Goal: Task Accomplishment & Management: Manage account settings

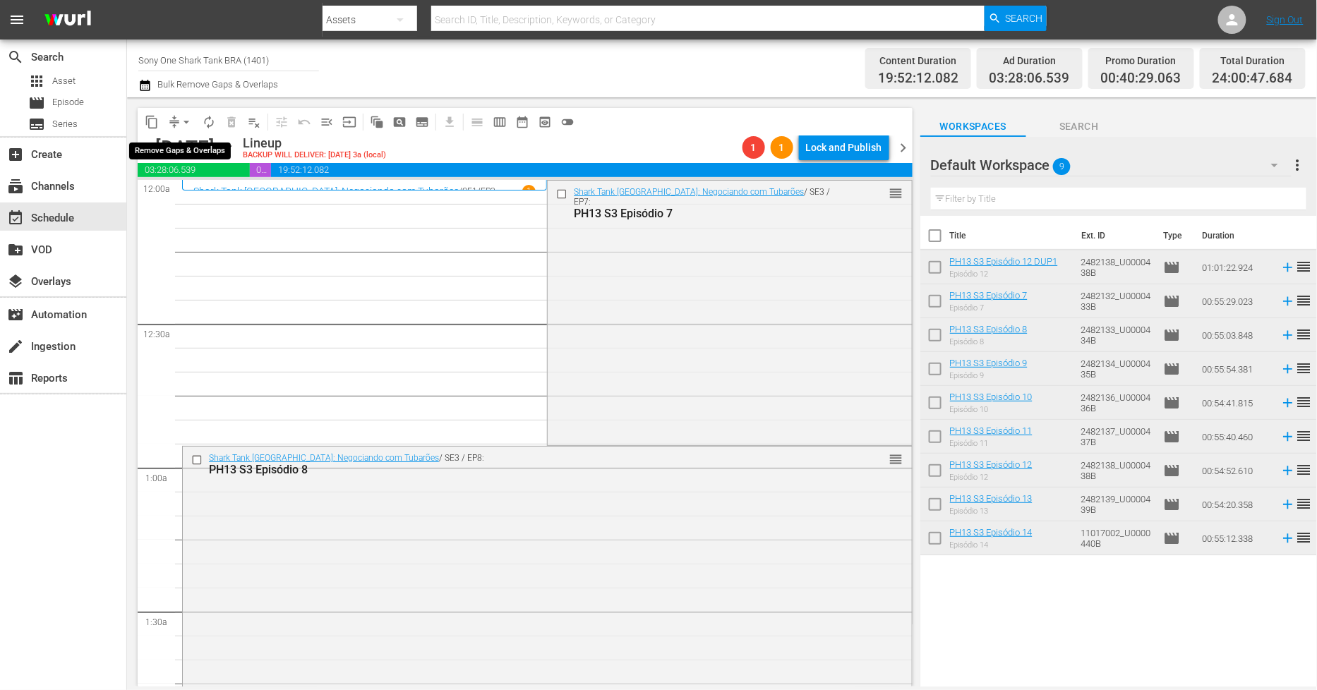
click at [181, 122] on span "arrow_drop_down" at bounding box center [186, 122] width 14 height 14
click at [186, 145] on li "Align to Midnight" at bounding box center [187, 149] width 148 height 23
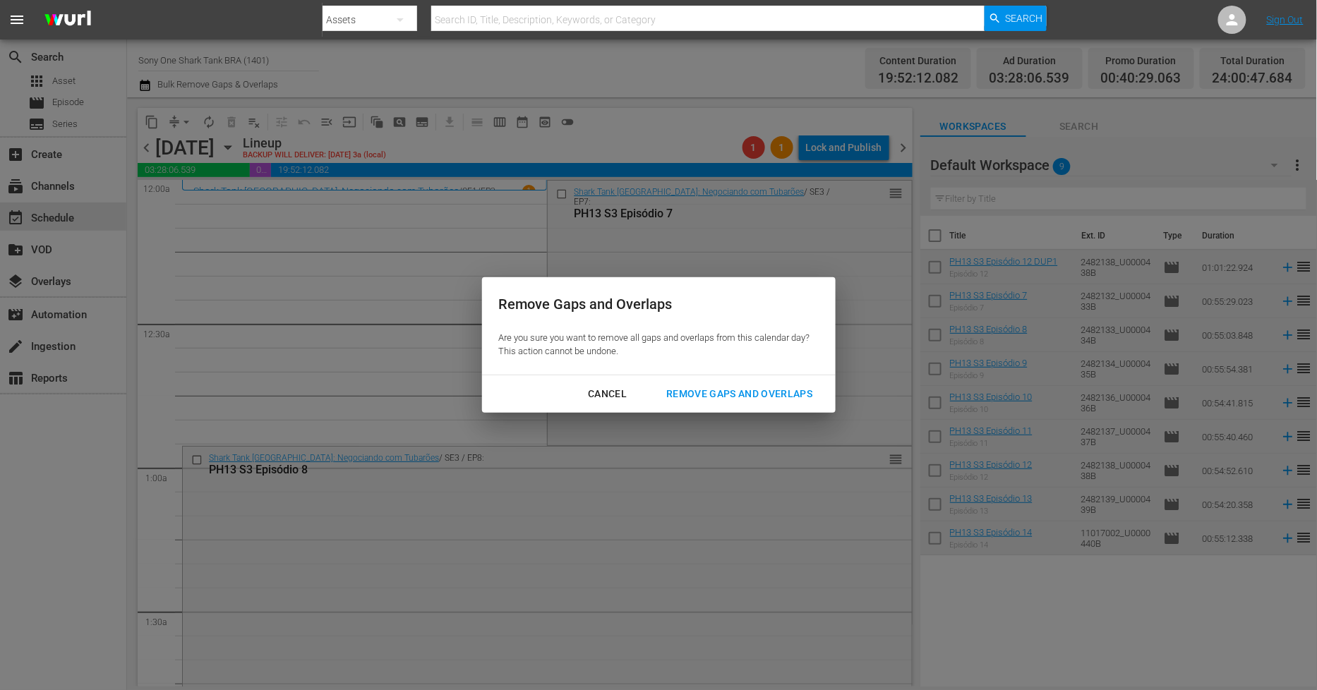
click at [737, 391] on div "Remove Gaps and Overlaps" at bounding box center [739, 394] width 169 height 18
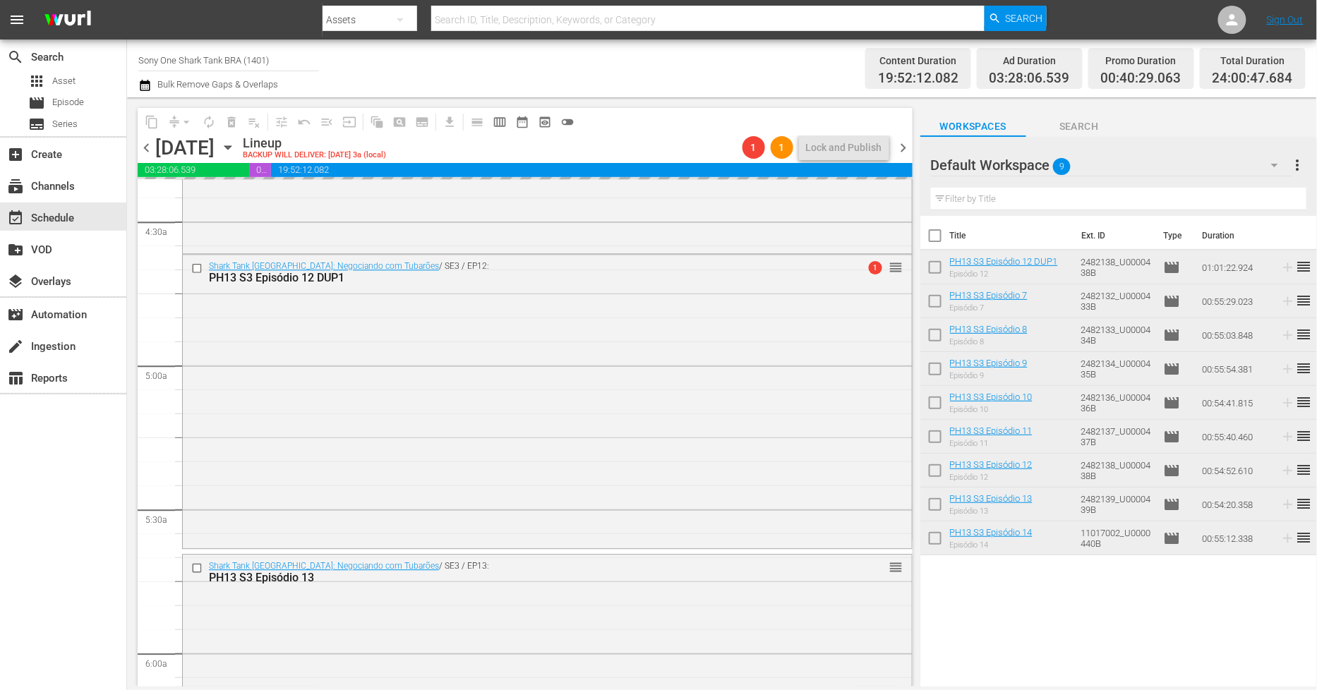
scroll to position [1333, 0]
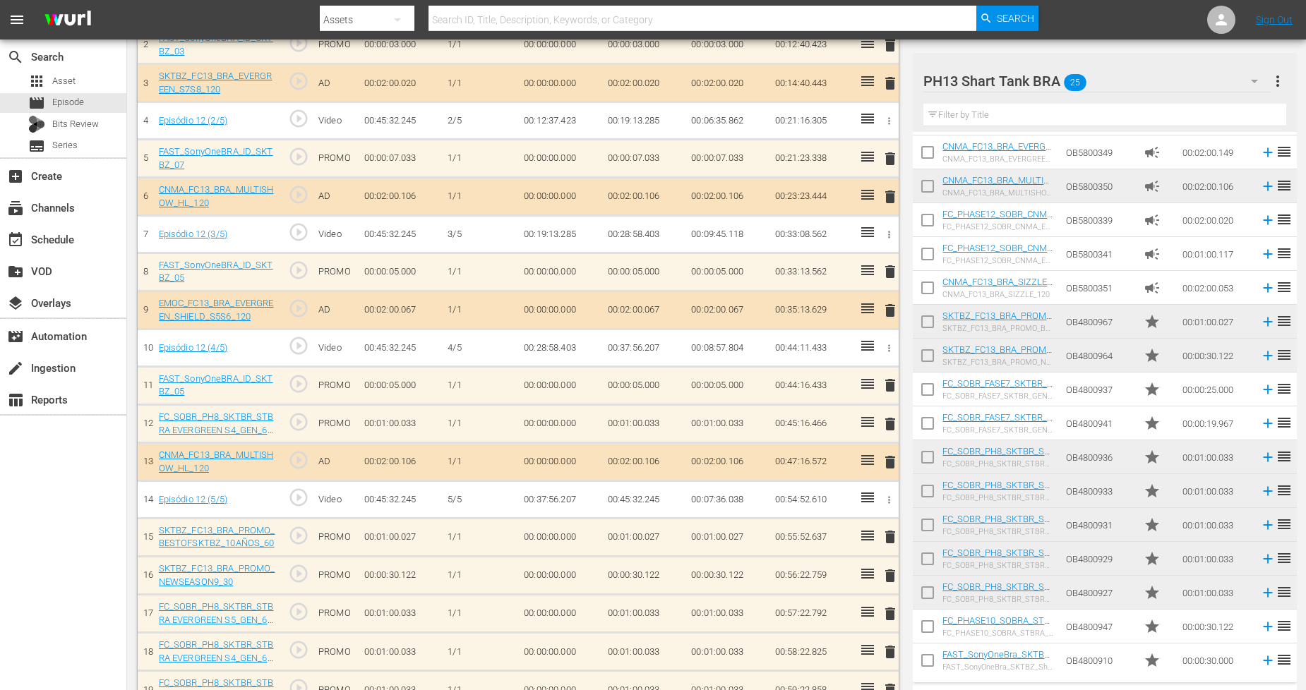
scroll to position [606, 0]
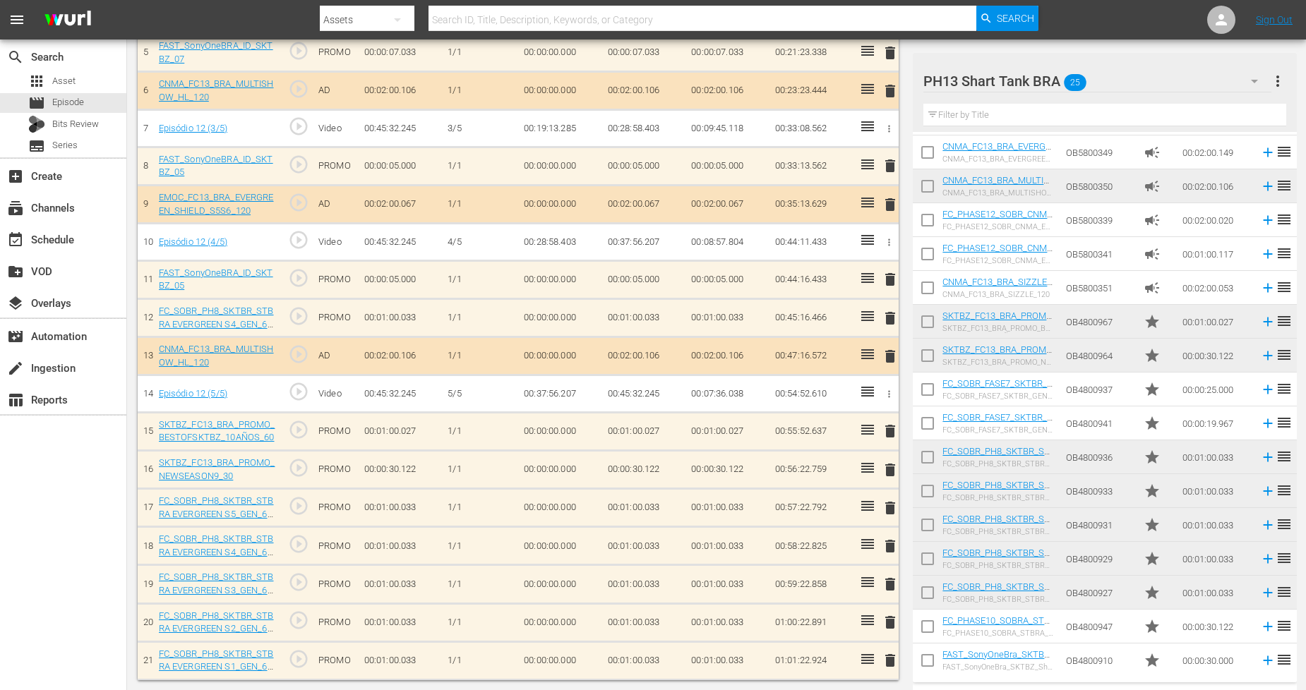
click at [892, 660] on span "delete" at bounding box center [890, 660] width 17 height 17
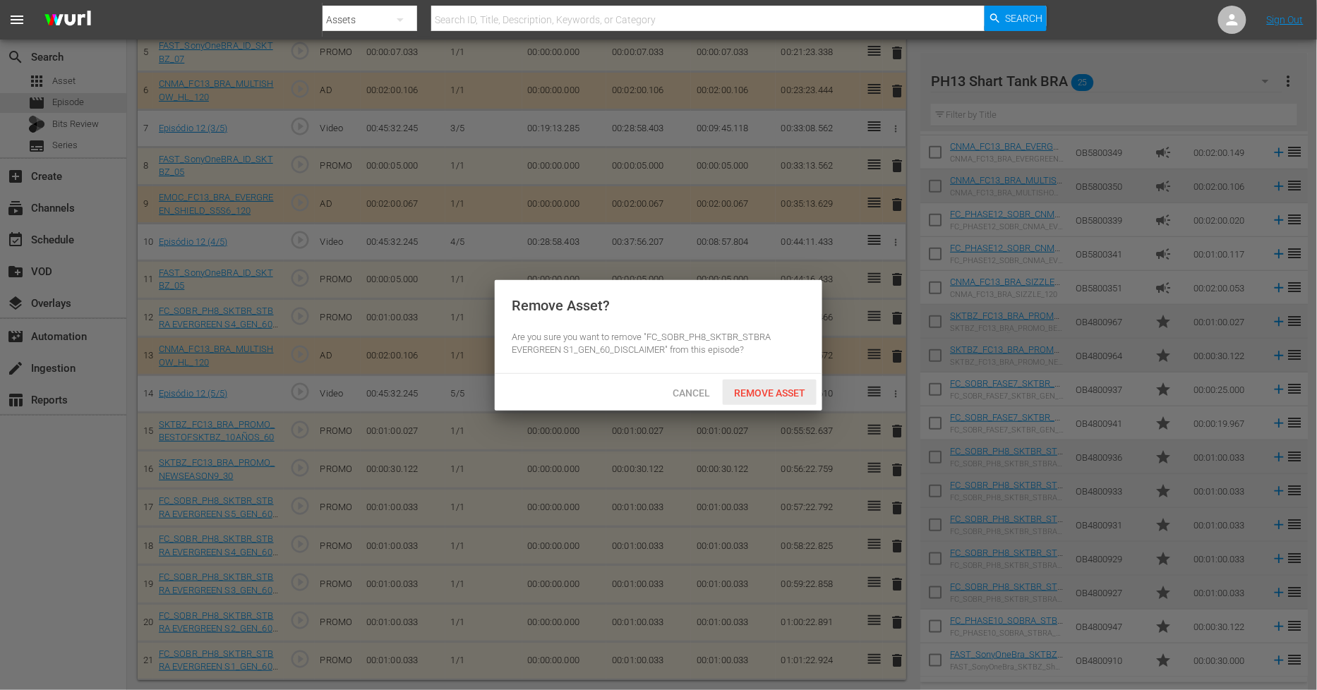
click at [760, 400] on div "Remove Asset" at bounding box center [770, 393] width 94 height 26
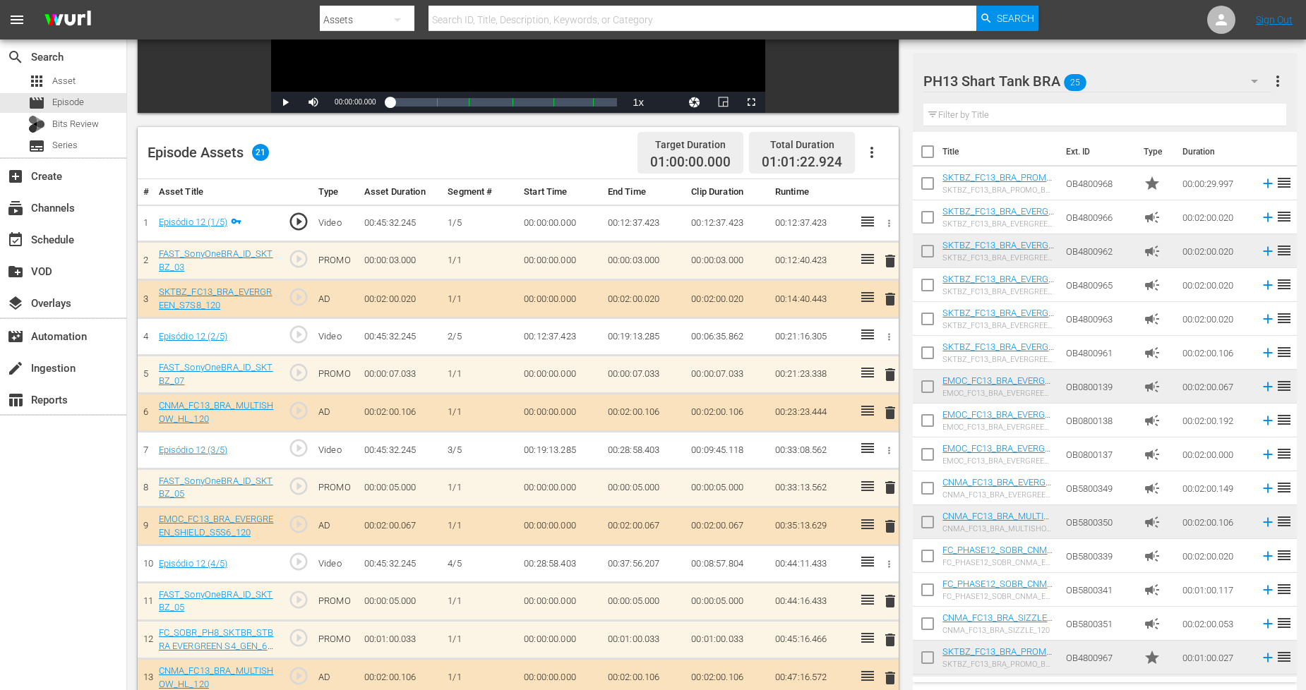
scroll to position [214, 0]
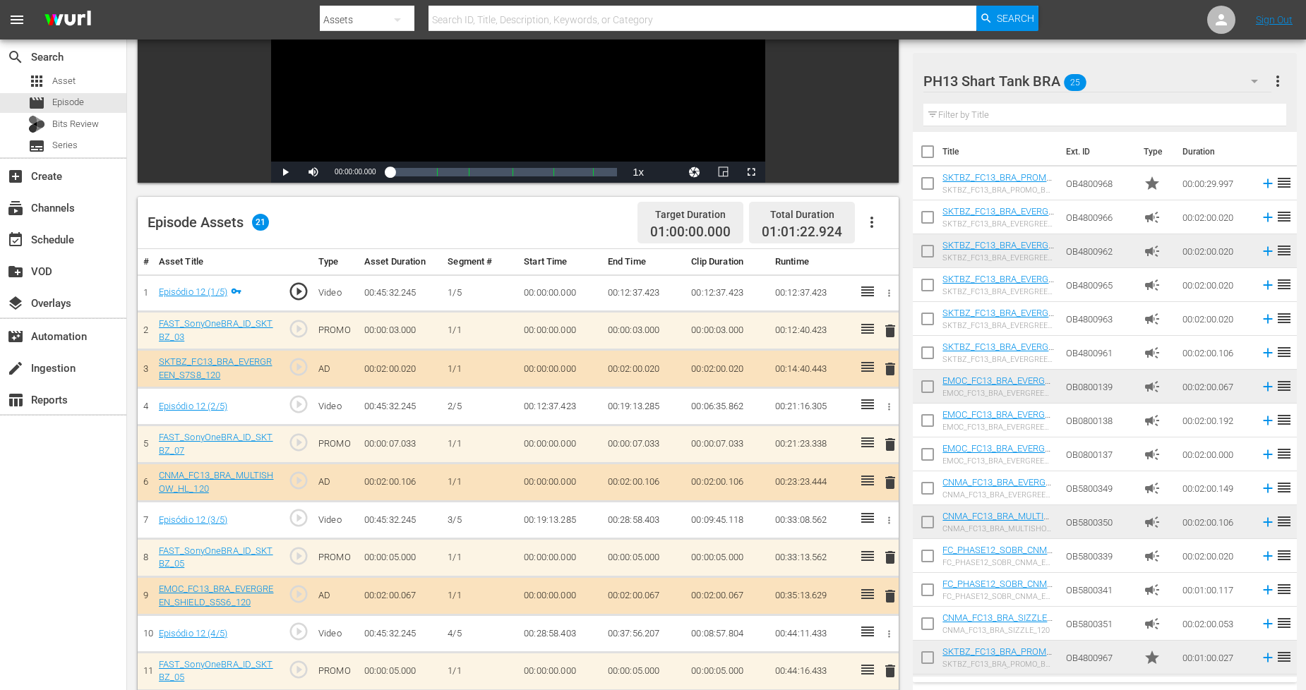
click at [1172, 87] on div "PH13 Shart Tank BRA 25" at bounding box center [1097, 81] width 348 height 40
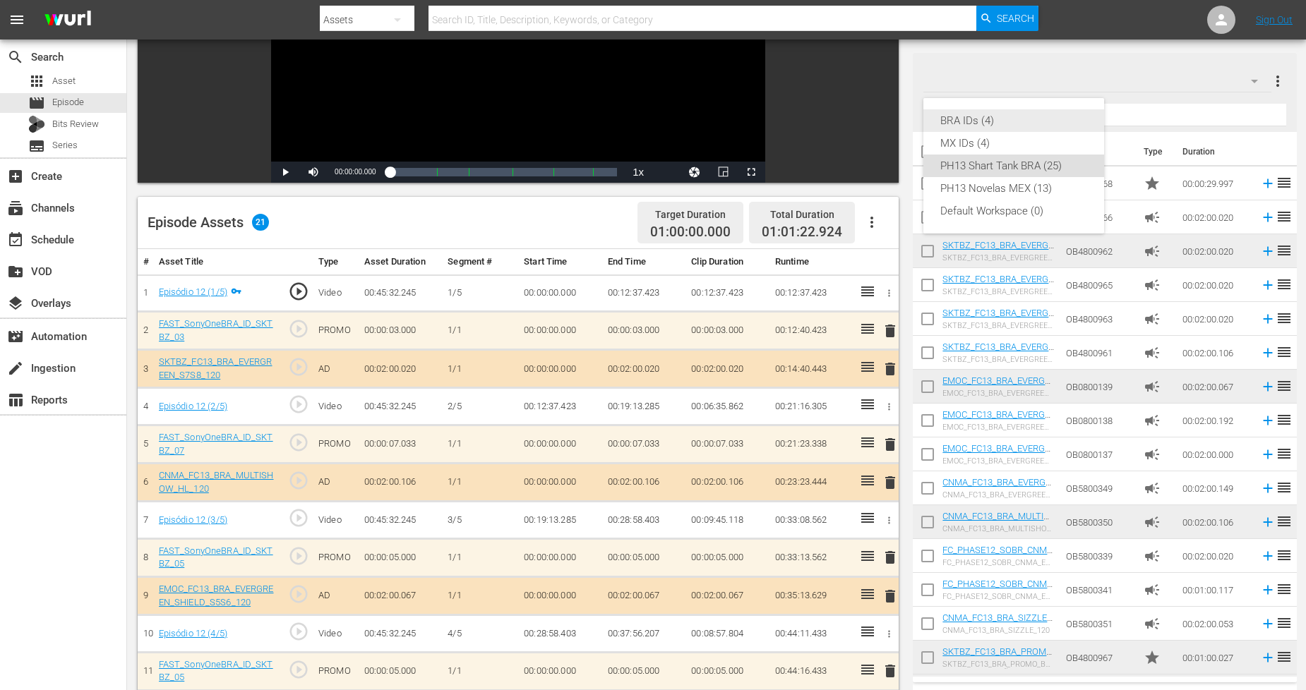
click at [1050, 122] on div "BRA IDs (4)" at bounding box center [1013, 120] width 147 height 23
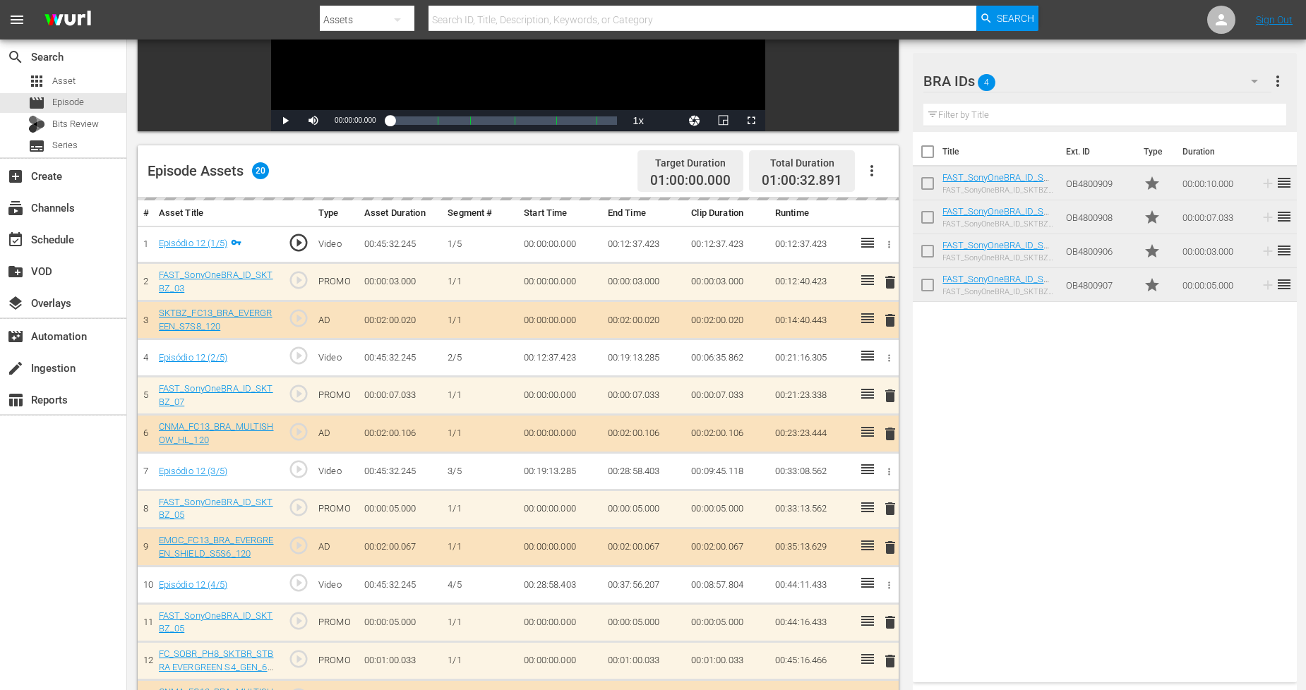
scroll to position [292, 0]
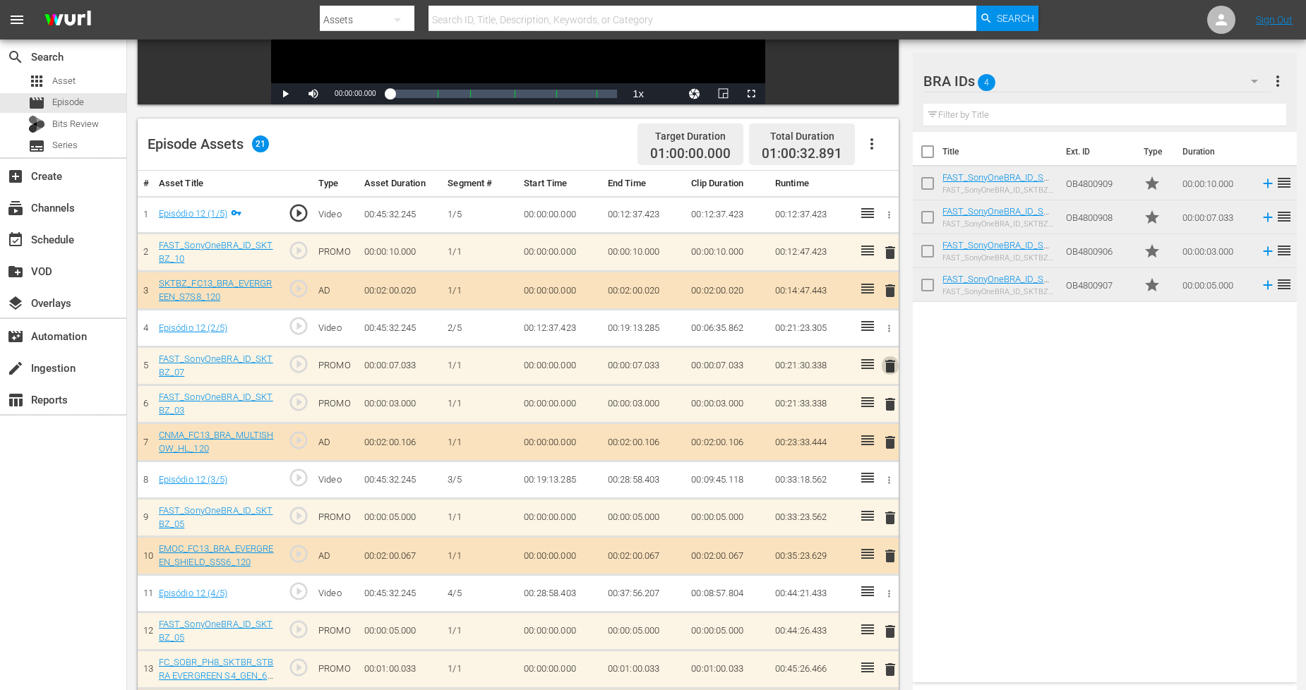
click at [892, 365] on span "delete" at bounding box center [890, 366] width 17 height 17
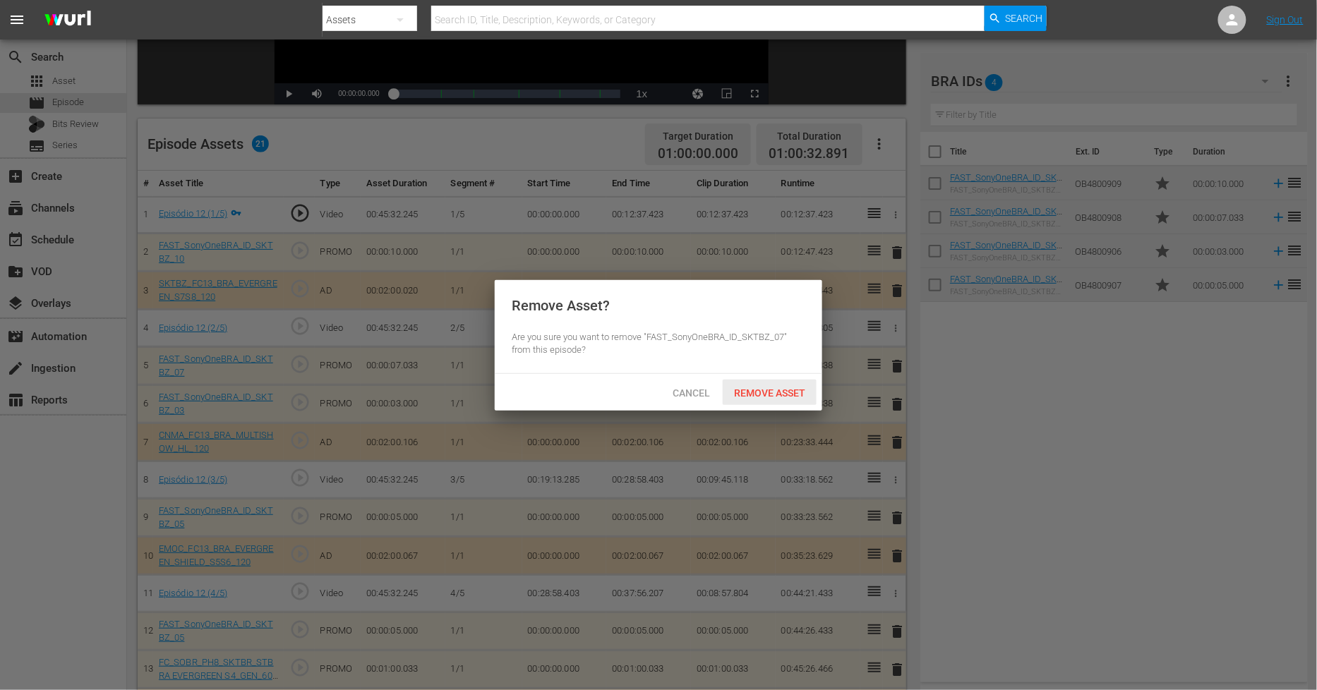
click at [780, 383] on div "Remove Asset" at bounding box center [770, 393] width 94 height 26
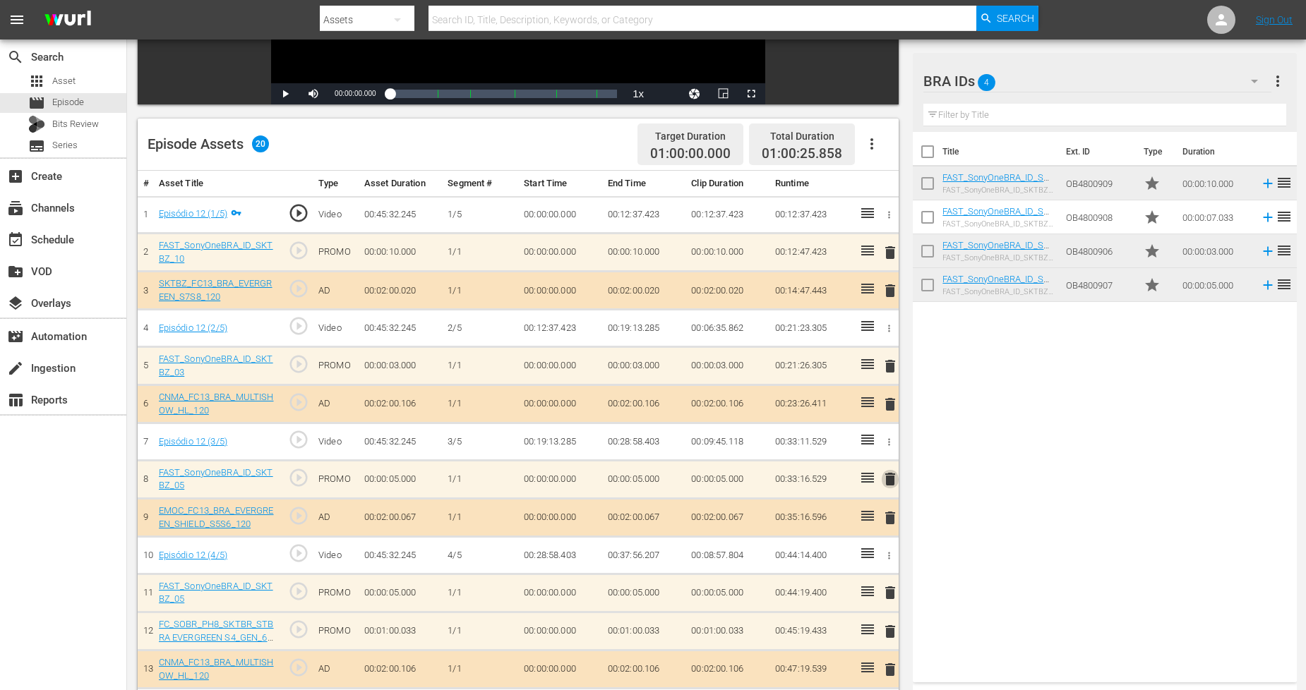
click at [886, 475] on span "delete" at bounding box center [890, 479] width 17 height 17
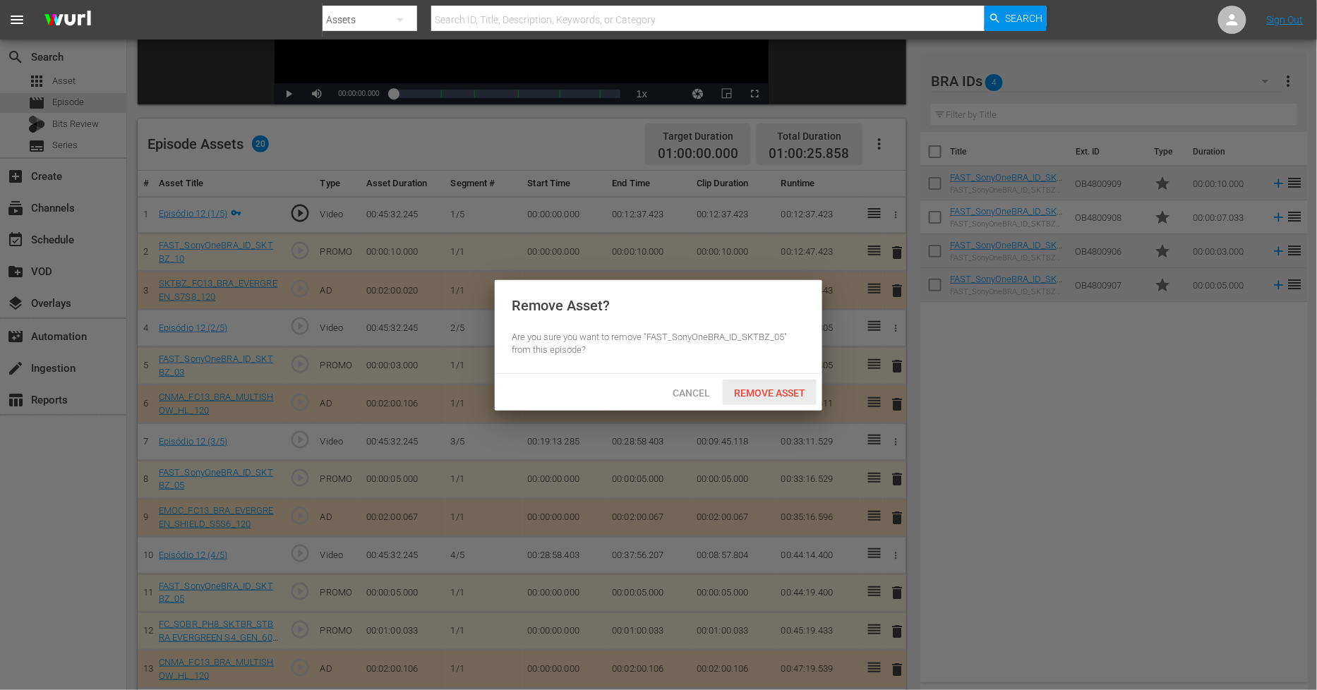
click at [793, 397] on div "Remove Asset" at bounding box center [770, 393] width 94 height 26
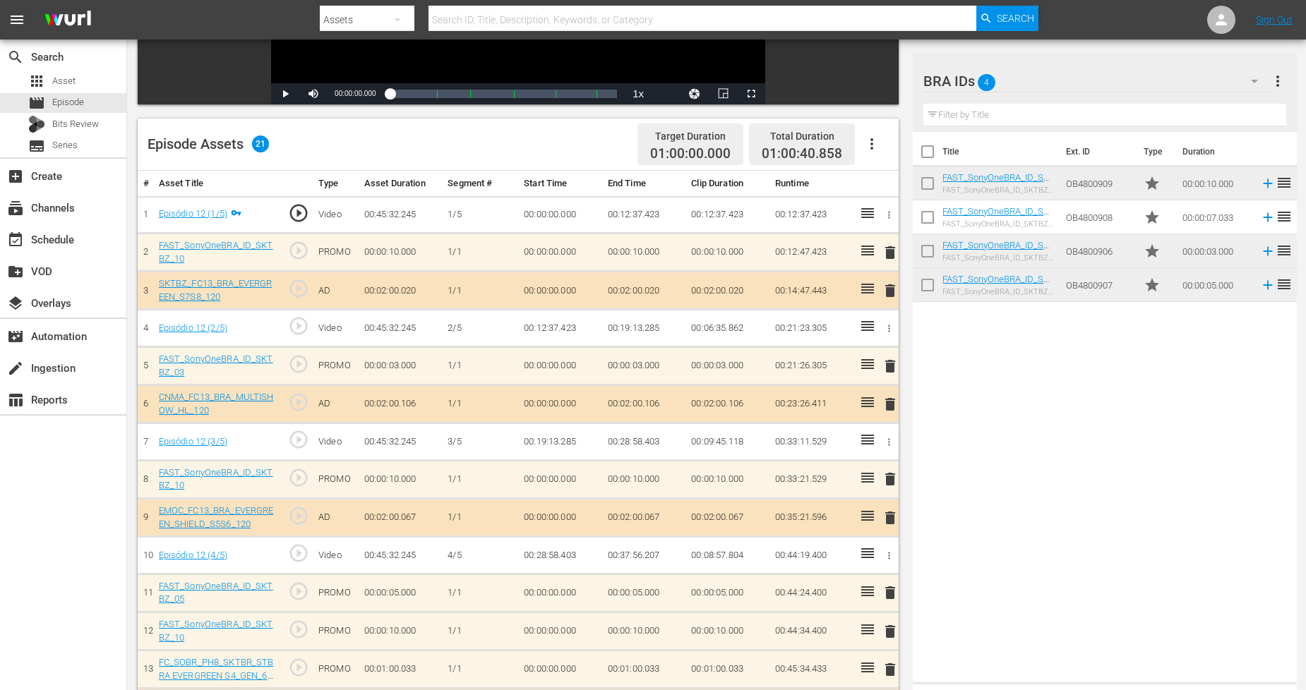
click at [894, 594] on span "delete" at bounding box center [890, 593] width 17 height 17
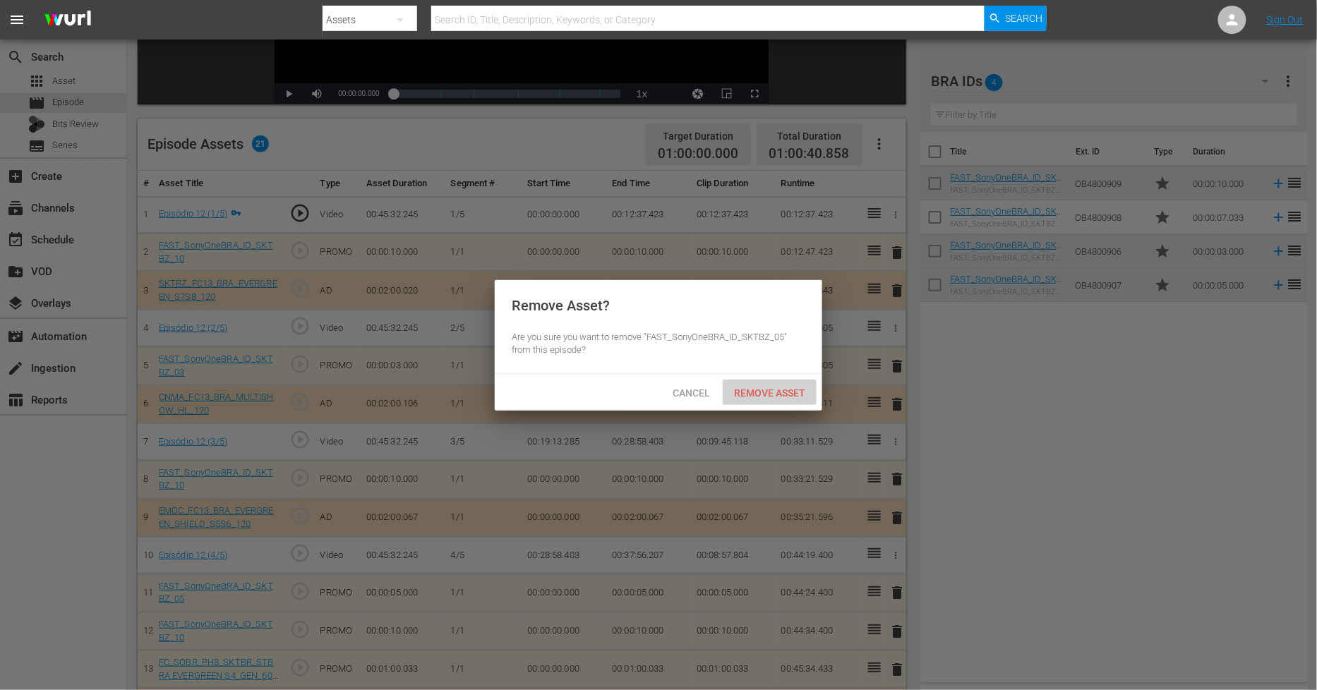
click at [792, 390] on span "Remove Asset" at bounding box center [770, 393] width 94 height 11
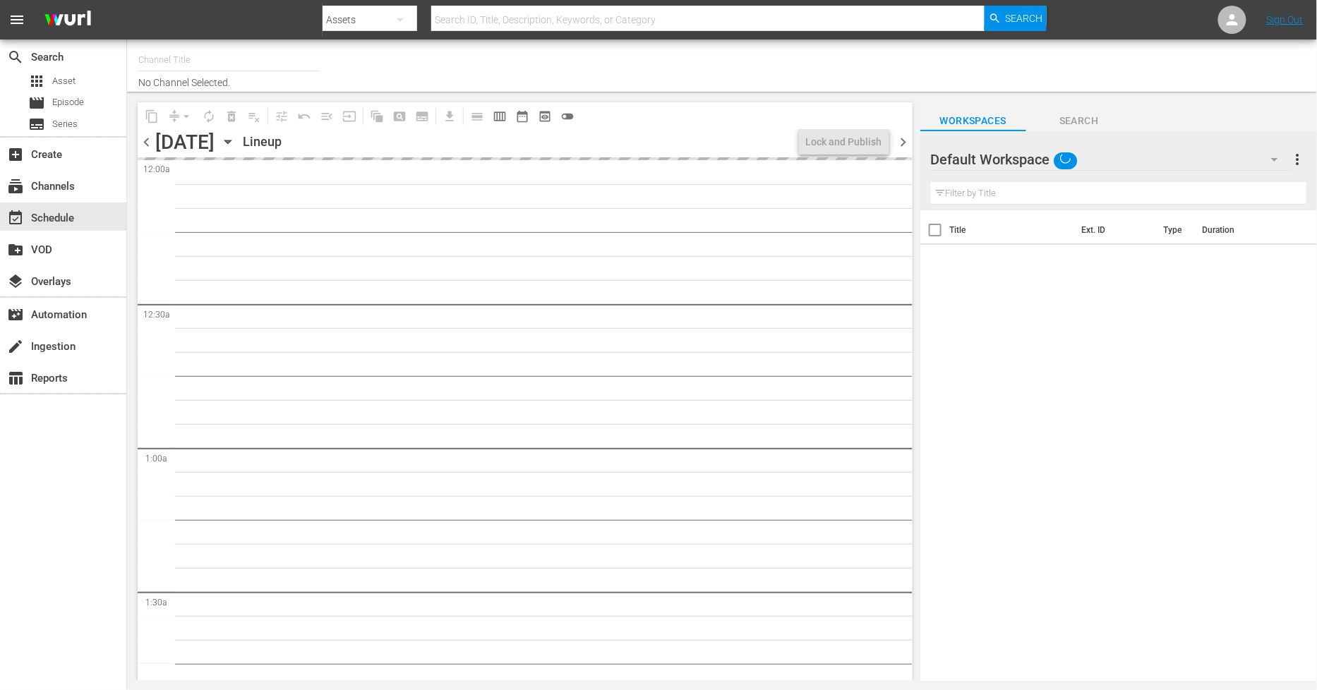
type input "Sony One Shark Tank BRA (1401)"
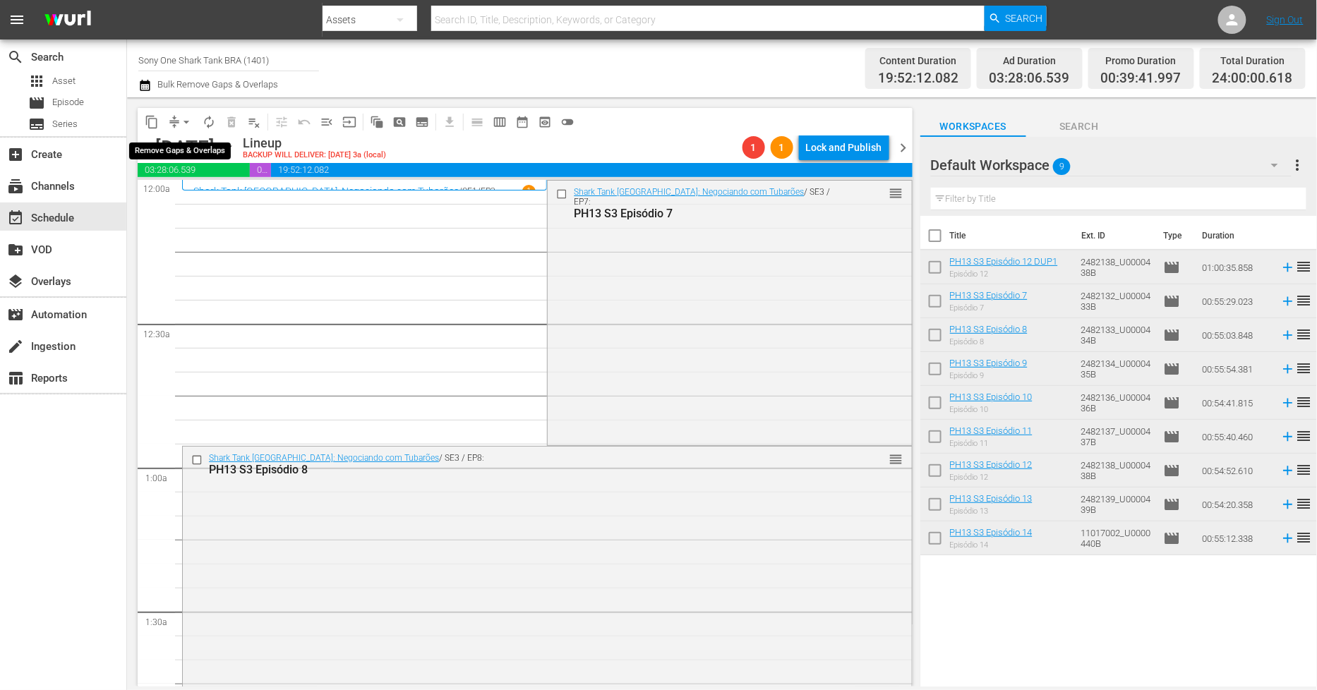
click at [181, 124] on span "arrow_drop_down" at bounding box center [186, 122] width 14 height 14
click at [193, 159] on li "Align to Midnight" at bounding box center [187, 149] width 148 height 23
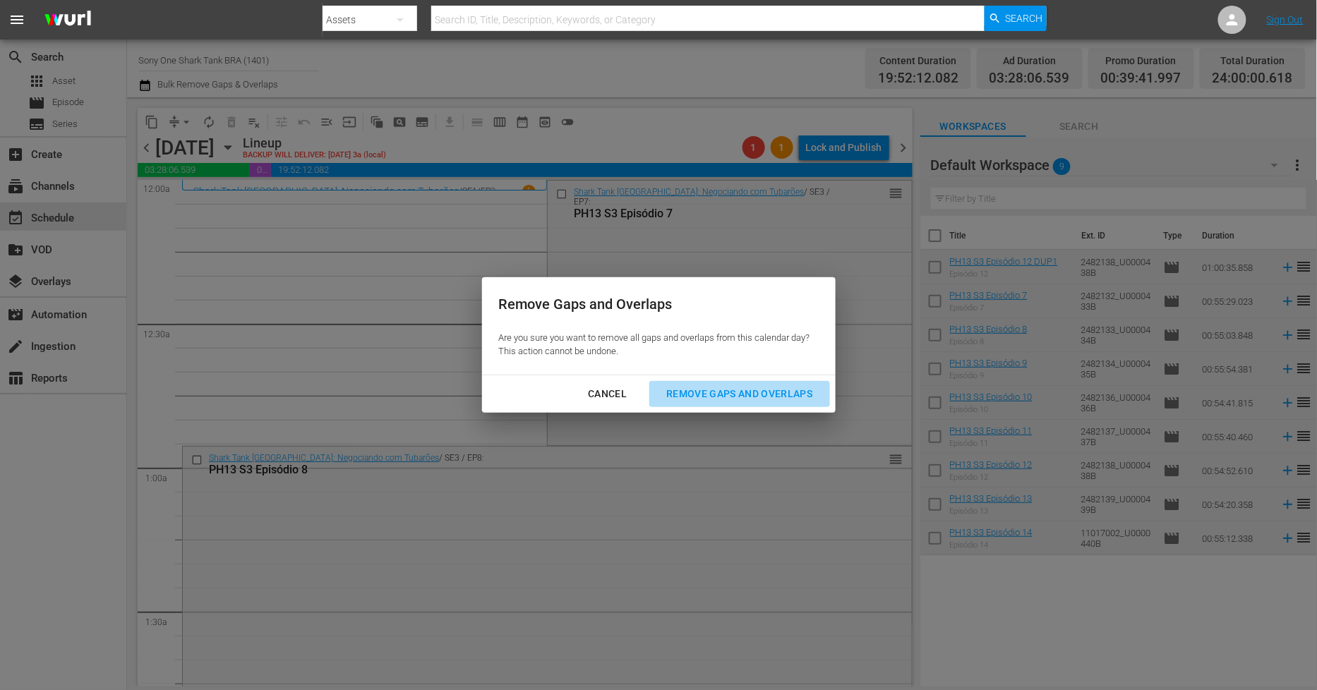
click at [702, 394] on div "Remove Gaps and Overlaps" at bounding box center [739, 394] width 169 height 18
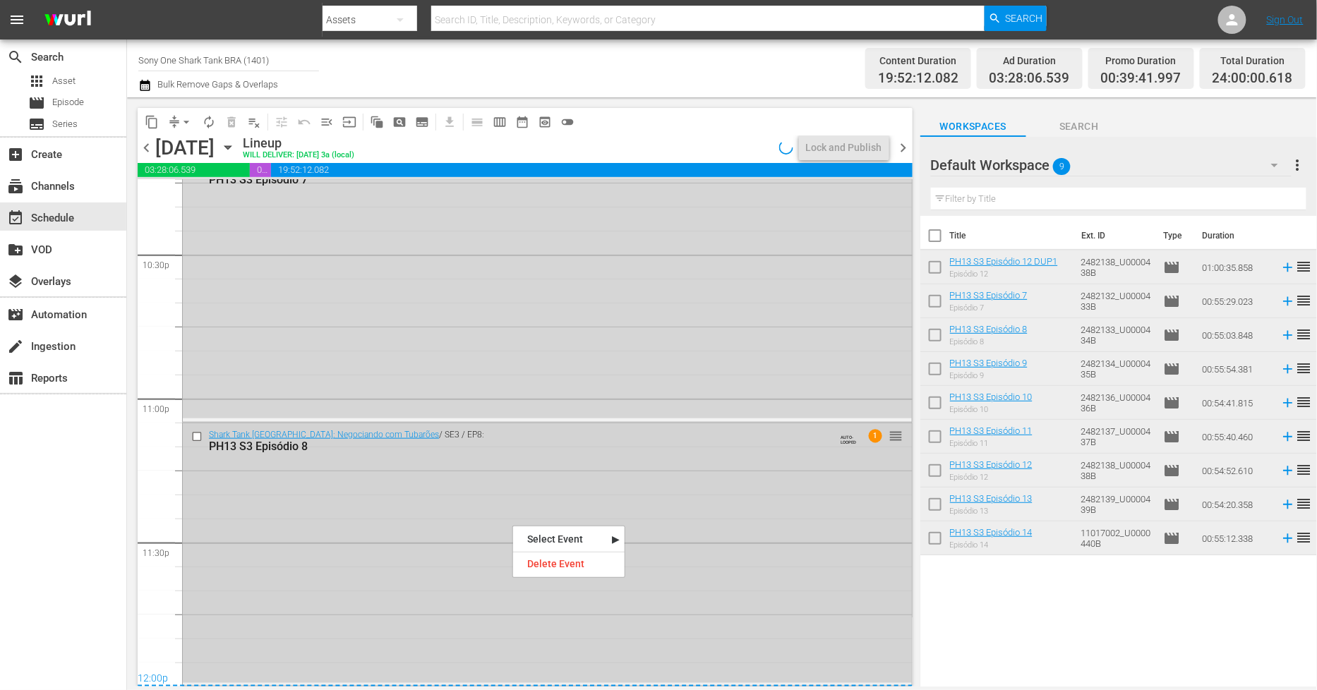
scroll to position [6288, 0]
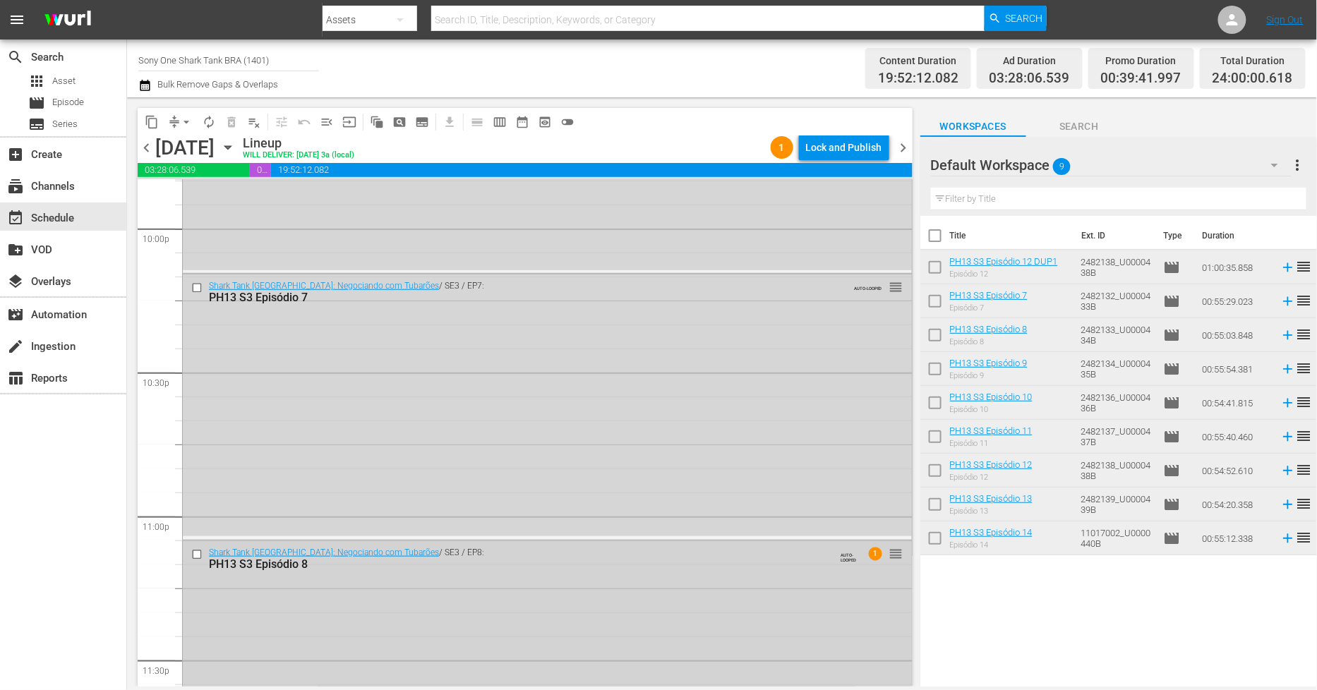
click at [355, 592] on div "Shark Tank Brasil: Negociando com Tubarões / SE3 / EP8: PH13 S3 Episódio 8 AUTO…" at bounding box center [547, 671] width 729 height 260
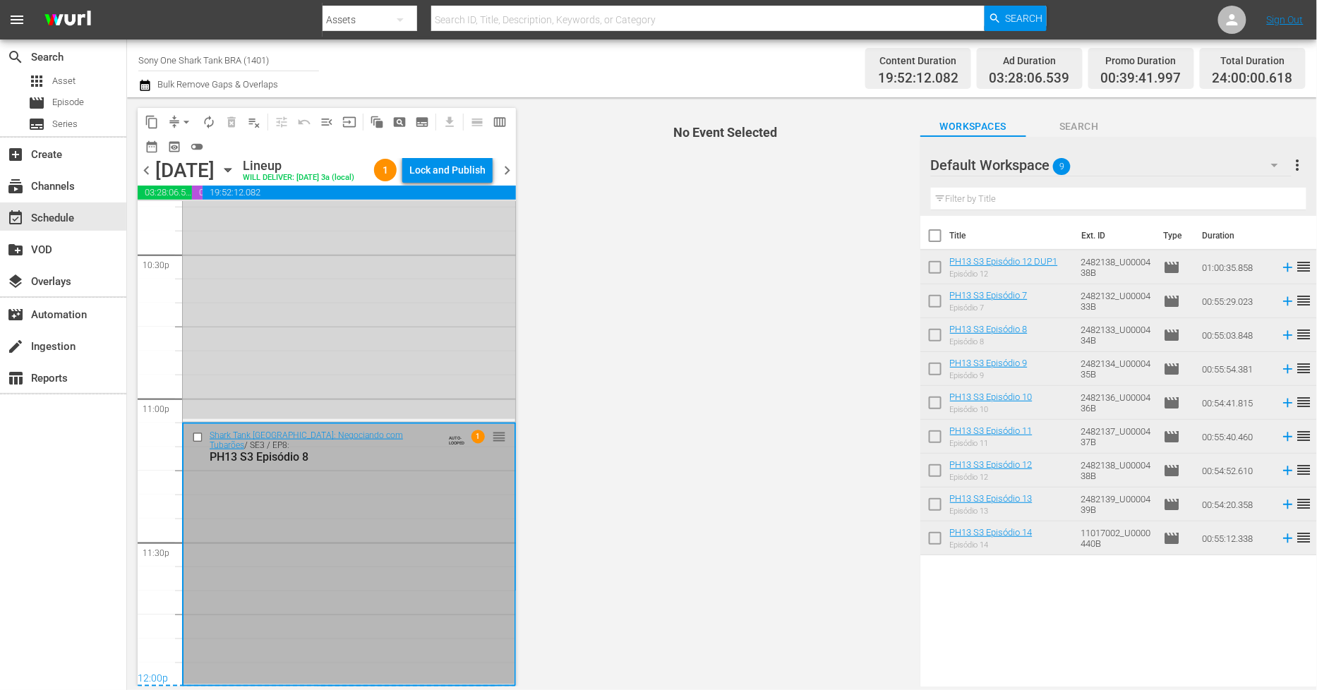
scroll to position [6450, 0]
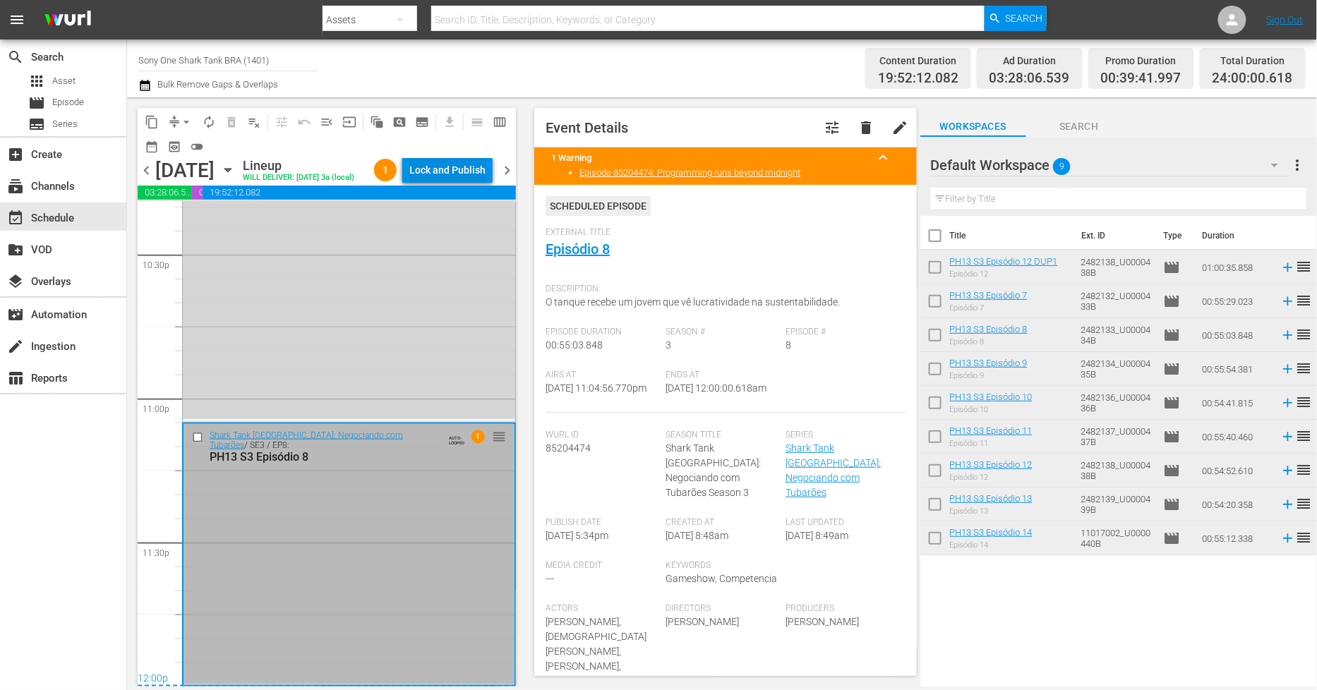
click at [472, 174] on div "Lock and Publish" at bounding box center [447, 169] width 76 height 25
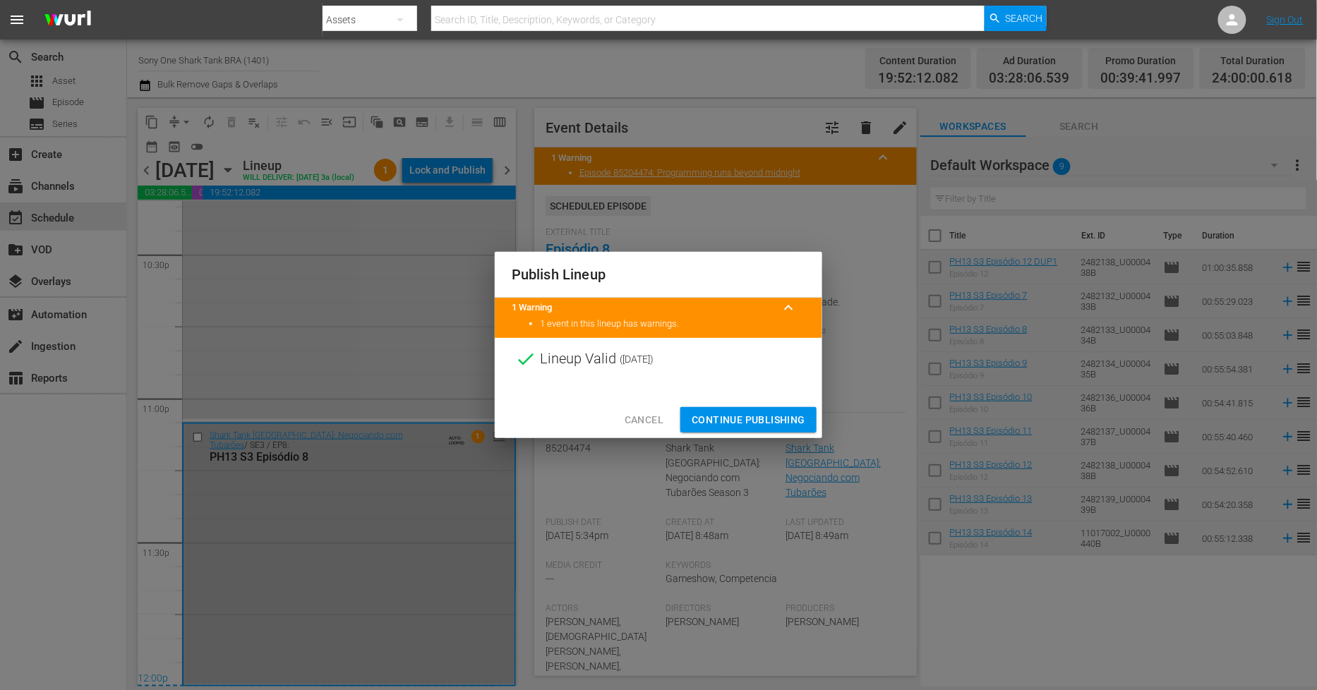
click at [707, 412] on span "Continue Publishing" at bounding box center [749, 421] width 114 height 18
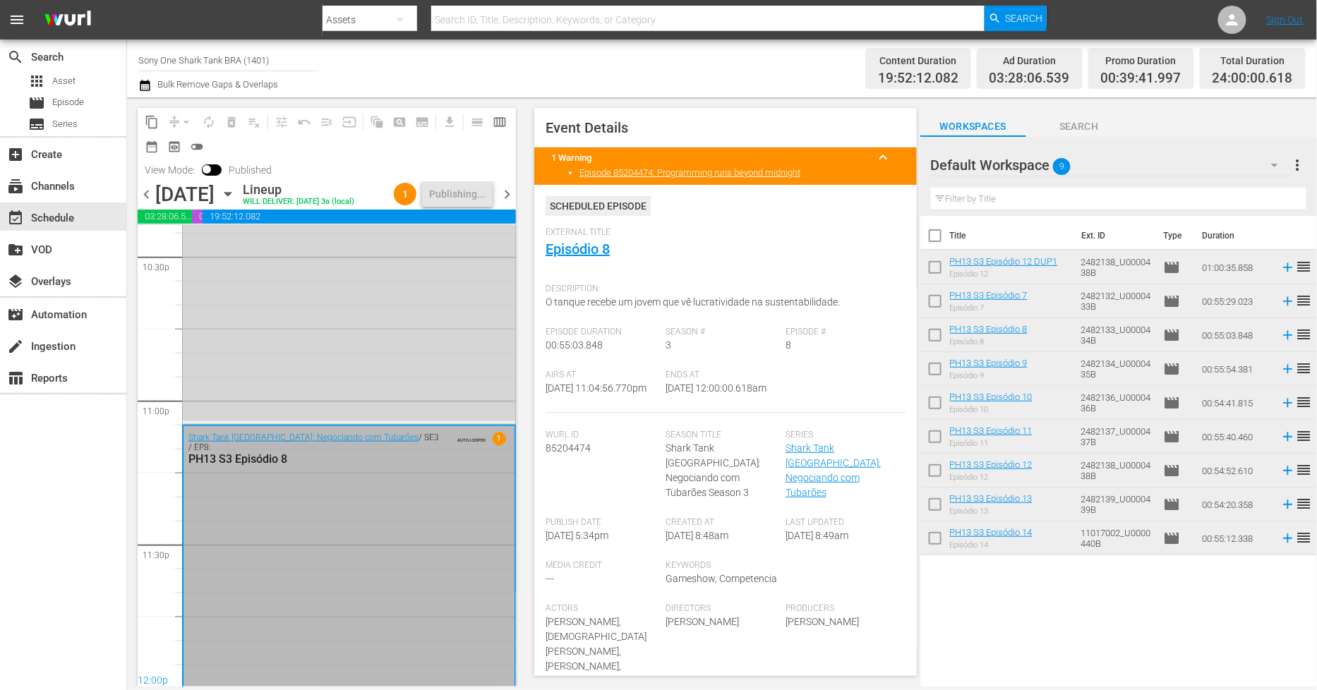
click at [938, 241] on input "checkbox" at bounding box center [936, 239] width 30 height 30
checkbox input "true"
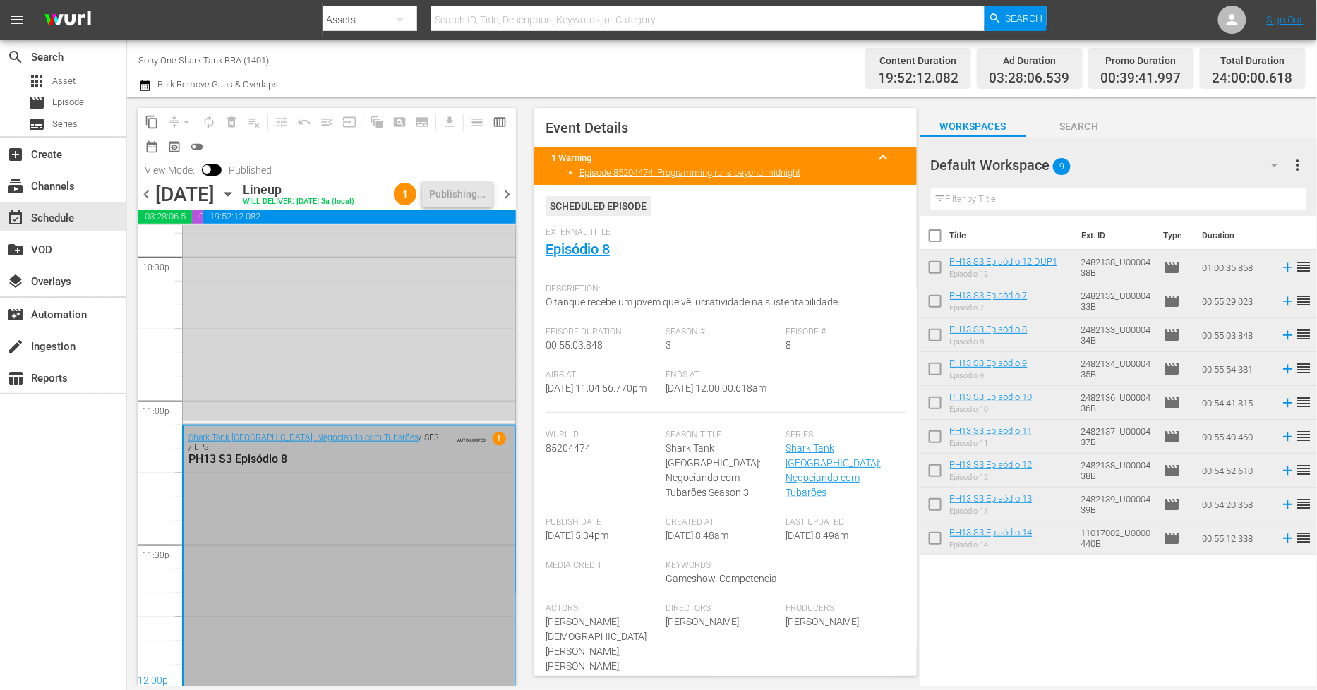
checkbox input "true"
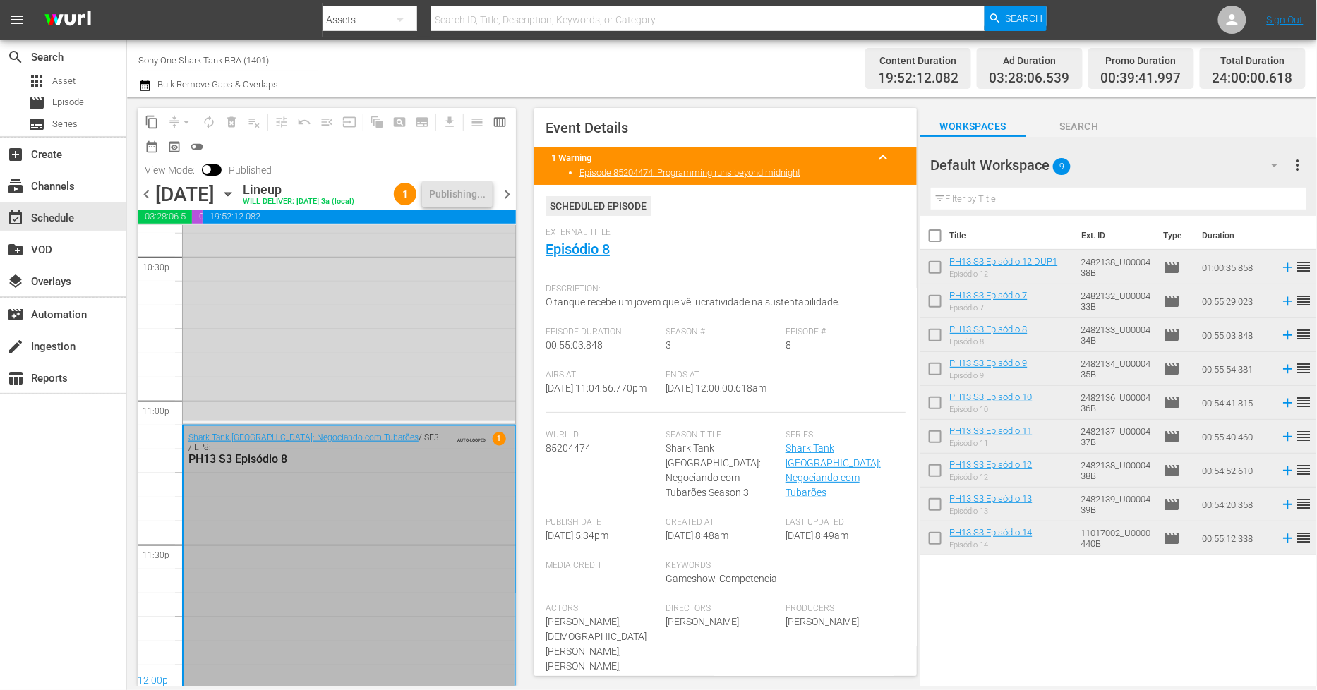
checkbox input "true"
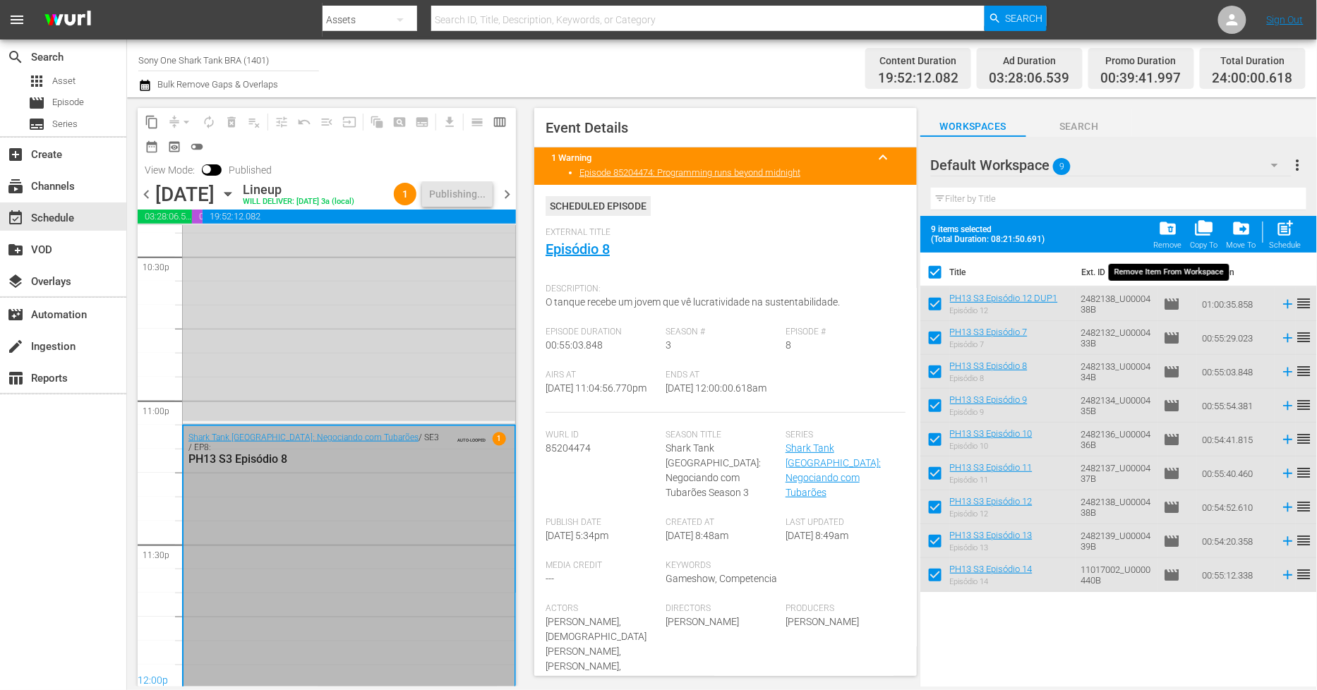
click at [1174, 235] on span "folder_delete" at bounding box center [1167, 228] width 19 height 19
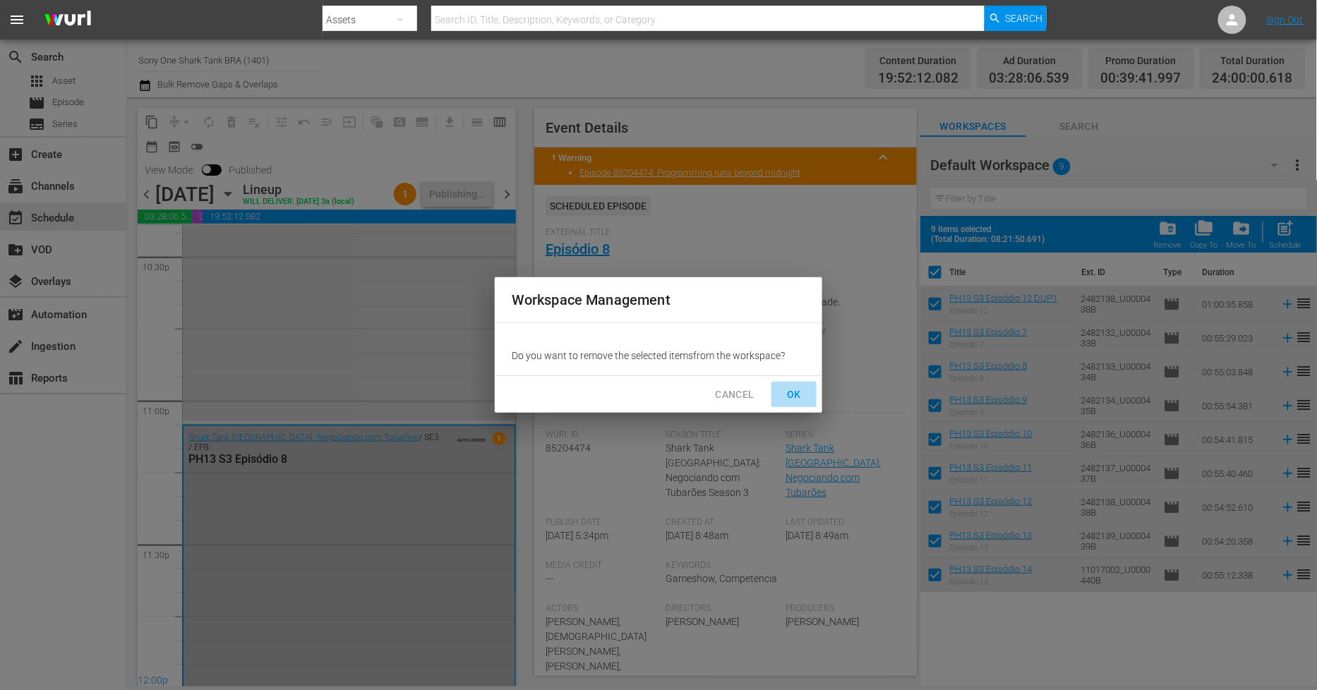
click at [800, 394] on span "OK" at bounding box center [794, 395] width 23 height 18
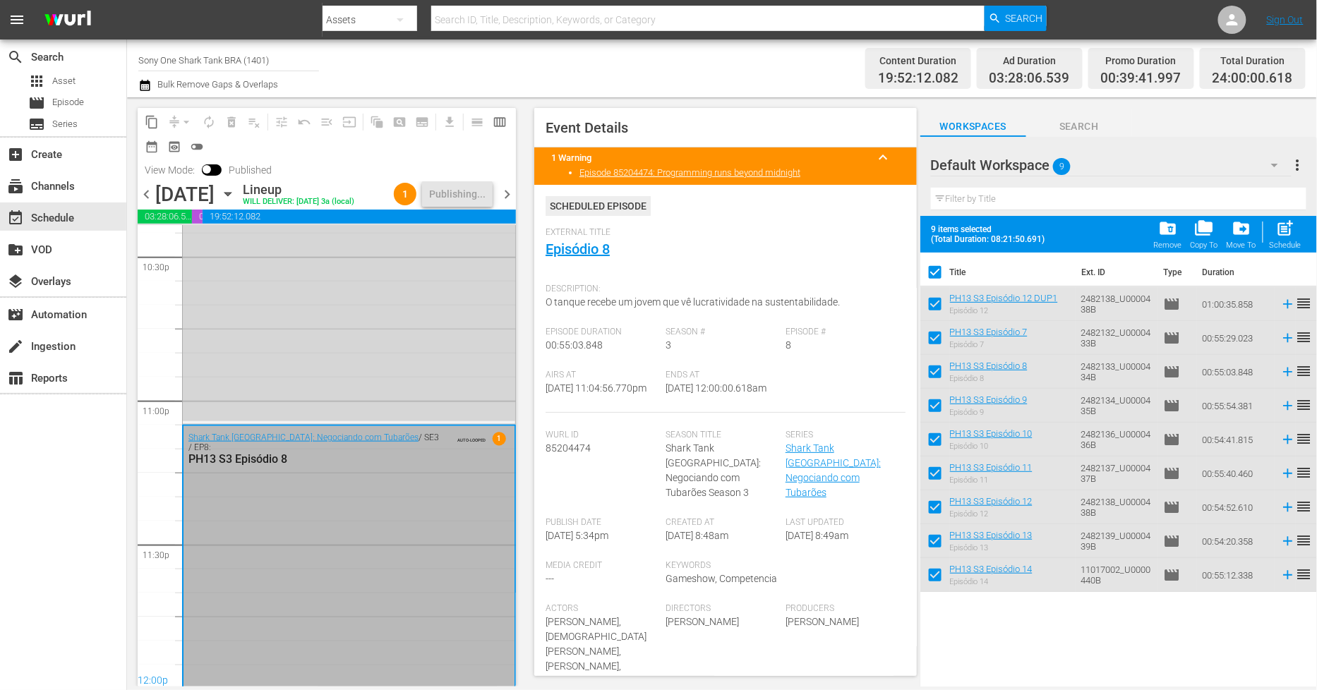
checkbox input "false"
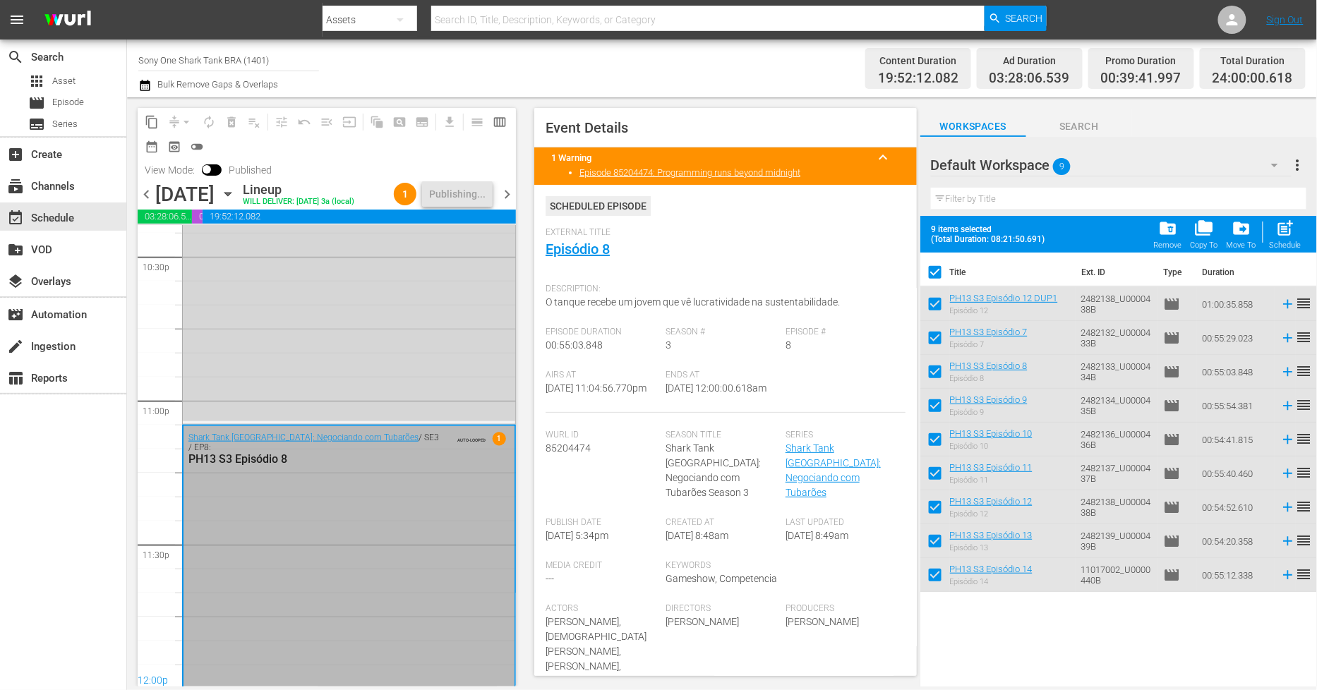
checkbox input "false"
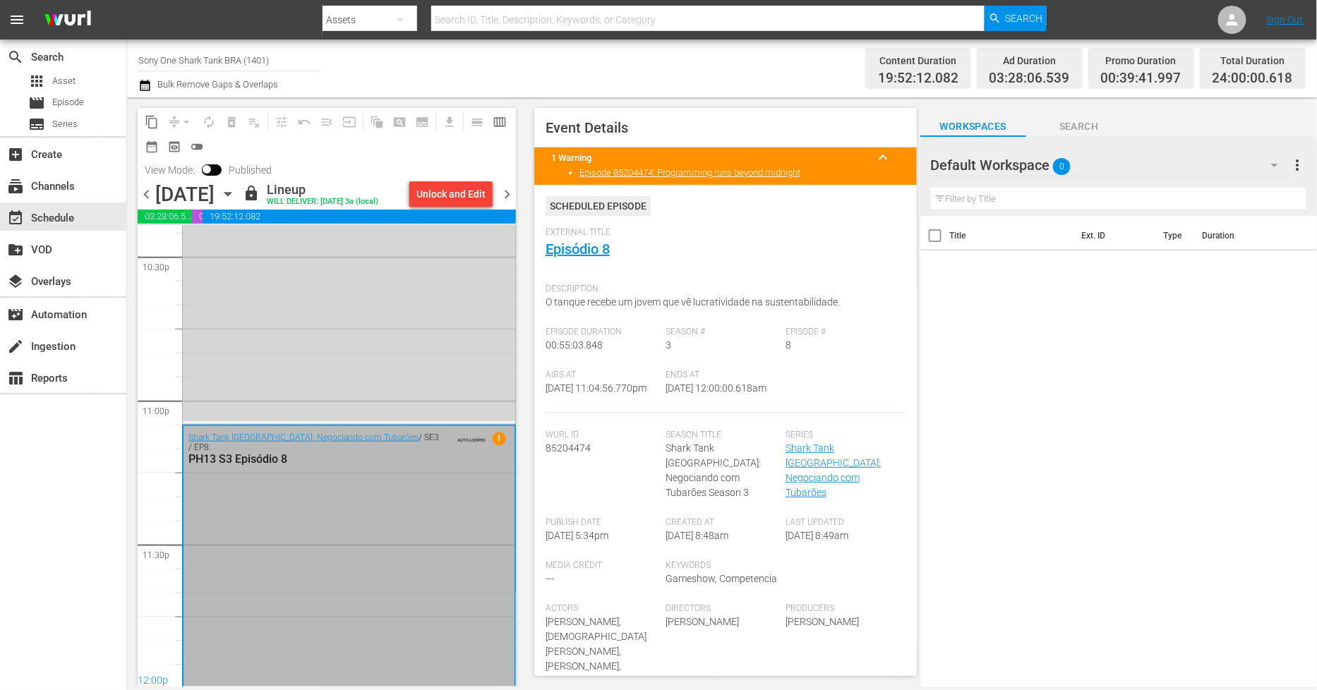
click at [503, 195] on span "chevron_right" at bounding box center [507, 195] width 18 height 18
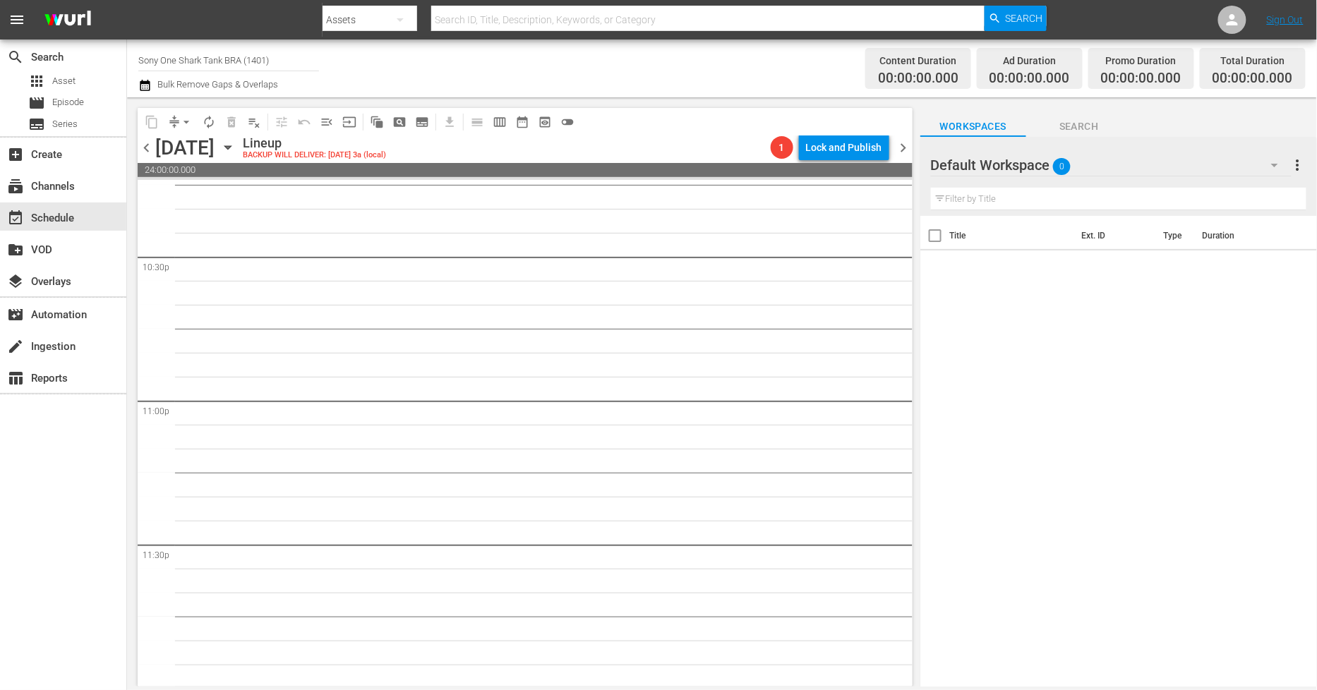
scroll to position [6405, 0]
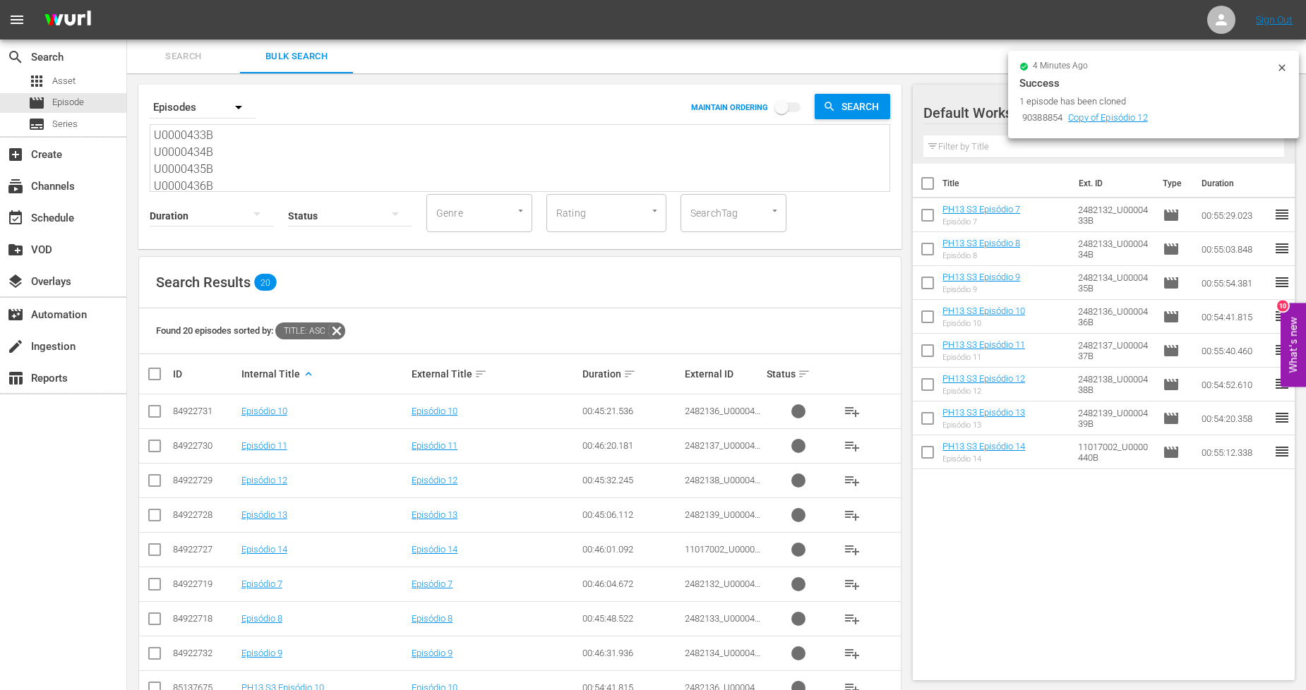
drag, startPoint x: 215, startPoint y: 180, endPoint x: 49, endPoint y: -45, distance: 279.7
click at [49, 0] on html "menu Sign Out search Search apps Asset movie Episode subtitles Series add_box C…" at bounding box center [653, 345] width 1306 height 690
paste textarea "41B U0000442B U0000443B U0000444B U0000445B U0000446B 11299940_U0000489_BRA_AL …"
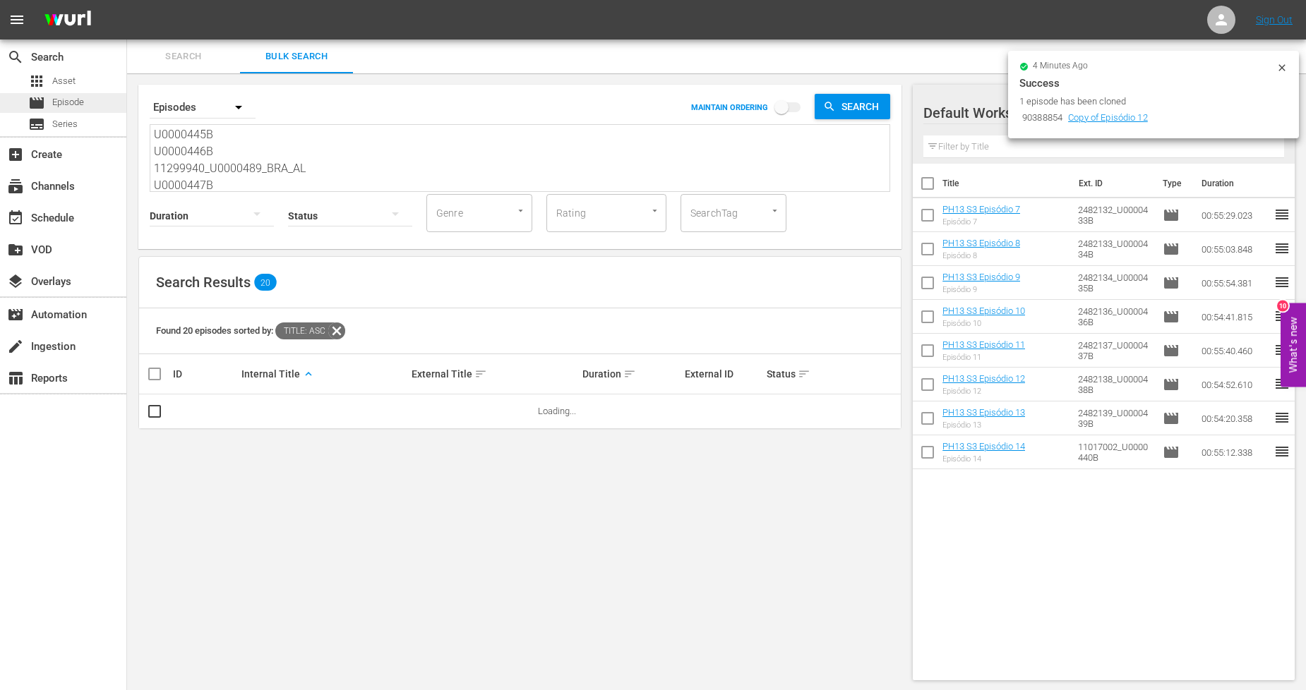
type textarea "U0000441B U0000442B U0000443B U0000444B U0000445B U0000446B 11299940_U0000489_B…"
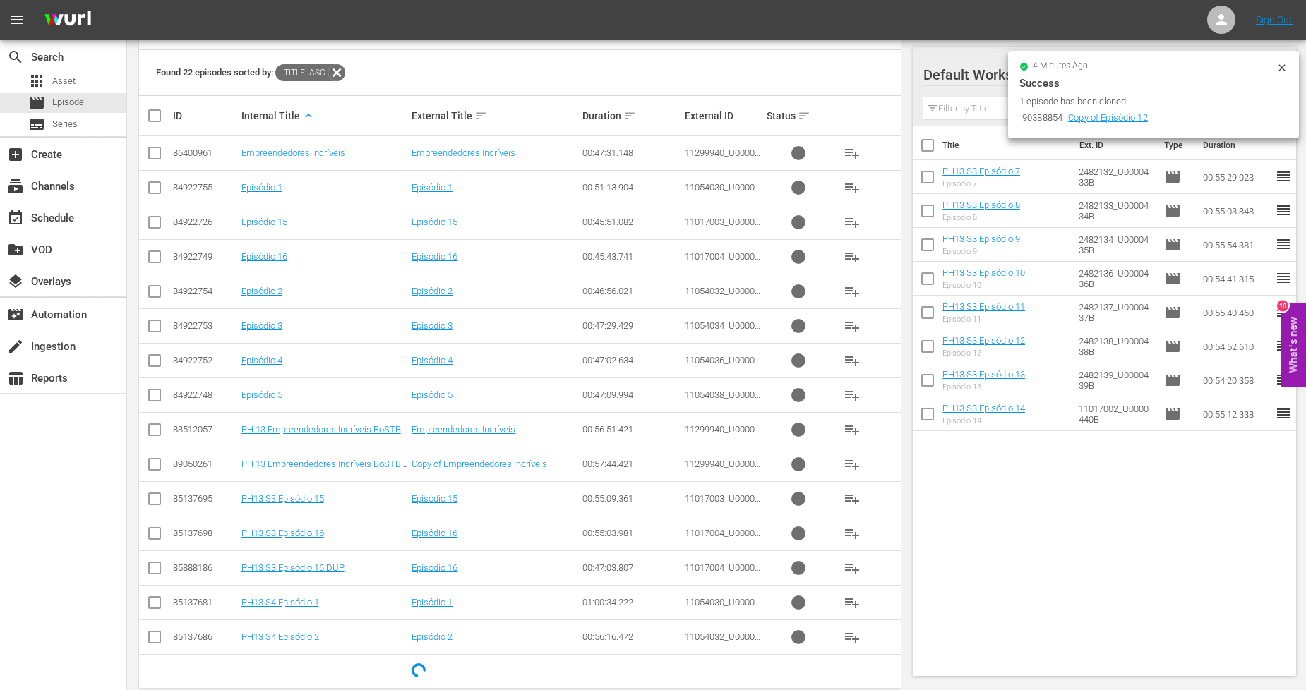
scroll to position [283, 0]
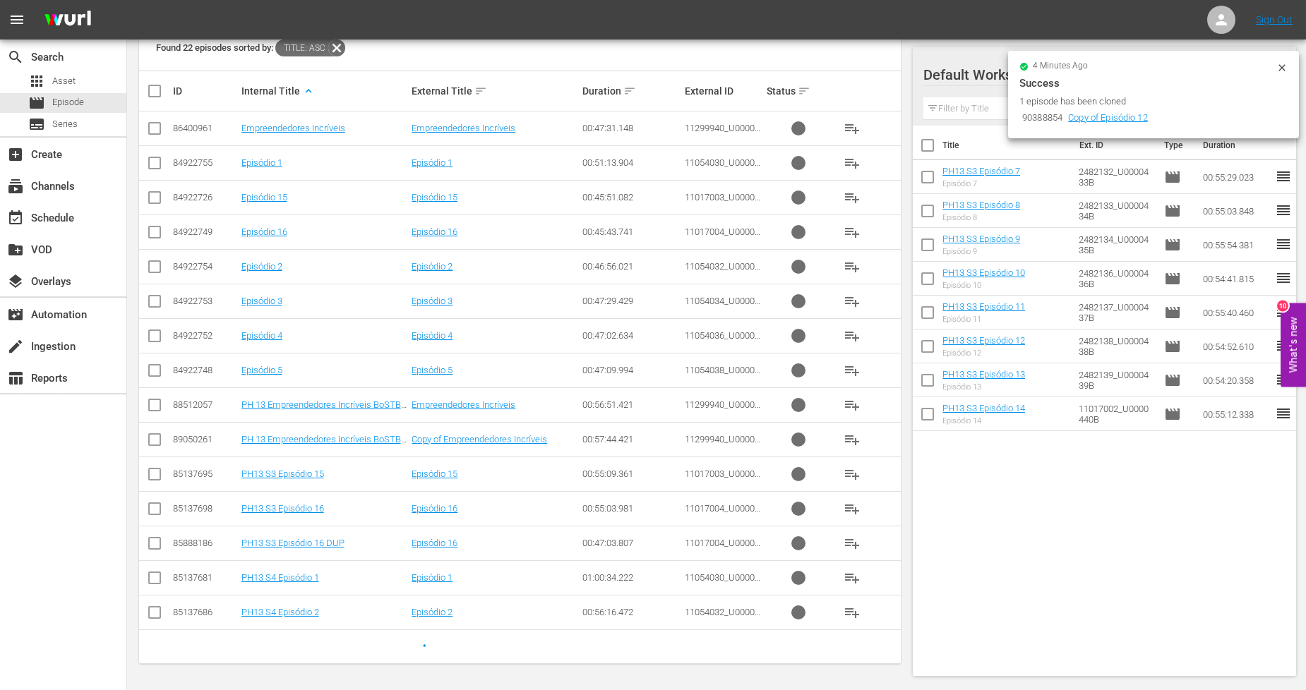
click at [155, 476] on input "checkbox" at bounding box center [154, 477] width 17 height 17
checkbox input "true"
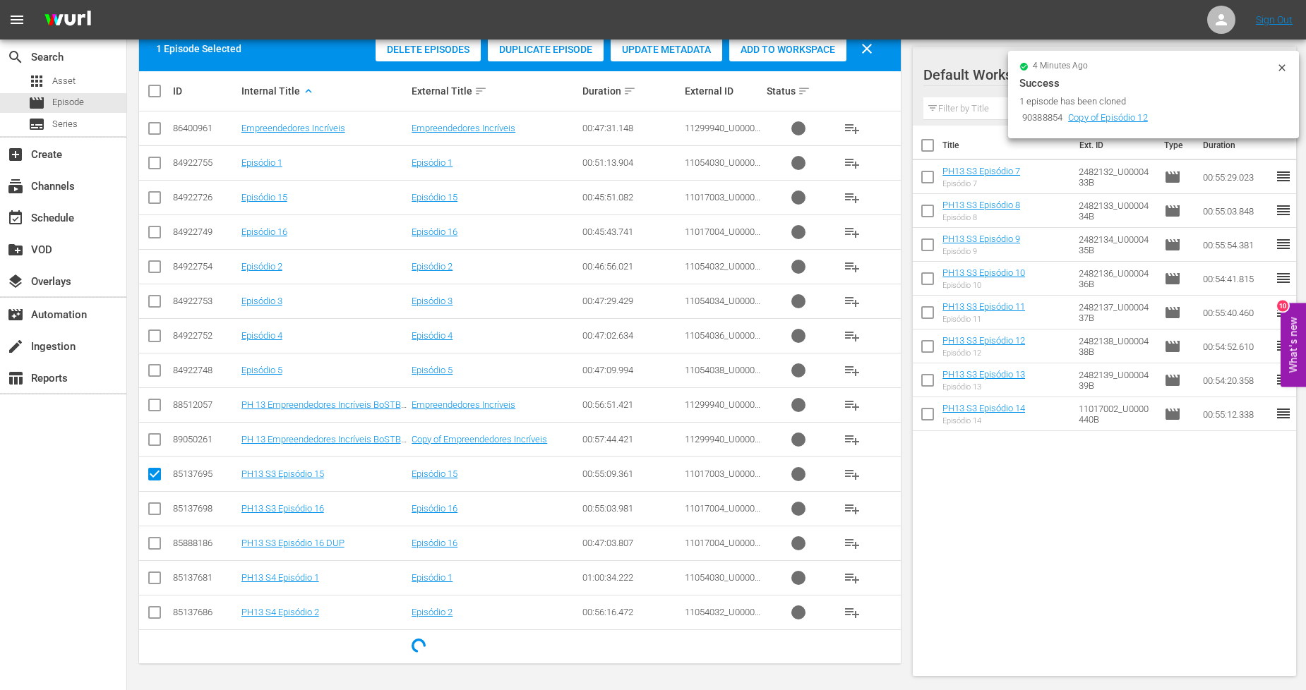
click at [151, 513] on input "checkbox" at bounding box center [154, 511] width 17 height 17
checkbox input "true"
click at [152, 584] on input "checkbox" at bounding box center [154, 581] width 17 height 17
checkbox input "true"
click at [152, 620] on input "checkbox" at bounding box center [154, 615] width 17 height 17
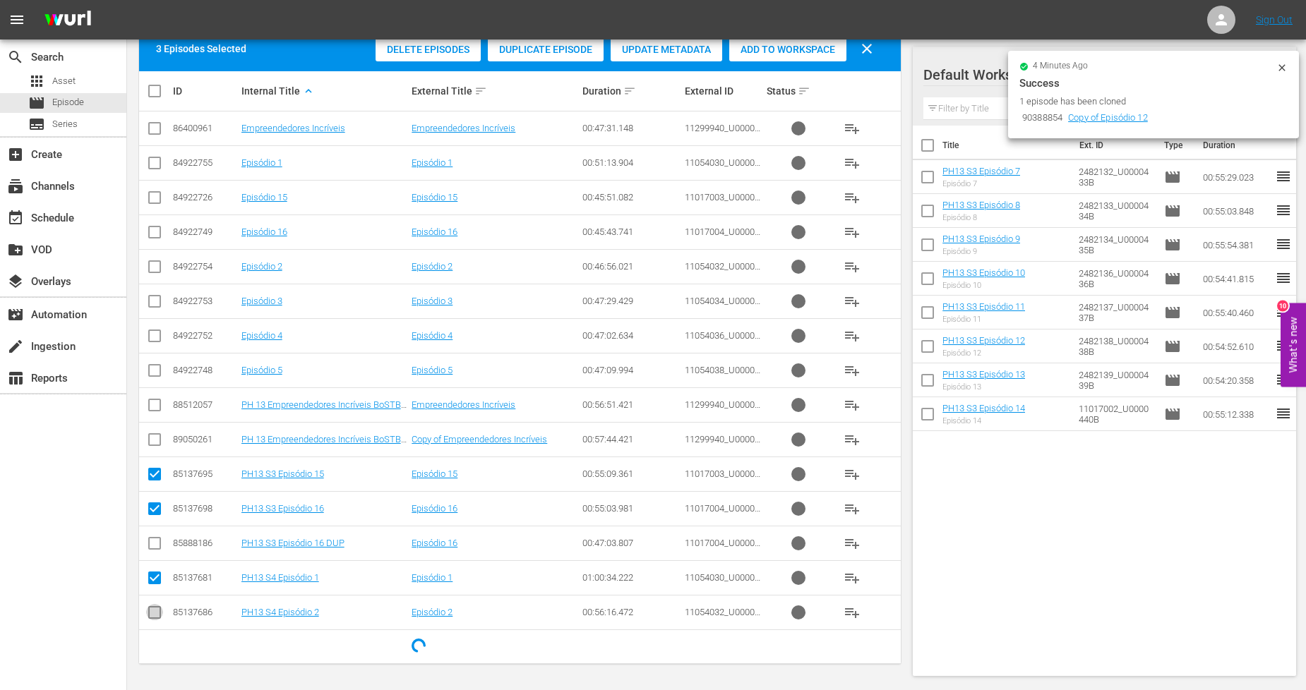
checkbox input "true"
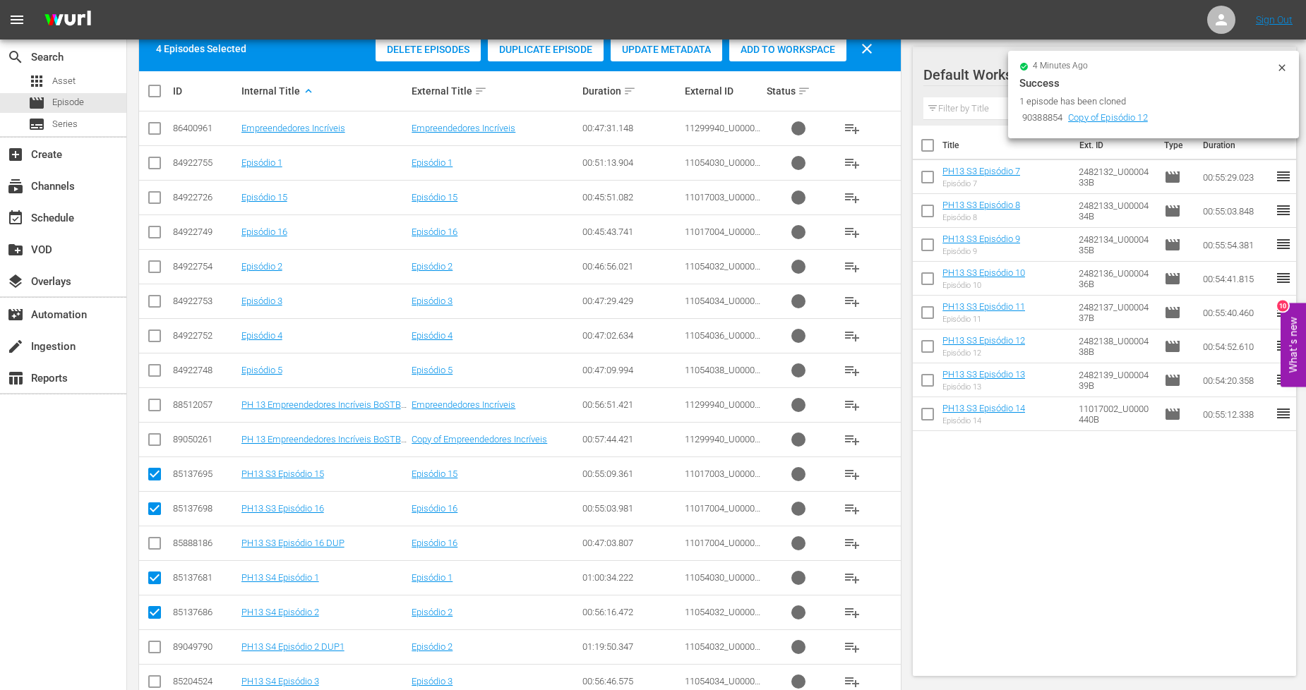
scroll to position [491, 0]
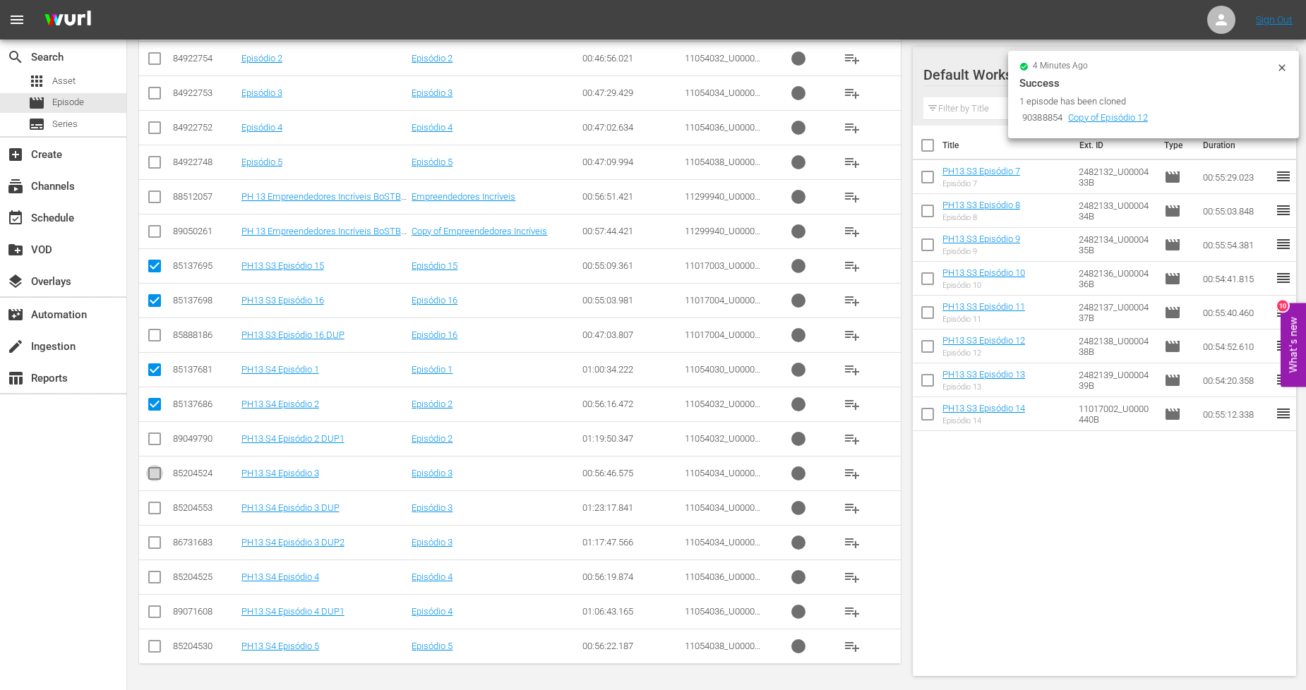
click at [152, 474] on input "checkbox" at bounding box center [154, 476] width 17 height 17
checkbox input "true"
click at [152, 576] on input "checkbox" at bounding box center [154, 580] width 17 height 17
checkbox input "true"
click at [155, 203] on input "checkbox" at bounding box center [154, 199] width 17 height 17
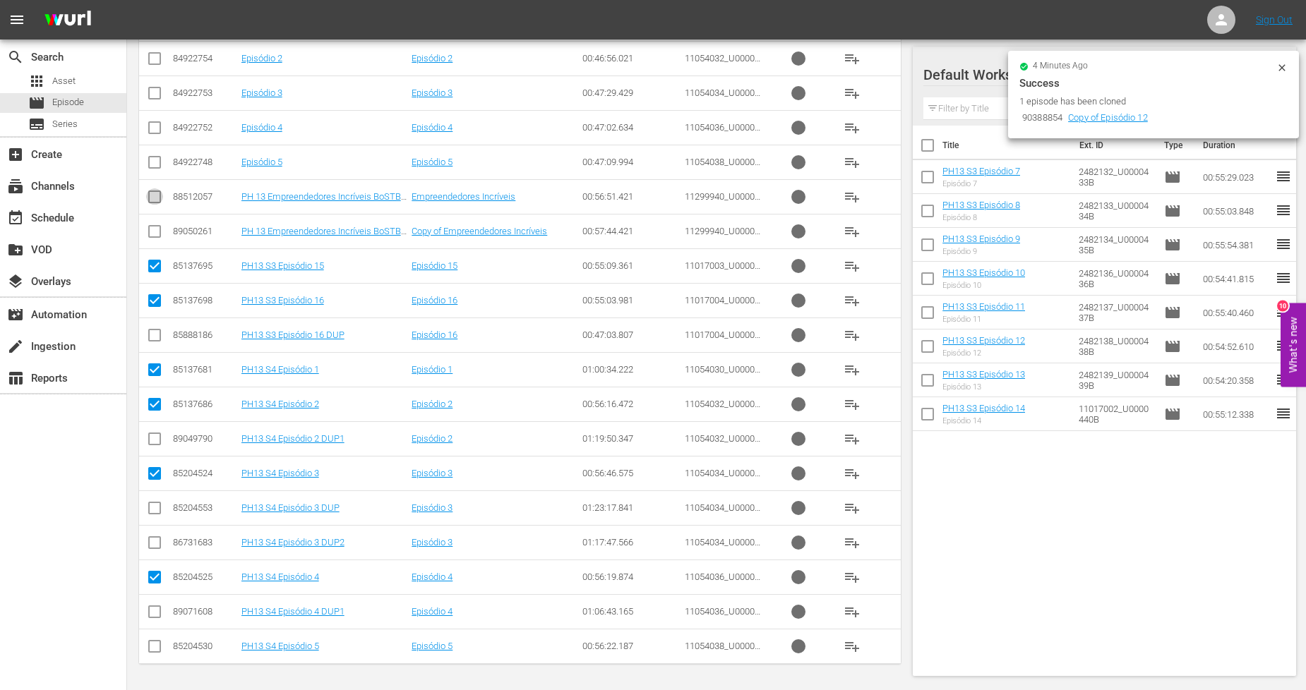
checkbox input "true"
click at [154, 647] on input "checkbox" at bounding box center [154, 649] width 17 height 17
checkbox input "true"
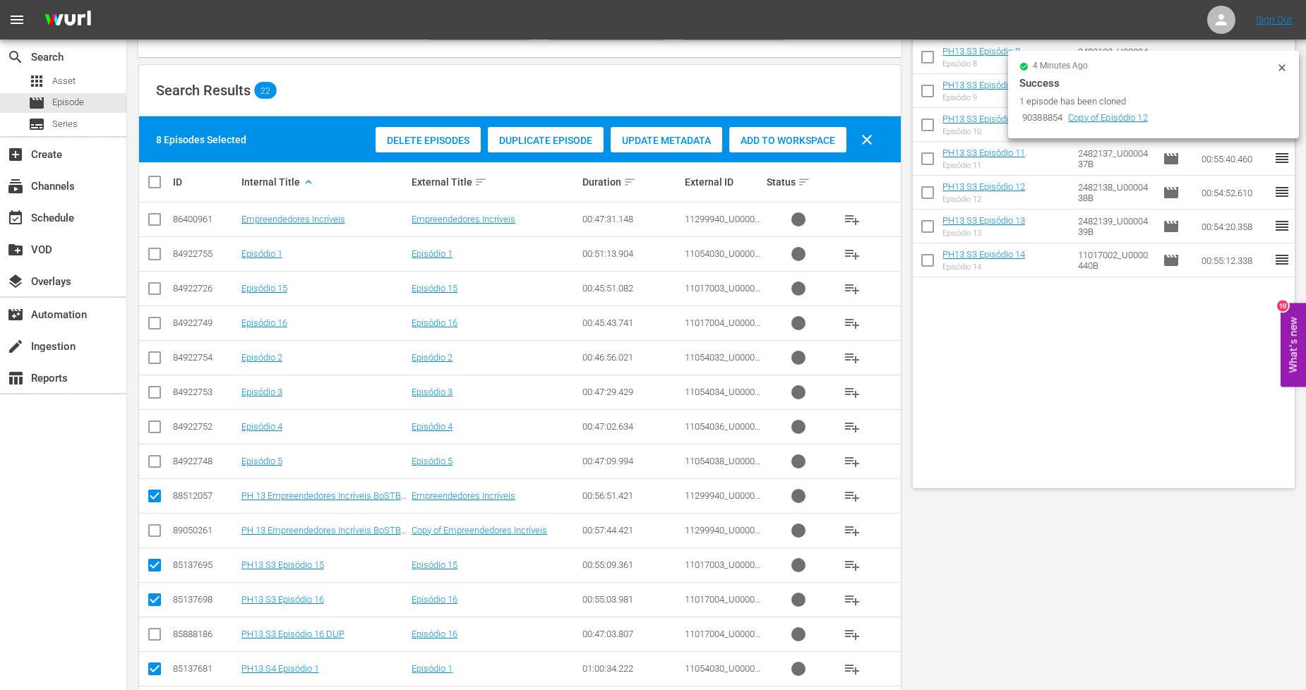
scroll to position [0, 0]
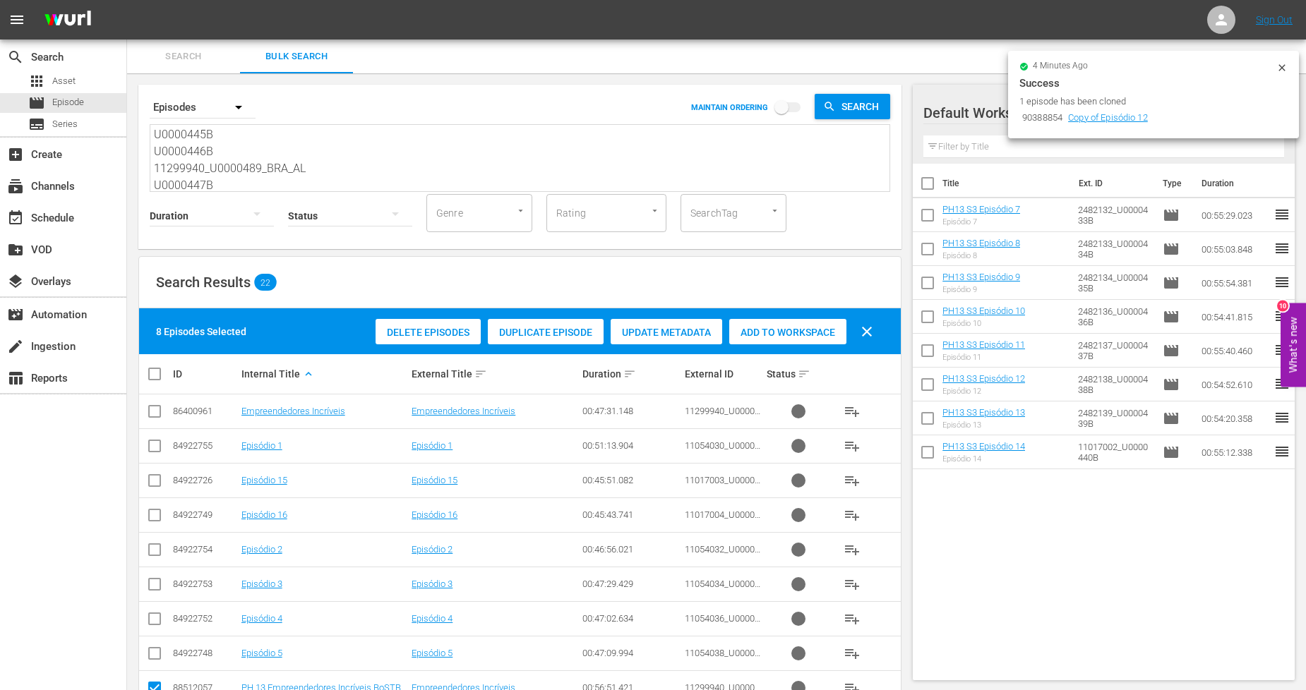
click at [833, 333] on span "Add to Workspace" at bounding box center [787, 332] width 117 height 11
click at [146, 371] on th at bounding box center [155, 374] width 32 height 40
click at [150, 372] on input "checkbox" at bounding box center [160, 374] width 28 height 17
checkbox input "true"
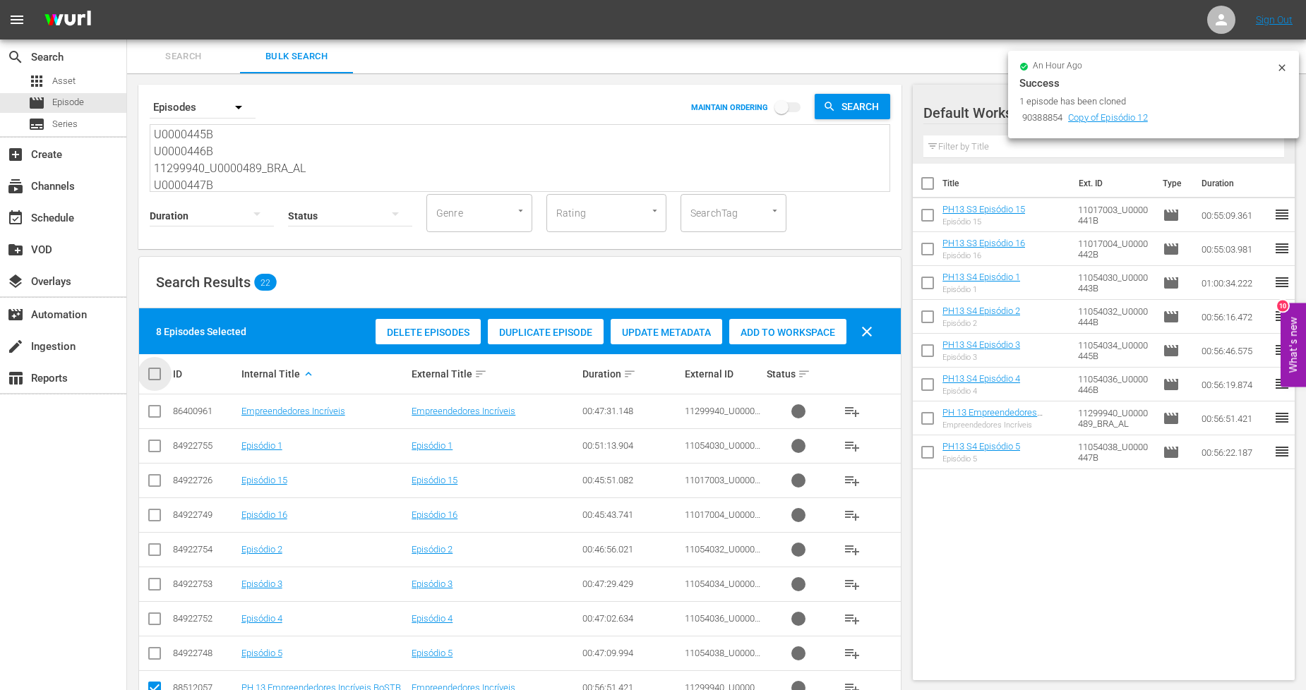
checkbox input "true"
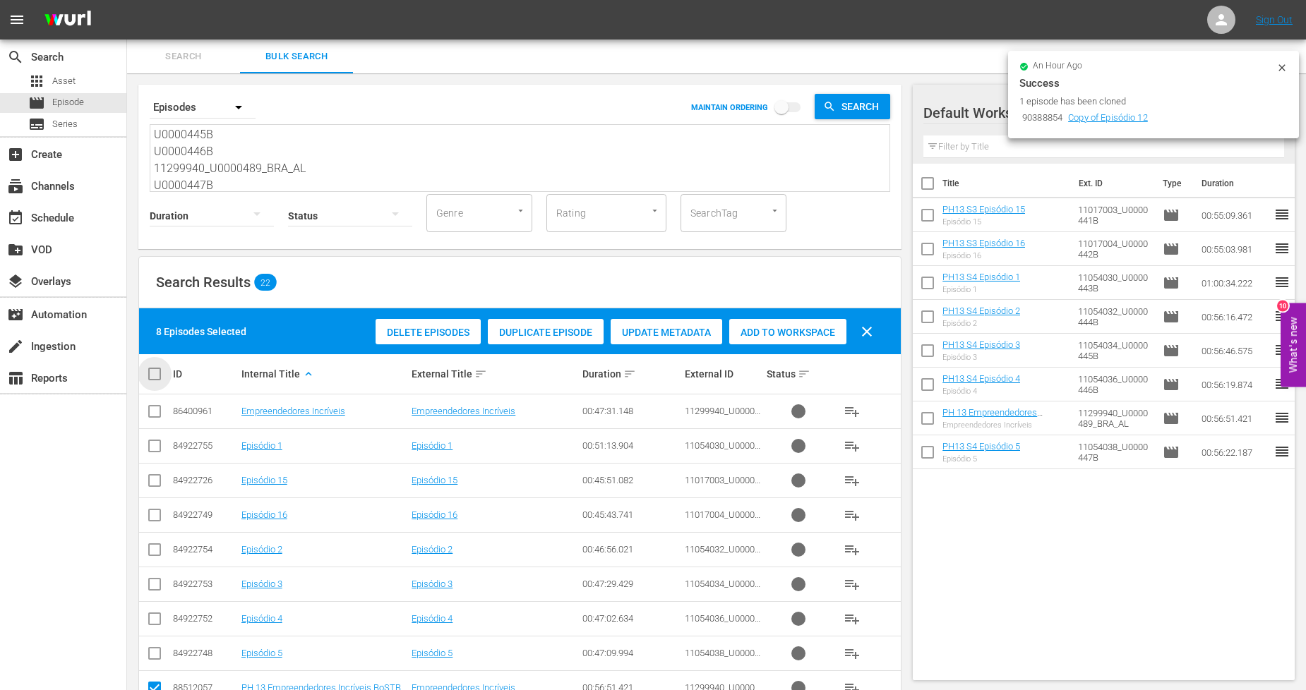
checkbox input "true"
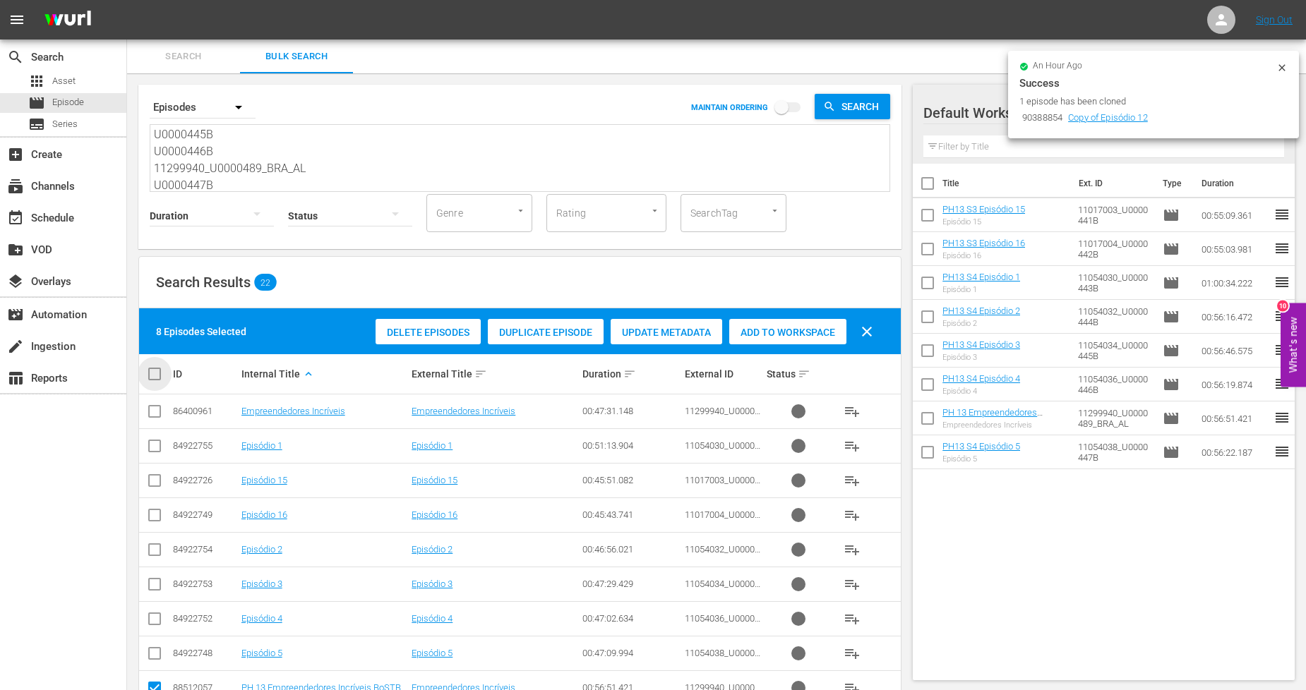
checkbox input "true"
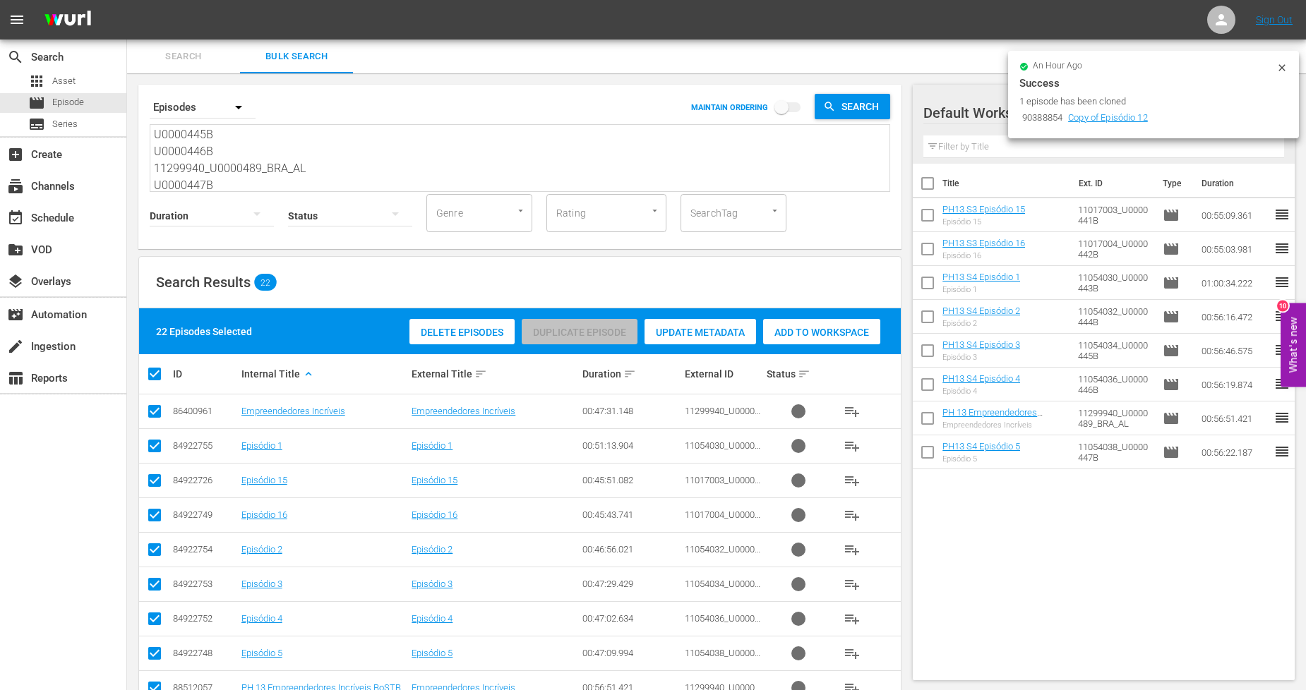
click at [157, 375] on input "checkbox" at bounding box center [160, 374] width 28 height 17
checkbox input "false"
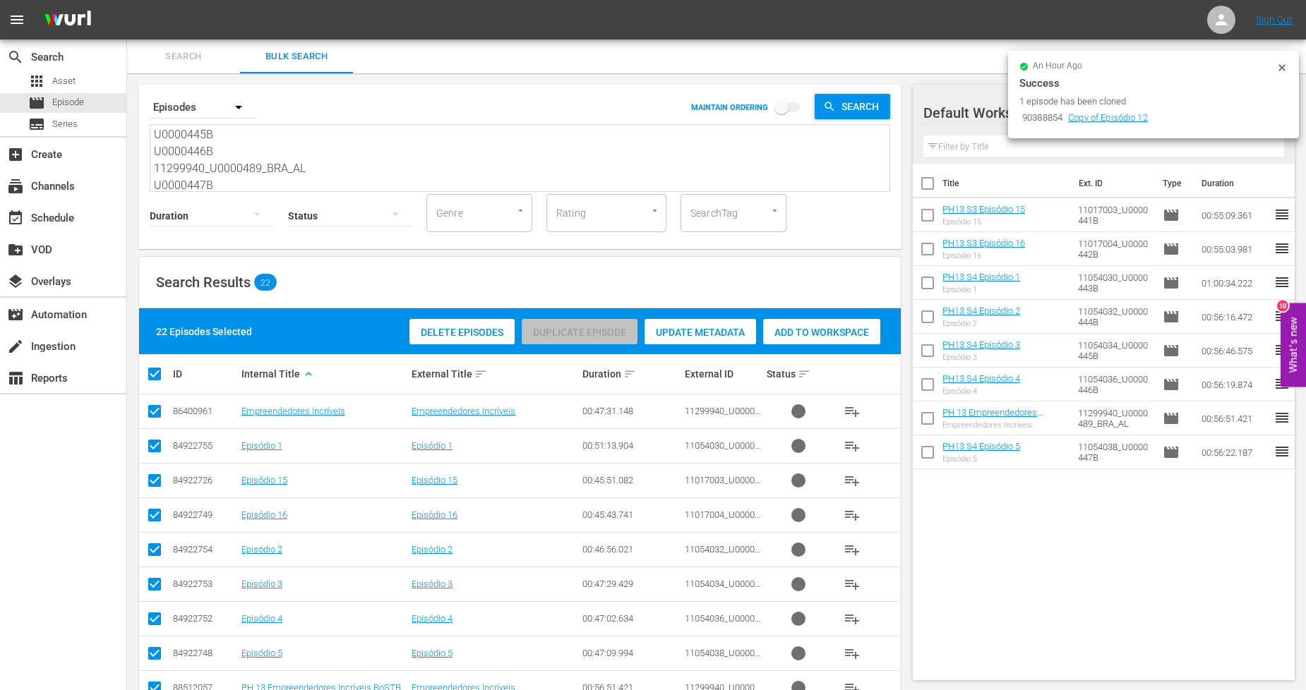
checkbox input "false"
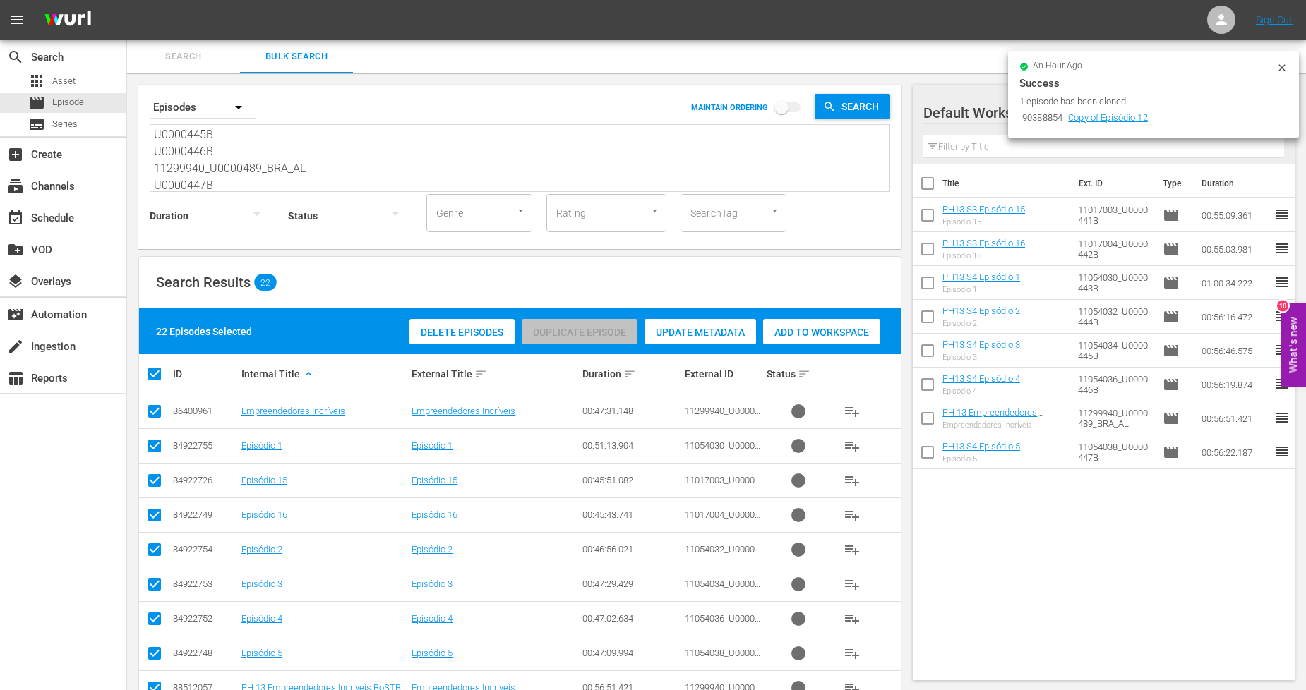
checkbox input "false"
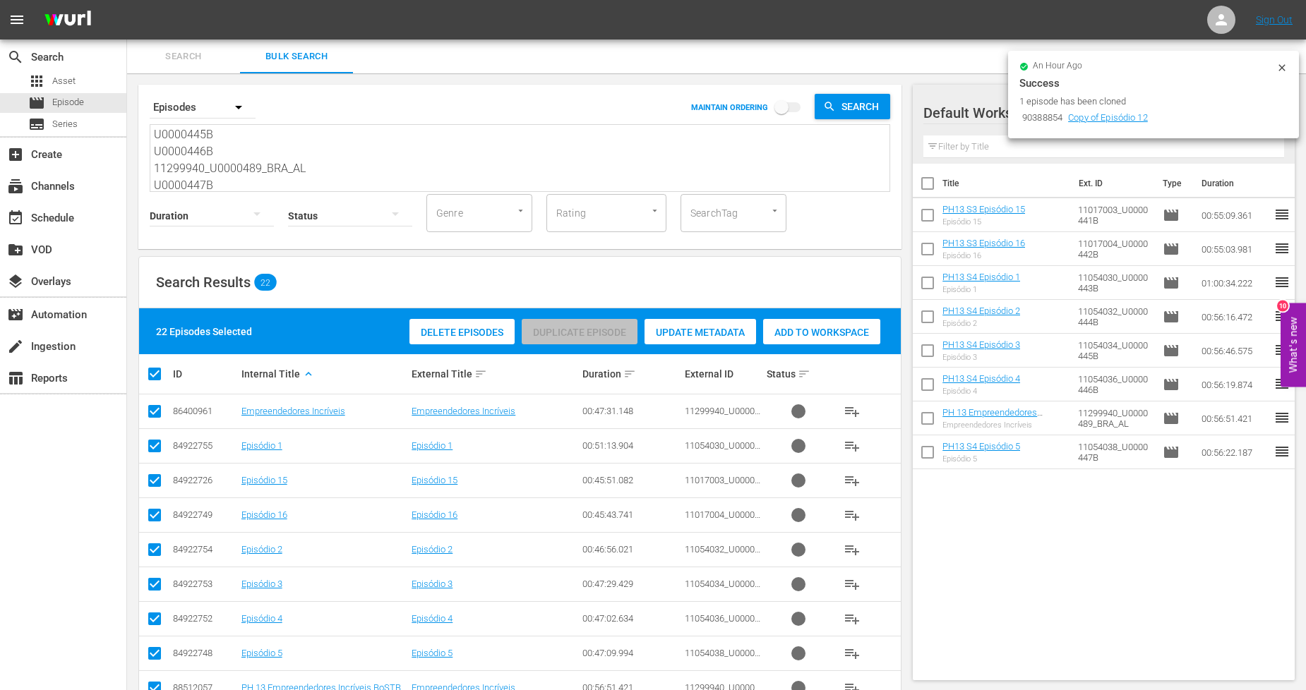
checkbox input "false"
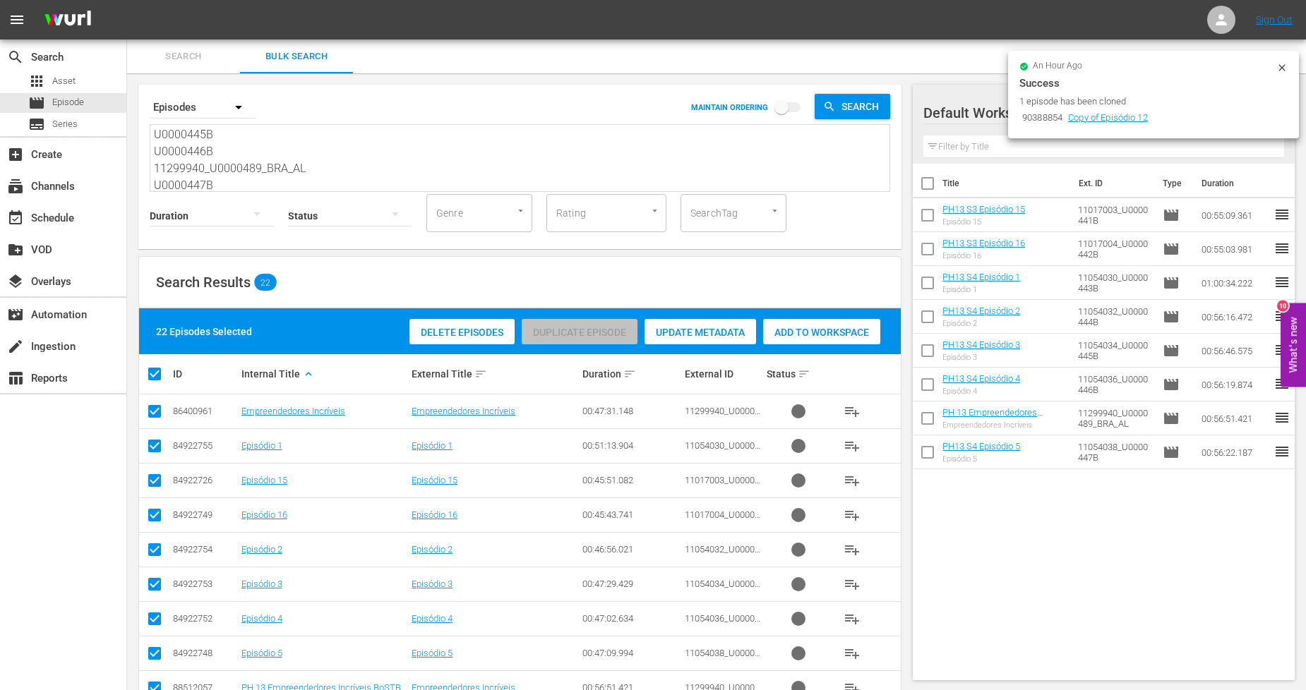
checkbox input "false"
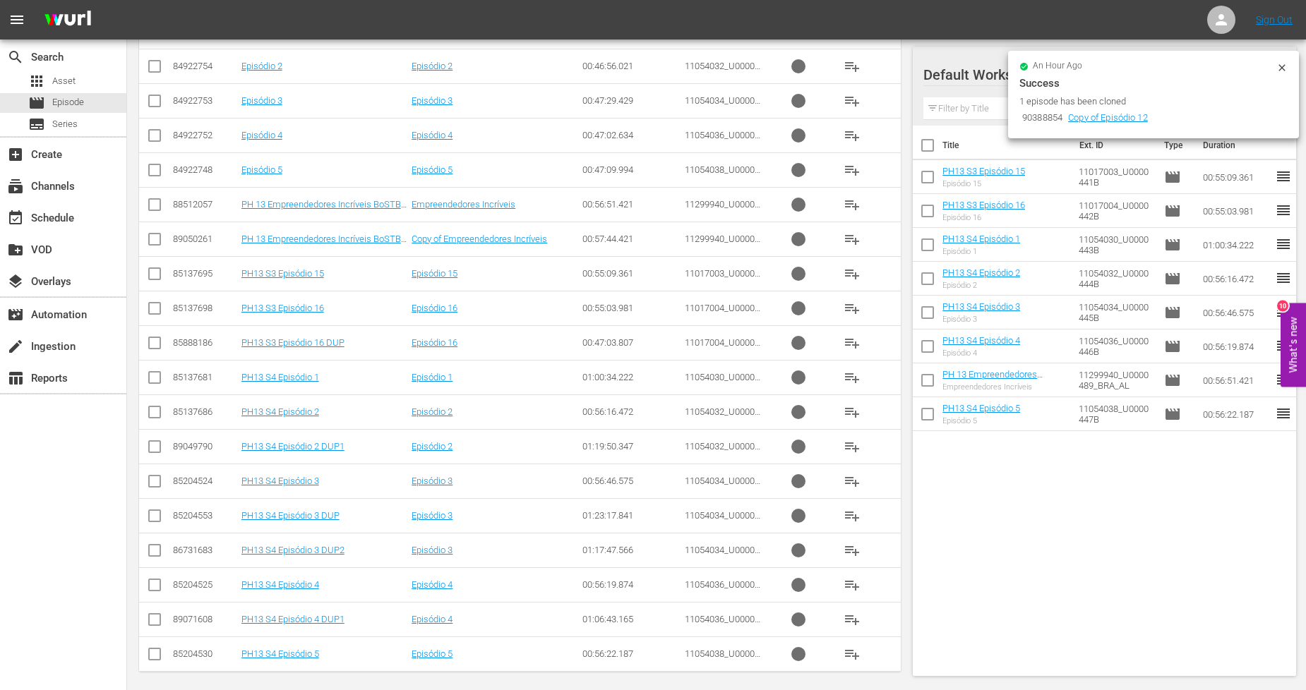
scroll to position [491, 0]
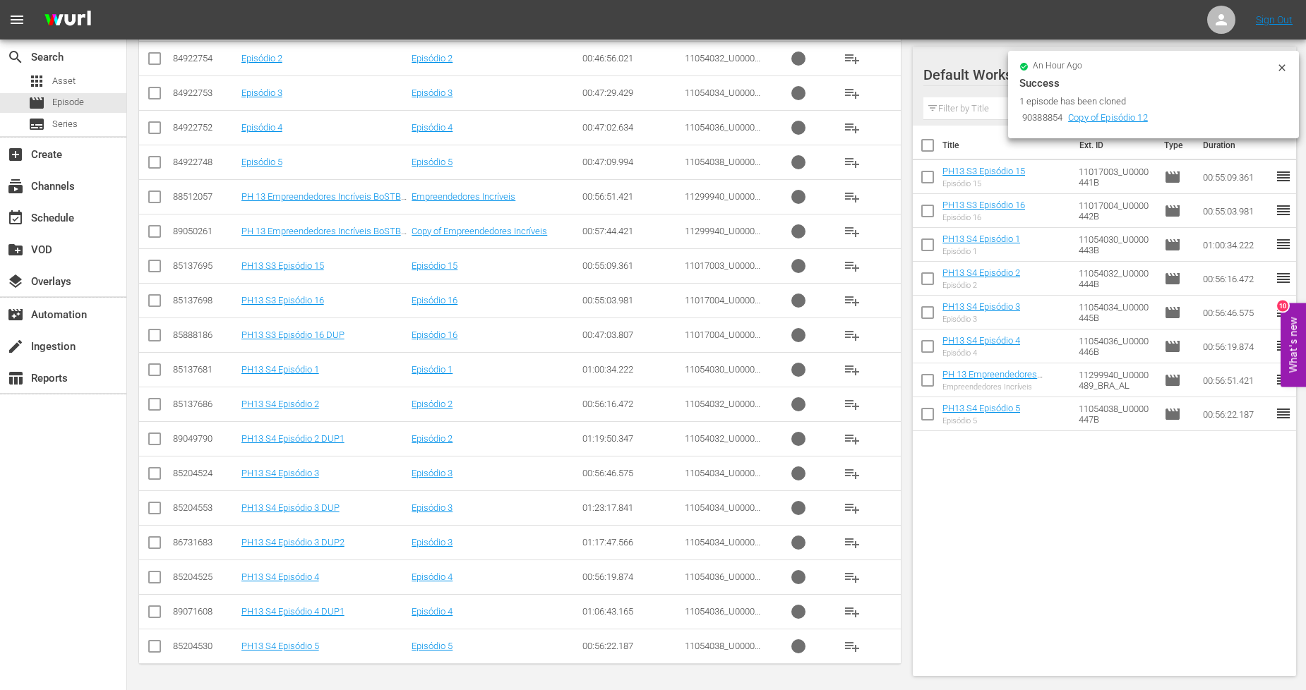
click at [153, 611] on input "checkbox" at bounding box center [154, 614] width 17 height 17
checkbox input "true"
click at [157, 542] on input "checkbox" at bounding box center [154, 545] width 17 height 17
checkbox input "true"
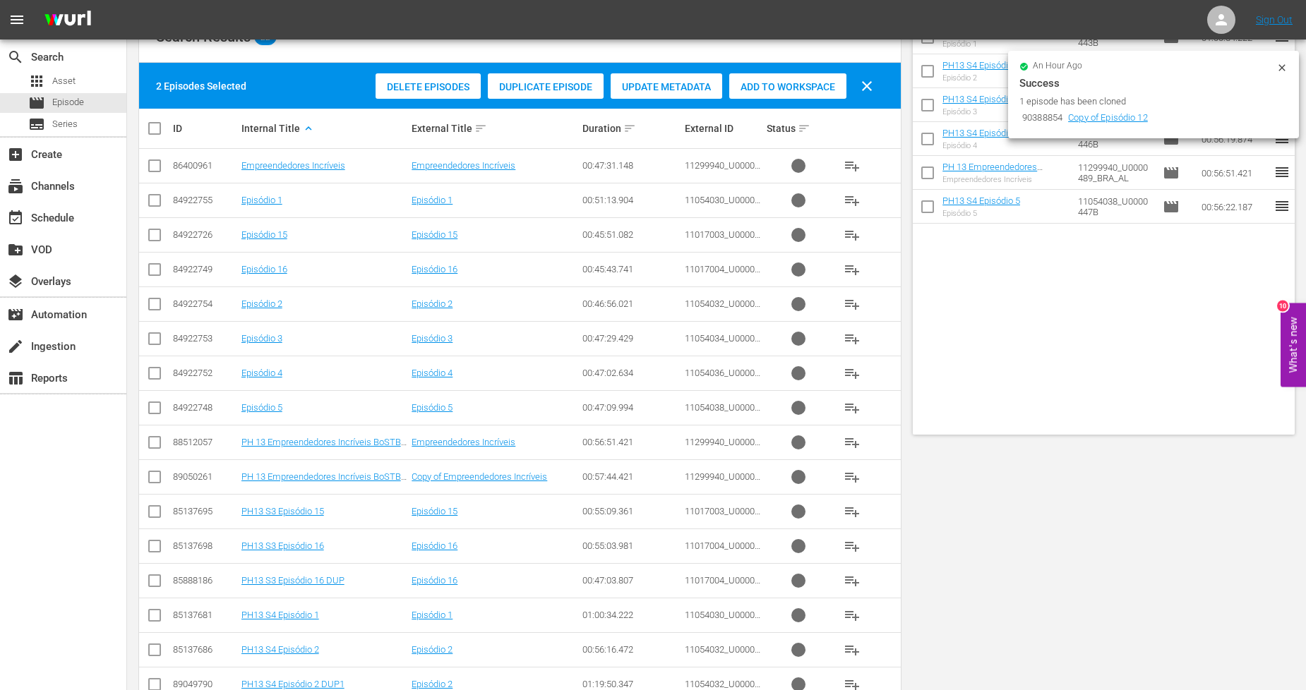
scroll to position [0, 0]
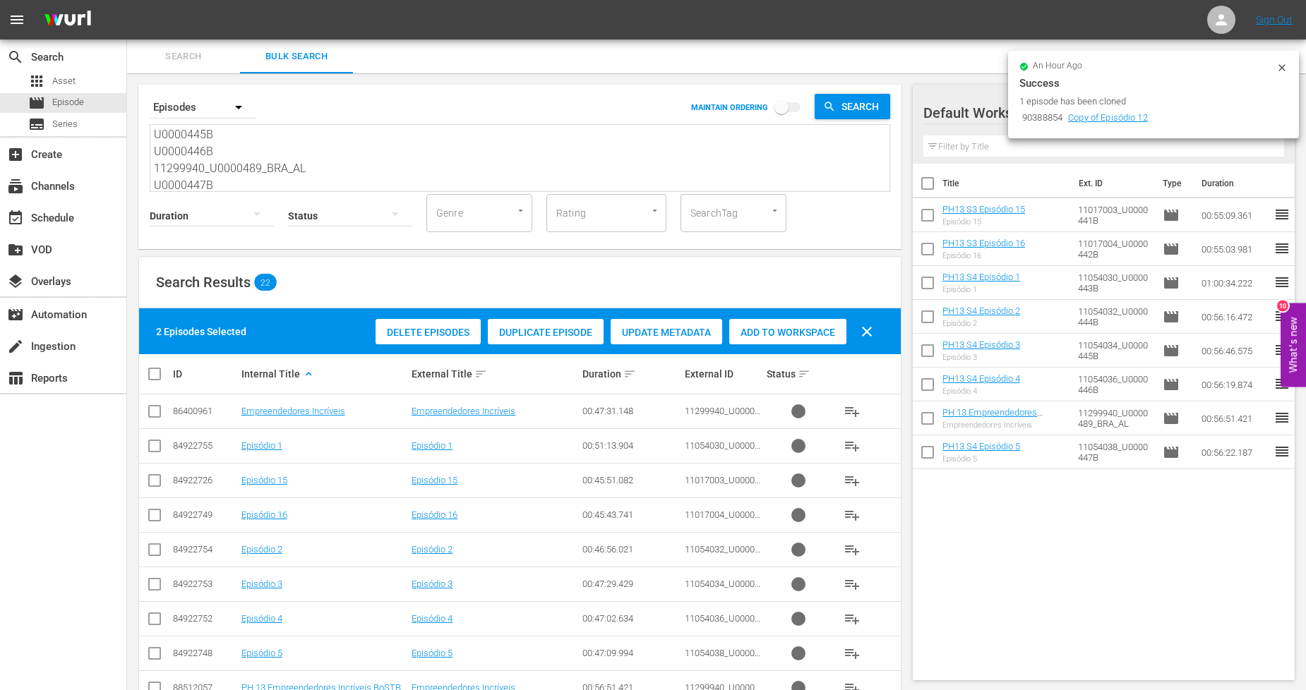
drag, startPoint x: 792, startPoint y: 323, endPoint x: 726, endPoint y: 323, distance: 66.4
click at [792, 325] on div "Add to Workspace" at bounding box center [787, 332] width 117 height 27
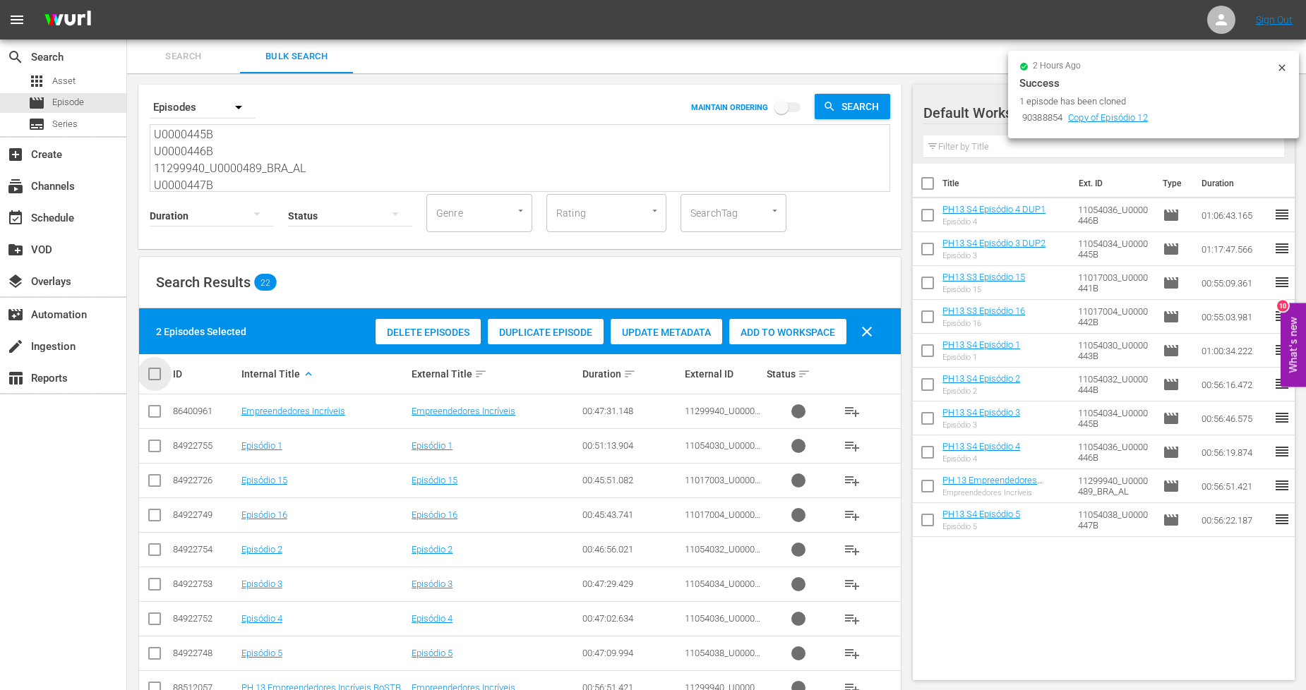
click at [153, 378] on input "checkbox" at bounding box center [160, 374] width 28 height 17
checkbox input "true"
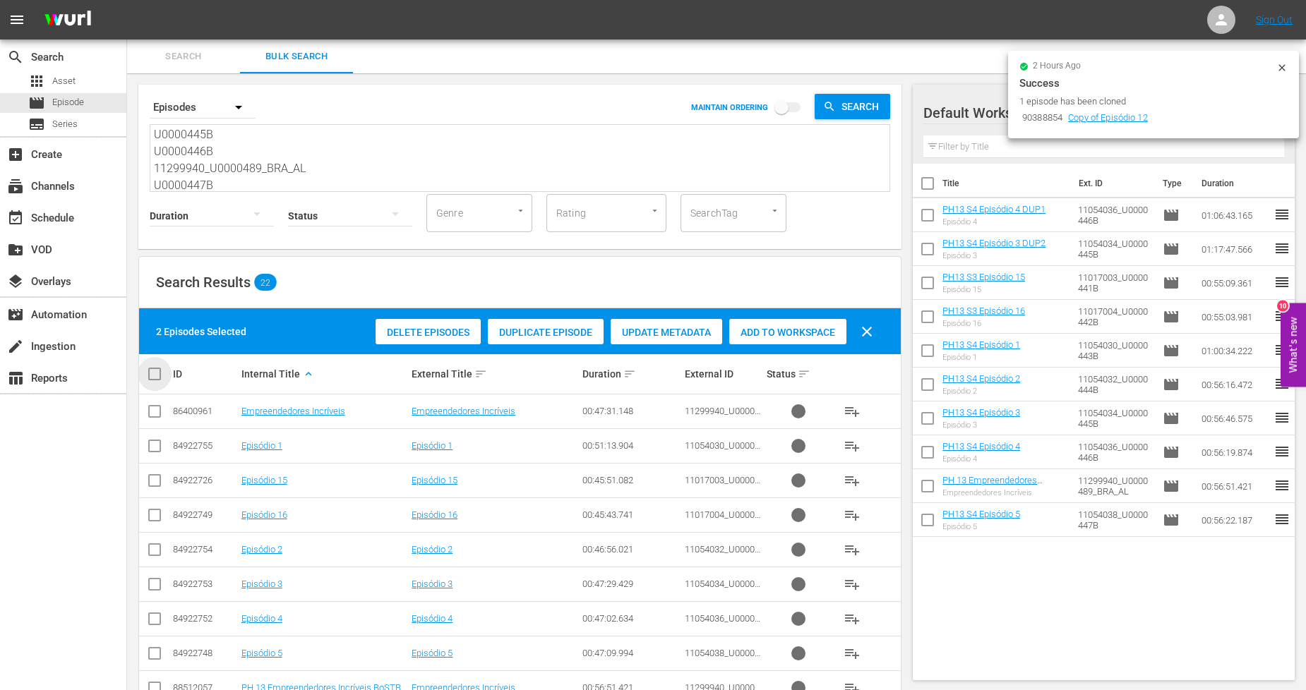
checkbox input "true"
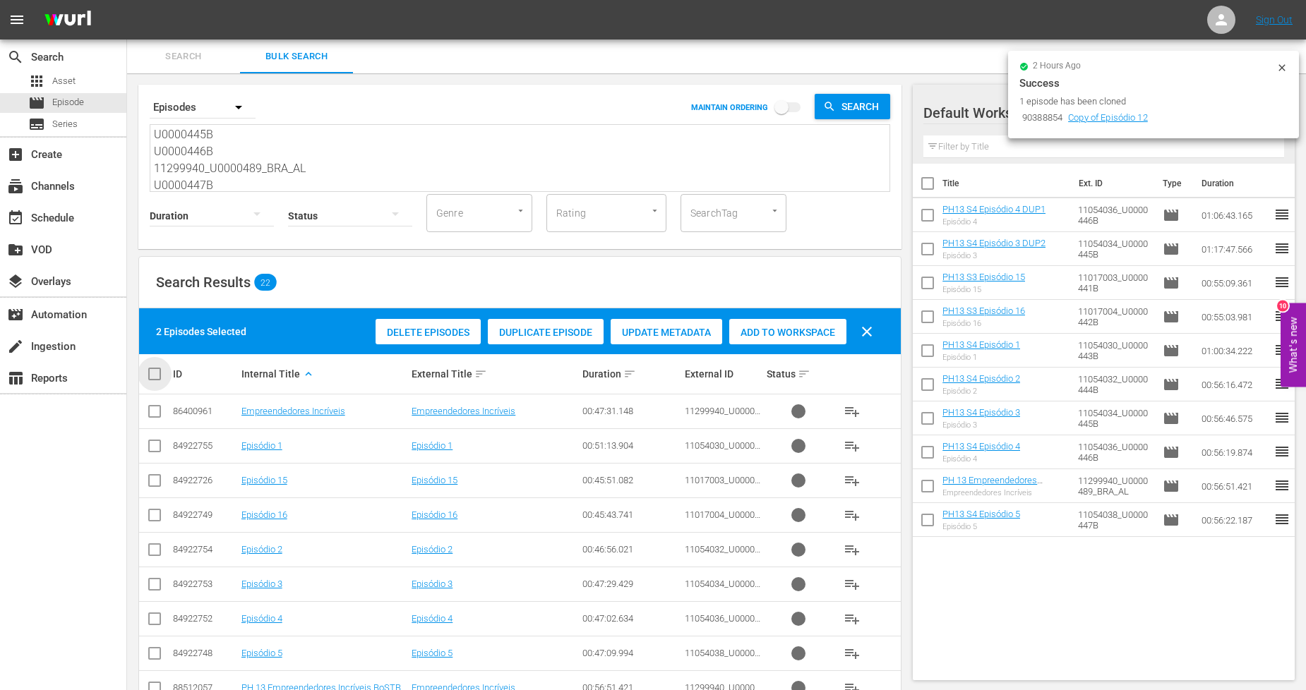
checkbox input "true"
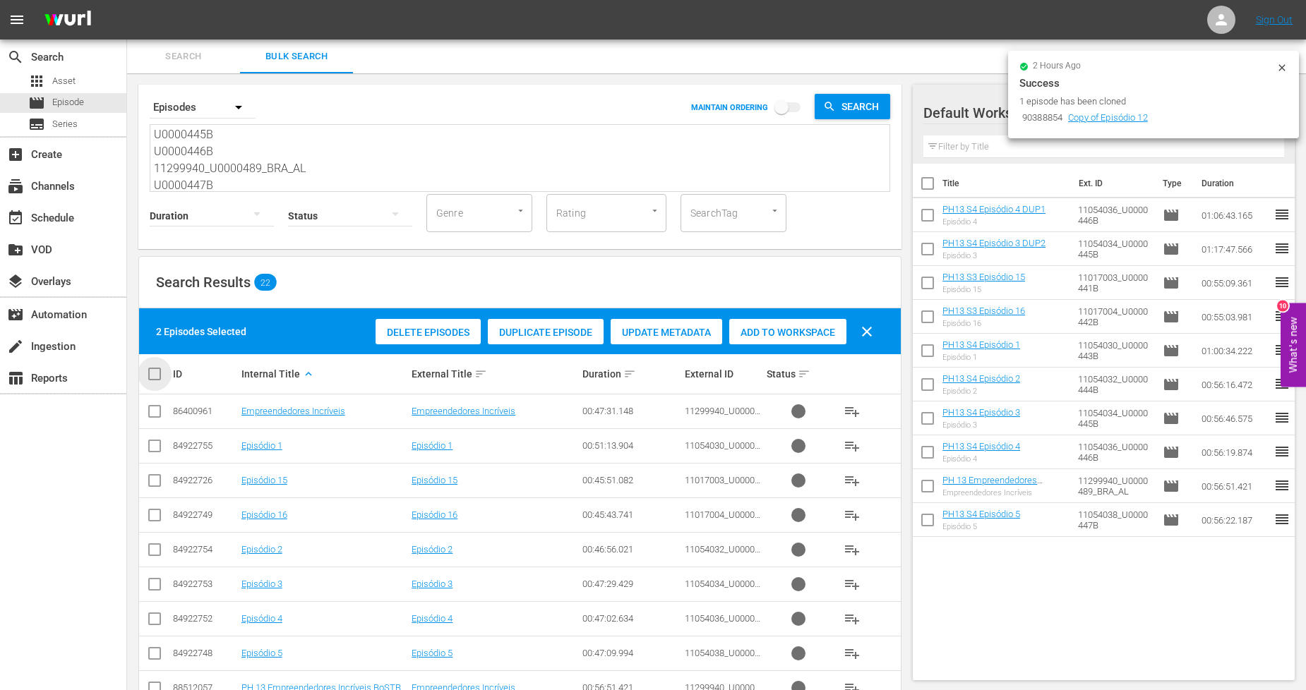
checkbox input "true"
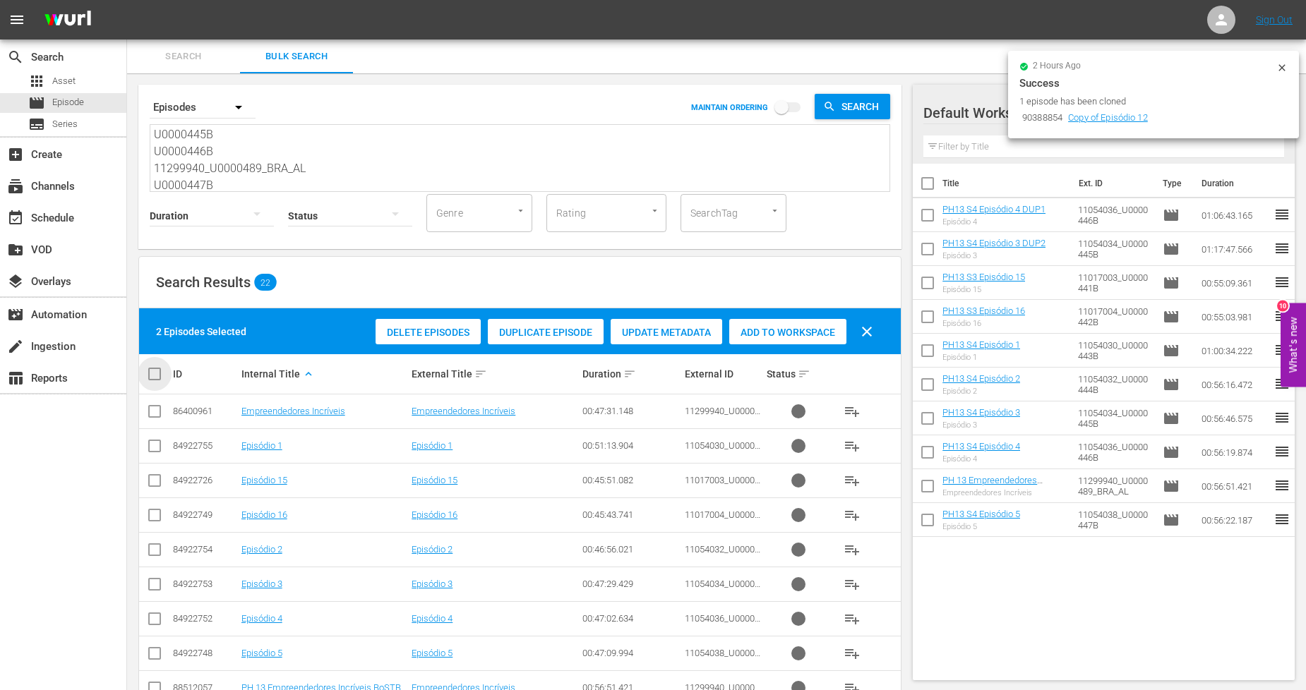
checkbox input "true"
click at [153, 378] on input "checkbox" at bounding box center [160, 374] width 28 height 17
checkbox input "false"
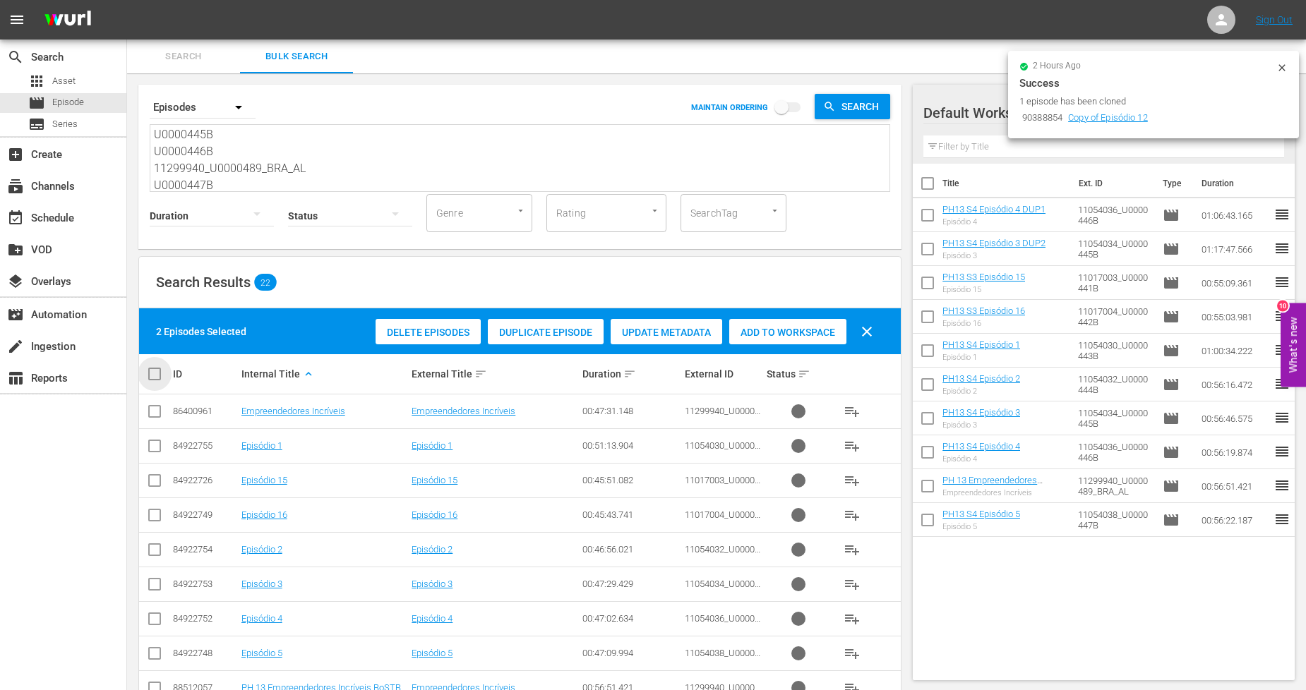
checkbox input "false"
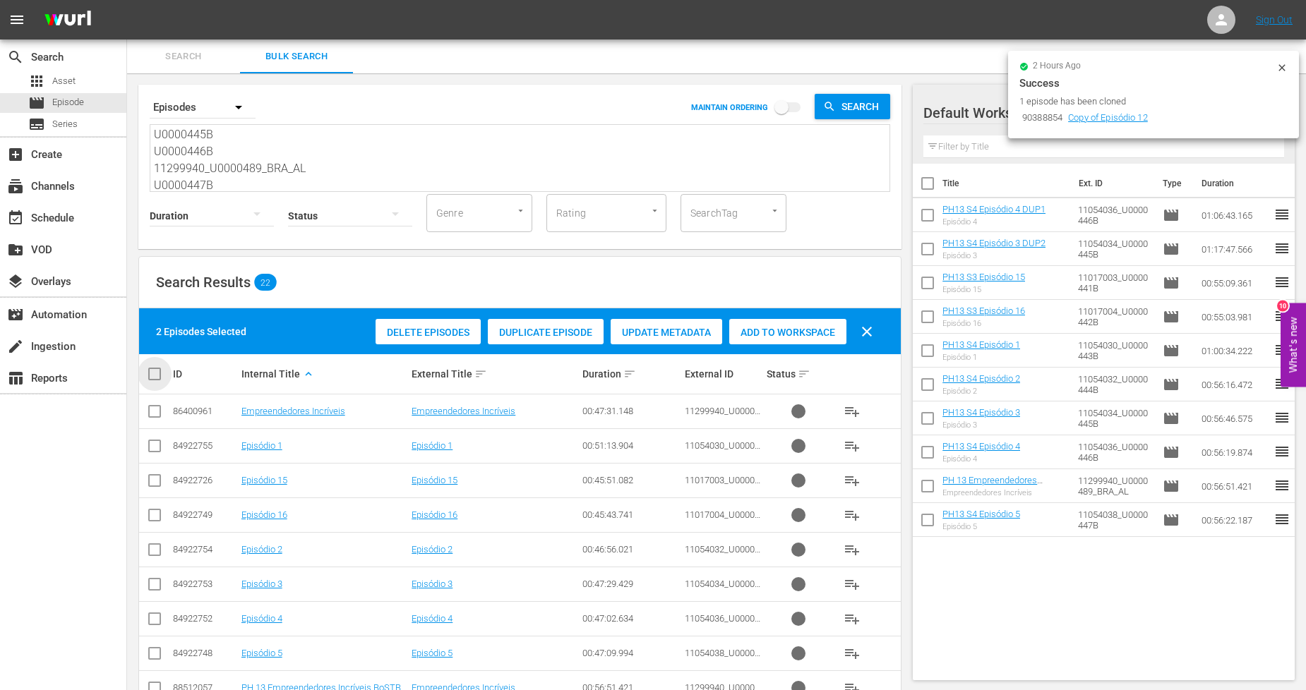
checkbox input "false"
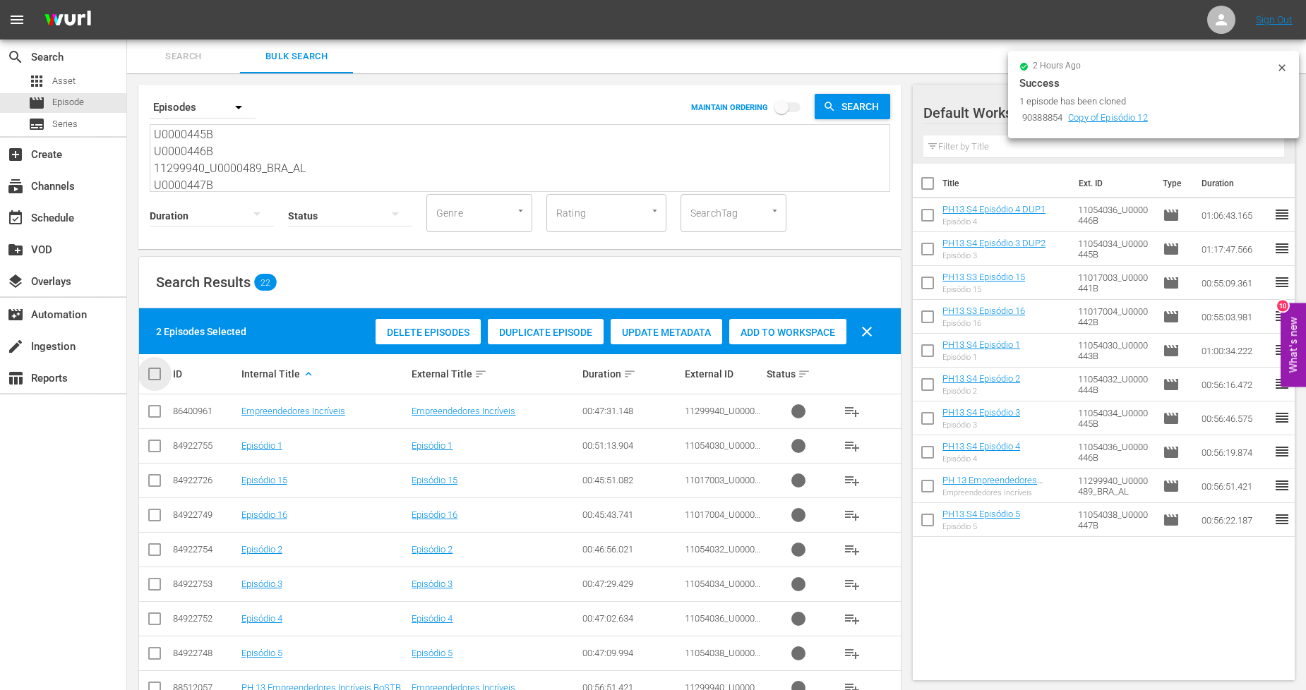
checkbox input "false"
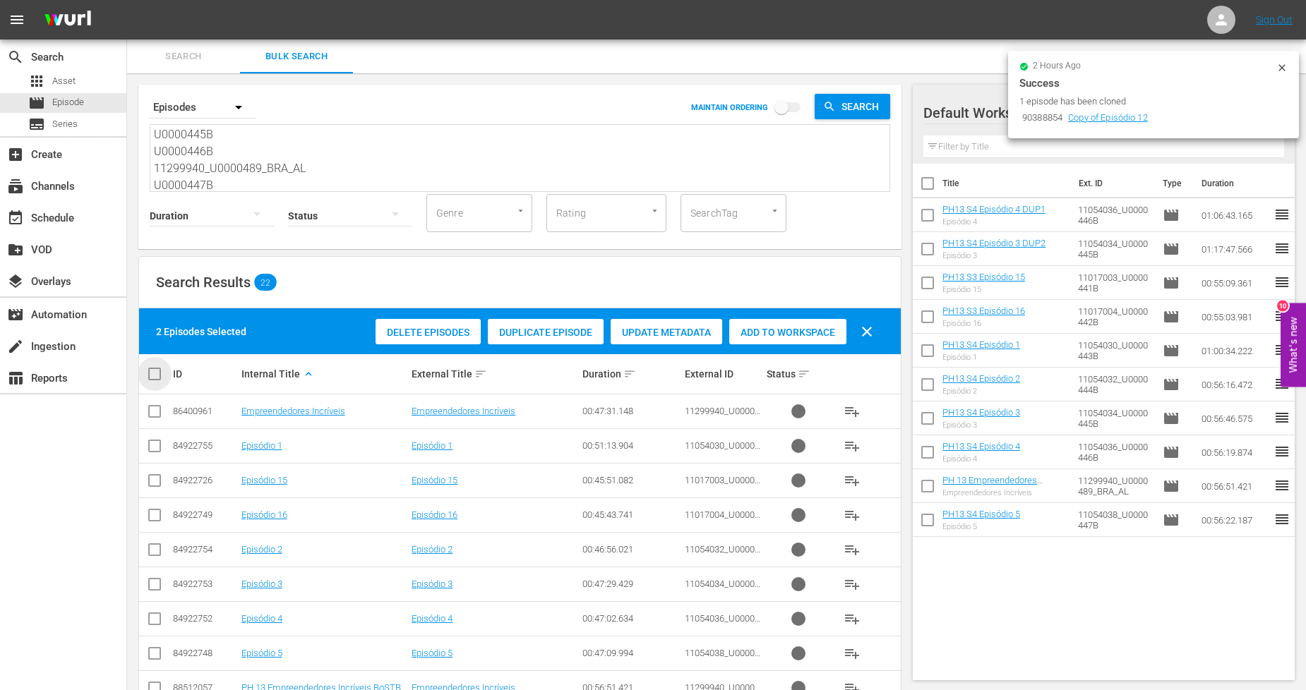
checkbox input "false"
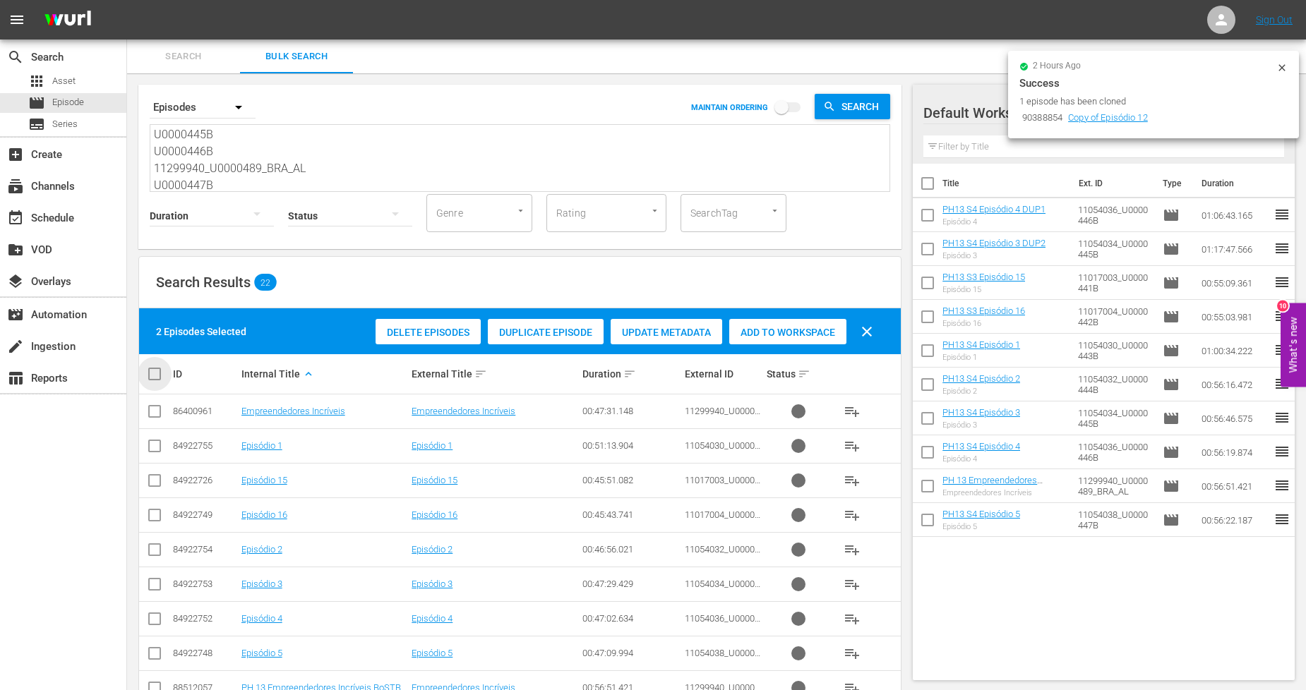
checkbox input "false"
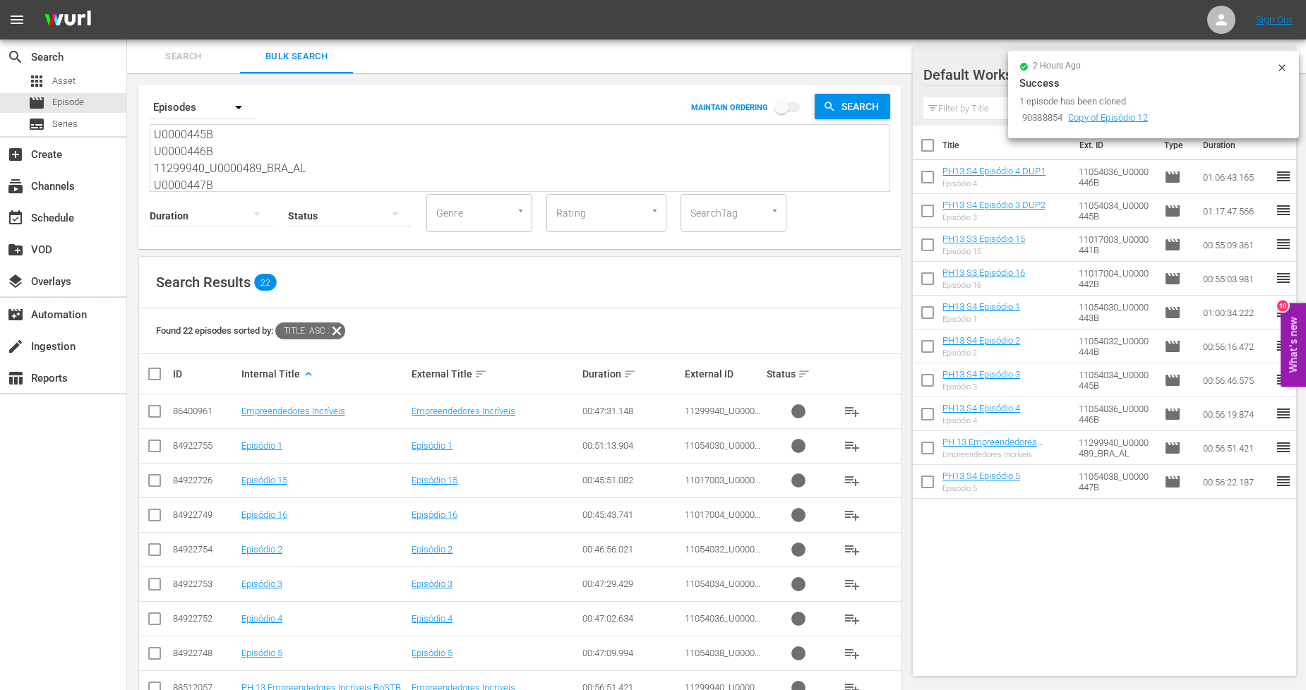
scroll to position [491, 0]
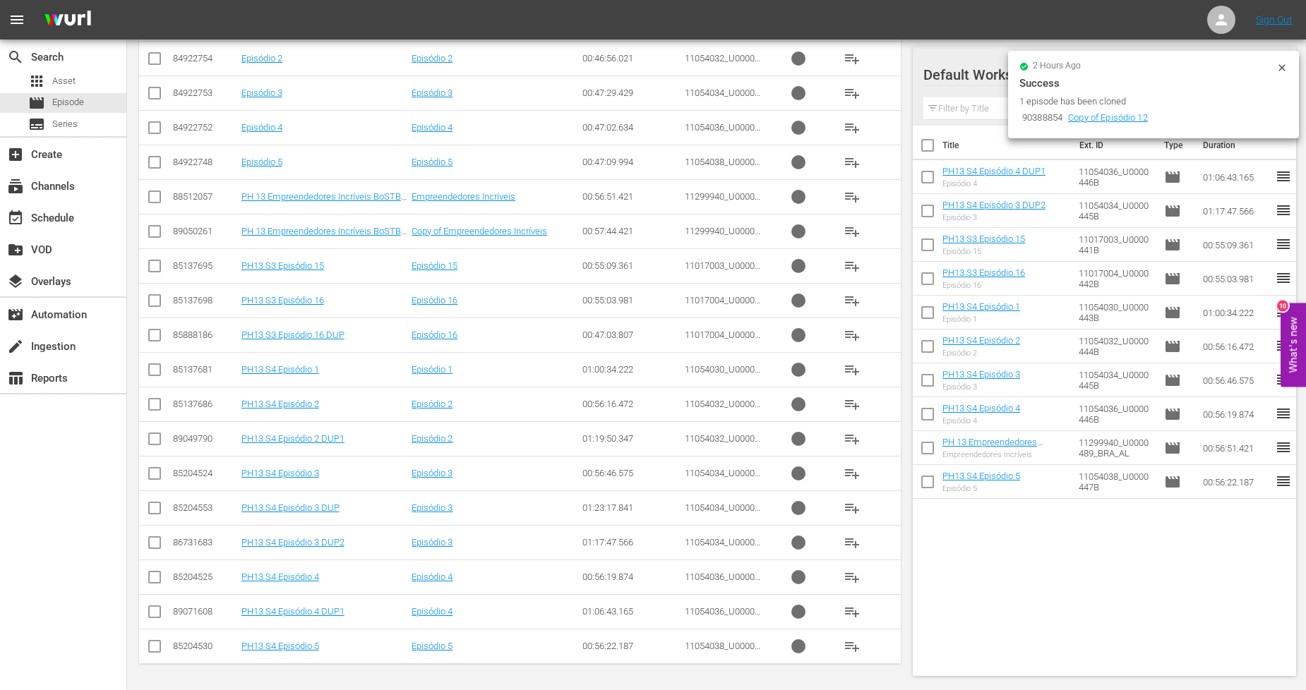
click at [155, 582] on input "checkbox" at bounding box center [154, 580] width 17 height 17
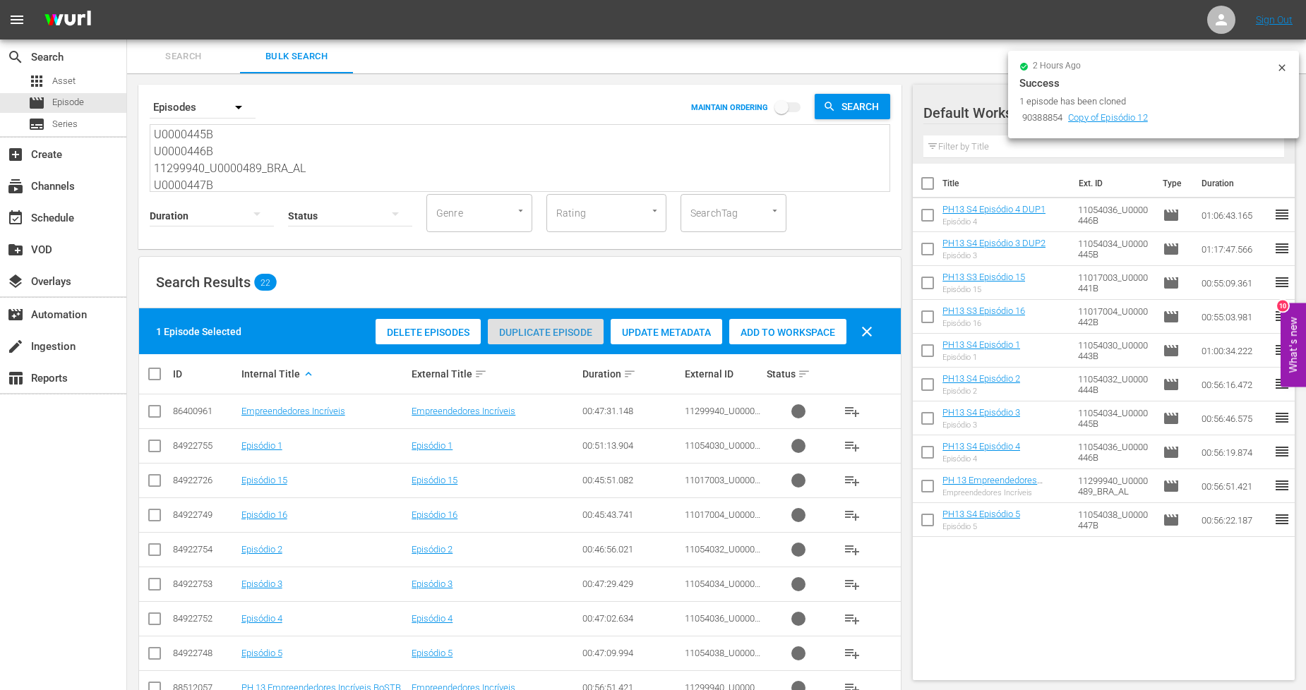
click at [597, 330] on span "Duplicate Episode" at bounding box center [546, 332] width 116 height 11
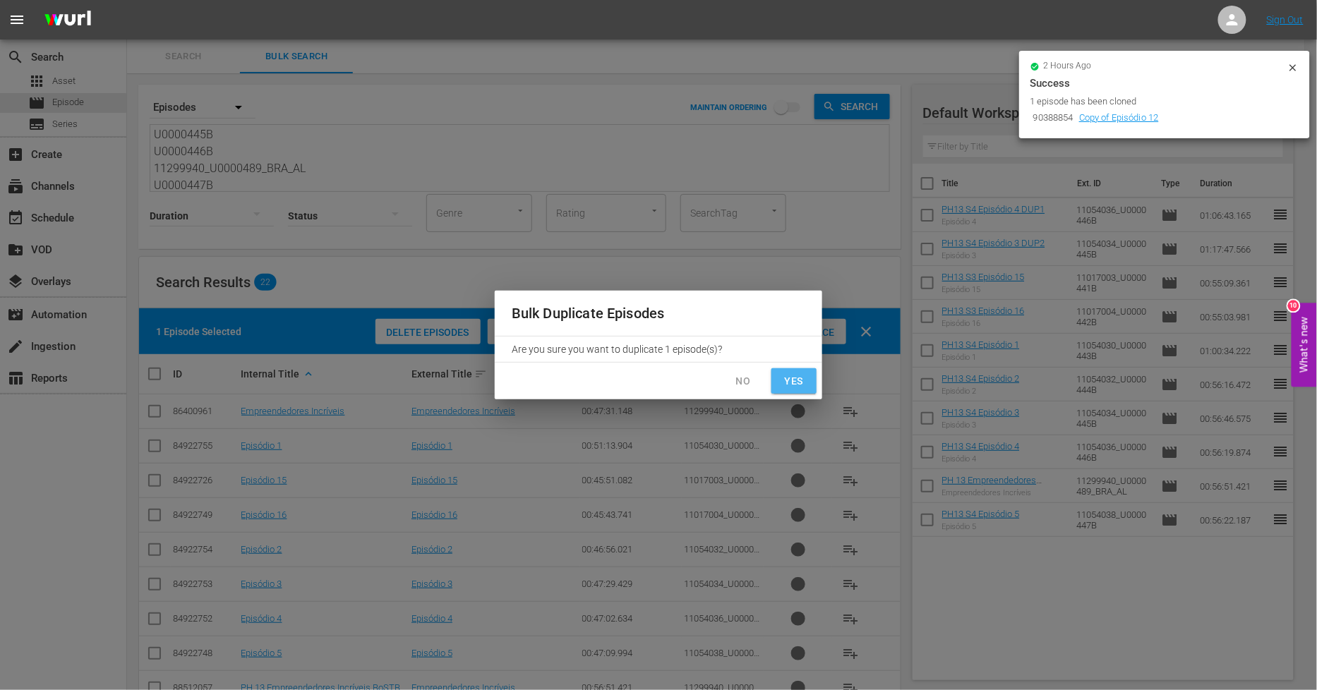
click at [794, 389] on span "Yes" at bounding box center [794, 382] width 23 height 18
checkbox input "false"
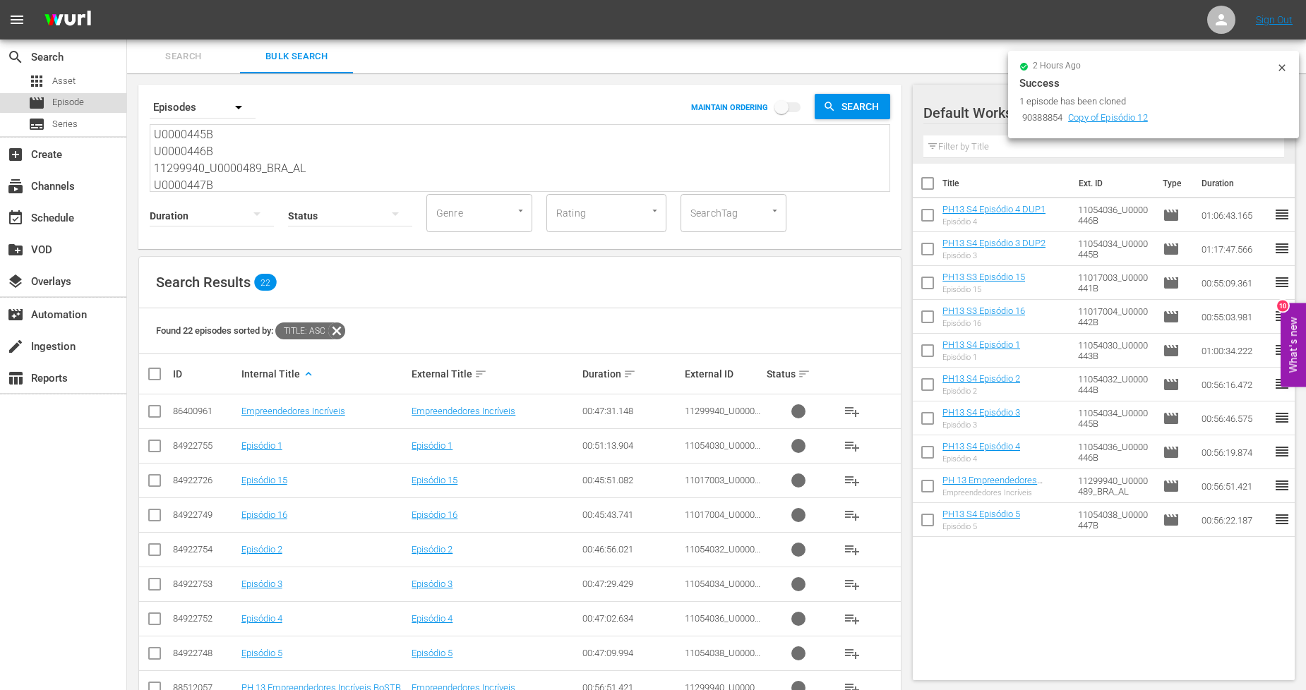
click at [95, 100] on div "movie Episode" at bounding box center [63, 103] width 126 height 20
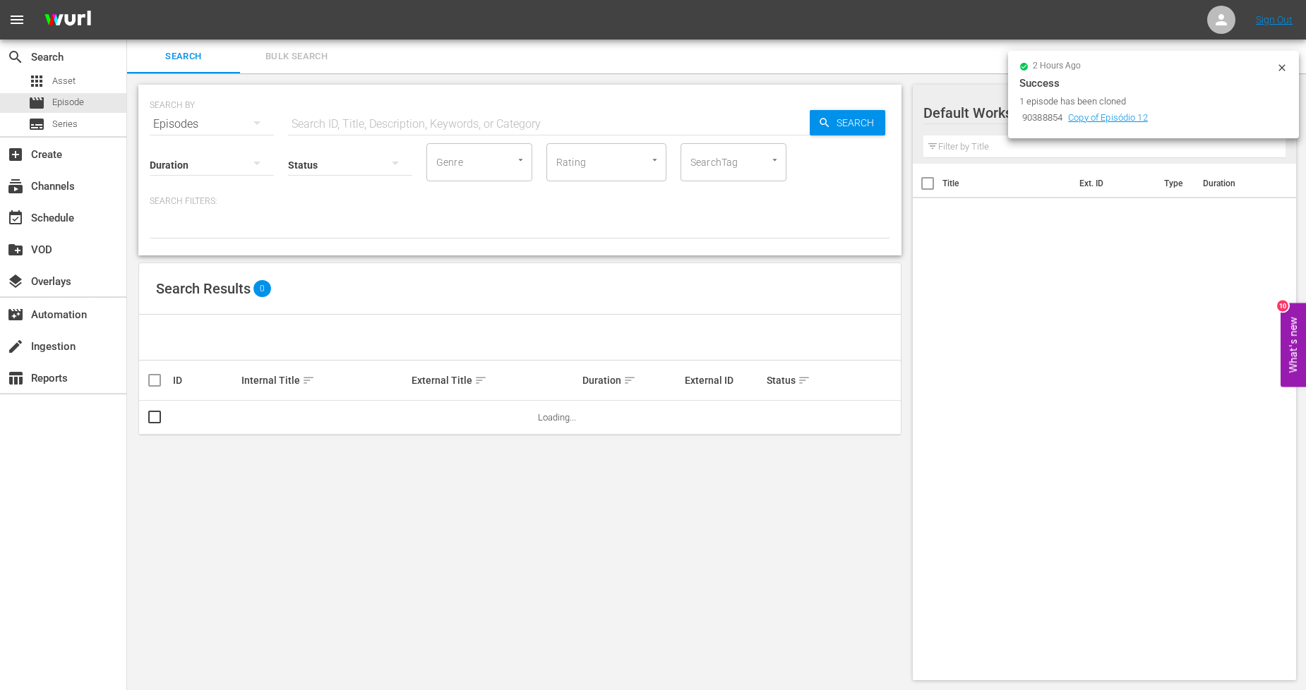
click at [308, 53] on span "Bulk Search" at bounding box center [297, 57] width 96 height 16
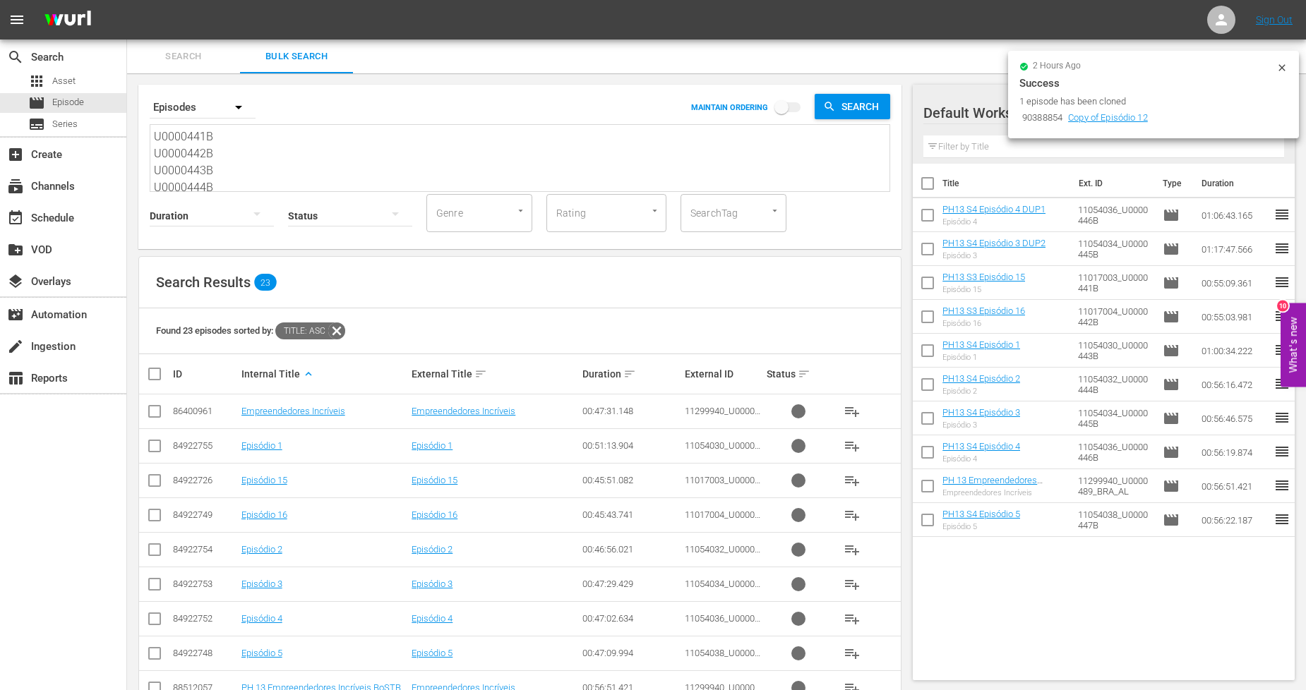
drag, startPoint x: 220, startPoint y: 176, endPoint x: 35, endPoint y: -51, distance: 293.1
click at [35, 0] on html "menu Sign Out search Search apps Asset movie Episode subtitles Series add_box C…" at bounding box center [653, 345] width 1306 height 690
paste textarea "8B U0000449B U0000450B U0000451B U0000452B U0000453B 11299942_U0000490_BRA_AL U…"
type textarea "U0000448B U0000449B U0000450B U0000451B U0000452B U0000453B 11299942_U0000490_B…"
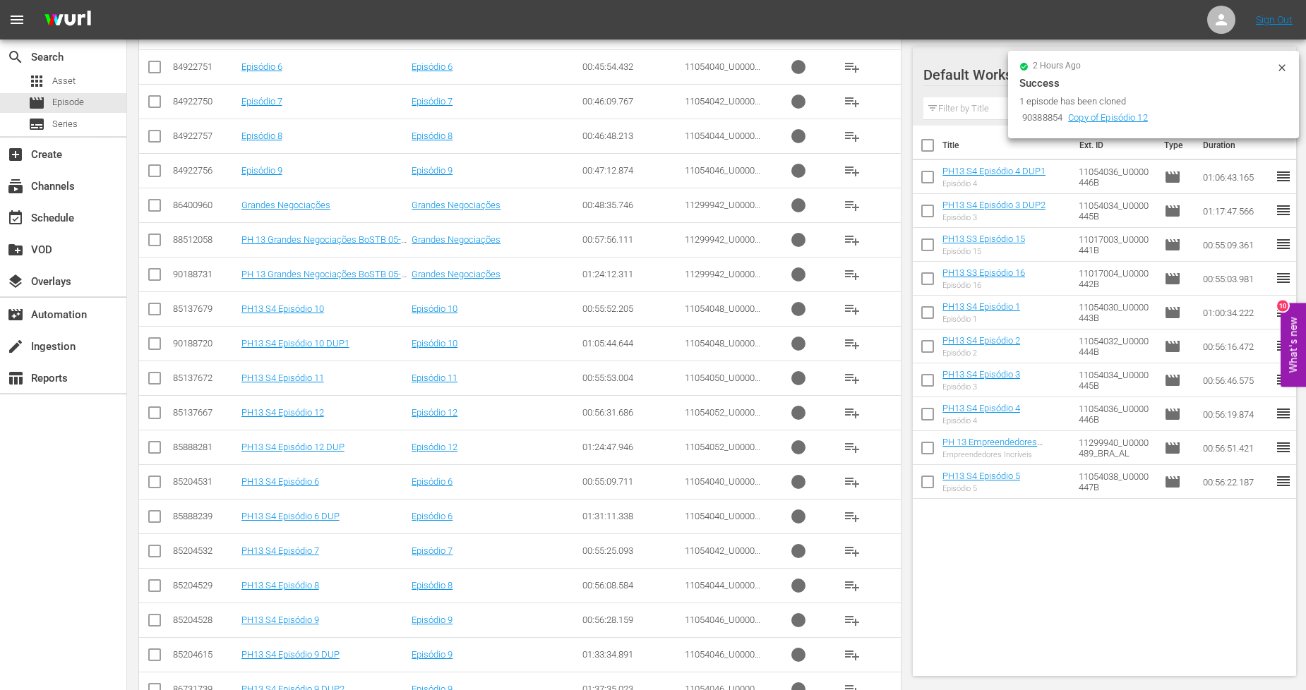
scroll to position [491, 0]
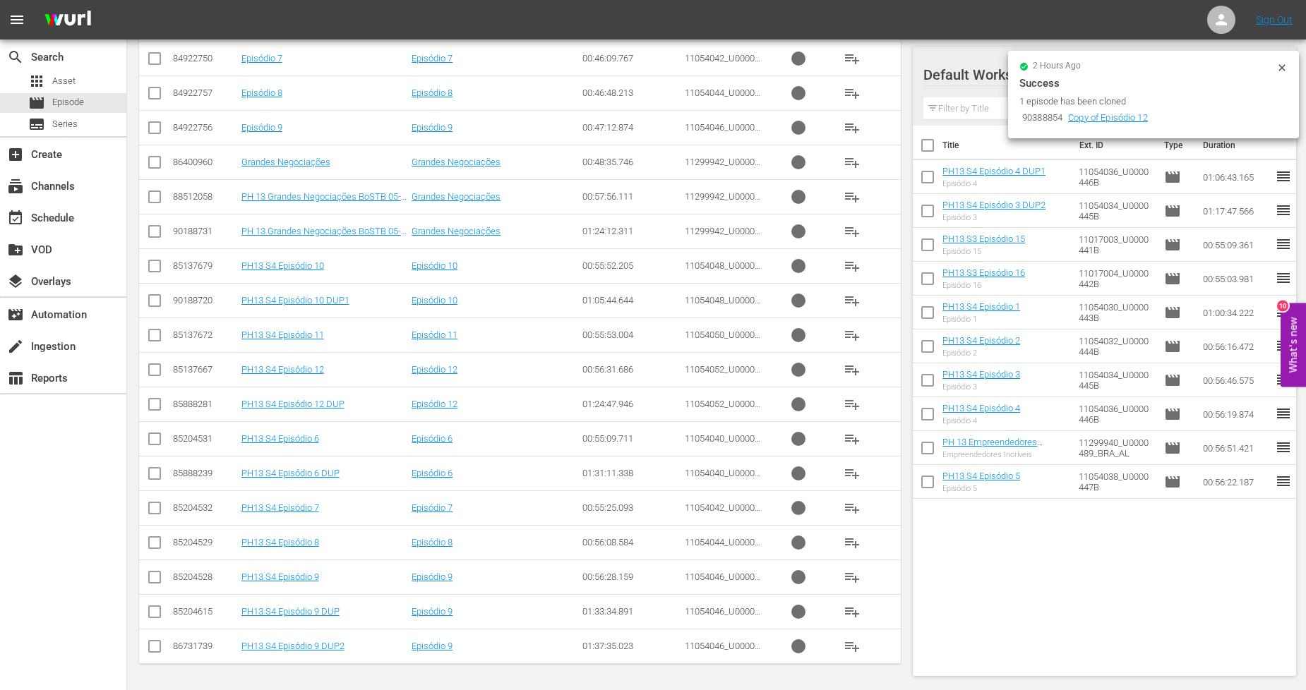
type textarea "U0000448B U0000449B U0000450B U0000451B U0000452B U0000453B 11299942_U0000490_B…"
click at [155, 436] on input "checkbox" at bounding box center [154, 441] width 17 height 17
checkbox input "true"
click at [150, 508] on input "checkbox" at bounding box center [154, 511] width 17 height 17
checkbox input "true"
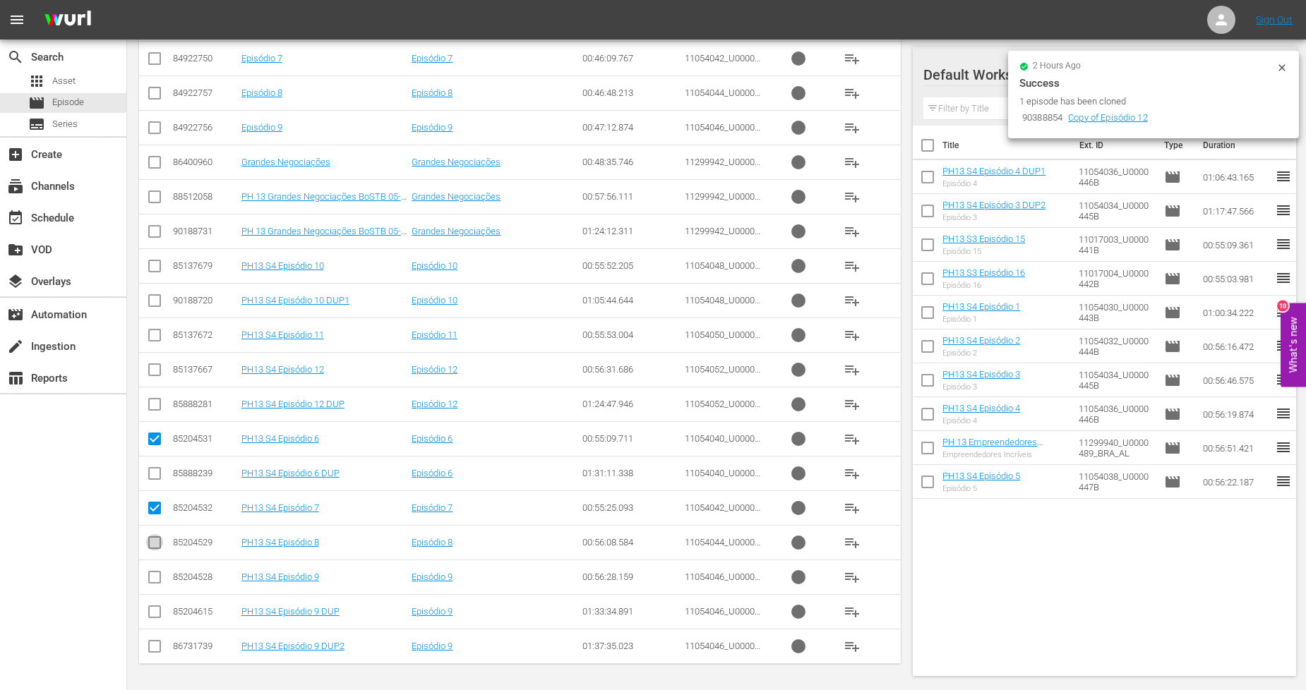
click at [151, 542] on input "checkbox" at bounding box center [154, 545] width 17 height 17
checkbox input "true"
click at [157, 579] on input "checkbox" at bounding box center [154, 580] width 17 height 17
checkbox input "true"
click at [154, 264] on input "checkbox" at bounding box center [154, 269] width 17 height 17
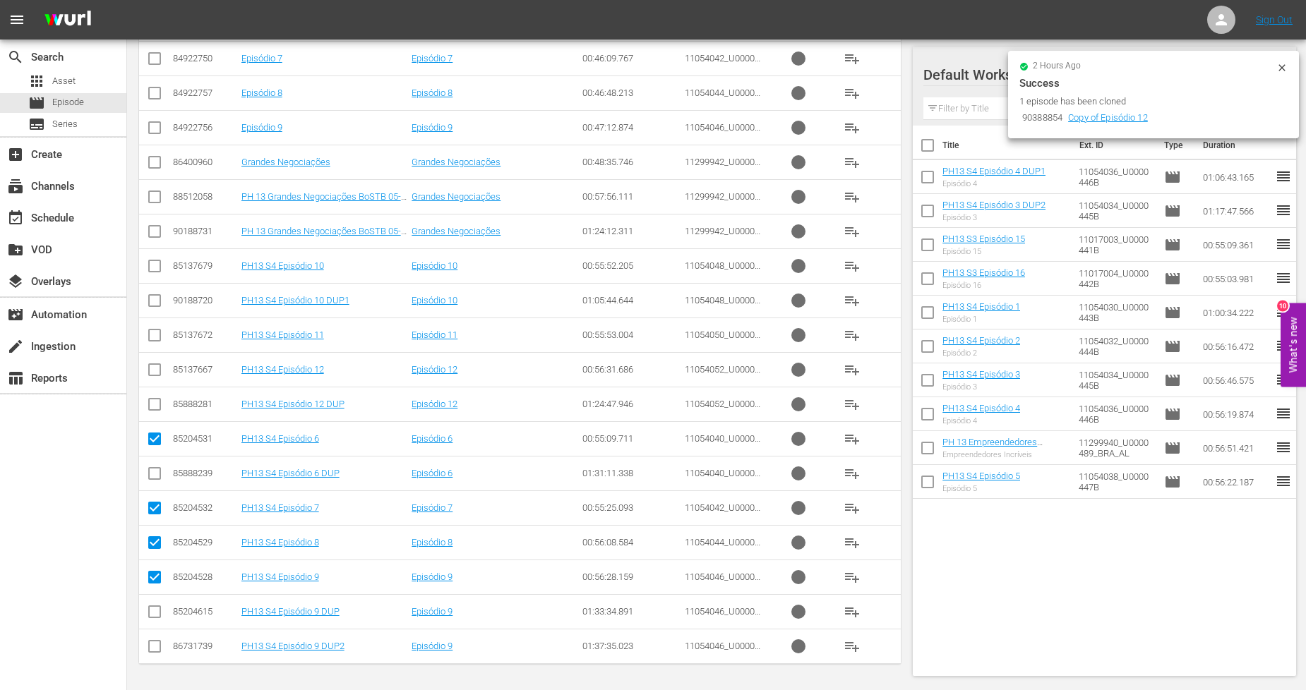
checkbox input "true"
click at [155, 335] on input "checkbox" at bounding box center [154, 338] width 17 height 17
checkbox input "true"
click at [156, 196] on input "checkbox" at bounding box center [154, 199] width 17 height 17
checkbox input "true"
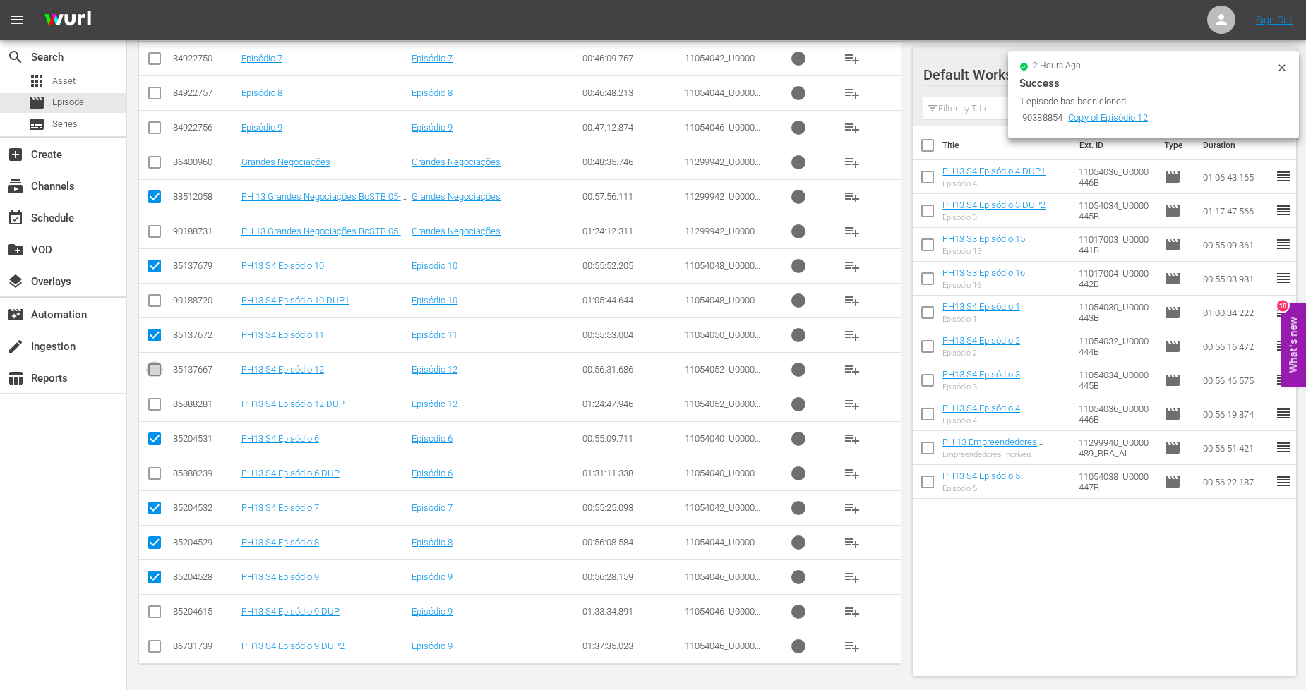
click at [153, 375] on input "checkbox" at bounding box center [154, 372] width 17 height 17
checkbox input "true"
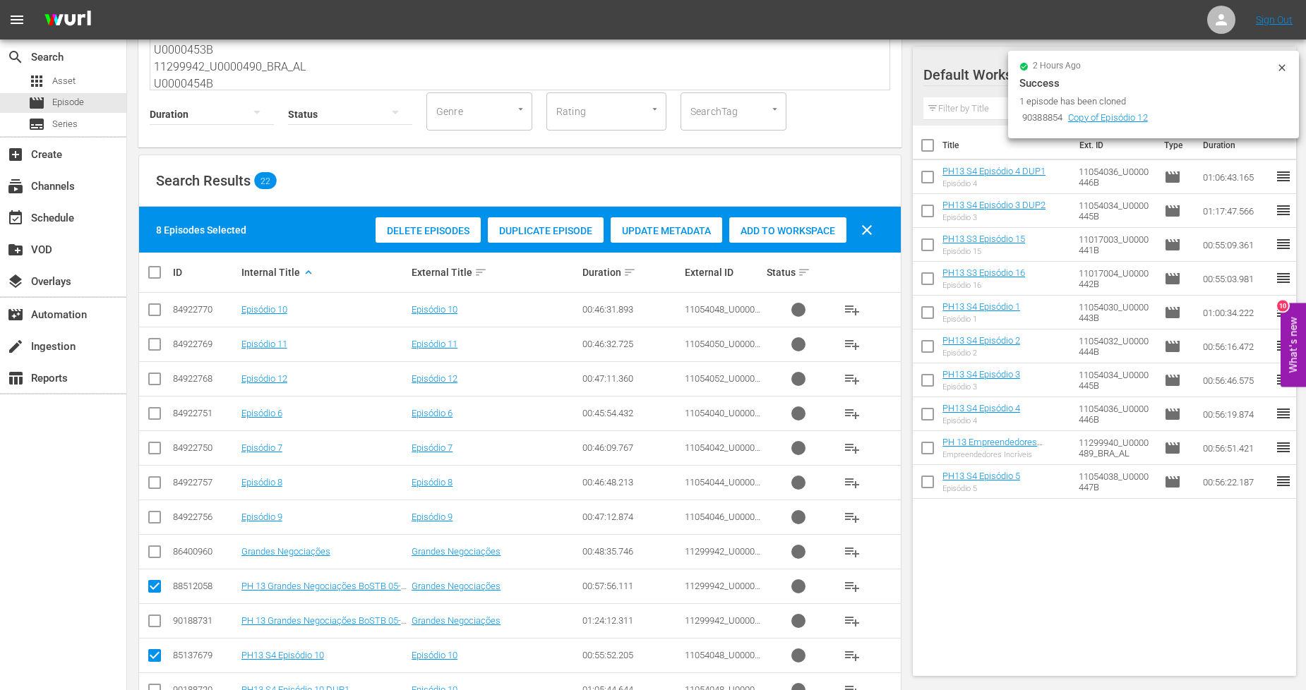
scroll to position [100, 0]
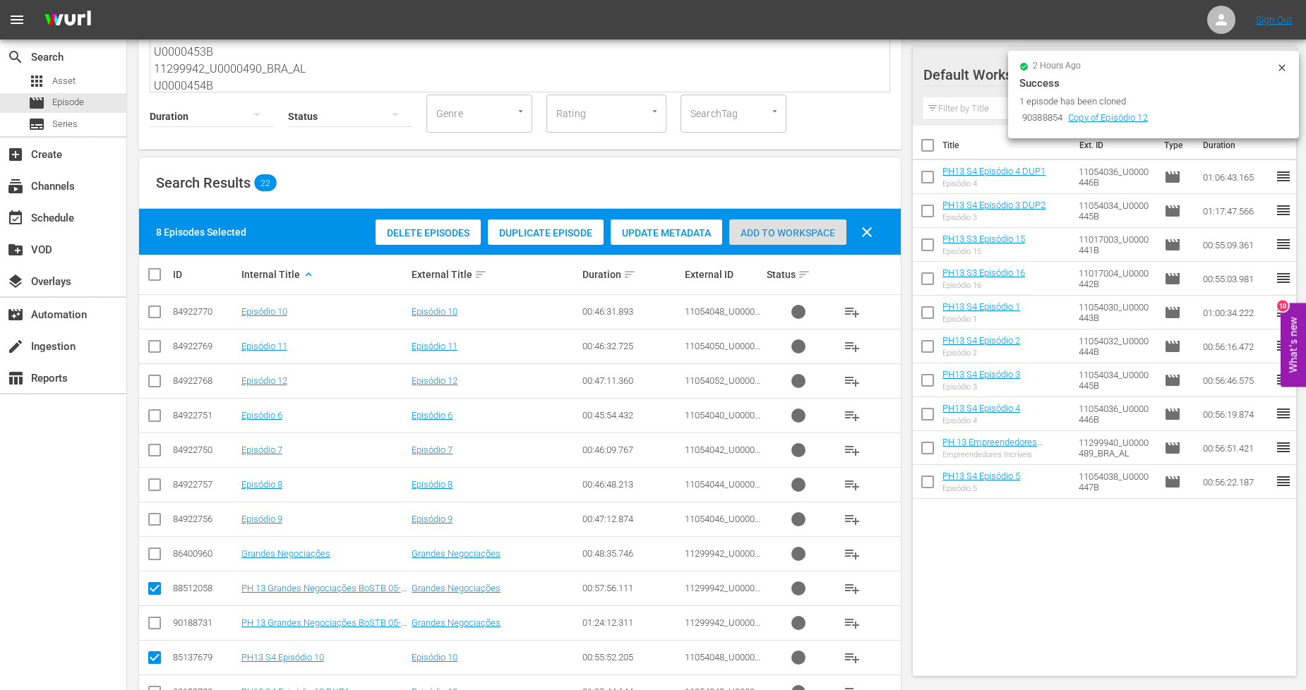
click at [820, 233] on span "Add to Workspace" at bounding box center [787, 232] width 117 height 11
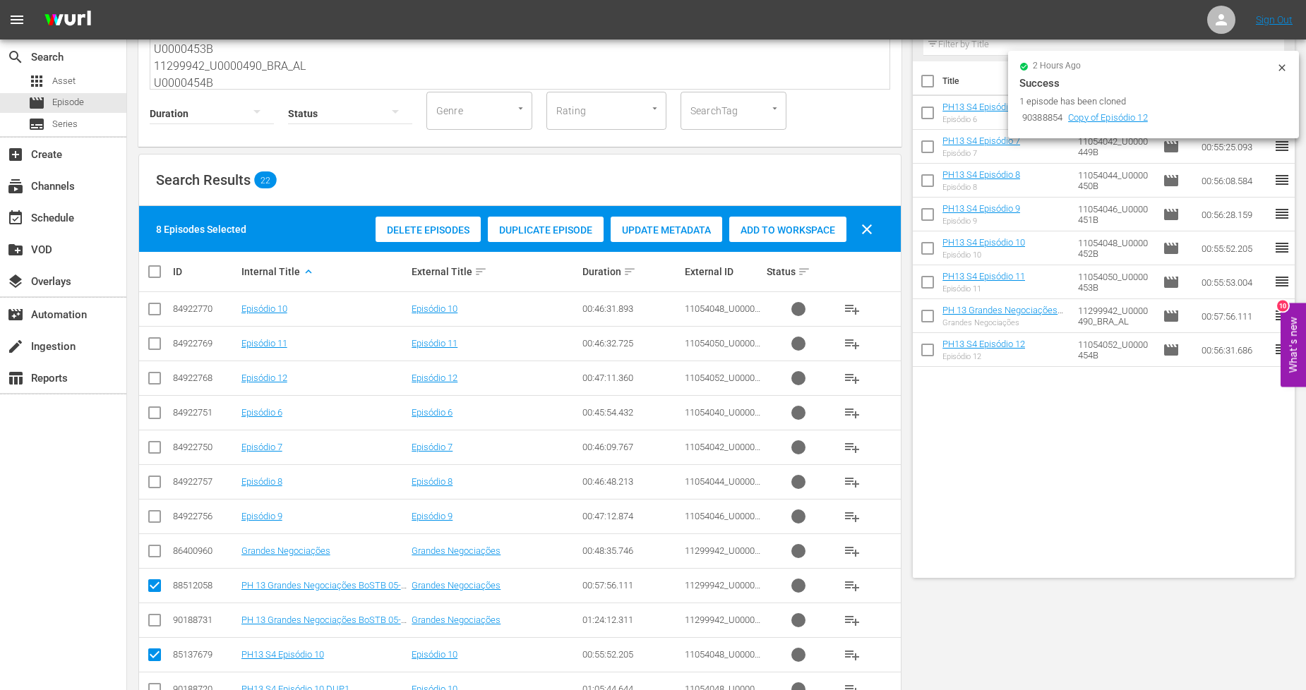
scroll to position [0, 0]
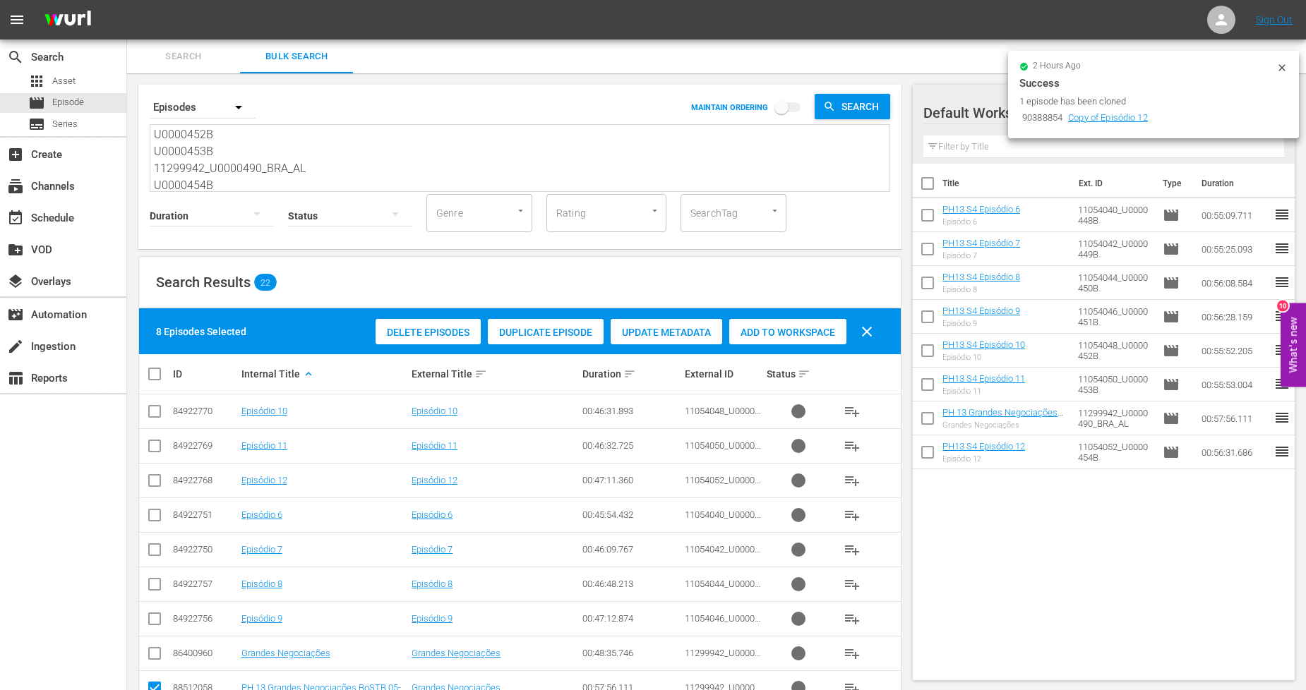
click at [156, 373] on input "checkbox" at bounding box center [160, 374] width 28 height 17
checkbox input "true"
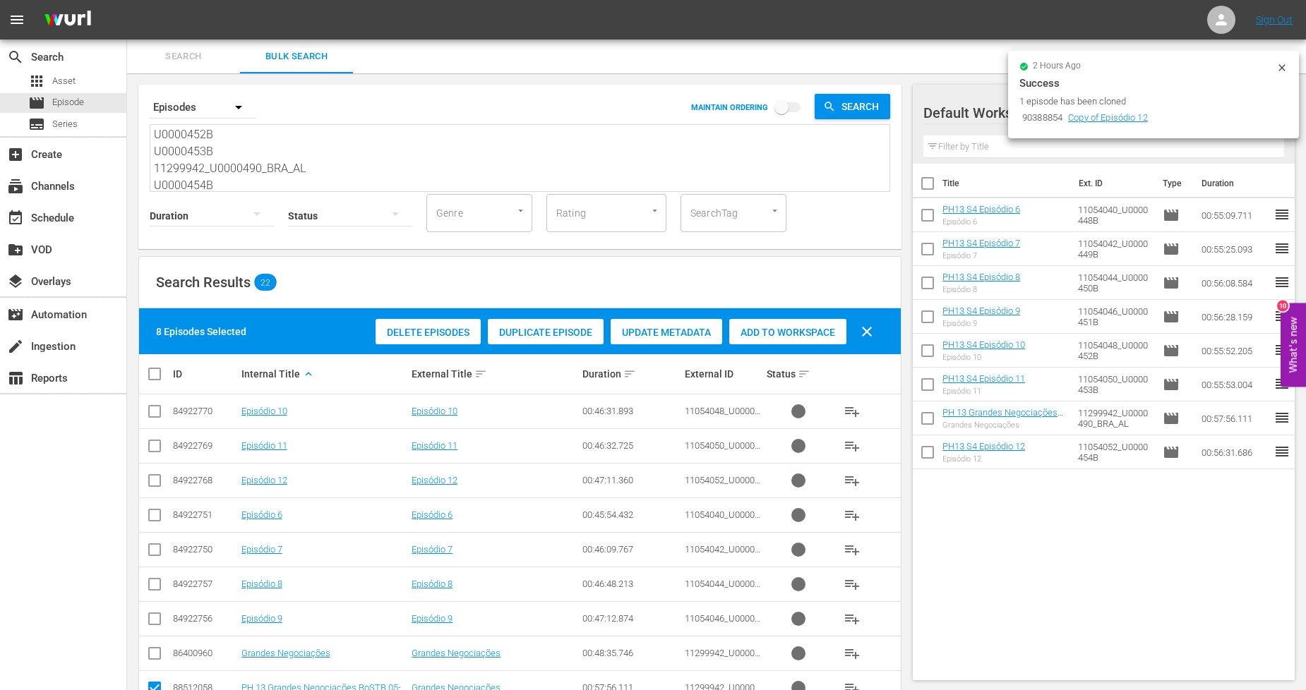
checkbox input "true"
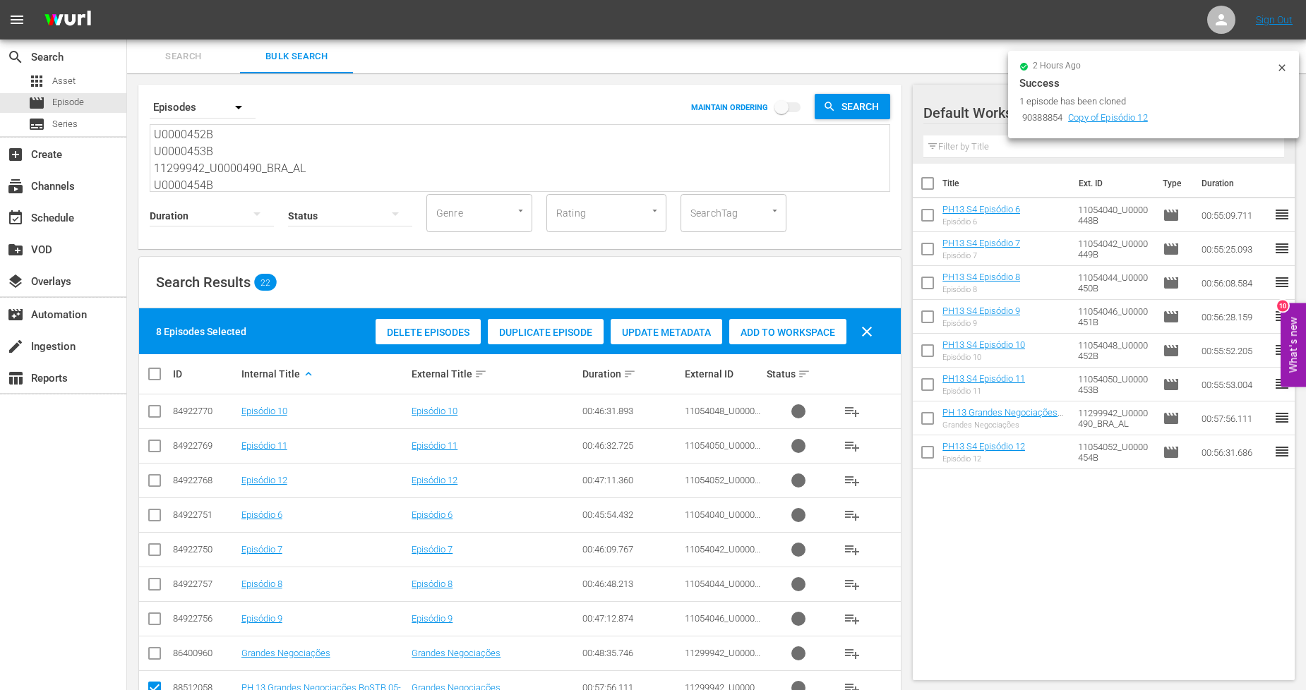
checkbox input "true"
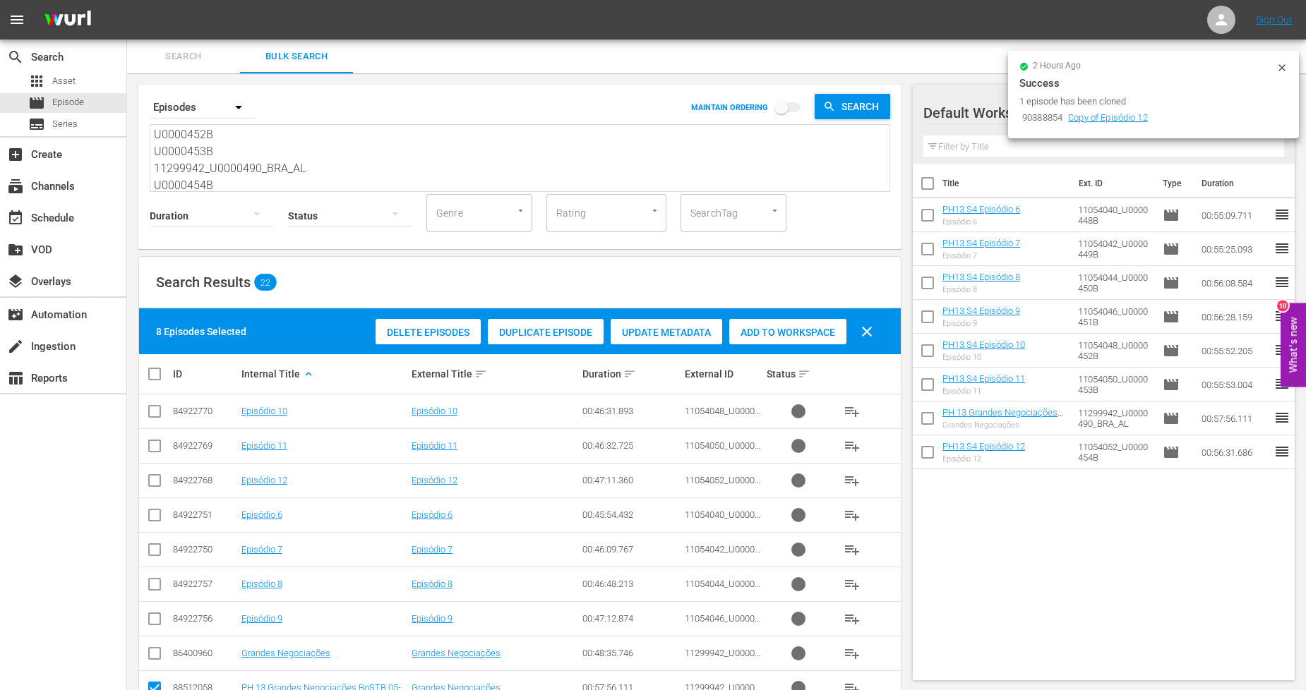
checkbox input "true"
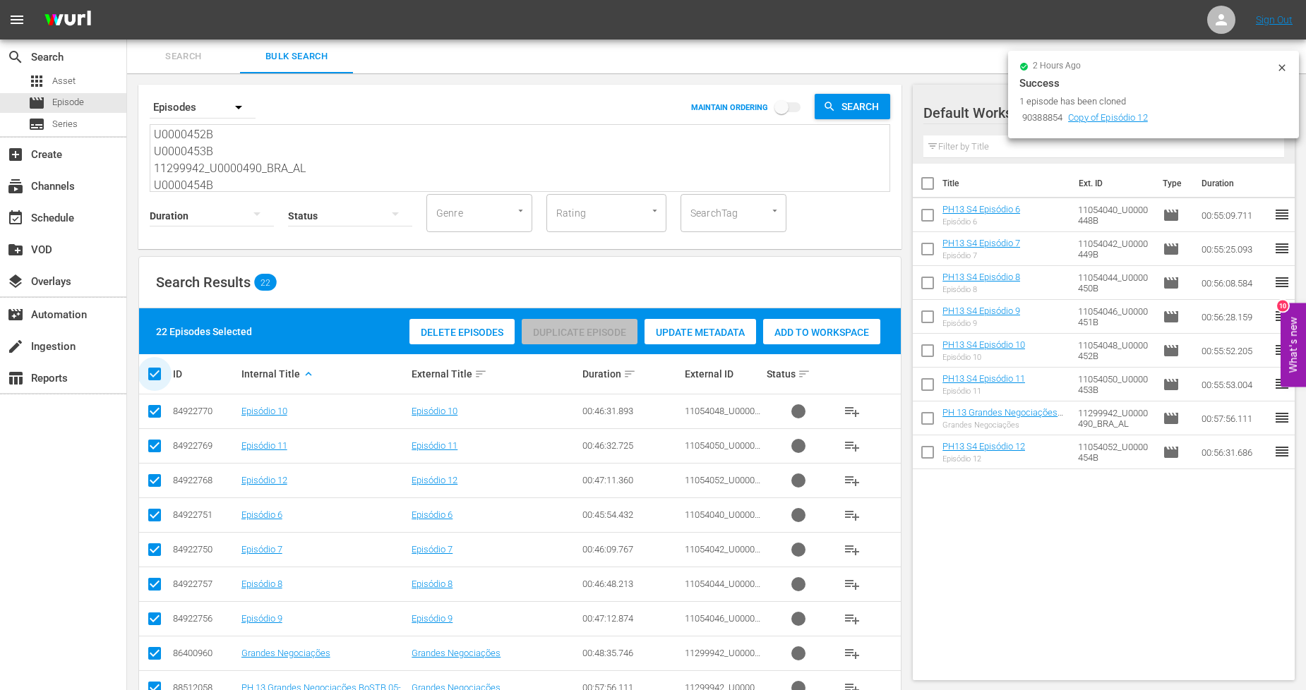
click at [156, 373] on input "checkbox" at bounding box center [160, 374] width 28 height 17
checkbox input "false"
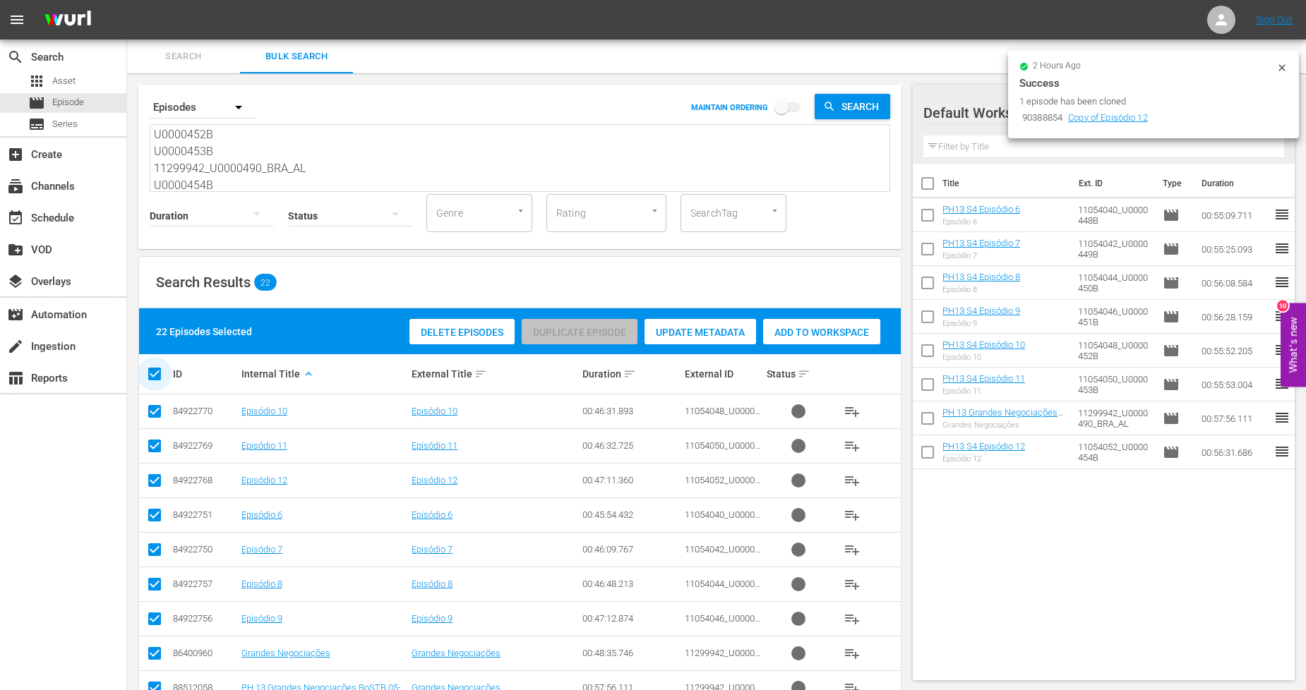
checkbox input "false"
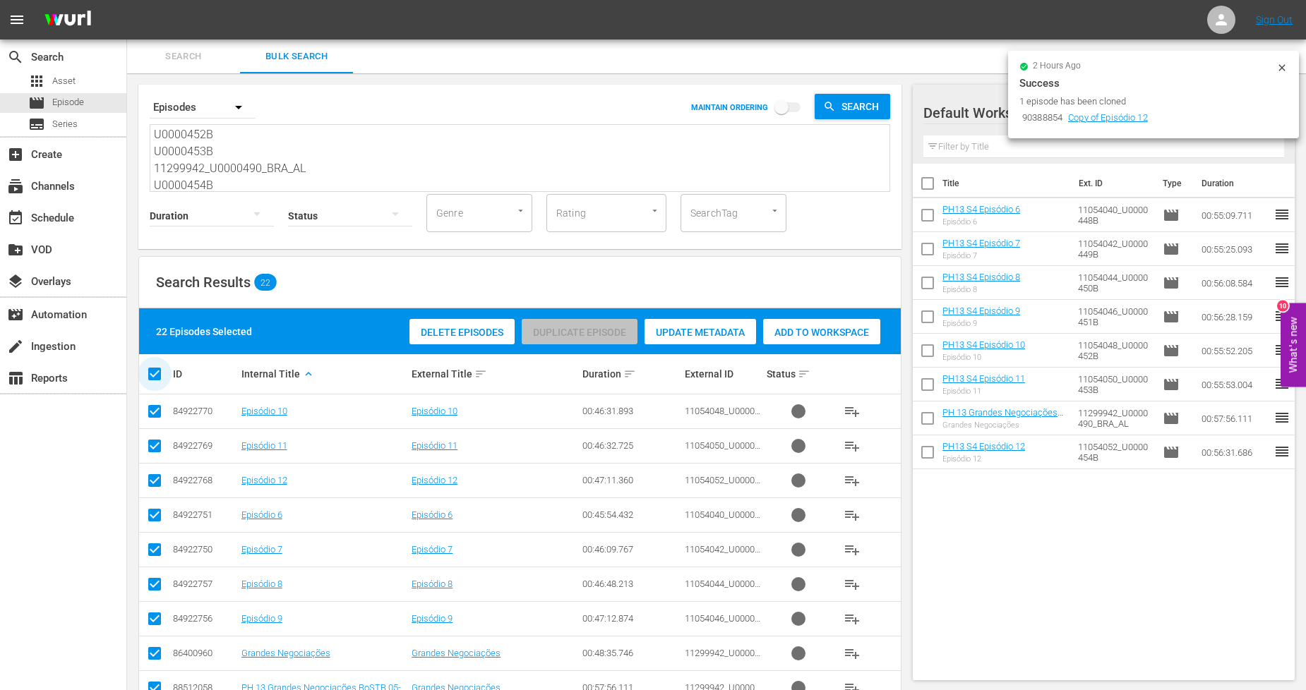
checkbox input "false"
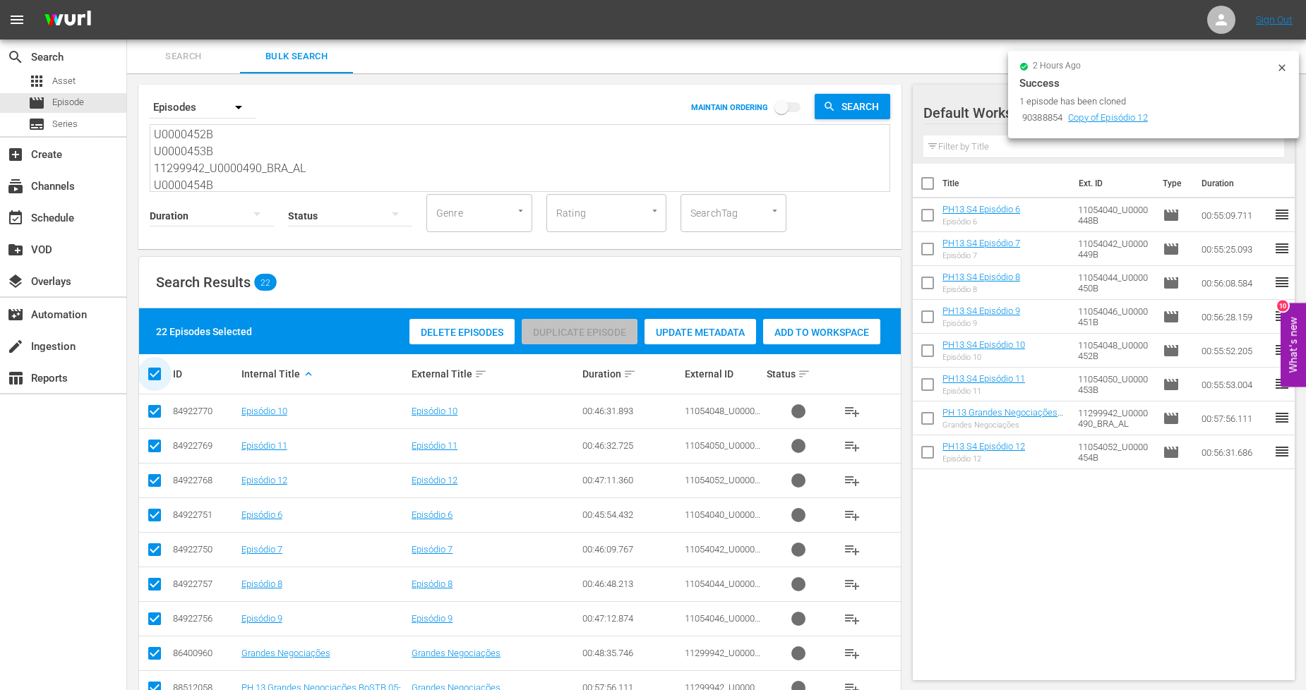
checkbox input "false"
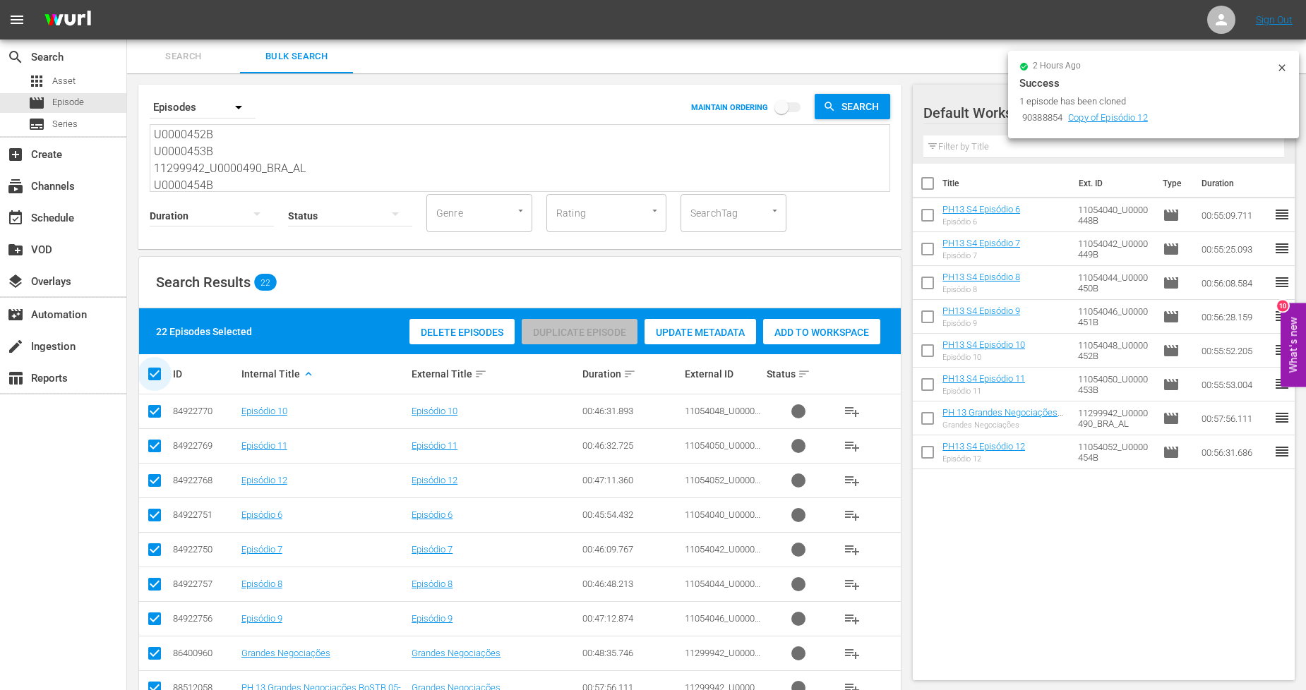
checkbox input "false"
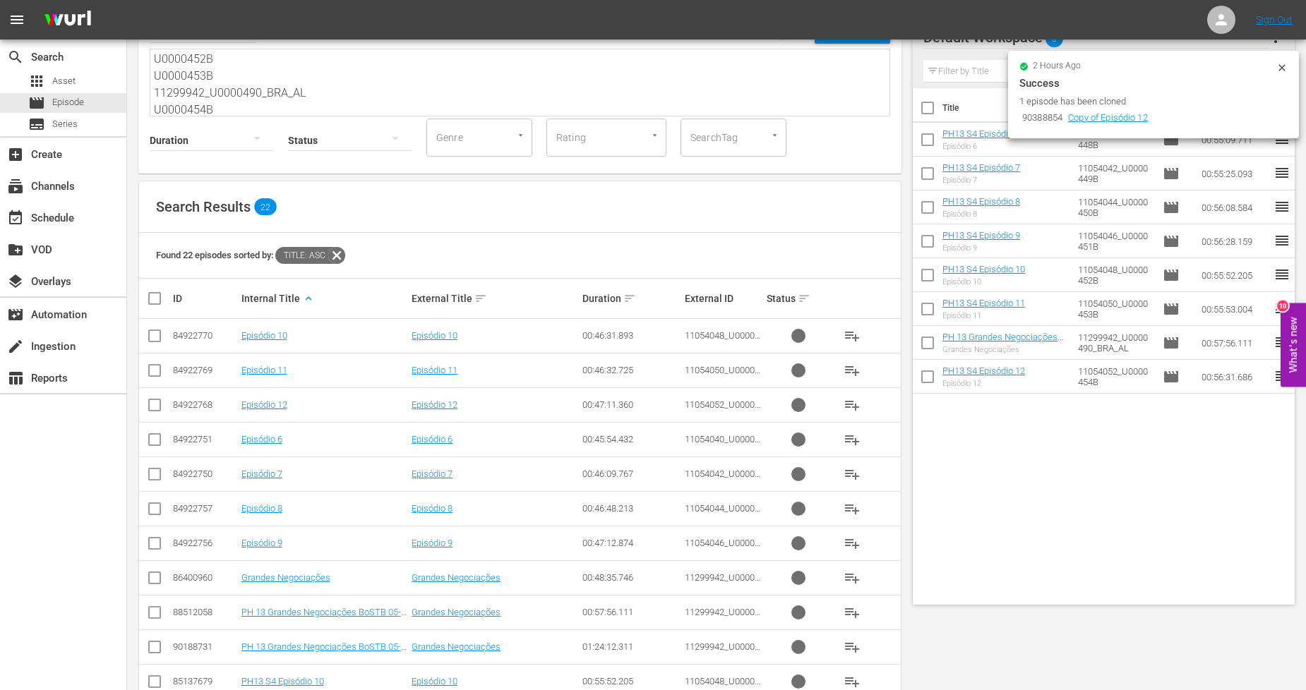
scroll to position [491, 0]
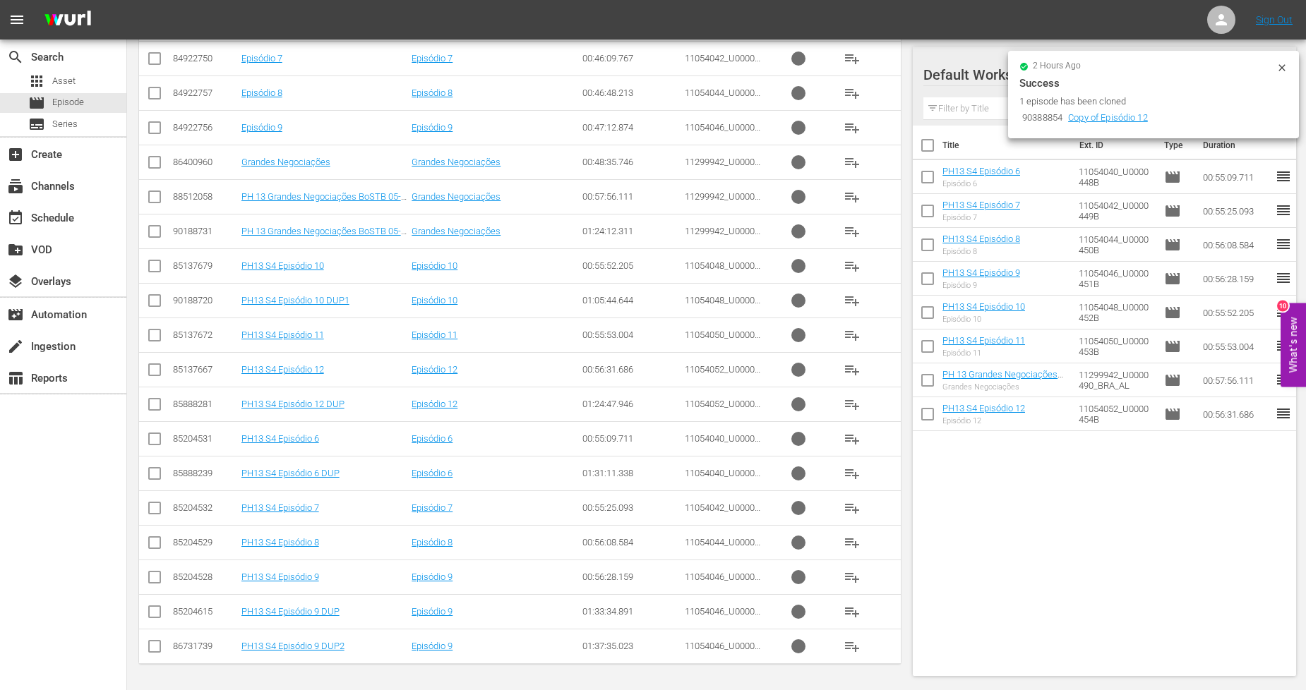
click at [157, 615] on input "checkbox" at bounding box center [154, 614] width 17 height 17
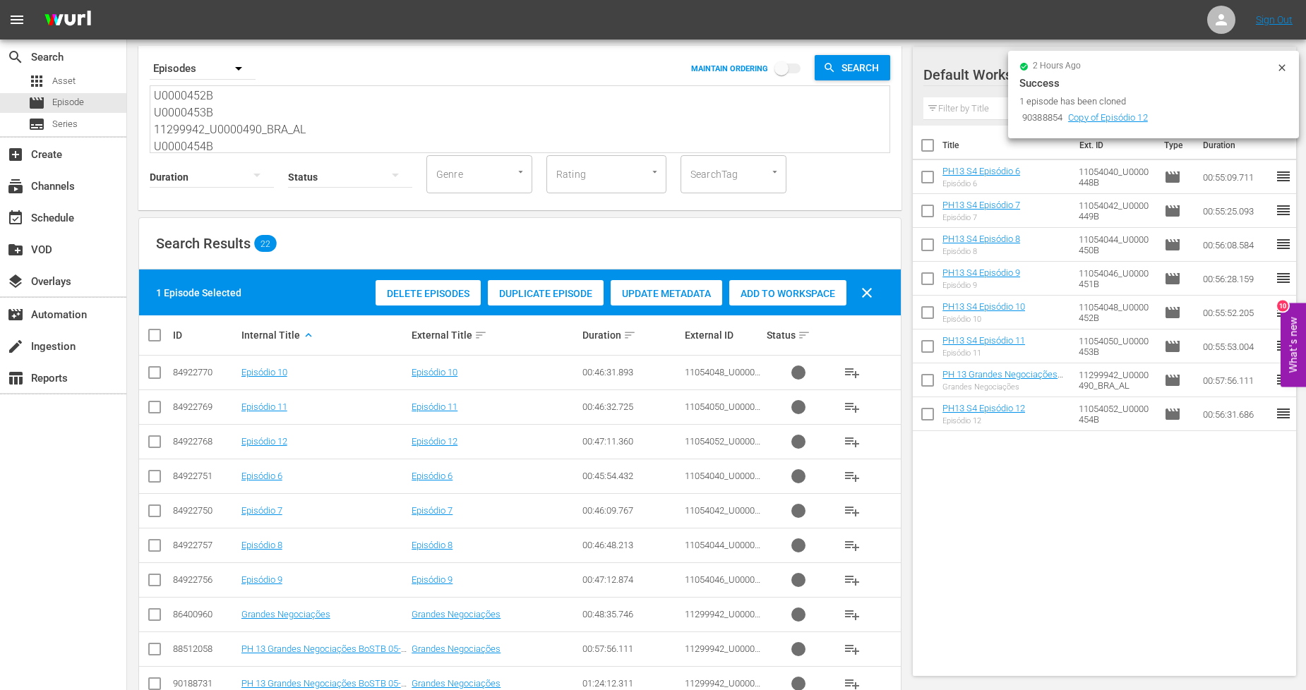
scroll to position [21, 0]
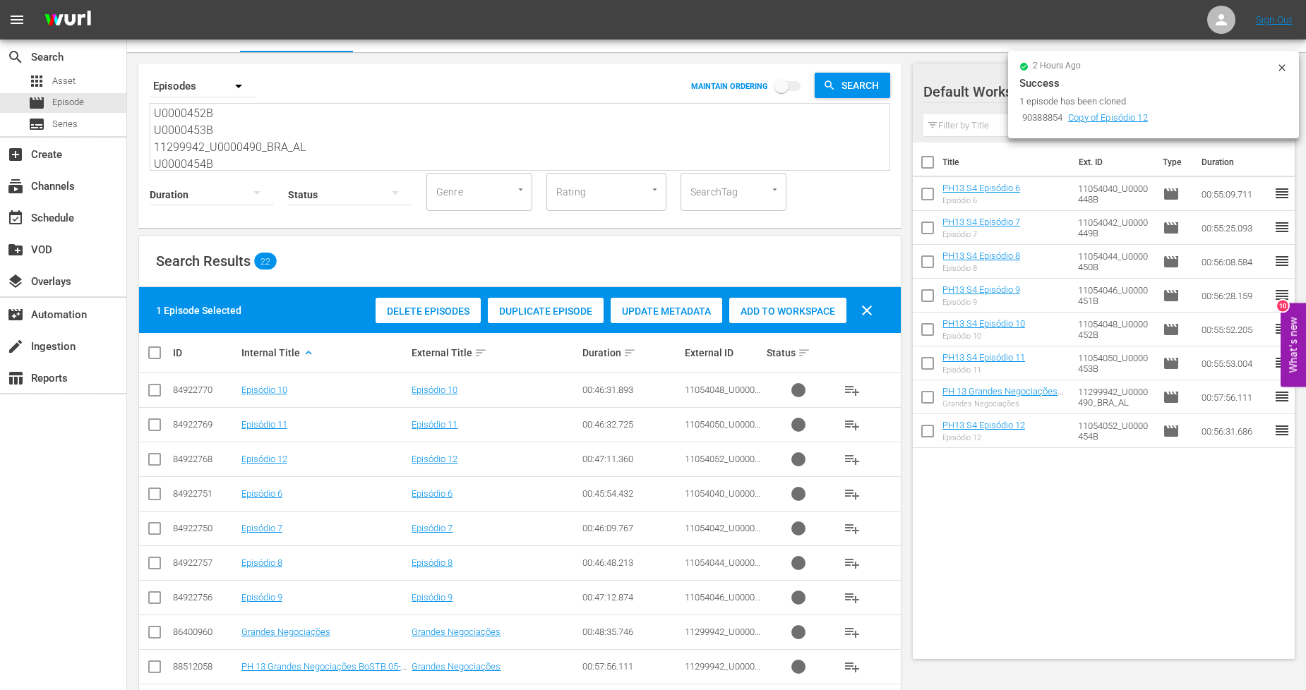
click at [785, 315] on span "Add to Workspace" at bounding box center [787, 311] width 117 height 11
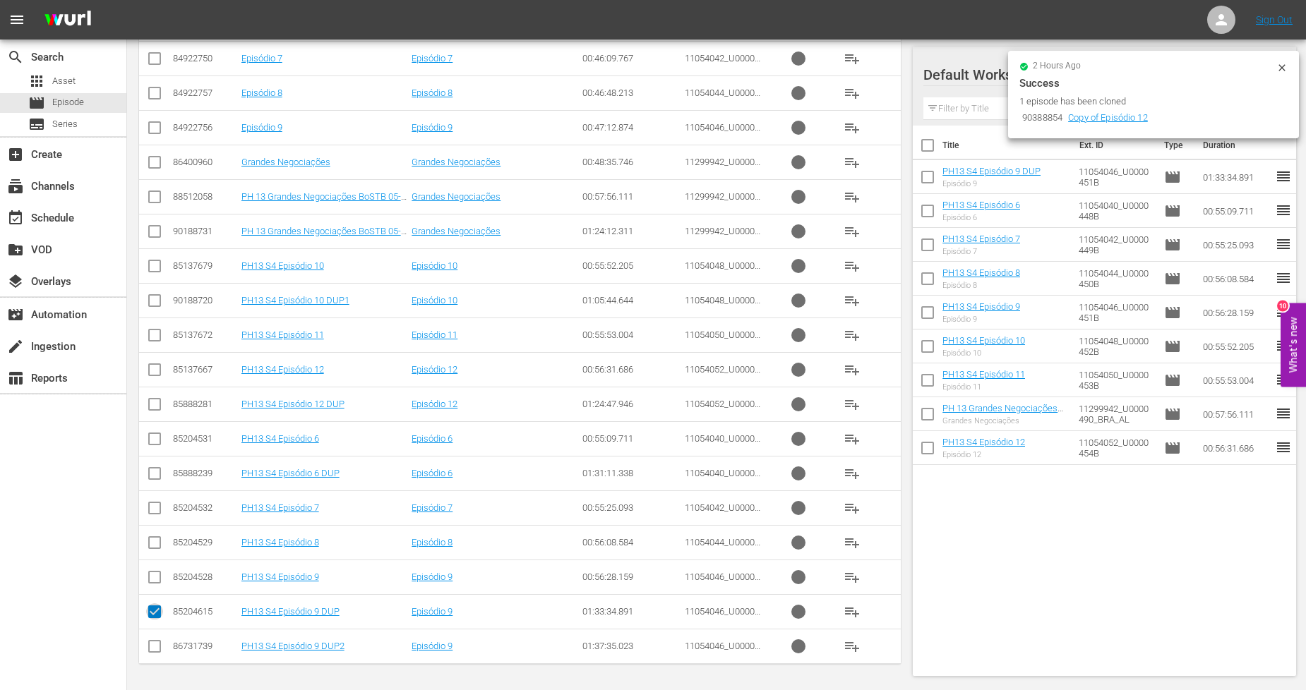
click at [150, 614] on input "checkbox" at bounding box center [154, 614] width 17 height 17
checkbox input "false"
click at [160, 298] on input "checkbox" at bounding box center [154, 303] width 17 height 17
checkbox input "true"
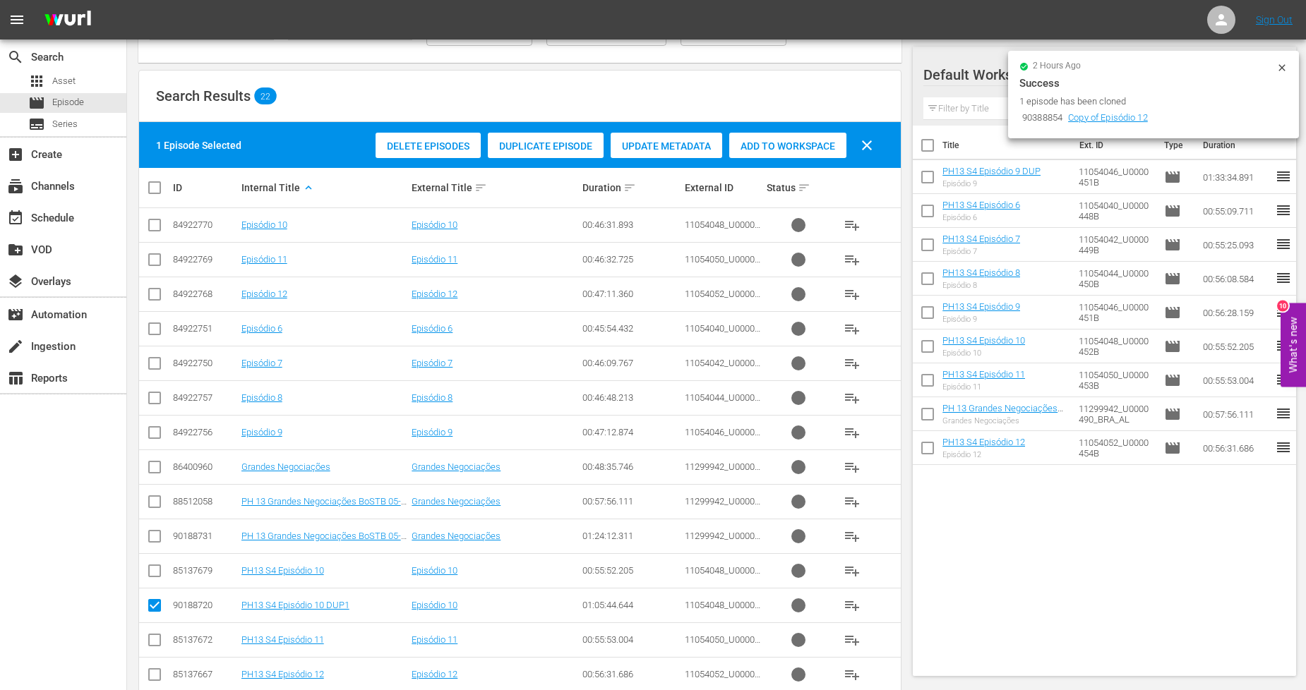
scroll to position [21, 0]
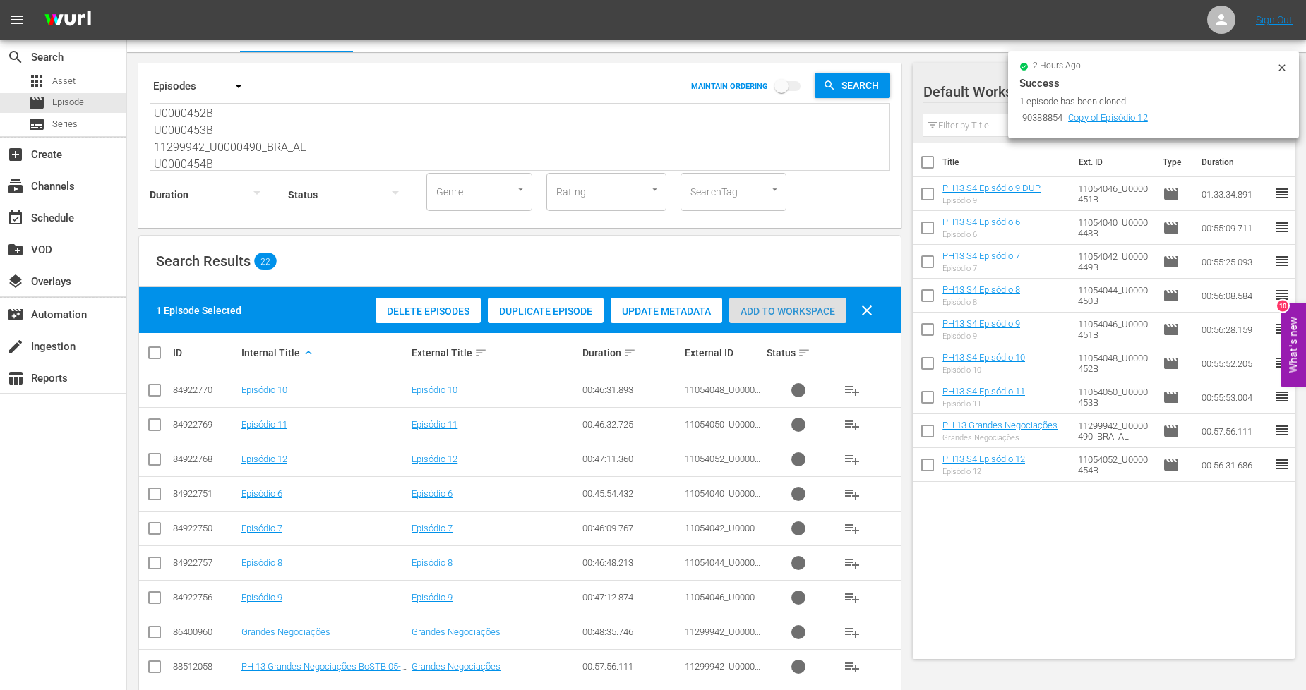
click at [791, 304] on div "Add to Workspace" at bounding box center [787, 311] width 117 height 27
click at [161, 356] on input "checkbox" at bounding box center [160, 353] width 28 height 17
checkbox input "true"
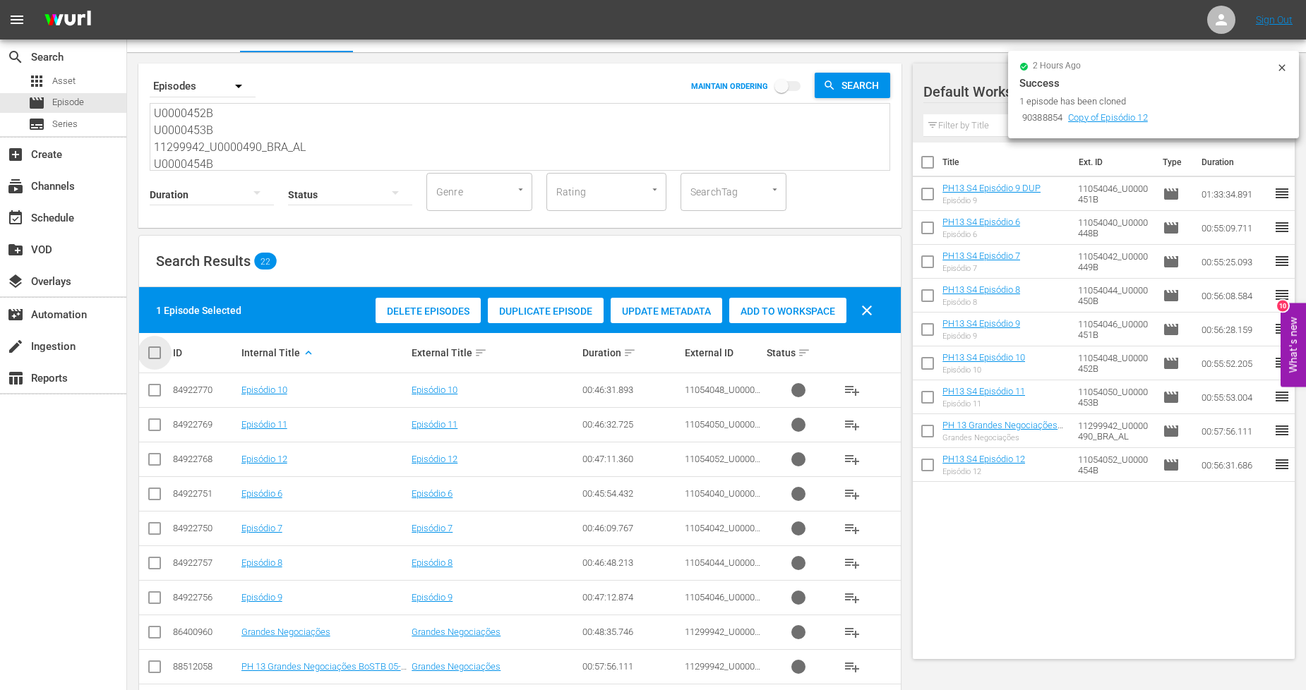
checkbox input "true"
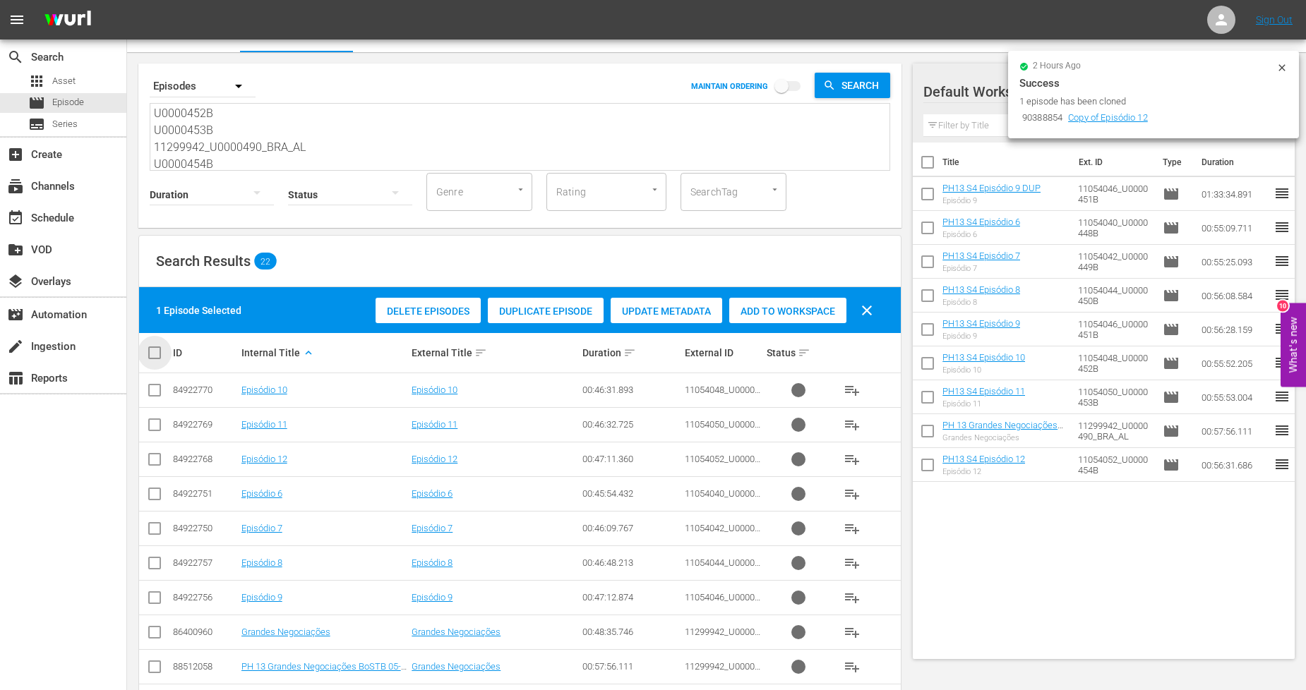
checkbox input "true"
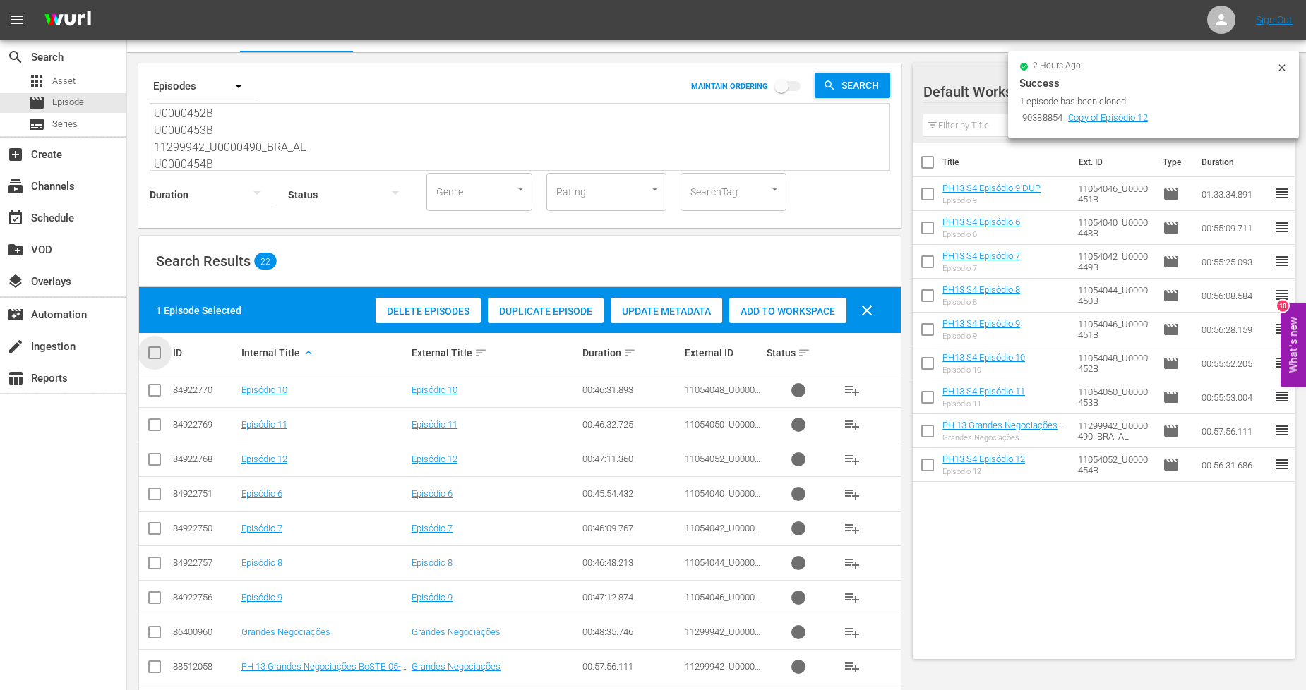
checkbox input "true"
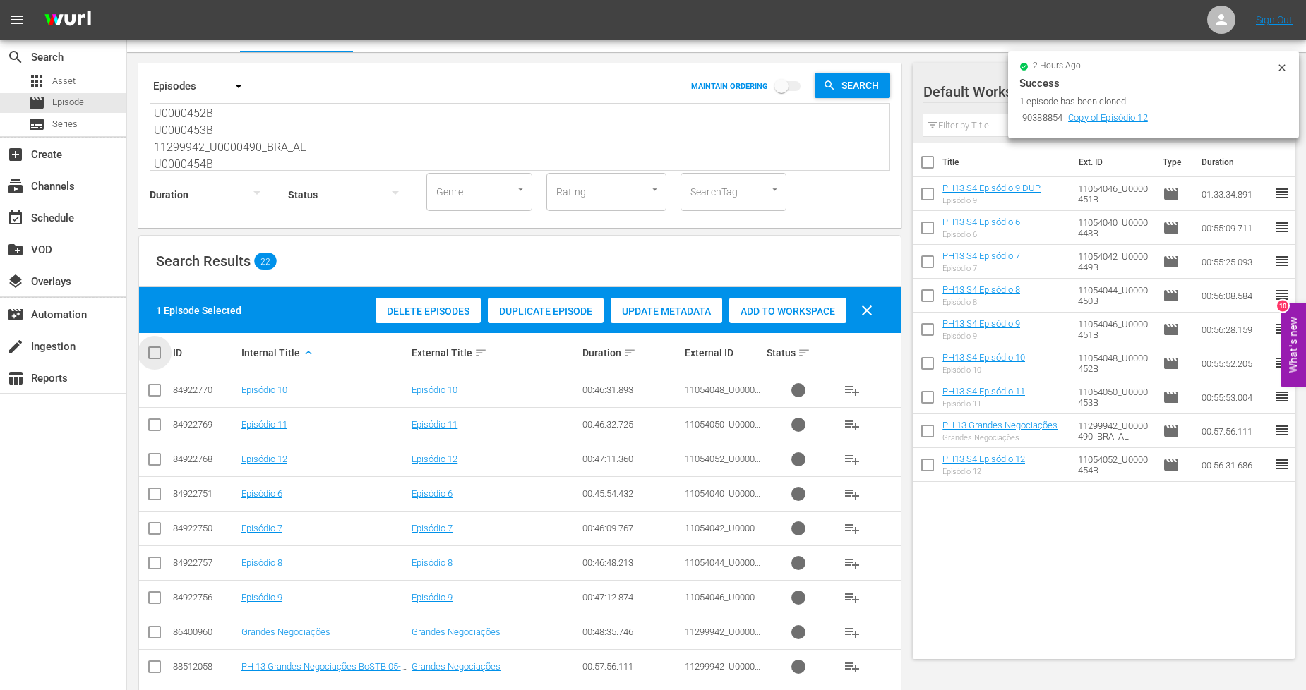
checkbox input "true"
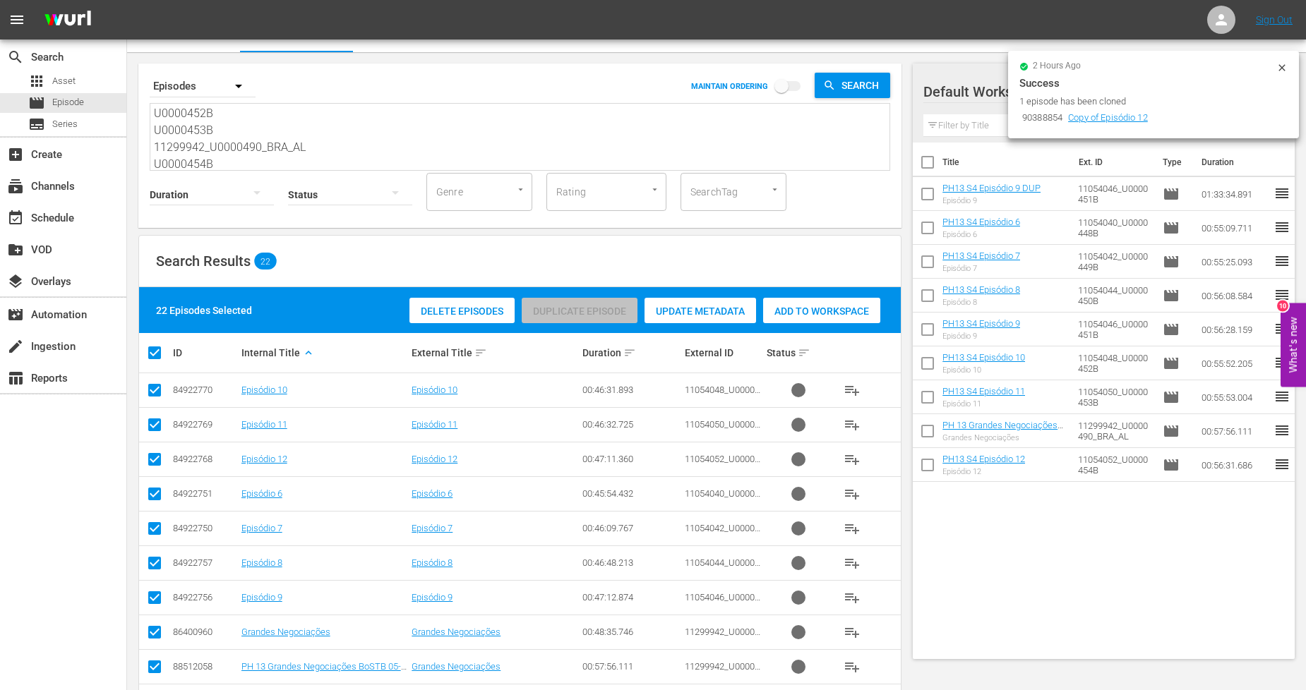
click at [161, 356] on input "checkbox" at bounding box center [160, 353] width 28 height 17
checkbox input "false"
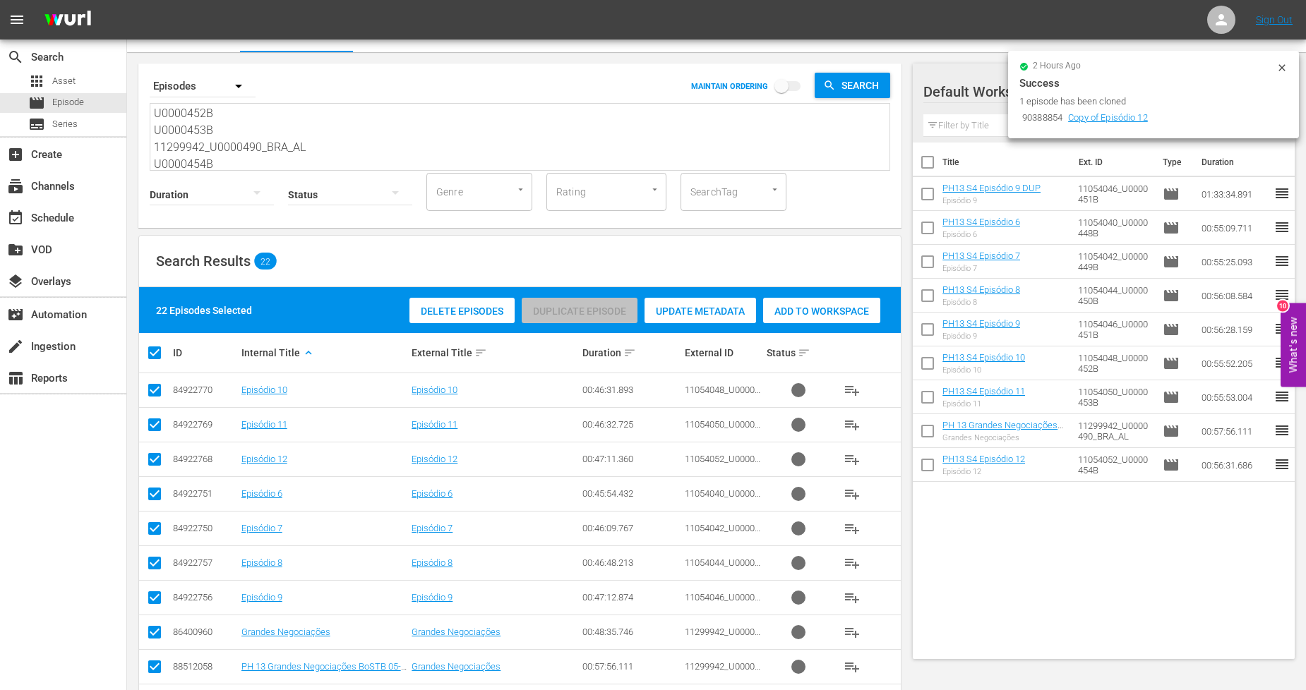
checkbox input "false"
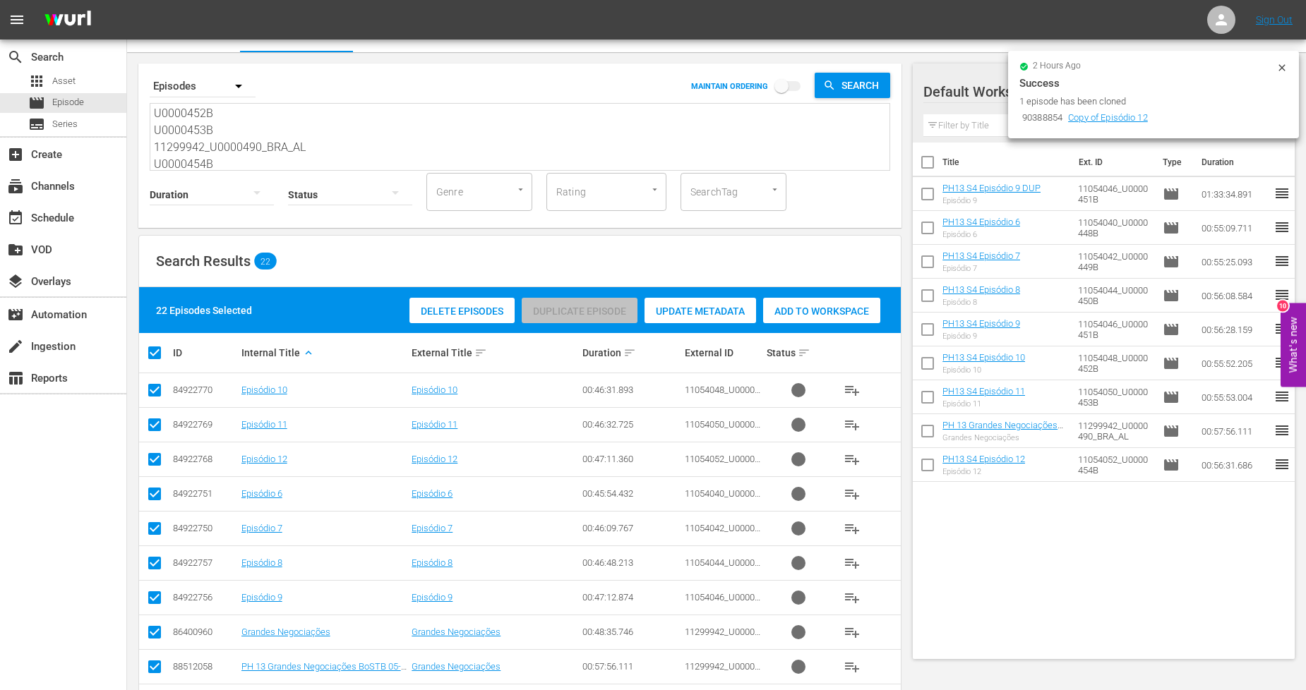
checkbox input "false"
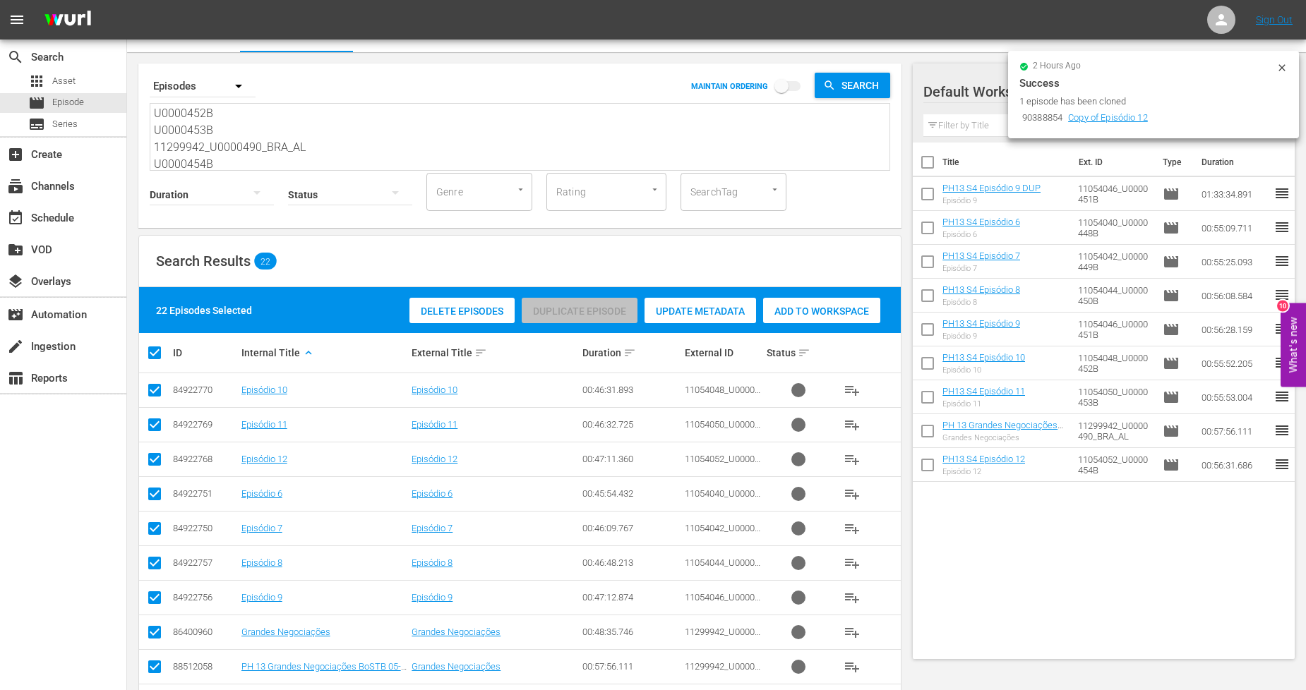
checkbox input "false"
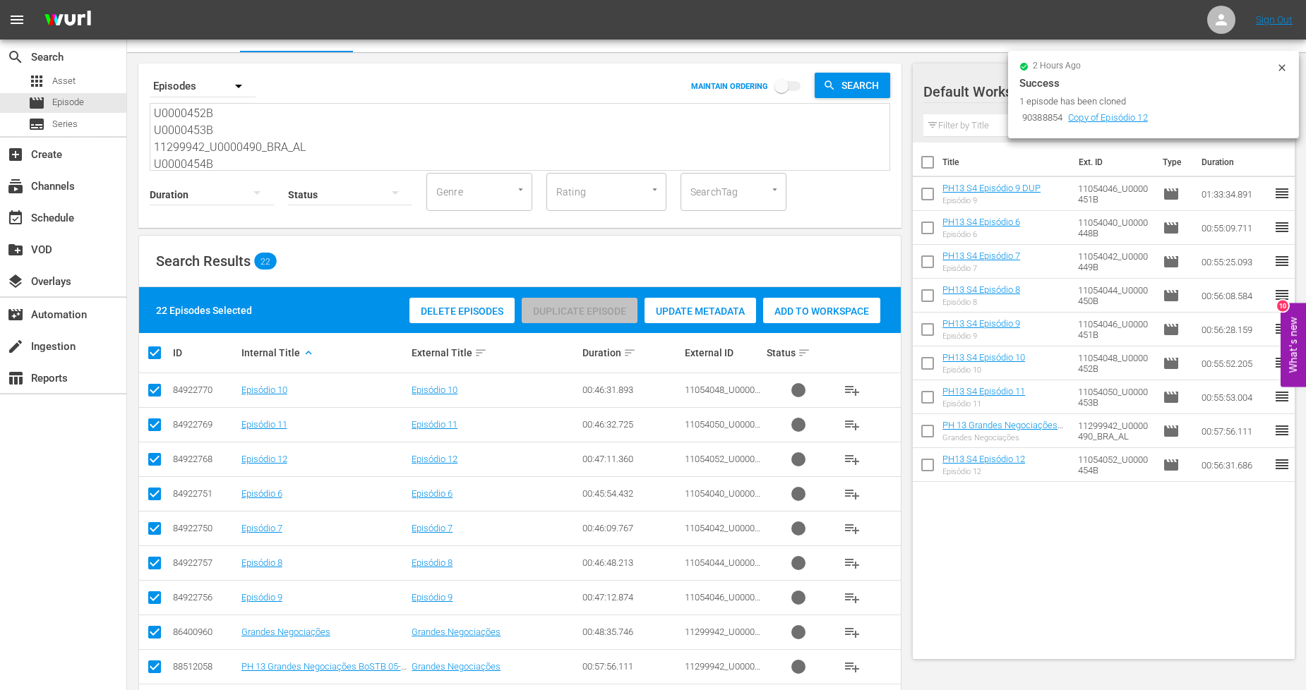
checkbox input "false"
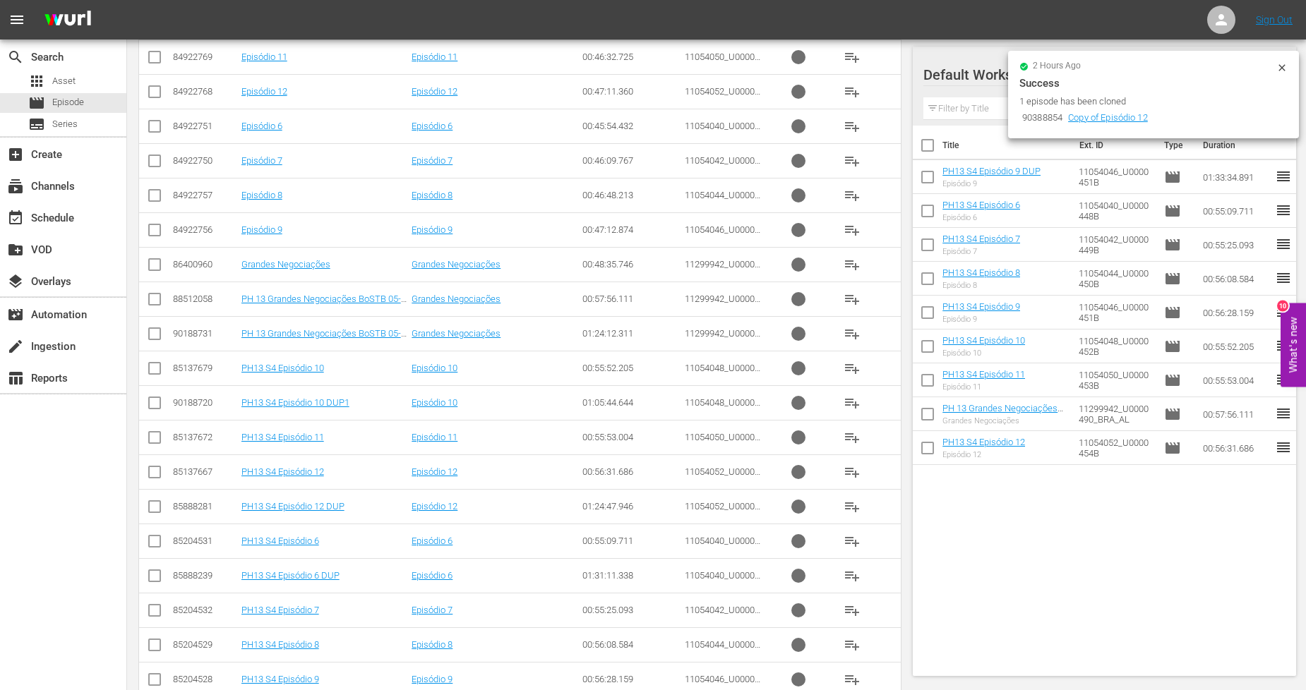
scroll to position [491, 0]
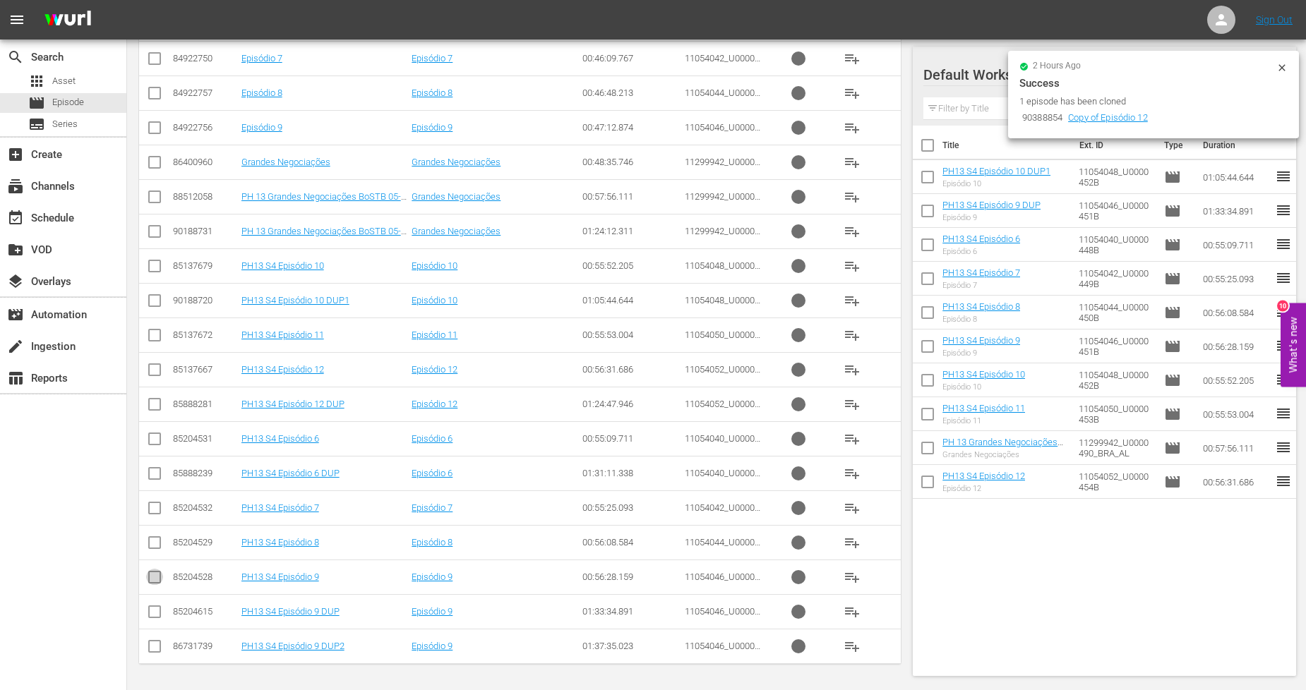
click at [158, 579] on input "checkbox" at bounding box center [154, 580] width 17 height 17
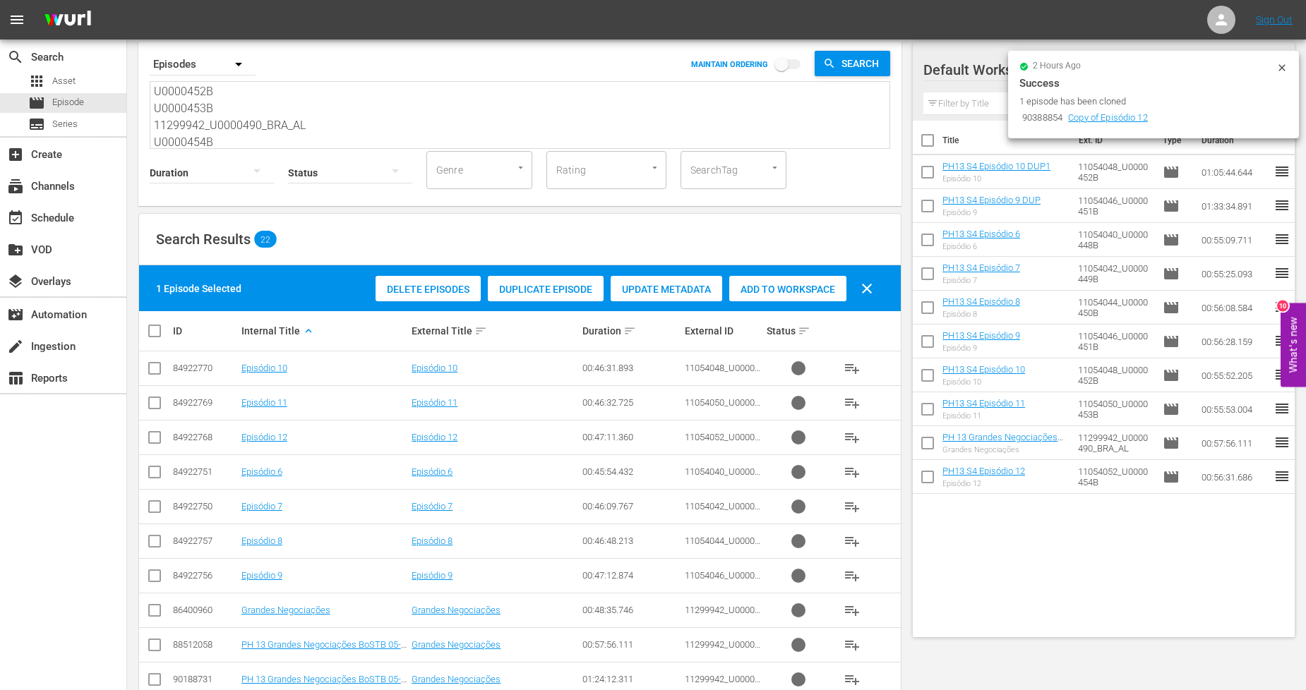
scroll to position [0, 0]
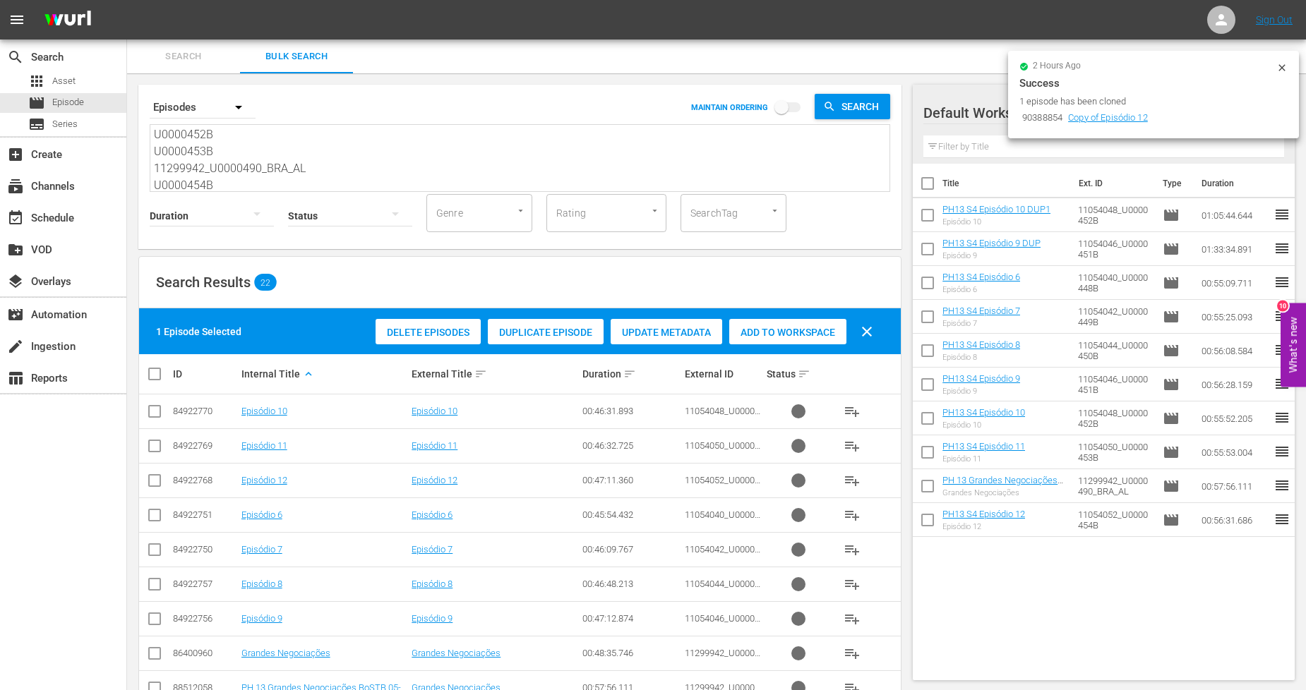
click at [509, 327] on span "Duplicate Episode" at bounding box center [546, 332] width 116 height 11
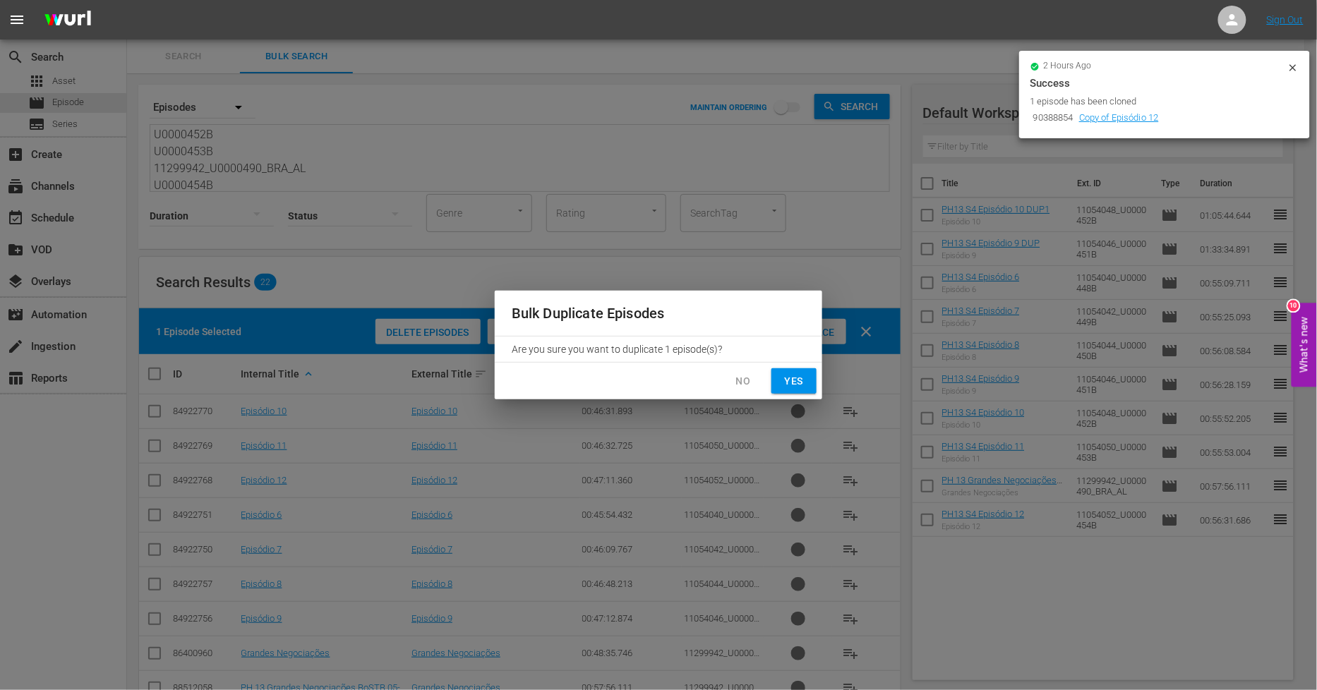
click at [787, 378] on span "Yes" at bounding box center [794, 382] width 23 height 18
checkbox input "false"
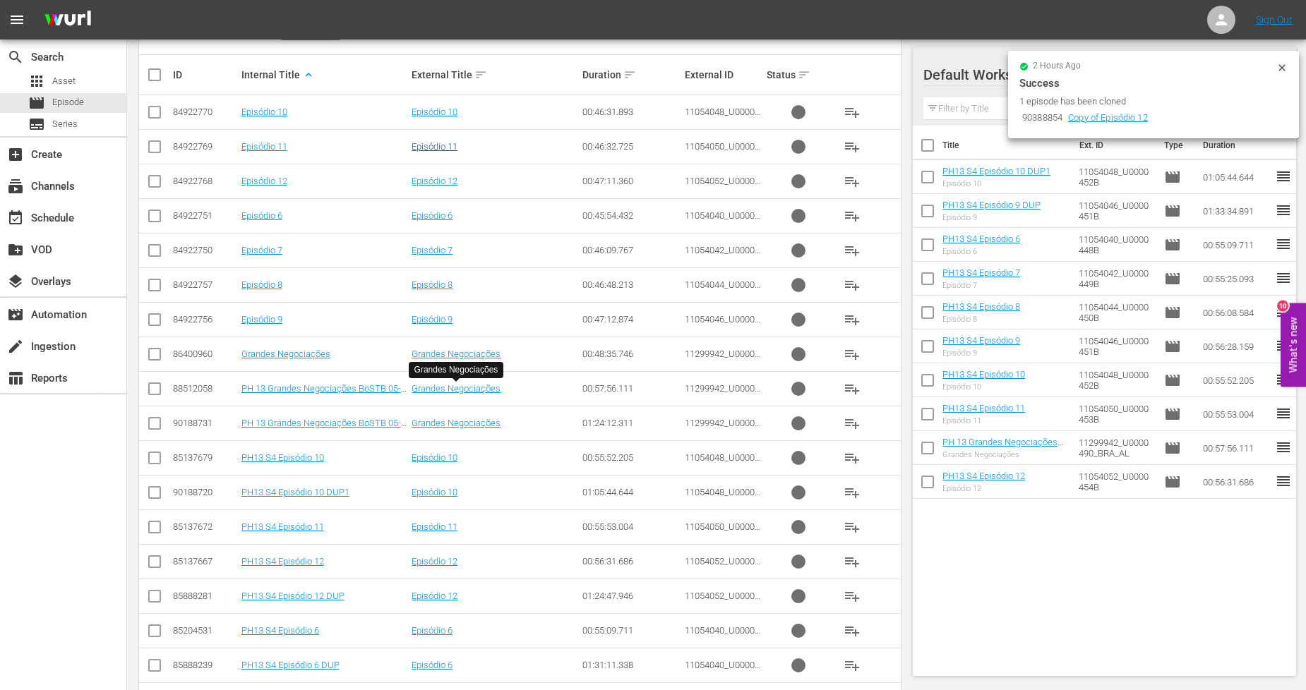
scroll to position [491, 0]
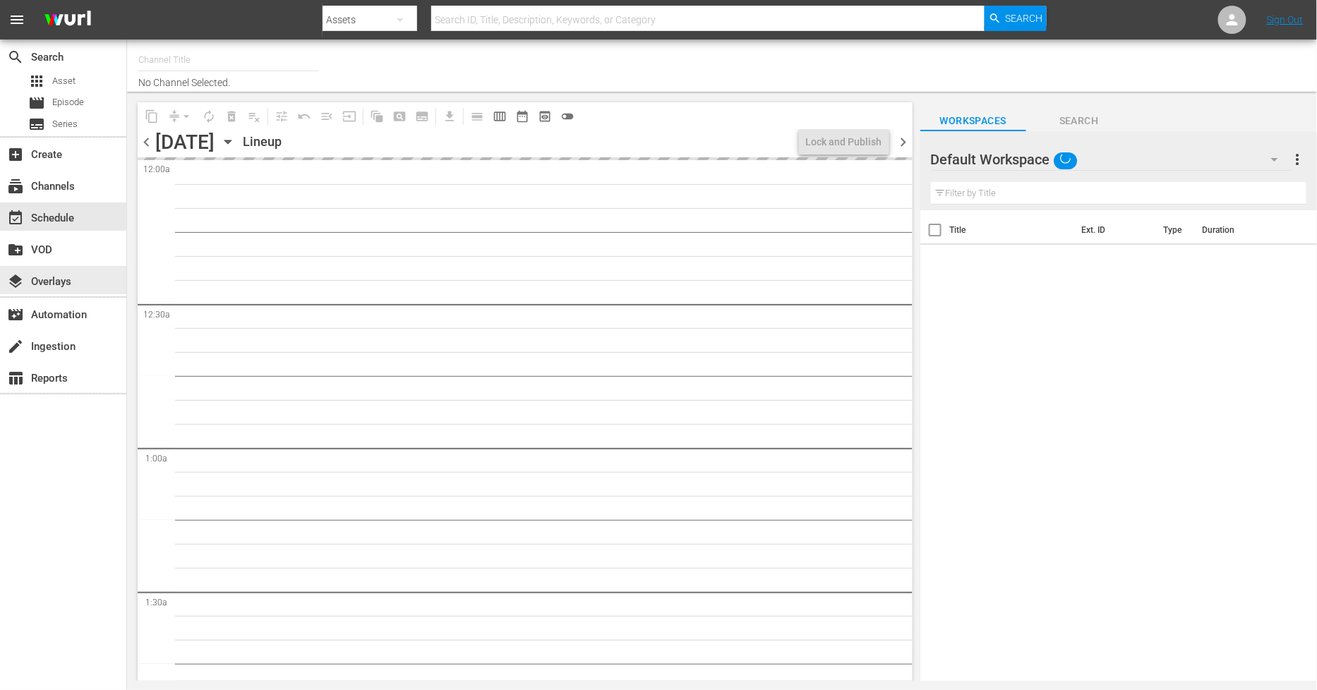
type input "Sony One Shark Tank BRA (1401)"
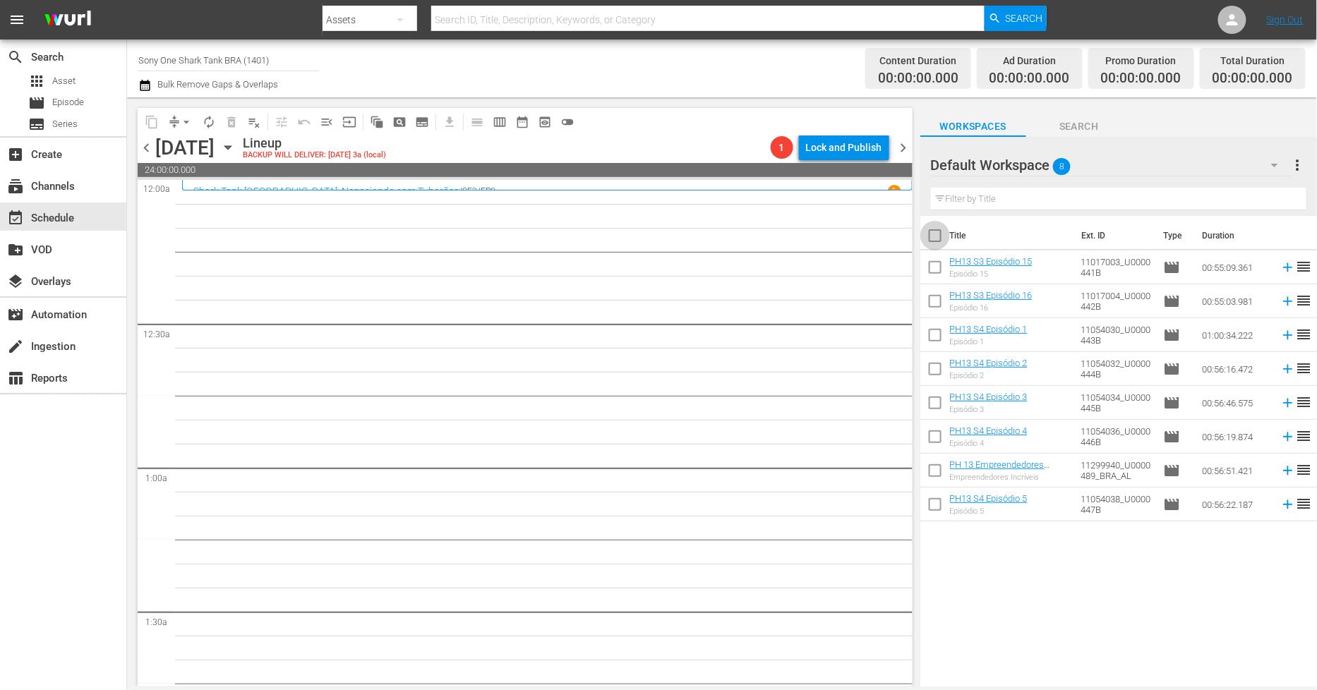
click at [933, 229] on input "checkbox" at bounding box center [936, 239] width 30 height 30
checkbox input "true"
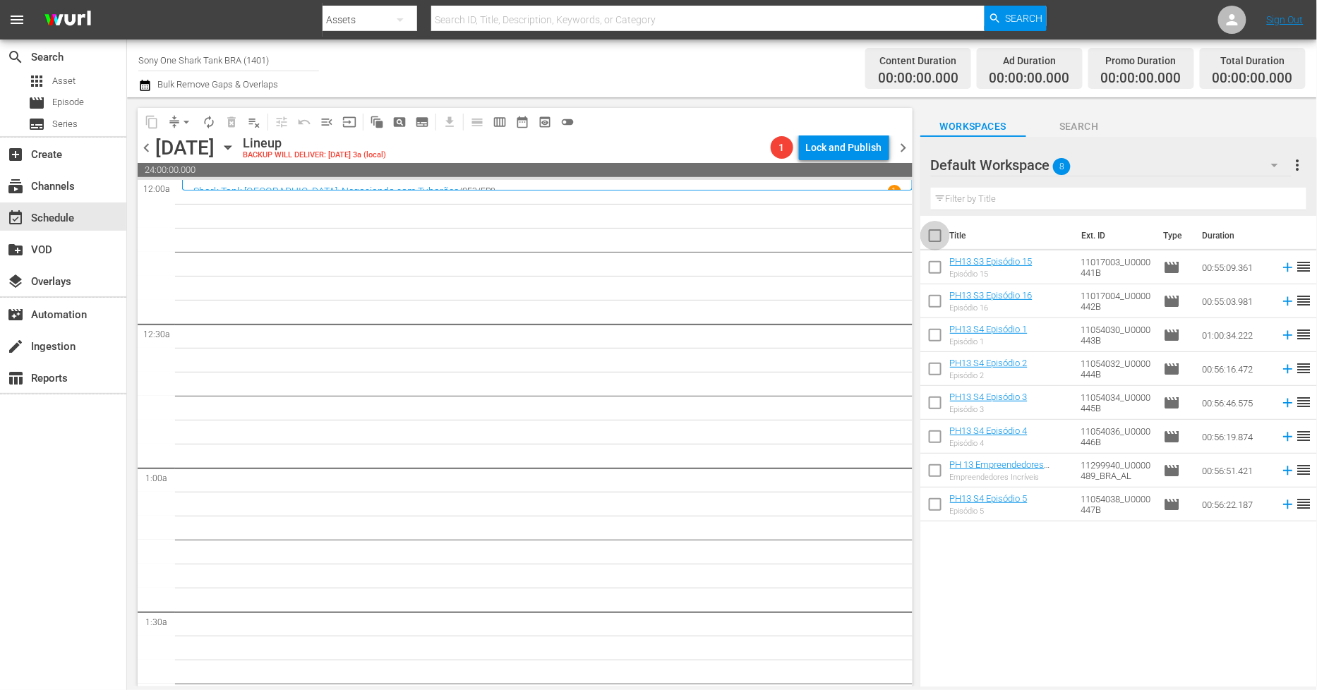
checkbox input "true"
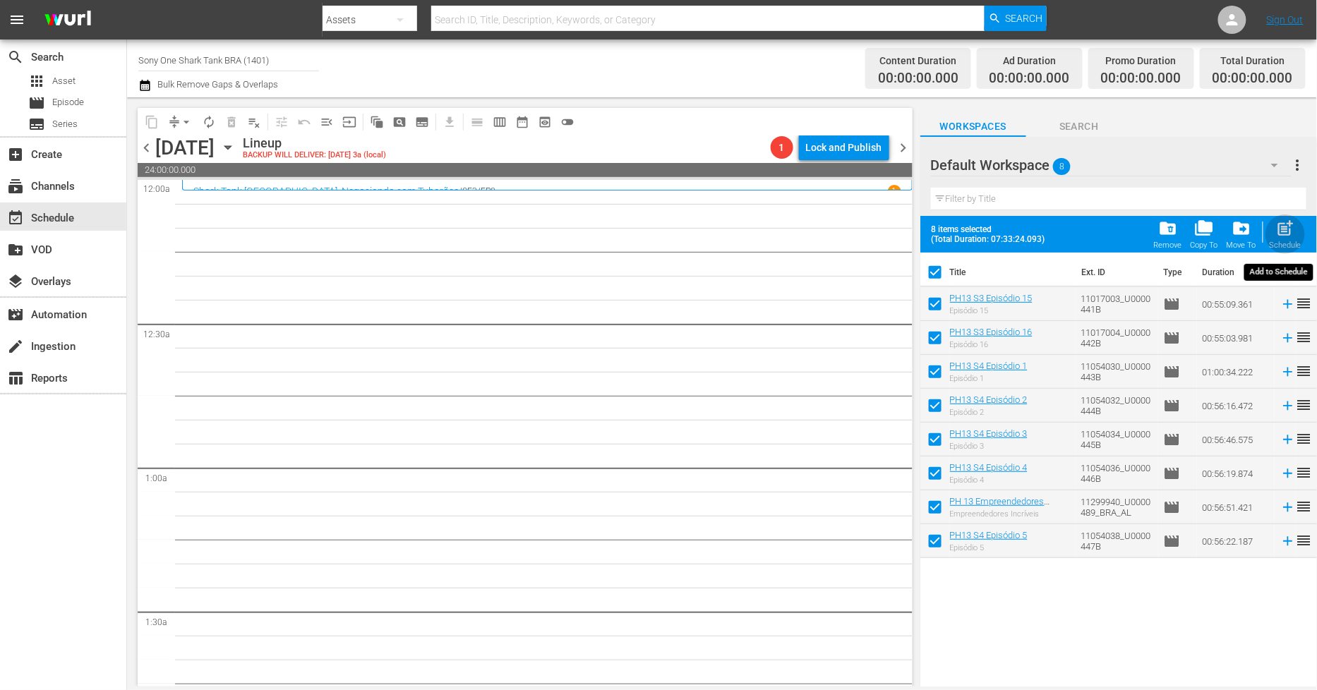
click at [1288, 226] on span "post_add" at bounding box center [1285, 228] width 19 height 19
checkbox input "false"
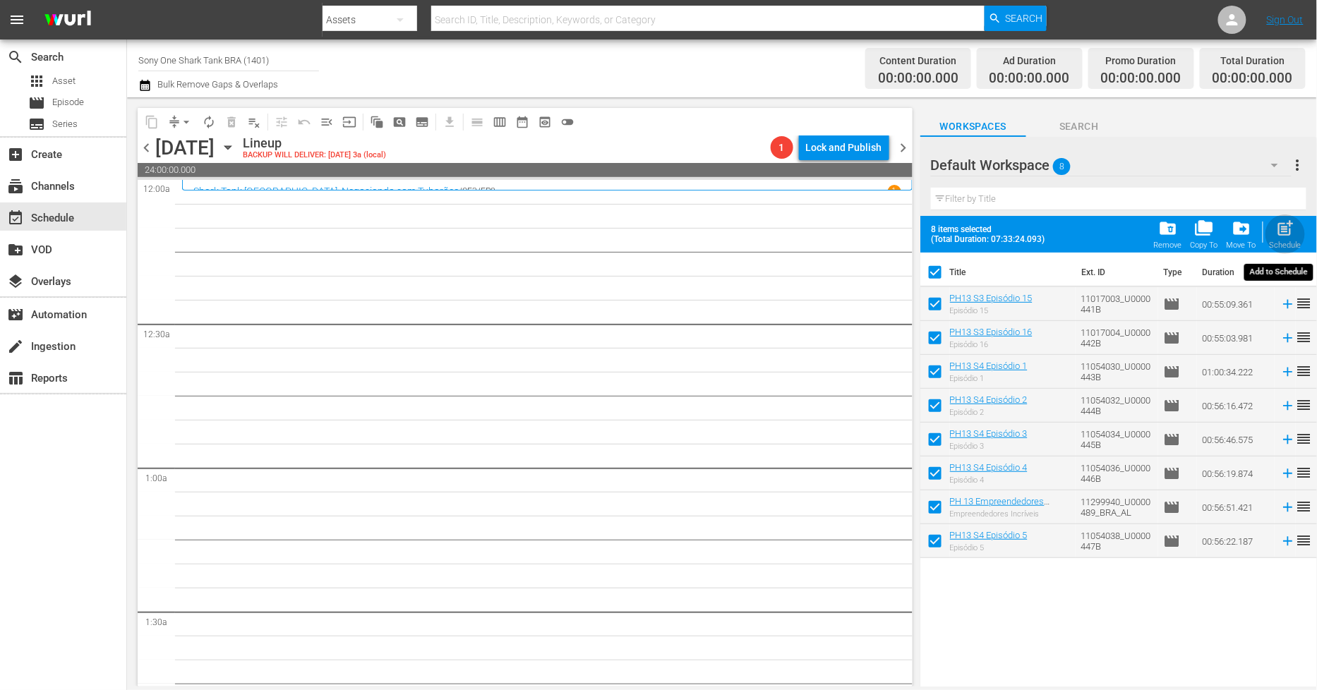
checkbox input "false"
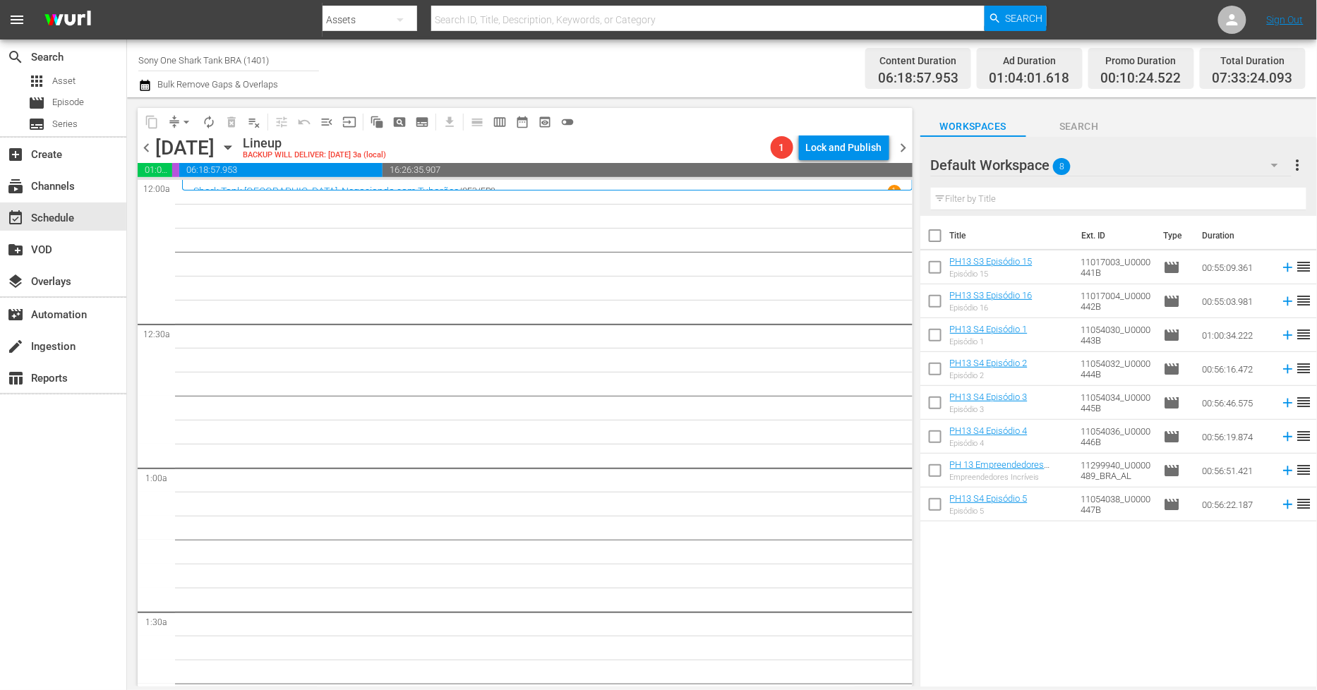
click at [940, 237] on input "checkbox" at bounding box center [936, 239] width 30 height 30
checkbox input "true"
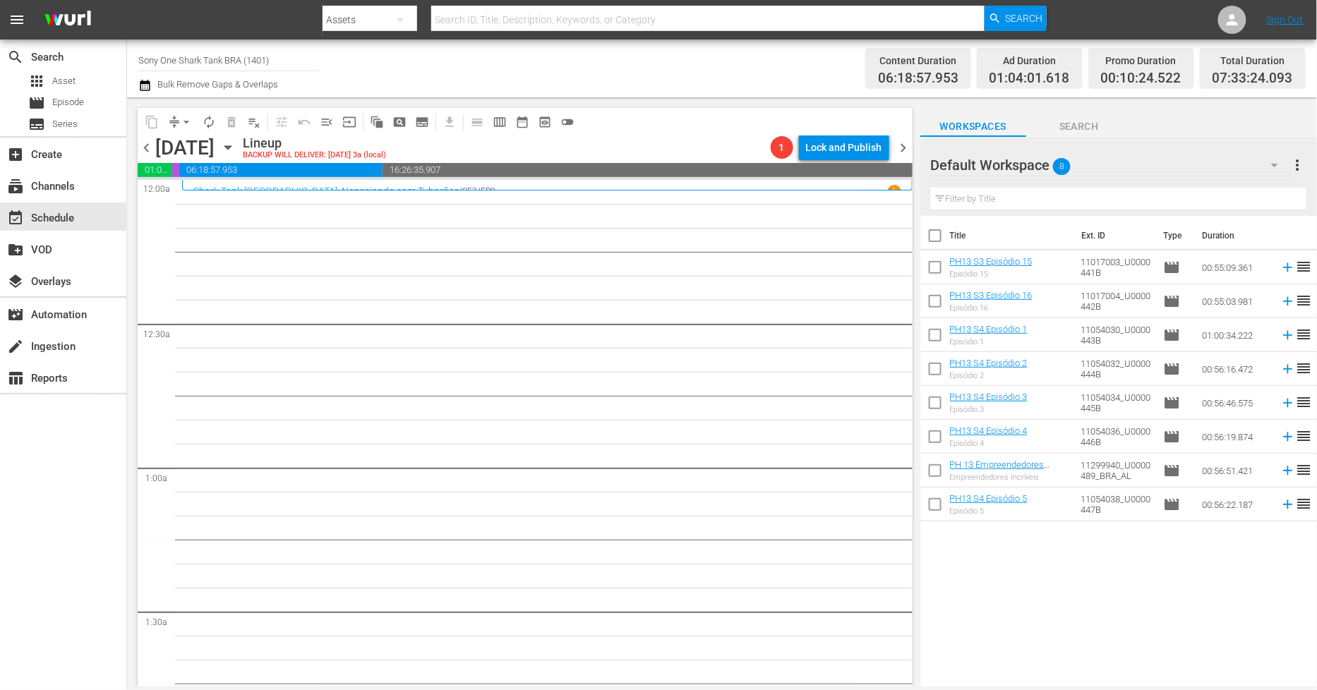
checkbox input "true"
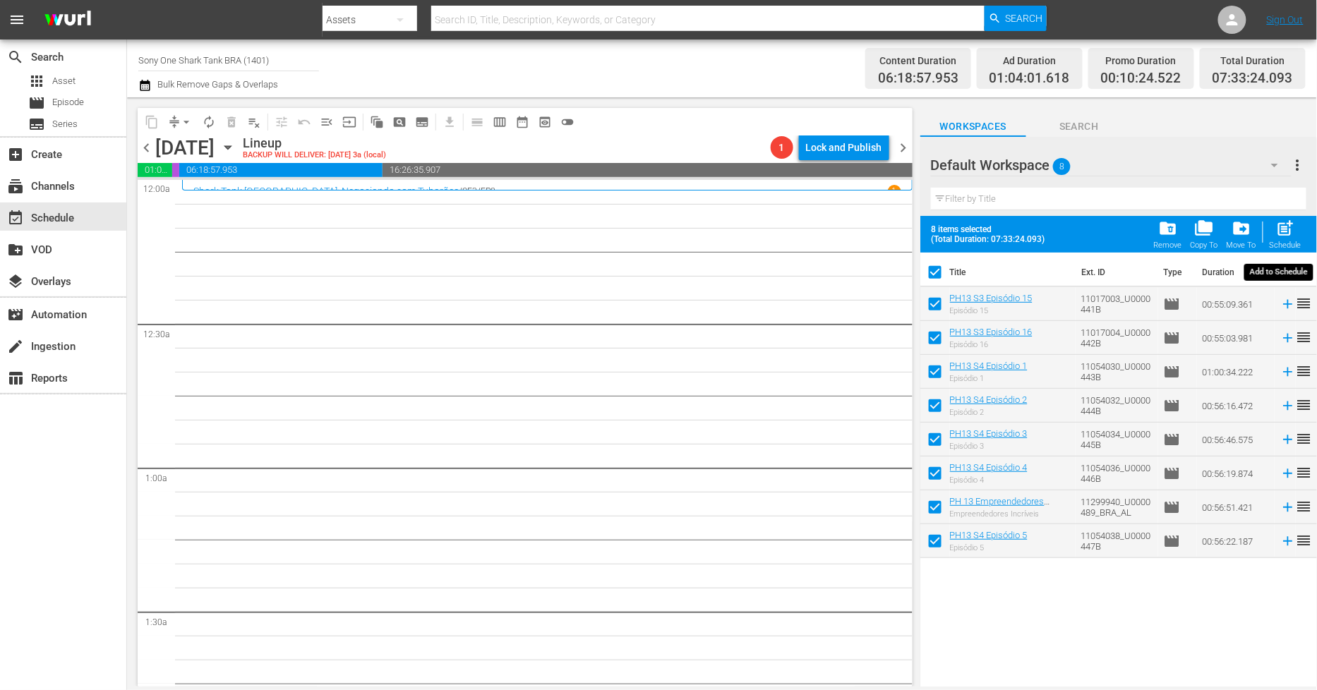
click at [1291, 229] on span "post_add" at bounding box center [1285, 228] width 19 height 19
checkbox input "false"
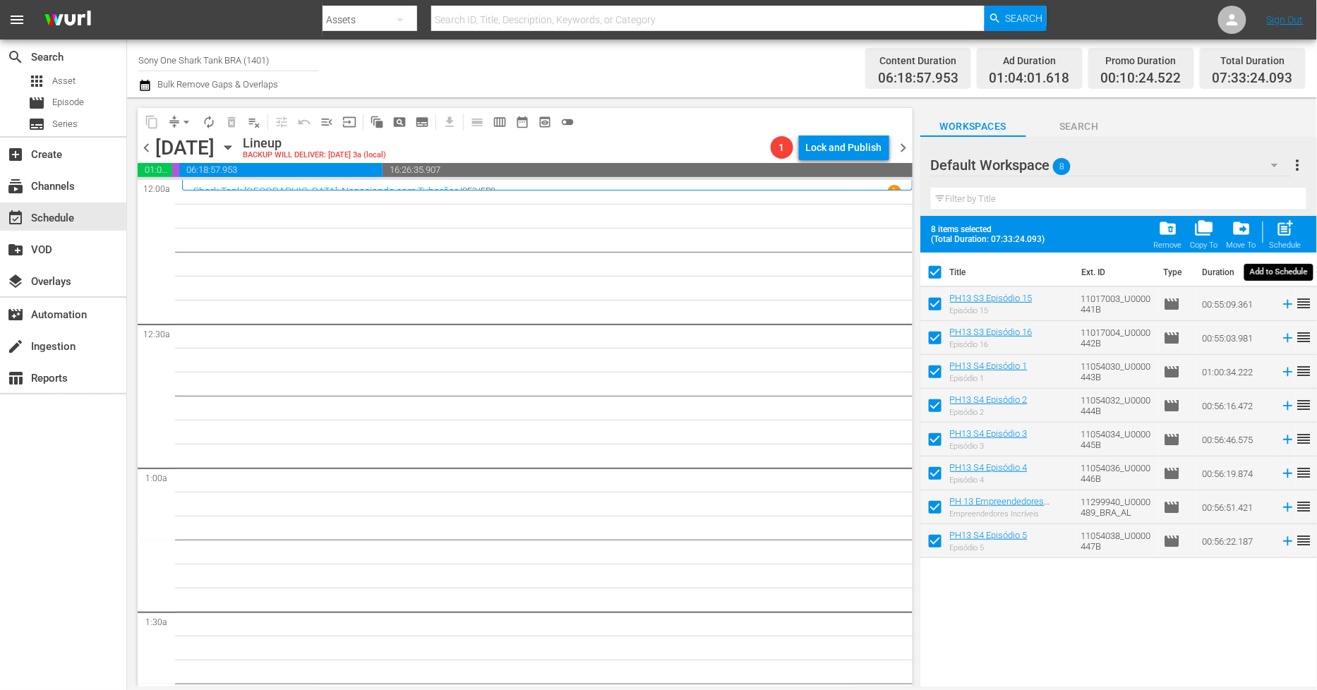
checkbox input "false"
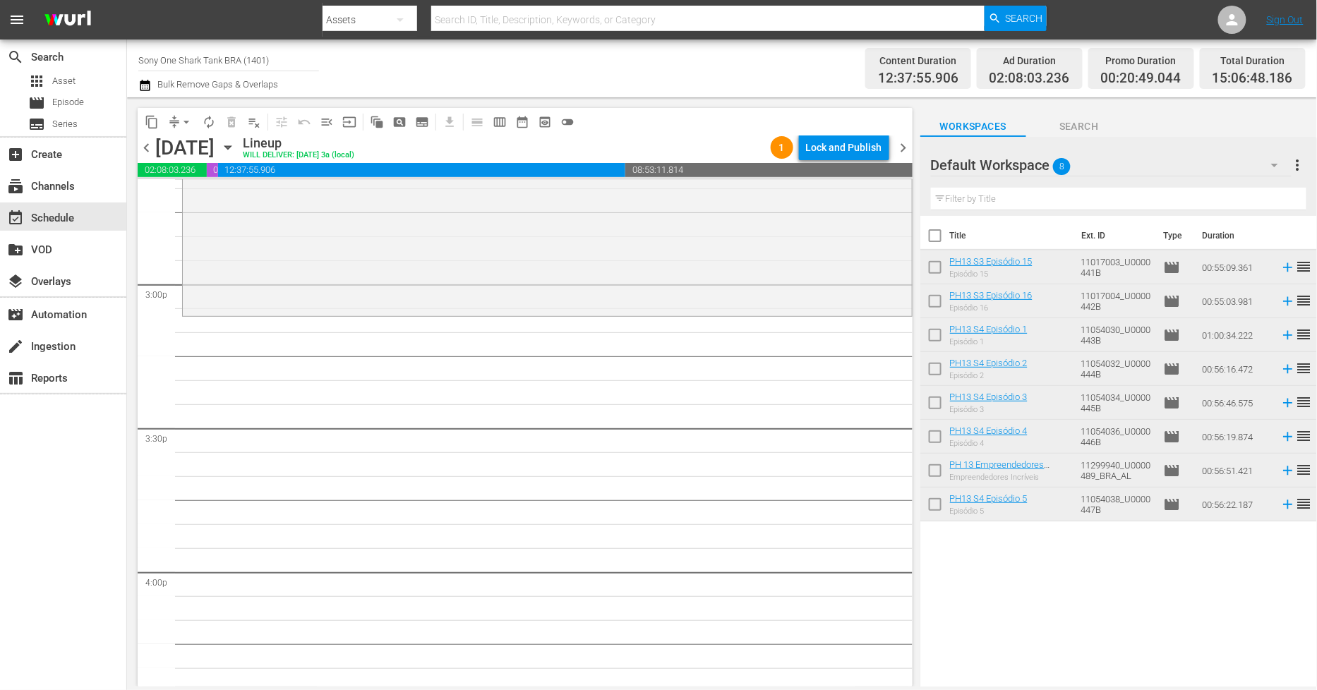
scroll to position [4236, 0]
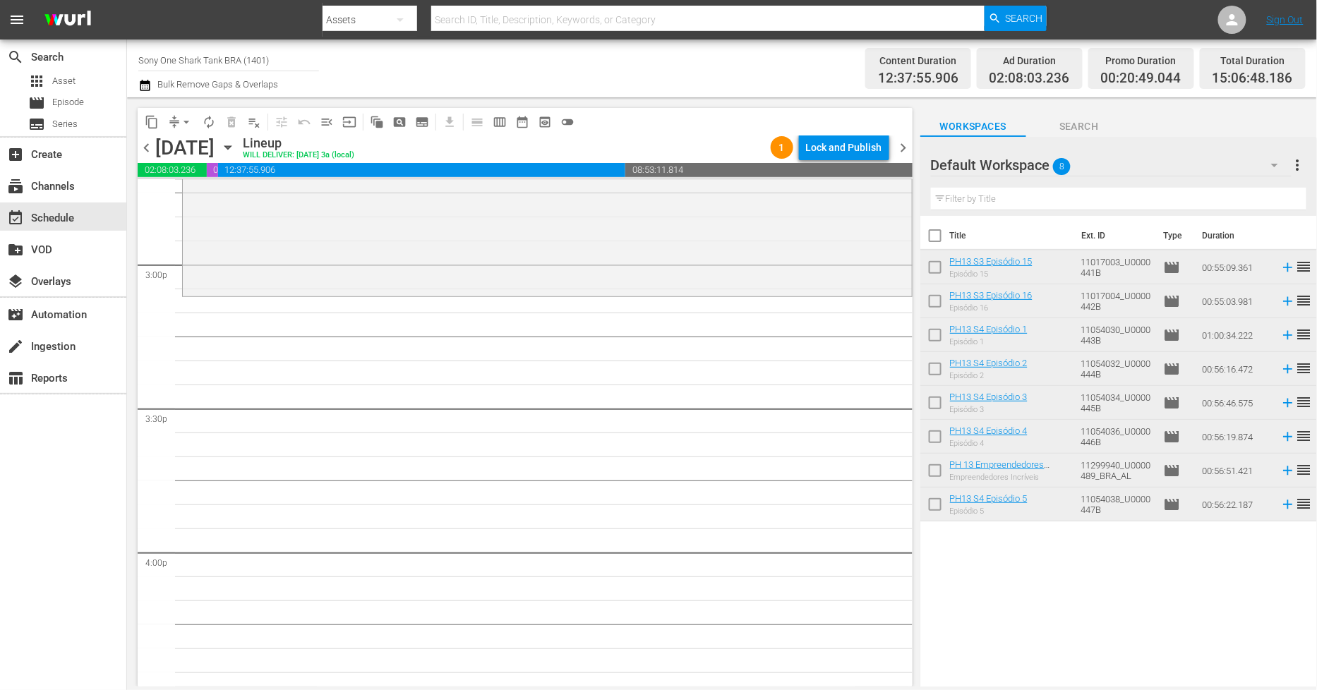
click at [273, 291] on div "Shark Tank Brasil: Negociando com Tubarões / SE4 / EP5: PH13 S4 Episódio 5 reor…" at bounding box center [547, 161] width 729 height 266
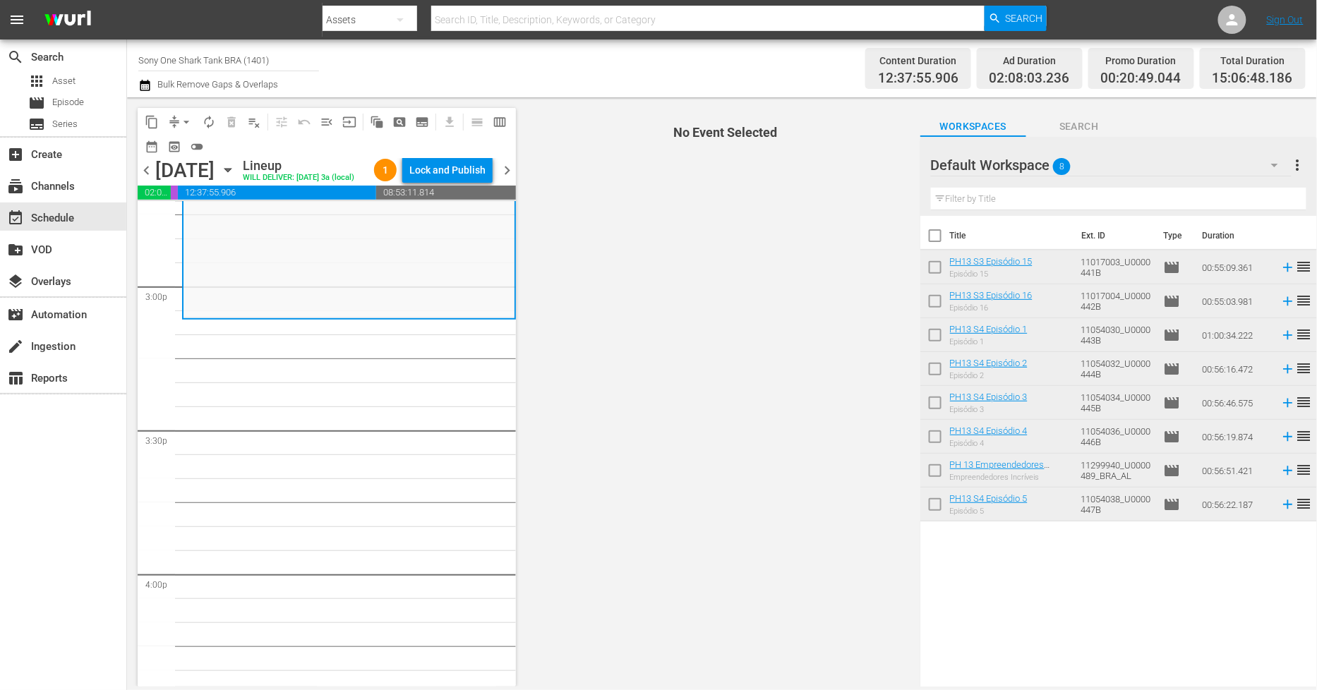
drag, startPoint x: 938, startPoint y: 234, endPoint x: 1163, endPoint y: 194, distance: 229.5
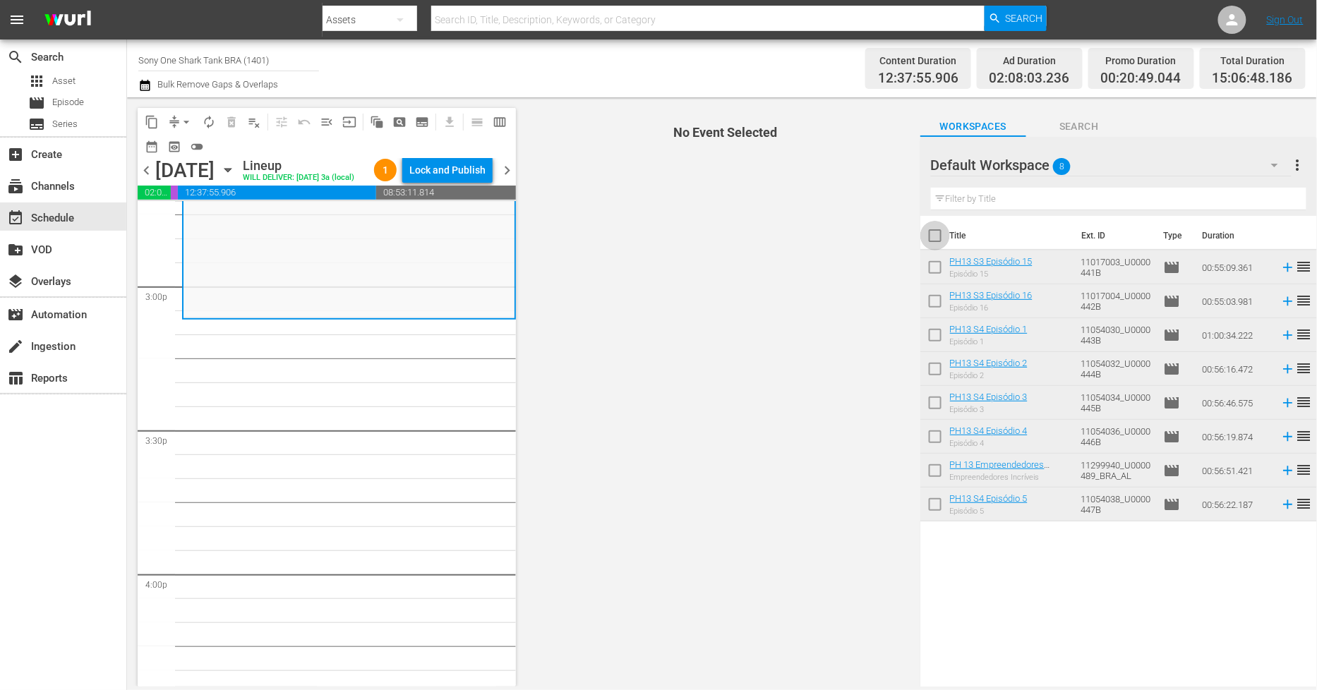
click at [939, 235] on input "checkbox" at bounding box center [936, 239] width 30 height 30
checkbox input "true"
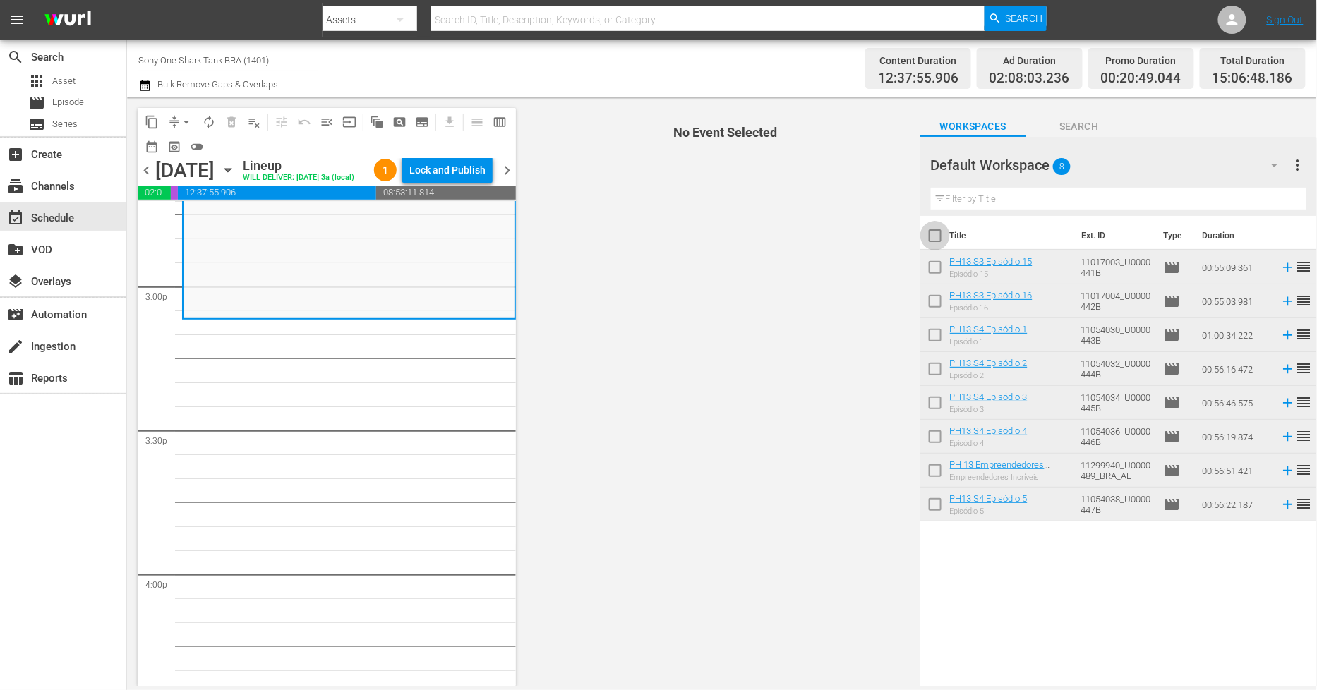
checkbox input "true"
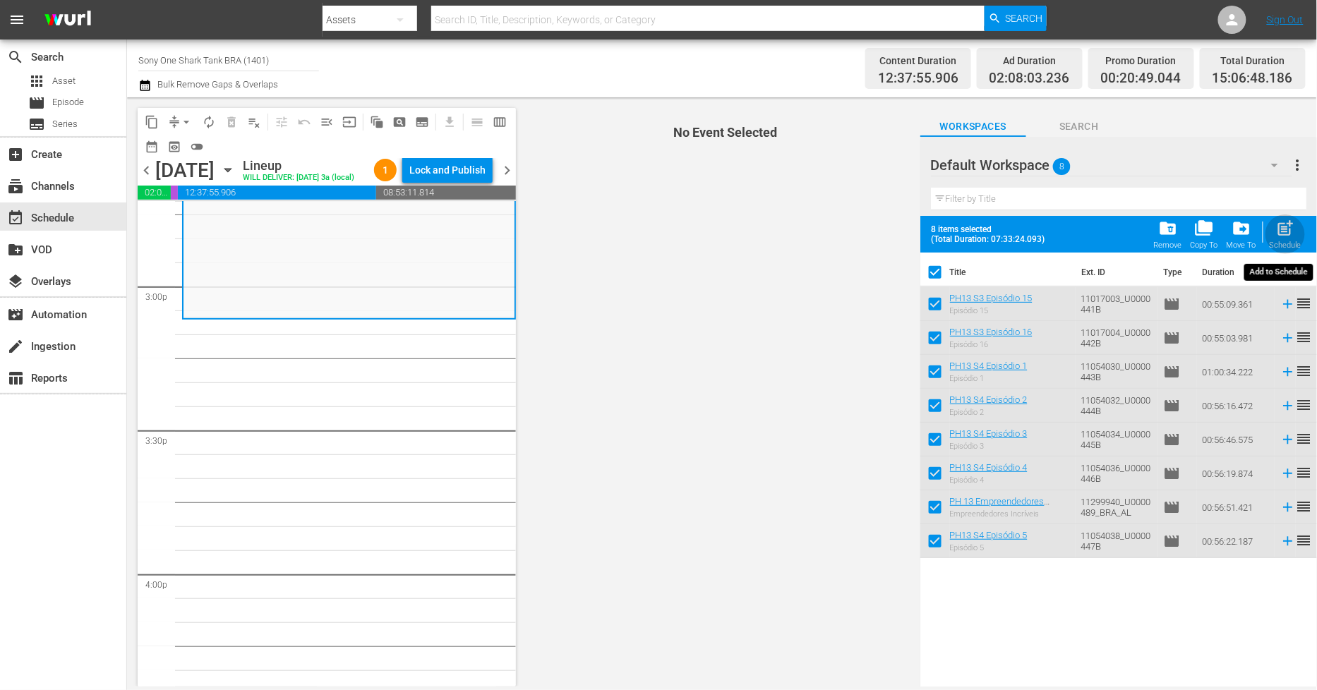
click at [1281, 236] on span "post_add" at bounding box center [1285, 228] width 19 height 19
checkbox input "false"
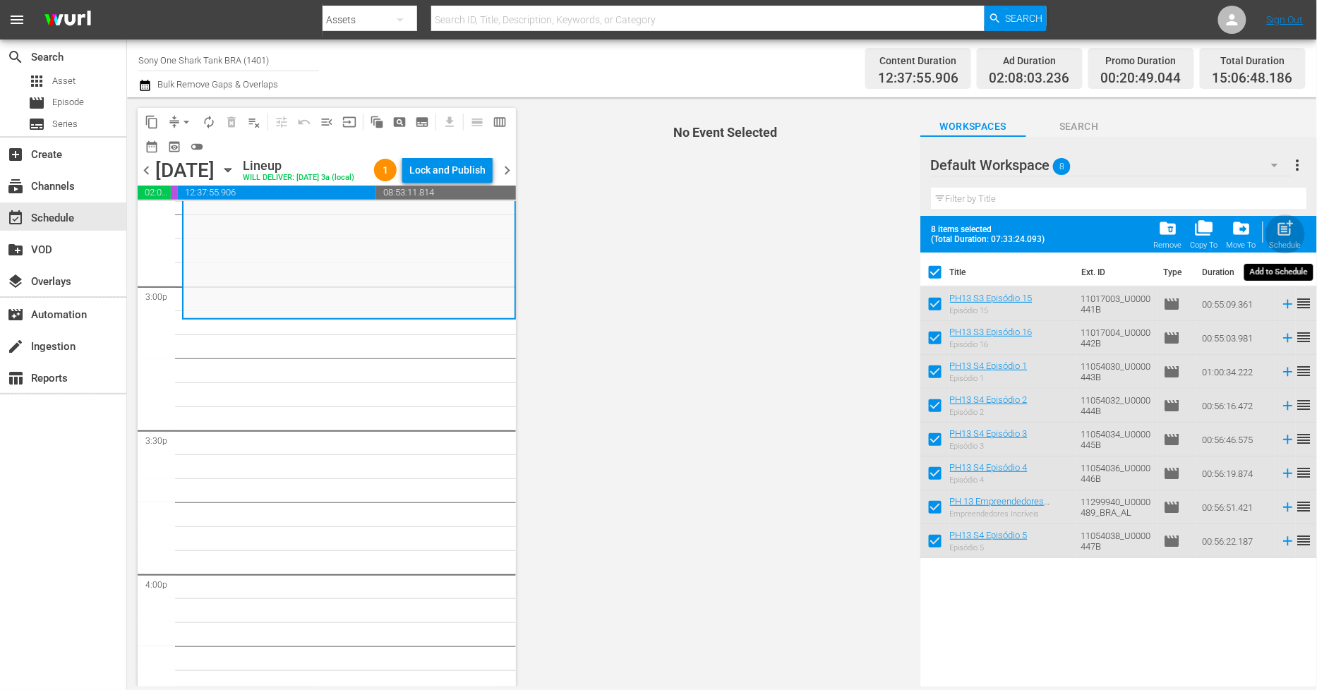
checkbox input "false"
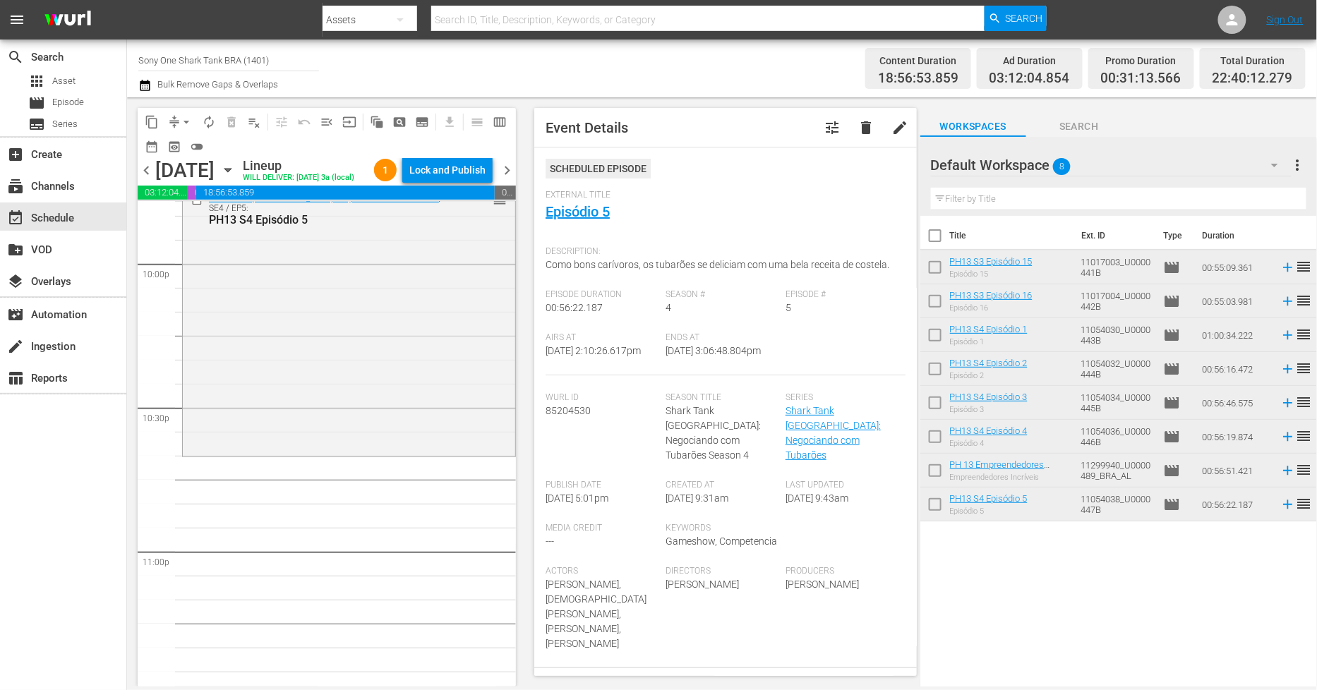
scroll to position [6450, 0]
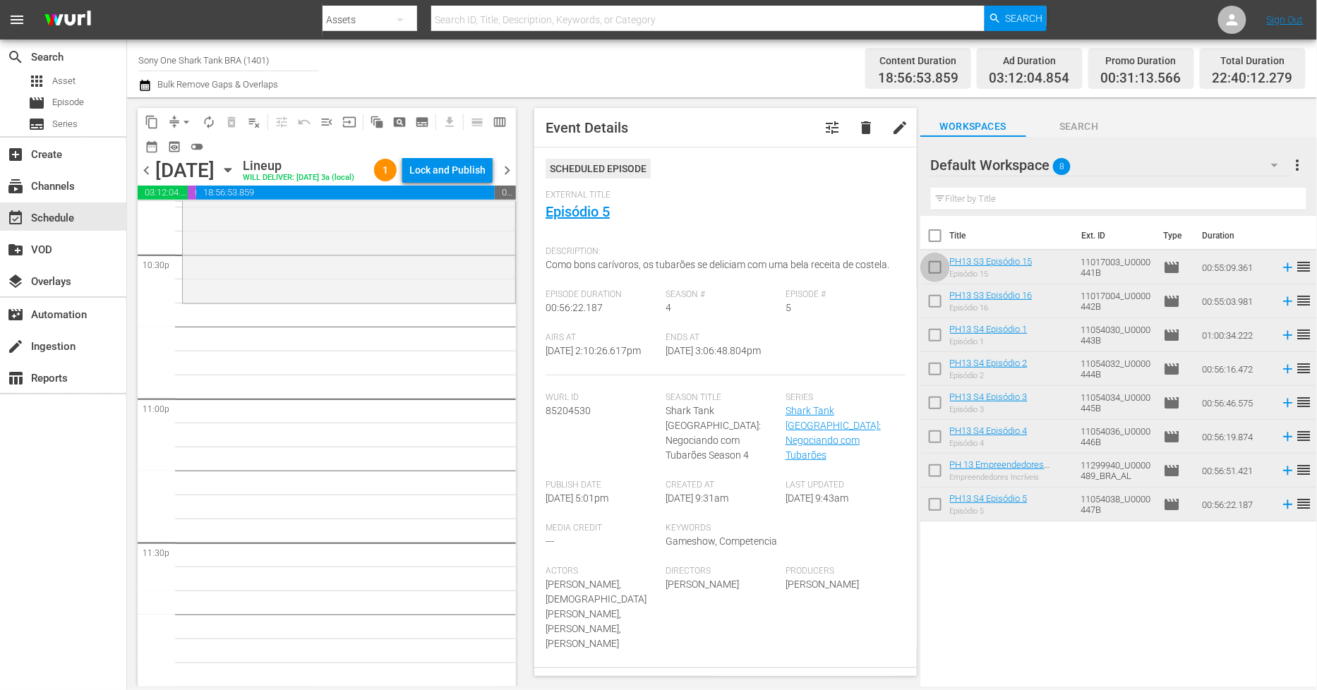
click at [934, 268] on input "checkbox" at bounding box center [936, 271] width 30 height 30
checkbox input "true"
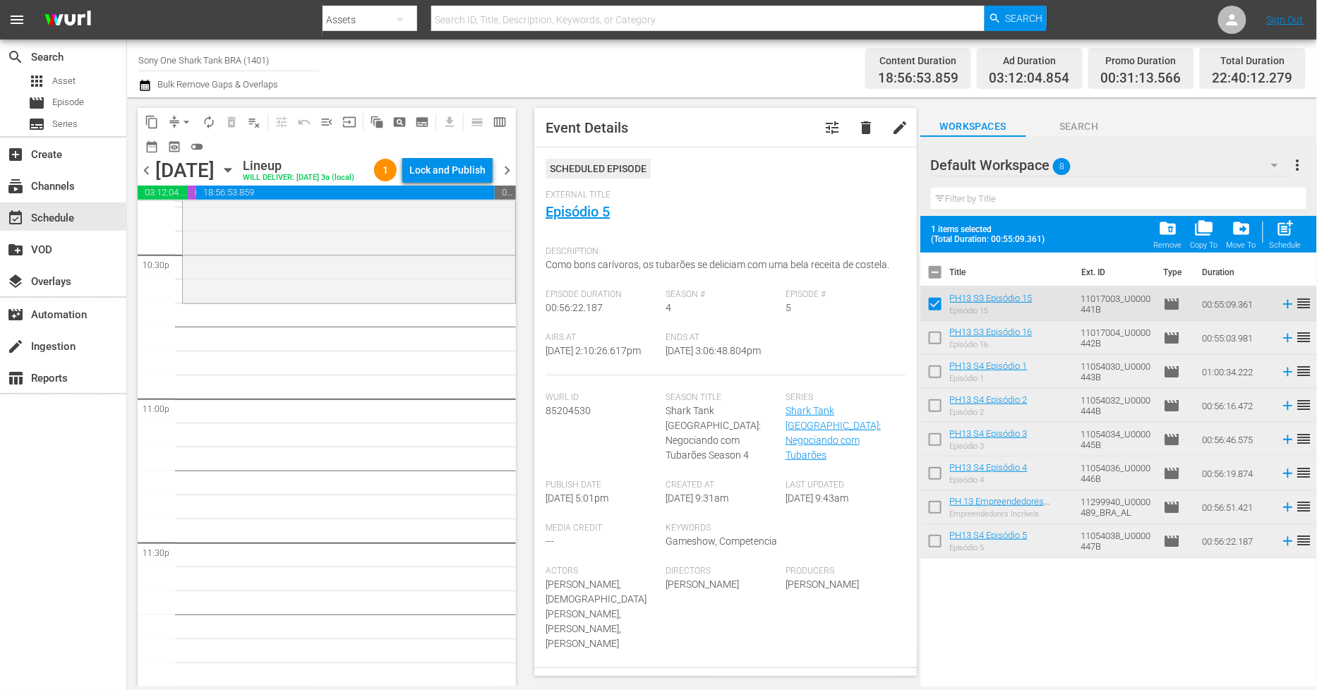
click at [941, 330] on input "checkbox" at bounding box center [936, 341] width 30 height 30
checkbox input "true"
click at [1290, 233] on span "post_add" at bounding box center [1285, 228] width 19 height 19
checkbox input "false"
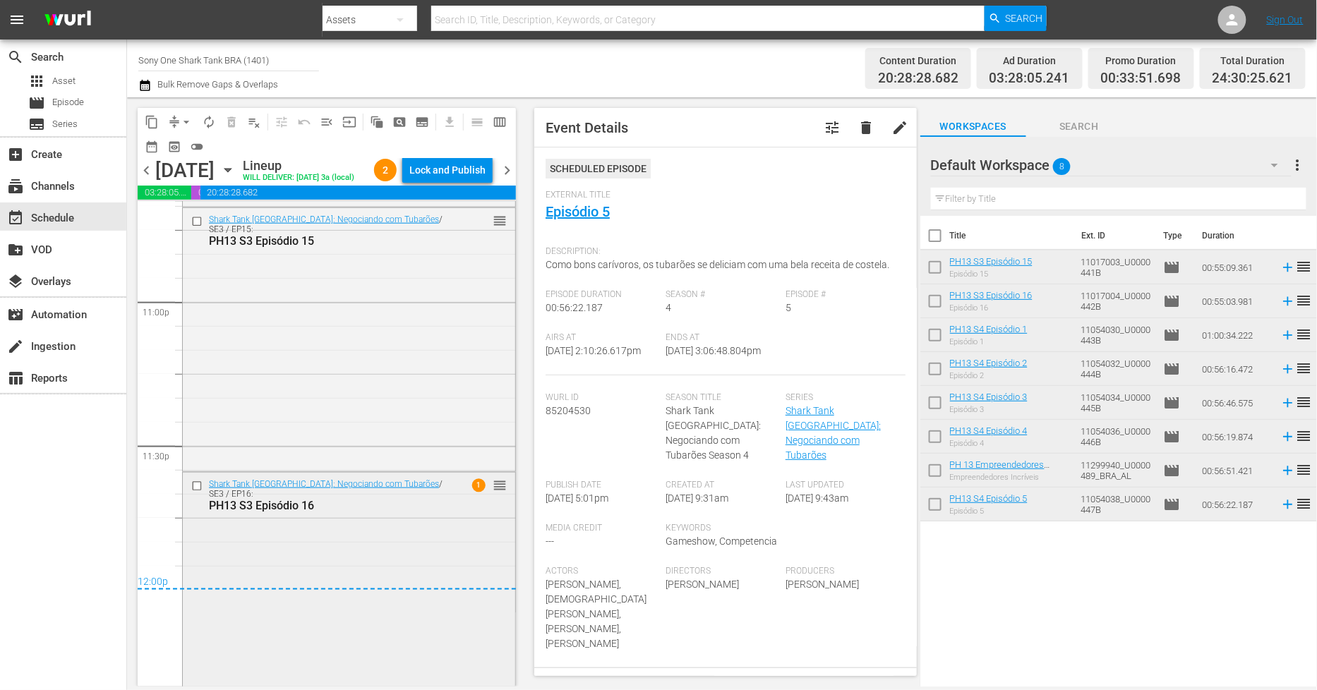
scroll to position [6596, 0]
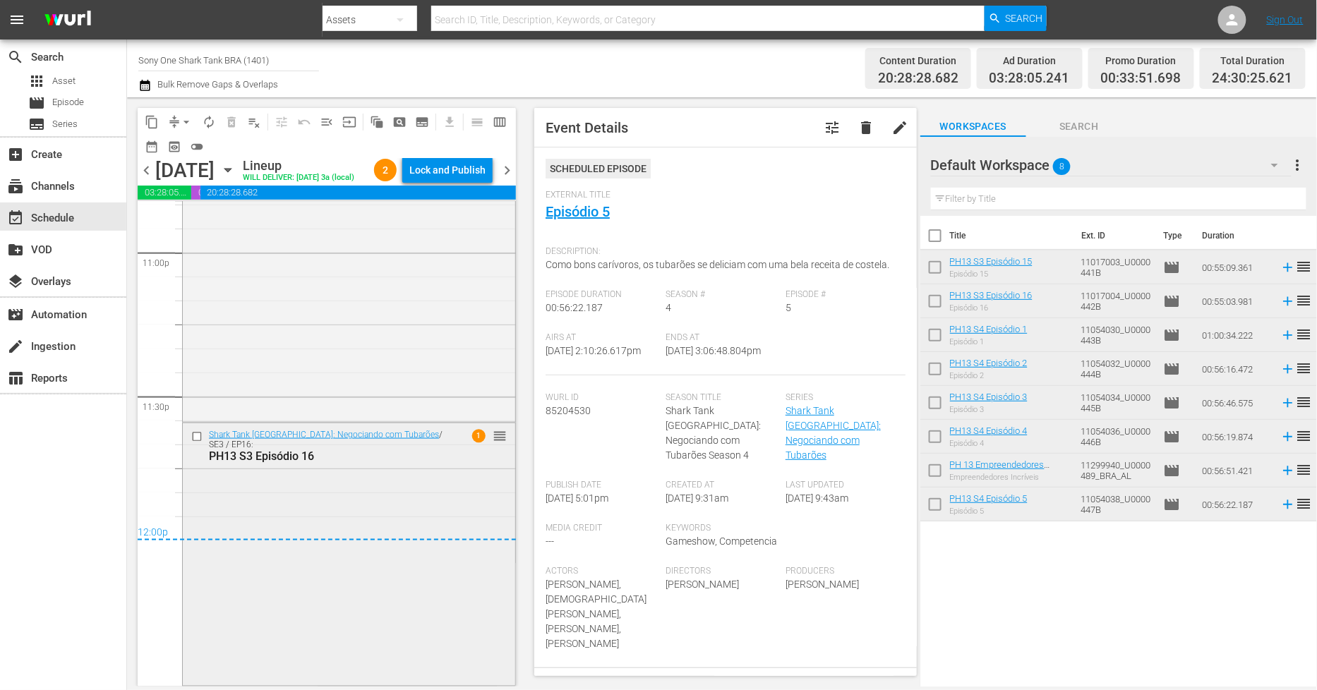
click at [379, 490] on div "Shark Tank Brasil: Negociando com Tubarões / SE3 / EP16: PH13 S3 Episódio 16 1 …" at bounding box center [349, 554] width 333 height 260
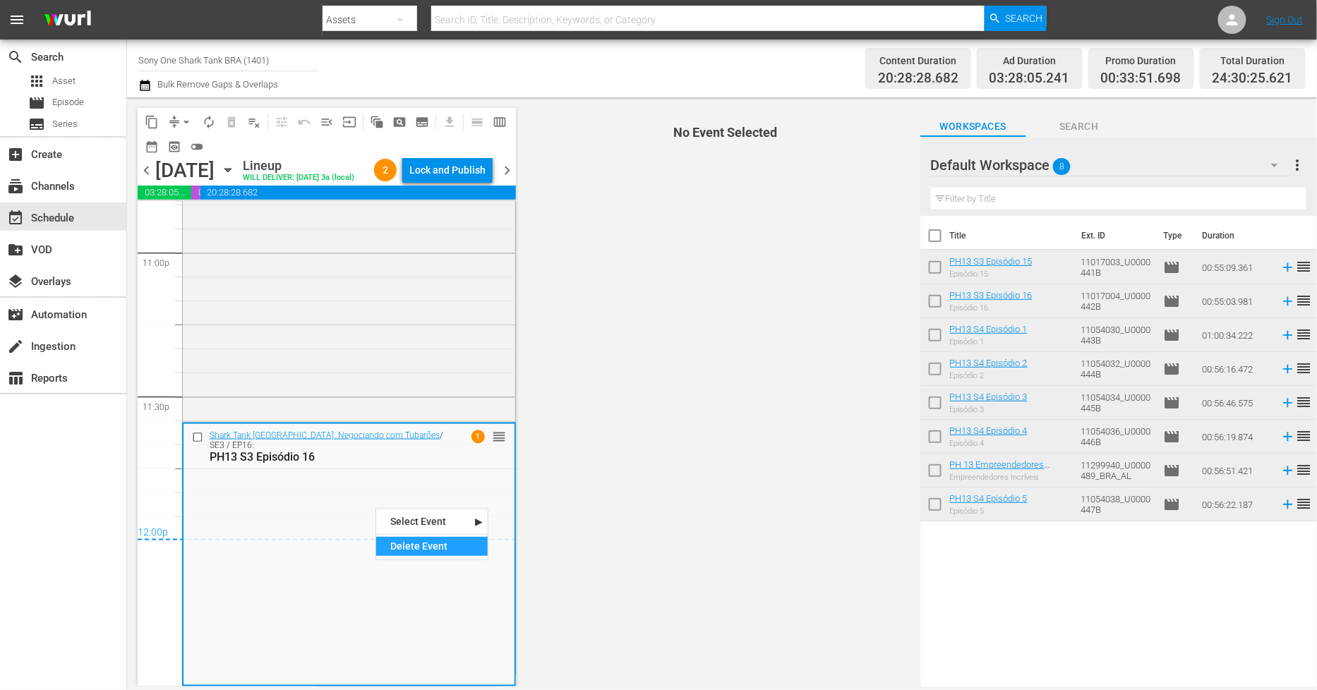
click at [399, 546] on div "Delete Event" at bounding box center [432, 546] width 112 height 19
click at [340, 337] on div "Shark Tank Brasil: Negociando com Tubarões / SE3 / EP15: PH13 S3 Episódio 15 re…" at bounding box center [349, 289] width 333 height 261
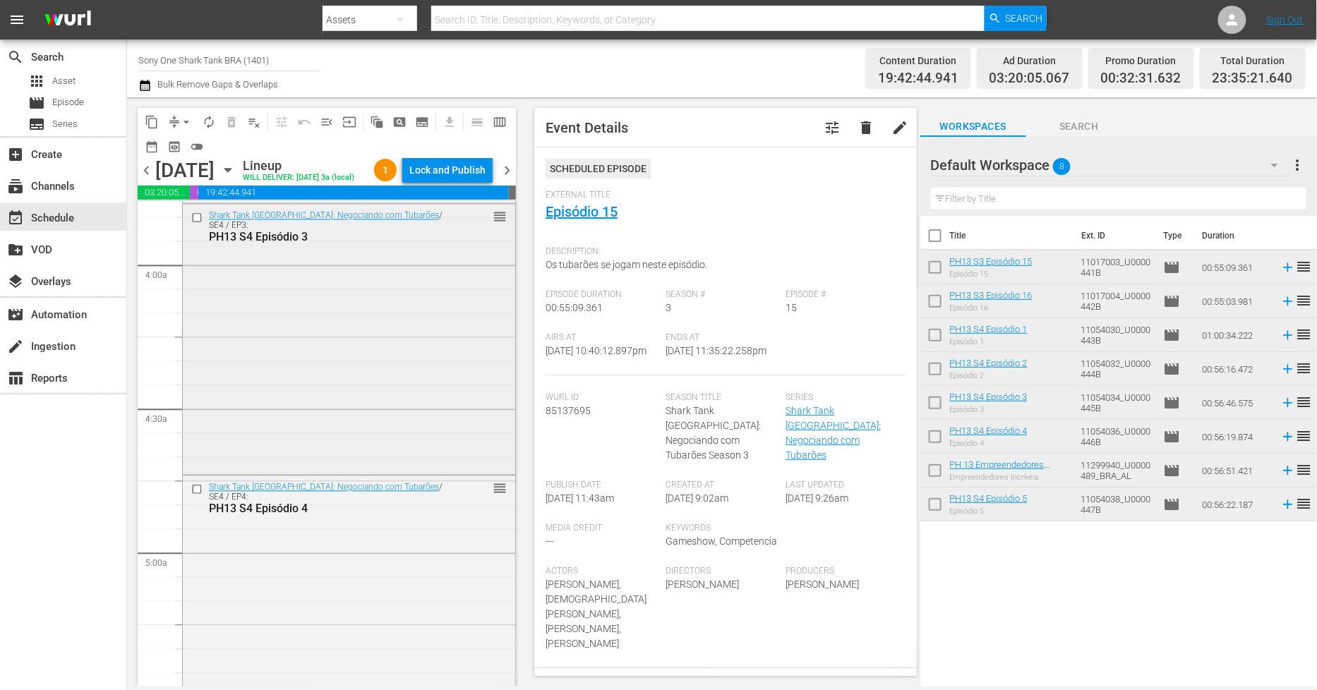
scroll to position [1116, 0]
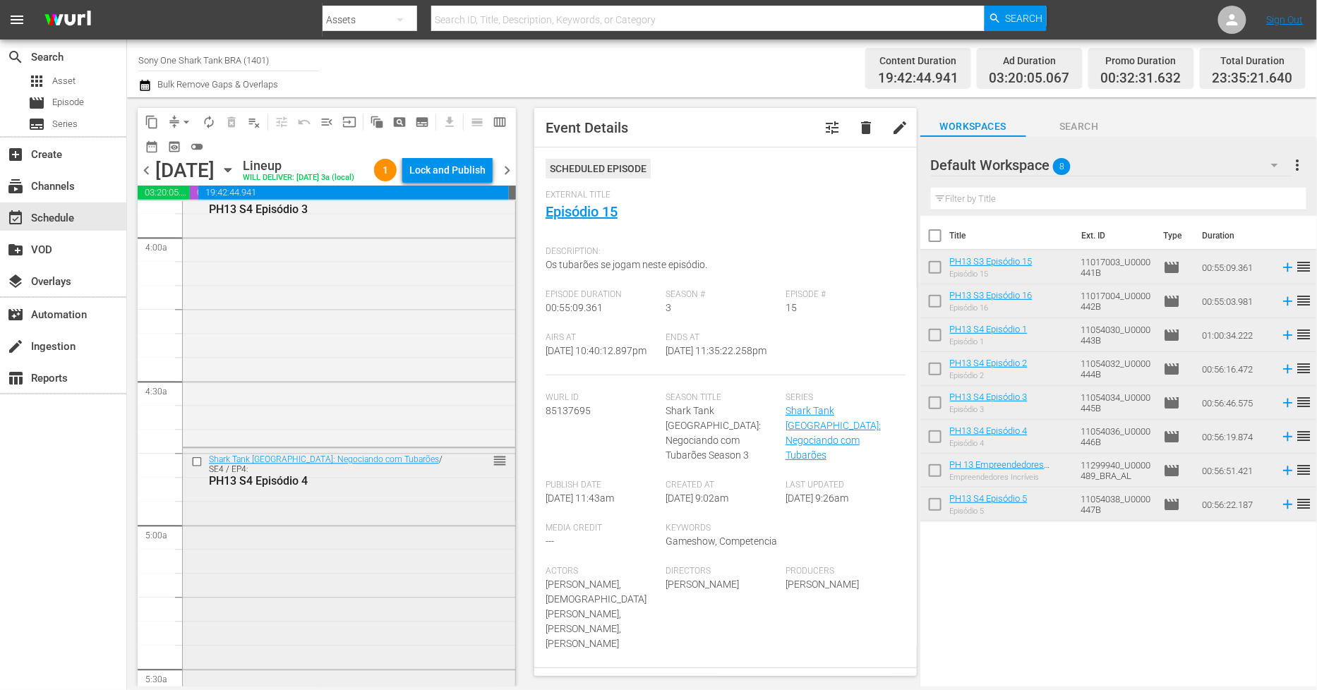
click at [356, 560] on div "Shark Tank Brasil: Negociando com Tubarões / SE4 / EP4: PH13 S4 Episódio 4 reor…" at bounding box center [349, 582] width 333 height 266
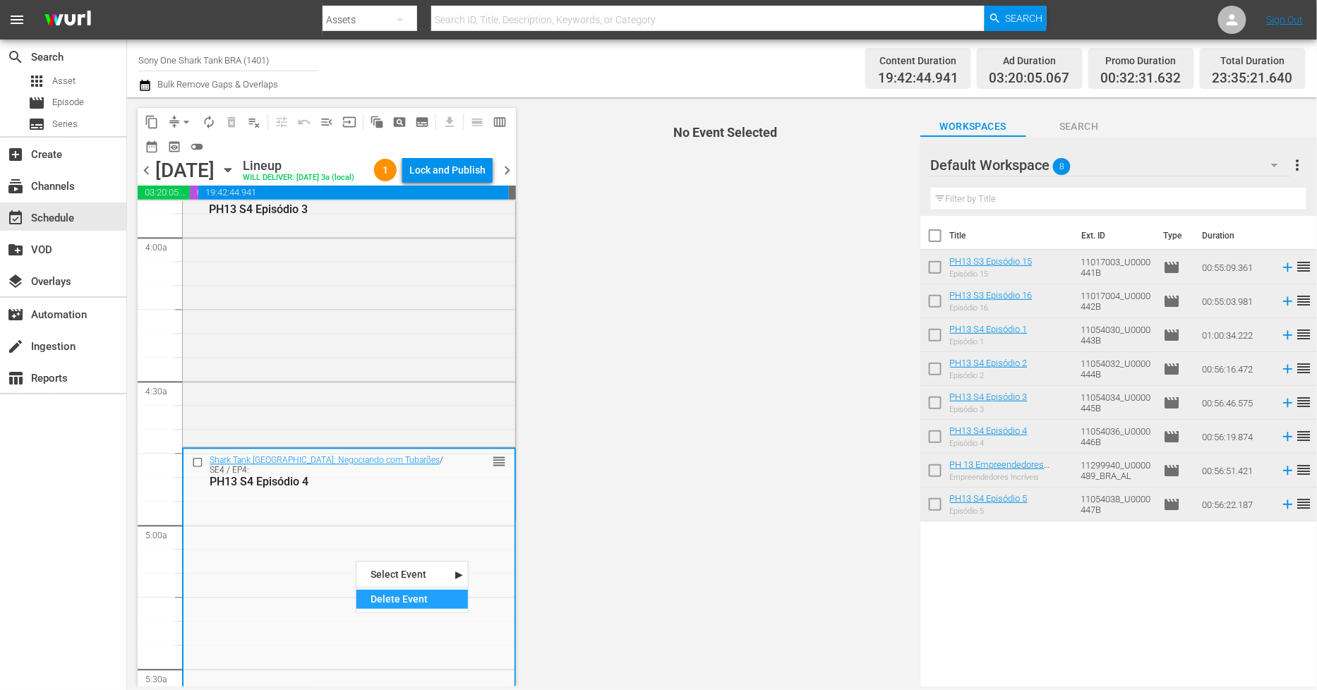
click at [389, 602] on div "Delete Event" at bounding box center [413, 599] width 112 height 19
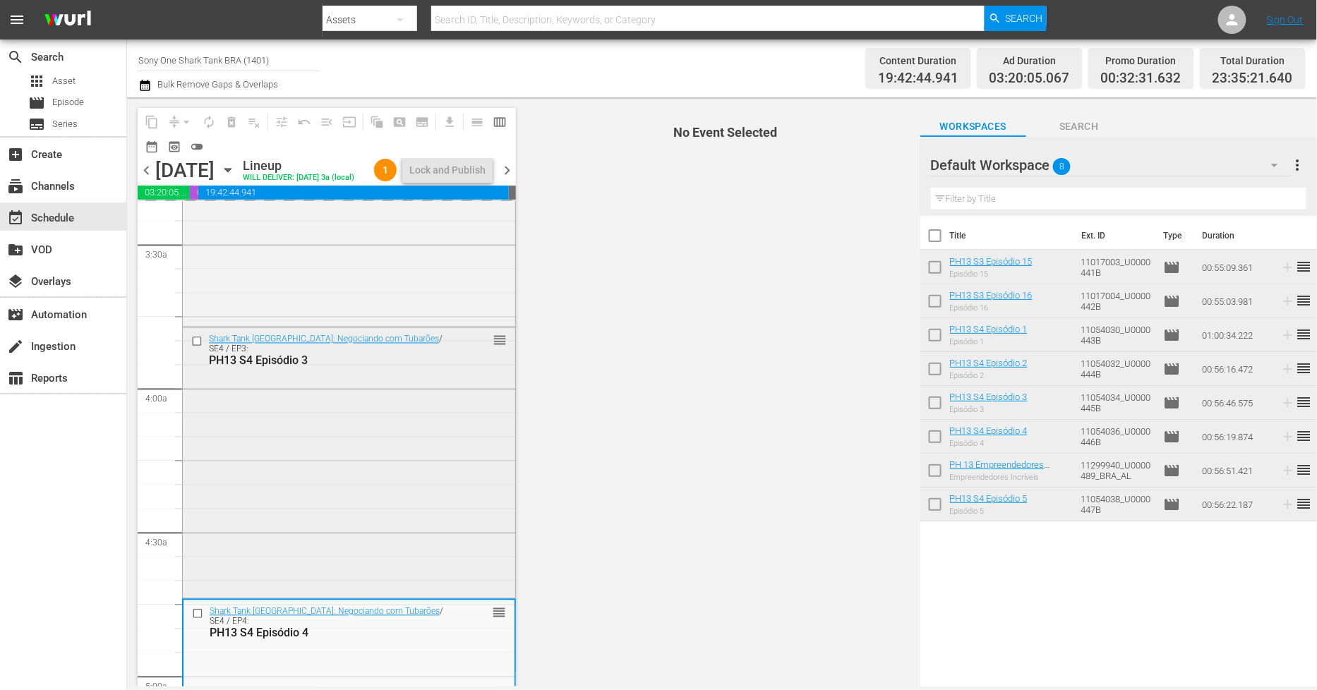
scroll to position [959, 0]
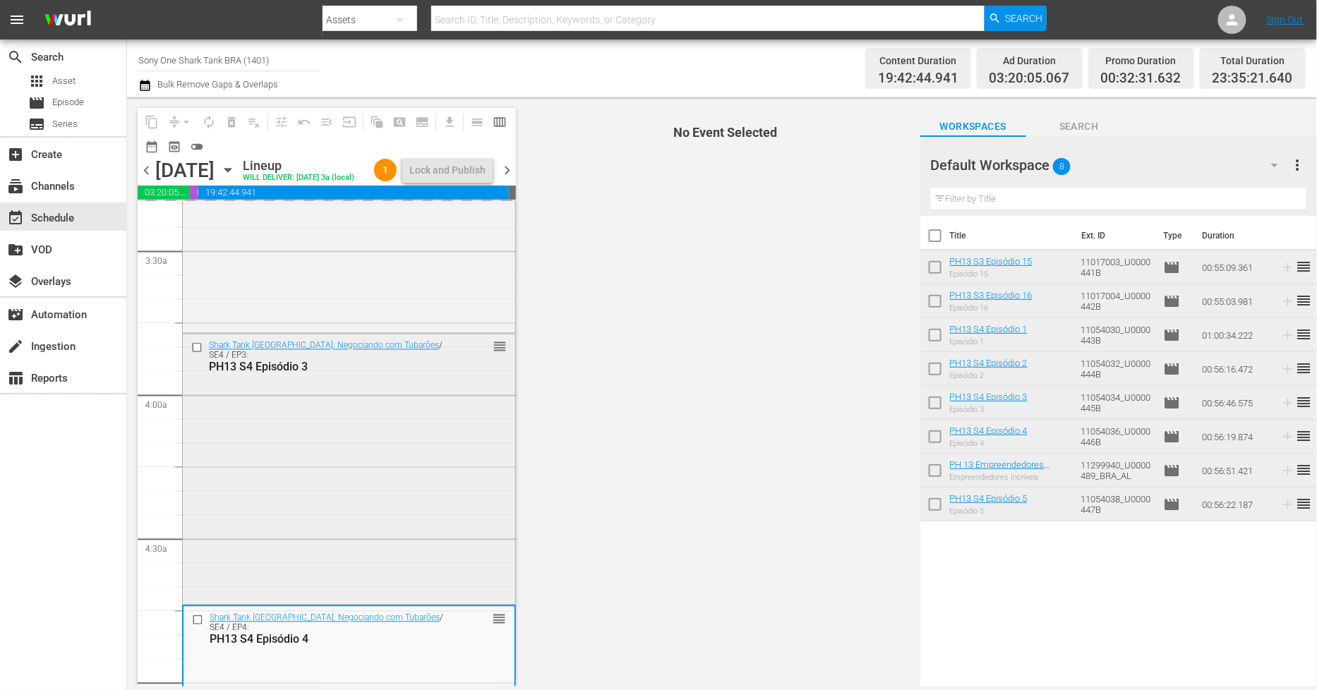
click at [261, 494] on div "Shark Tank Brasil: Negociando com Tubarões / SE4 / EP3: PH13 S4 Episódio 3 reor…" at bounding box center [349, 469] width 333 height 268
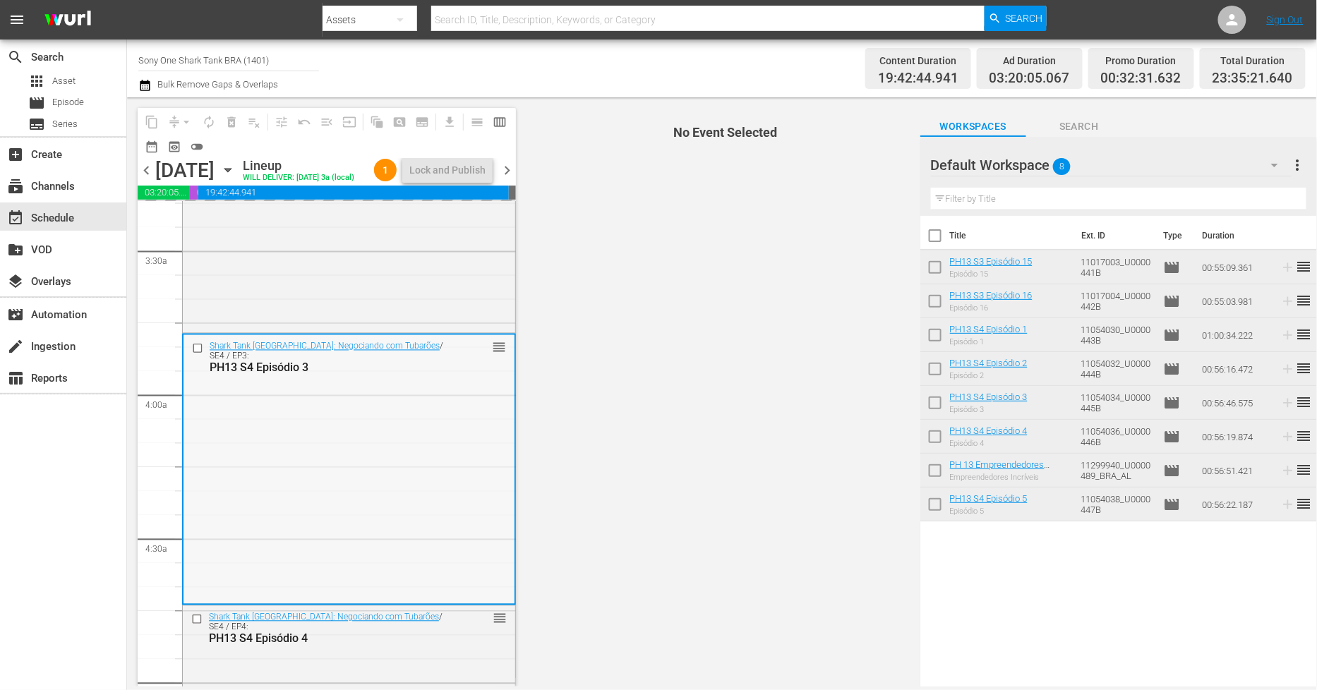
click at [227, 537] on div "Shark Tank Brasil: Negociando com Tubarões / SE4 / EP3: PH13 S4 Episódio 3 reor…" at bounding box center [349, 469] width 331 height 268
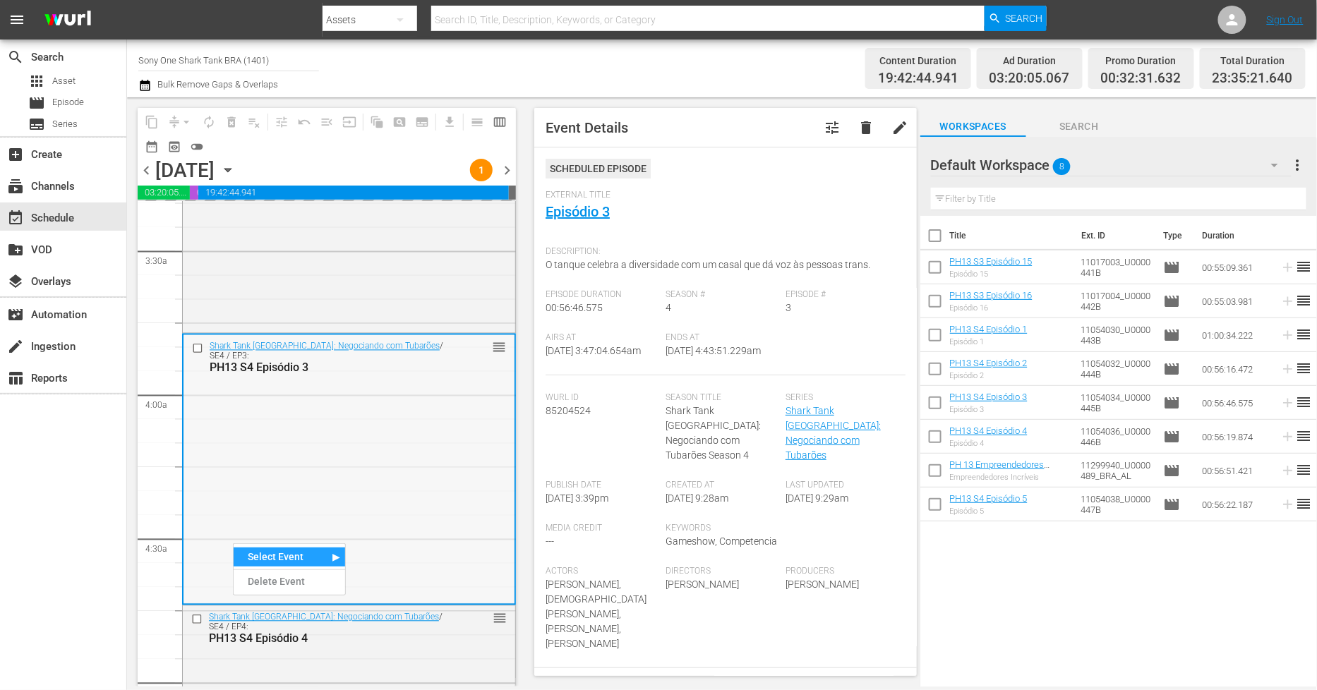
click at [326, 413] on div "Shark Tank Brasil: Negociando com Tubarões / SE4 / EP3: PH13 S4 Episódio 3 reor…" at bounding box center [349, 469] width 331 height 268
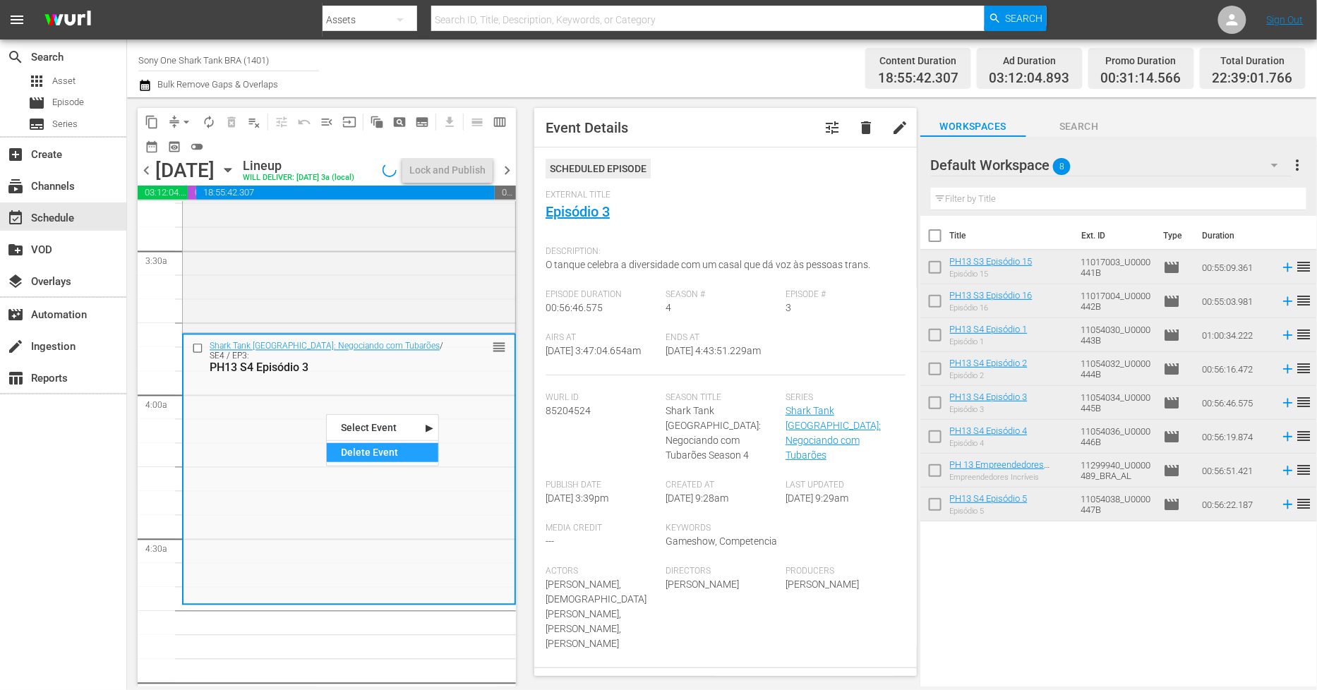
click at [346, 457] on div "Delete Event" at bounding box center [383, 452] width 112 height 19
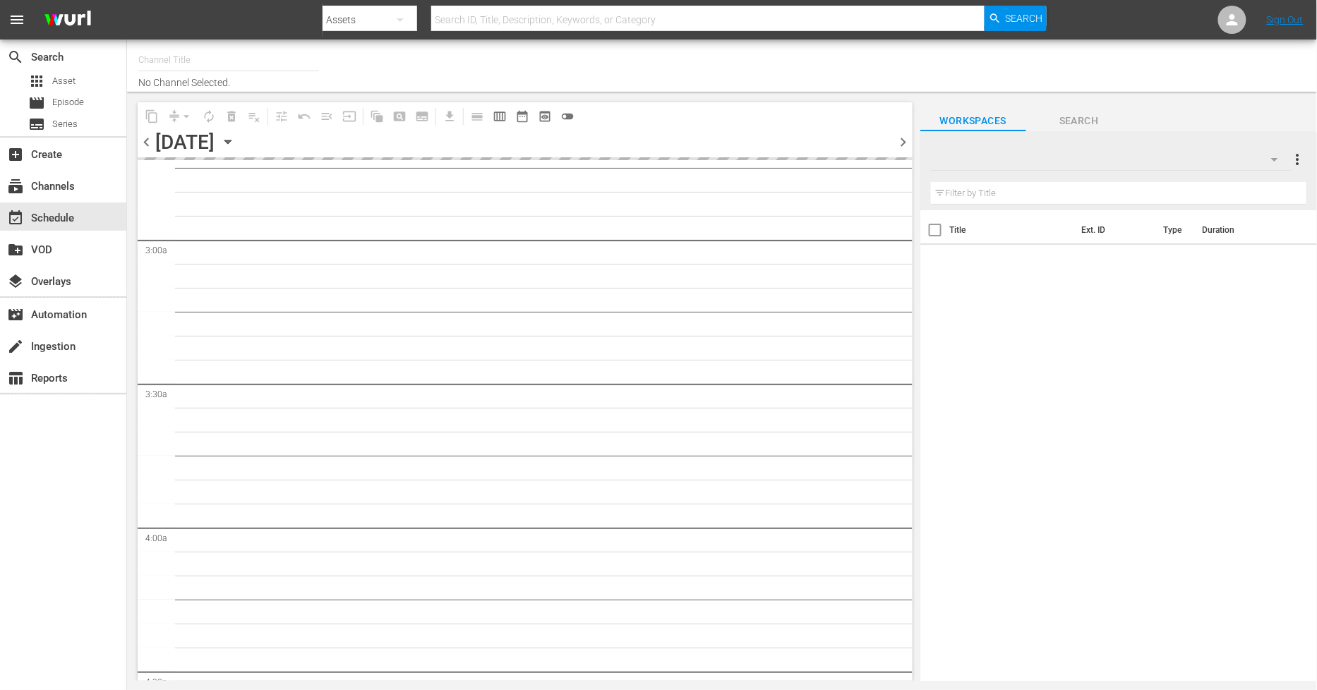
scroll to position [863, 0]
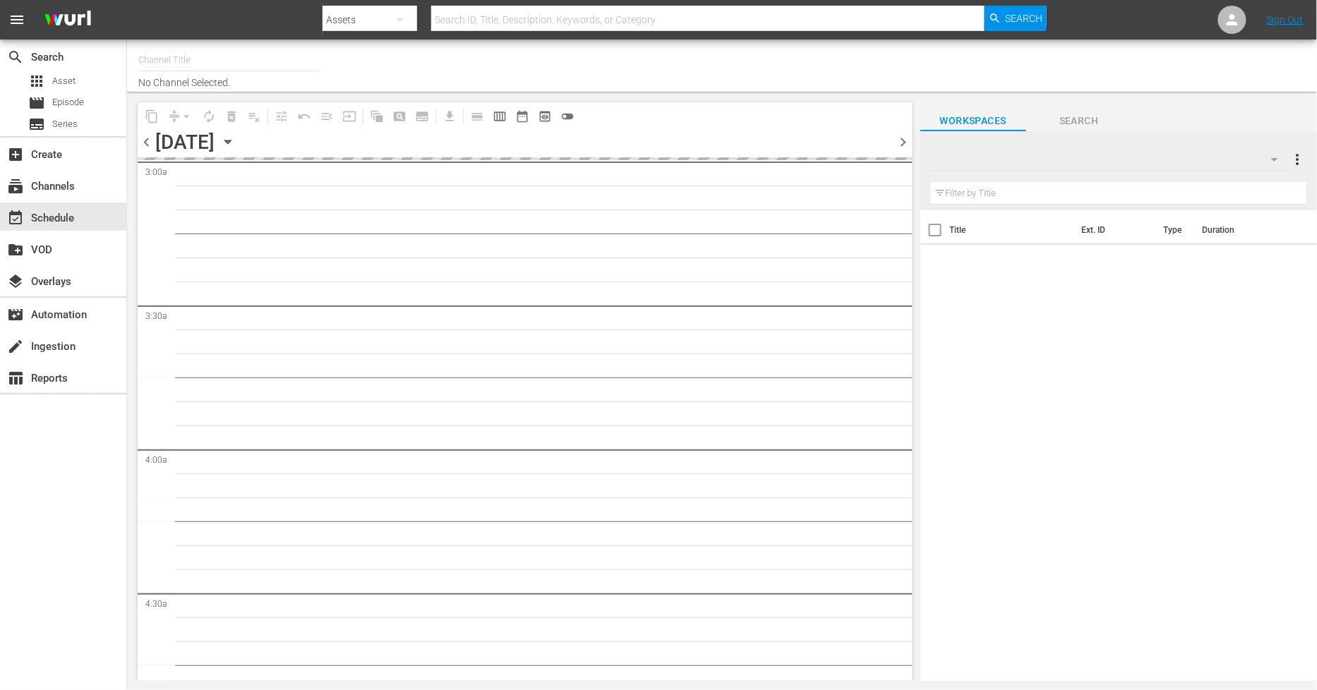
type input "Sony One Shark Tank BRA (1401)"
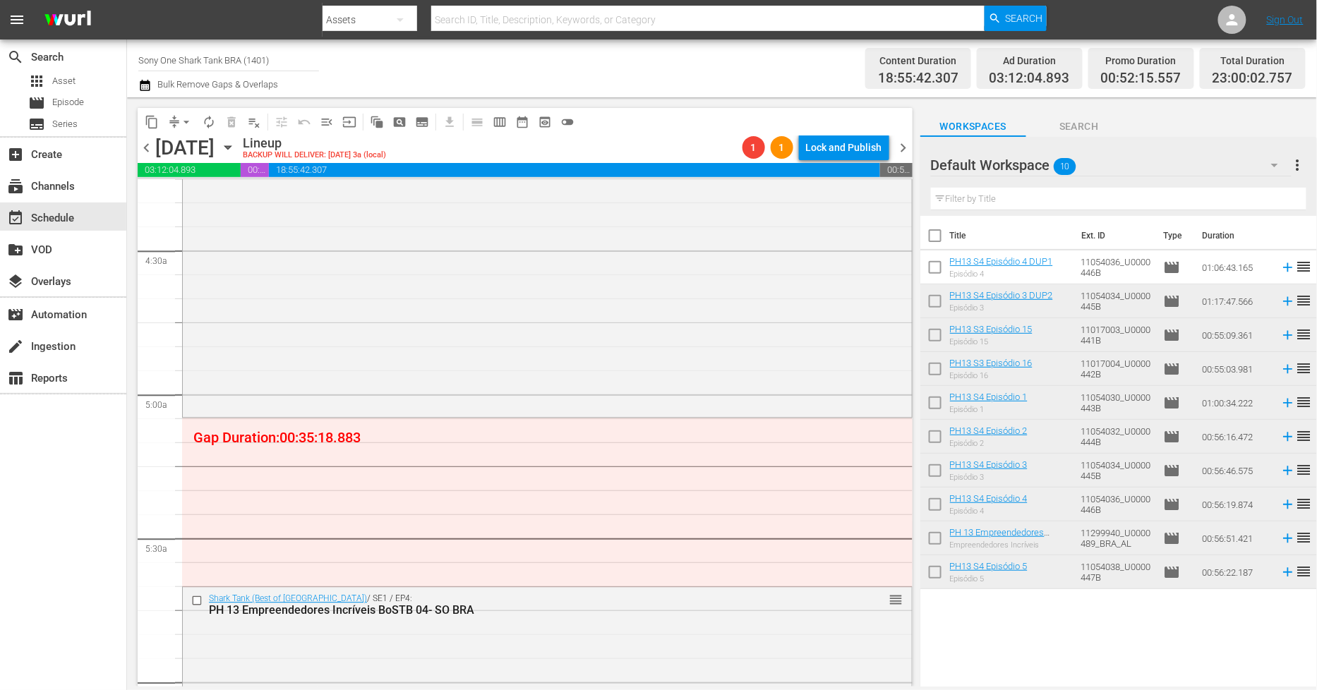
scroll to position [1231, 0]
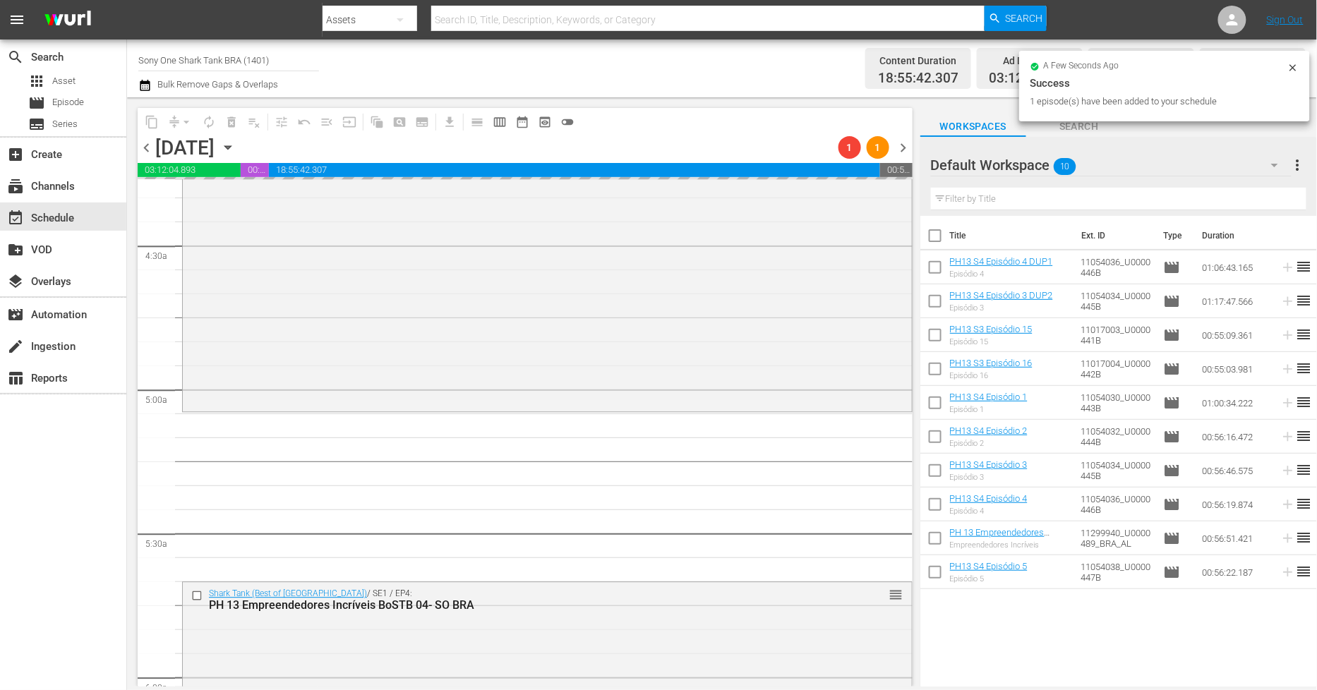
click at [1299, 66] on icon at bounding box center [1293, 67] width 11 height 11
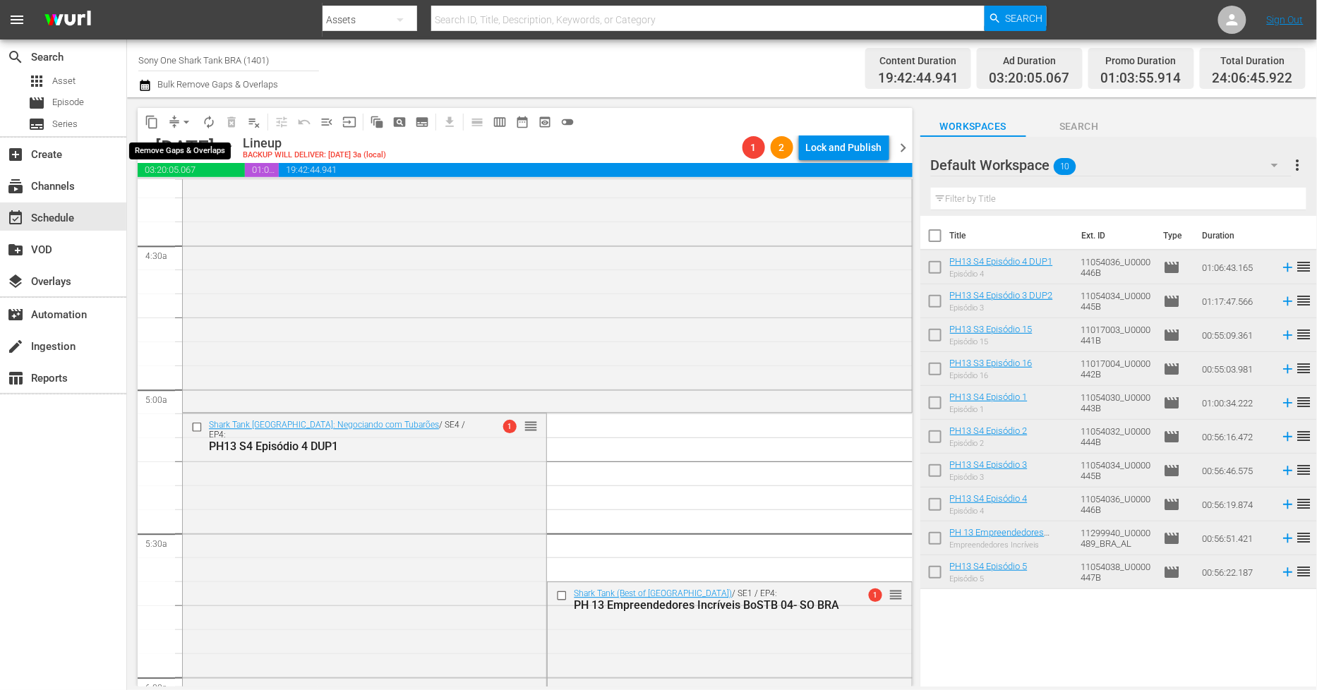
click at [185, 122] on span "arrow_drop_down" at bounding box center [186, 122] width 14 height 14
click at [198, 149] on li "Align to Midnight" at bounding box center [187, 149] width 148 height 23
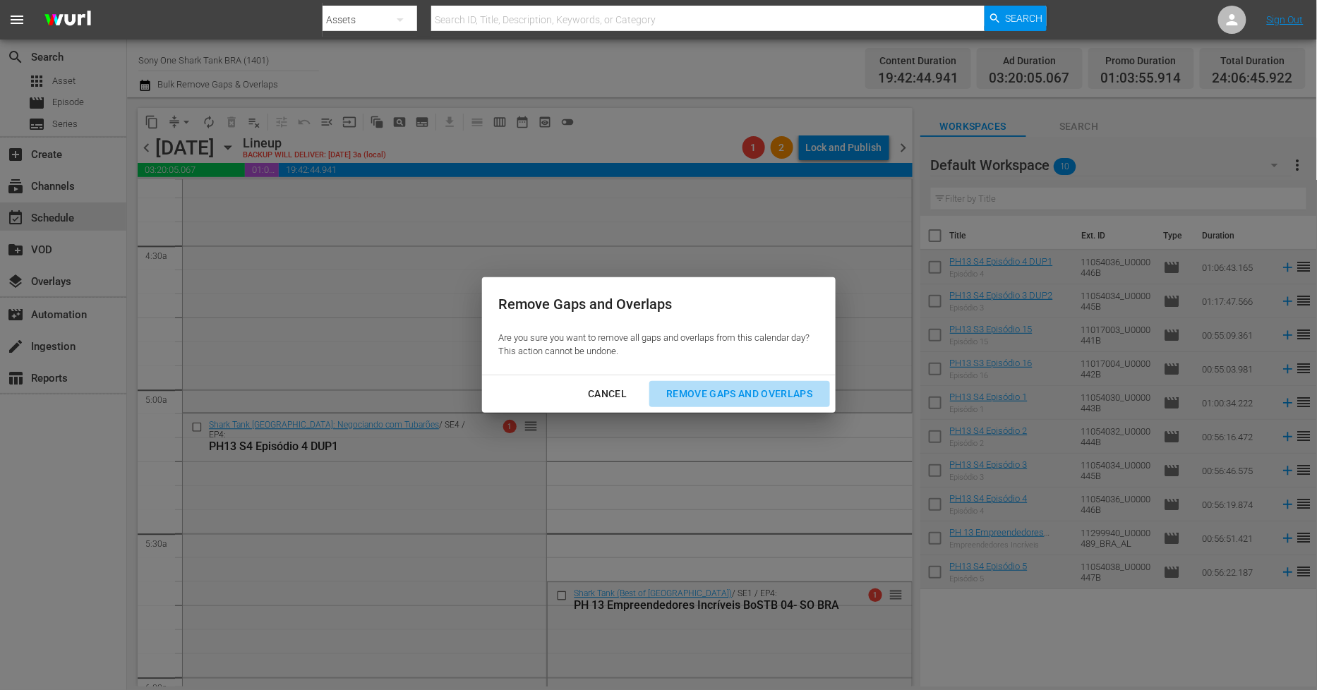
click at [746, 405] on button "Remove Gaps and Overlaps" at bounding box center [739, 394] width 180 height 26
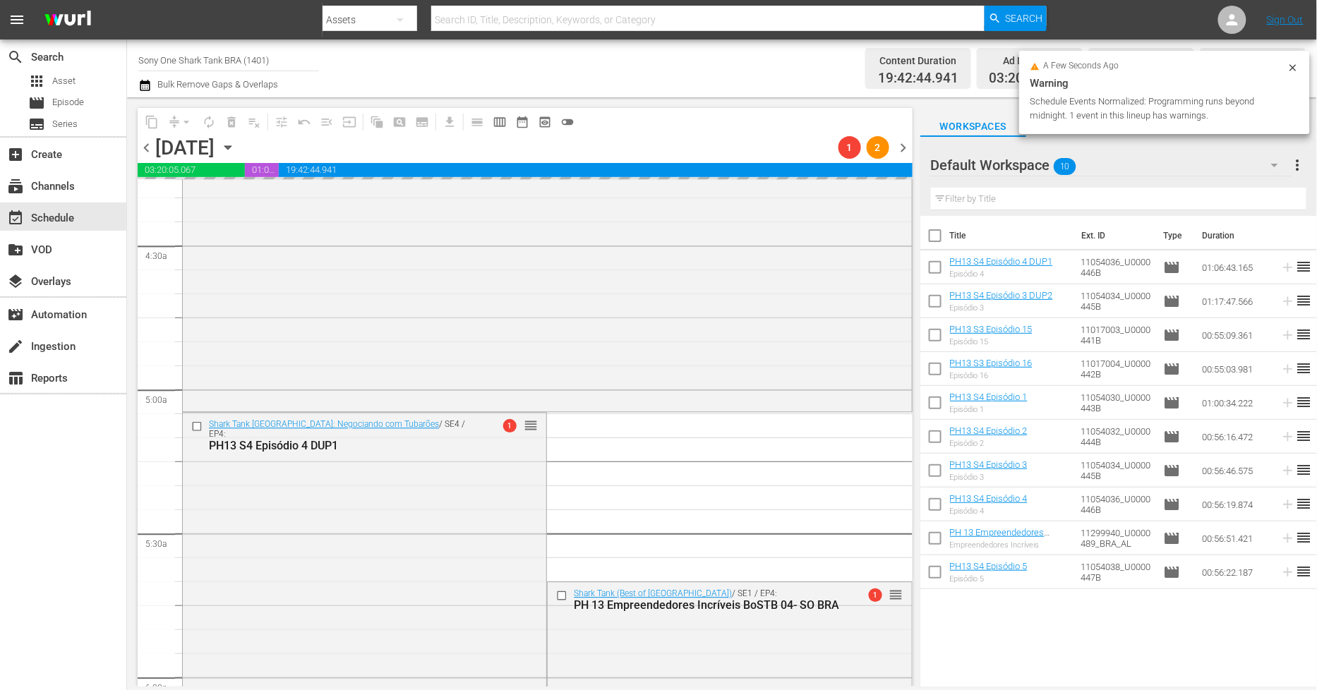
click at [1295, 67] on icon at bounding box center [1293, 67] width 11 height 11
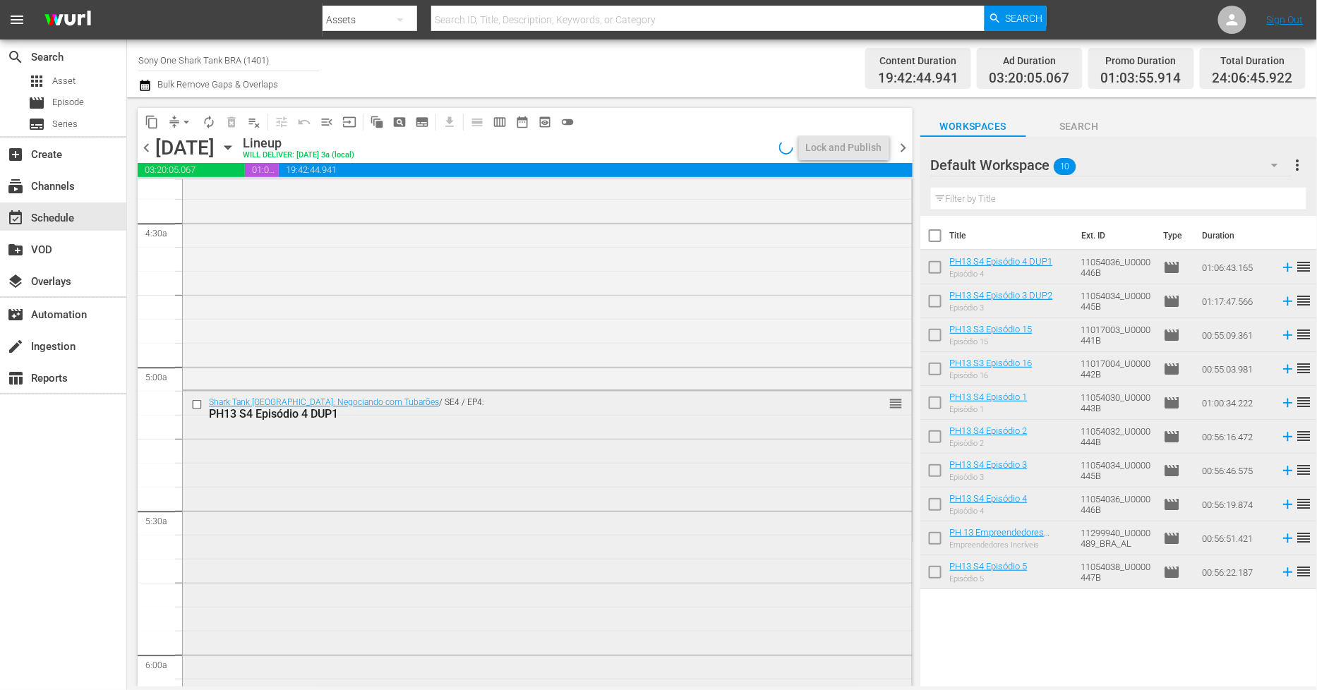
scroll to position [1152, 0]
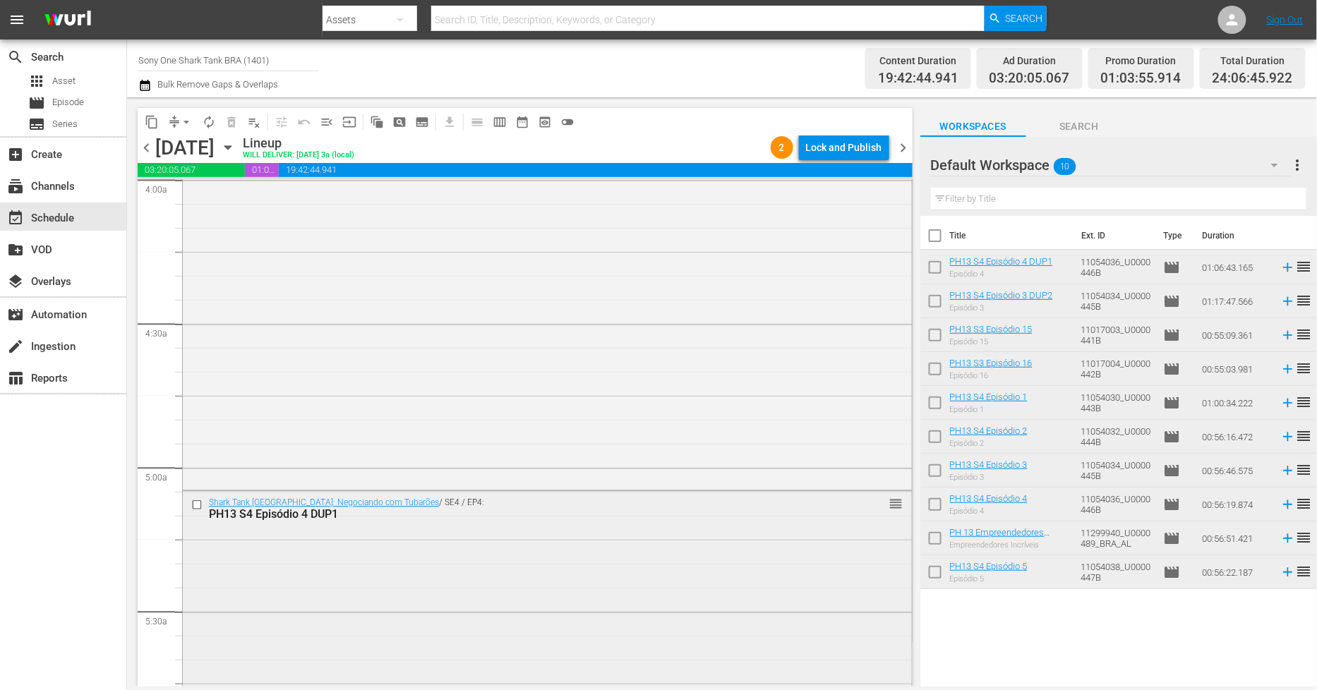
click at [500, 595] on div "Shark Tank Brasil: Negociando com Tubarões / SE4 / EP4: PH13 S4 Episódio 4 DUP1…" at bounding box center [547, 650] width 729 height 316
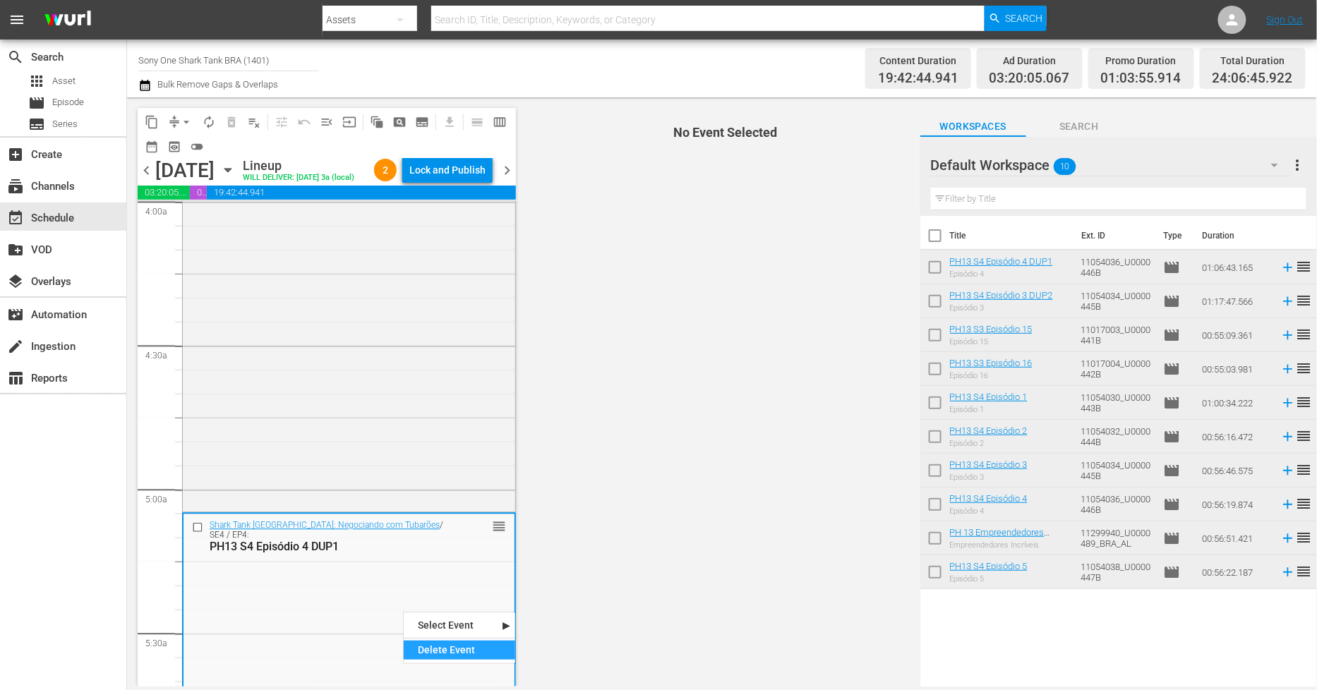
click at [448, 648] on div "Delete Event" at bounding box center [460, 650] width 112 height 19
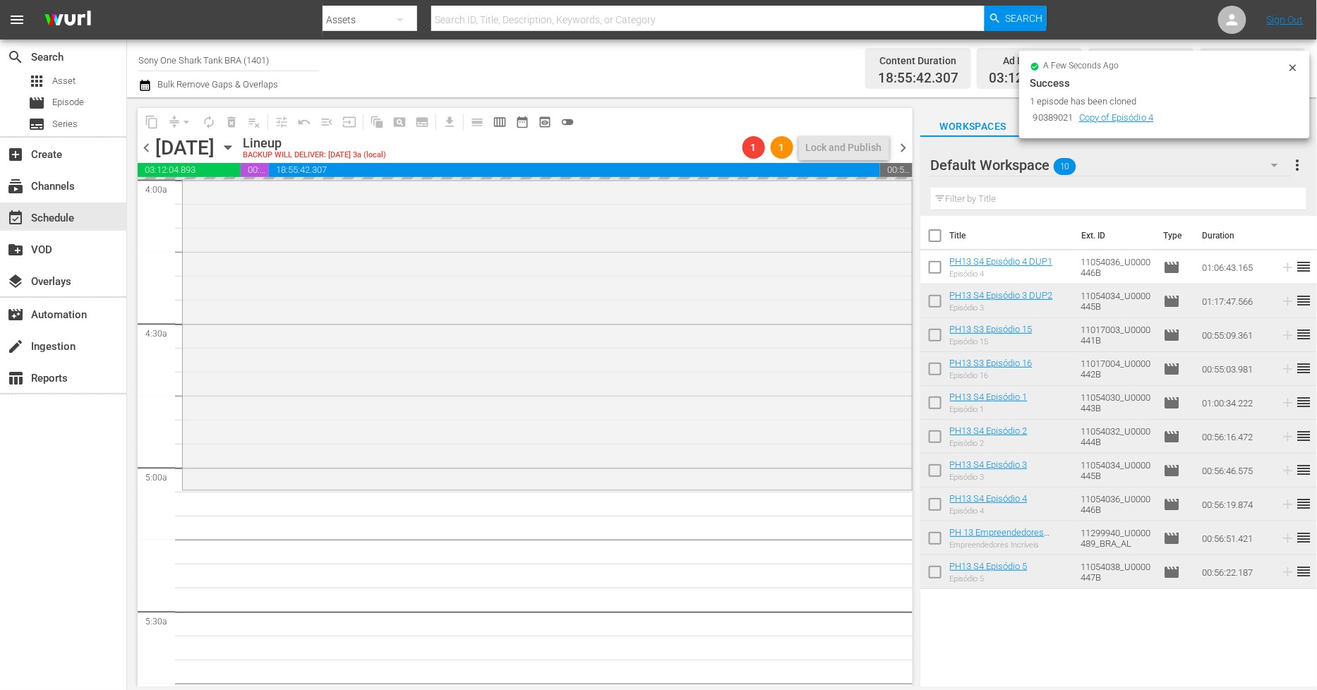
click at [1294, 66] on icon at bounding box center [1293, 67] width 6 height 6
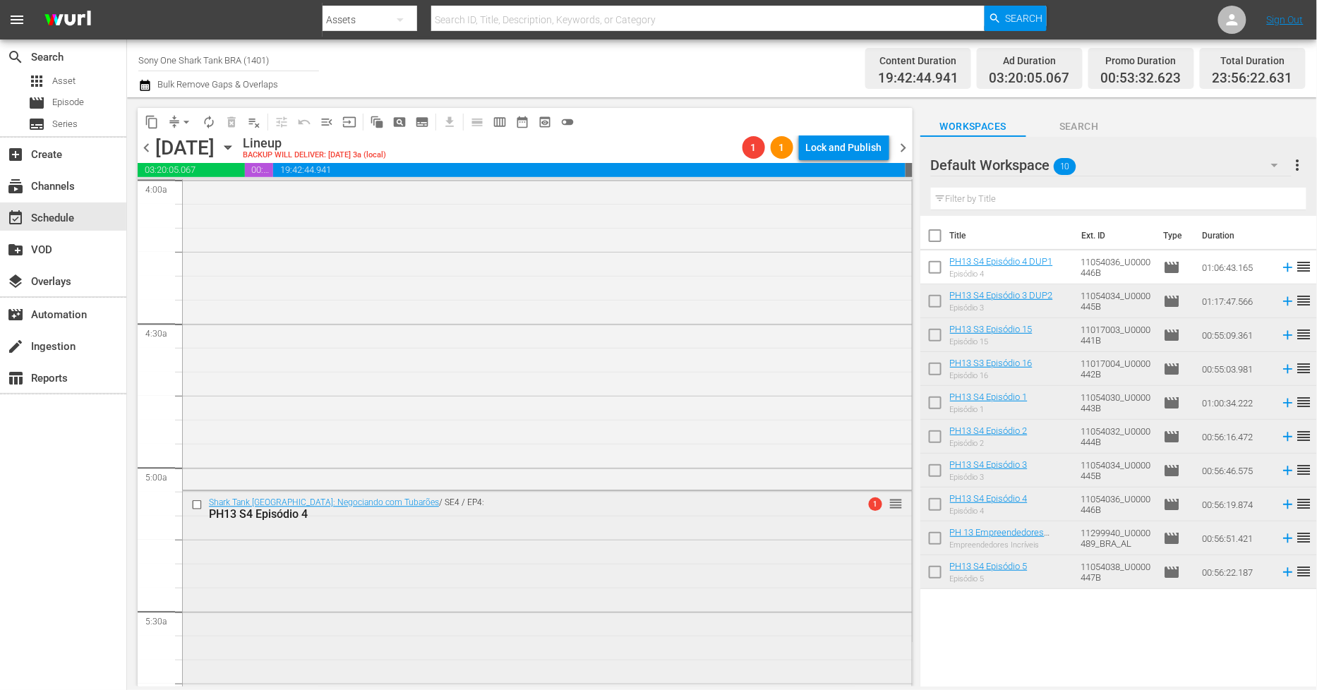
click at [515, 572] on div "Shark Tank Brasil: Negociando com Tubarões / SE4 / EP4: PH13 S4 Episódio 4 1 re…" at bounding box center [547, 625] width 729 height 266
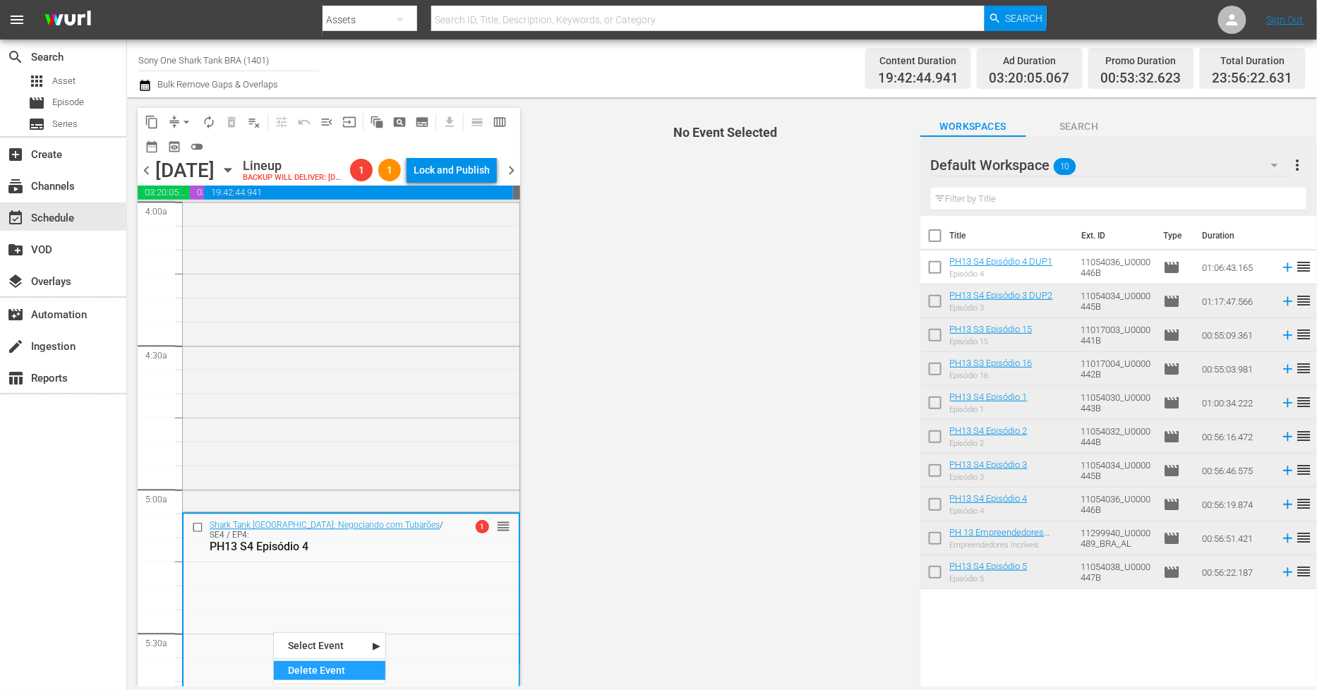
click at [316, 671] on div "Delete Event" at bounding box center [330, 670] width 112 height 19
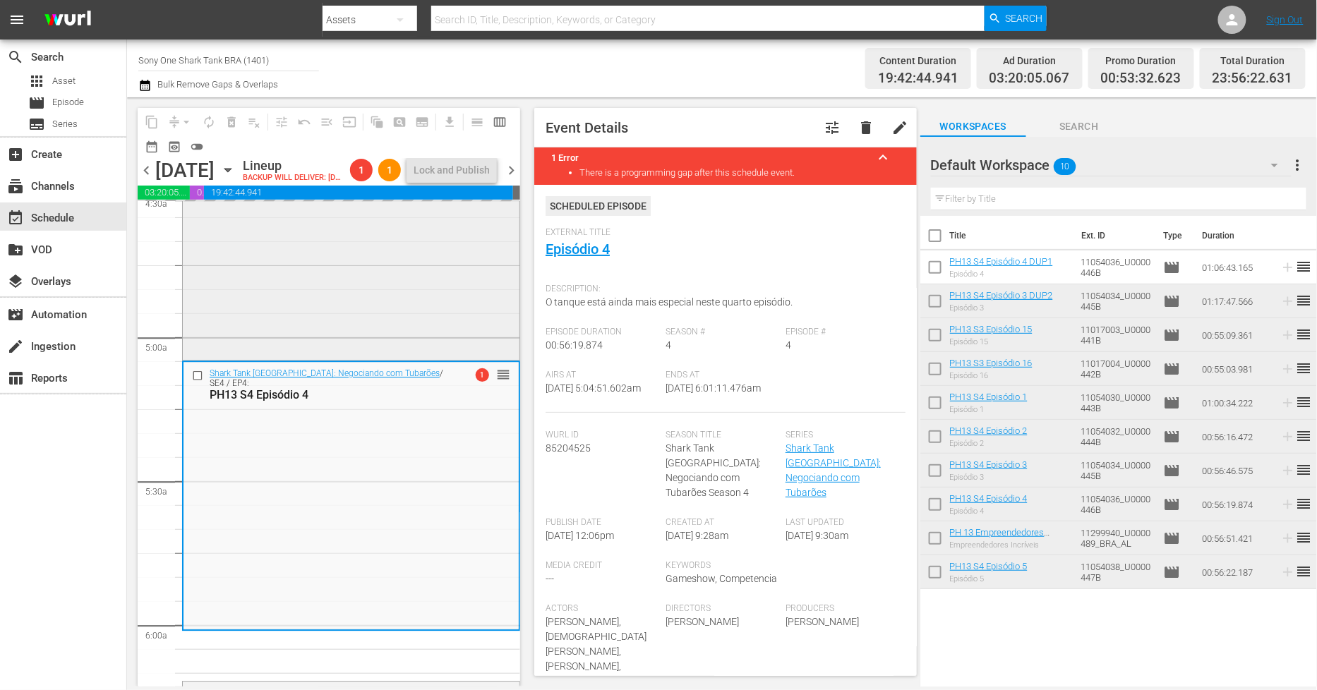
scroll to position [1387, 0]
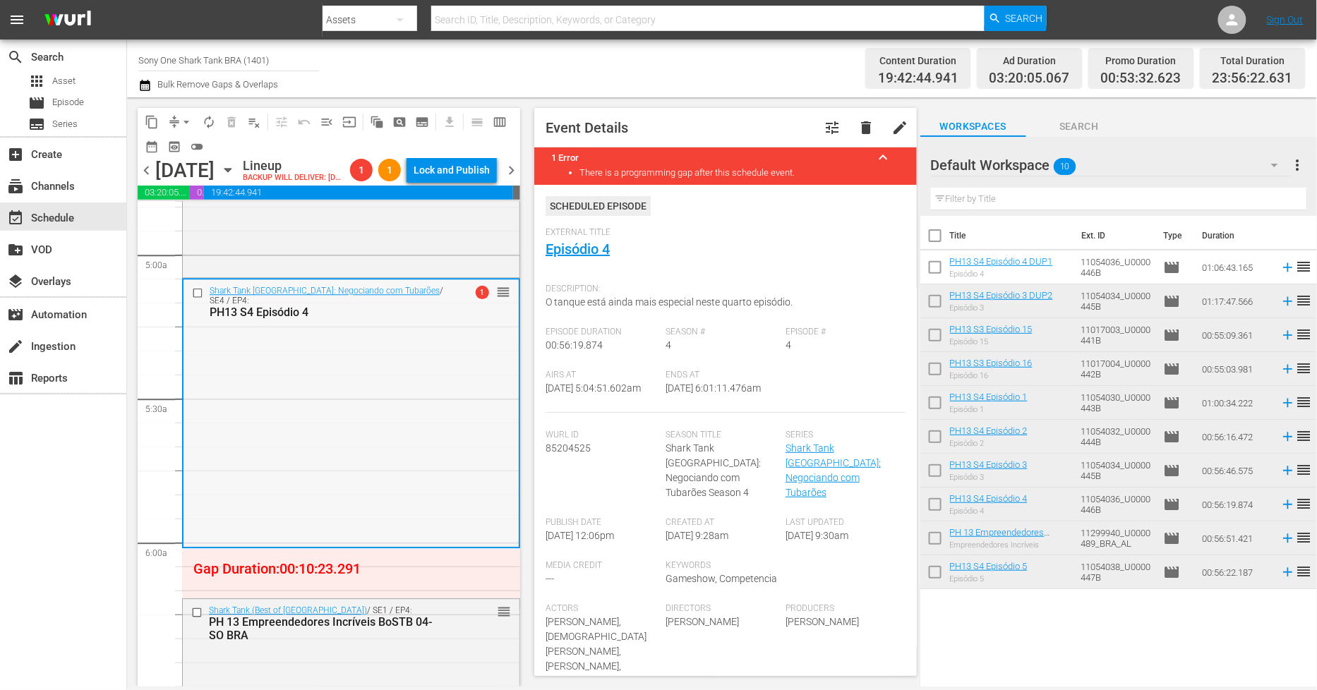
click at [400, 400] on div "Shark Tank Brasil: Negociando com Tubarões / SE4 / EP4: PH13 S4 Episódio 4 1 re…" at bounding box center [351, 413] width 335 height 266
click at [332, 424] on div "Shark Tank Brasil: Negociando com Tubarões / SE4 / EP4: PH13 S4 Episódio 4 1 re…" at bounding box center [351, 413] width 335 height 266
click at [364, 463] on div "Delete Event" at bounding box center [390, 463] width 112 height 19
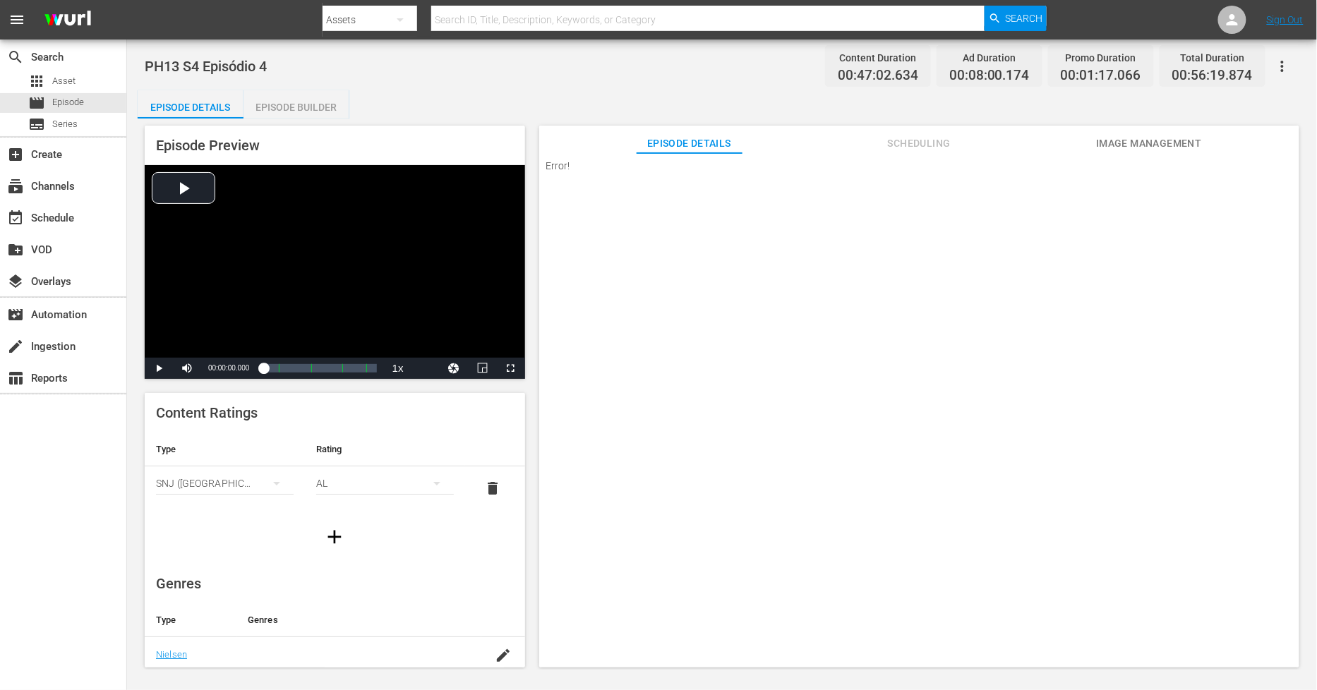
click at [320, 103] on div "Episode Builder" at bounding box center [297, 107] width 106 height 34
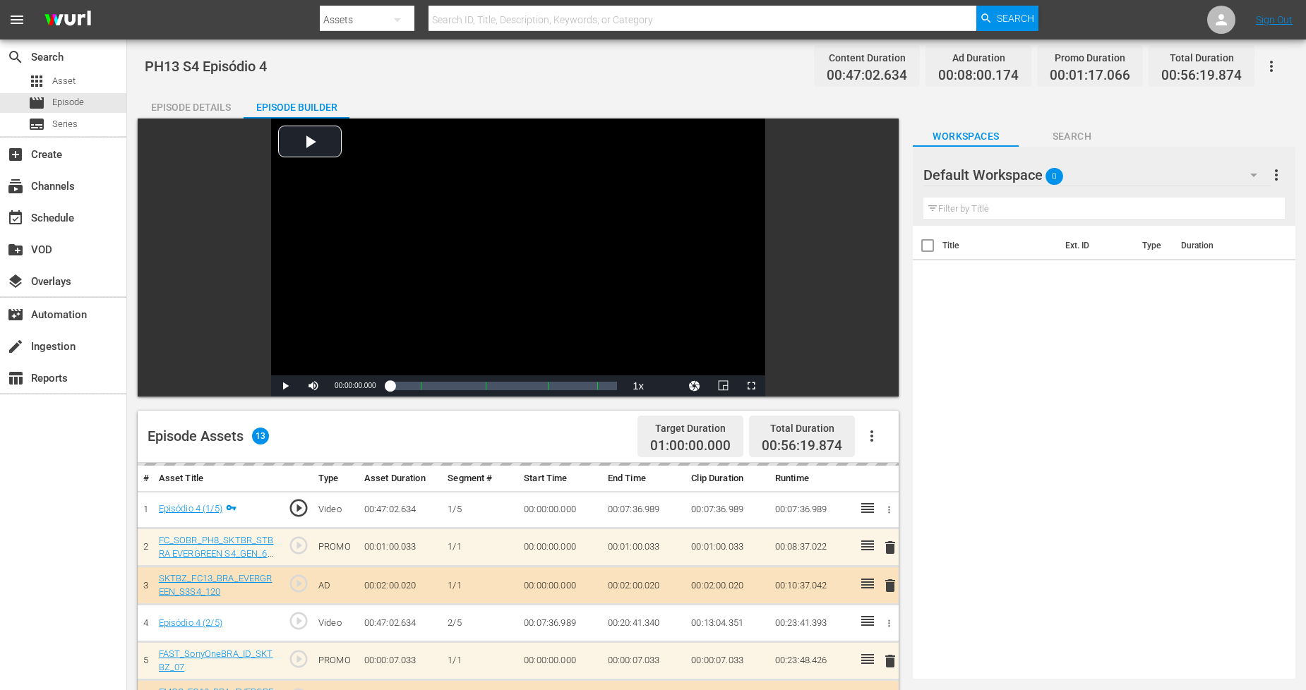
click at [193, 104] on div "Episode Details" at bounding box center [191, 107] width 106 height 34
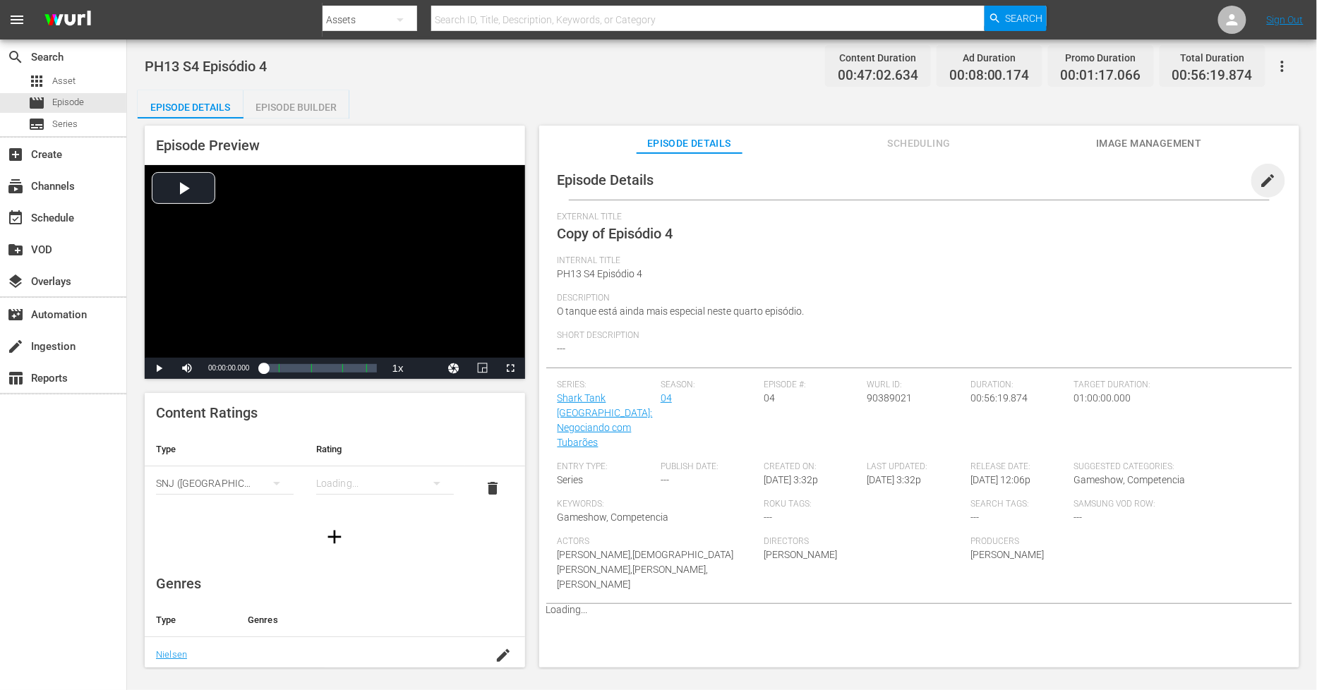
click at [1265, 182] on span "edit" at bounding box center [1268, 180] width 17 height 17
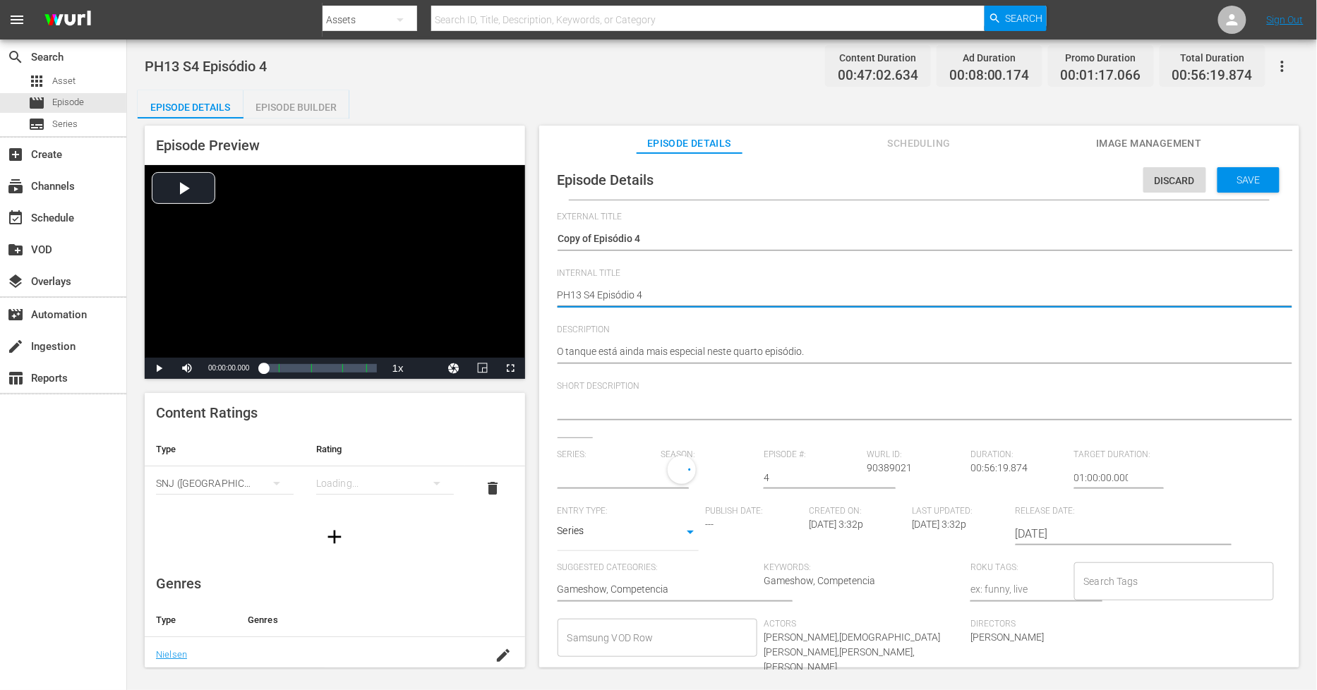
type textarea "PH13 S4 Episódio 4"
type textarea "PH13 S4 Episódio 4 D"
type textarea "PH13 S4 Episódio 4 DU"
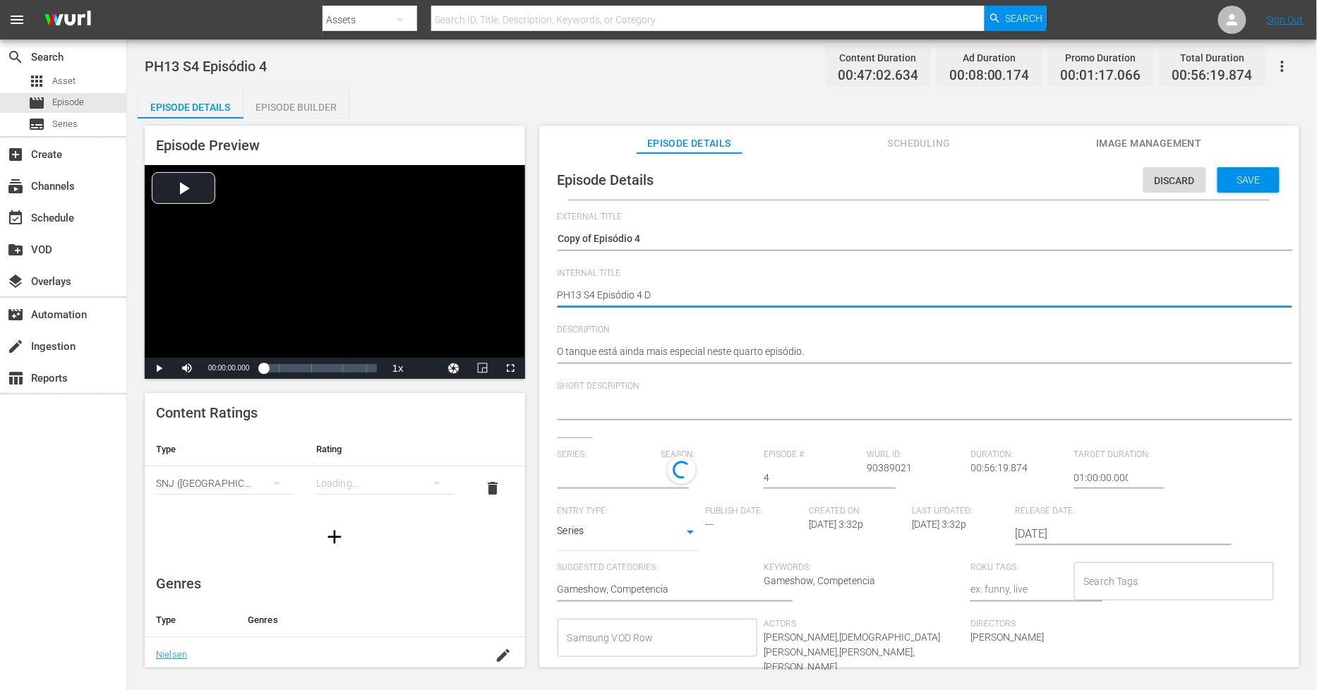
type textarea "PH13 S4 Episódio 4 DU"
type textarea "PH13 S4 Episódio 4 DUP"
type textarea "PH13 S4 Episódio 4 DUP2"
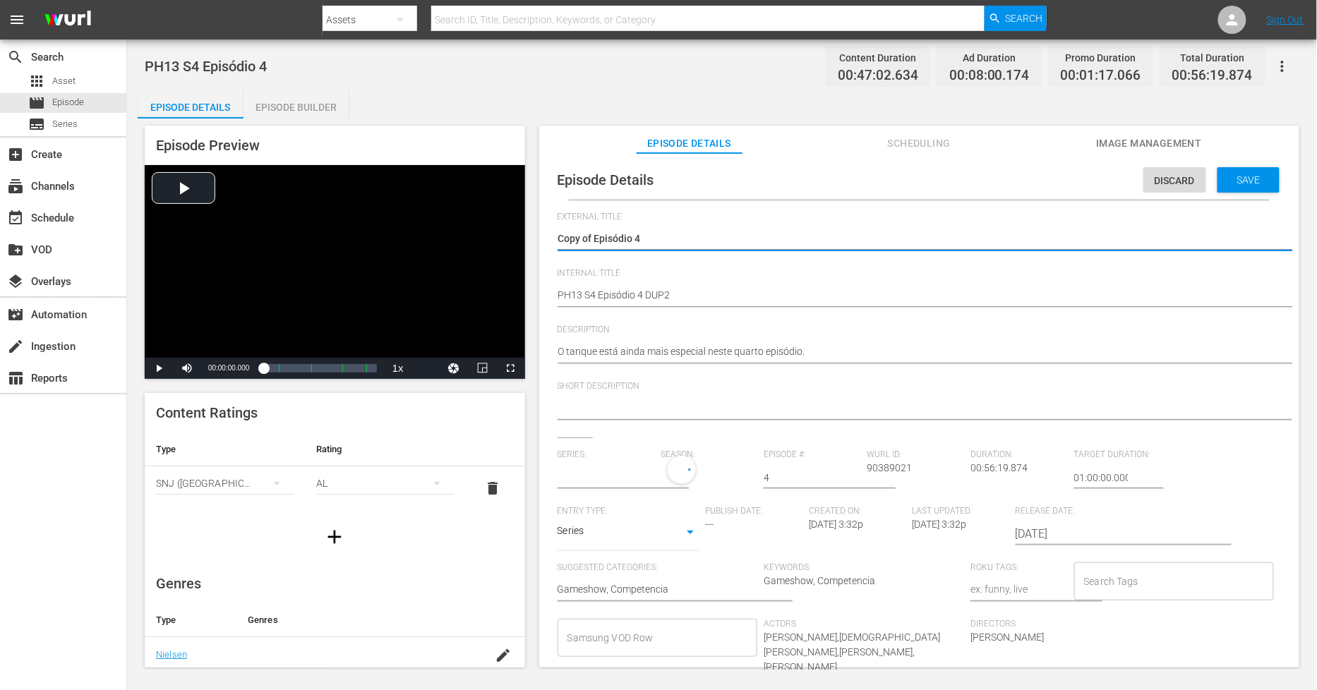
drag, startPoint x: 594, startPoint y: 241, endPoint x: 96, endPoint y: 169, distance: 502.8
type textarea "Episódio 4"
type input "Shark Tank [GEOGRAPHIC_DATA]: Negociando com Tubarões"
type textarea "Episódio 4"
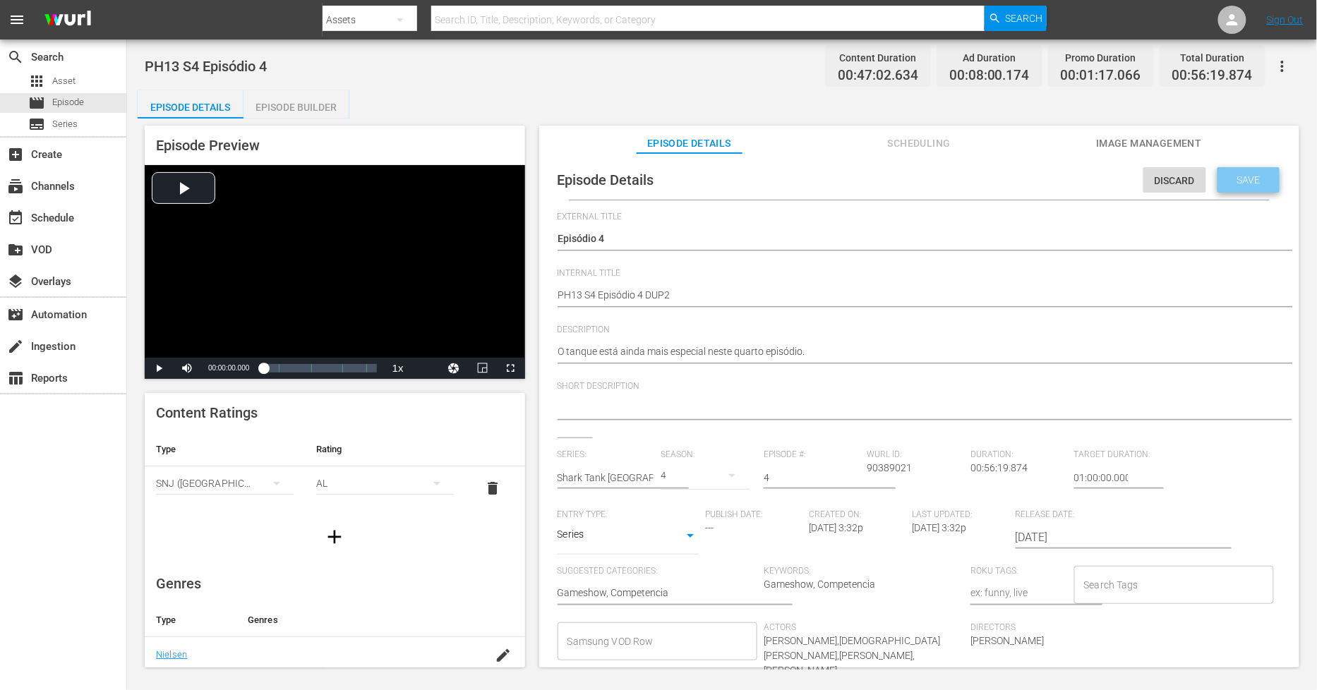
drag, startPoint x: 1234, startPoint y: 174, endPoint x: 938, endPoint y: 172, distance: 296.5
click at [1233, 174] on span "Save" at bounding box center [1249, 179] width 46 height 11
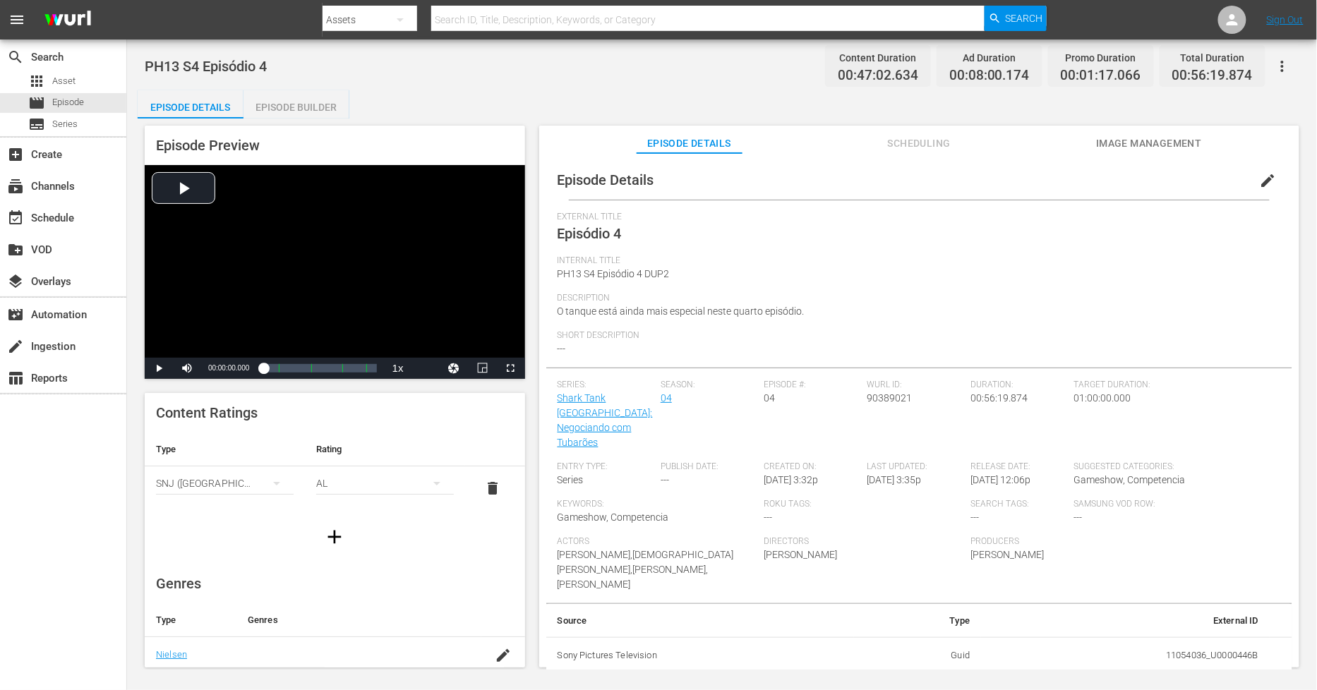
click at [313, 109] on div "Episode Builder" at bounding box center [297, 107] width 106 height 34
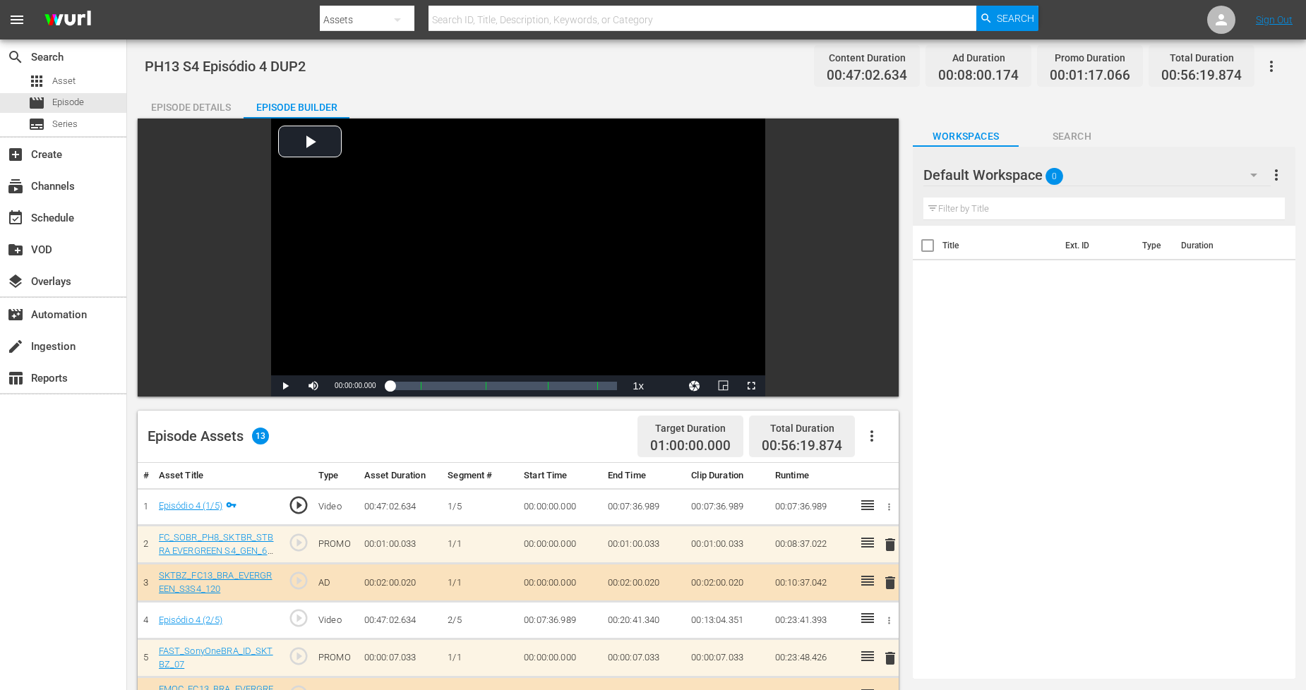
click at [1185, 165] on div "Default Workspace 0" at bounding box center [1096, 175] width 347 height 40
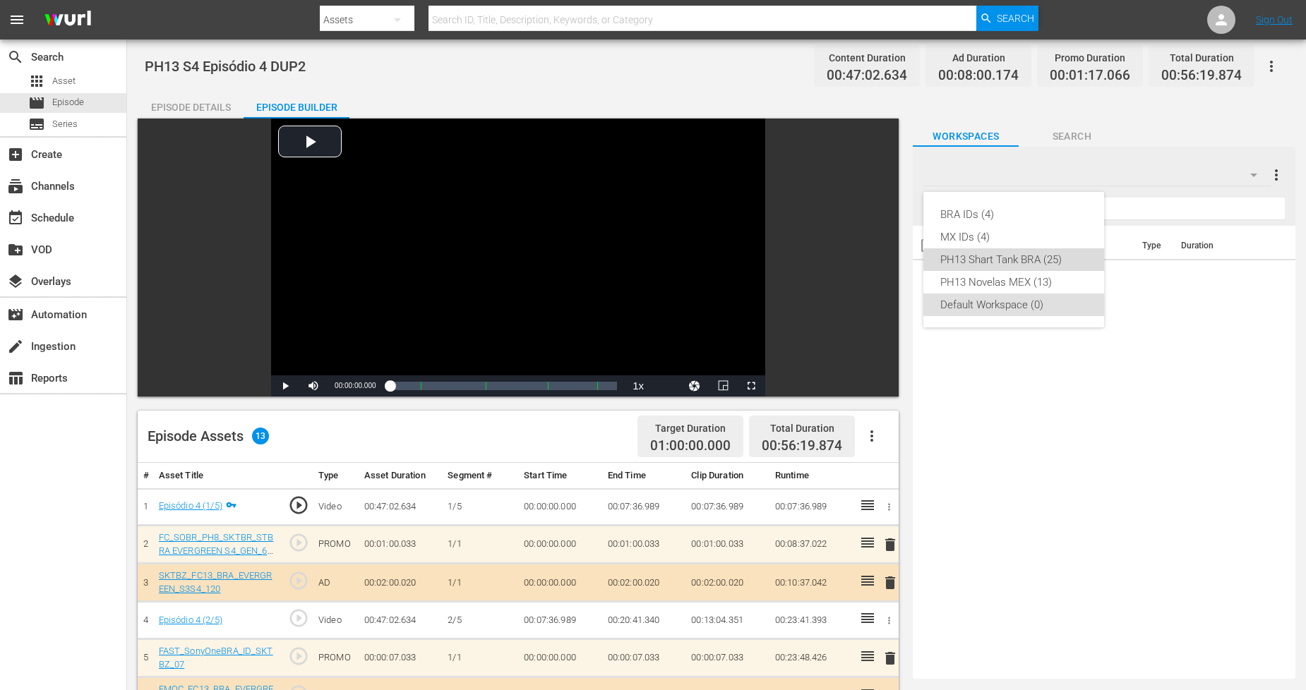
click at [1069, 262] on div "PH13 Shart Tank BRA (25)" at bounding box center [1013, 260] width 147 height 23
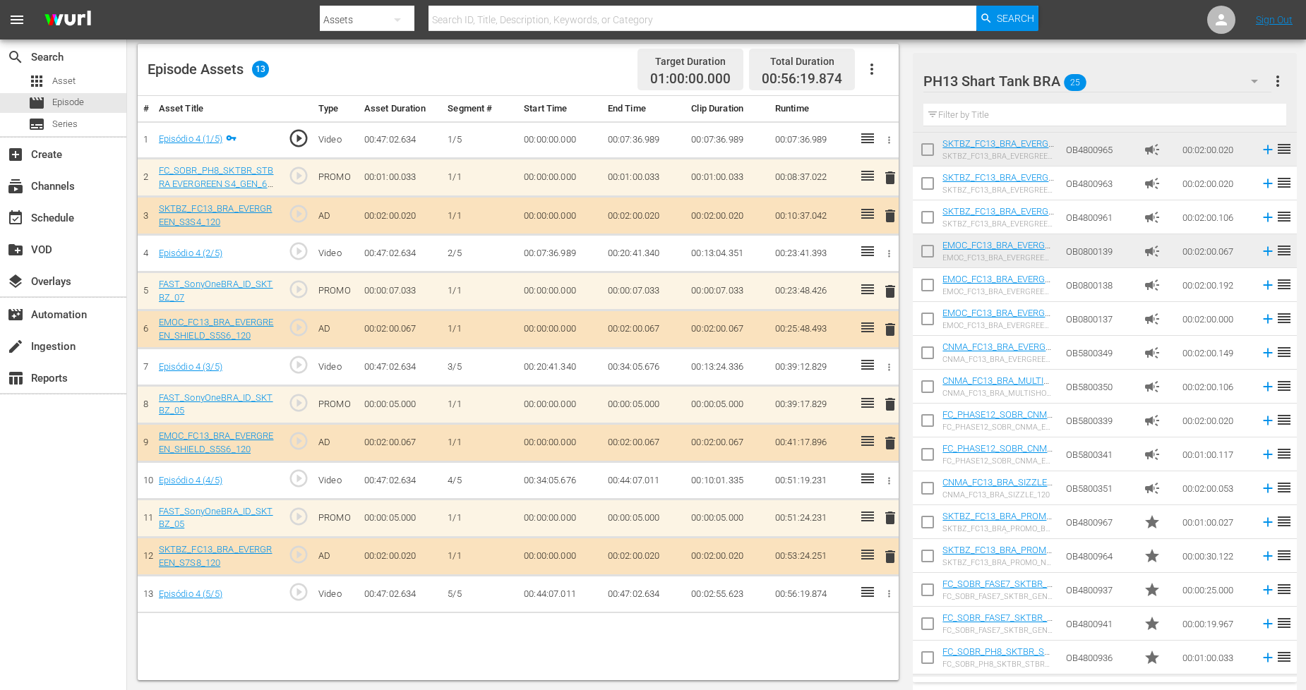
scroll to position [336, 0]
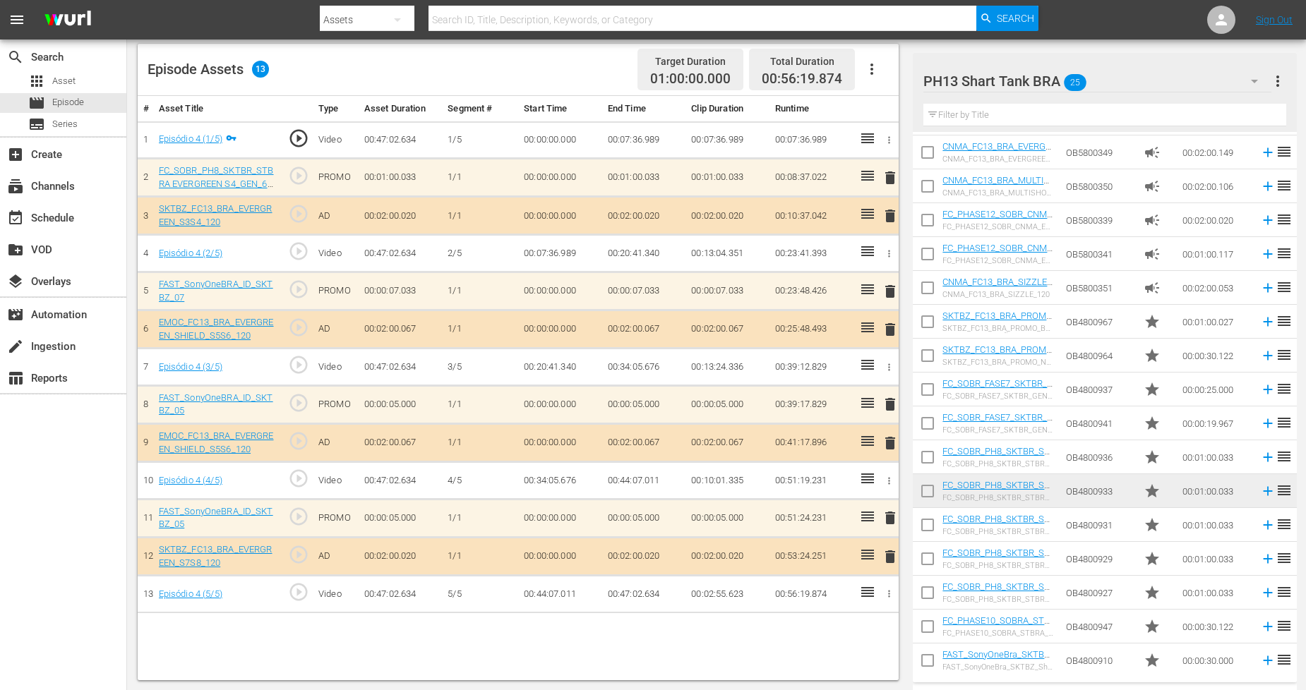
click at [933, 661] on input "checkbox" at bounding box center [928, 664] width 30 height 30
checkbox input "true"
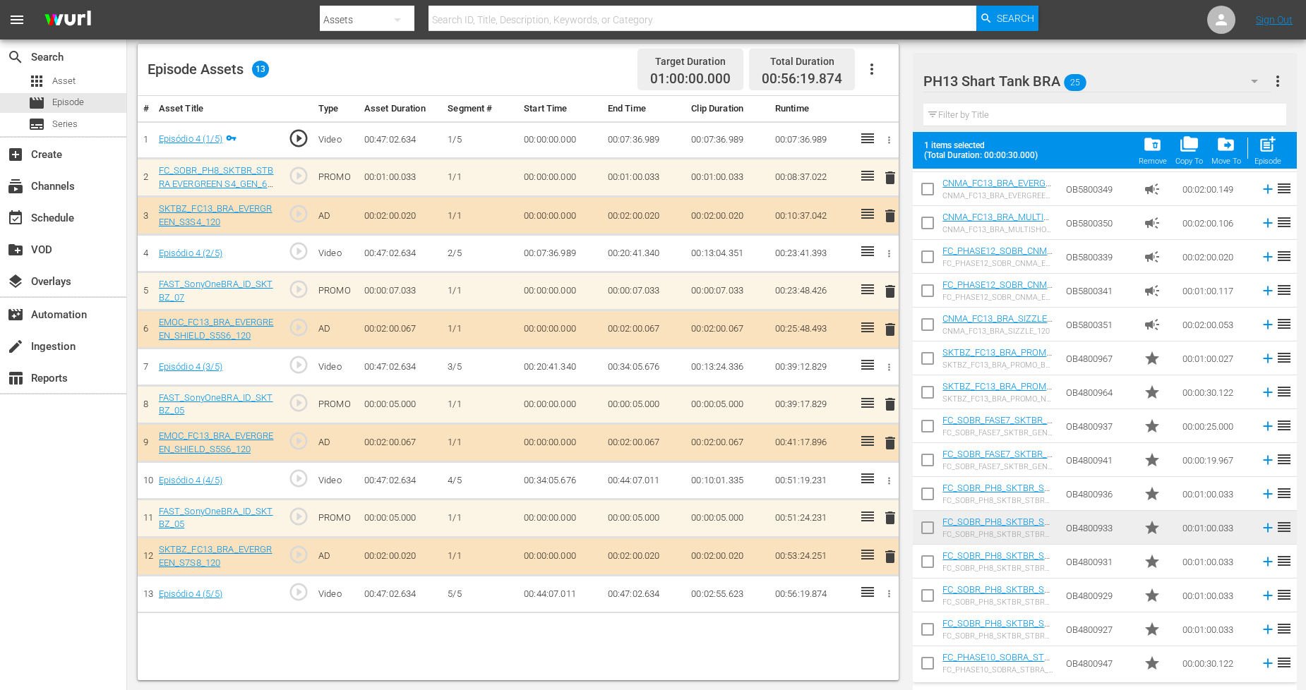
click at [930, 633] on input "checkbox" at bounding box center [928, 633] width 30 height 30
checkbox input "true"
click at [930, 655] on input "checkbox" at bounding box center [928, 667] width 30 height 30
checkbox input "true"
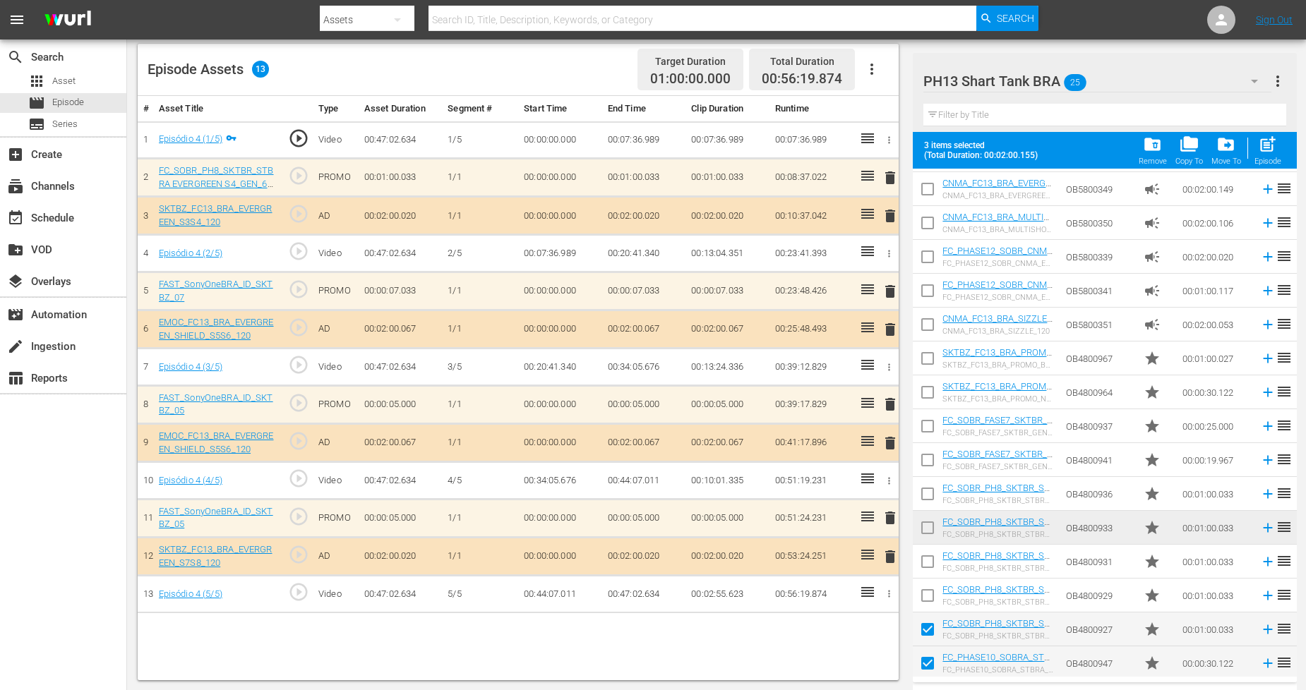
click at [930, 596] on input "checkbox" at bounding box center [928, 599] width 30 height 30
checkbox input "true"
click at [929, 565] on input "checkbox" at bounding box center [928, 565] width 30 height 30
checkbox input "true"
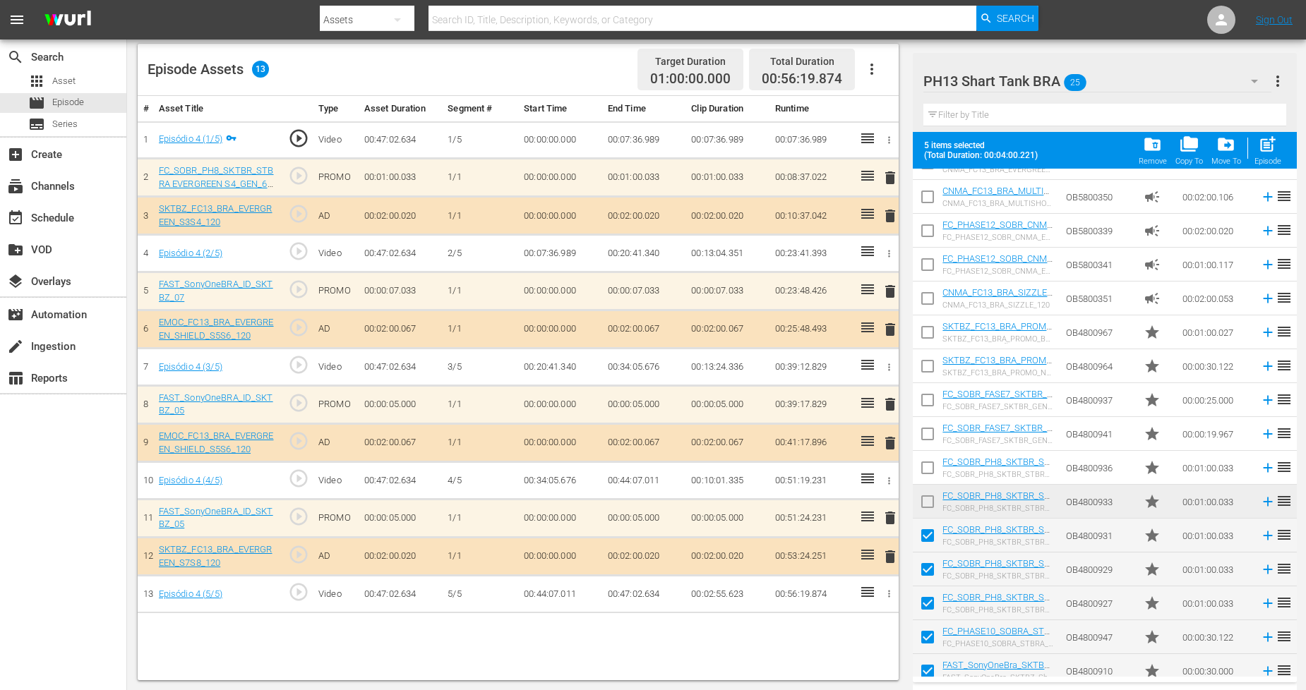
scroll to position [373, 0]
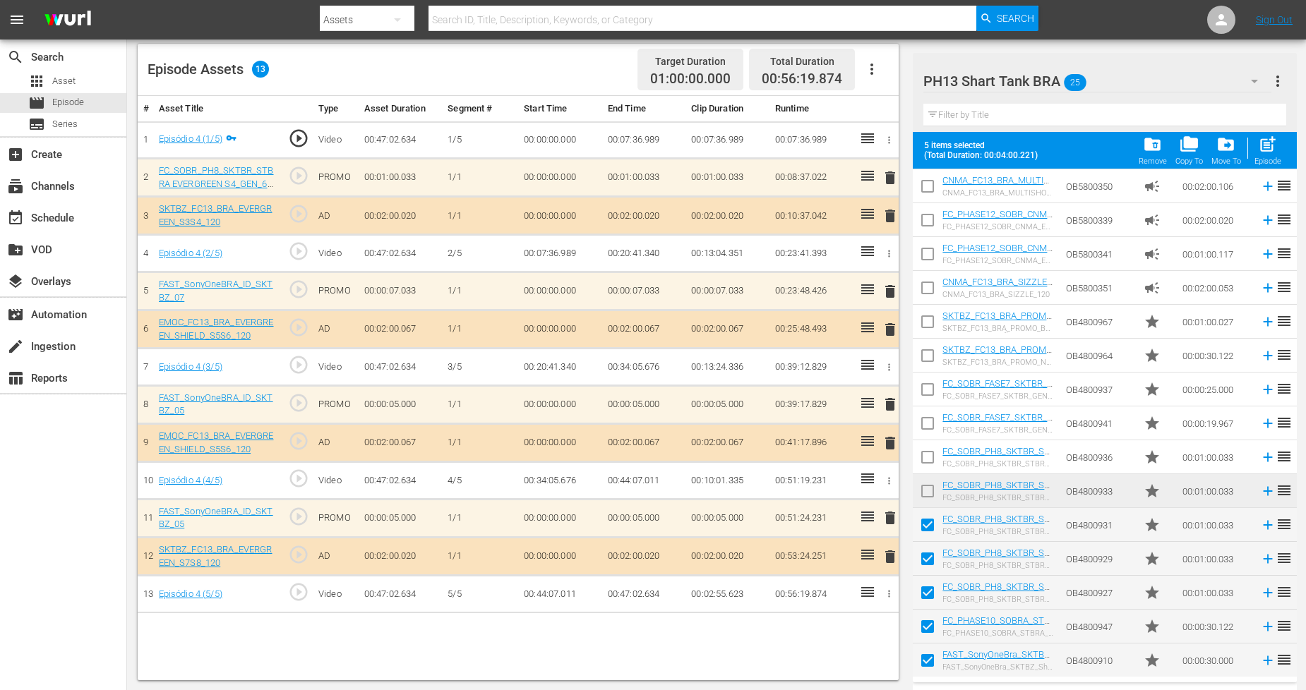
click at [927, 491] on input "checkbox" at bounding box center [928, 494] width 30 height 30
checkbox input "true"
click at [929, 625] on input "checkbox" at bounding box center [928, 630] width 30 height 30
checkbox input "false"
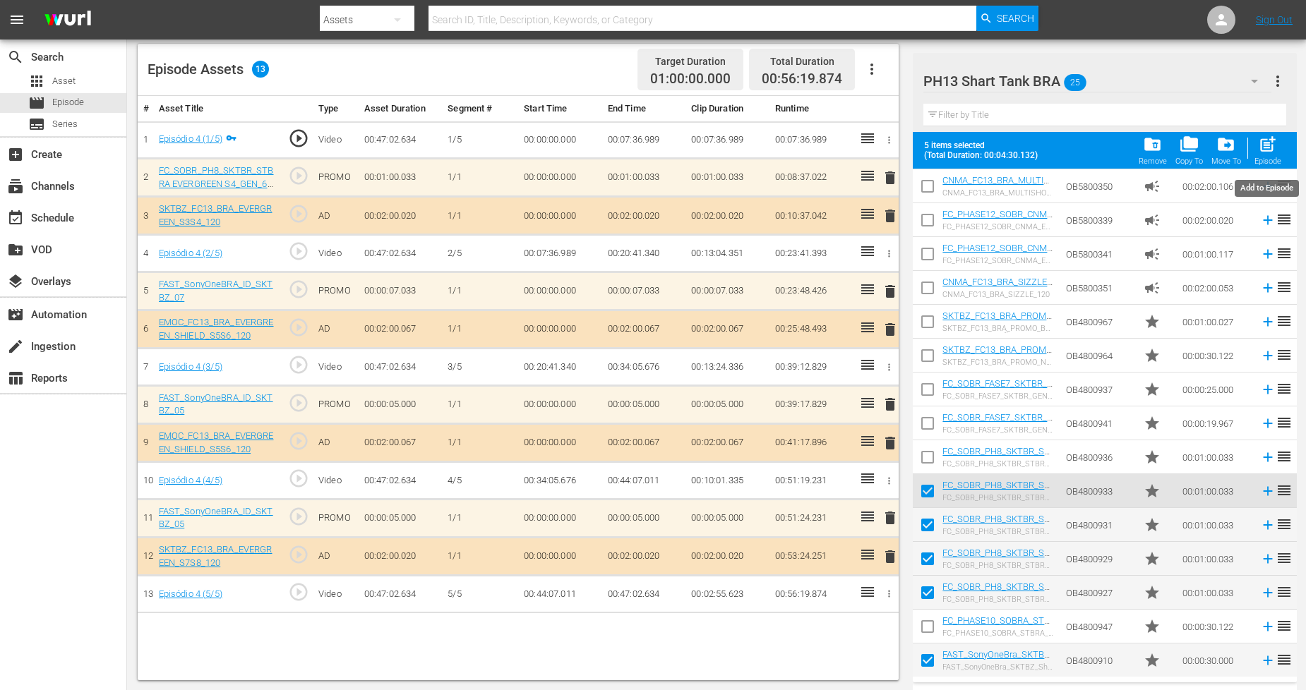
click at [1266, 138] on span "post_add" at bounding box center [1267, 144] width 19 height 19
checkbox input "false"
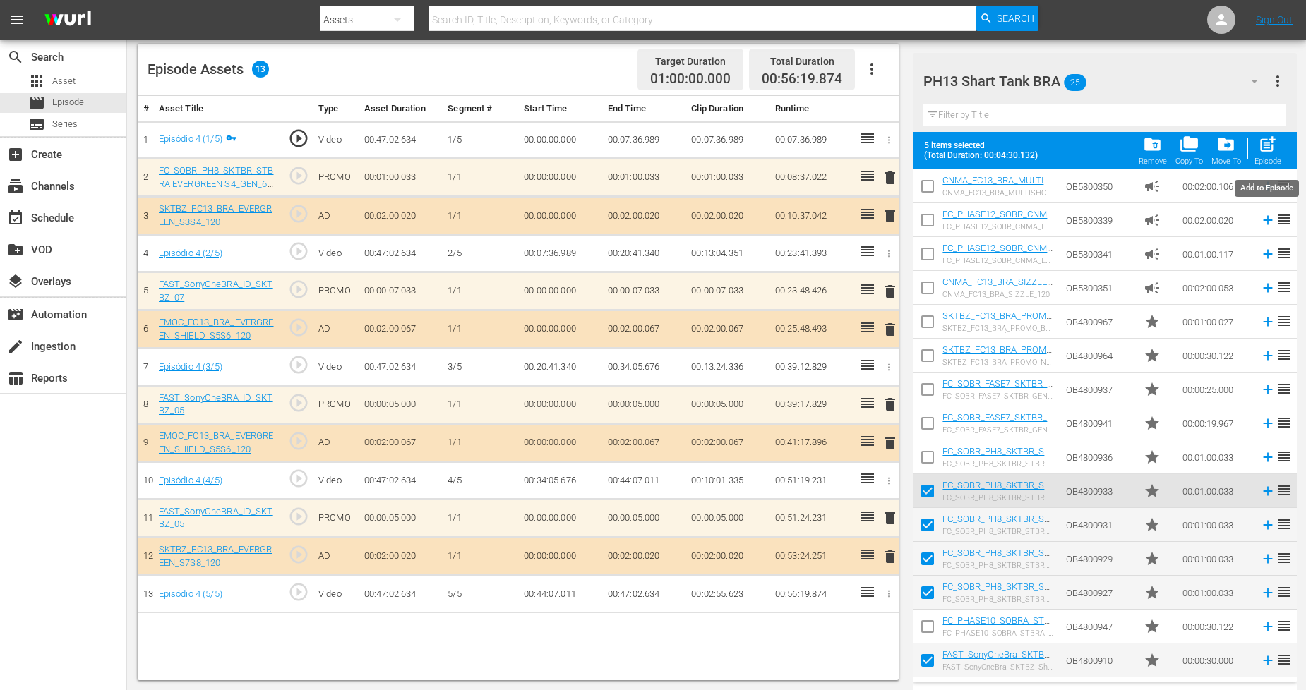
checkbox input "false"
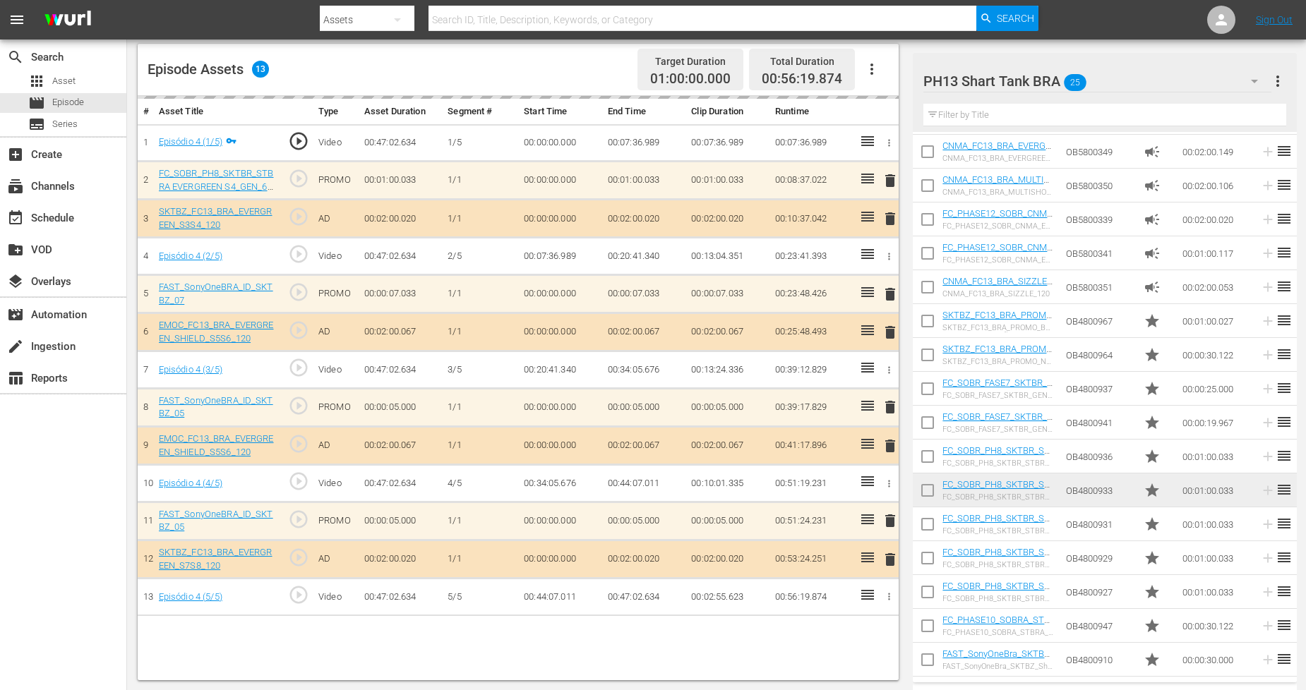
scroll to position [336, 0]
click at [1156, 82] on div "PH13 Shart Tank BRA 25" at bounding box center [1097, 81] width 348 height 40
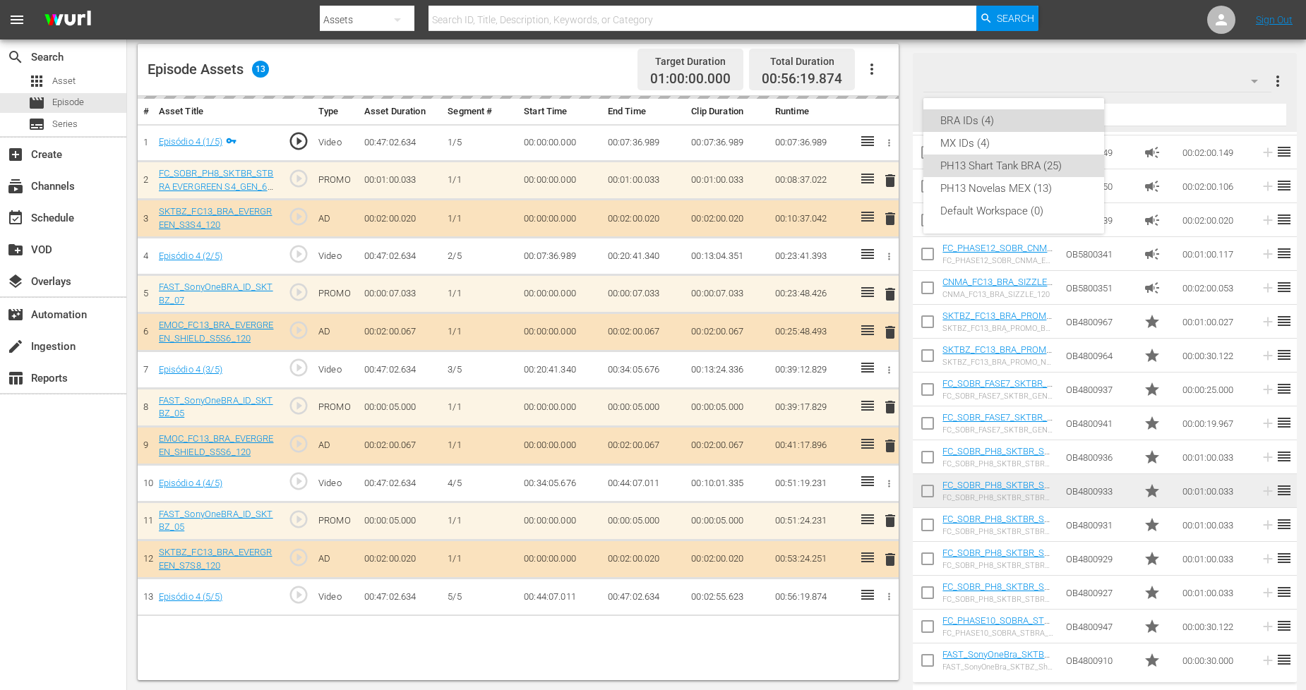
click at [1041, 118] on div "BRA IDs (4)" at bounding box center [1013, 120] width 147 height 23
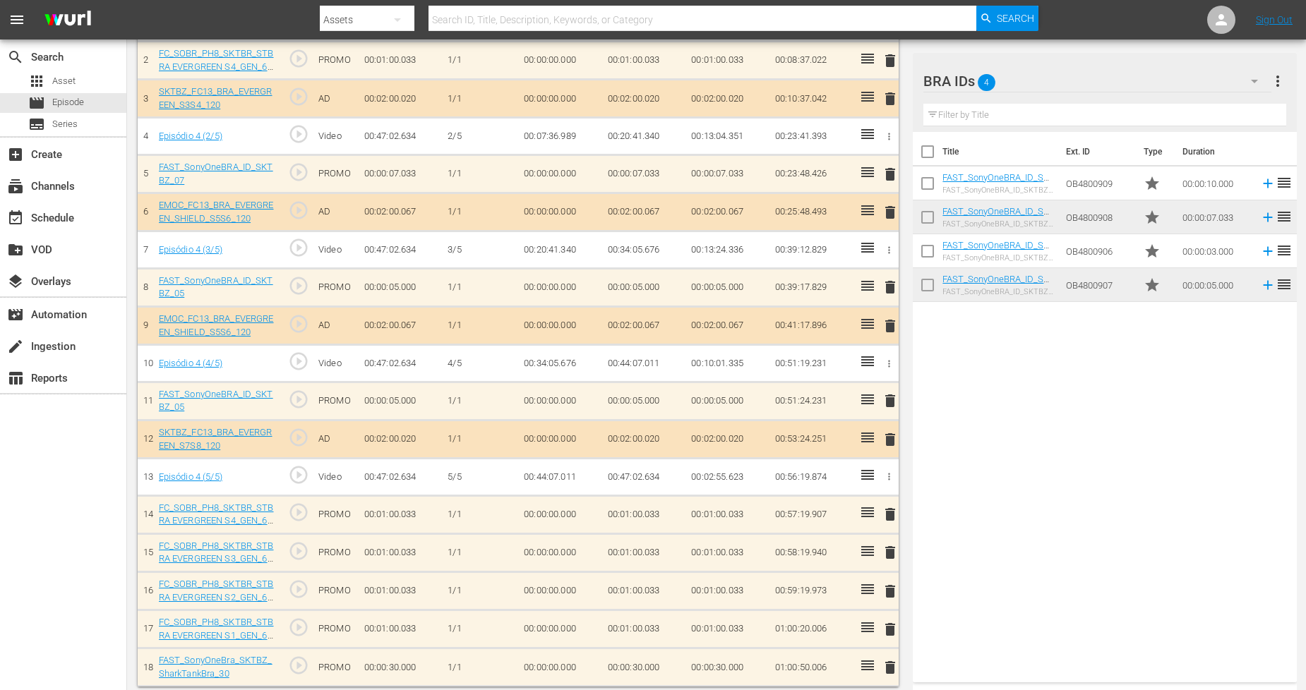
scroll to position [491, 0]
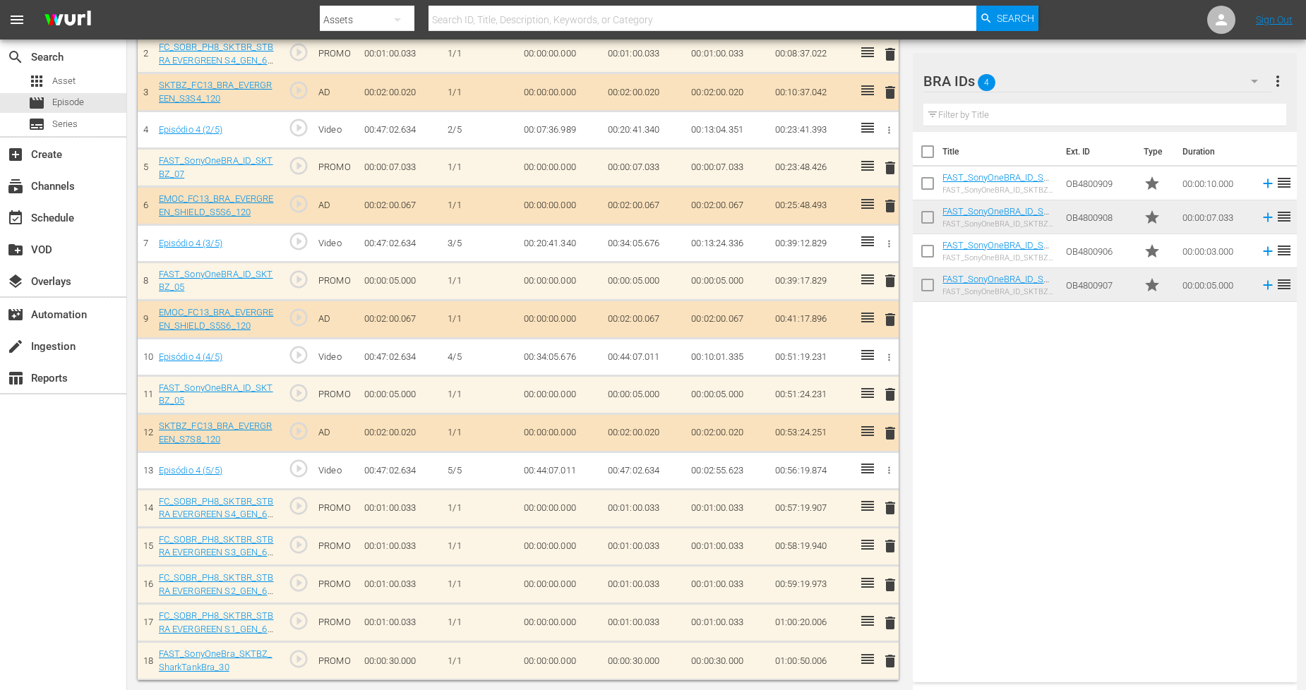
click at [1170, 73] on div "BRA IDs 4" at bounding box center [1097, 81] width 348 height 40
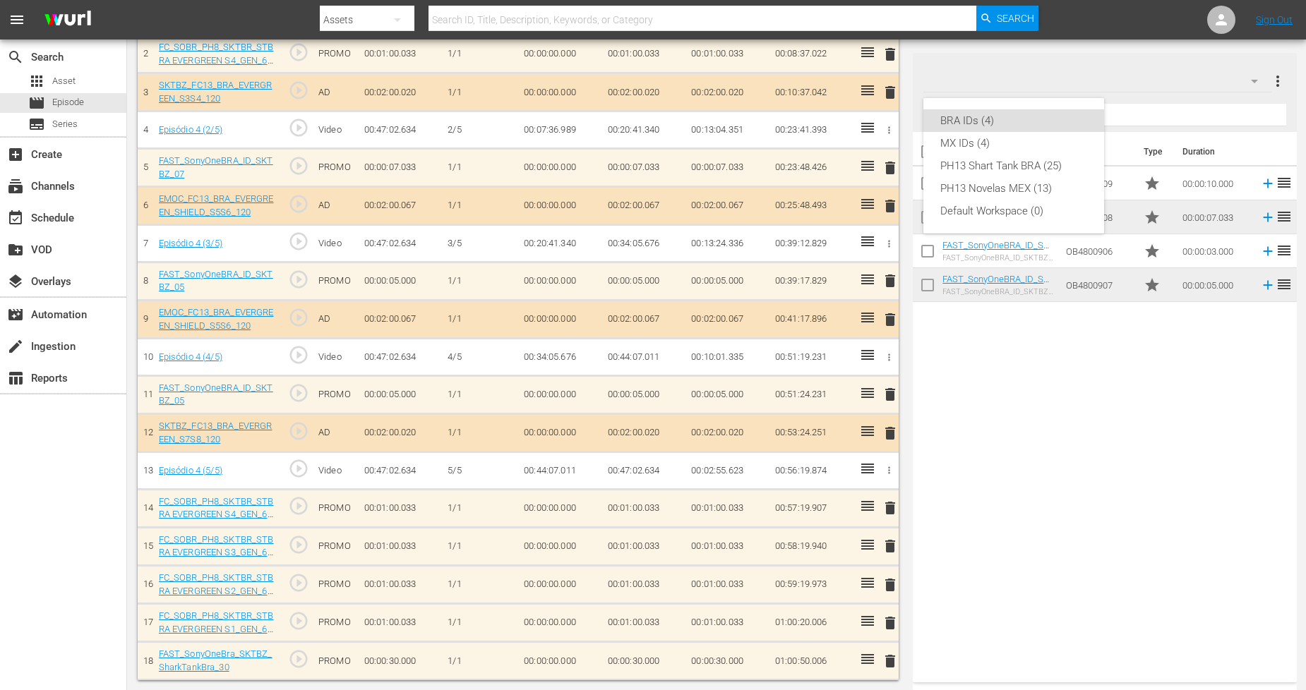
click at [1091, 400] on div "BRA IDs (4) MX IDs (4) PH13 Shart Tank BRA (25) PH13 Novelas MEX (13) Default W…" at bounding box center [653, 345] width 1306 height 690
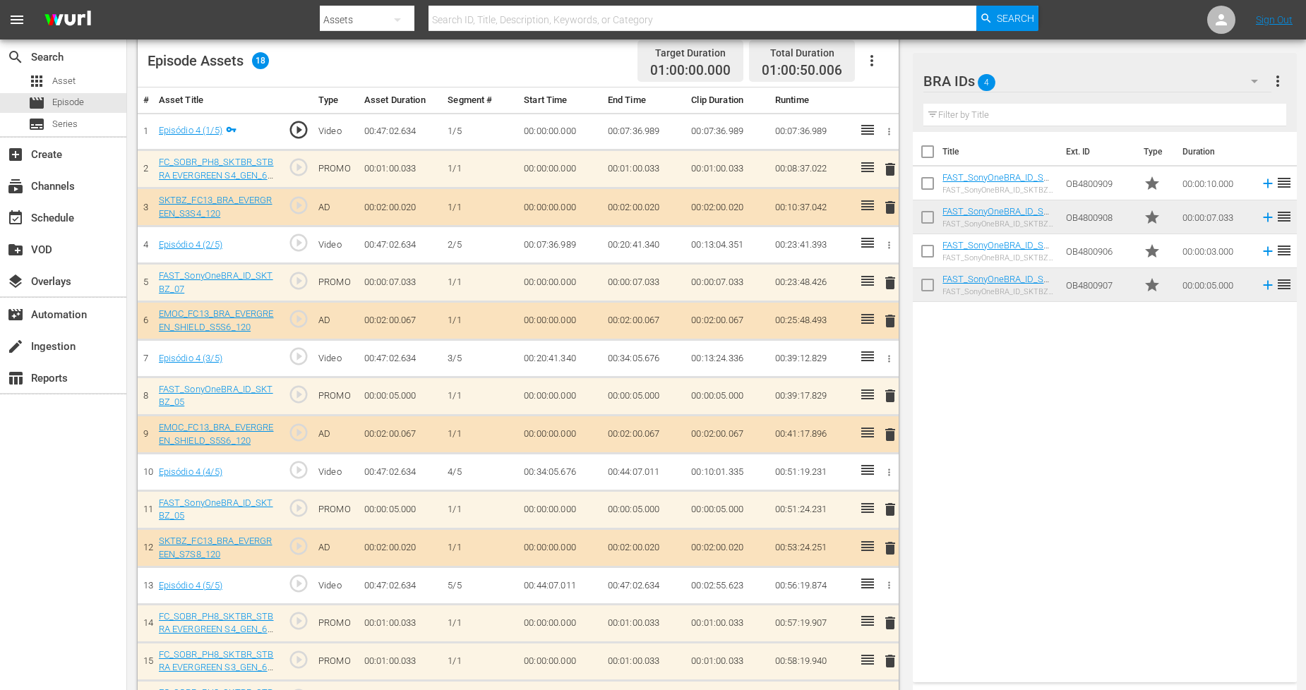
scroll to position [256, 0]
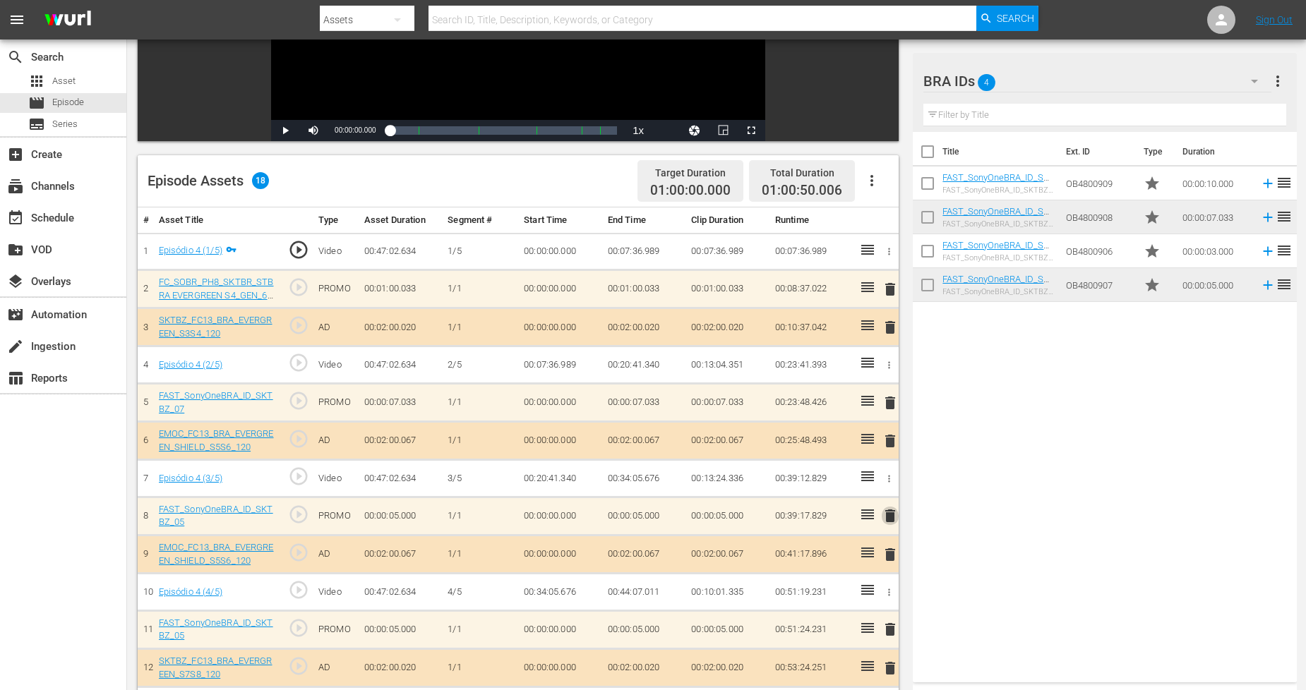
click at [888, 518] on span "delete" at bounding box center [890, 516] width 17 height 17
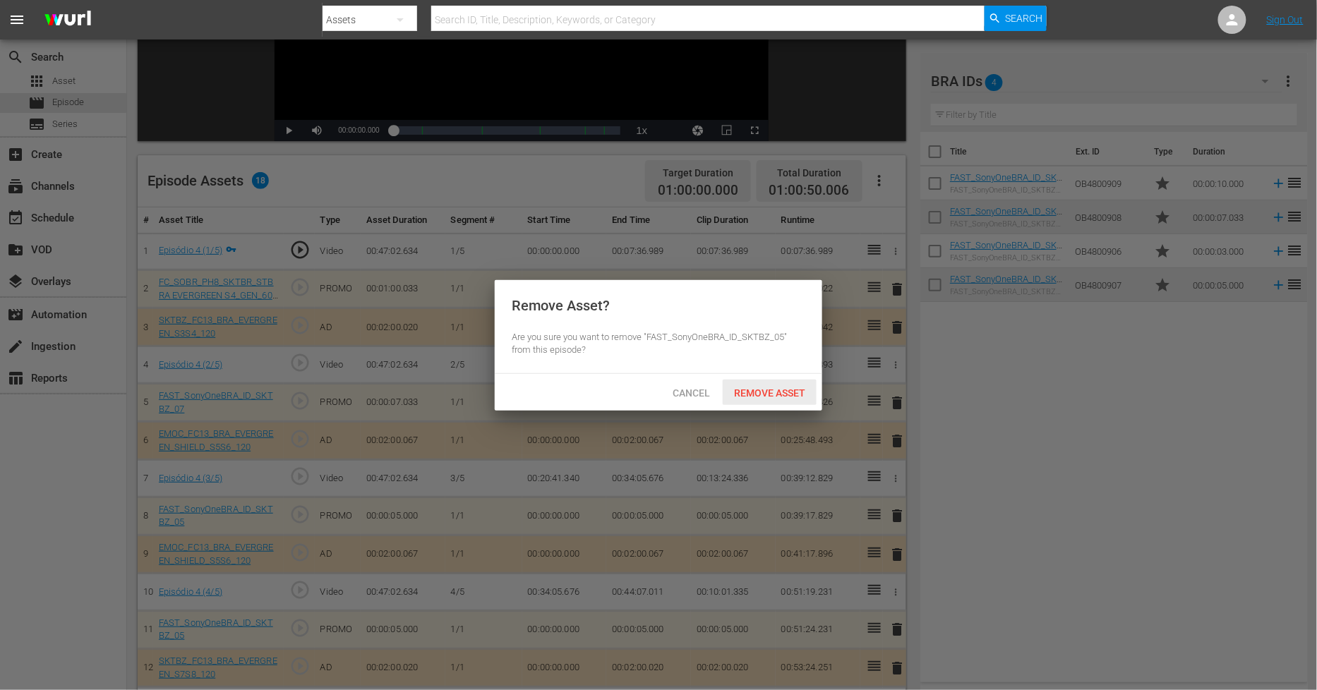
click at [777, 390] on span "Remove Asset" at bounding box center [770, 393] width 94 height 11
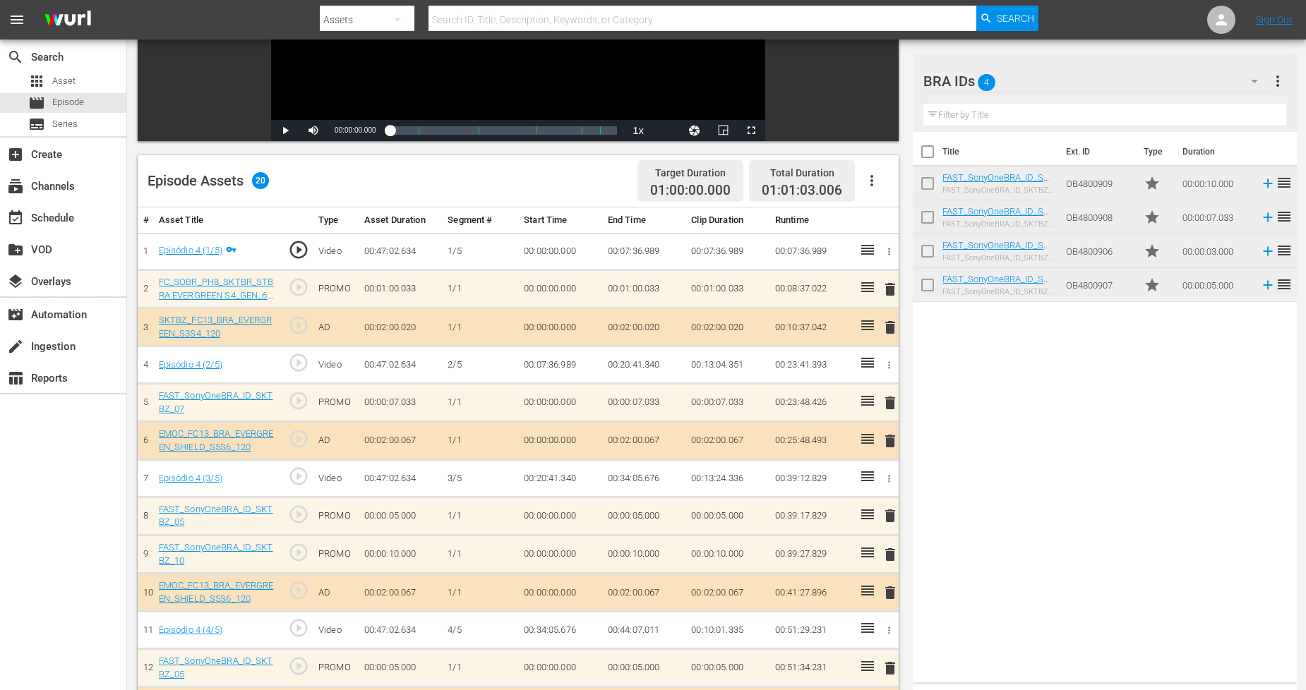
click at [888, 512] on span "delete" at bounding box center [890, 516] width 17 height 17
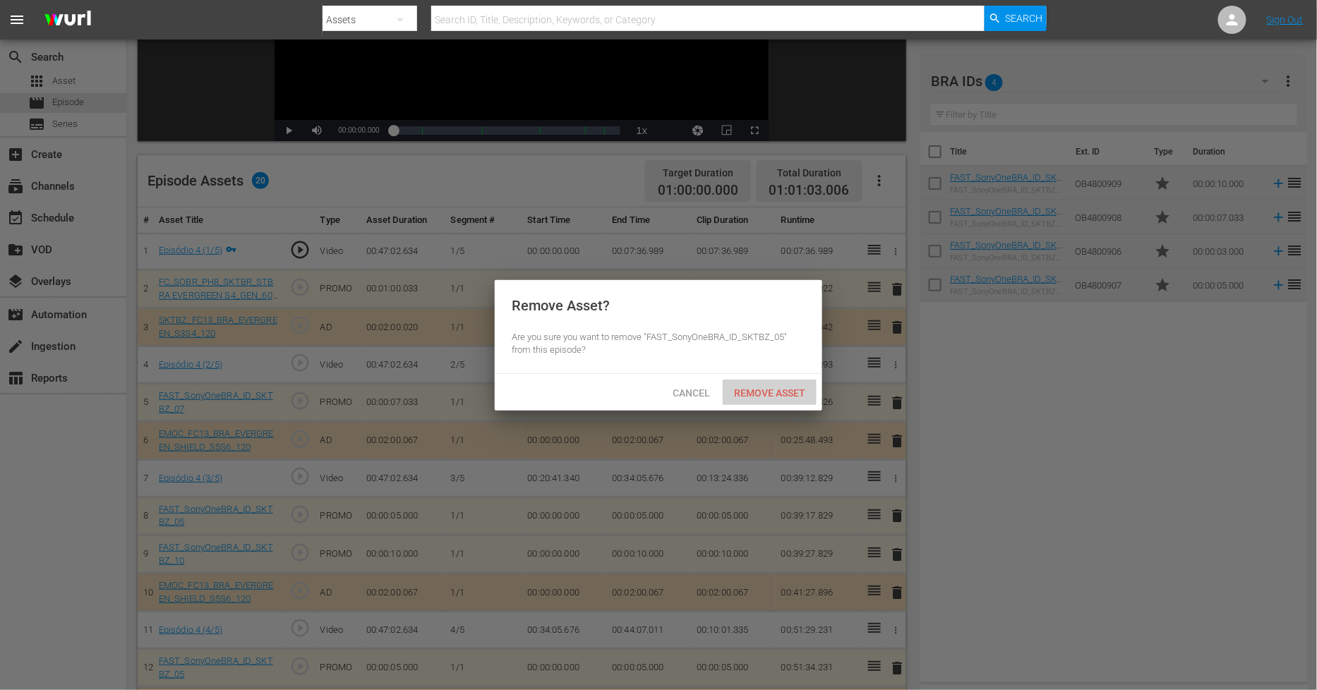
click at [794, 391] on span "Remove Asset" at bounding box center [770, 393] width 94 height 11
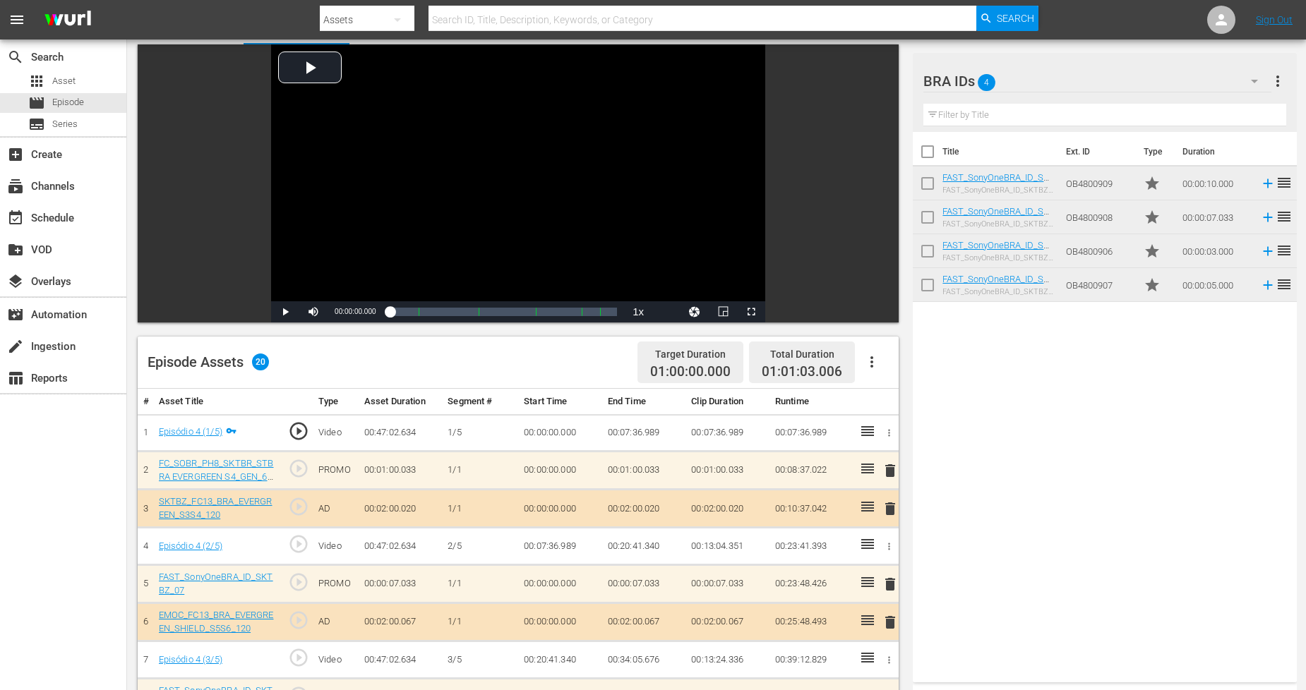
scroll to position [0, 0]
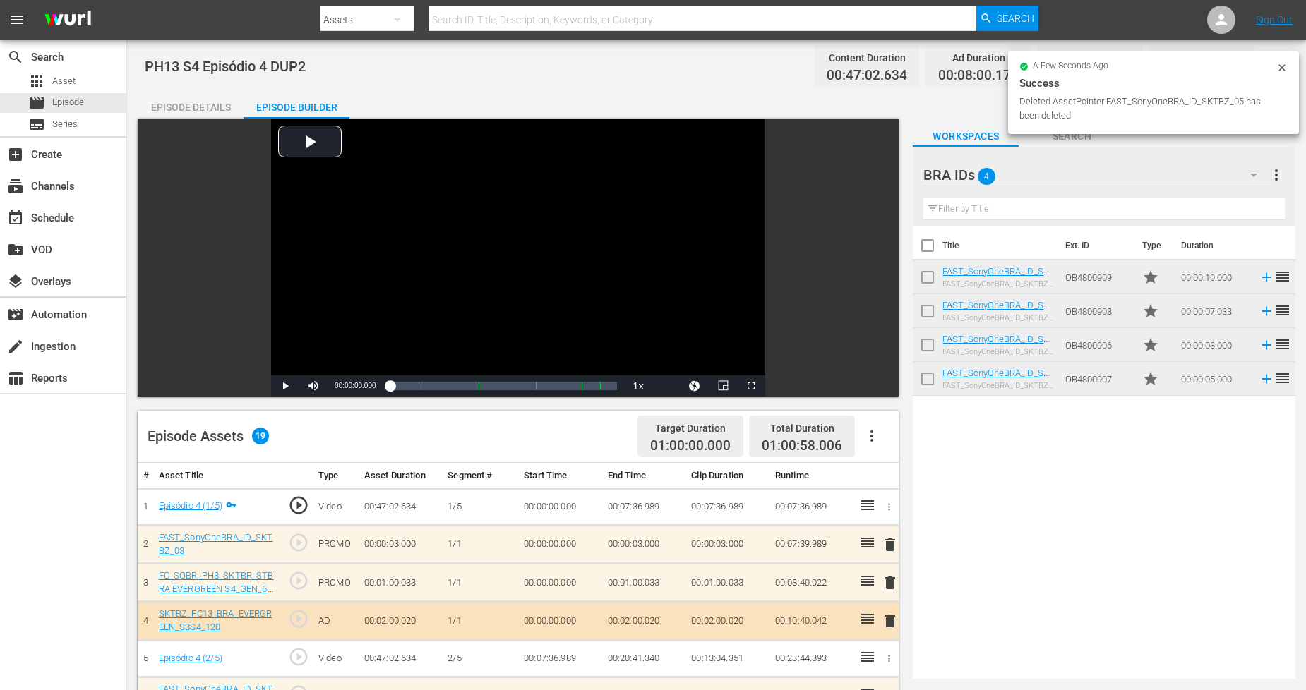
click at [1279, 64] on icon at bounding box center [1281, 67] width 11 height 11
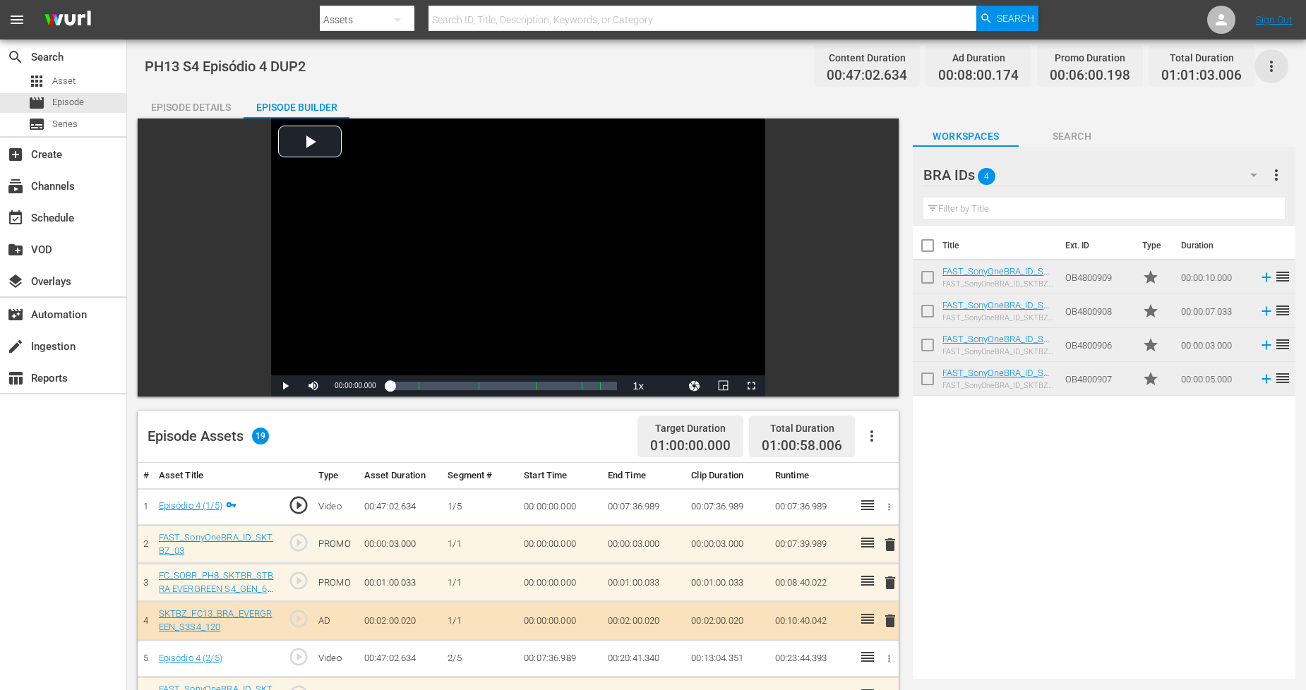
click at [1276, 64] on icon "button" at bounding box center [1271, 66] width 17 height 17
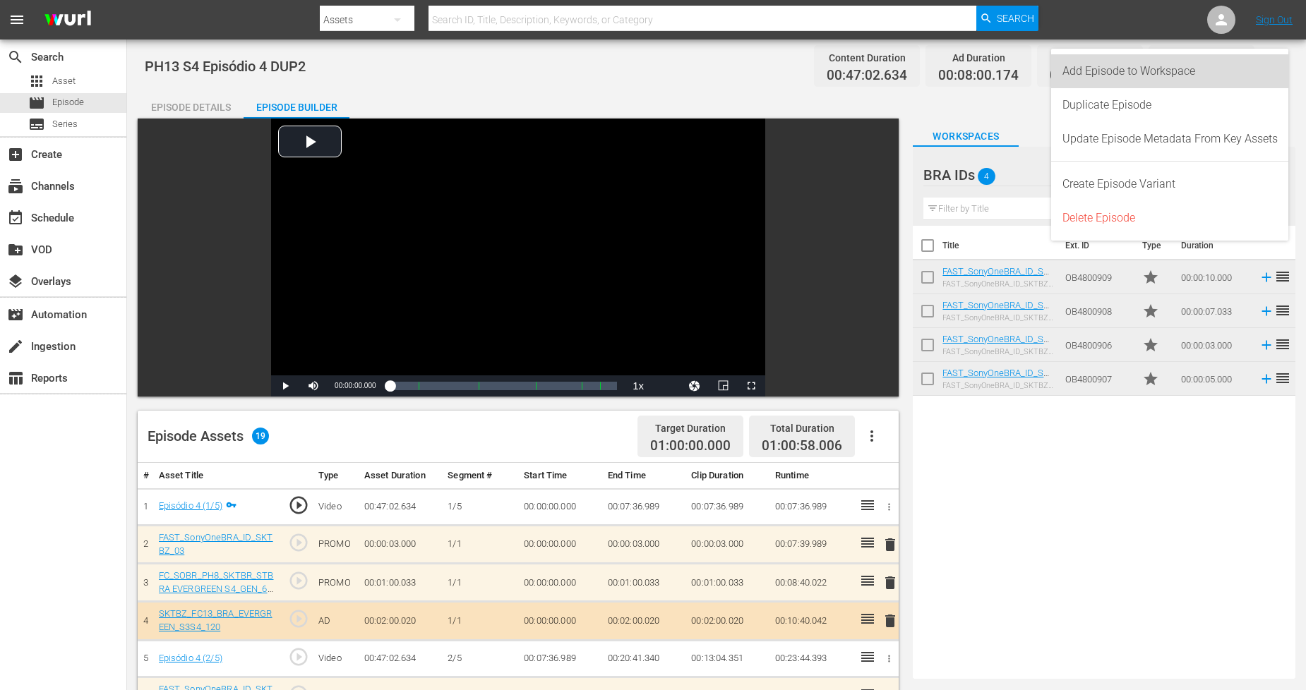
click at [1214, 81] on div "Add Episode to Workspace" at bounding box center [1169, 71] width 215 height 34
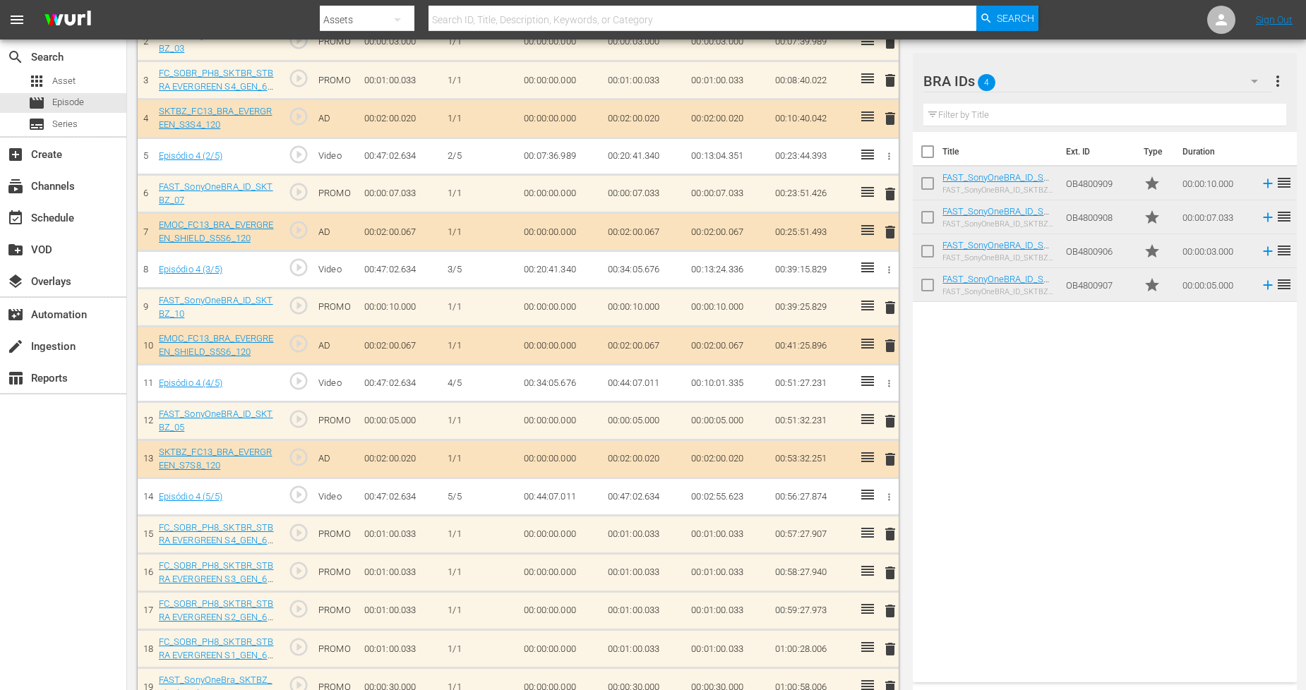
scroll to position [529, 0]
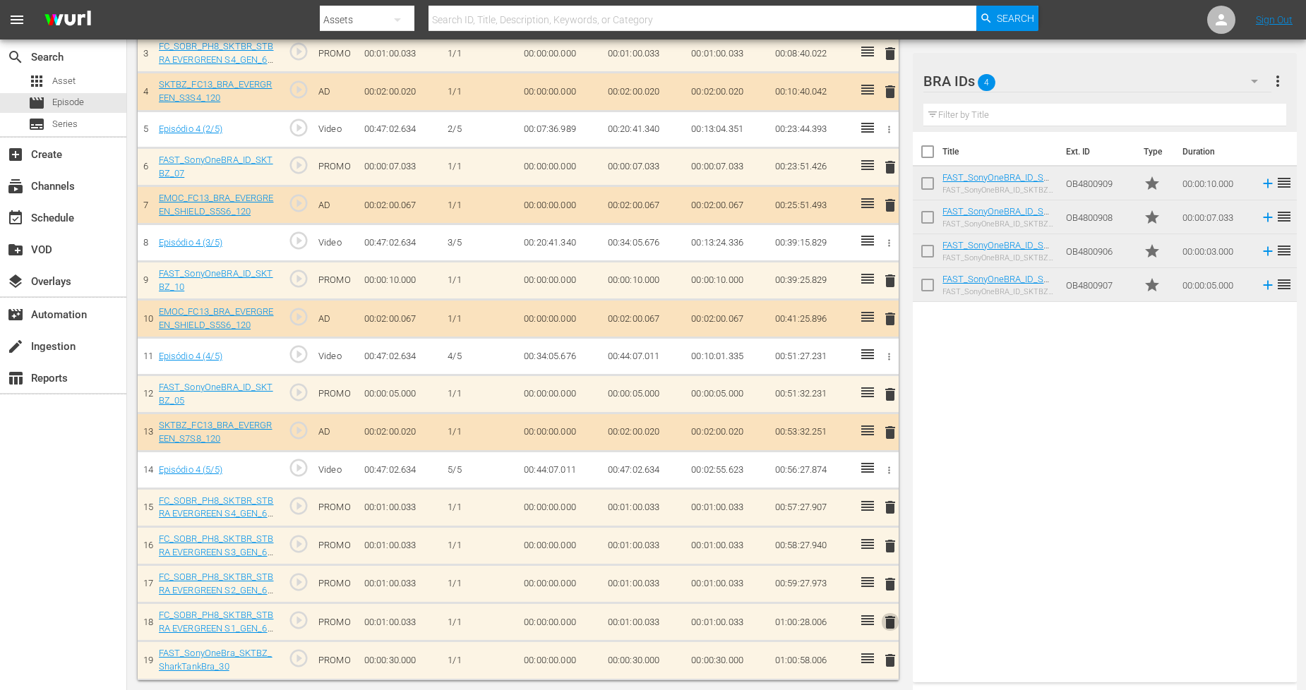
click at [892, 624] on span "delete" at bounding box center [890, 622] width 17 height 17
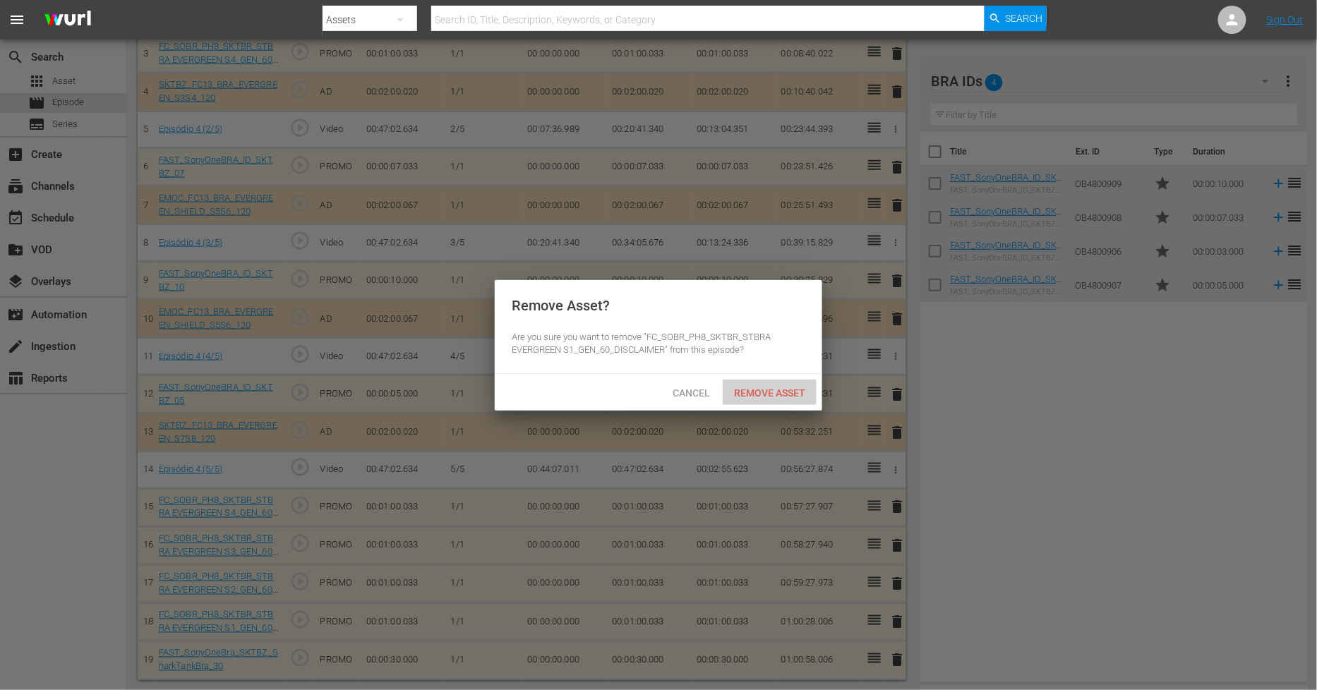
click at [774, 390] on span "Remove Asset" at bounding box center [770, 393] width 94 height 11
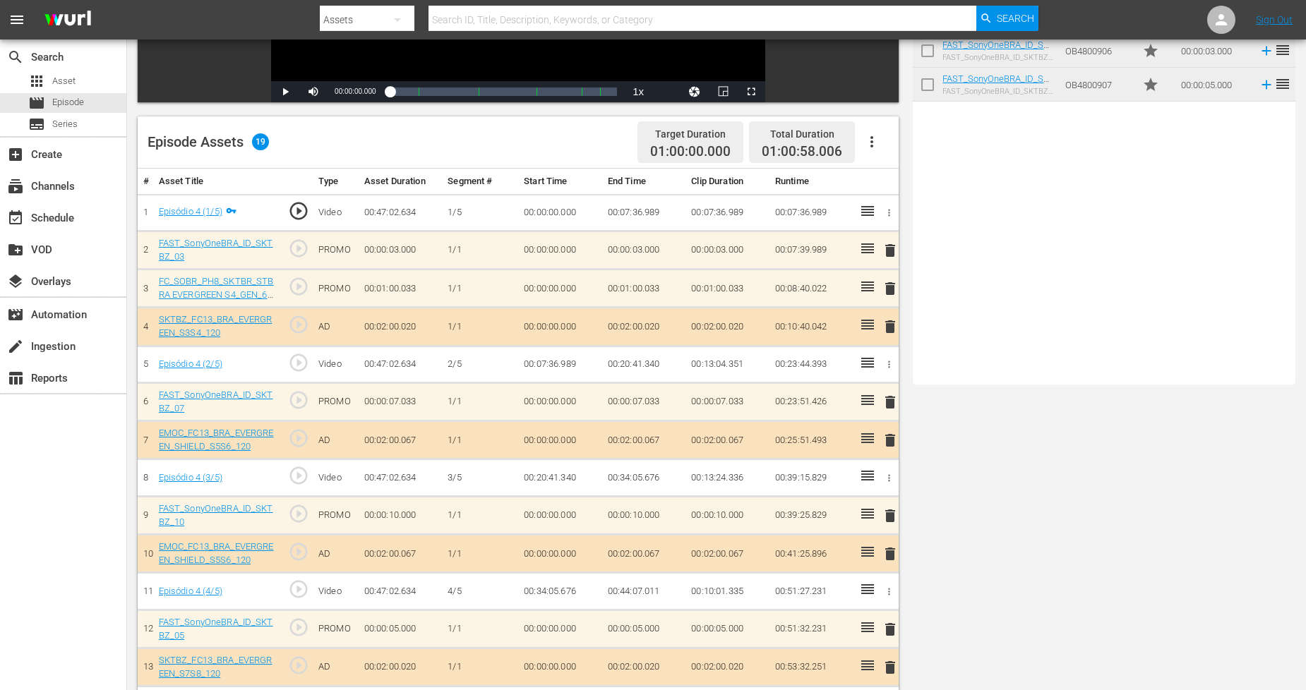
scroll to position [0, 0]
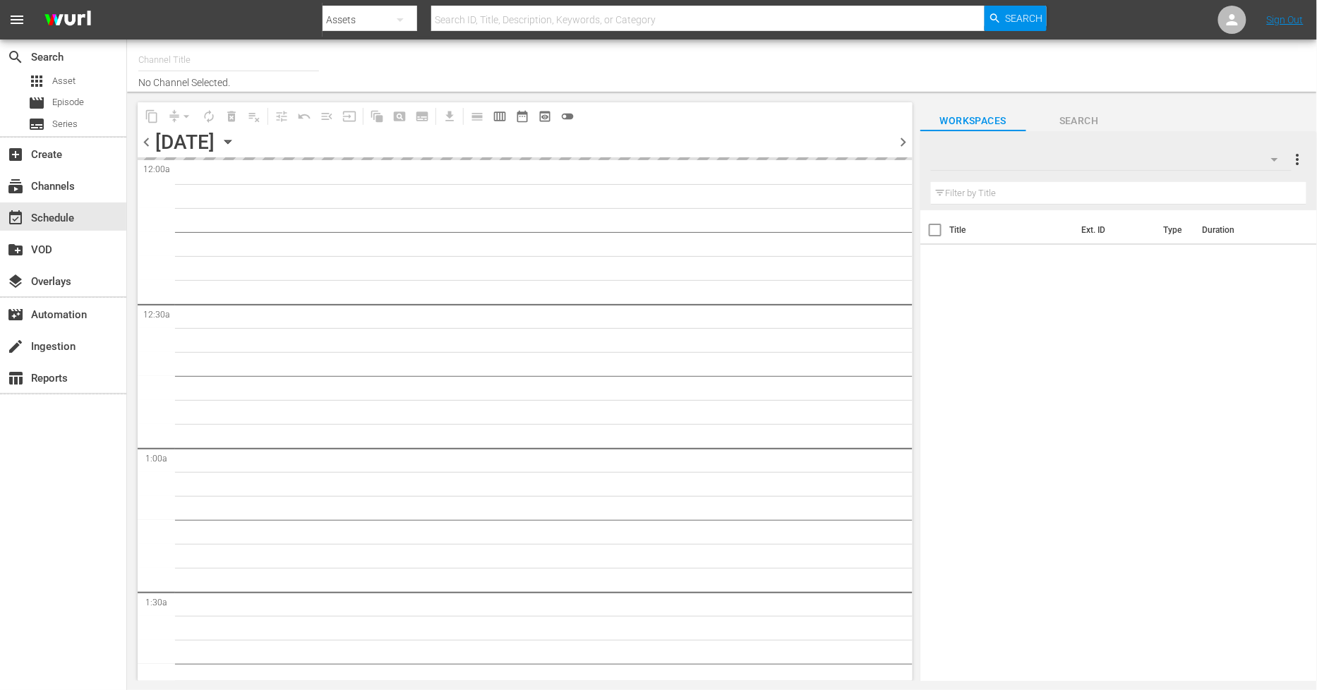
type input "Sony One Shark Tank BRA (1401)"
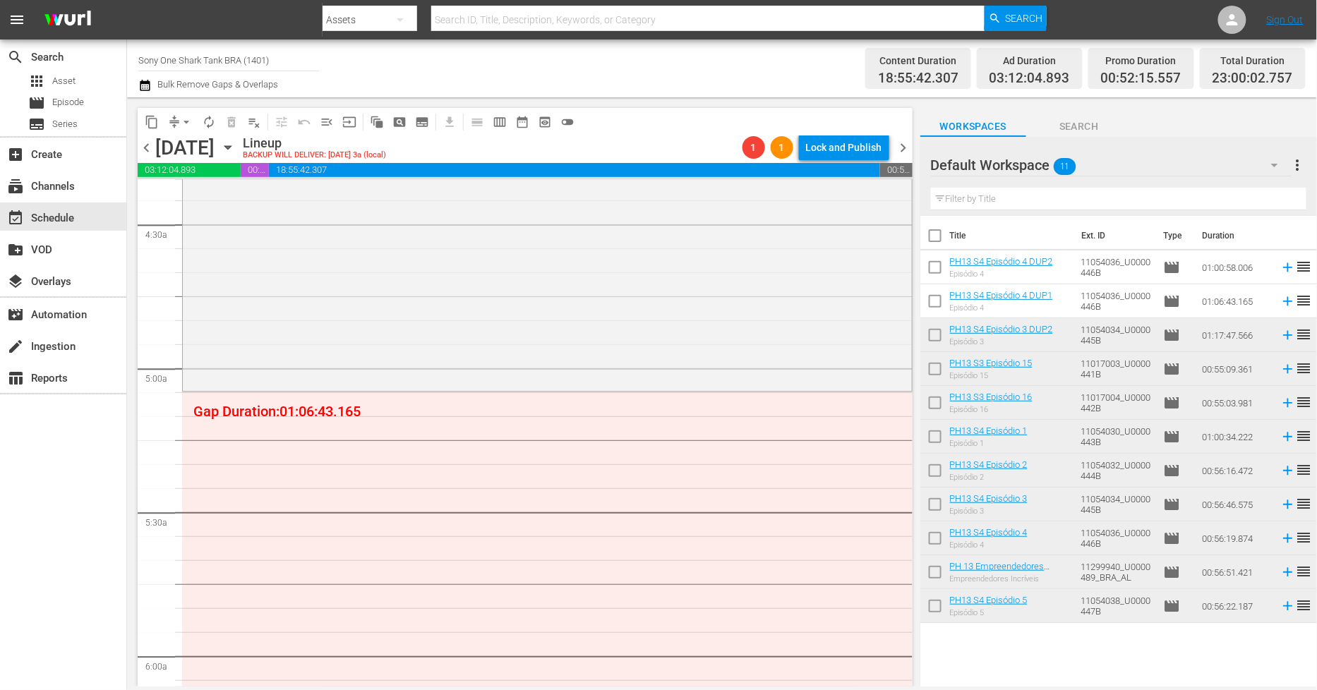
scroll to position [1255, 0]
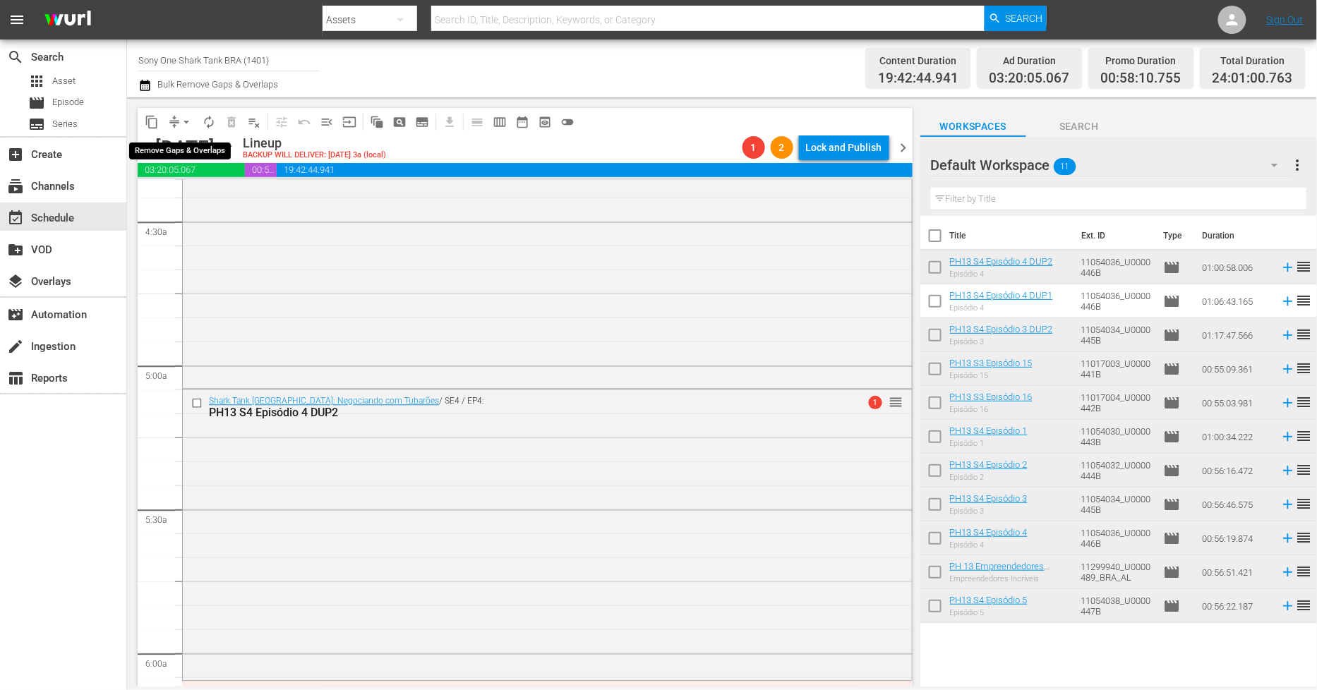
click at [188, 120] on span "arrow_drop_down" at bounding box center [186, 122] width 14 height 14
click at [193, 144] on li "Align to Midnight" at bounding box center [187, 149] width 148 height 23
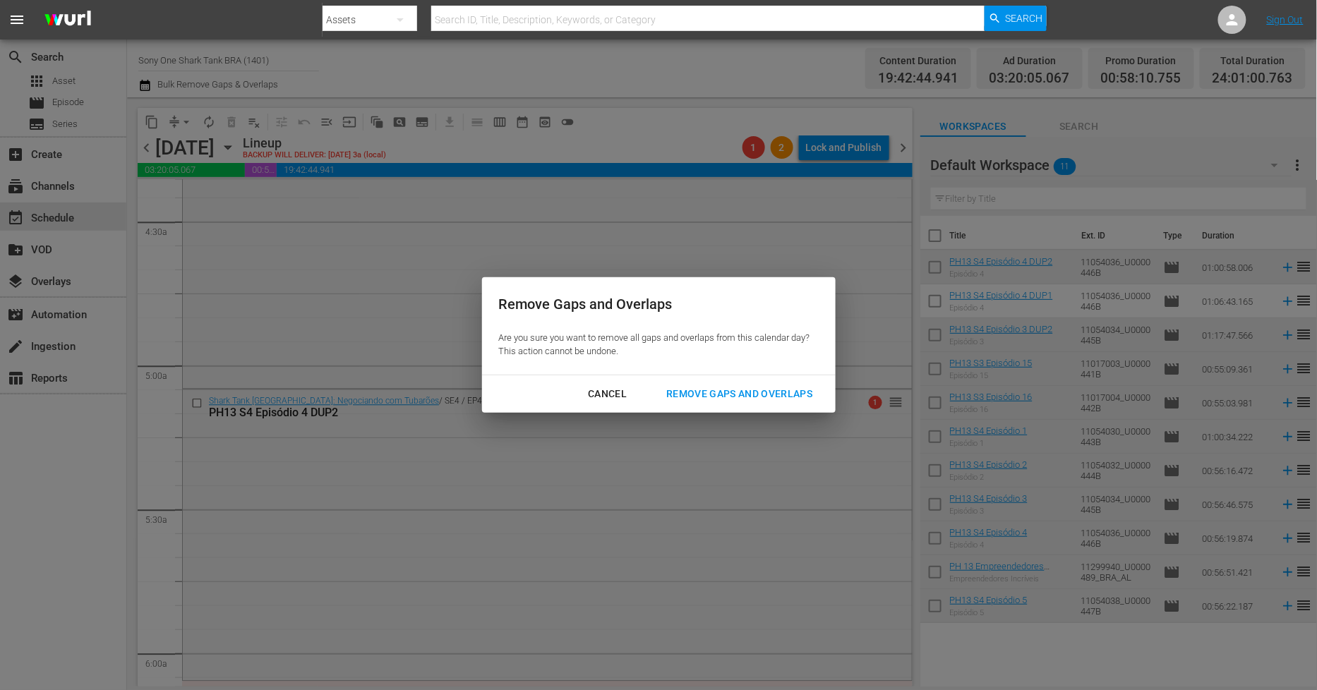
click at [750, 400] on div "Remove Gaps and Overlaps" at bounding box center [739, 394] width 169 height 18
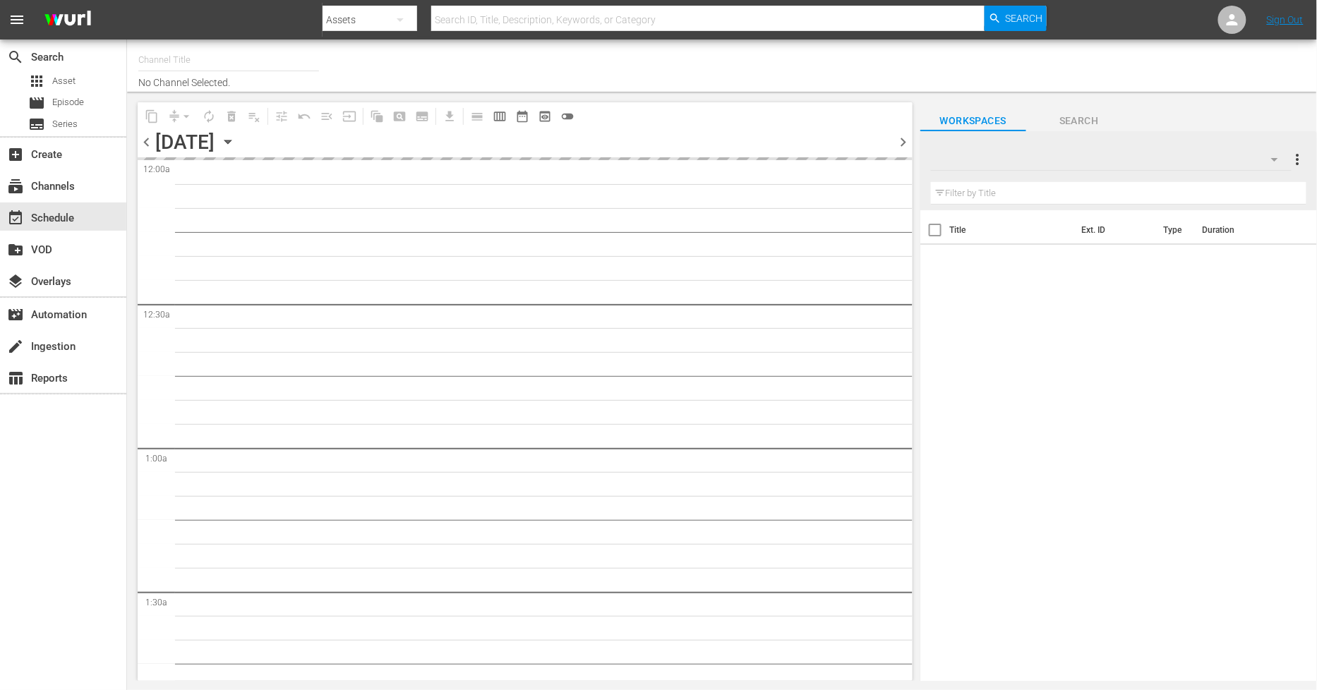
type input "Sony One Shark Tank BRA (1401)"
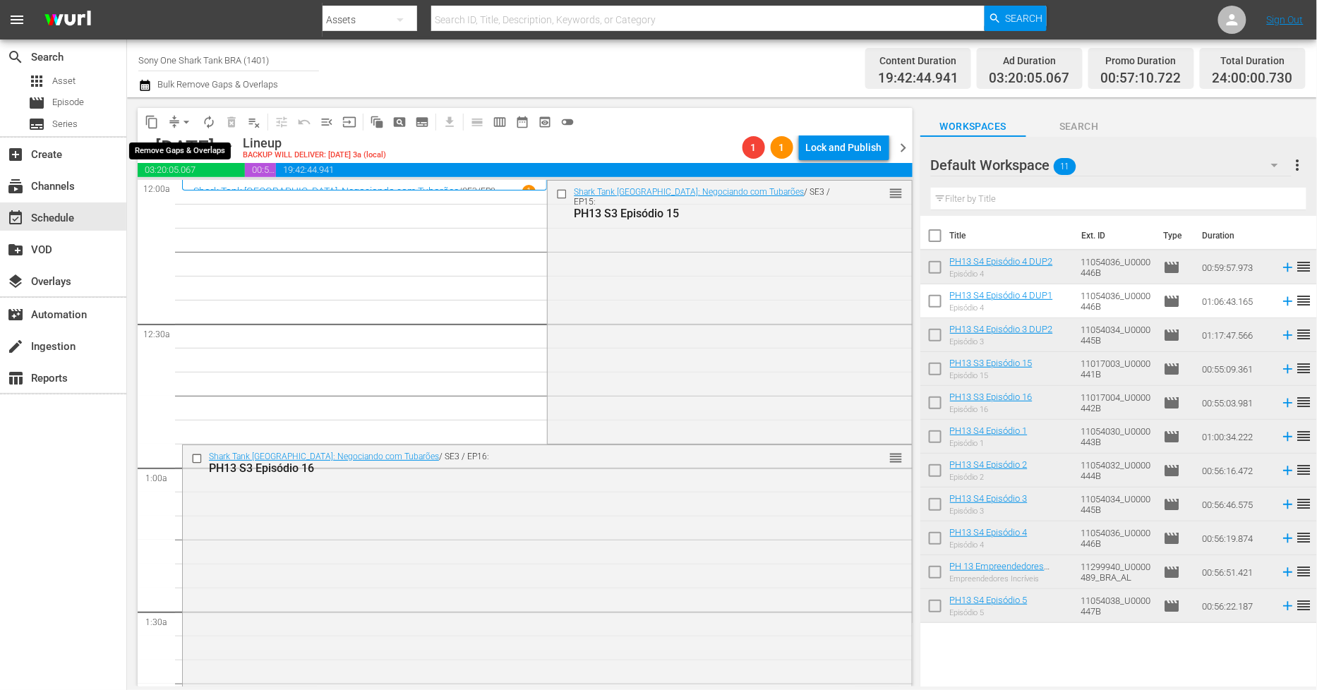
click at [191, 125] on span "arrow_drop_down" at bounding box center [186, 122] width 14 height 14
click at [182, 145] on li "Align to Midnight" at bounding box center [187, 149] width 148 height 23
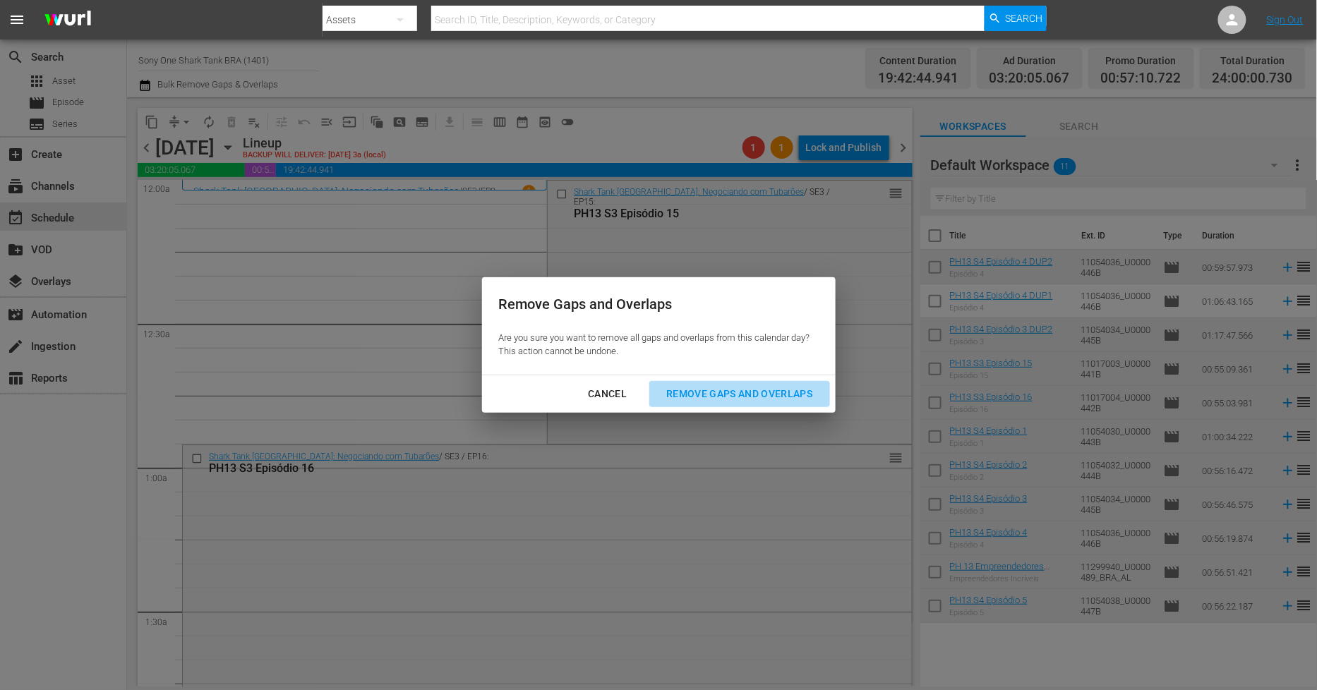
click at [735, 385] on div "Remove Gaps and Overlaps" at bounding box center [739, 394] width 169 height 18
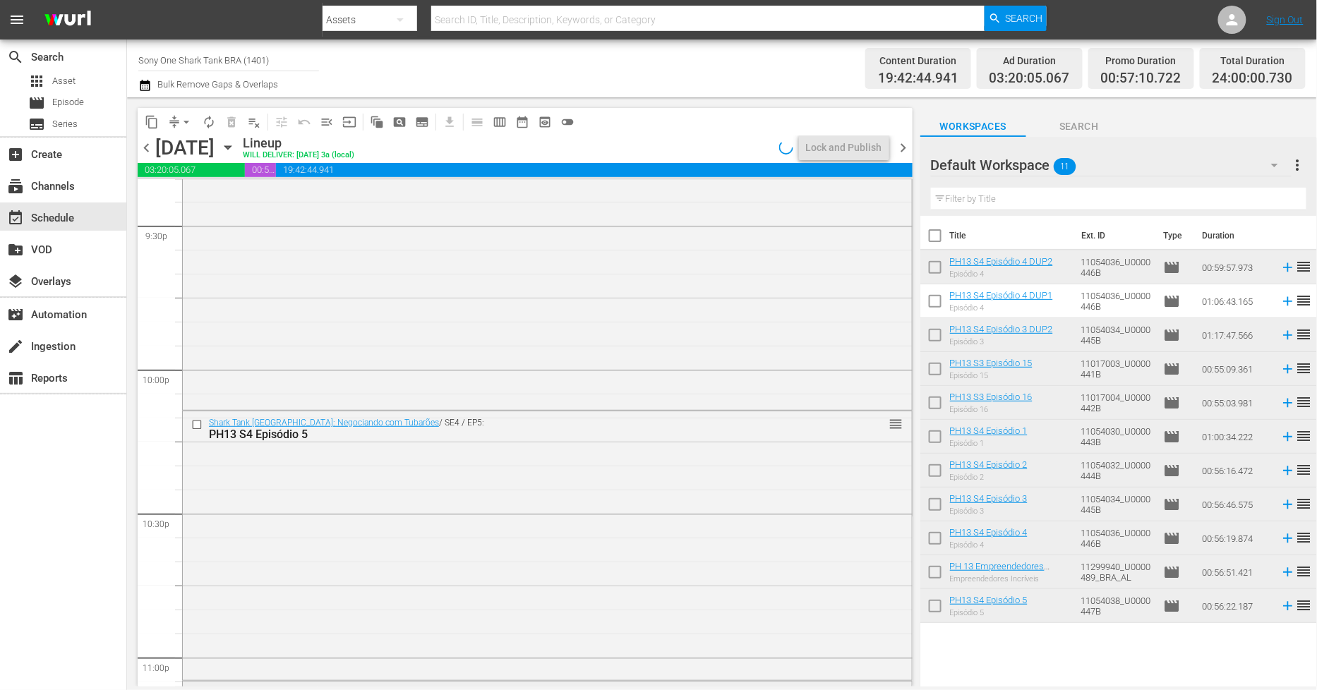
scroll to position [6405, 0]
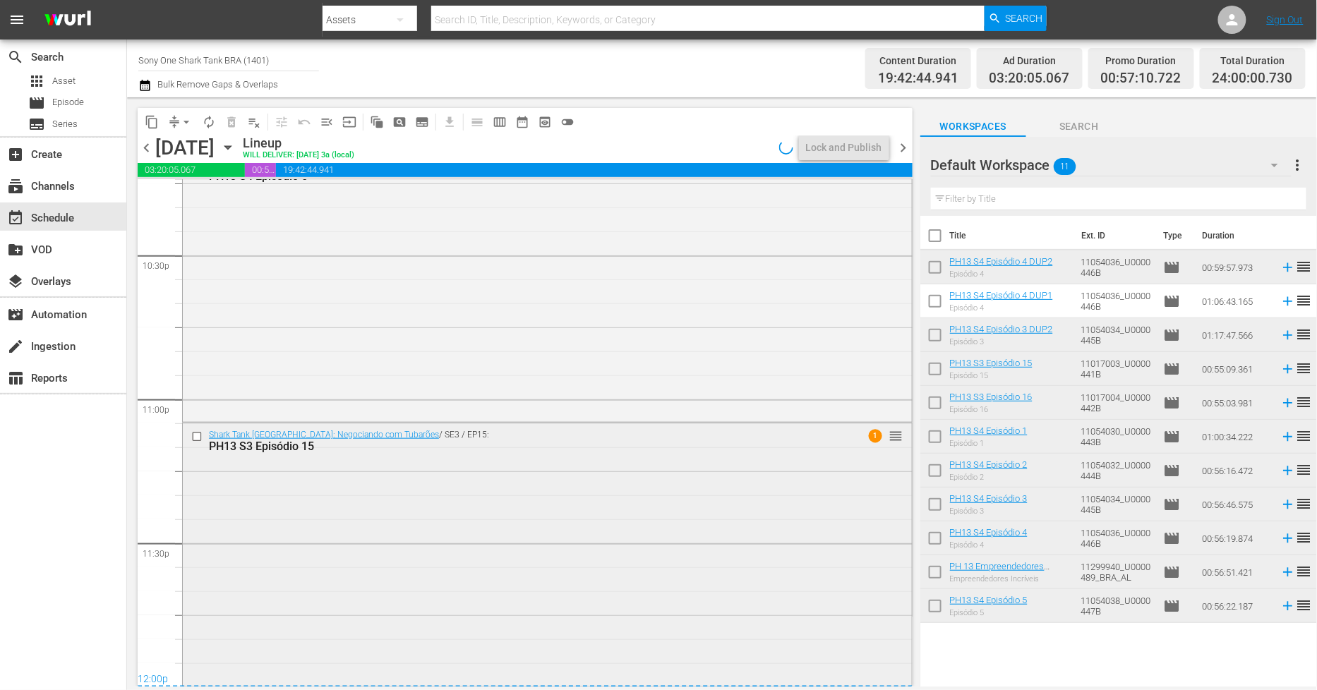
click at [489, 591] on div "Shark Tank [GEOGRAPHIC_DATA]: Negociando com Tubarões / SE3 / EP15: PH13 S3 Epi…" at bounding box center [547, 554] width 729 height 261
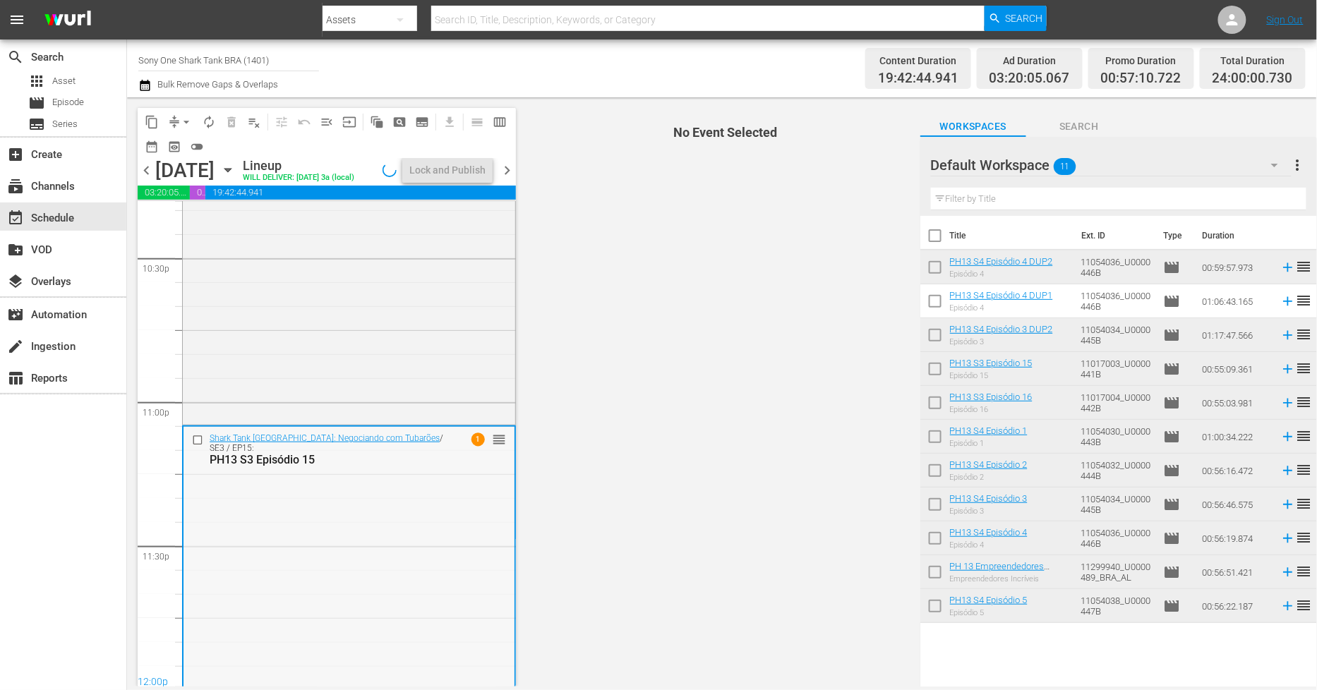
scroll to position [6427, 0]
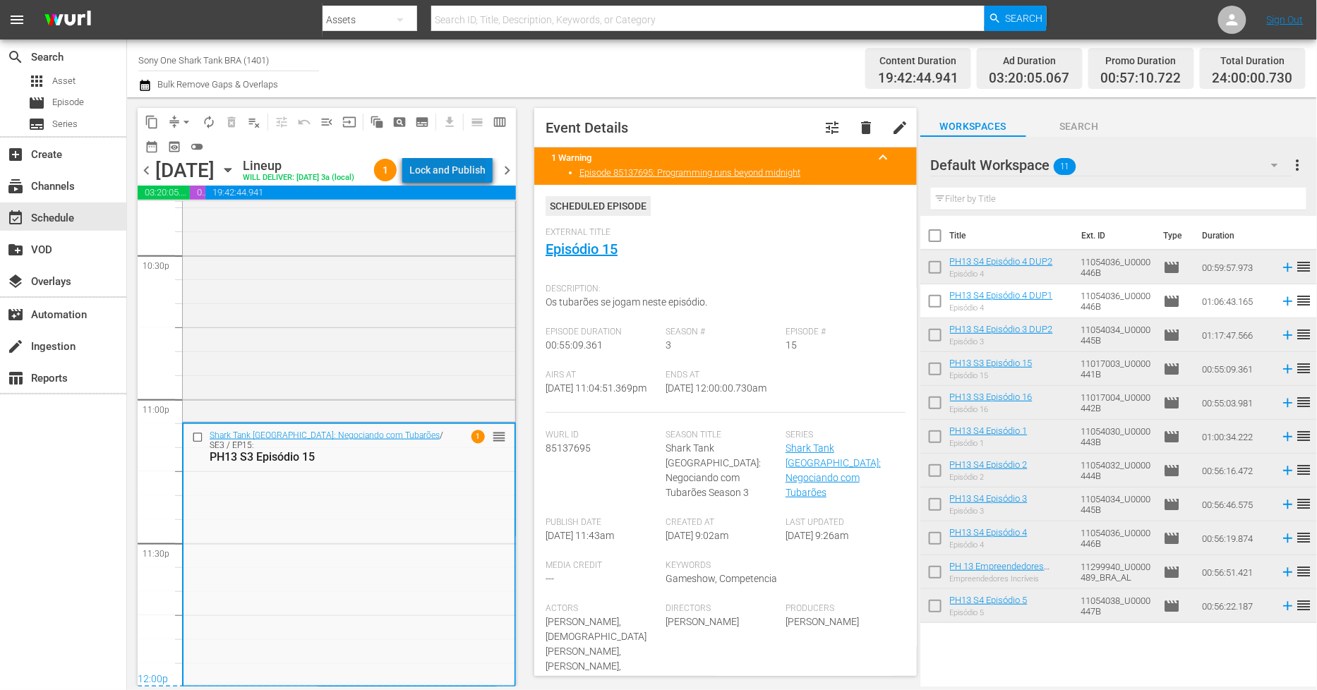
click at [469, 172] on div "Lock and Publish" at bounding box center [447, 169] width 76 height 25
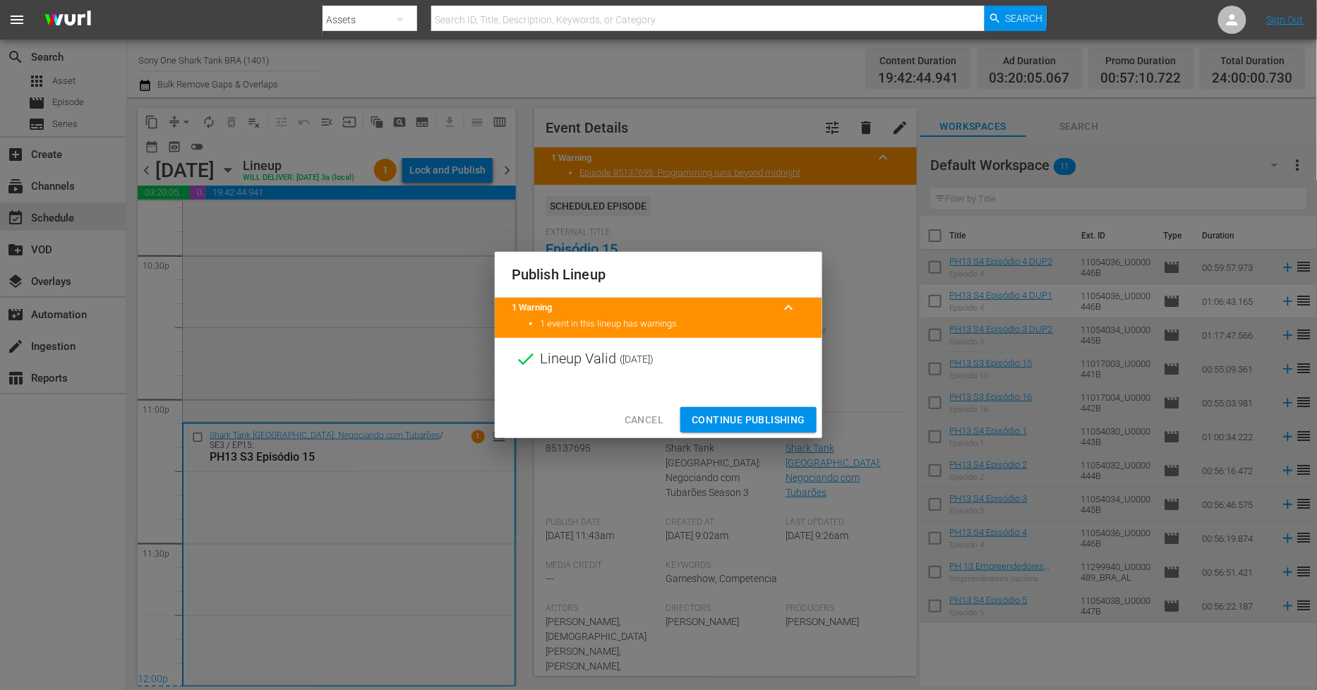
click at [802, 427] on span "Continue Publishing" at bounding box center [749, 421] width 114 height 18
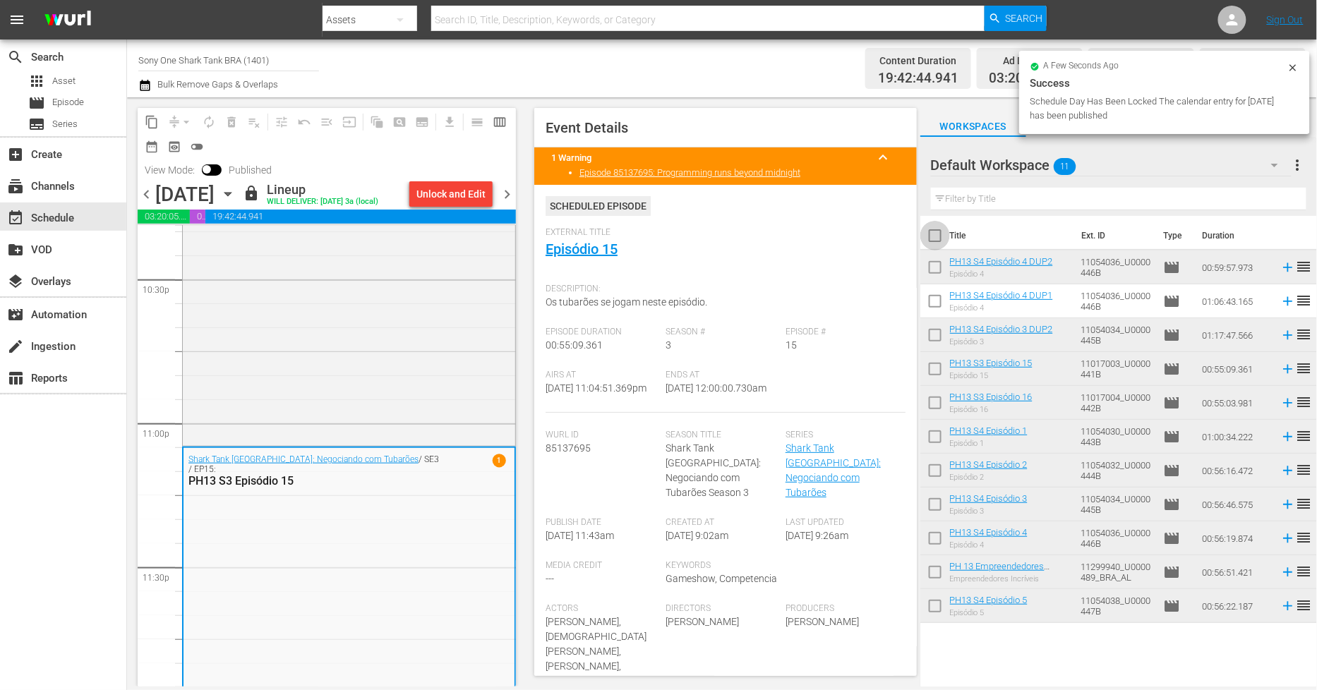
click at [941, 240] on input "checkbox" at bounding box center [936, 239] width 30 height 30
checkbox input "true"
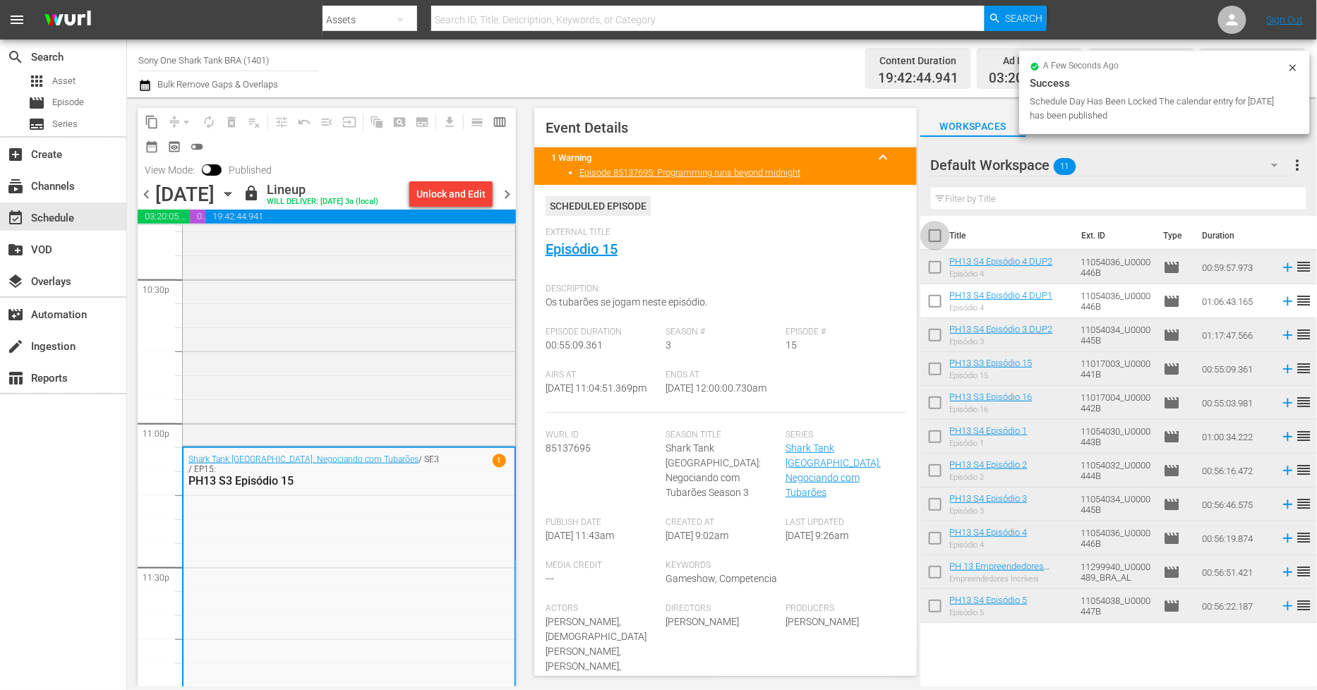
checkbox input "true"
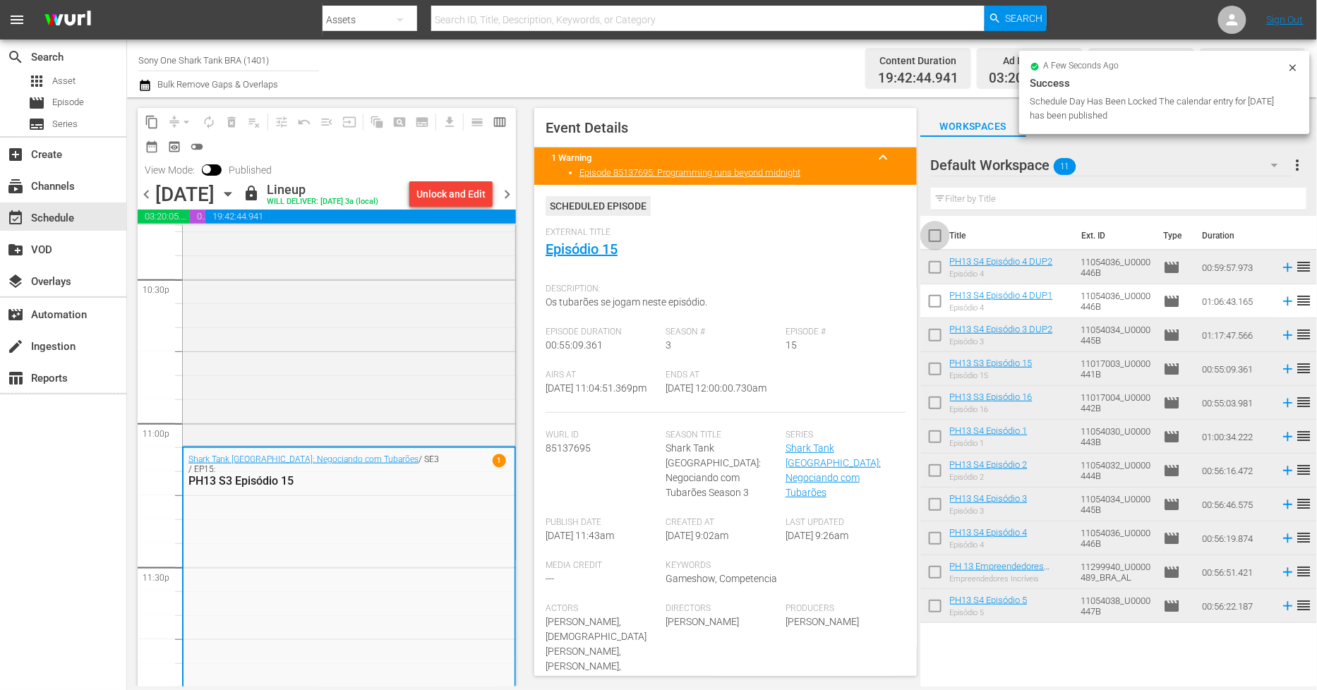
checkbox input "true"
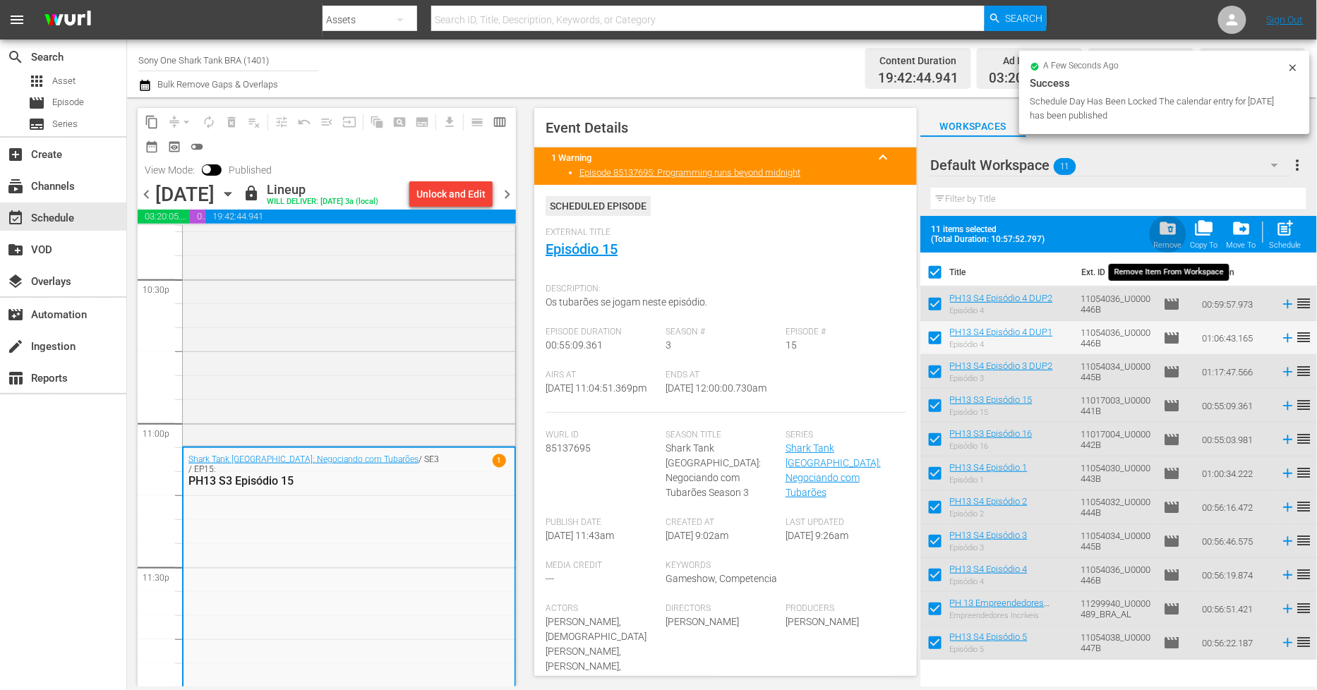
click at [1176, 239] on div "folder_delete Remove" at bounding box center [1168, 234] width 28 height 31
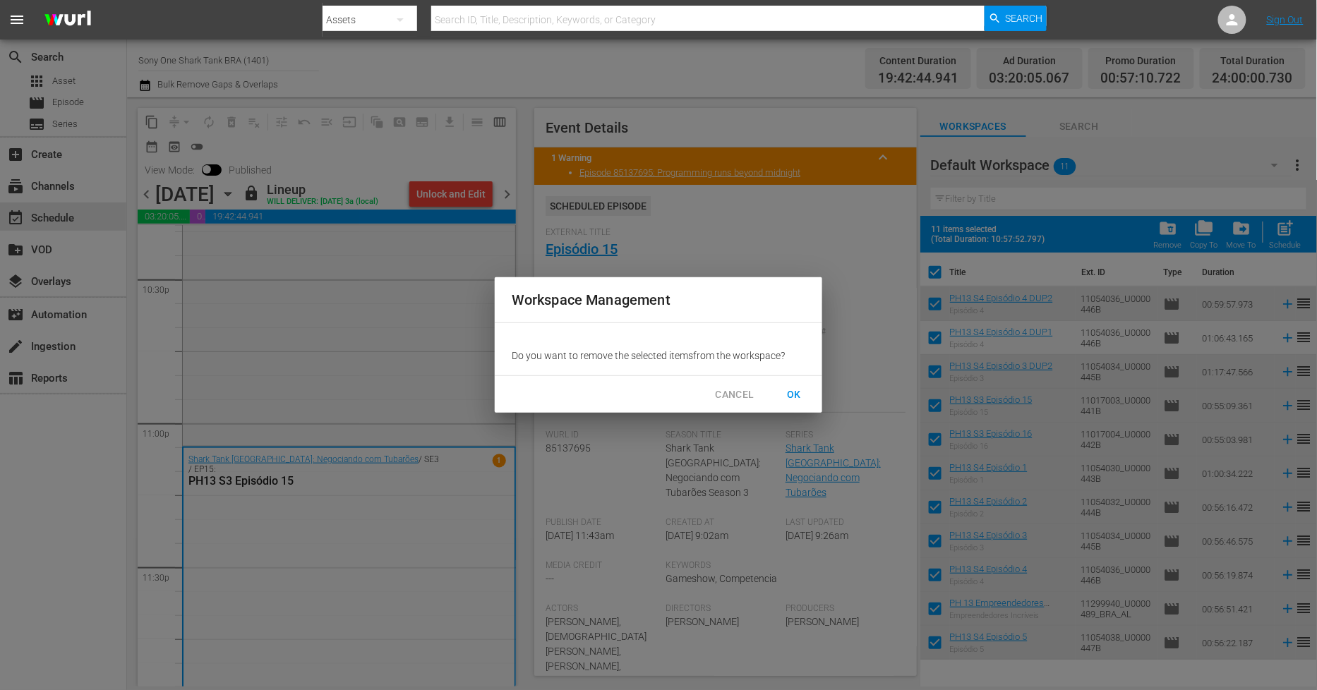
click at [789, 395] on span "OK" at bounding box center [794, 395] width 23 height 18
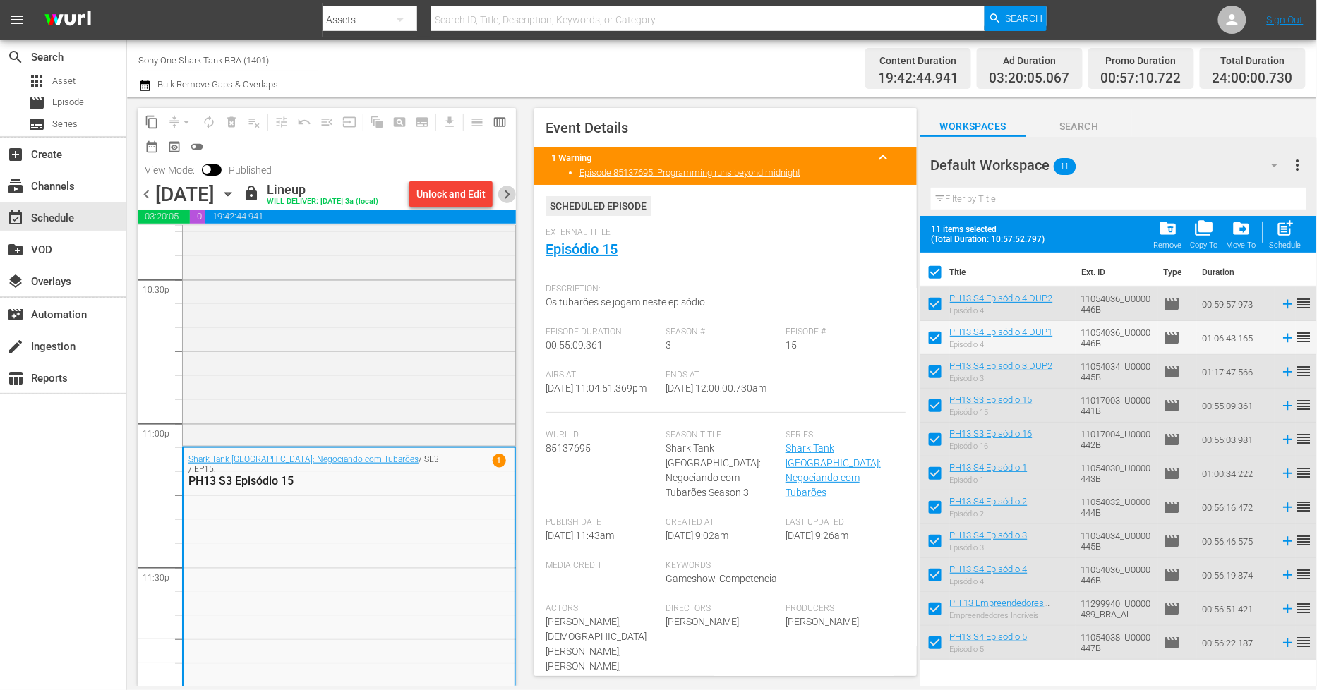
click at [503, 192] on span "chevron_right" at bounding box center [507, 195] width 18 height 18
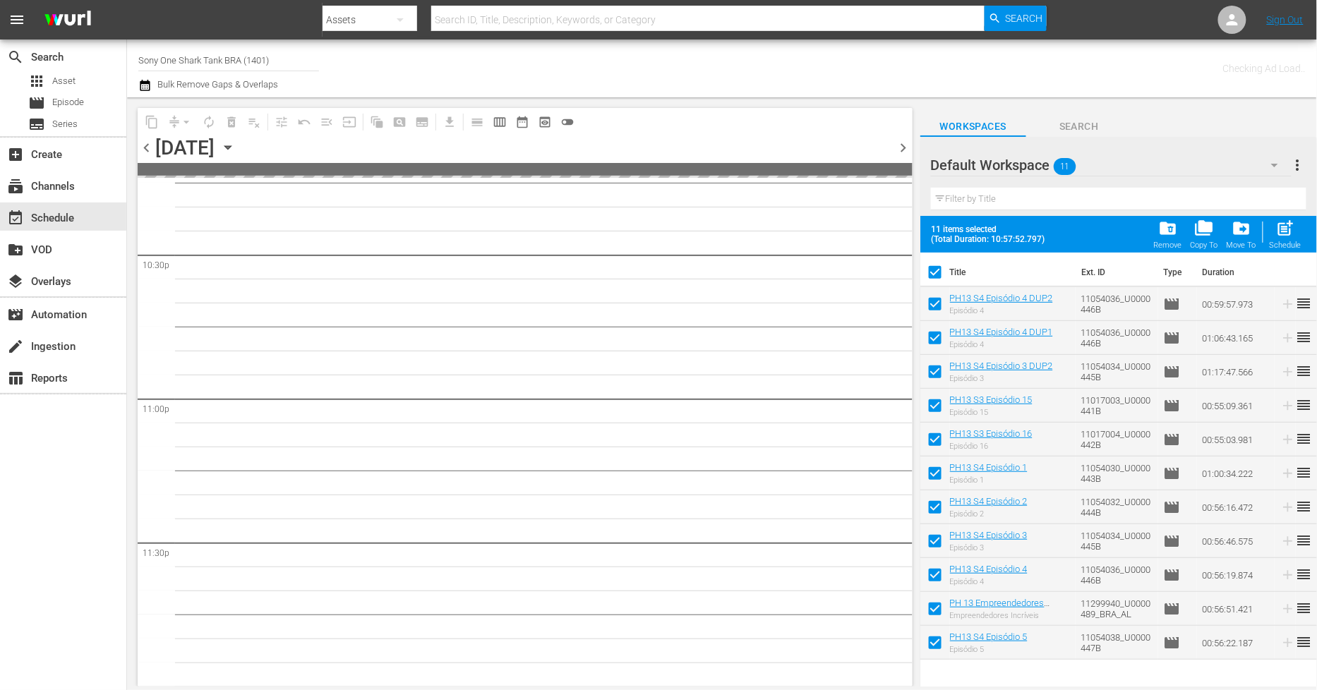
scroll to position [6404, 0]
checkbox input "false"
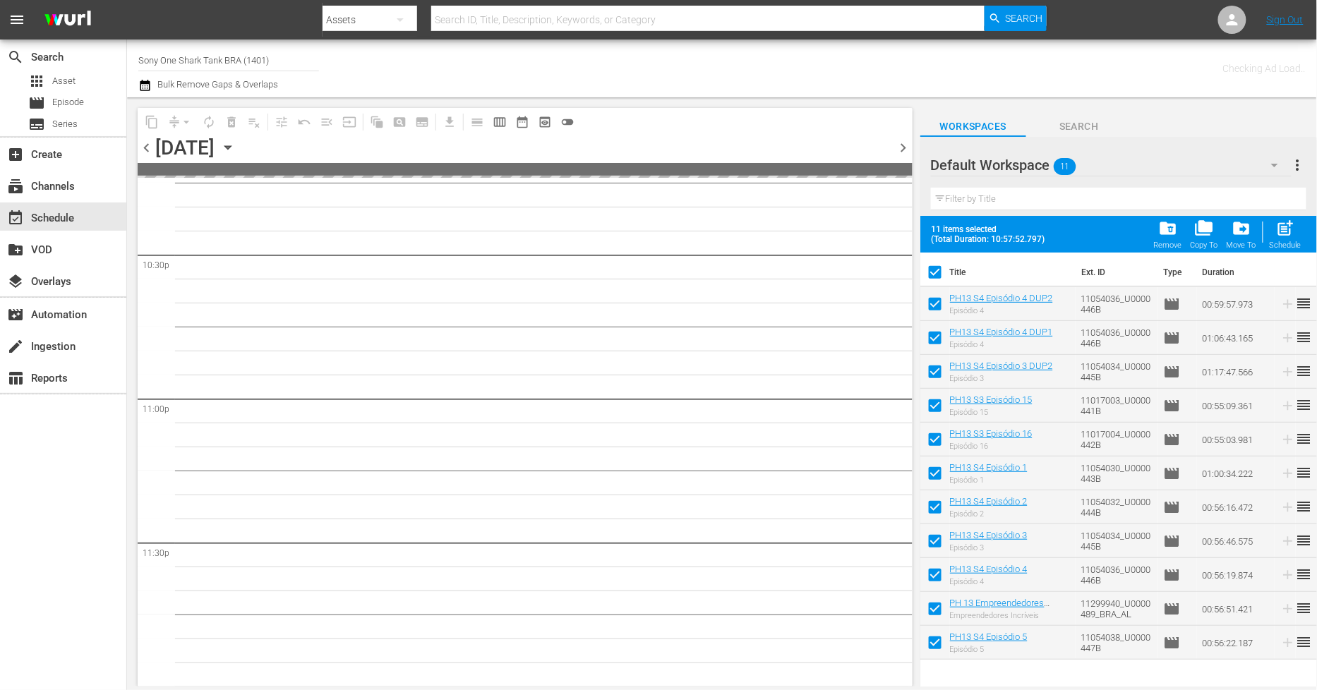
checkbox input "false"
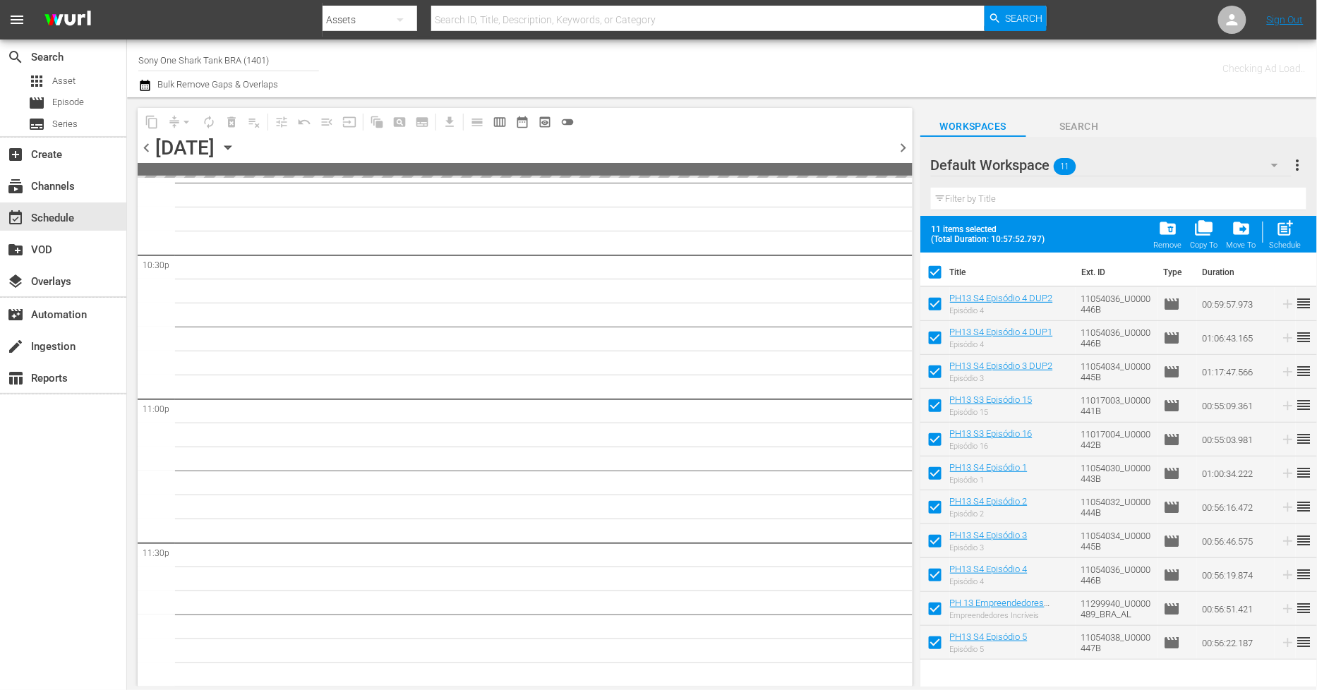
checkbox input "false"
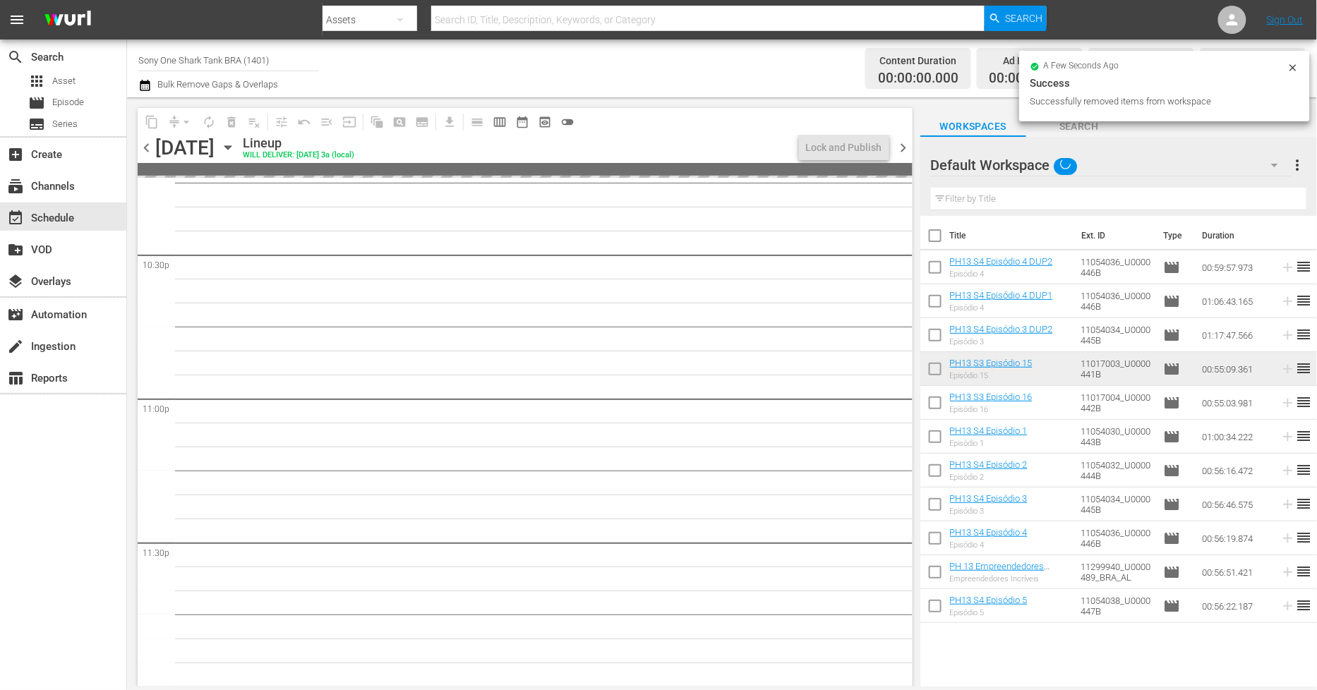
scroll to position [6405, 0]
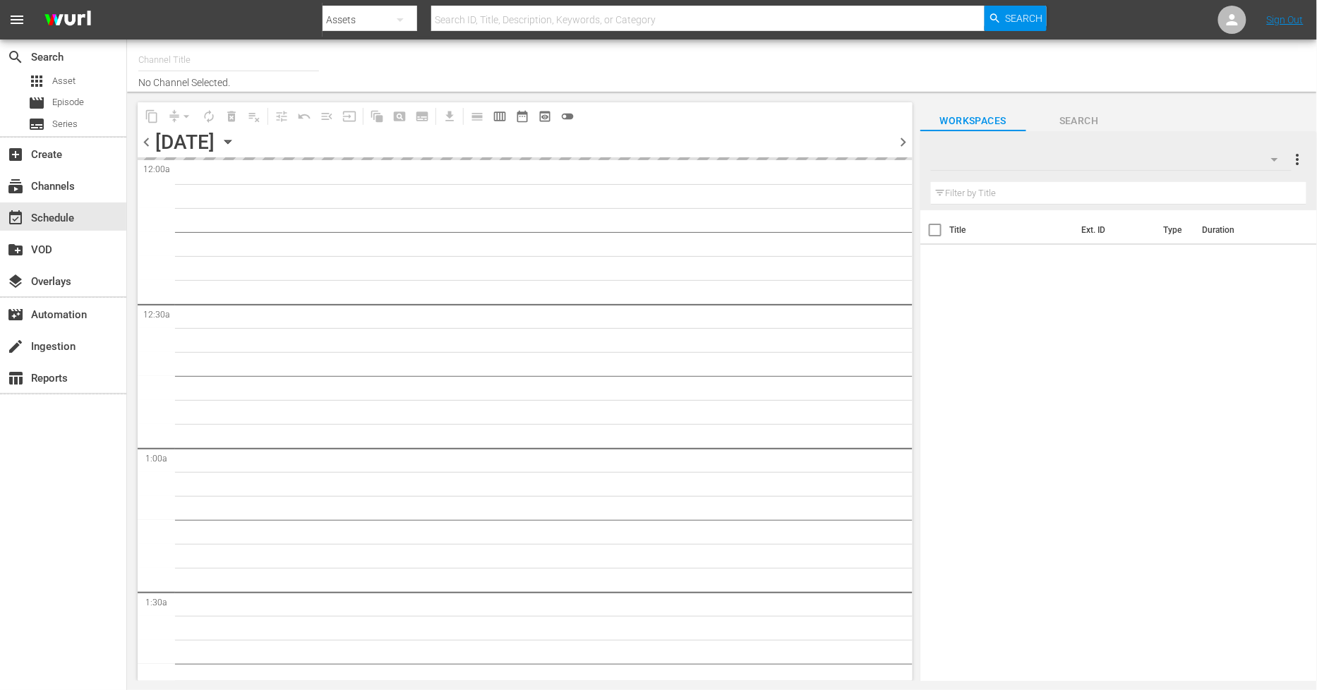
type input "Sony One Shark Tank BRA (1401)"
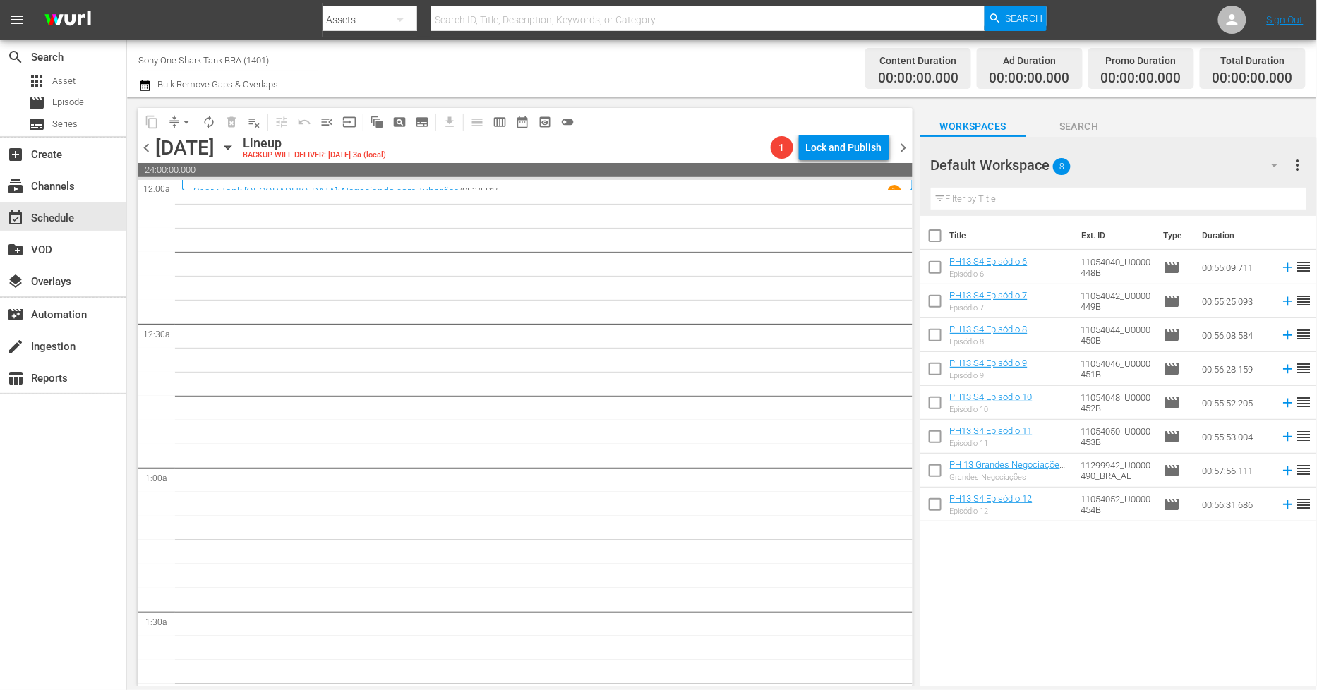
click at [940, 236] on input "checkbox" at bounding box center [936, 239] width 30 height 30
checkbox input "true"
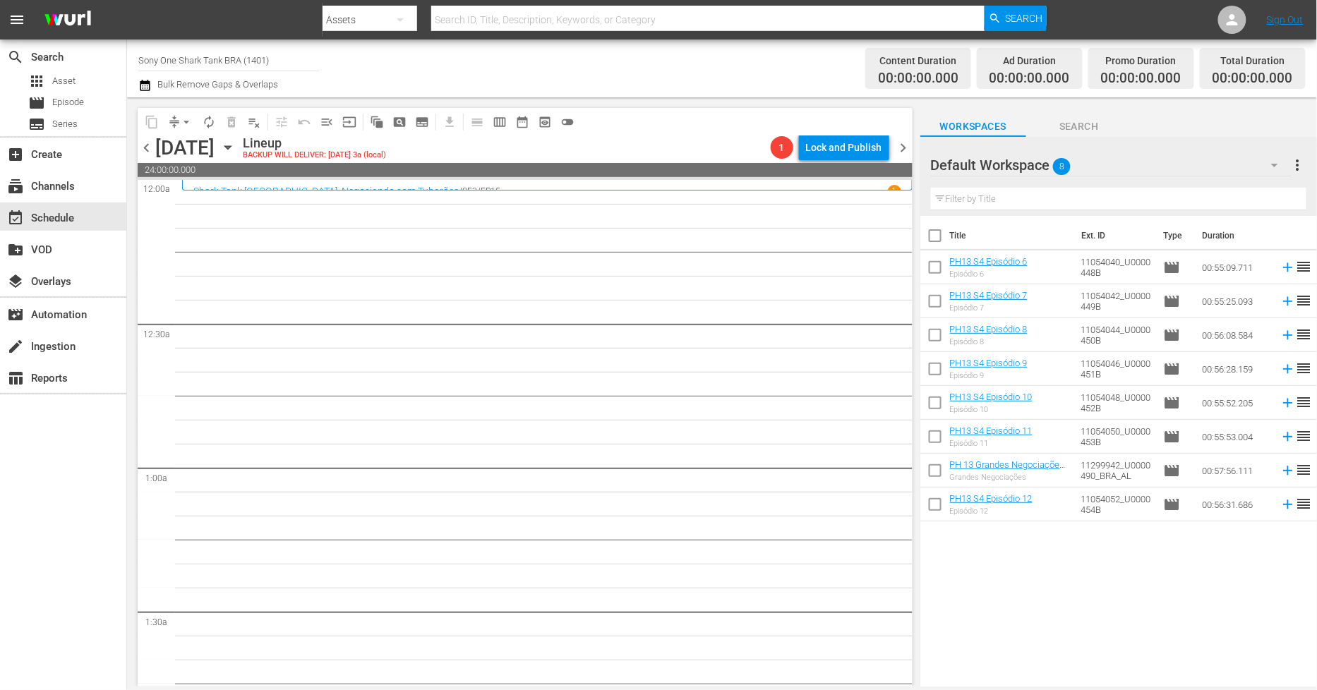
checkbox input "true"
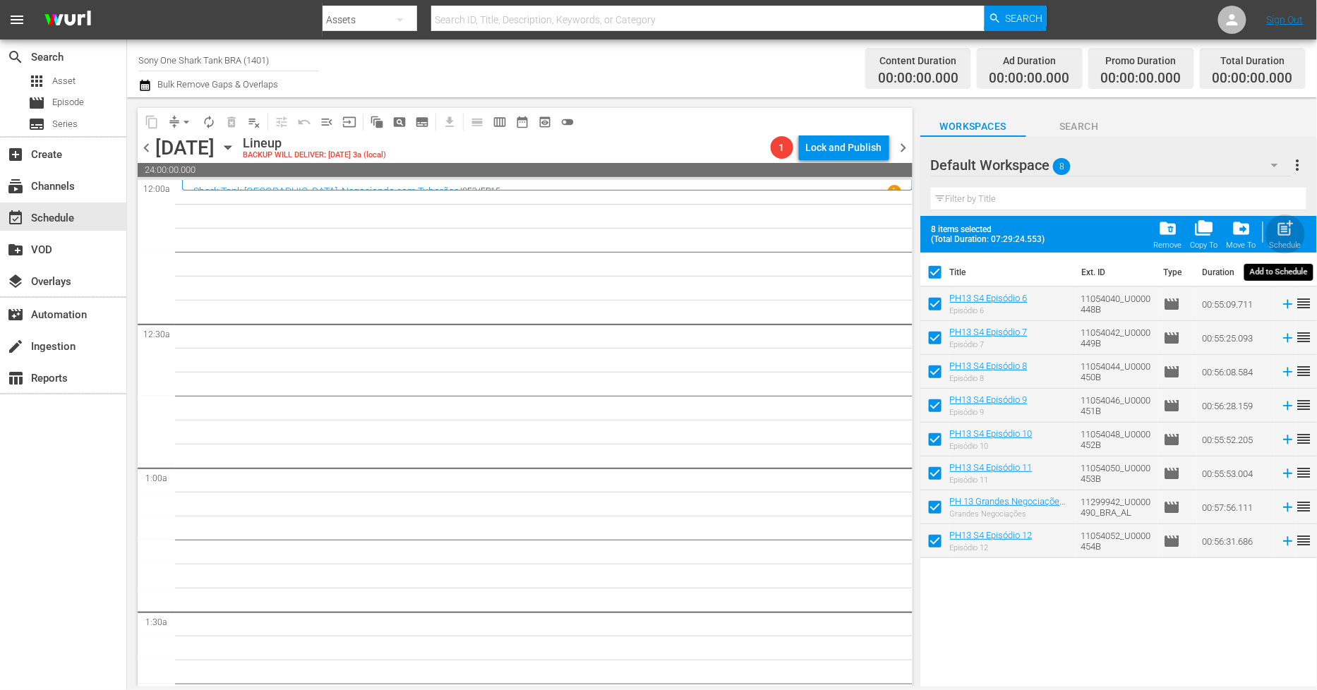
click at [1294, 226] on span "post_add" at bounding box center [1285, 228] width 19 height 19
checkbox input "false"
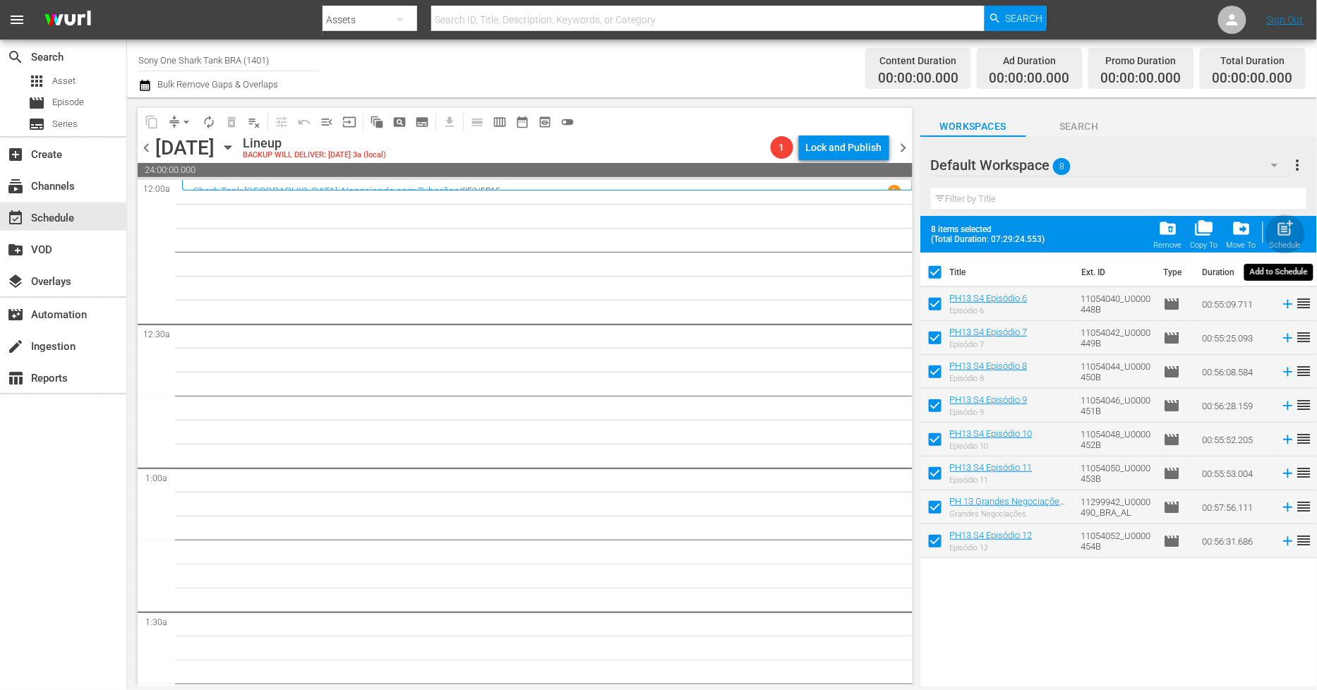
checkbox input "false"
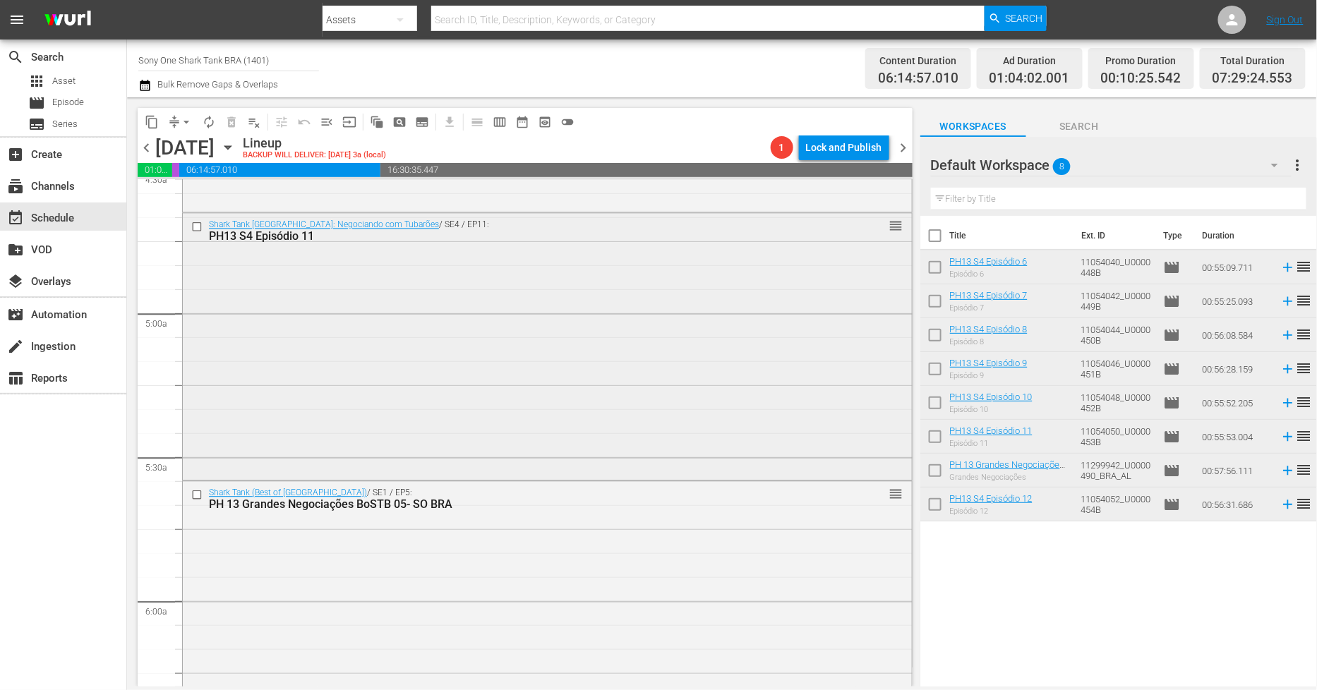
scroll to position [1333, 0]
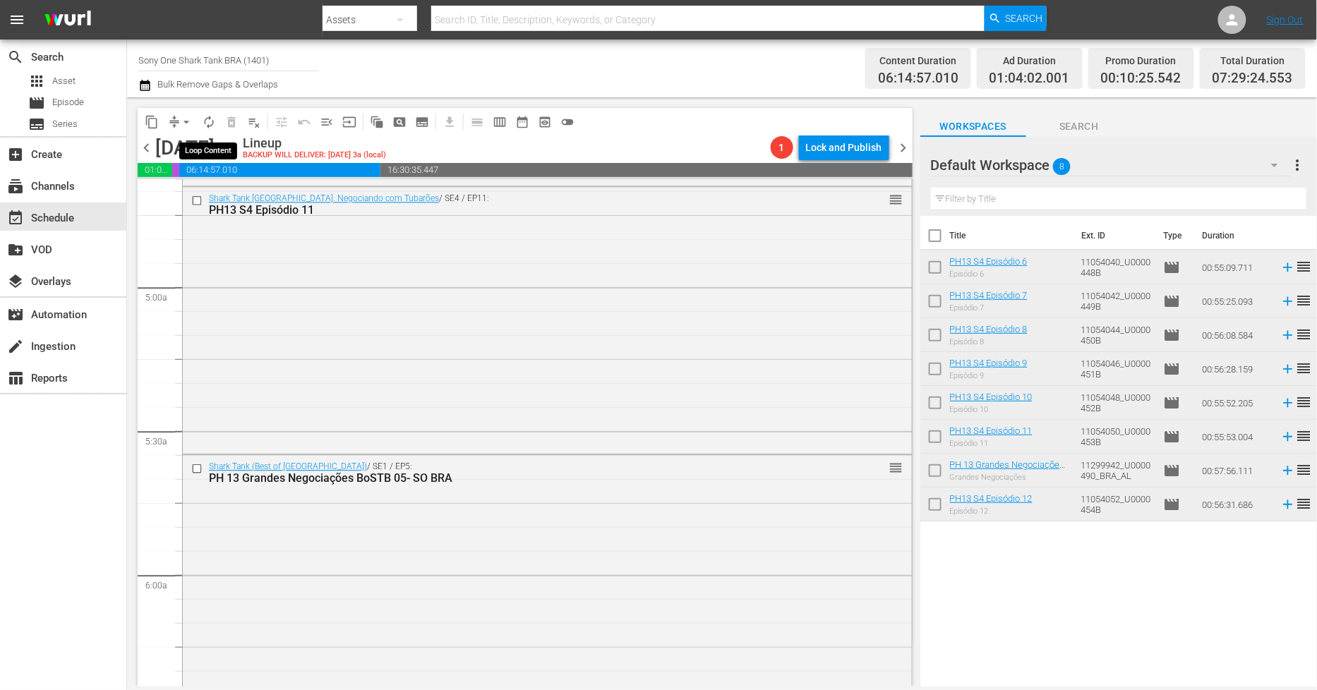
click at [207, 126] on span "autorenew_outlined" at bounding box center [209, 122] width 14 height 14
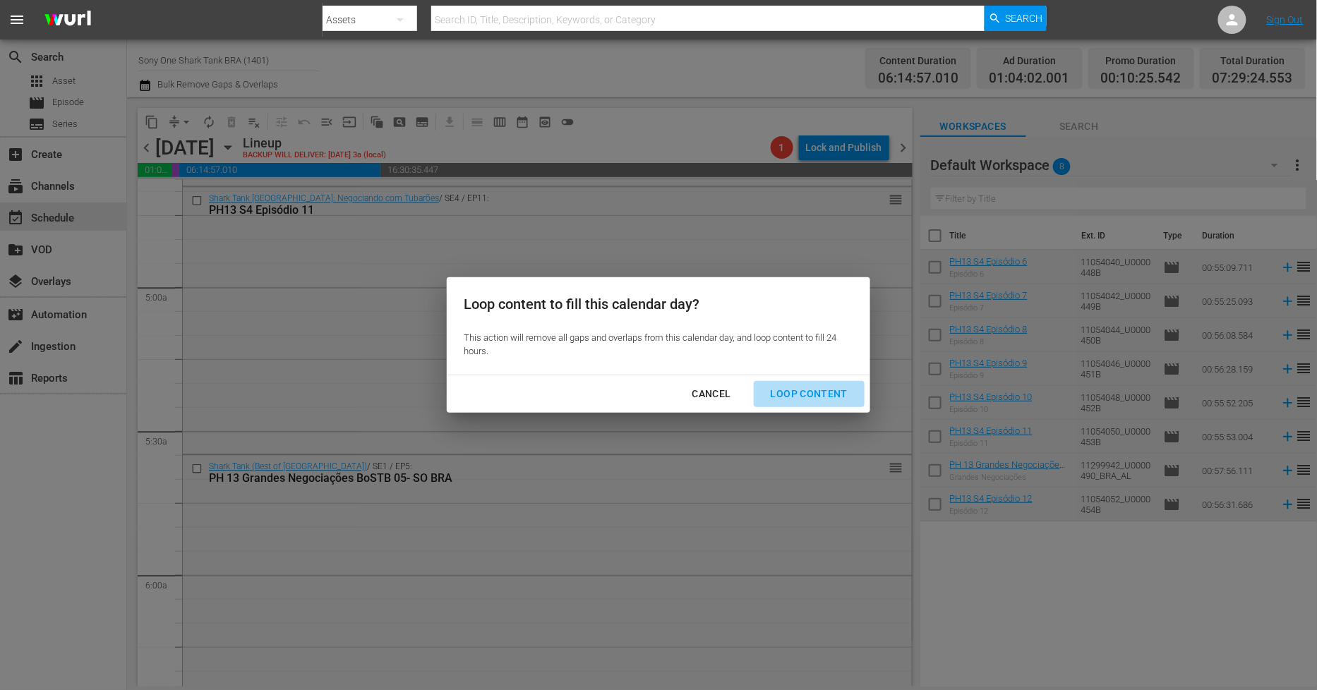
click at [813, 393] on div "Loop Content" at bounding box center [810, 394] width 100 height 18
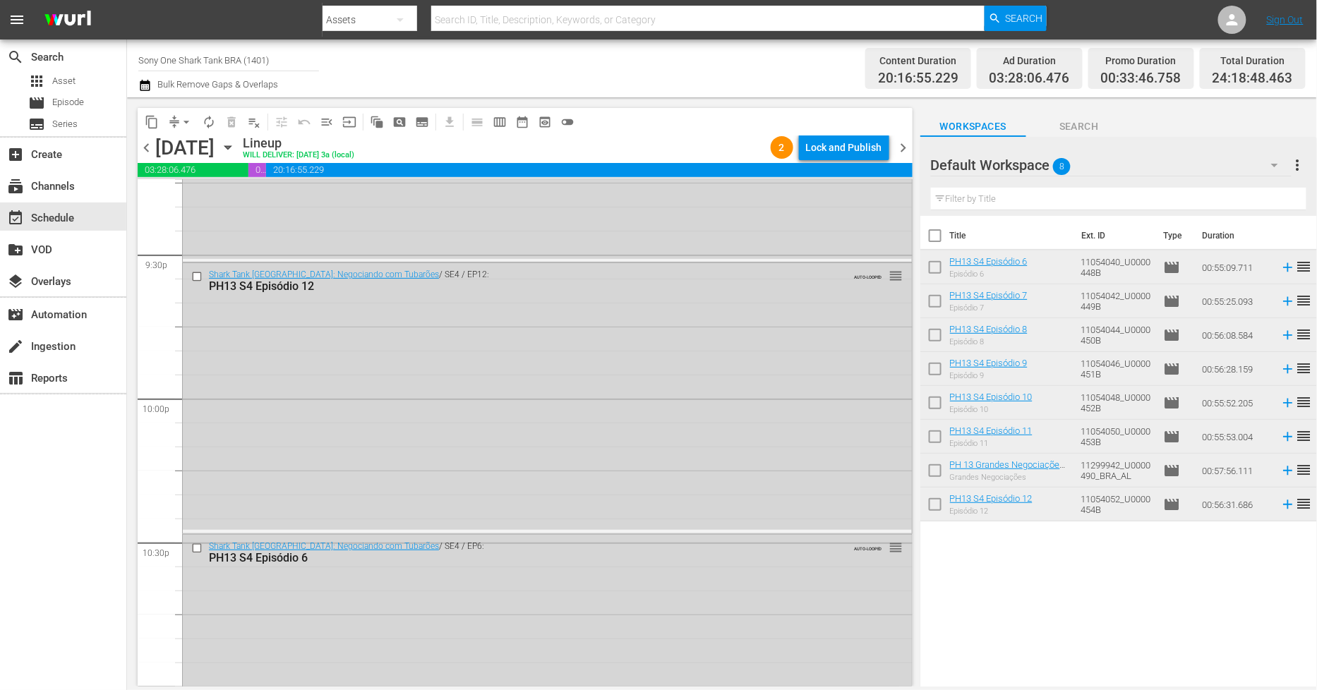
scroll to position [6496, 0]
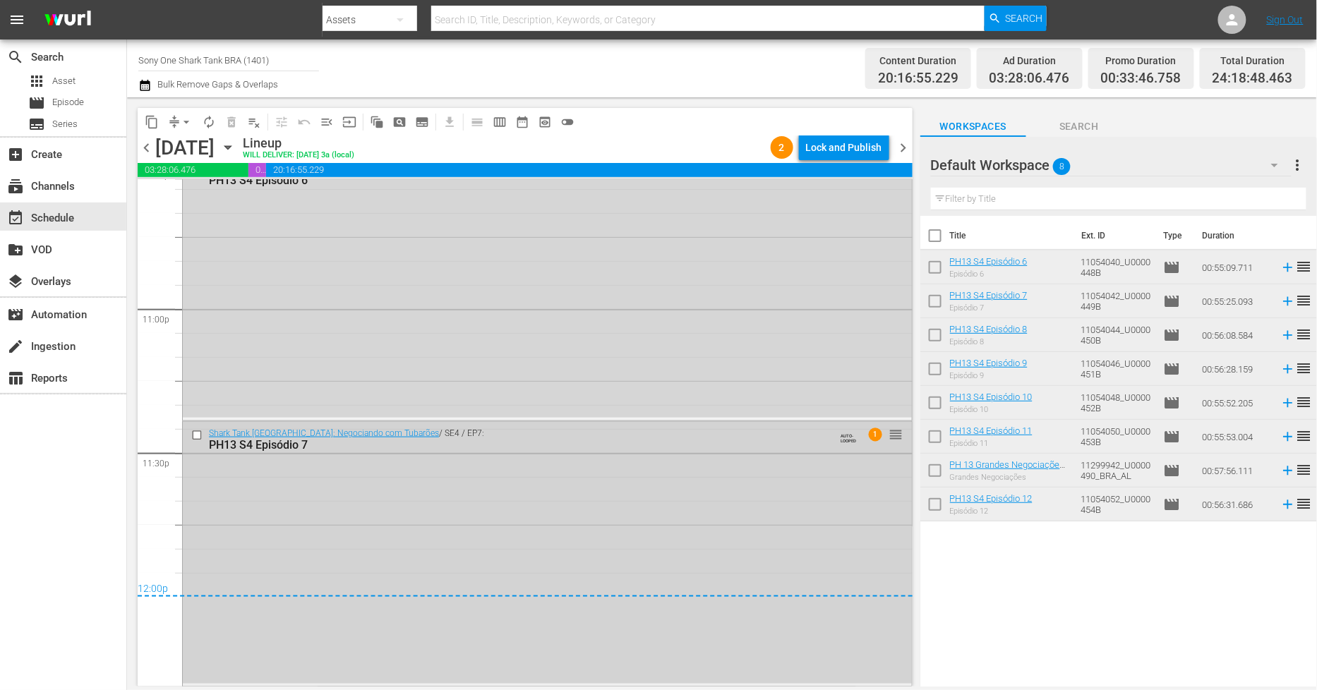
click at [474, 517] on div "Shark Tank Brasil: Negociando com Tubarões / SE4 / EP7: PH13 S4 Episódio 7 AUTO…" at bounding box center [547, 553] width 729 height 262
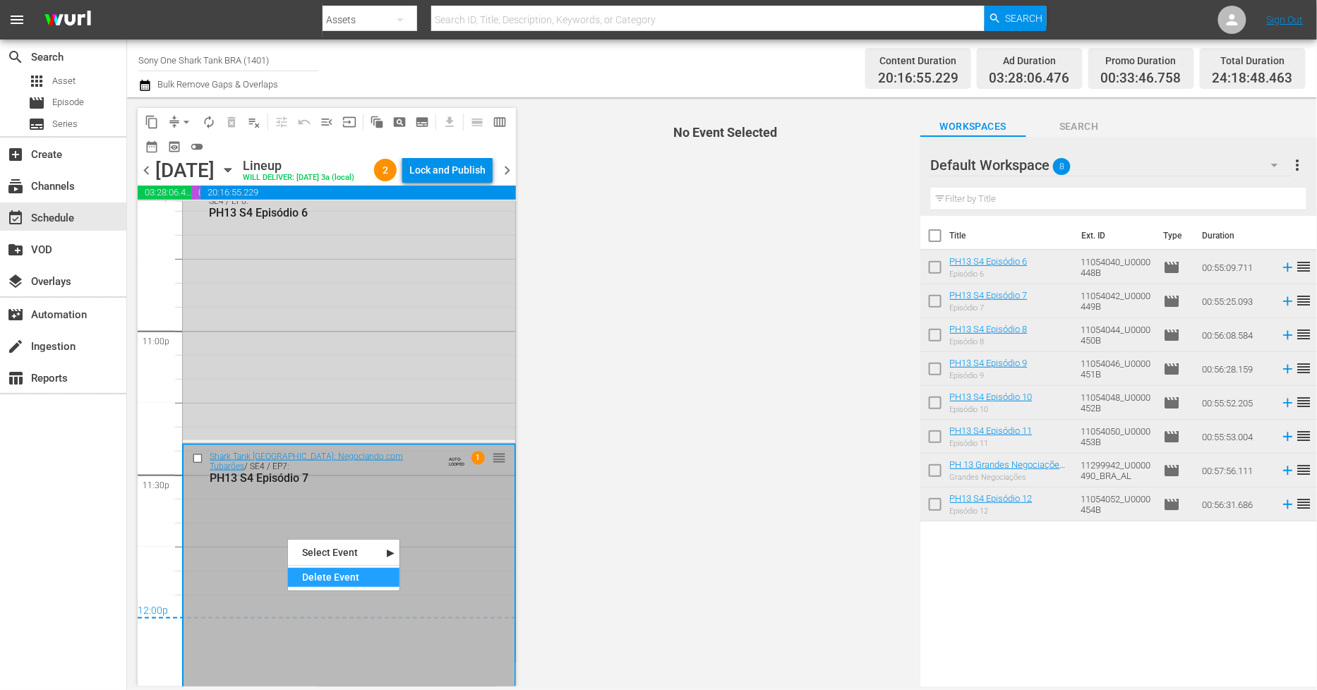
click at [339, 577] on div "Delete Event" at bounding box center [344, 577] width 112 height 19
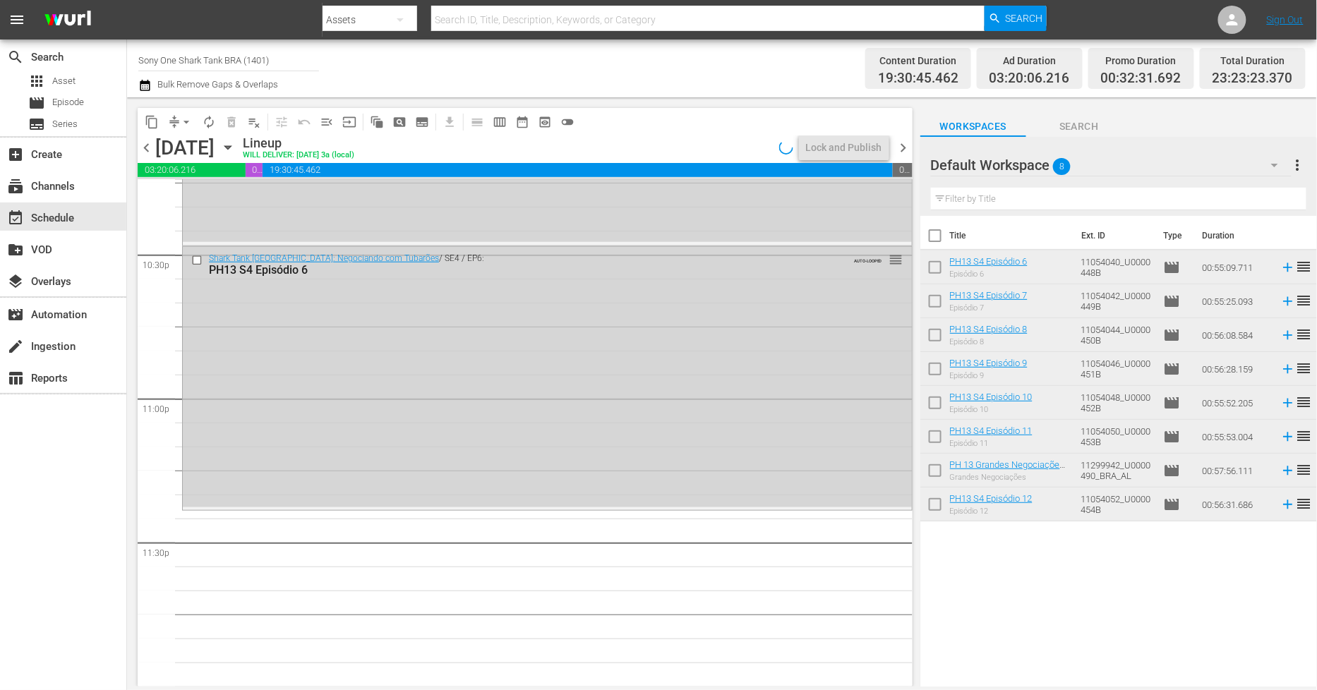
scroll to position [6405, 0]
click at [348, 318] on div "Shark Tank Brasil: Negociando com Tubarões / SE4 / EP6: PH13 S4 Episódio 6 AUTO…" at bounding box center [547, 378] width 729 height 261
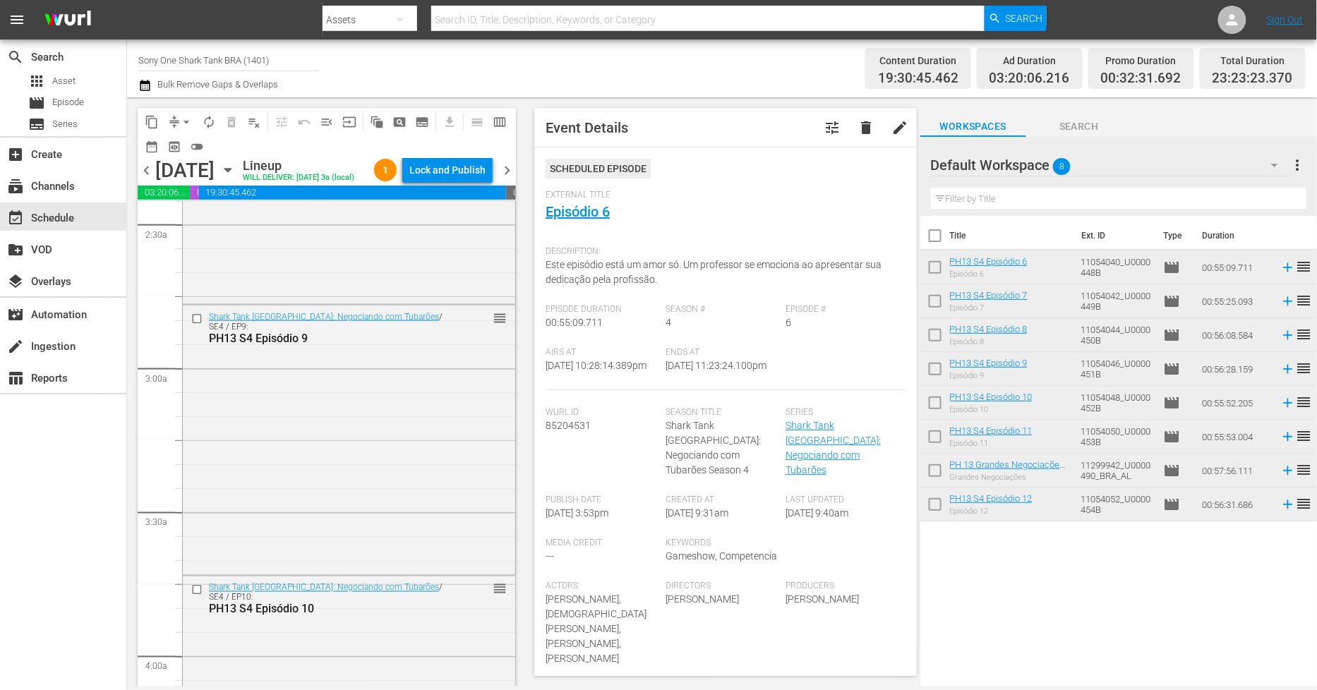
scroll to position [724, 0]
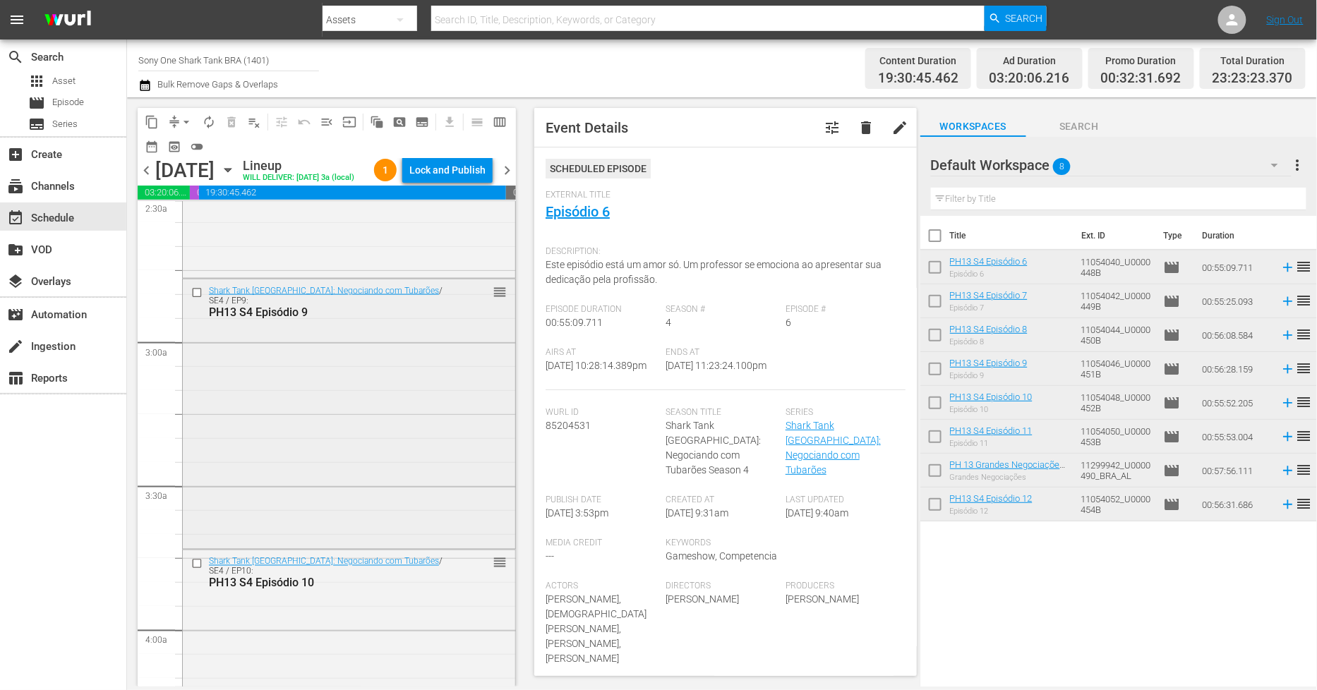
click at [414, 439] on div "Shark Tank Brasil: Negociando com Tubarões / SE4 / EP9: PH13 S4 Episódio 9 reor…" at bounding box center [349, 413] width 333 height 267
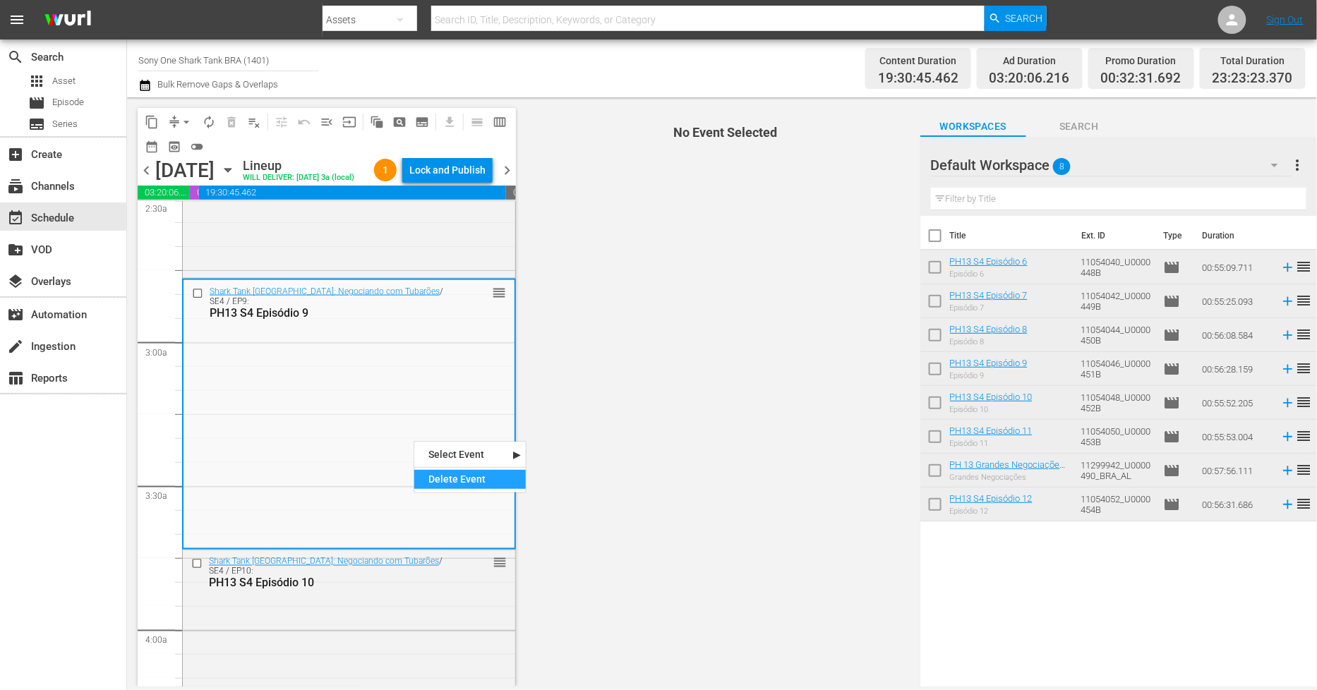
click at [448, 481] on div "Delete Event" at bounding box center [470, 479] width 112 height 19
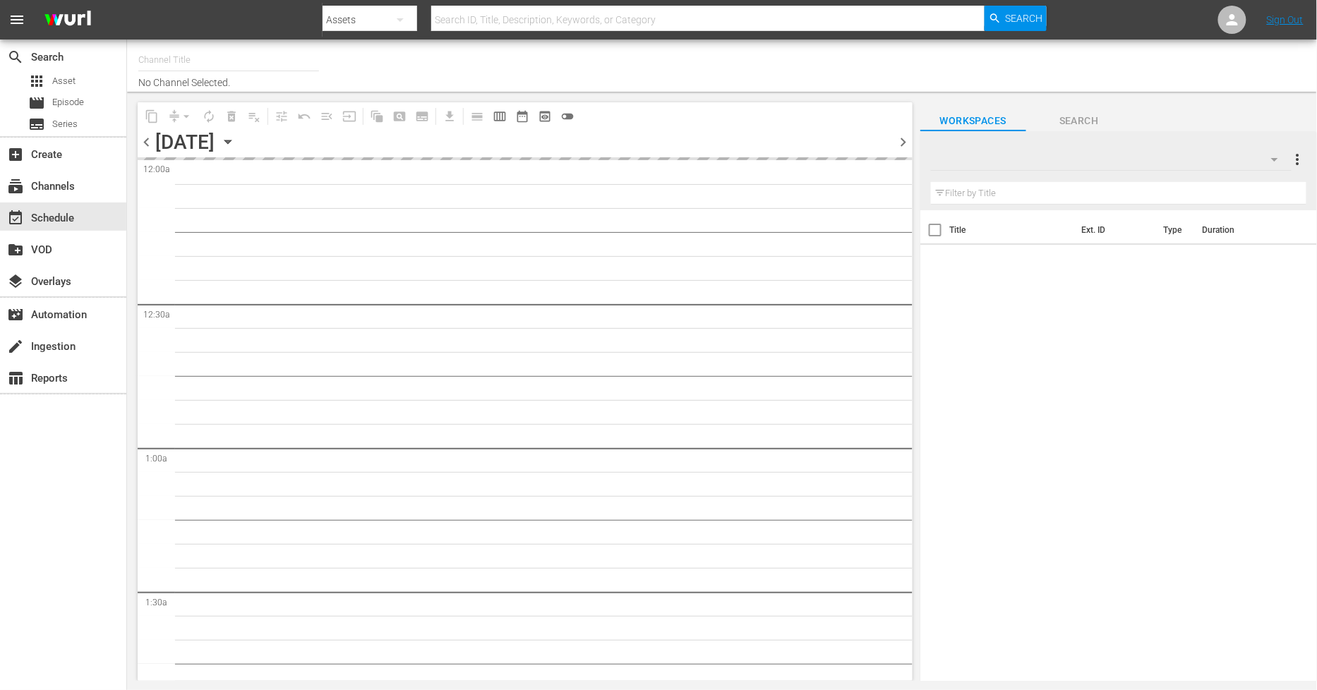
type input "Sony One Shark Tank BRA (1401)"
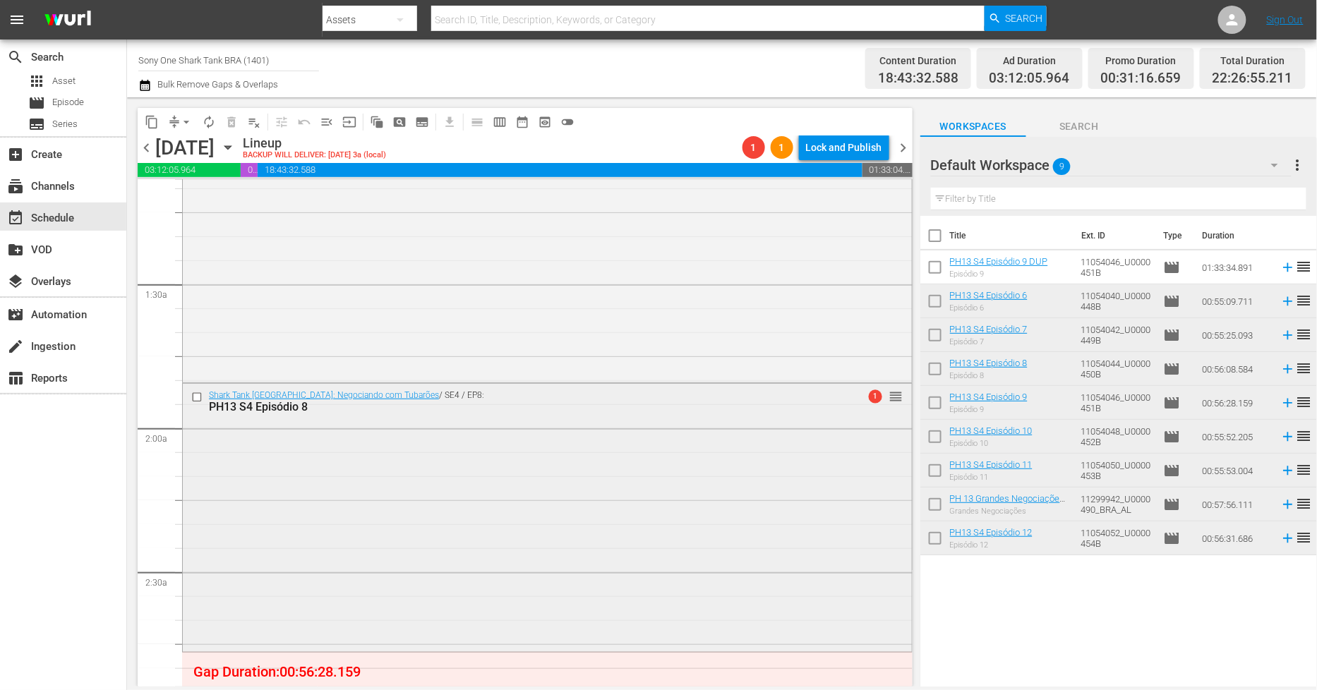
scroll to position [549, 0]
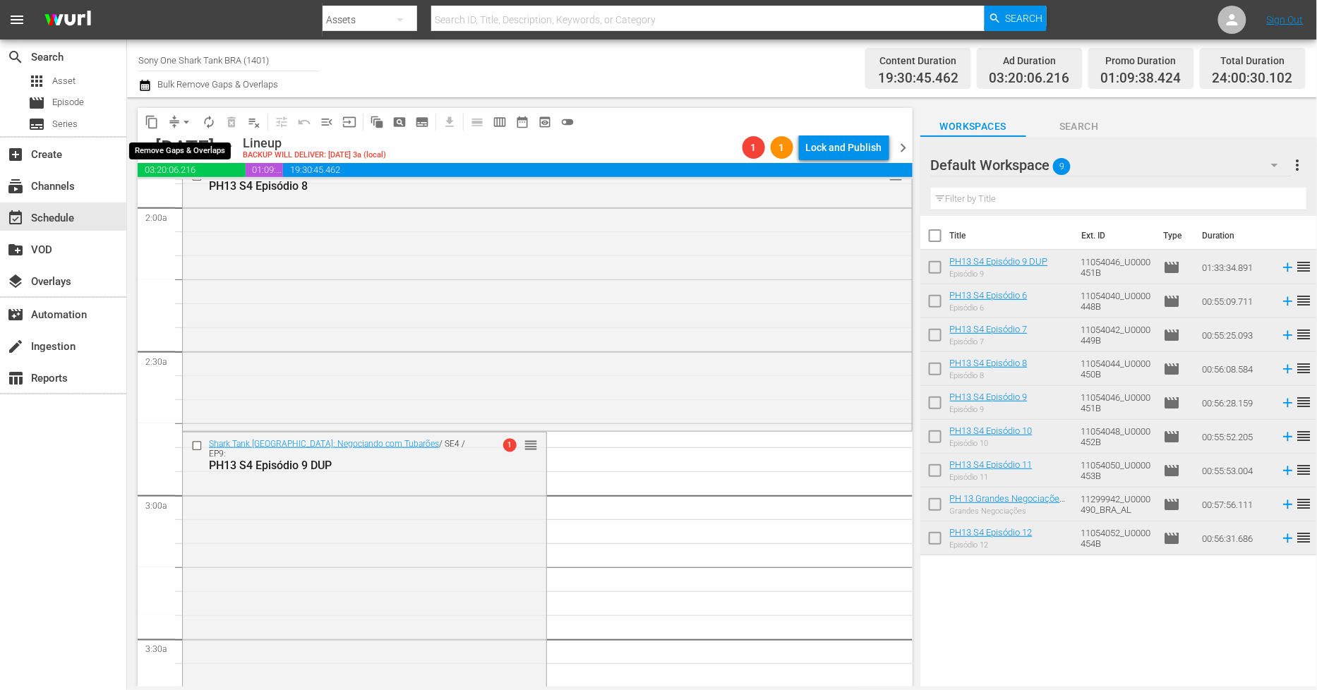
click at [184, 124] on span "arrow_drop_down" at bounding box center [186, 122] width 14 height 14
click at [212, 193] on li "Align to End of Previous Day" at bounding box center [187, 196] width 148 height 23
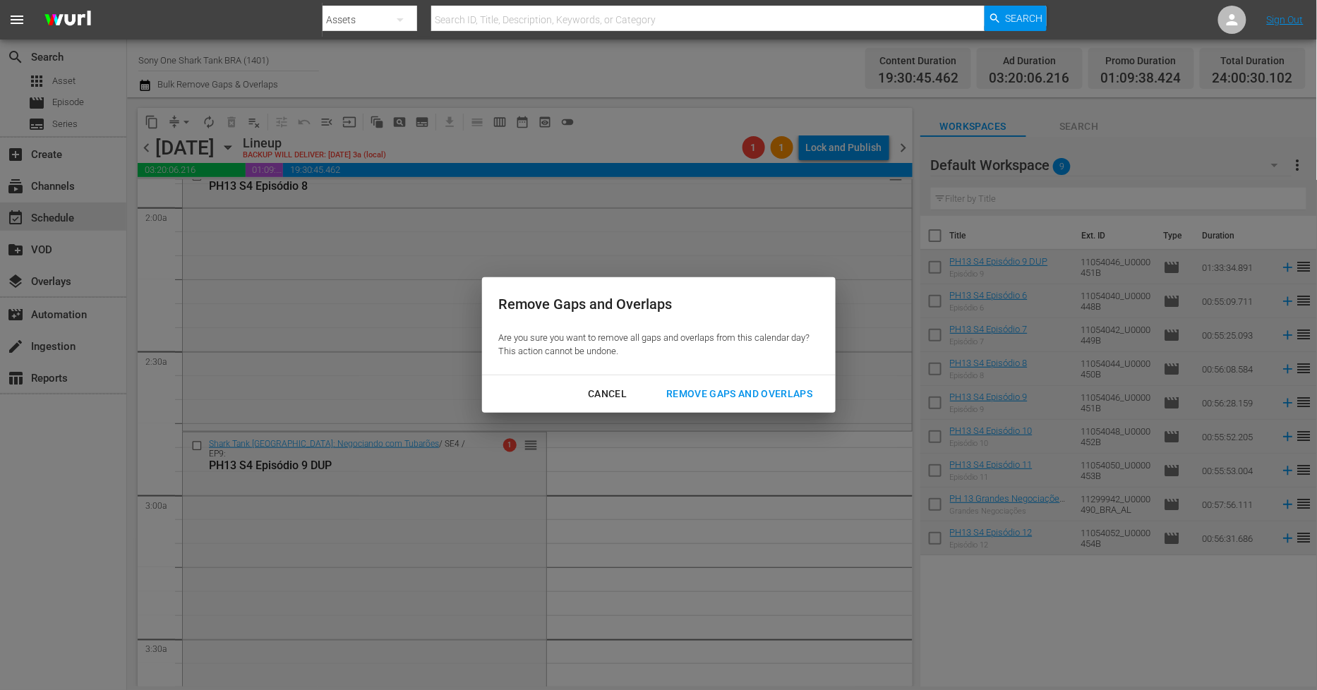
click at [767, 402] on div "Remove Gaps and Overlaps" at bounding box center [739, 394] width 169 height 18
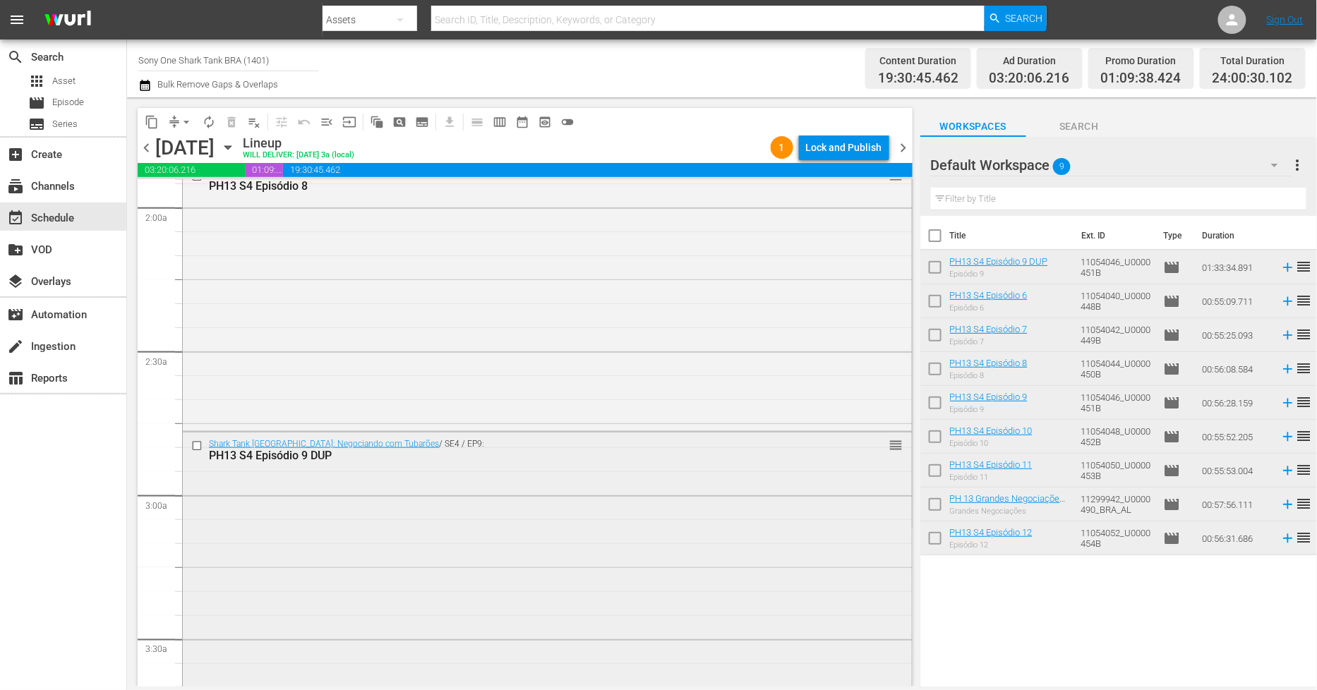
click at [498, 520] on div "Shark Tank Brasil: Negociando com Tubarões / SE4 / EP9: PH13 S4 Episódio 9 DUP …" at bounding box center [547, 655] width 729 height 445
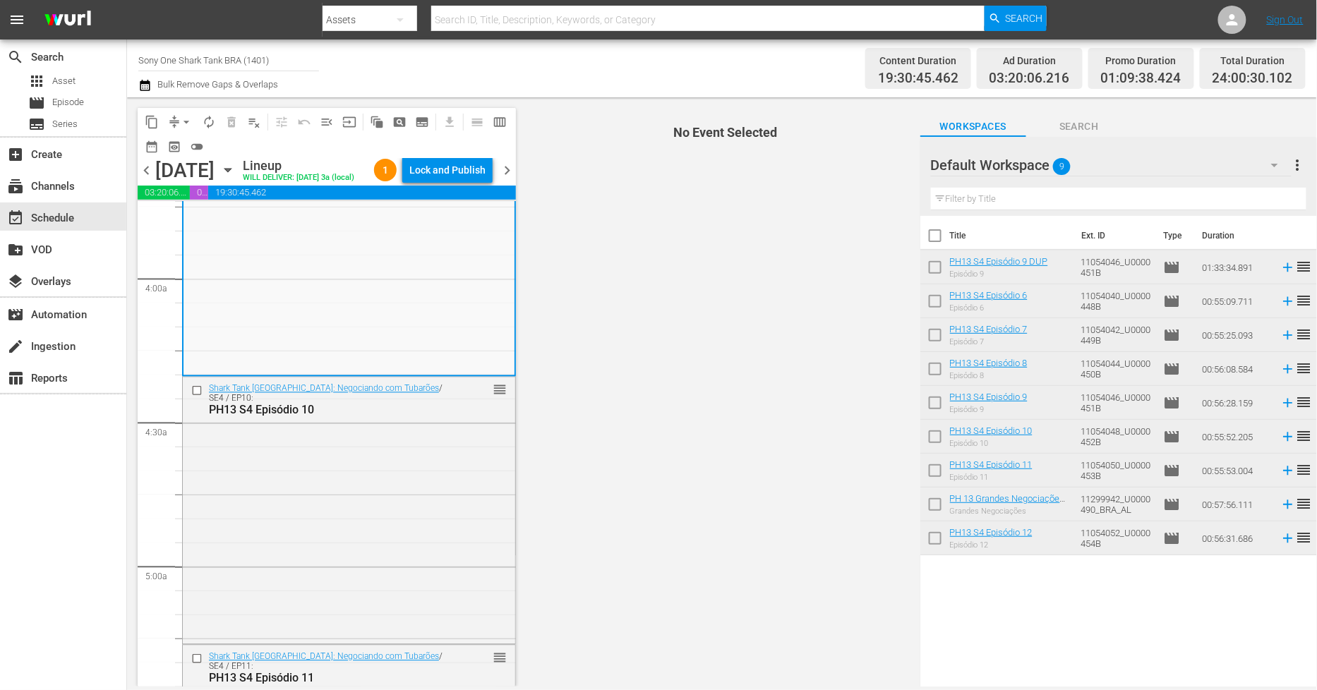
scroll to position [1098, 0]
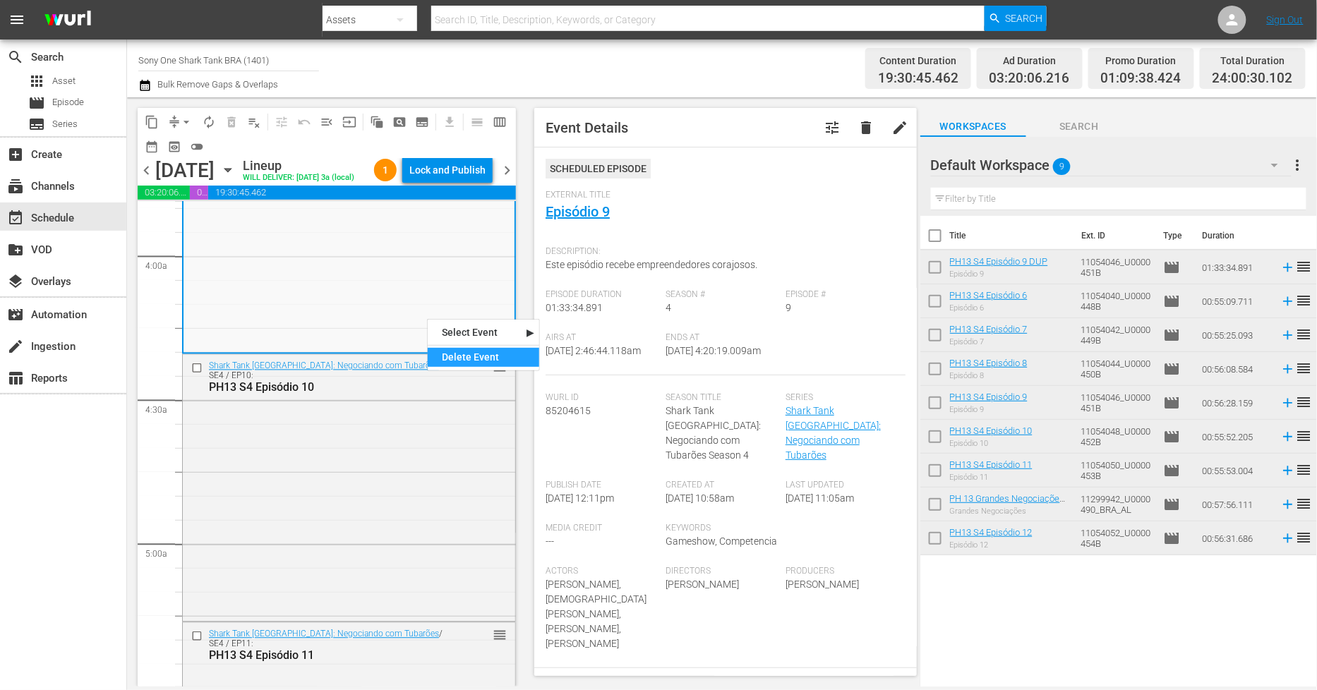
click at [473, 357] on div "Delete Event" at bounding box center [484, 357] width 112 height 19
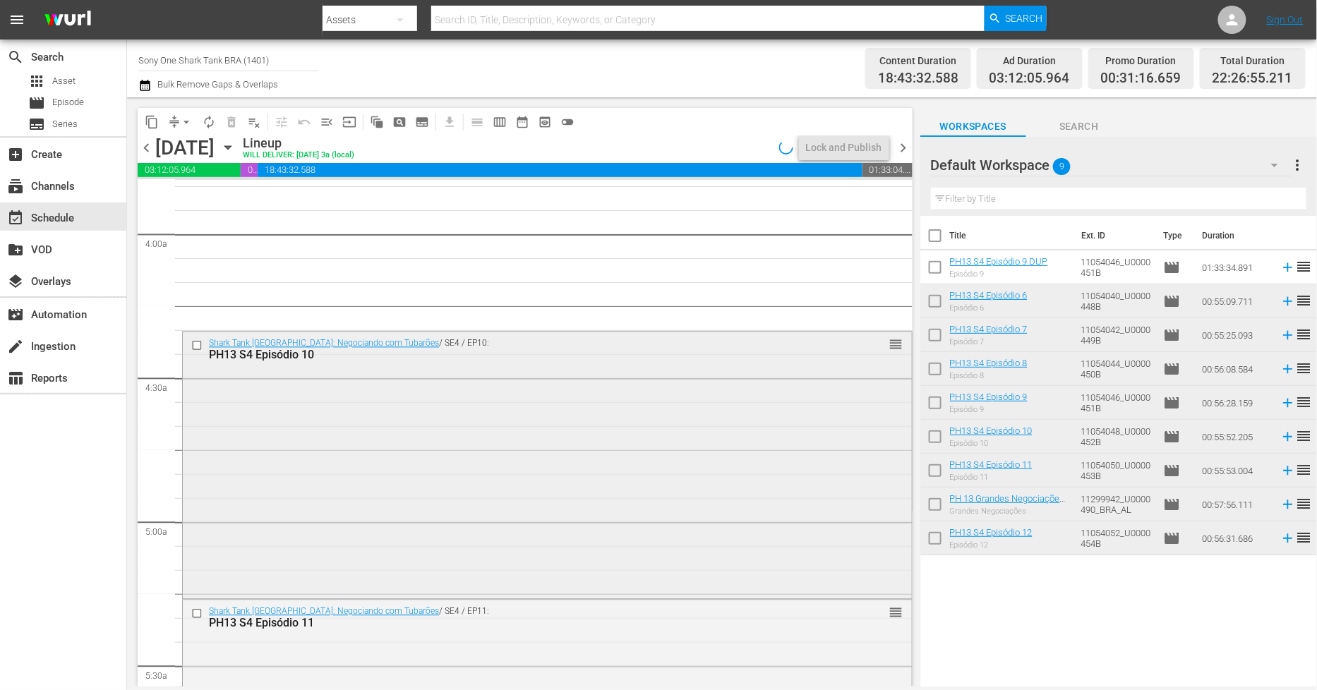
click at [365, 438] on div "Shark Tank Brasil: Negociando com Tubarões / SE4 / EP10: PH13 S4 Episódio 10 re…" at bounding box center [547, 465] width 729 height 264
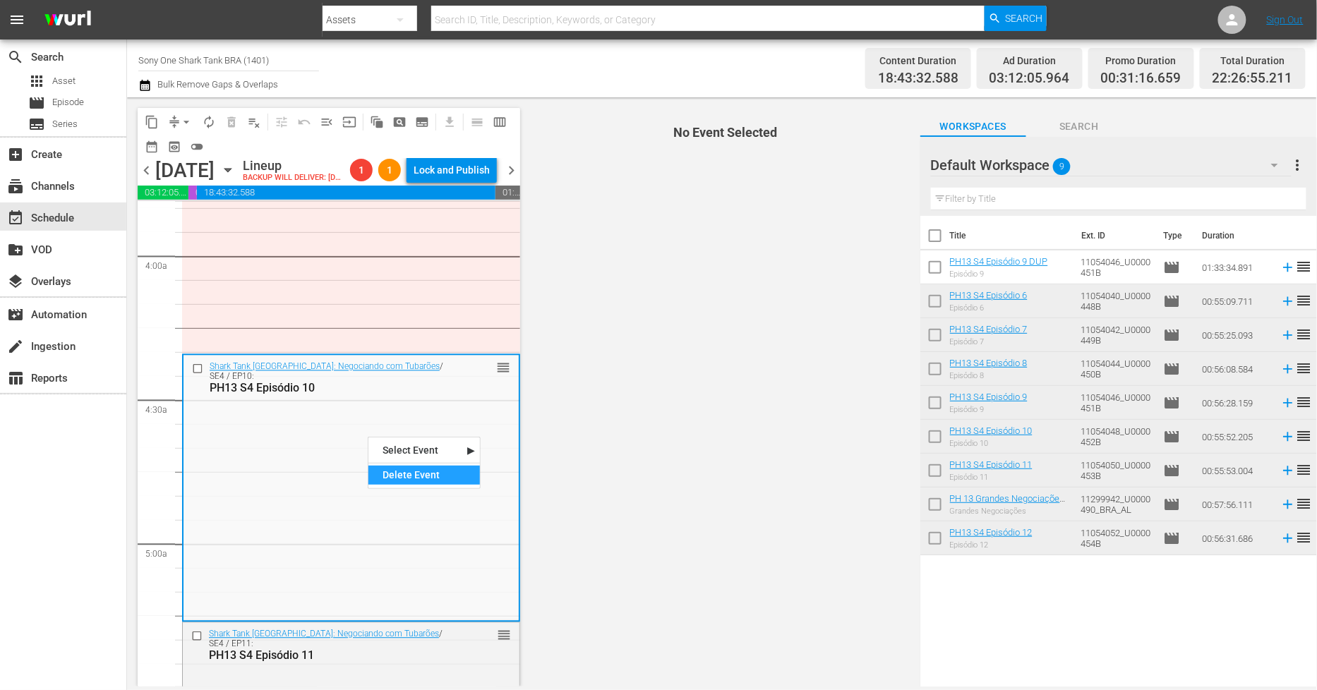
click at [401, 469] on div "Delete Event" at bounding box center [425, 475] width 112 height 19
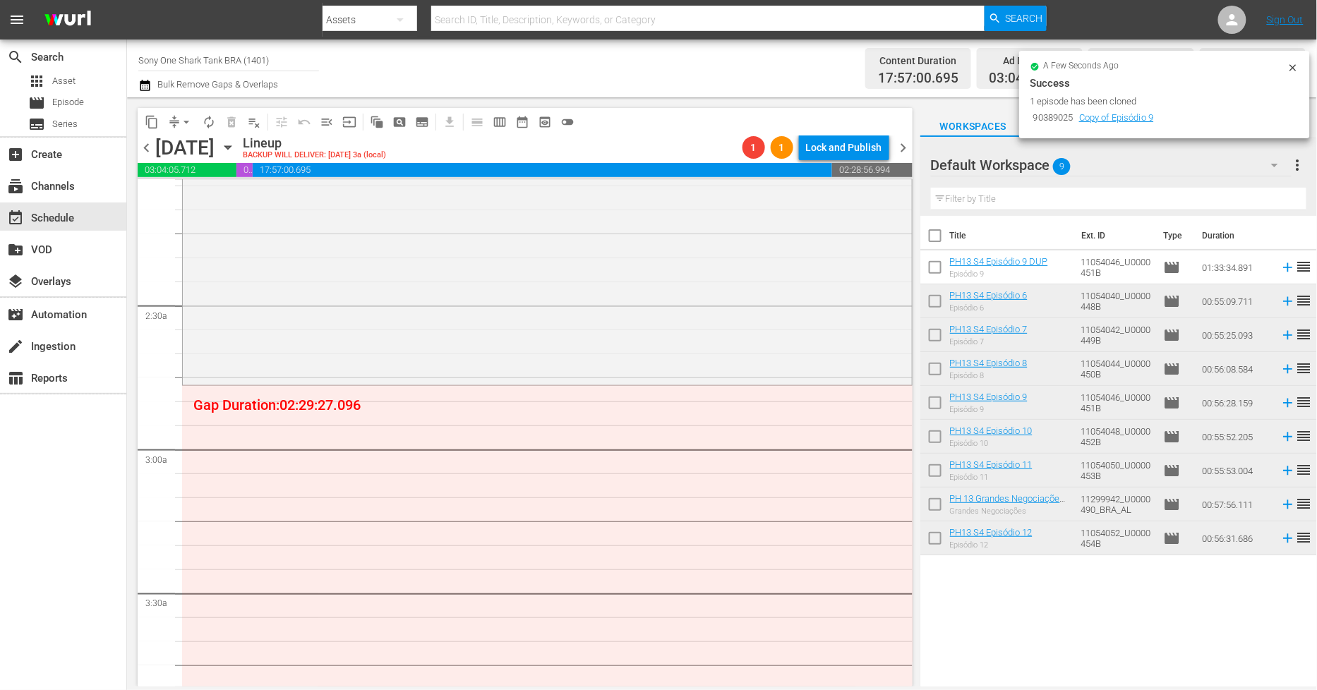
scroll to position [470, 0]
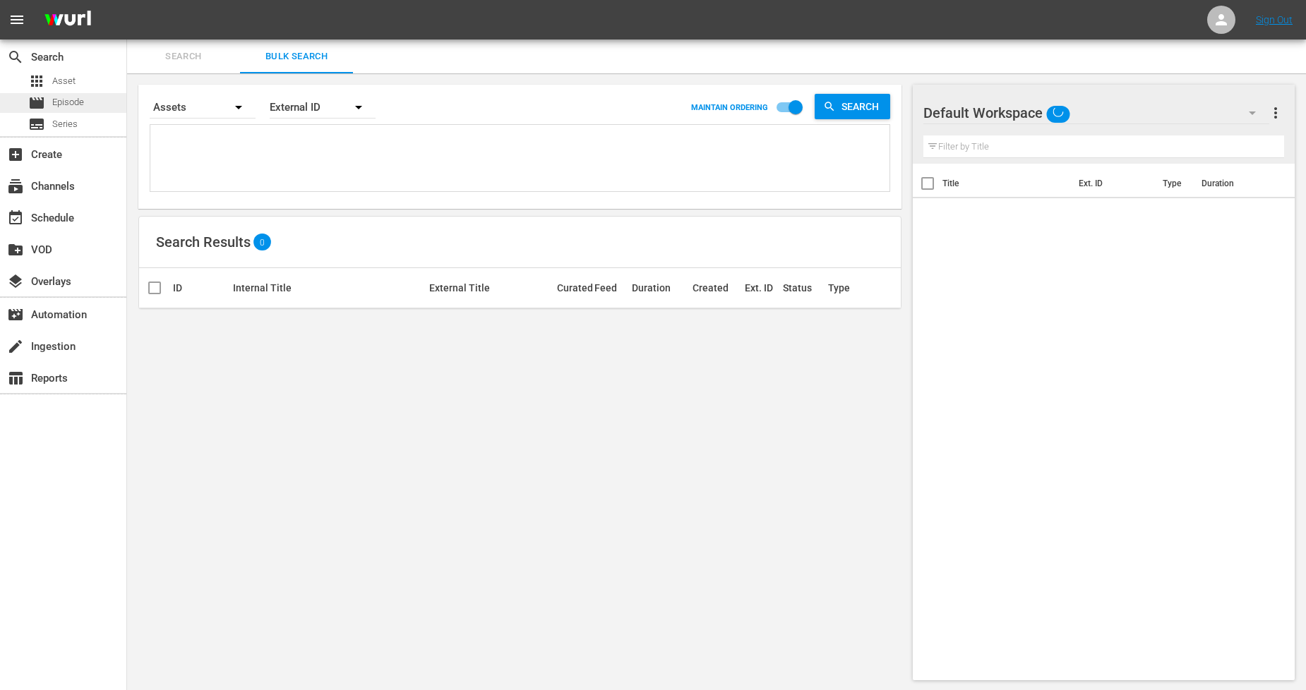
click at [85, 106] on div "movie Episode" at bounding box center [63, 103] width 126 height 20
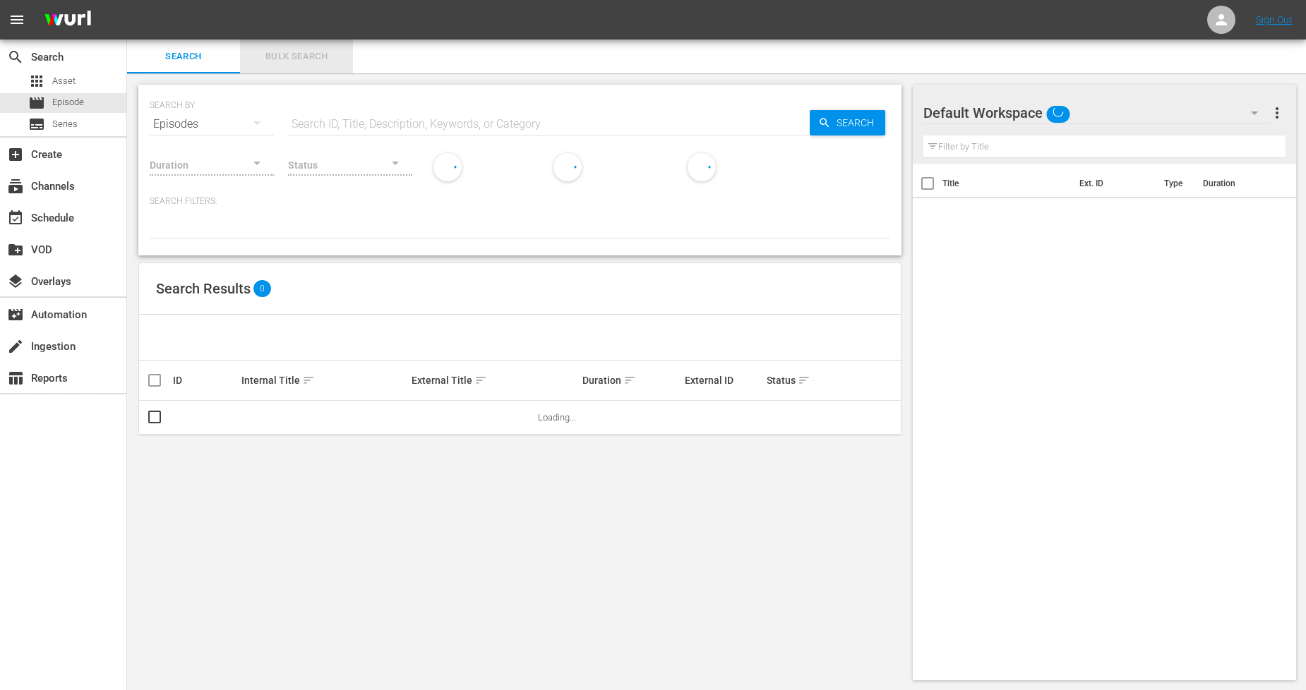
click at [315, 57] on span "Bulk Search" at bounding box center [297, 57] width 96 height 16
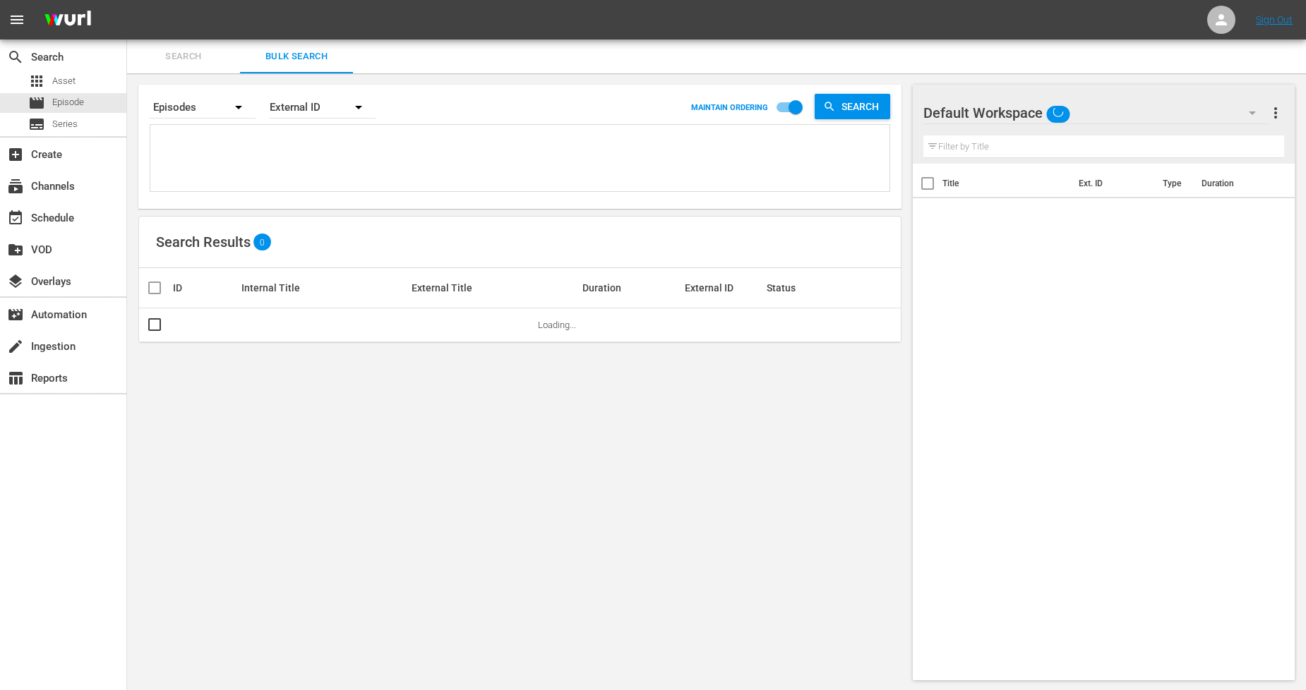
click at [241, 145] on textarea at bounding box center [522, 160] width 736 height 64
paste textarea "U0000448B U0000449B U0000450B U0000451B U0000452B U0000453B 11299942_U0000490_B…"
type textarea "U0000448B U0000449B U0000450B U0000451B U0000452B U0000453B 11299942_U0000490_B…"
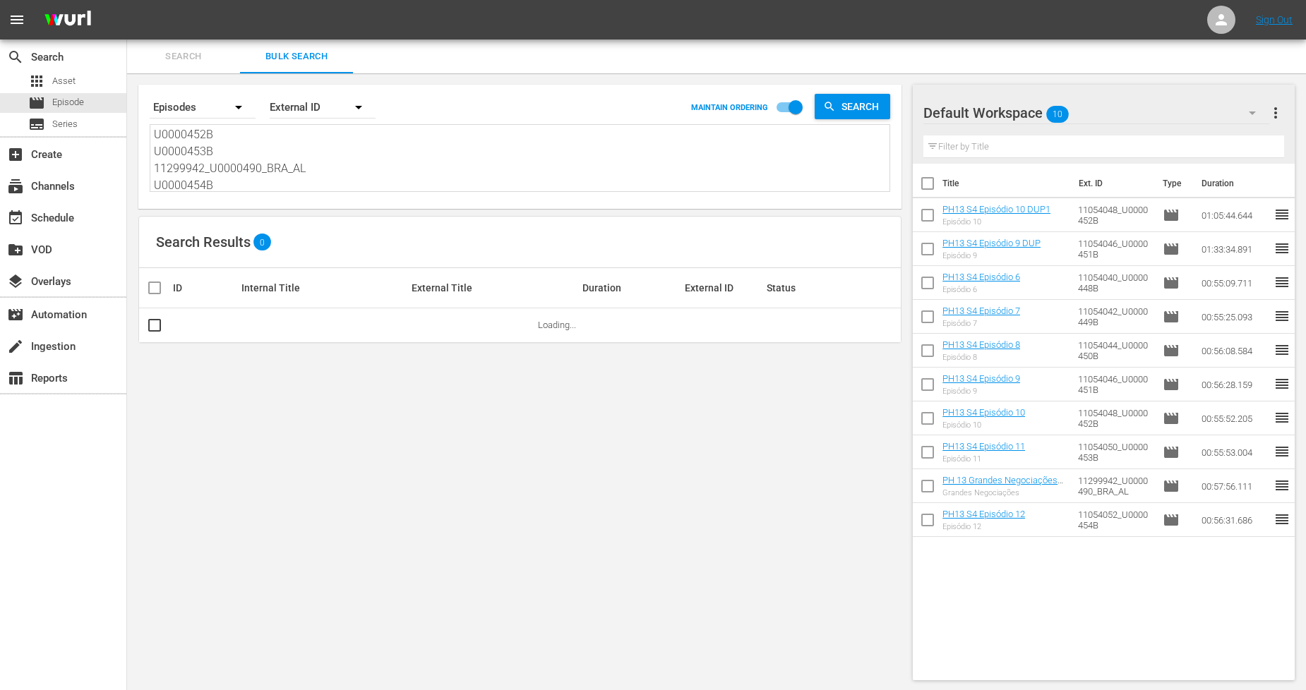
type textarea "U0000448B U0000449B U0000450B U0000451B U0000452B U0000453B 11299942_U0000490_B…"
click at [791, 95] on span at bounding box center [795, 107] width 27 height 27
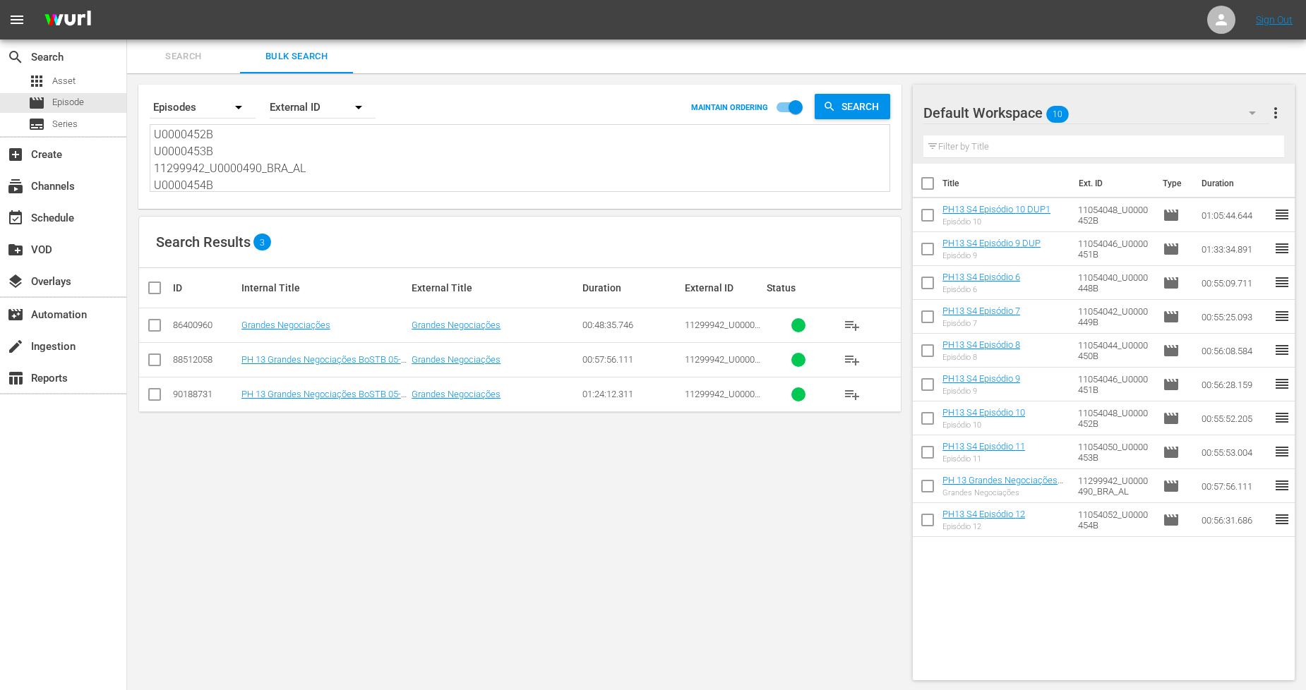
click at [798, 97] on input "checkbox" at bounding box center [795, 110] width 80 height 27
checkbox input "false"
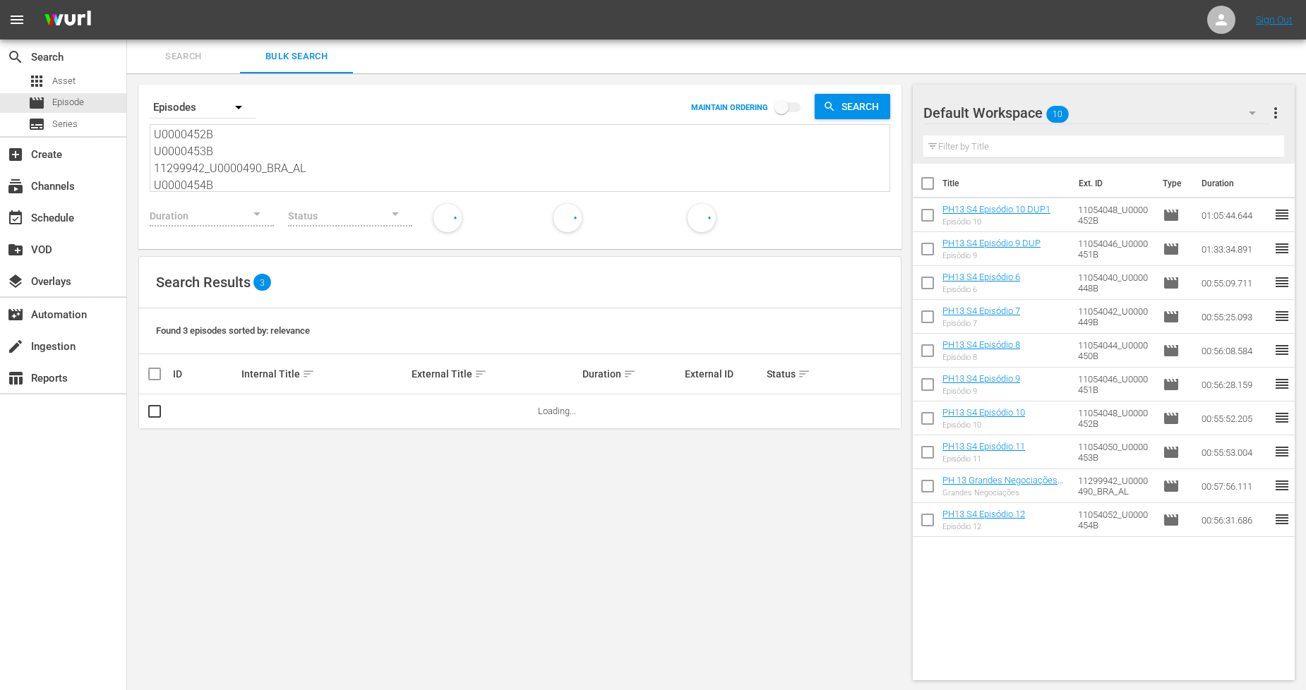
click at [293, 368] on div "Internal Title sort" at bounding box center [324, 374] width 167 height 17
click at [311, 369] on span "sort" at bounding box center [308, 374] width 13 height 13
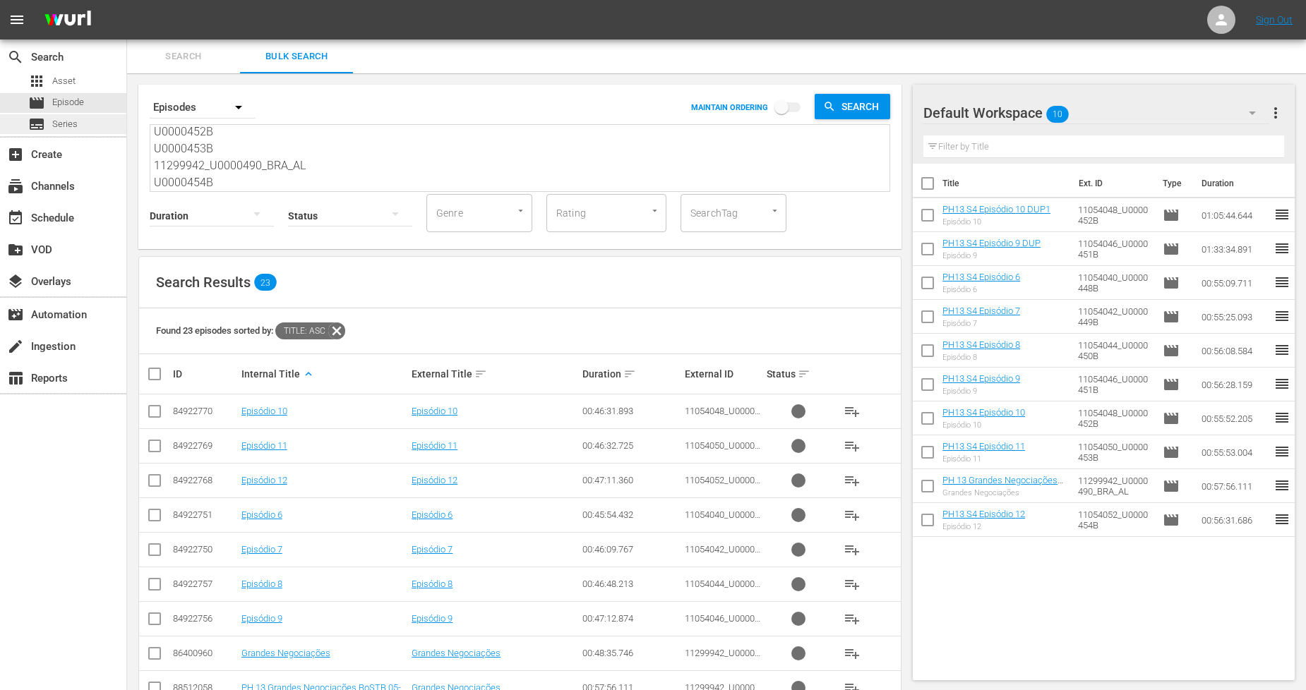
scroll to position [0, 0]
drag, startPoint x: 222, startPoint y: 179, endPoint x: 40, endPoint y: 19, distance: 243.1
click at [40, 19] on div "menu Sign Out search Search apps Asset movie Episode subtitles Series add_box C…" at bounding box center [653, 608] width 1306 height 1216
paste textarea "56B U0000457B U0000458B U0000459B U0000460B 11299944_U0000491_BRA_AL U0000461"
type textarea "U0000456B U0000457B U0000458B U0000459B U0000460B 11299944_U0000491_BRA_AL U000…"
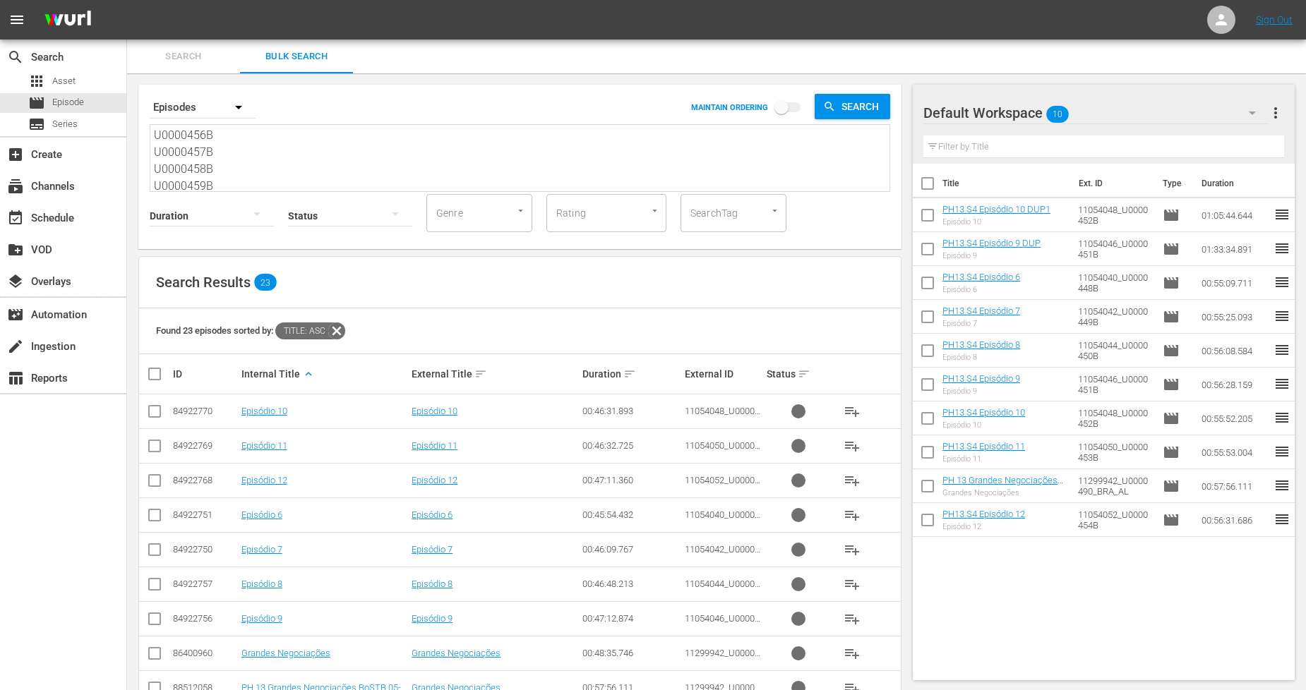
scroll to position [52, 0]
type textarea "U0000456B U0000457B U0000458B U0000459B U0000460B 11299944_U0000491_BRA_AL U000…"
drag, startPoint x: 217, startPoint y: 179, endPoint x: 28, endPoint y: 61, distance: 222.3
click at [127, 0] on div "search Search apps Asset movie Episode subtitles Series add_box Create subscrip…" at bounding box center [716, 0] width 1179 height 0
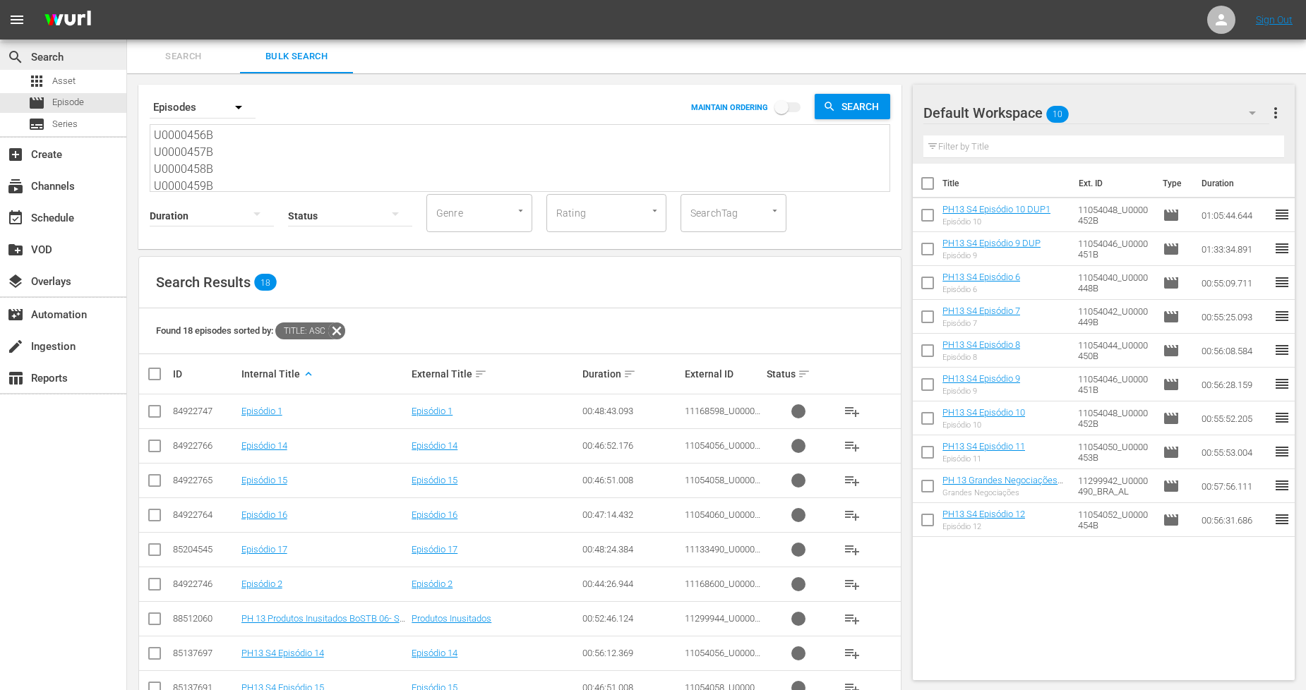
paste textarea "U0000455B"
type textarea "U0000455B U0000456B U0000457B U0000458B U0000459B U0000460B 11299944_U0000491_B…"
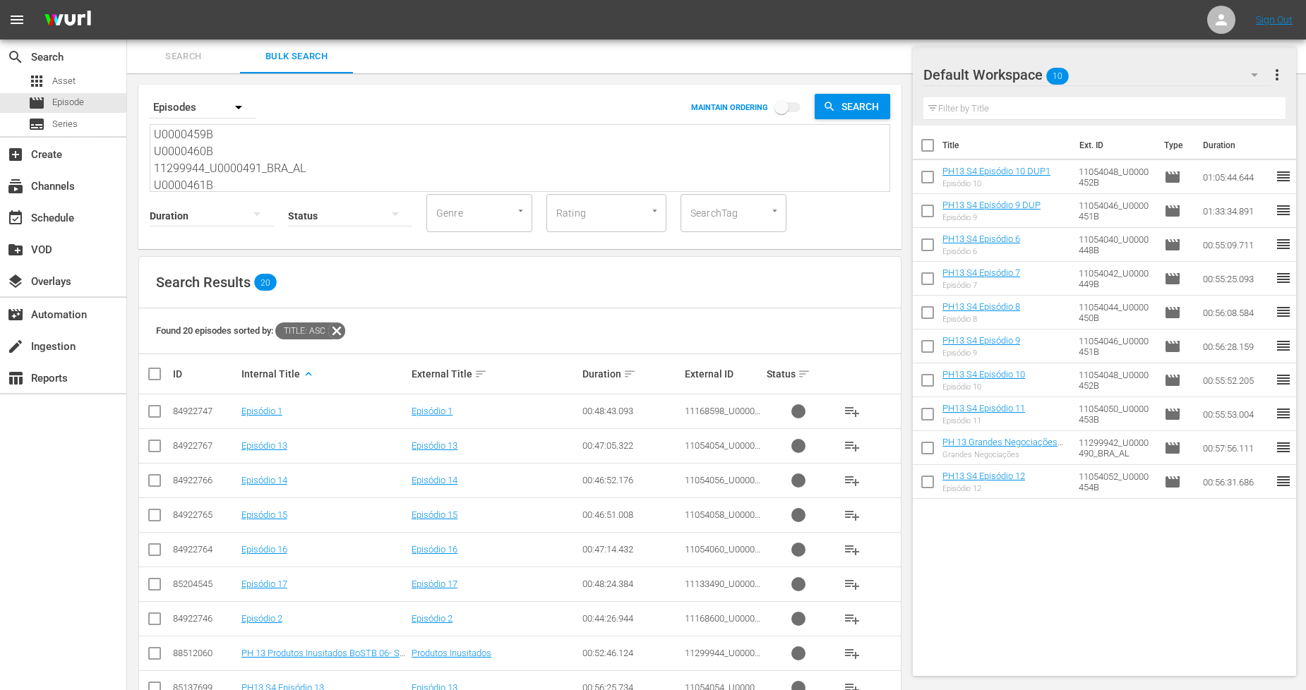
scroll to position [283, 0]
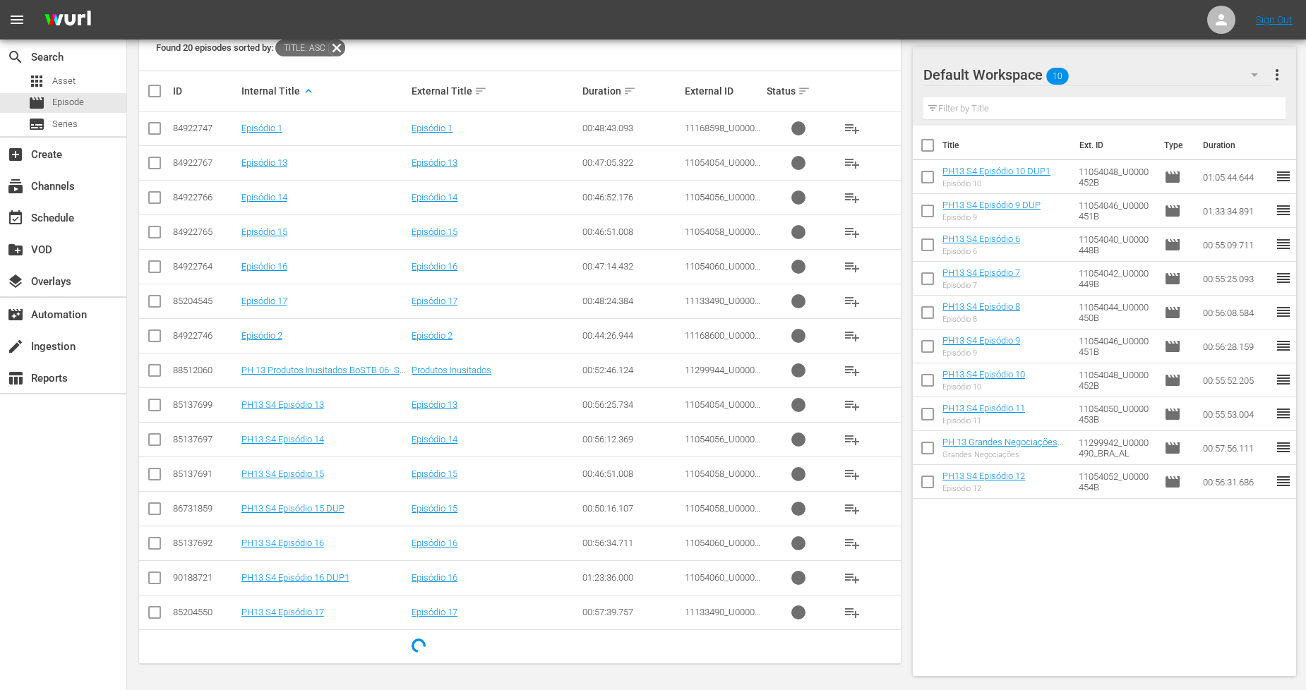
type textarea "U0000455B U0000456B U0000457B U0000458B U0000459B U0000460B 11299944_U0000491_B…"
click at [150, 404] on input "checkbox" at bounding box center [154, 408] width 17 height 17
checkbox input "true"
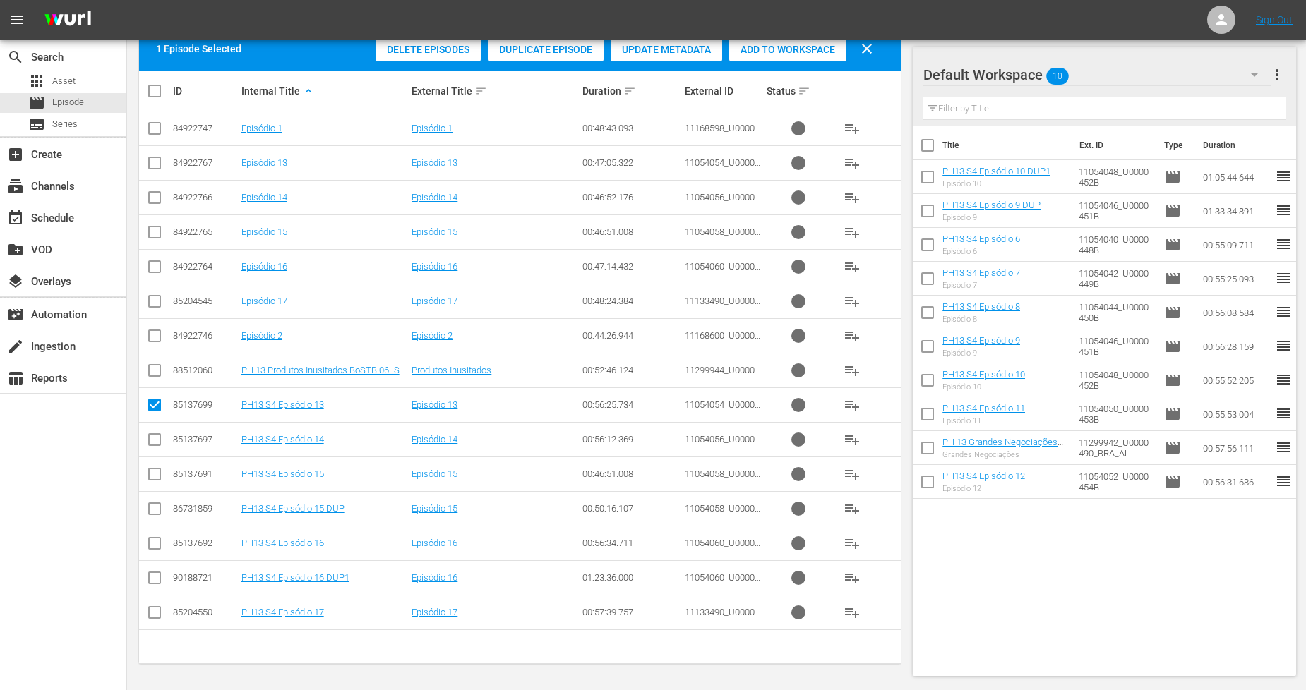
click at [157, 438] on input "checkbox" at bounding box center [154, 442] width 17 height 17
checkbox input "true"
click at [152, 480] on input "checkbox" at bounding box center [154, 477] width 17 height 17
checkbox input "true"
click at [159, 544] on input "checkbox" at bounding box center [154, 546] width 17 height 17
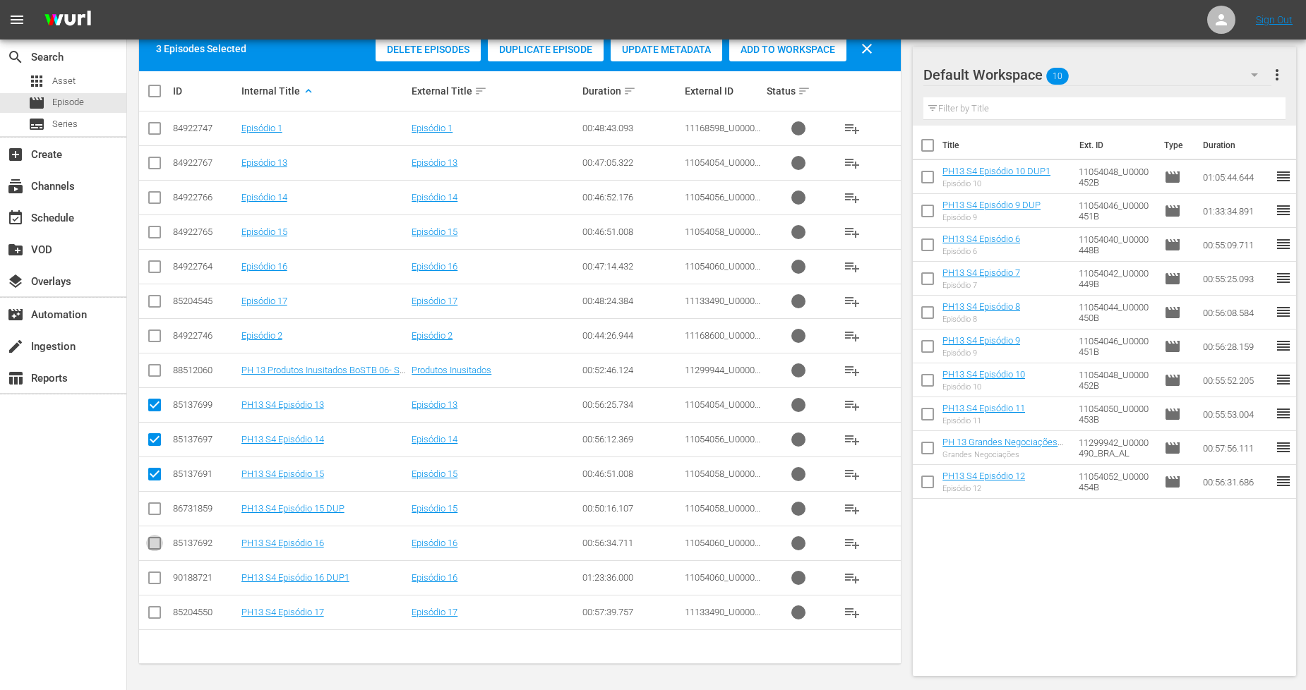
checkbox input "true"
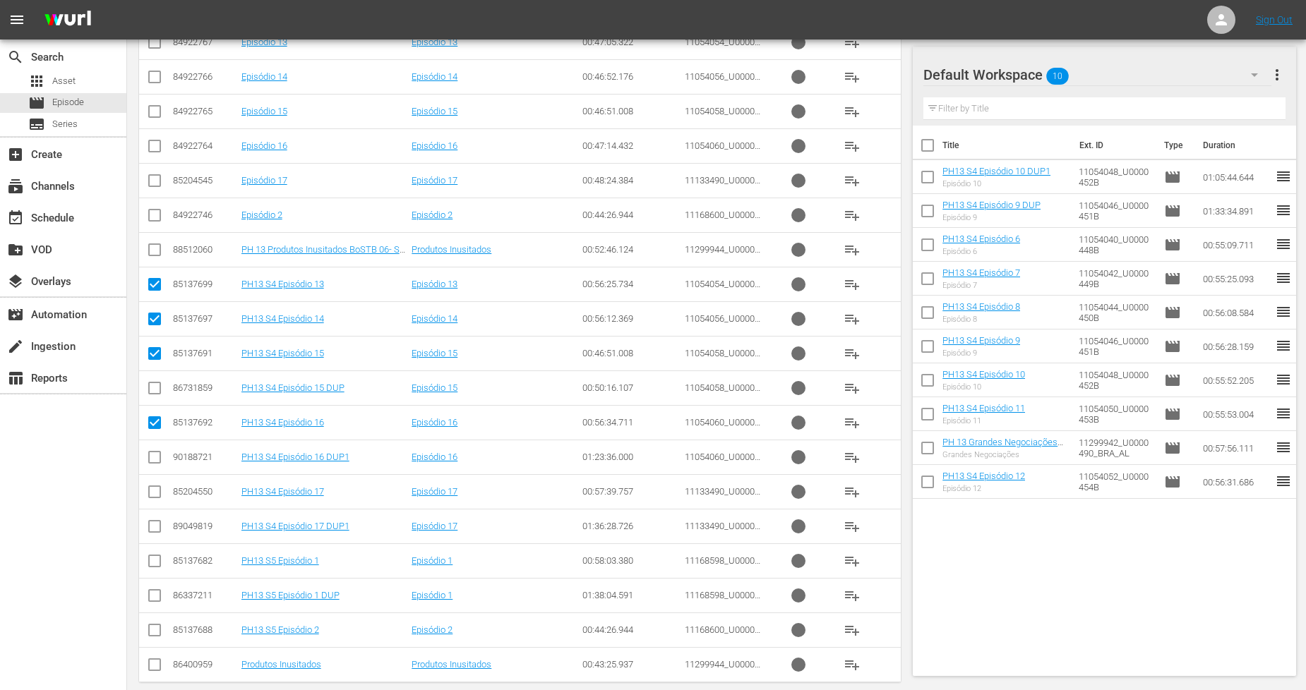
scroll to position [422, 0]
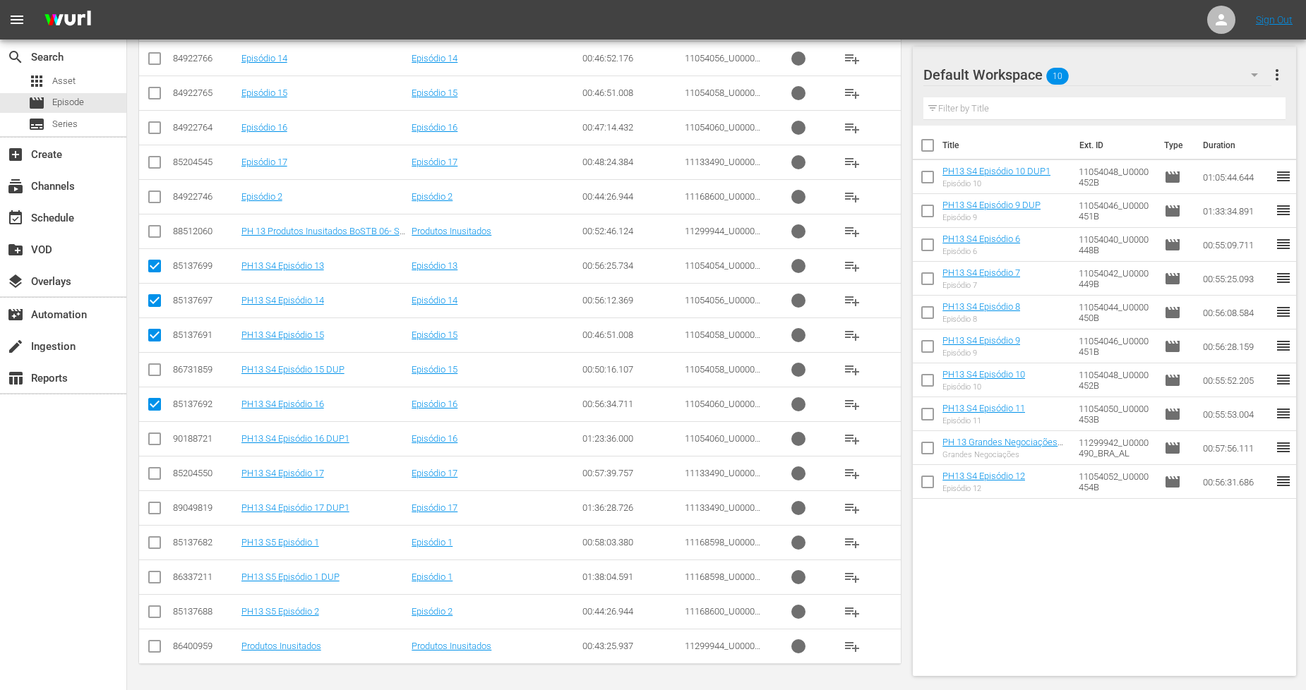
click at [157, 548] on input "checkbox" at bounding box center [154, 545] width 17 height 17
checkbox input "true"
click at [151, 235] on input "checkbox" at bounding box center [154, 234] width 17 height 17
checkbox input "true"
click at [153, 608] on input "checkbox" at bounding box center [154, 614] width 17 height 17
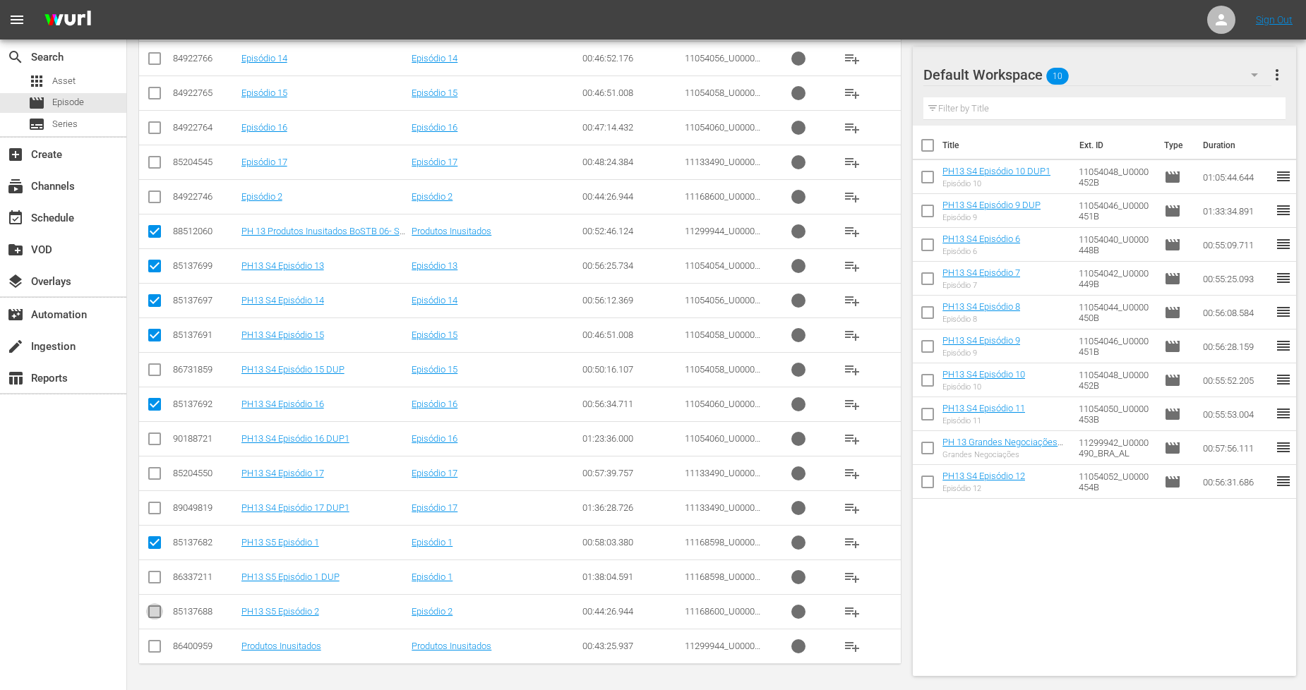
checkbox input "true"
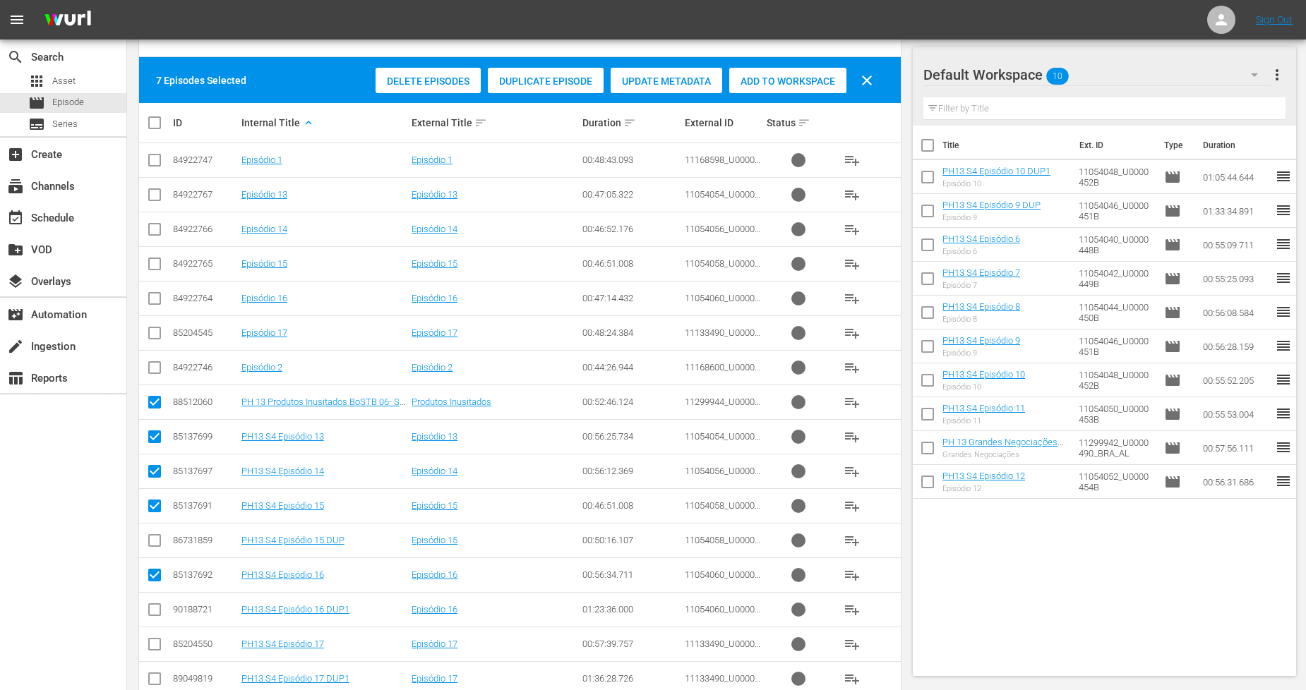
scroll to position [0, 0]
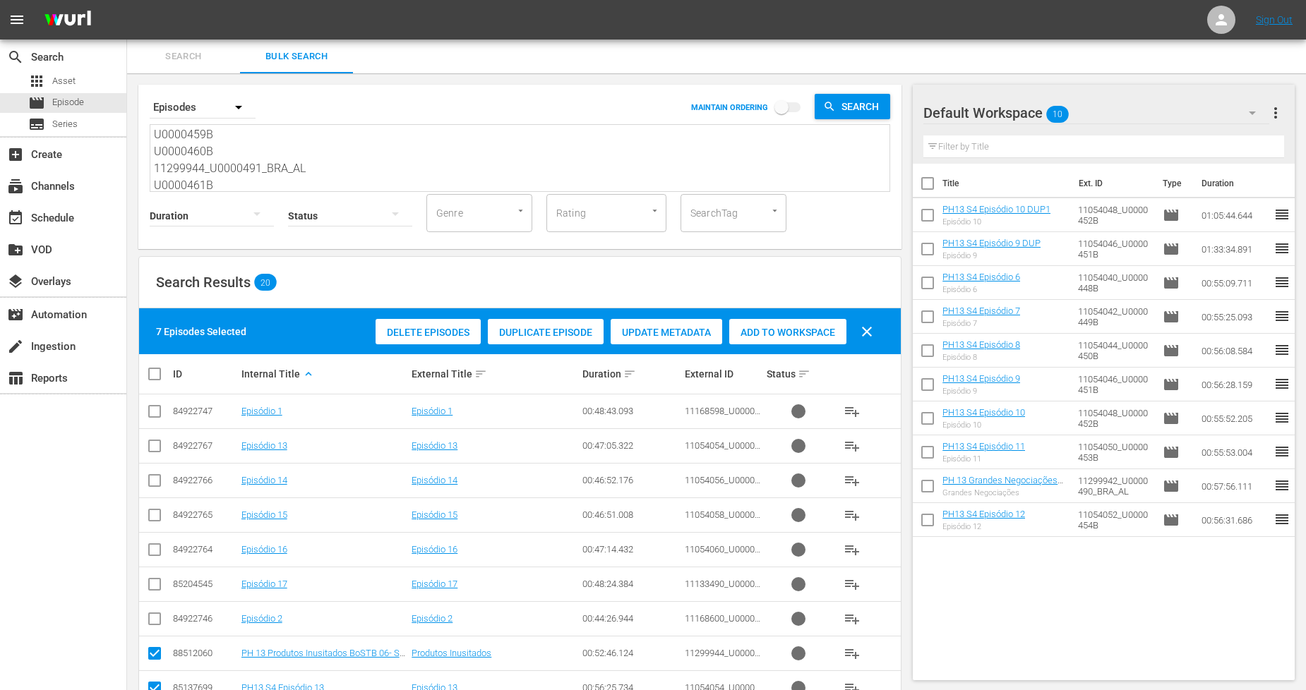
click at [151, 368] on input "checkbox" at bounding box center [160, 374] width 28 height 17
checkbox input "true"
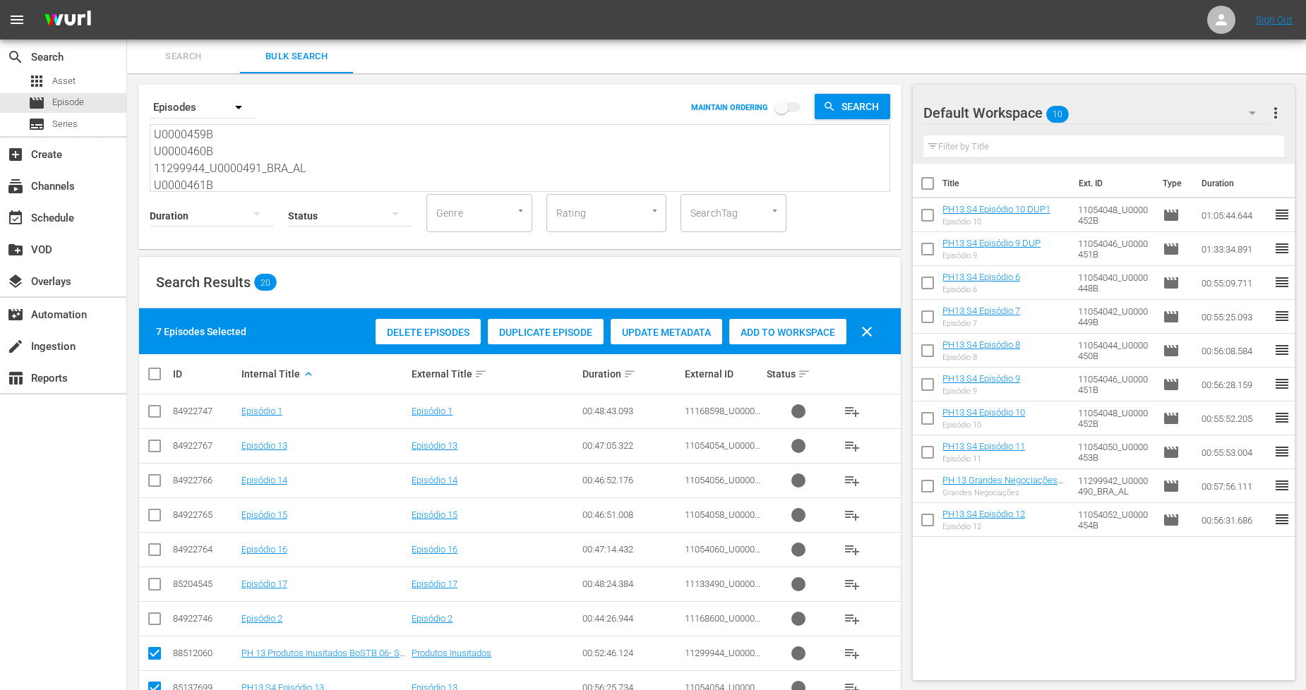
checkbox input "true"
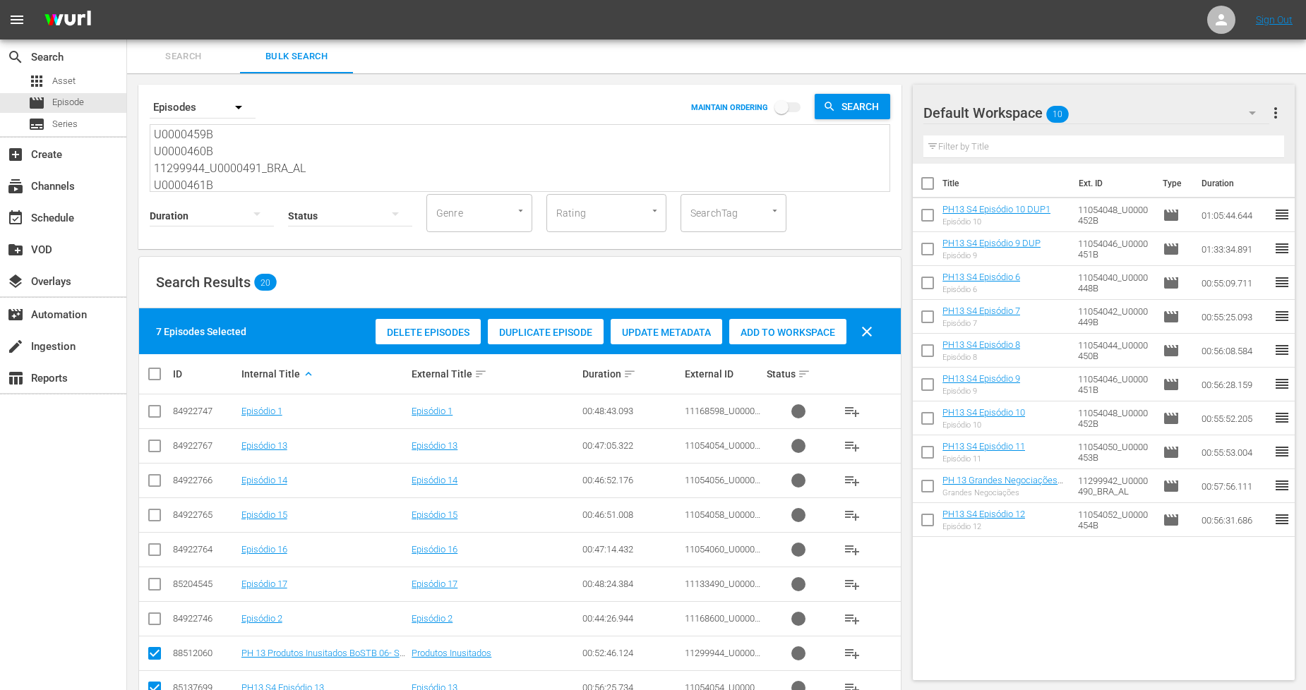
checkbox input "true"
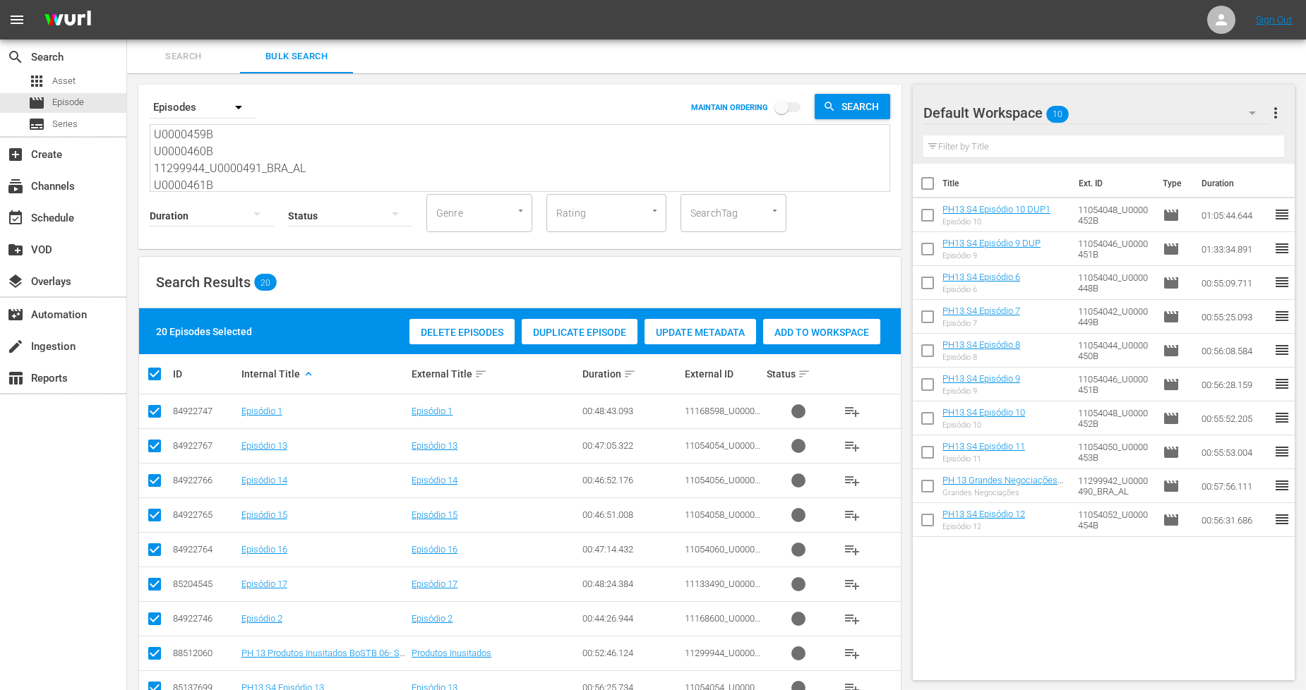
click at [151, 368] on input "checkbox" at bounding box center [160, 374] width 28 height 17
checkbox input "false"
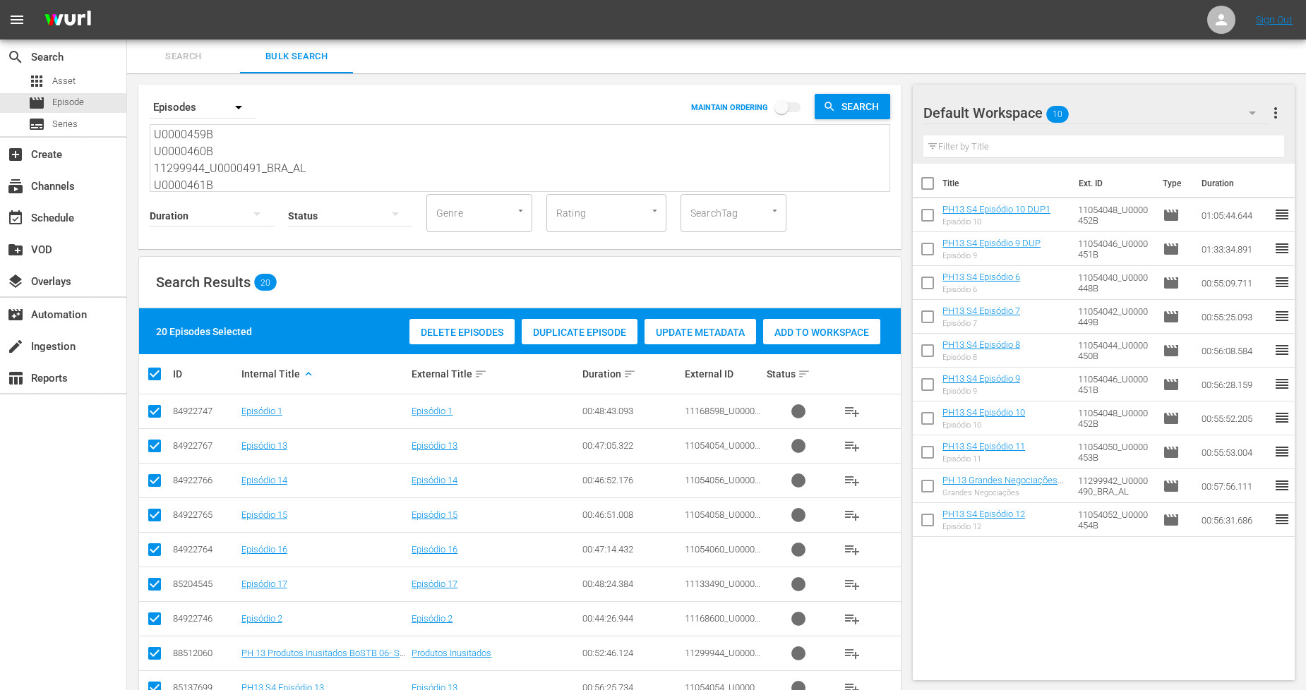
checkbox input "false"
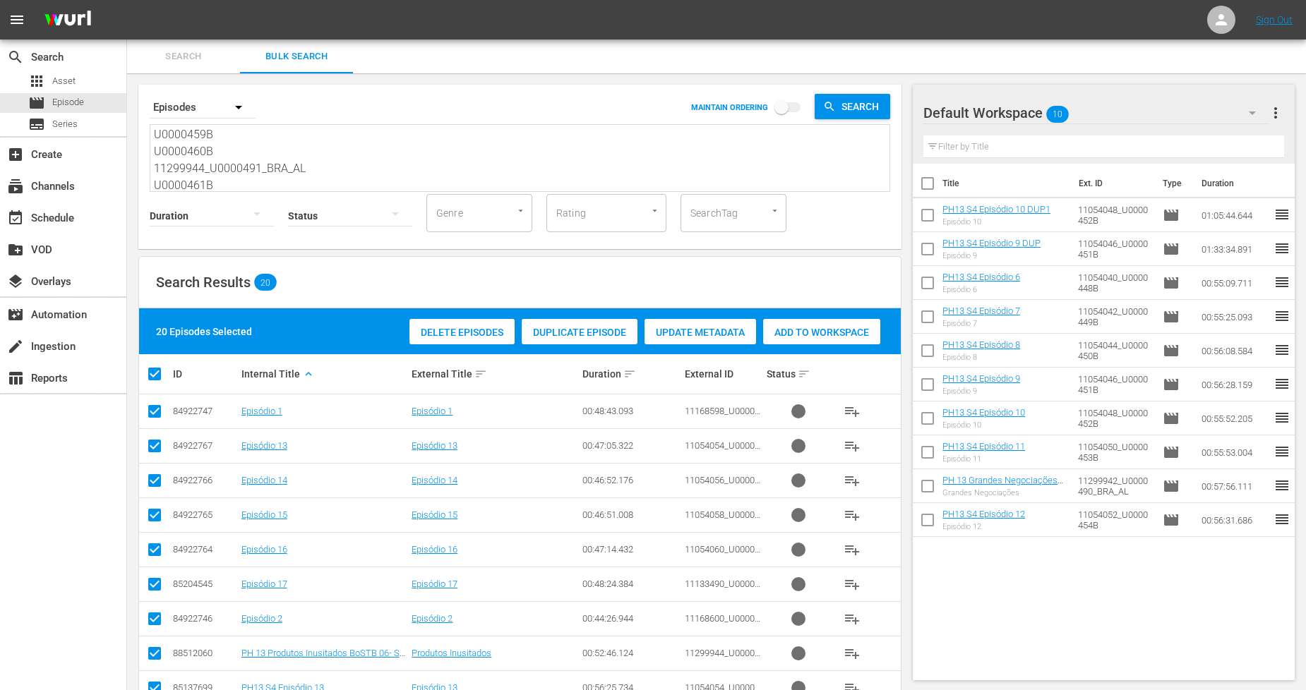
checkbox input "false"
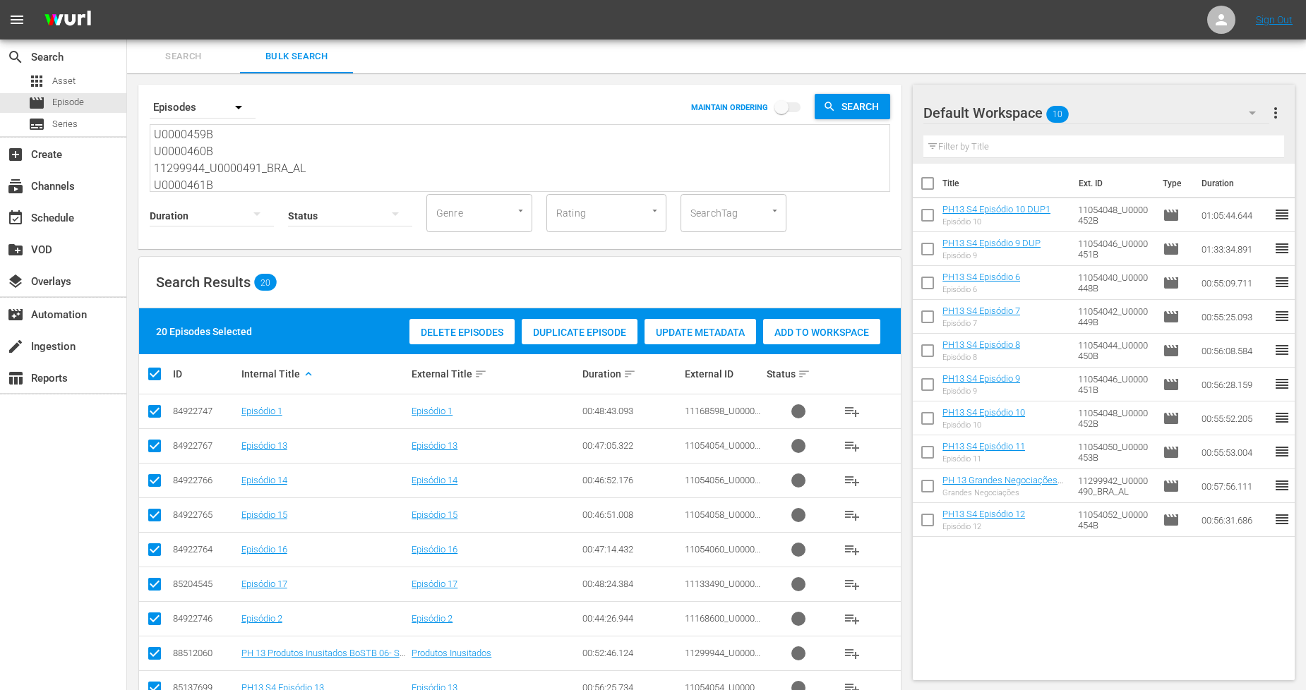
checkbox input "false"
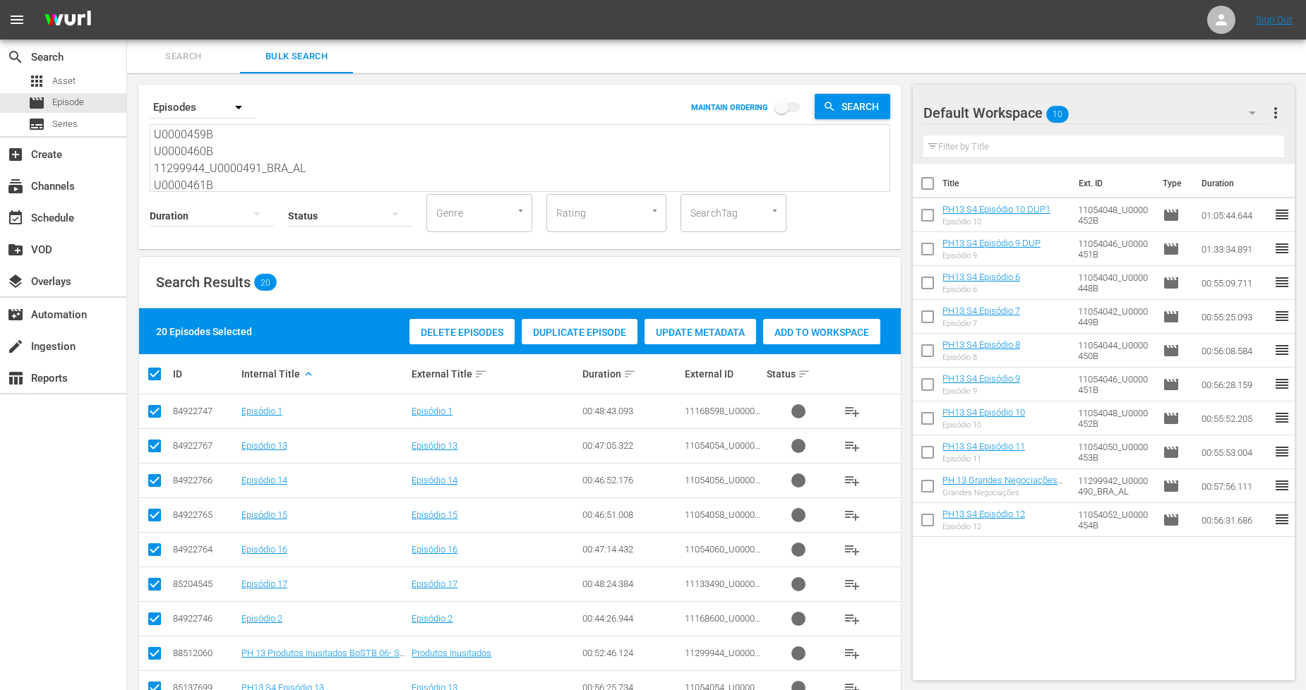
checkbox input "false"
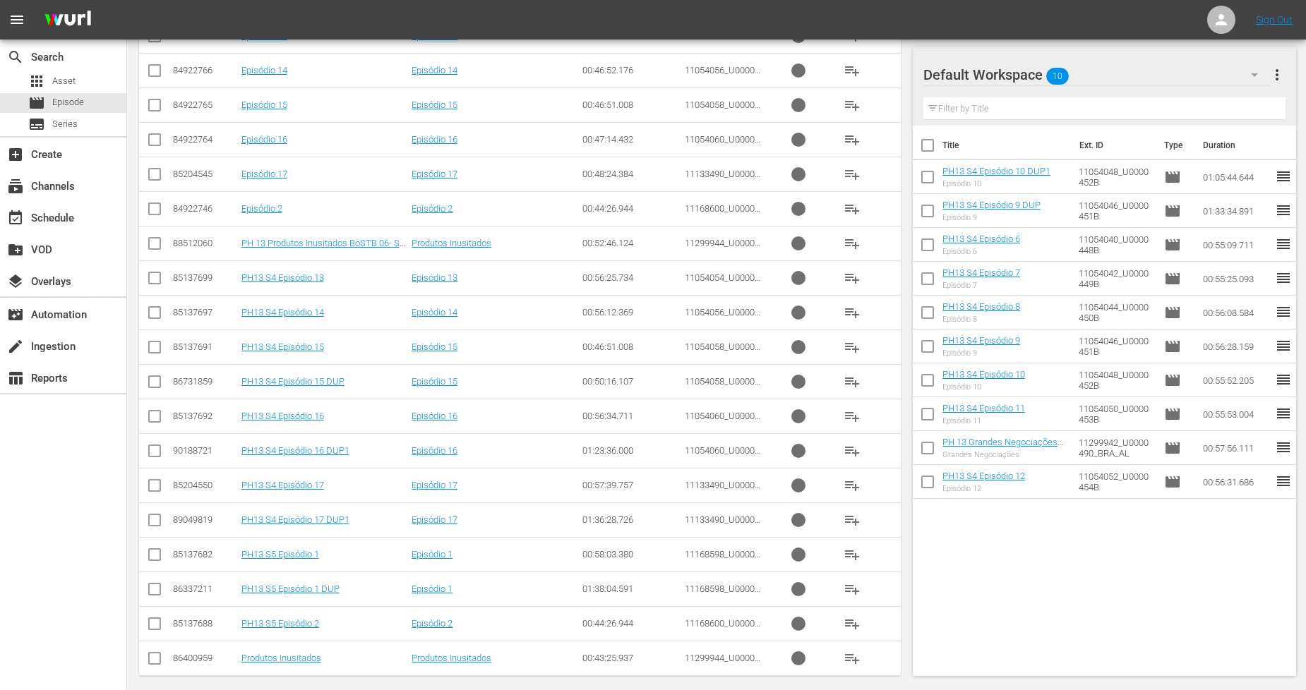
scroll to position [422, 0]
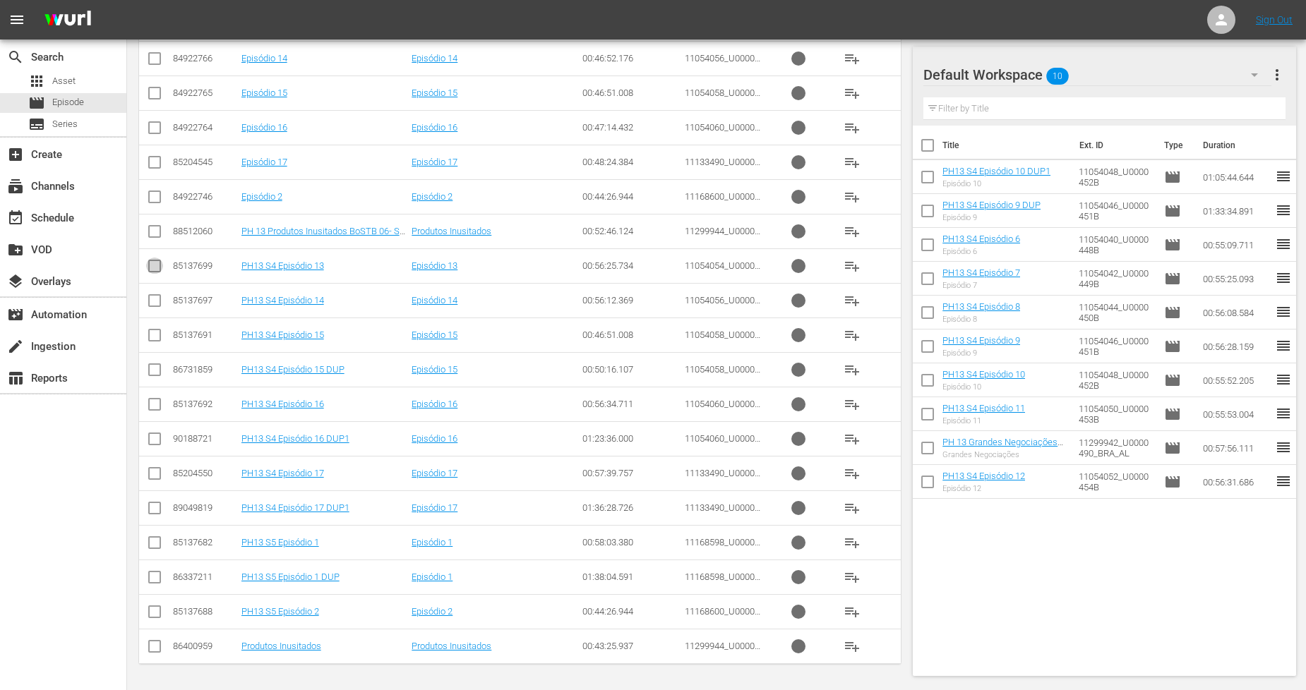
click at [154, 265] on input "checkbox" at bounding box center [154, 269] width 17 height 17
checkbox input "true"
click at [156, 299] on input "checkbox" at bounding box center [154, 303] width 17 height 17
checkbox input "true"
click at [156, 335] on input "checkbox" at bounding box center [154, 338] width 17 height 17
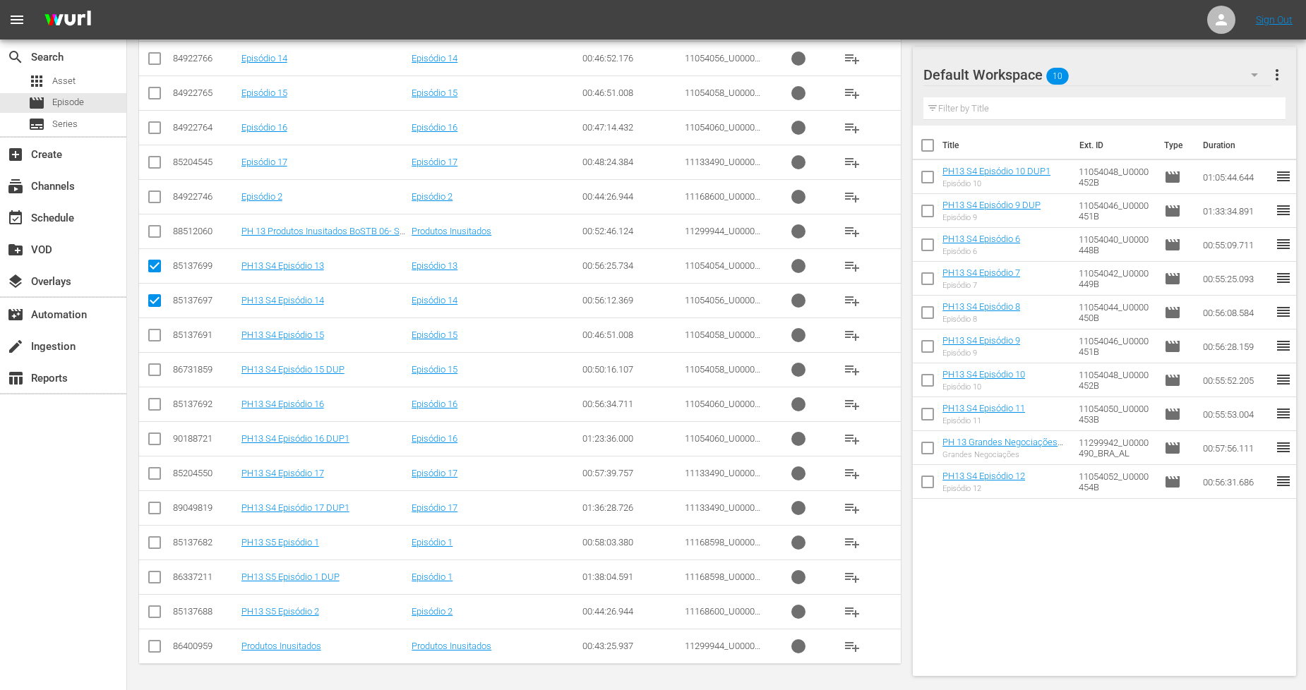
checkbox input "true"
click at [155, 407] on input "checkbox" at bounding box center [154, 407] width 17 height 17
checkbox input "true"
click at [157, 469] on input "checkbox" at bounding box center [154, 476] width 17 height 17
checkbox input "true"
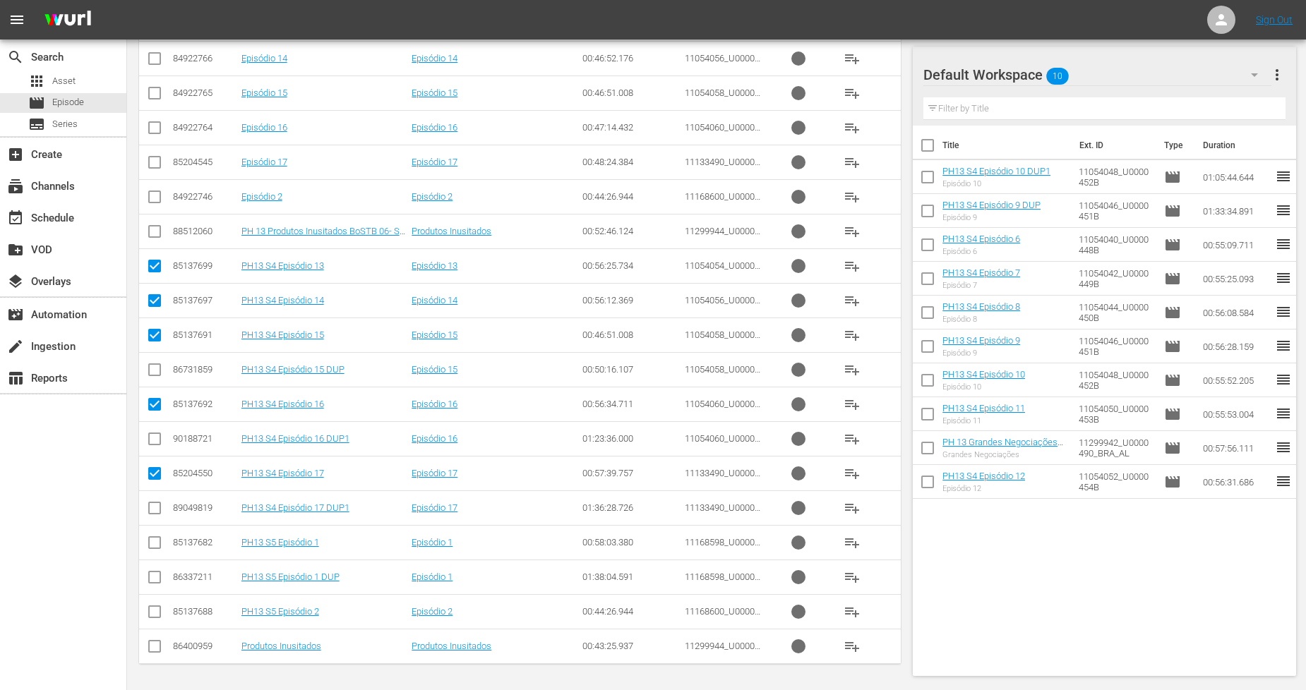
click at [152, 544] on input "checkbox" at bounding box center [154, 545] width 17 height 17
checkbox input "true"
click at [156, 231] on input "checkbox" at bounding box center [154, 234] width 17 height 17
checkbox input "true"
click at [153, 618] on input "checkbox" at bounding box center [154, 614] width 17 height 17
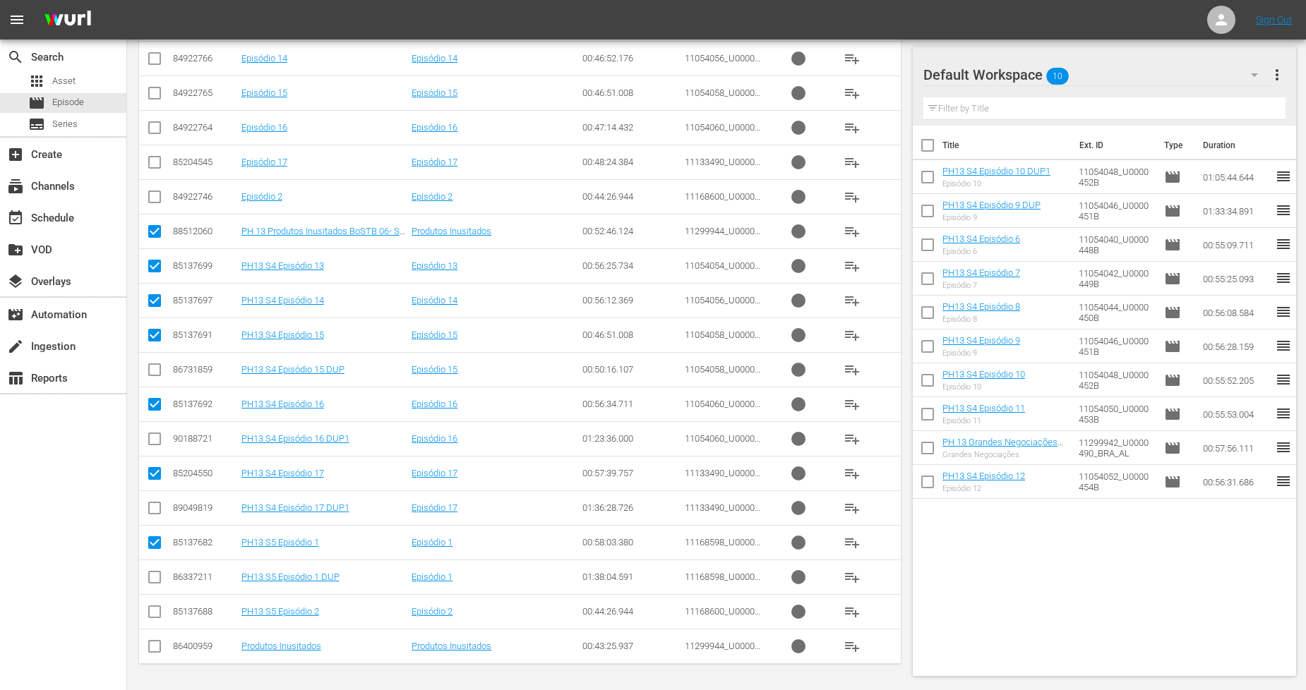
checkbox input "true"
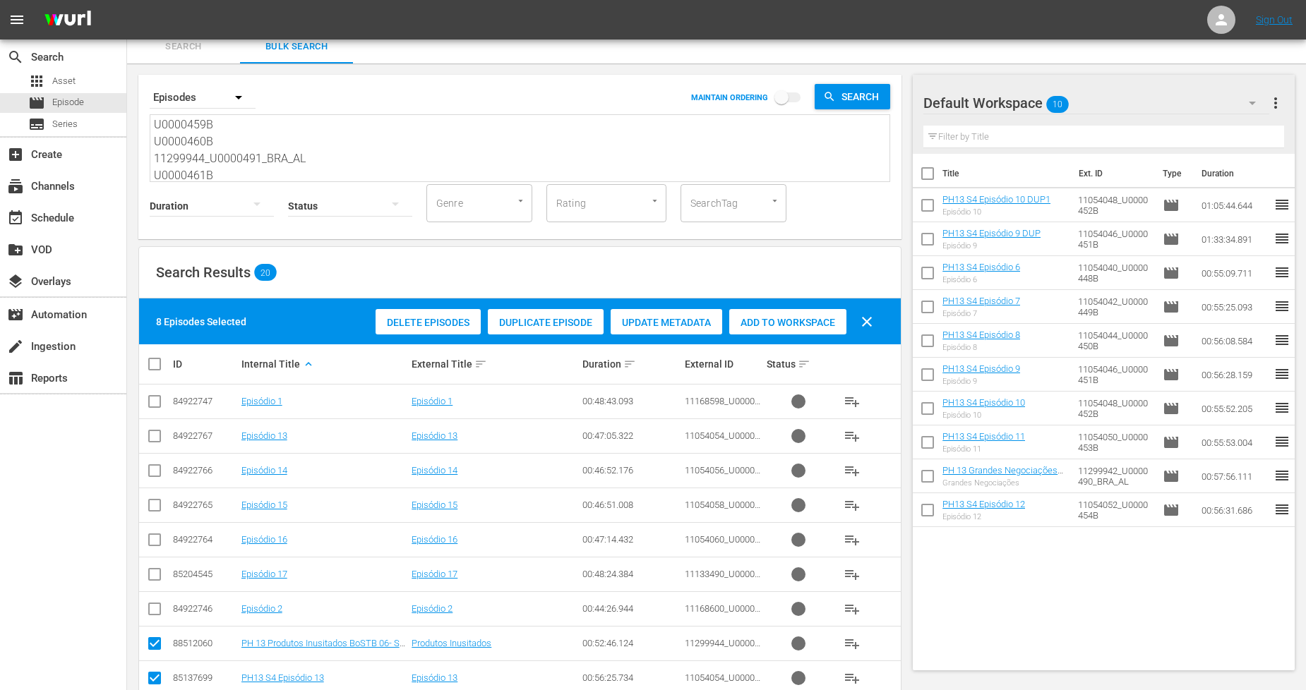
scroll to position [0, 0]
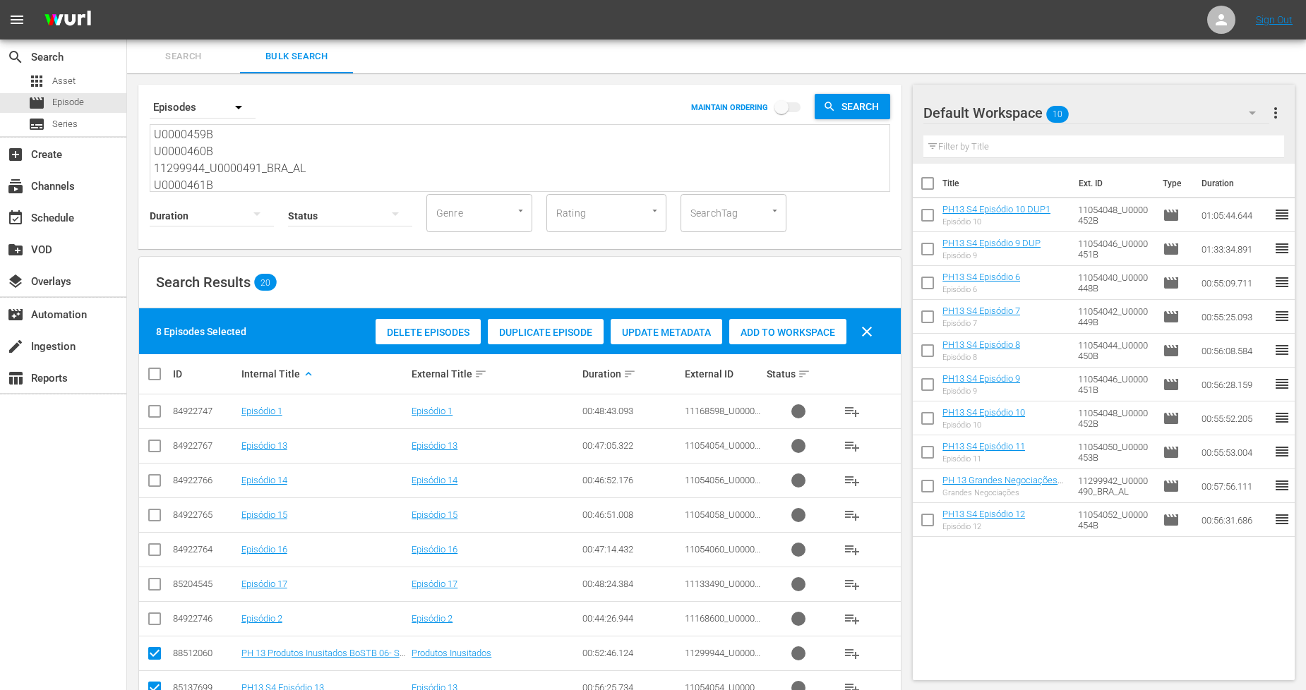
click at [795, 335] on span "Add to Workspace" at bounding box center [787, 332] width 117 height 11
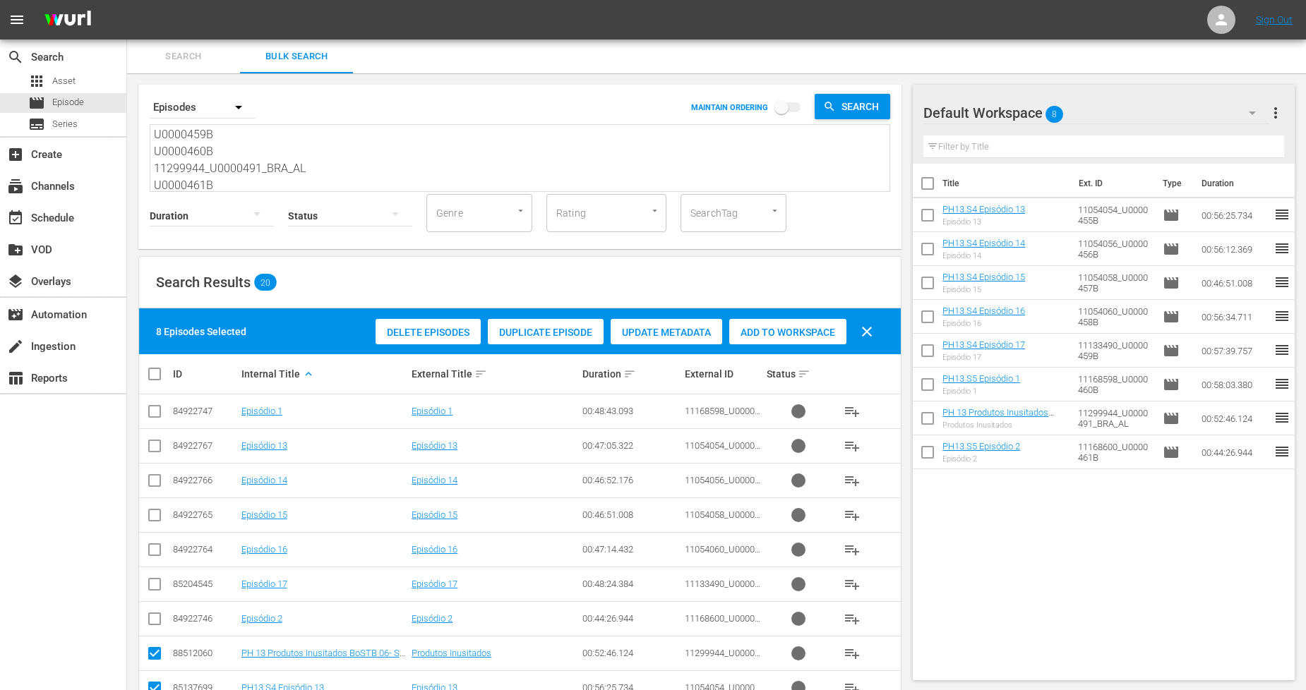
click at [152, 371] on input "checkbox" at bounding box center [160, 374] width 28 height 17
checkbox input "true"
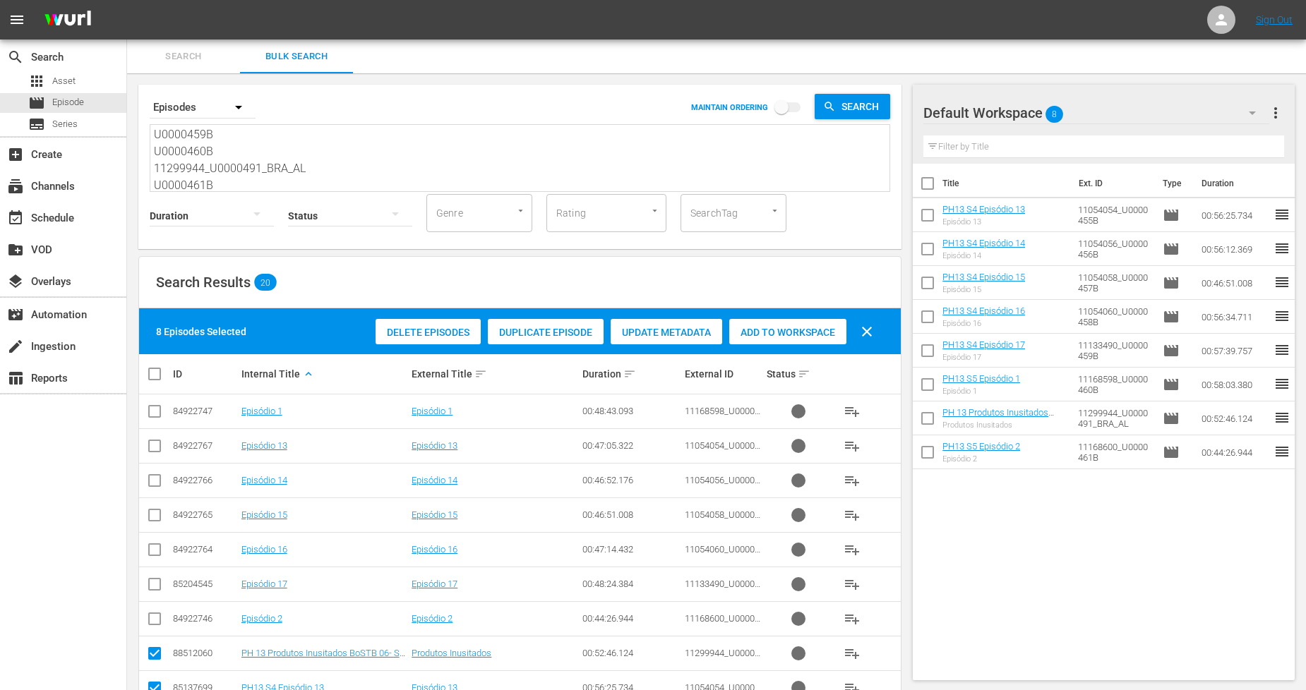
checkbox input "true"
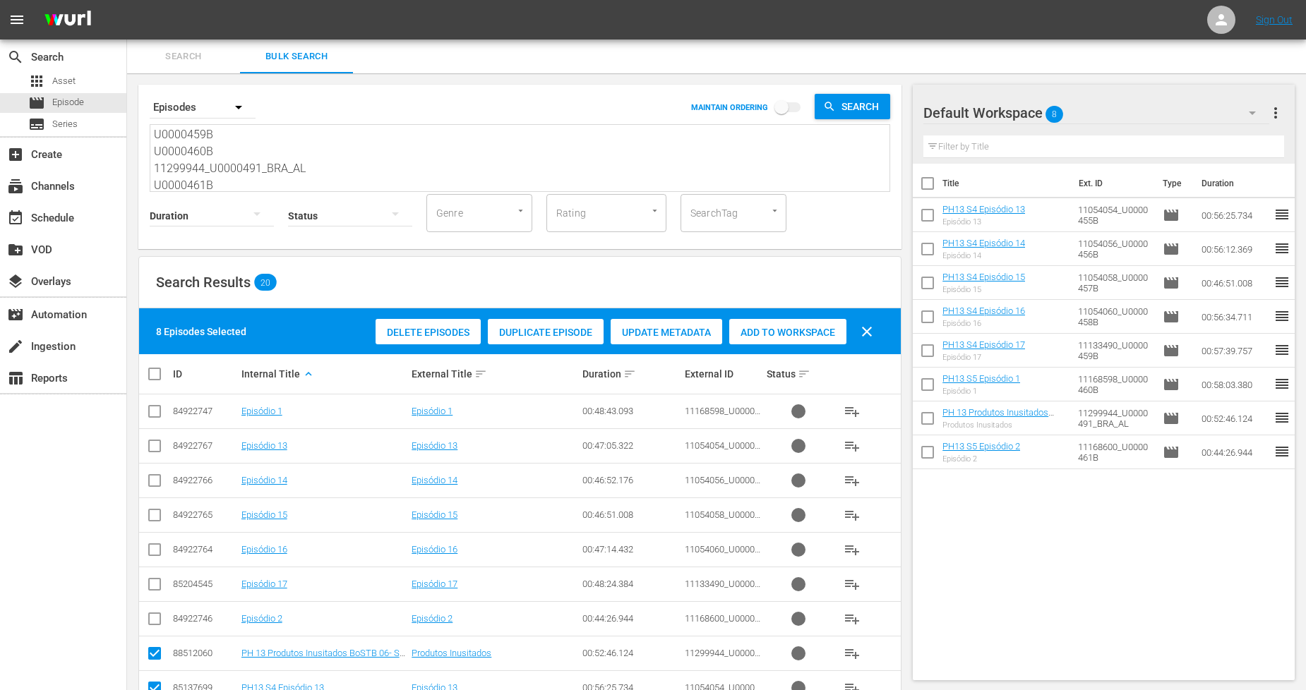
checkbox input "true"
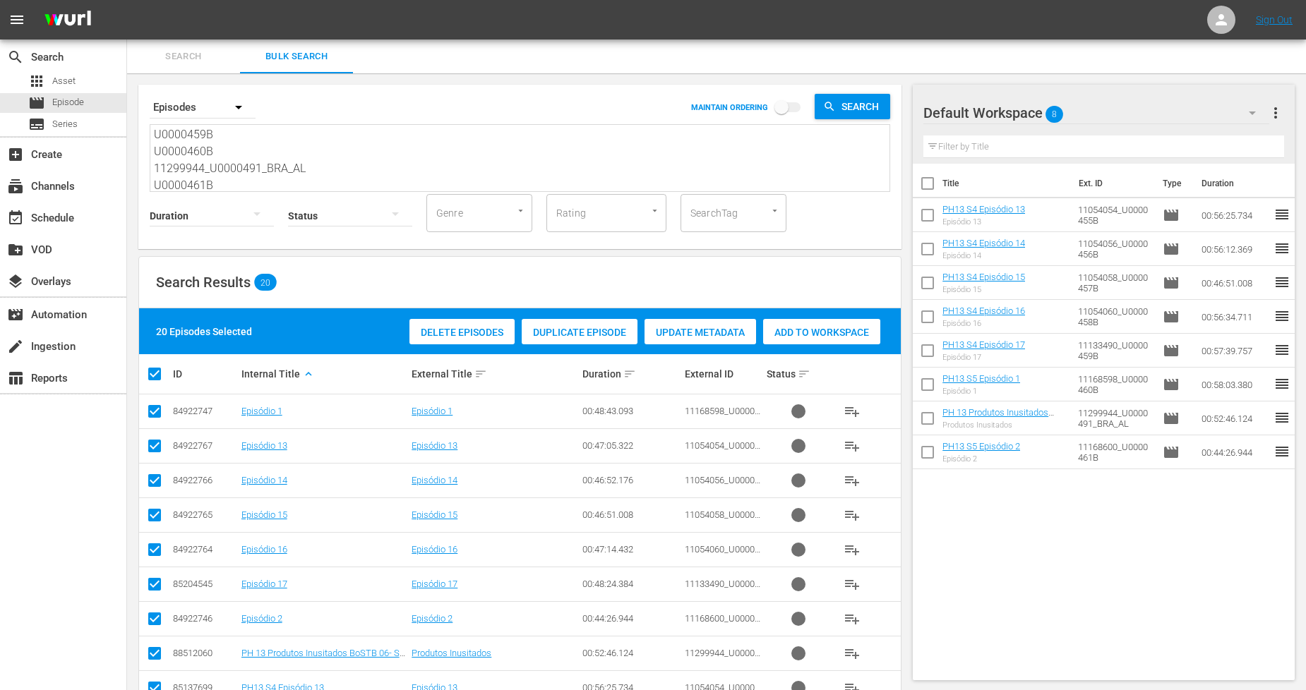
click at [150, 371] on input "checkbox" at bounding box center [160, 374] width 28 height 17
checkbox input "false"
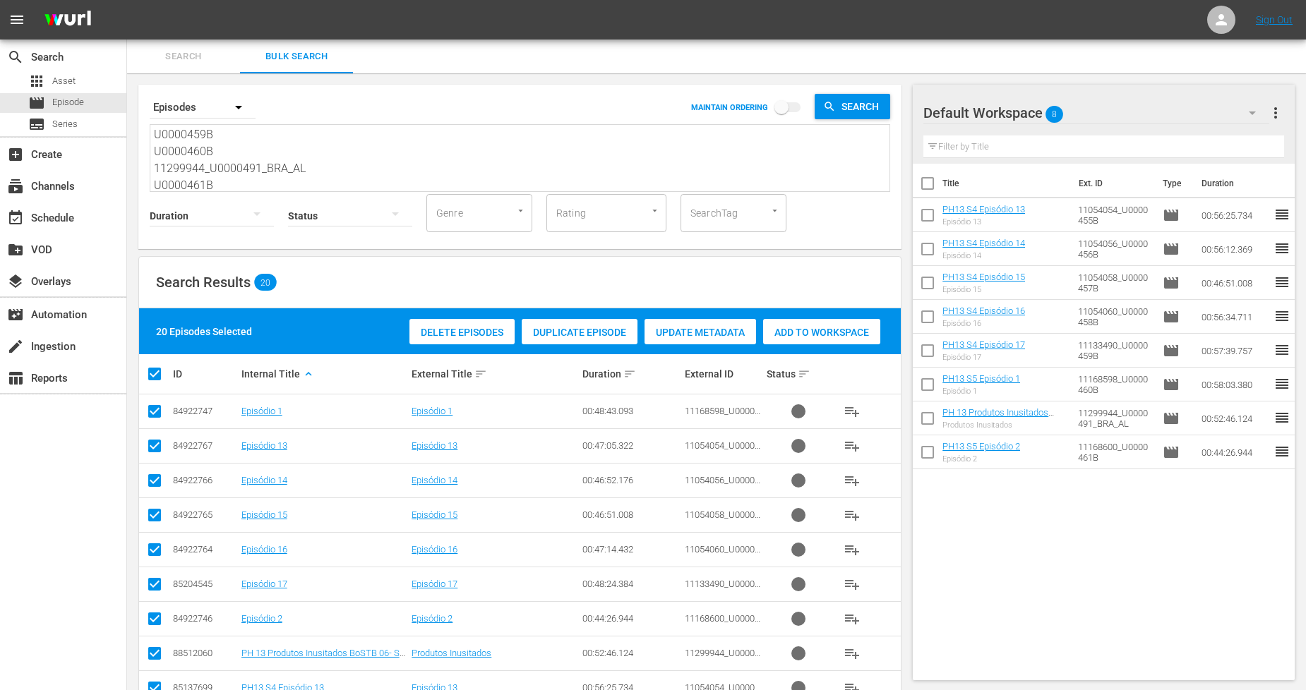
checkbox input "false"
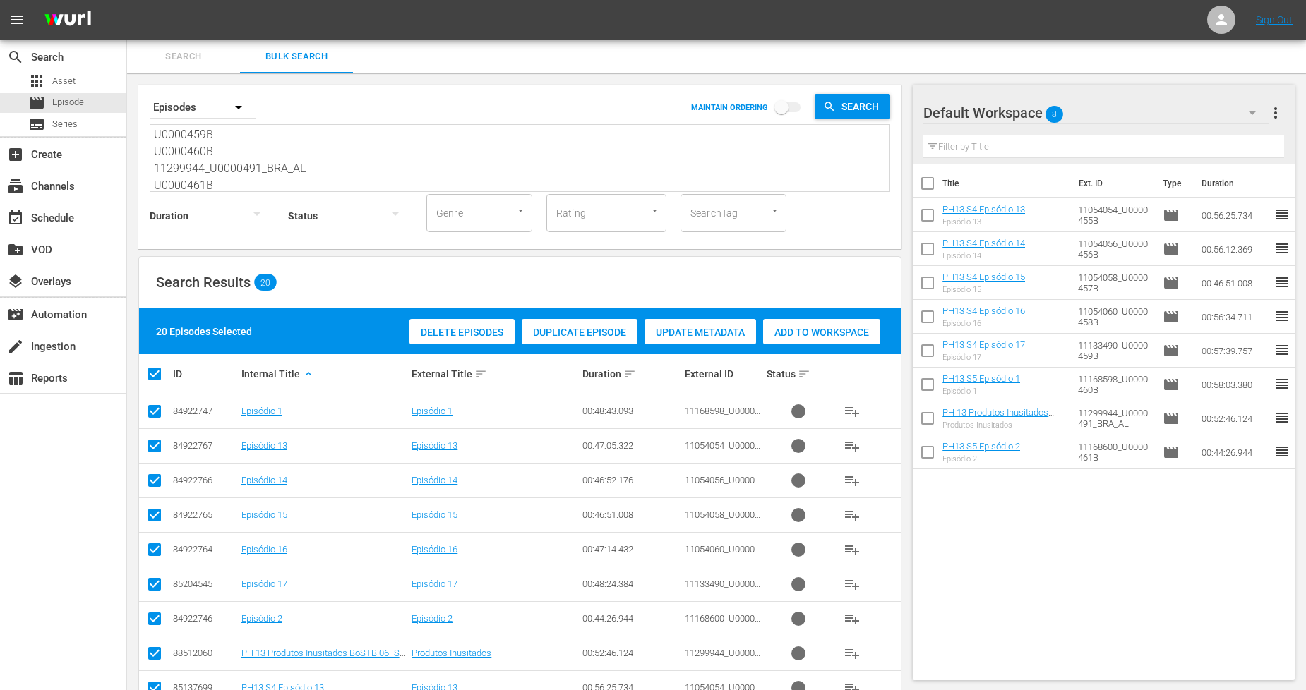
checkbox input "false"
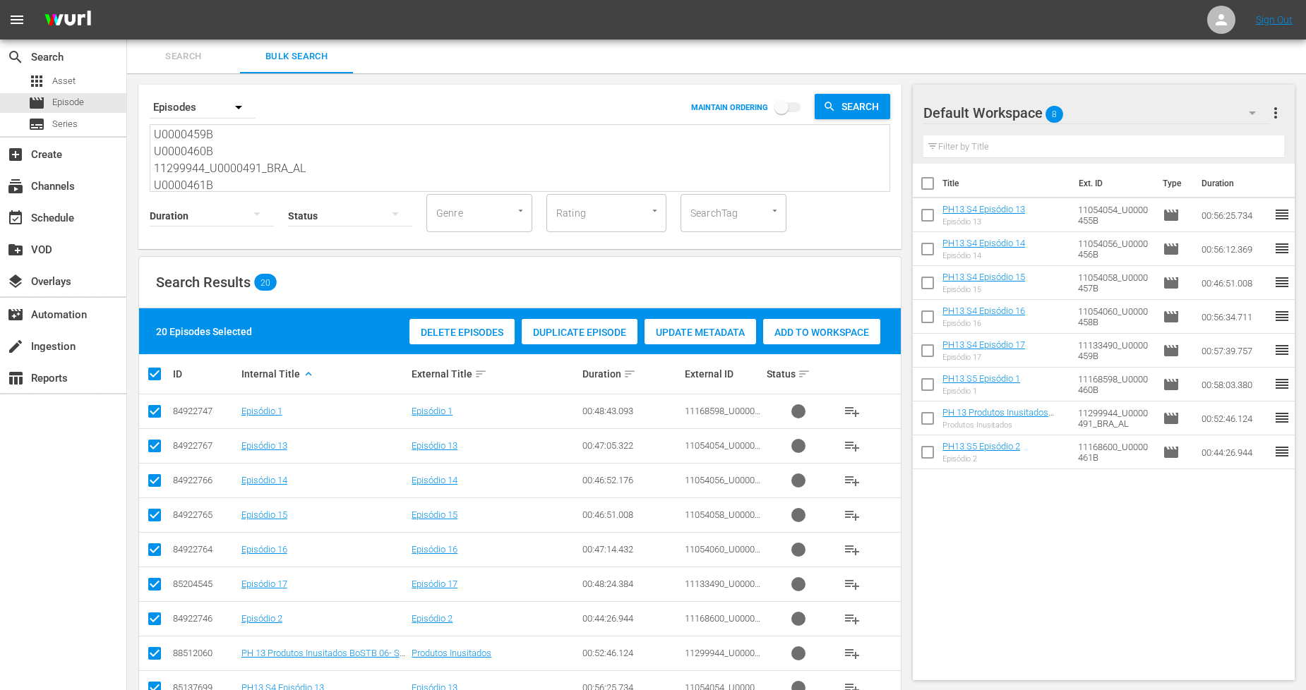
checkbox input "false"
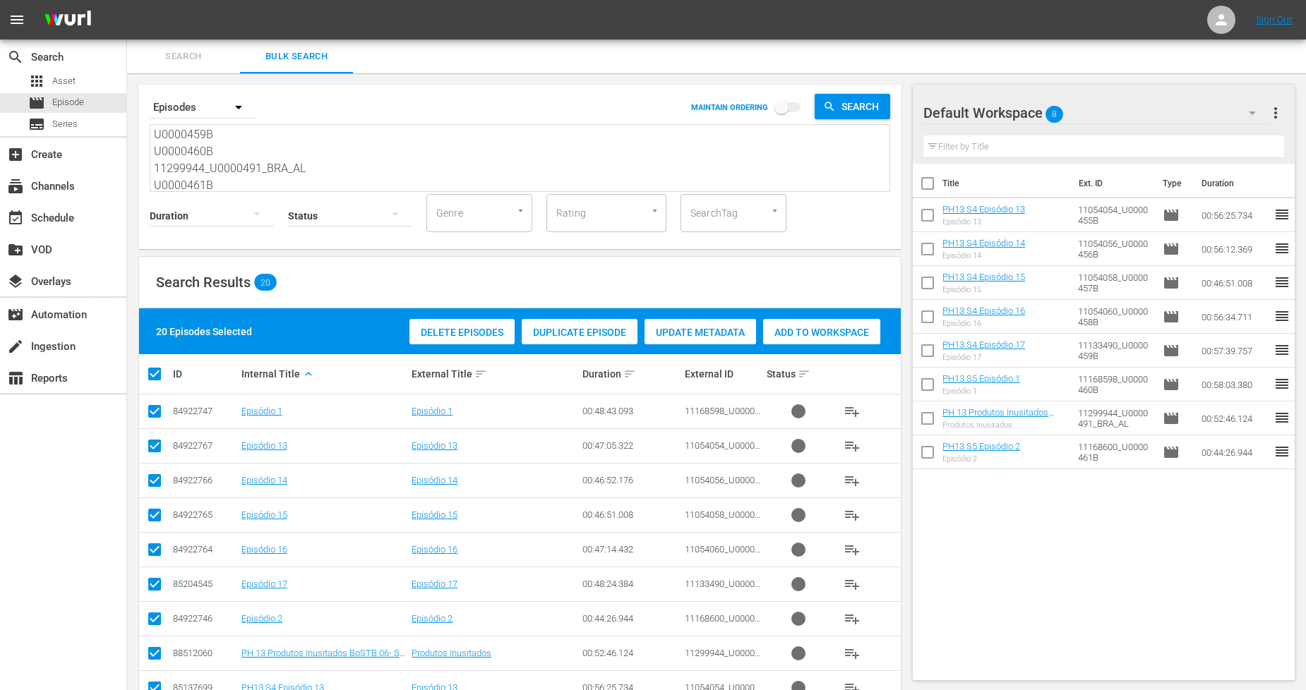
checkbox input "false"
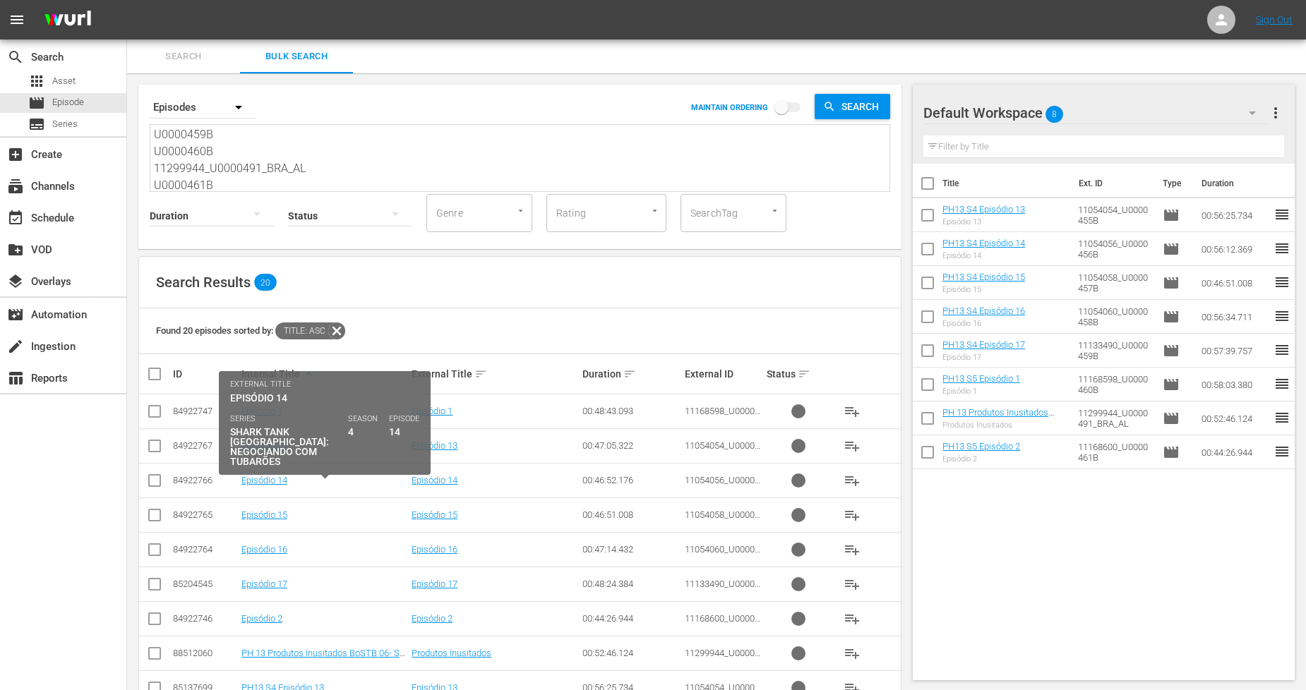
scroll to position [422, 0]
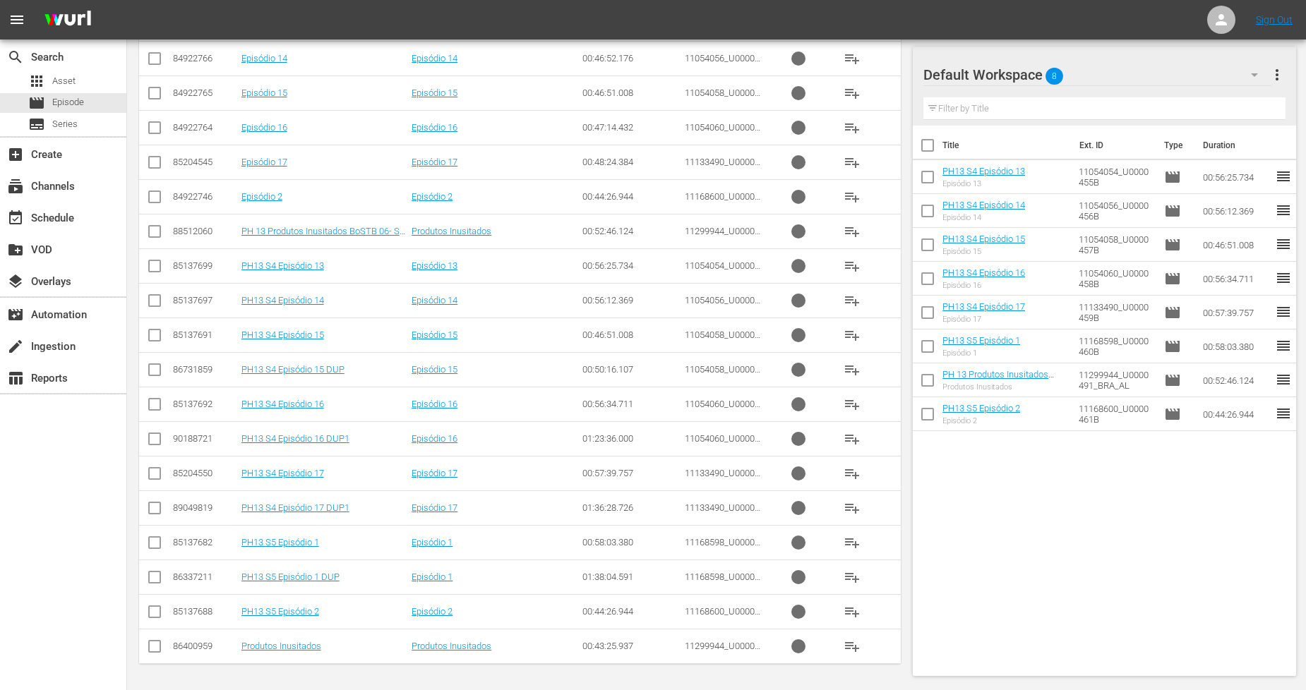
click at [157, 581] on input "checkbox" at bounding box center [154, 580] width 17 height 17
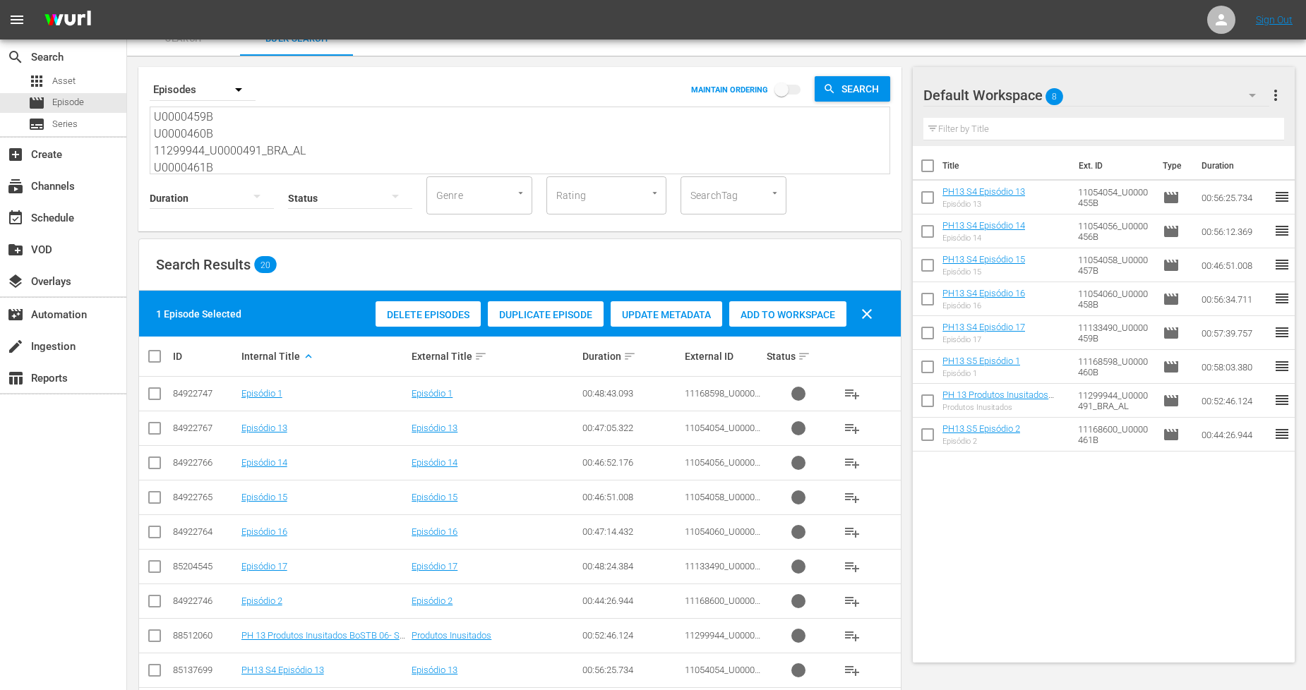
scroll to position [0, 0]
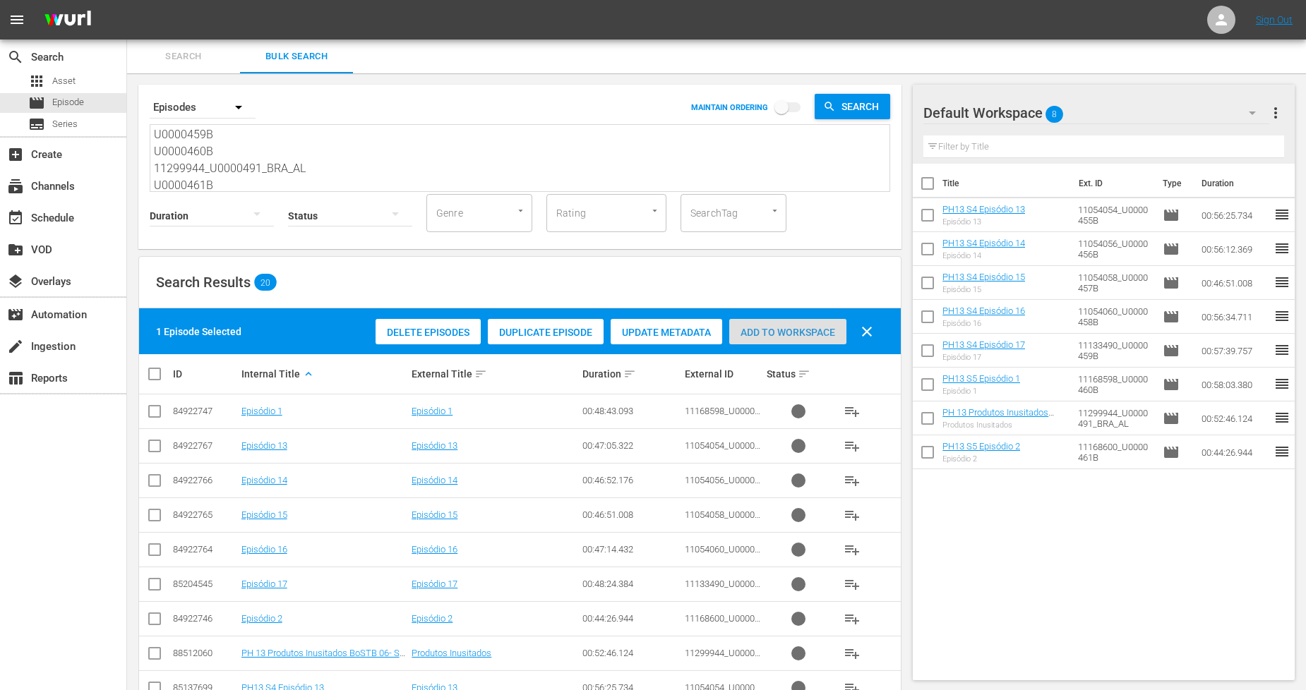
click at [774, 337] on span "Add to Workspace" at bounding box center [787, 332] width 117 height 11
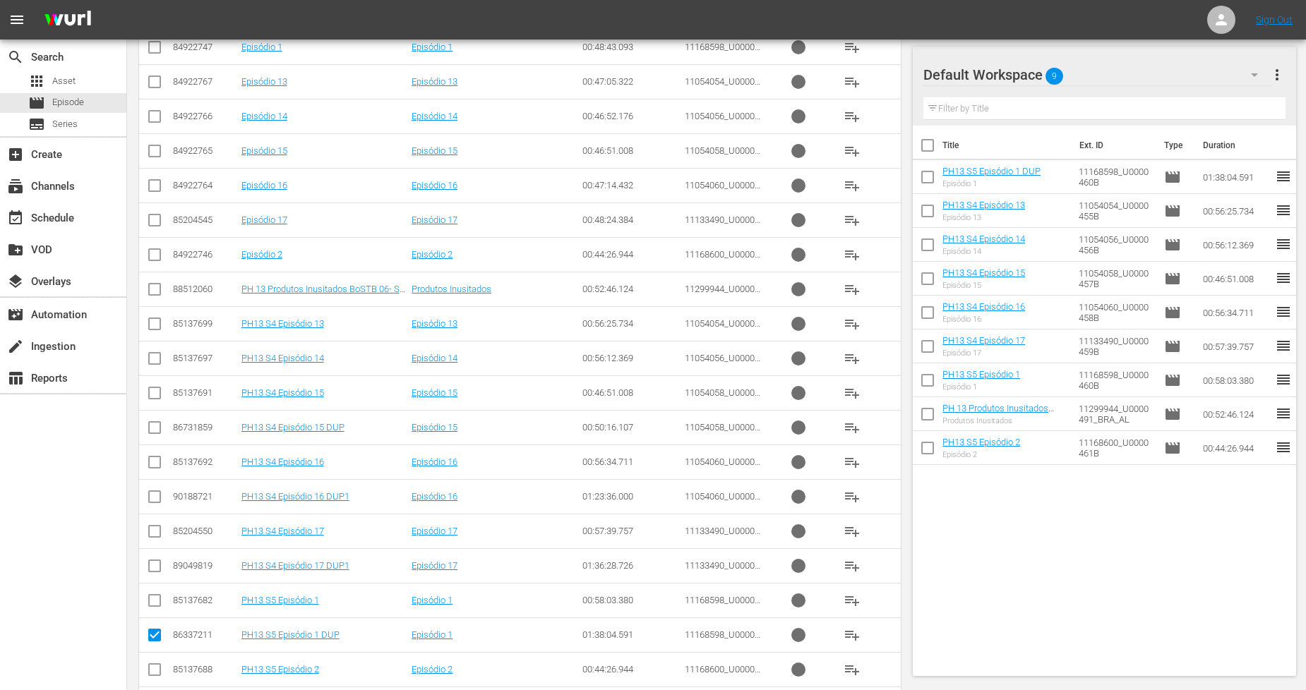
scroll to position [392, 0]
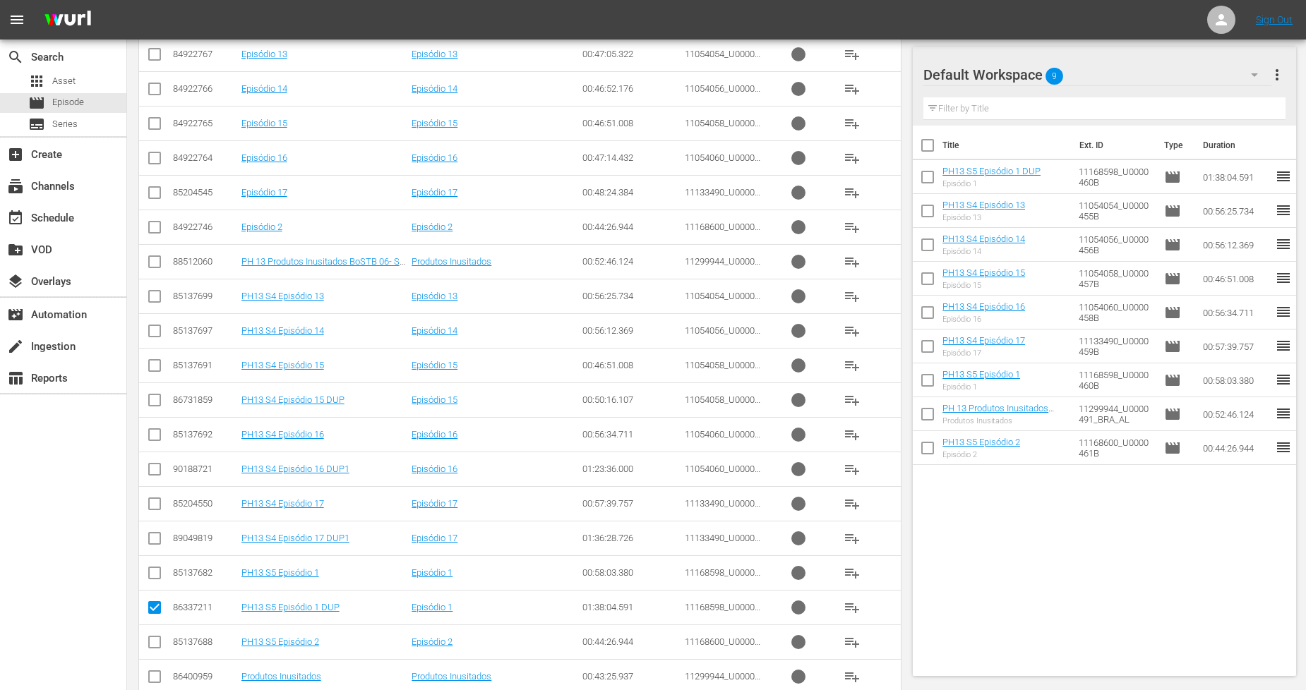
click at [156, 609] on input "checkbox" at bounding box center [154, 610] width 17 height 17
checkbox input "false"
click at [152, 438] on input "checkbox" at bounding box center [154, 437] width 17 height 17
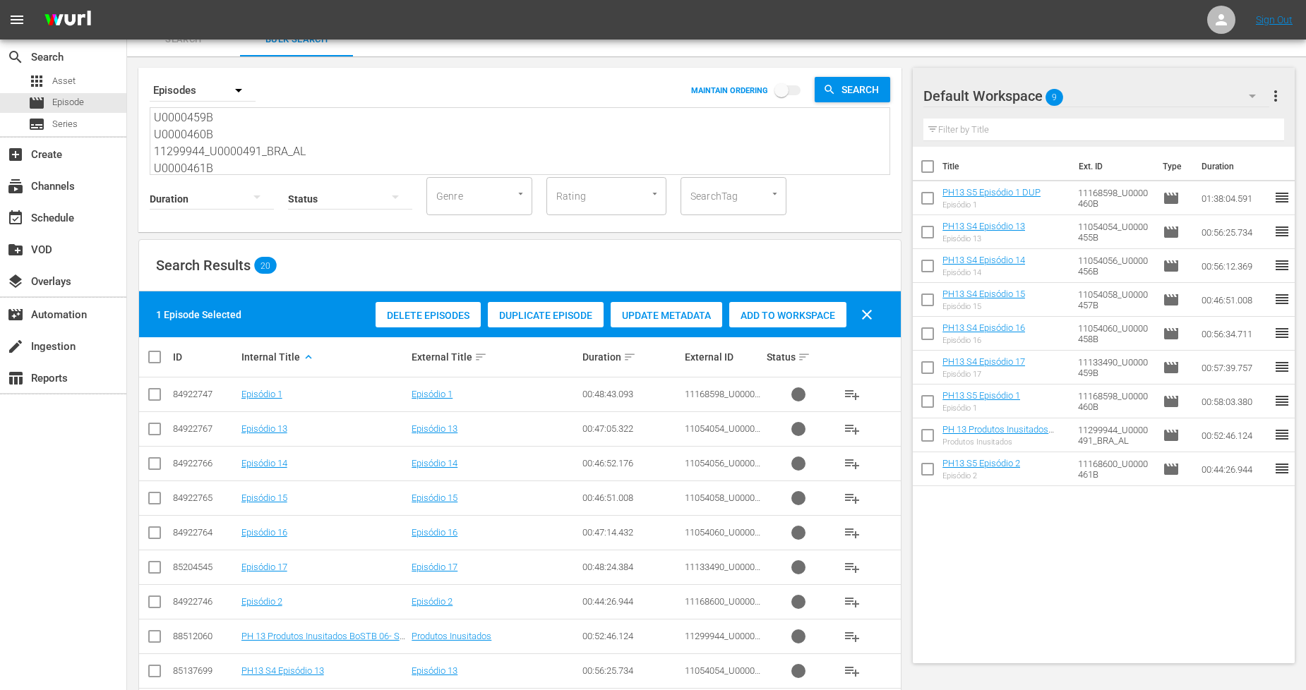
scroll to position [0, 0]
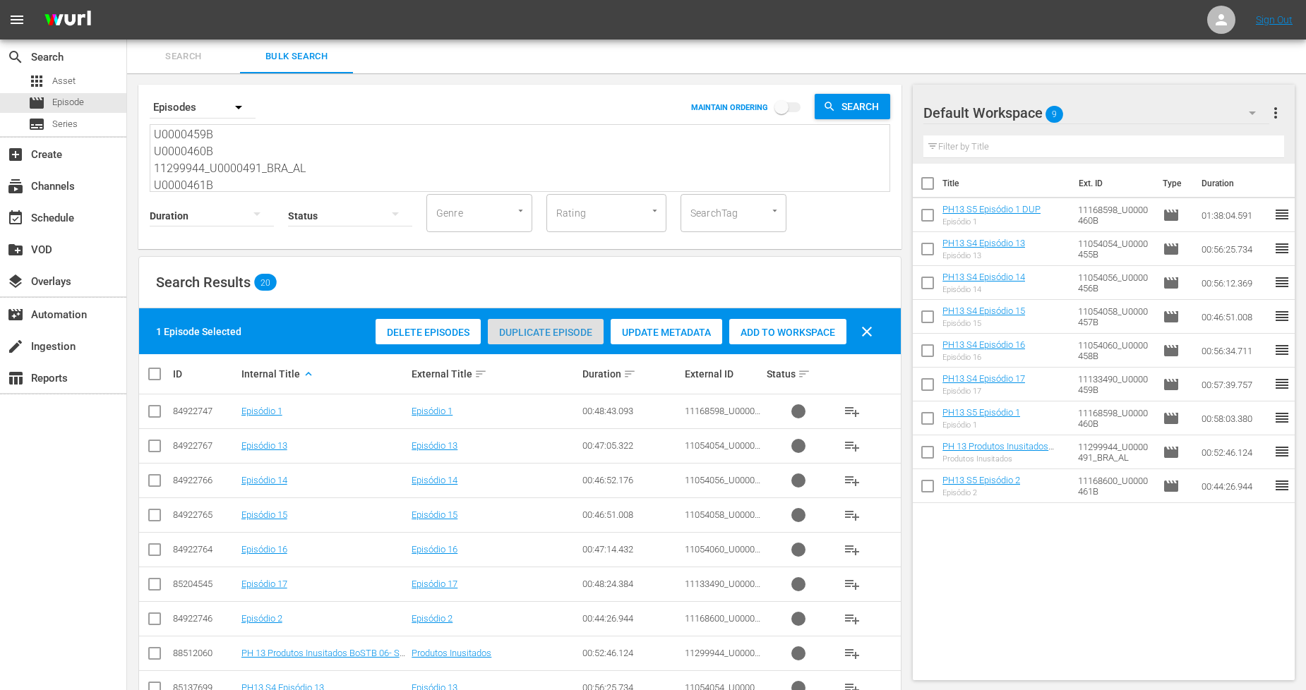
click at [567, 335] on span "Duplicate Episode" at bounding box center [546, 332] width 116 height 11
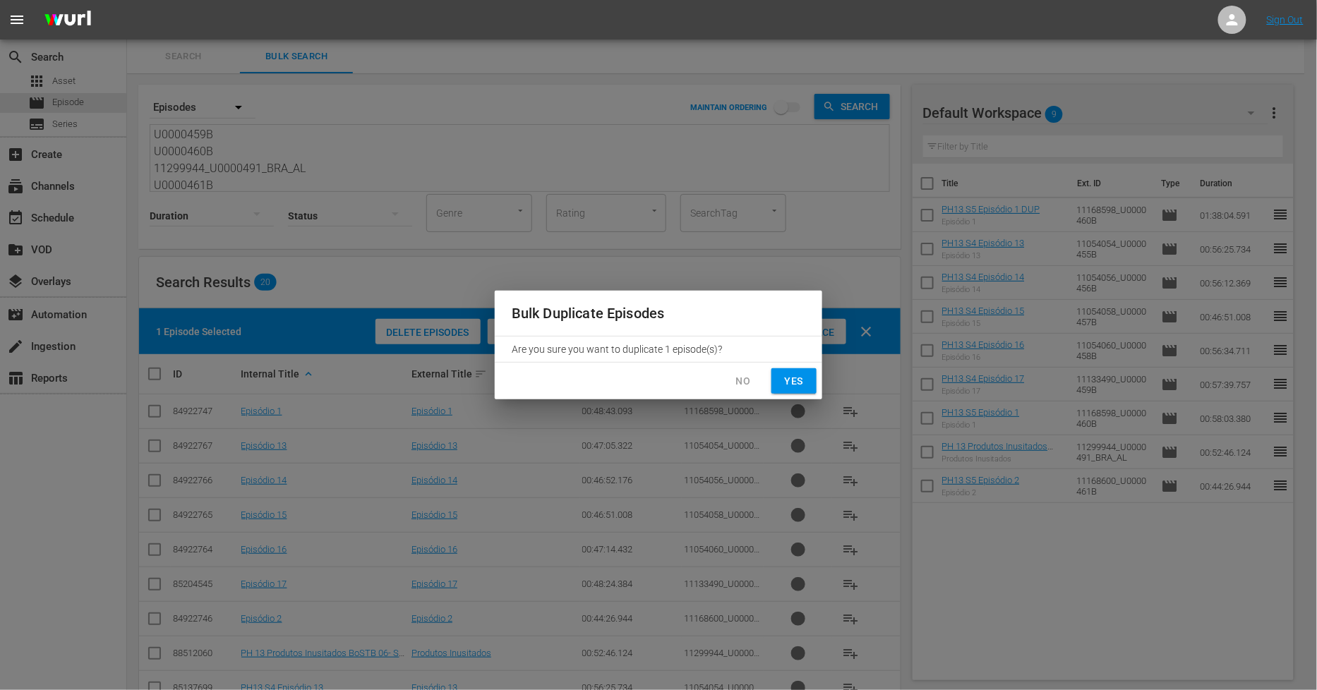
click at [806, 389] on button "Yes" at bounding box center [794, 382] width 45 height 26
checkbox input "false"
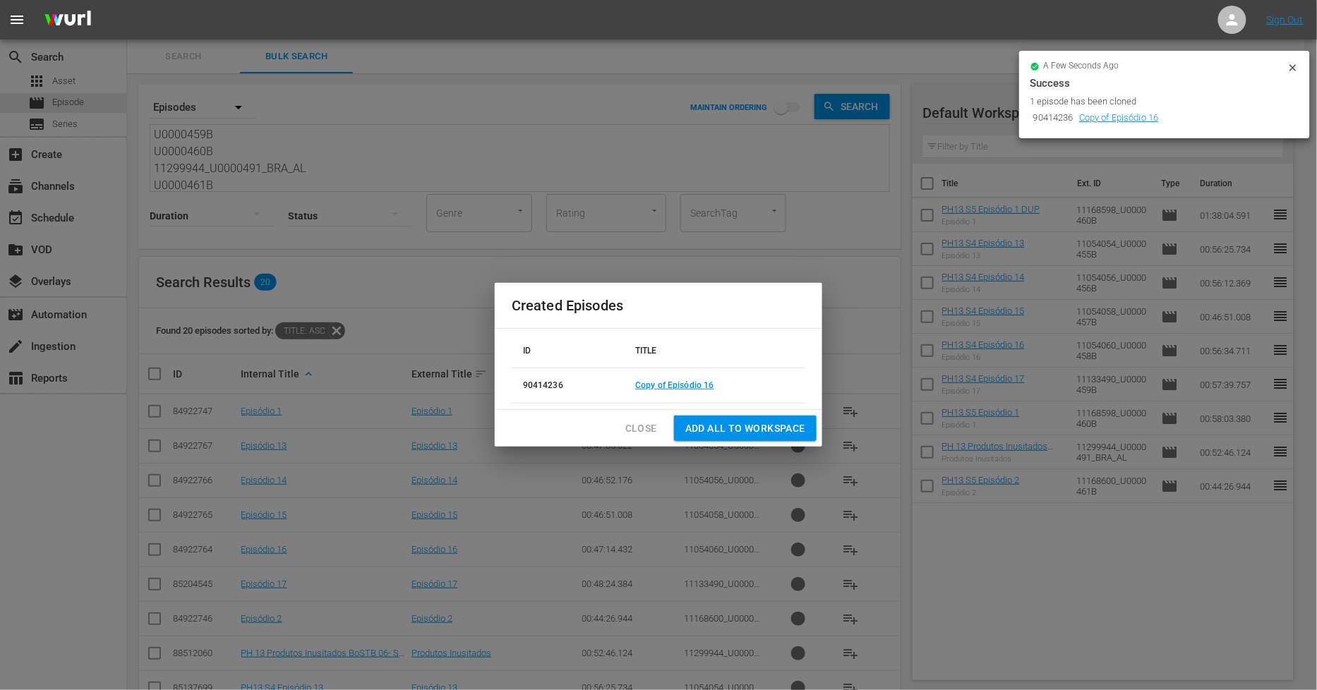
click at [633, 438] on button "Close" at bounding box center [641, 429] width 54 height 26
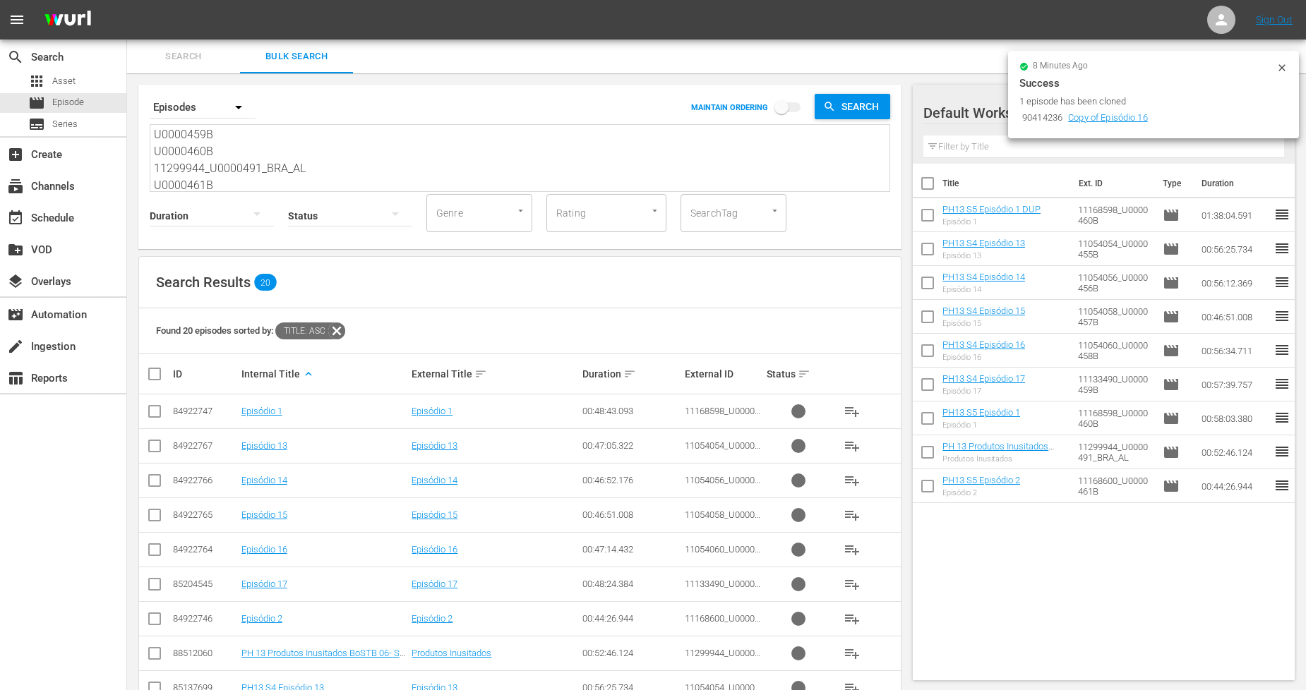
click at [220, 180] on textarea "U0000455B U0000456B U0000457B U0000458B U0000459B U0000460B 11299944_U0000491_B…" at bounding box center [522, 159] width 736 height 64
drag, startPoint x: 220, startPoint y: 180, endPoint x: 68, endPoint y: 22, distance: 219.2
click at [68, 22] on div "menu Sign Out search Search apps Asset movie Episode subtitles Series add_box C…" at bounding box center [653, 556] width 1306 height 1113
paste textarea "62B U0000463B U0000464B U0000465B U0000466B U0000467B 11299946_U0000492_BRA_AL …"
type textarea "U0000462B U0000463B U0000464B U0000465B U0000466B U0000467B 11299946_U0000492_B…"
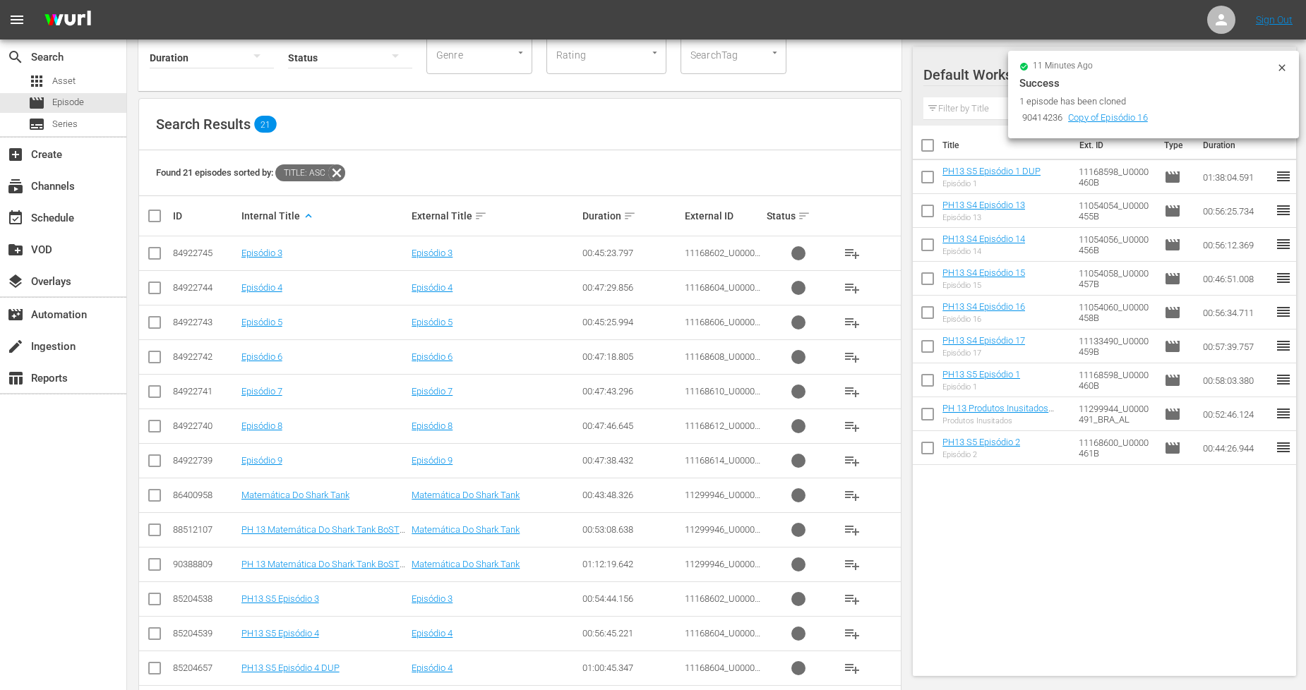
scroll to position [283, 0]
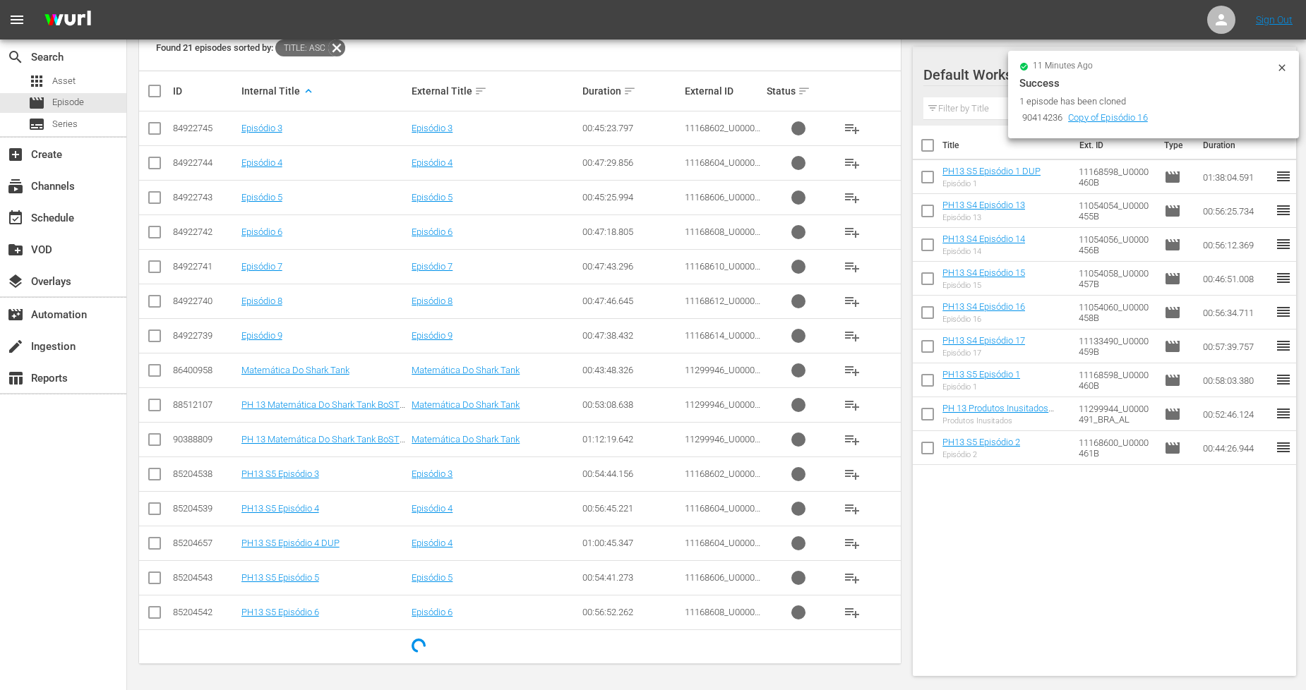
type textarea "U0000462B U0000463B U0000464B U0000465B U0000466B U0000467B 11299946_U0000492_B…"
click at [157, 474] on input "checkbox" at bounding box center [154, 477] width 17 height 17
checkbox input "true"
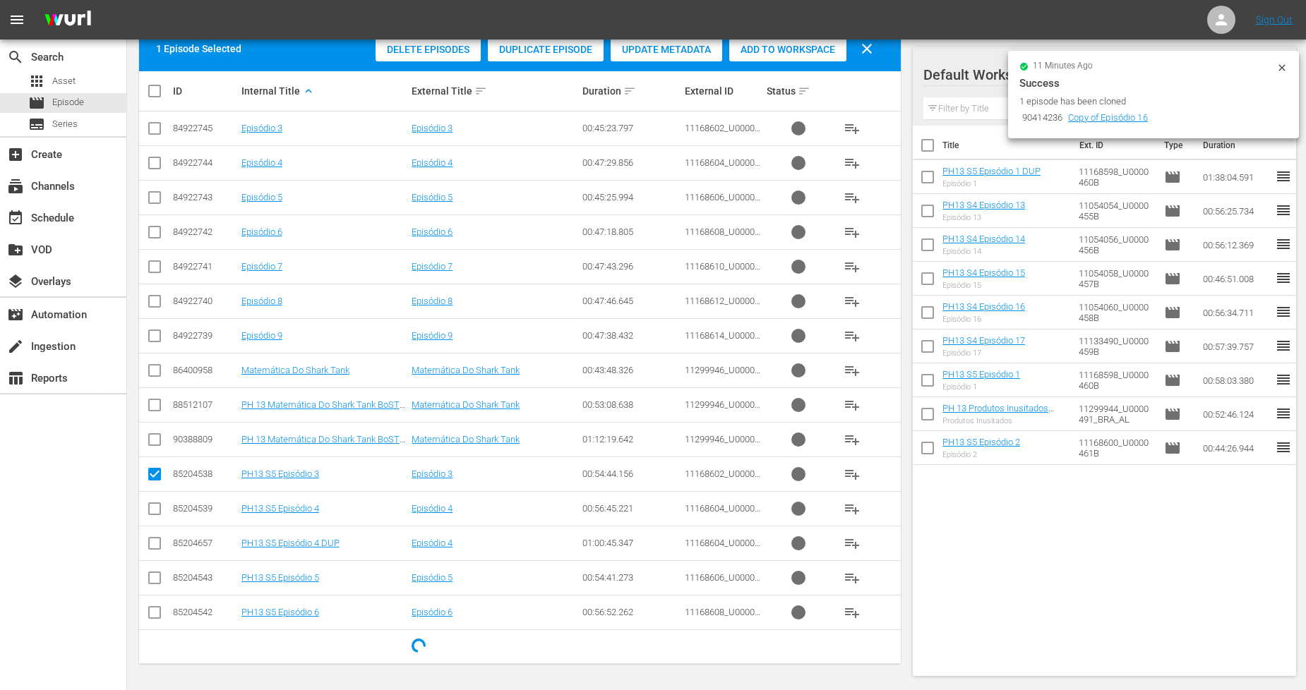
click at [152, 505] on input "checkbox" at bounding box center [154, 511] width 17 height 17
checkbox input "true"
click at [154, 574] on input "checkbox" at bounding box center [154, 581] width 17 height 17
checkbox input "true"
click at [153, 616] on input "checkbox" at bounding box center [154, 615] width 17 height 17
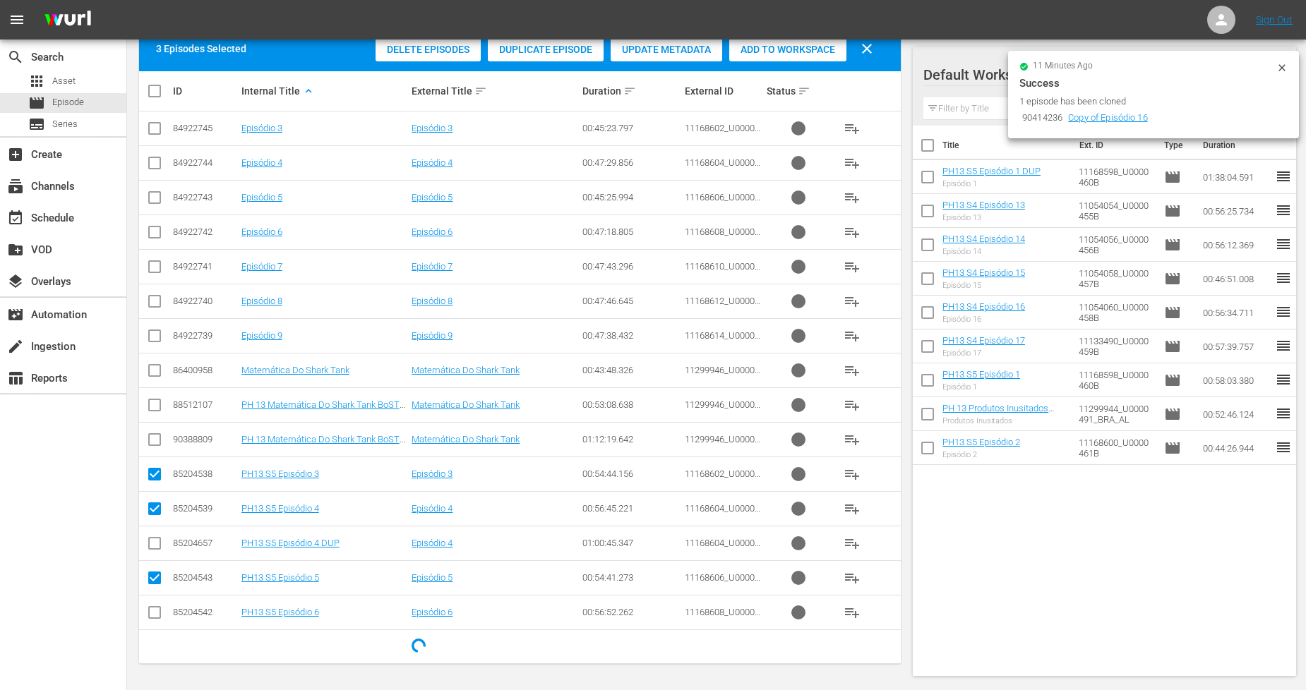
checkbox input "true"
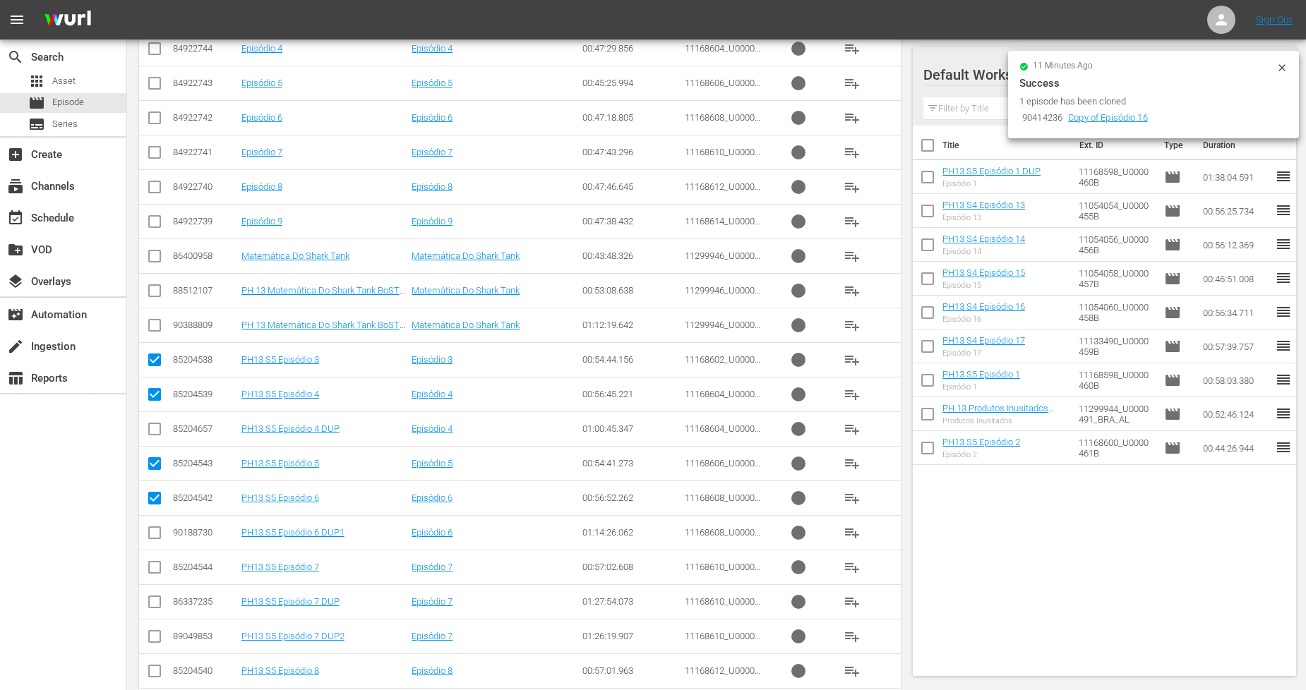
scroll to position [440, 0]
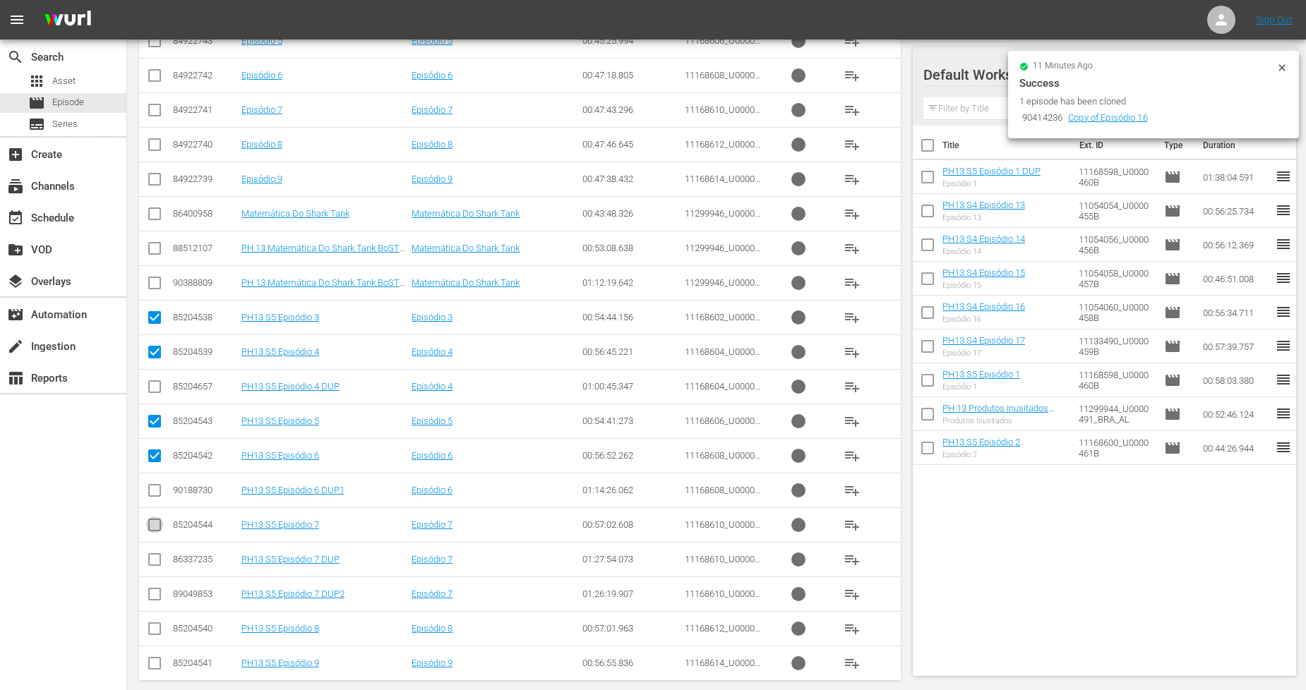
click at [156, 528] on input "checkbox" at bounding box center [154, 528] width 17 height 17
checkbox input "true"
click at [151, 628] on input "checkbox" at bounding box center [154, 631] width 17 height 17
checkbox input "true"
click at [157, 249] on input "checkbox" at bounding box center [154, 251] width 17 height 17
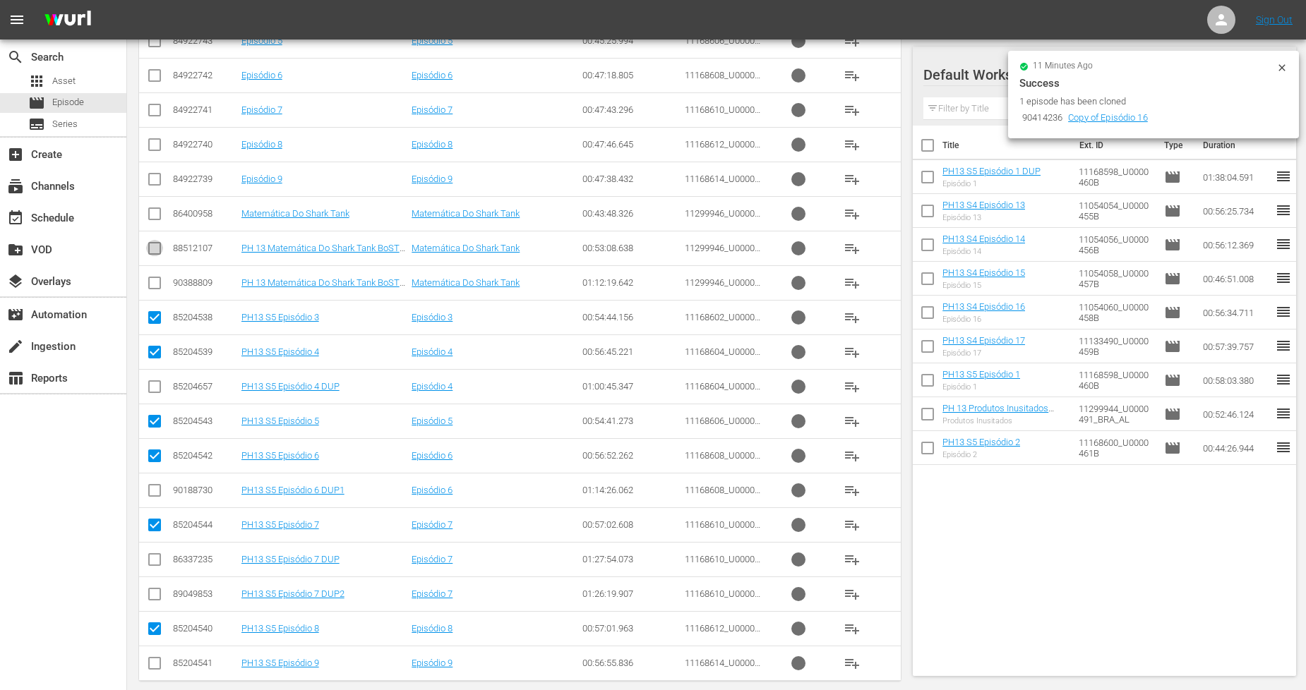
checkbox input "true"
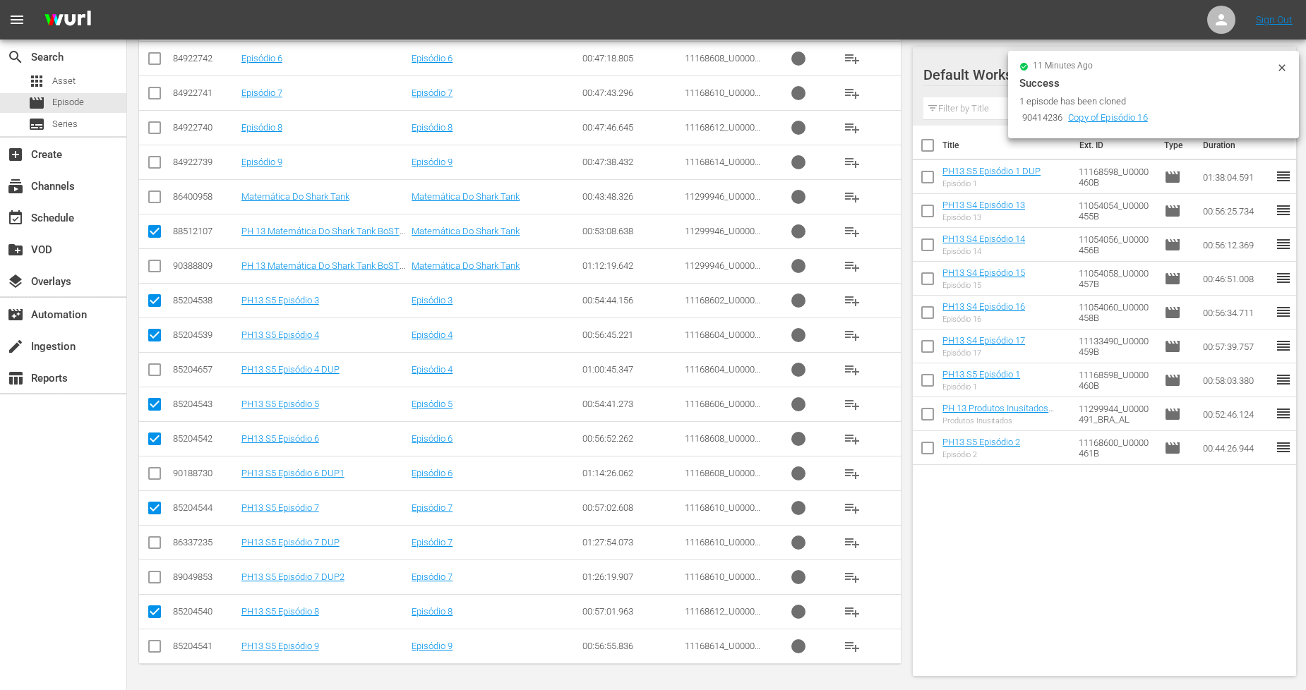
click at [157, 645] on input "checkbox" at bounding box center [154, 649] width 17 height 17
checkbox input "true"
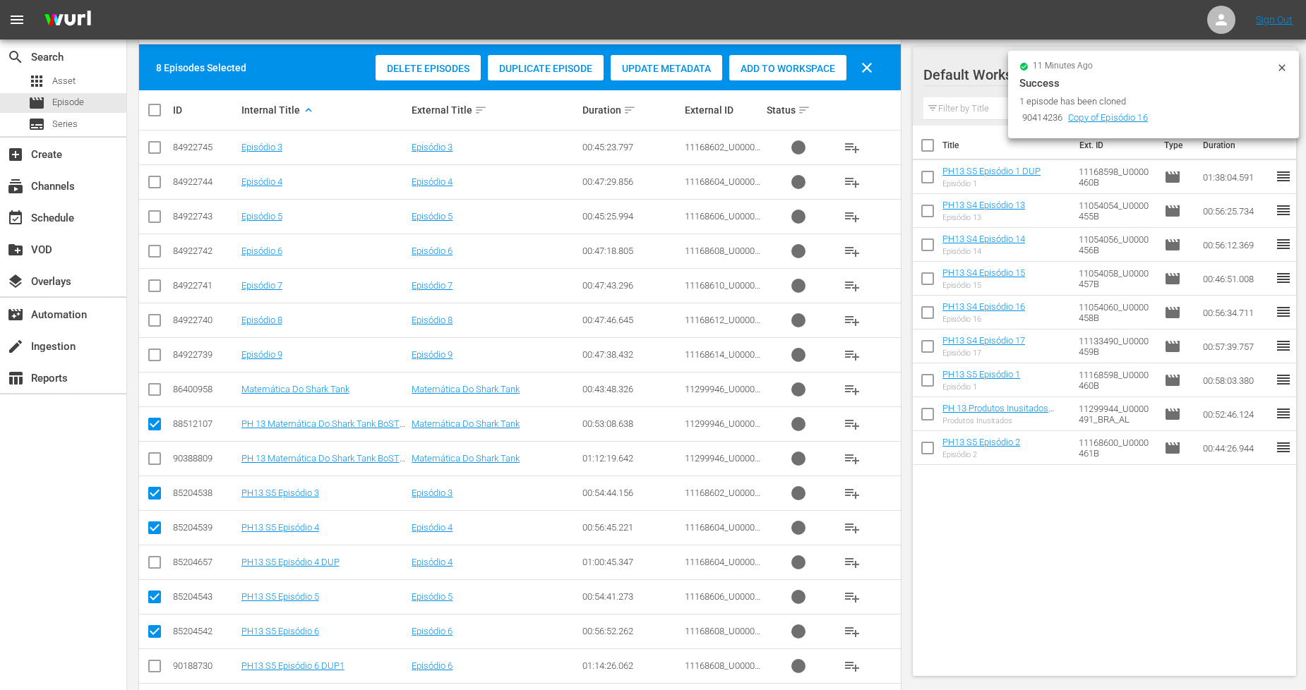
scroll to position [0, 0]
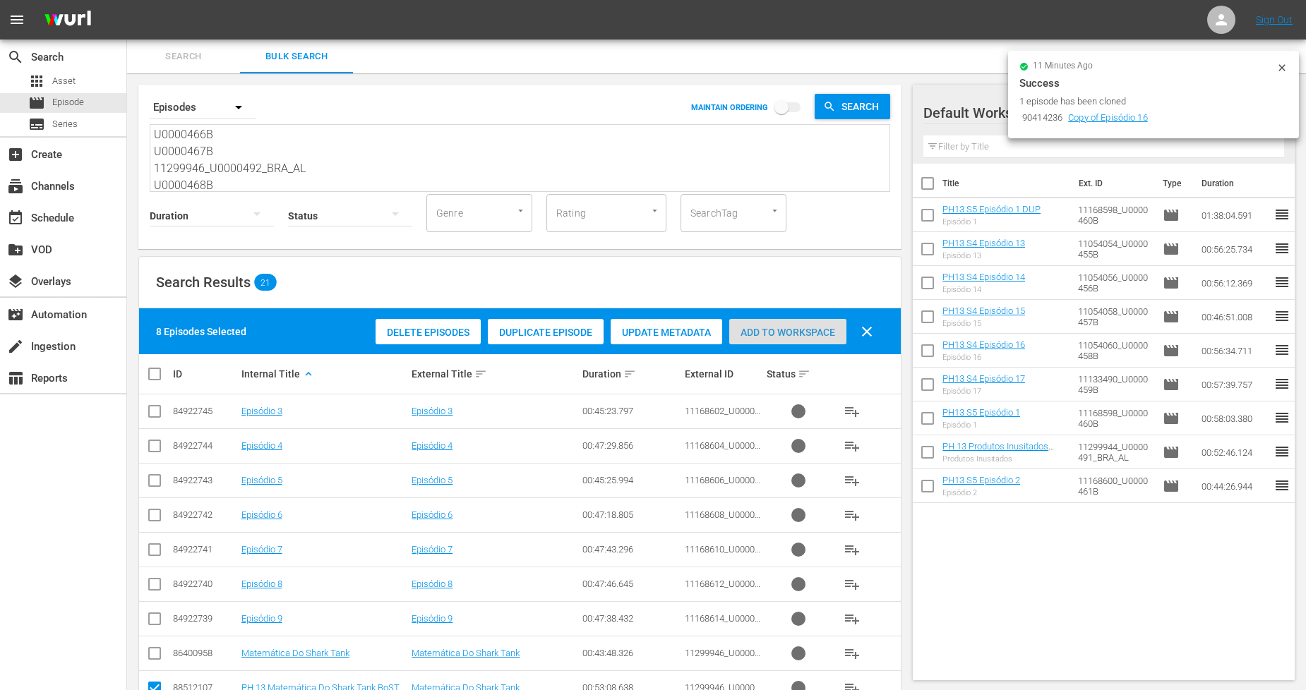
click at [758, 330] on span "Add to Workspace" at bounding box center [787, 332] width 117 height 11
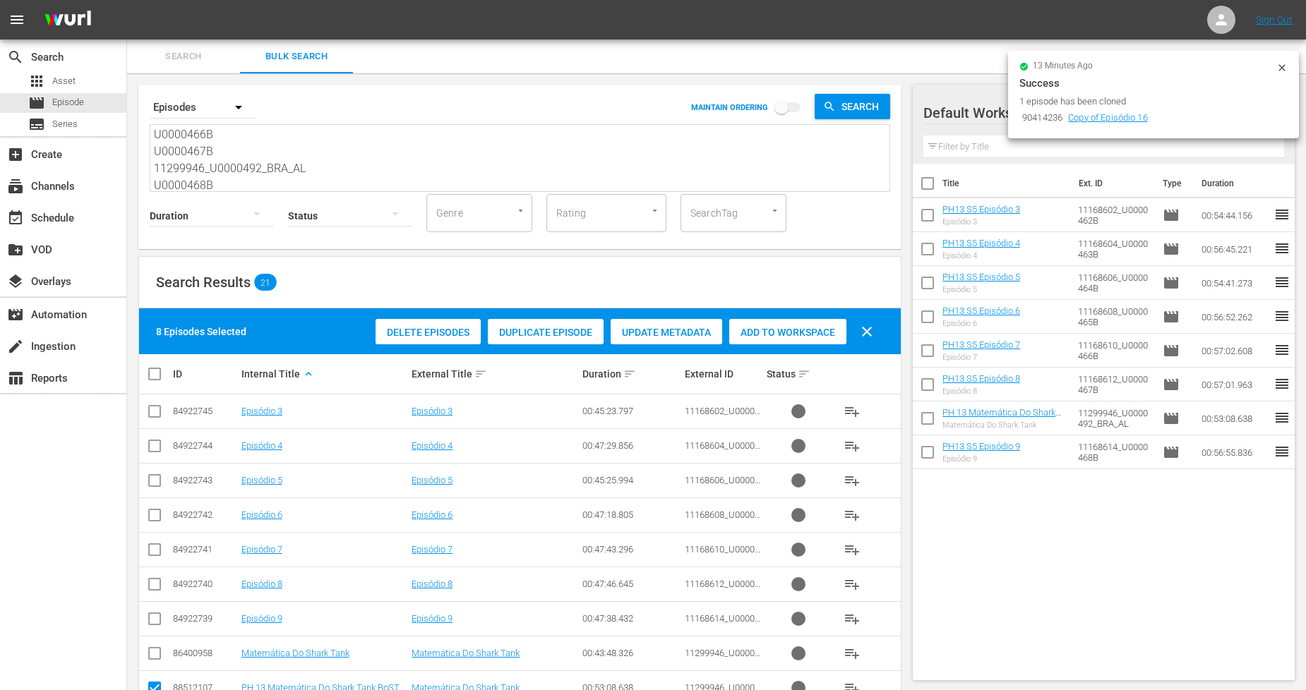
click at [157, 376] on input "checkbox" at bounding box center [160, 374] width 28 height 17
checkbox input "true"
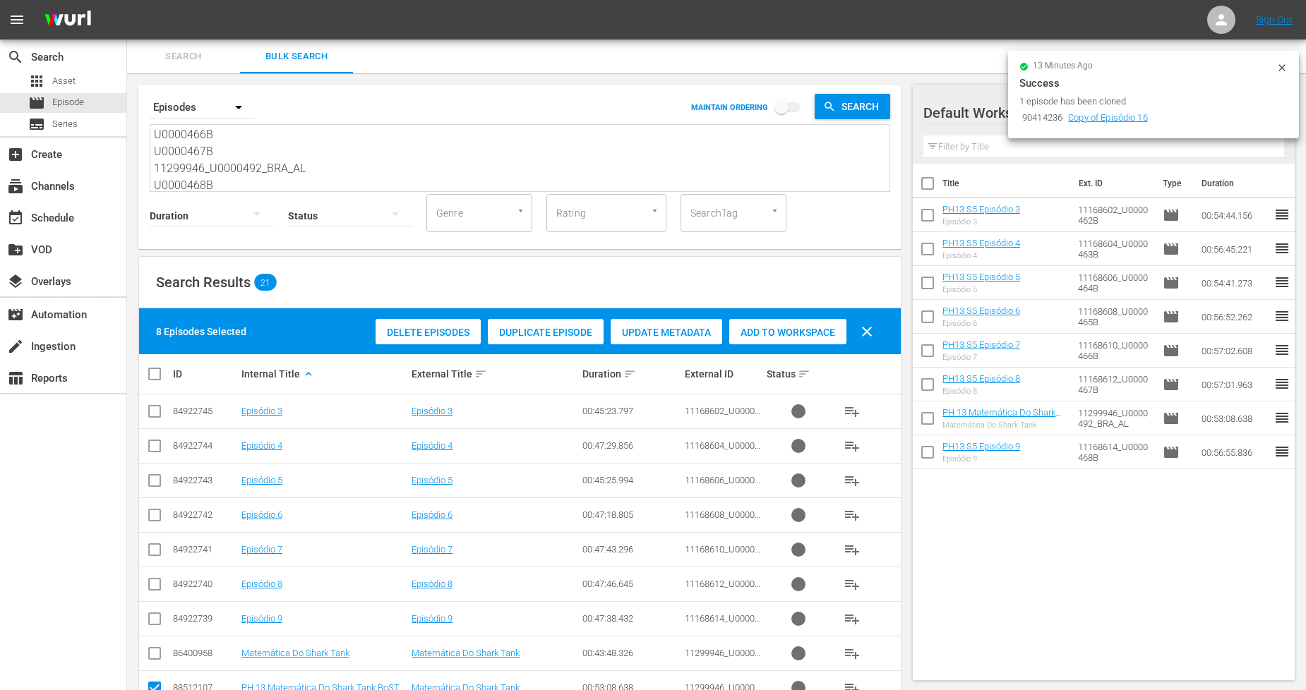
checkbox input "true"
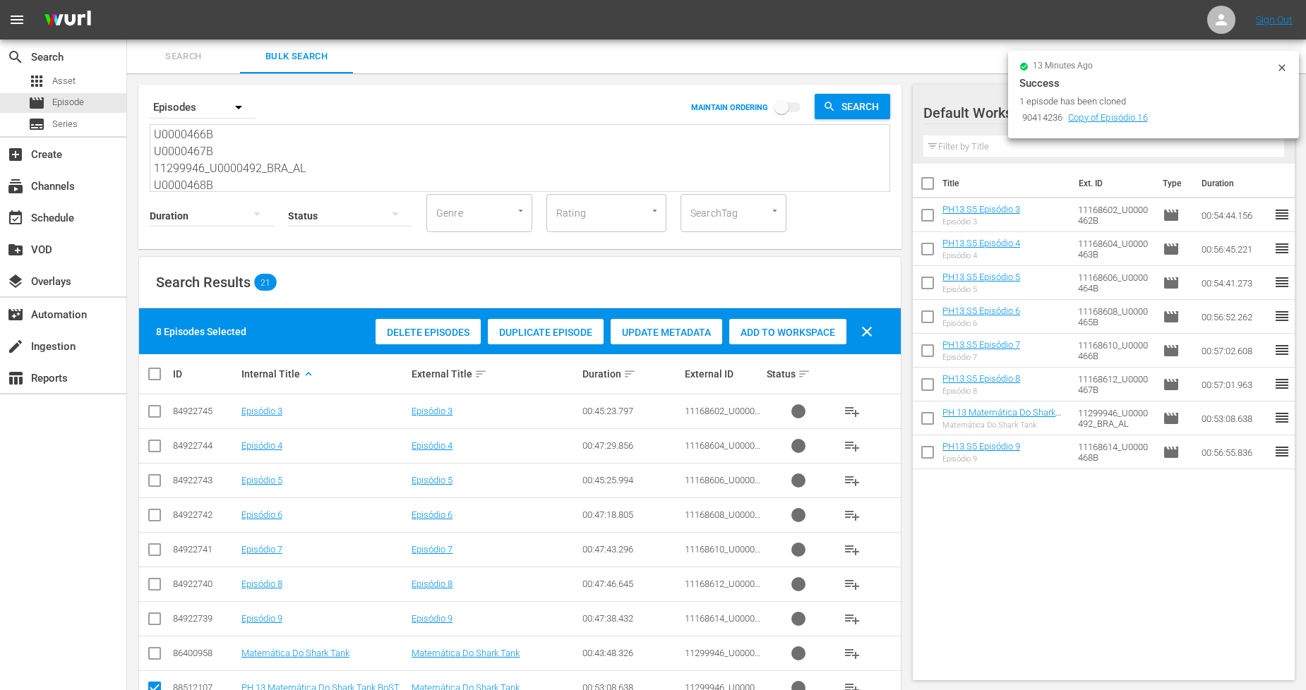
checkbox input "true"
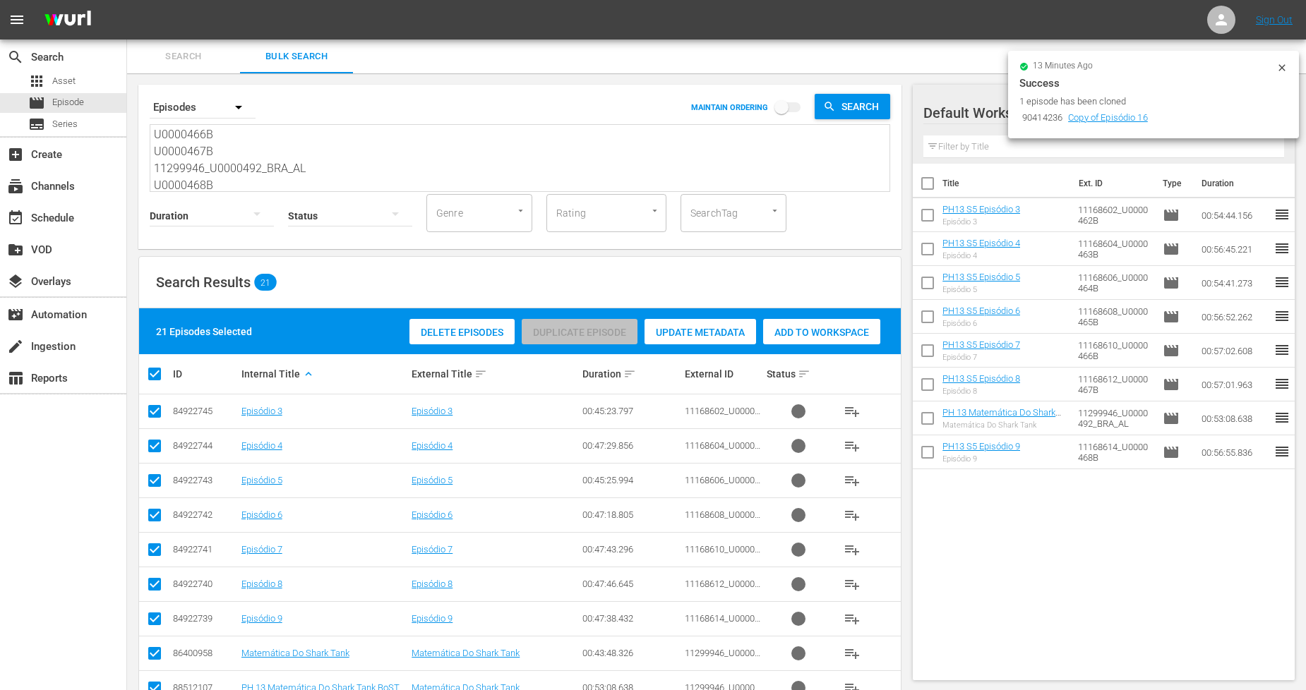
click at [157, 376] on input "checkbox" at bounding box center [160, 374] width 28 height 17
checkbox input "false"
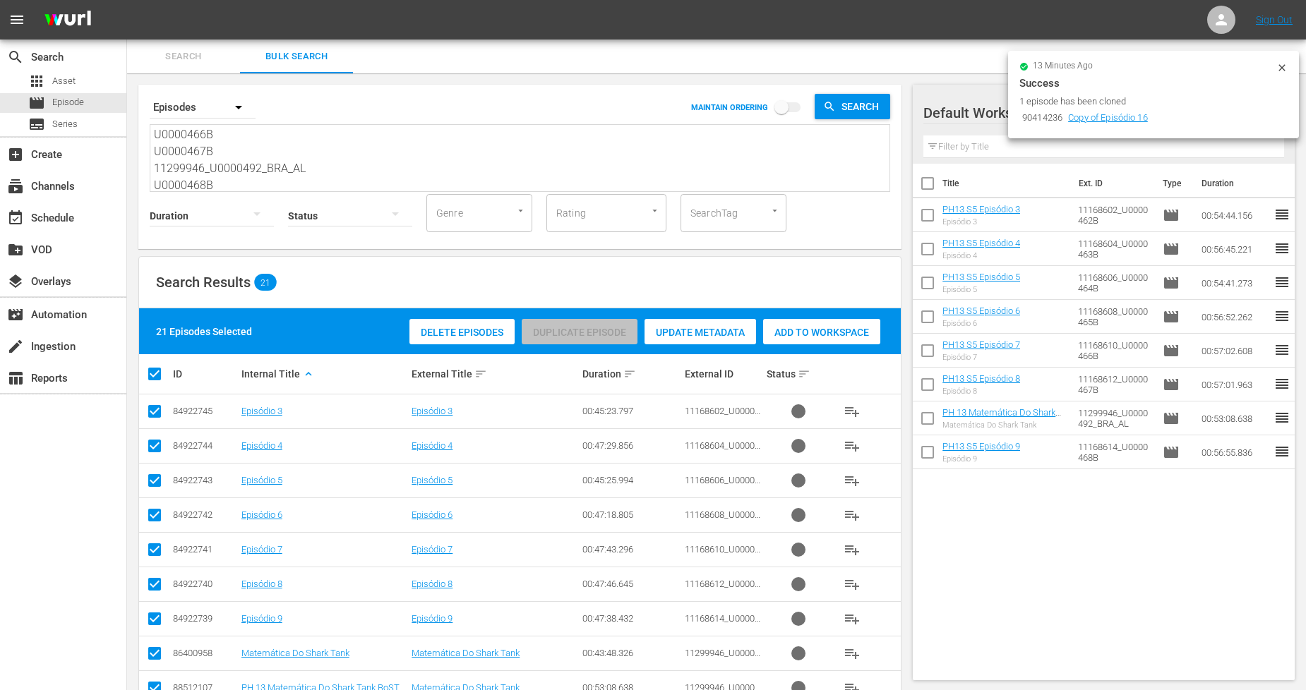
checkbox input "false"
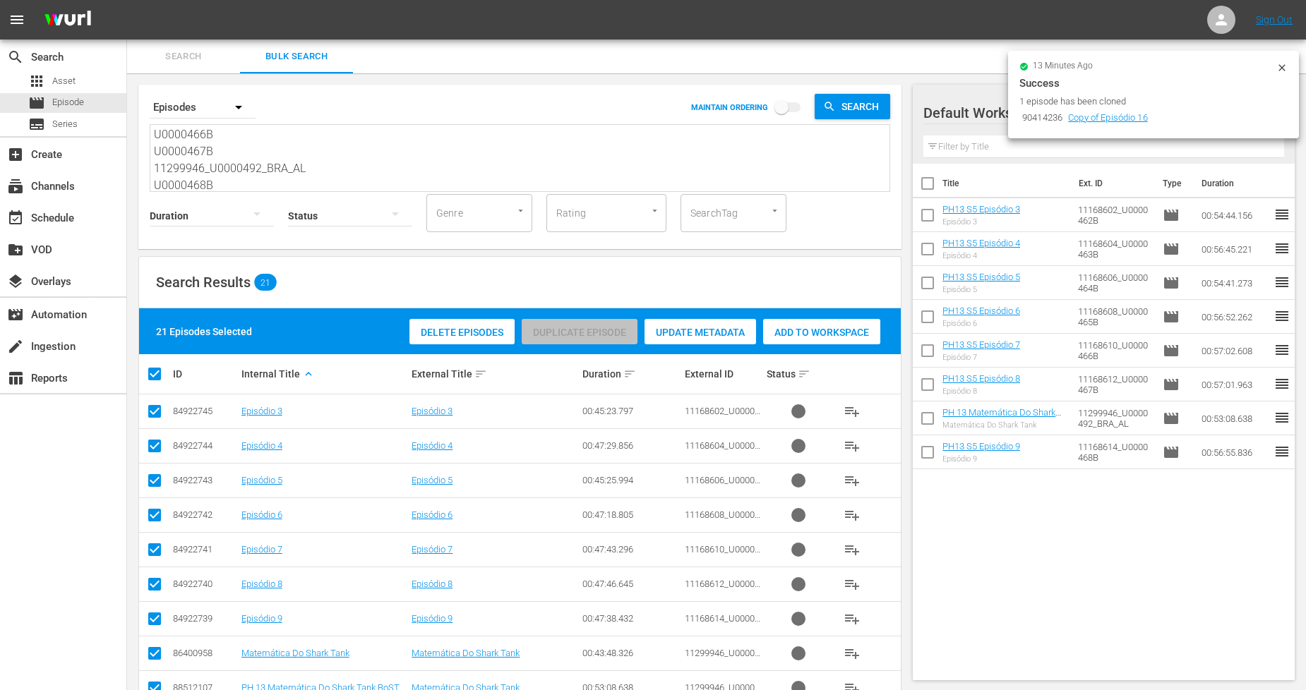
checkbox input "false"
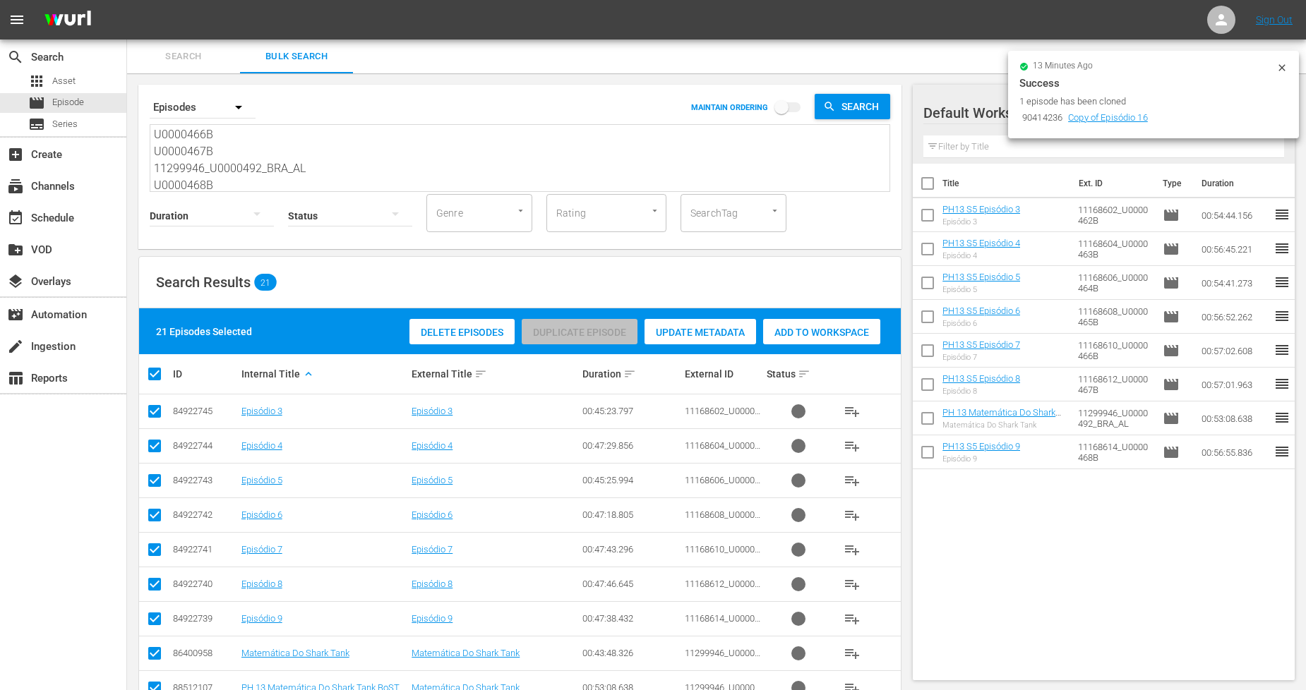
checkbox input "false"
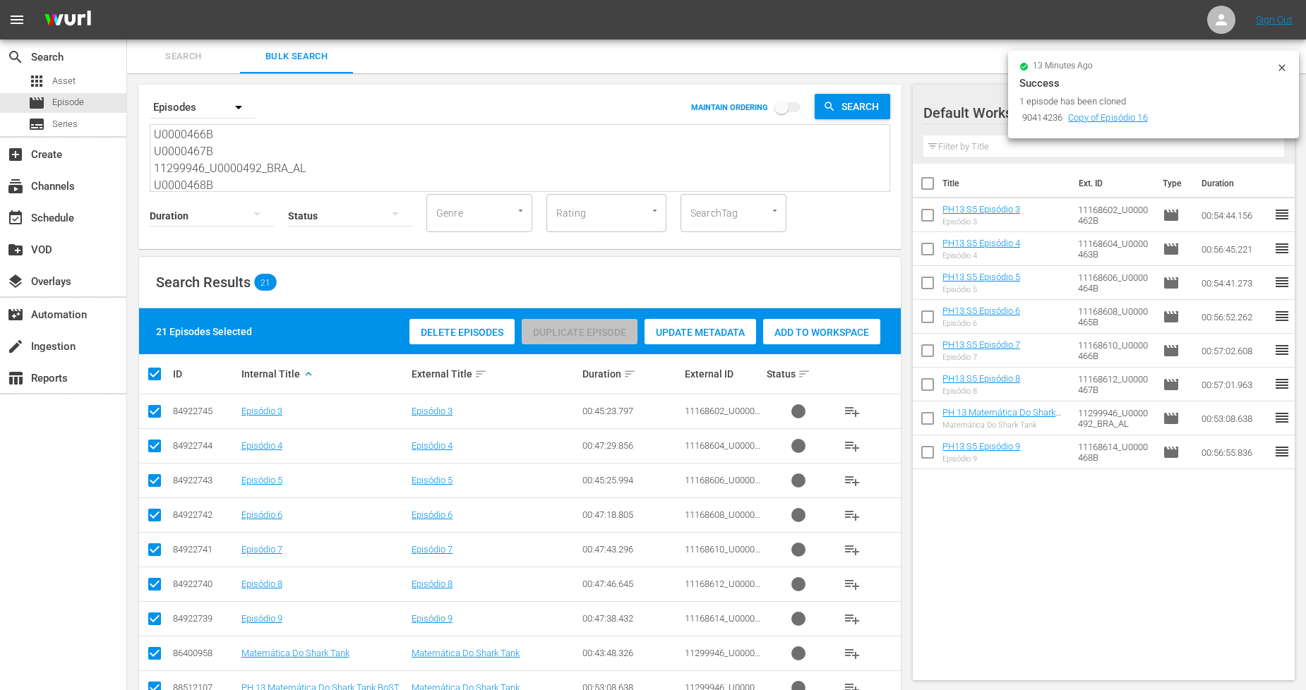
checkbox input "false"
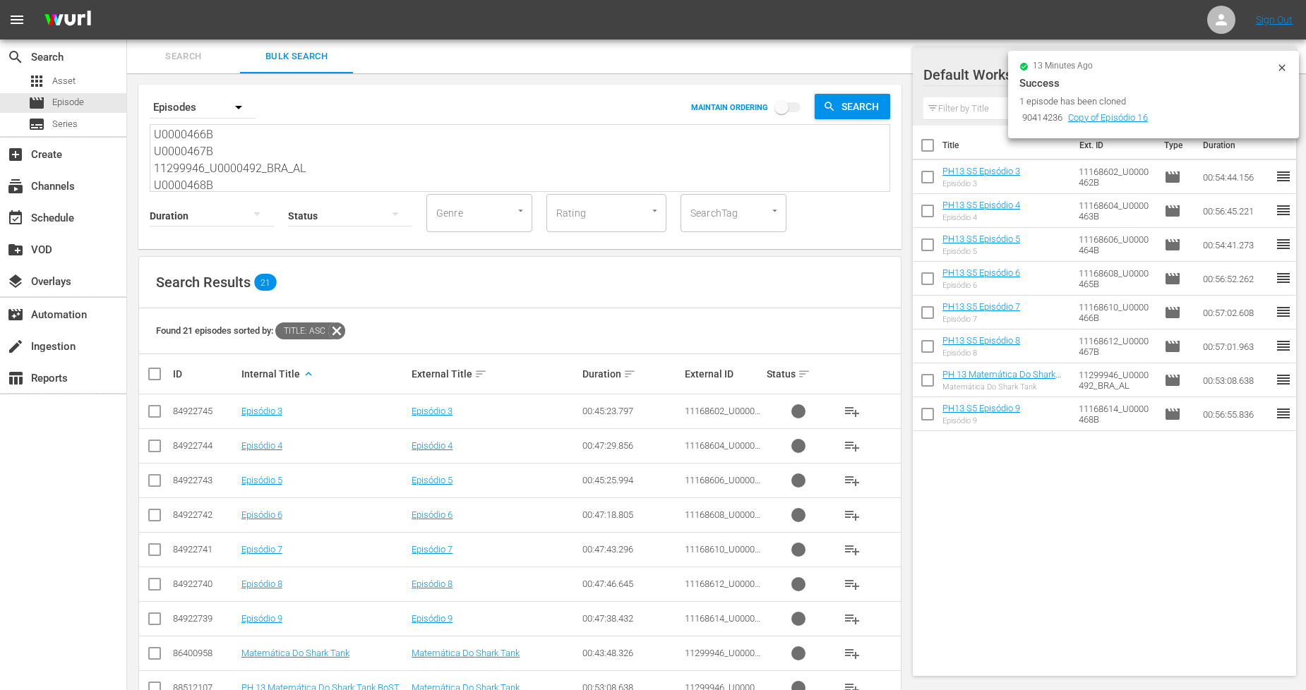
scroll to position [457, 0]
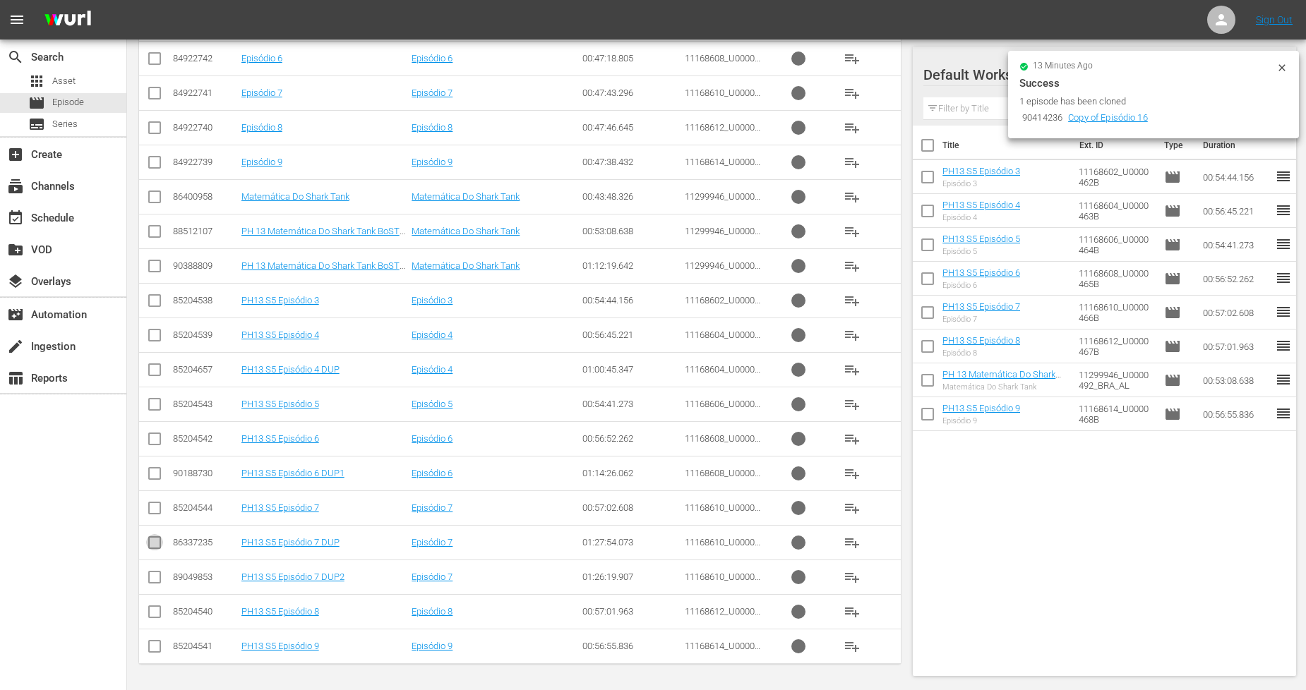
click at [155, 549] on input "checkbox" at bounding box center [154, 545] width 17 height 17
checkbox input "true"
click at [158, 476] on input "checkbox" at bounding box center [154, 476] width 17 height 17
checkbox input "true"
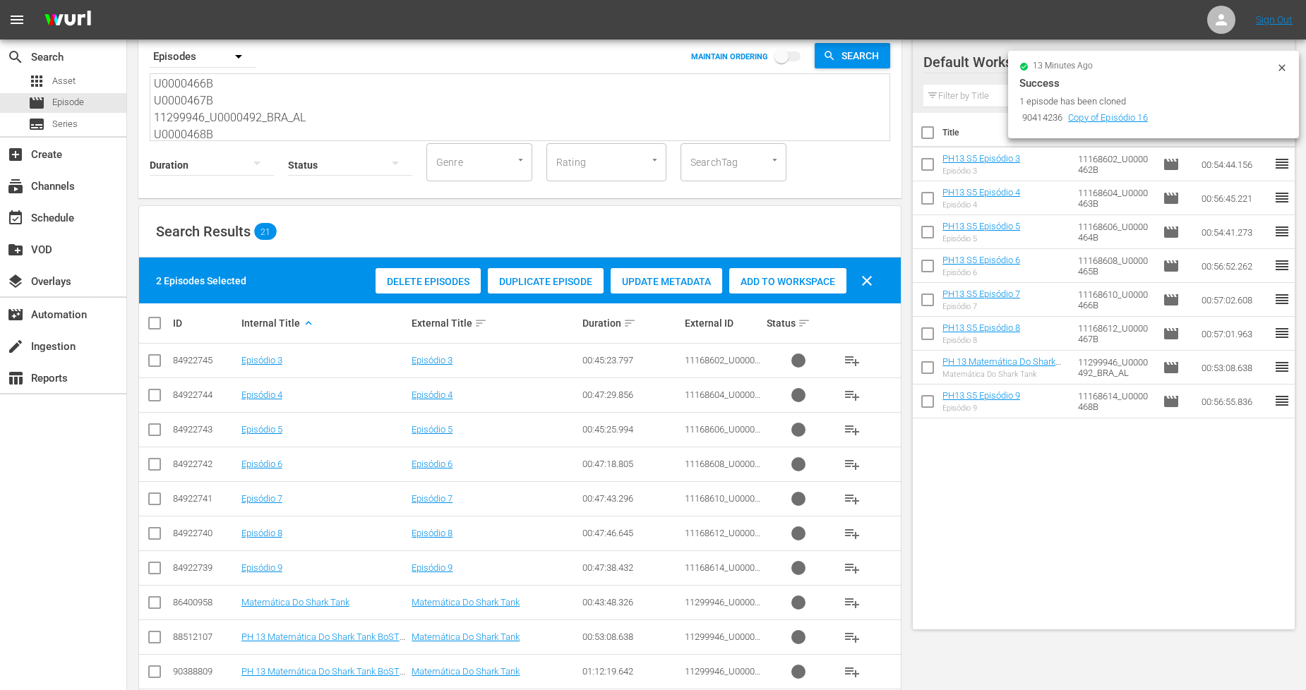
scroll to position [0, 0]
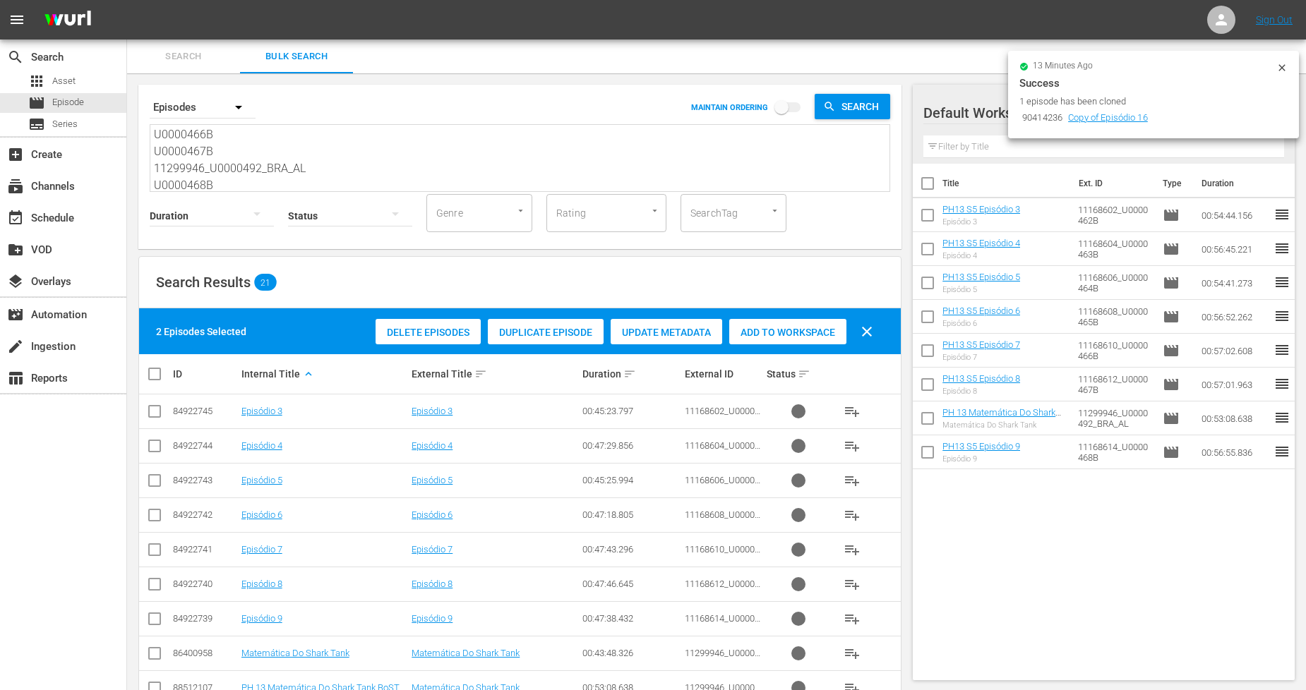
click at [774, 340] on div "Add to Workspace" at bounding box center [787, 332] width 117 height 27
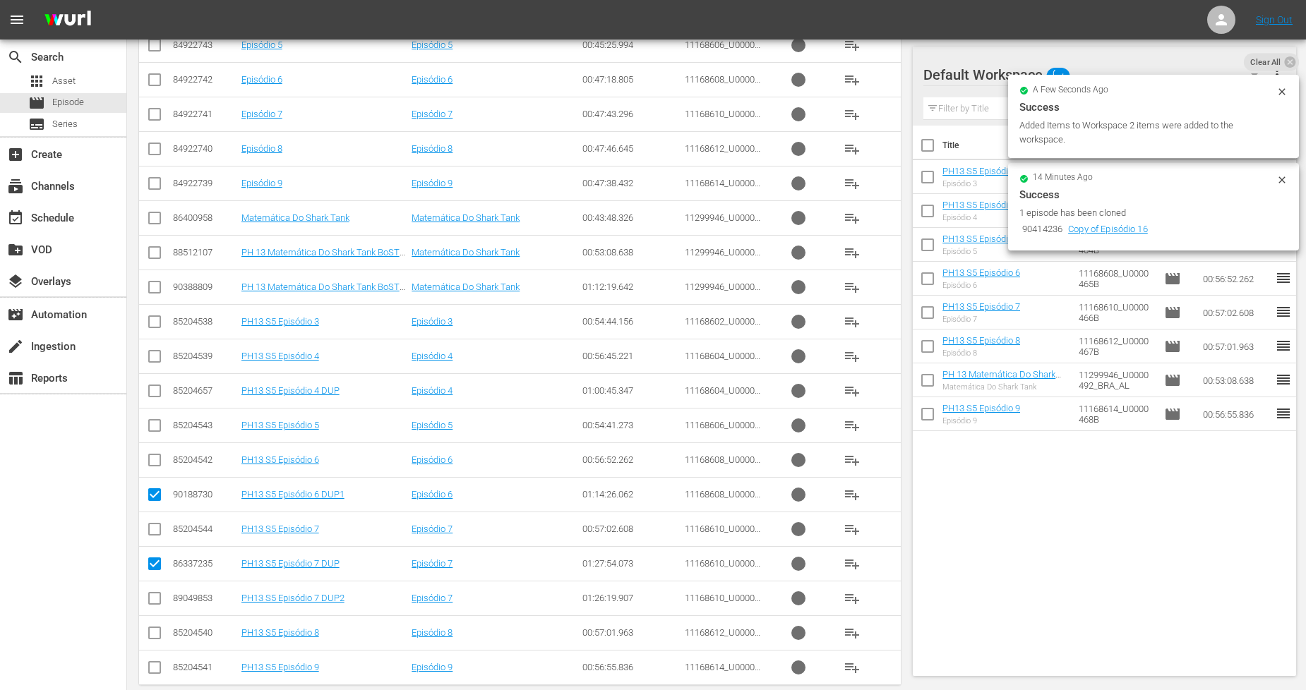
scroll to position [457, 0]
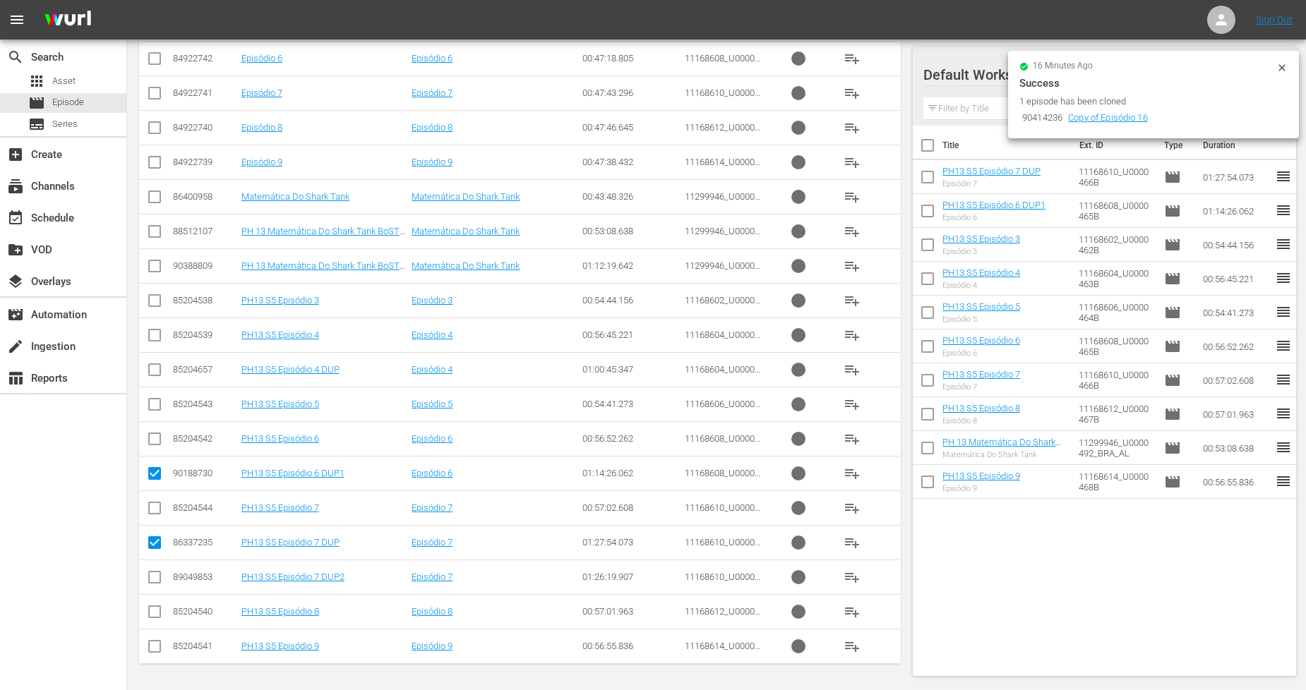
drag, startPoint x: 150, startPoint y: 544, endPoint x: 159, endPoint y: 544, distance: 8.5
click at [151, 544] on input "checkbox" at bounding box center [154, 545] width 17 height 17
checkbox input "false"
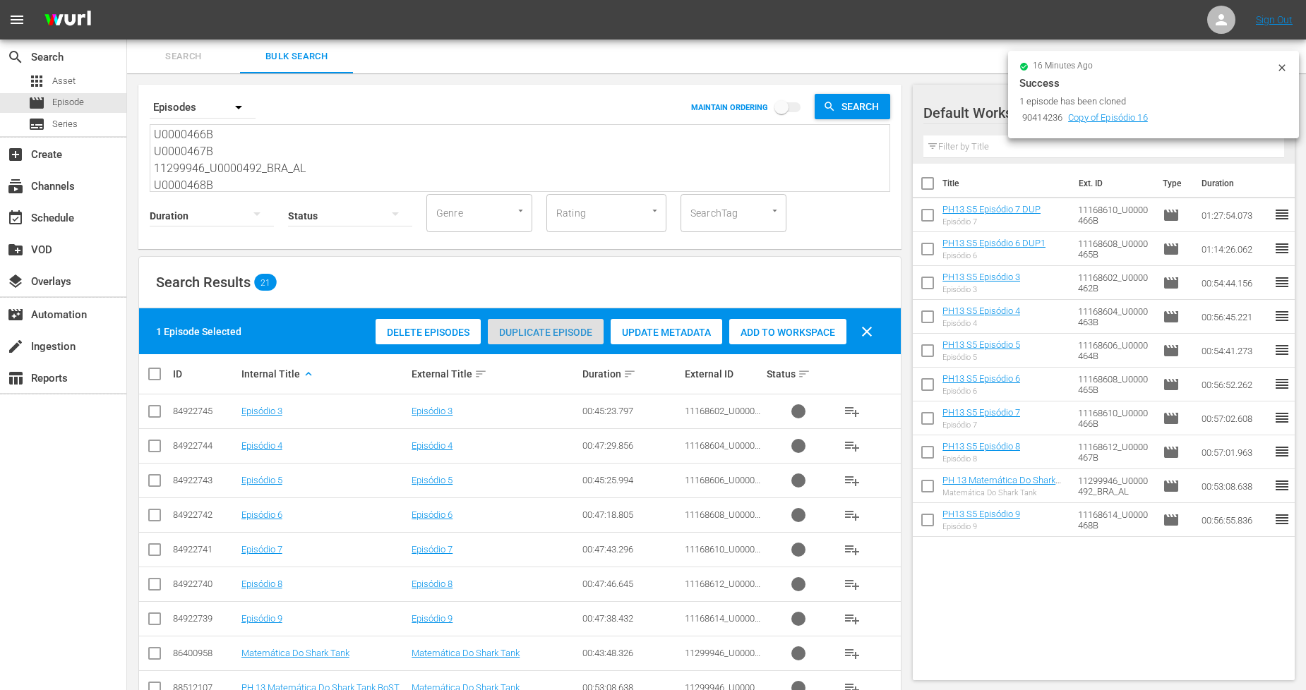
click at [527, 340] on div "Duplicate Episode" at bounding box center [546, 332] width 116 height 27
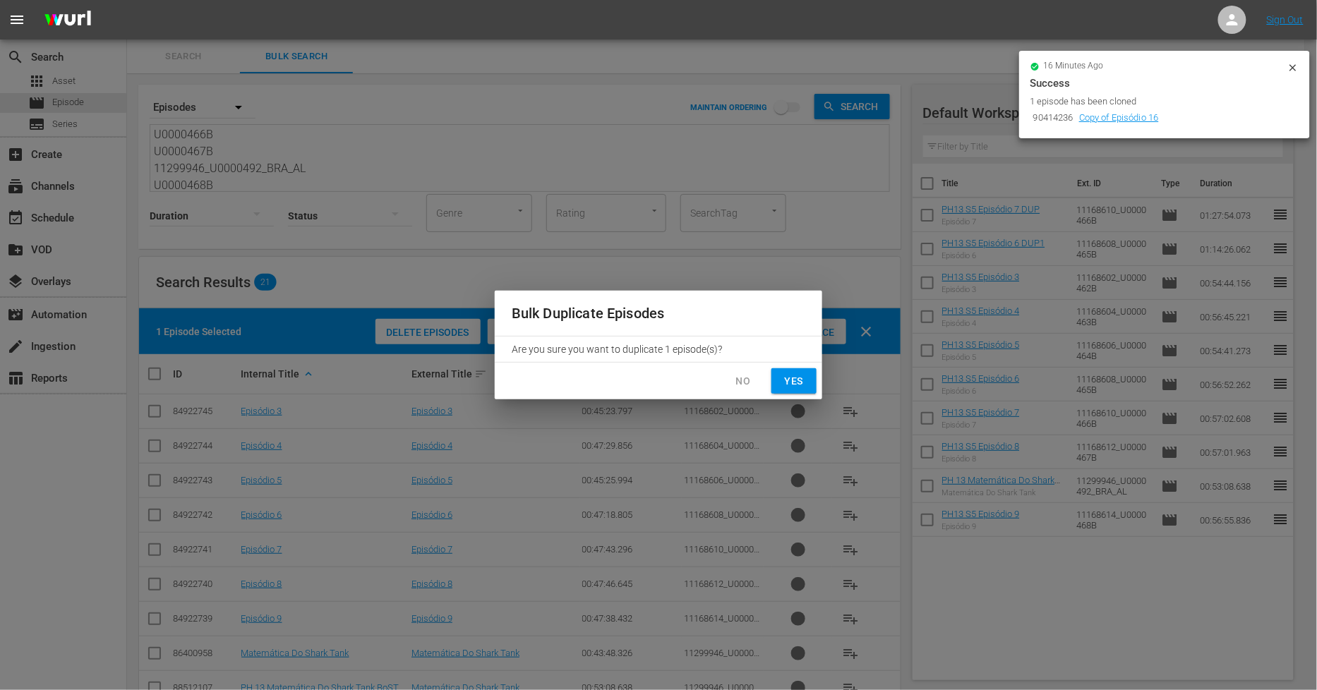
click at [779, 378] on button "Yes" at bounding box center [794, 382] width 45 height 26
checkbox input "false"
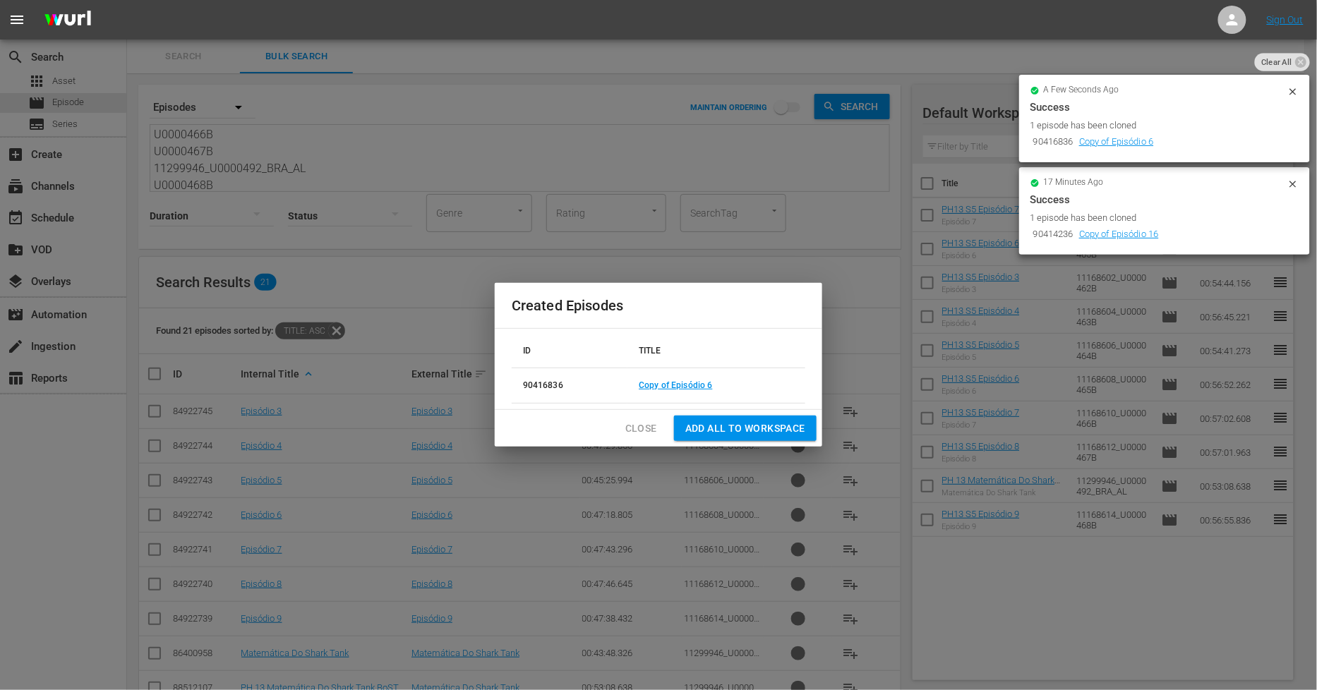
click at [623, 424] on button "Close" at bounding box center [641, 429] width 54 height 26
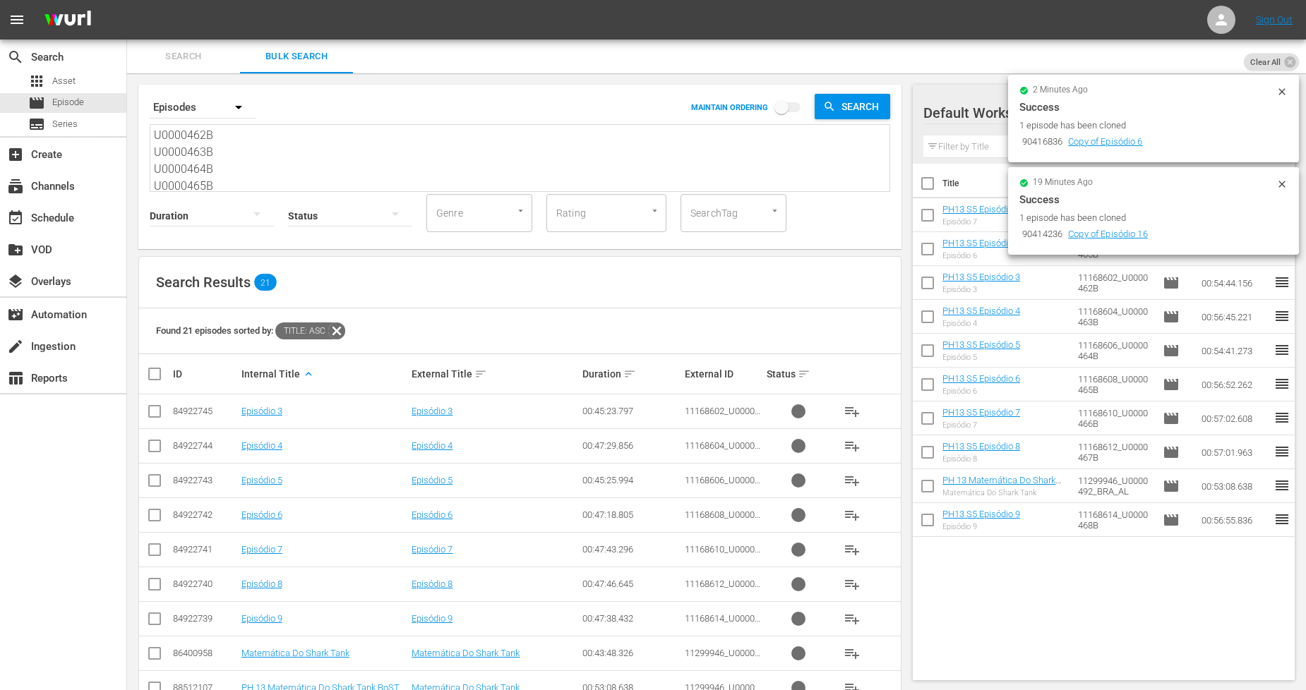
drag, startPoint x: 224, startPoint y: 176, endPoint x: -51, endPoint y: -95, distance: 386.4
click at [0, 0] on html "menu Sign Out search Search apps Asset movie Episode subtitles Series add_box C…" at bounding box center [653, 345] width 1306 height 690
paste textarea "9B U0000470B U0000471B U0000527B U0000528B U0000529B 11299948_U0000493_BRA_AL U…"
type textarea "U0000469B U0000470B U0000471B U0000527B U0000528B U0000529B 11299948_U0000493_B…"
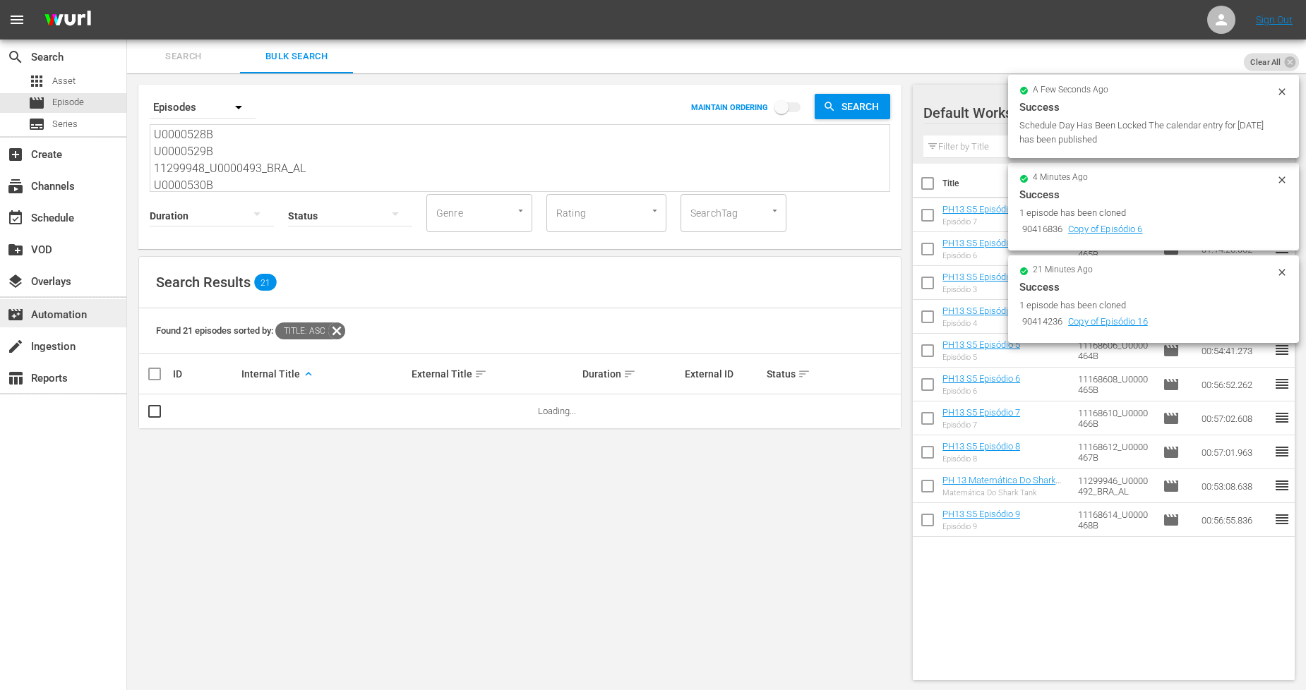
type textarea "U0000469B U0000470B U0000471B U0000527B U0000528B U0000529B 11299948_U0000493_B…"
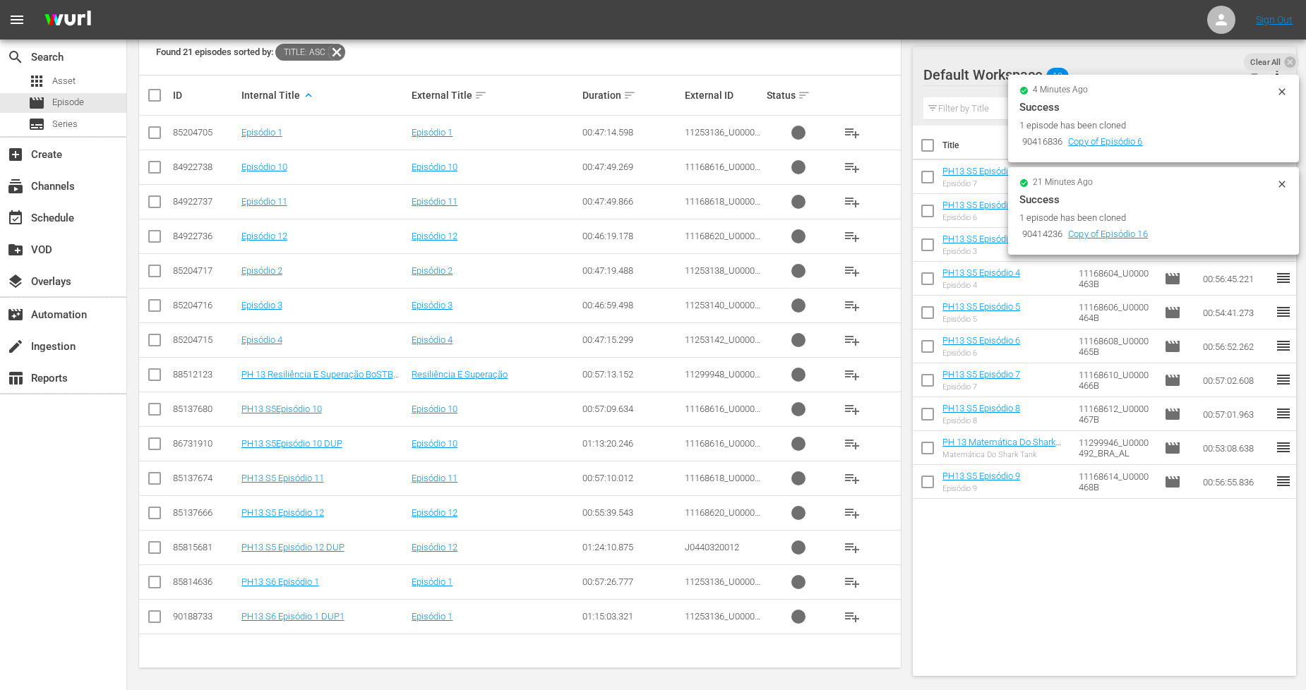
scroll to position [283, 0]
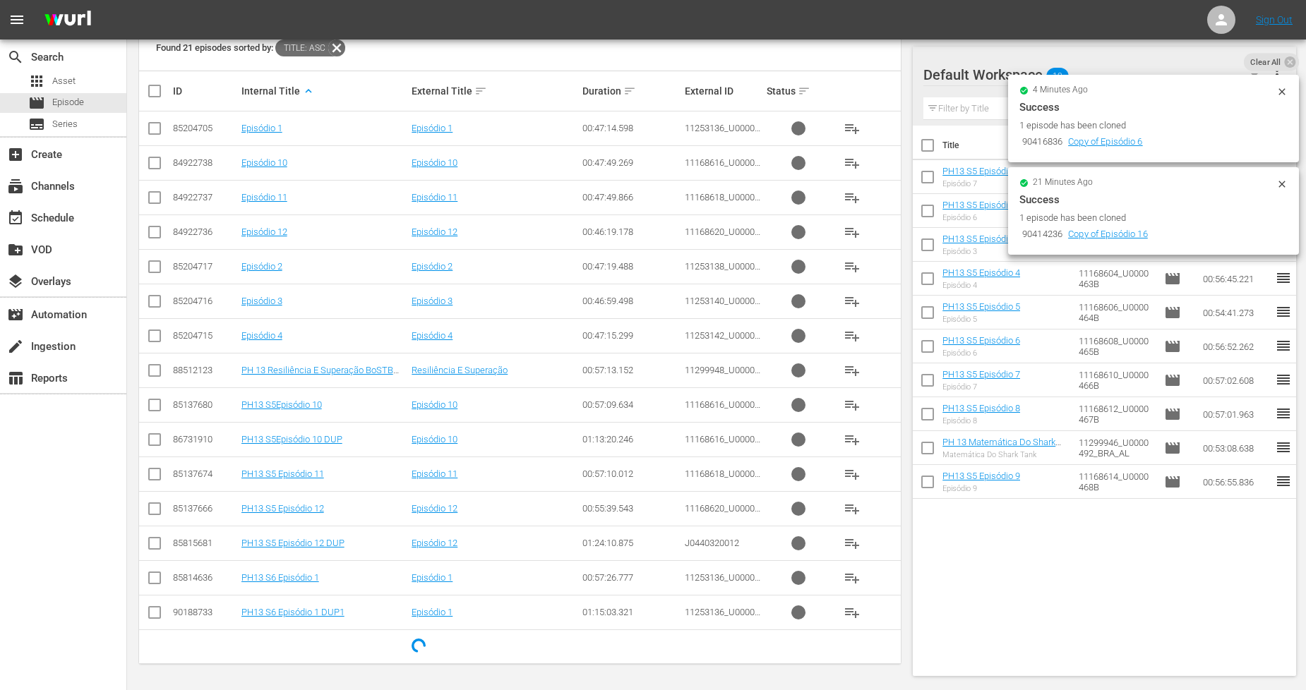
click at [148, 410] on input "checkbox" at bounding box center [154, 408] width 17 height 17
checkbox input "true"
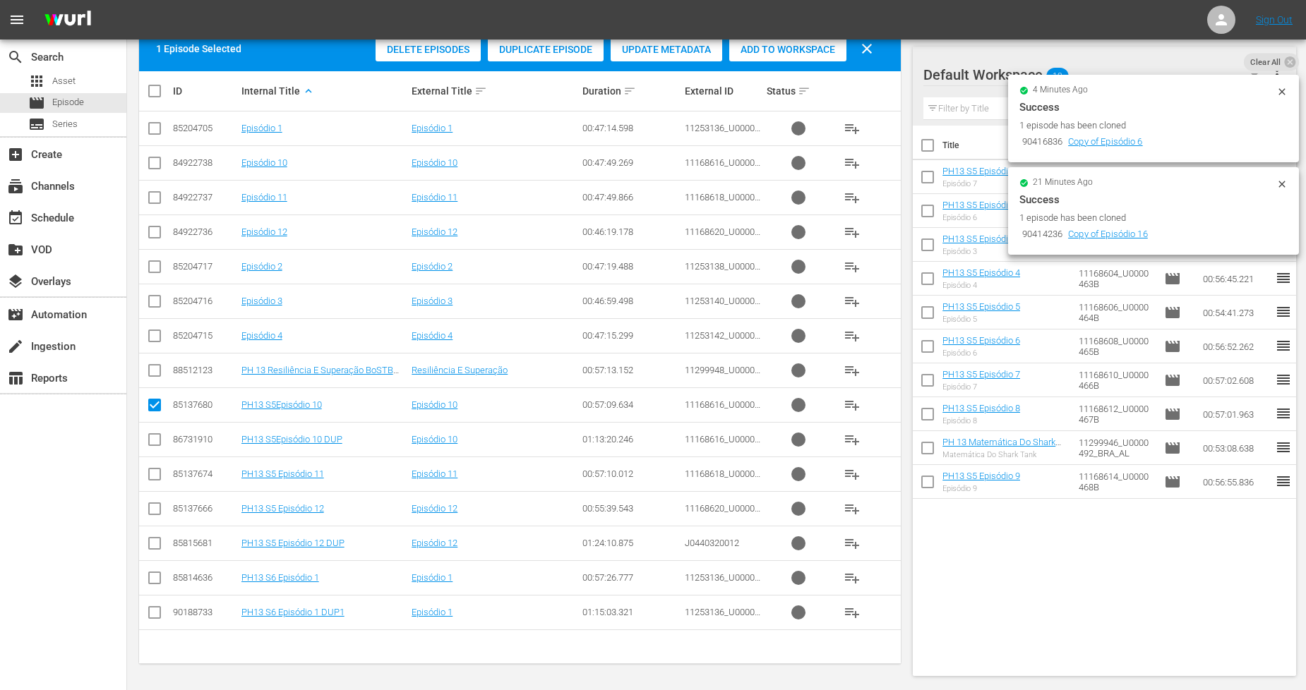
click at [157, 474] on input "checkbox" at bounding box center [154, 477] width 17 height 17
checkbox input "true"
click at [161, 508] on input "checkbox" at bounding box center [154, 511] width 17 height 17
checkbox input "true"
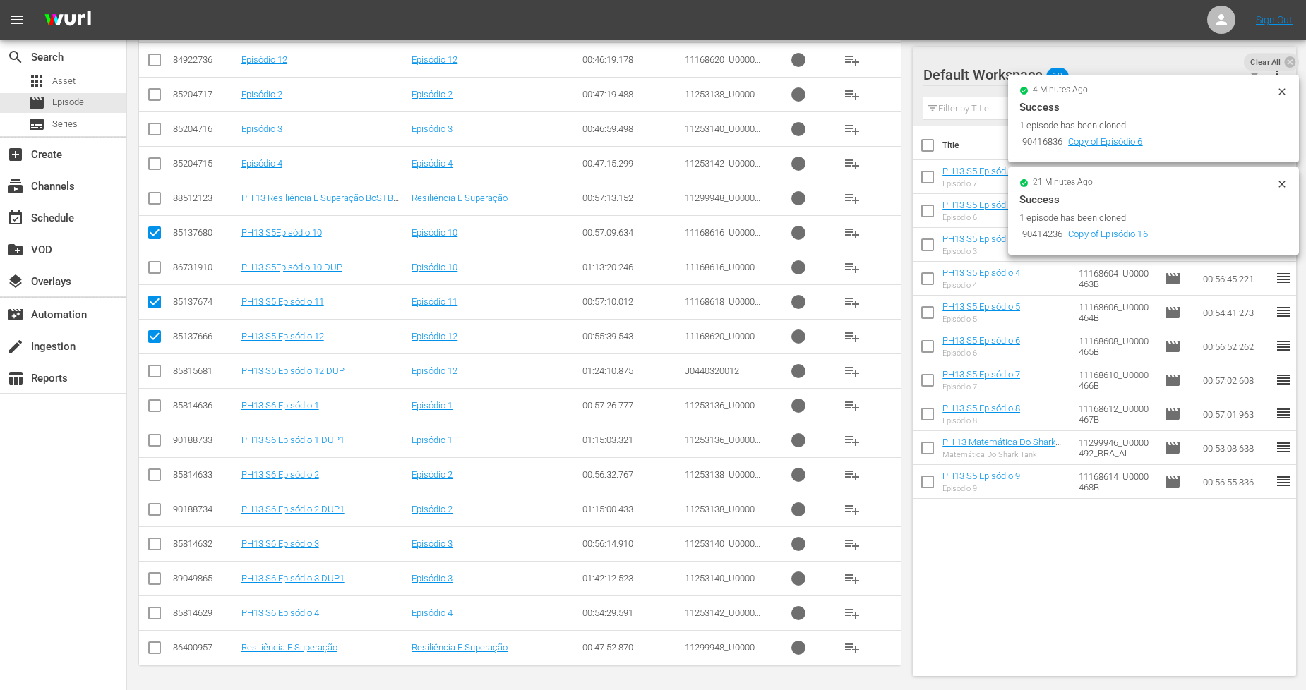
scroll to position [457, 0]
click at [157, 405] on input "checkbox" at bounding box center [154, 407] width 17 height 17
checkbox input "true"
click at [157, 474] on input "checkbox" at bounding box center [154, 476] width 17 height 17
checkbox input "true"
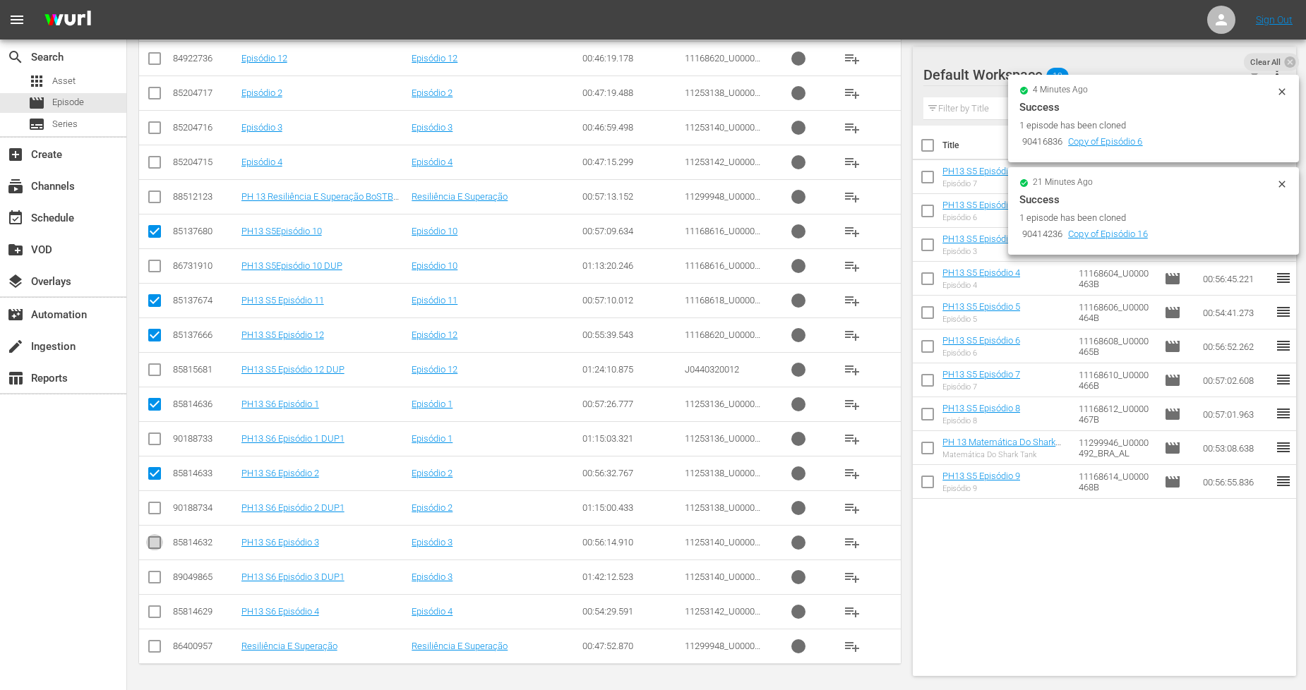
click at [159, 542] on input "checkbox" at bounding box center [154, 545] width 17 height 17
checkbox input "true"
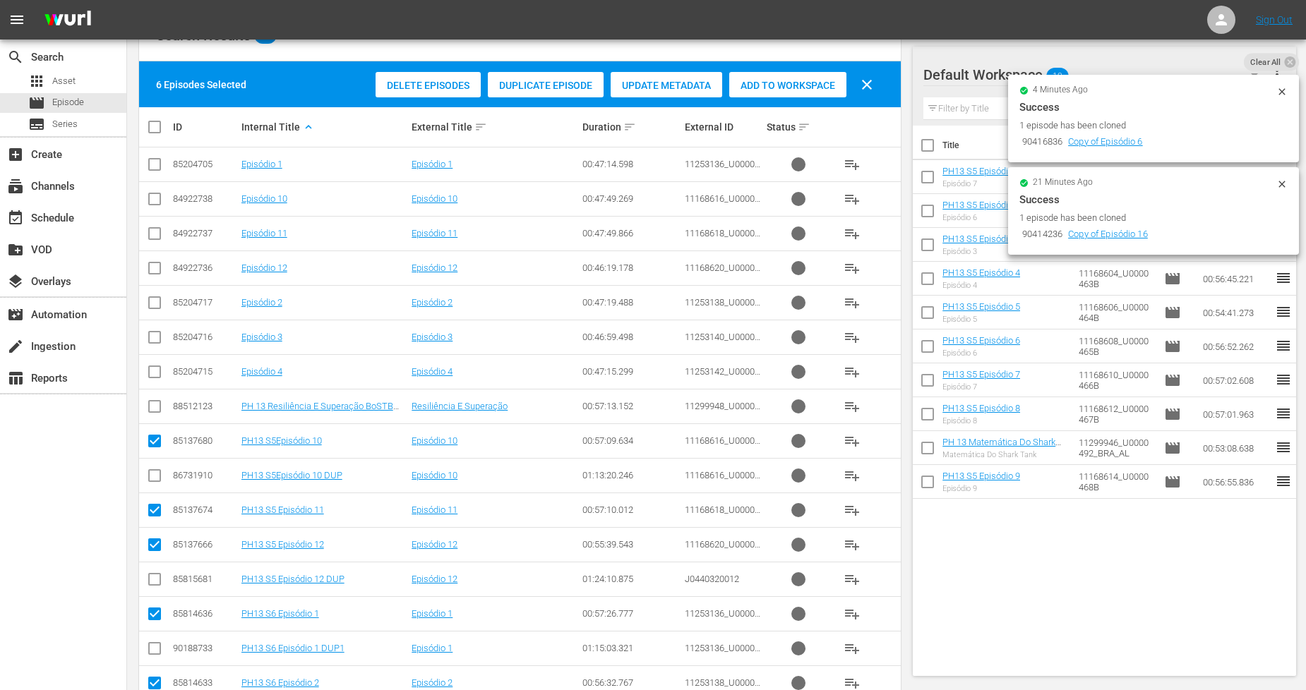
scroll to position [222, 0]
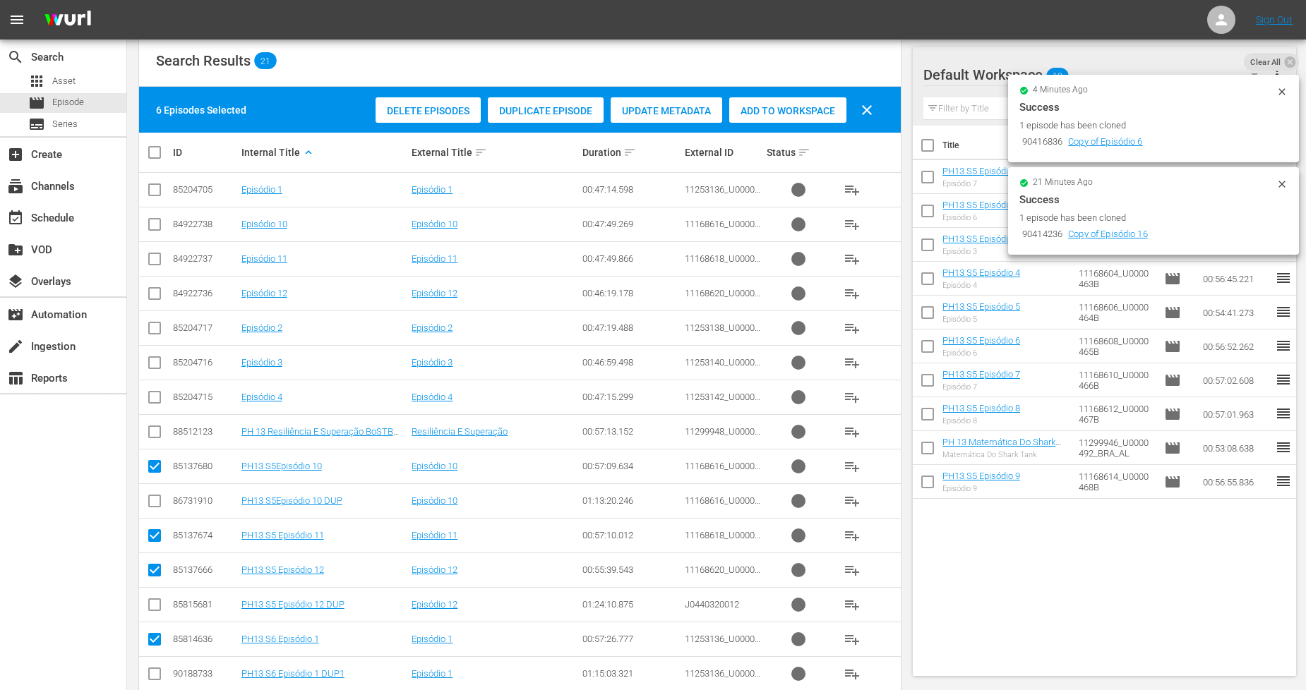
click at [156, 436] on input "checkbox" at bounding box center [154, 434] width 17 height 17
checkbox input "true"
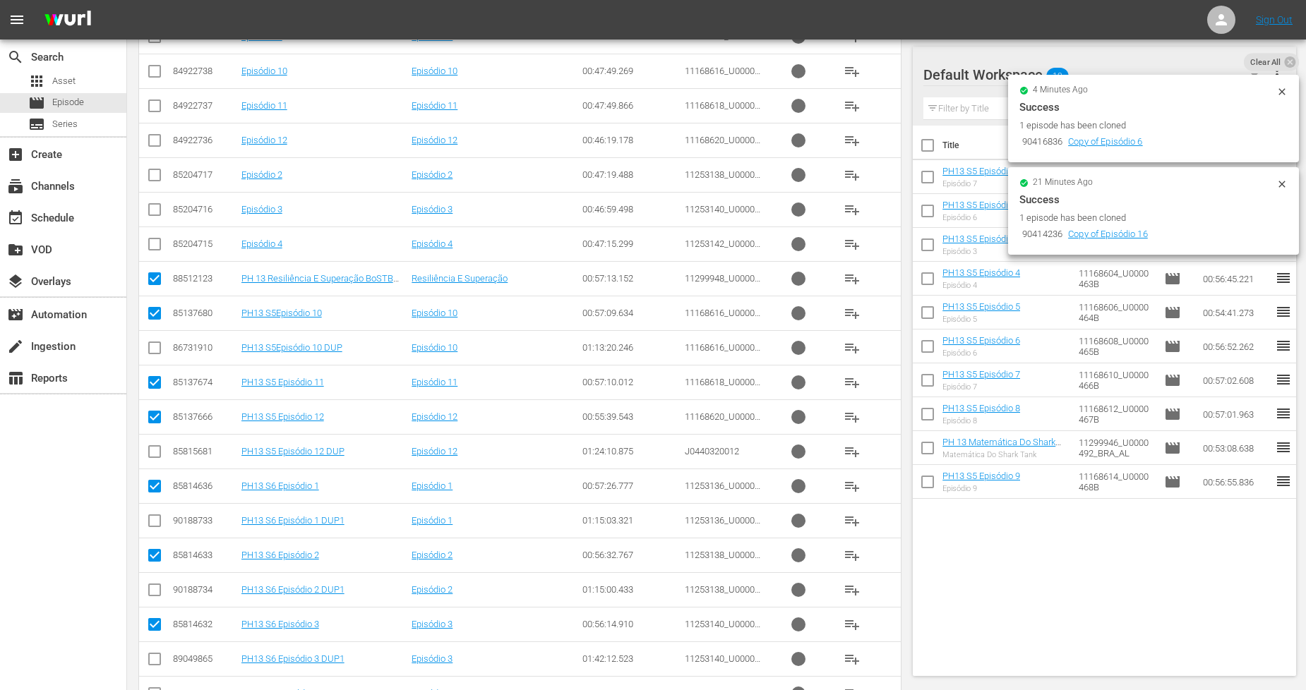
scroll to position [457, 0]
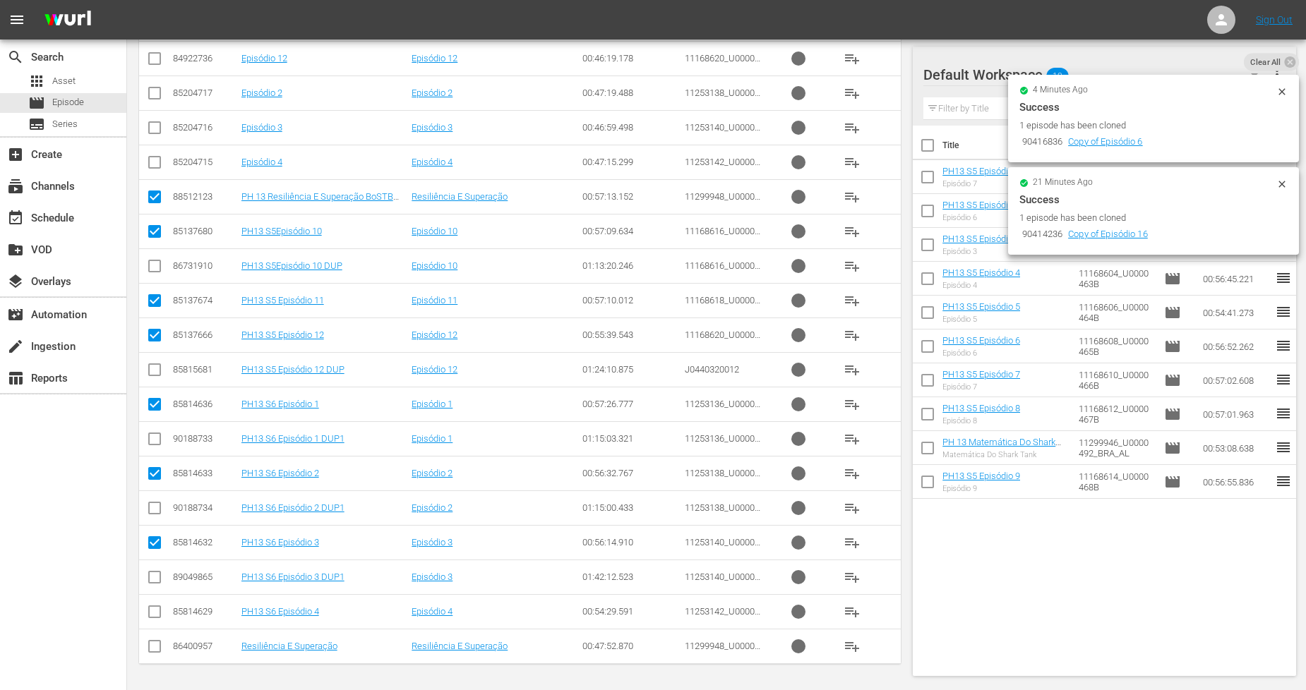
click at [151, 611] on input "checkbox" at bounding box center [154, 614] width 17 height 17
checkbox input "true"
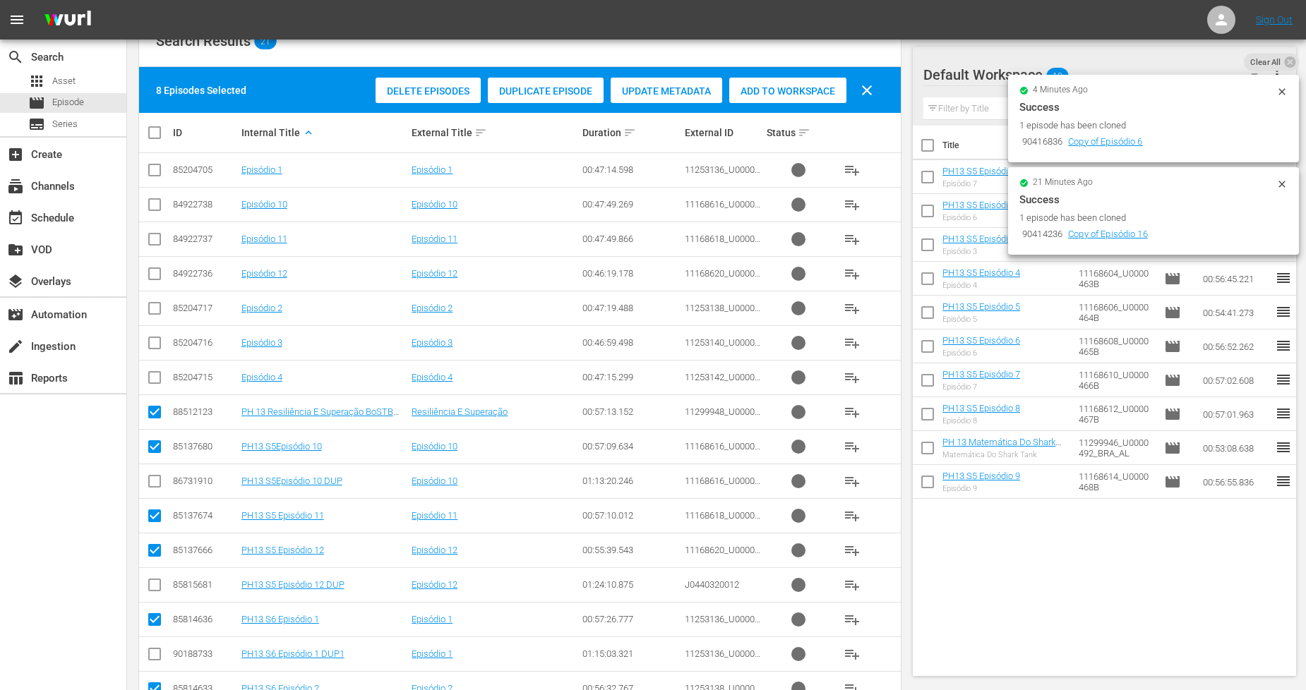
scroll to position [0, 0]
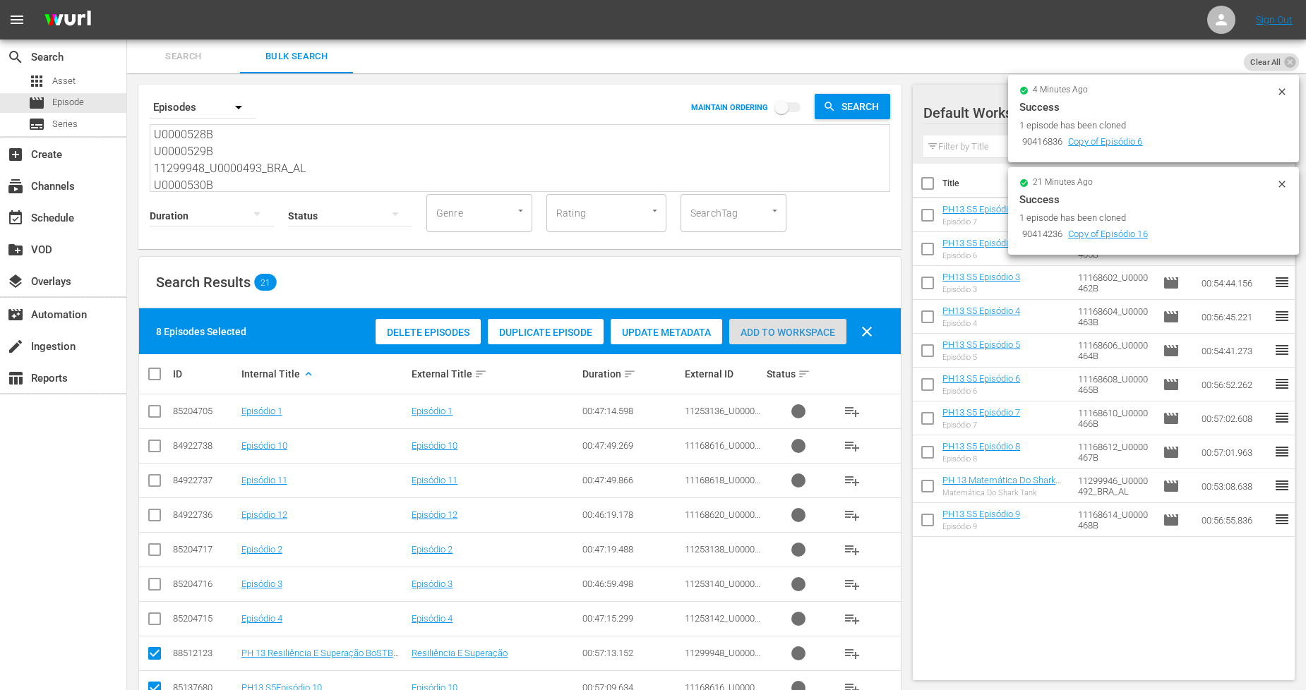
click at [751, 334] on span "Add to Workspace" at bounding box center [787, 332] width 117 height 11
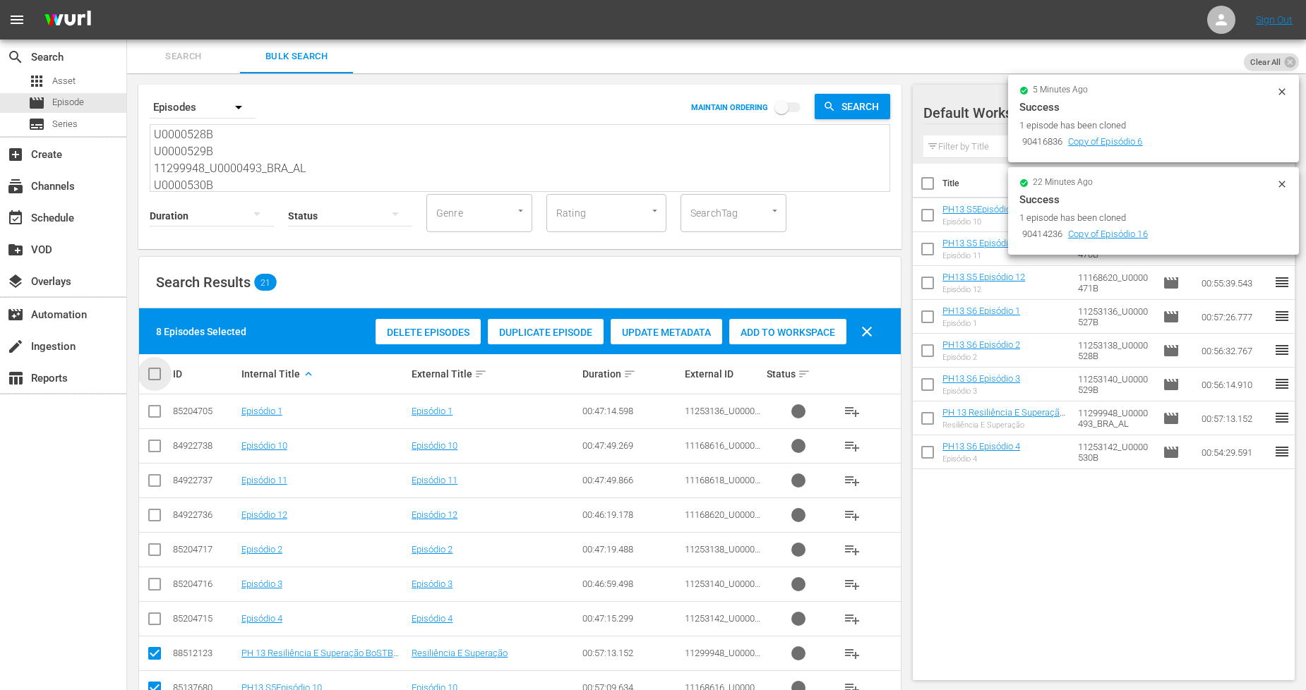
click at [153, 377] on input "checkbox" at bounding box center [160, 374] width 28 height 17
checkbox input "true"
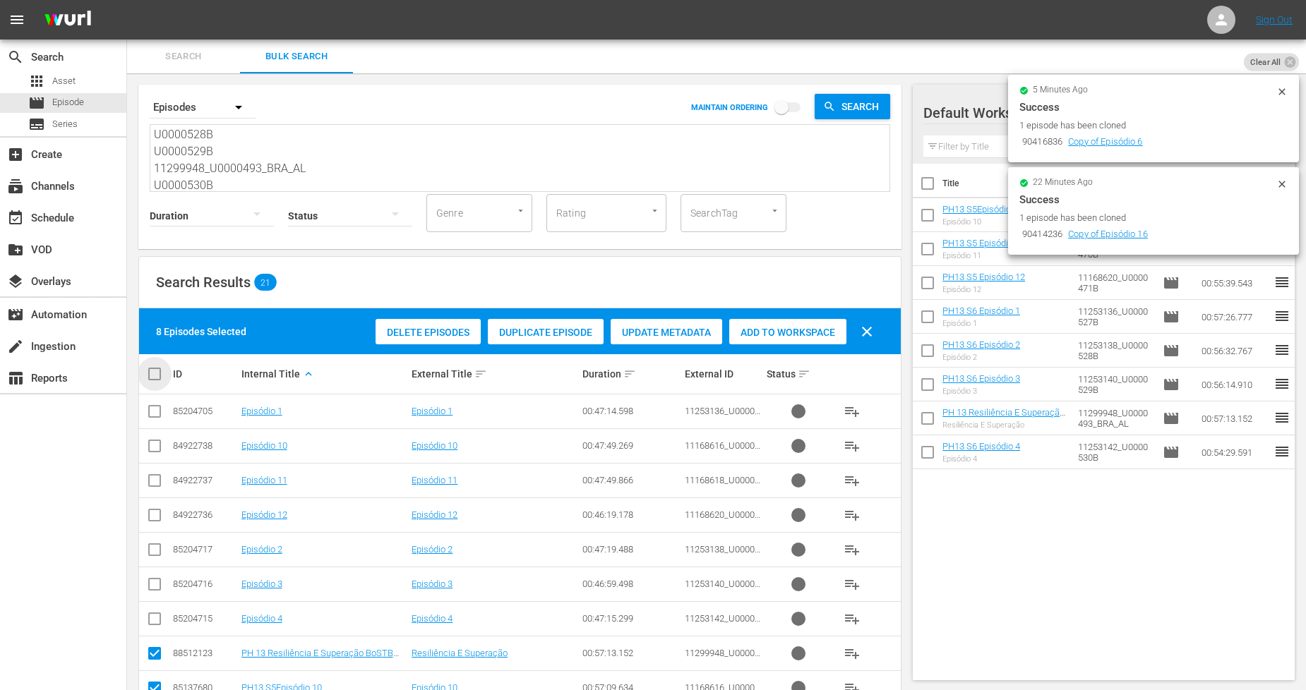
checkbox input "true"
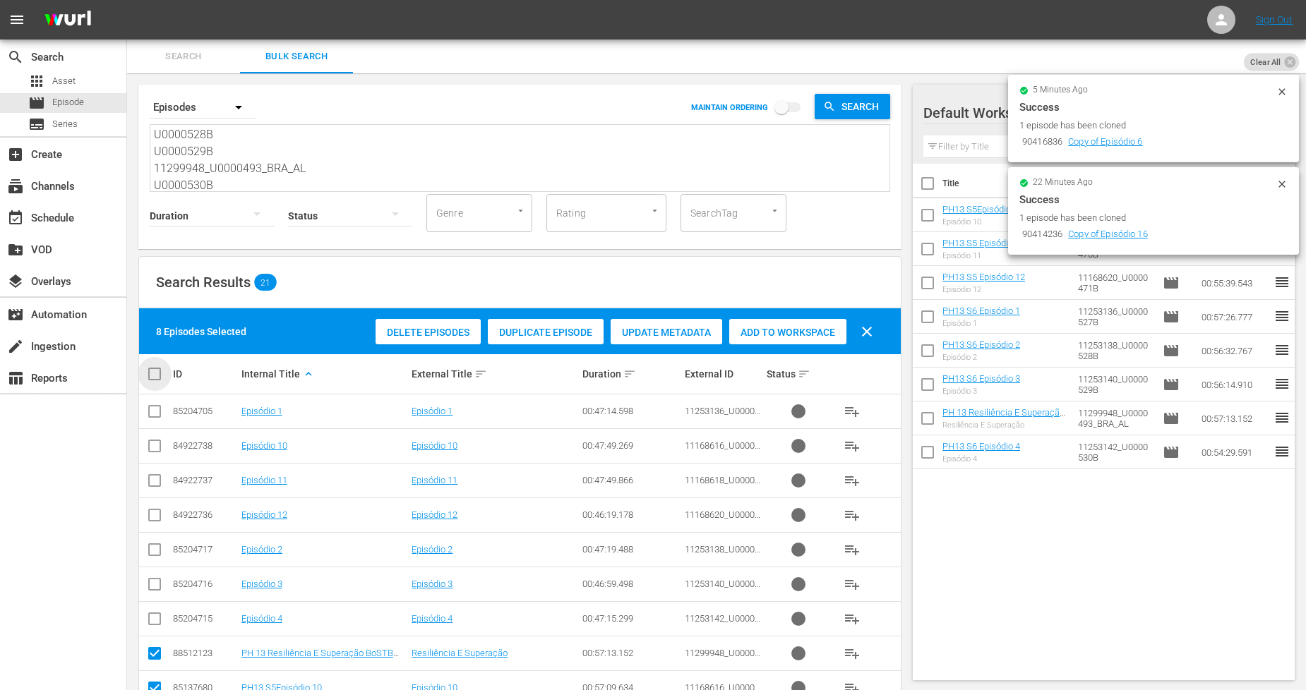
checkbox input "true"
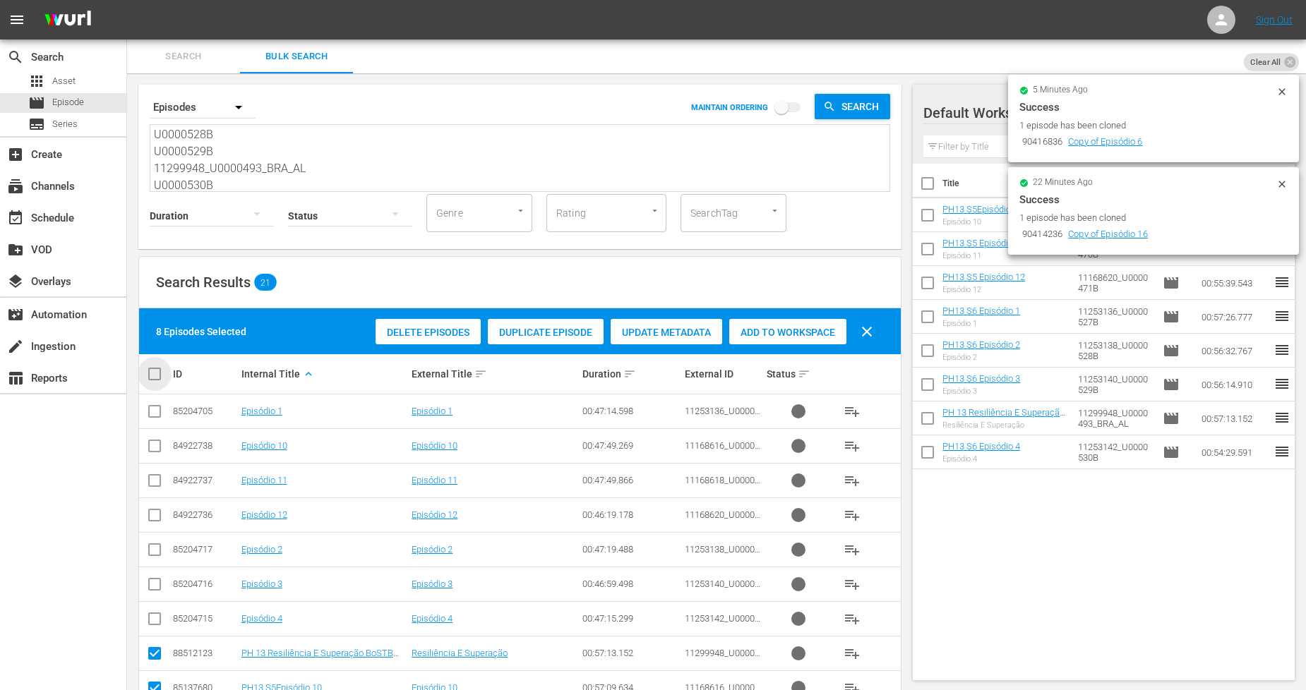
click at [153, 378] on input "checkbox" at bounding box center [160, 374] width 28 height 17
checkbox input "false"
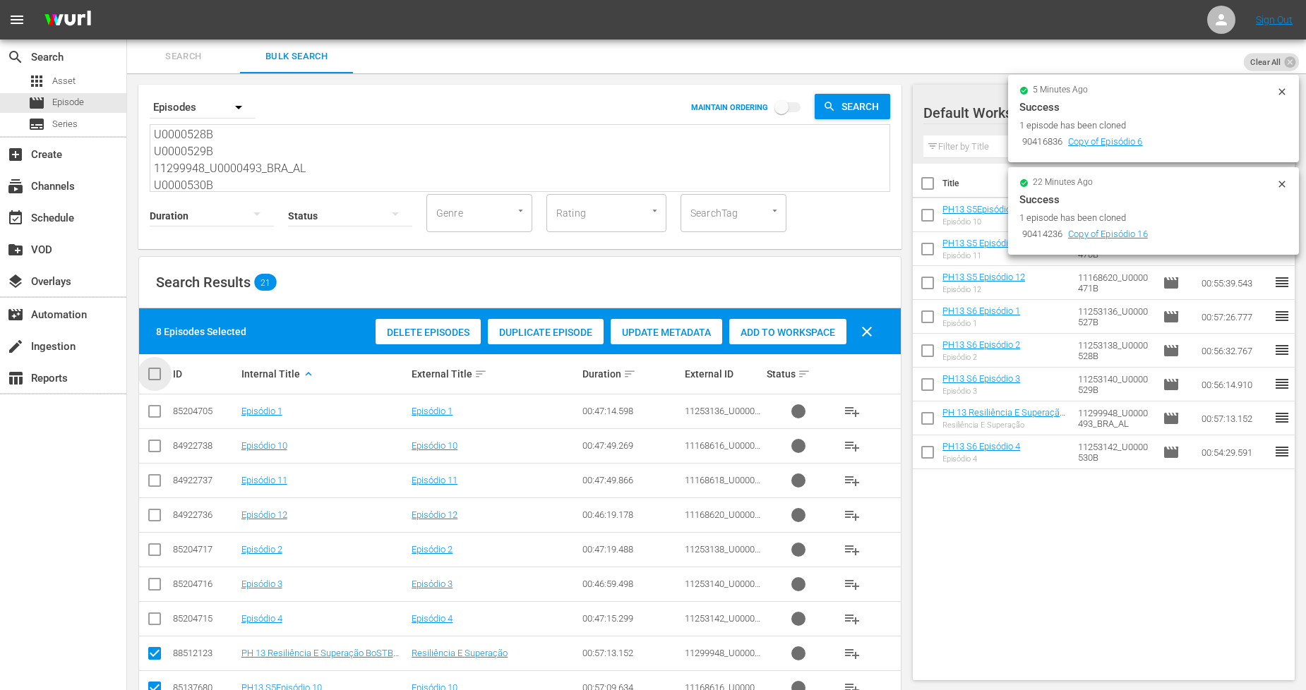
checkbox input "false"
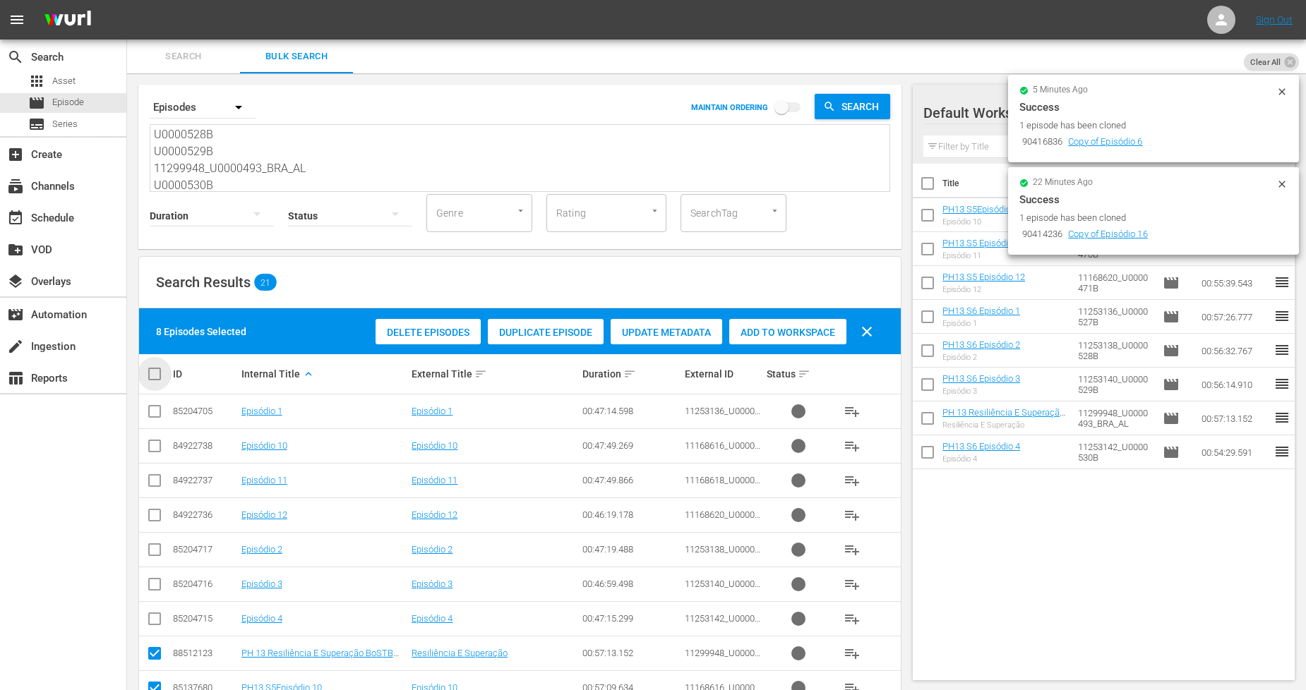
checkbox input "false"
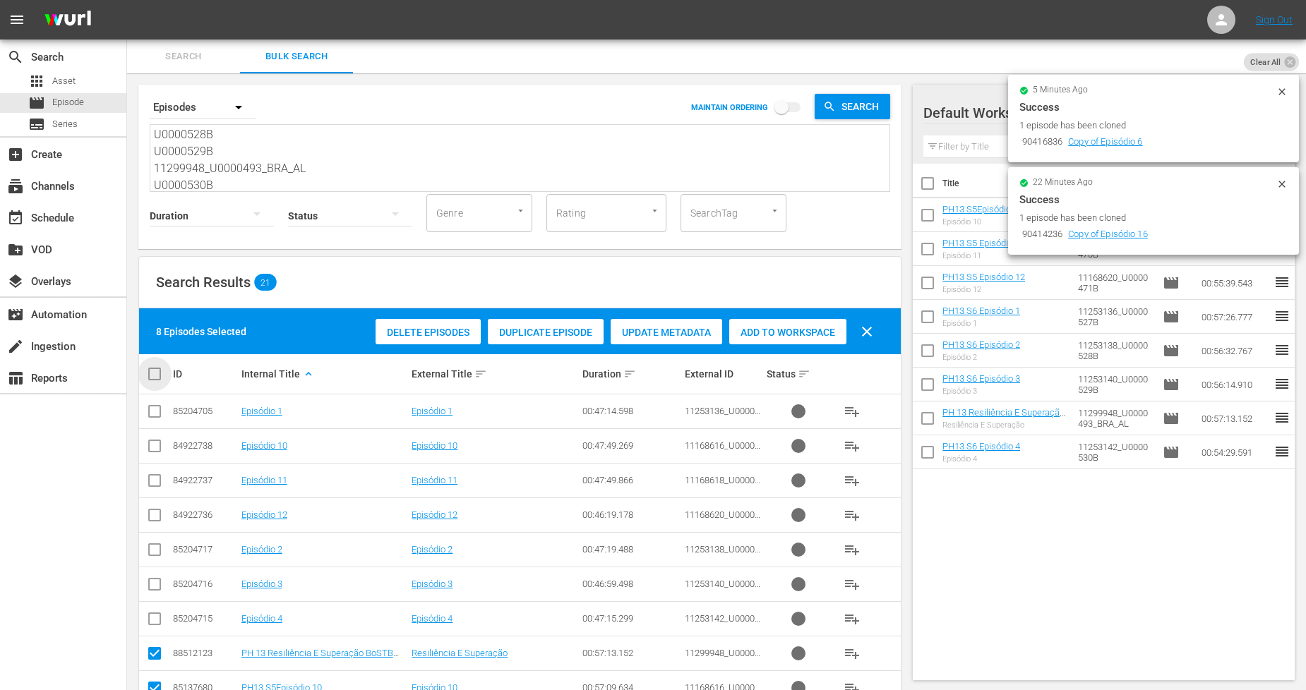
checkbox input "false"
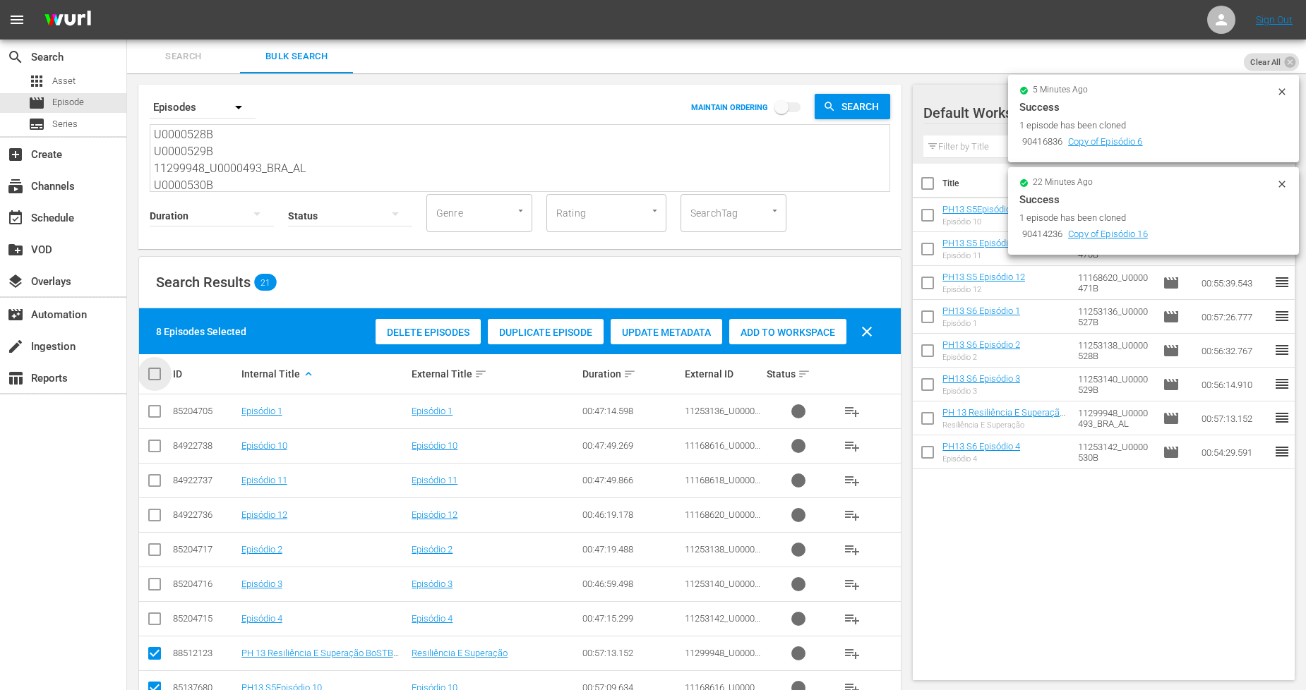
checkbox input "false"
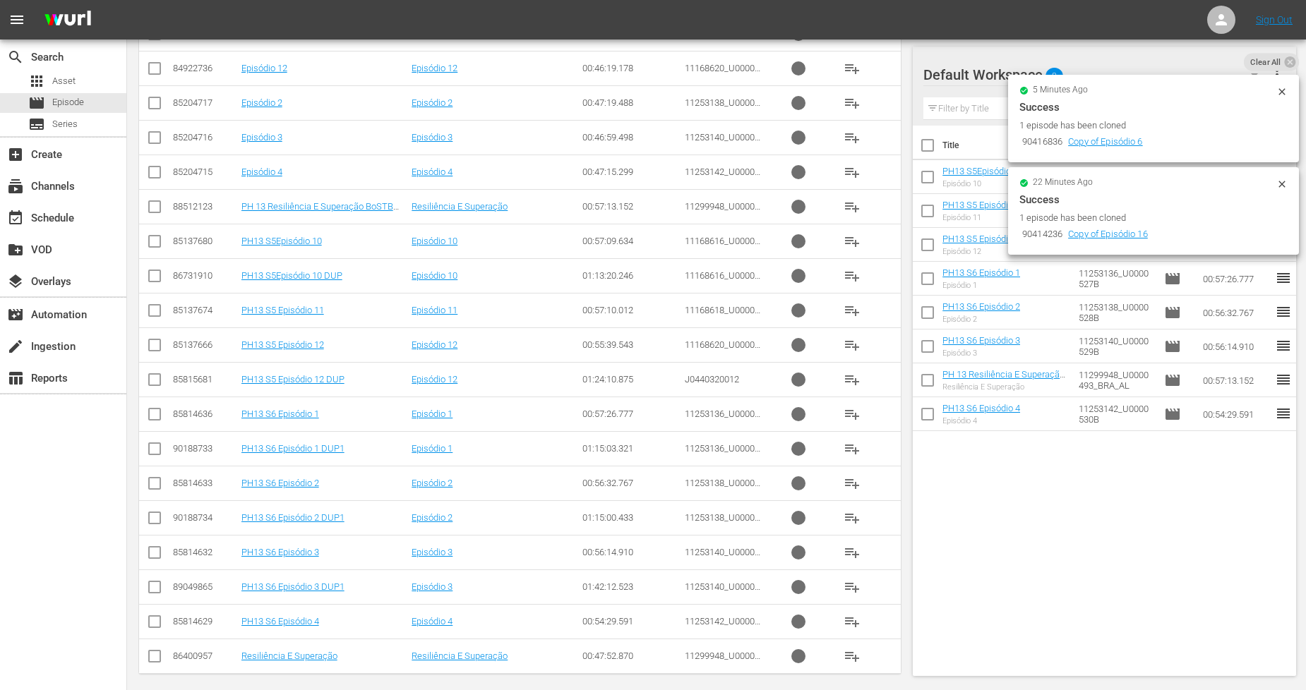
scroll to position [457, 0]
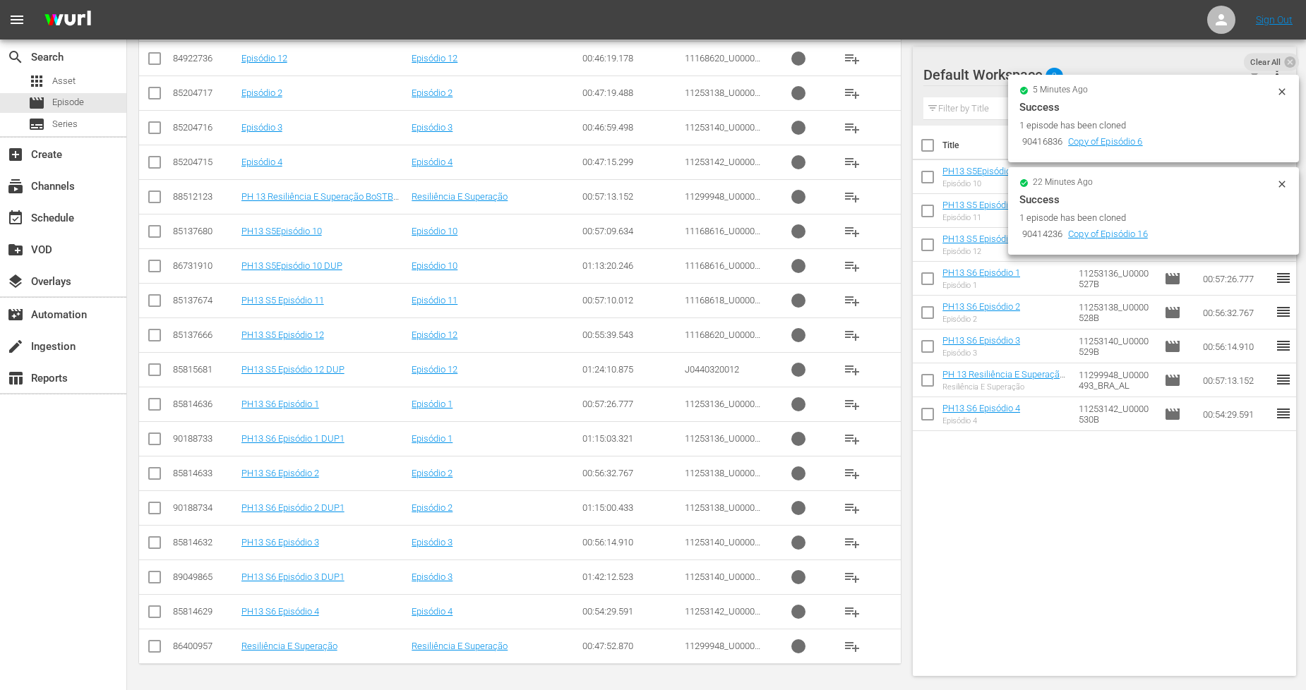
drag, startPoint x: 153, startPoint y: 505, endPoint x: 185, endPoint y: 501, distance: 32.0
click at [156, 509] on input "checkbox" at bounding box center [154, 511] width 17 height 17
checkbox input "true"
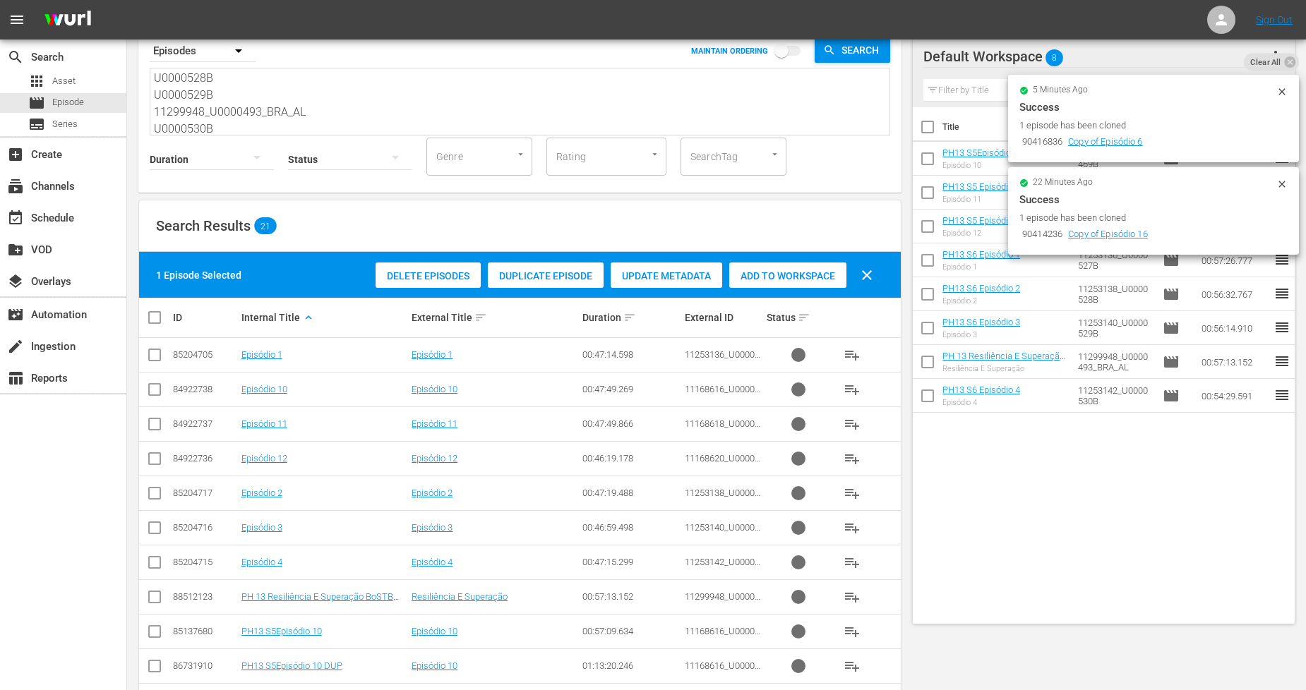
scroll to position [0, 0]
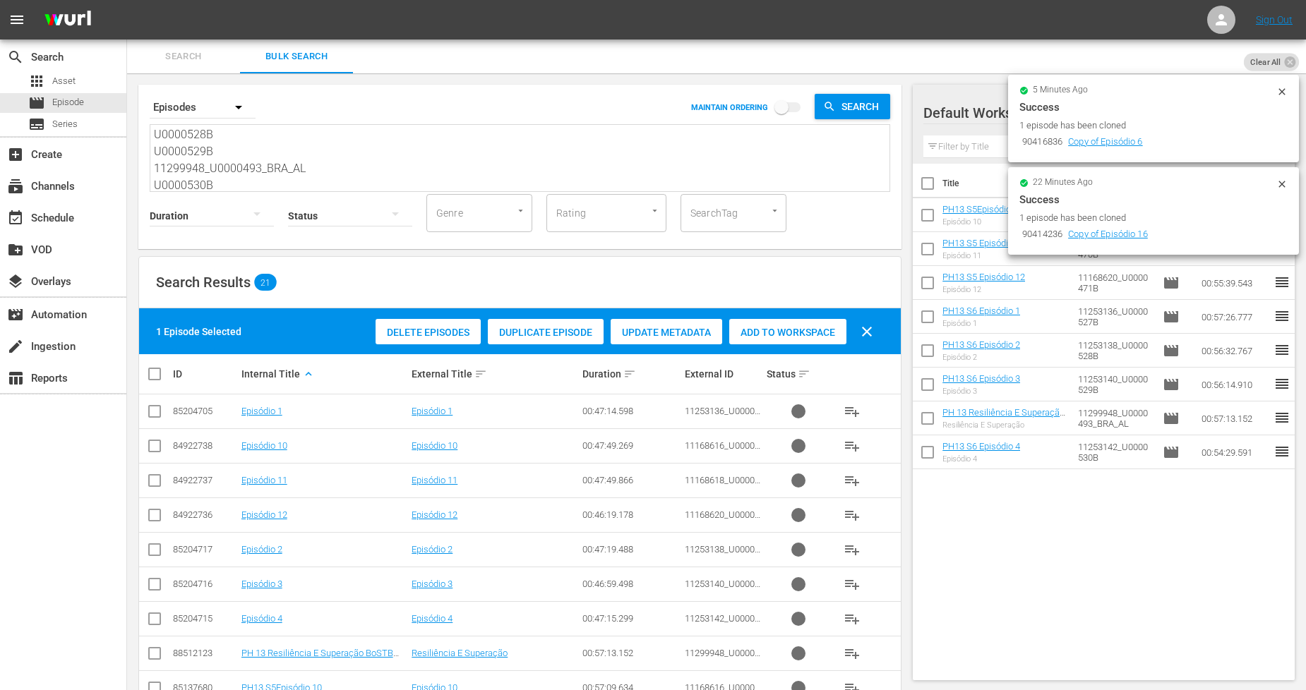
click at [795, 336] on span "Add to Workspace" at bounding box center [787, 332] width 117 height 11
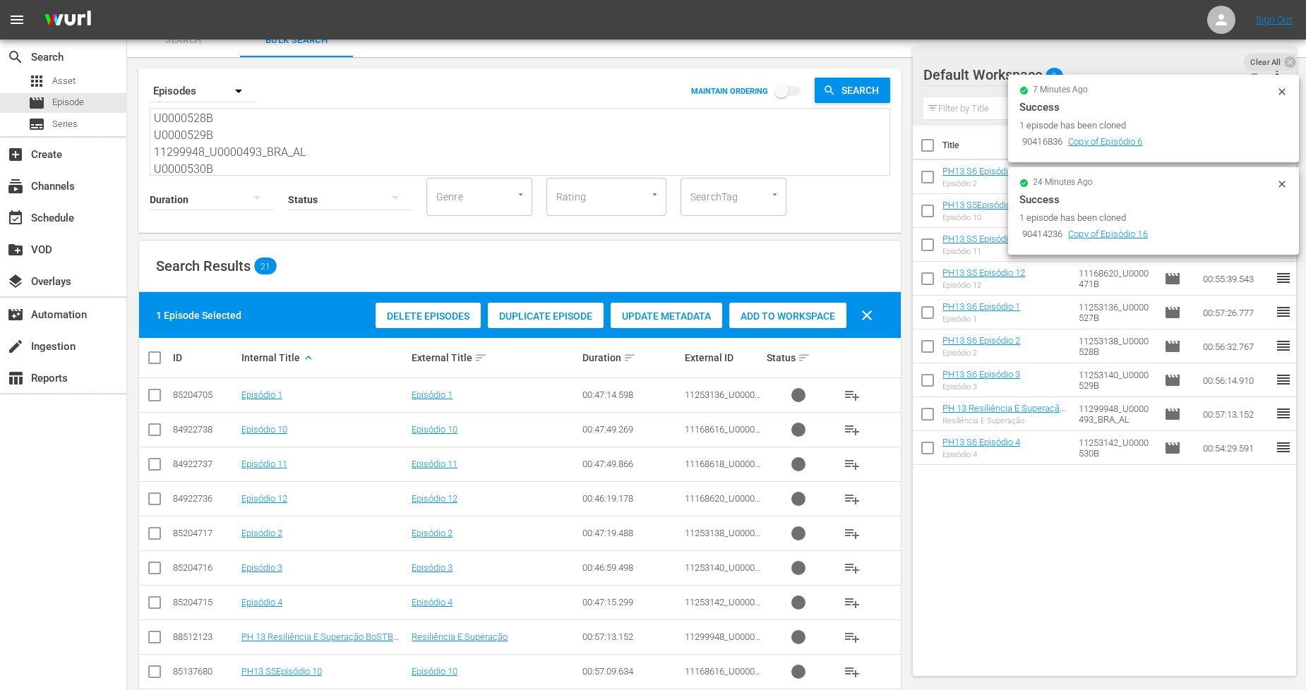
scroll to position [457, 0]
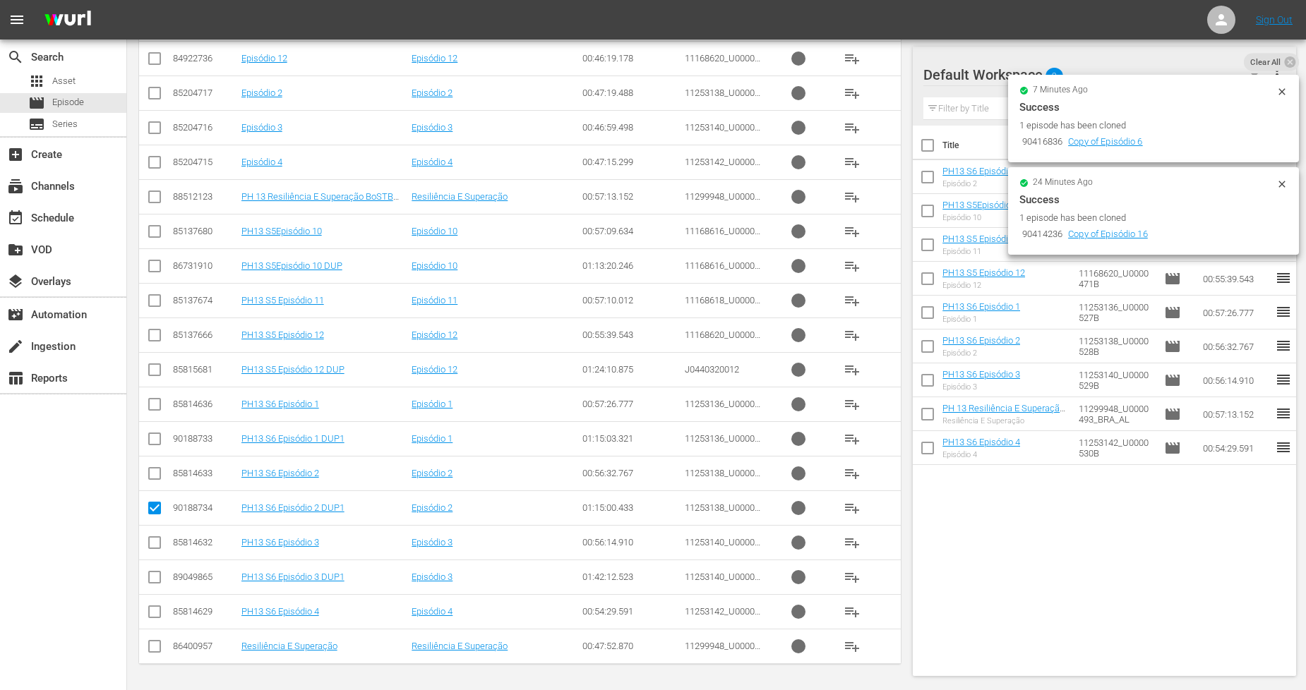
click at [150, 438] on input "checkbox" at bounding box center [154, 441] width 17 height 17
checkbox input "true"
click at [154, 509] on input "checkbox" at bounding box center [154, 511] width 17 height 17
checkbox input "false"
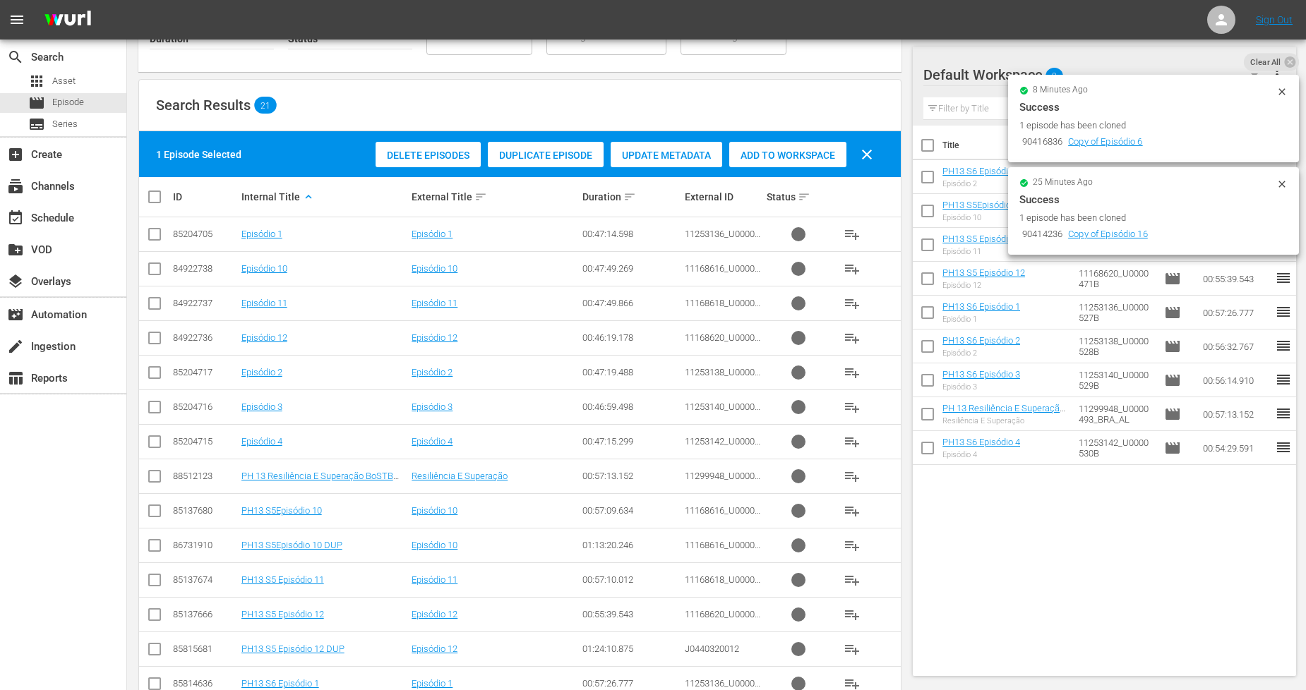
scroll to position [392, 0]
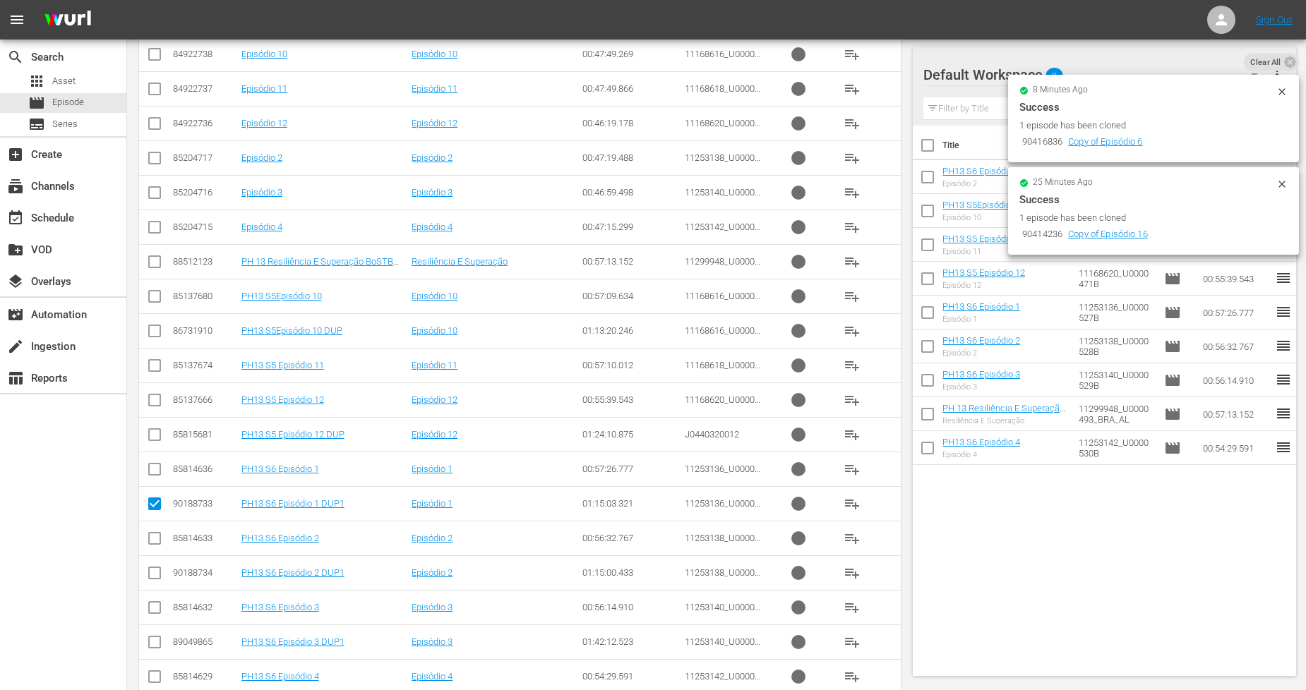
click at [156, 505] on input "checkbox" at bounding box center [154, 506] width 17 height 17
checkbox input "false"
click at [156, 475] on input "checkbox" at bounding box center [154, 472] width 17 height 17
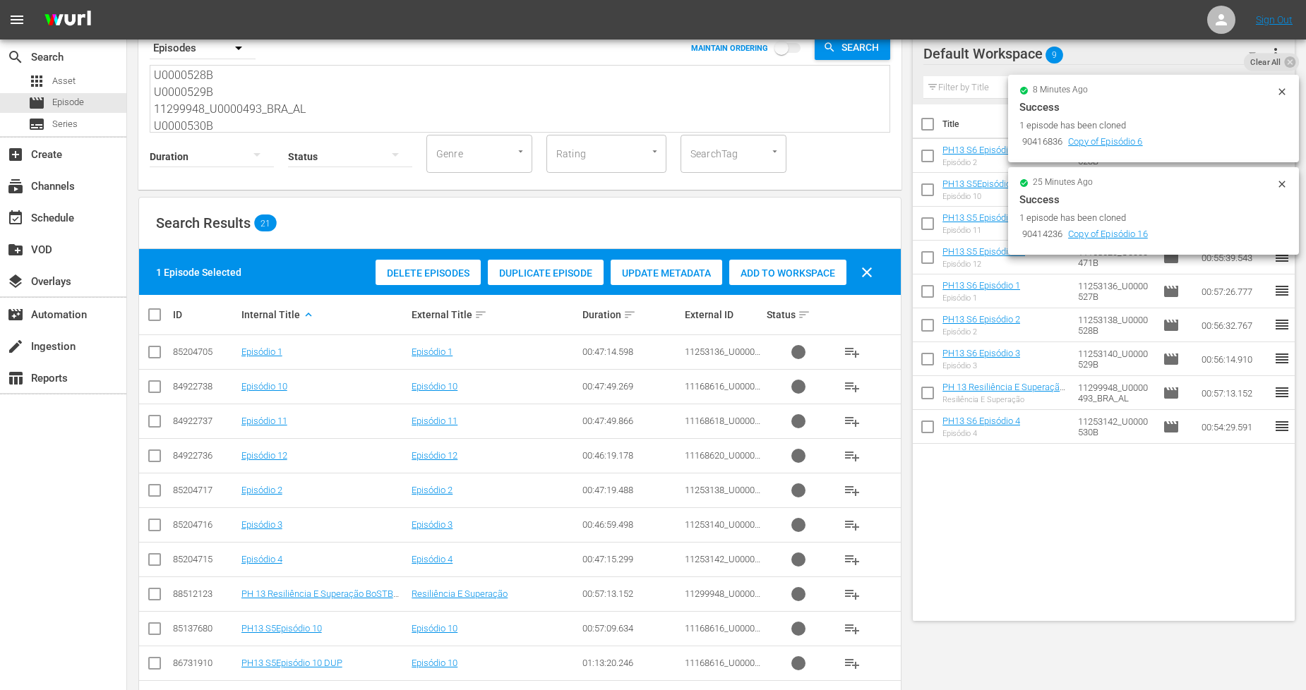
scroll to position [0, 0]
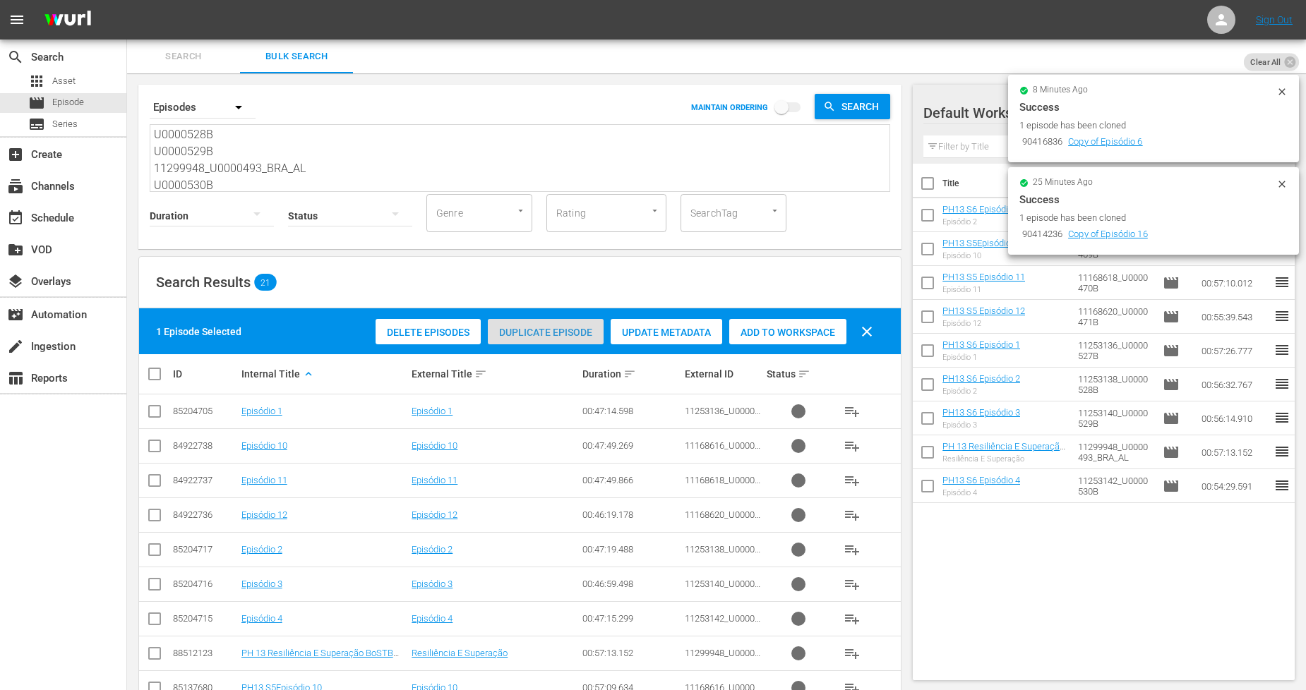
click at [537, 325] on div "Duplicate Episode" at bounding box center [546, 332] width 116 height 27
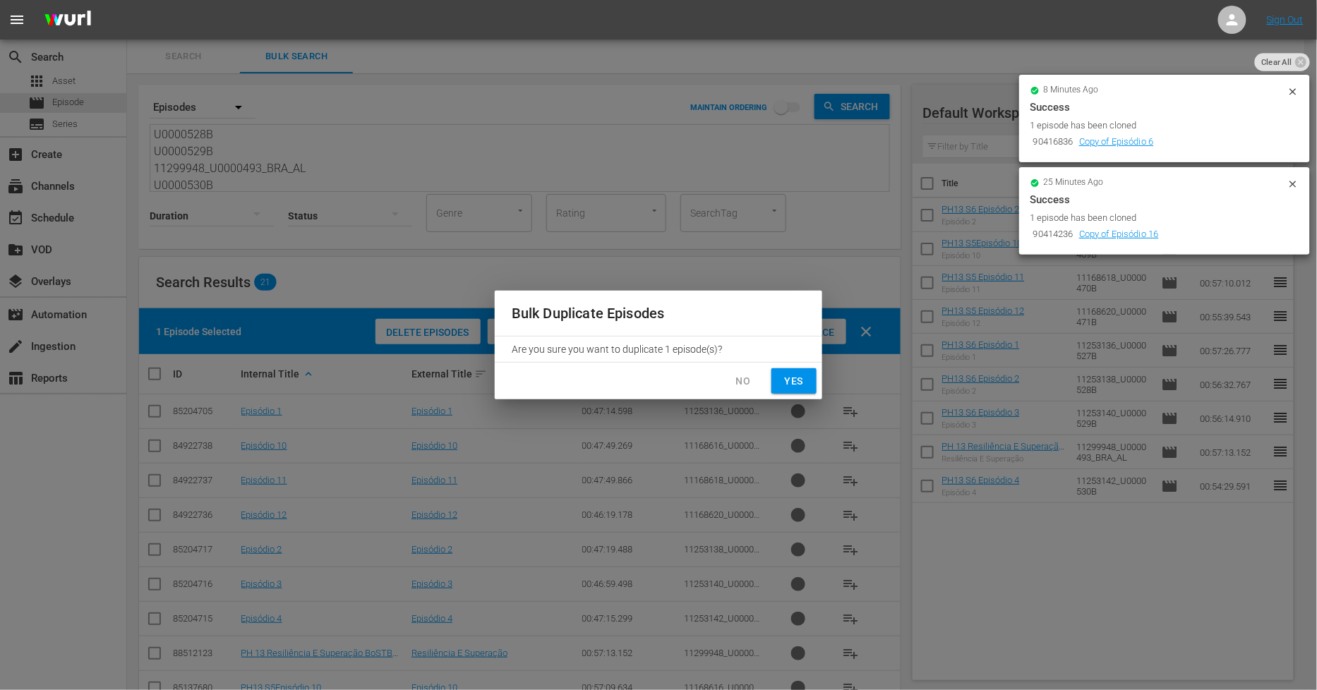
click at [796, 389] on span "Yes" at bounding box center [794, 382] width 23 height 18
checkbox input "false"
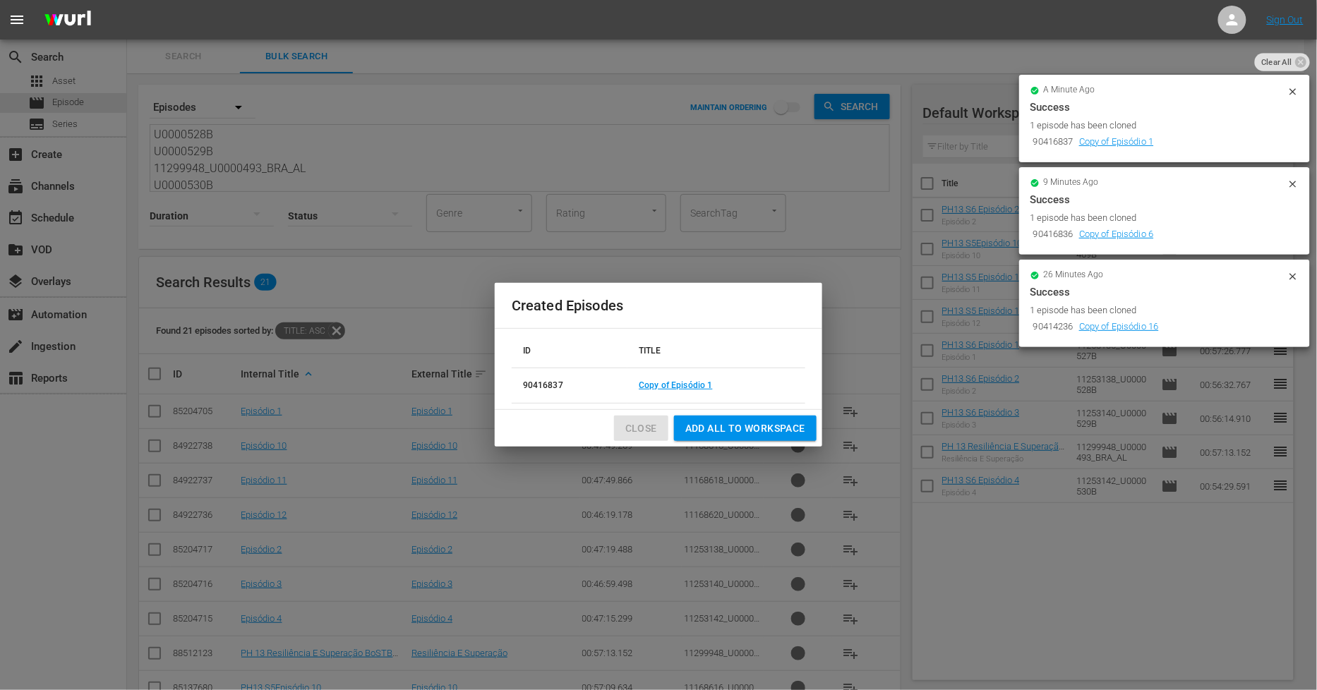
click at [644, 429] on span "Close" at bounding box center [641, 429] width 32 height 18
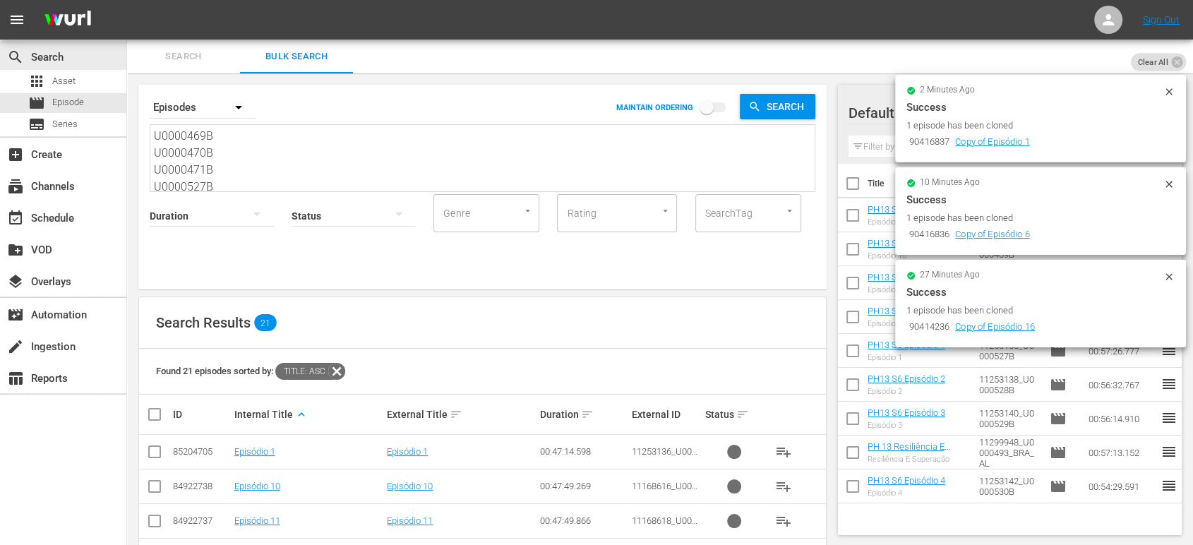
drag, startPoint x: 216, startPoint y: 178, endPoint x: 61, endPoint y: 39, distance: 208.0
paste textarea "11299948_U0000493_BRA_AL U0000449B U0000465B U0000528B 11299940_U0000489_BRA_AL…"
type textarea "11299948_U0000493_BRA_AL U0000449B U0000465B U0000528B 11299940_U0000489_BRA_AL…"
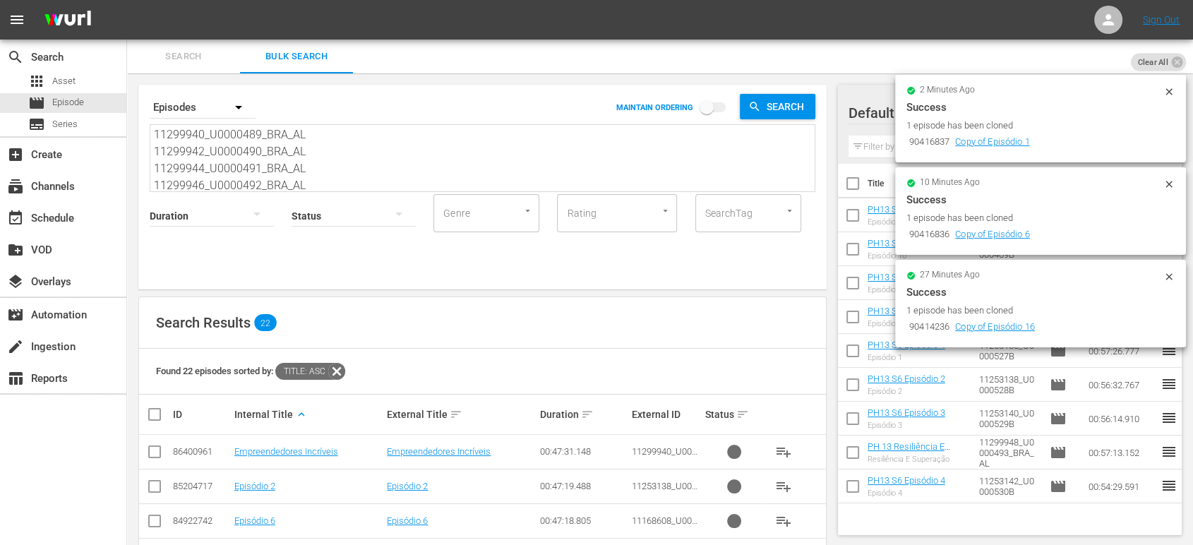
type textarea "11299948_U0000493_BRA_AL U0000449B U0000465B U0000528B 11299940_U0000489_BRA_AL…"
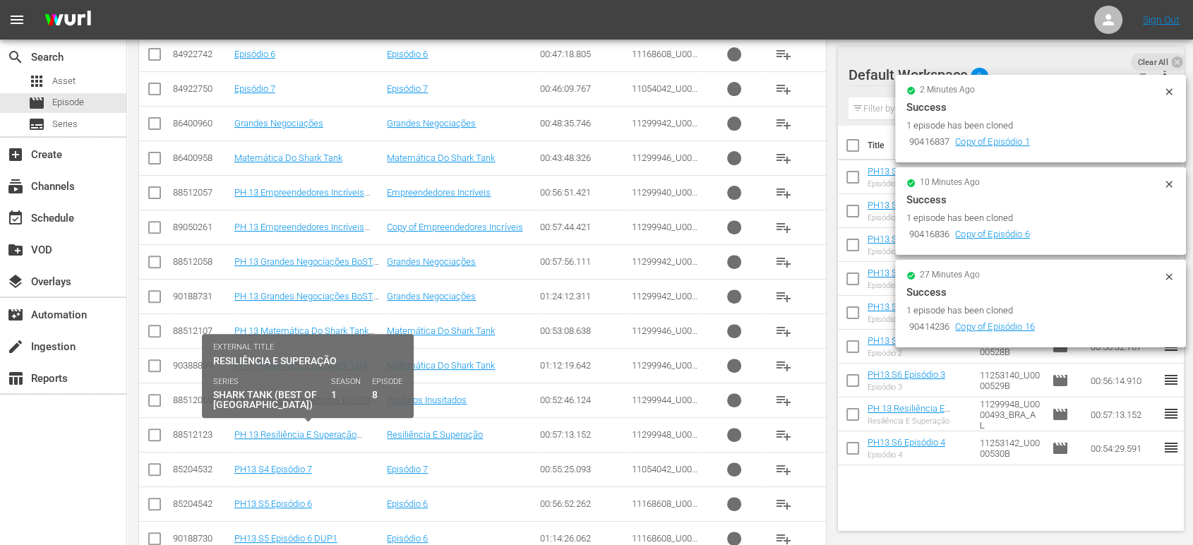
scroll to position [504, 0]
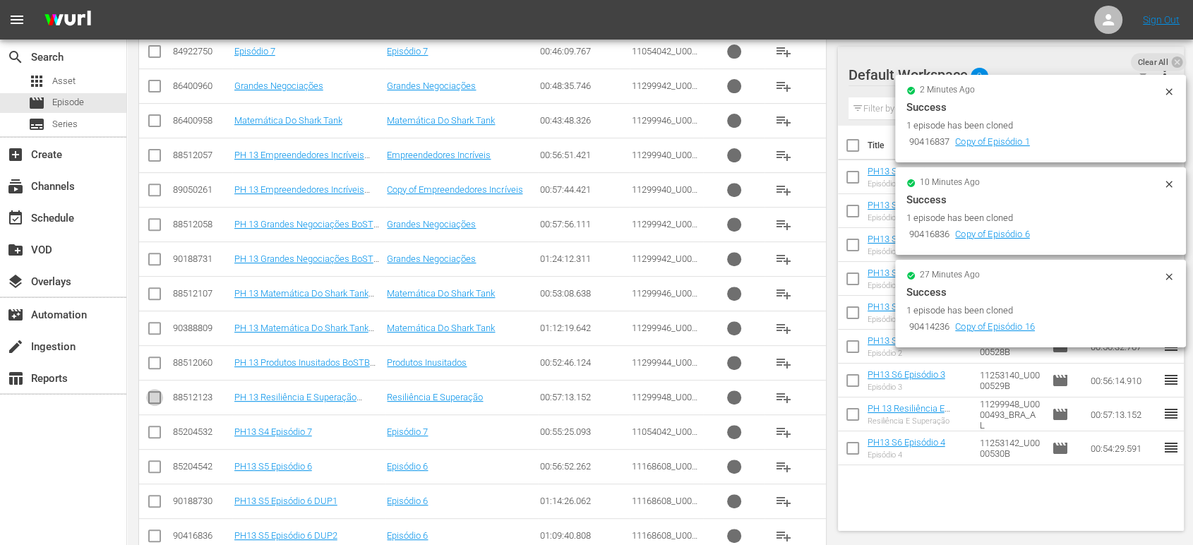
click at [157, 398] on input "checkbox" at bounding box center [154, 400] width 17 height 17
checkbox input "true"
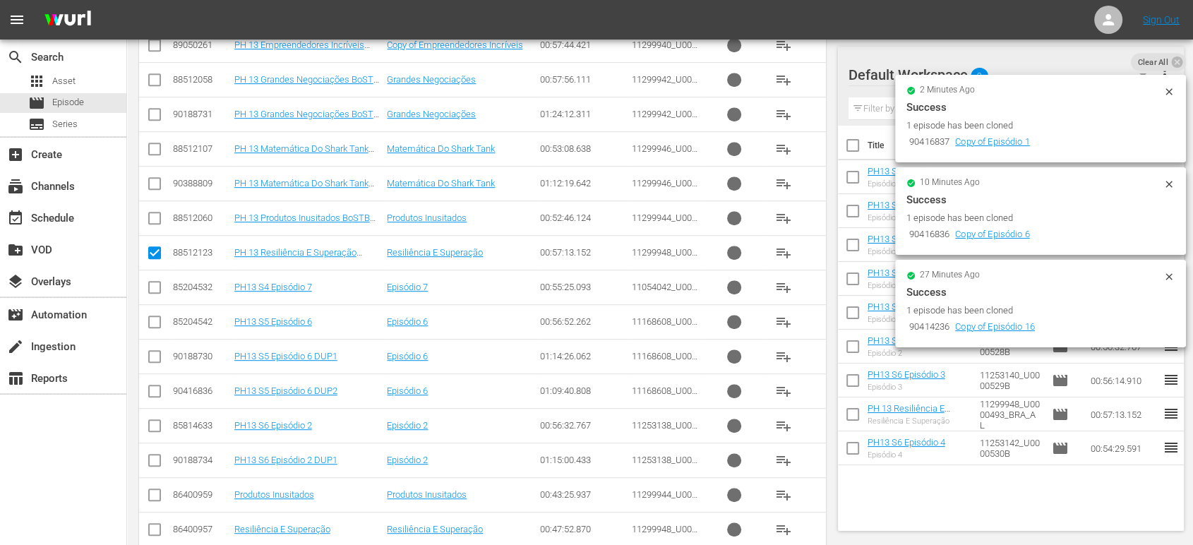
scroll to position [674, 0]
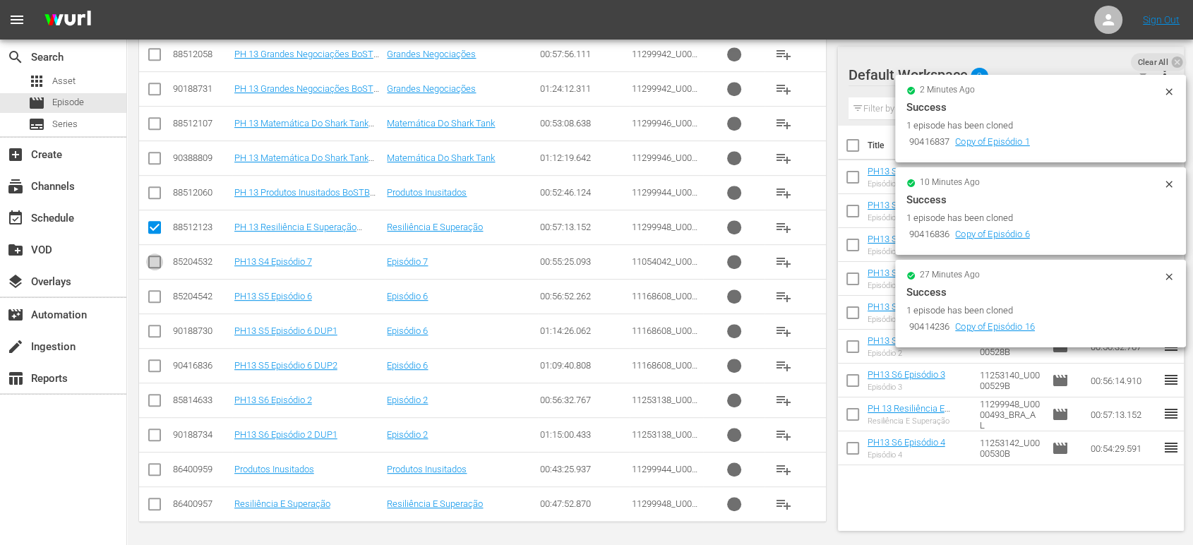
click at [156, 265] on input "checkbox" at bounding box center [154, 264] width 17 height 17
checkbox input "true"
click at [155, 299] on input "checkbox" at bounding box center [154, 299] width 17 height 17
checkbox input "true"
click at [159, 402] on input "checkbox" at bounding box center [154, 403] width 17 height 17
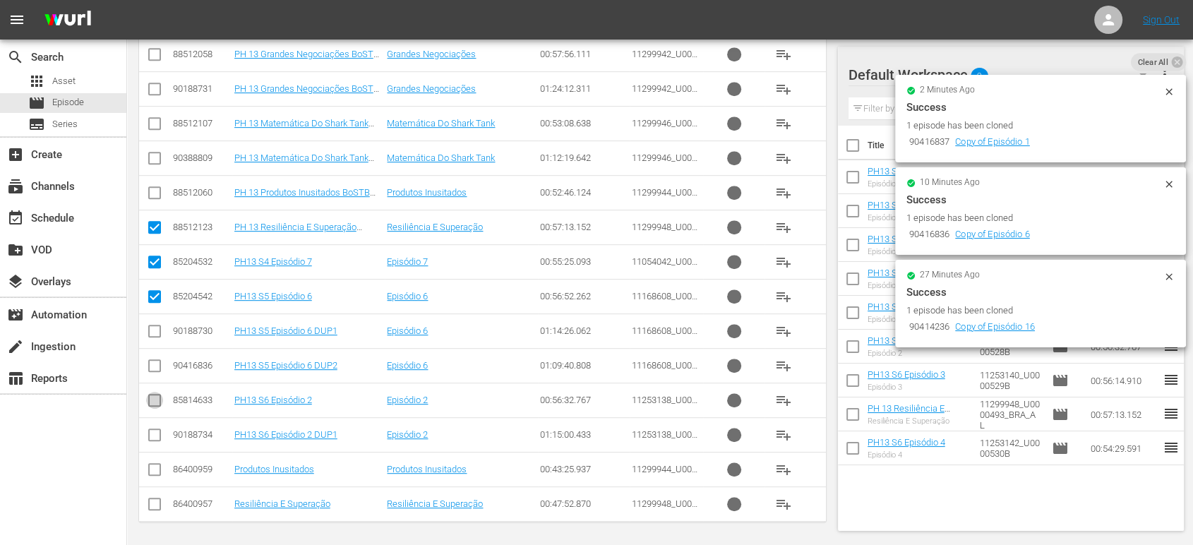
checkbox input "true"
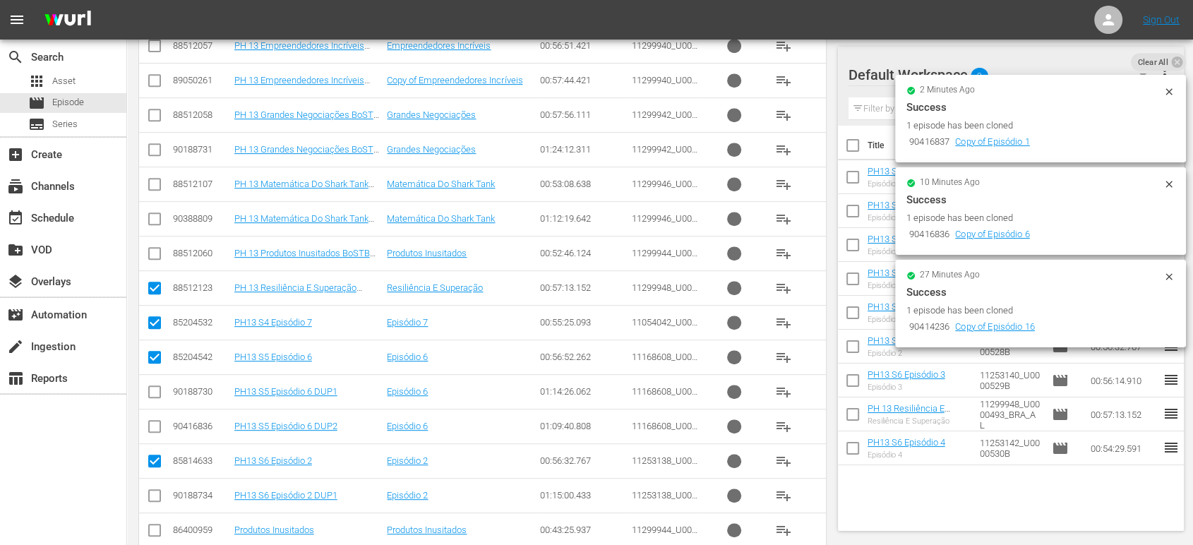
scroll to position [553, 0]
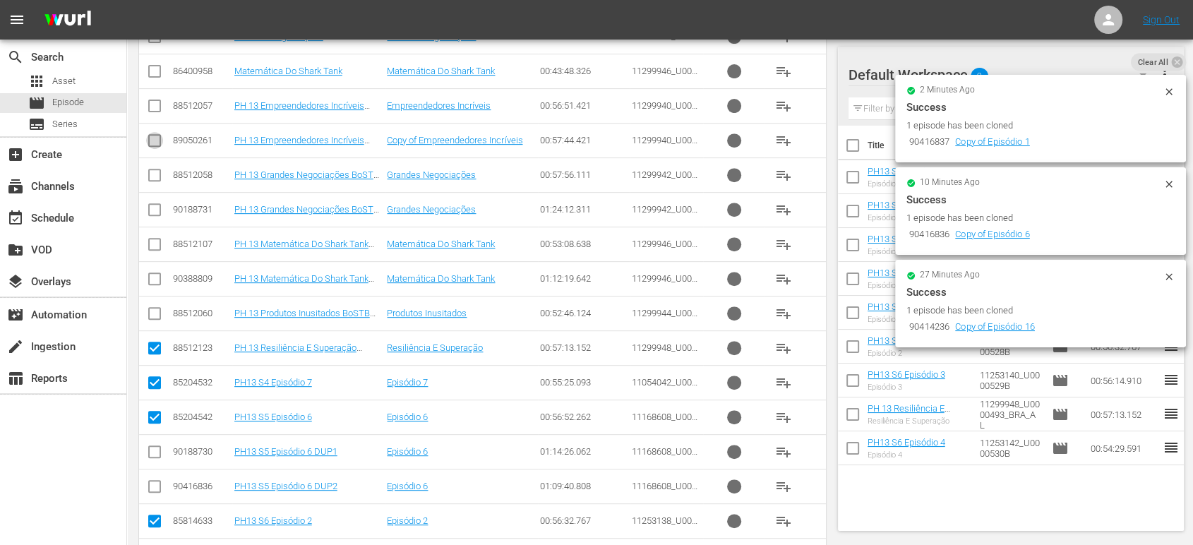
click at [162, 145] on input "checkbox" at bounding box center [154, 143] width 17 height 17
click at [152, 177] on input "checkbox" at bounding box center [154, 177] width 17 height 17
click at [157, 313] on input "checkbox" at bounding box center [154, 316] width 17 height 17
click at [157, 240] on input "checkbox" at bounding box center [154, 247] width 17 height 17
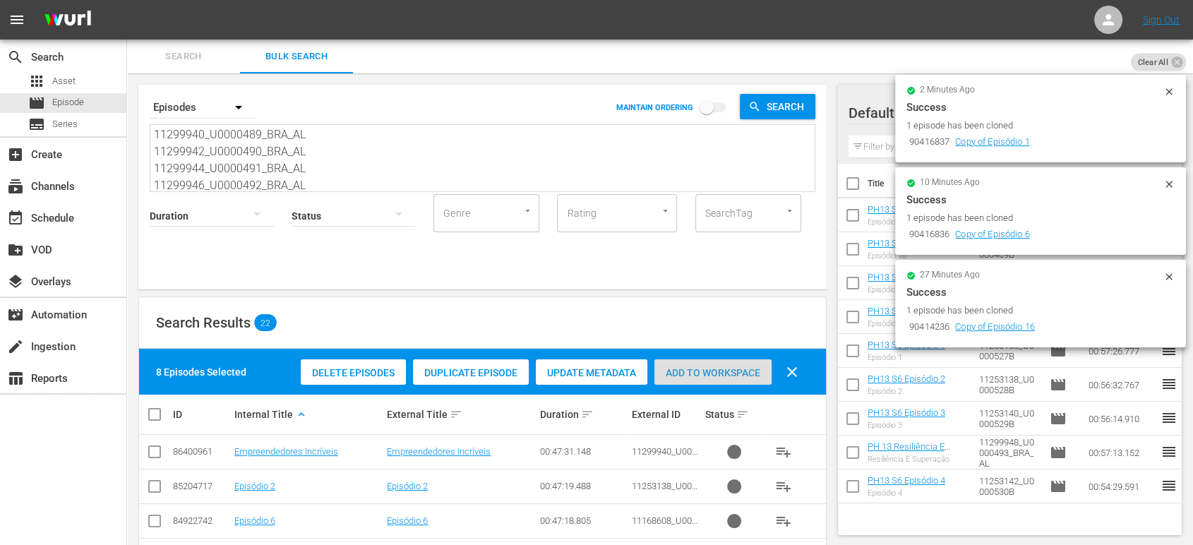
click at [762, 364] on div "Add to Workspace" at bounding box center [712, 372] width 117 height 27
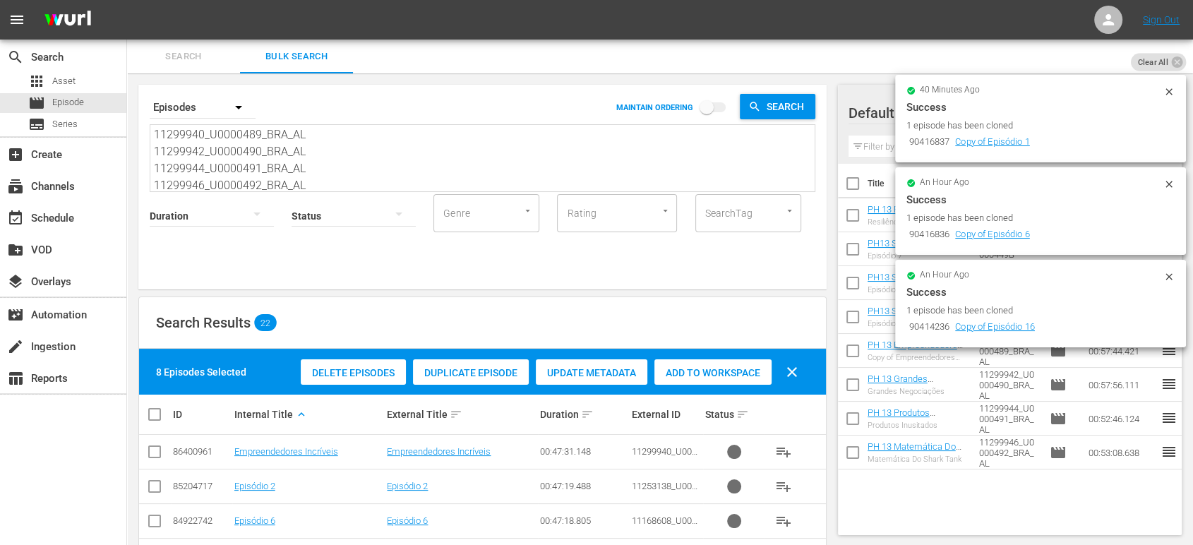
click at [160, 413] on input "checkbox" at bounding box center [160, 414] width 28 height 17
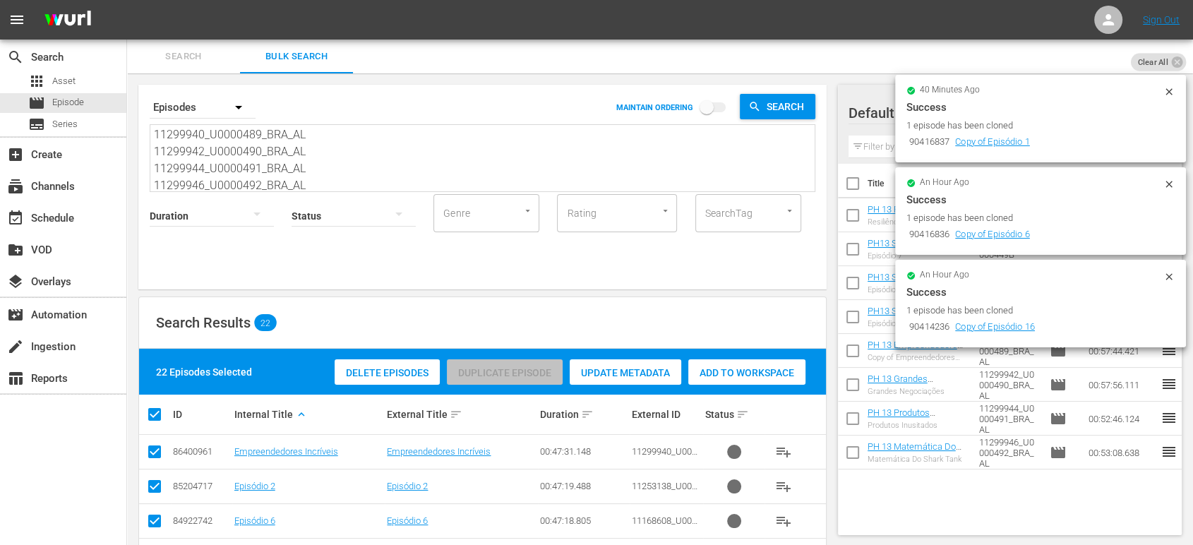
click at [160, 413] on input "checkbox" at bounding box center [160, 414] width 28 height 17
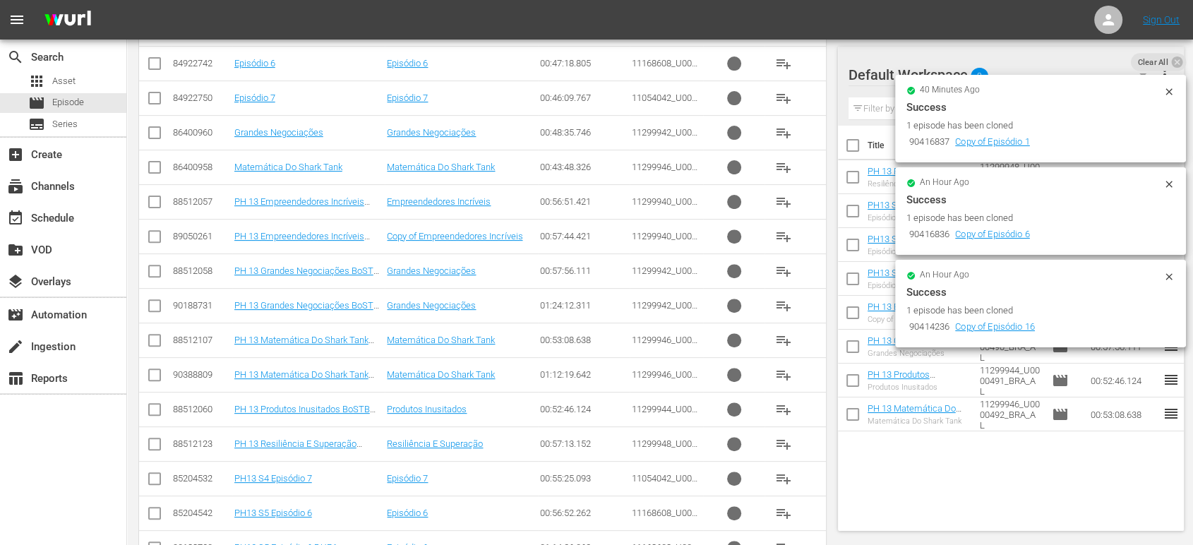
scroll to position [633, 0]
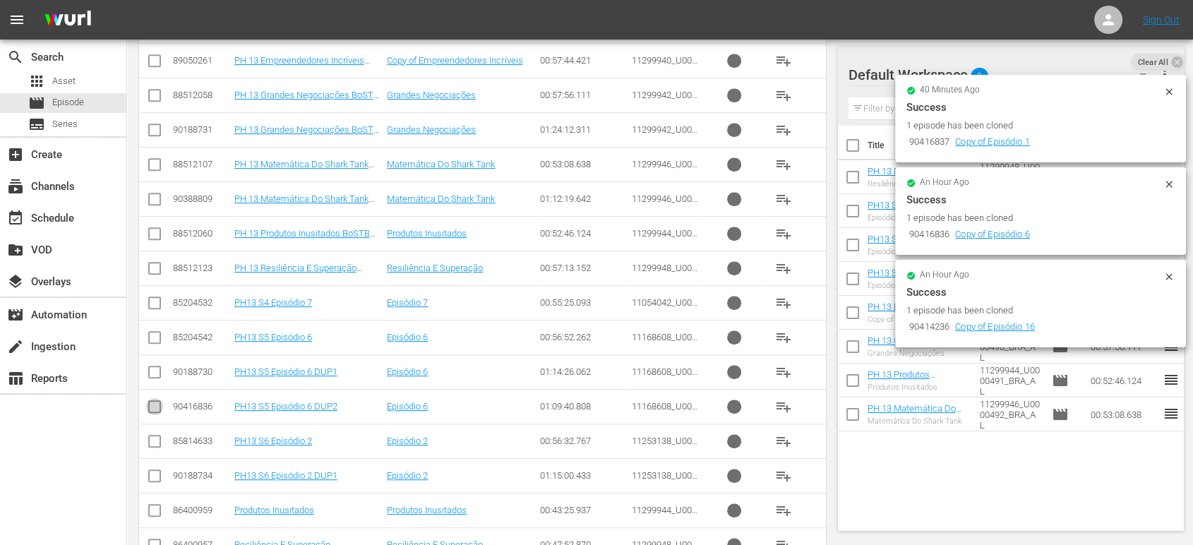
click at [157, 412] on input "checkbox" at bounding box center [154, 409] width 17 height 17
click at [158, 373] on input "checkbox" at bounding box center [154, 374] width 17 height 17
click at [155, 406] on input "checkbox" at bounding box center [154, 409] width 17 height 17
click at [155, 477] on input "checkbox" at bounding box center [154, 478] width 17 height 17
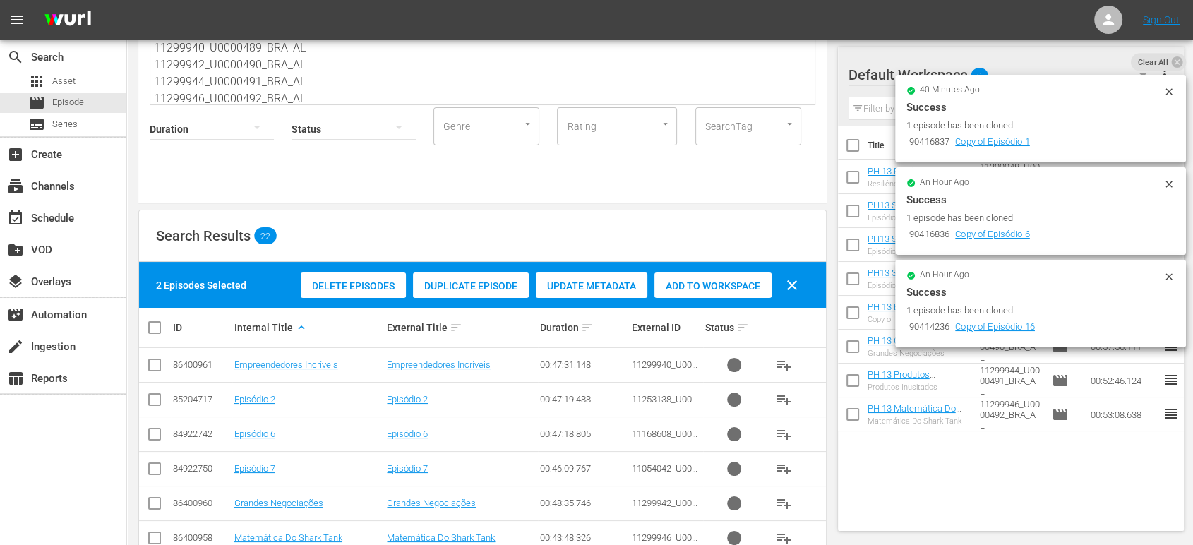
scroll to position [21, 0]
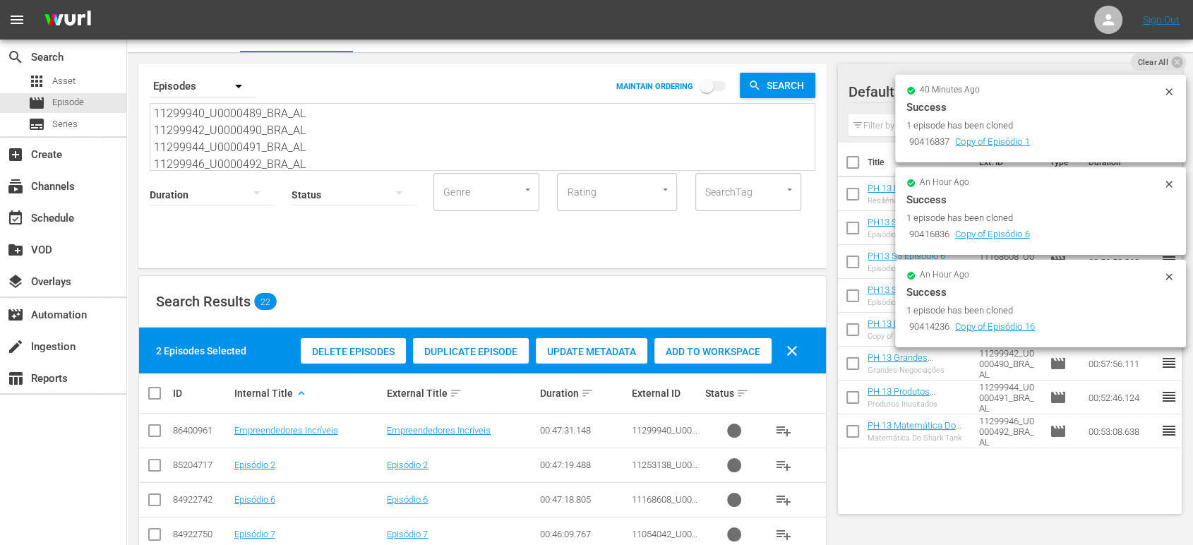
click at [755, 357] on div "Add to Workspace" at bounding box center [712, 351] width 117 height 27
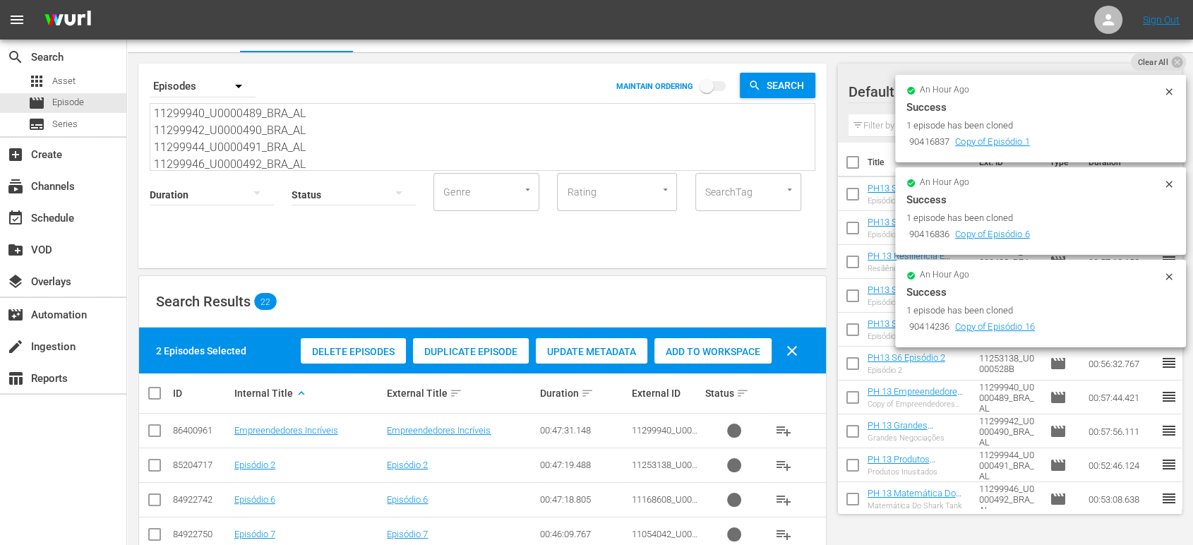
click at [158, 388] on input "checkbox" at bounding box center [160, 393] width 28 height 17
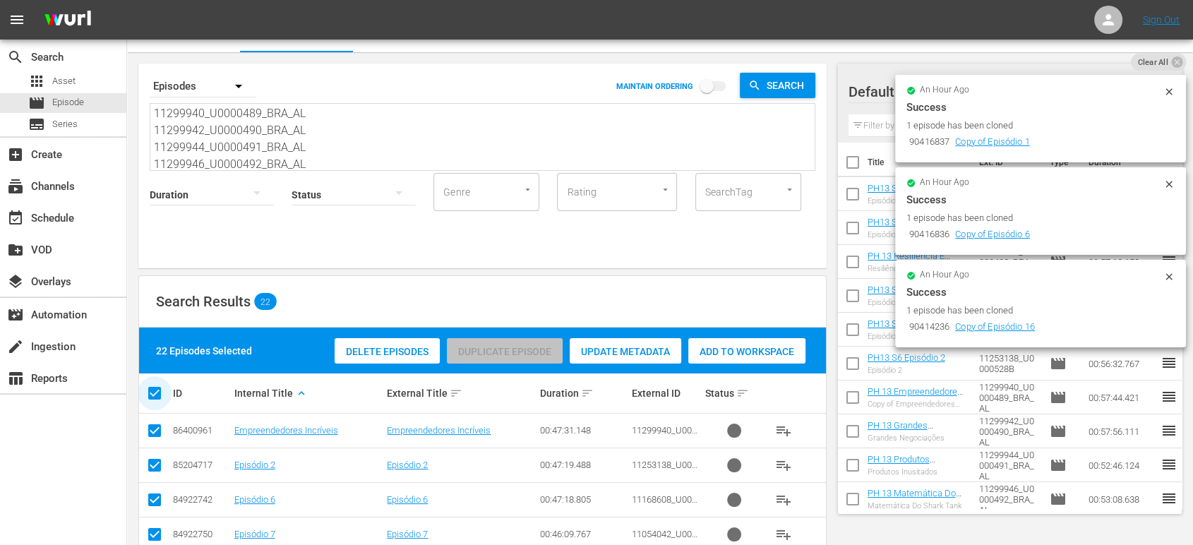
click at [158, 388] on input "checkbox" at bounding box center [160, 393] width 28 height 17
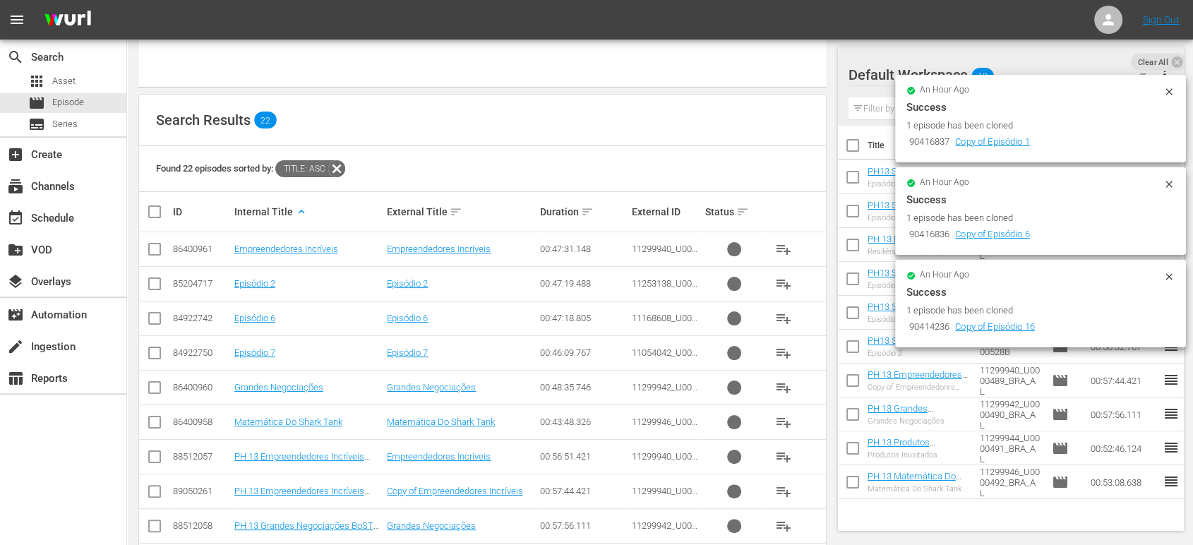
scroll to position [313, 0]
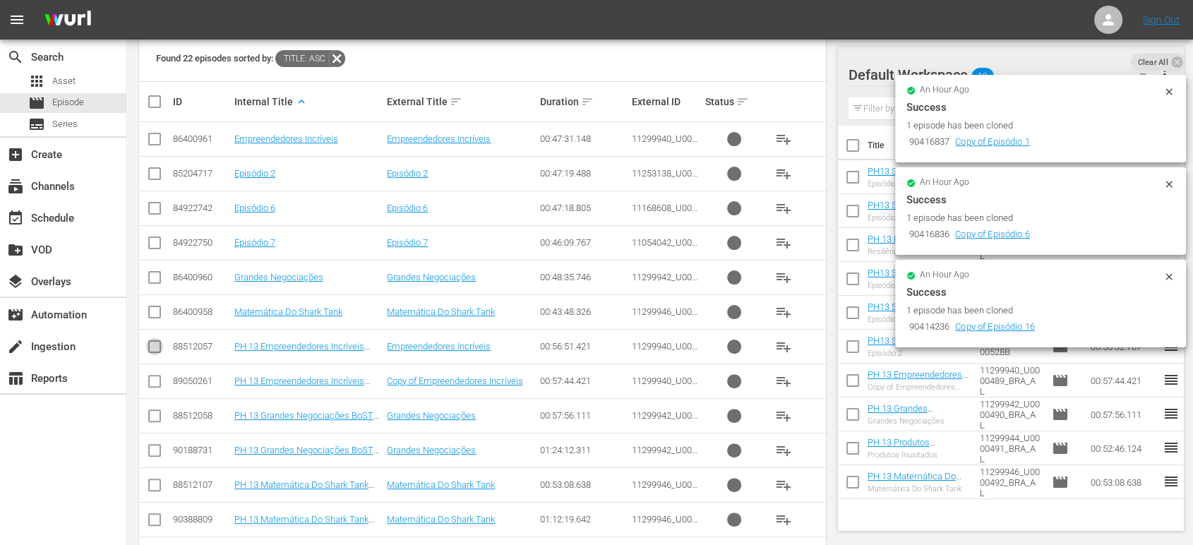
click at [156, 343] on input "checkbox" at bounding box center [154, 349] width 17 height 17
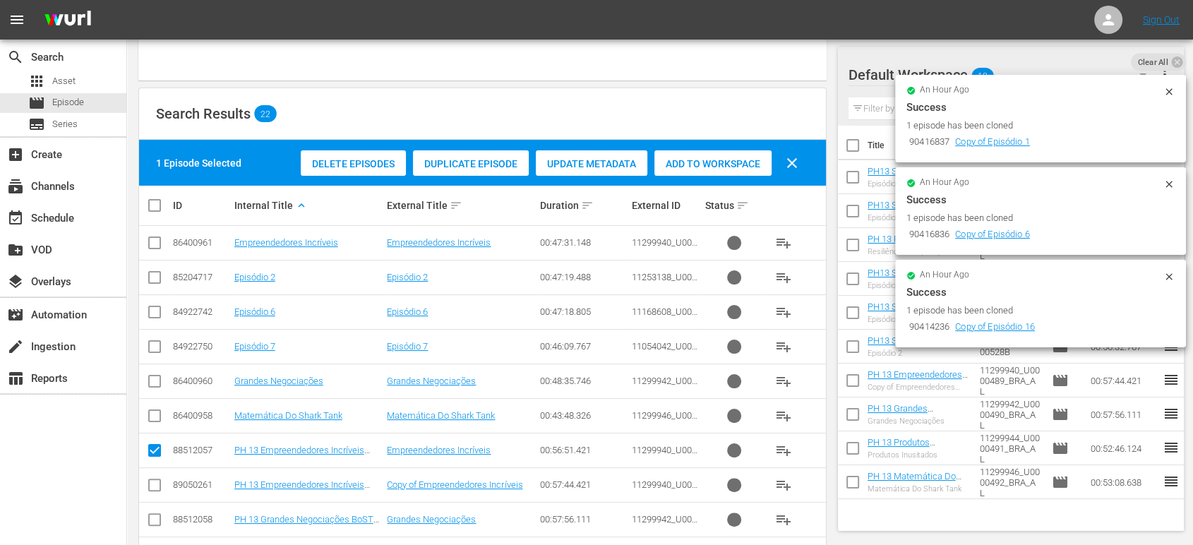
scroll to position [209, 0]
click at [447, 153] on div "Duplicate Episode" at bounding box center [471, 163] width 116 height 27
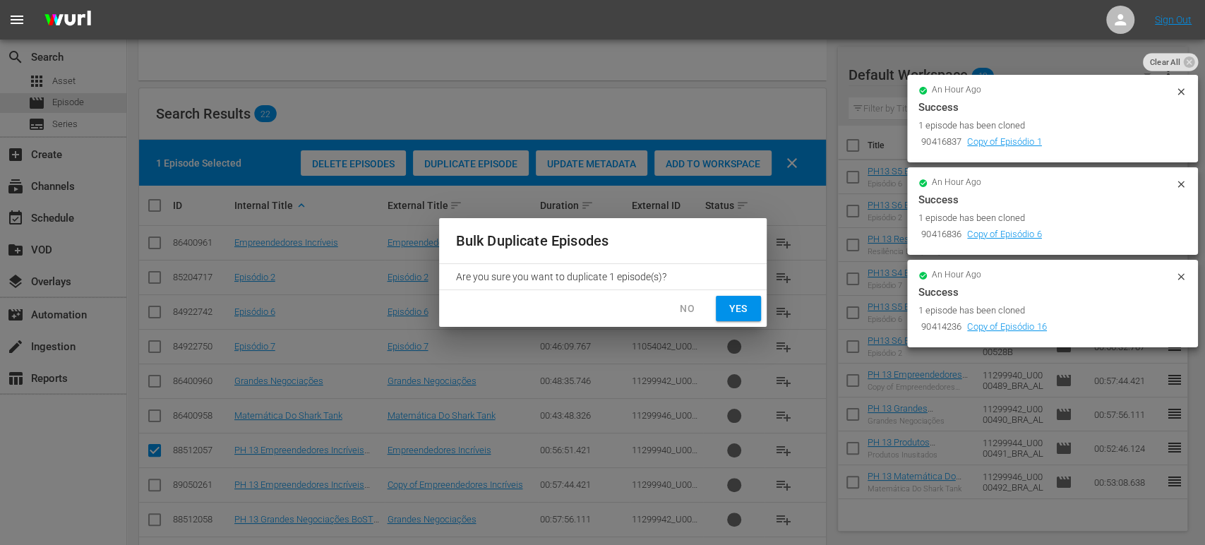
click at [729, 306] on span "Yes" at bounding box center [738, 309] width 23 height 18
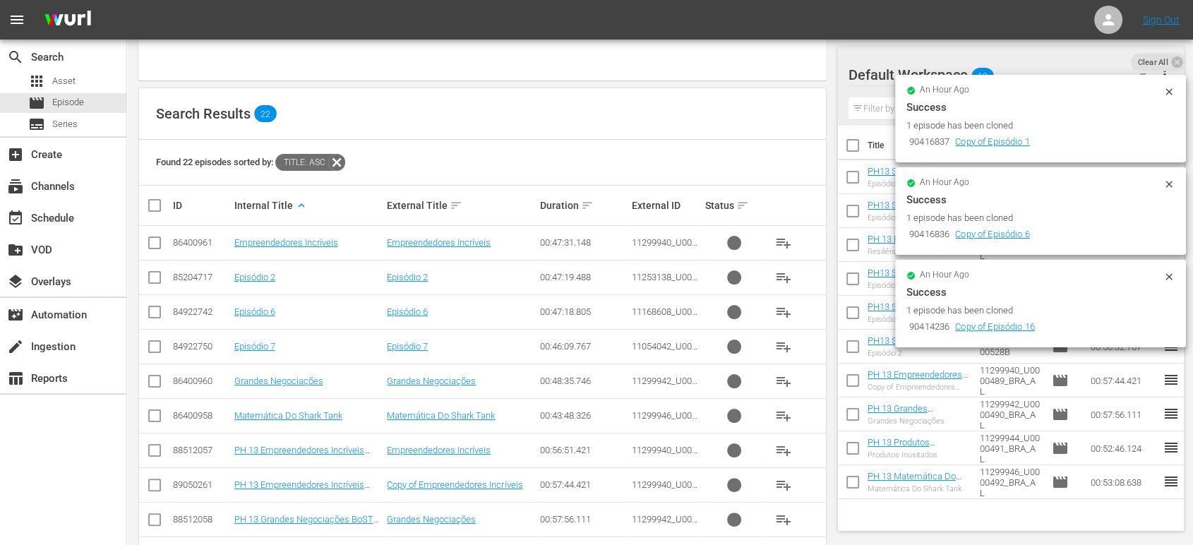
click at [1168, 93] on icon at bounding box center [1168, 91] width 11 height 11
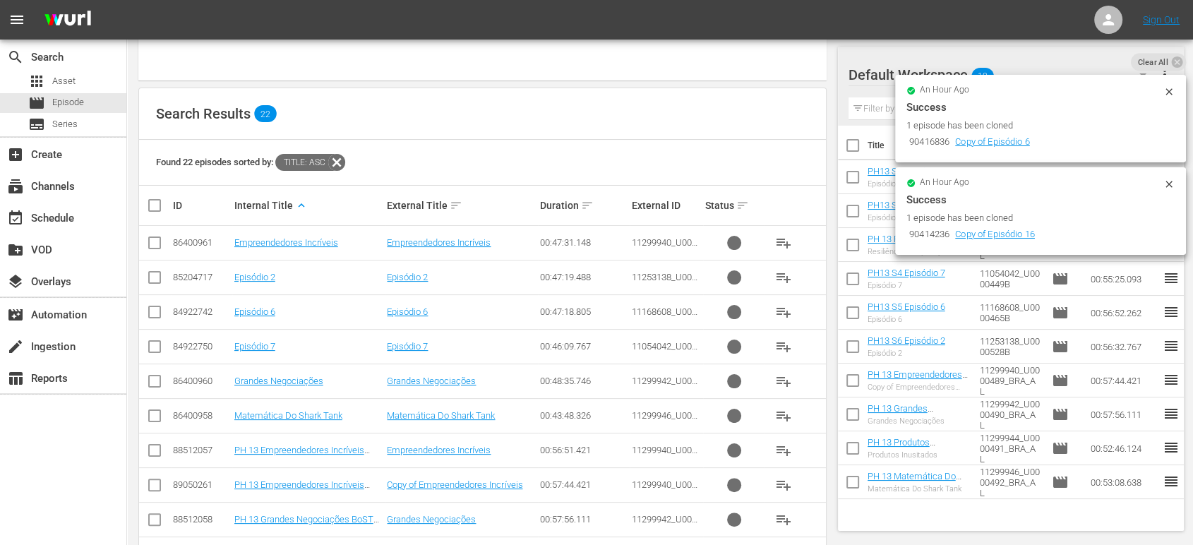
click at [1166, 91] on icon at bounding box center [1168, 91] width 11 height 11
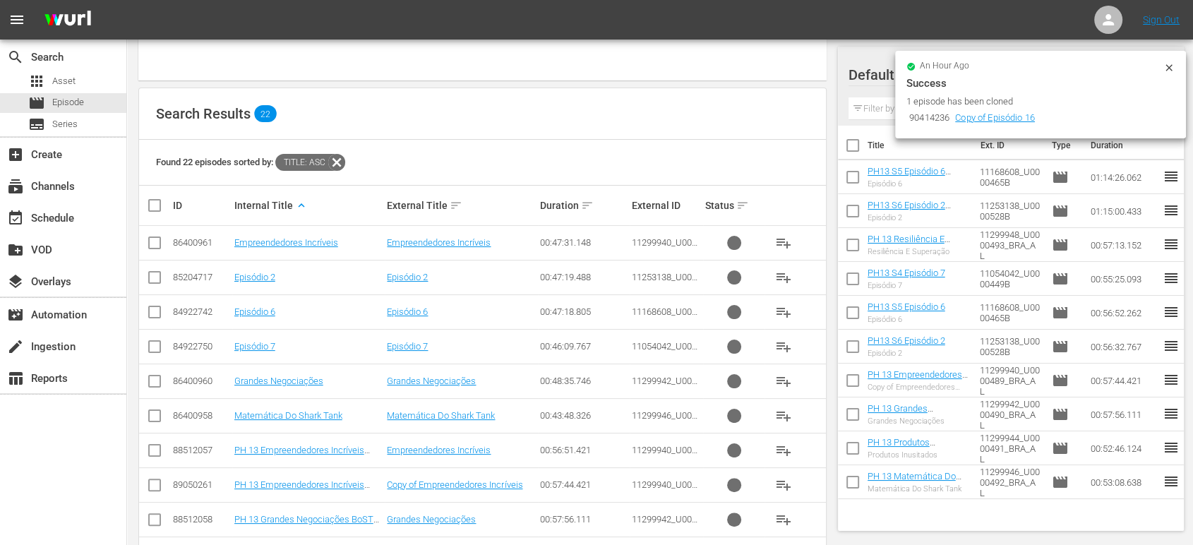
click at [1167, 68] on icon at bounding box center [1168, 67] width 11 height 11
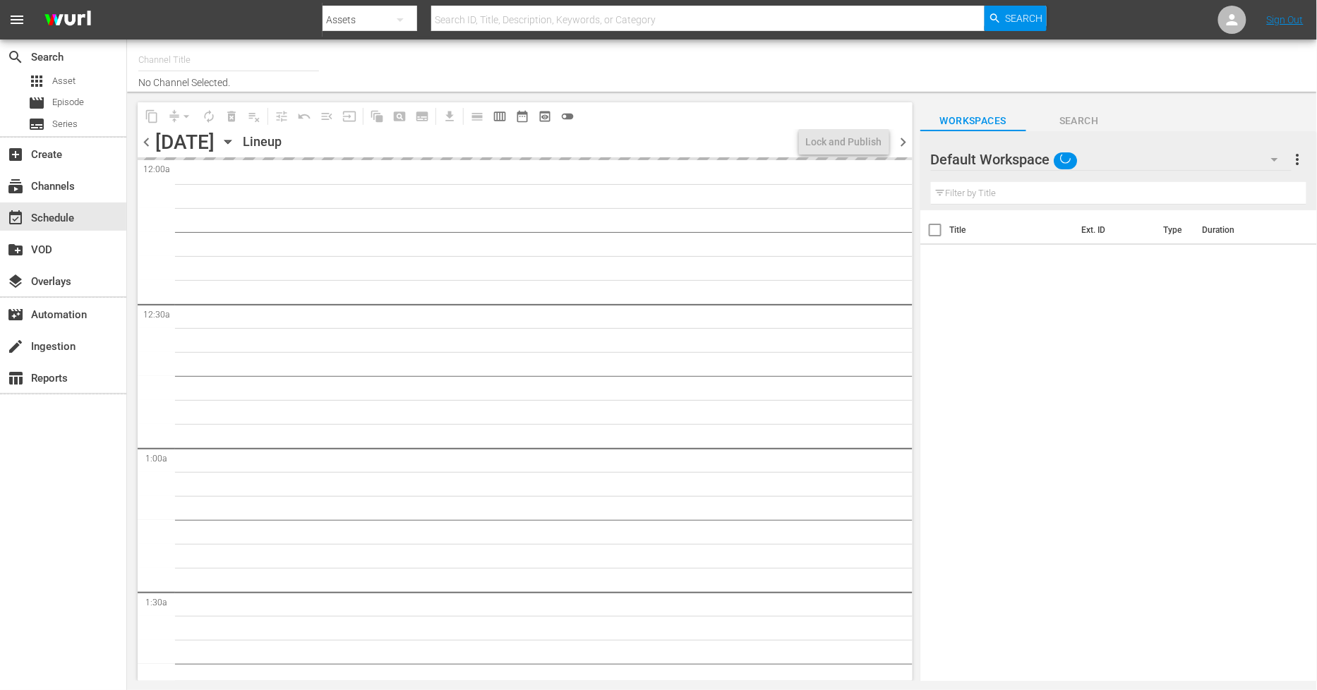
type input "Sony One Shark Tank BRA (1401)"
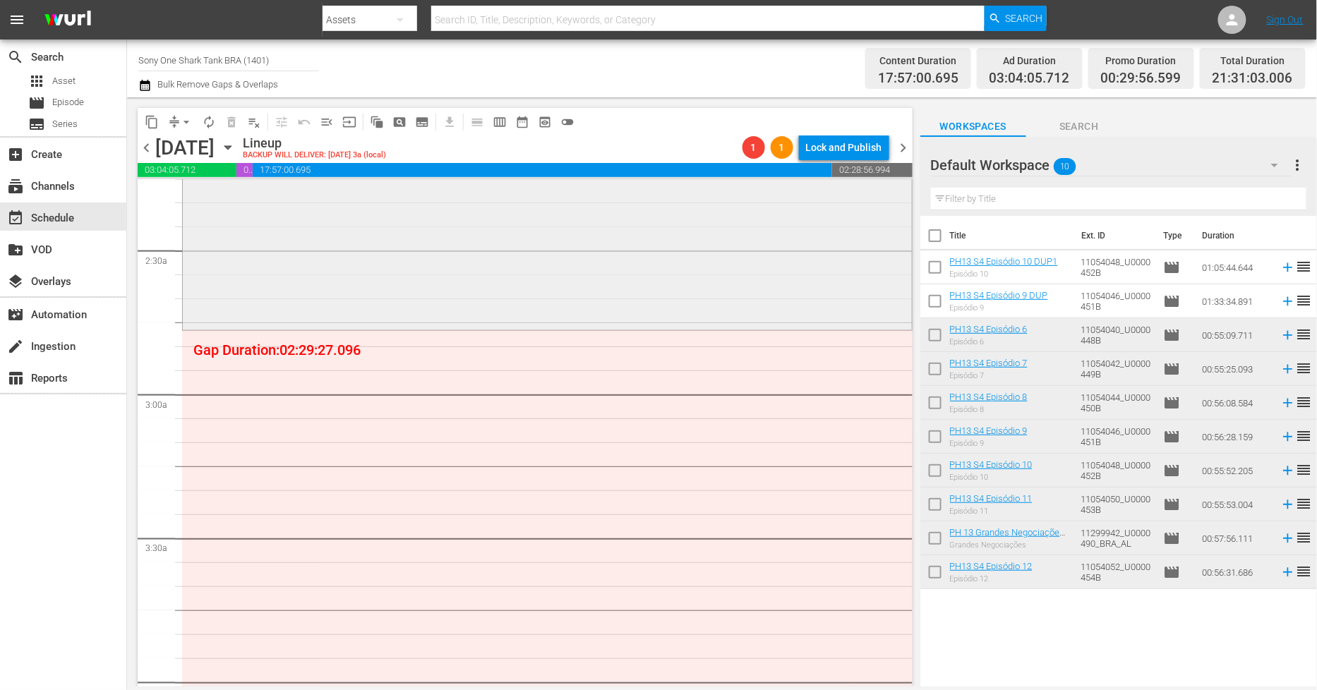
scroll to position [627, 0]
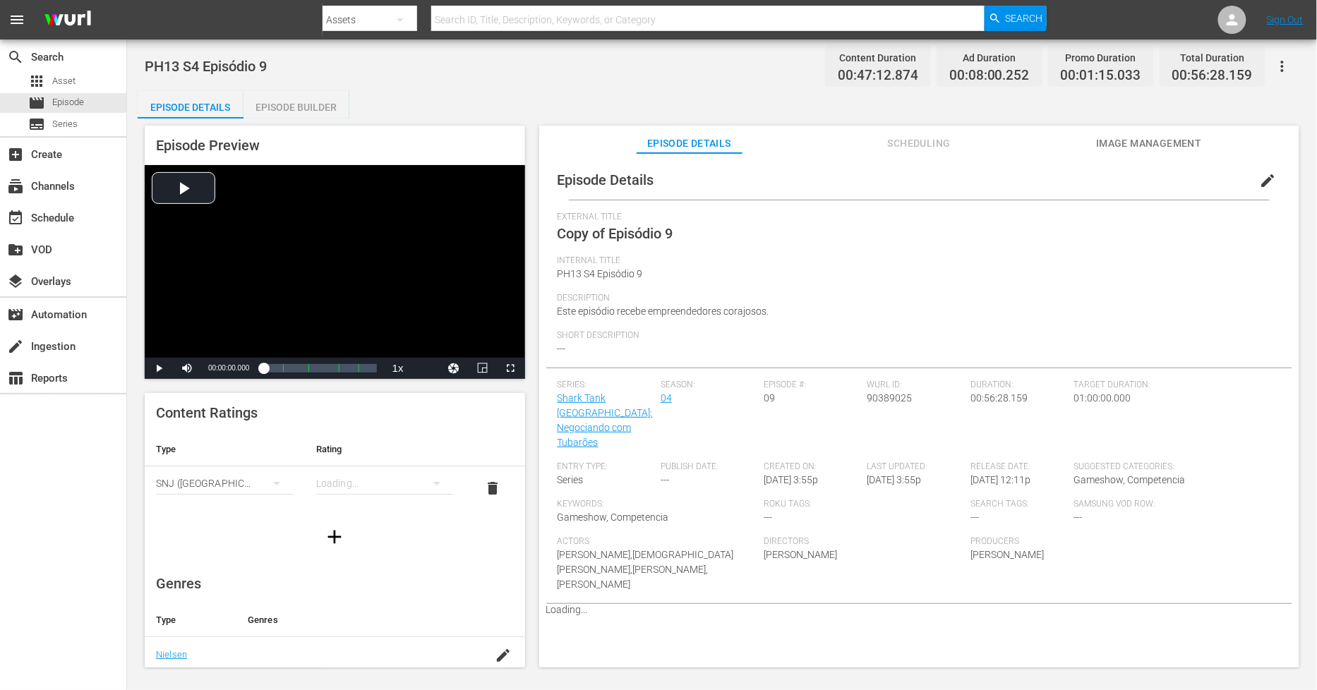
click at [1185, 182] on span "edit" at bounding box center [1268, 180] width 17 height 17
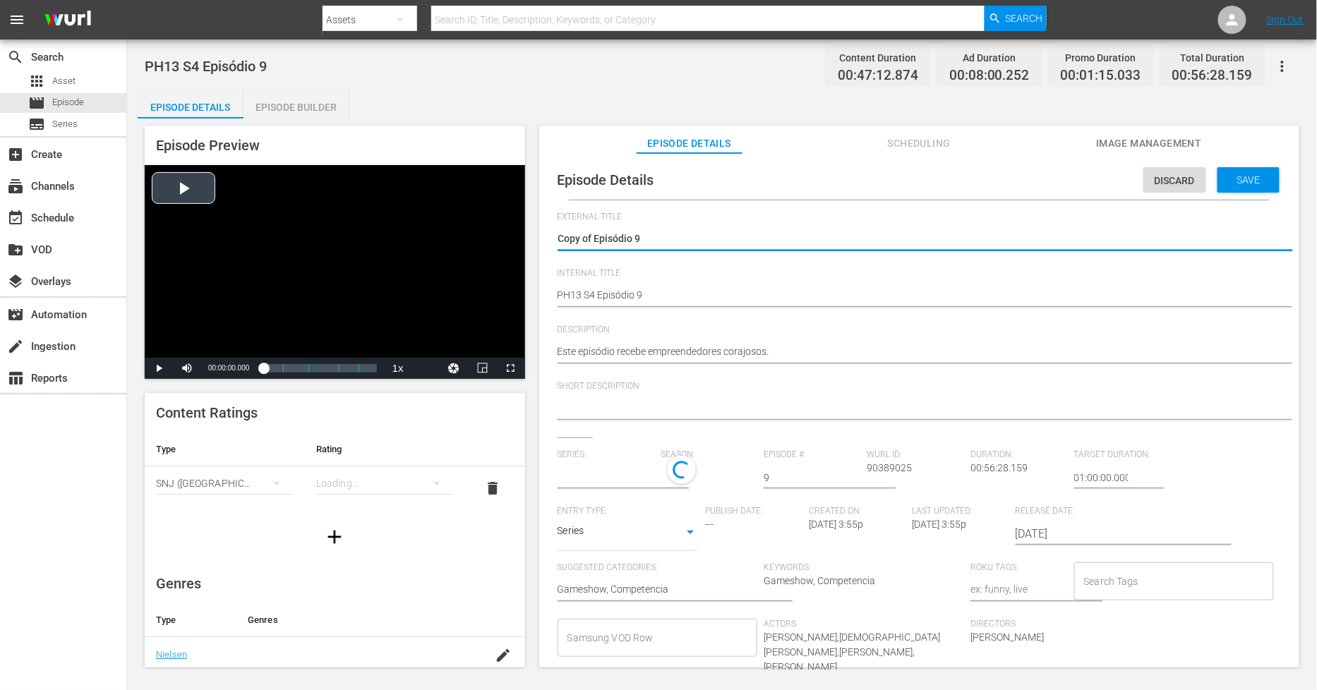
drag, startPoint x: 597, startPoint y: 236, endPoint x: 299, endPoint y: 213, distance: 298.1
click at [299, 213] on div "Episode Preview Video Player is loading. Play Video Play Mute Current Time 00:0…" at bounding box center [722, 399] width 1169 height 561
type textarea "Episódio 9"
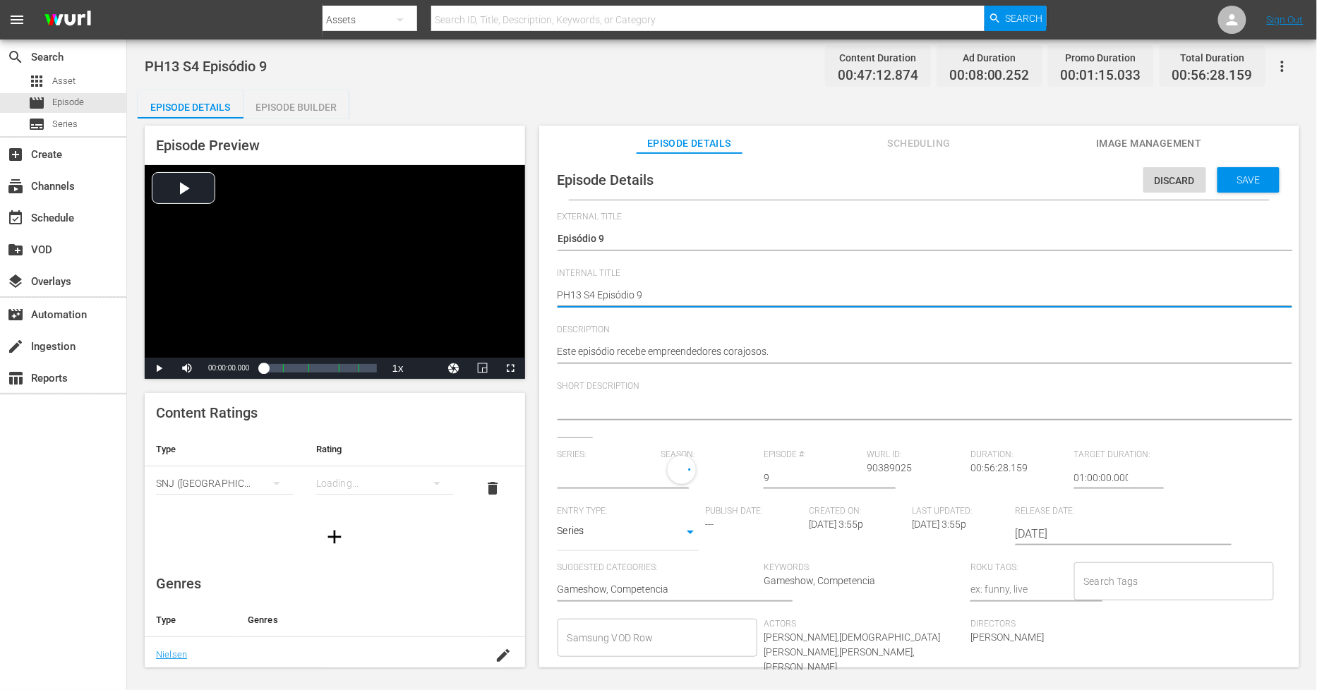
type textarea "PH13 S4 Episódio 9"
type textarea "PH13 S4 Episódio 9 D"
type textarea "PH13 S4 Episódio 9 DU"
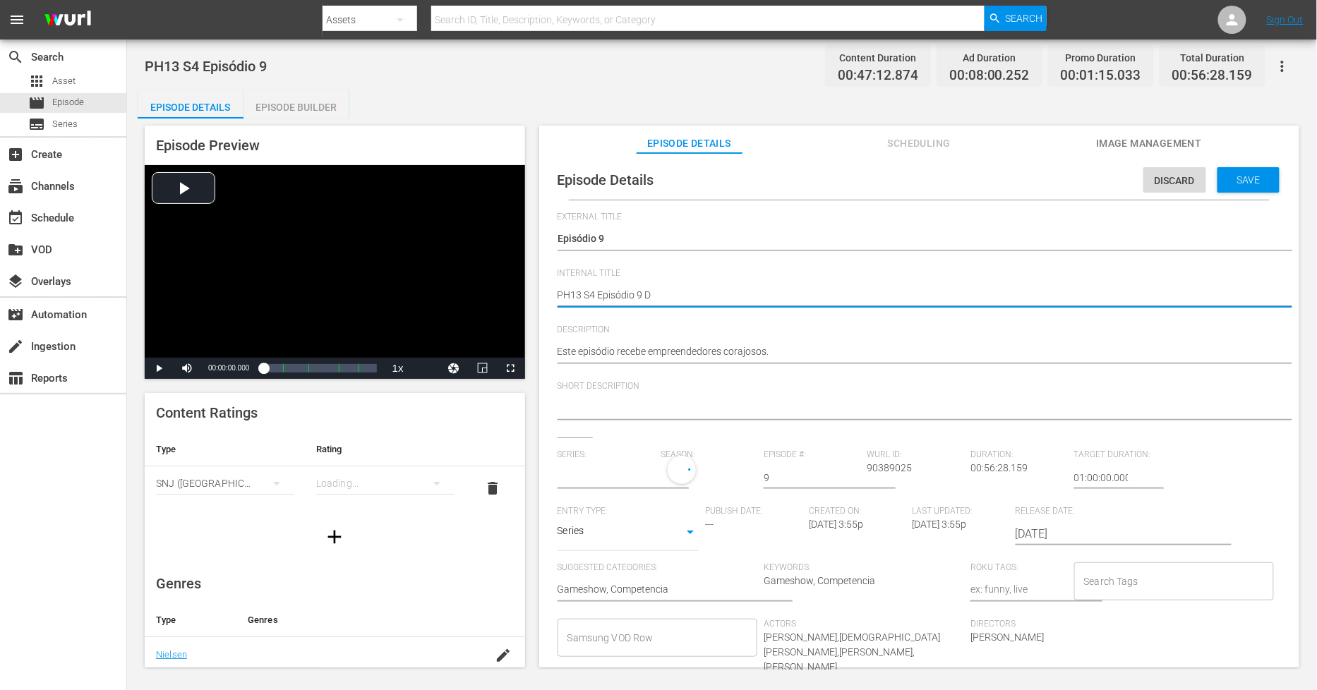
type textarea "PH13 S4 Episódio 9 DU"
type textarea "PH13 S4 Episódio 9 DUP"
type textarea "PH13 S4 Episódio 9 DUP3"
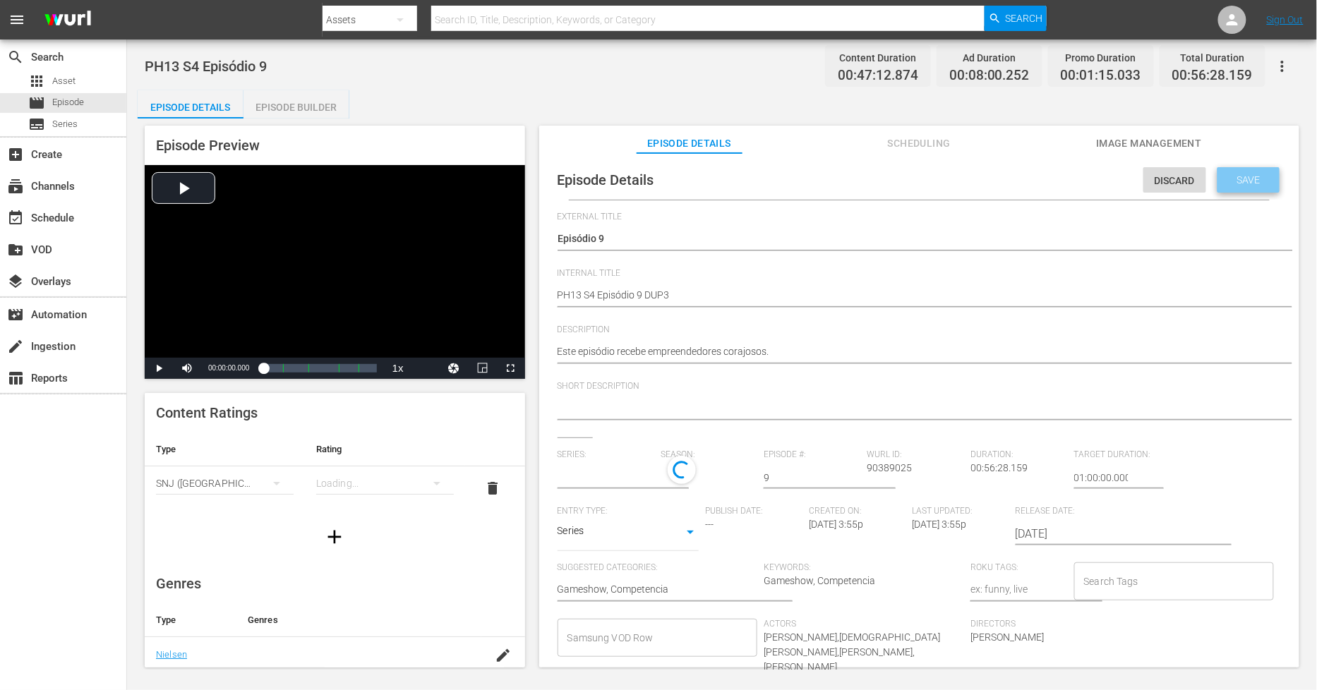
click at [1185, 179] on div "Save" at bounding box center [1249, 179] width 62 height 25
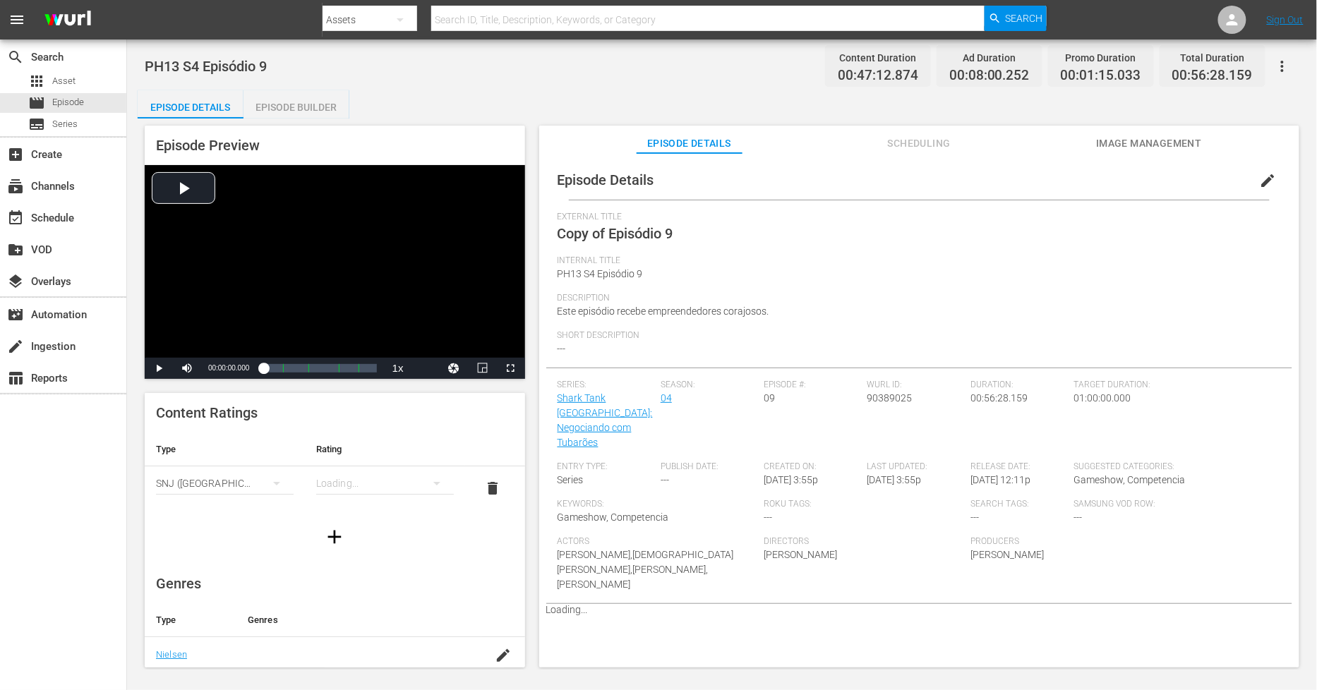
click at [301, 106] on div "Episode Builder" at bounding box center [297, 107] width 106 height 34
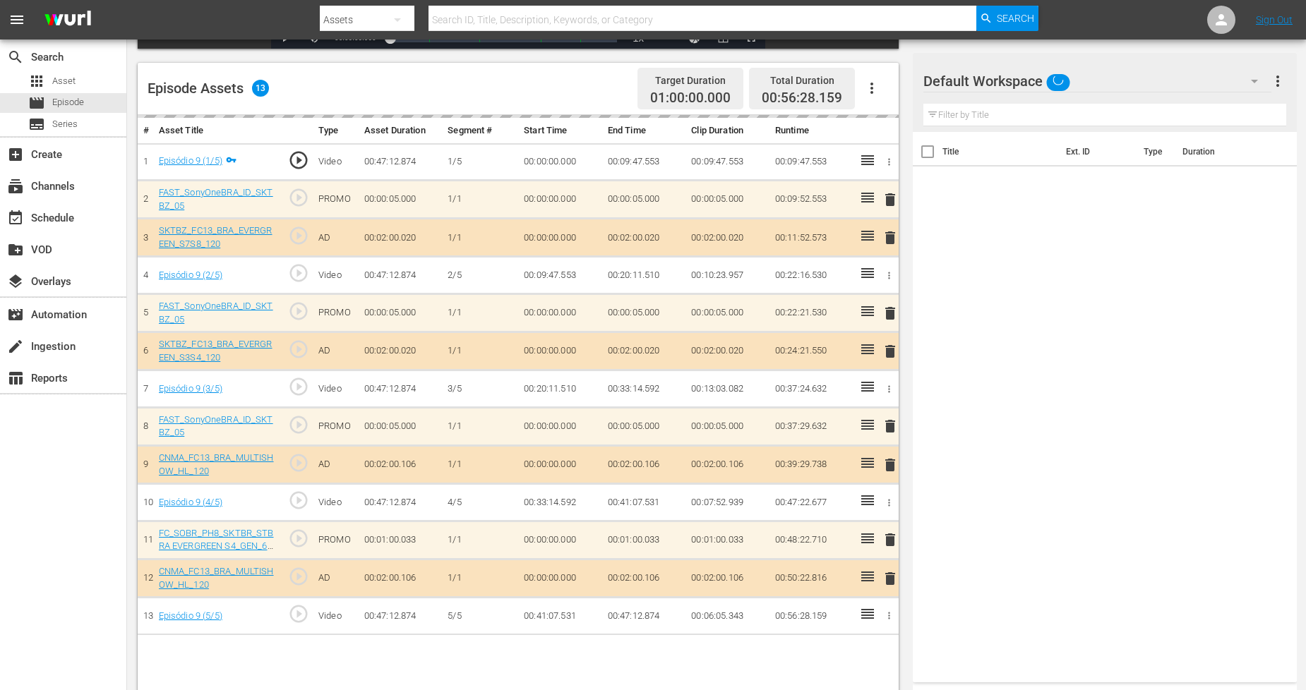
scroll to position [367, 0]
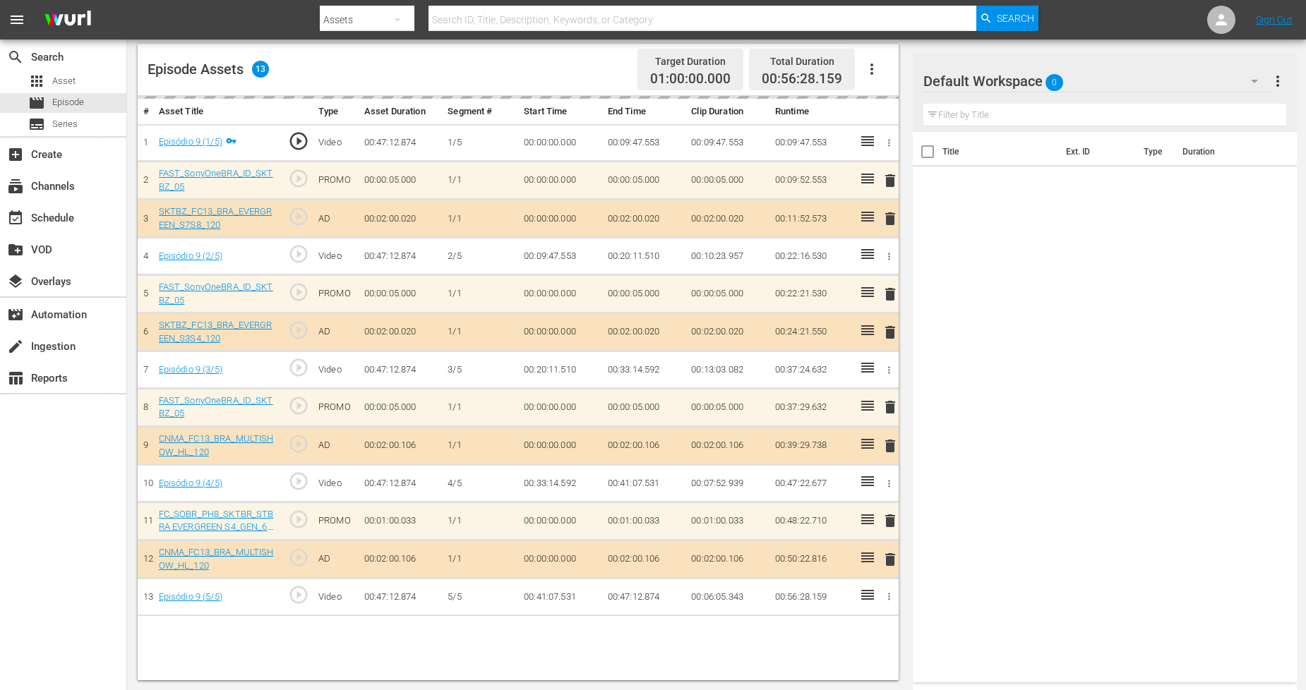
click at [1185, 88] on button "button" at bounding box center [1255, 81] width 34 height 34
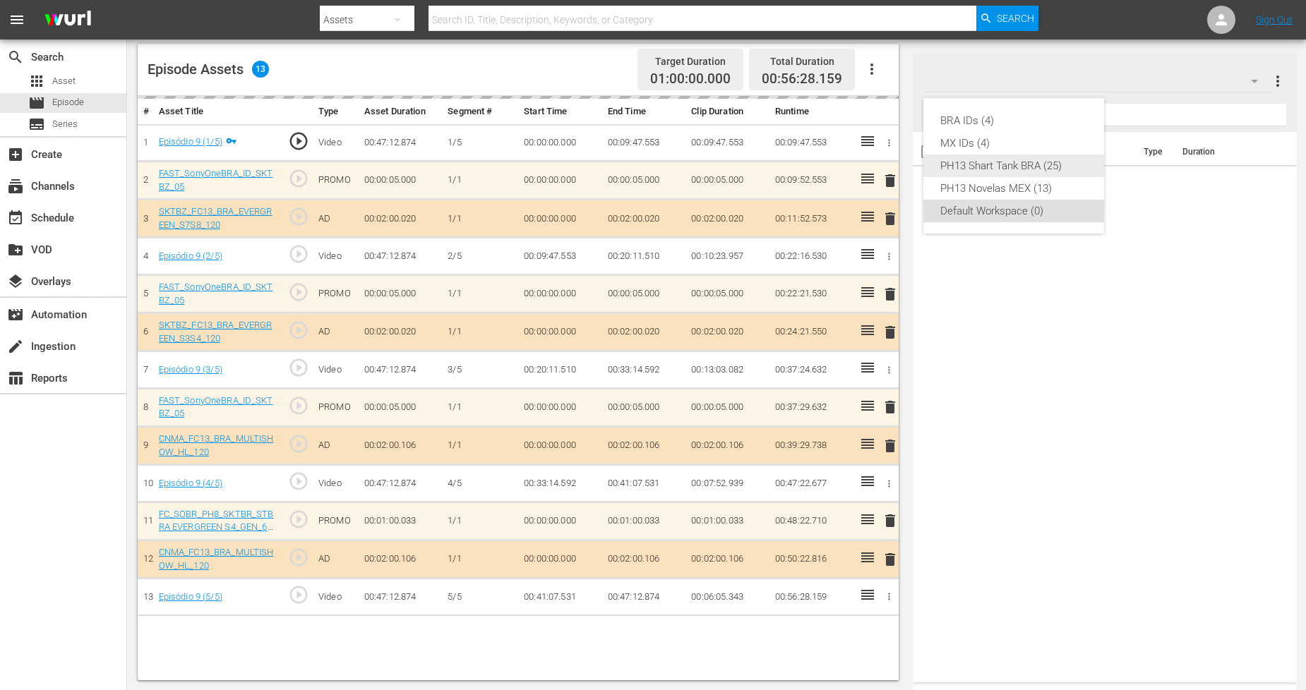
click at [1046, 167] on div "PH13 Shart Tank BRA (25)" at bounding box center [1013, 166] width 147 height 23
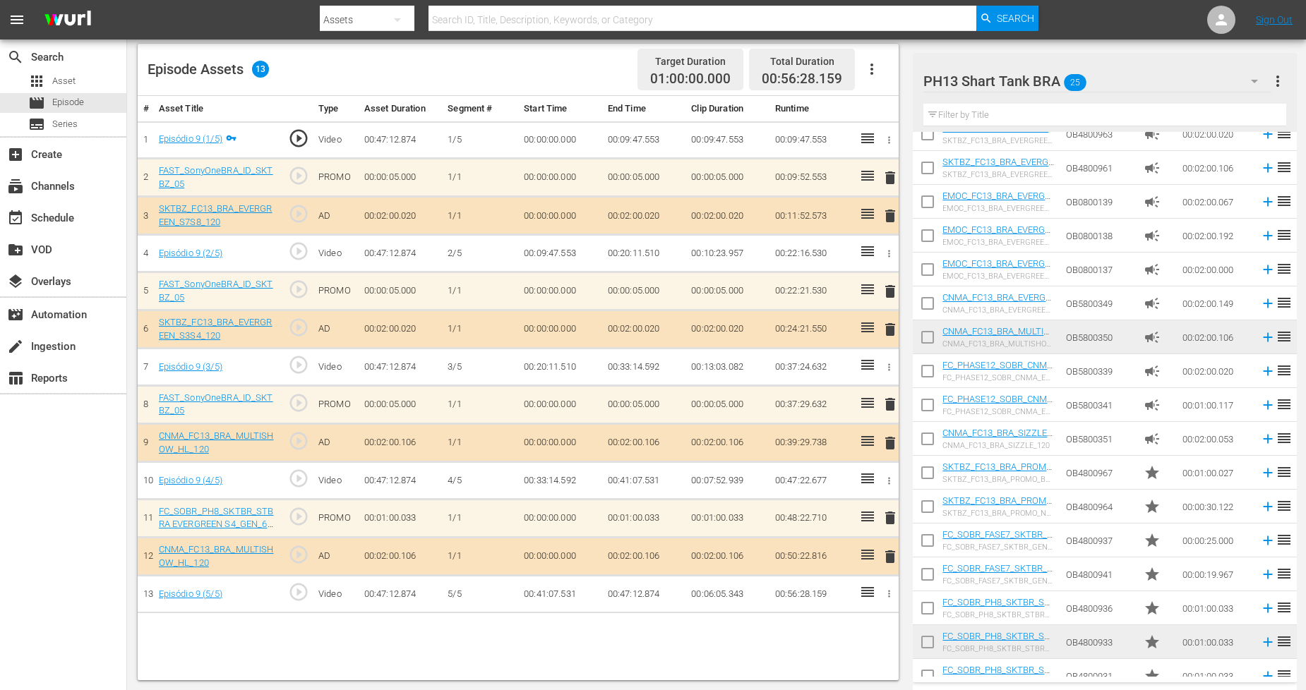
scroll to position [336, 0]
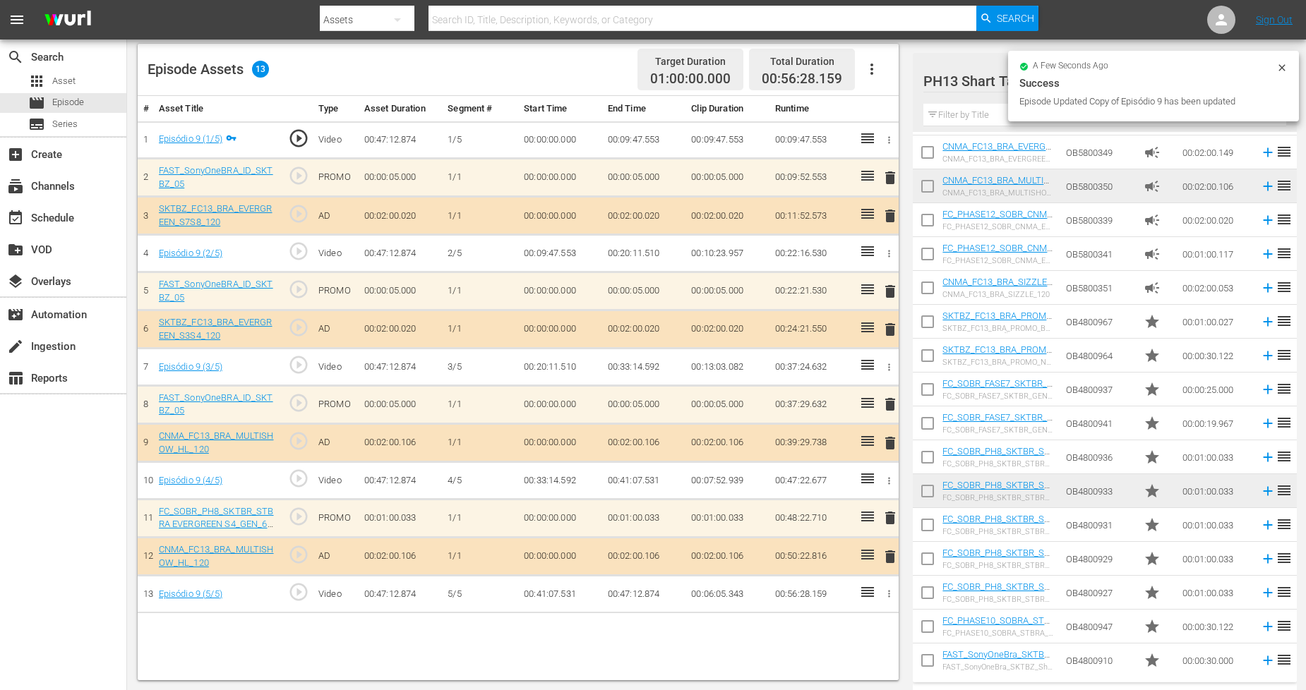
drag, startPoint x: 925, startPoint y: 657, endPoint x: 926, endPoint y: 647, distance: 9.3
click at [925, 621] on input "checkbox" at bounding box center [928, 664] width 30 height 30
checkbox input "true"
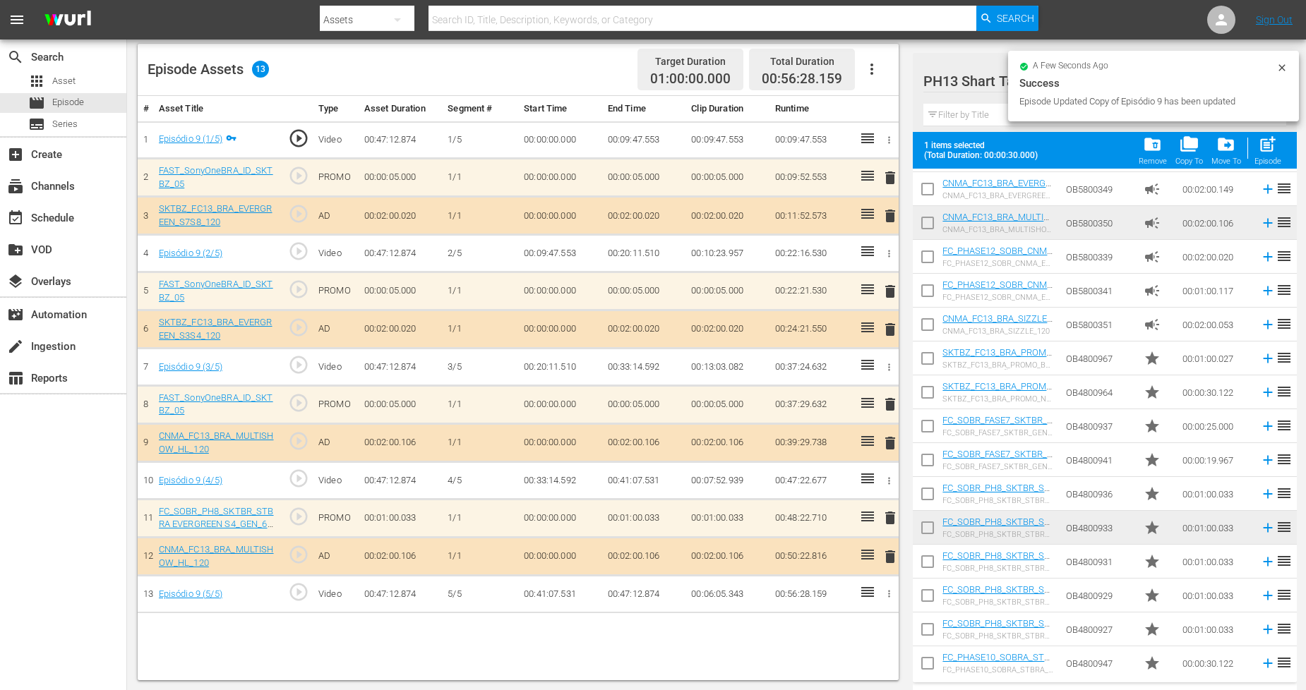
click at [921, 621] on input "checkbox" at bounding box center [928, 667] width 30 height 30
checkbox input "true"
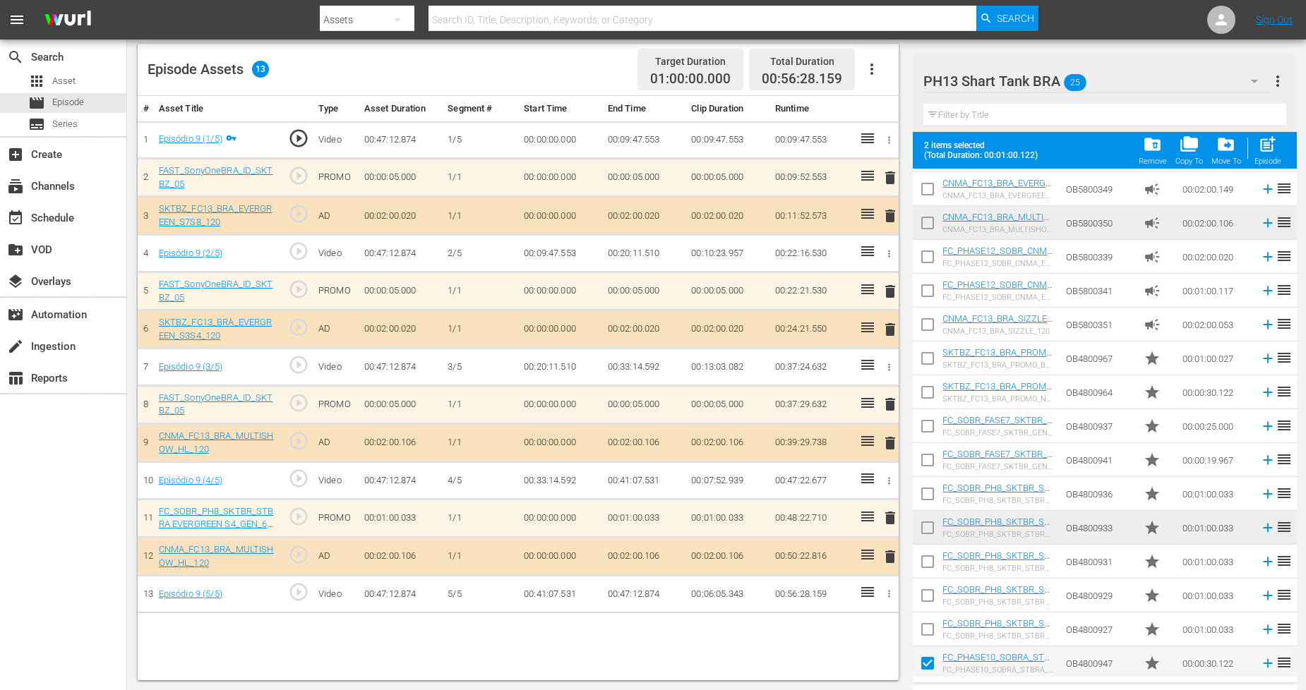
click at [930, 621] on input "checkbox" at bounding box center [928, 633] width 30 height 30
checkbox input "true"
click at [935, 597] on input "checkbox" at bounding box center [928, 599] width 30 height 30
checkbox input "true"
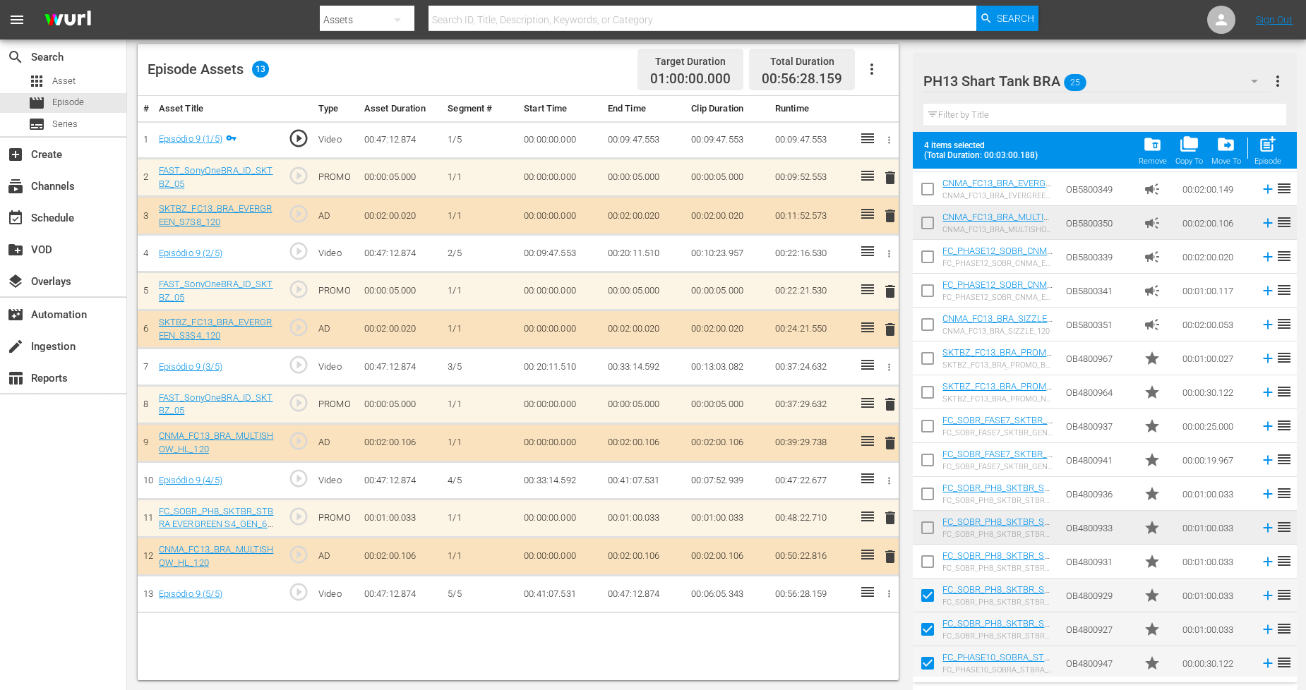
click at [932, 550] on input "checkbox" at bounding box center [928, 565] width 30 height 30
checkbox input "true"
click at [937, 512] on td at bounding box center [928, 528] width 30 height 34
click at [927, 532] on input "checkbox" at bounding box center [928, 531] width 30 height 30
checkbox input "true"
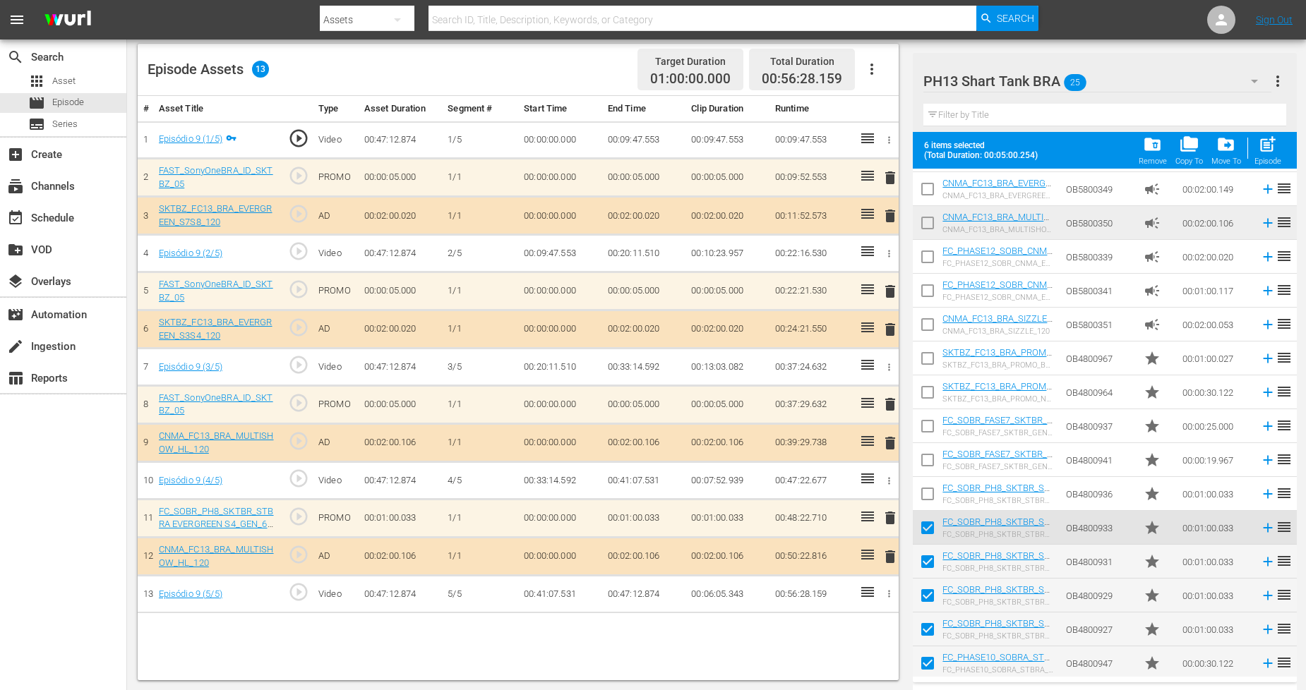
click at [927, 496] on input "checkbox" at bounding box center [928, 497] width 30 height 30
checkbox input "true"
click at [930, 392] on input "checkbox" at bounding box center [928, 396] width 30 height 30
checkbox input "true"
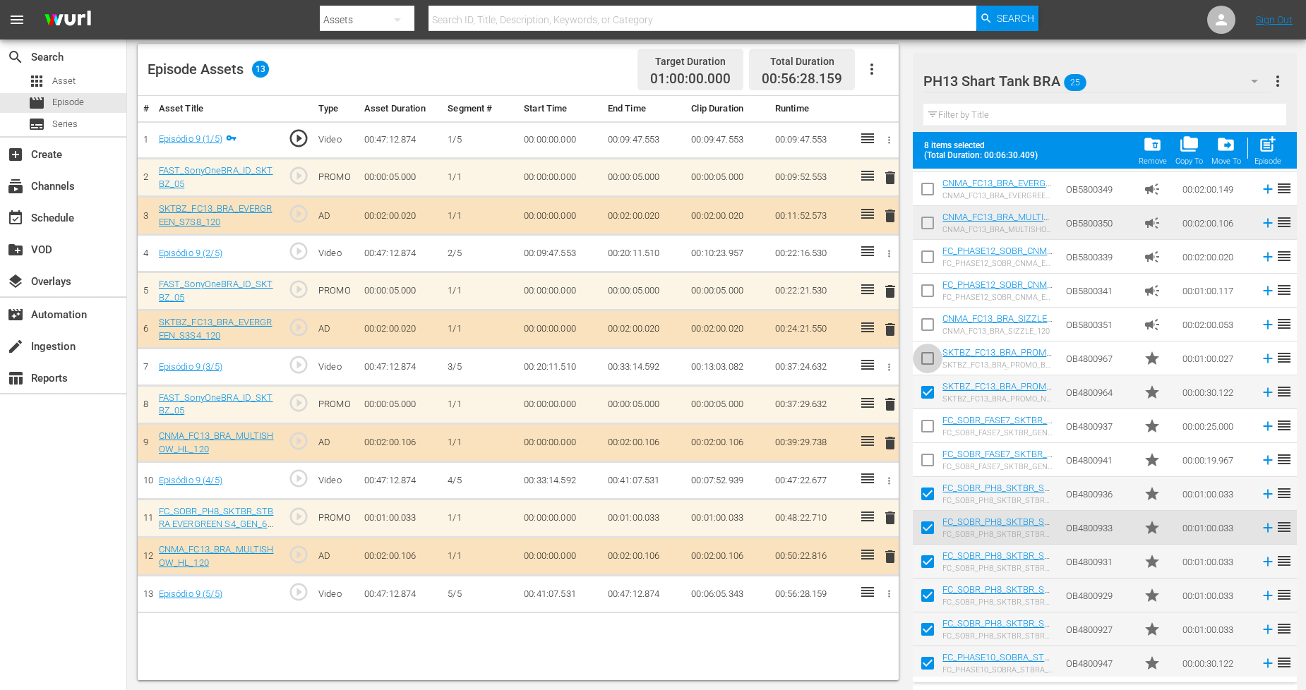
click at [933, 354] on input "checkbox" at bounding box center [928, 362] width 30 height 30
click at [1185, 148] on span "post_add" at bounding box center [1267, 144] width 19 height 19
checkbox input "false"
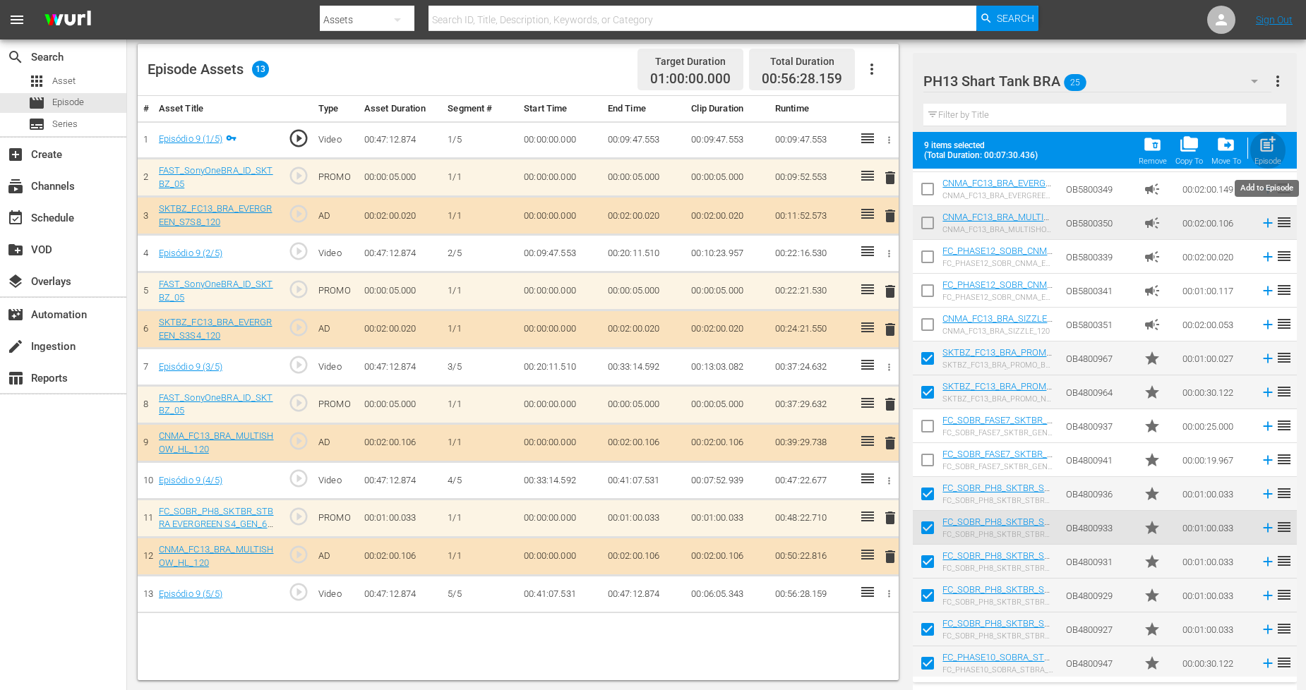
checkbox input "false"
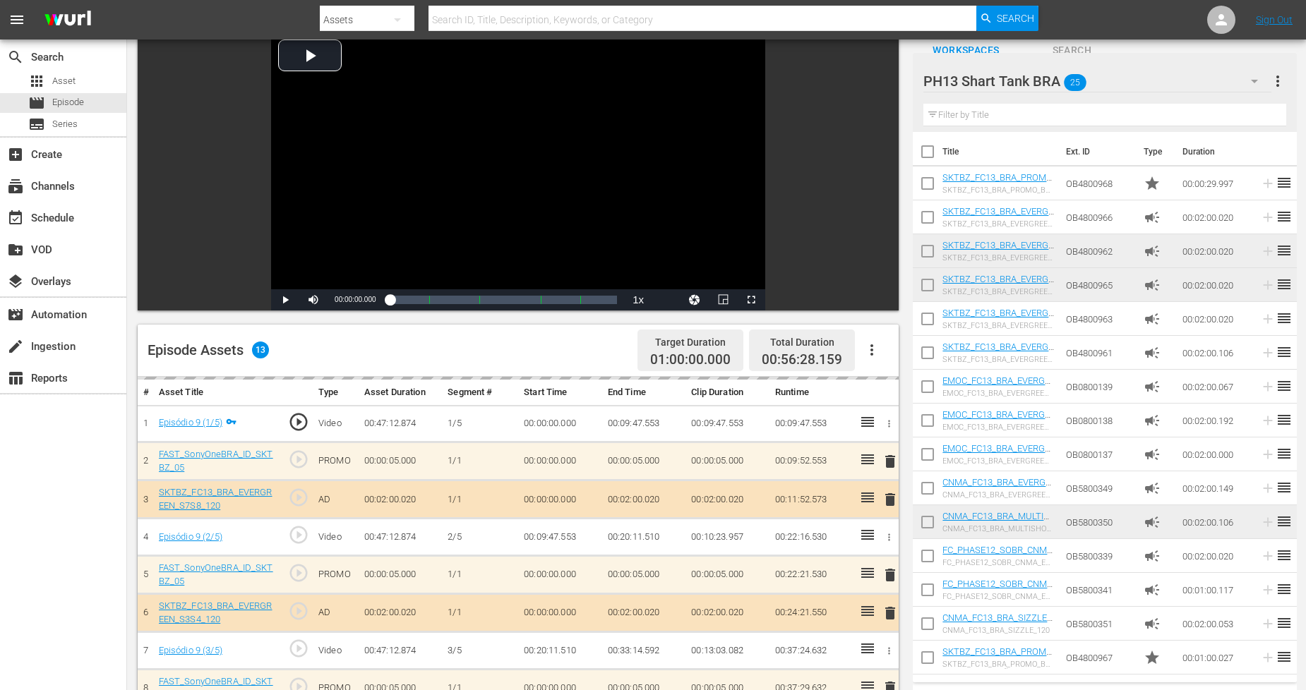
scroll to position [0, 0]
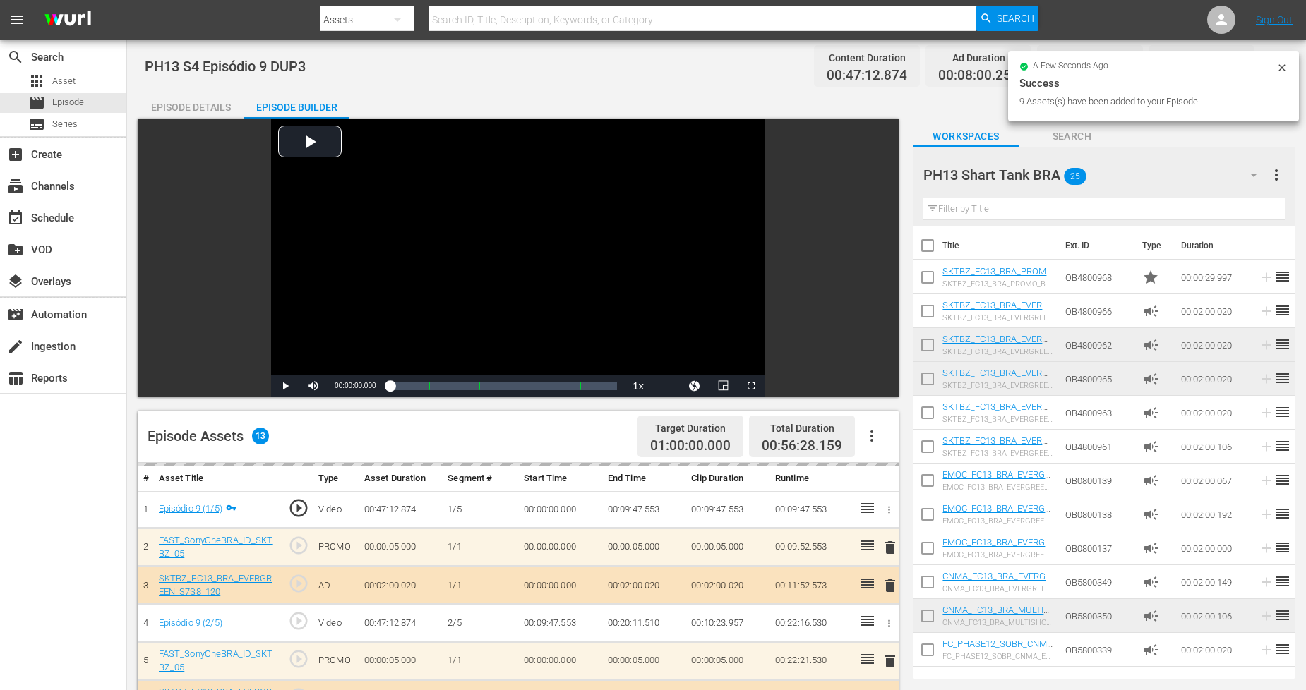
click at [1185, 65] on icon at bounding box center [1282, 67] width 6 height 6
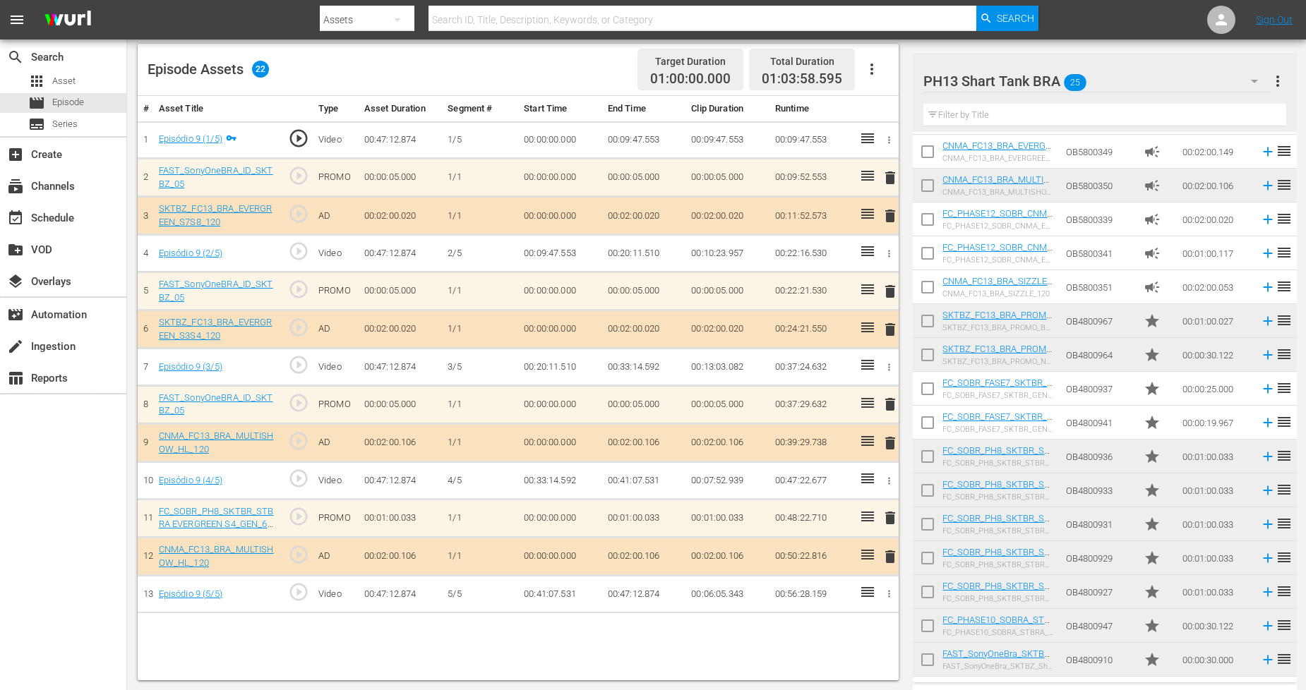
scroll to position [336, 0]
click at [927, 621] on input "checkbox" at bounding box center [928, 664] width 30 height 30
checkbox input "true"
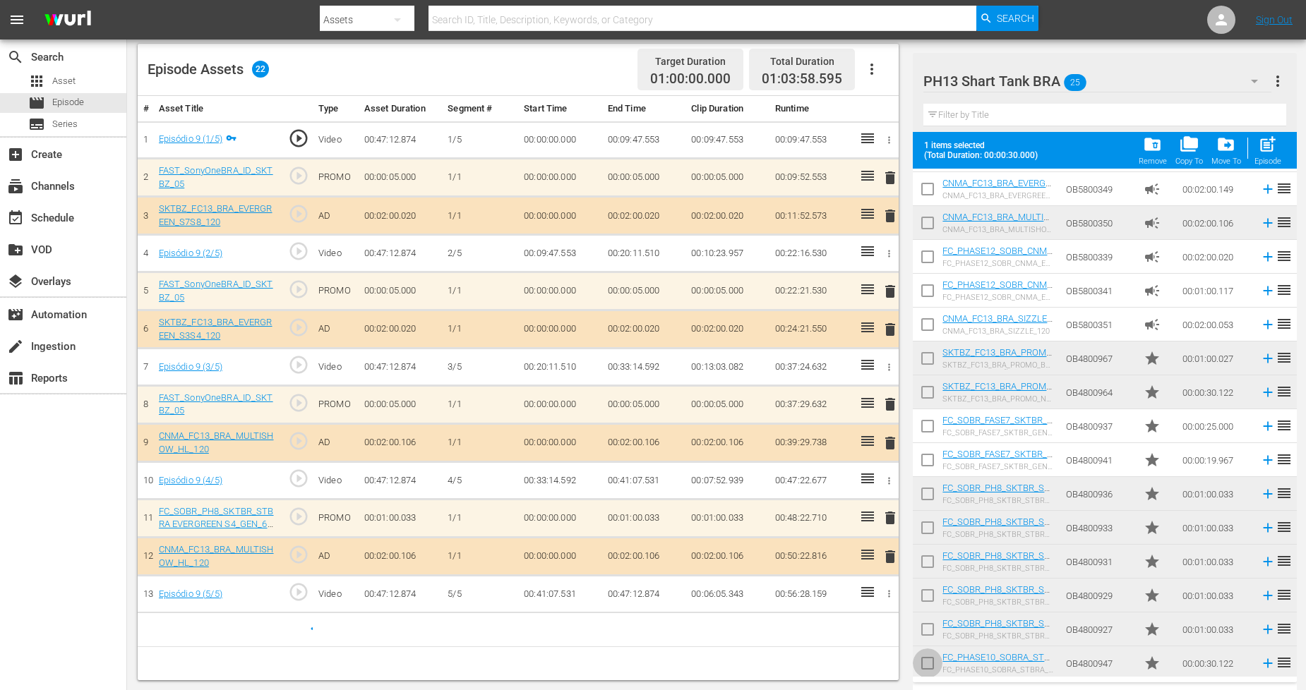
click at [927, 621] on input "checkbox" at bounding box center [928, 667] width 30 height 30
checkbox input "true"
click at [926, 621] on input "checkbox" at bounding box center [928, 633] width 30 height 30
checkbox input "true"
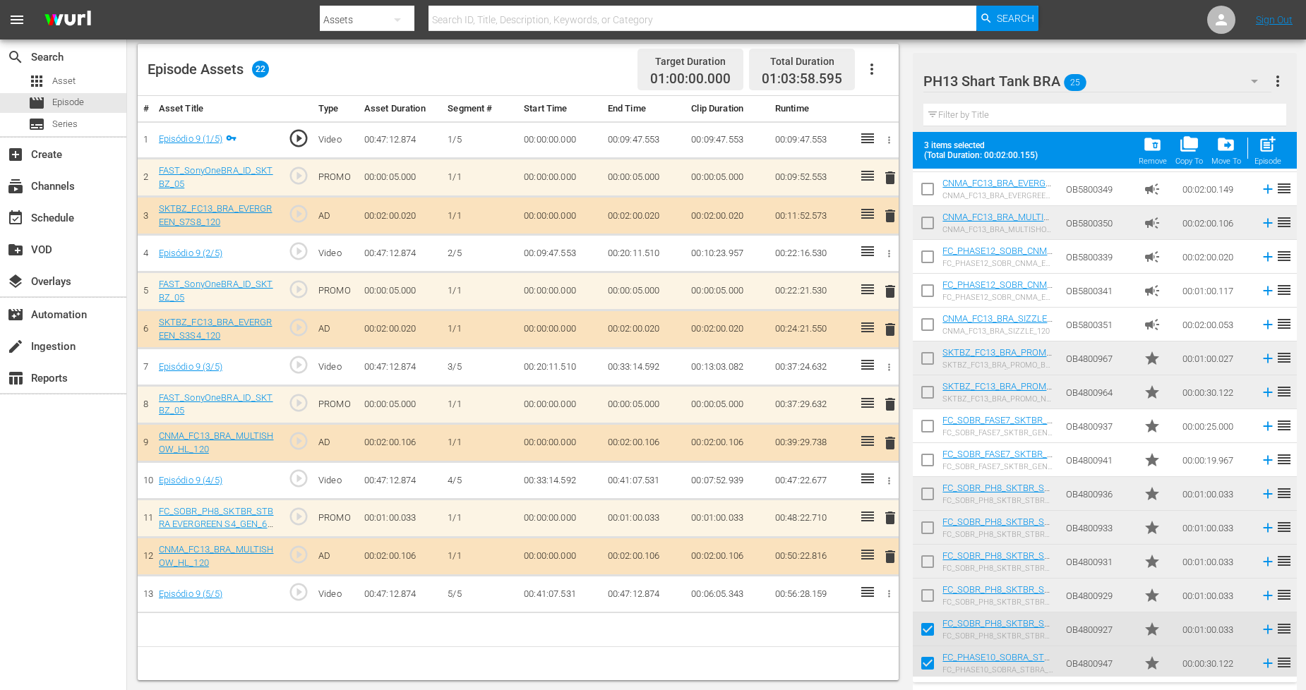
click at [926, 589] on input "checkbox" at bounding box center [928, 599] width 30 height 30
checkbox input "true"
click at [927, 560] on input "checkbox" at bounding box center [928, 565] width 30 height 30
checkbox input "true"
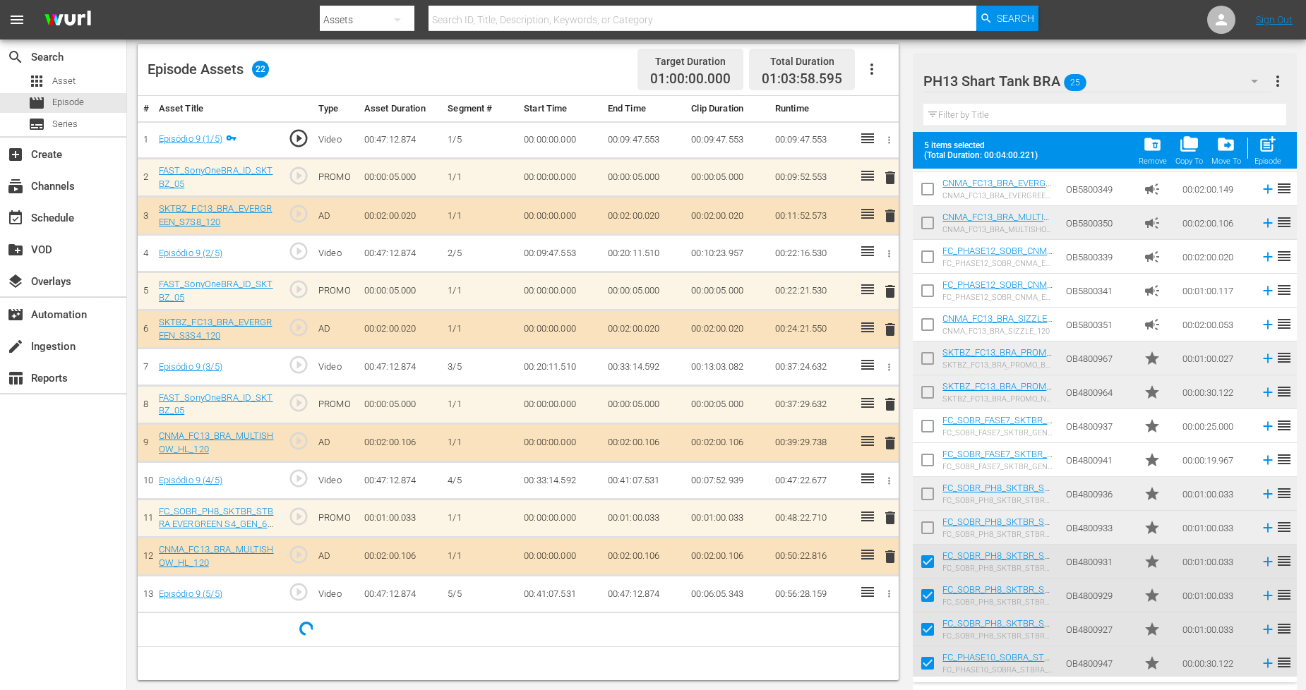
click at [930, 516] on input "checkbox" at bounding box center [928, 531] width 30 height 30
checkbox input "true"
click at [935, 479] on td at bounding box center [928, 494] width 30 height 34
click at [928, 494] on input "checkbox" at bounding box center [928, 497] width 30 height 30
checkbox input "true"
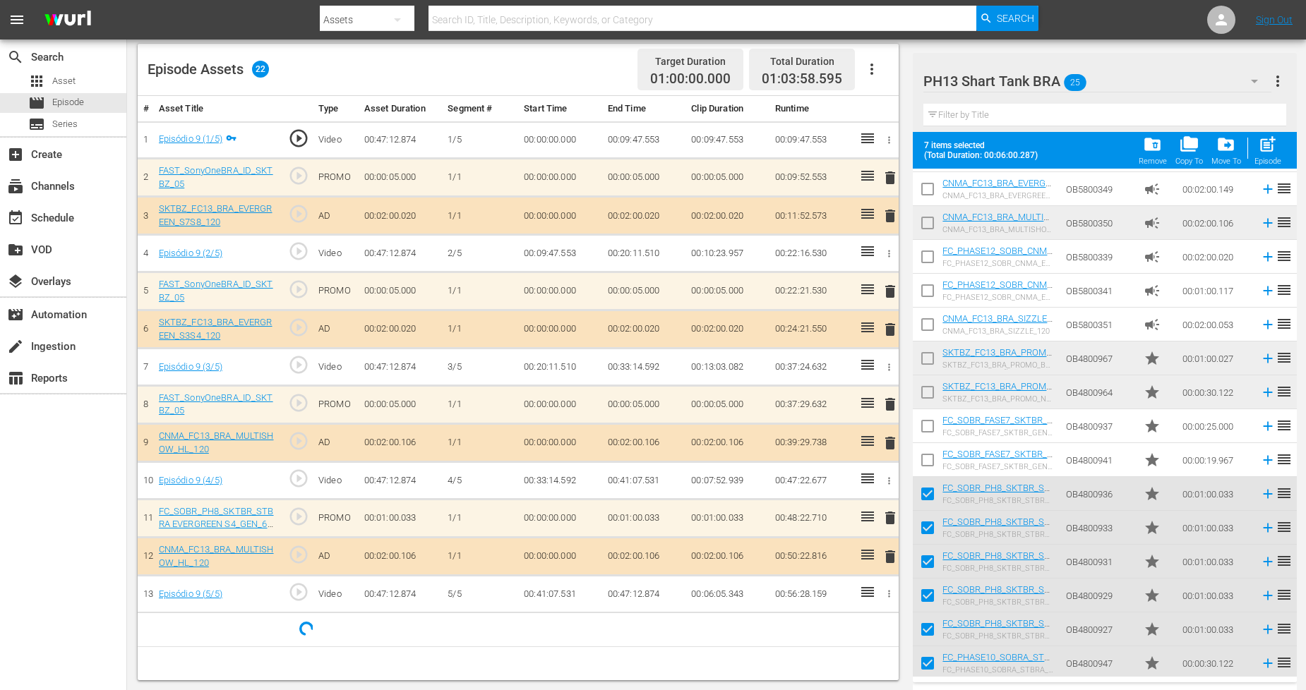
click at [929, 402] on input "checkbox" at bounding box center [928, 396] width 30 height 30
checkbox input "true"
click at [930, 364] on input "checkbox" at bounding box center [928, 362] width 30 height 30
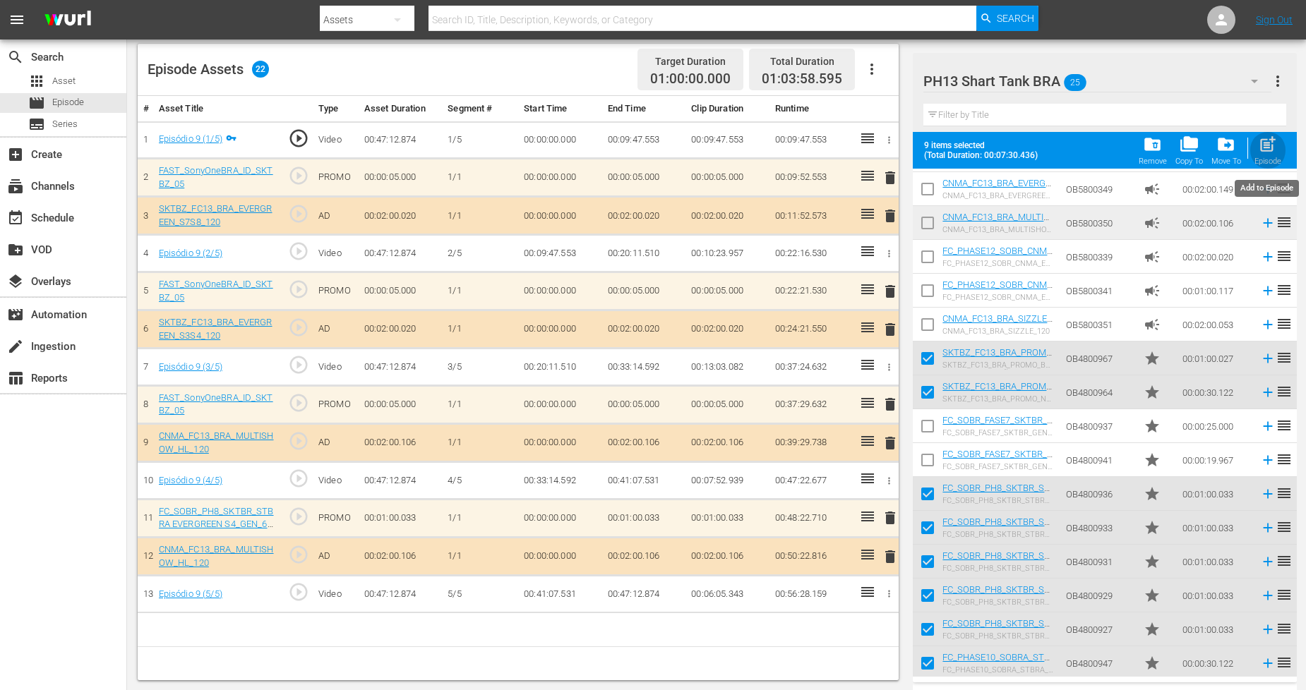
click at [1185, 157] on div "Episode" at bounding box center [1268, 161] width 27 height 9
checkbox input "false"
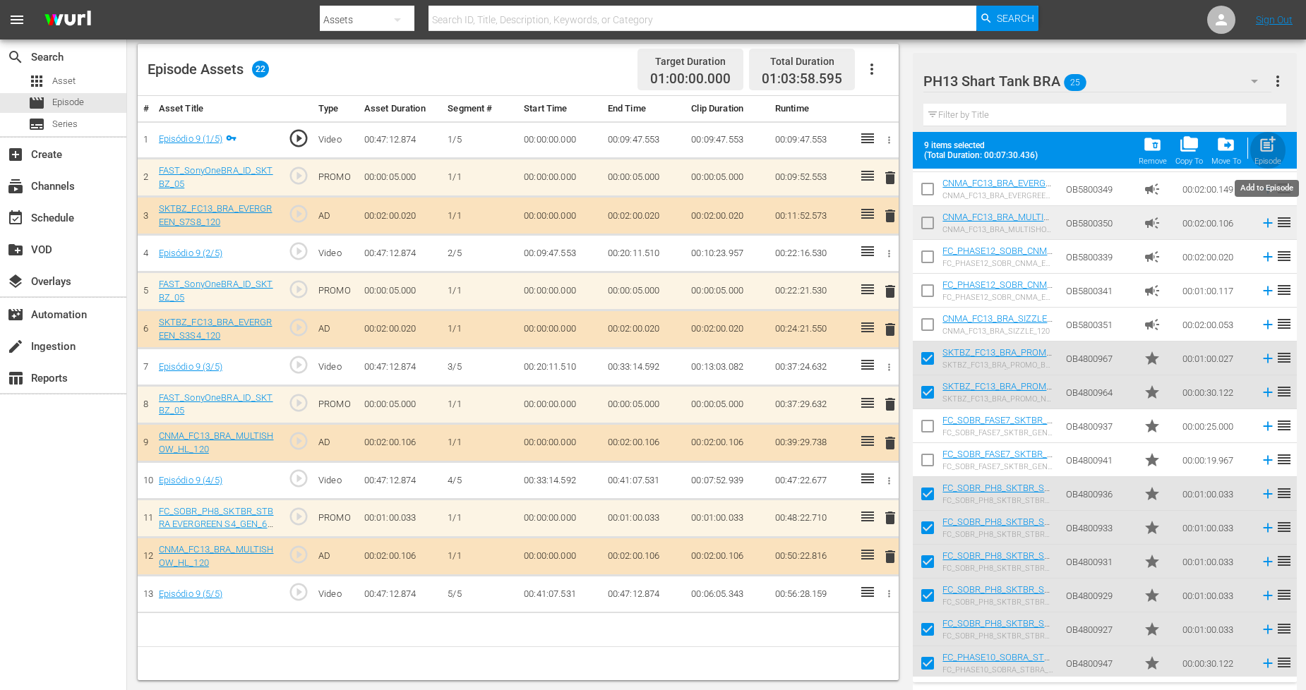
checkbox input "false"
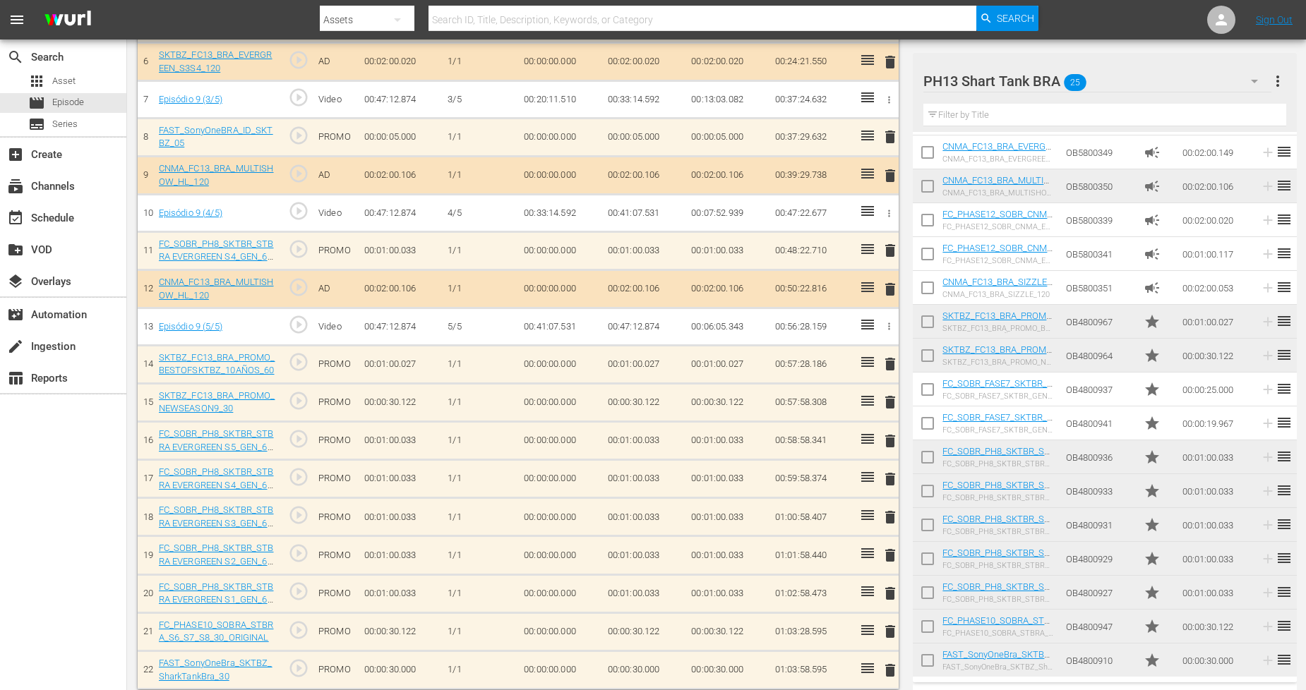
scroll to position [647, 0]
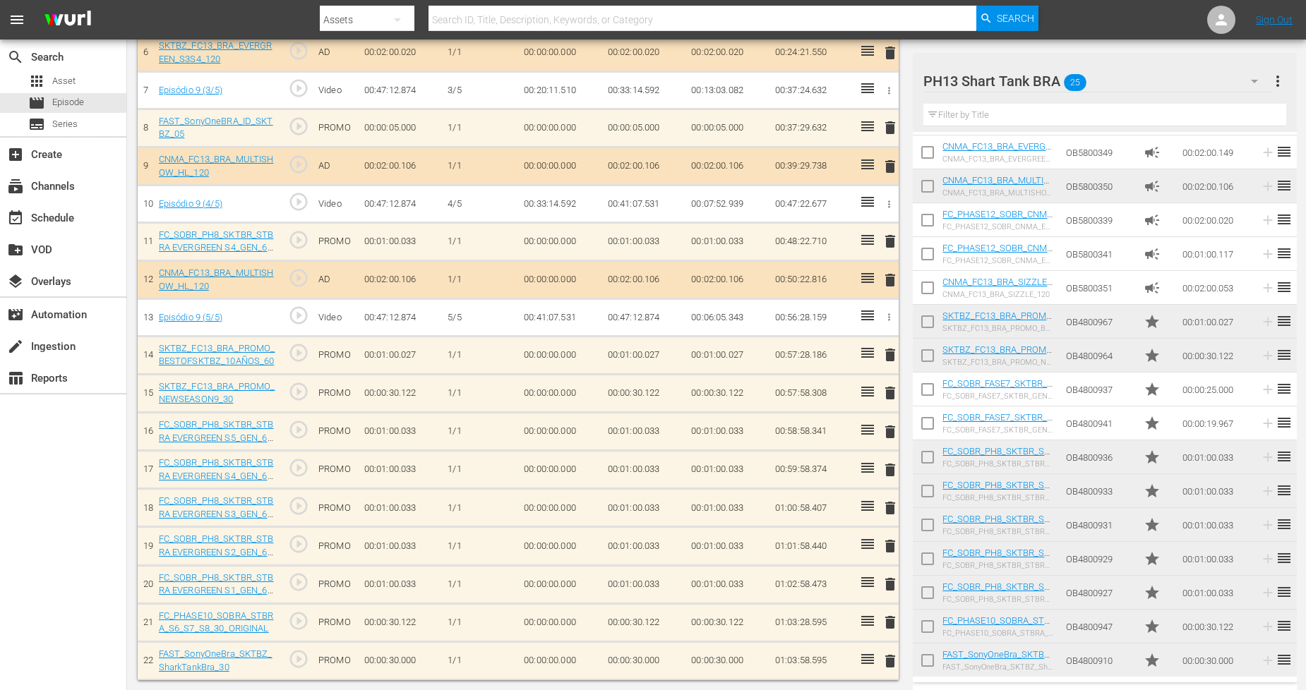
click at [930, 621] on input "checkbox" at bounding box center [928, 664] width 30 height 30
checkbox input "true"
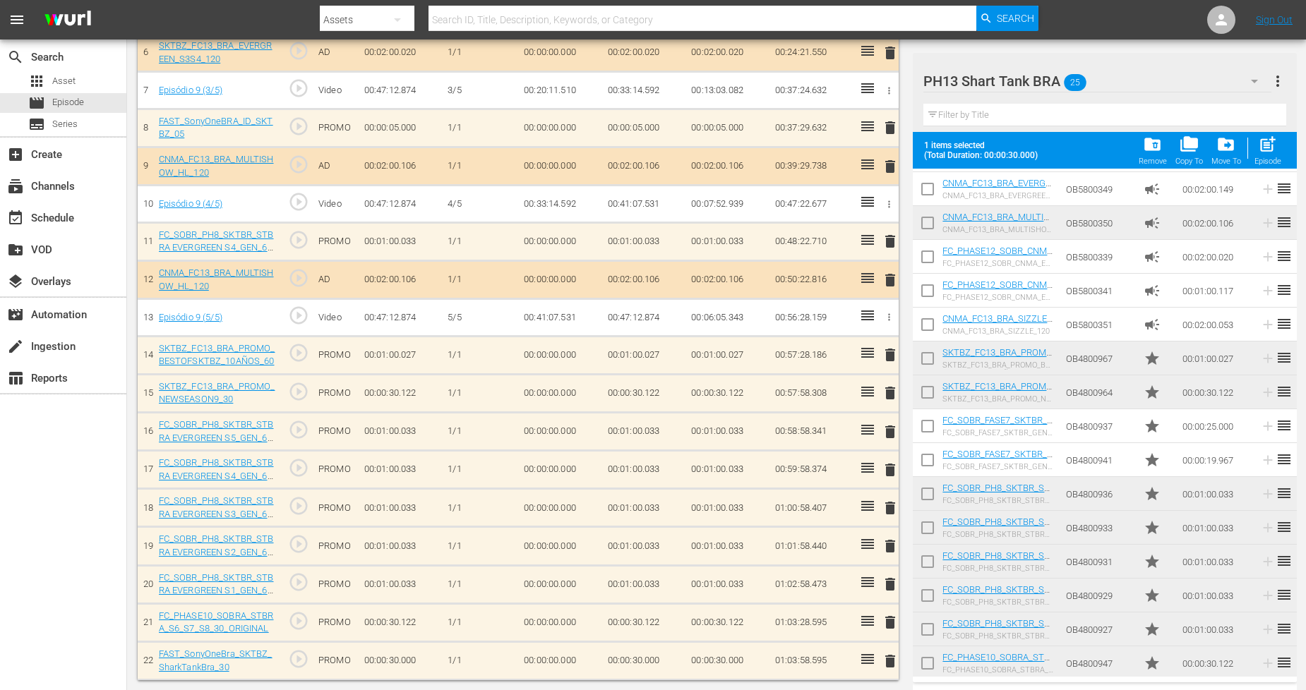
click at [930, 621] on input "checkbox" at bounding box center [928, 667] width 30 height 30
checkbox input "true"
click at [922, 621] on input "checkbox" at bounding box center [928, 633] width 30 height 30
checkbox input "true"
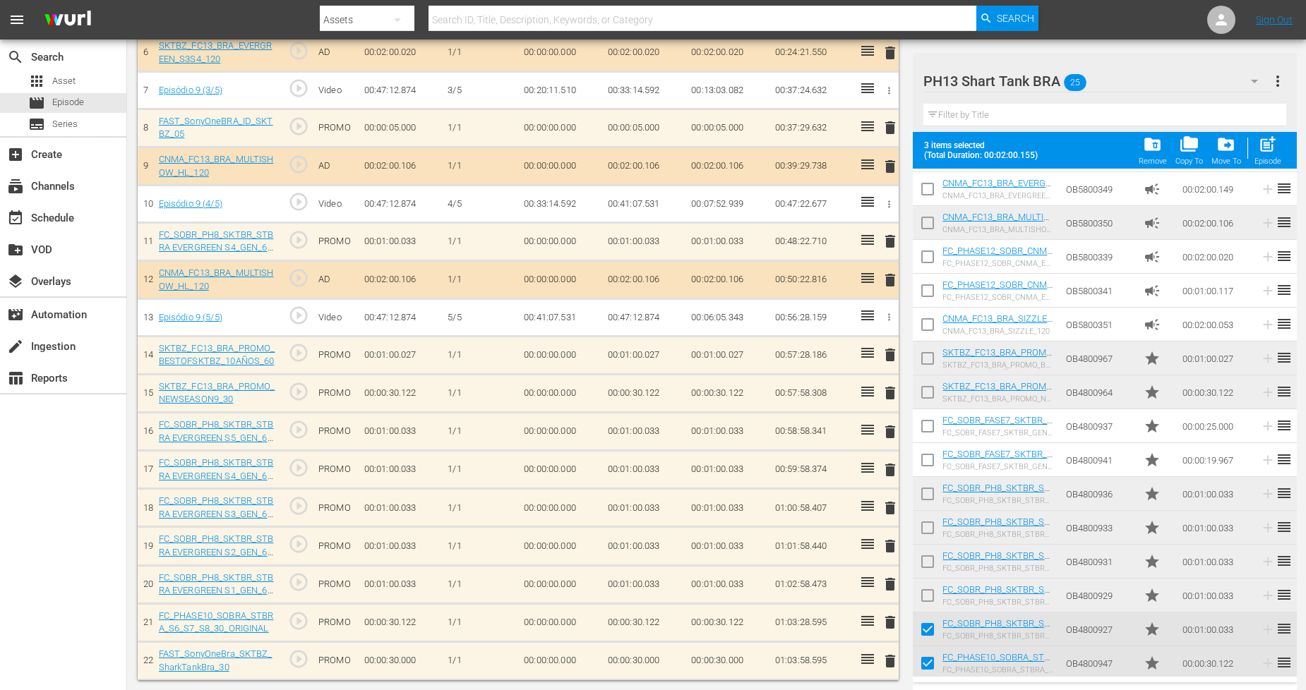
click at [933, 601] on input "checkbox" at bounding box center [928, 599] width 30 height 30
checkbox input "true"
click at [927, 551] on input "checkbox" at bounding box center [928, 565] width 30 height 30
checkbox input "true"
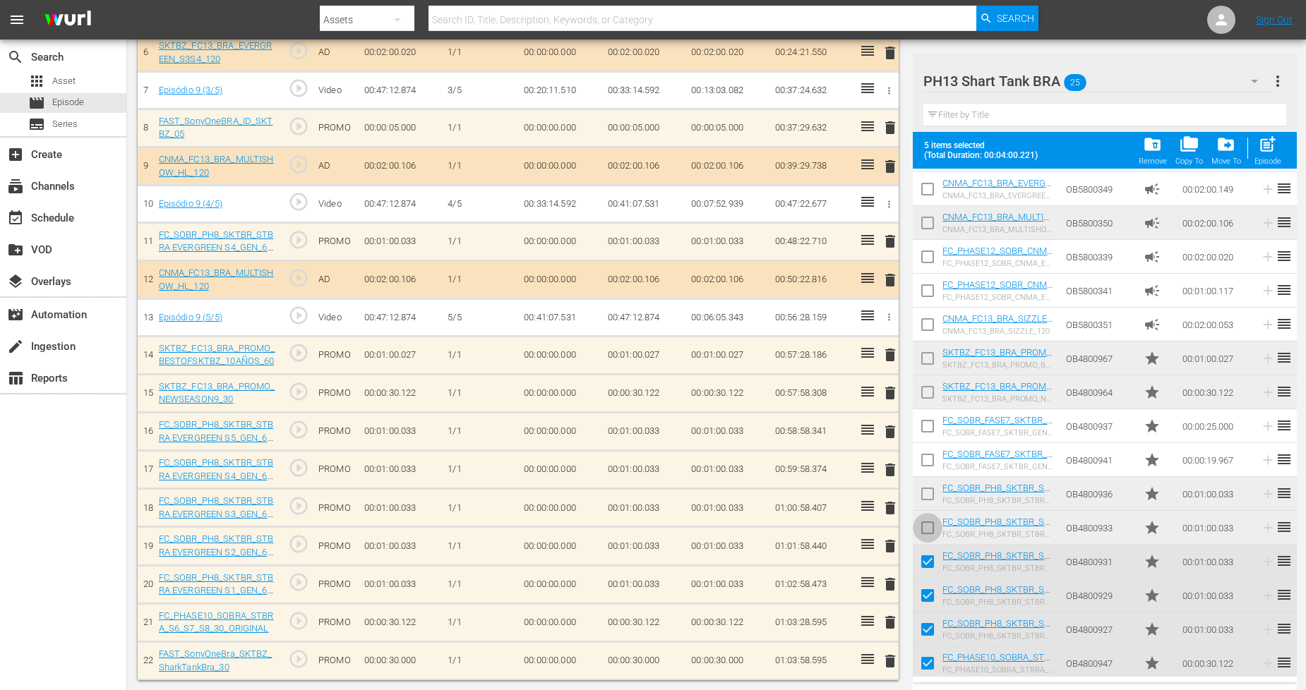
click at [932, 520] on input "checkbox" at bounding box center [928, 531] width 30 height 30
checkbox input "true"
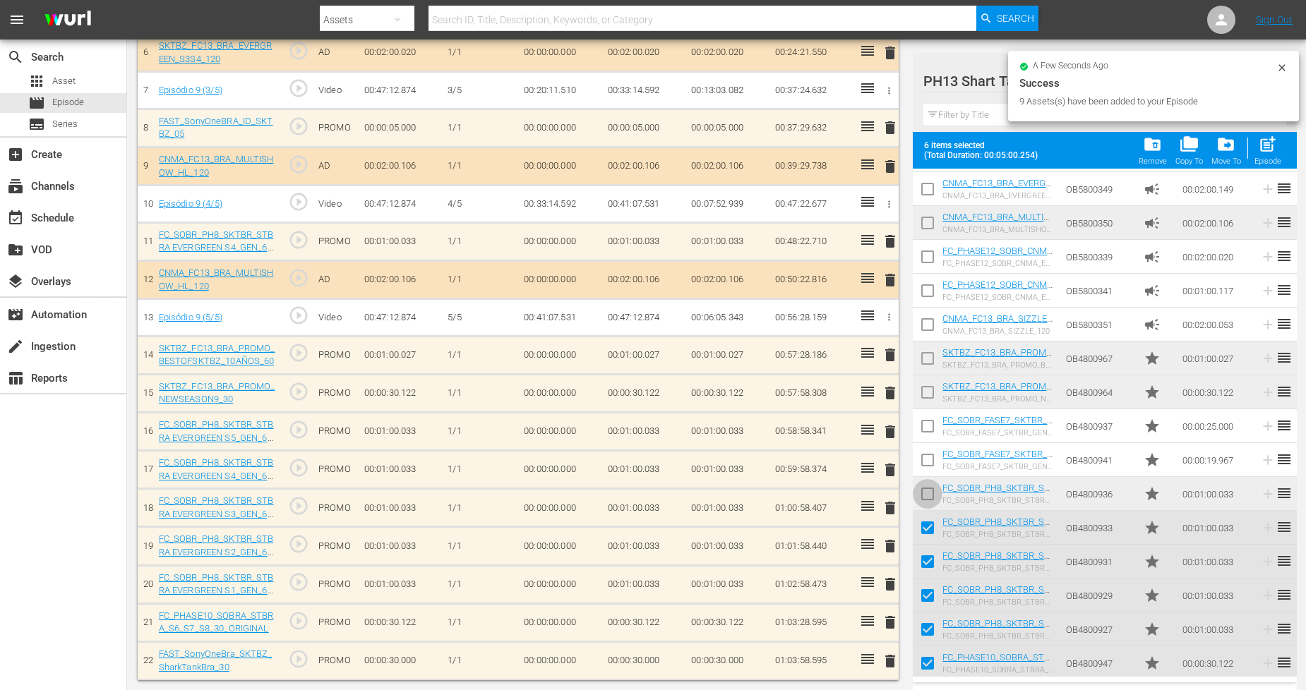
click at [930, 482] on input "checkbox" at bounding box center [928, 497] width 30 height 30
checkbox input "true"
click at [929, 455] on input "checkbox" at bounding box center [928, 463] width 30 height 30
checkbox input "true"
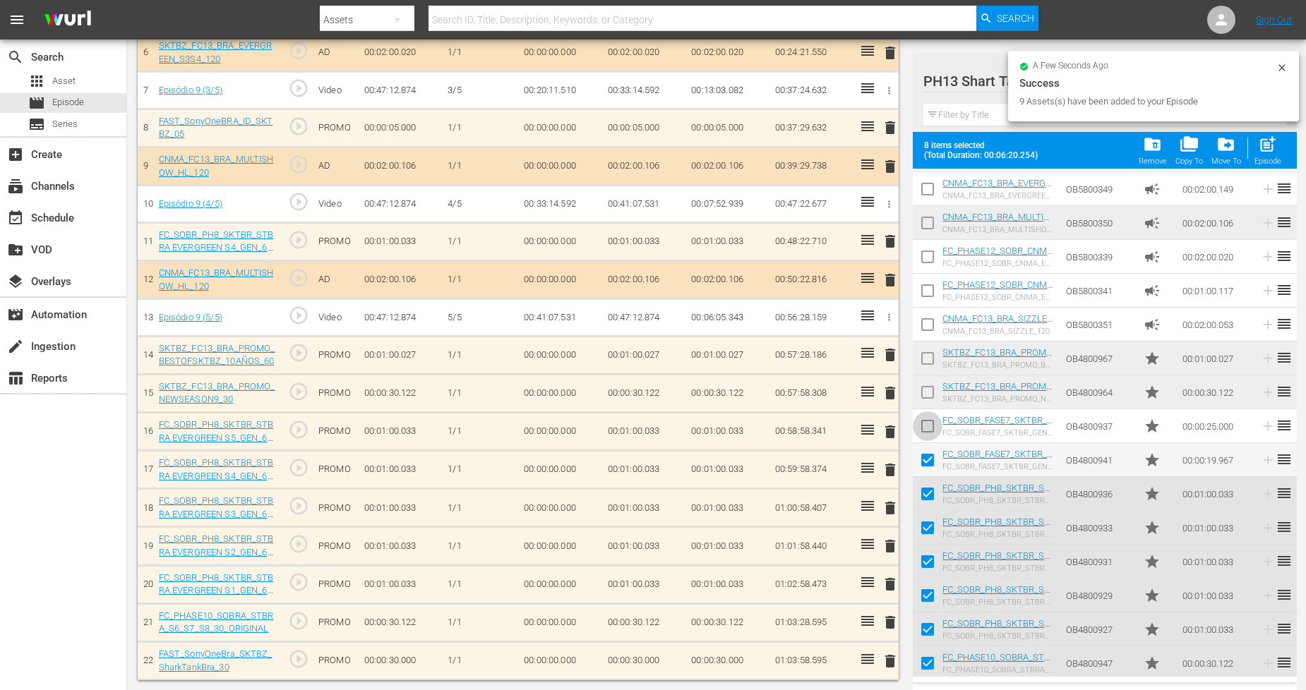
click at [934, 421] on input "checkbox" at bounding box center [928, 429] width 30 height 30
checkbox input "true"
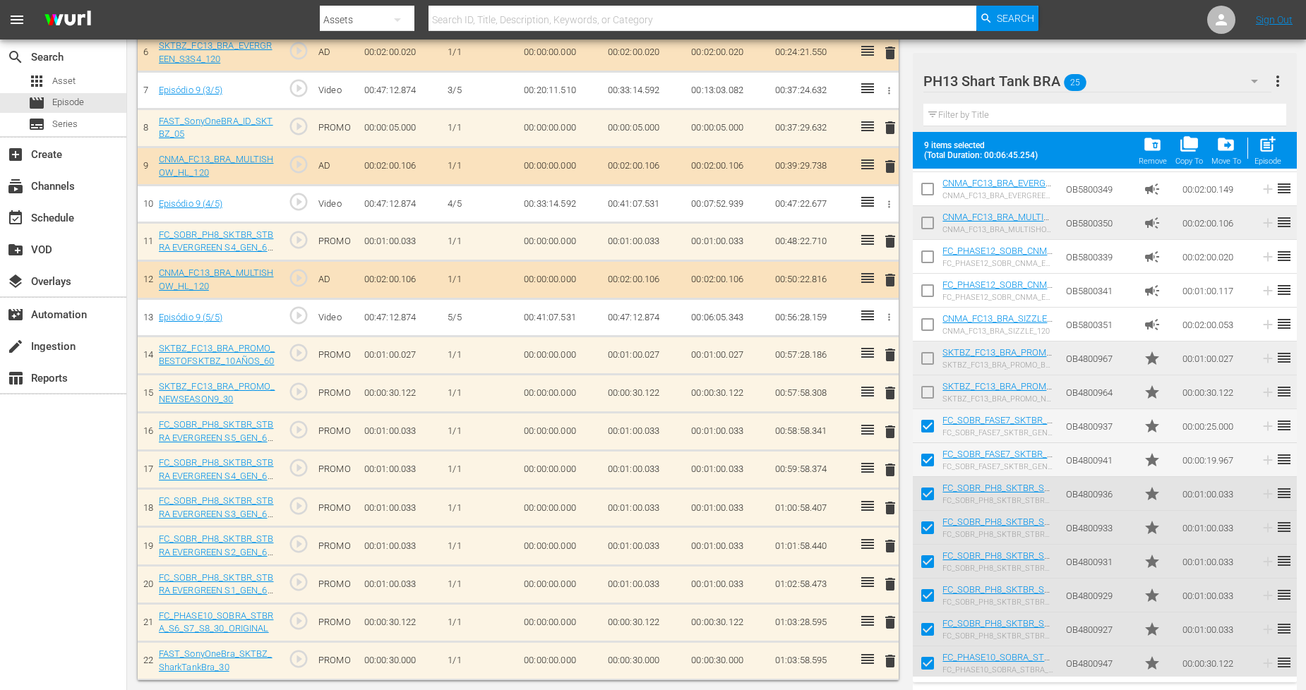
click at [932, 318] on input "checkbox" at bounding box center [928, 328] width 30 height 30
checkbox input "false"
click at [923, 354] on input "checkbox" at bounding box center [928, 362] width 30 height 30
checkbox input "true"
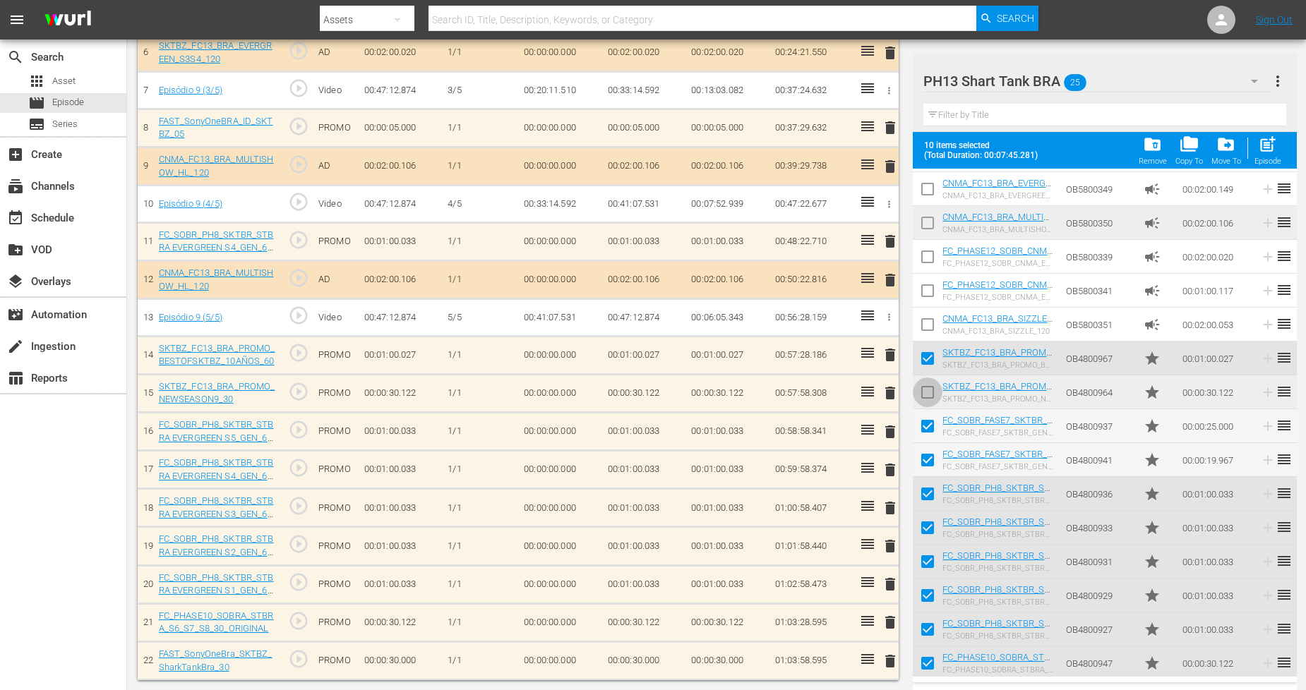
click at [923, 395] on input "checkbox" at bounding box center [928, 396] width 30 height 30
checkbox input "true"
click at [926, 432] on input "checkbox" at bounding box center [928, 429] width 30 height 30
checkbox input "false"
click at [926, 460] on input "checkbox" at bounding box center [928, 463] width 30 height 30
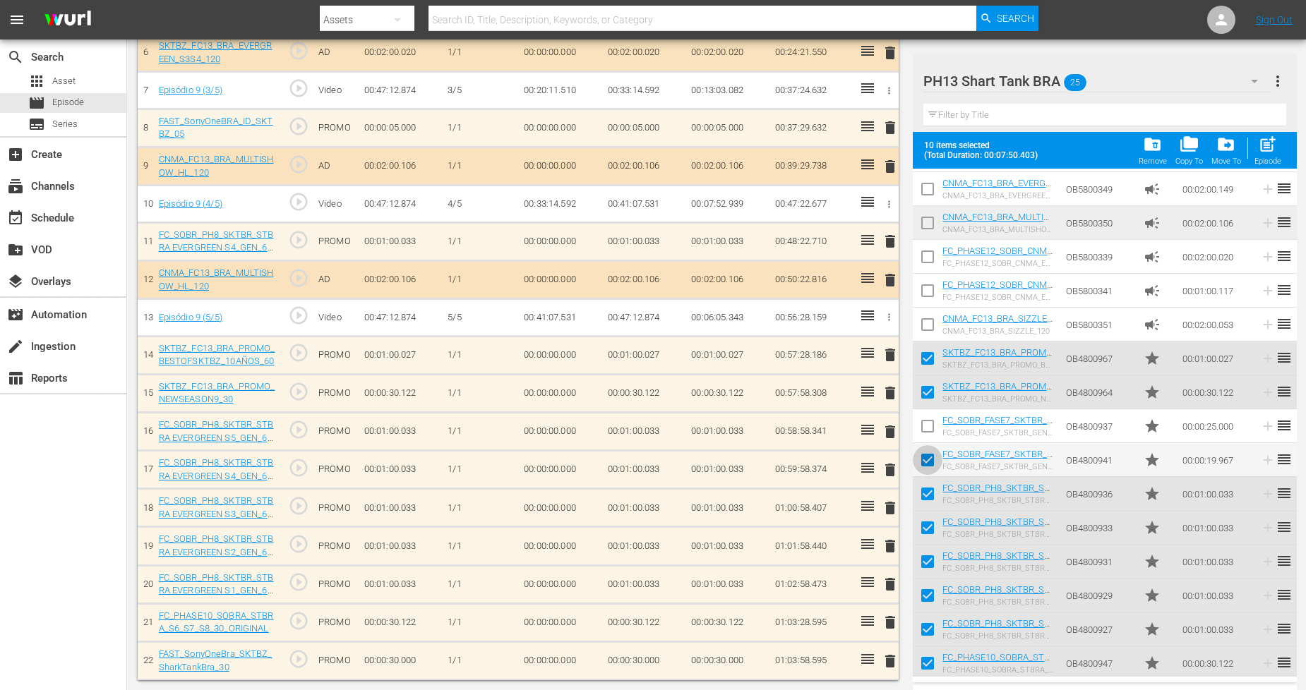
checkbox input "false"
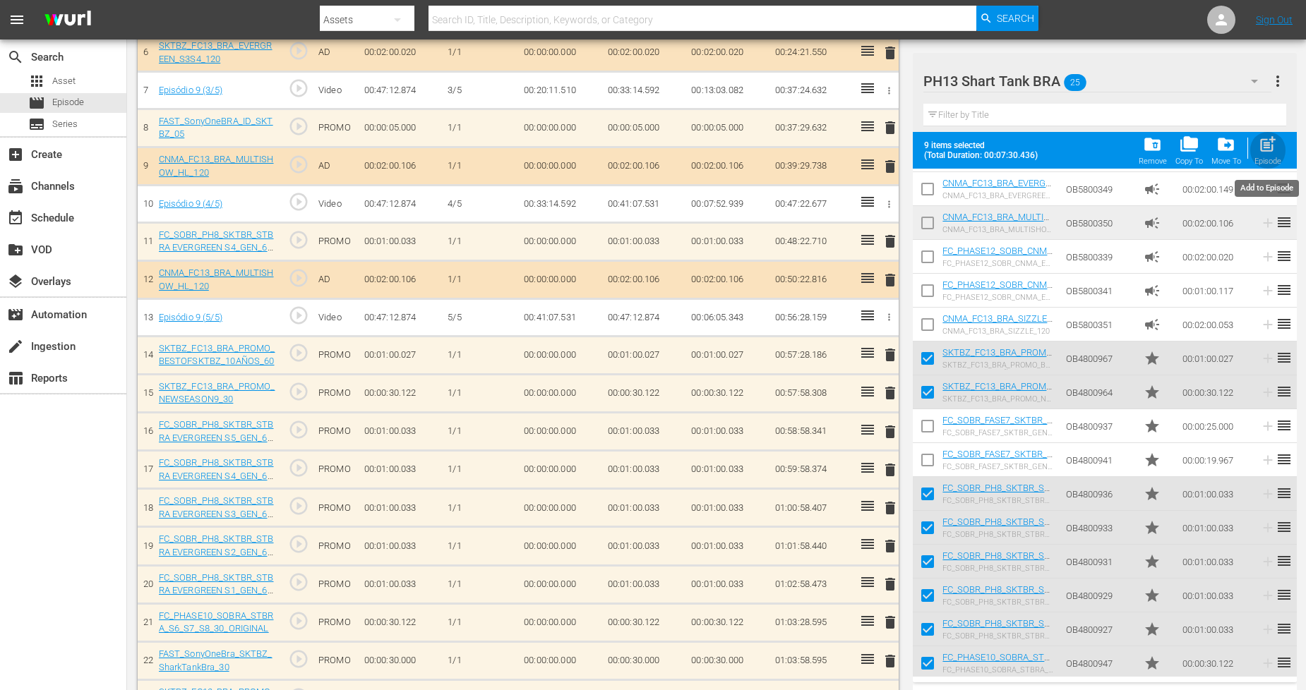
click at [1185, 157] on div "Episode" at bounding box center [1268, 161] width 27 height 9
checkbox input "false"
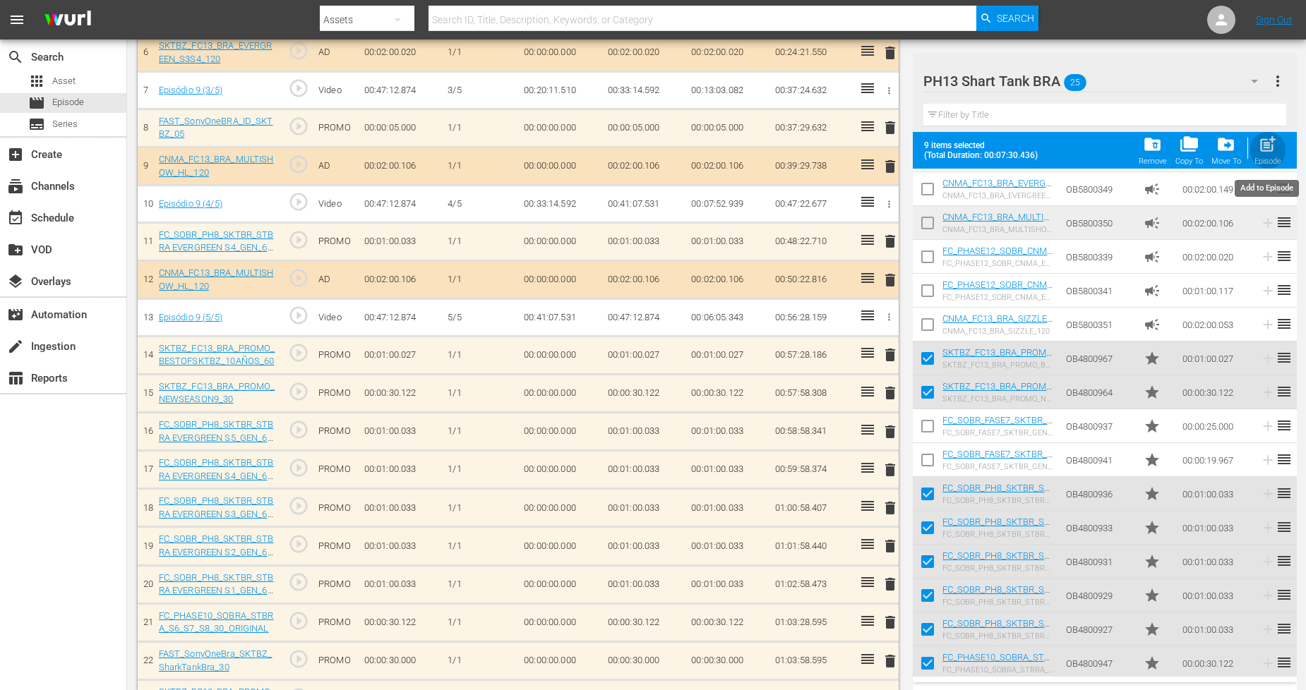
checkbox input "false"
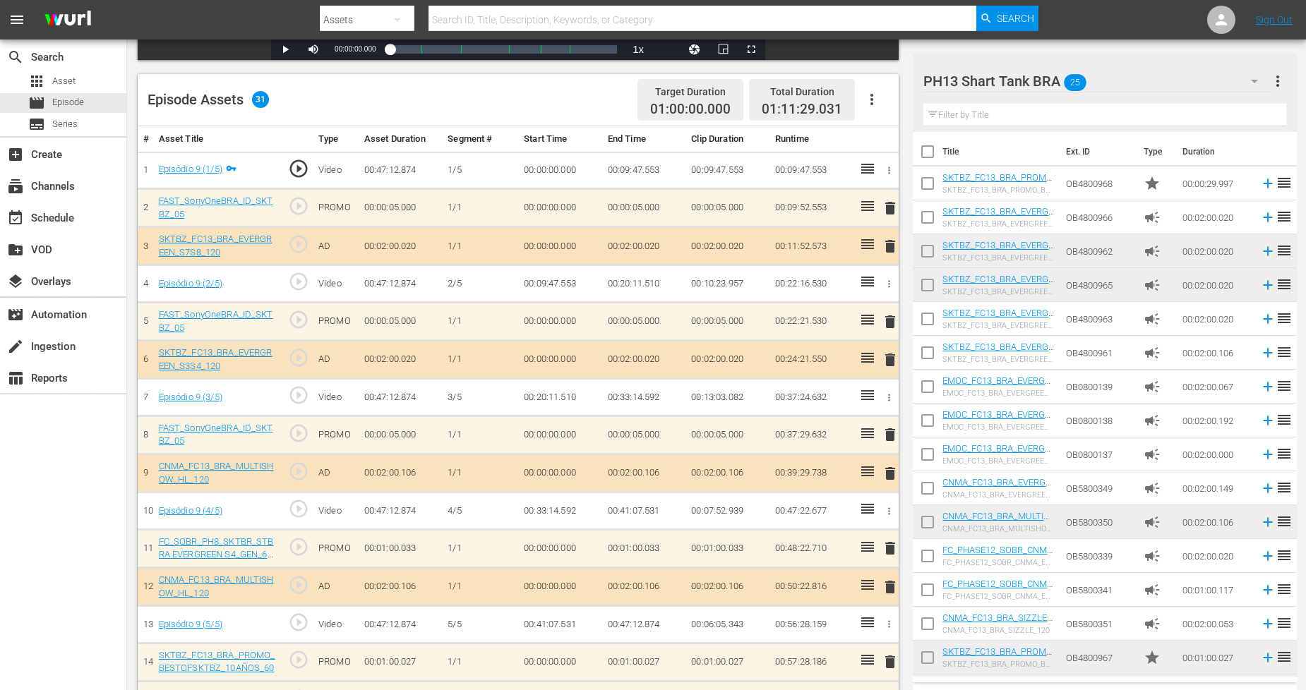
scroll to position [0, 0]
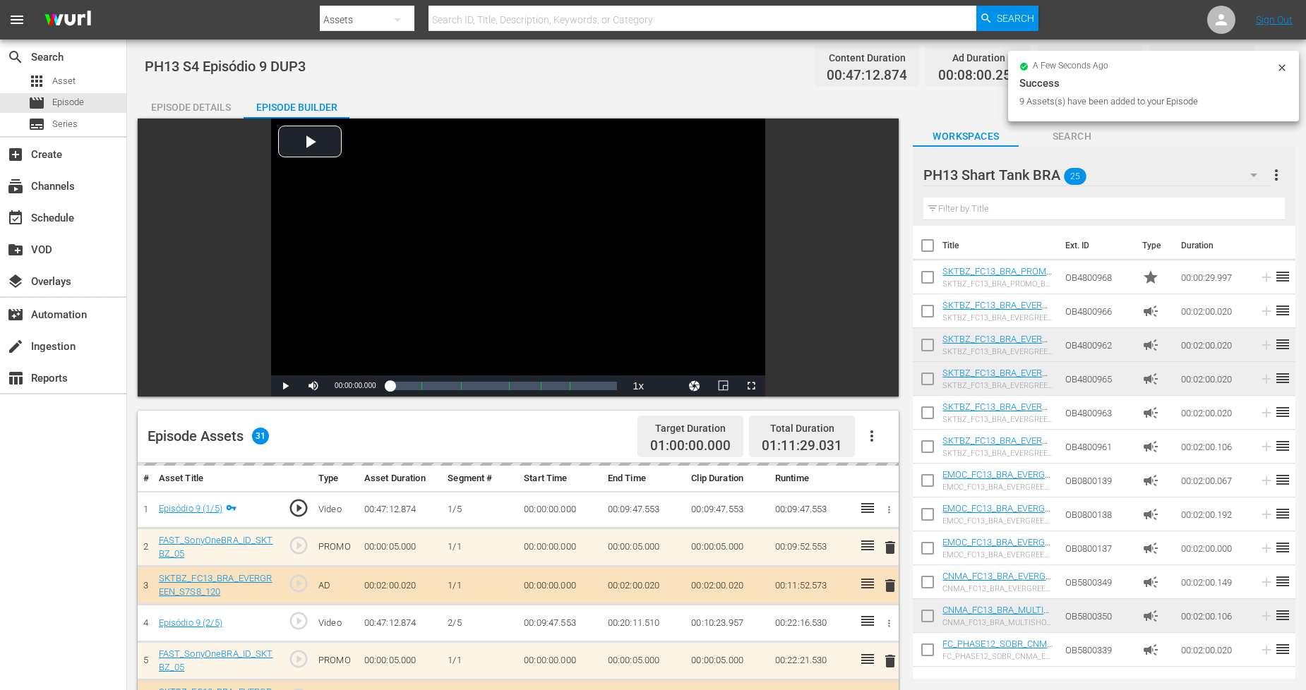
click at [1185, 65] on icon at bounding box center [1281, 67] width 11 height 11
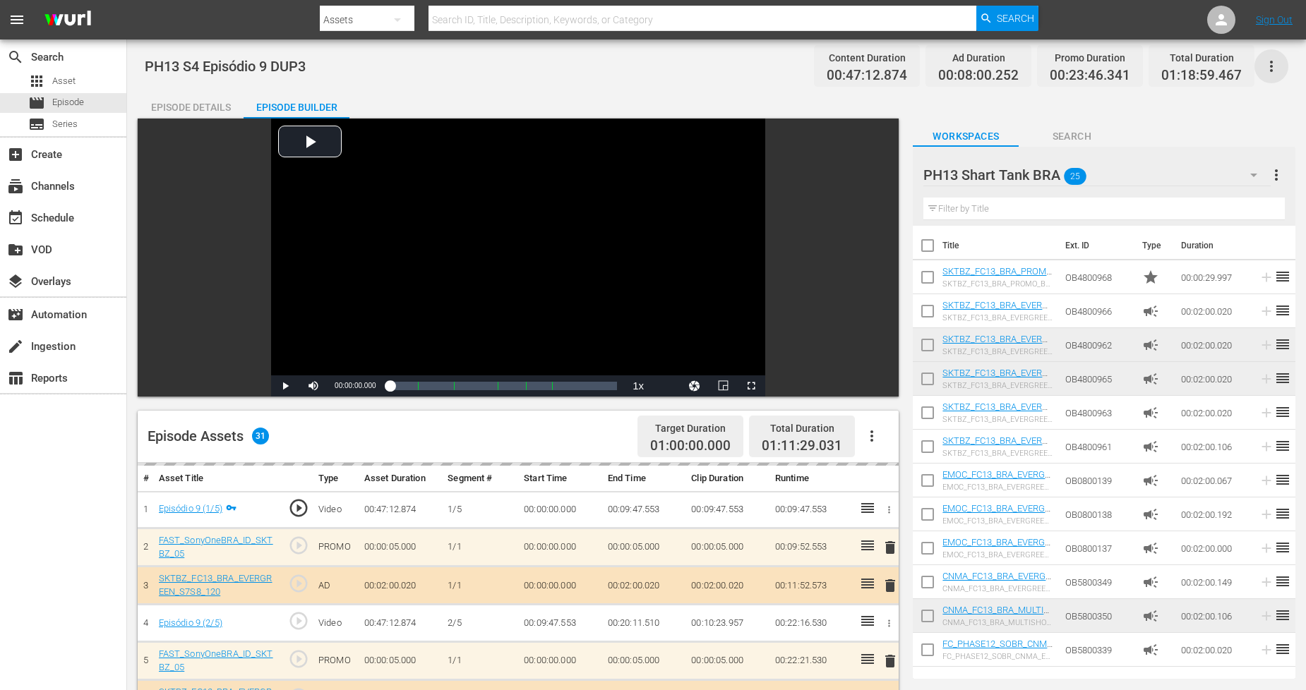
click at [1185, 66] on icon "button" at bounding box center [1271, 66] width 17 height 17
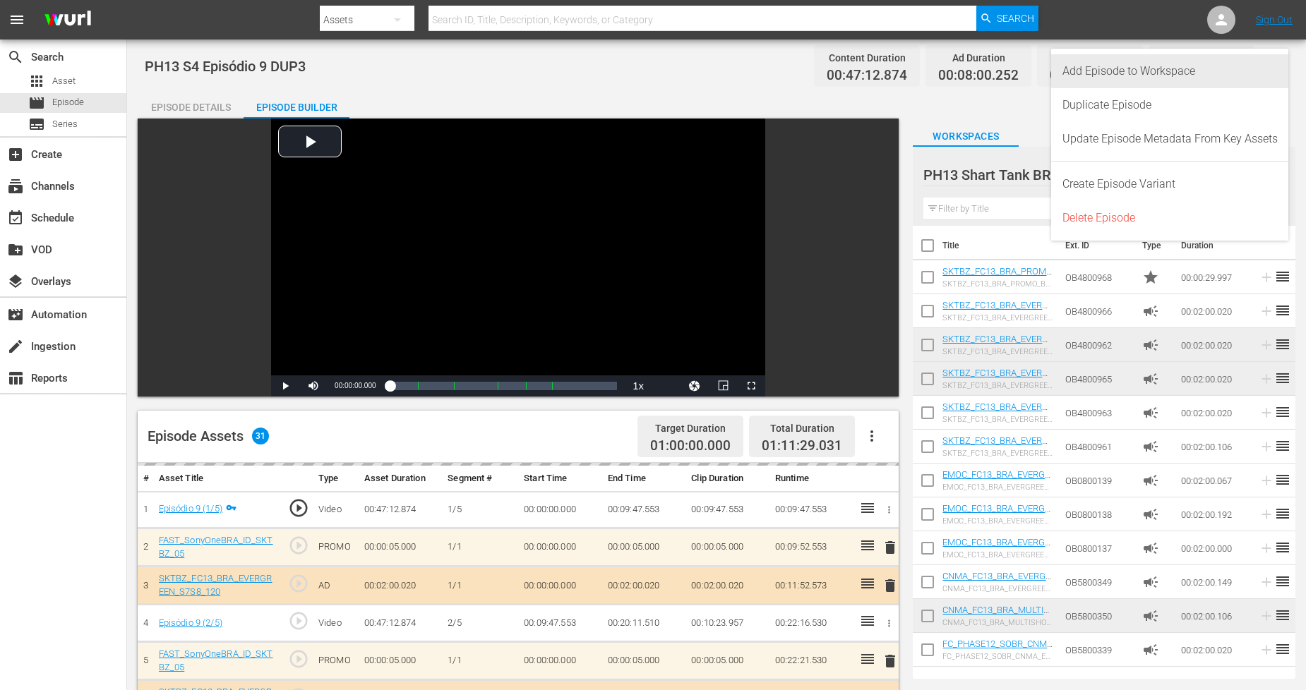
click at [1185, 74] on div "Add Episode to Workspace" at bounding box center [1169, 71] width 215 height 34
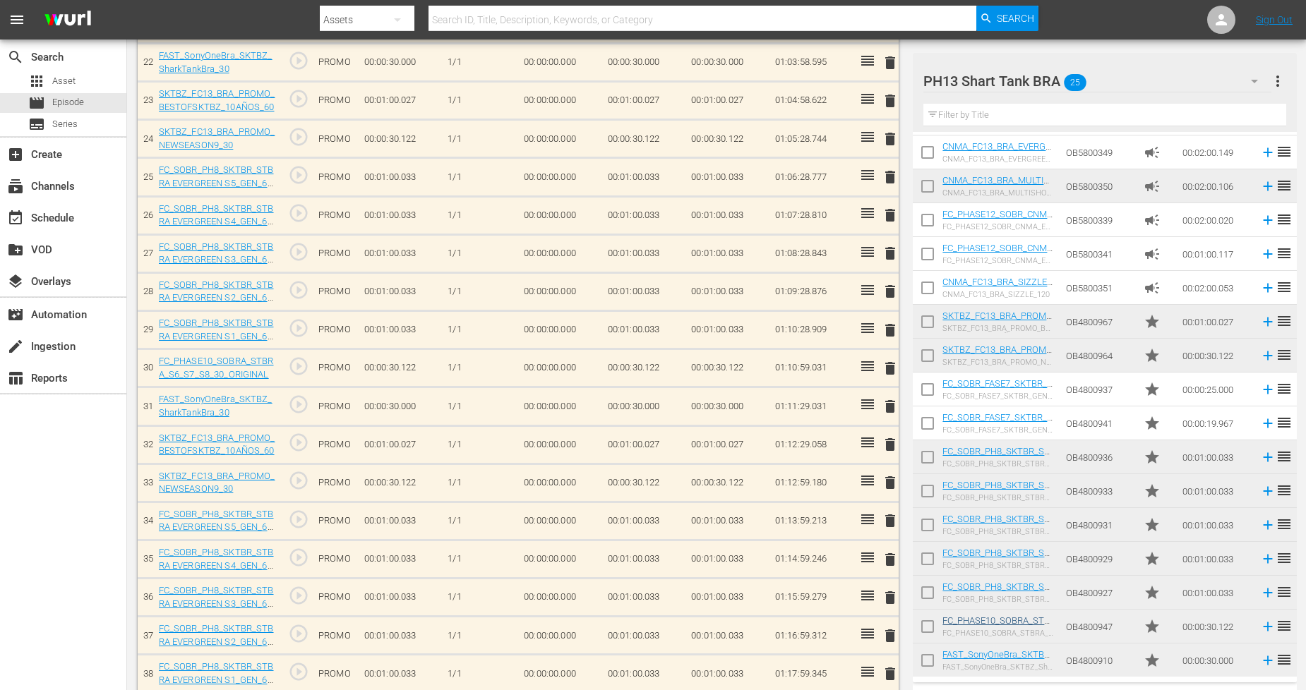
scroll to position [1255, 0]
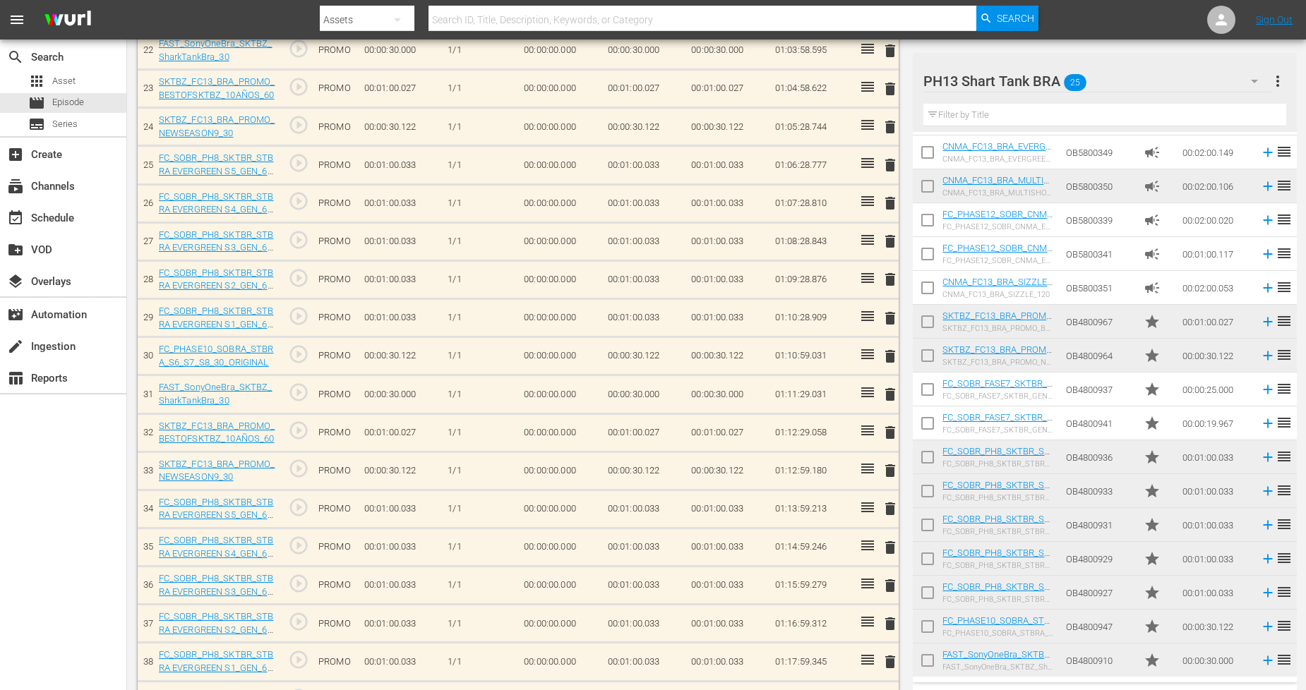
click at [926, 621] on input "checkbox" at bounding box center [928, 664] width 30 height 30
checkbox input "true"
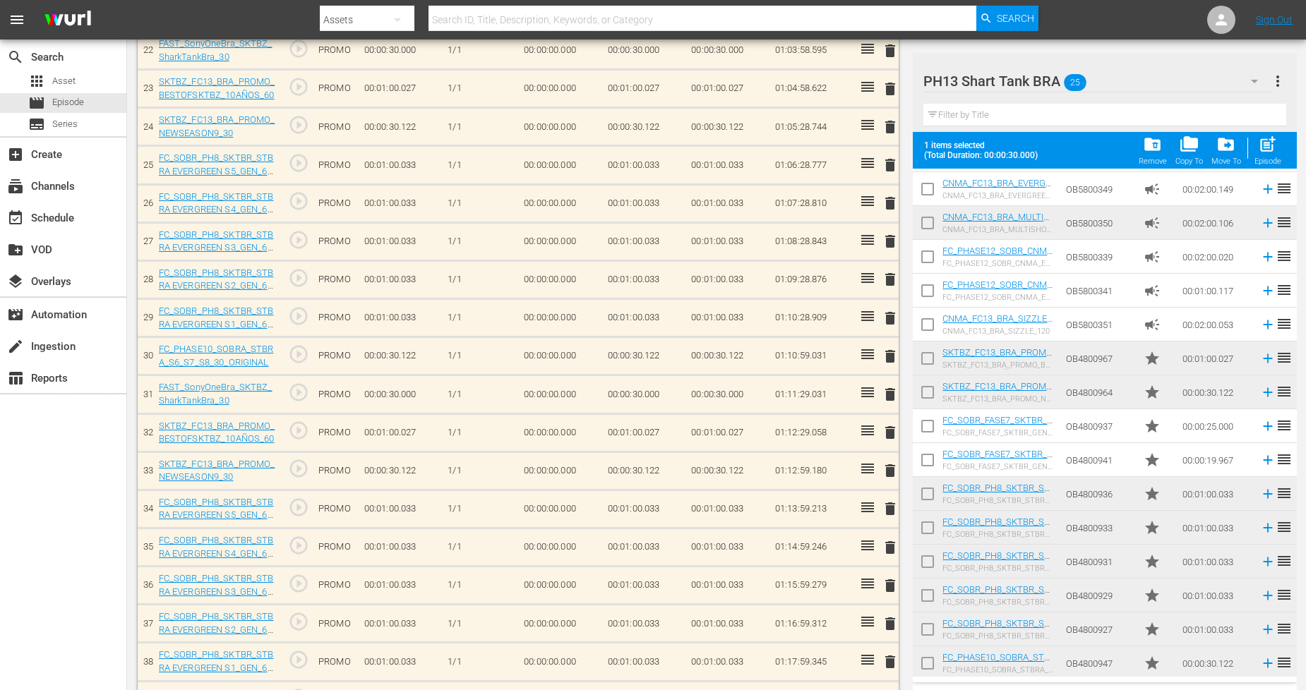
click at [929, 621] on input "checkbox" at bounding box center [928, 633] width 30 height 30
checkbox input "true"
click at [928, 621] on input "checkbox" at bounding box center [928, 667] width 30 height 30
checkbox input "true"
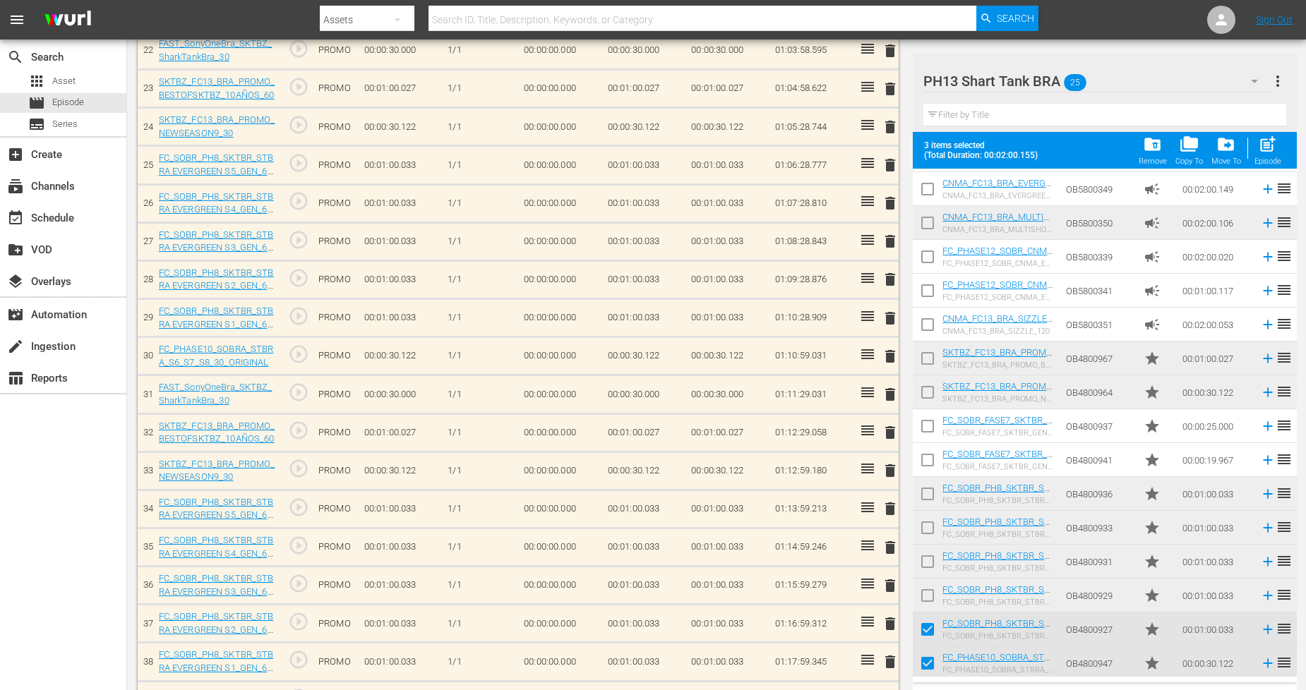
click at [930, 589] on input "checkbox" at bounding box center [928, 599] width 30 height 30
checkbox input "true"
click at [930, 566] on input "checkbox" at bounding box center [928, 565] width 30 height 30
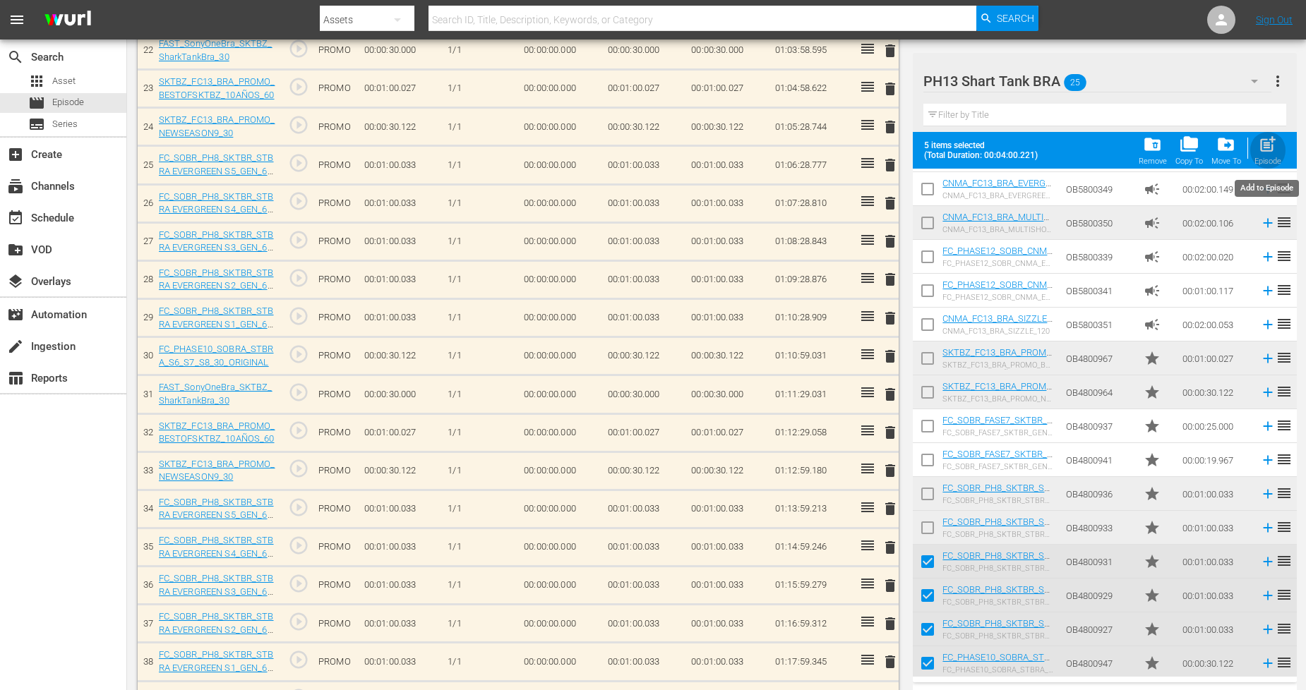
click at [1185, 164] on div "Episode" at bounding box center [1268, 161] width 27 height 9
checkbox input "false"
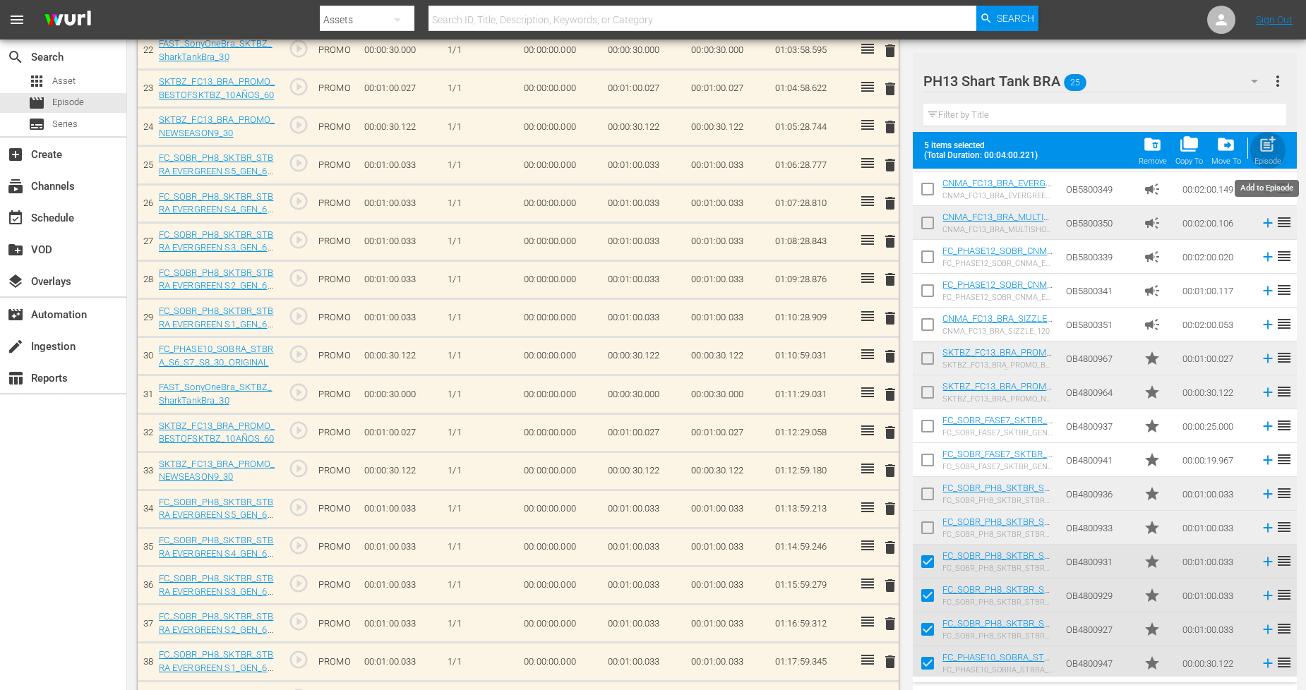
checkbox input "false"
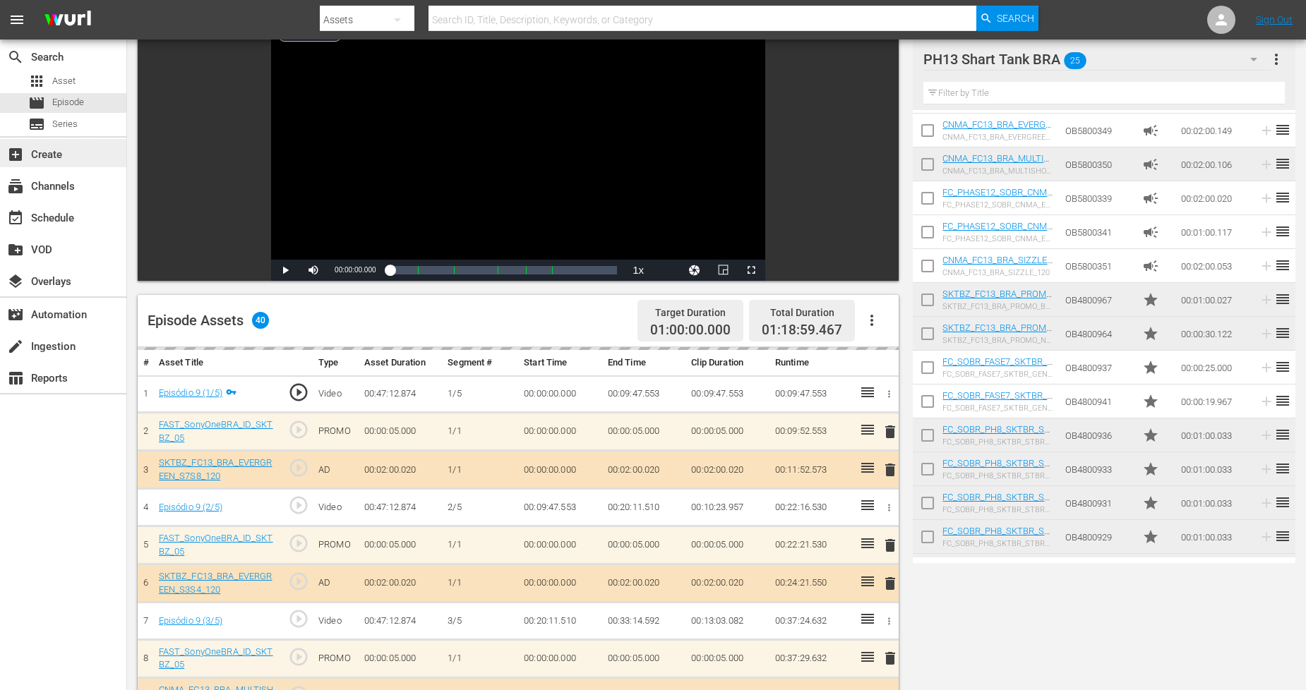
scroll to position [0, 0]
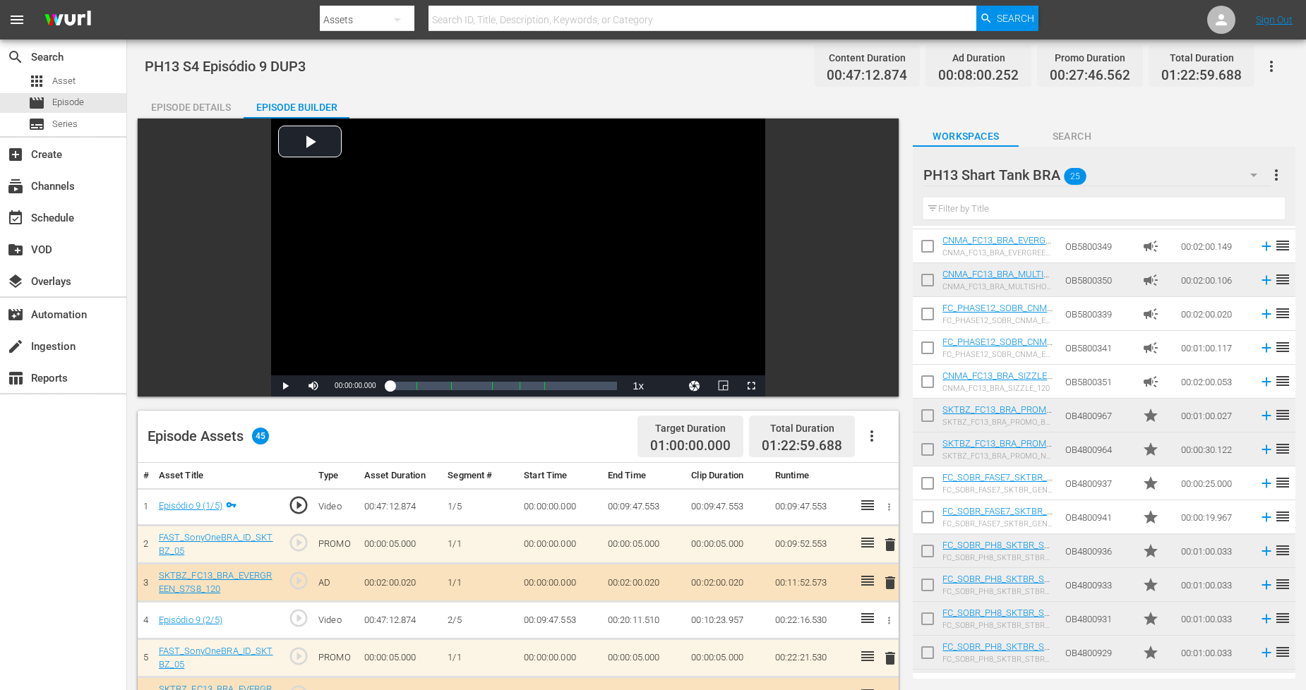
click at [1185, 182] on div "PH13 Shart Tank BRA 25" at bounding box center [1096, 175] width 347 height 40
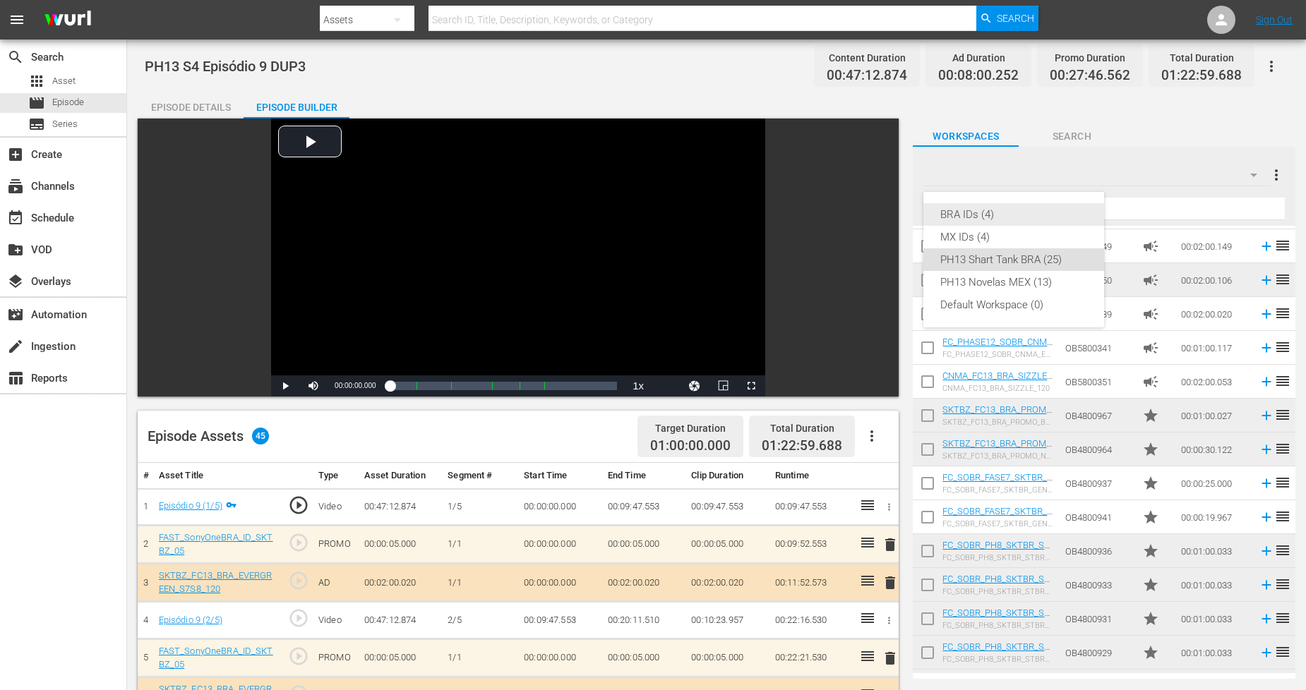
click at [1024, 221] on div "BRA IDs (4)" at bounding box center [1013, 214] width 147 height 23
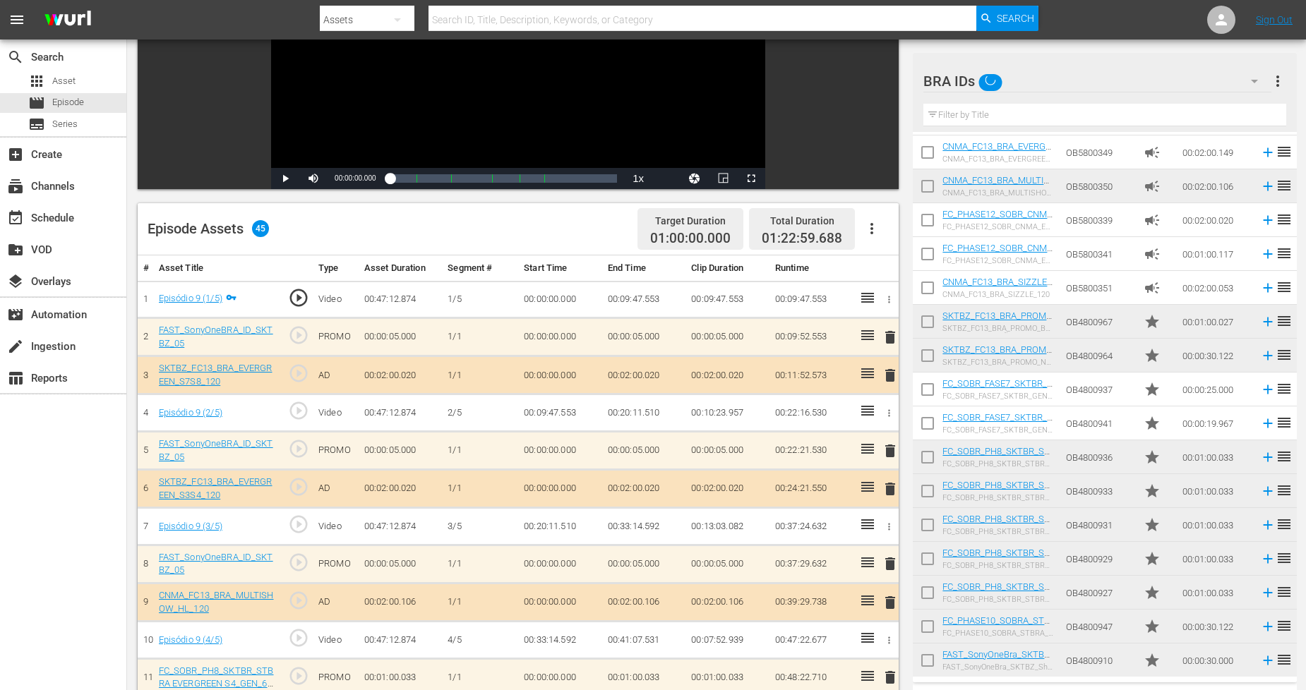
scroll to position [235, 0]
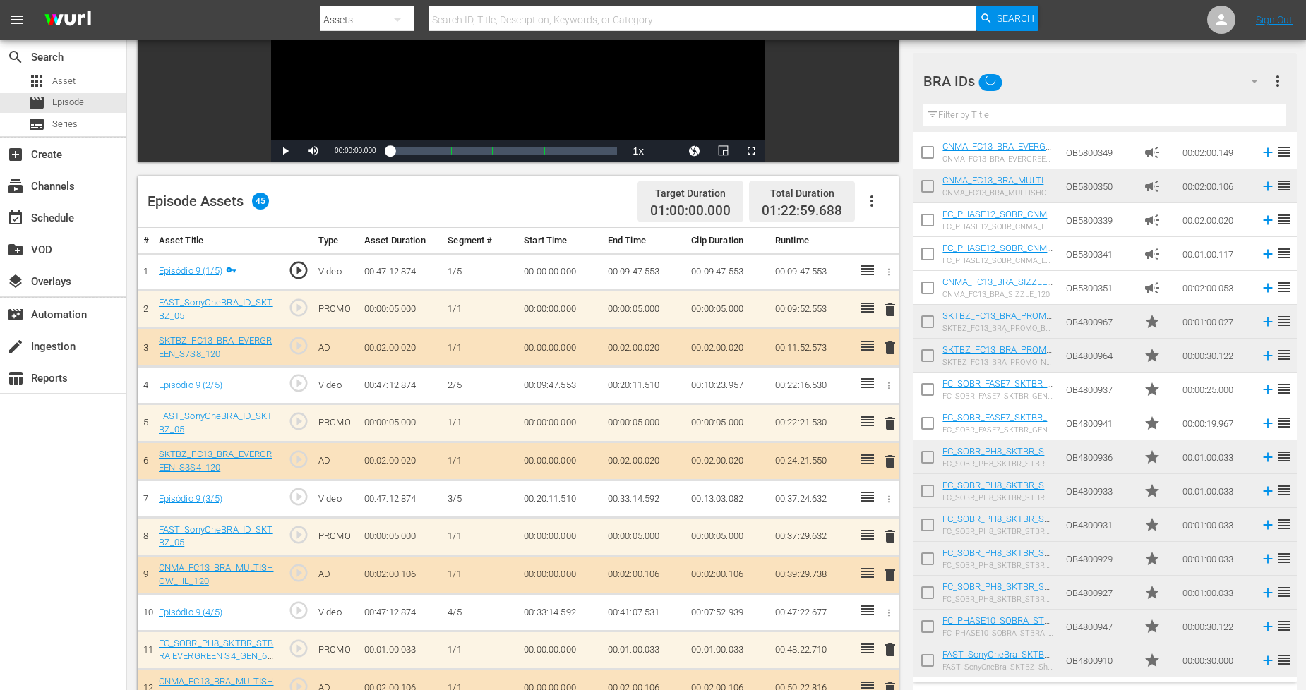
click at [894, 424] on span "delete" at bounding box center [890, 423] width 17 height 17
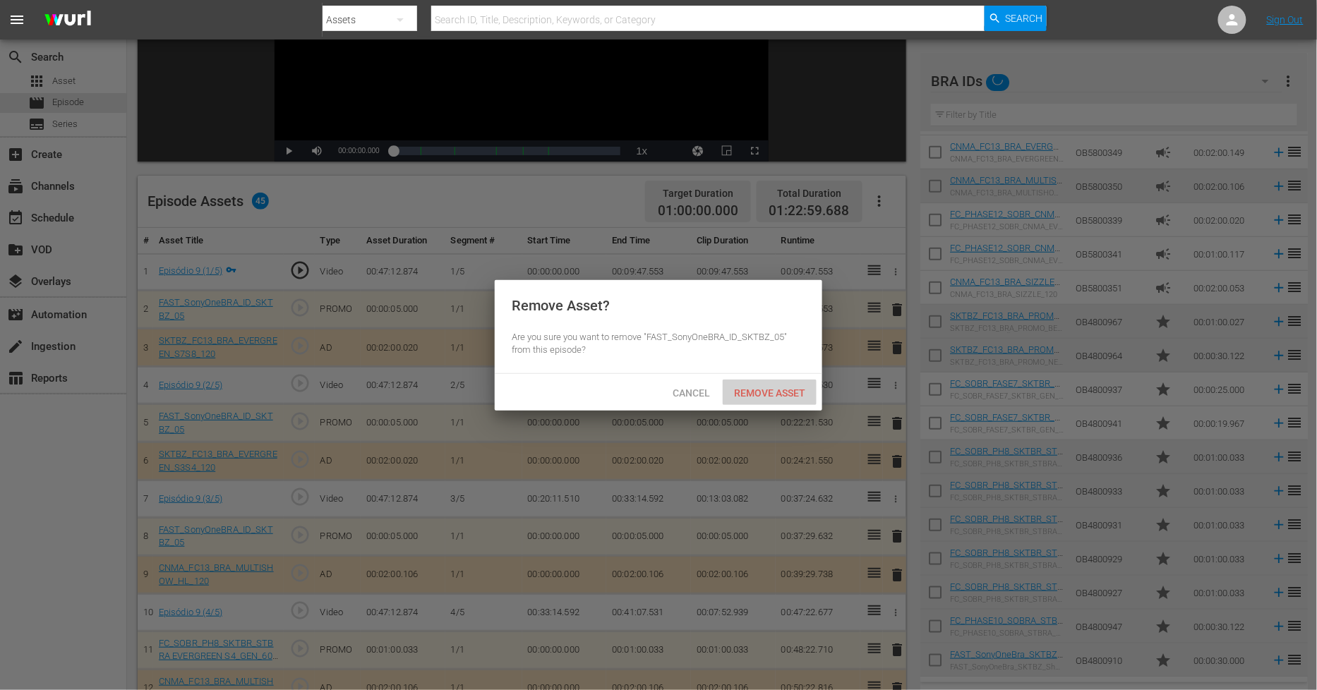
click at [764, 397] on span "Remove Asset" at bounding box center [770, 393] width 94 height 11
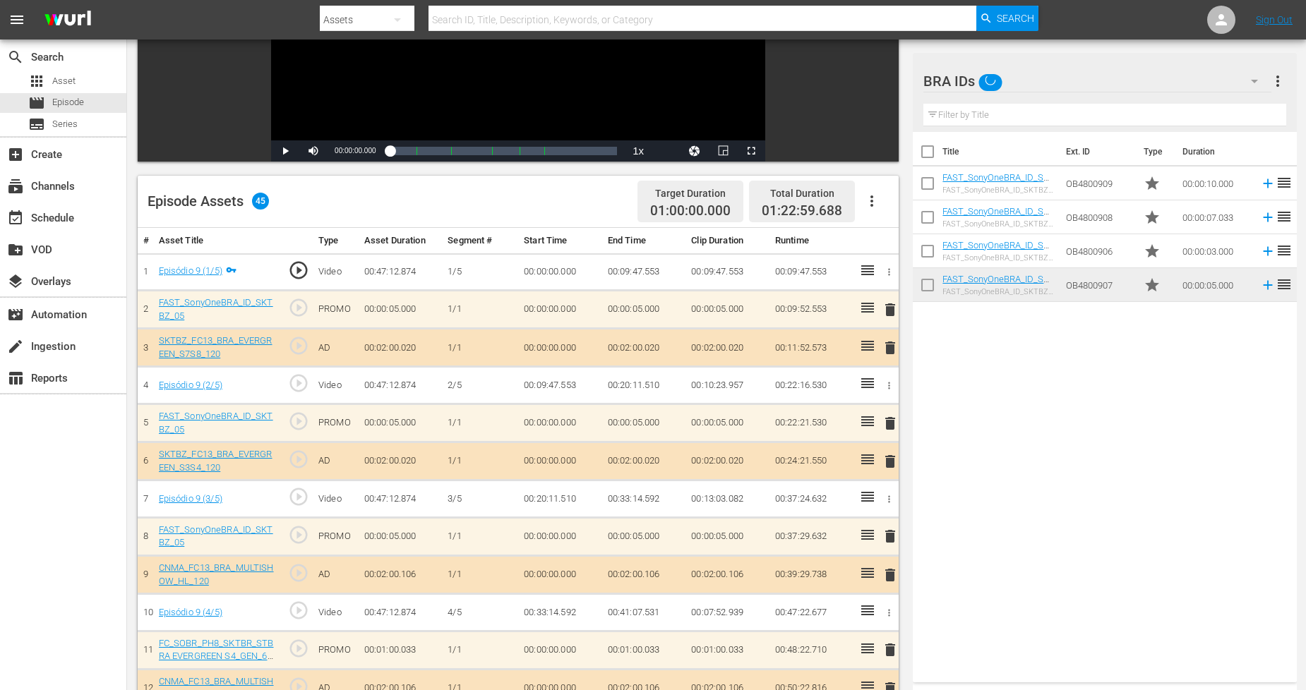
scroll to position [0, 0]
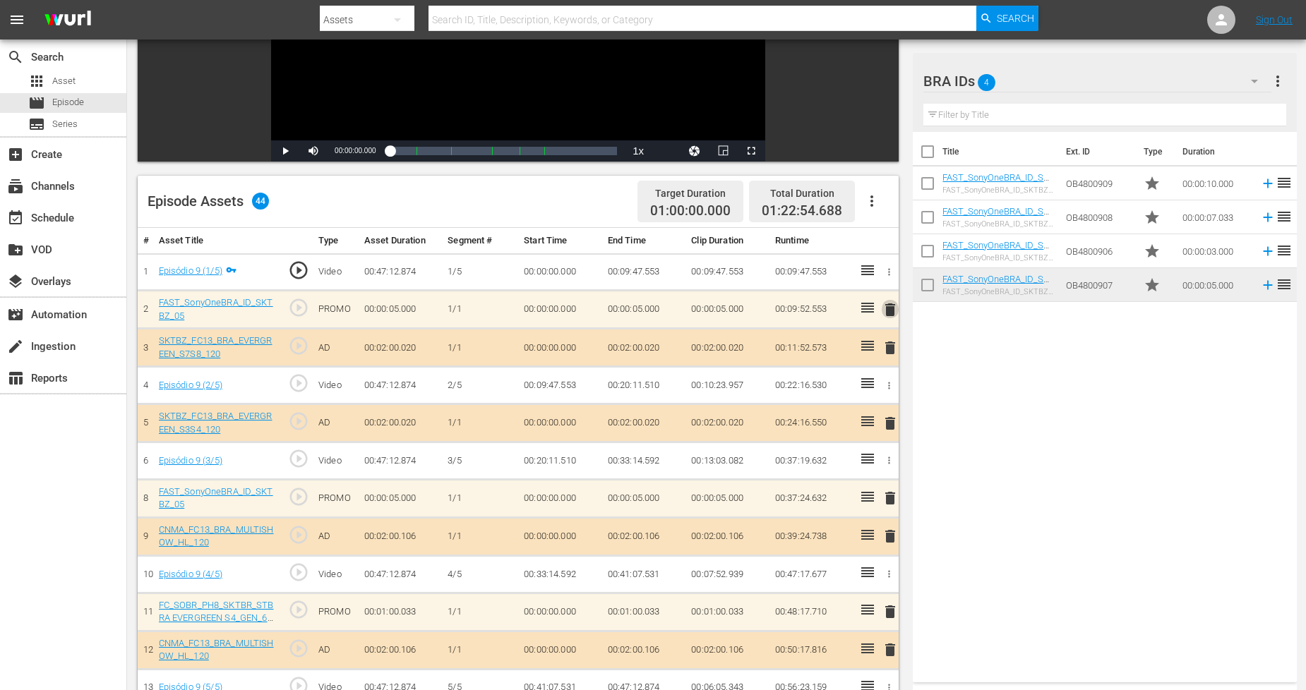
click at [892, 315] on span "delete" at bounding box center [890, 309] width 17 height 17
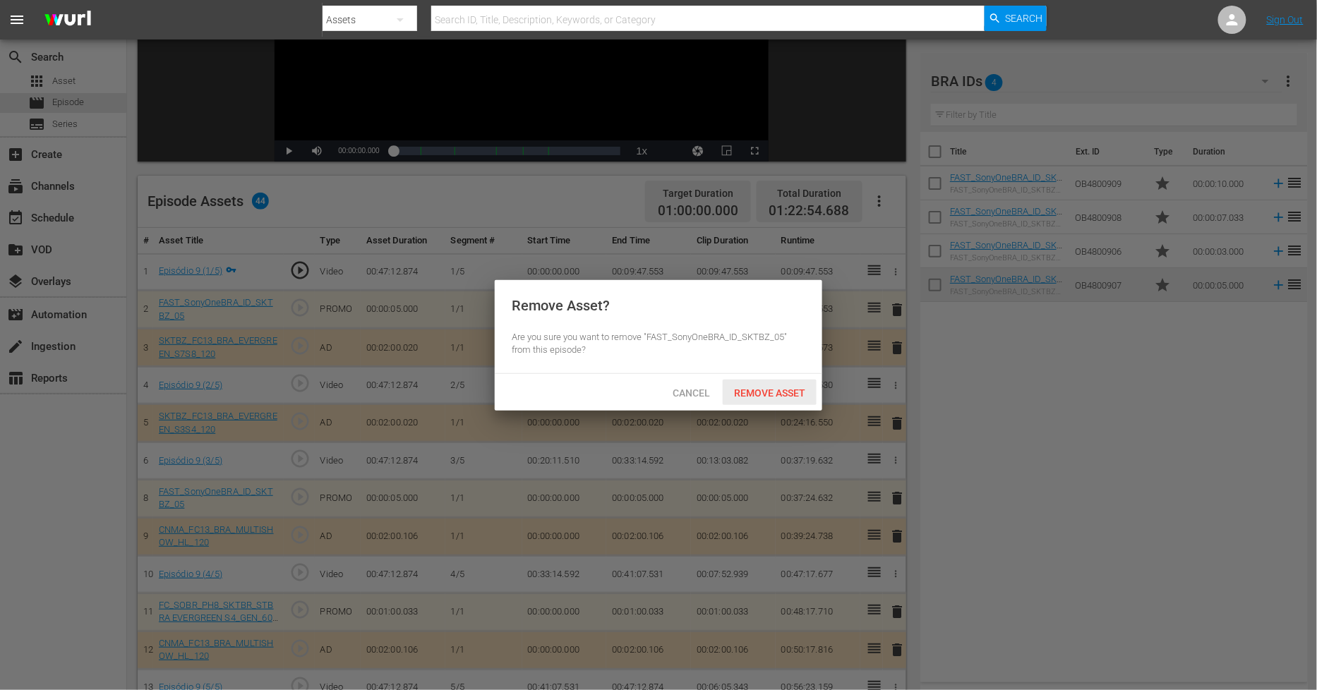
click at [765, 389] on span "Remove Asset" at bounding box center [770, 393] width 94 height 11
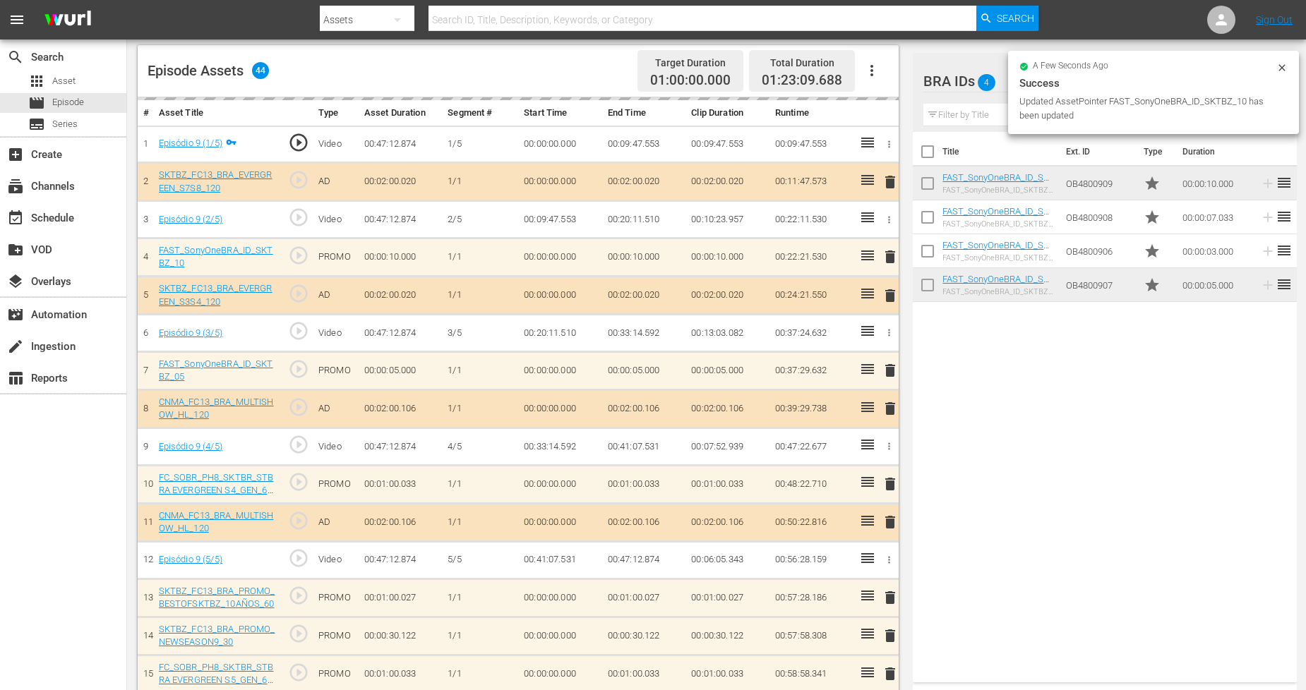
scroll to position [392, 0]
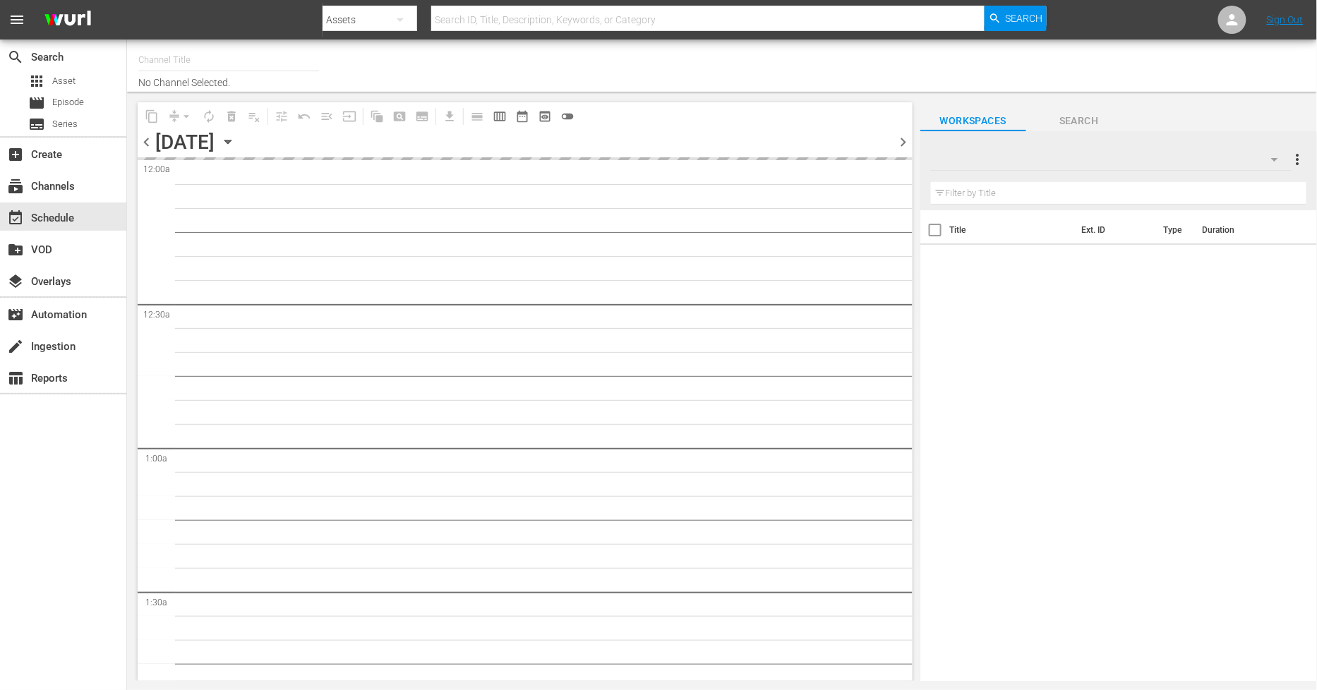
type input "Sony One Shark Tank BRA (1401)"
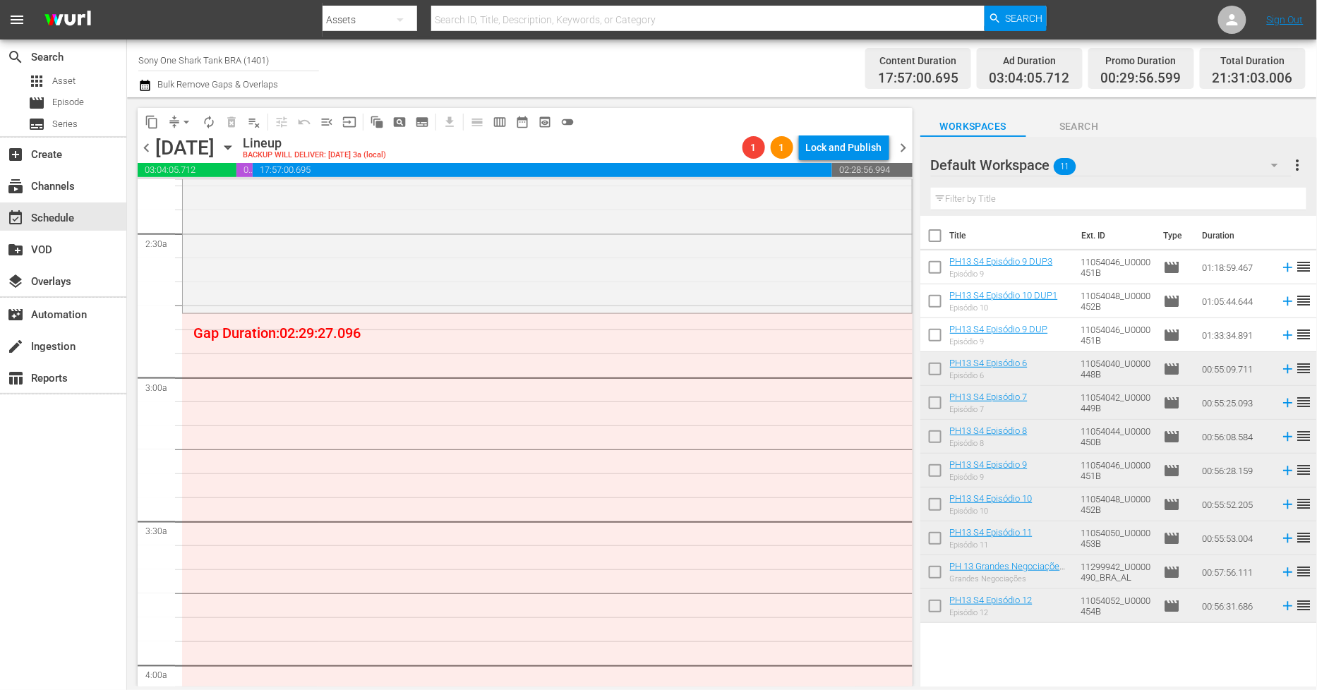
scroll to position [706, 0]
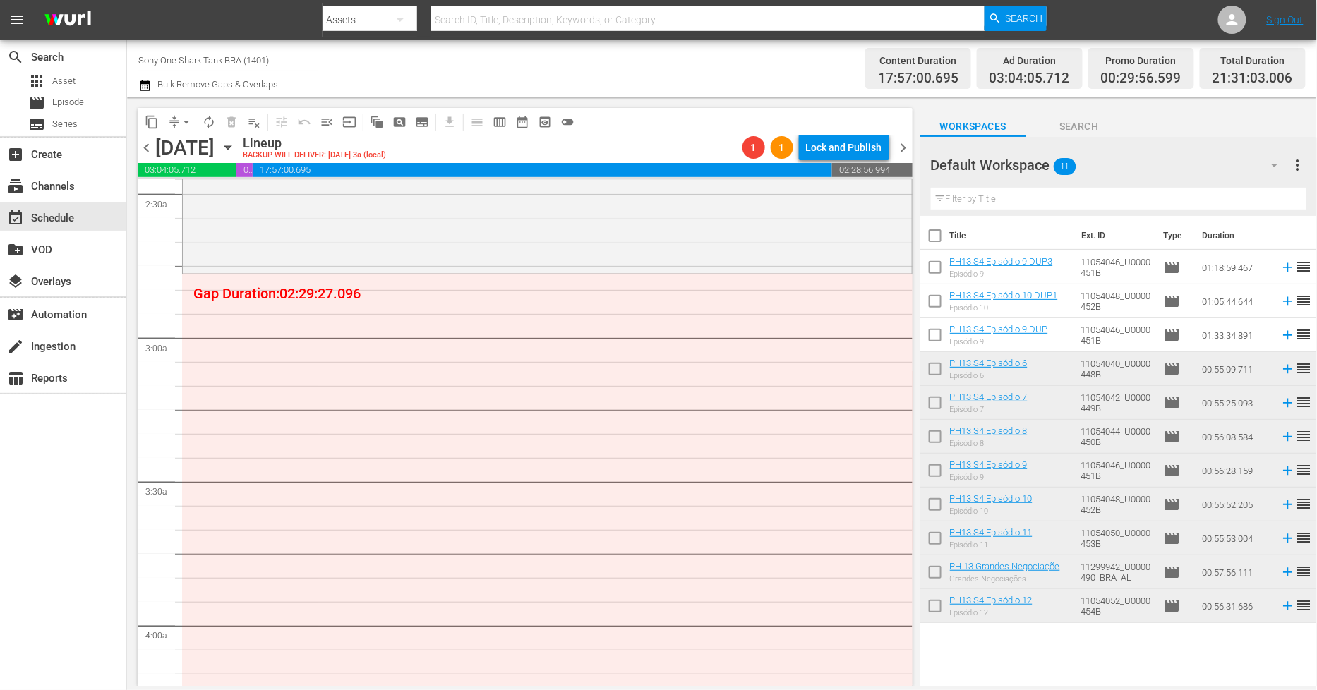
click at [1180, 171] on div "Default Workspace 11" at bounding box center [1111, 165] width 361 height 40
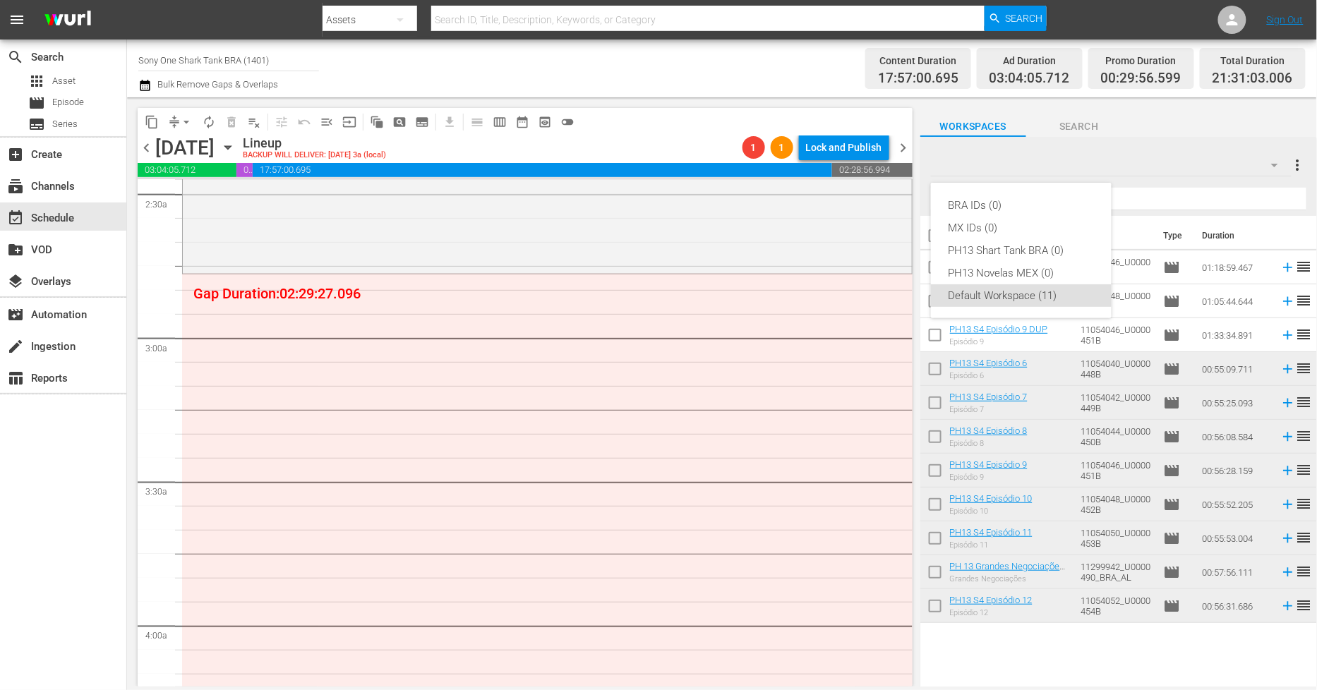
click at [1180, 171] on div "BRA IDs (0) MX IDs (0) PH13 Shart Tank BRA (0) PH13 Novelas MEX (0) Default Wor…" at bounding box center [658, 345] width 1317 height 690
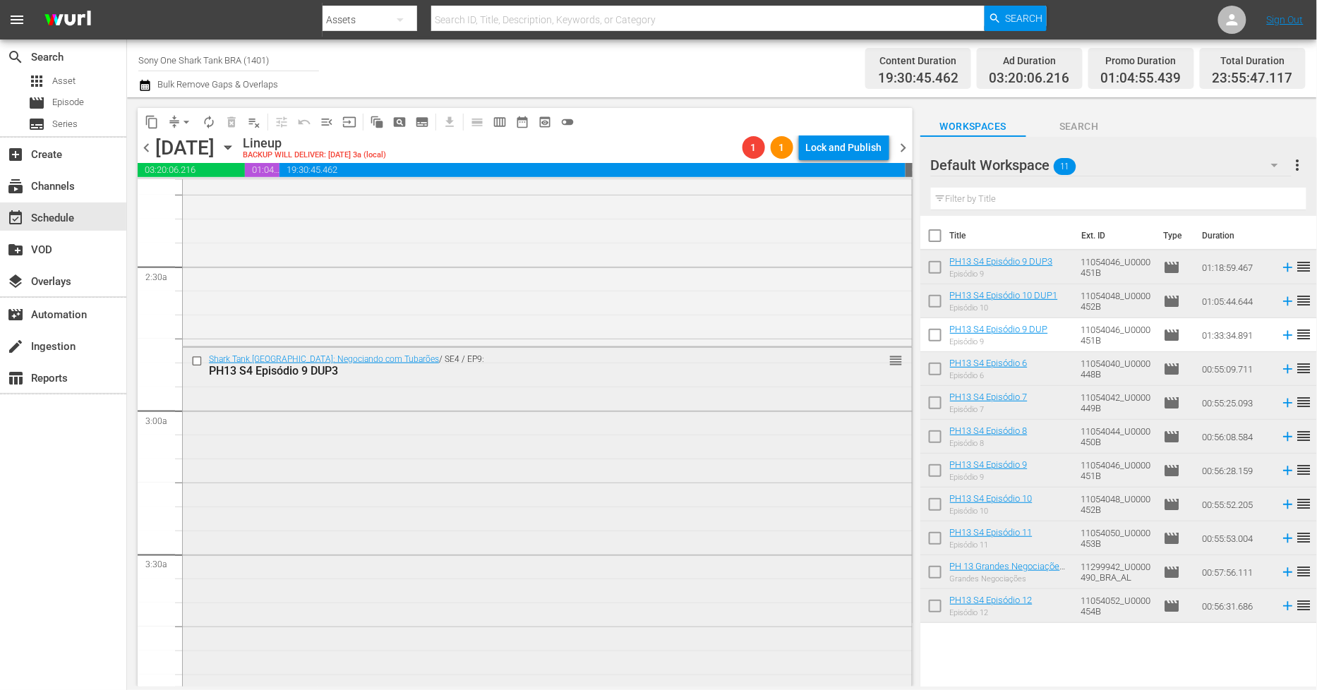
scroll to position [627, 0]
click at [187, 120] on span "arrow_drop_down" at bounding box center [186, 122] width 14 height 14
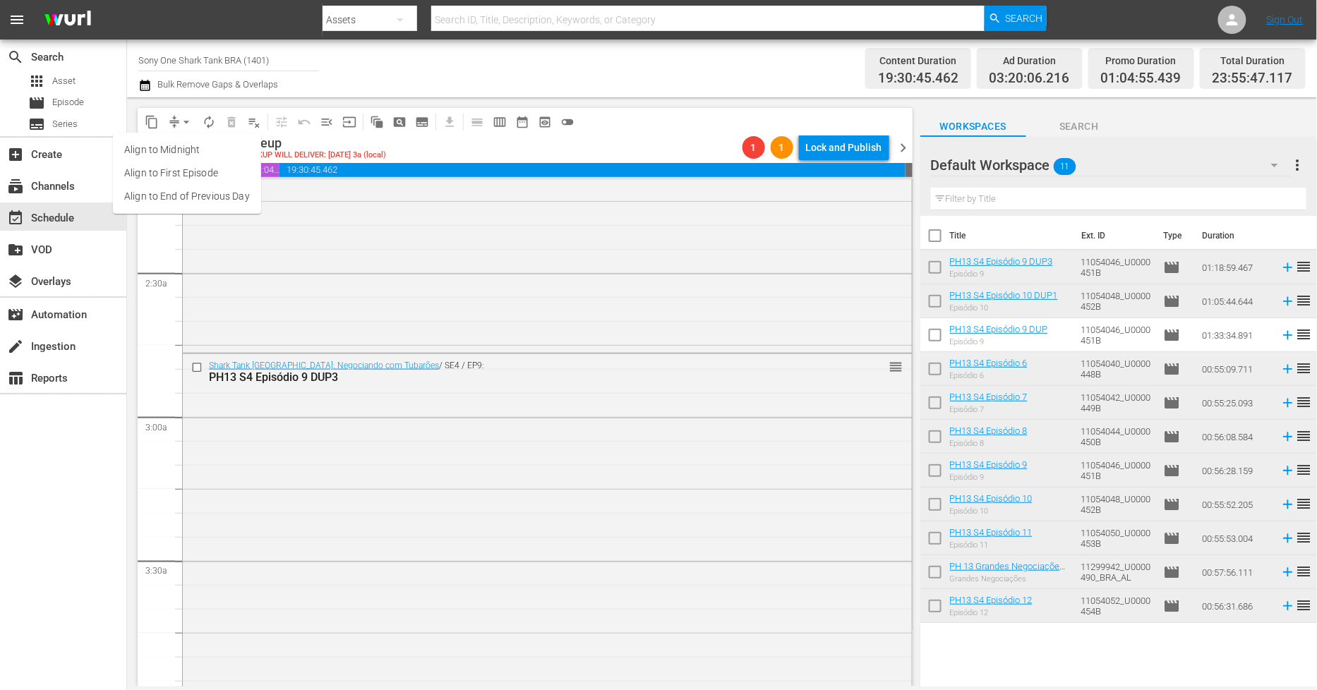
click at [172, 146] on li "Align to Midnight" at bounding box center [187, 149] width 148 height 23
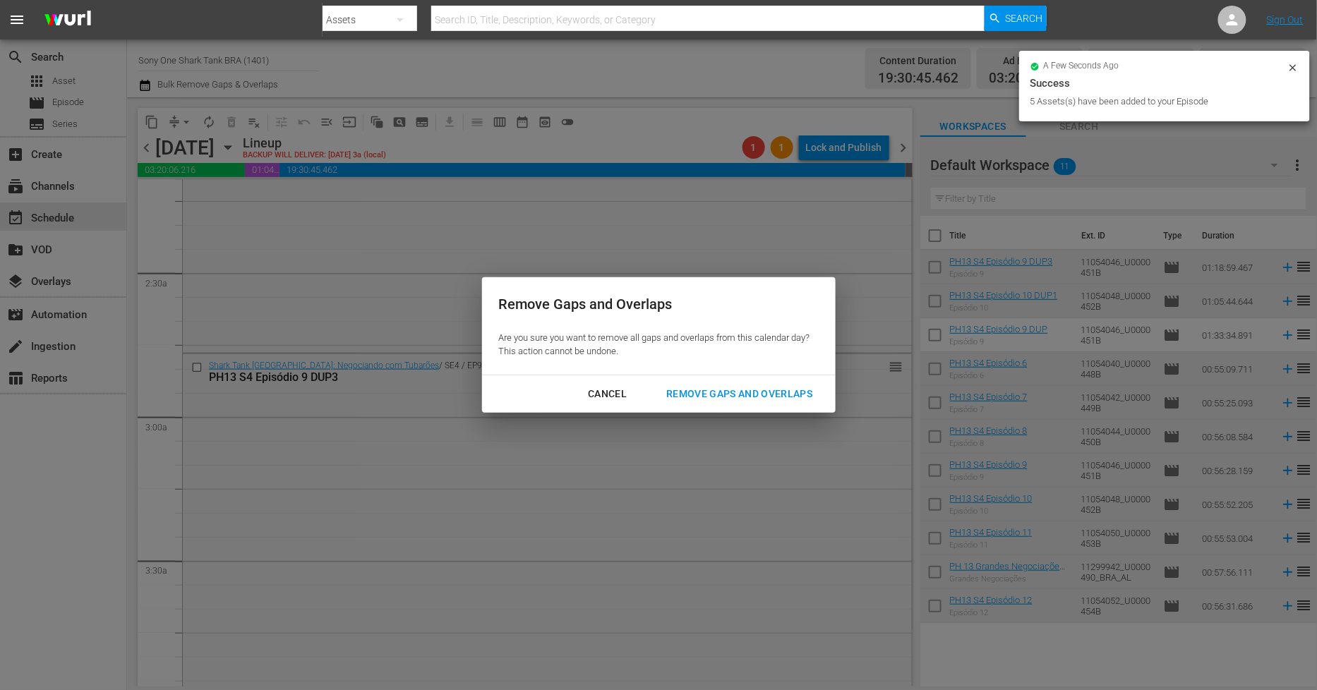
click at [700, 400] on div "Remove Gaps and Overlaps" at bounding box center [739, 394] width 169 height 18
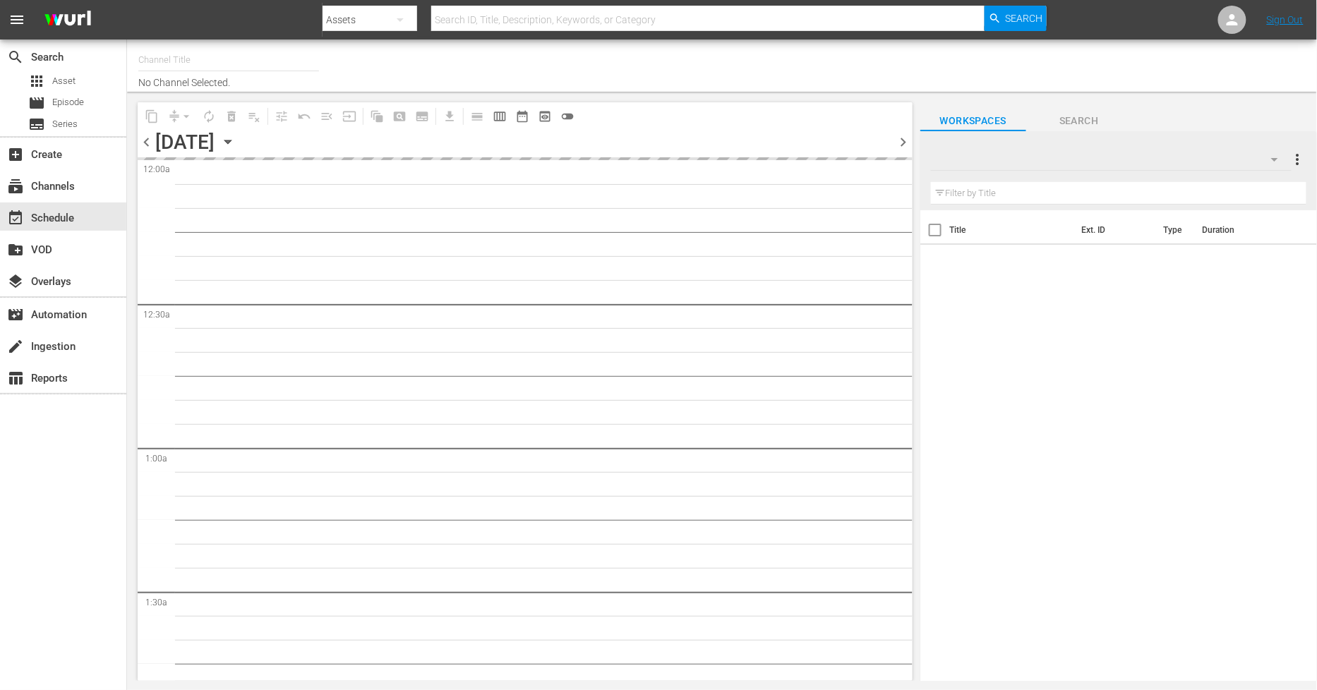
type input "Sony One Shark Tank BRA (1401)"
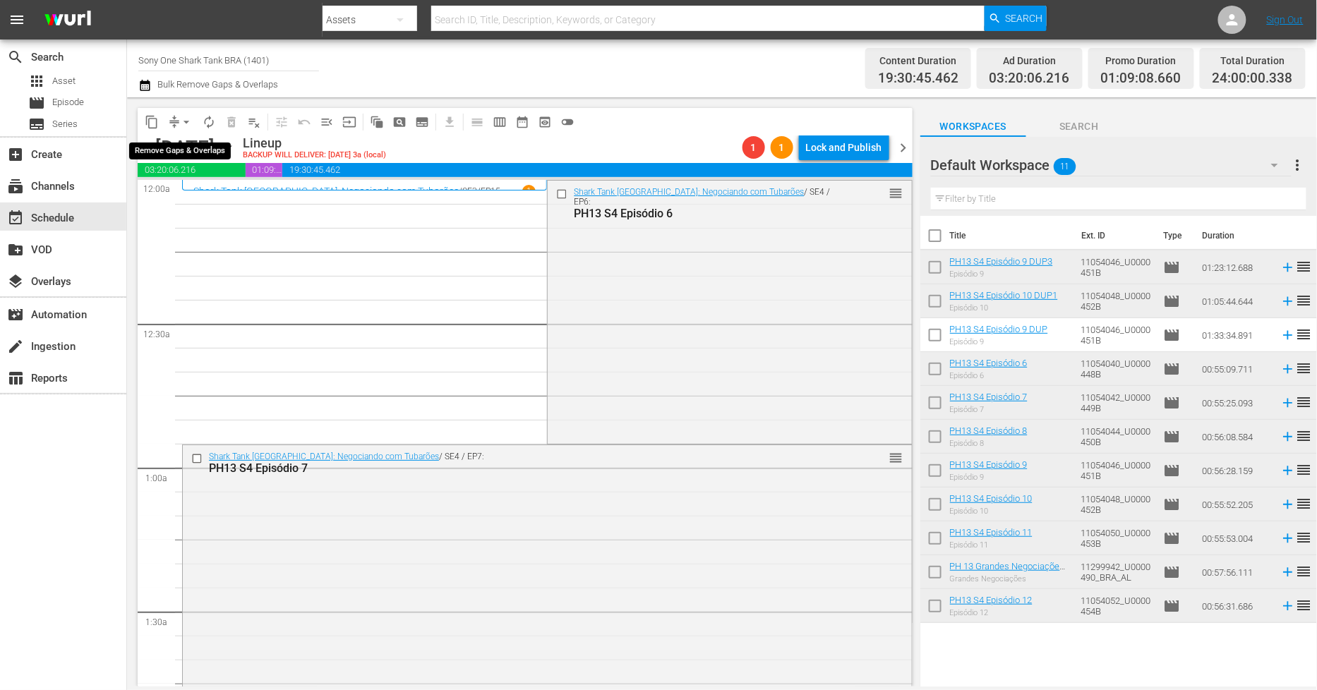
click at [189, 124] on span "arrow_drop_down" at bounding box center [186, 122] width 14 height 14
click at [189, 138] on li "Align to Midnight" at bounding box center [187, 149] width 148 height 23
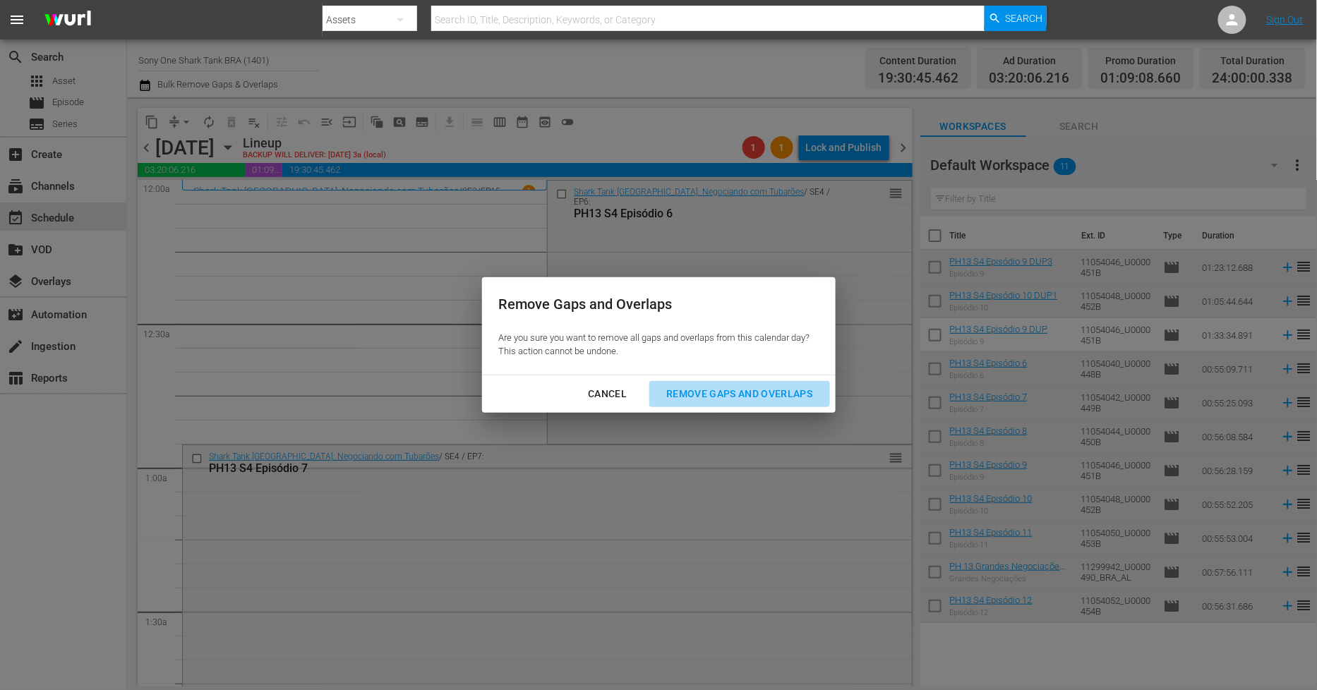
click at [744, 397] on div "Remove Gaps and Overlaps" at bounding box center [739, 394] width 169 height 18
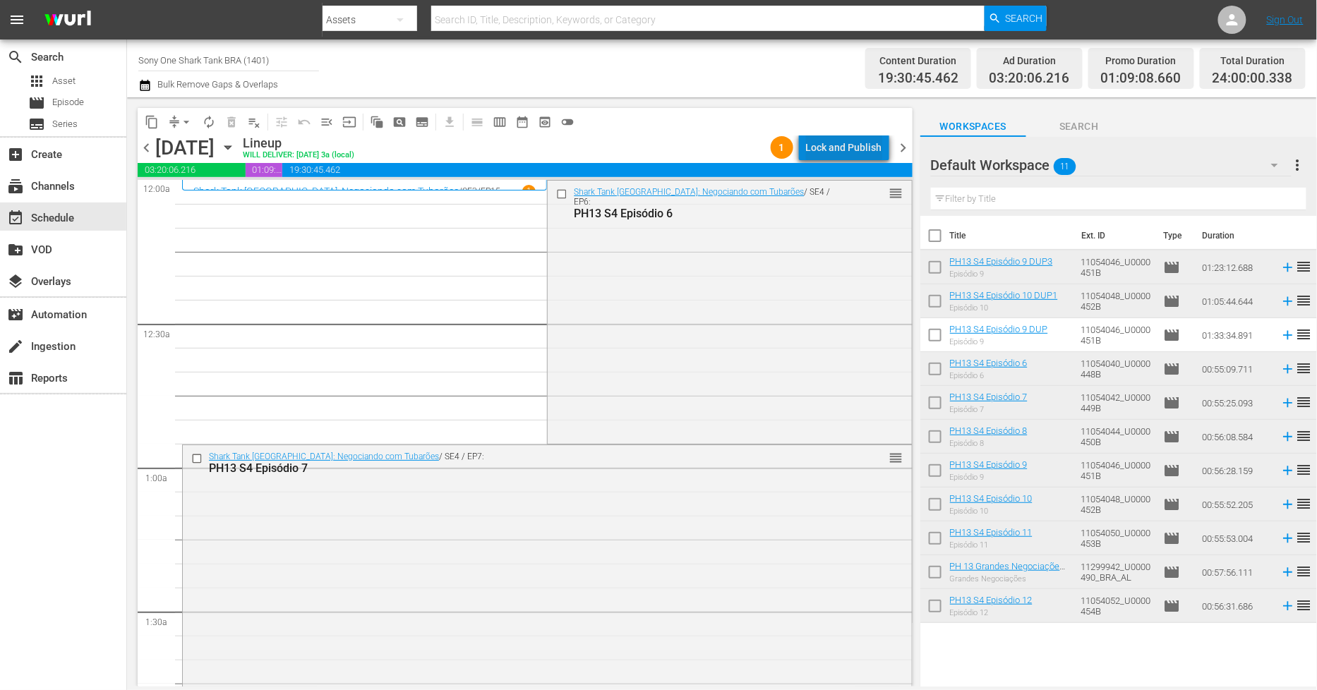
click at [862, 152] on div "Lock and Publish" at bounding box center [844, 147] width 76 height 25
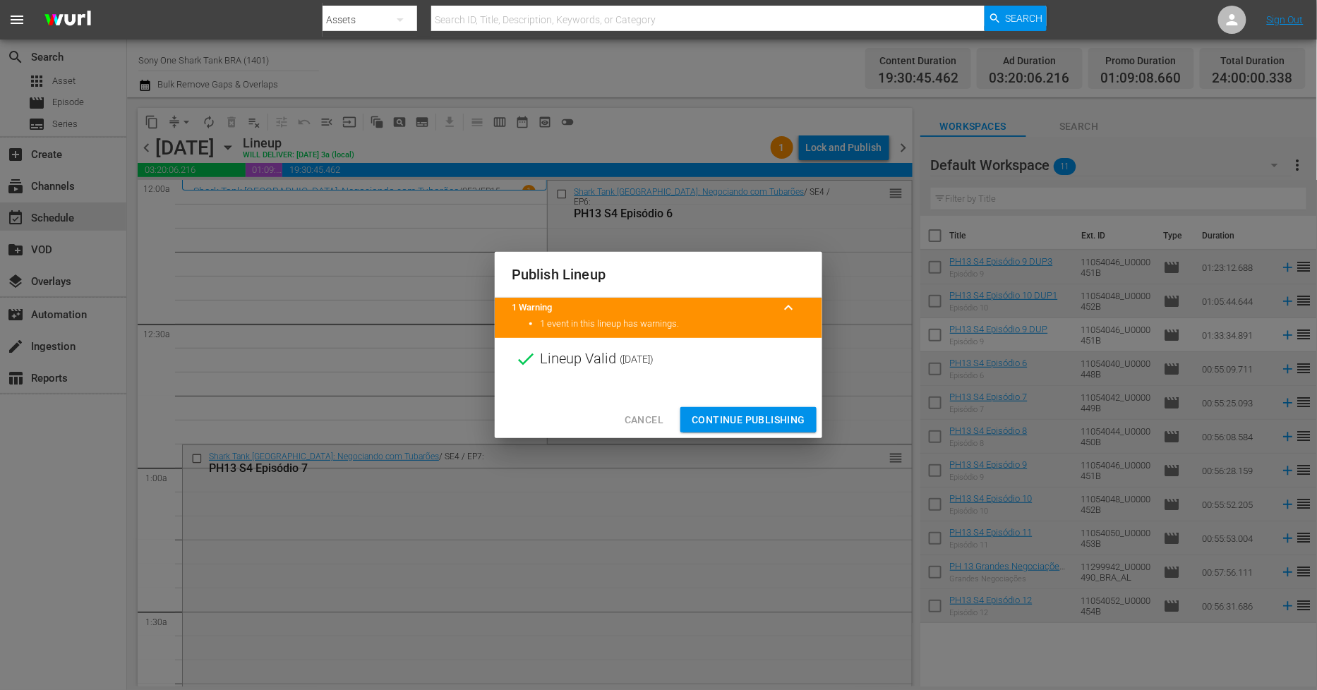
click at [779, 417] on span "Continue Publishing" at bounding box center [749, 421] width 114 height 18
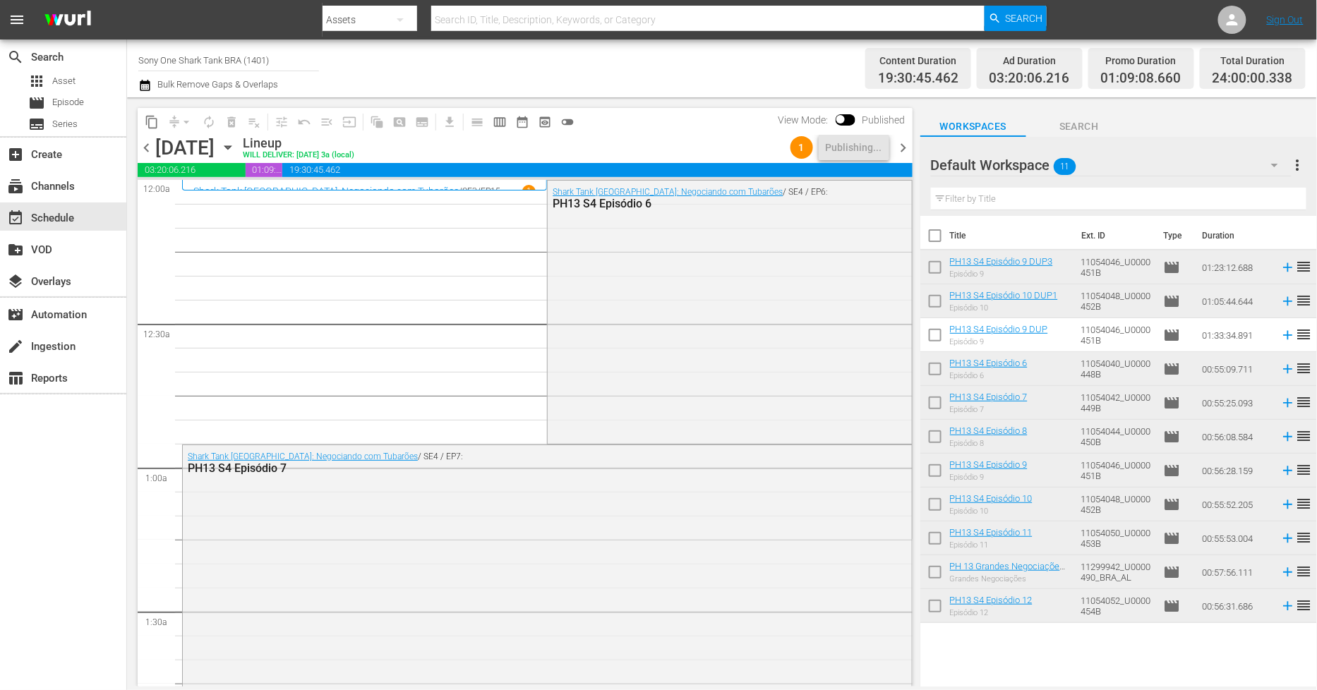
click at [932, 244] on input "checkbox" at bounding box center [936, 239] width 30 height 30
checkbox input "true"
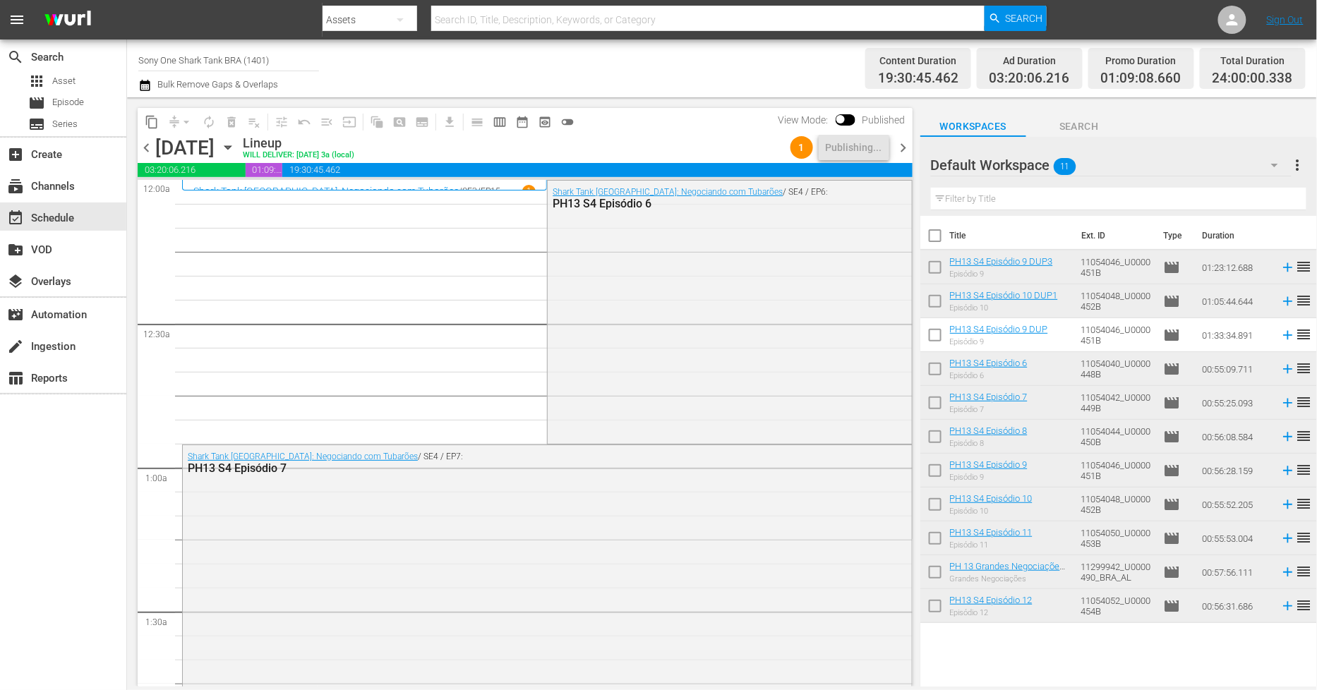
checkbox input "true"
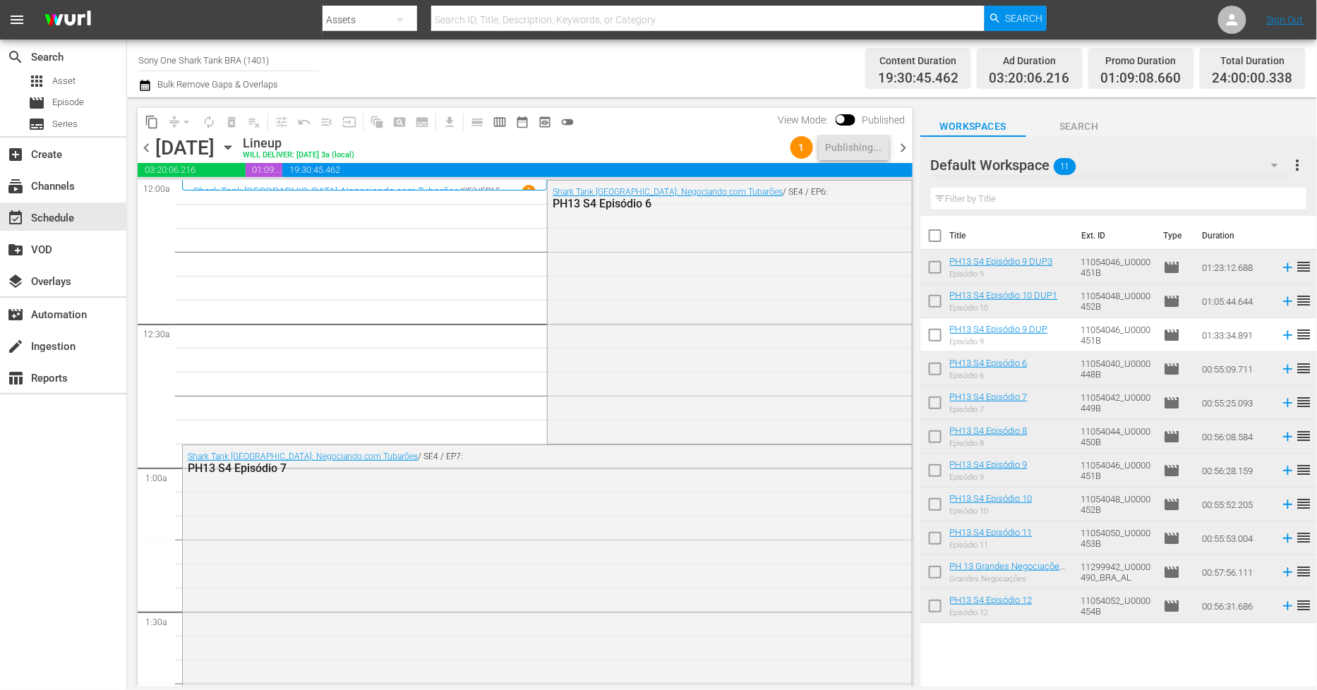
checkbox input "true"
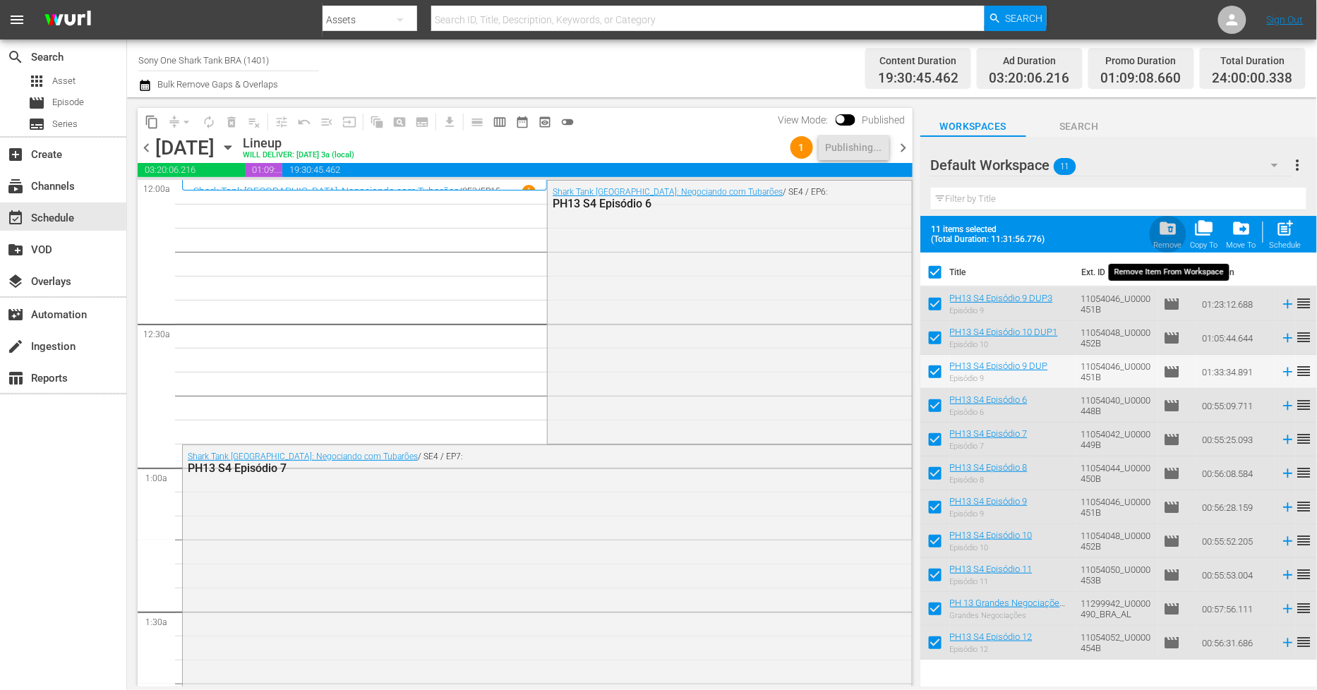
click at [1173, 238] on span "folder_delete" at bounding box center [1167, 228] width 19 height 19
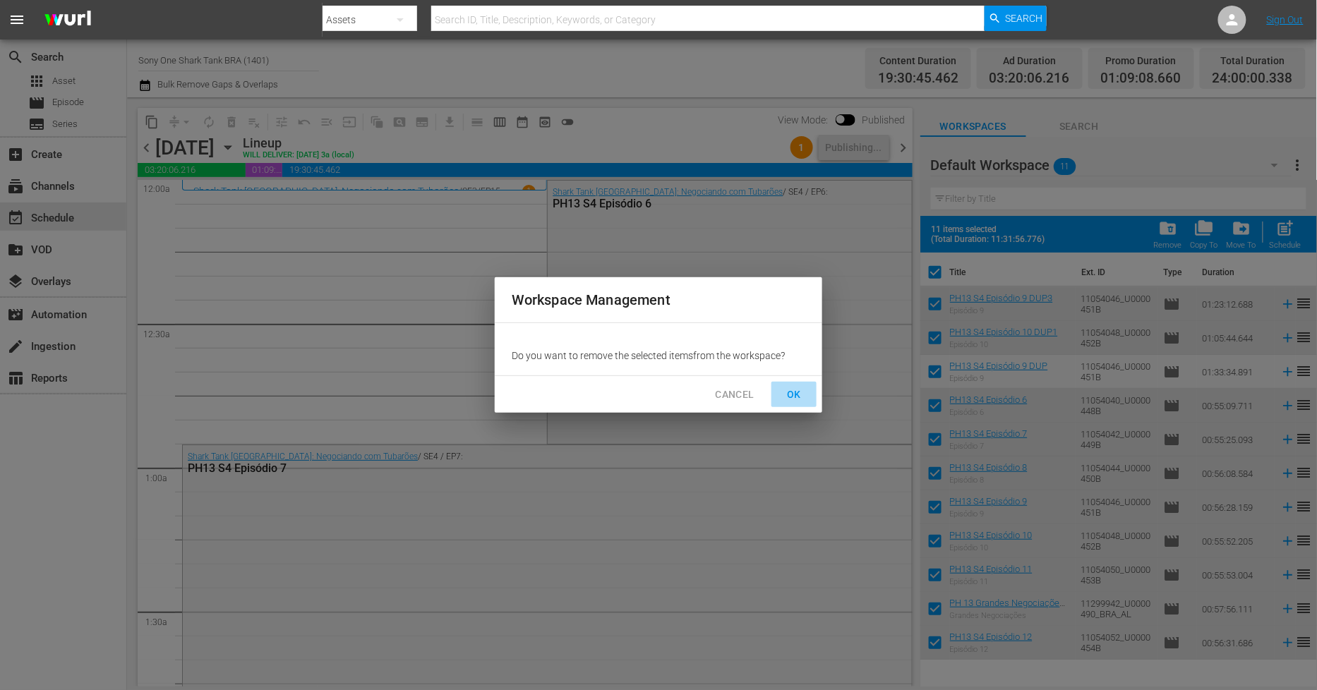
click at [794, 394] on span "OK" at bounding box center [794, 395] width 23 height 18
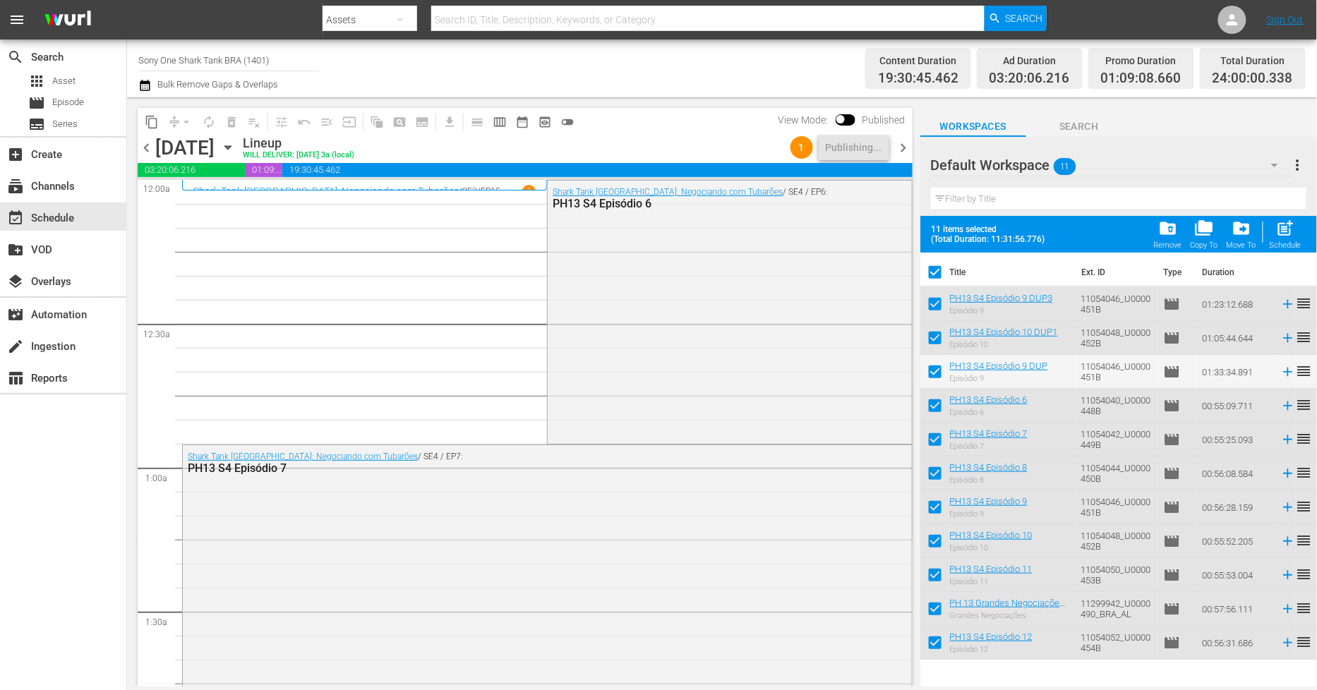
checkbox input "false"
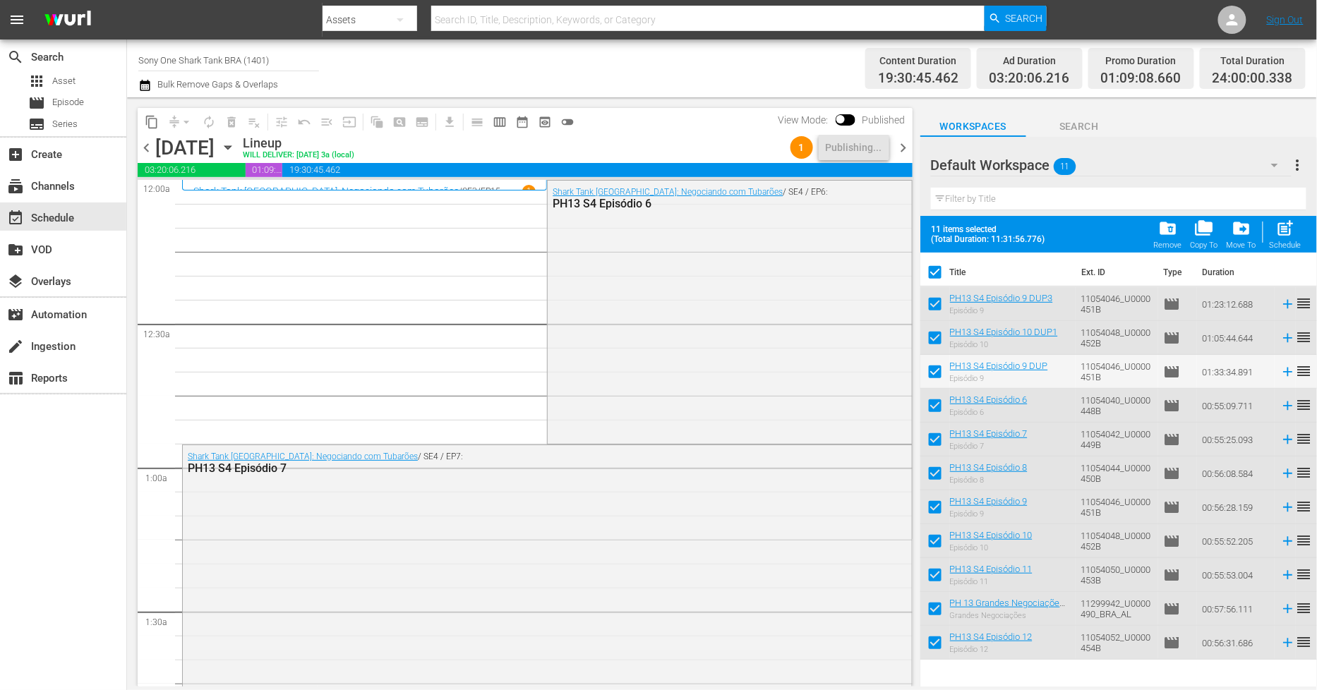
checkbox input "false"
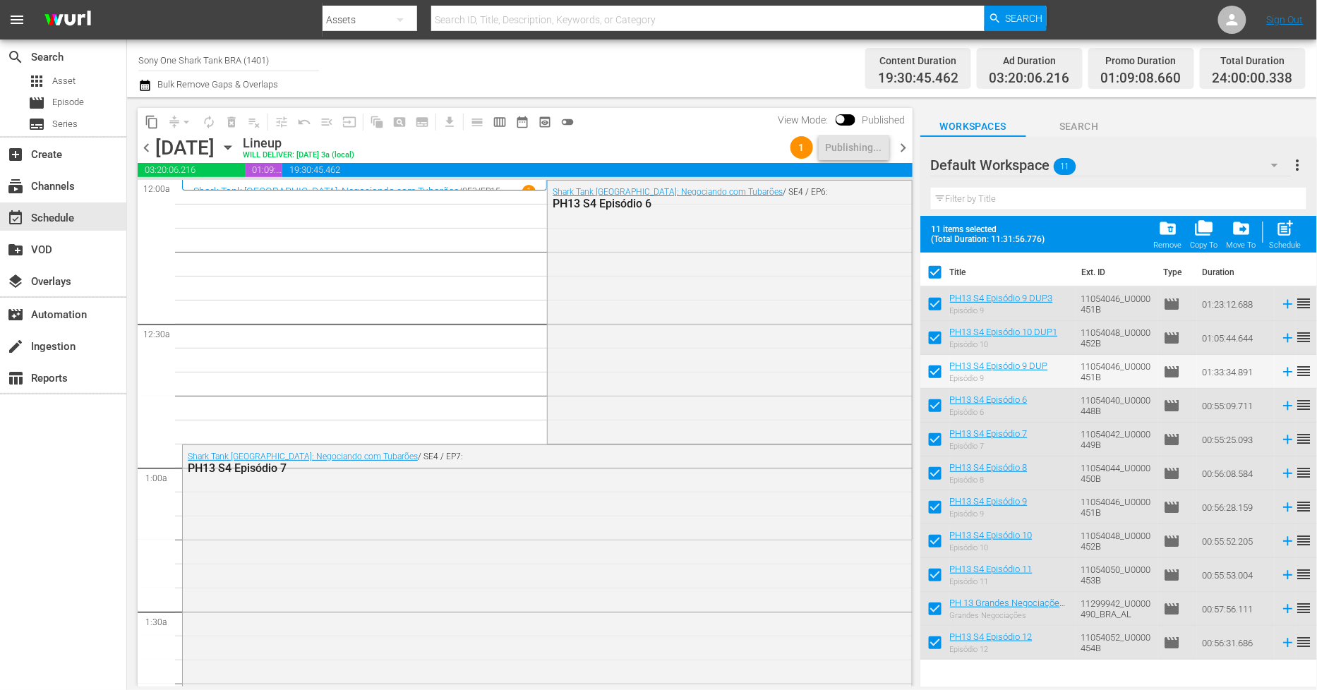
checkbox input "false"
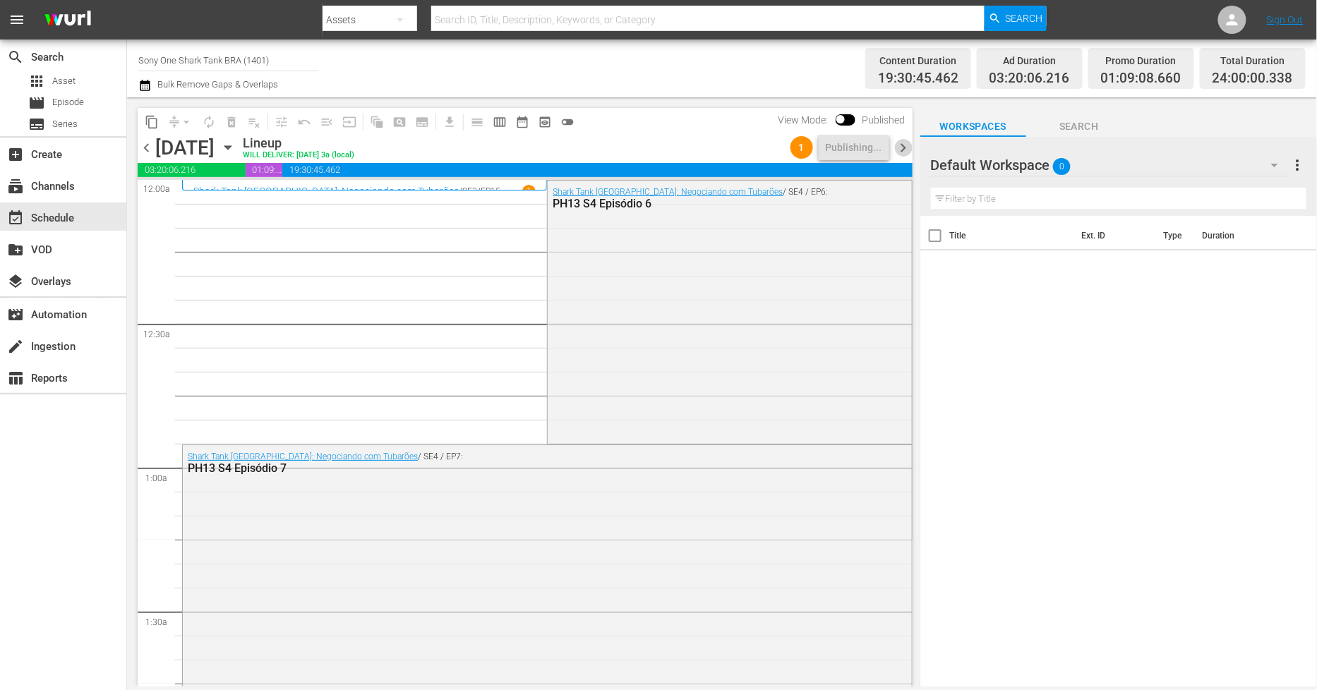
click at [904, 150] on span "chevron_right" at bounding box center [904, 148] width 18 height 18
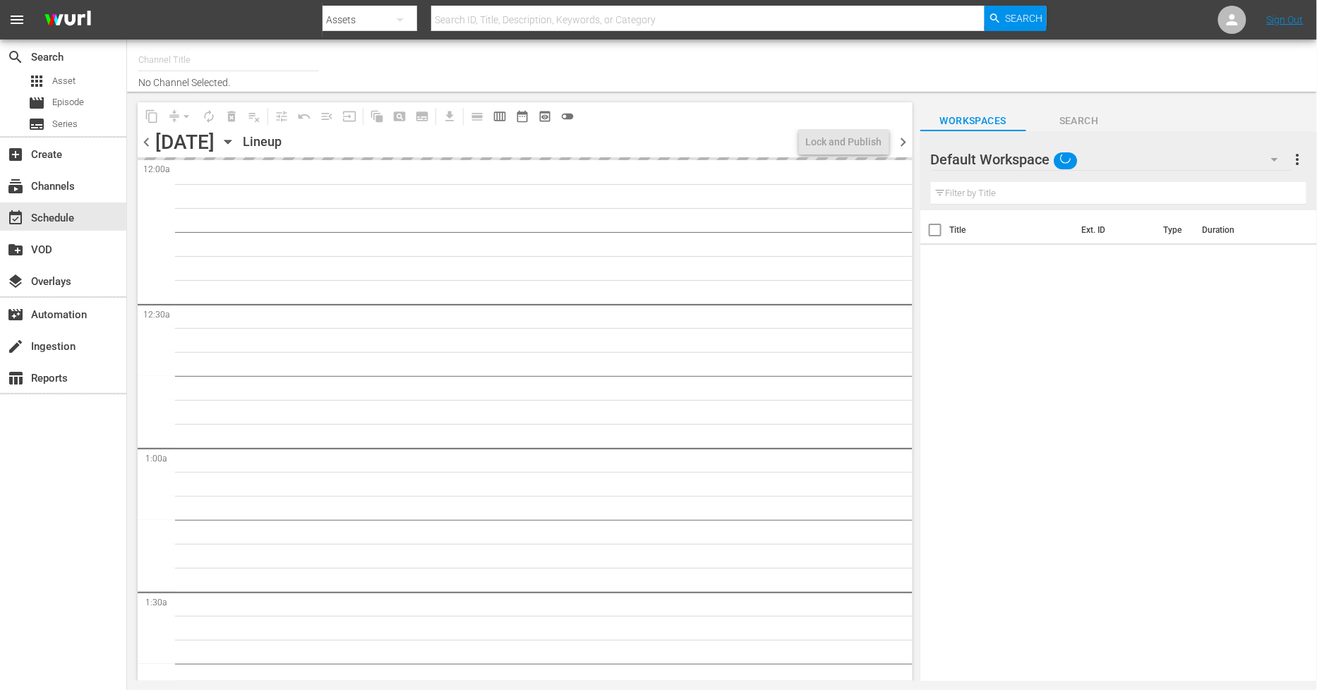
type input "Sony One Shark Tank BRA (1401)"
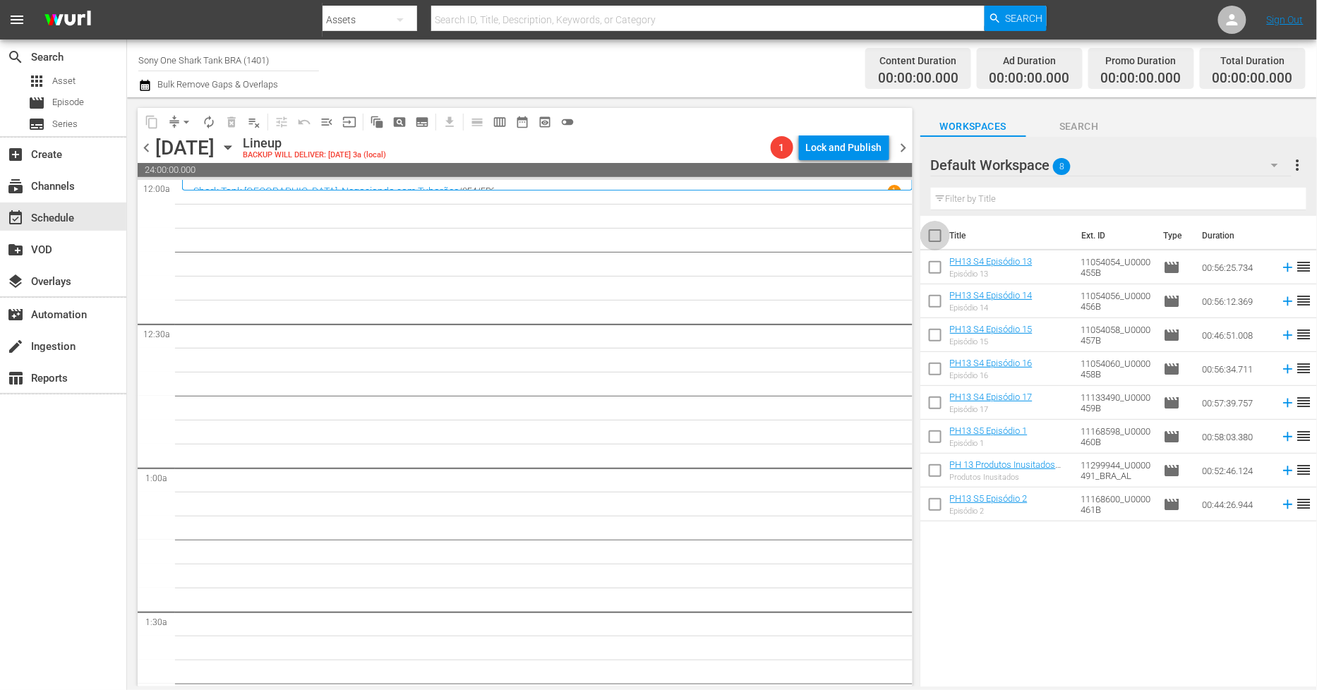
click at [935, 241] on input "checkbox" at bounding box center [936, 239] width 30 height 30
checkbox input "true"
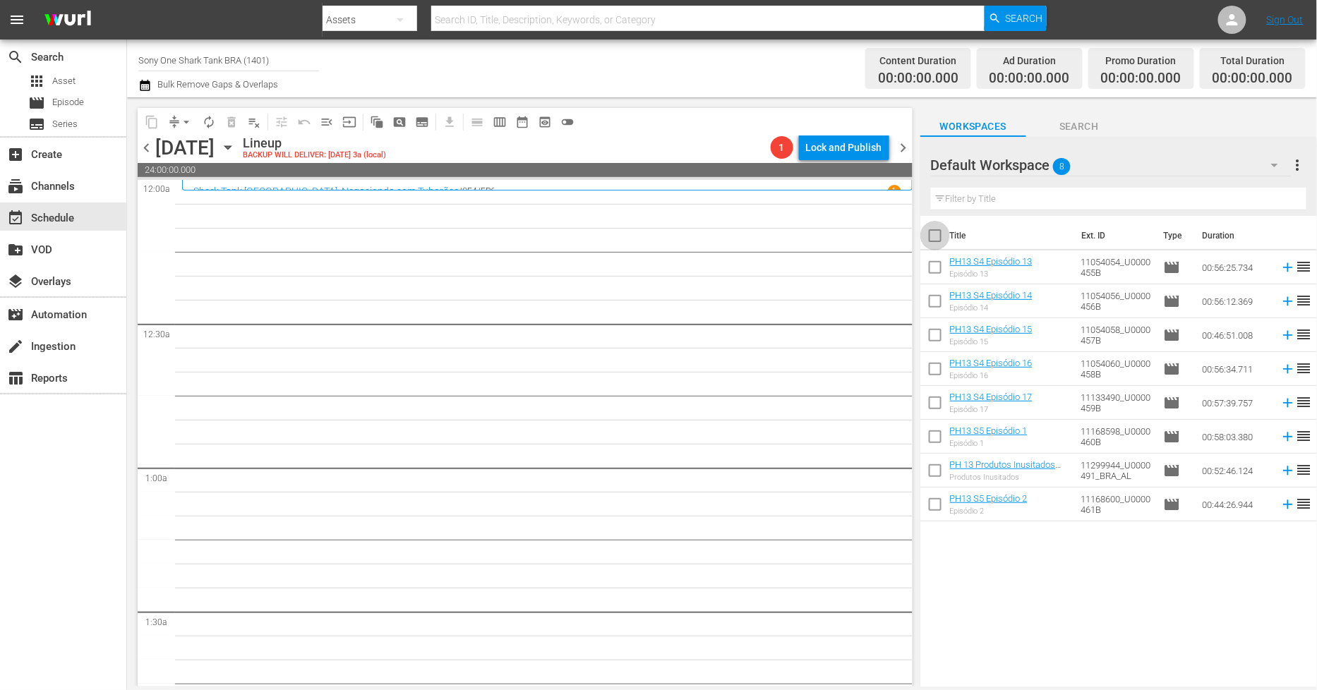
checkbox input "true"
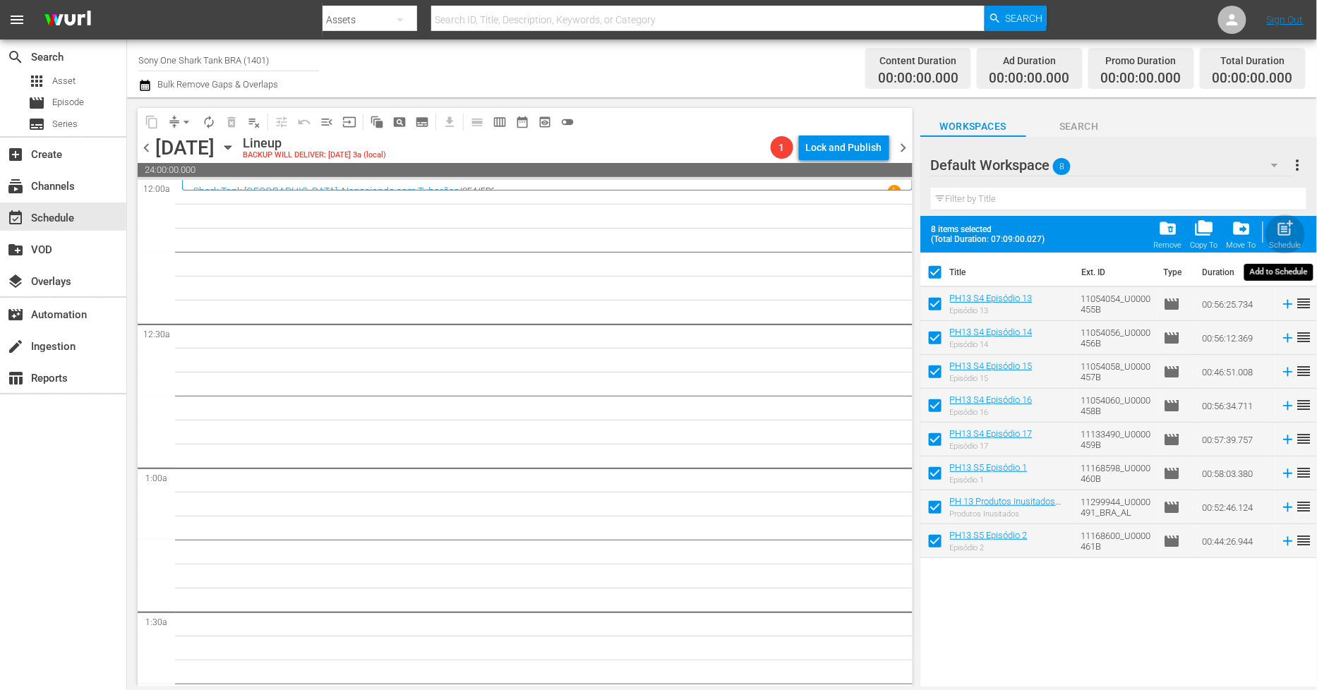
click at [1287, 229] on span "post_add" at bounding box center [1285, 228] width 19 height 19
checkbox input "false"
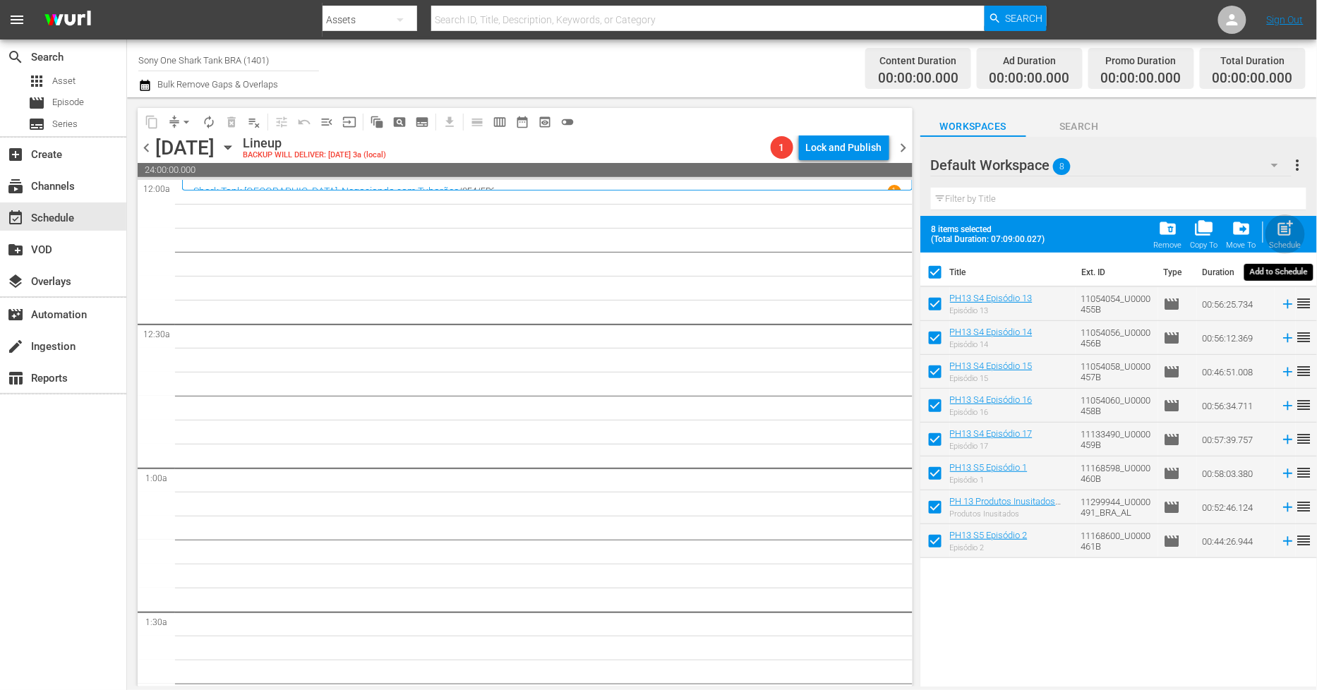
checkbox input "false"
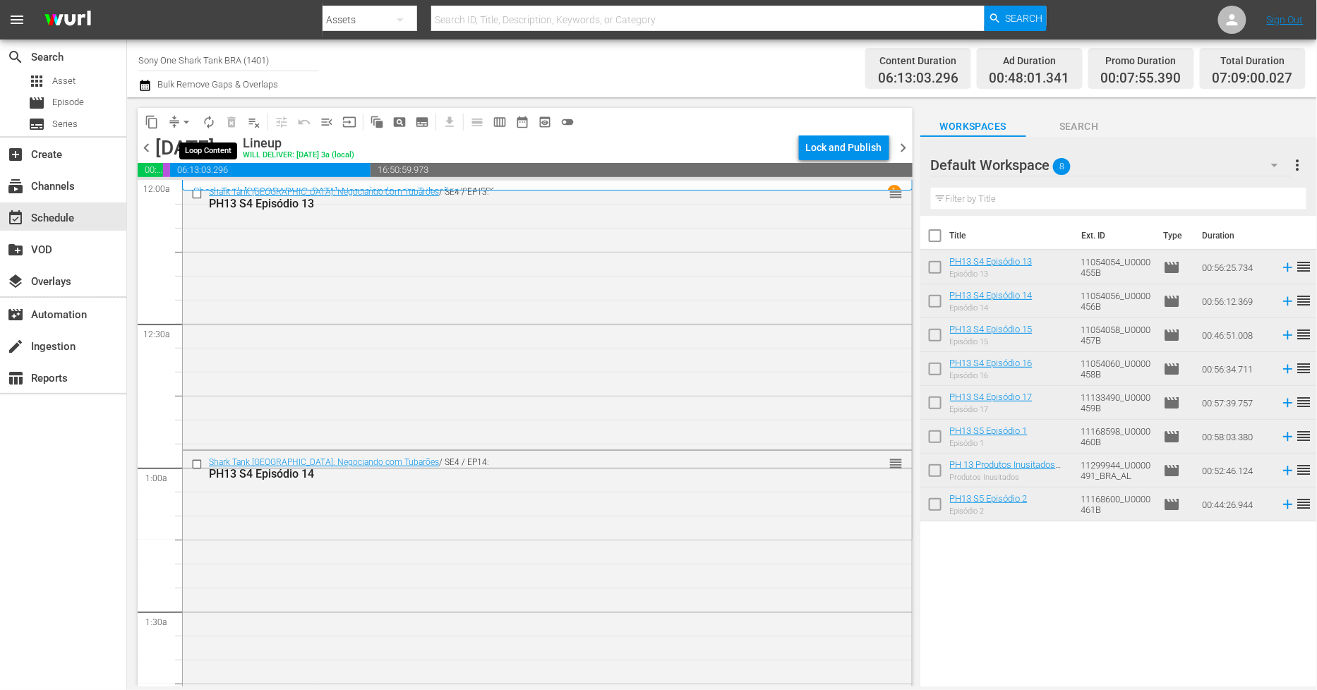
click at [210, 124] on span "autorenew_outlined" at bounding box center [209, 122] width 14 height 14
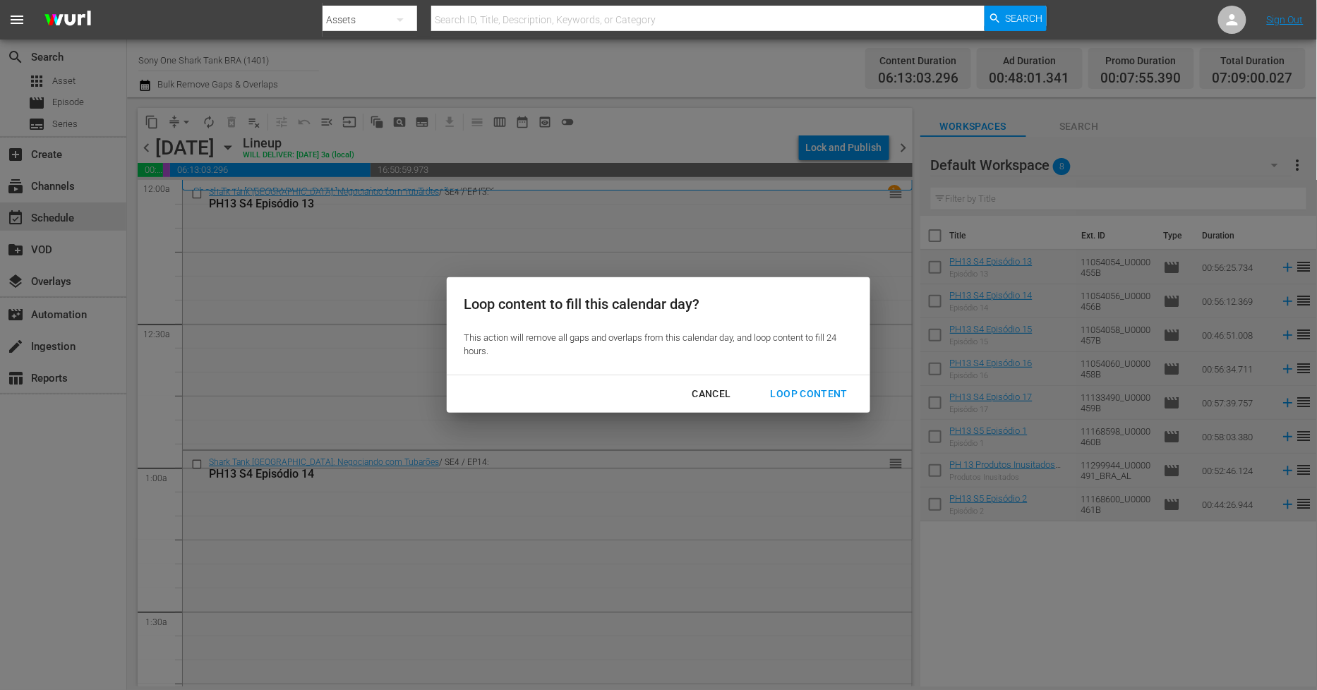
click at [836, 386] on div "Loop Content" at bounding box center [810, 394] width 100 height 18
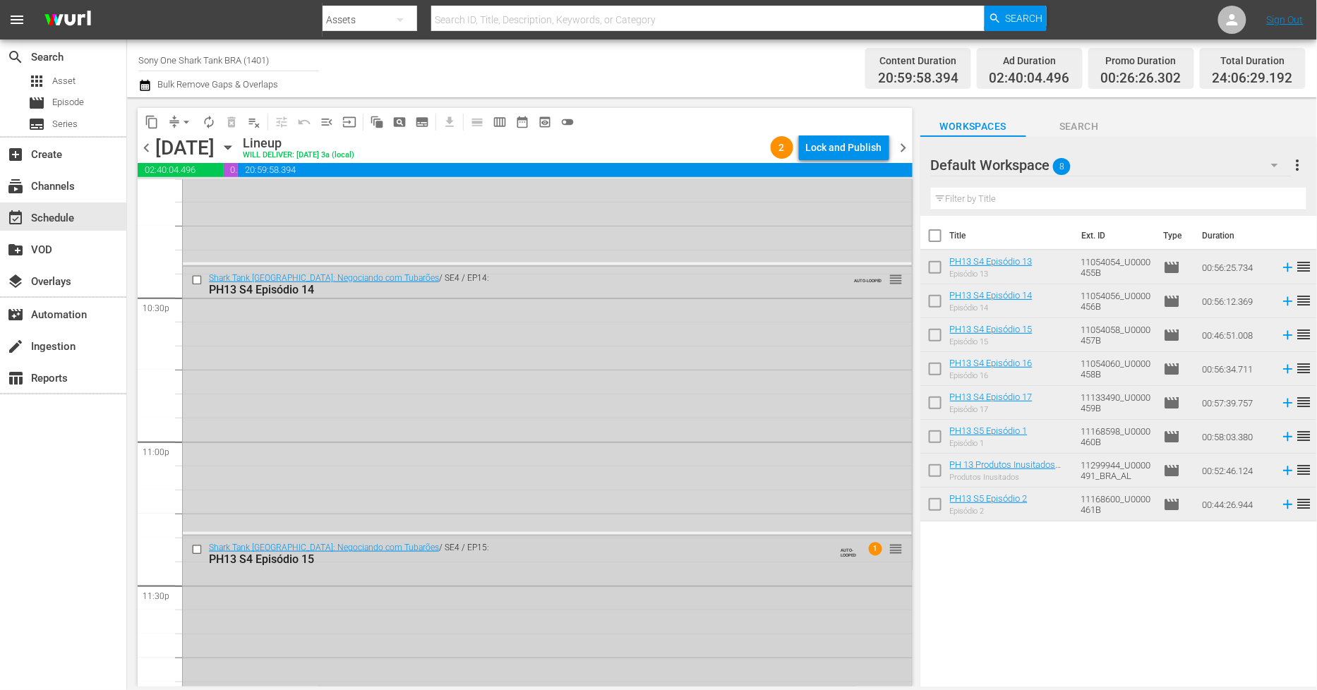
scroll to position [6436, 0]
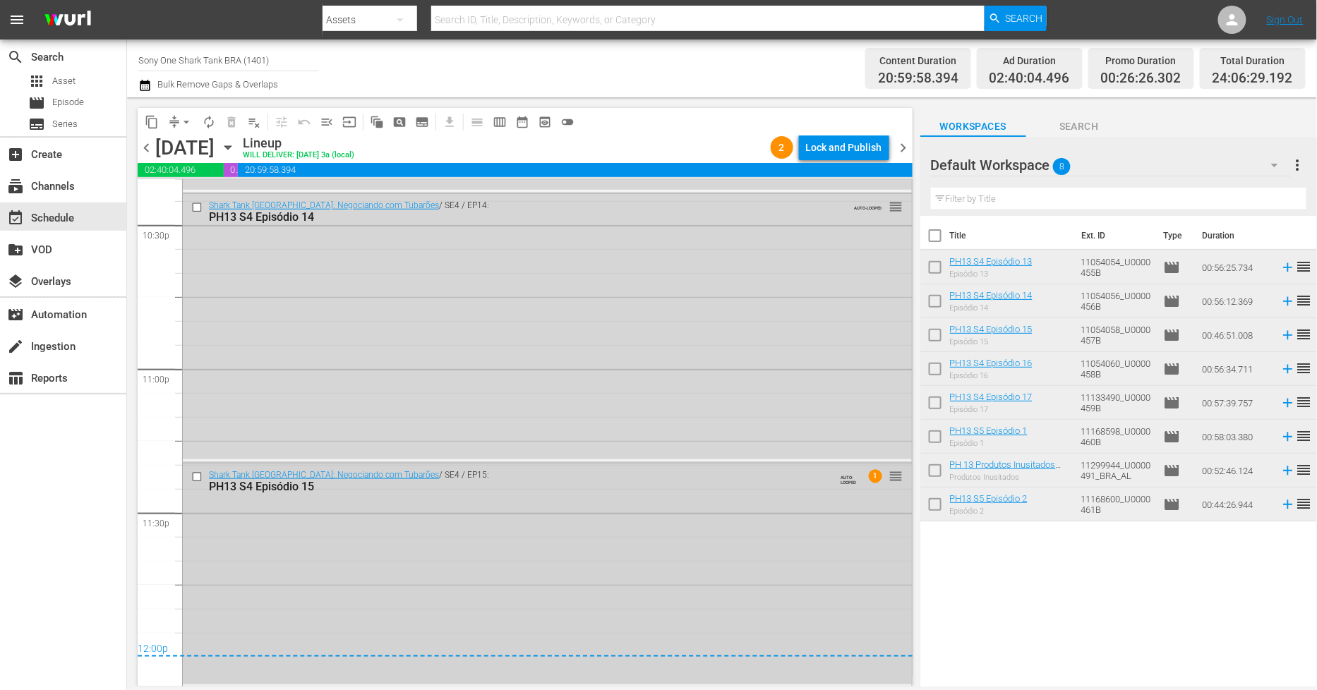
click at [371, 531] on div "Shark Tank [GEOGRAPHIC_DATA]: Negociando com Tubarões / SE4 / EP15: PH13 S4 Epi…" at bounding box center [547, 574] width 729 height 221
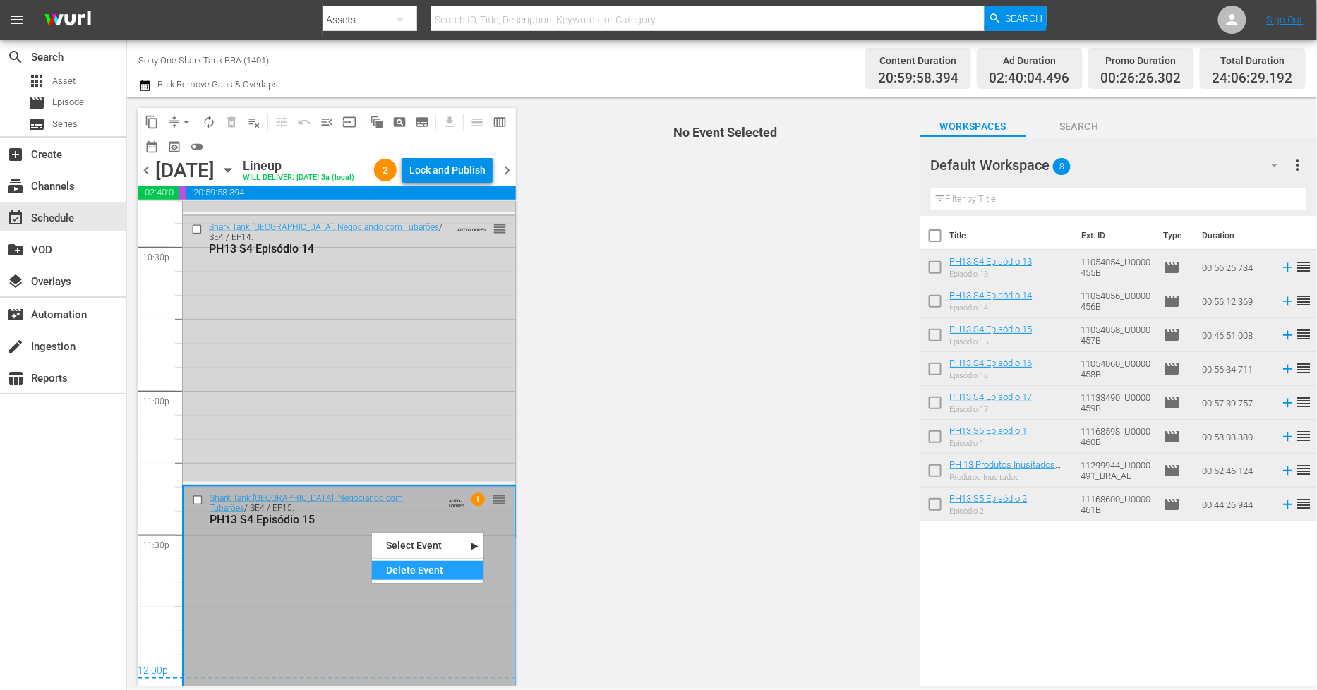
click at [442, 577] on div "Delete Event" at bounding box center [428, 570] width 112 height 19
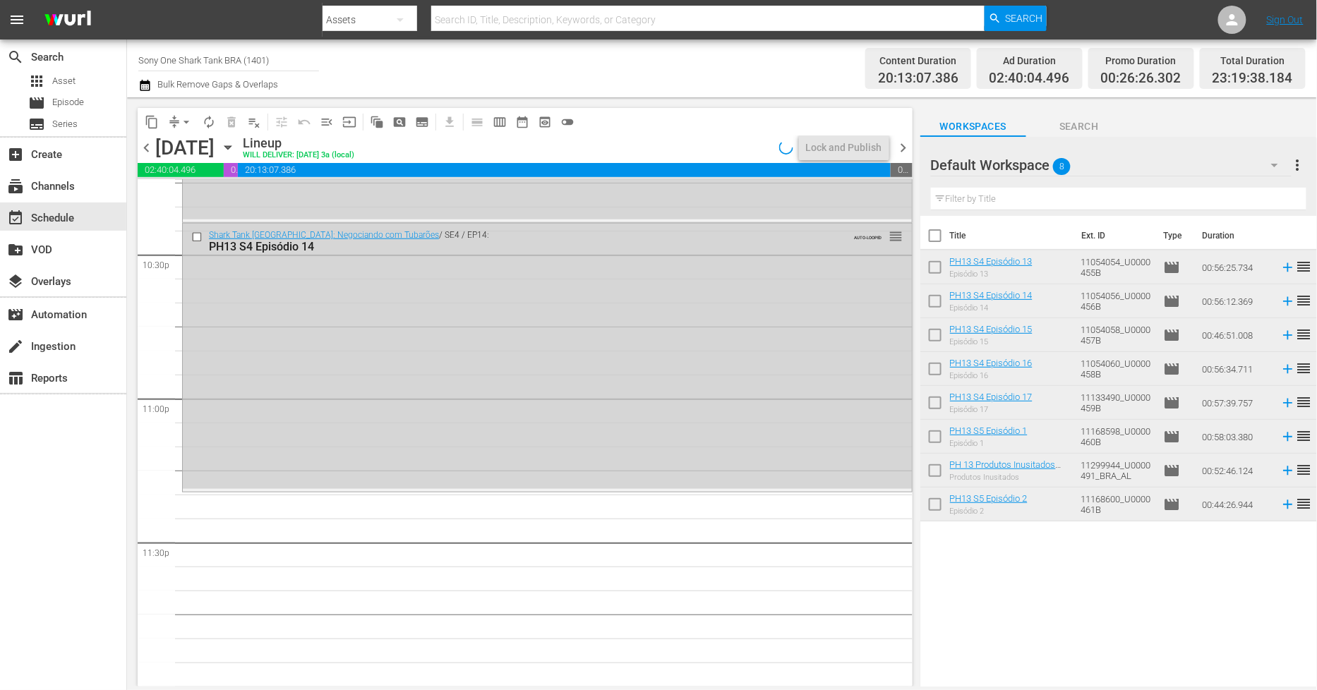
scroll to position [6405, 0]
click at [568, 405] on div "Shark Tank [GEOGRAPHIC_DATA]: Negociando com Tubarões / SE4 / EP14: PH13 S4 Epi…" at bounding box center [547, 356] width 729 height 265
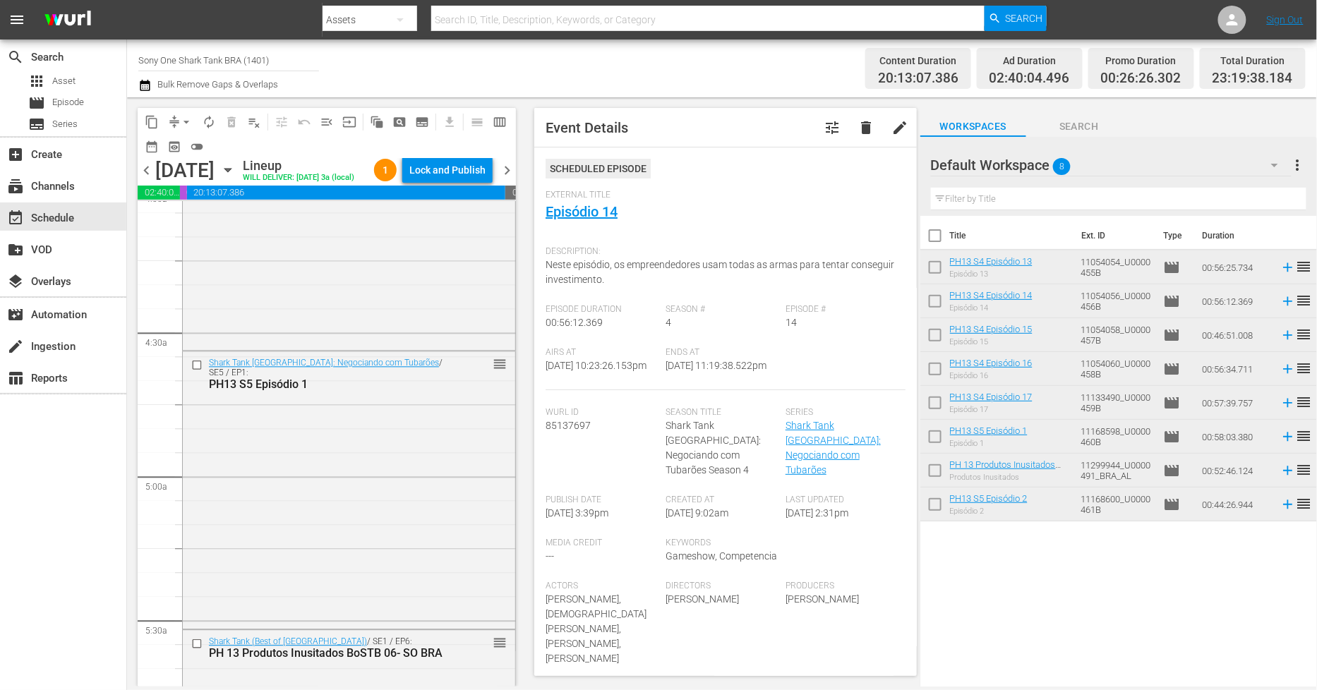
scroll to position [1180, 0]
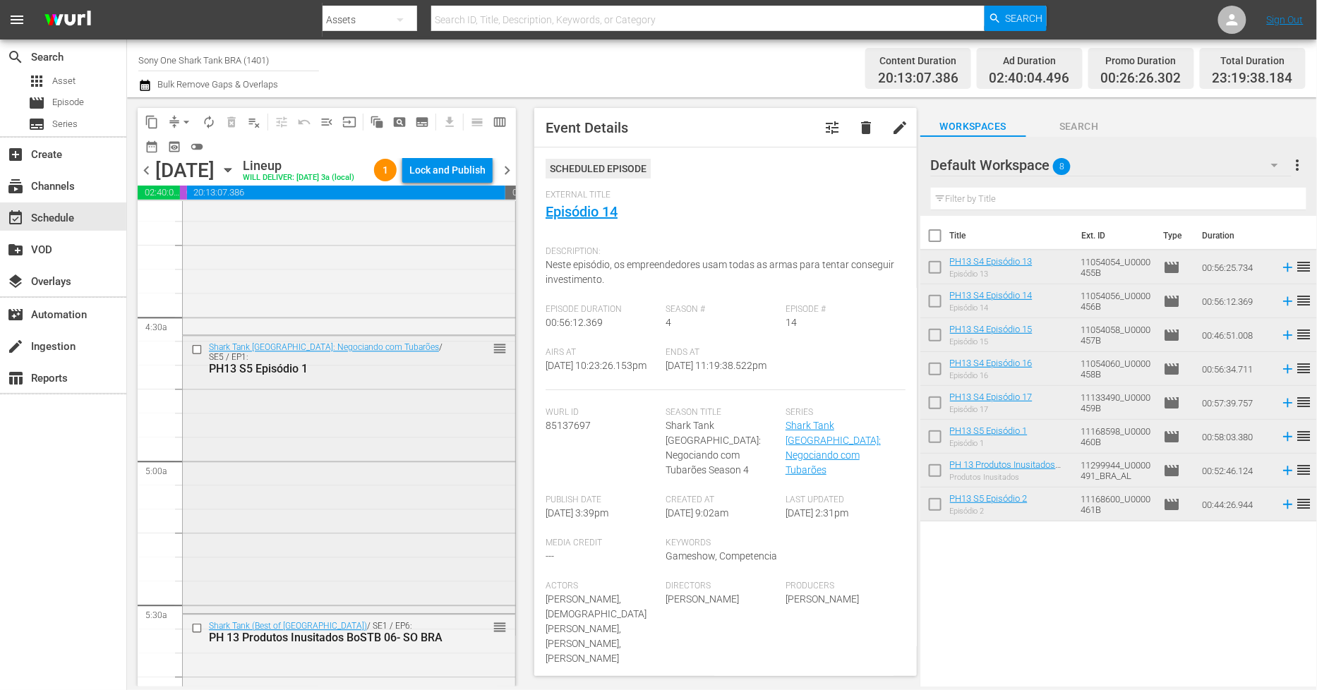
click at [343, 489] on div "Shark Tank [GEOGRAPHIC_DATA]: Negociando com Tubarões / SE5 / EP1: PH13 S5 Epis…" at bounding box center [349, 474] width 333 height 275
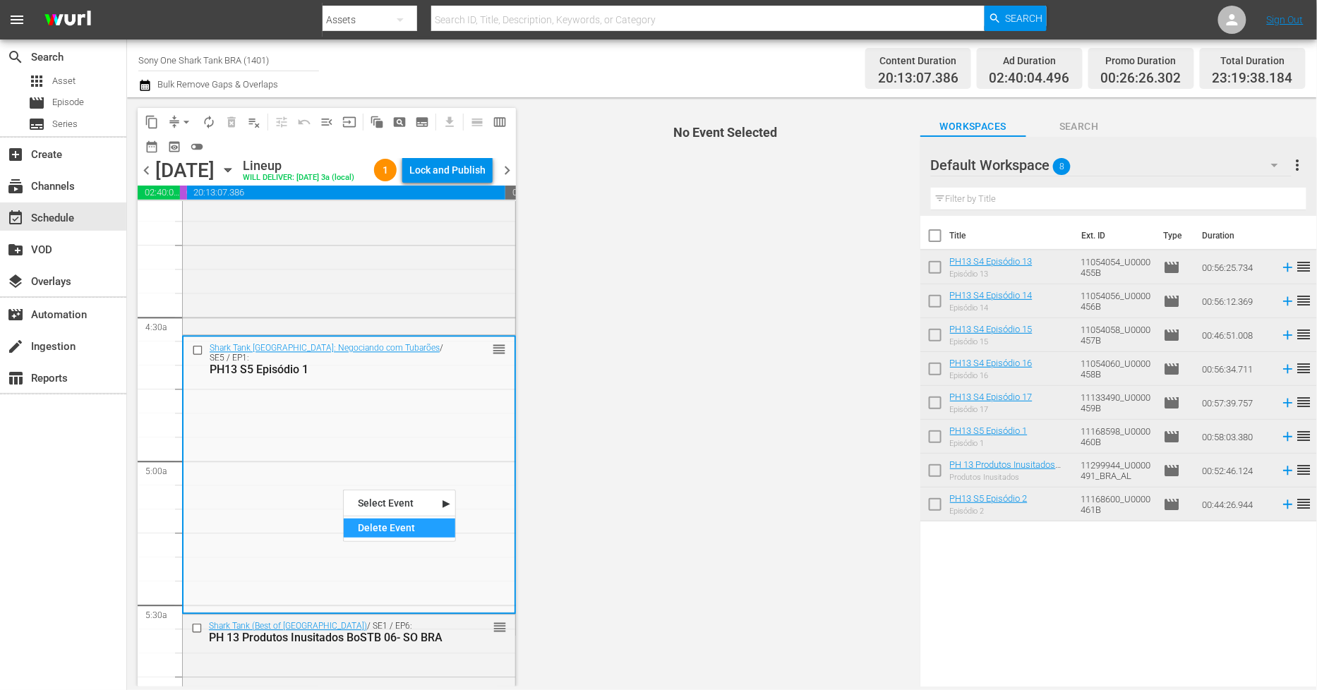
click at [397, 522] on div "Delete Event" at bounding box center [400, 528] width 112 height 19
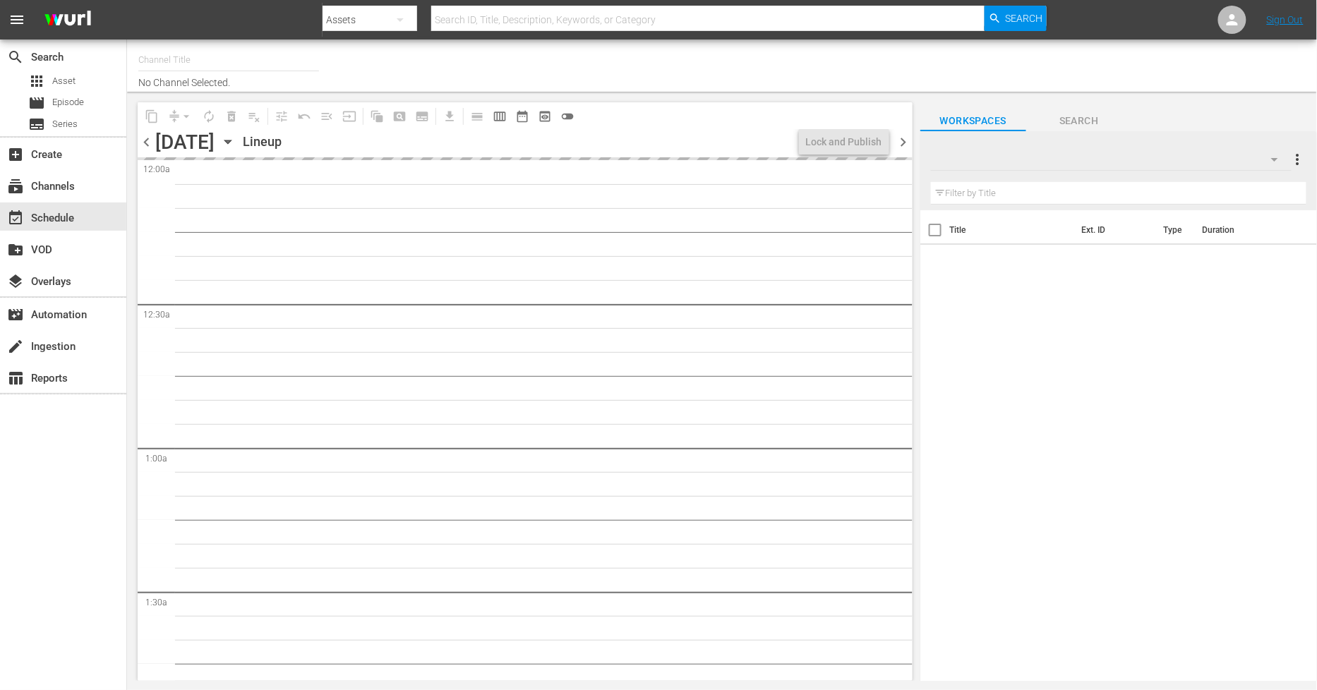
type input "Sony One Shark Tank BRA (1401)"
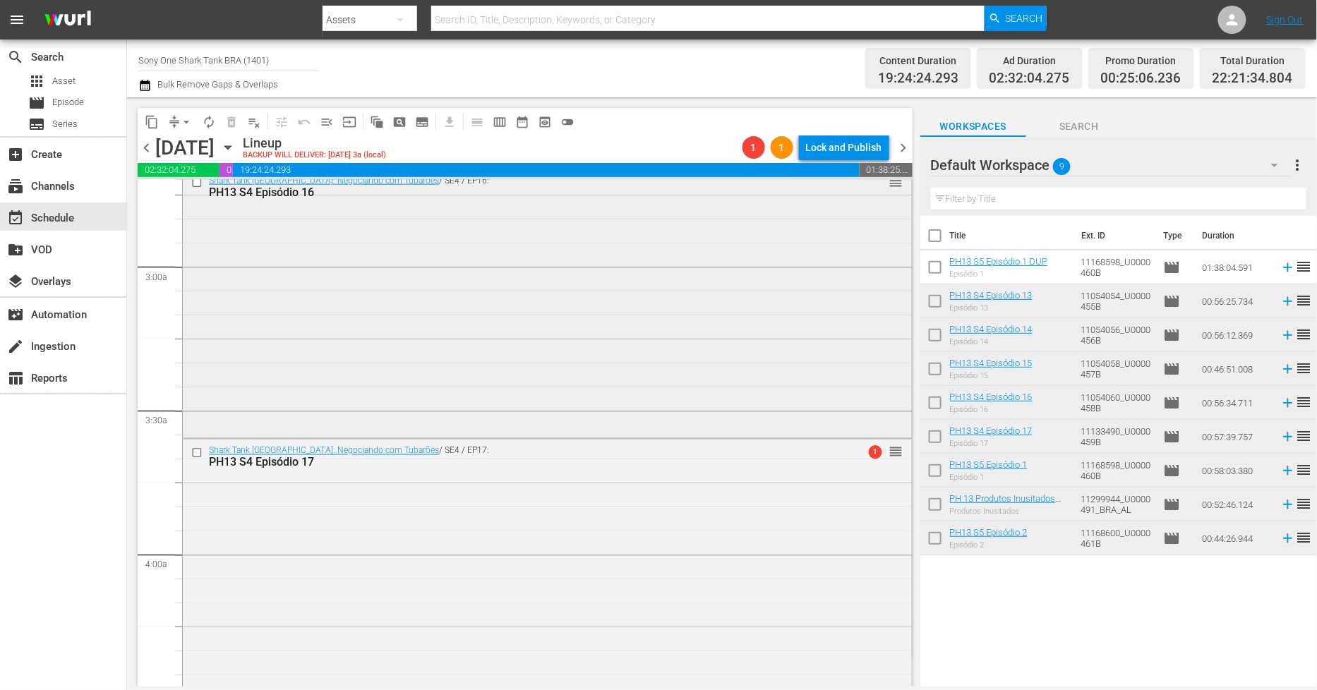
scroll to position [941, 0]
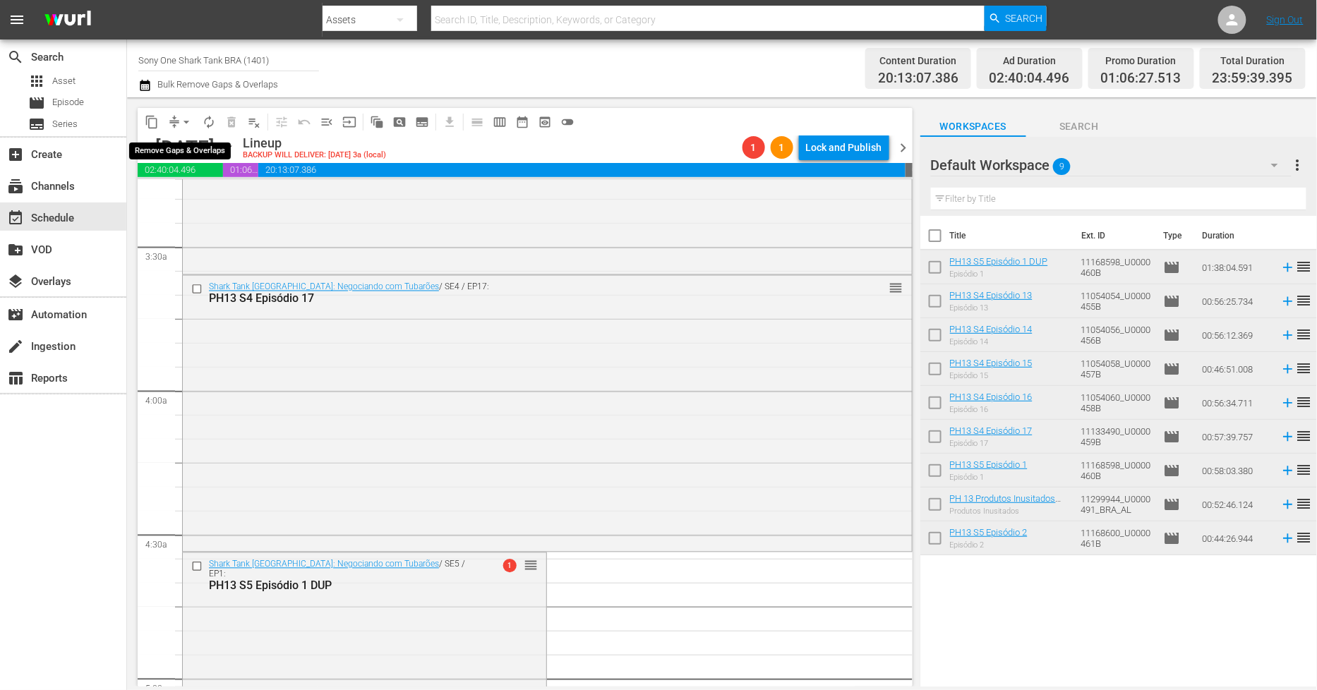
click at [188, 119] on span "arrow_drop_down" at bounding box center [186, 122] width 14 height 14
click at [195, 143] on li "Align to Midnight" at bounding box center [187, 149] width 148 height 23
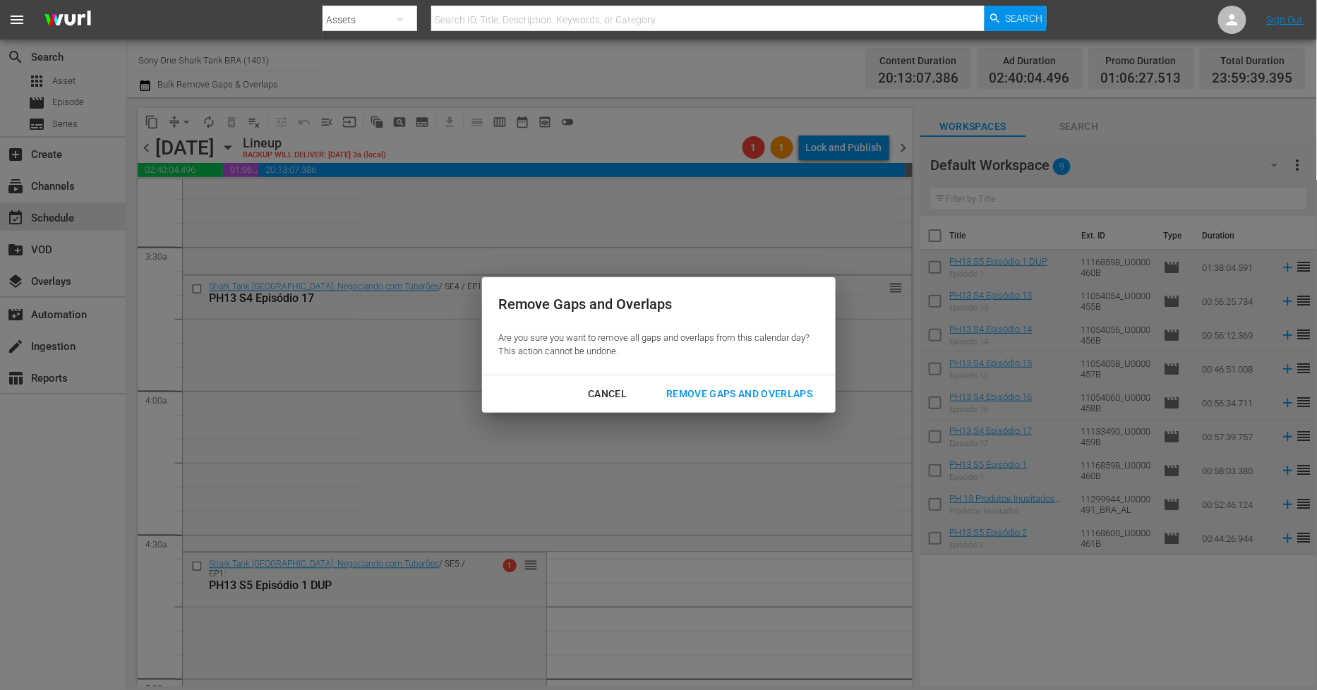
click at [718, 391] on div "Remove Gaps and Overlaps" at bounding box center [739, 394] width 169 height 18
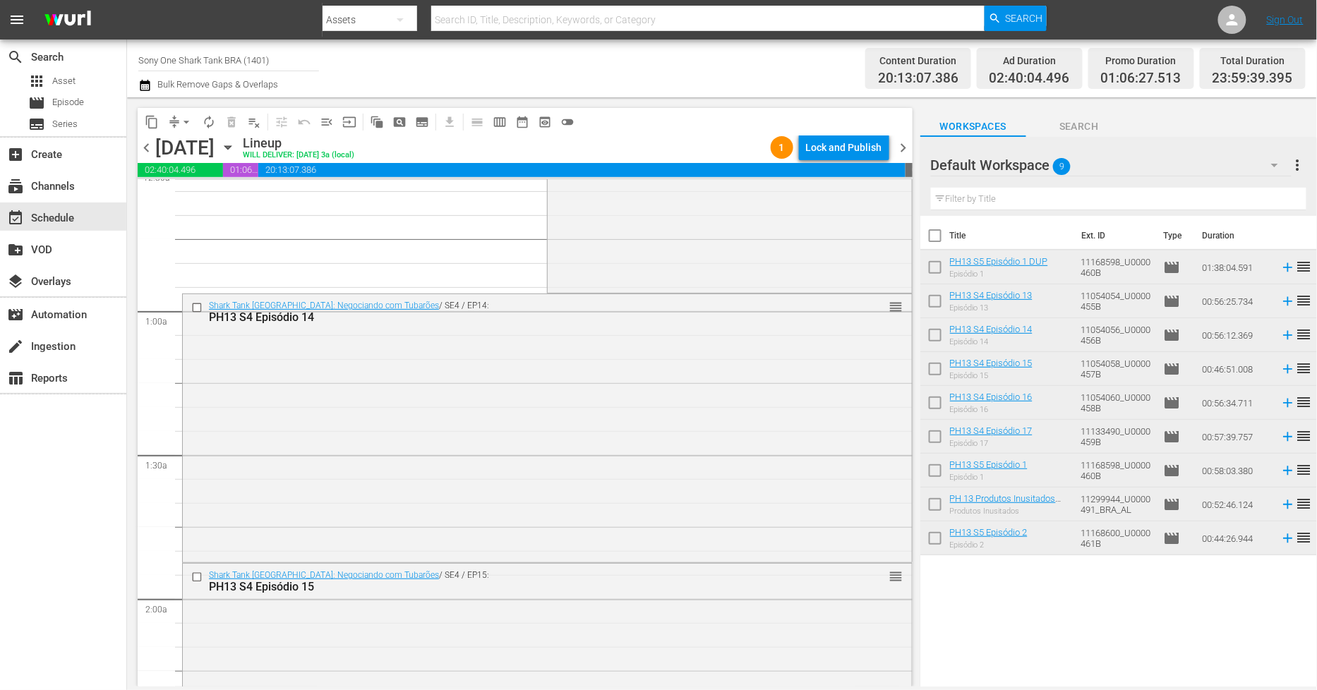
scroll to position [0, 0]
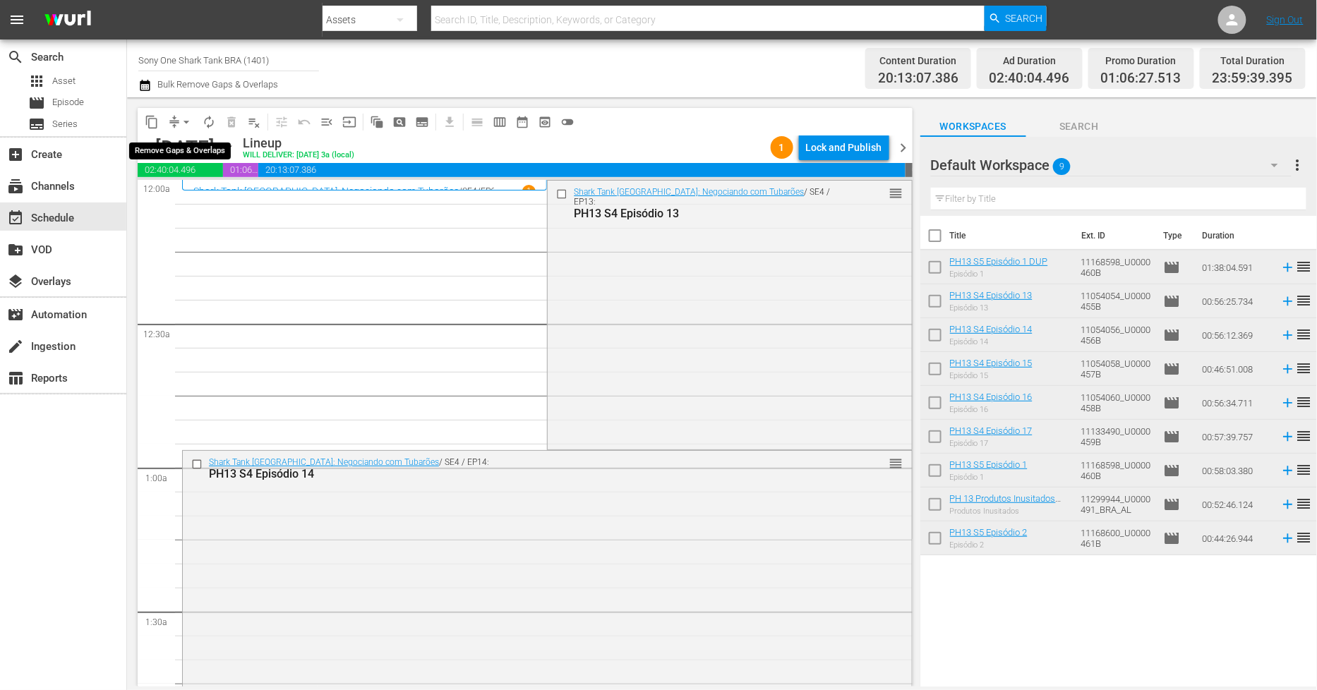
click at [185, 123] on span "arrow_drop_down" at bounding box center [186, 122] width 14 height 14
click at [191, 143] on li "Align to Midnight" at bounding box center [187, 149] width 148 height 23
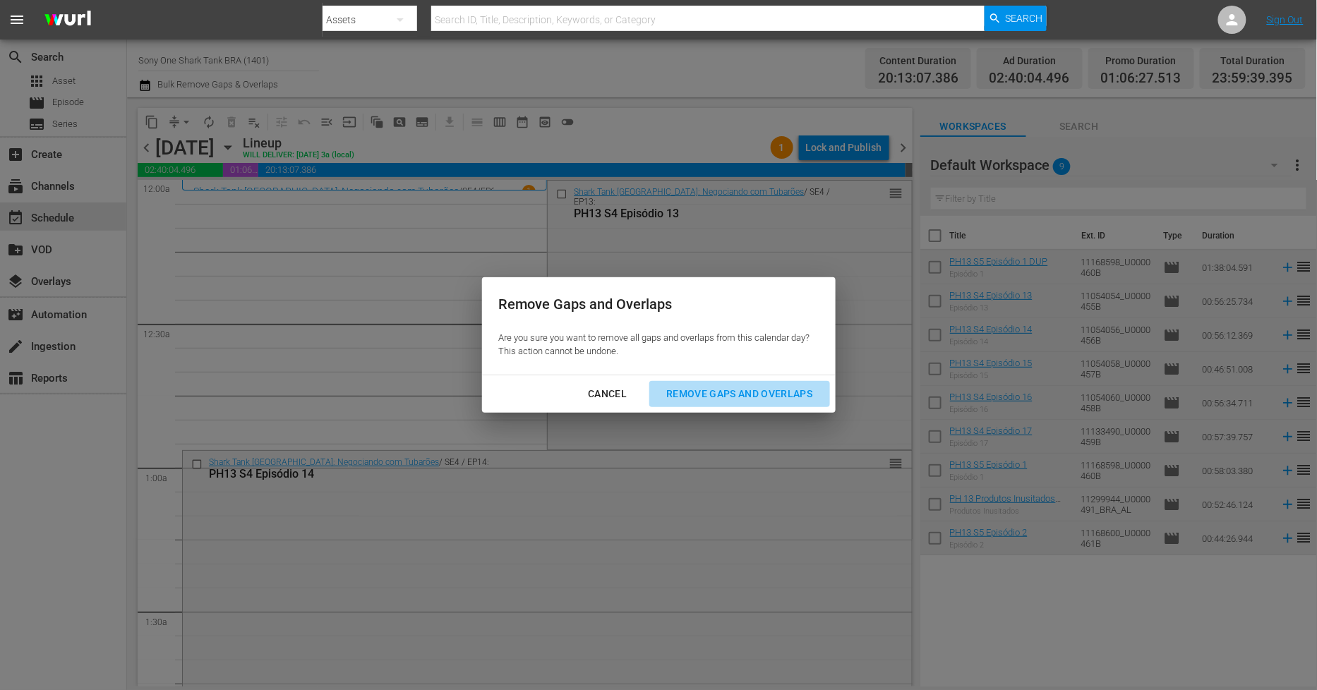
click at [751, 393] on div "Remove Gaps and Overlaps" at bounding box center [739, 394] width 169 height 18
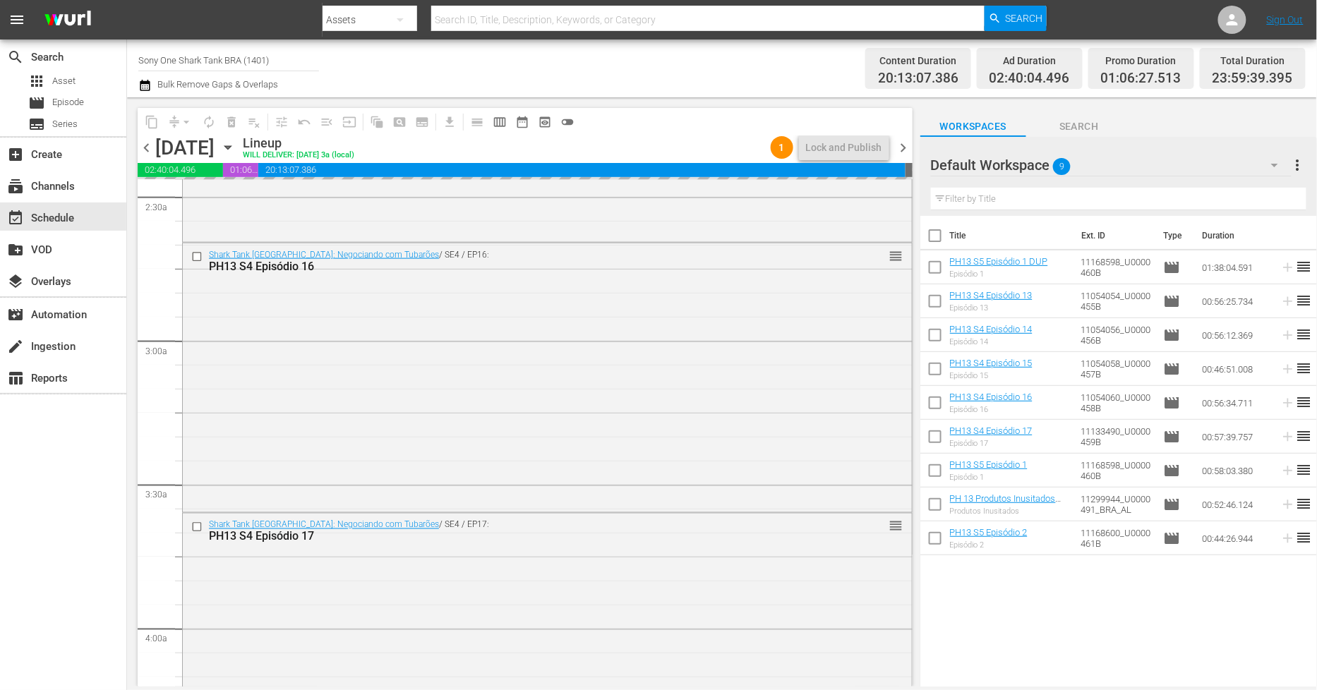
scroll to position [706, 0]
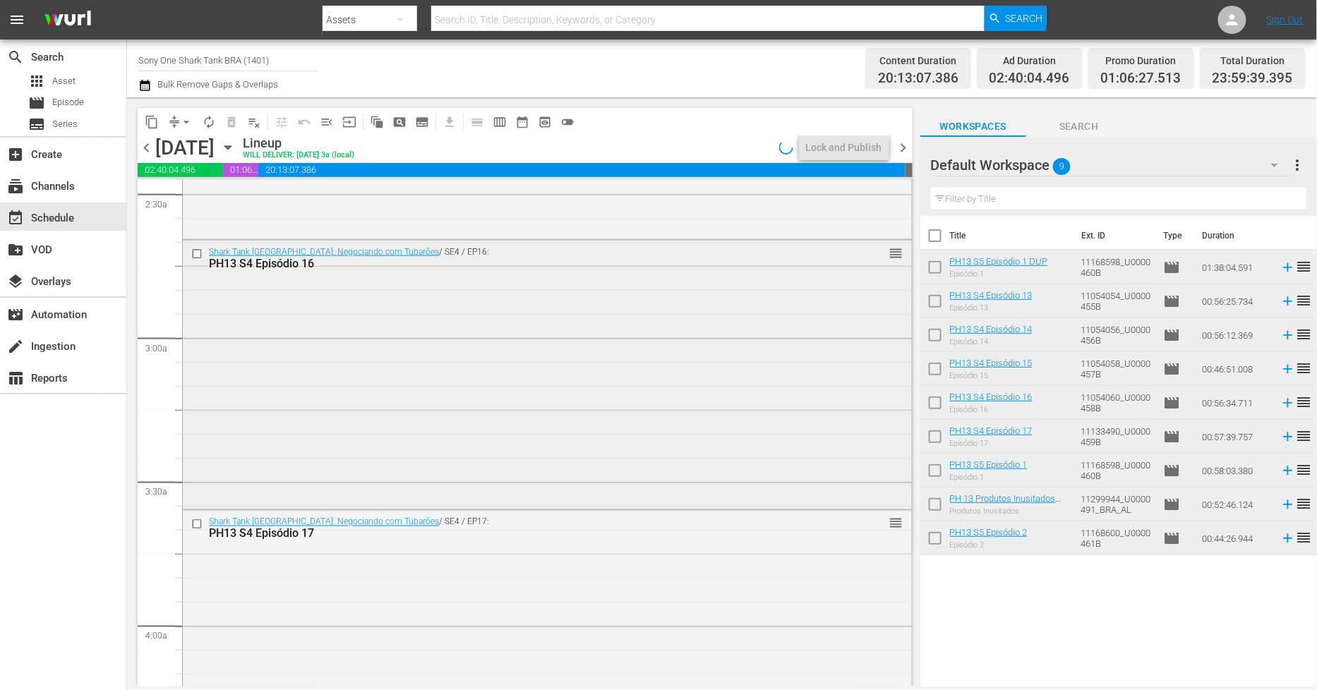
click at [533, 441] on div "Shark Tank Brasil: Negociando com Tubarões / SE4 / EP16: PH13 S4 Episódio 16 re…" at bounding box center [547, 375] width 729 height 268
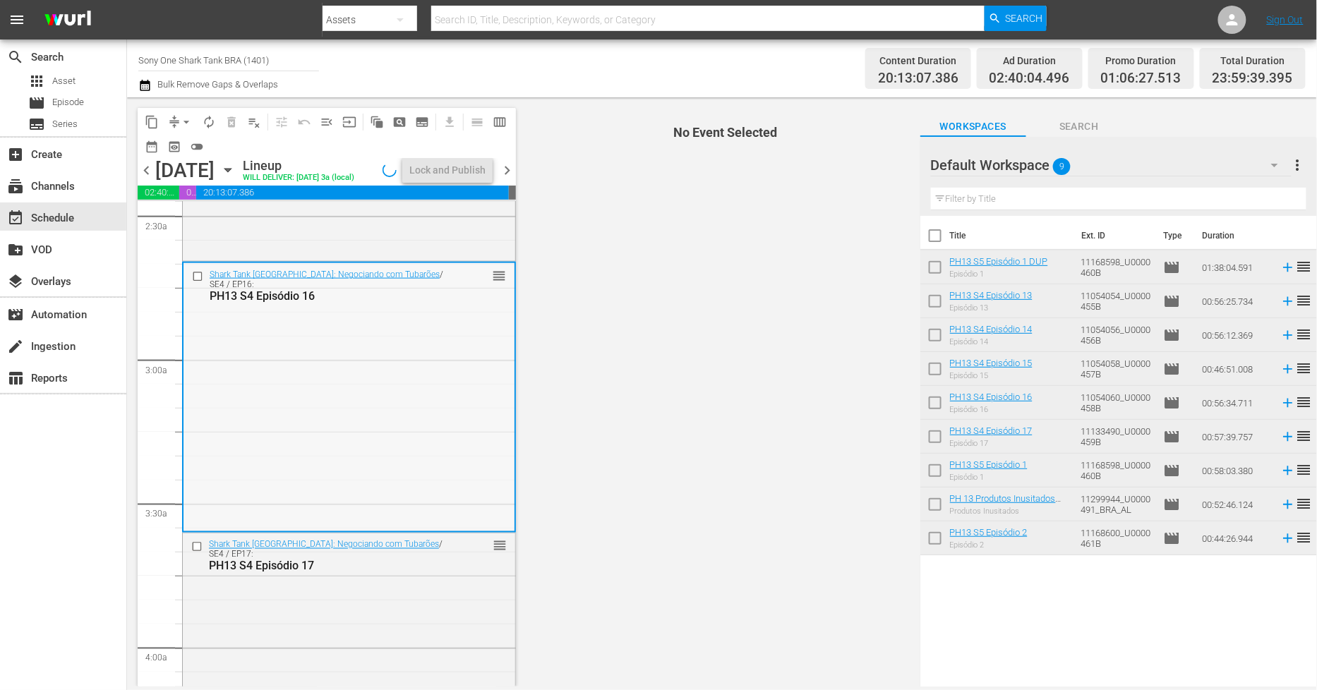
drag, startPoint x: 533, startPoint y: 441, endPoint x: 376, endPoint y: 411, distance: 160.2
click at [376, 411] on div "Shark Tank Brasil: Negociando com Tubarões / SE4 / EP16: PH13 S4 Episódio 16 re…" at bounding box center [349, 397] width 331 height 268
click at [450, 453] on div "Delete Event" at bounding box center [432, 450] width 112 height 19
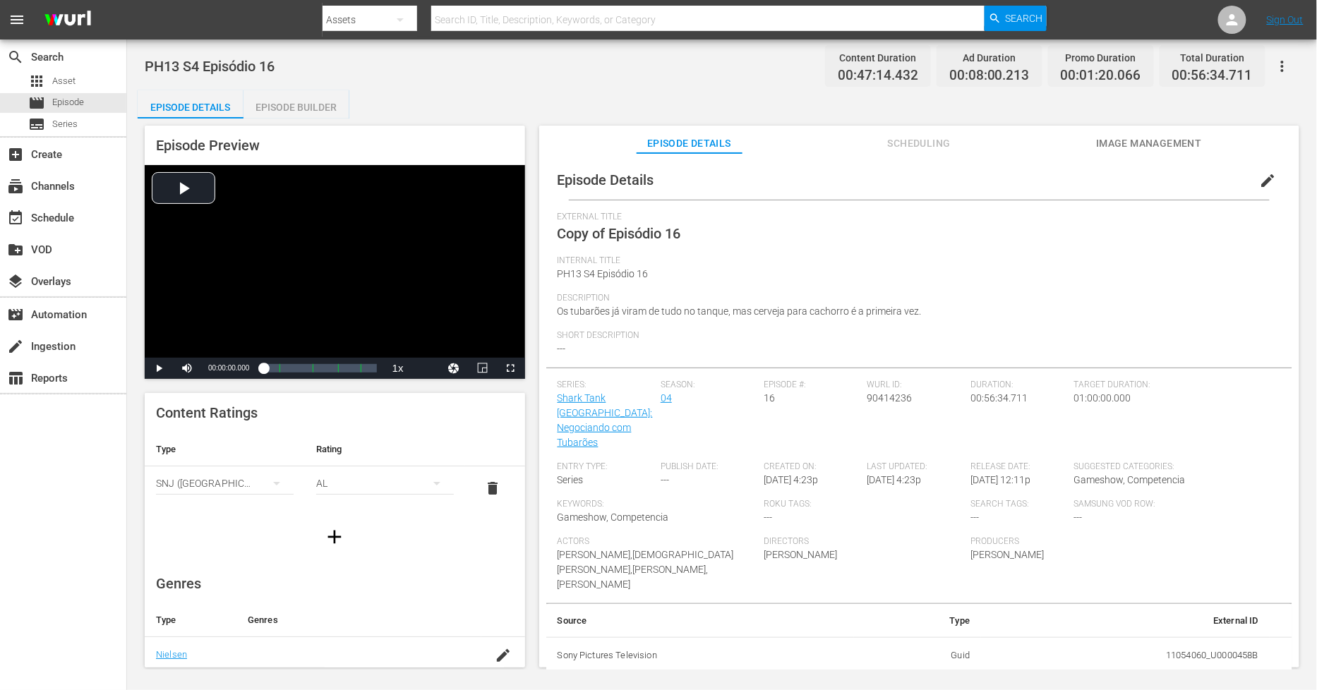
click at [1185, 194] on button "edit" at bounding box center [1269, 181] width 34 height 34
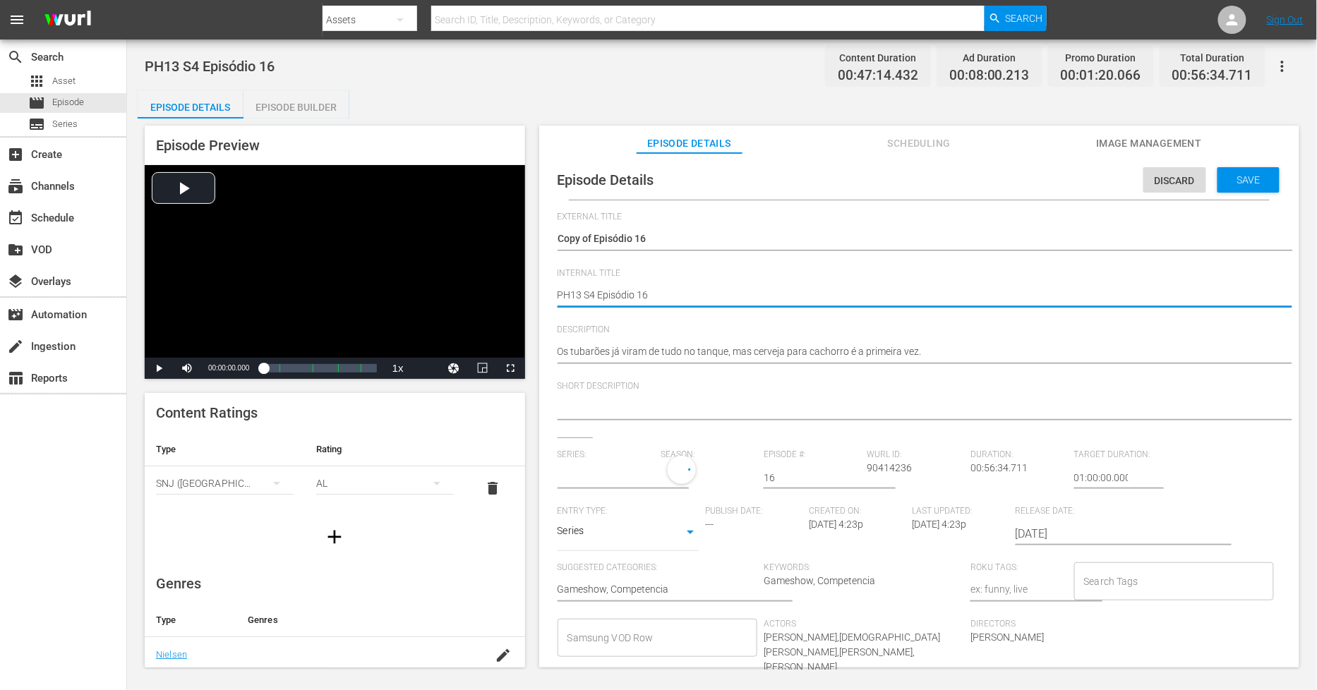
type textarea "PH13 S4 Episódio 16"
type textarea "PH13 S4 Episódio 16 D"
type textarea "PH13 S4 Episódio 16 DU"
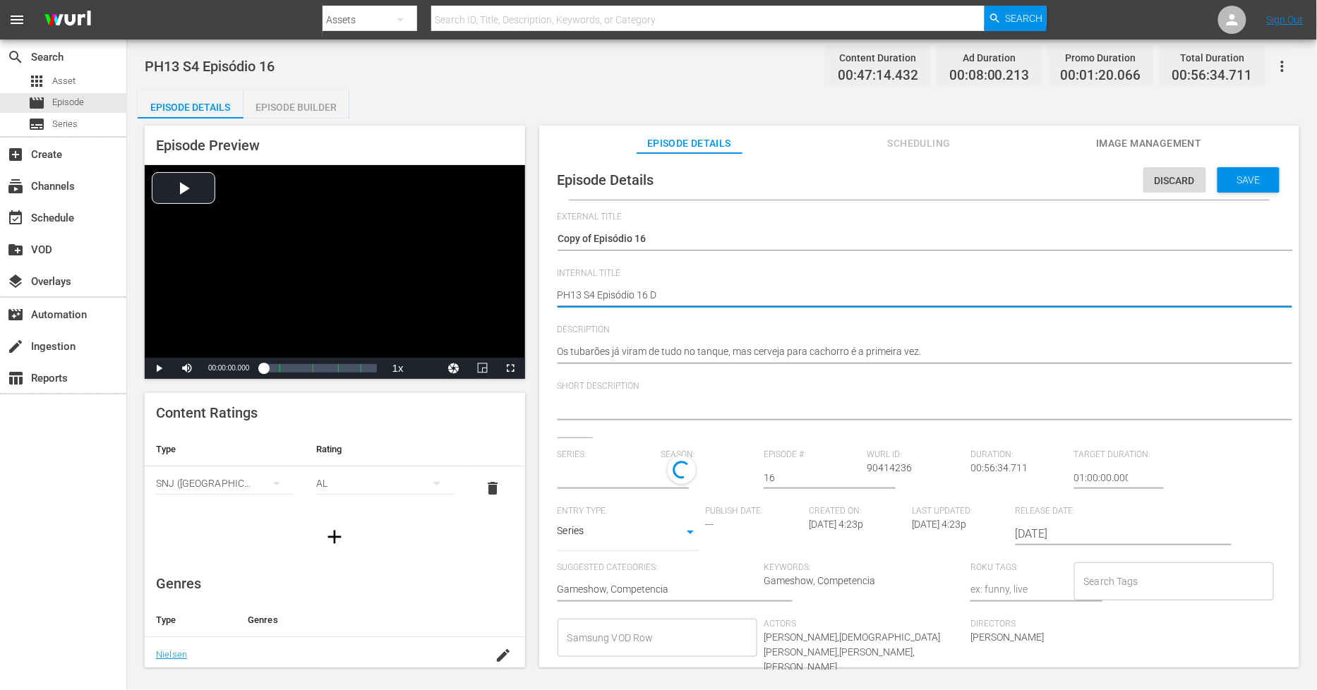
type textarea "PH13 S4 Episódio 16 DU"
type textarea "PH13 S4 Episódio 16 DUP"
type textarea "PH13 S4 Episódio 16 DUP2"
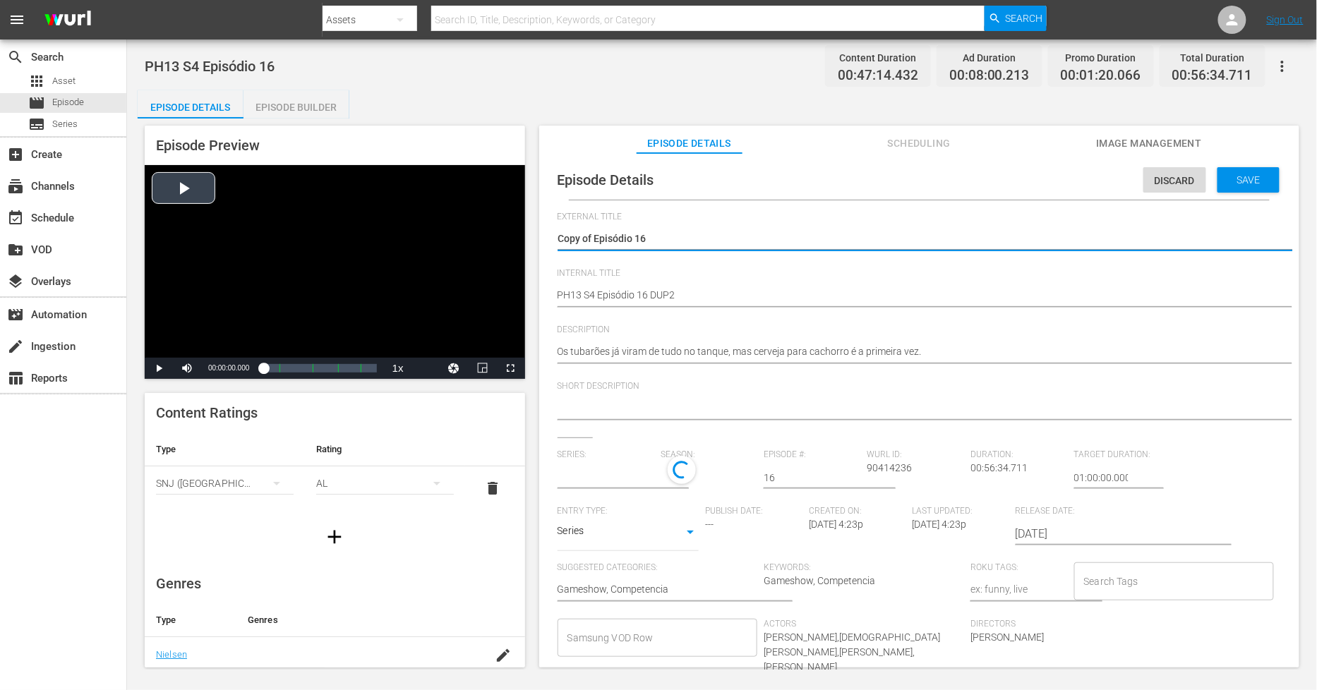
type input "Shark Tank [GEOGRAPHIC_DATA]: Negociando com Tubarões"
drag, startPoint x: 594, startPoint y: 236, endPoint x: 241, endPoint y: 222, distance: 353.3
type textarea "Episódio 16"
click at [1185, 195] on div "Episode Details Discard Save" at bounding box center [919, 180] width 746 height 40
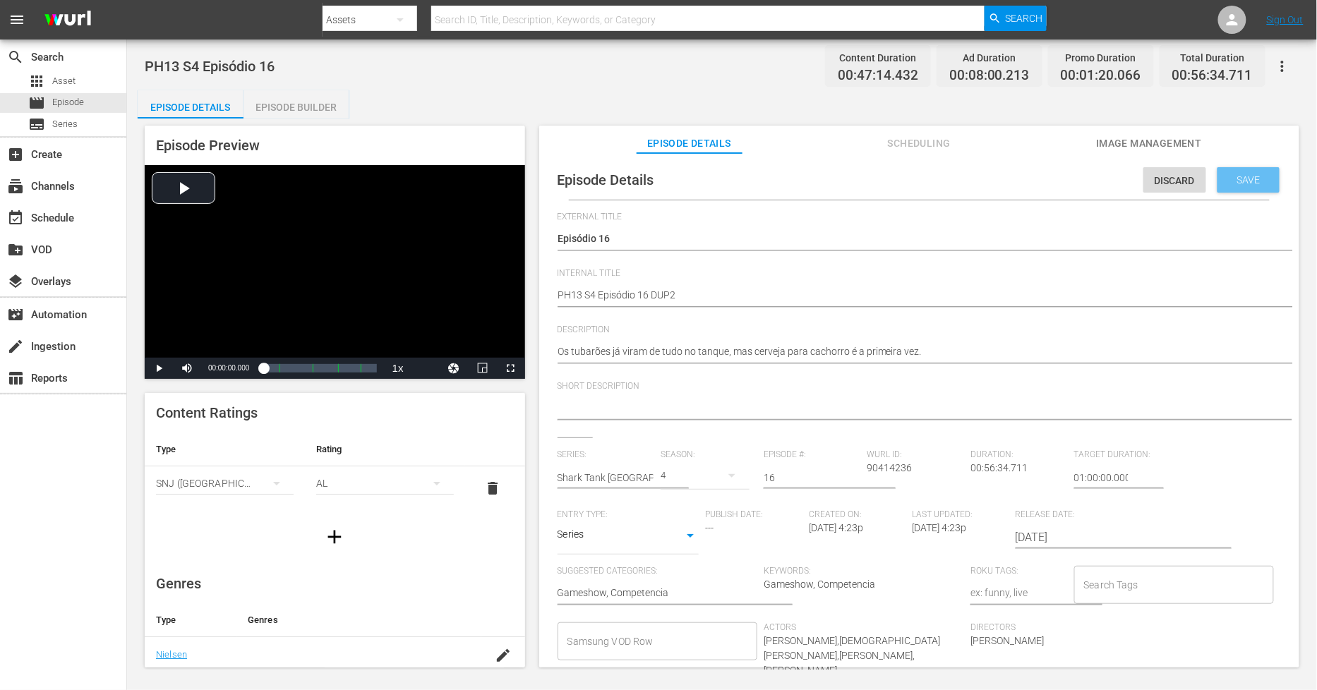
click at [1185, 191] on div "Save" at bounding box center [1249, 179] width 62 height 25
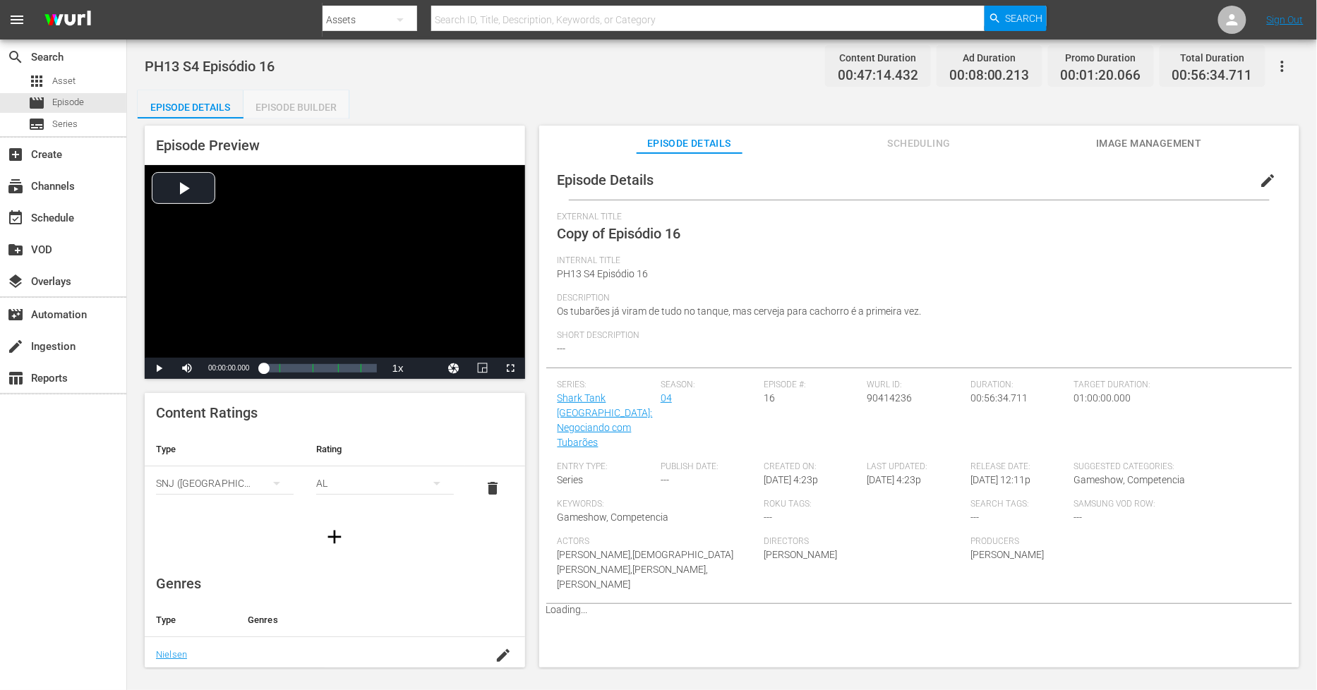
click at [329, 108] on div "Episode Builder" at bounding box center [297, 107] width 106 height 34
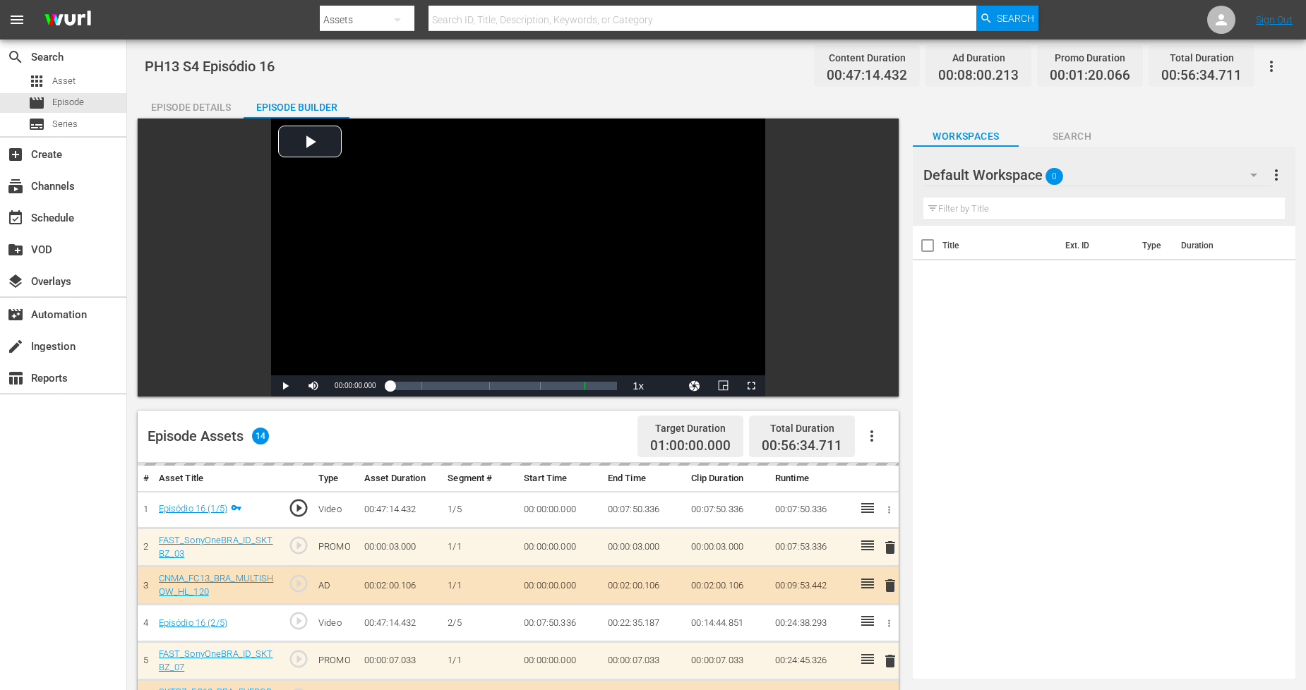
click at [1158, 174] on div "Default Workspace 0" at bounding box center [1096, 175] width 347 height 40
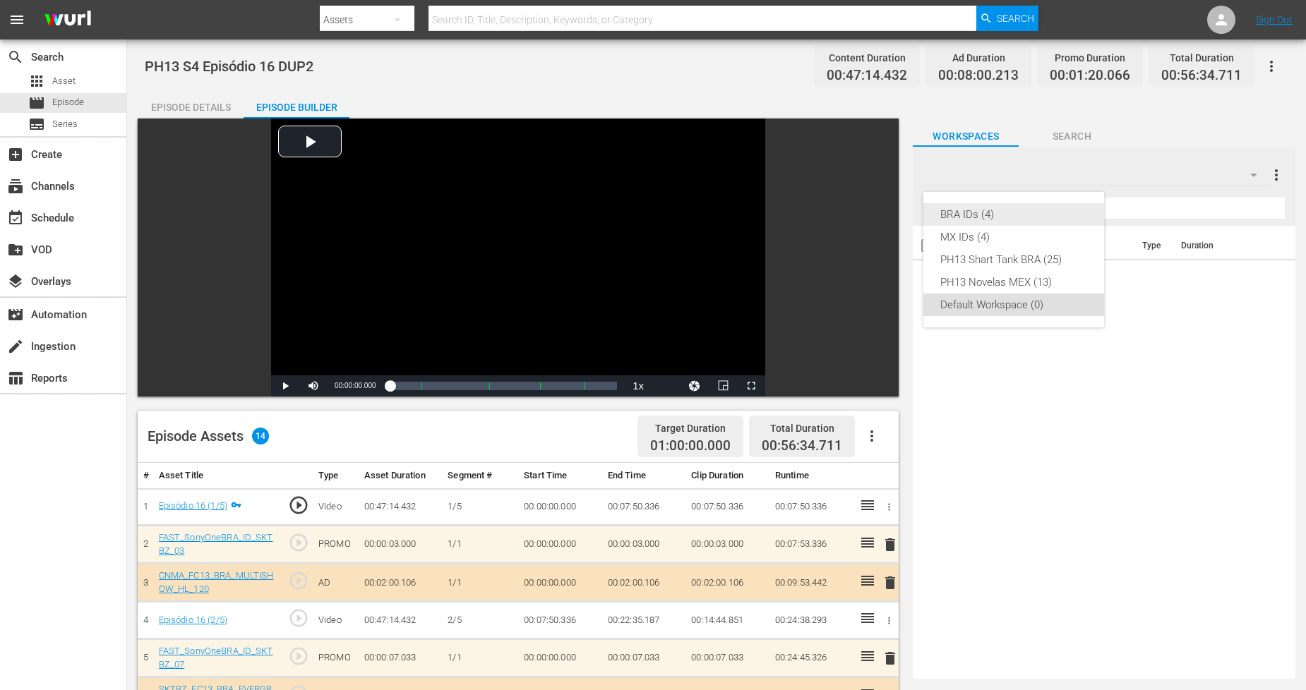
click at [1007, 210] on div "BRA IDs (4)" at bounding box center [1013, 214] width 147 height 23
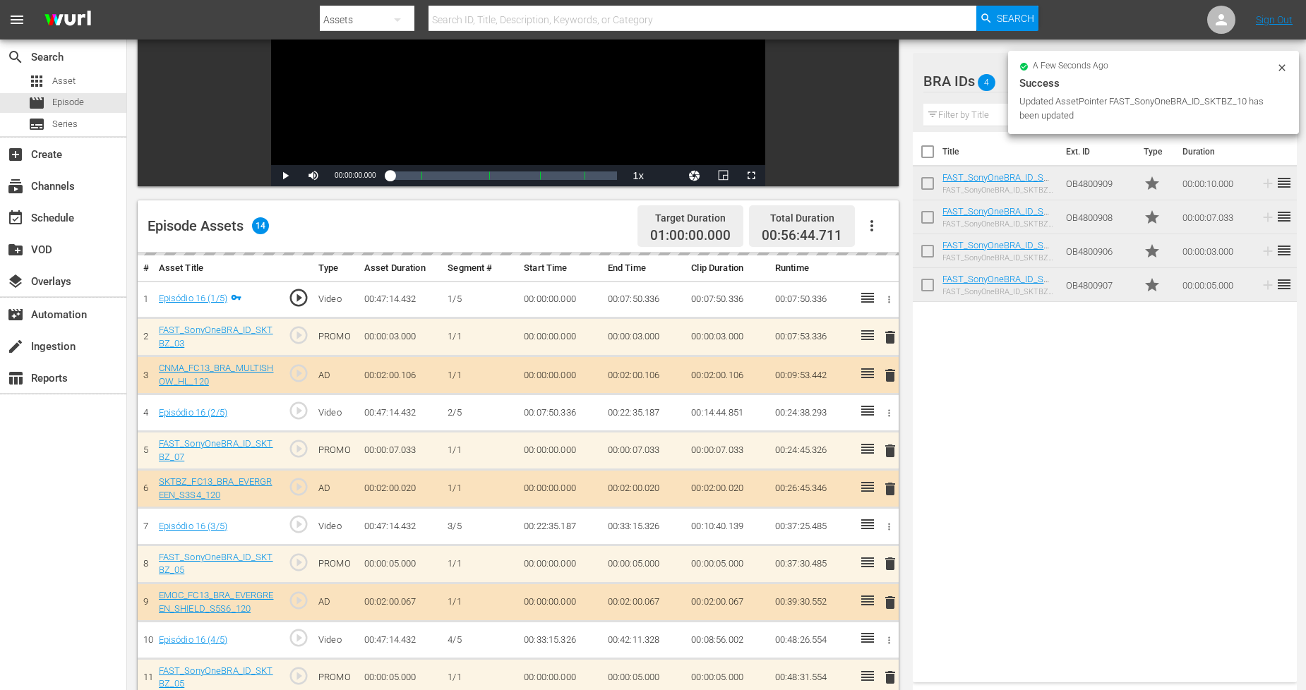
scroll to position [313, 0]
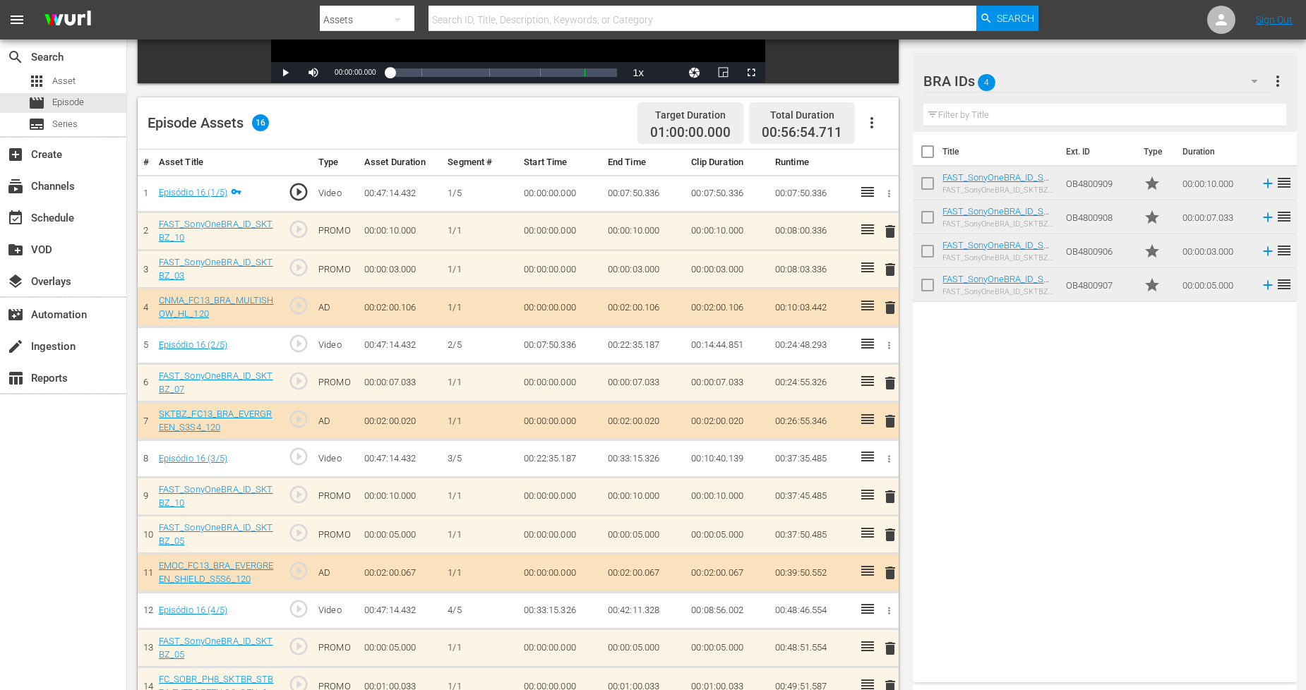
click at [887, 380] on span "delete" at bounding box center [890, 383] width 17 height 17
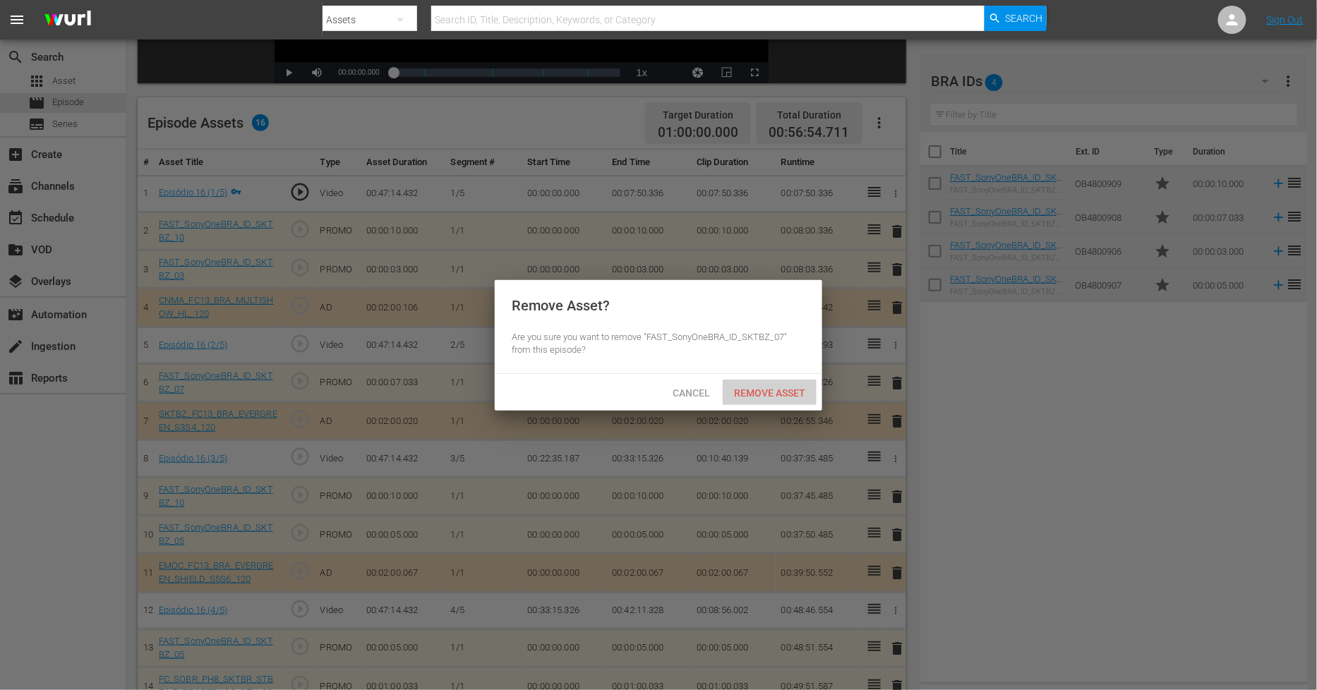
click at [763, 388] on span "Remove Asset" at bounding box center [770, 393] width 94 height 11
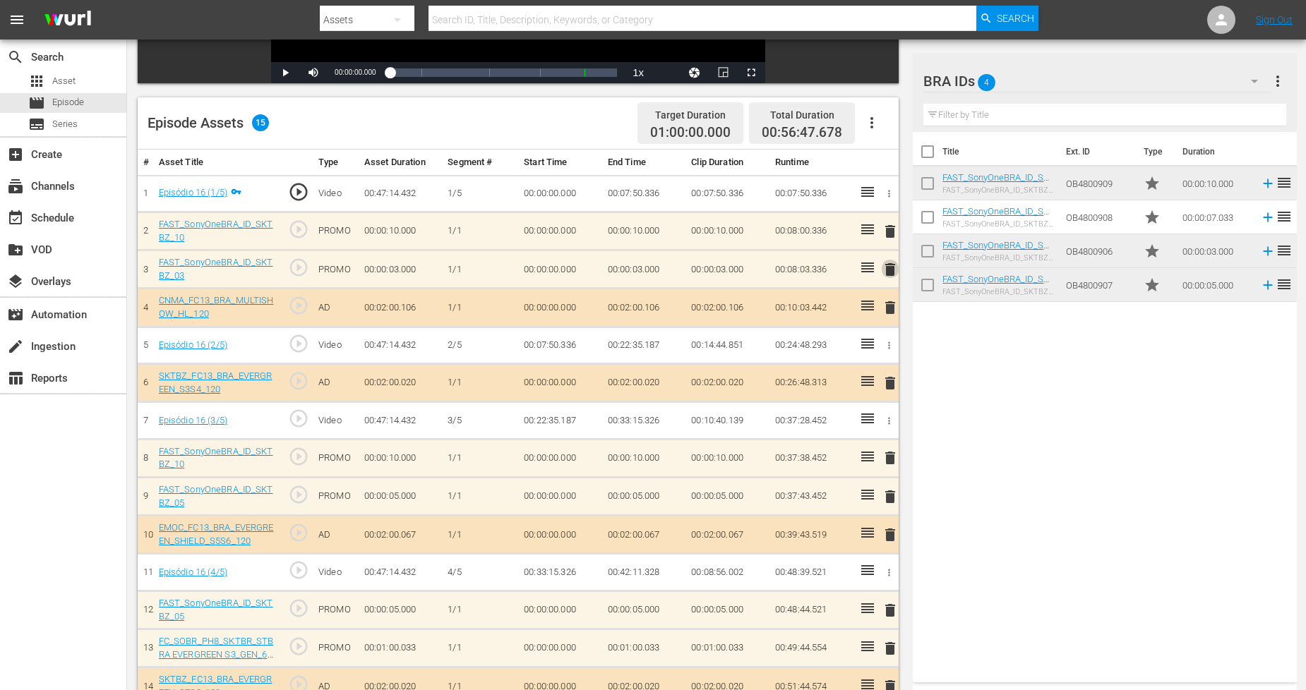
click at [887, 269] on span "delete" at bounding box center [890, 269] width 17 height 17
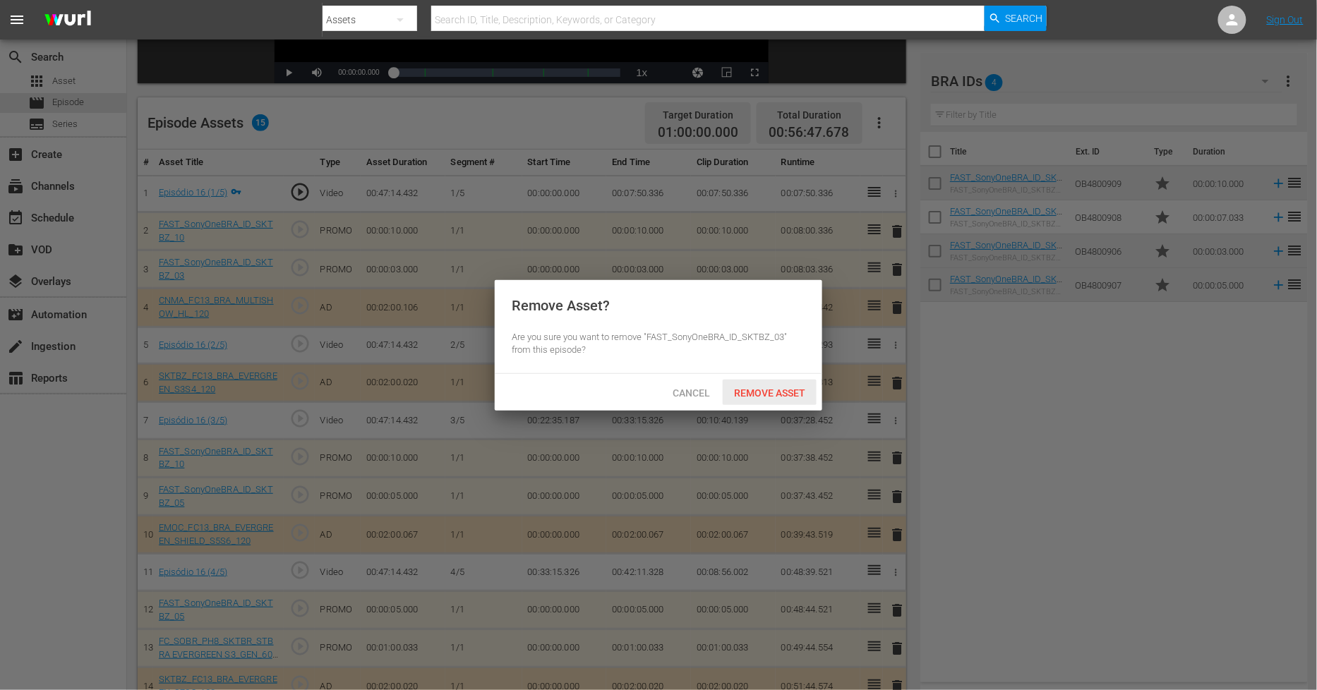
click at [756, 390] on span "Remove Asset" at bounding box center [770, 393] width 94 height 11
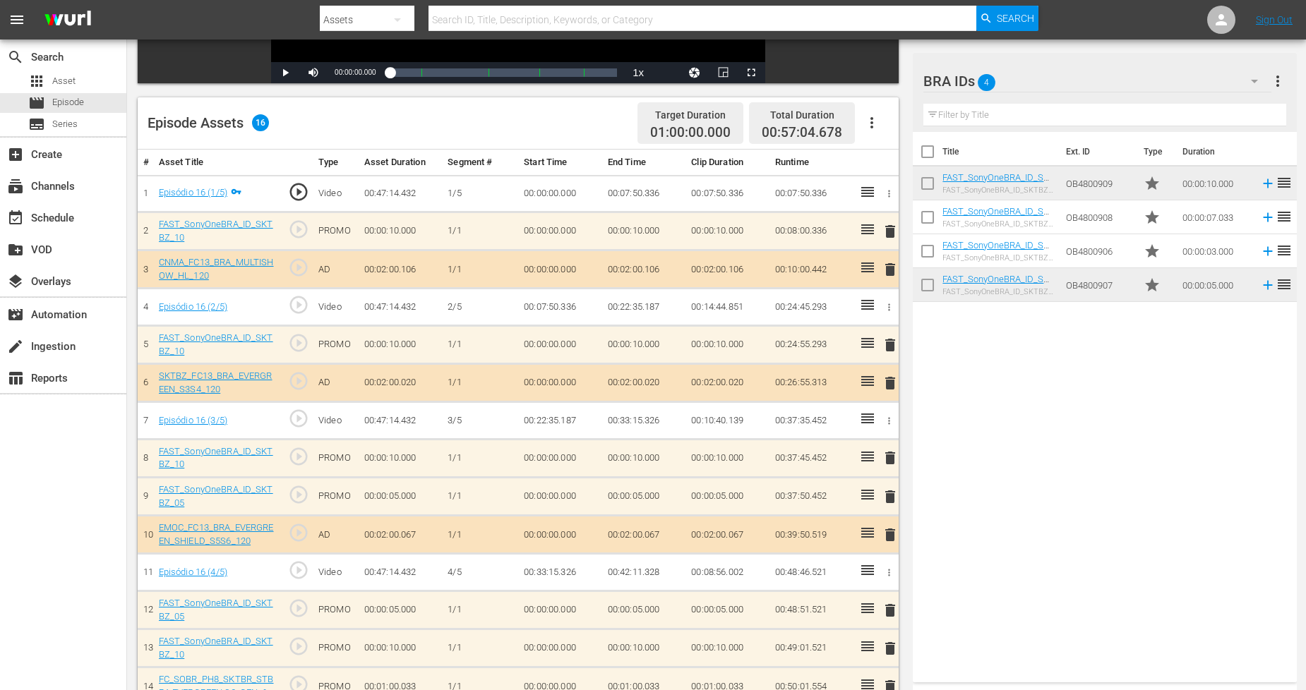
click at [888, 498] on span "delete" at bounding box center [890, 497] width 17 height 17
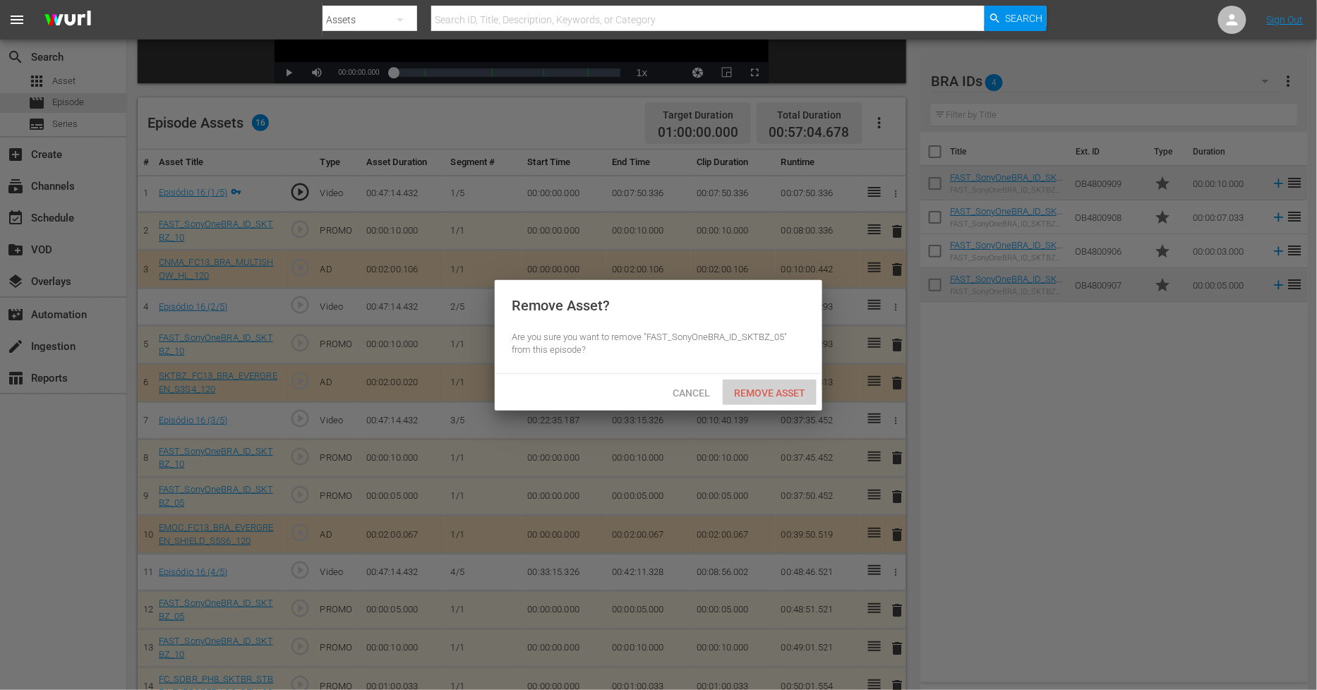
click at [745, 396] on span "Remove Asset" at bounding box center [770, 393] width 94 height 11
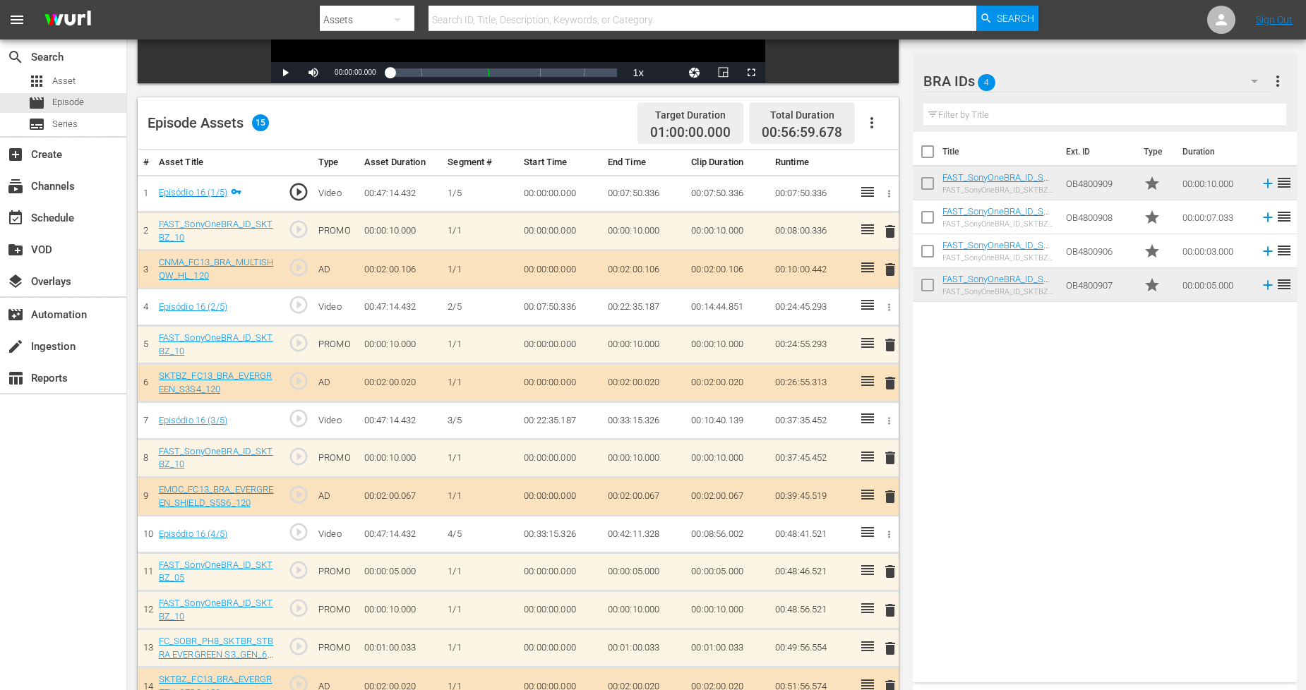
click at [892, 575] on span "delete" at bounding box center [890, 571] width 17 height 17
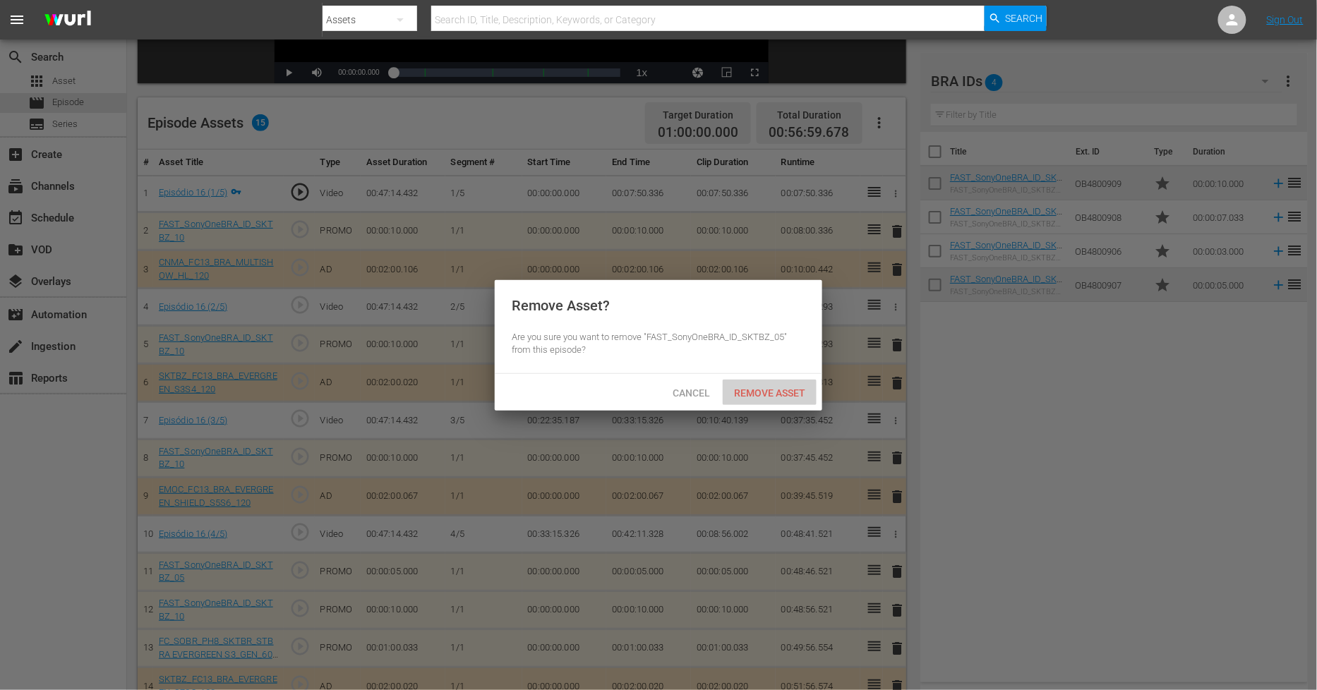
click at [738, 393] on span "Remove Asset" at bounding box center [770, 393] width 94 height 11
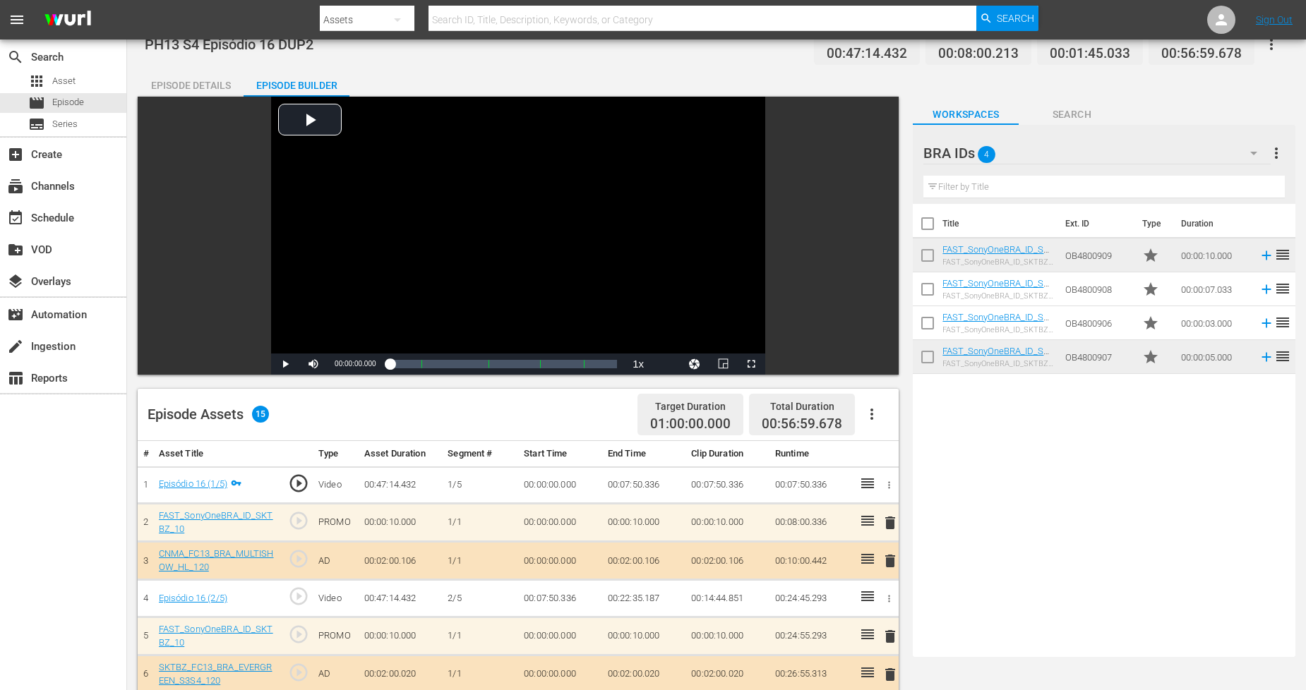
scroll to position [0, 0]
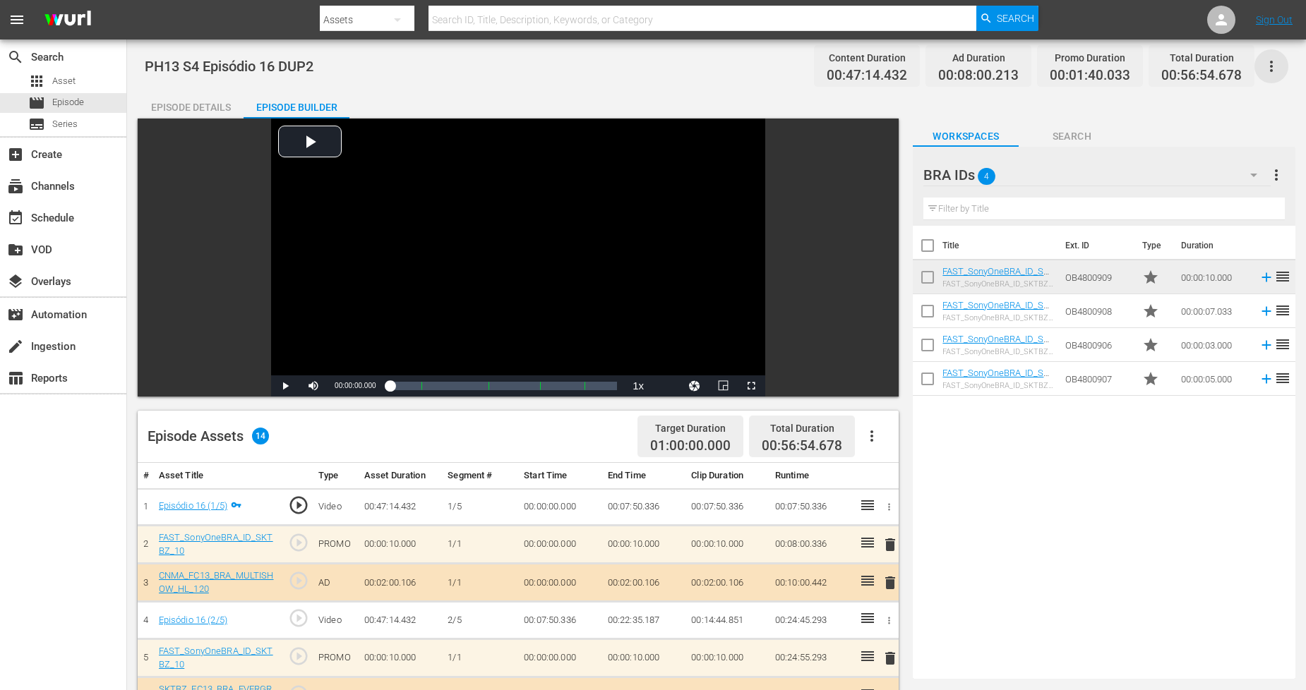
click at [1185, 69] on icon "button" at bounding box center [1271, 66] width 3 height 11
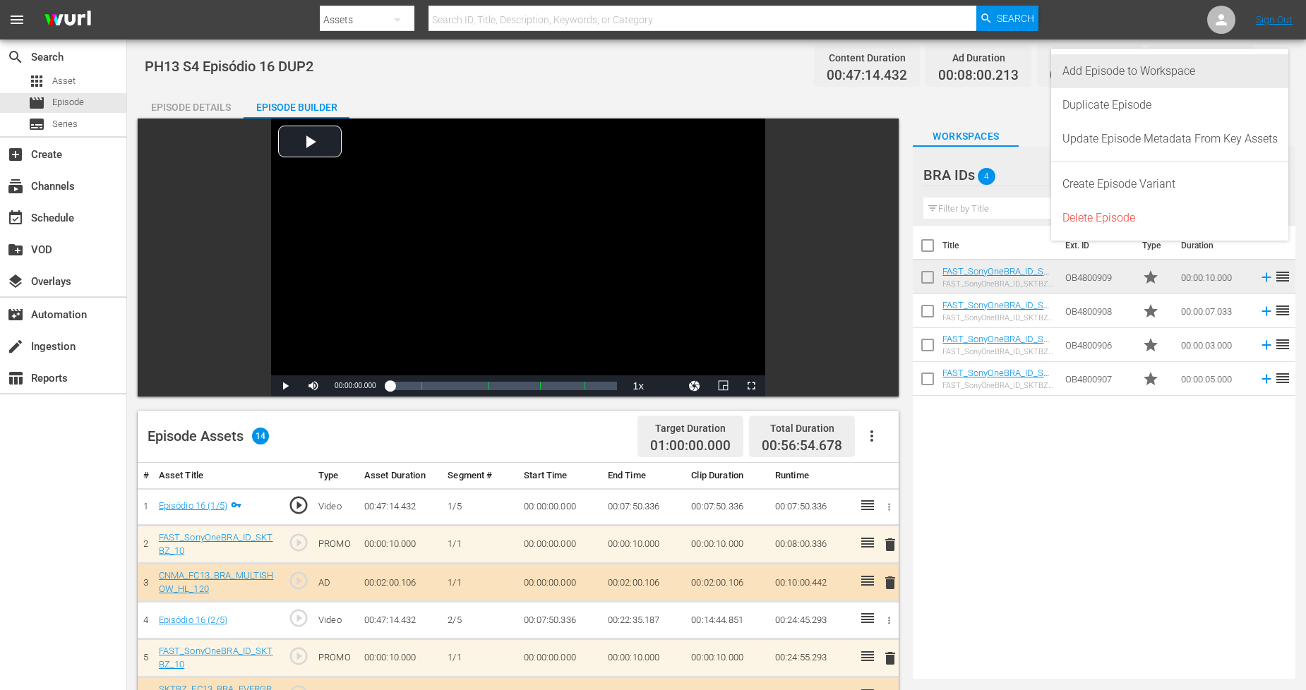
click at [1185, 76] on div "Add Episode to Workspace" at bounding box center [1169, 71] width 215 height 34
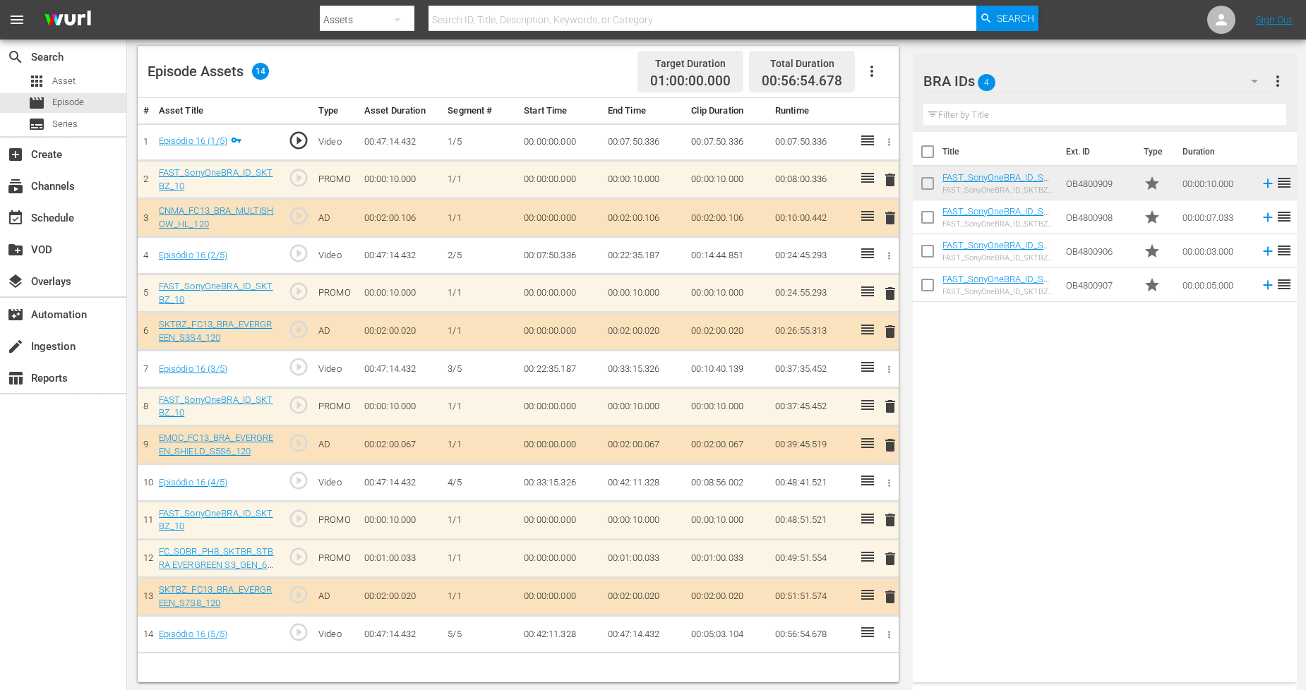
scroll to position [367, 0]
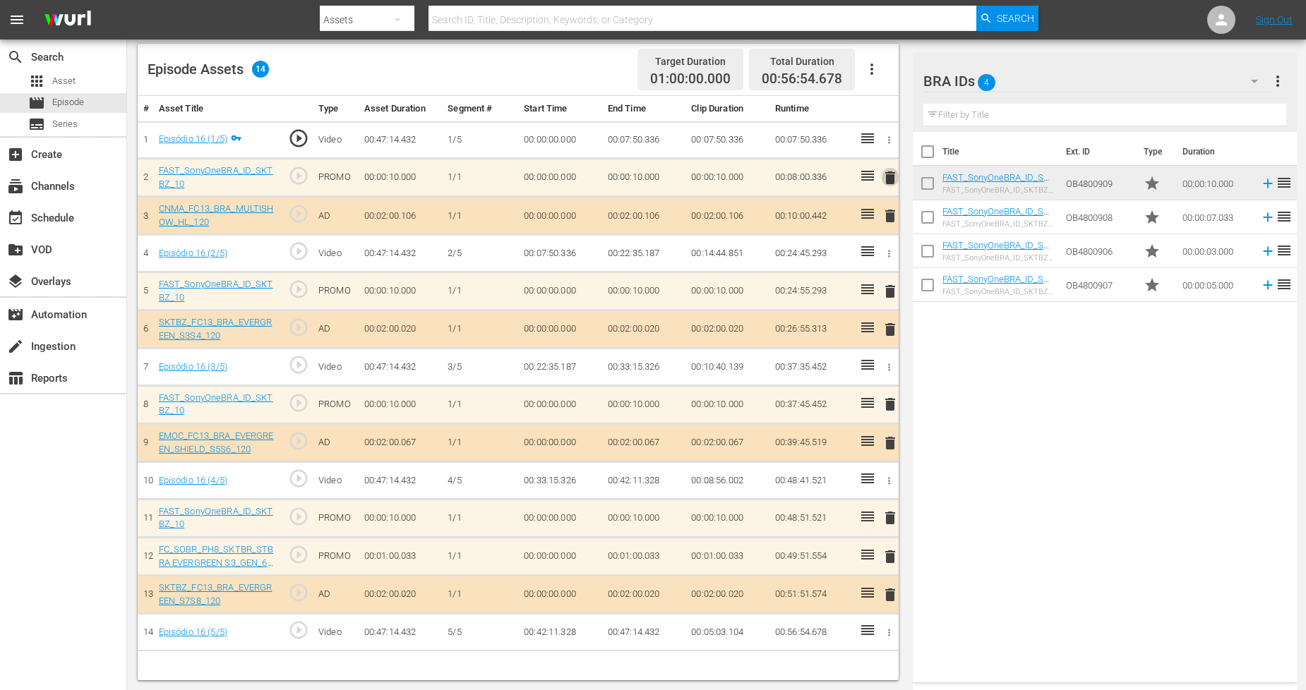
click at [893, 184] on span "delete" at bounding box center [890, 177] width 17 height 17
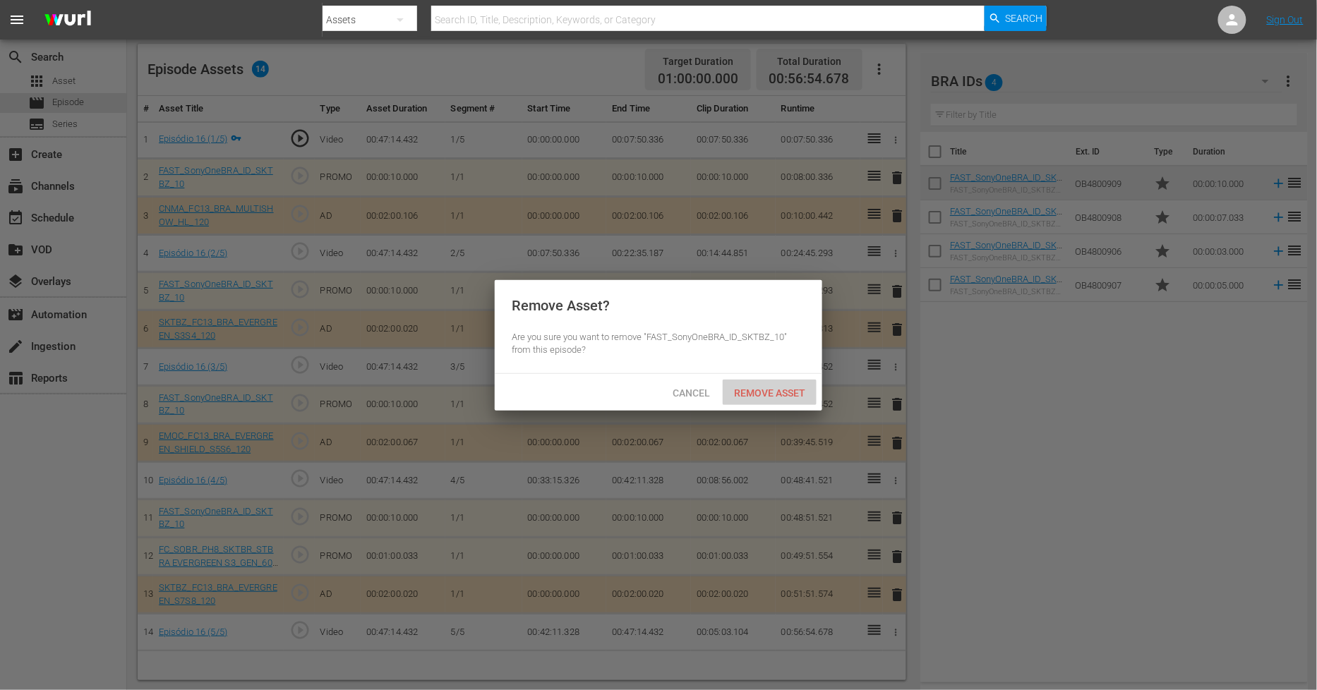
click at [789, 402] on div "Remove Asset" at bounding box center [770, 393] width 94 height 26
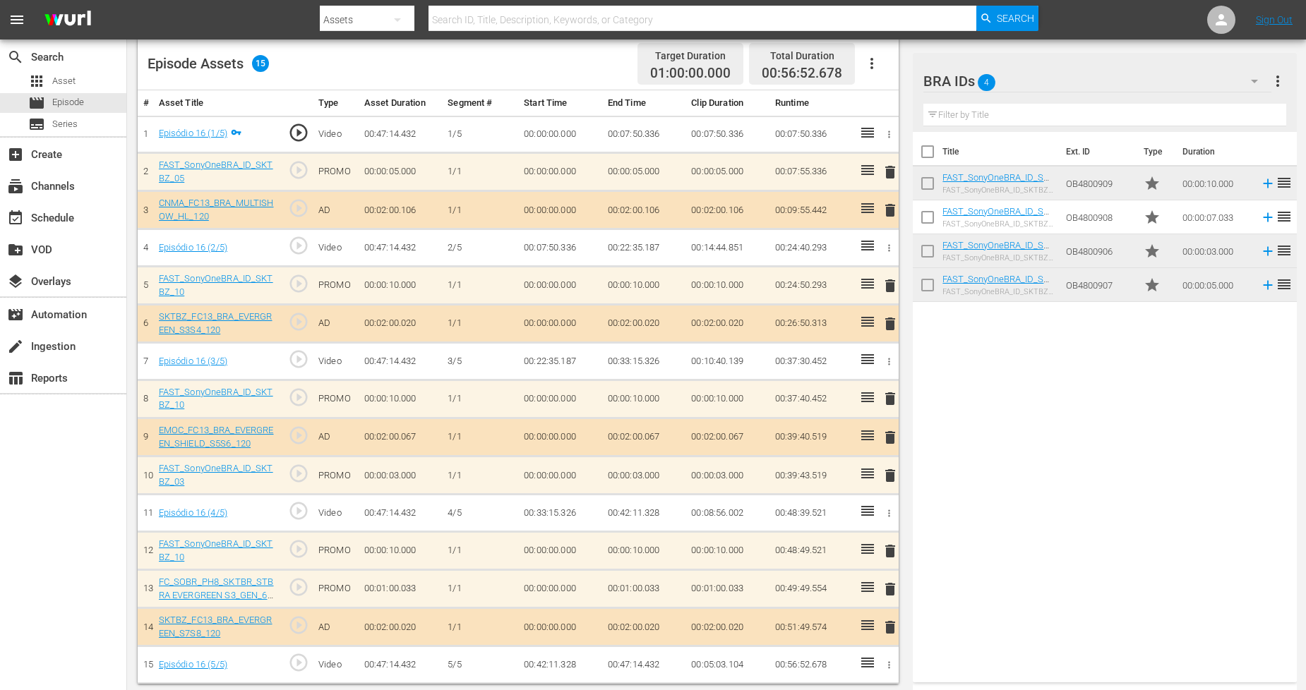
scroll to position [376, 0]
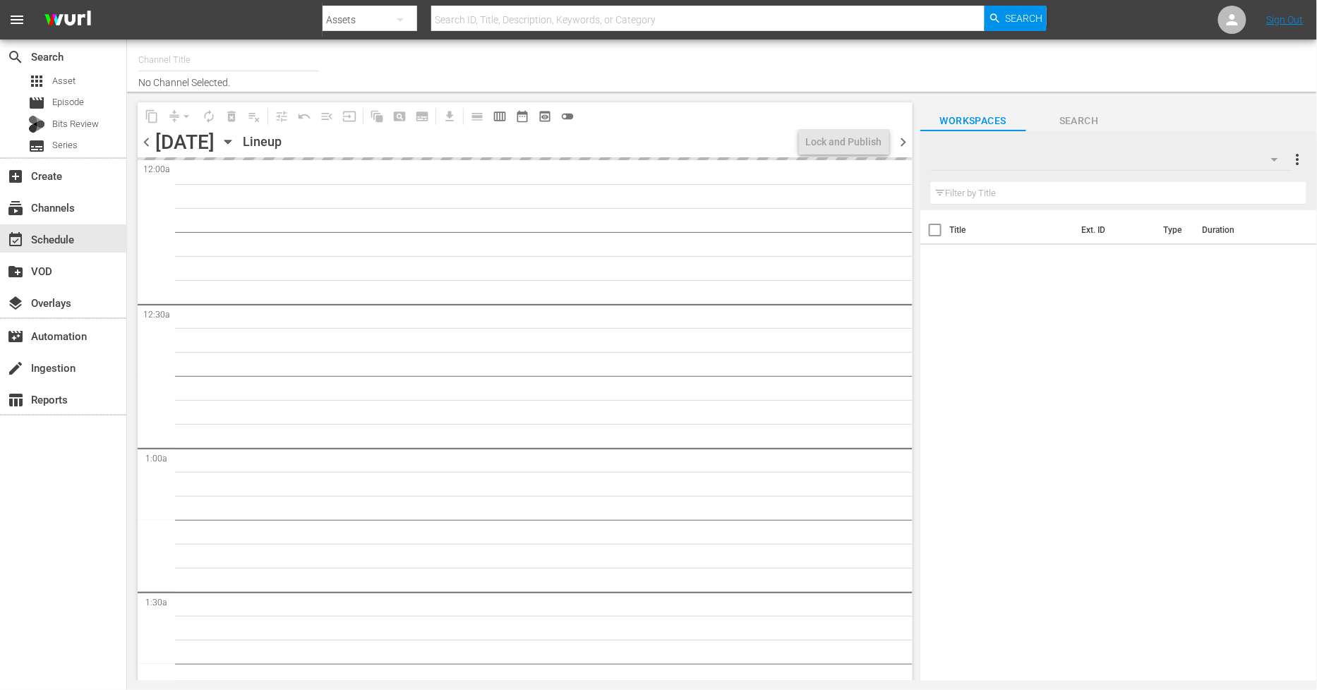
type input "Sony One Shark Tank BRA (1401)"
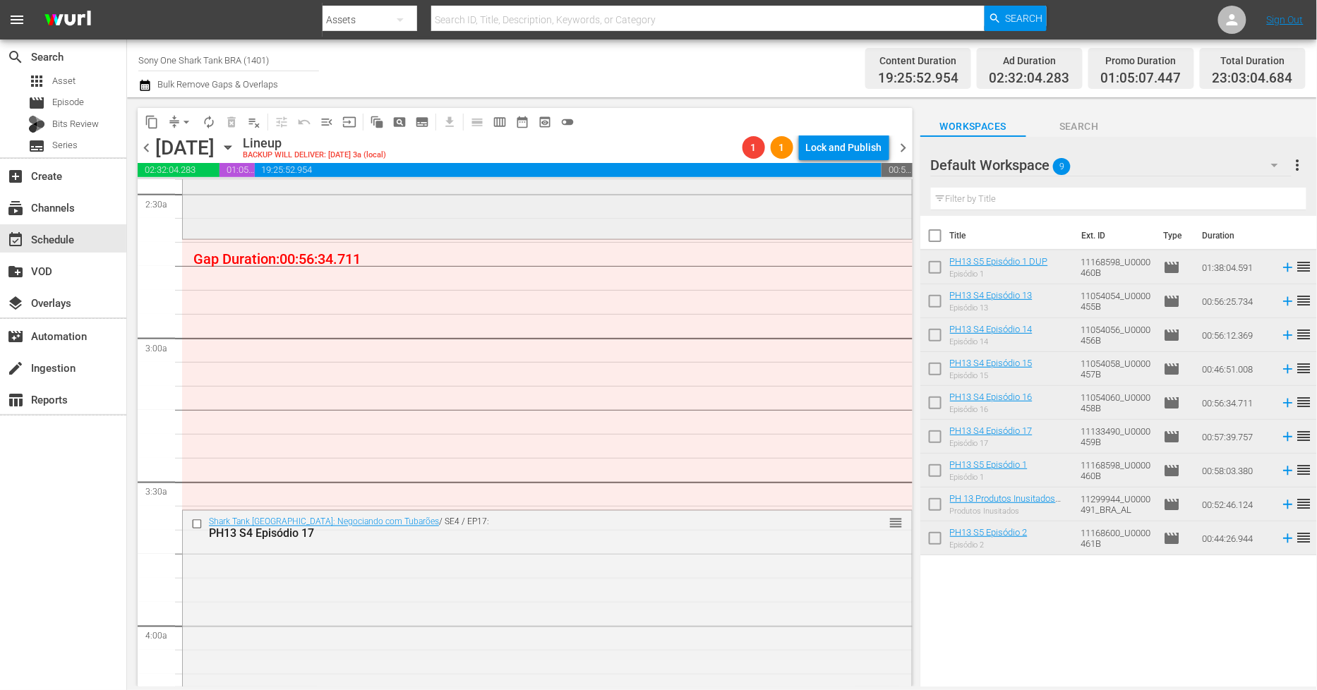
scroll to position [470, 0]
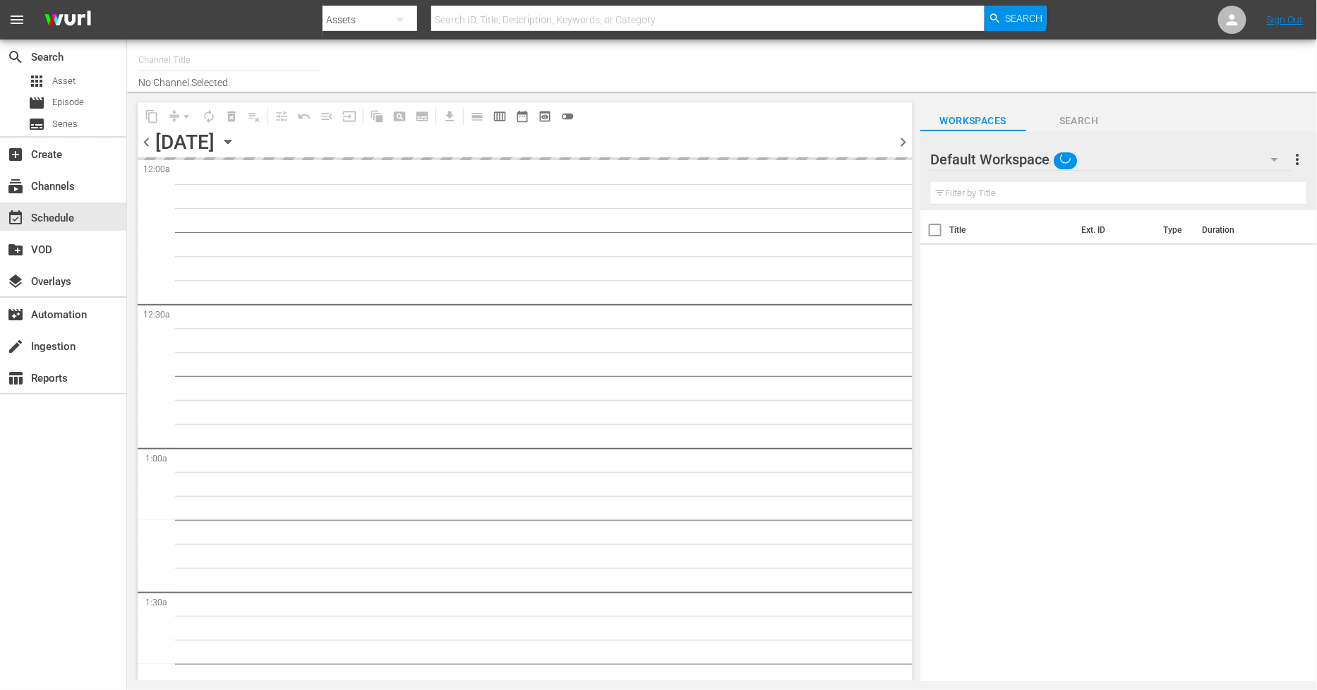
type input "Sony One Shark Tank BRA (1401)"
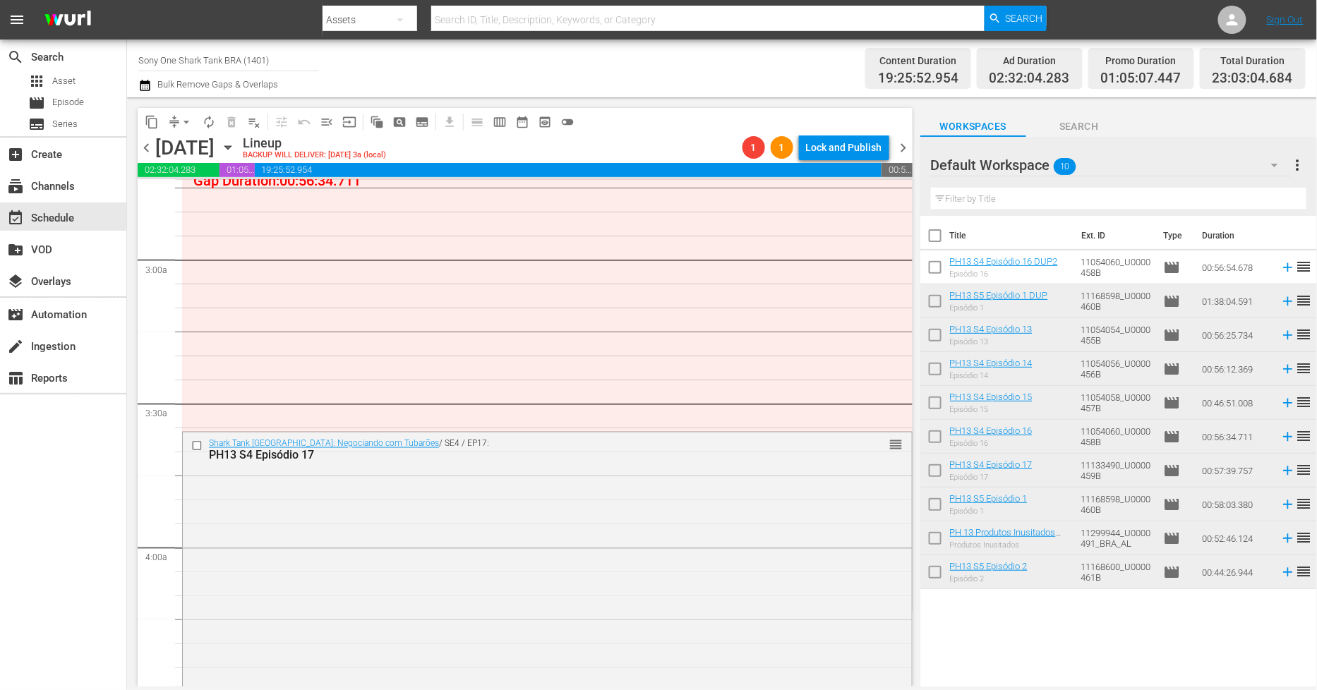
scroll to position [627, 0]
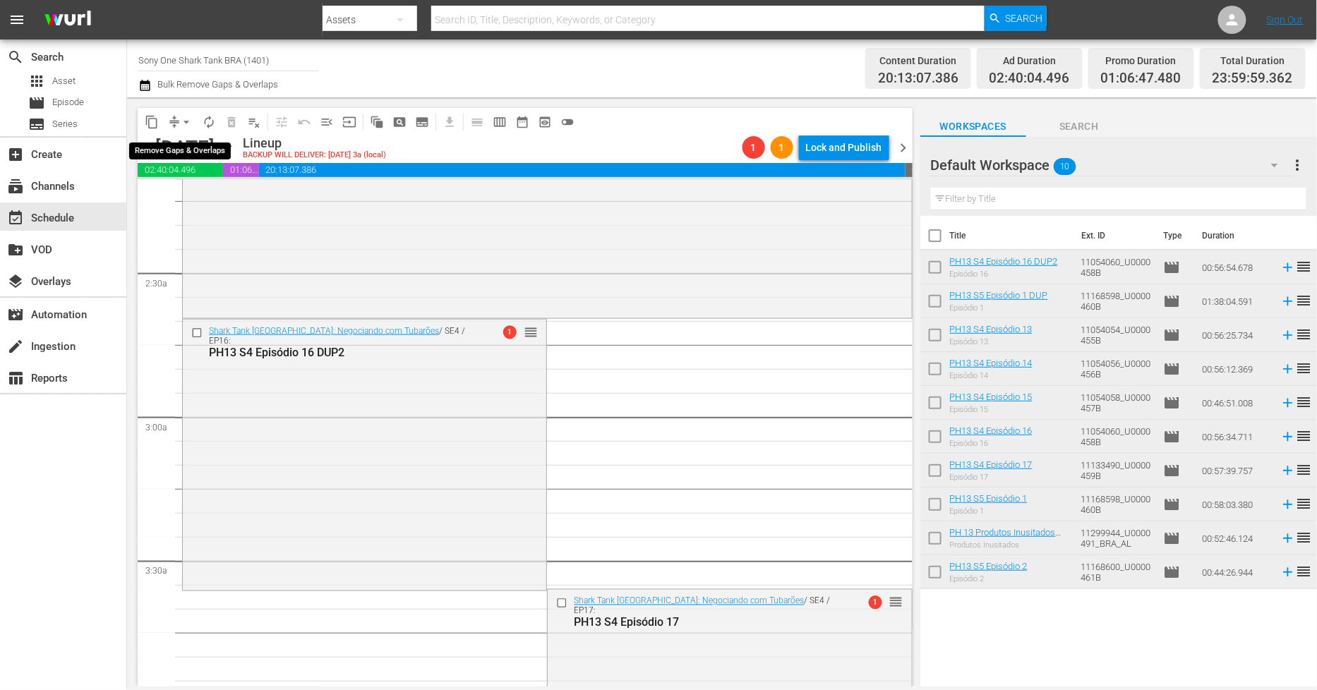
click at [179, 119] on span "arrow_drop_down" at bounding box center [186, 122] width 14 height 14
click at [188, 154] on li "Align to Midnight" at bounding box center [187, 149] width 148 height 23
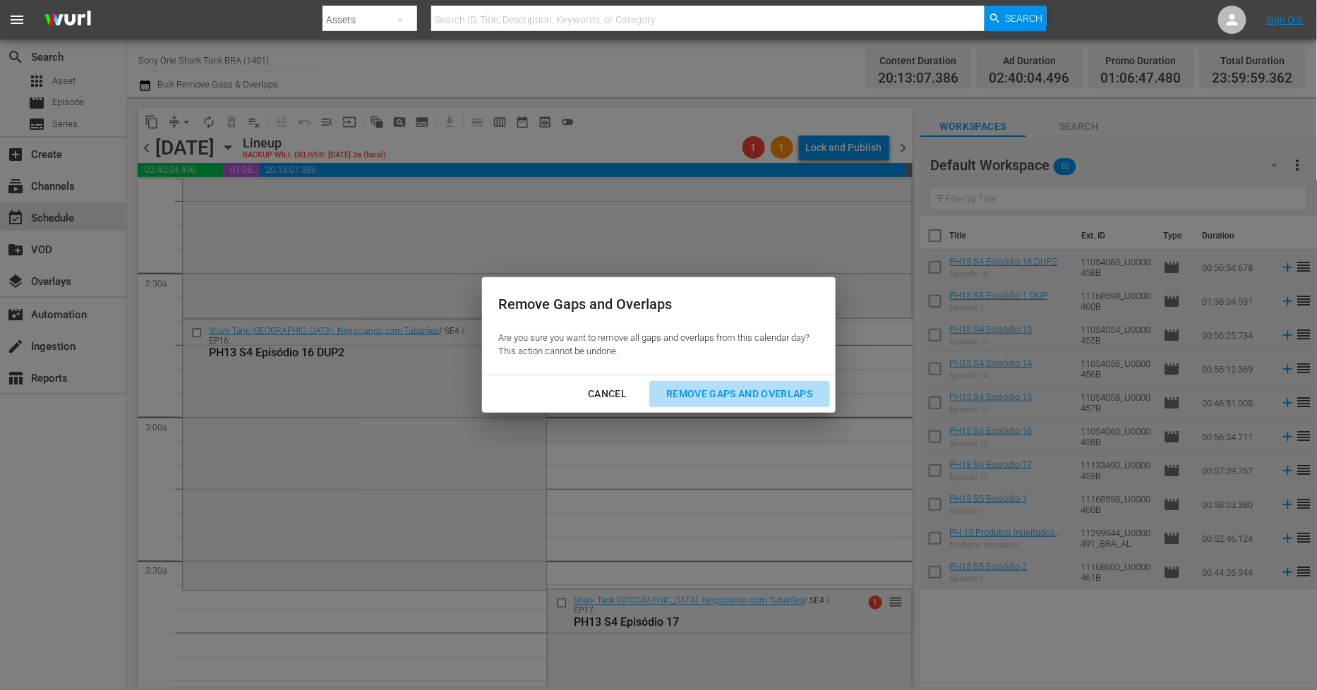
click at [725, 385] on div "Remove Gaps and Overlaps" at bounding box center [739, 394] width 169 height 18
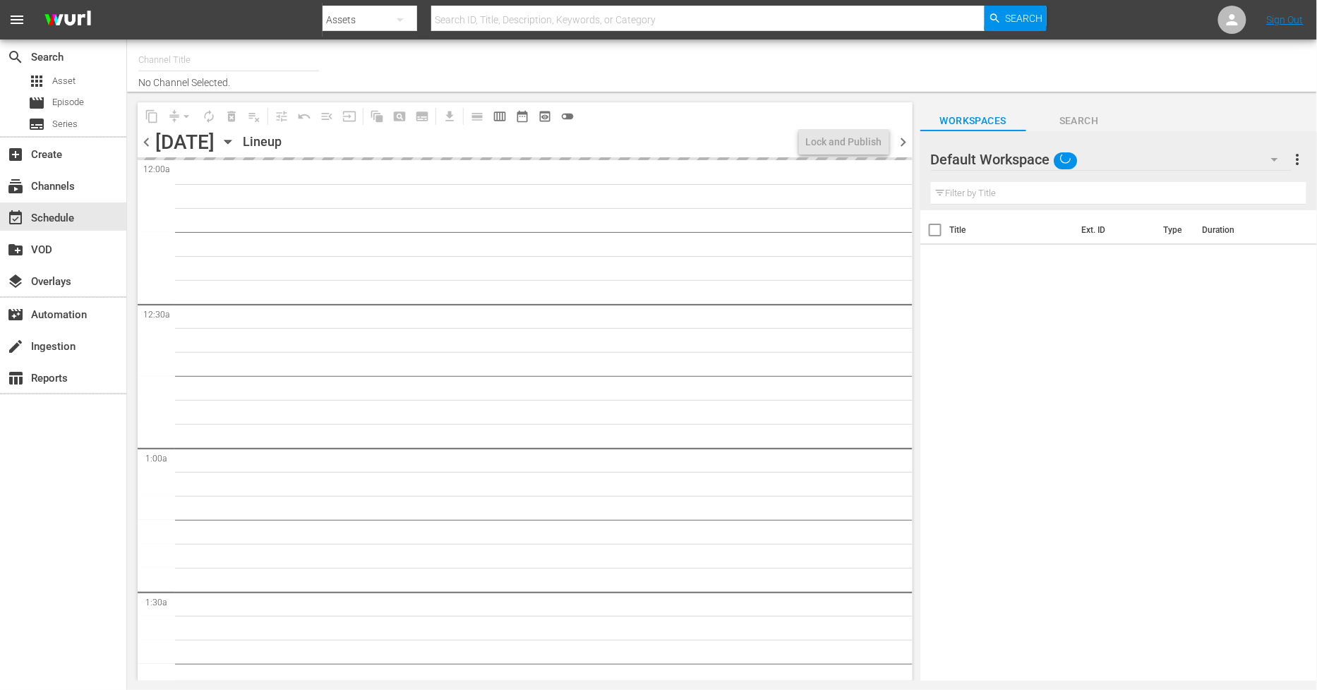
type input "Sony One Shark Tank BRA (1401)"
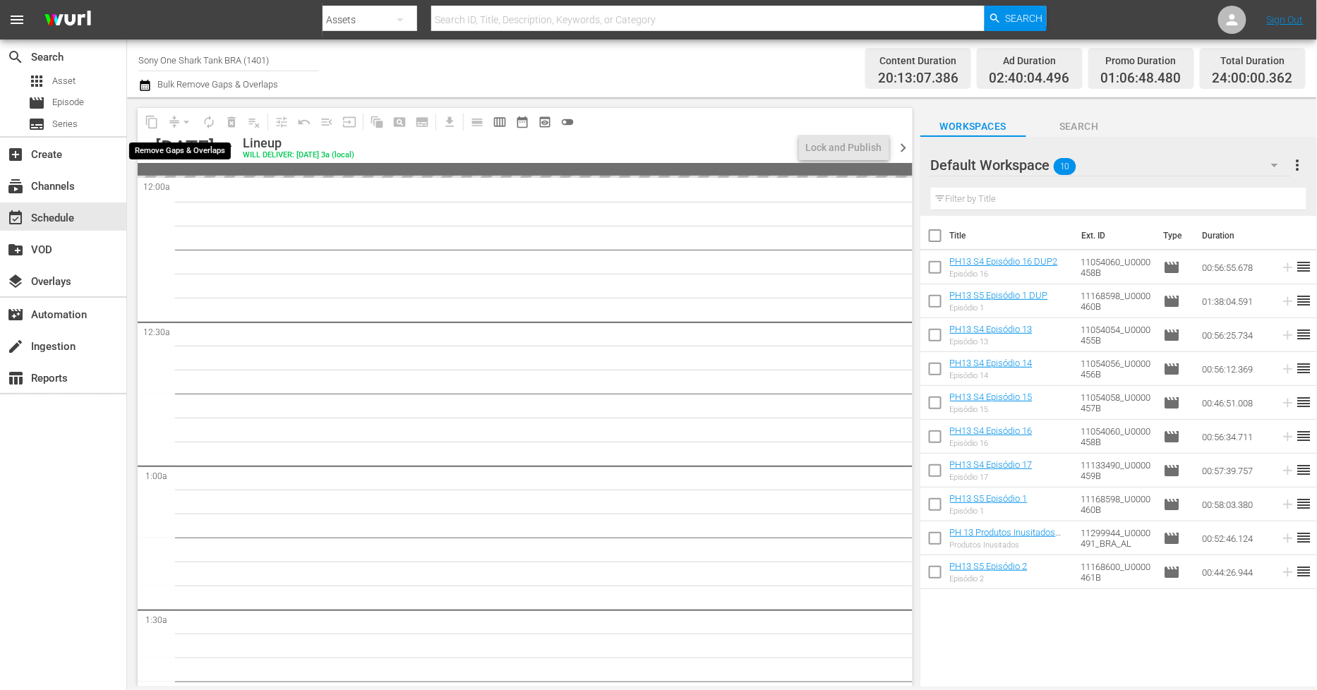
click at [184, 118] on div "arrow_drop_down" at bounding box center [186, 122] width 23 height 23
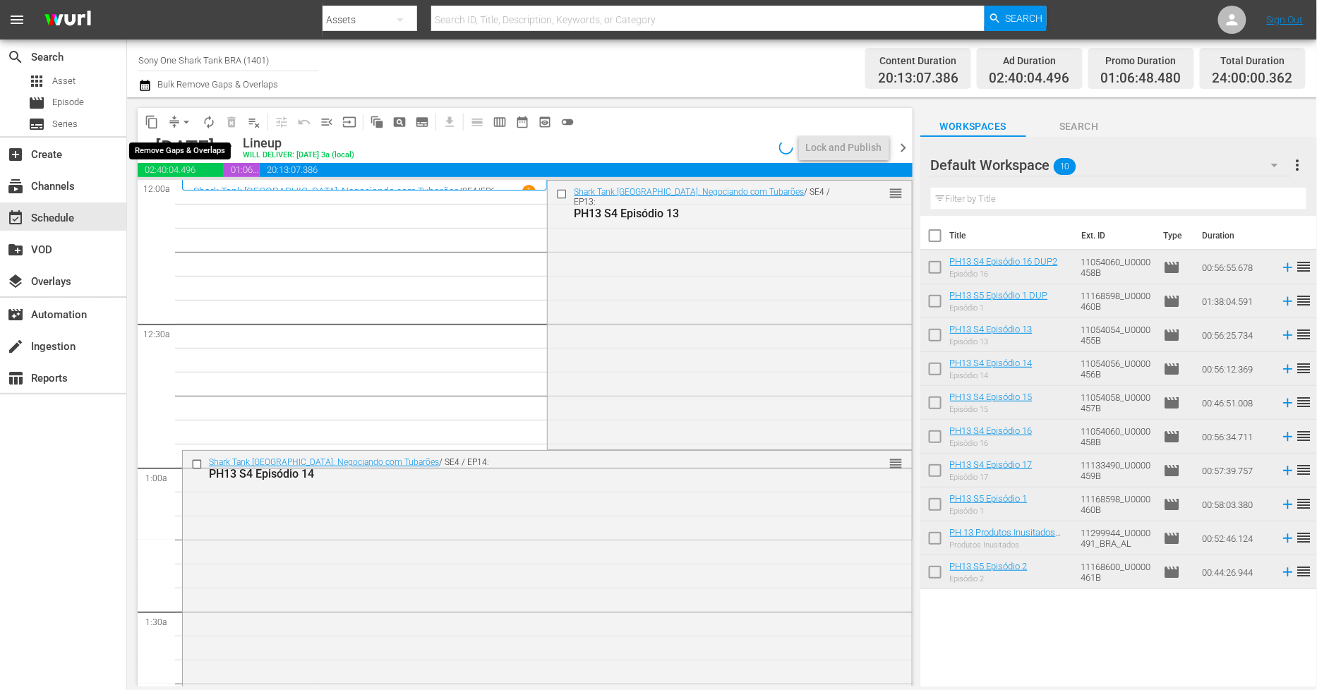
click at [182, 121] on span "arrow_drop_down" at bounding box center [186, 122] width 14 height 14
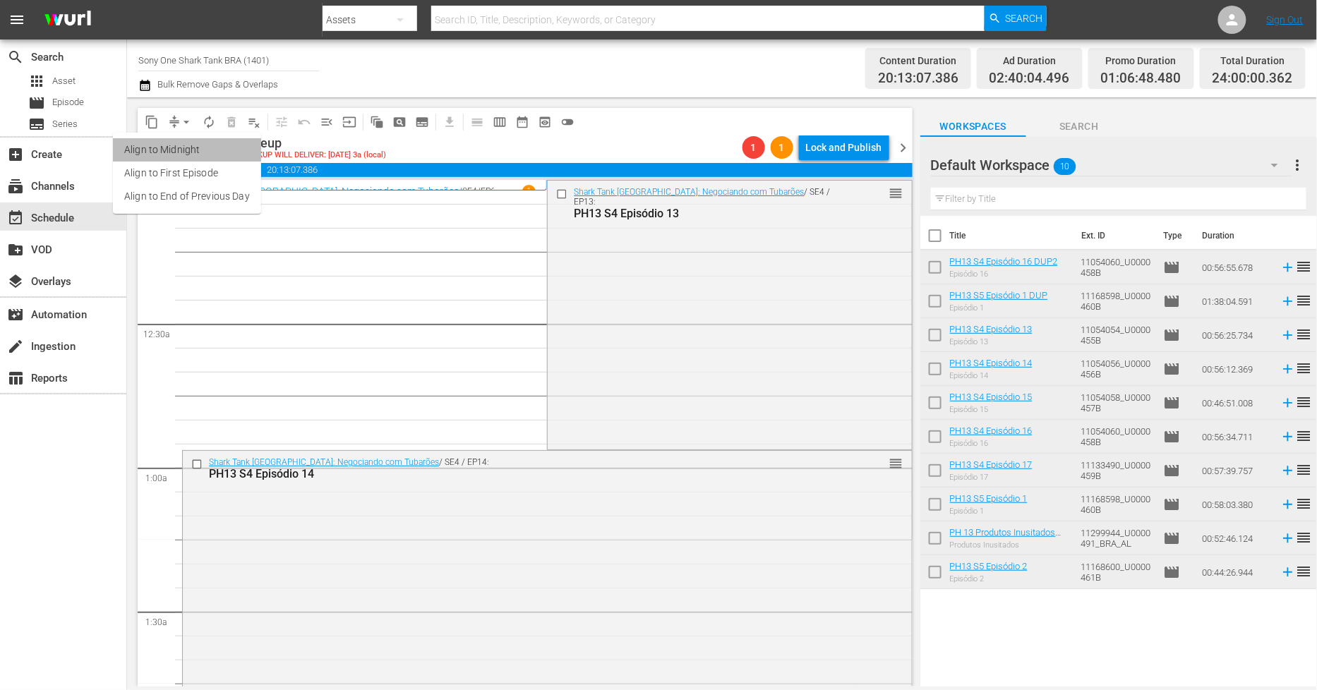
click at [208, 150] on li "Align to Midnight" at bounding box center [187, 149] width 148 height 23
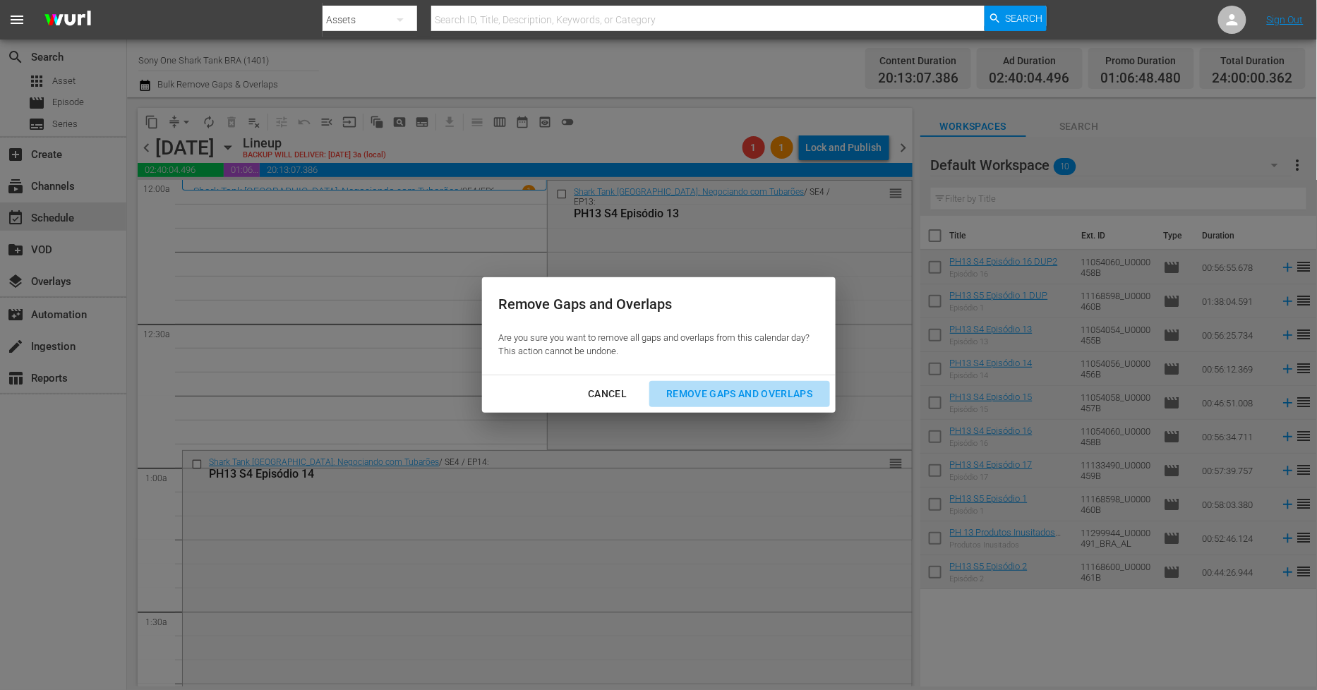
click at [713, 397] on div "Remove Gaps and Overlaps" at bounding box center [739, 394] width 169 height 18
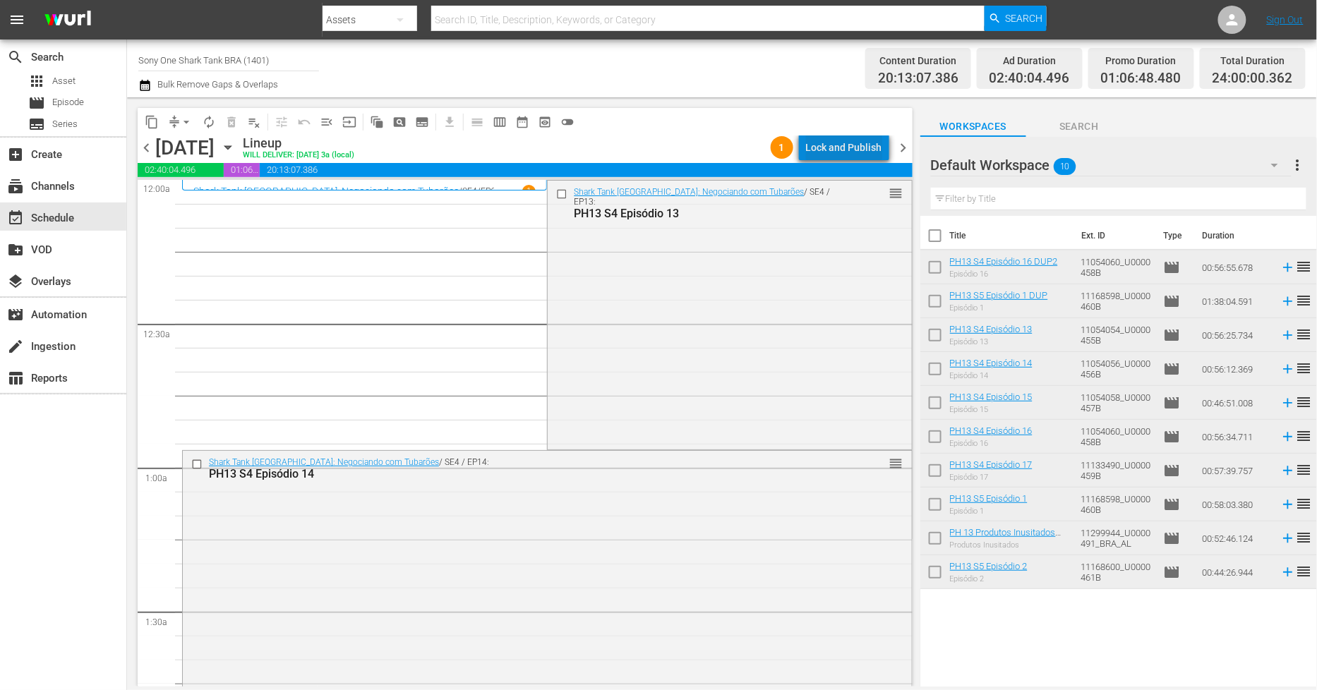
click at [864, 145] on div "Lock and Publish" at bounding box center [844, 147] width 76 height 25
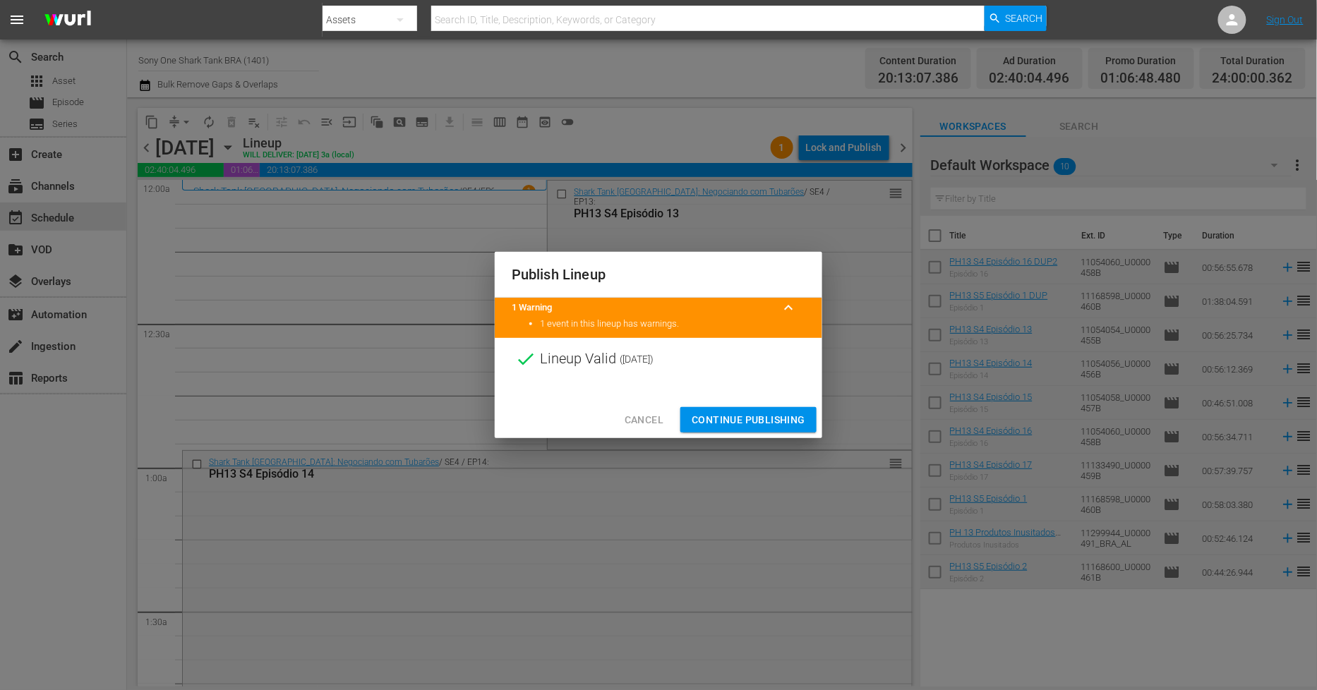
drag, startPoint x: 777, startPoint y: 419, endPoint x: 767, endPoint y: 419, distance: 10.6
click at [777, 419] on span "Continue Publishing" at bounding box center [749, 421] width 114 height 18
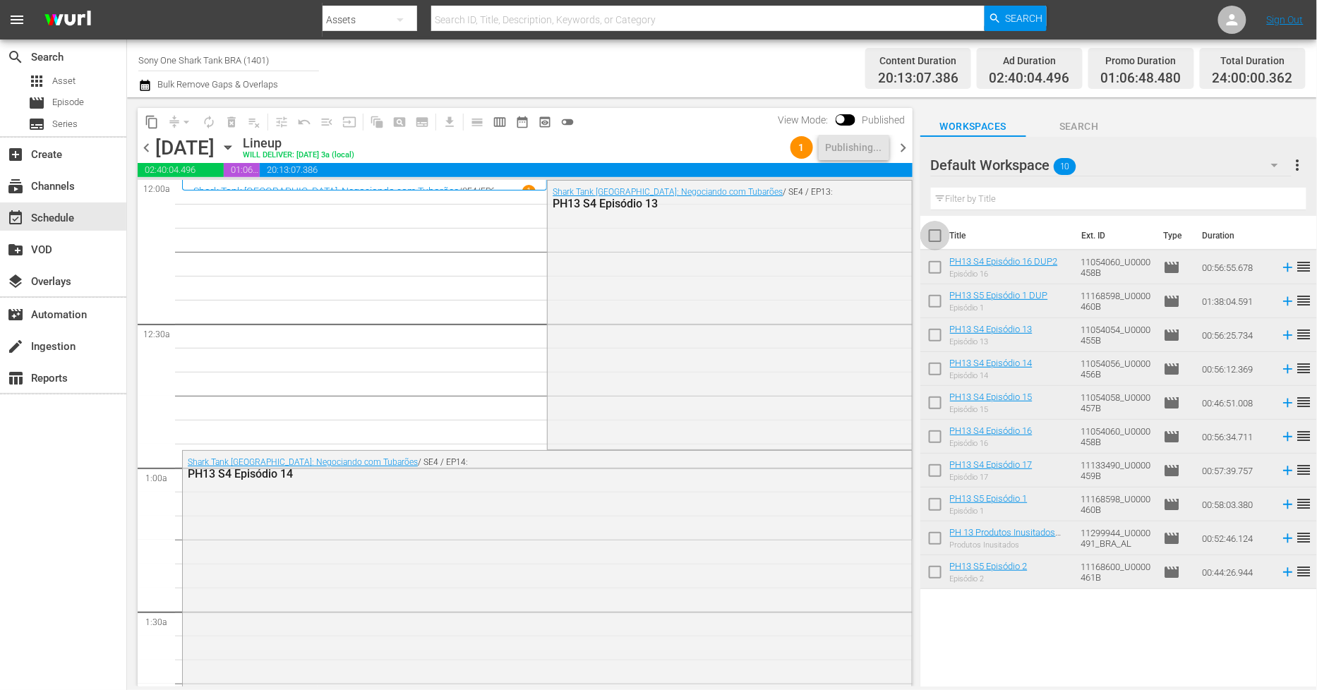
click at [942, 236] on input "checkbox" at bounding box center [936, 239] width 30 height 30
checkbox input "true"
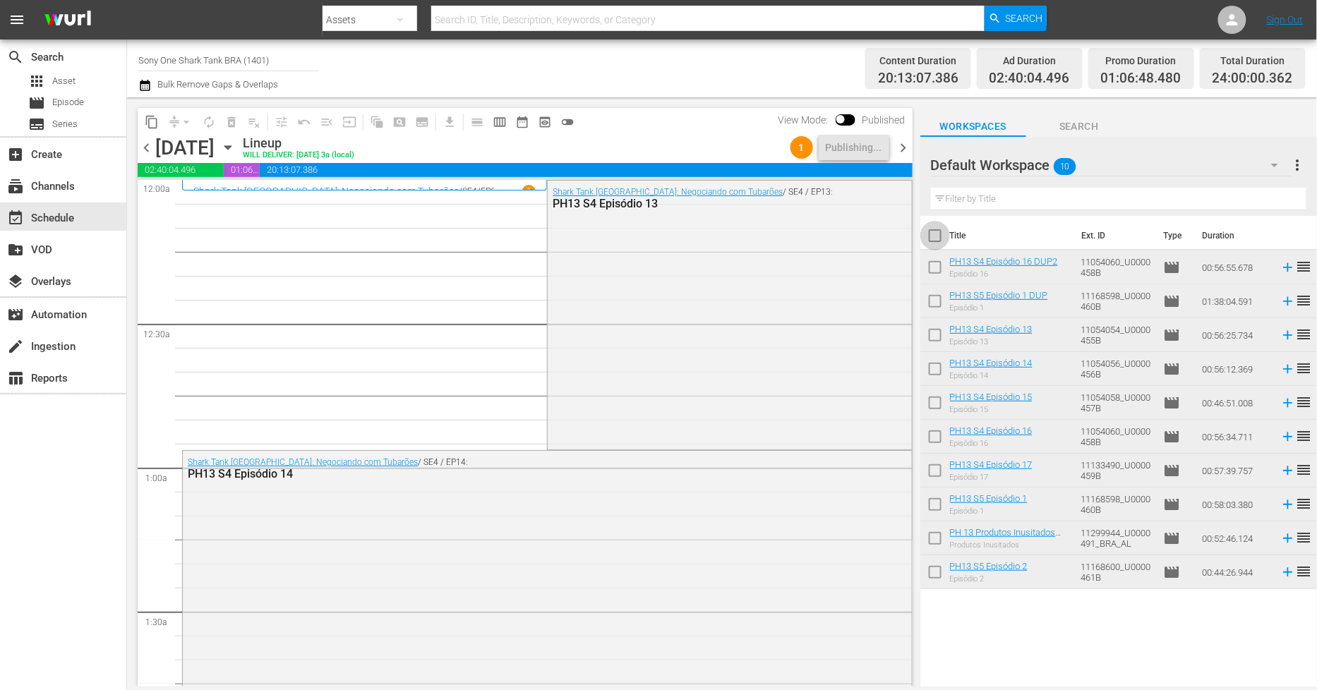
checkbox input "true"
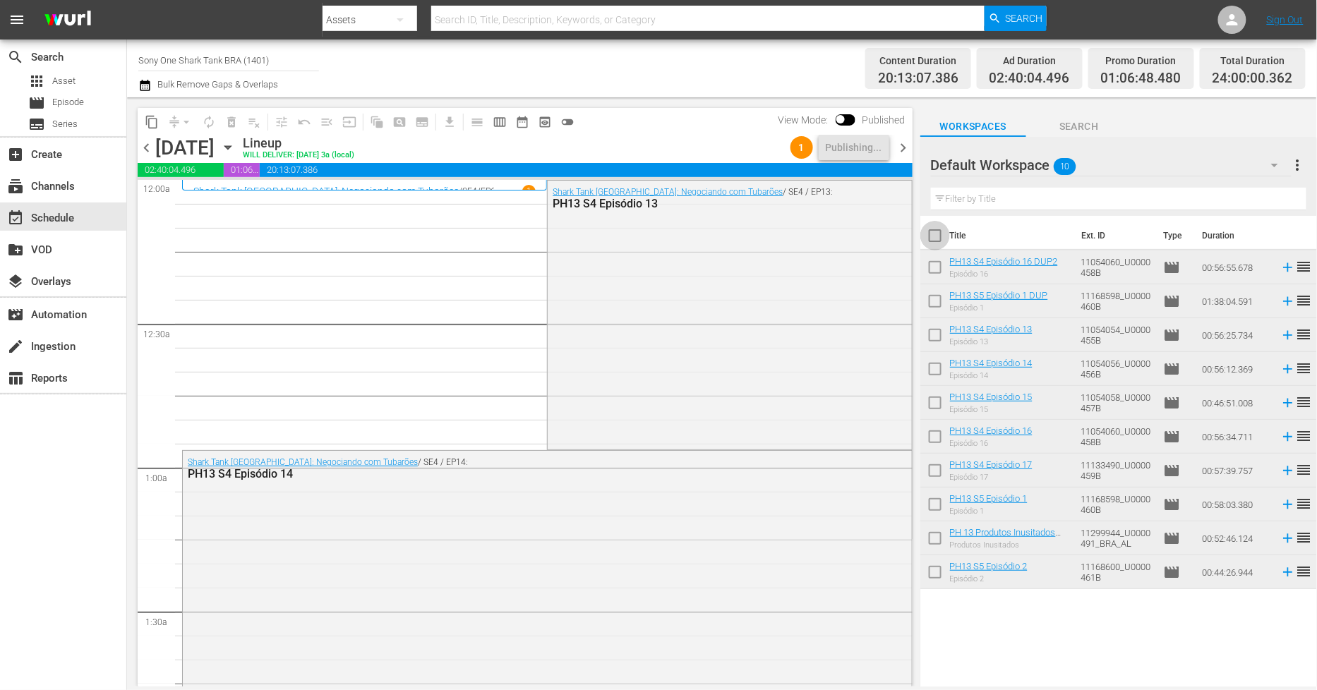
checkbox input "true"
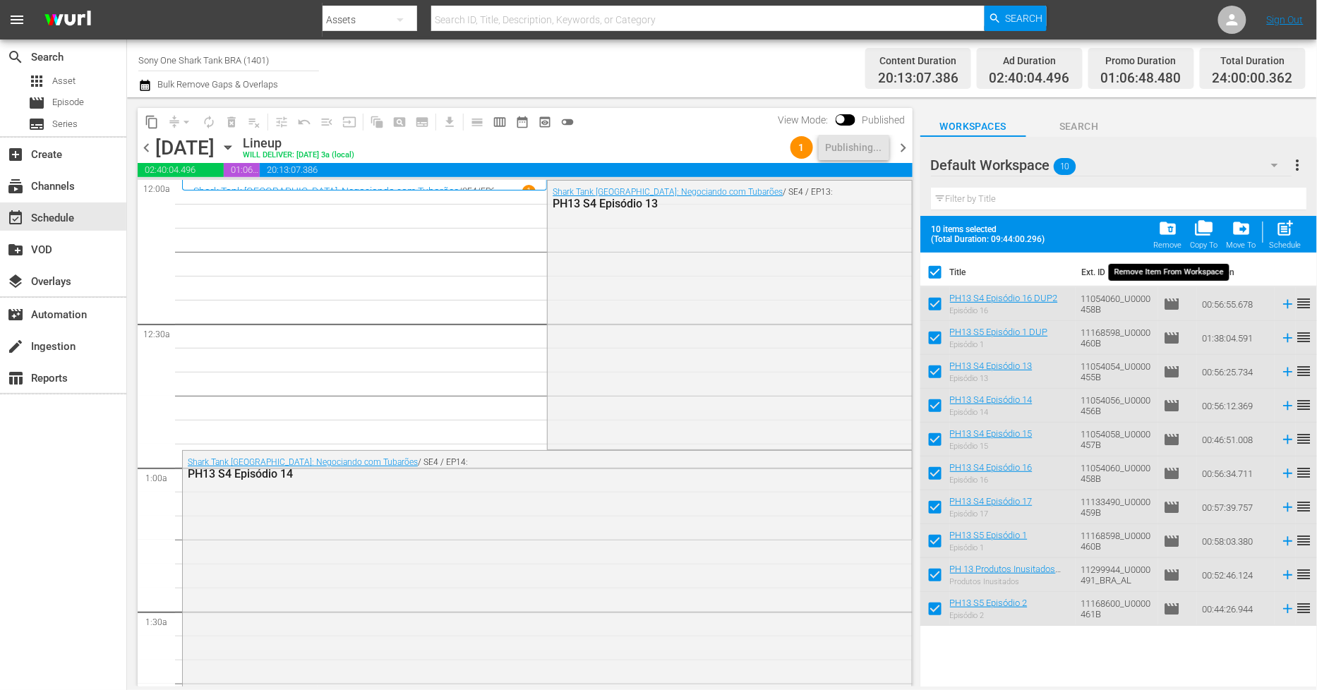
click at [1174, 230] on span "folder_delete" at bounding box center [1167, 228] width 19 height 19
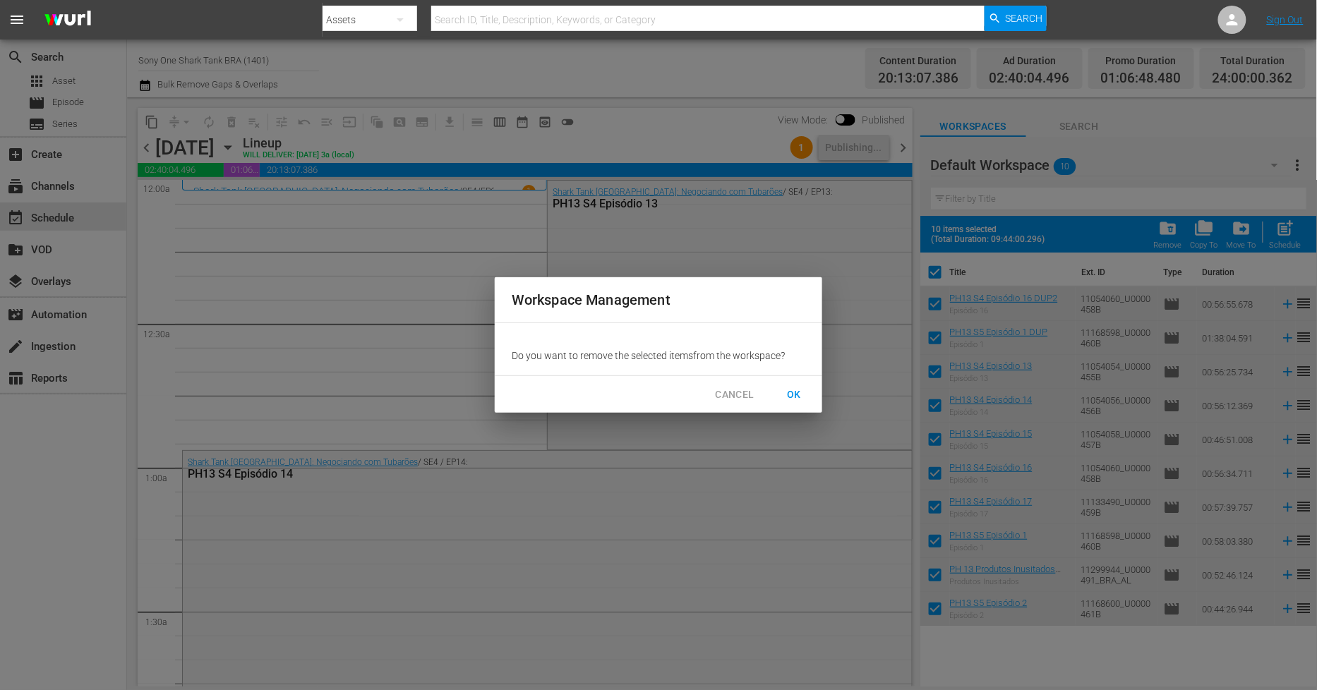
click at [794, 389] on span "OK" at bounding box center [794, 395] width 23 height 18
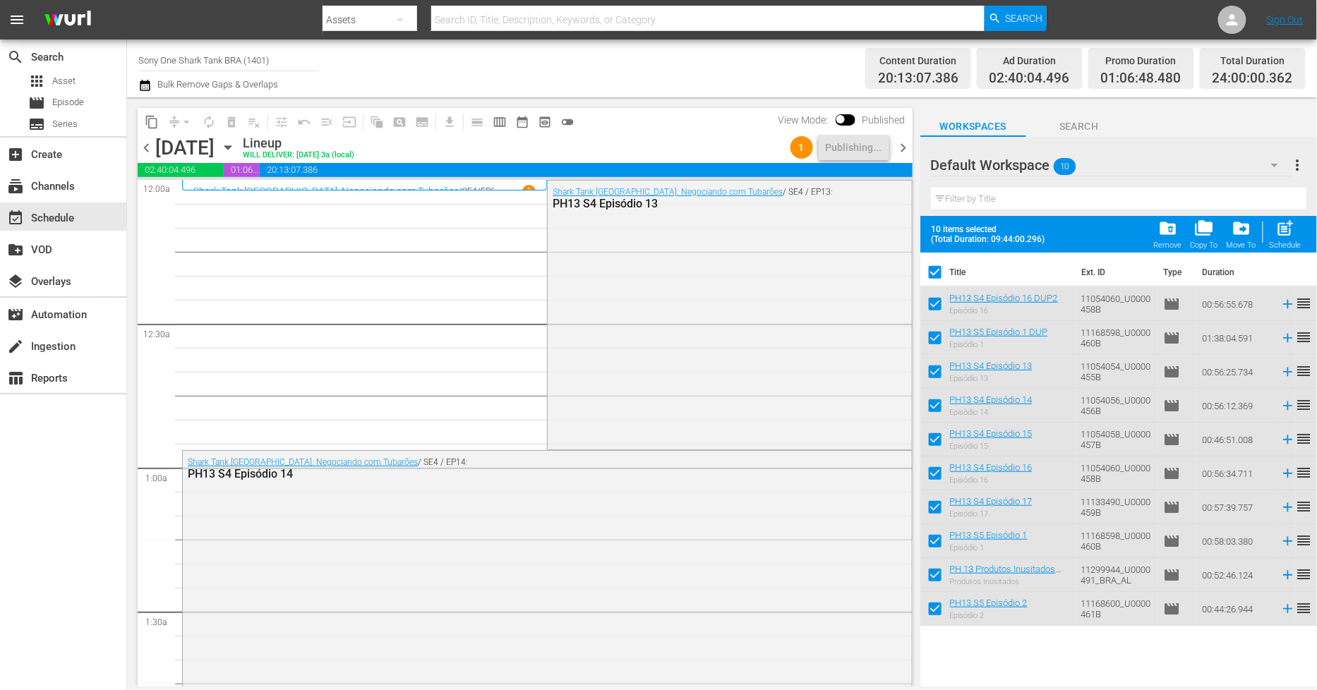
click at [907, 145] on span "chevron_right" at bounding box center [904, 148] width 18 height 18
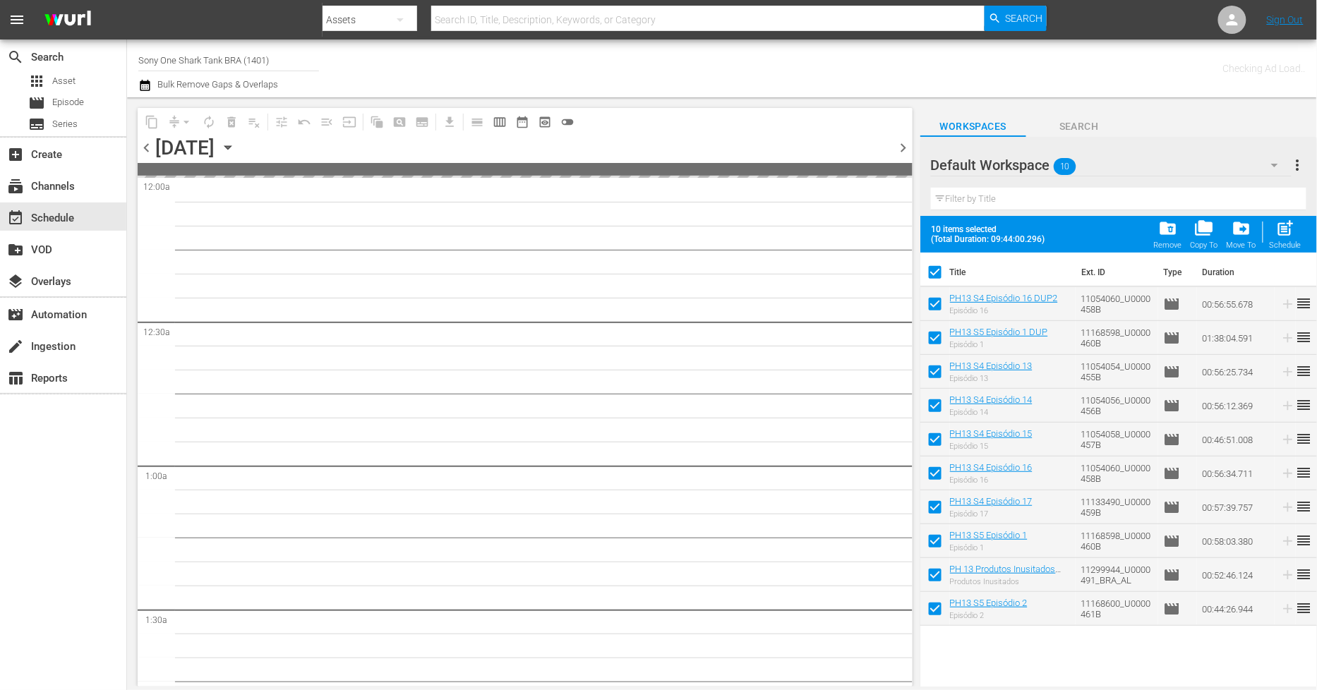
checkbox input "false"
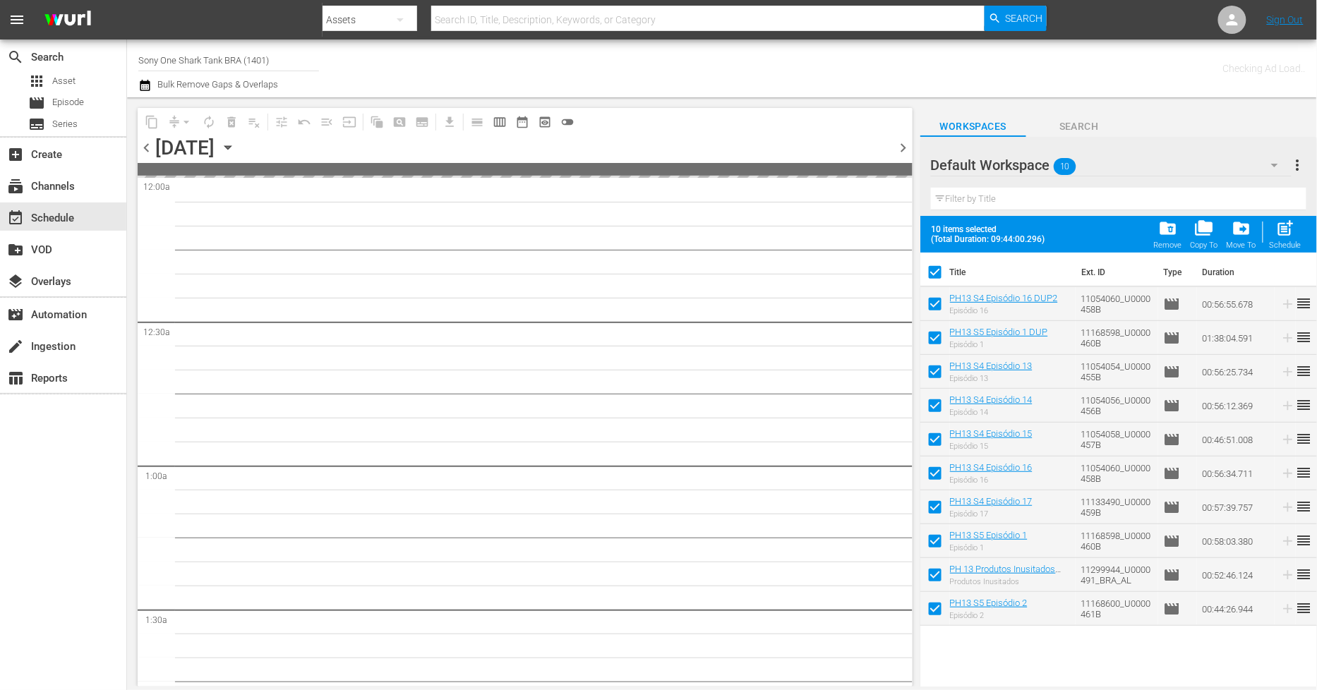
checkbox input "false"
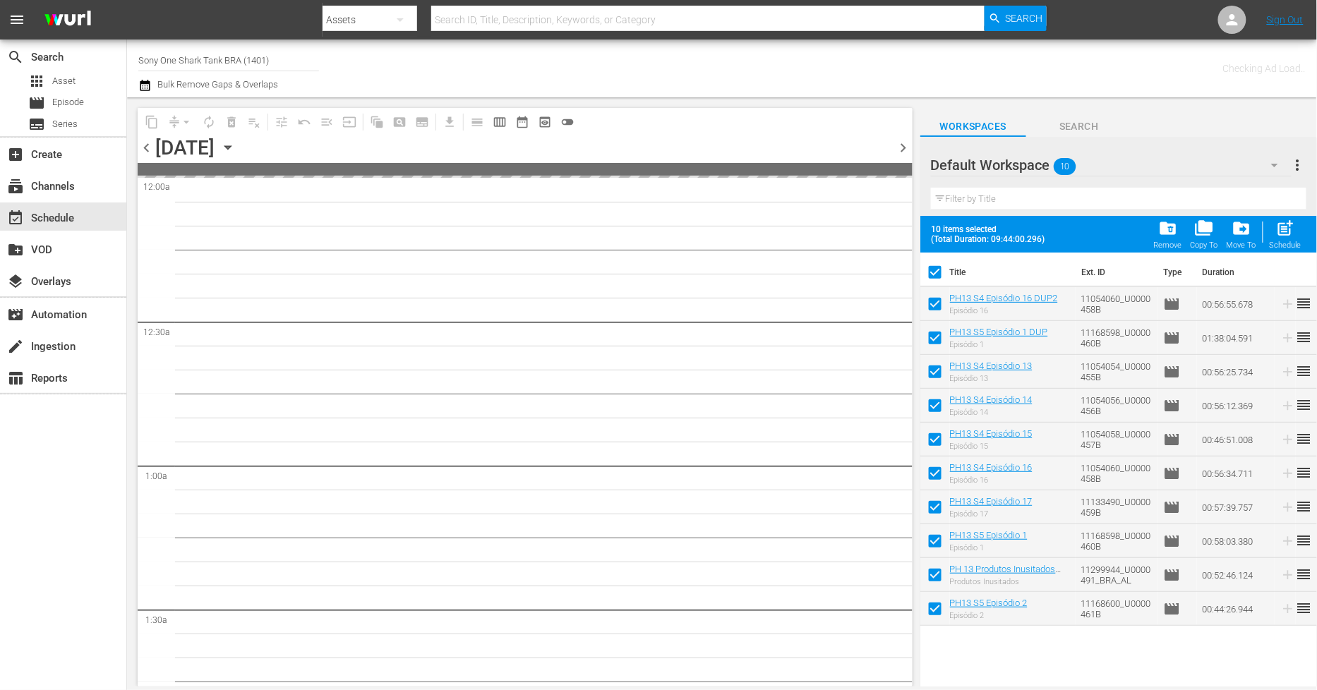
checkbox input "false"
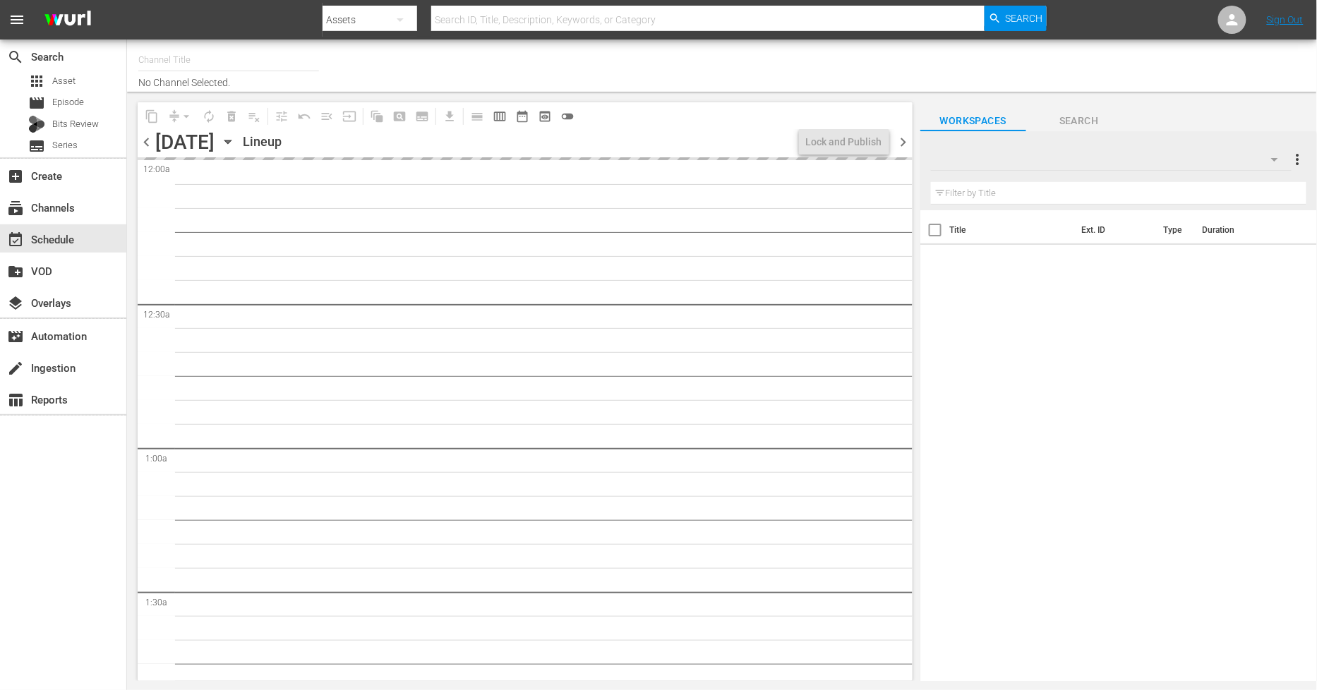
type input "Sony One Shark Tank BRA (1401)"
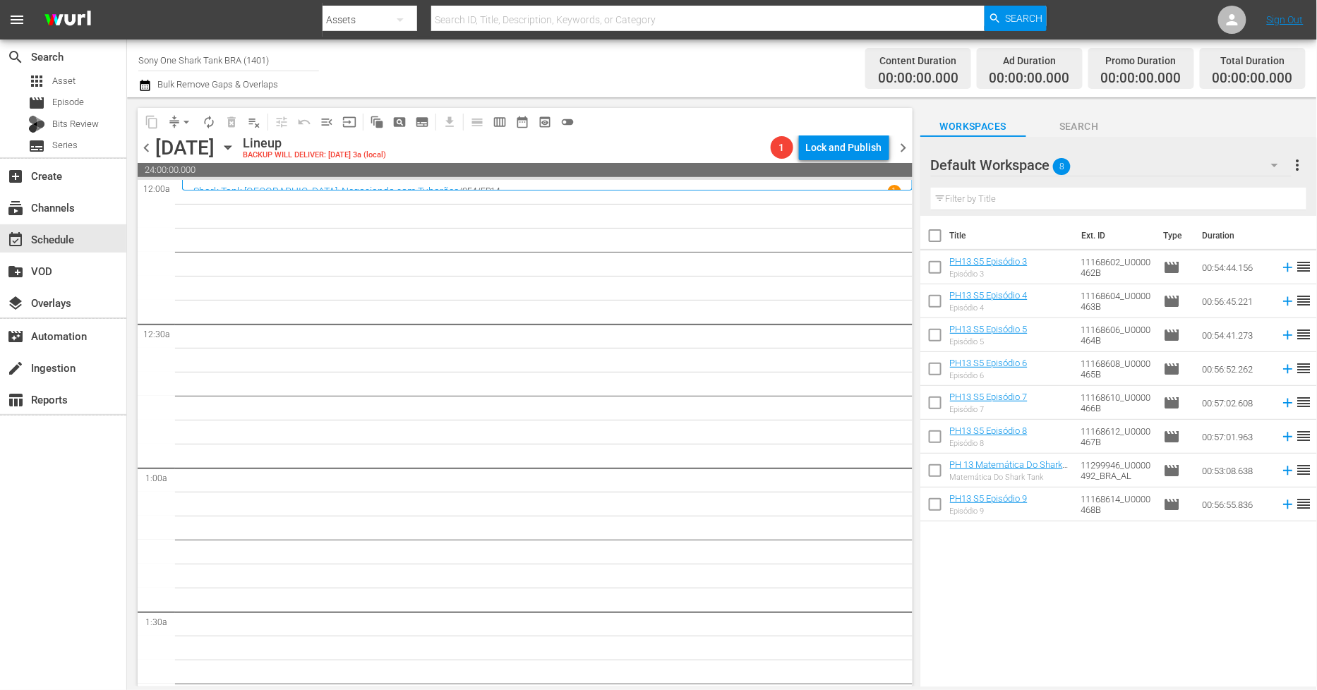
click at [936, 240] on input "checkbox" at bounding box center [936, 239] width 30 height 30
checkbox input "true"
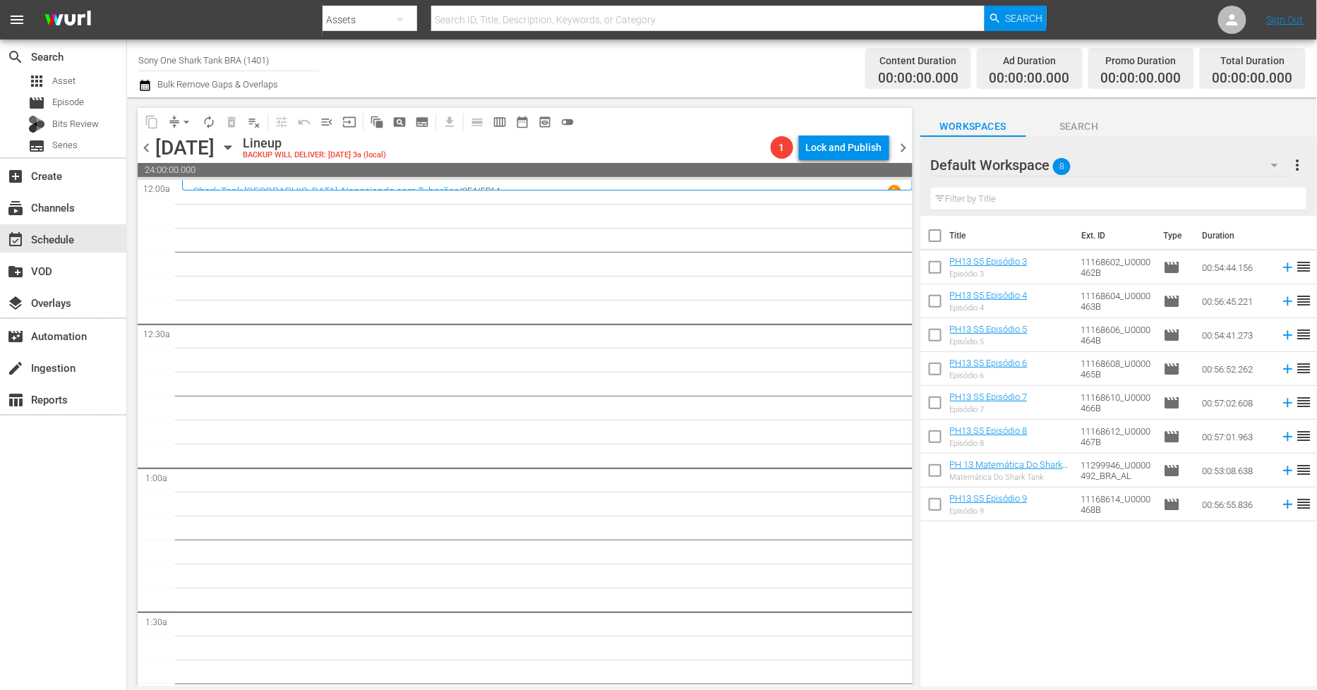
checkbox input "true"
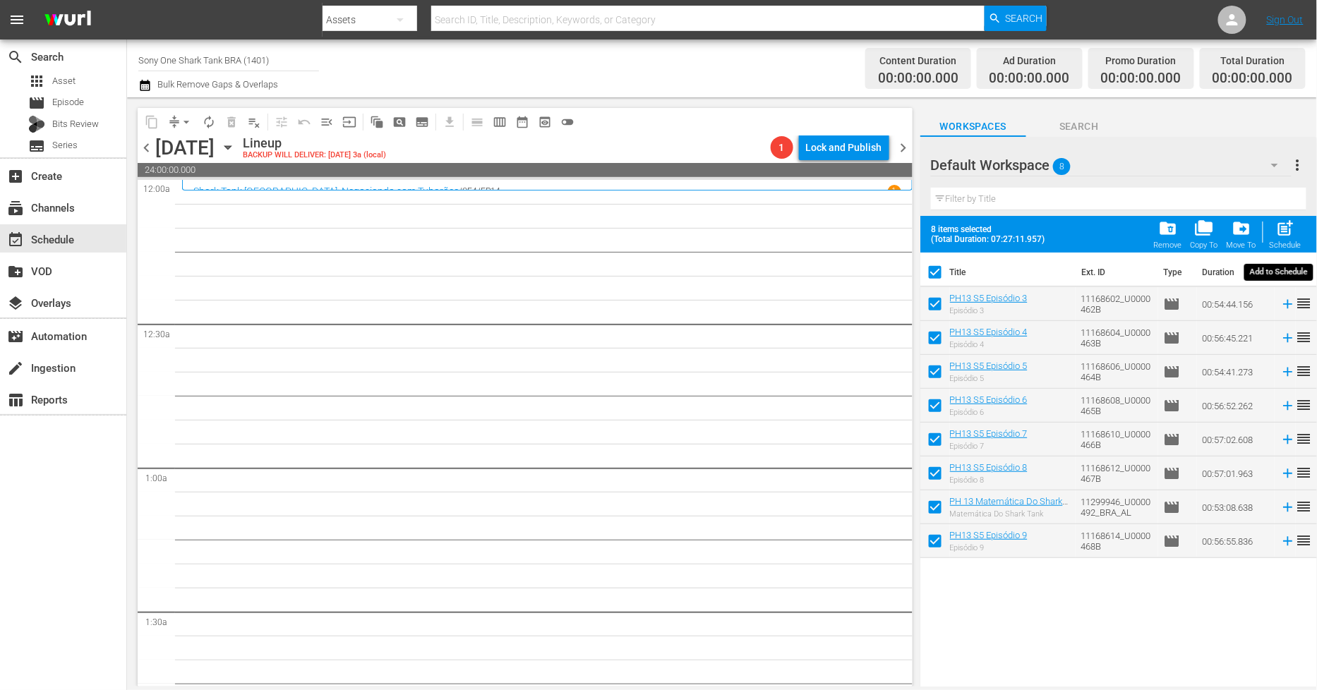
click at [1291, 234] on span "post_add" at bounding box center [1285, 228] width 19 height 19
checkbox input "false"
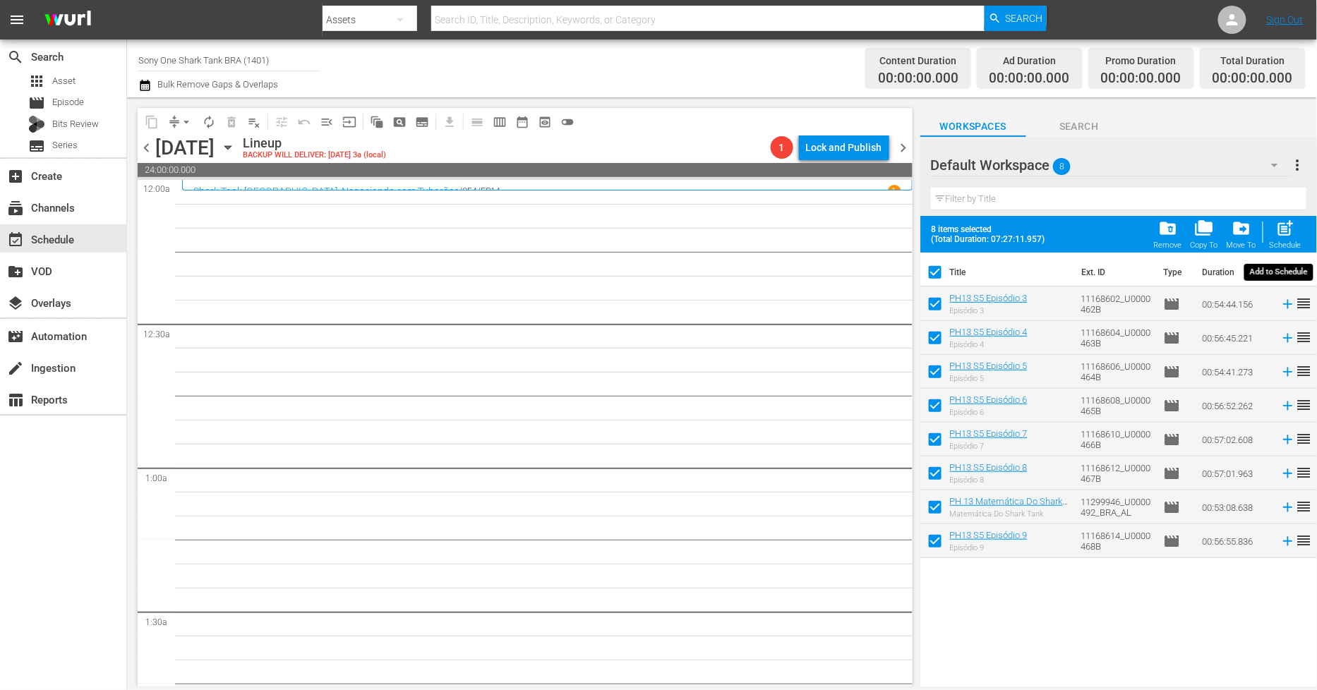
checkbox input "false"
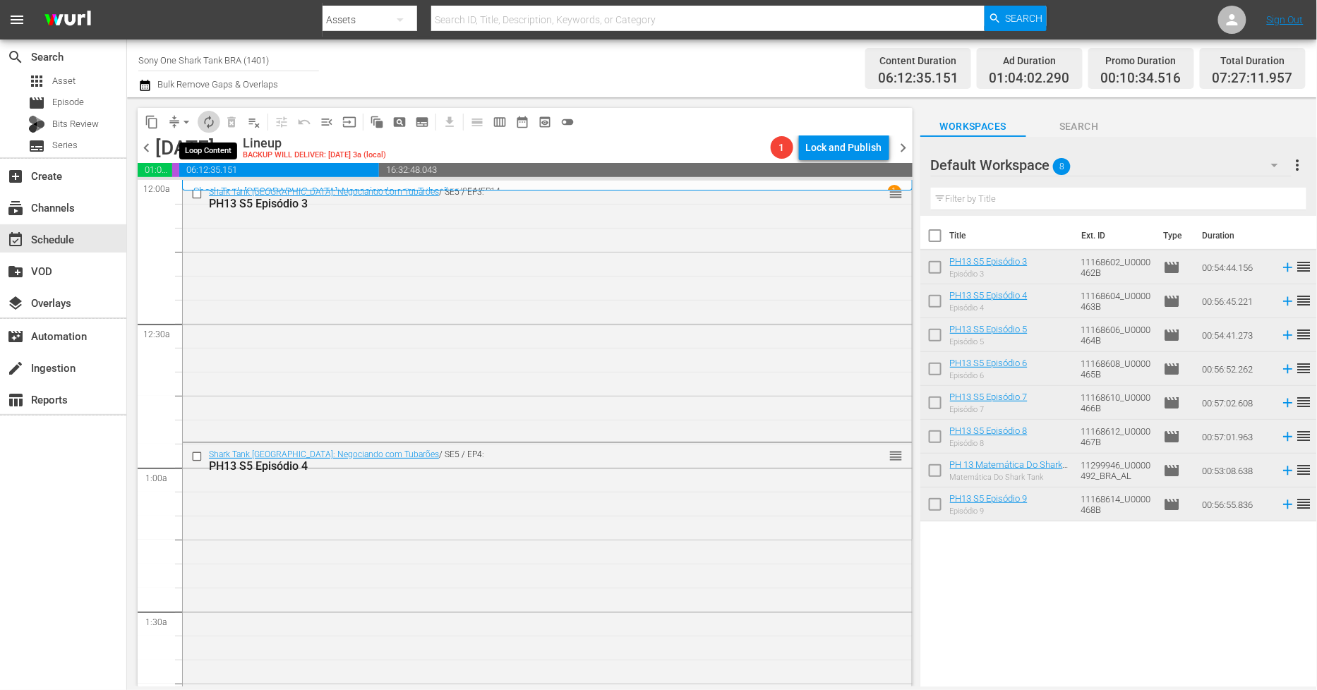
click at [209, 121] on span "autorenew_outlined" at bounding box center [209, 122] width 14 height 14
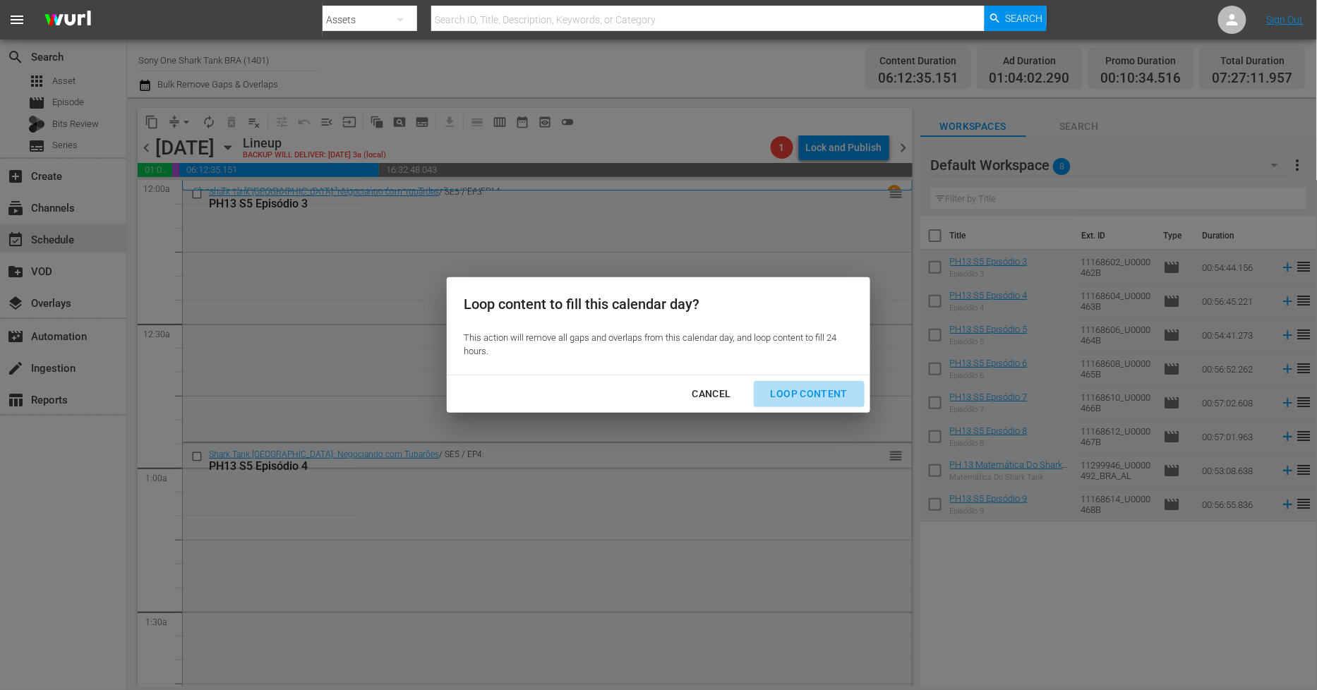
click at [820, 397] on div "Loop Content" at bounding box center [810, 394] width 100 height 18
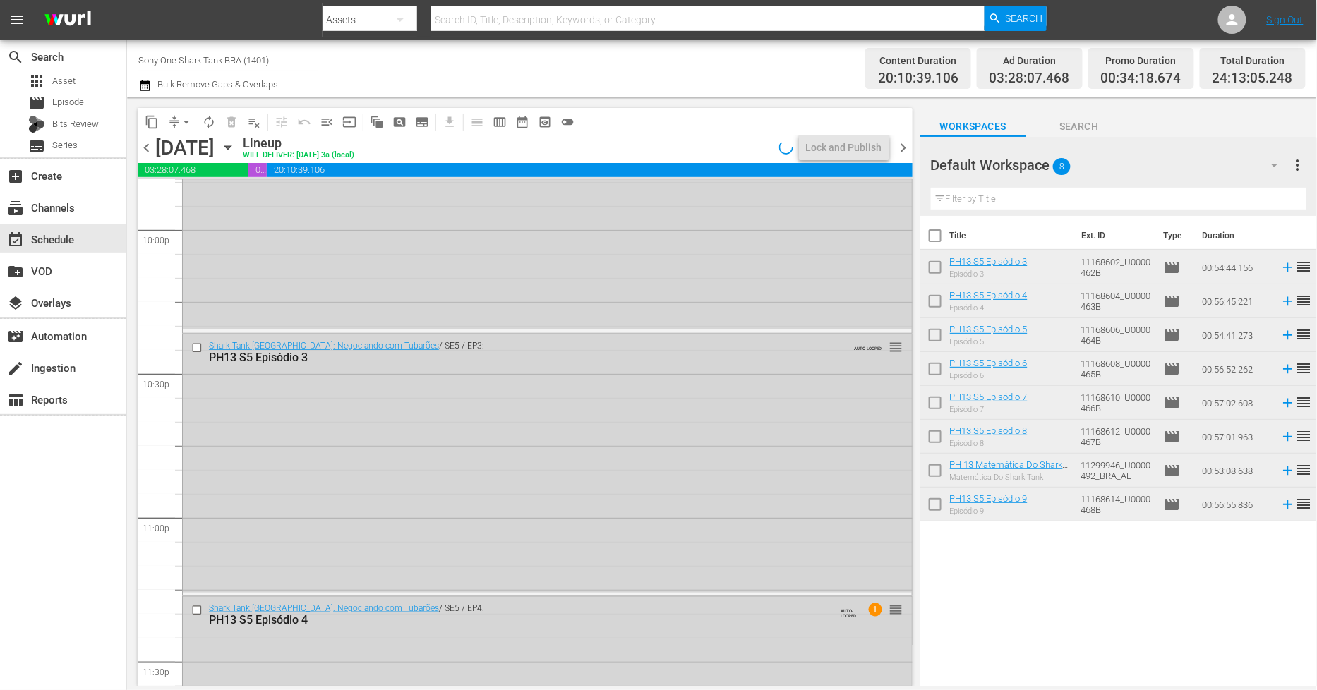
scroll to position [6468, 0]
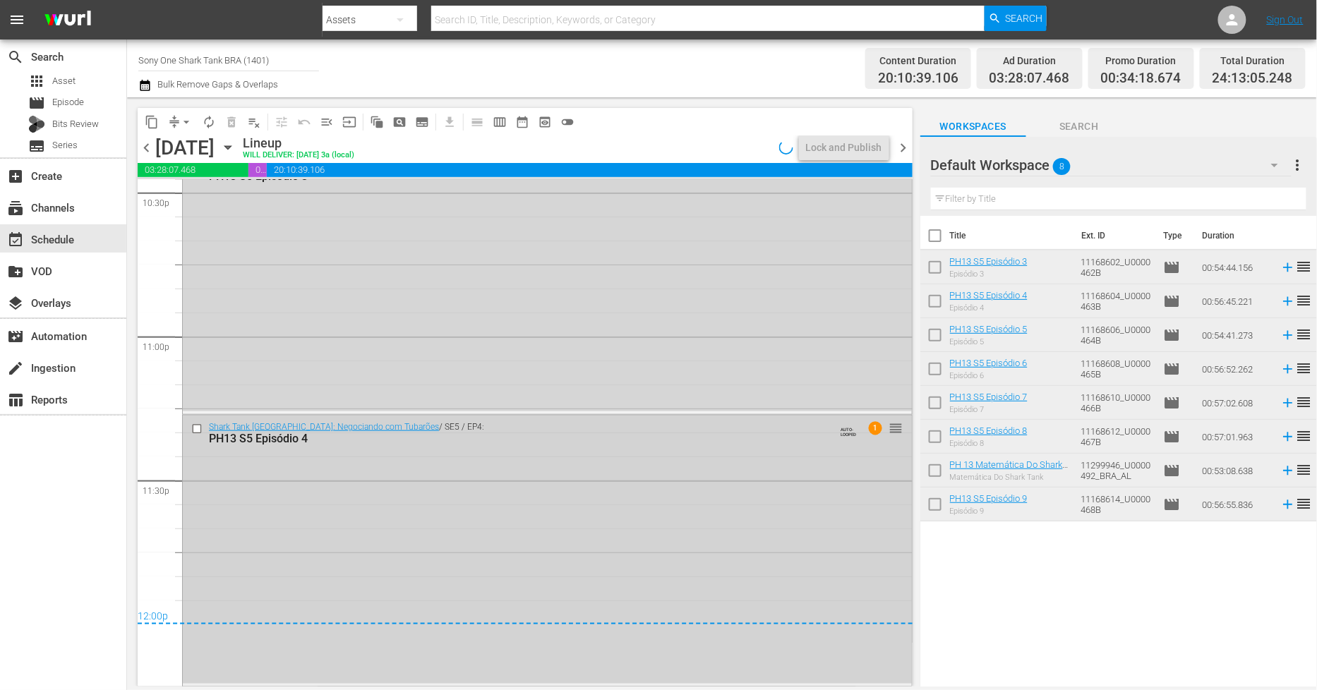
click at [316, 507] on div "Shark Tank [GEOGRAPHIC_DATA]: Negociando com Tubarões / SE5 / EP4: PH13 S5 Epis…" at bounding box center [547, 550] width 729 height 268
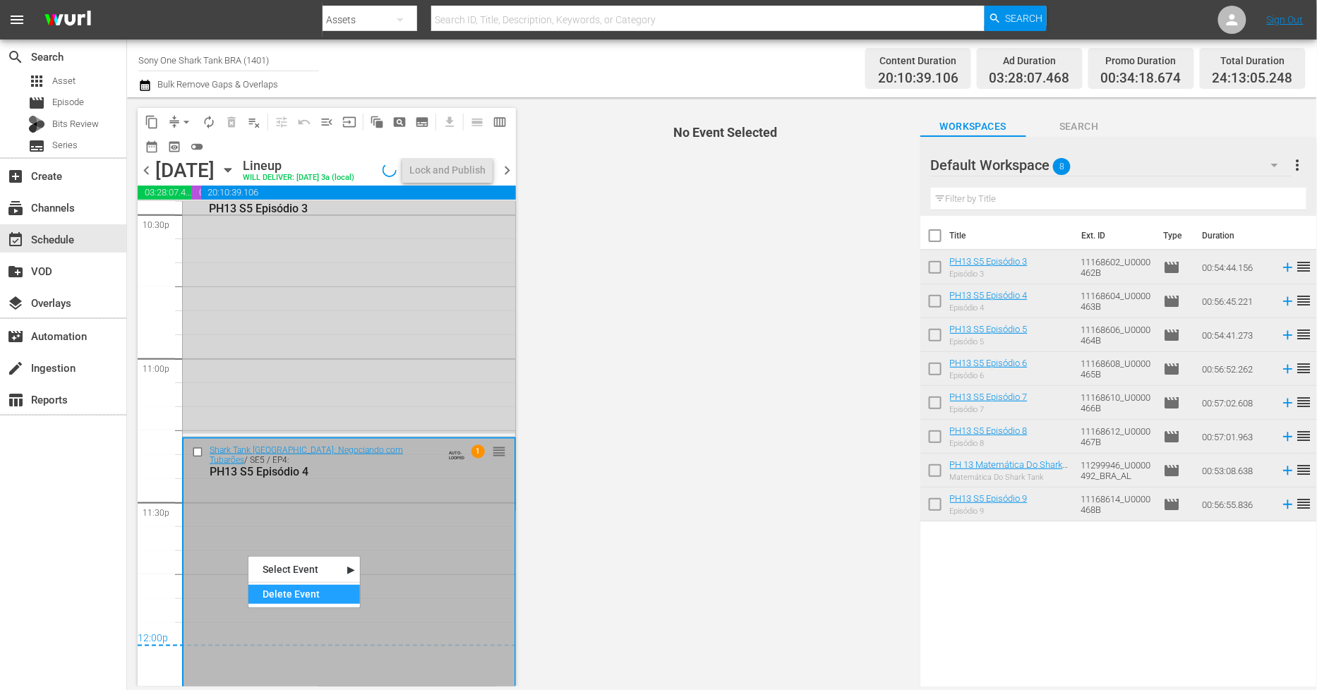
click at [290, 604] on div "Delete Event" at bounding box center [305, 594] width 112 height 19
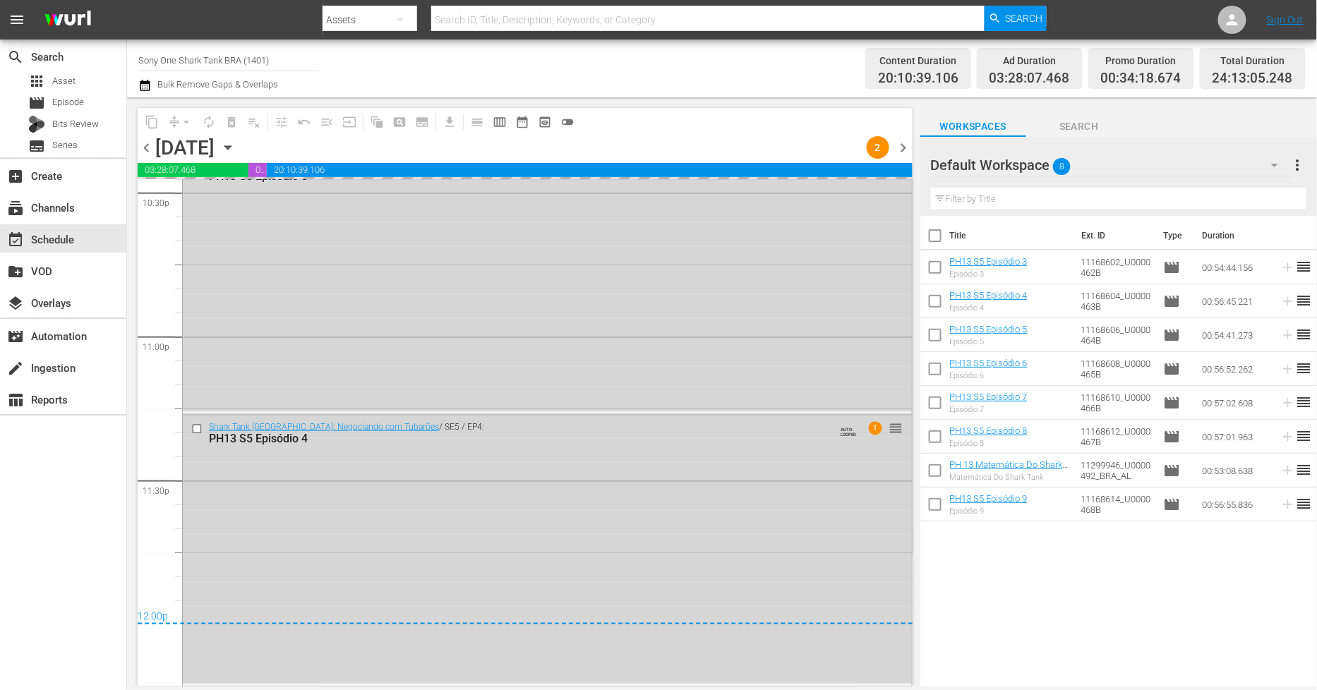
click at [311, 400] on div "Shark Tank [GEOGRAPHIC_DATA]: Negociando com Tubarões / SE5 / EP3: PH13 S5 Epis…" at bounding box center [547, 282] width 729 height 258
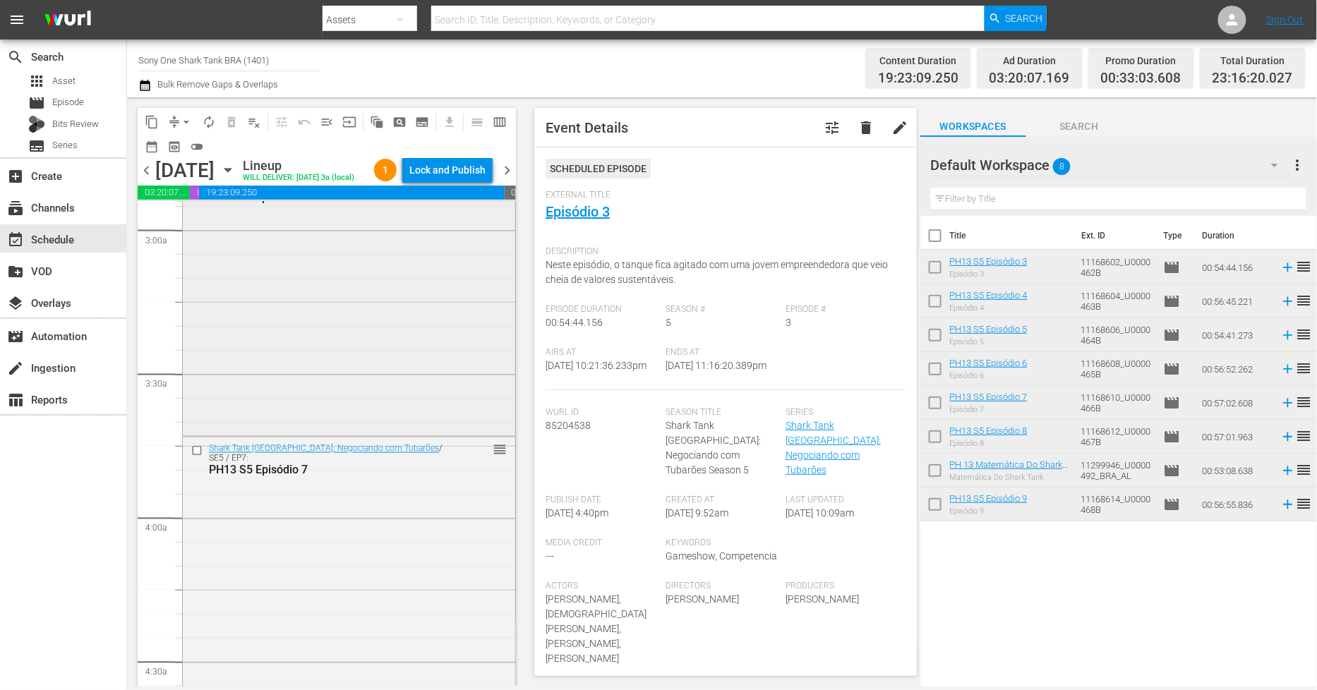
scroll to position [742, 0]
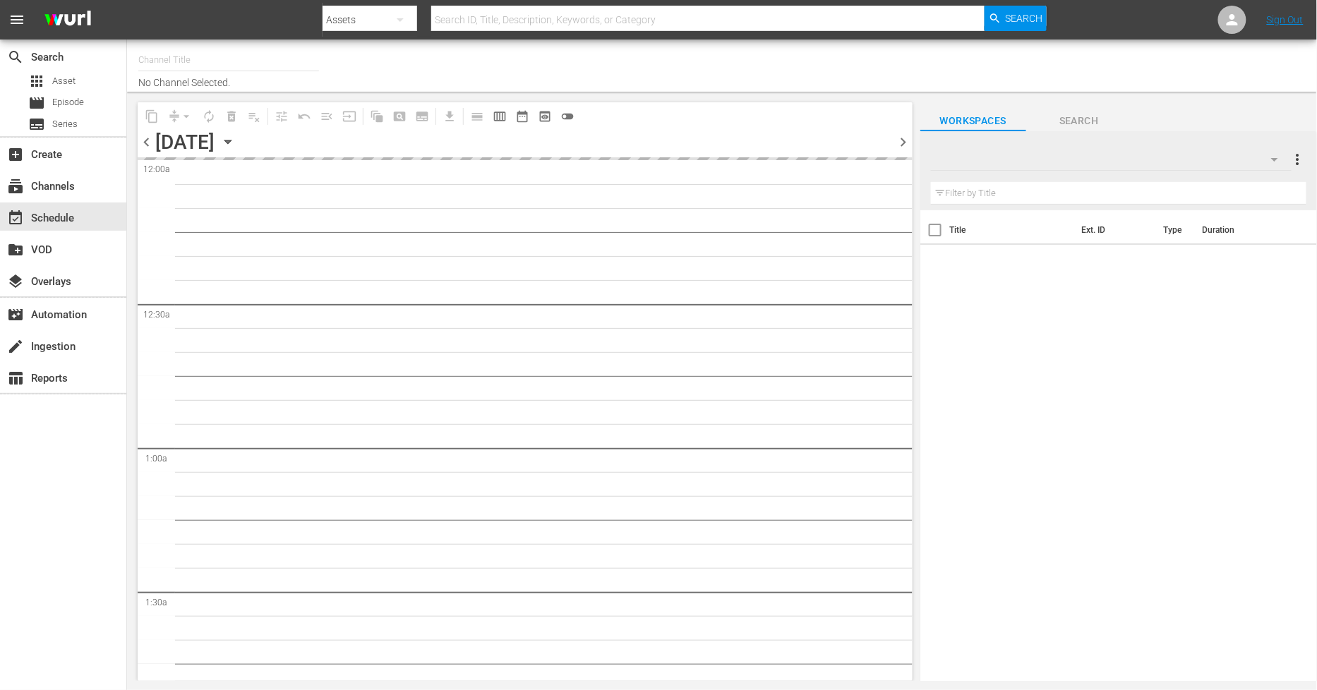
type input "Sony One Shark Tank BRA (1401)"
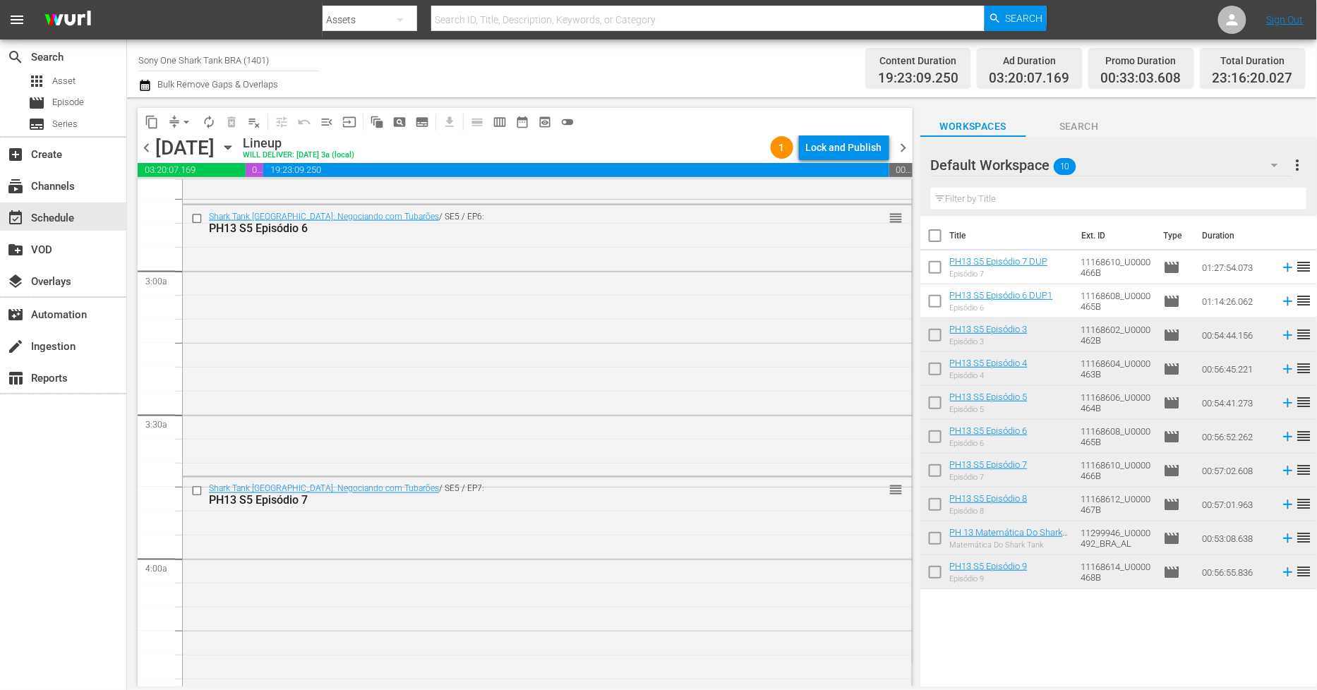
scroll to position [743, 0]
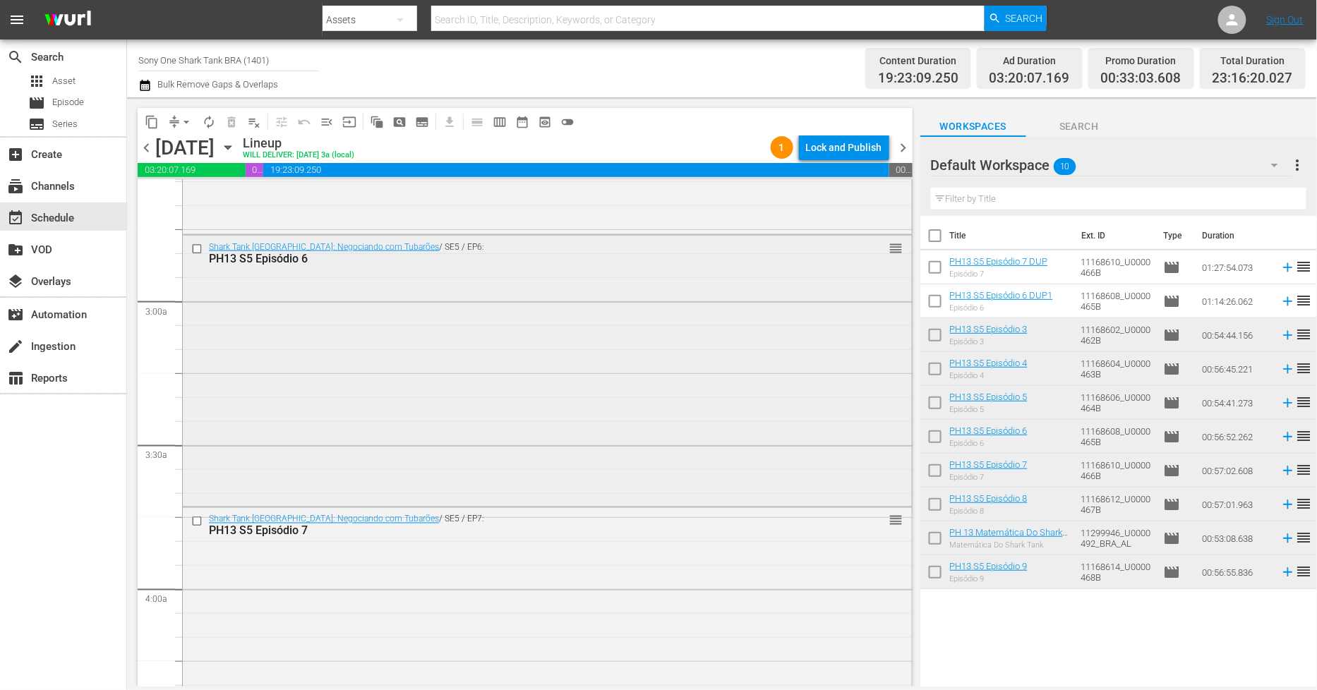
click at [342, 398] on div "Shark Tank [GEOGRAPHIC_DATA]: Negociando com Tubarões / SE5 / EP6: PH13 S5 Epis…" at bounding box center [547, 370] width 729 height 269
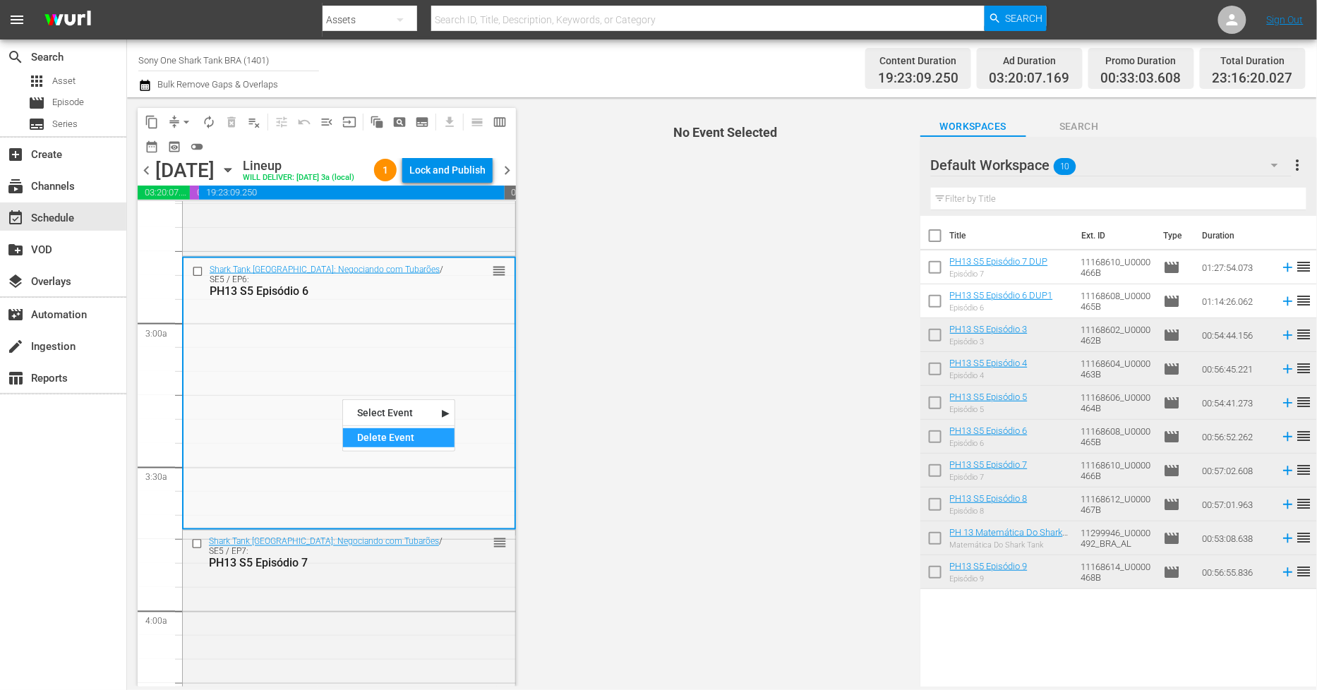
click at [396, 442] on div "Delete Event" at bounding box center [399, 438] width 112 height 19
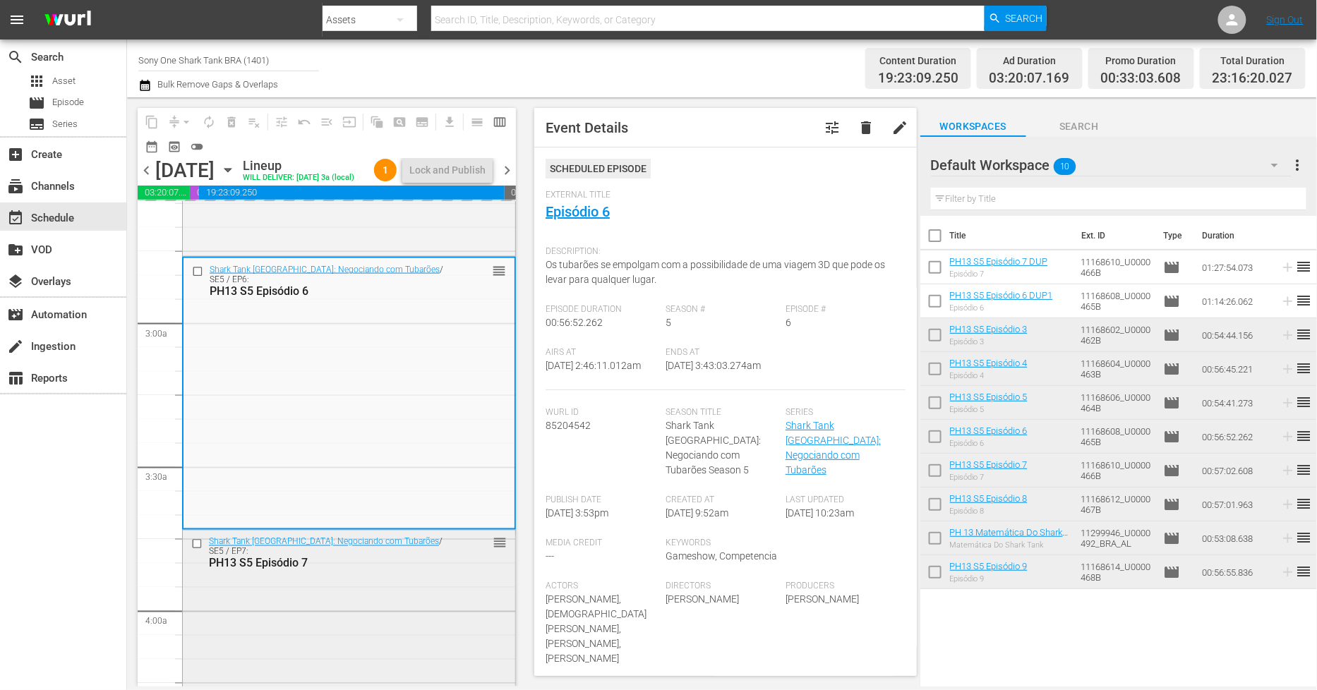
click at [328, 611] on div "Shark Tank Brasil: Negociando com Tubarões / SE5 / EP7: PH13 S5 Episódio 7 reor…" at bounding box center [349, 666] width 333 height 270
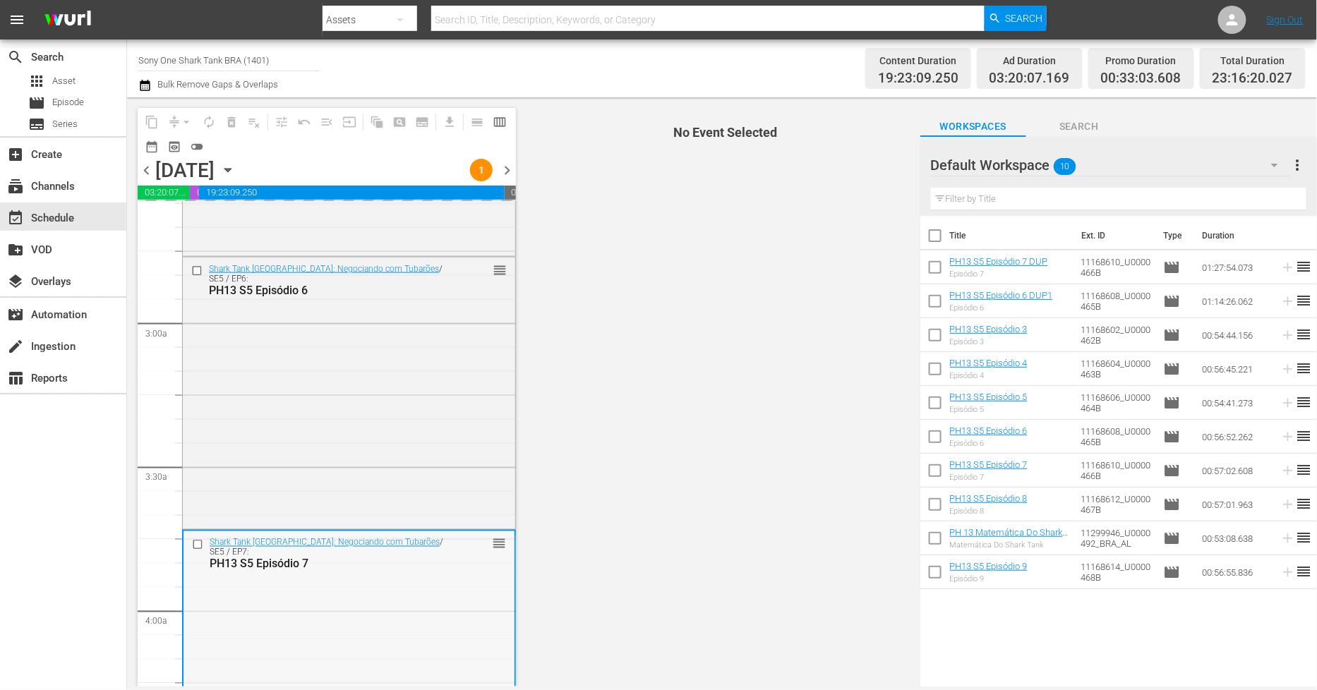
click at [312, 611] on div "Shark Tank Brasil: Negociando com Tubarões / SE5 / EP7: PH13 S5 Episódio 7 reor…" at bounding box center [349, 667] width 331 height 270
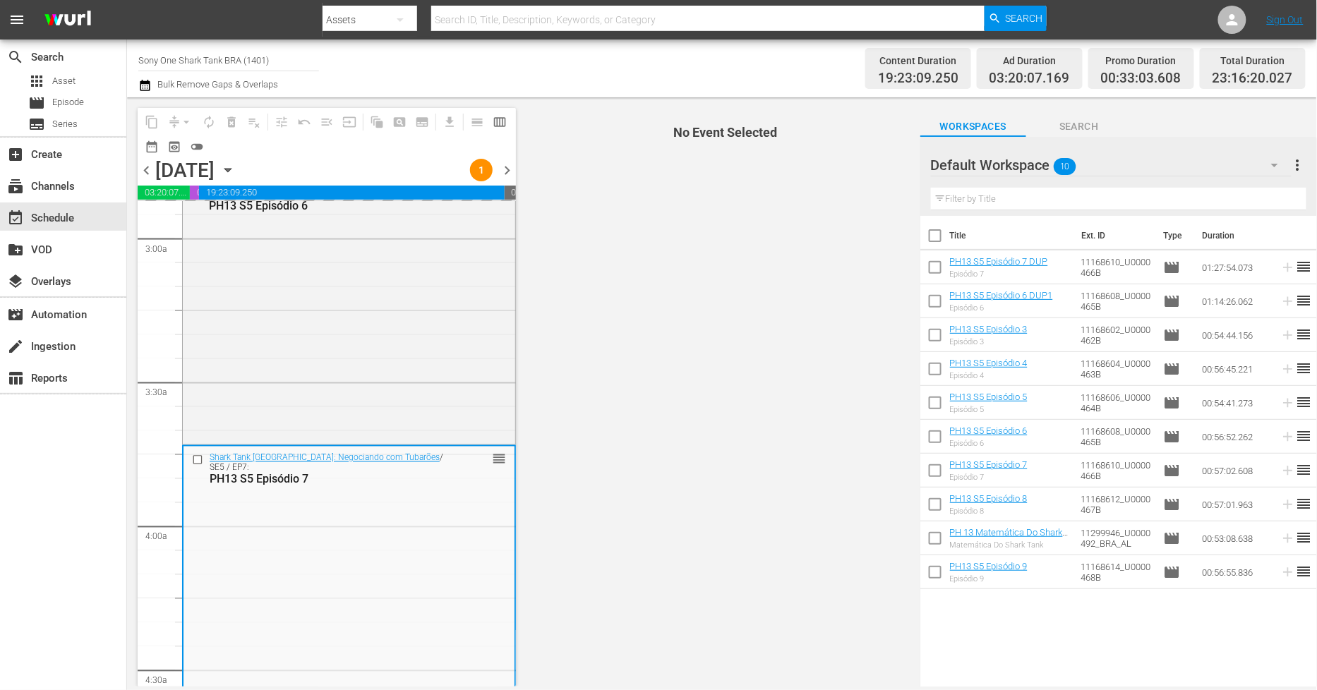
scroll to position [899, 0]
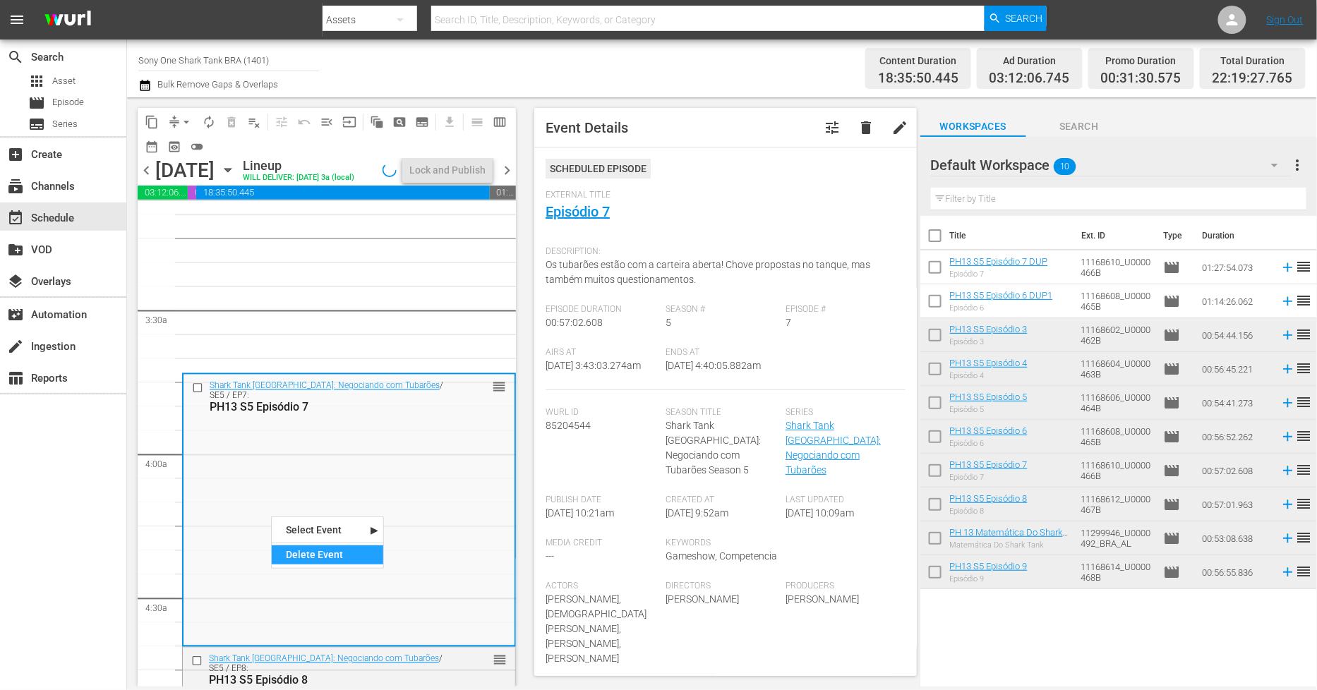
click at [292, 548] on div "Delete Event" at bounding box center [328, 555] width 112 height 19
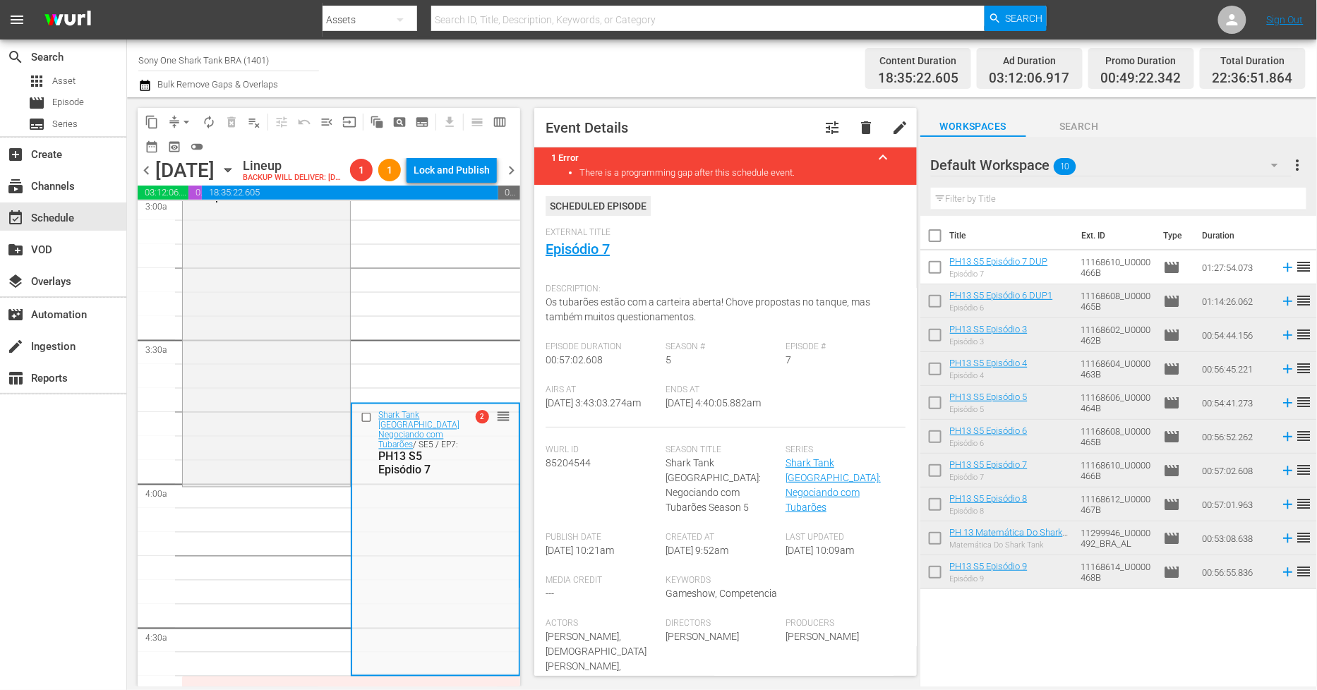
scroll to position [978, 0]
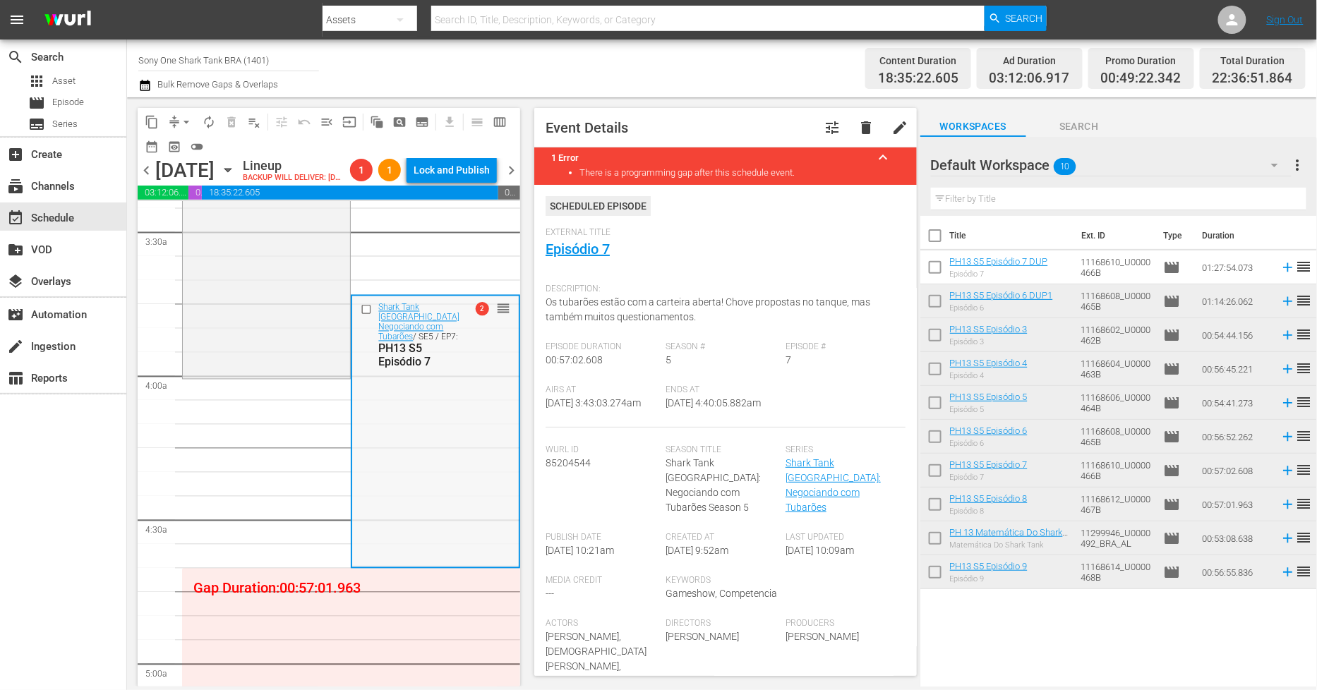
click at [452, 436] on div "Shark Tank Brasil: Negociando com Tubarões / SE5 / EP7: PH13 S5 Episódio 7 2 re…" at bounding box center [435, 432] width 166 height 270
click at [479, 473] on div "Delete Event" at bounding box center [509, 475] width 112 height 19
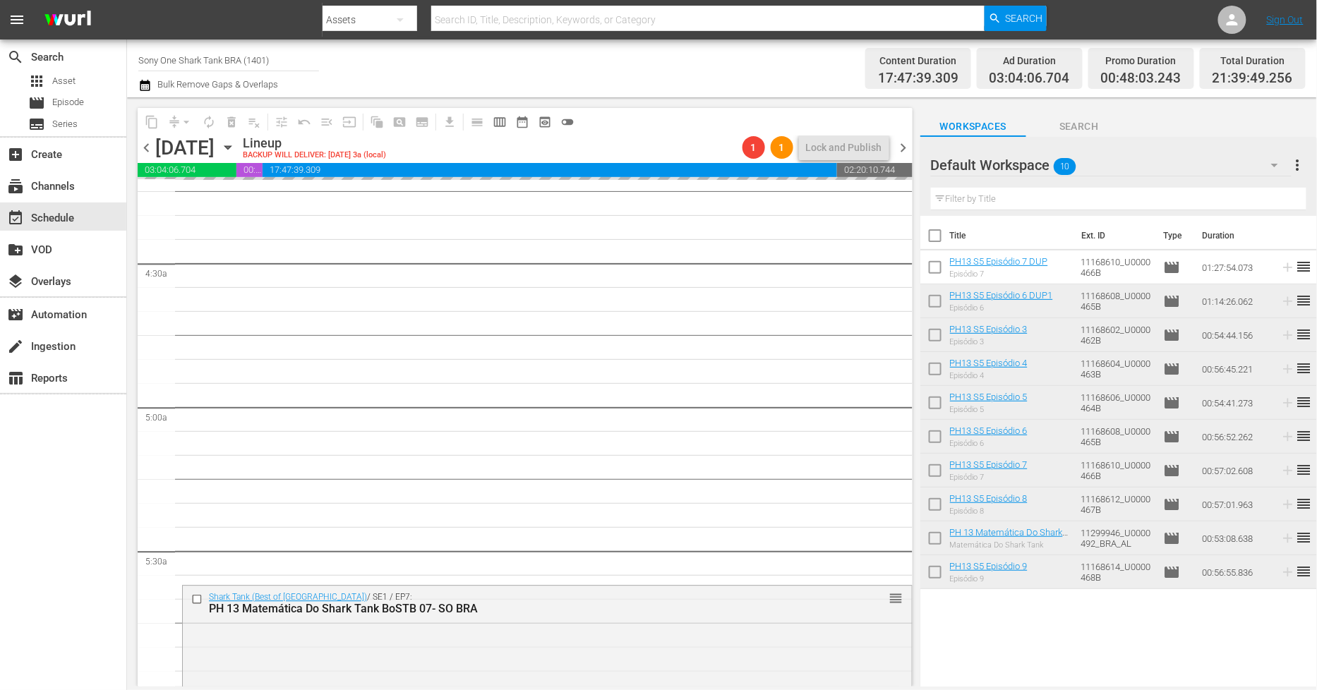
scroll to position [1292, 0]
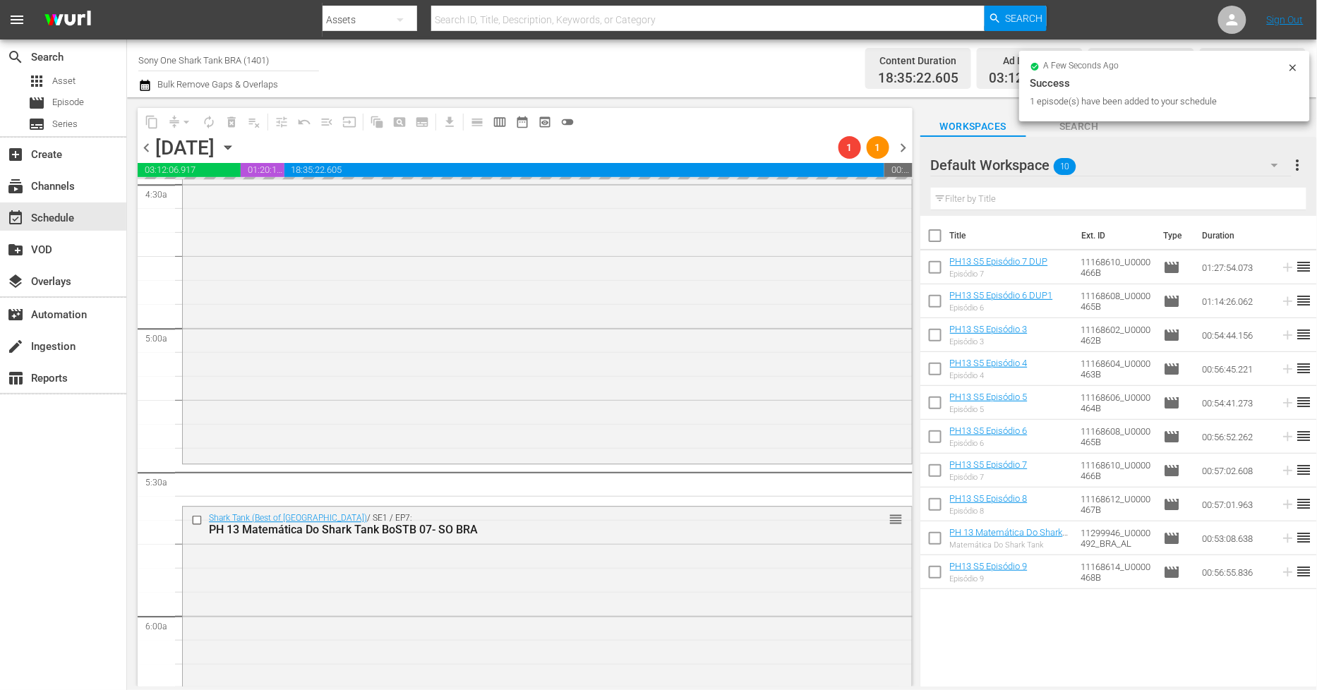
click at [1296, 68] on icon at bounding box center [1293, 67] width 11 height 11
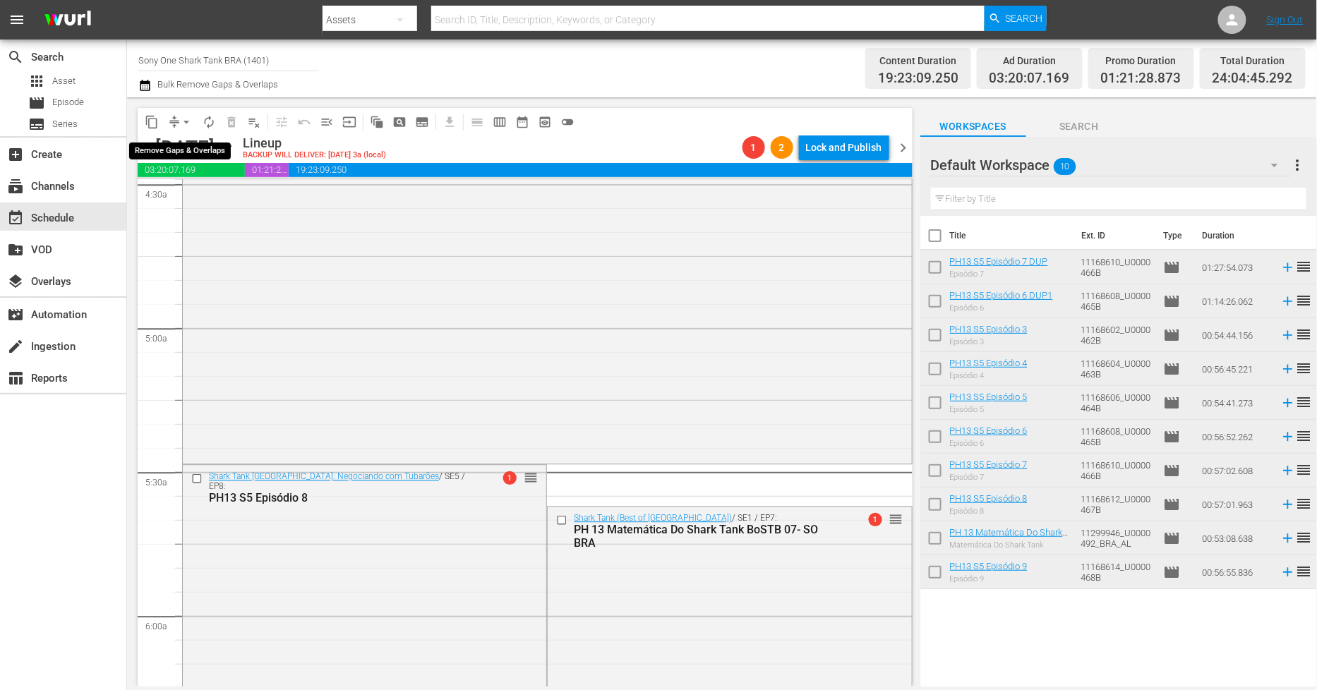
click at [182, 121] on span "arrow_drop_down" at bounding box center [186, 122] width 14 height 14
click at [192, 156] on li "Align to Midnight" at bounding box center [187, 149] width 148 height 23
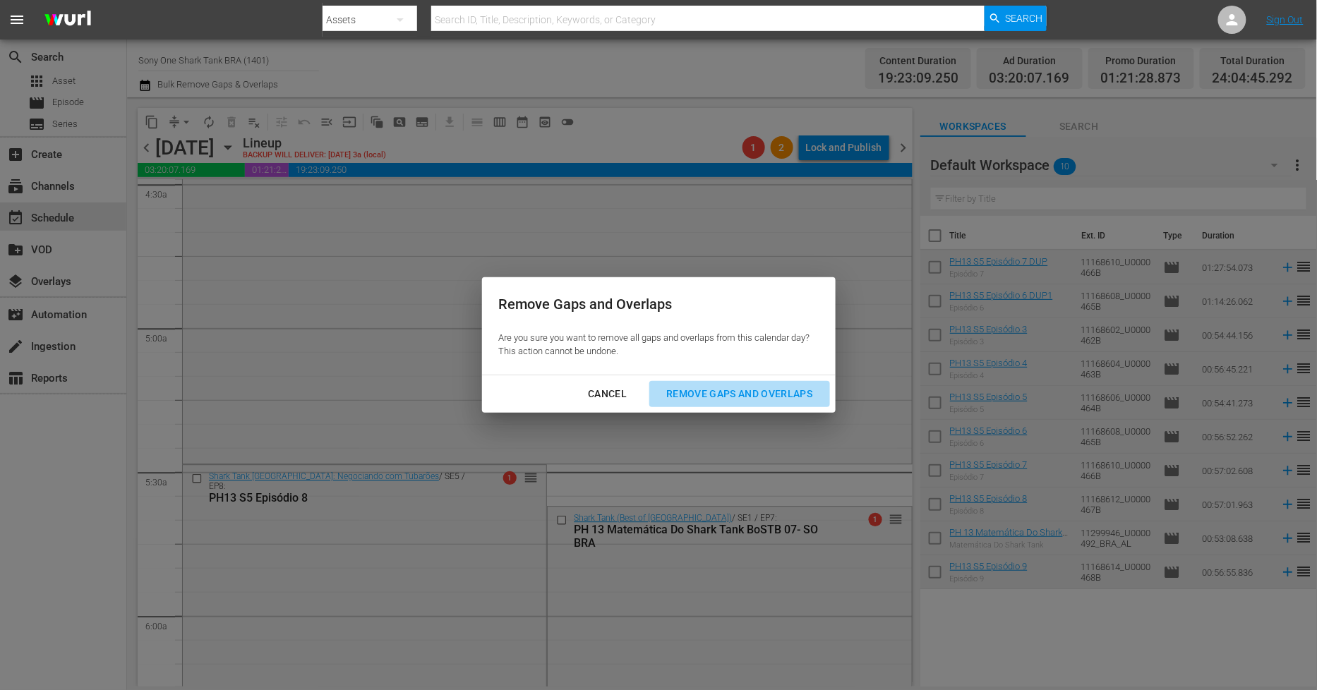
click at [722, 388] on div "Remove Gaps and Overlaps" at bounding box center [739, 394] width 169 height 18
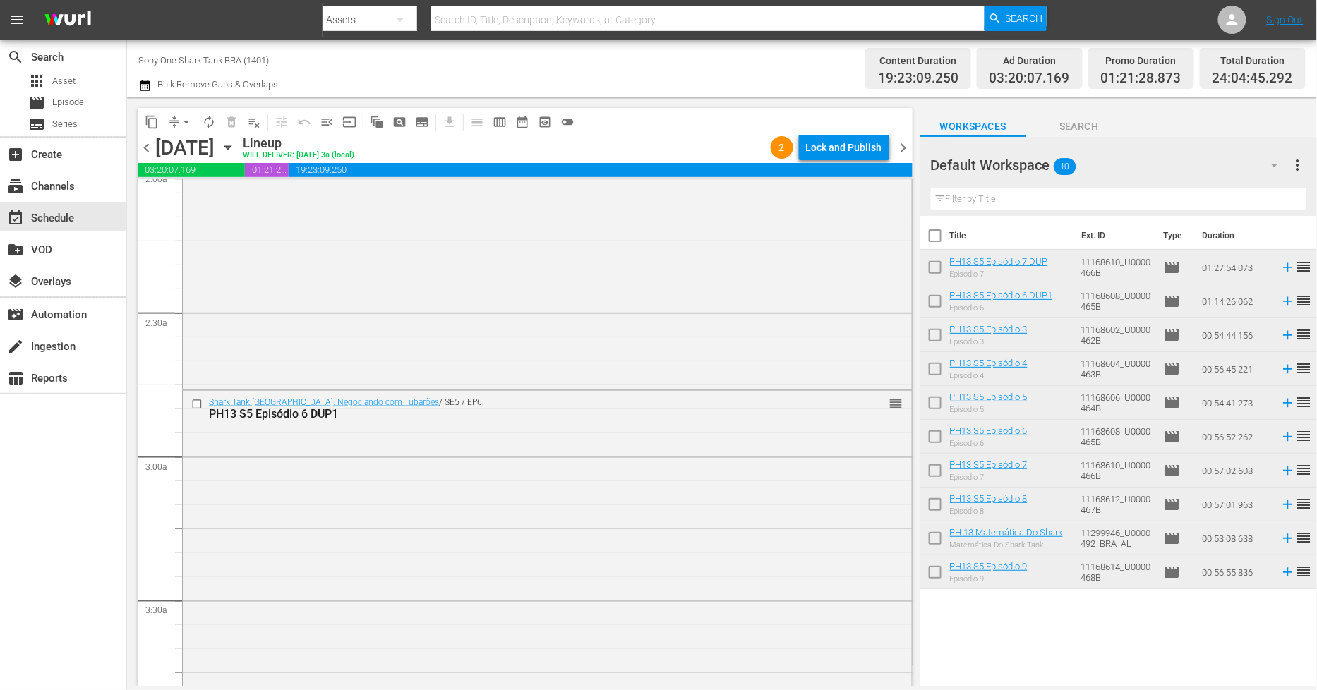
scroll to position [664, 0]
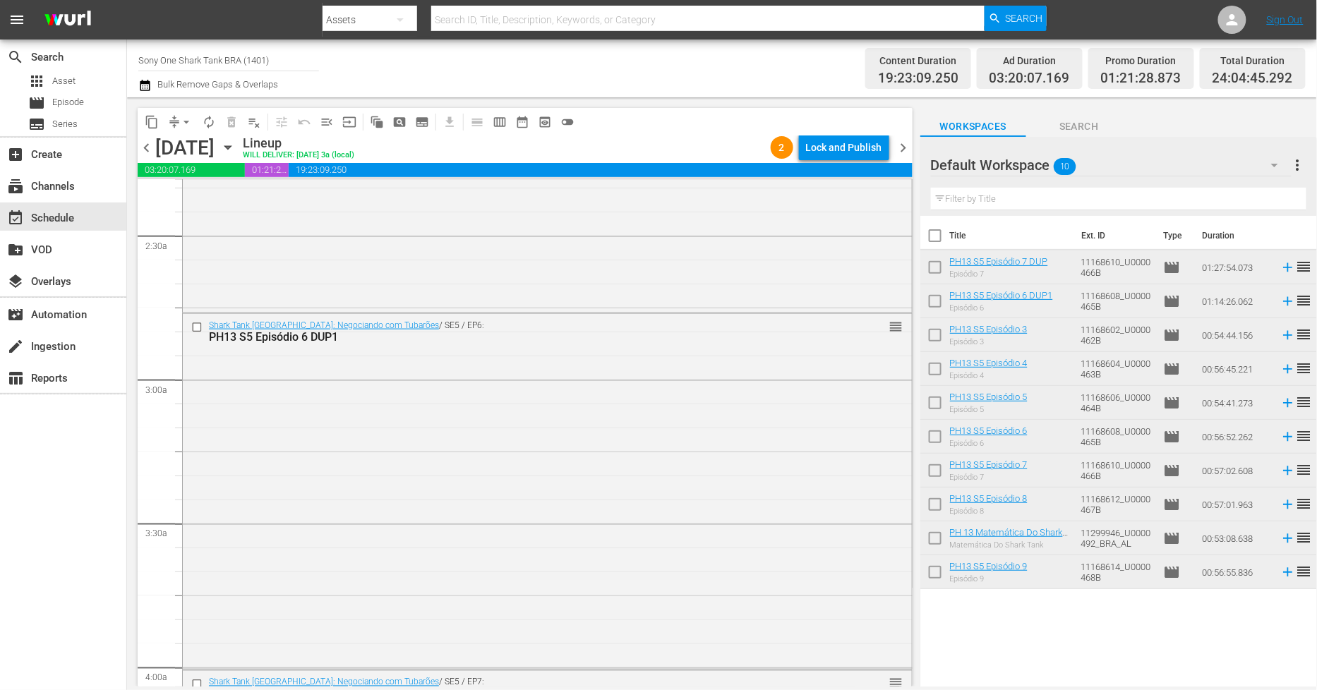
click at [431, 440] on div "Shark Tank Brasil: Negociando com Tubarões / SE5 / EP6: PH13 S5 Episódio 6 DUP1…" at bounding box center [547, 490] width 729 height 353
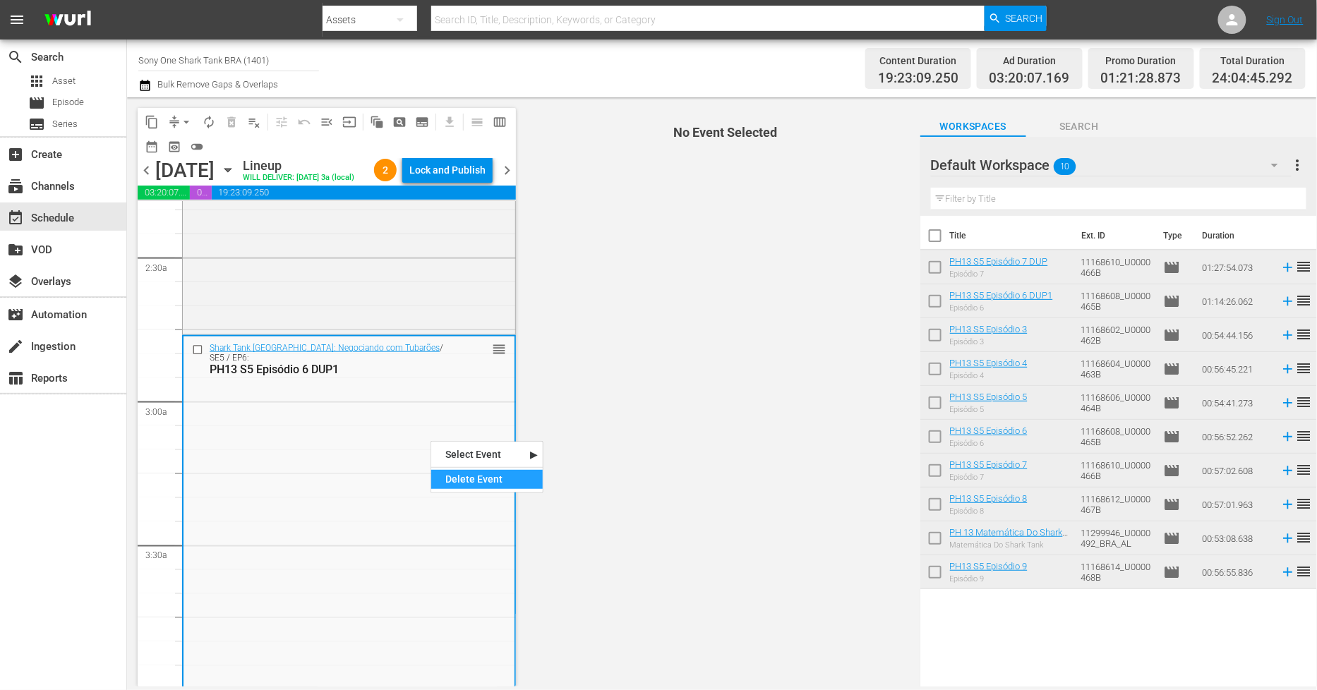
click at [488, 482] on div "Delete Event" at bounding box center [487, 479] width 112 height 19
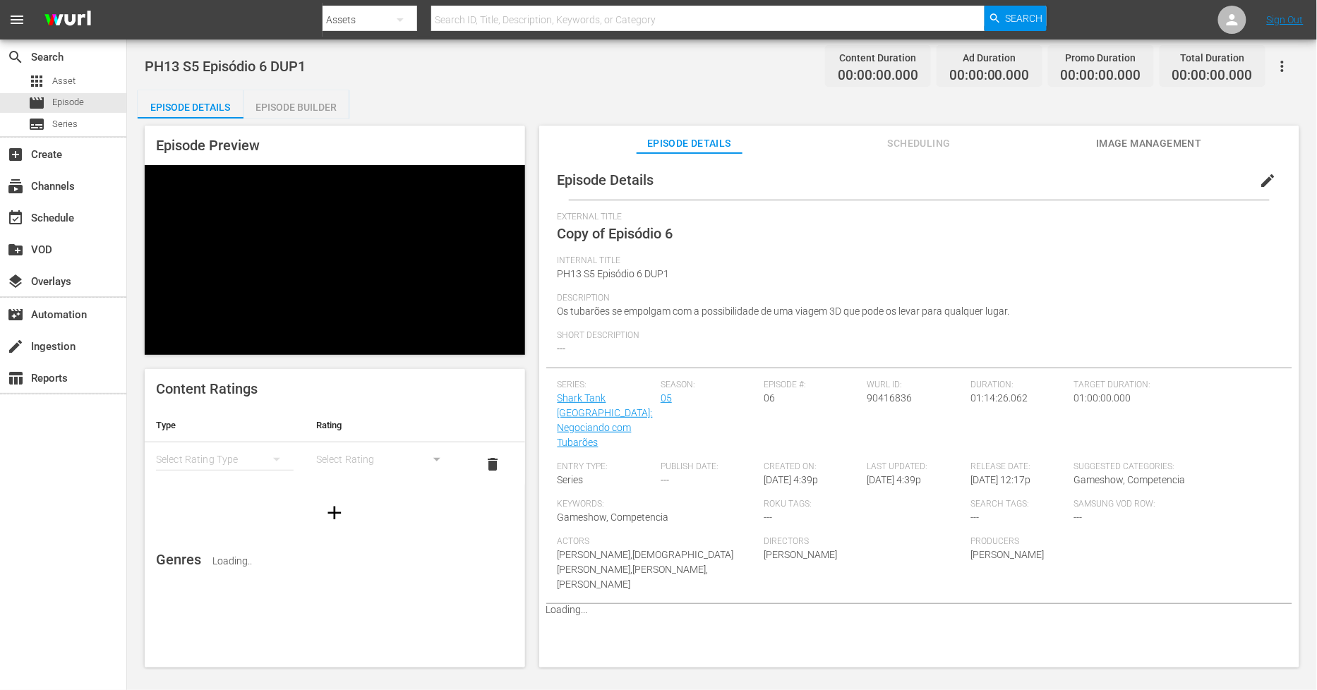
click at [1260, 184] on span "edit" at bounding box center [1268, 180] width 17 height 17
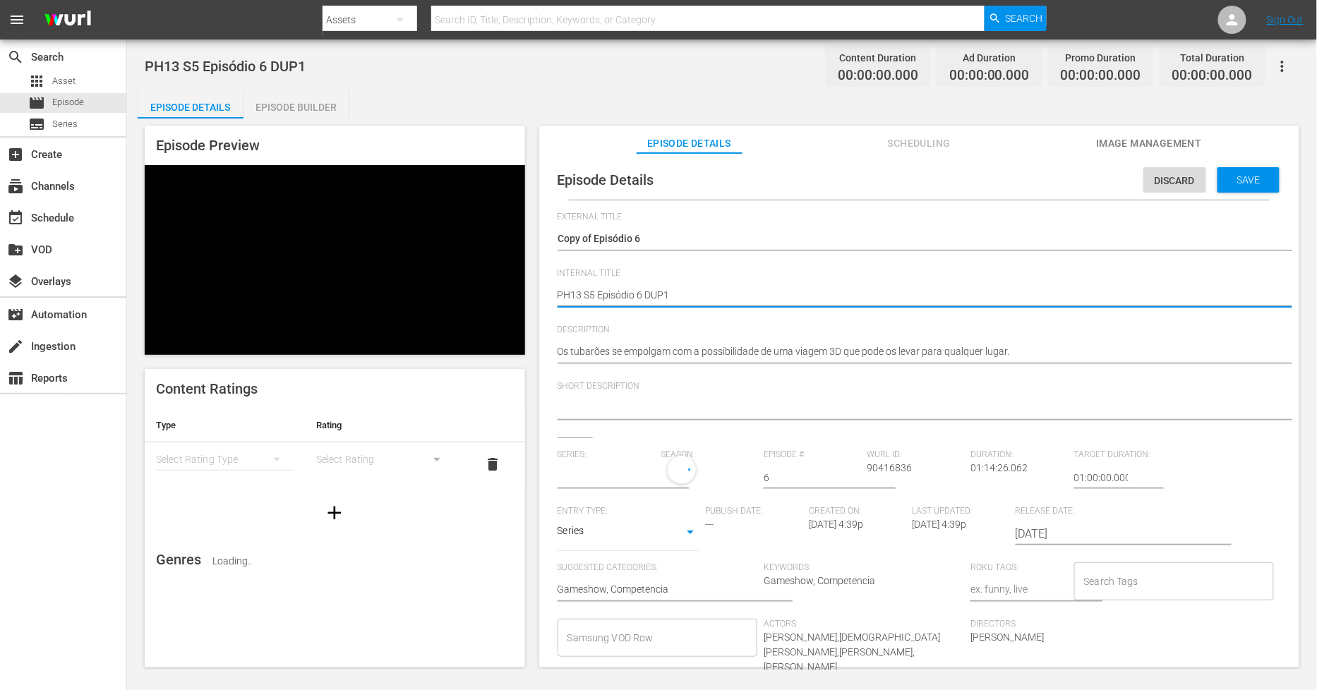
type textarea "PH13 S5 Episódio 6 DUP"
type textarea "PH13 S5 Episódio 6 DUP2"
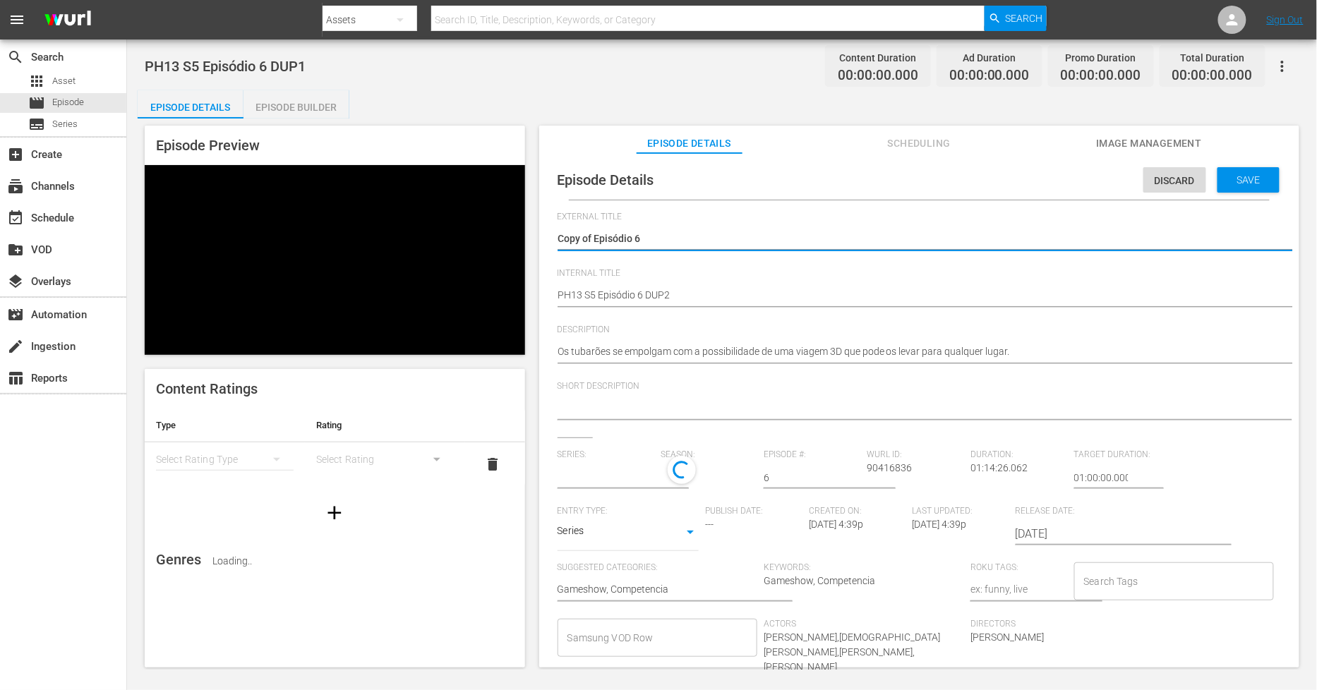
type input "Shark Tank [GEOGRAPHIC_DATA]: Negociando com Tubarões"
drag, startPoint x: 594, startPoint y: 234, endPoint x: 85, endPoint y: 208, distance: 509.7
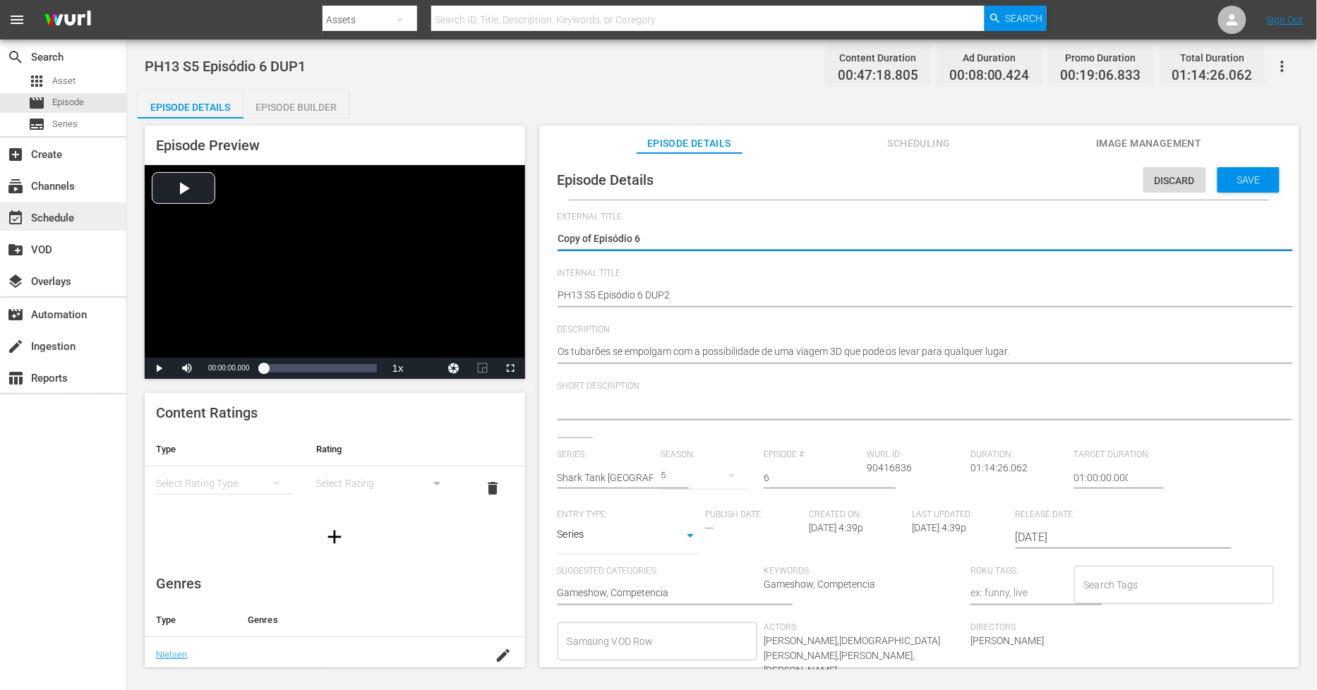
type textarea "Episódio 6"
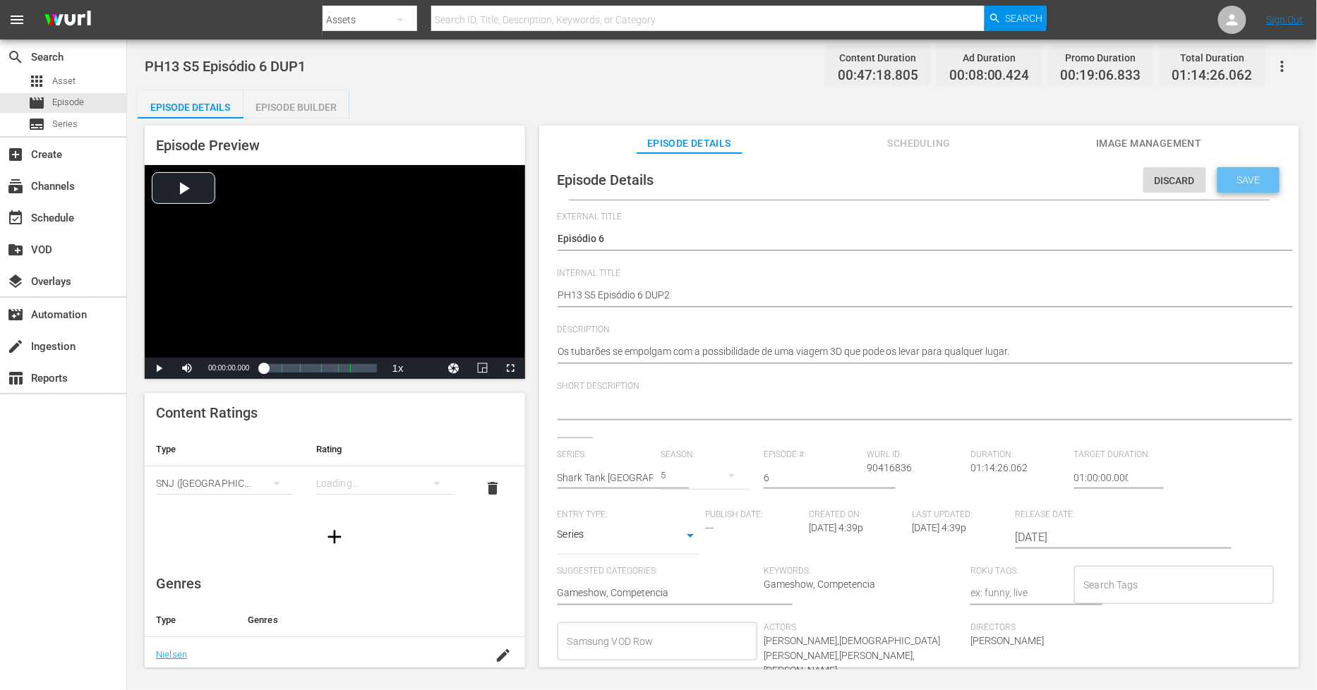
click at [1251, 169] on div "Save" at bounding box center [1249, 179] width 62 height 25
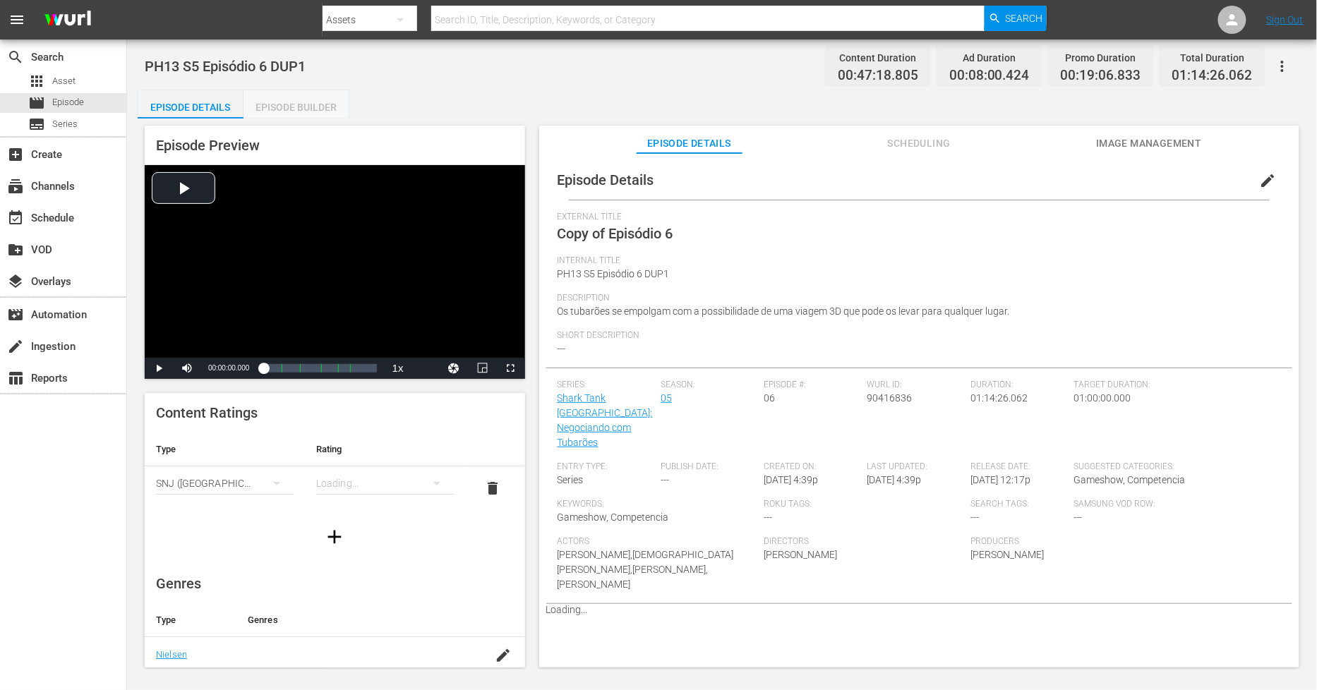
click at [323, 108] on div "Episode Builder" at bounding box center [297, 107] width 106 height 34
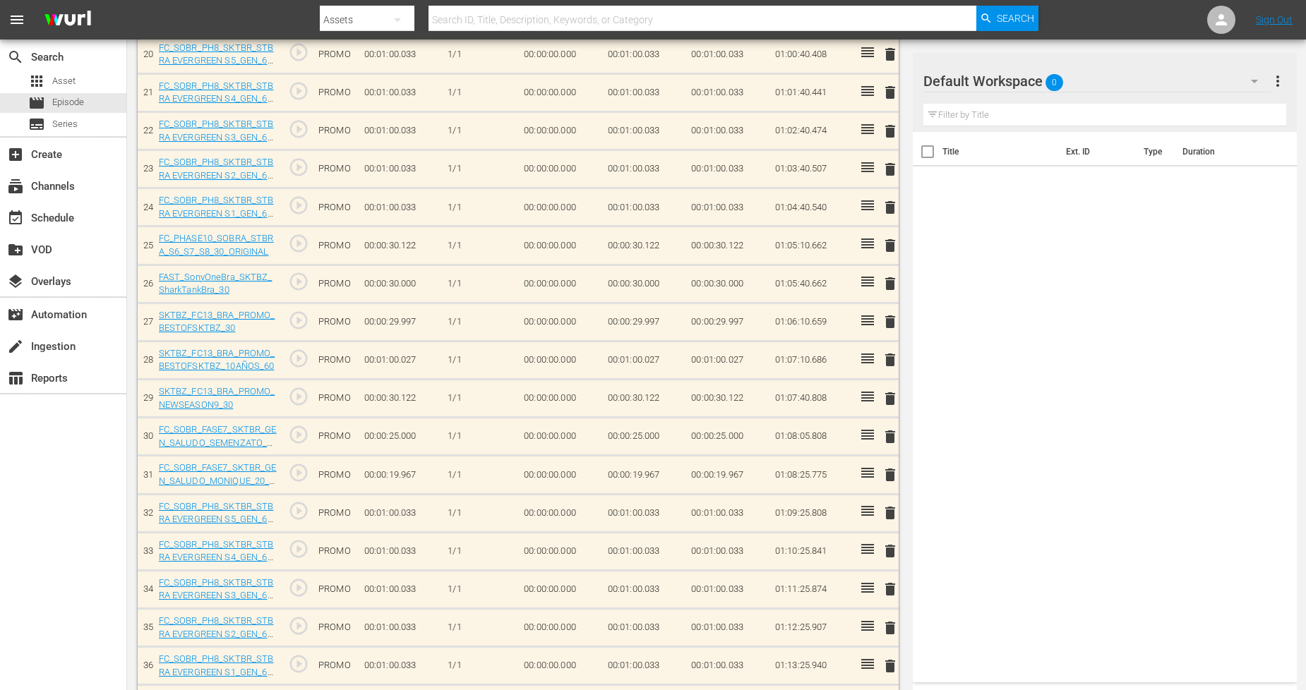
scroll to position [1260, 0]
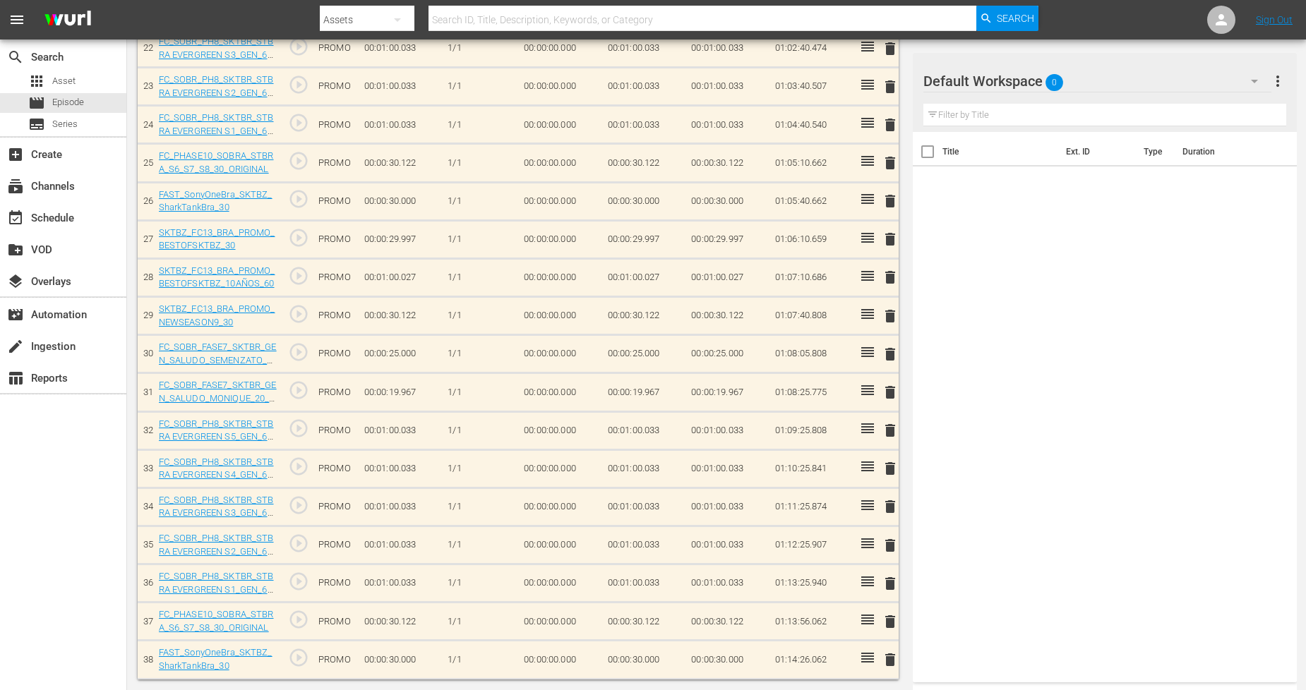
click at [892, 661] on div "delete" at bounding box center [887, 660] width 11 height 20
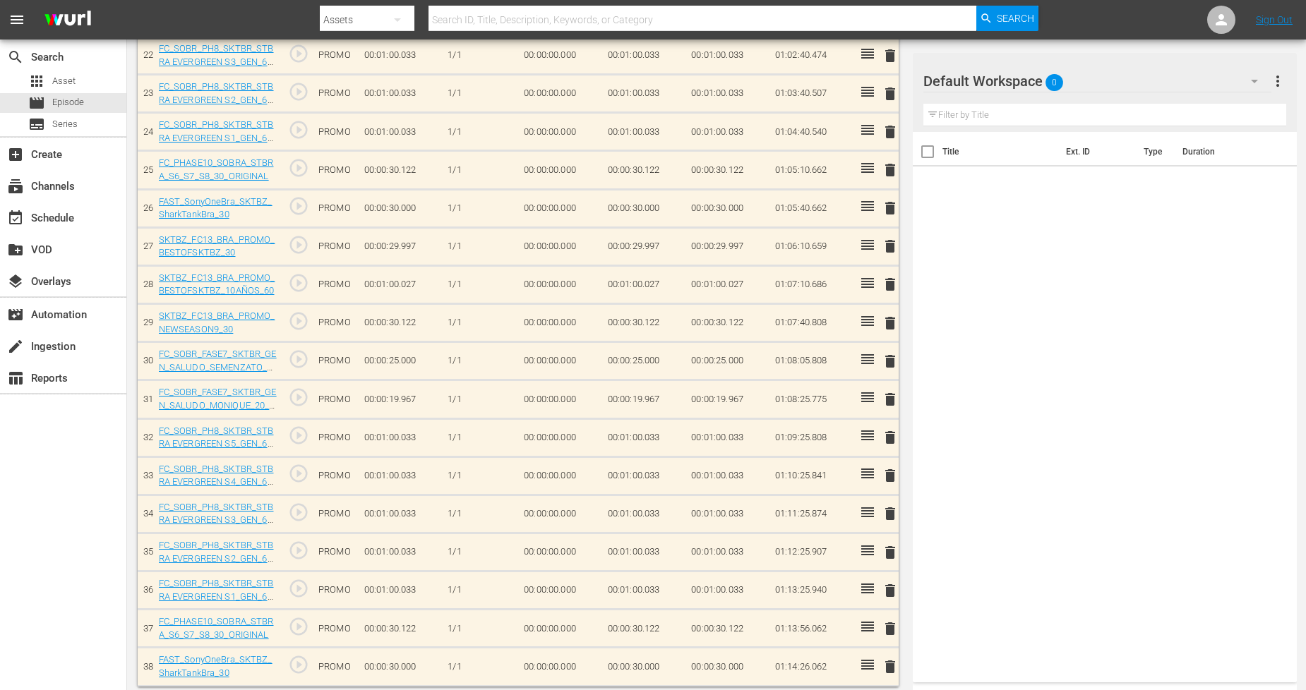
scroll to position [1257, 0]
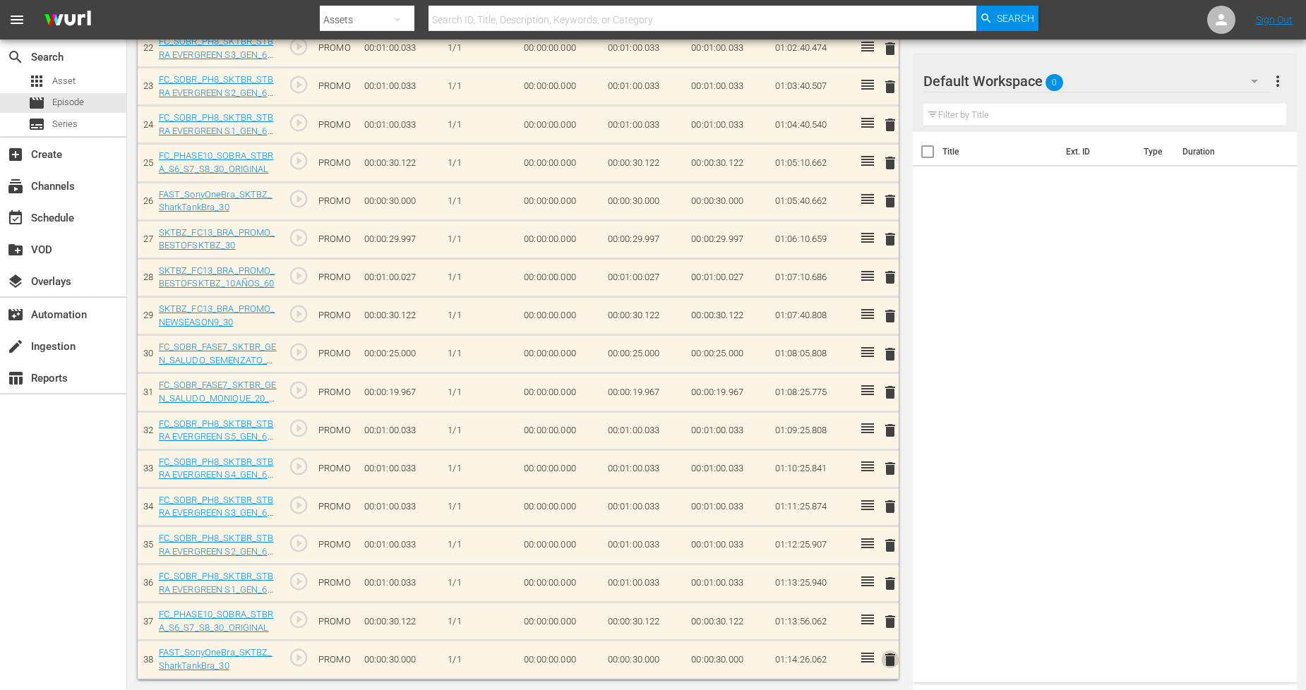
click at [885, 664] on span "delete" at bounding box center [890, 660] width 17 height 17
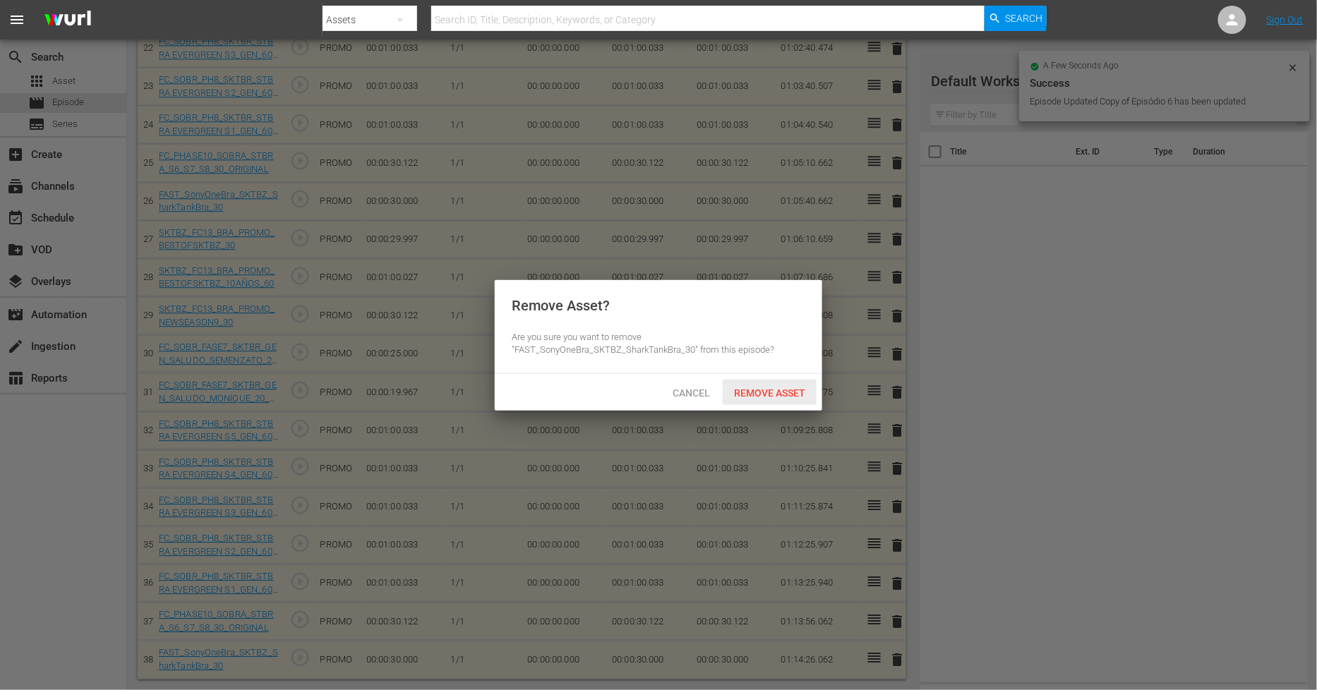
click at [767, 390] on span "Remove Asset" at bounding box center [770, 393] width 94 height 11
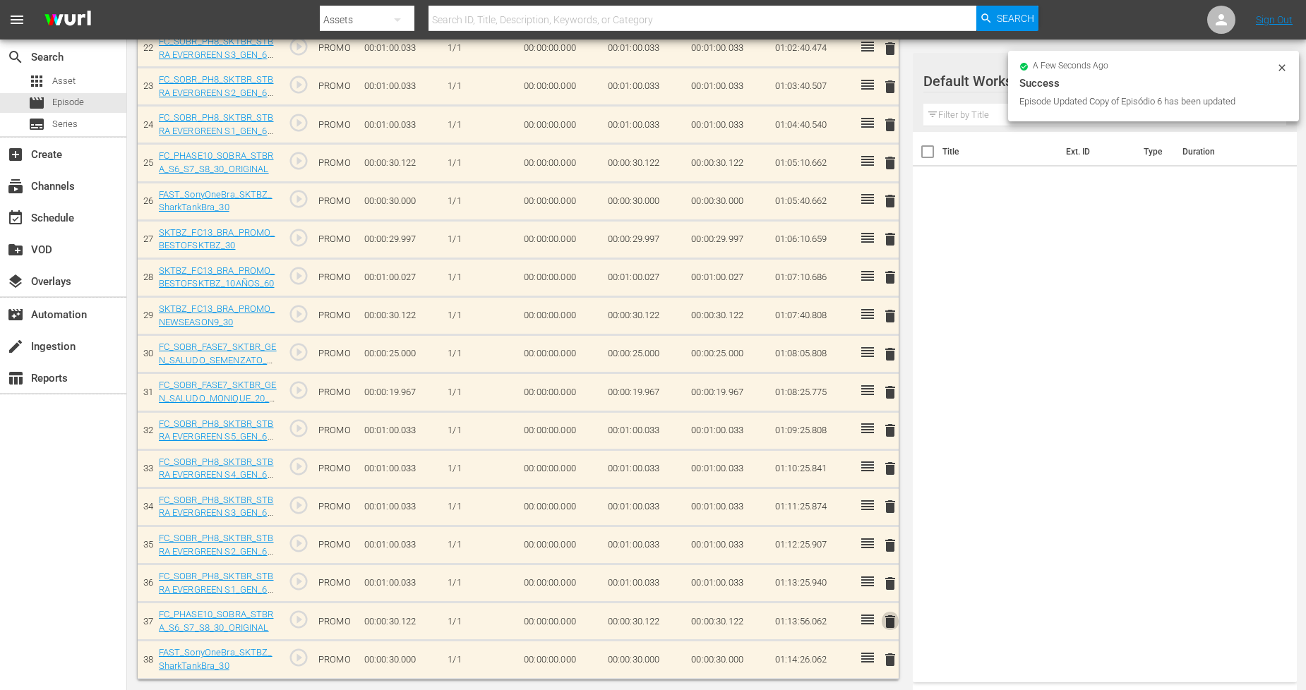
click at [887, 620] on span "delete" at bounding box center [890, 621] width 17 height 17
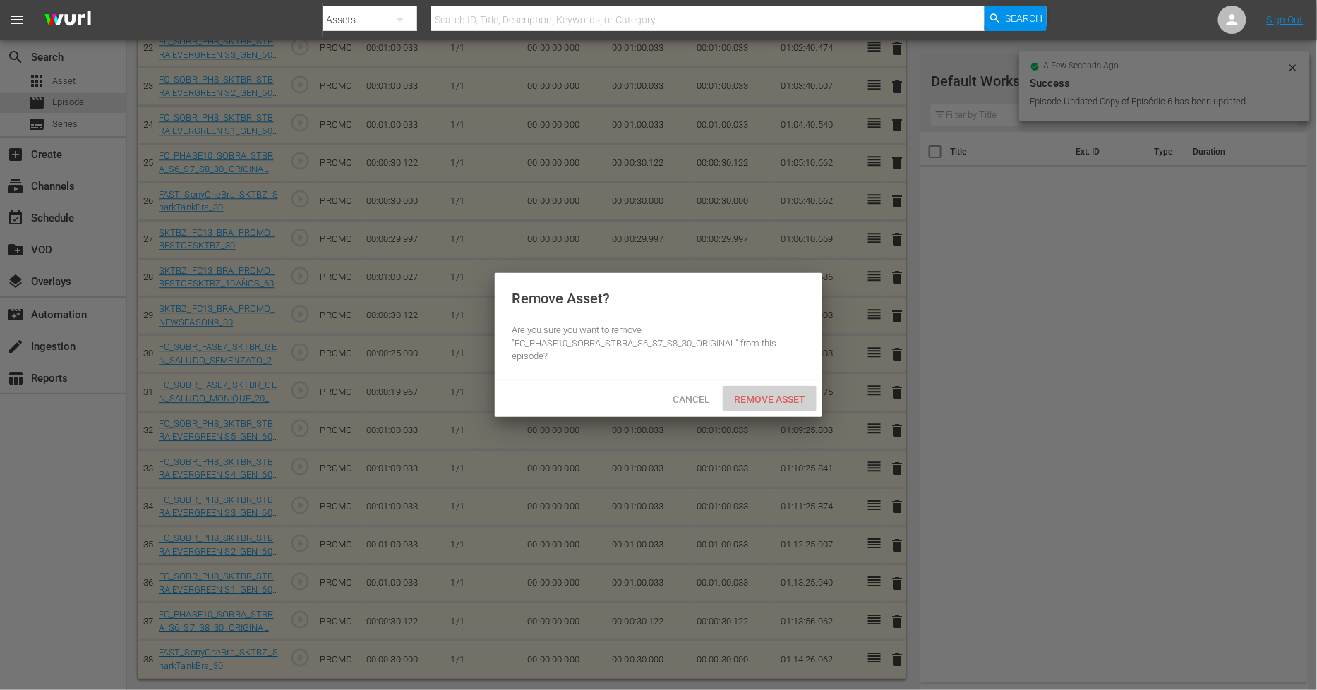
click at [774, 394] on span "Remove Asset" at bounding box center [770, 399] width 94 height 11
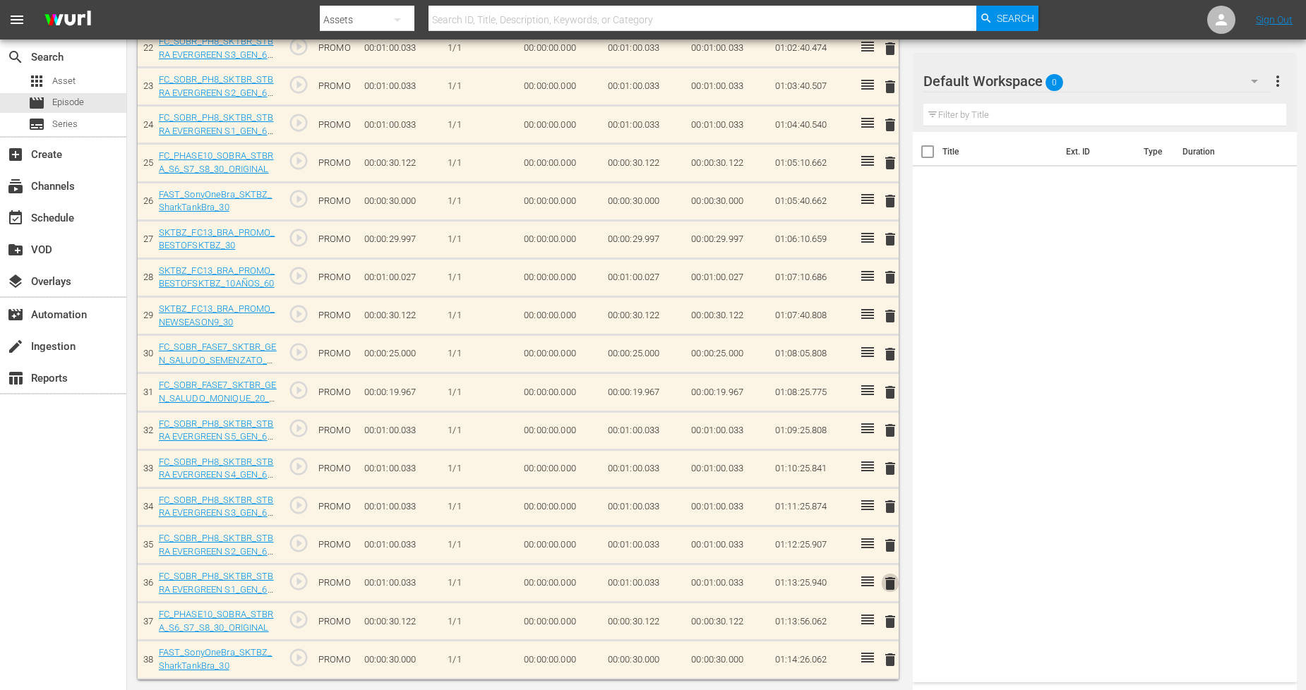
click at [885, 582] on span "delete" at bounding box center [890, 583] width 17 height 17
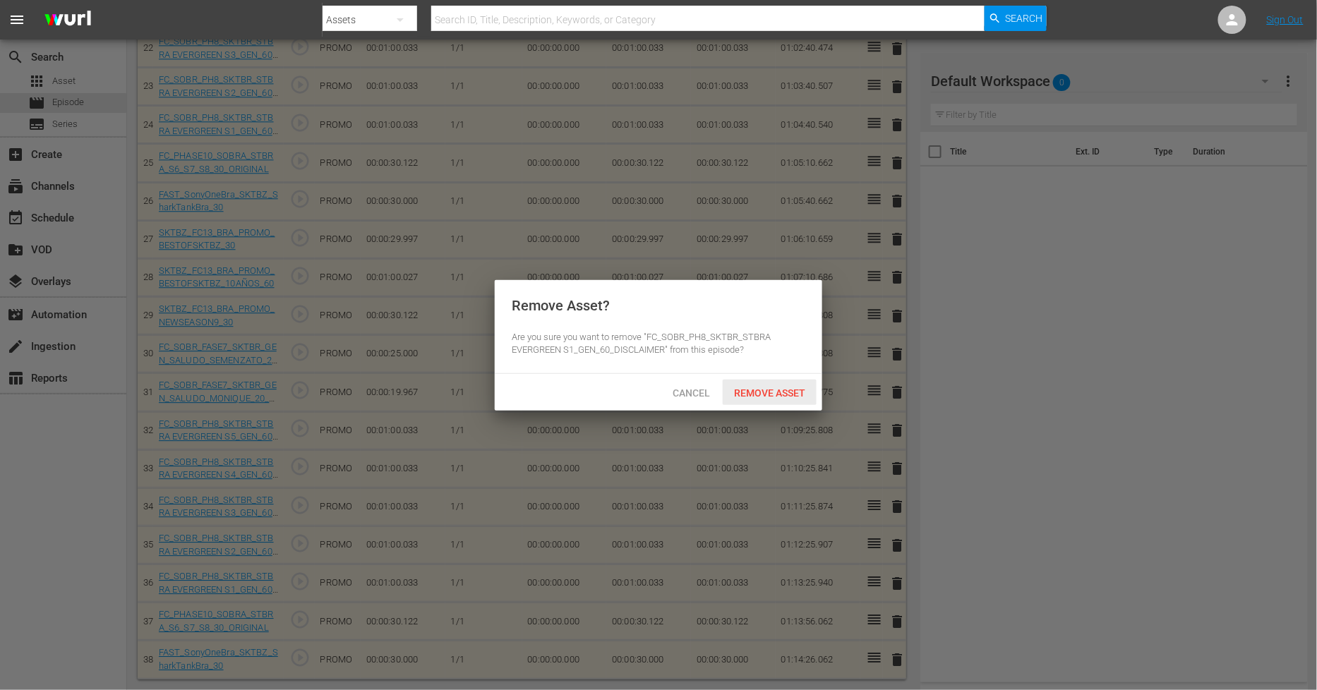
click at [748, 390] on span "Remove Asset" at bounding box center [770, 393] width 94 height 11
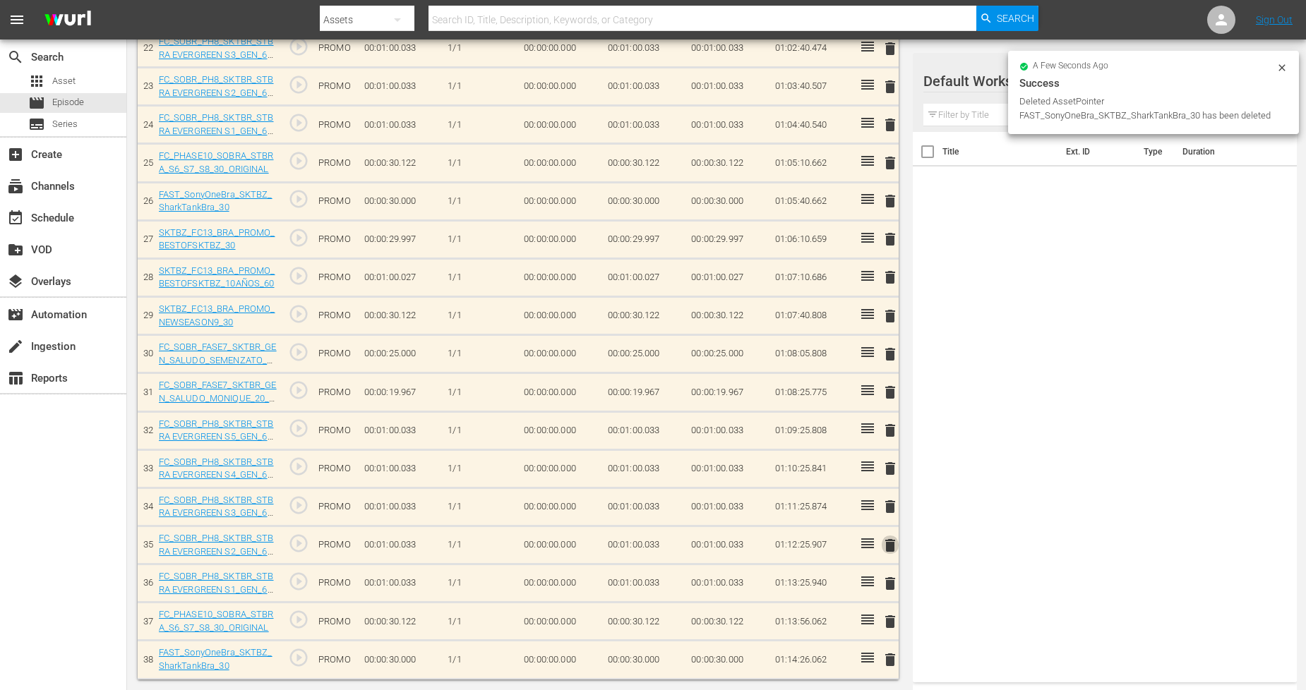
click at [894, 541] on span "delete" at bounding box center [890, 545] width 17 height 17
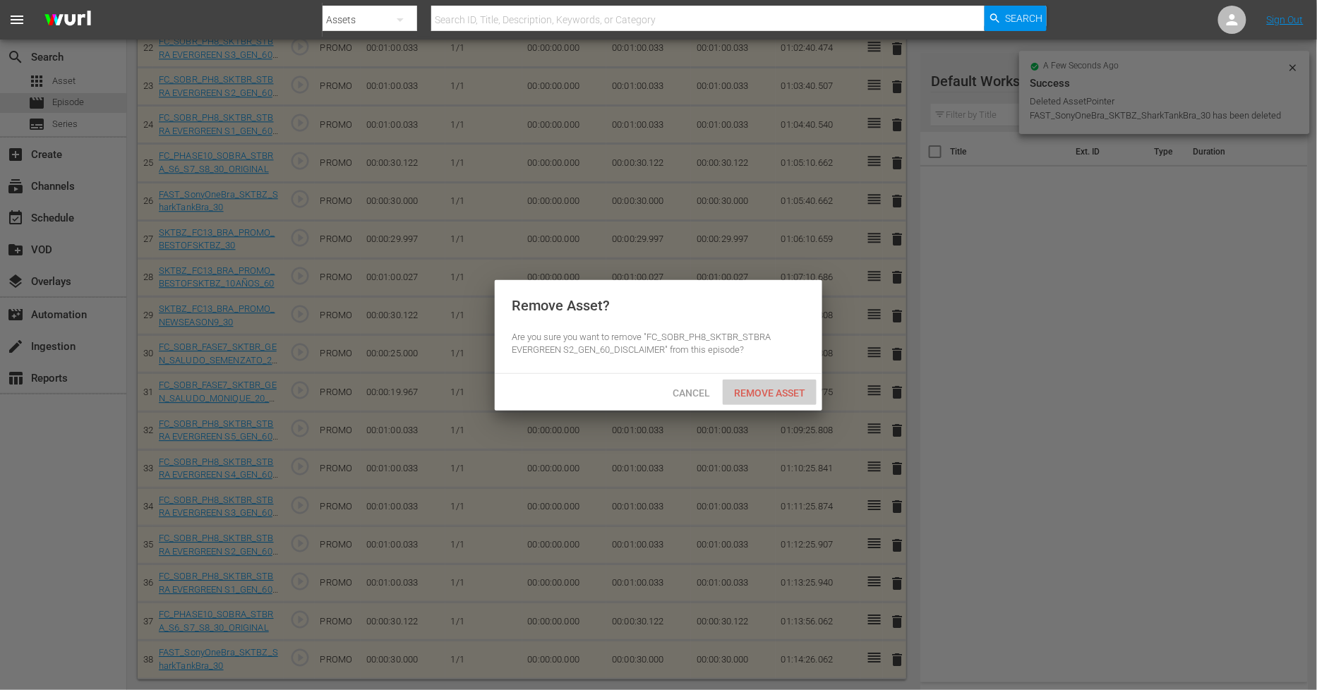
click at [793, 391] on span "Remove Asset" at bounding box center [770, 393] width 94 height 11
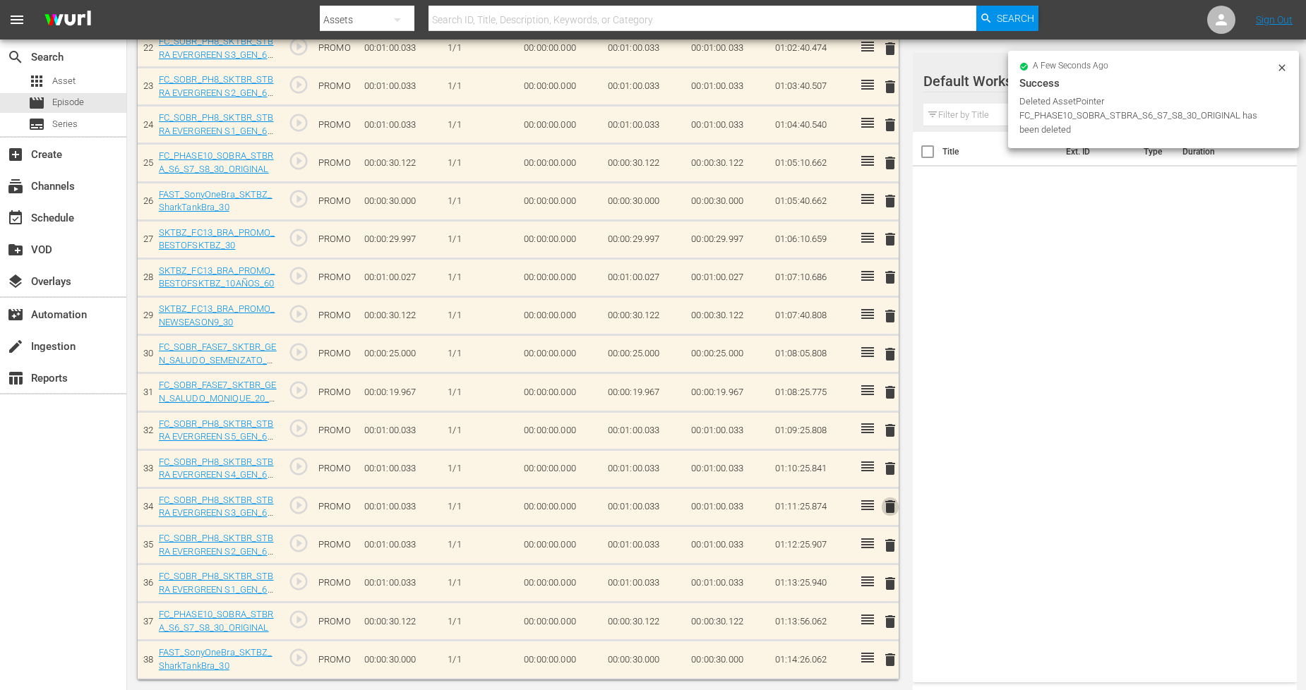
click at [892, 509] on span "delete" at bounding box center [890, 506] width 17 height 17
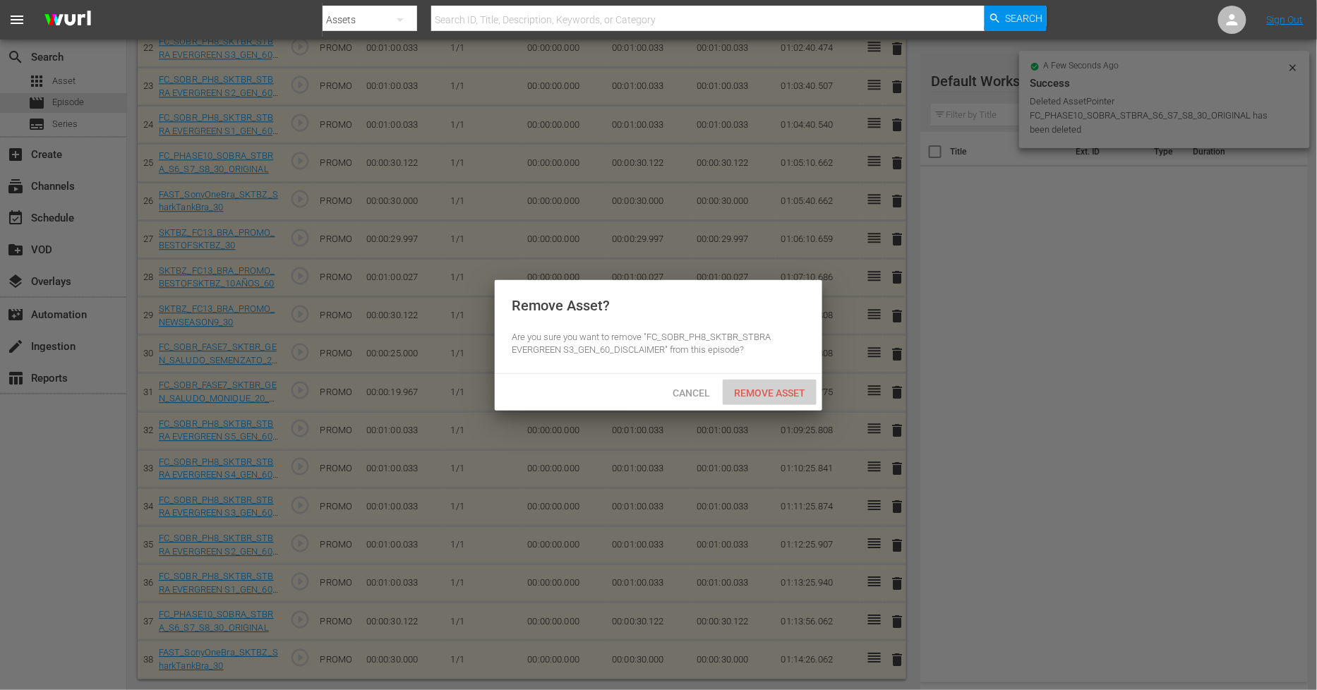
click at [794, 392] on span "Remove Asset" at bounding box center [770, 393] width 94 height 11
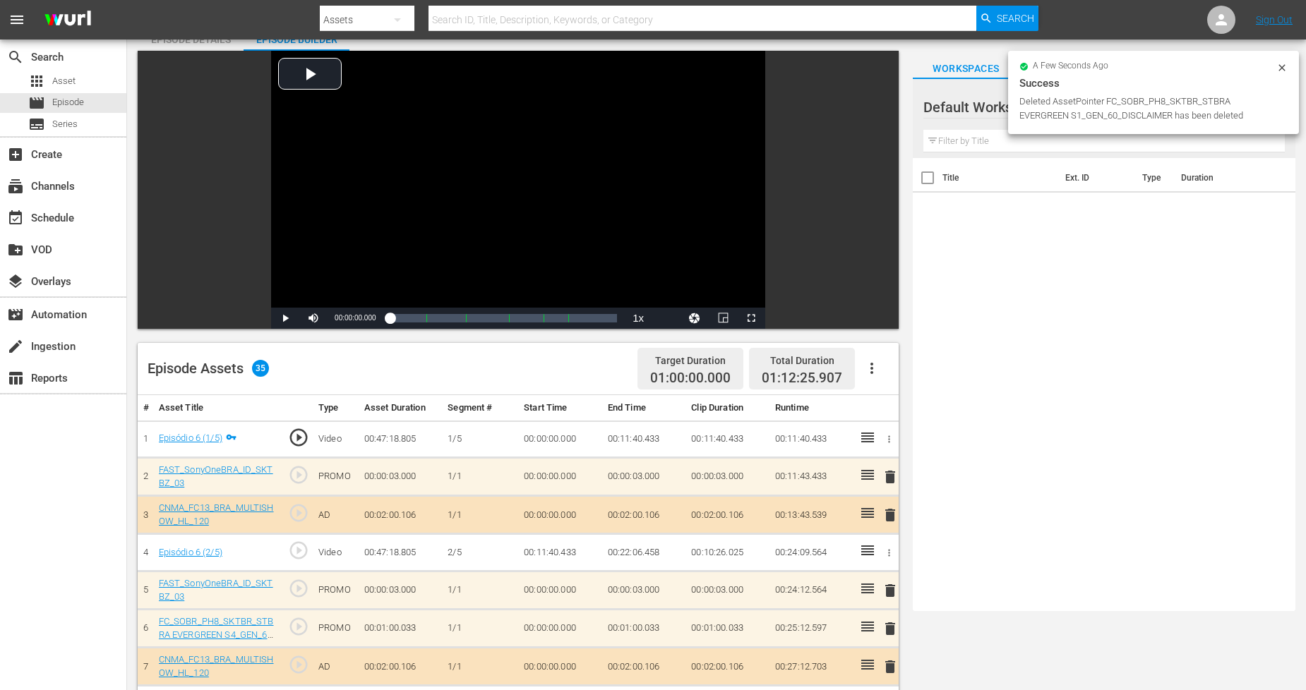
scroll to position [0, 0]
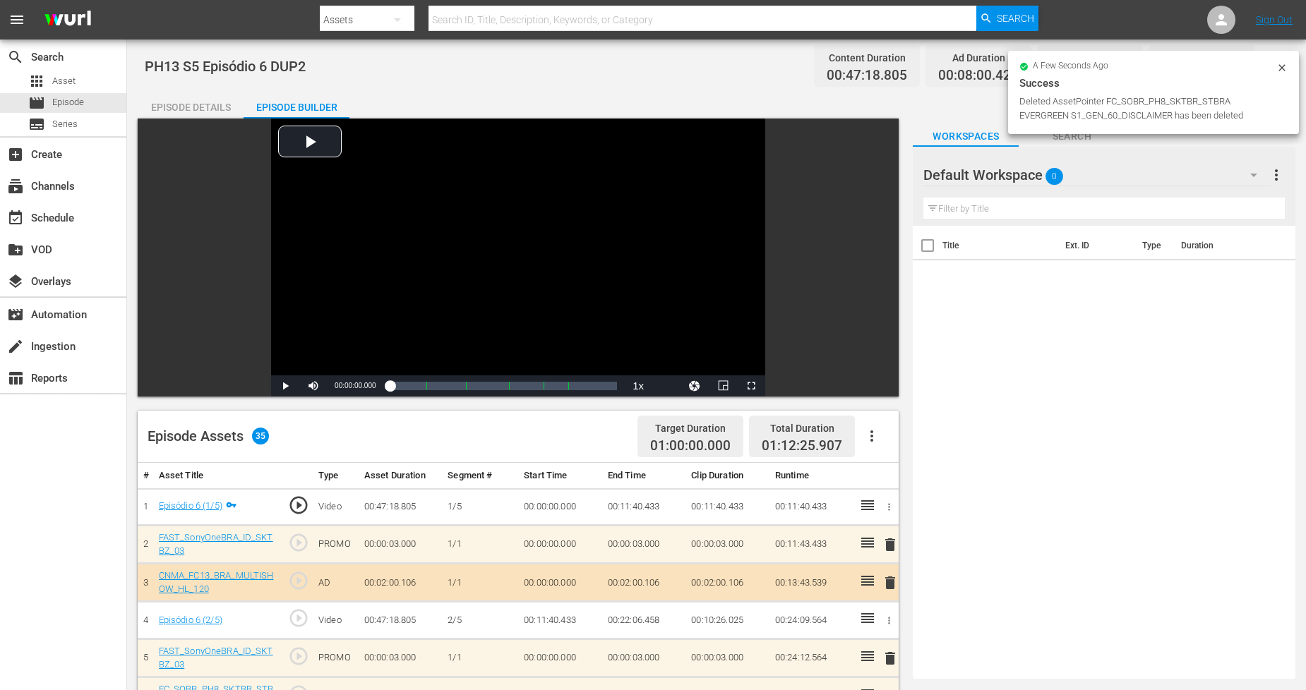
click at [1283, 67] on icon at bounding box center [1282, 67] width 6 height 6
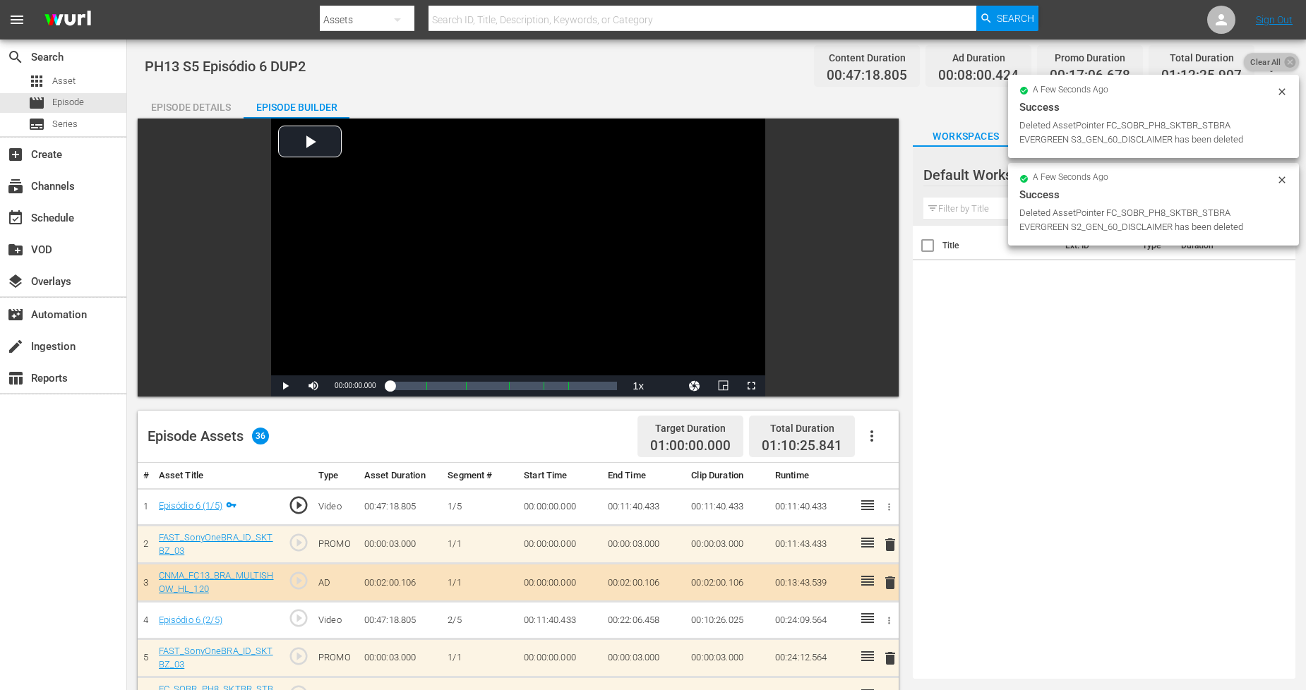
click at [1279, 65] on span "Clear All" at bounding box center [1266, 62] width 44 height 18
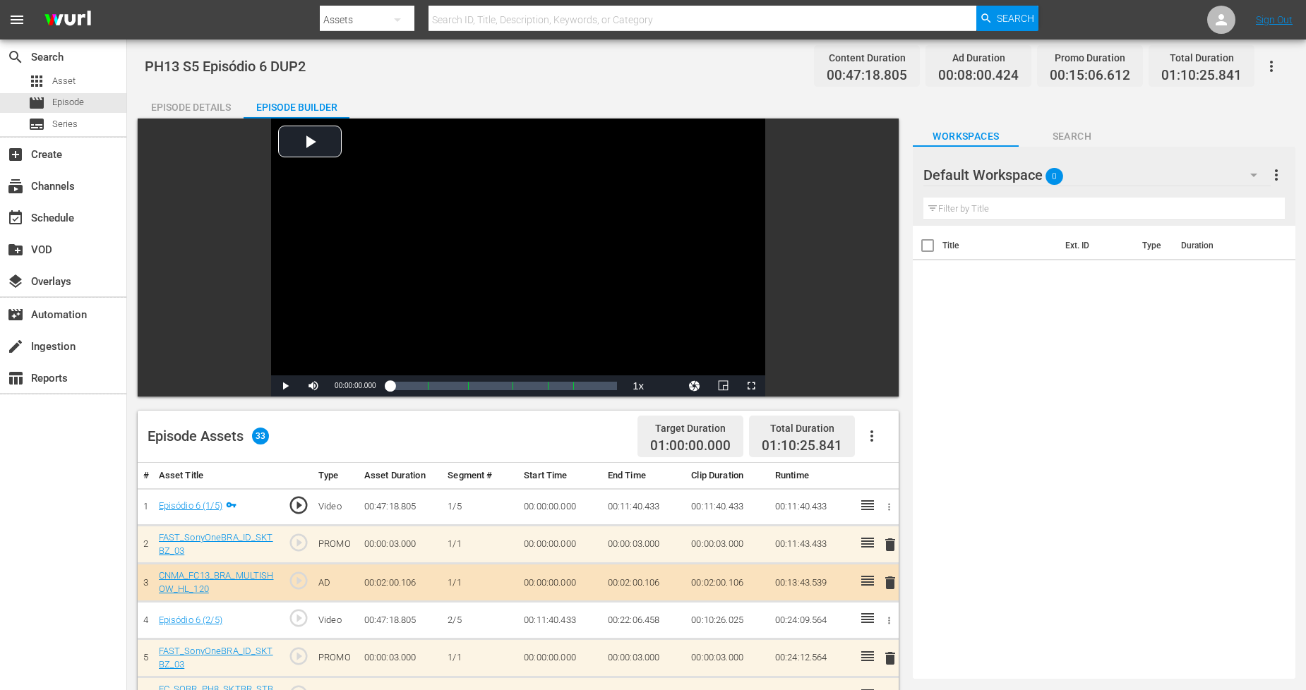
click at [1273, 61] on icon "button" at bounding box center [1271, 66] width 17 height 17
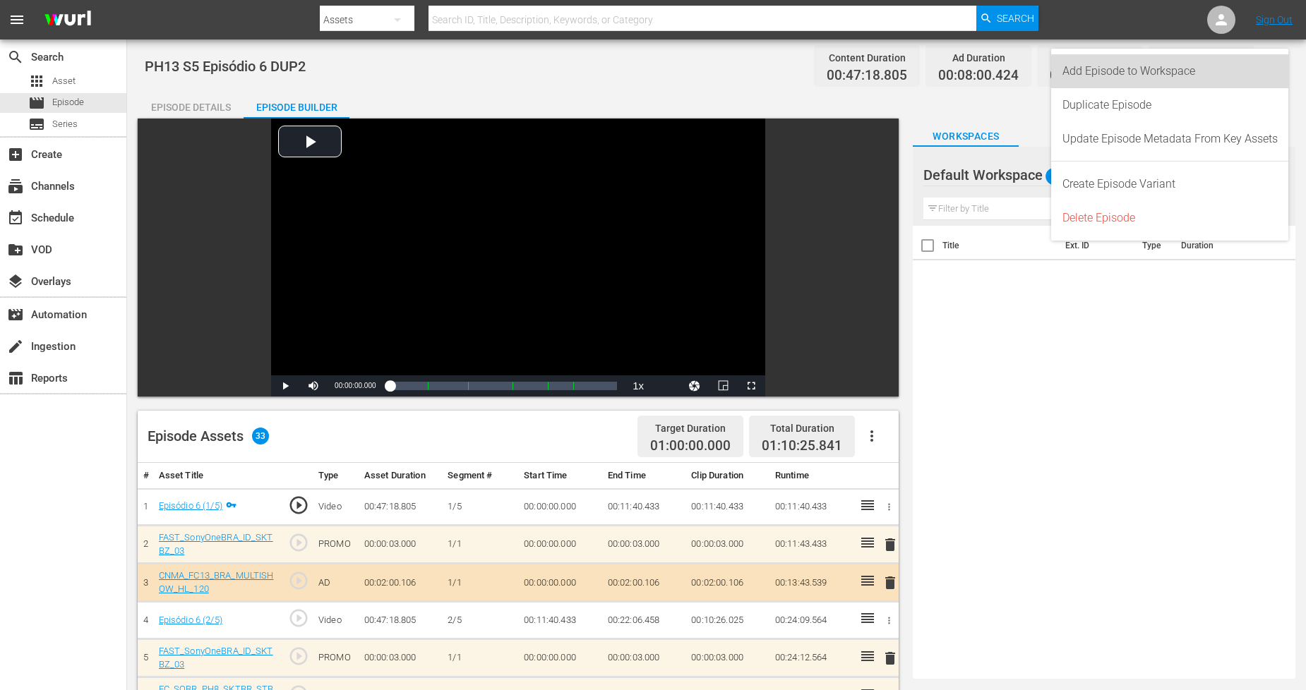
click at [1238, 80] on div "Add Episode to Workspace" at bounding box center [1169, 71] width 215 height 34
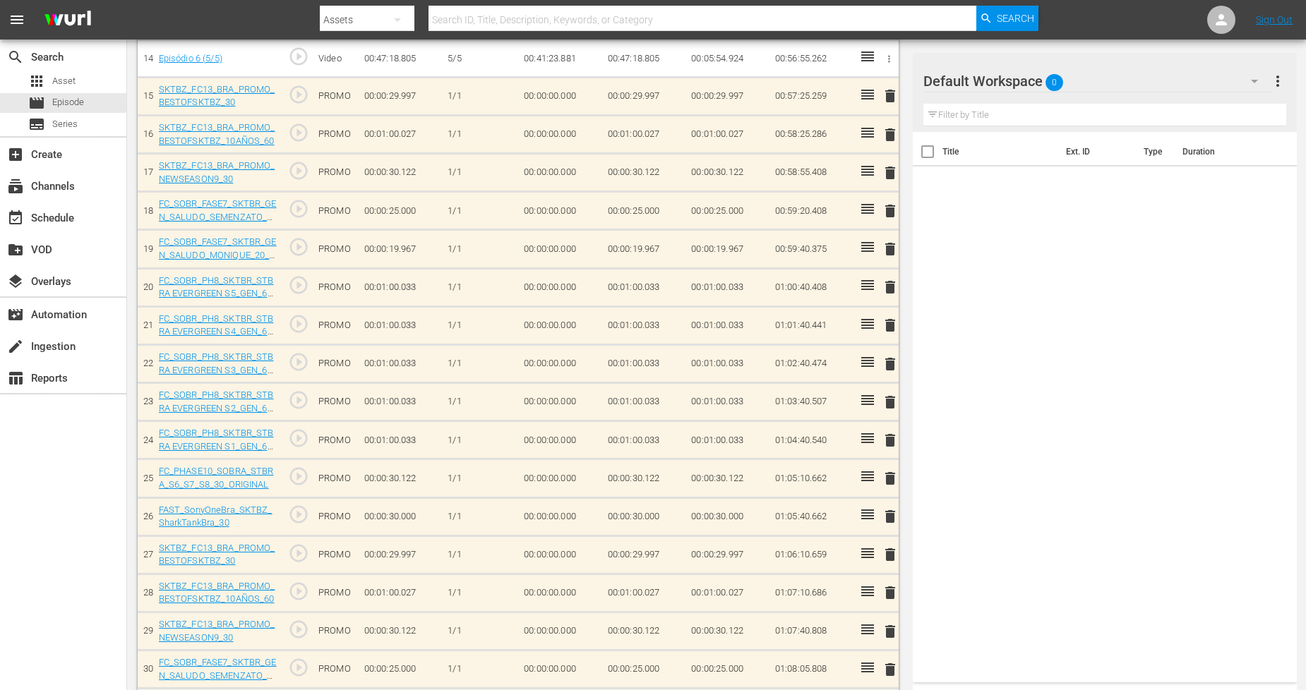
scroll to position [1066, 0]
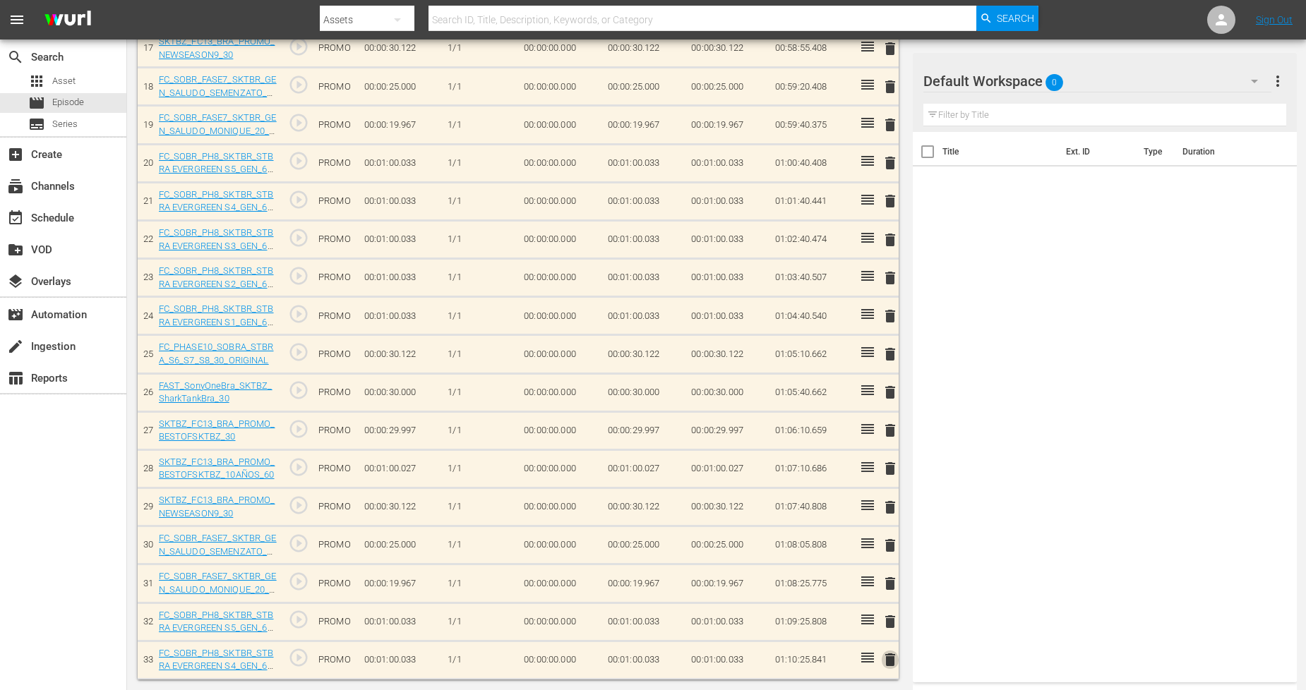
click at [888, 661] on span "delete" at bounding box center [890, 660] width 17 height 17
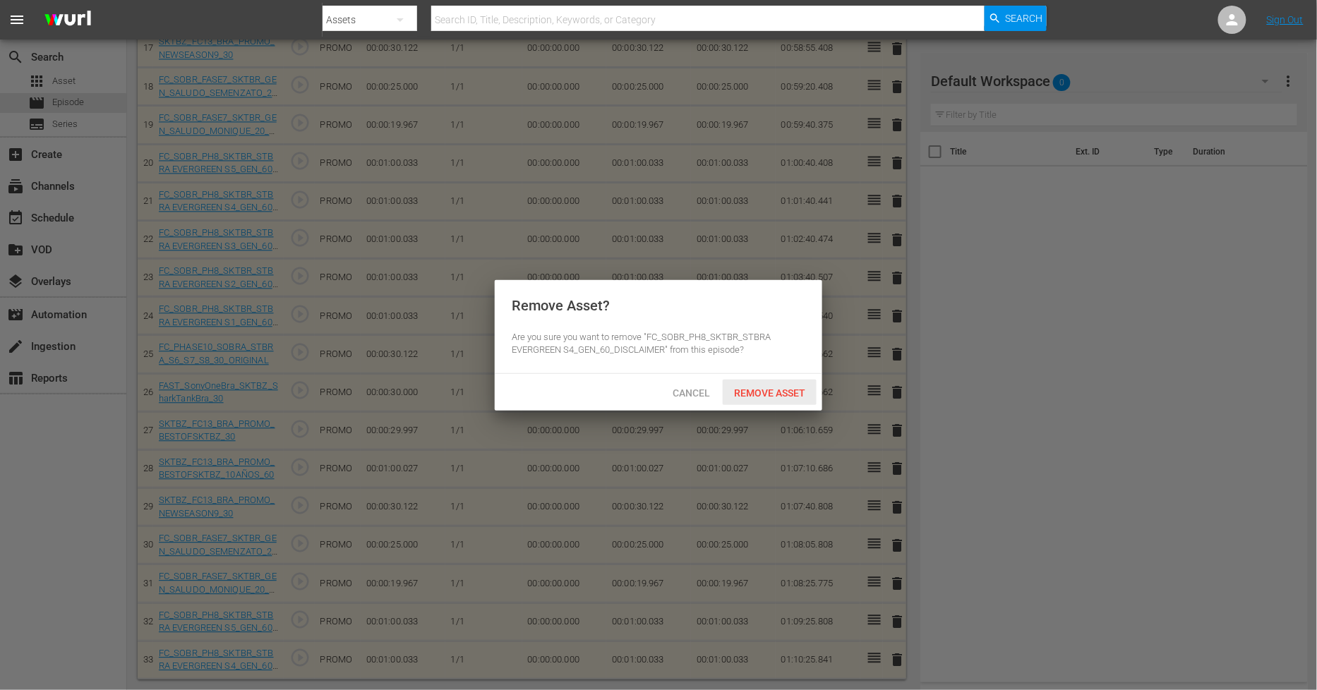
click at [778, 390] on span "Remove Asset" at bounding box center [770, 393] width 94 height 11
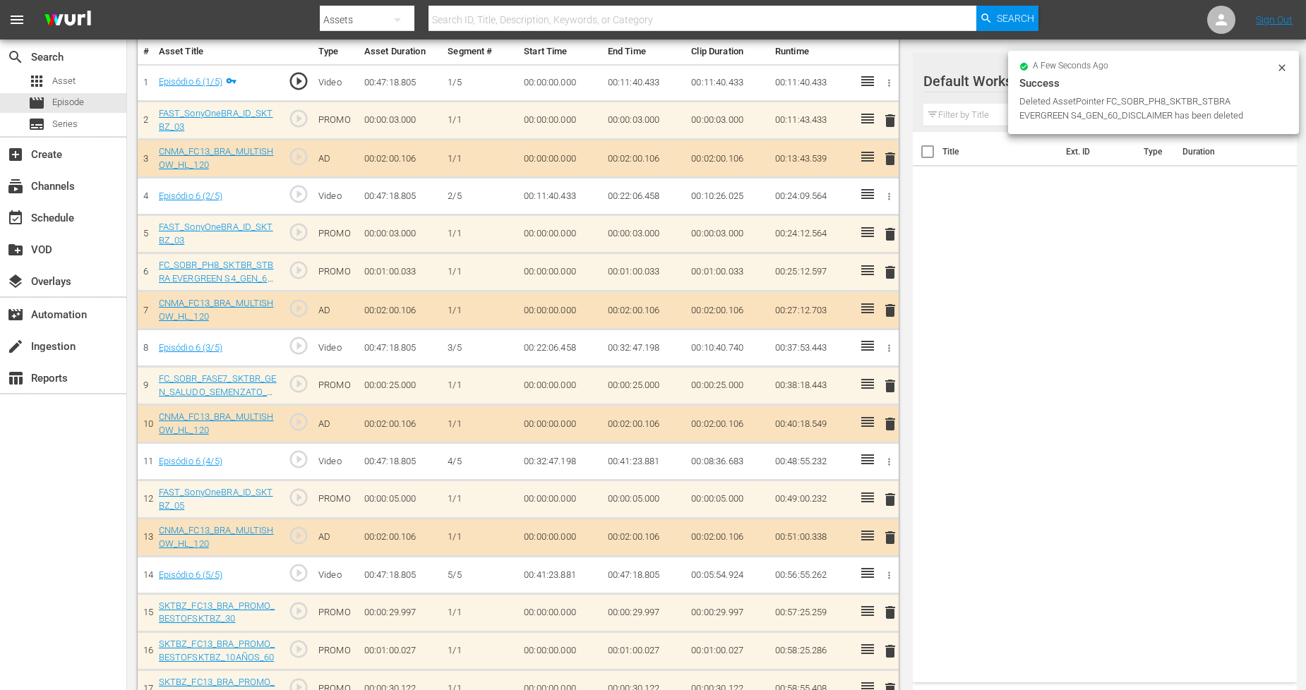
scroll to position [360, 0]
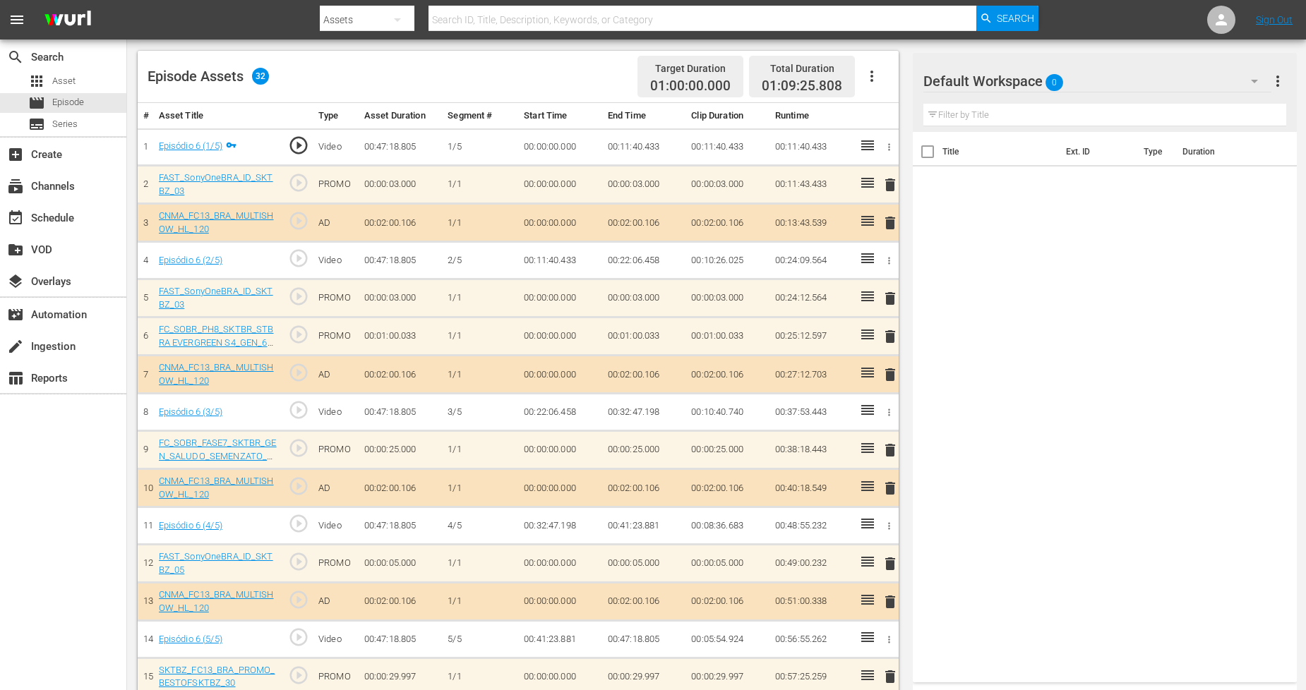
click at [1196, 75] on div "Default Workspace 0" at bounding box center [1097, 81] width 348 height 40
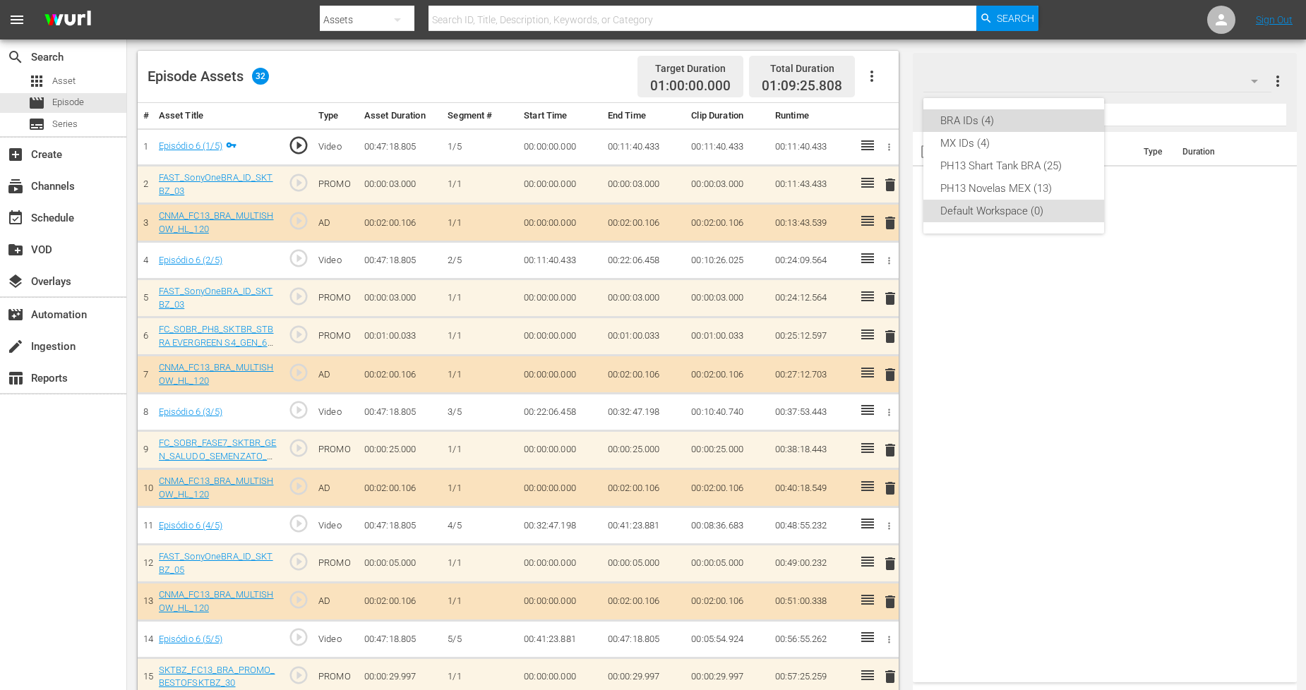
click at [1024, 129] on div "BRA IDs (4)" at bounding box center [1013, 120] width 147 height 23
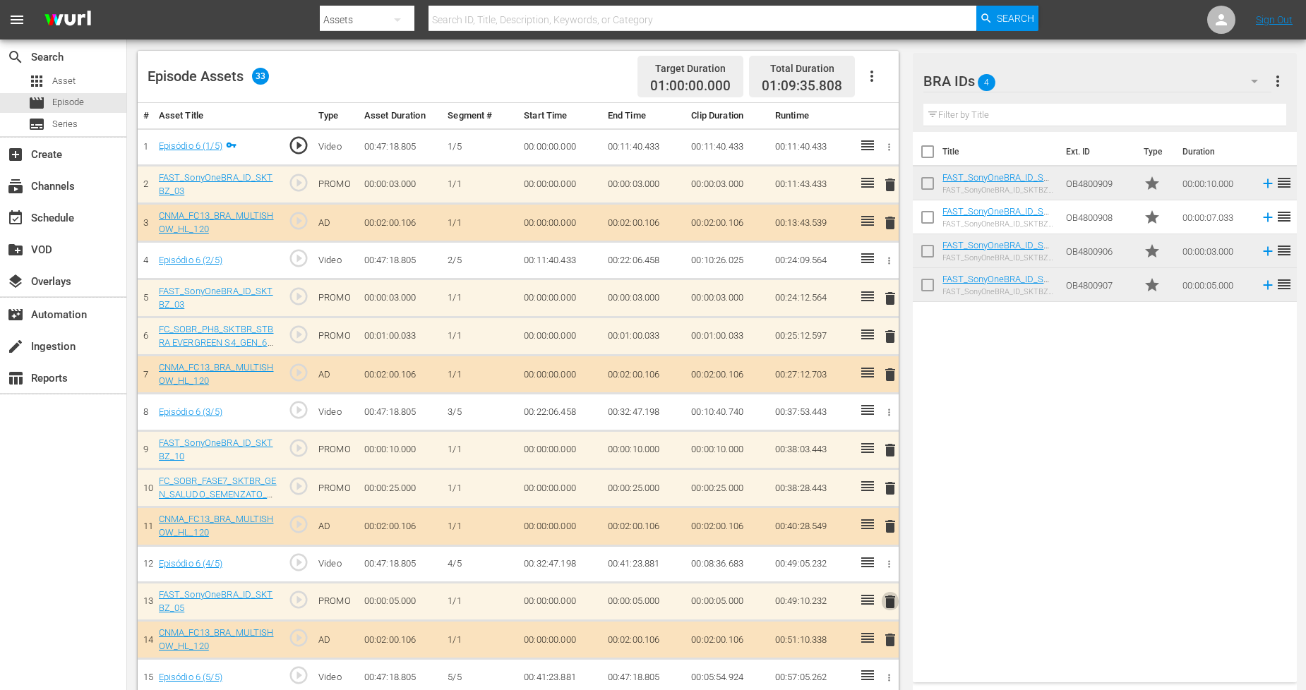
click at [883, 608] on span "delete" at bounding box center [890, 602] width 17 height 17
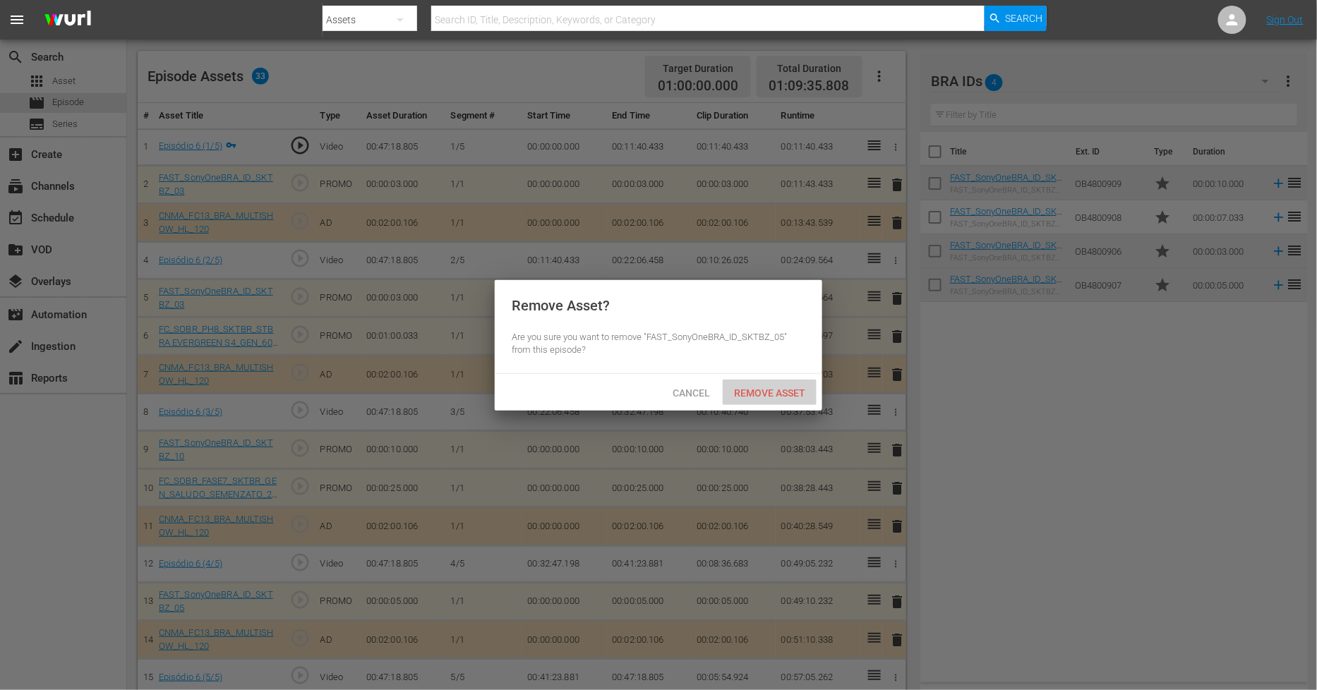
click at [765, 390] on span "Remove Asset" at bounding box center [770, 393] width 94 height 11
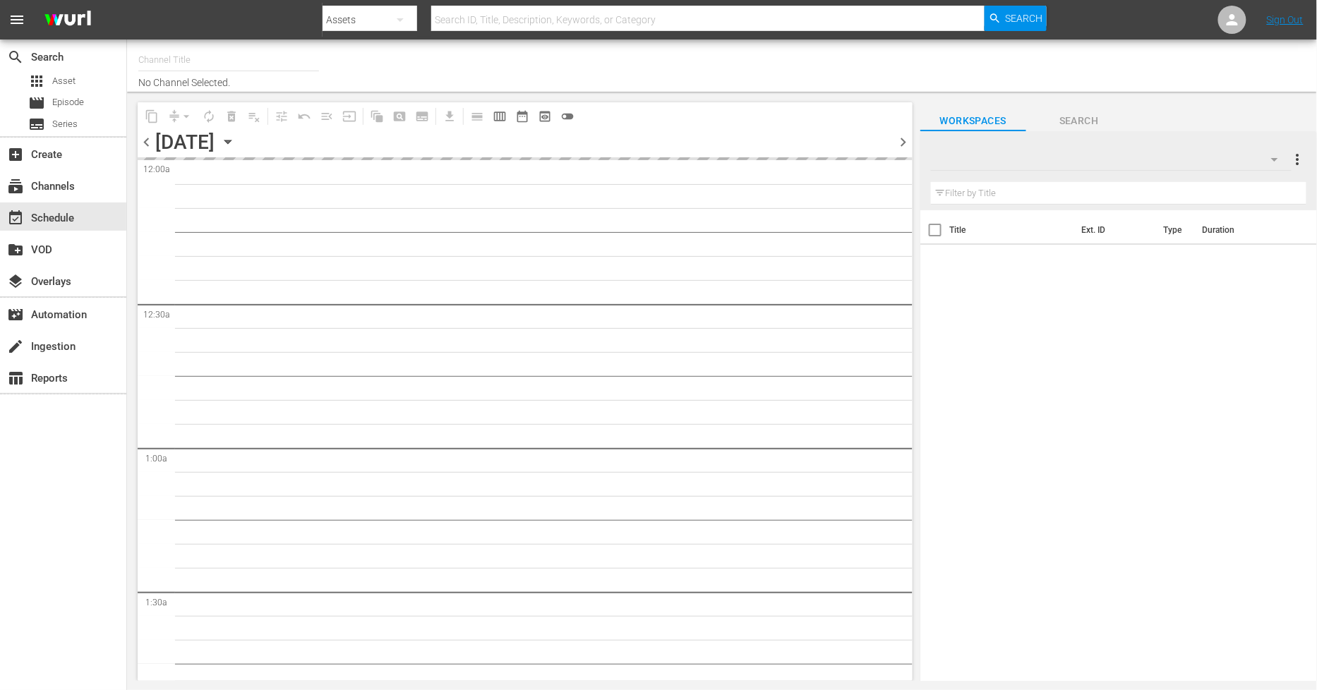
type input "Sony One Shark Tank BRA (1401)"
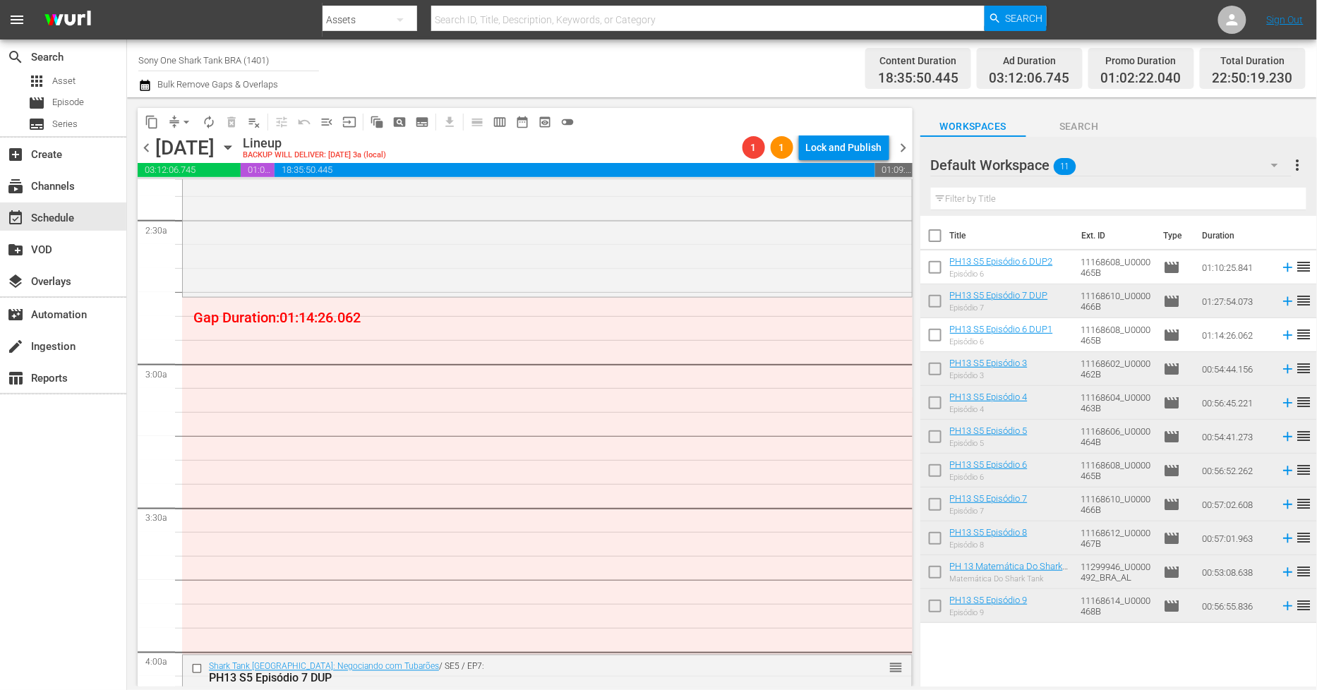
scroll to position [633, 0]
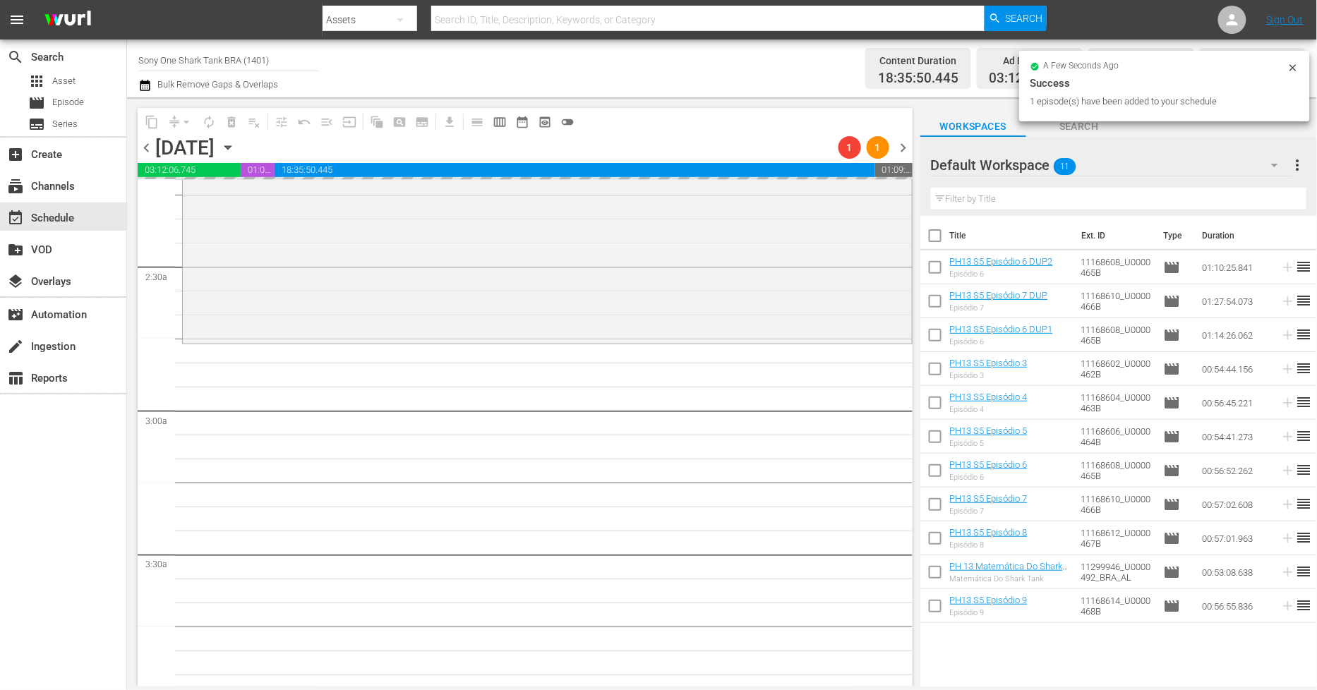
click at [1293, 66] on icon at bounding box center [1293, 67] width 6 height 6
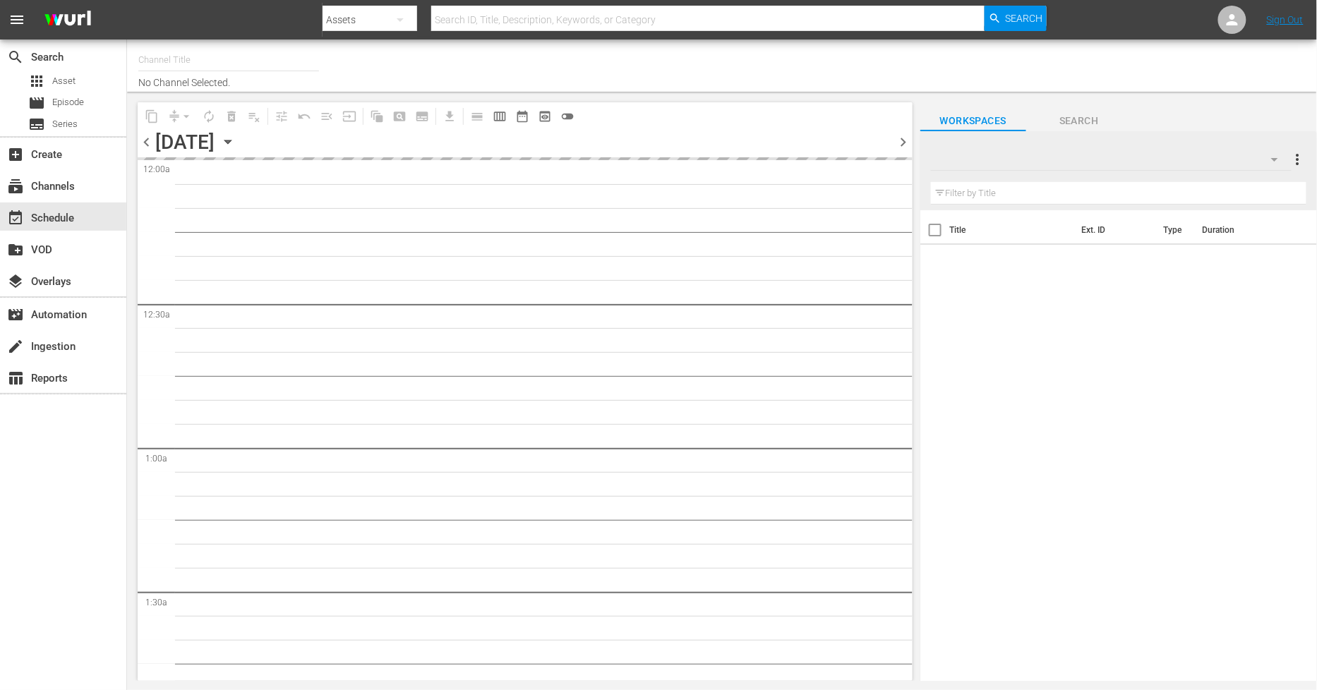
type input "Sony One Shark Tank BRA (1401)"
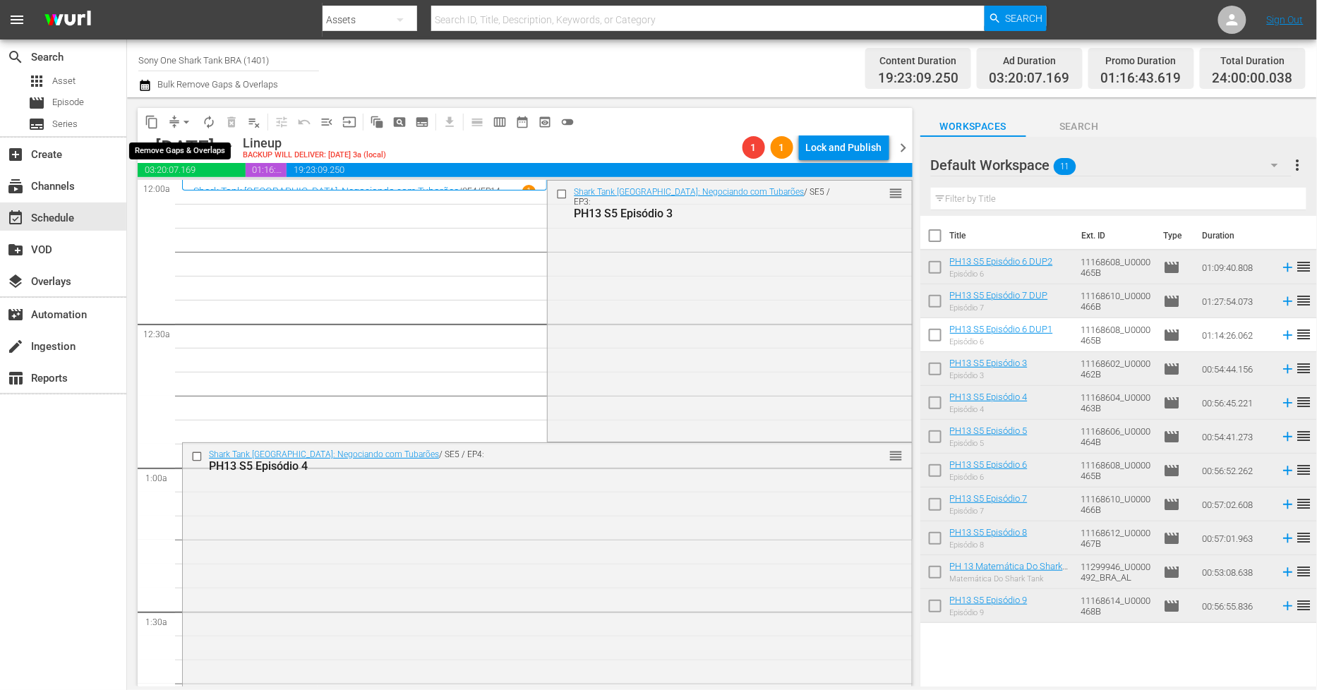
click at [186, 120] on span "arrow_drop_down" at bounding box center [186, 122] width 14 height 14
click at [203, 149] on li "Align to Midnight" at bounding box center [187, 149] width 148 height 23
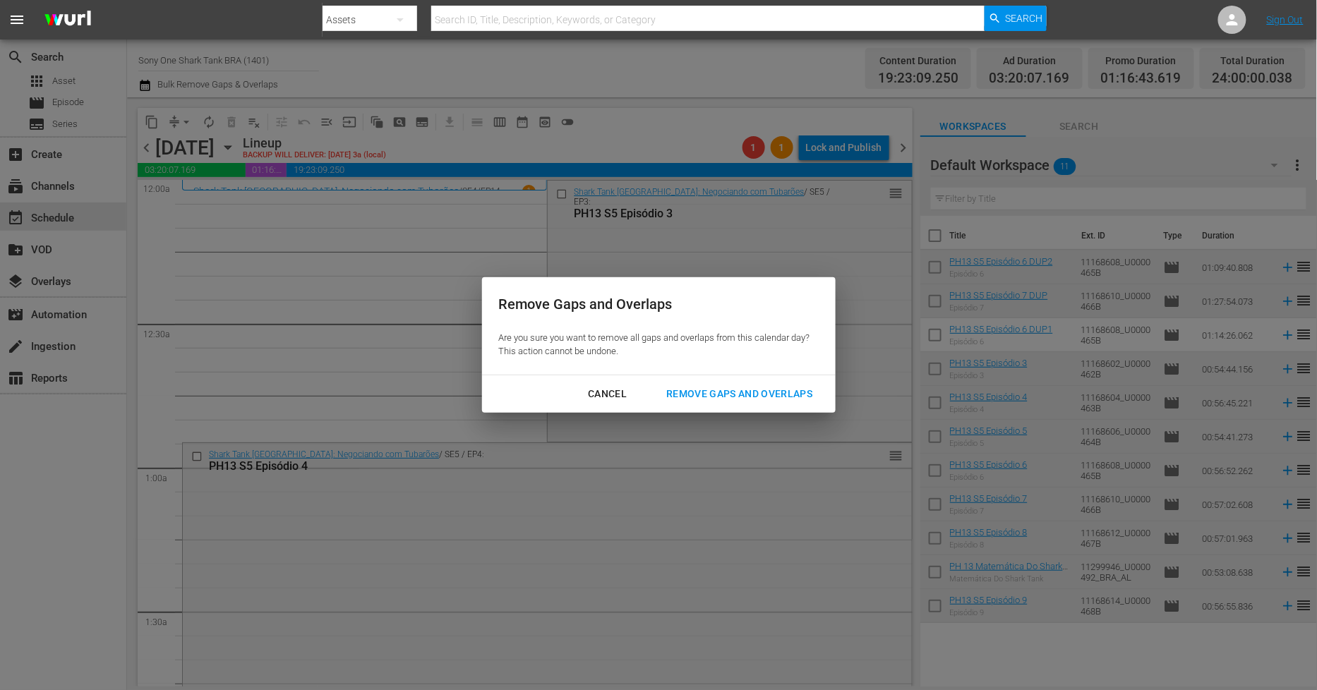
click at [731, 378] on div "Cancel Remove Gaps and Overlaps" at bounding box center [659, 394] width 354 height 37
click at [731, 390] on div "Remove Gaps and Overlaps" at bounding box center [739, 394] width 169 height 18
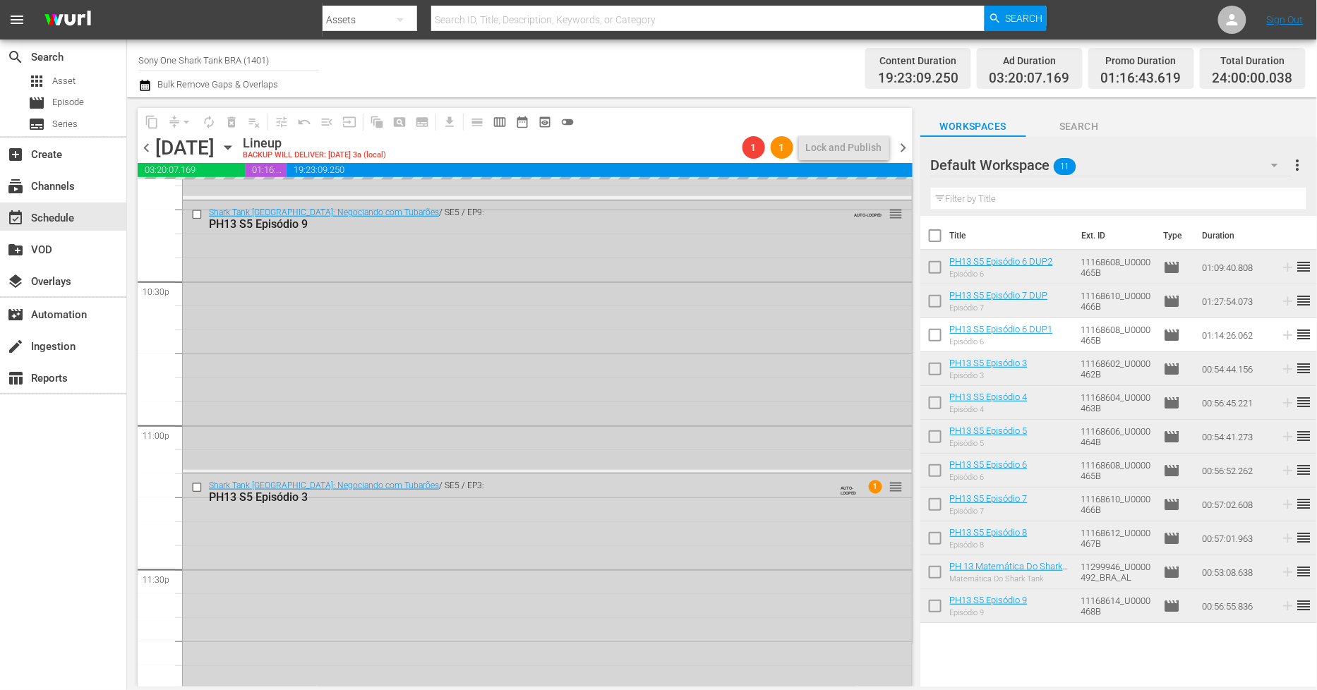
scroll to position [6428, 0]
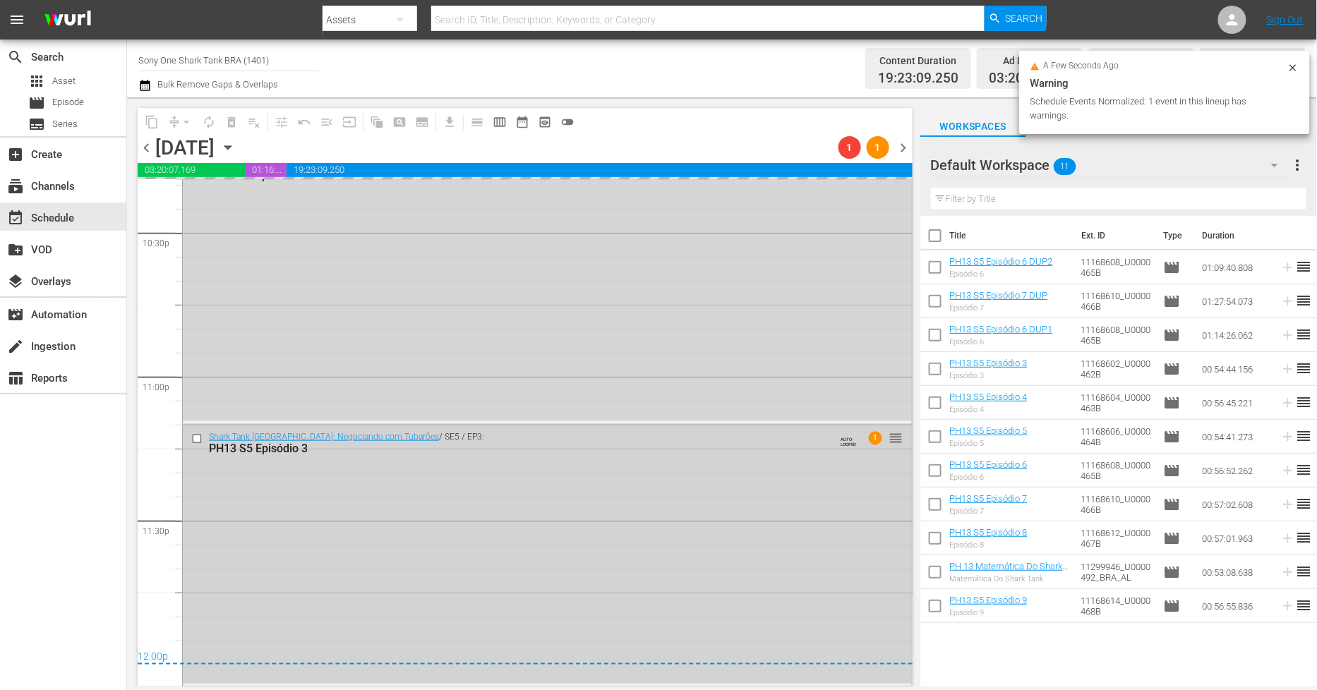
click at [436, 563] on div "Shark Tank [GEOGRAPHIC_DATA]: Negociando com Tubarões / SE5 / EP3: PH13 S5 Epis…" at bounding box center [547, 555] width 729 height 258
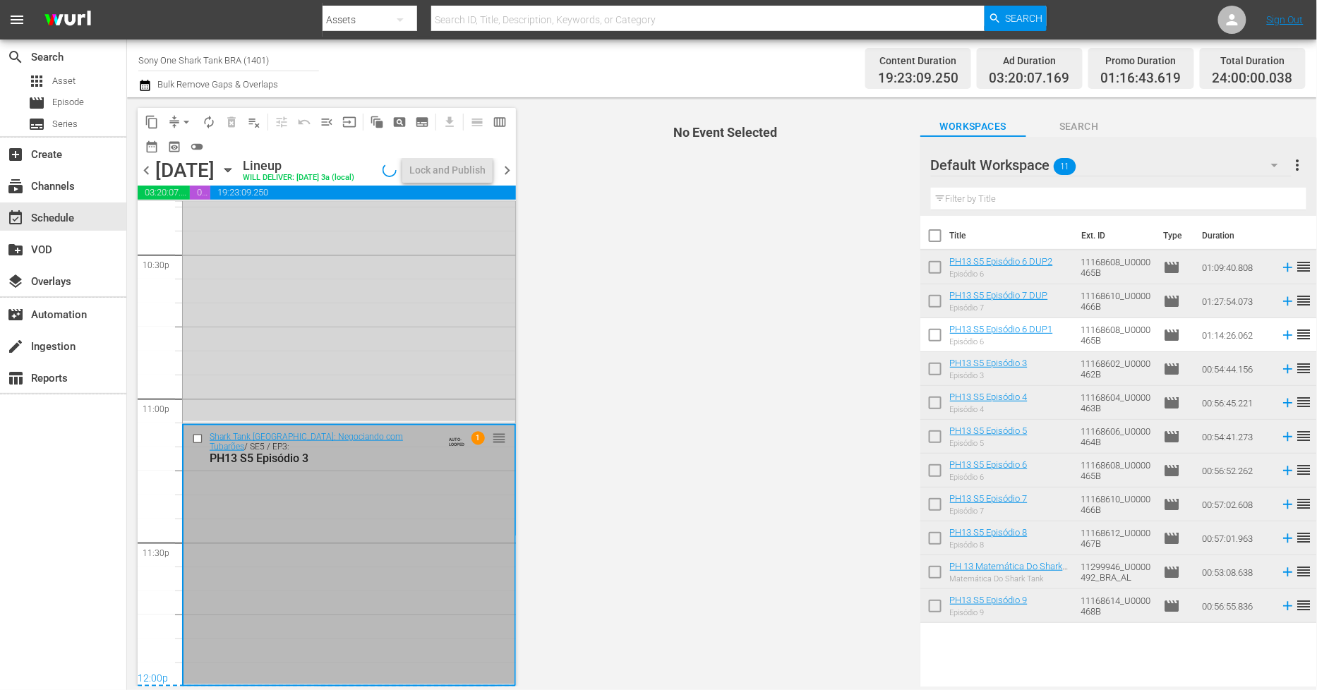
scroll to position [6450, 0]
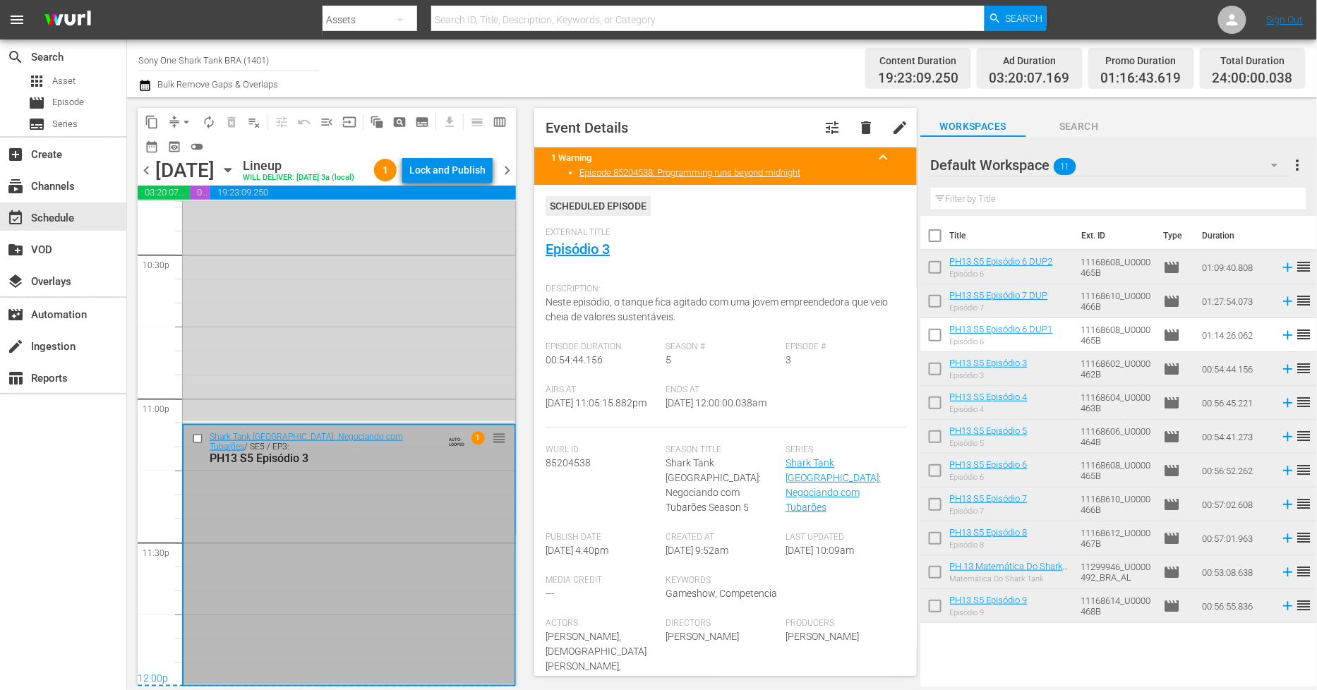
click at [489, 176] on button "Lock and Publish" at bounding box center [447, 169] width 90 height 25
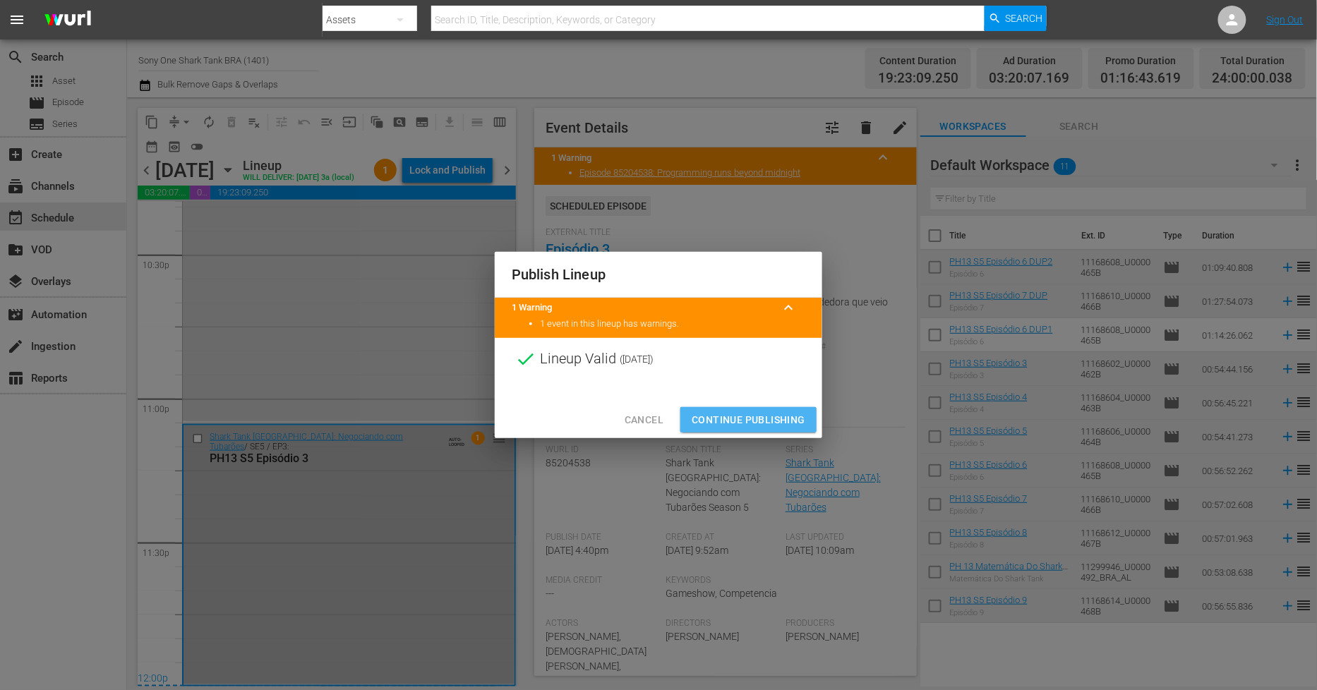
click at [709, 424] on span "Continue Publishing" at bounding box center [749, 421] width 114 height 18
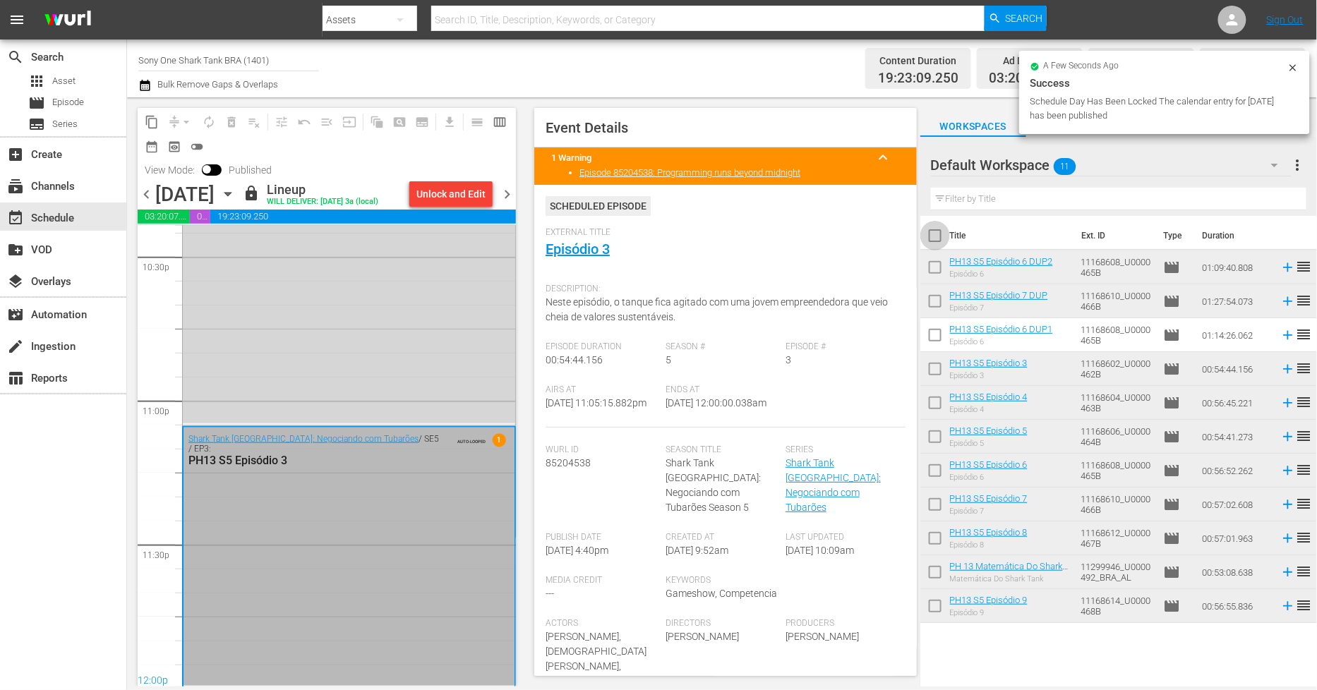
click at [938, 241] on input "checkbox" at bounding box center [936, 239] width 30 height 30
checkbox input "true"
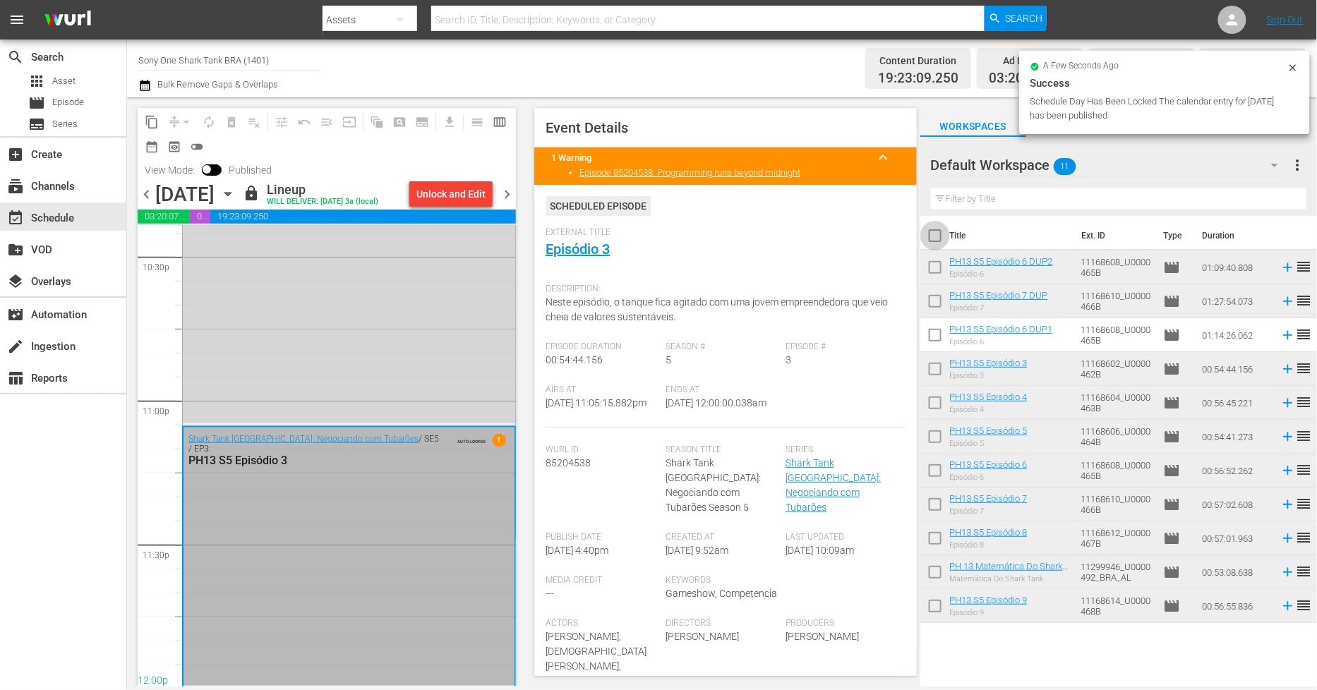
checkbox input "true"
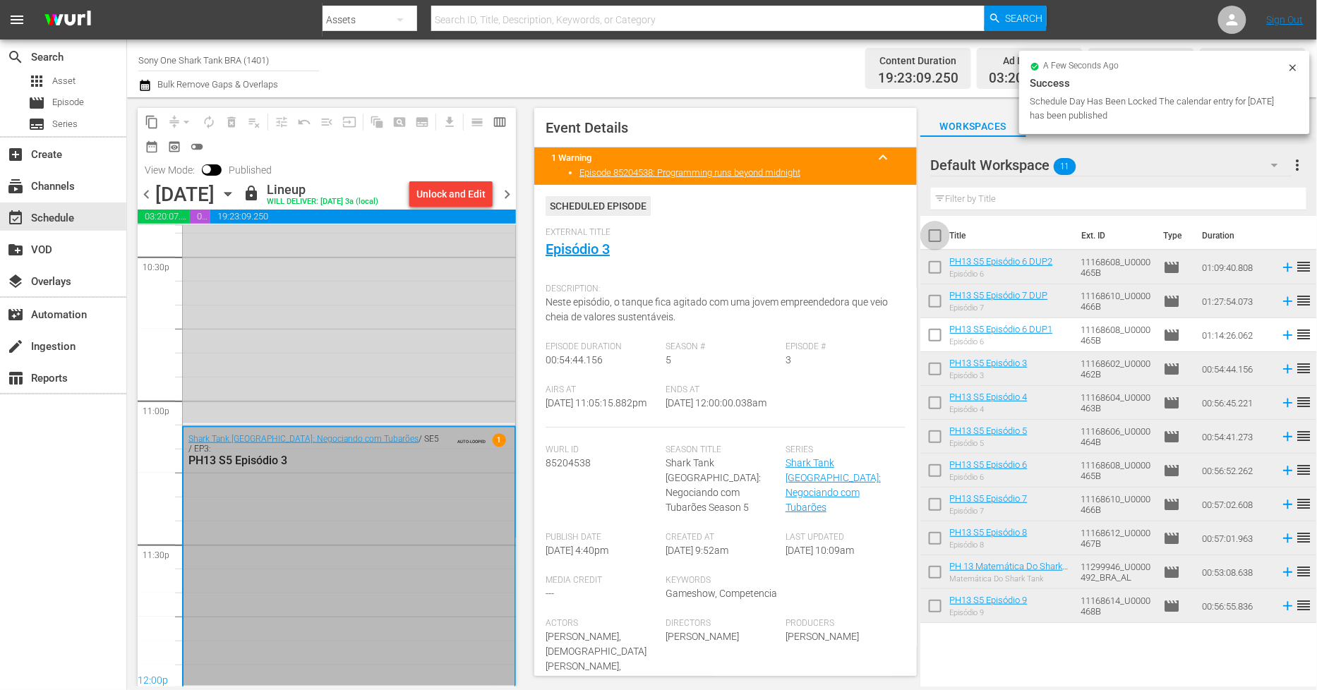
checkbox input "true"
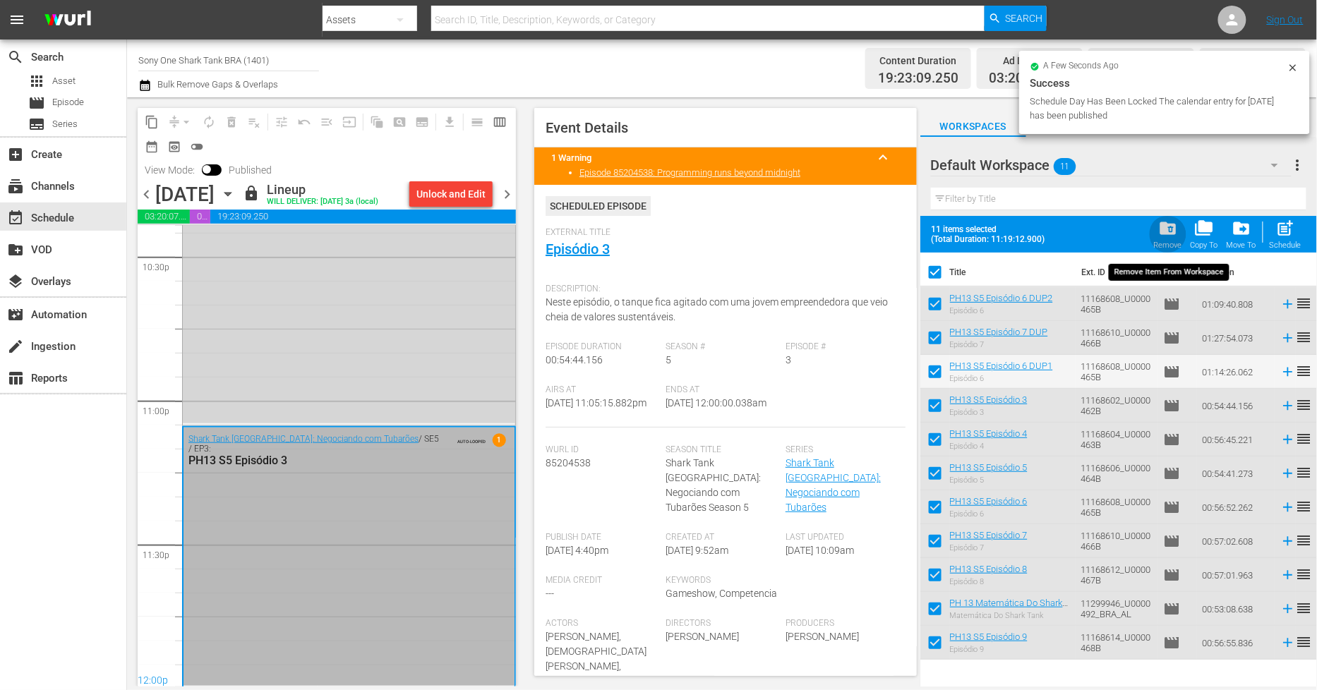
click at [1174, 241] on div "Remove" at bounding box center [1168, 245] width 28 height 9
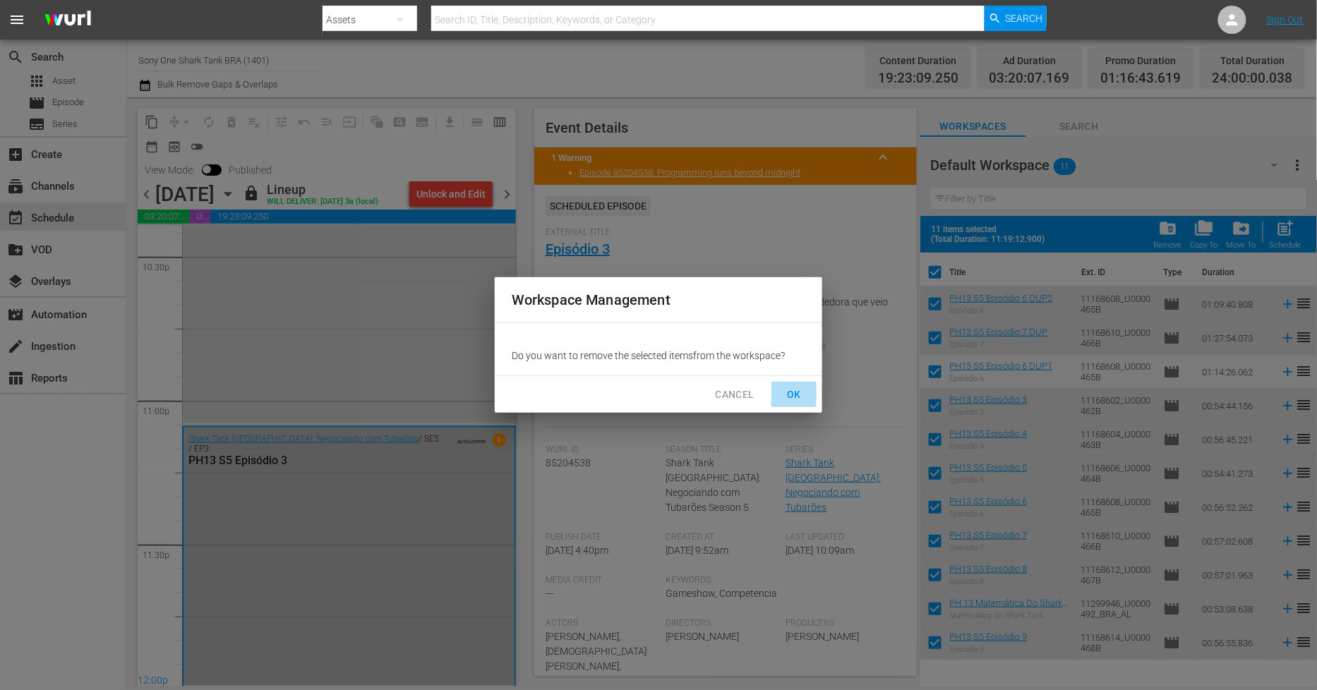
click at [793, 394] on span "OK" at bounding box center [794, 395] width 23 height 18
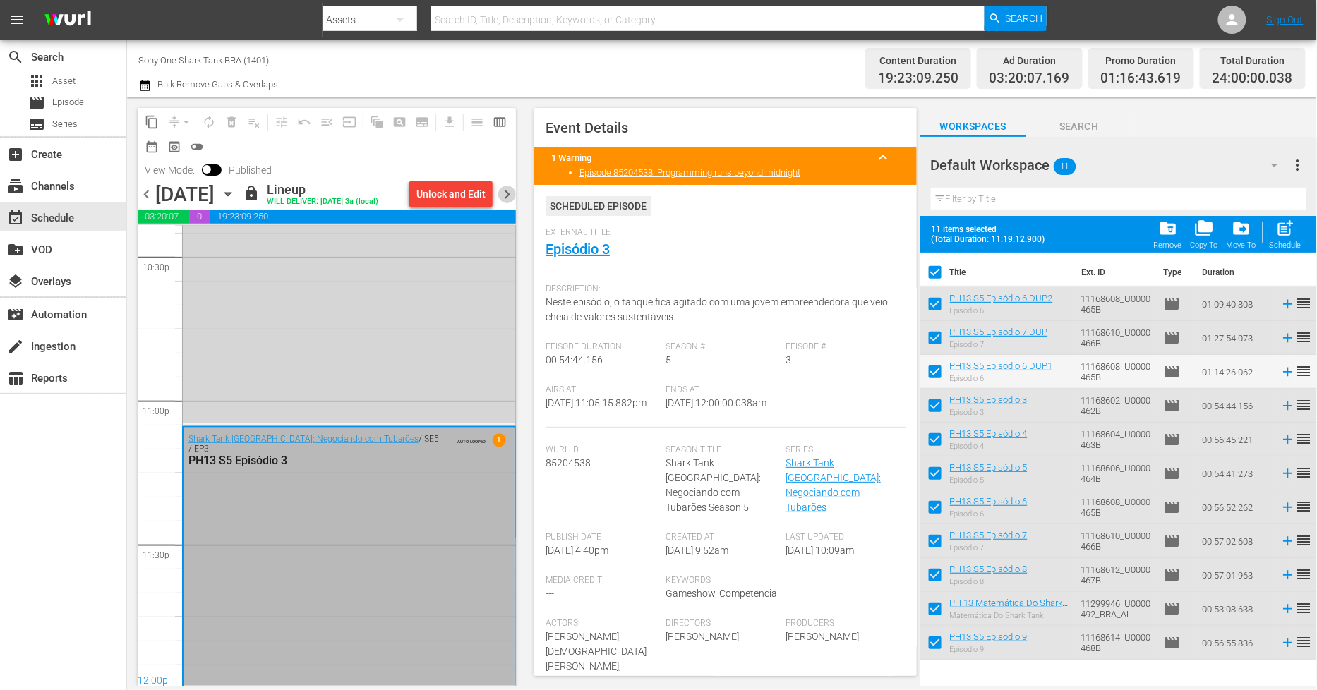
click at [505, 189] on span "chevron_right" at bounding box center [507, 195] width 18 height 18
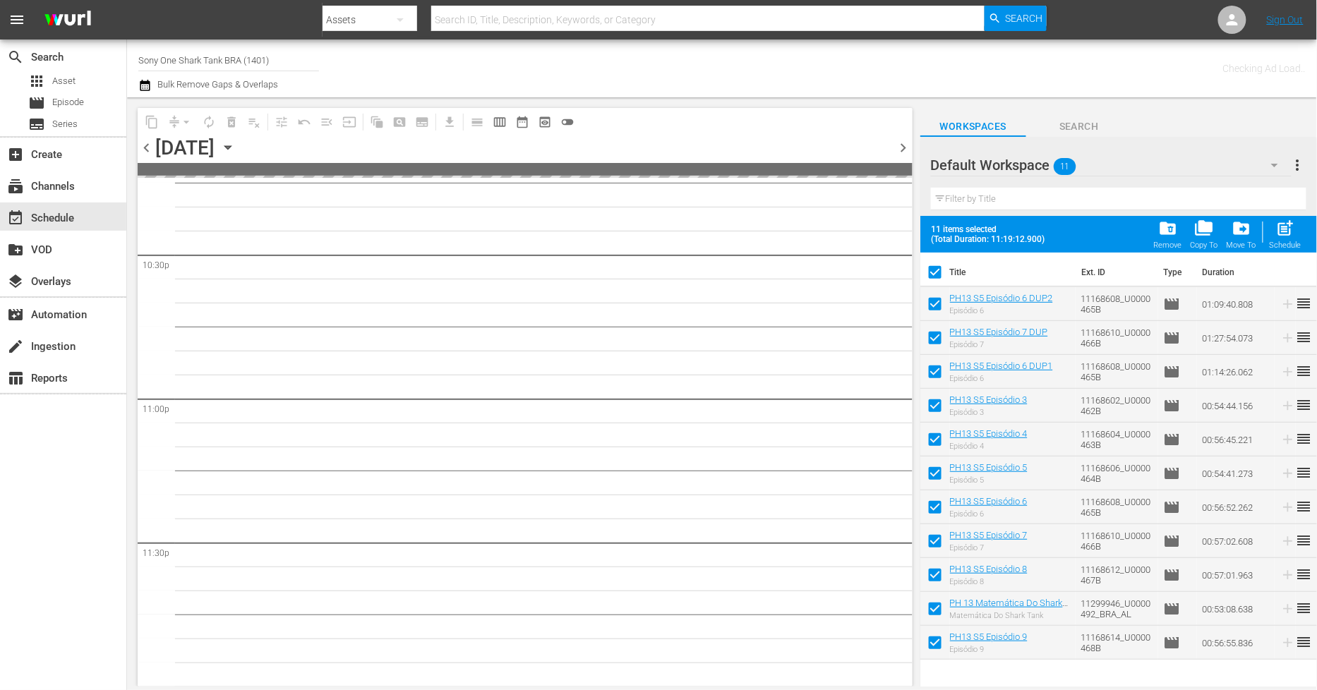
scroll to position [6404, 0]
checkbox input "false"
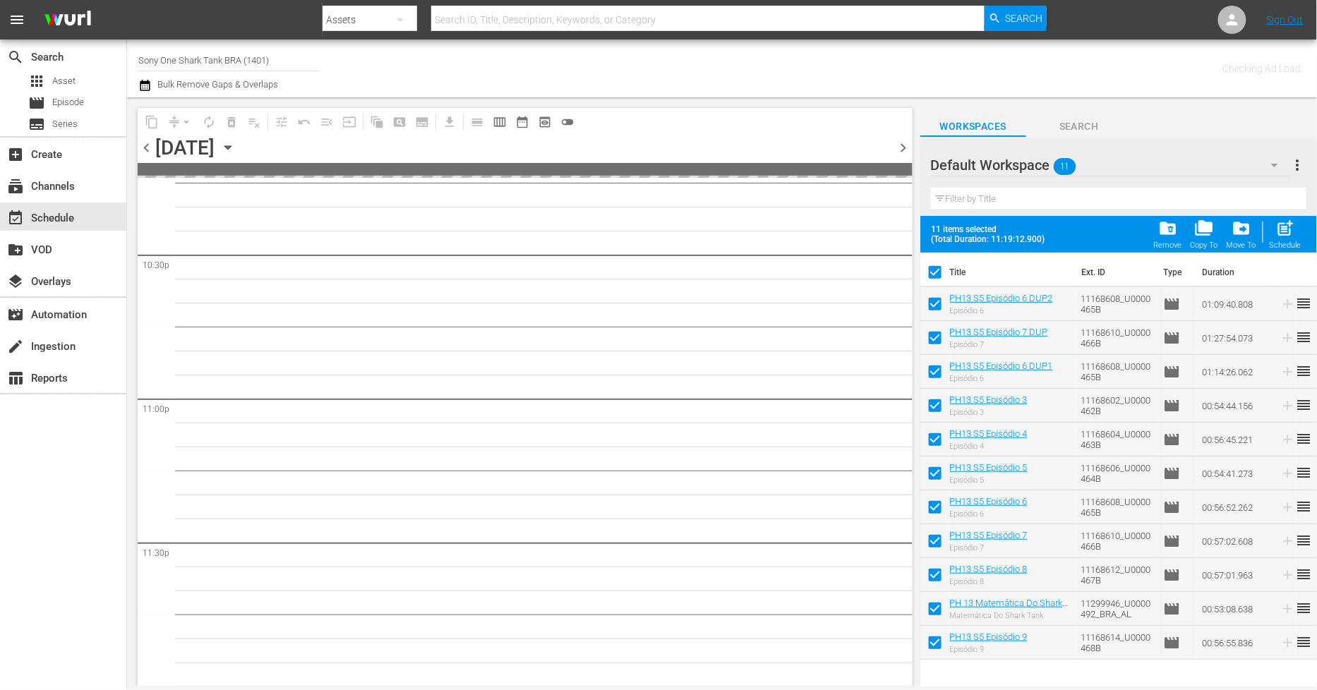
checkbox input "false"
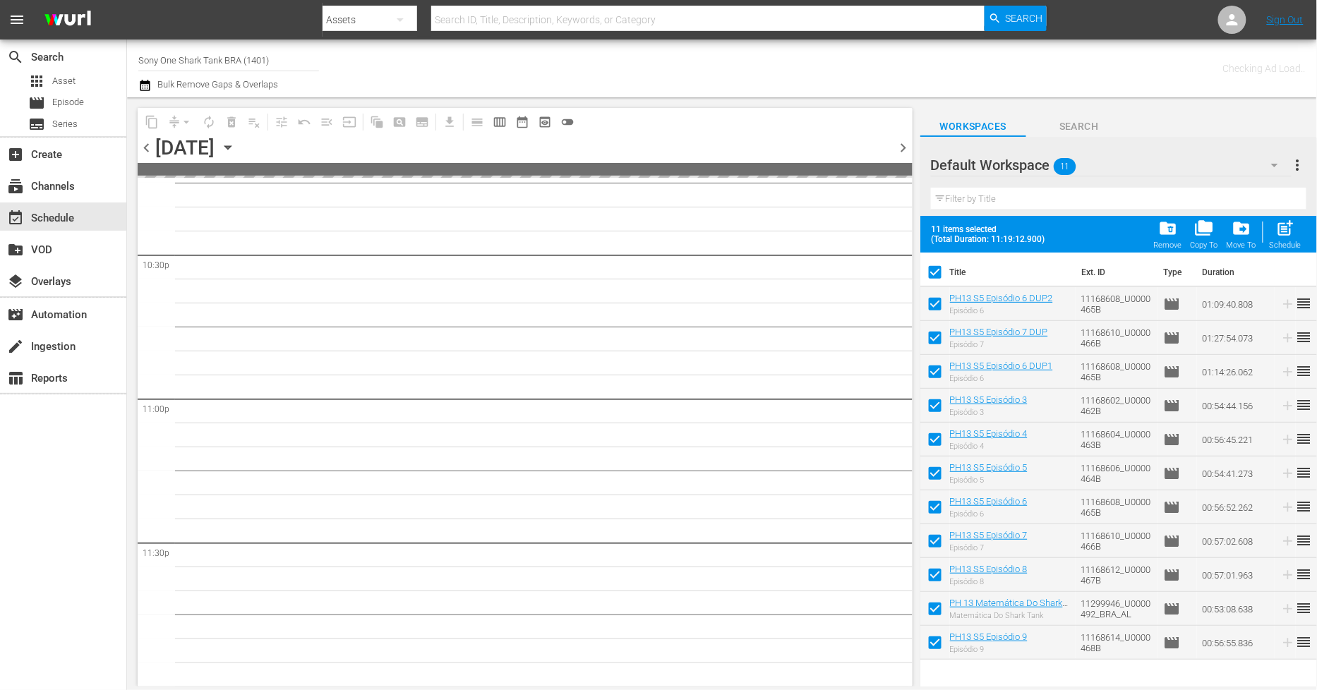
checkbox input "false"
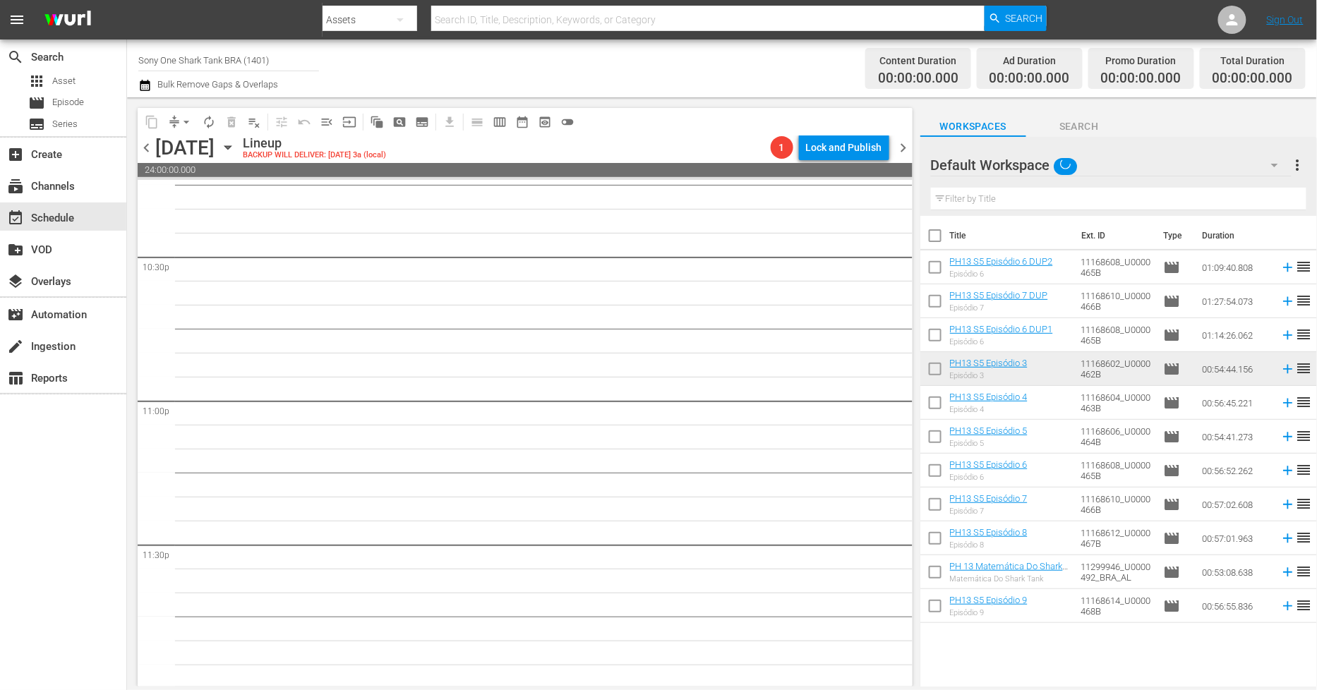
scroll to position [6405, 0]
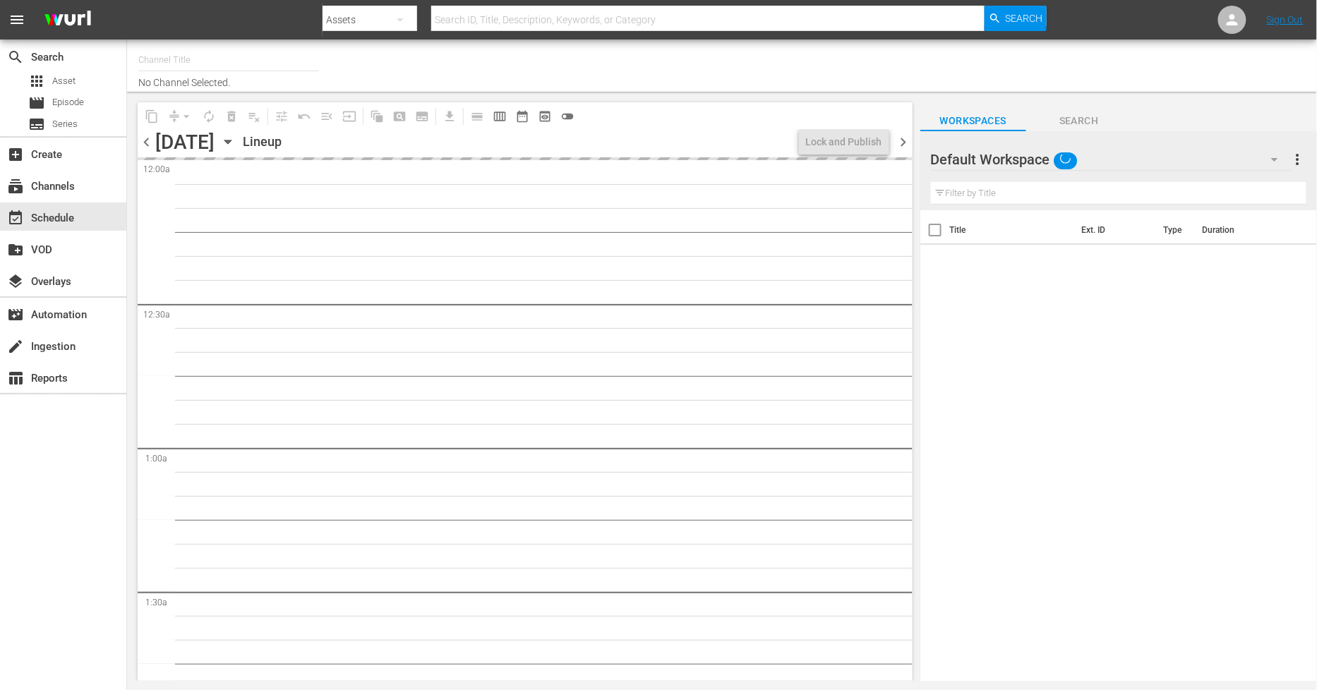
type input "Sony One Shark Tank BRA (1401)"
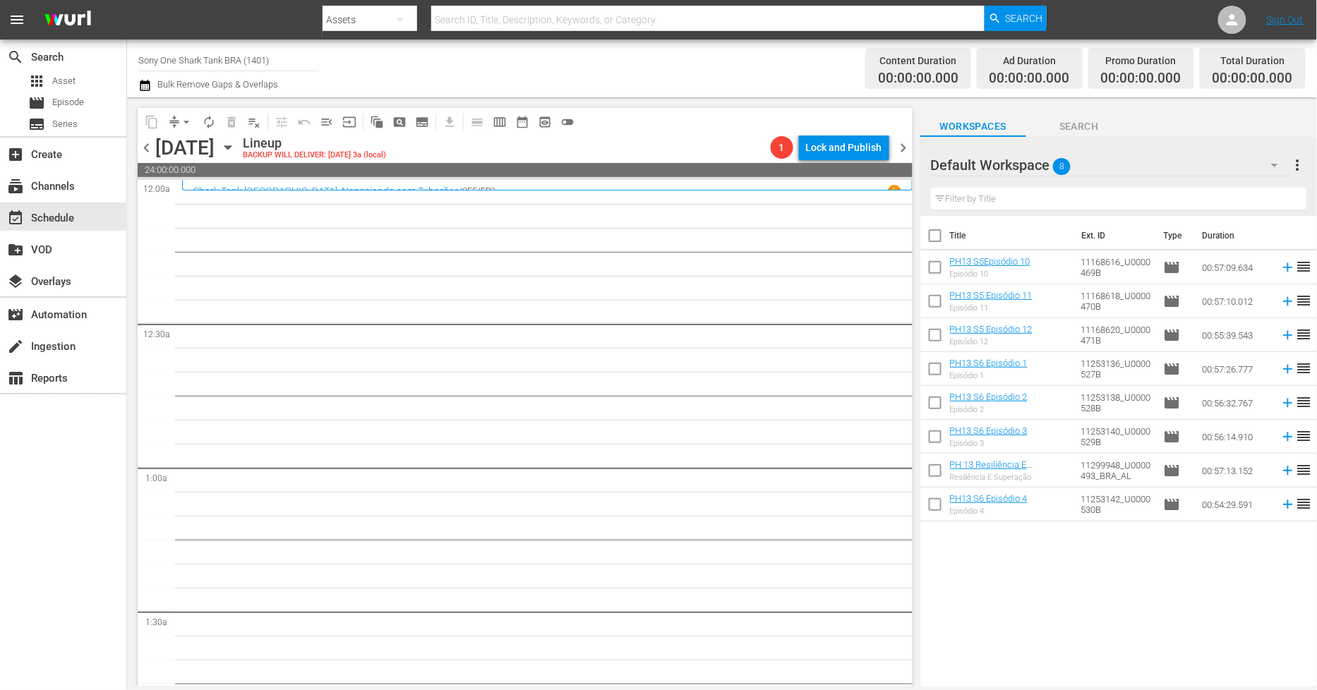
click at [940, 237] on input "checkbox" at bounding box center [936, 239] width 30 height 30
checkbox input "true"
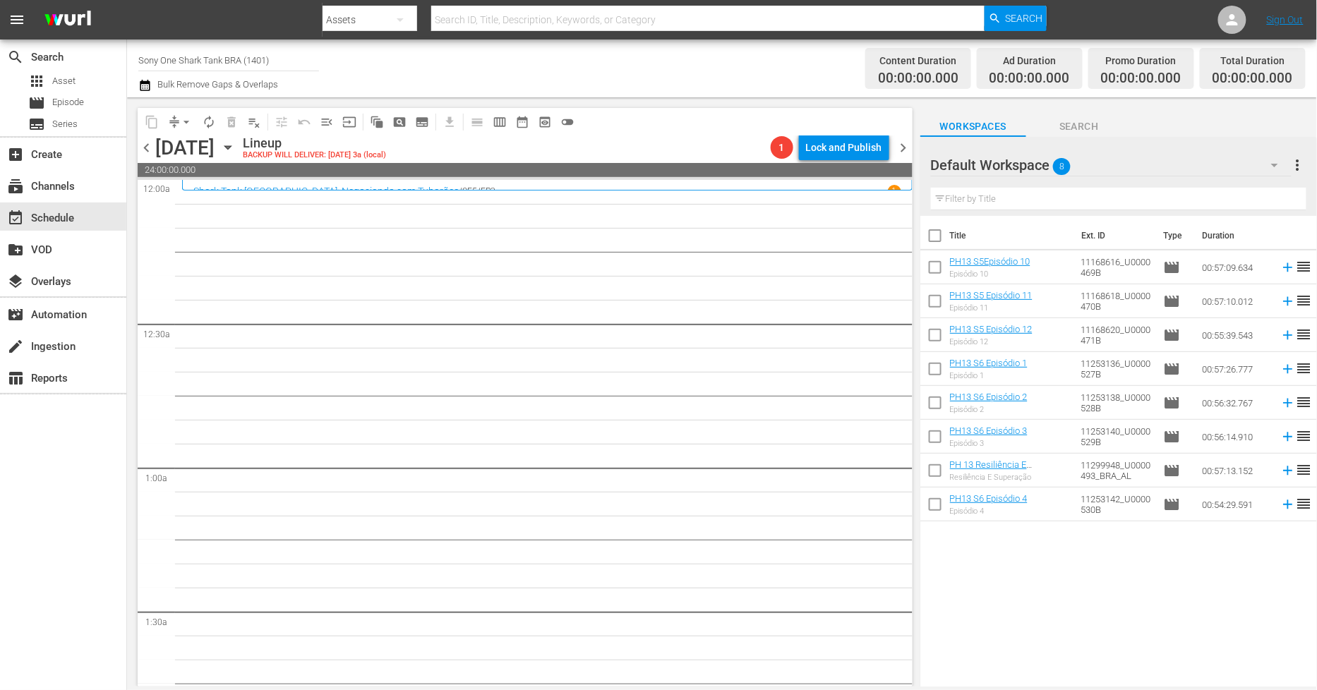
checkbox input "true"
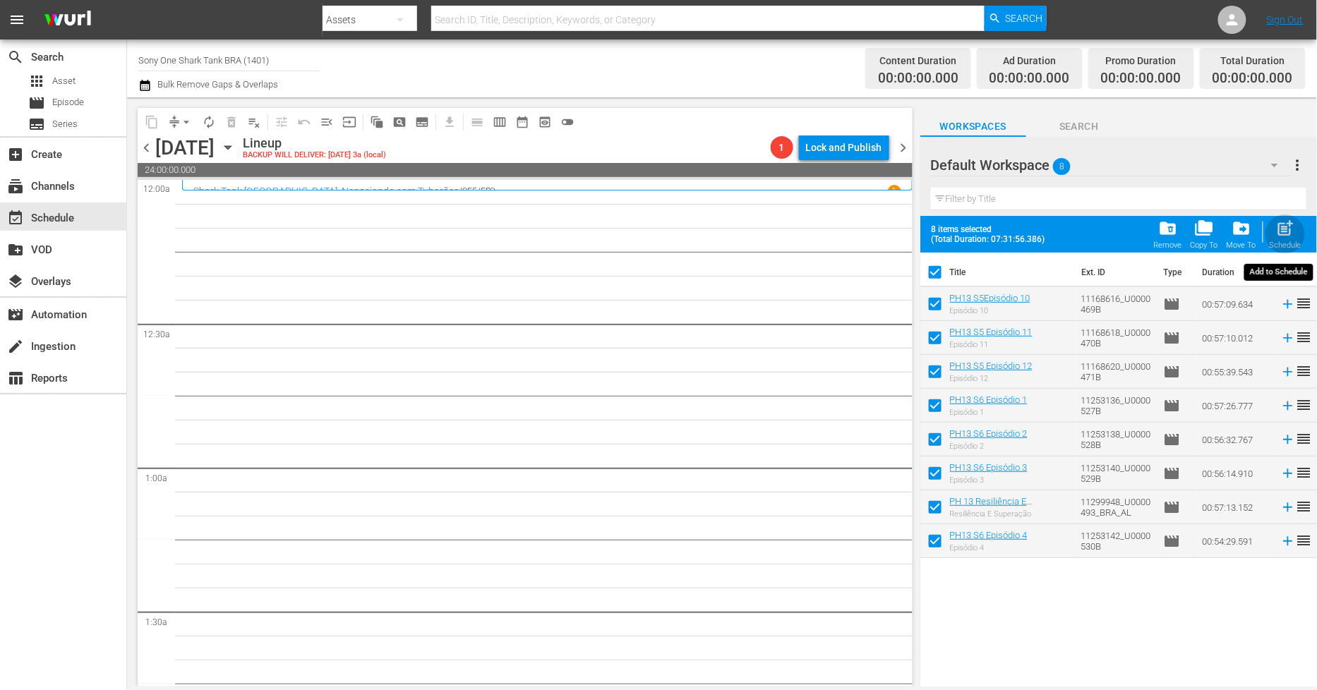
click at [1286, 229] on span "post_add" at bounding box center [1285, 228] width 19 height 19
checkbox input "false"
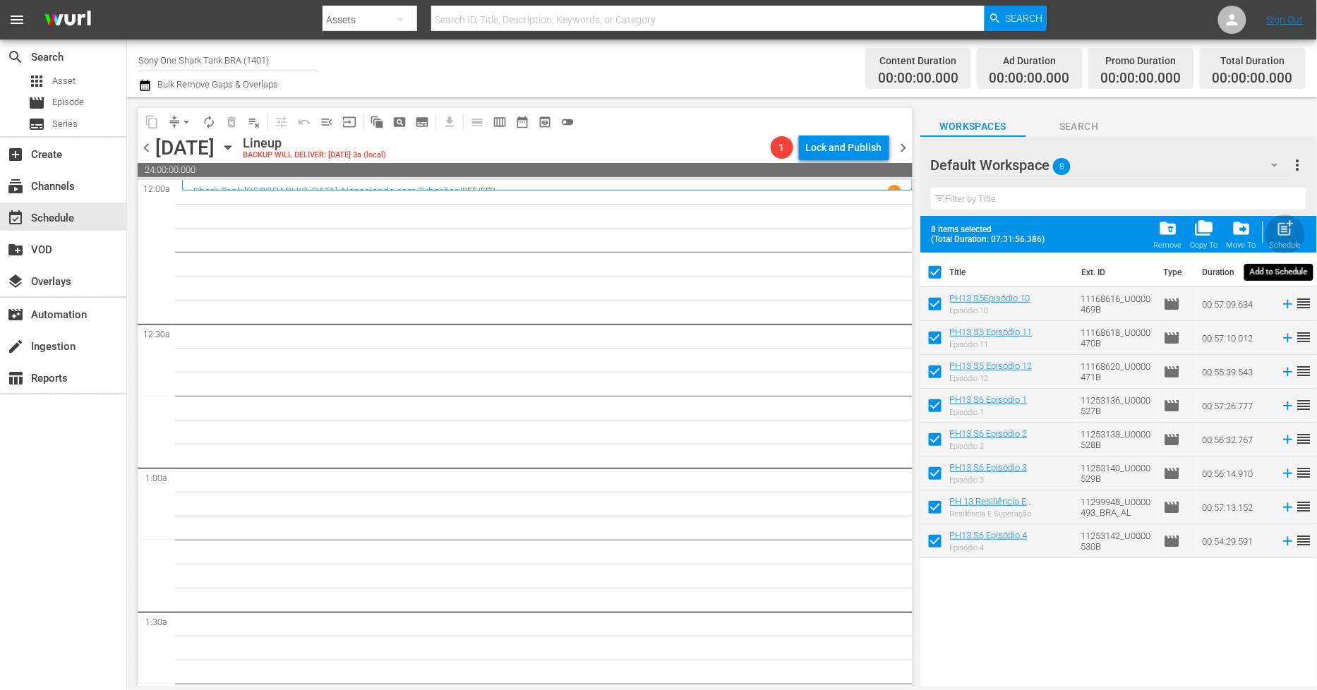
checkbox input "false"
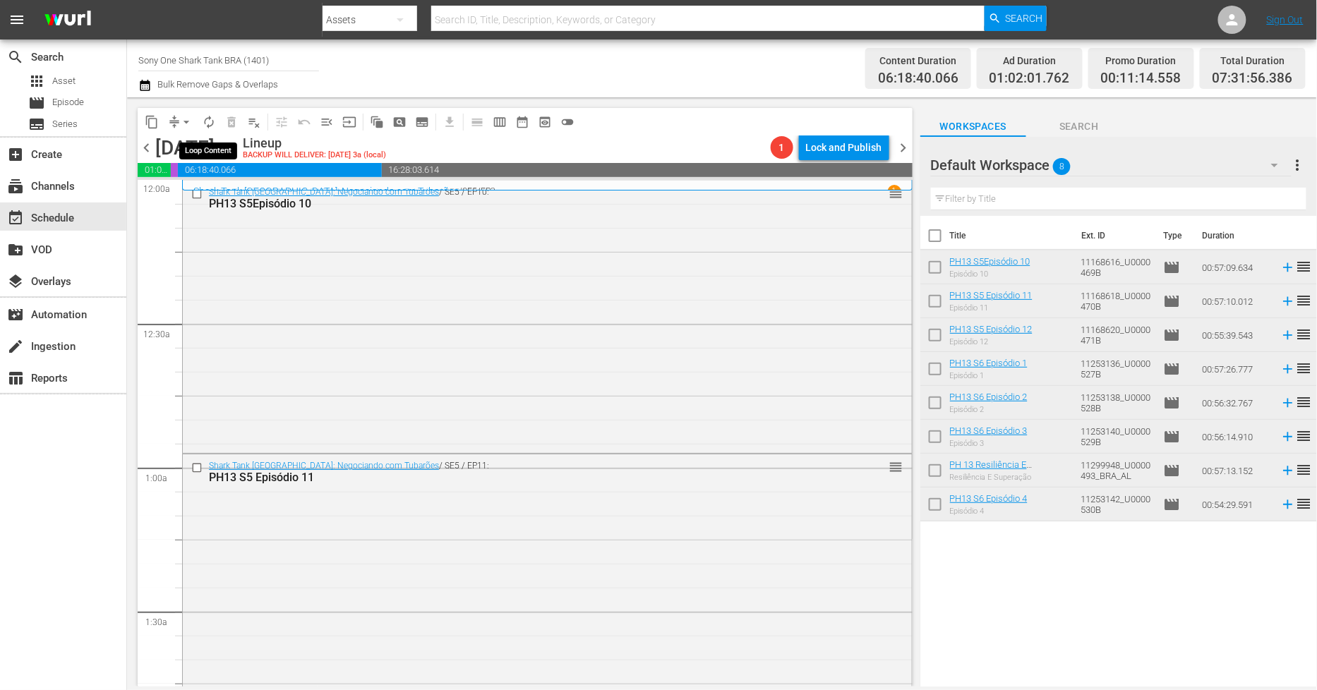
click at [205, 123] on span "autorenew_outlined" at bounding box center [209, 122] width 14 height 14
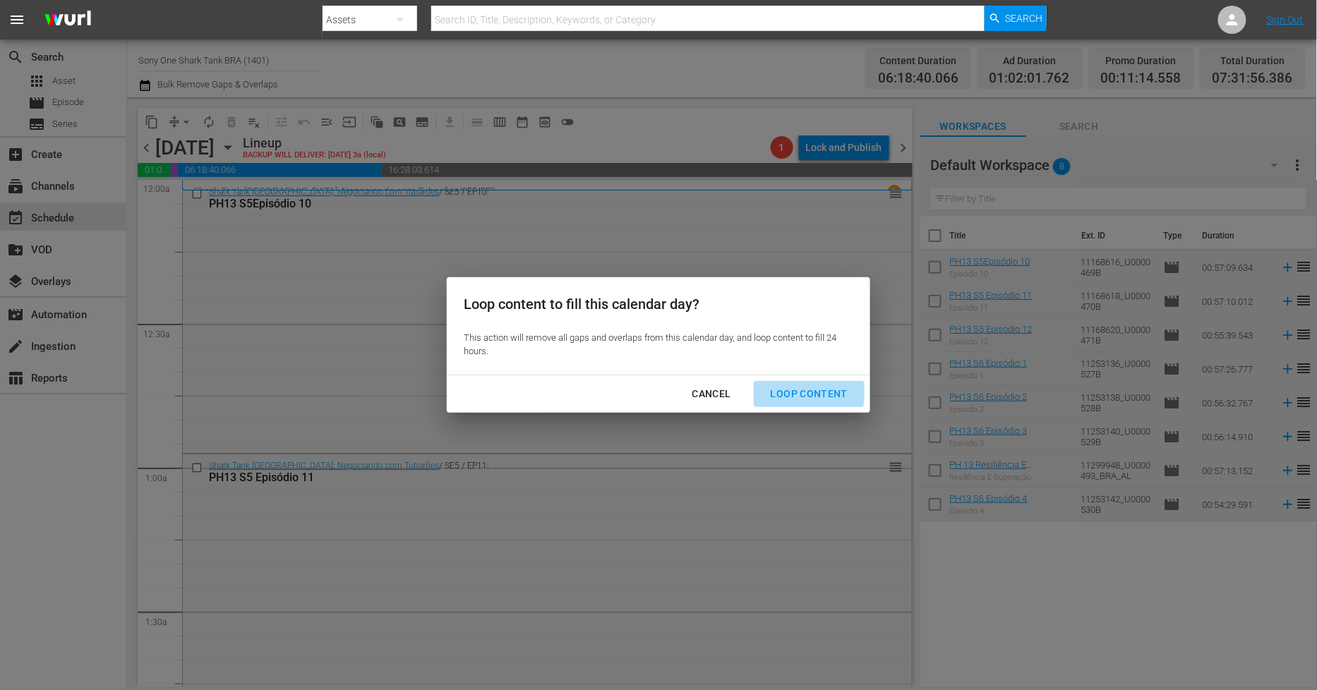
click at [806, 393] on div "Loop Content" at bounding box center [810, 394] width 100 height 18
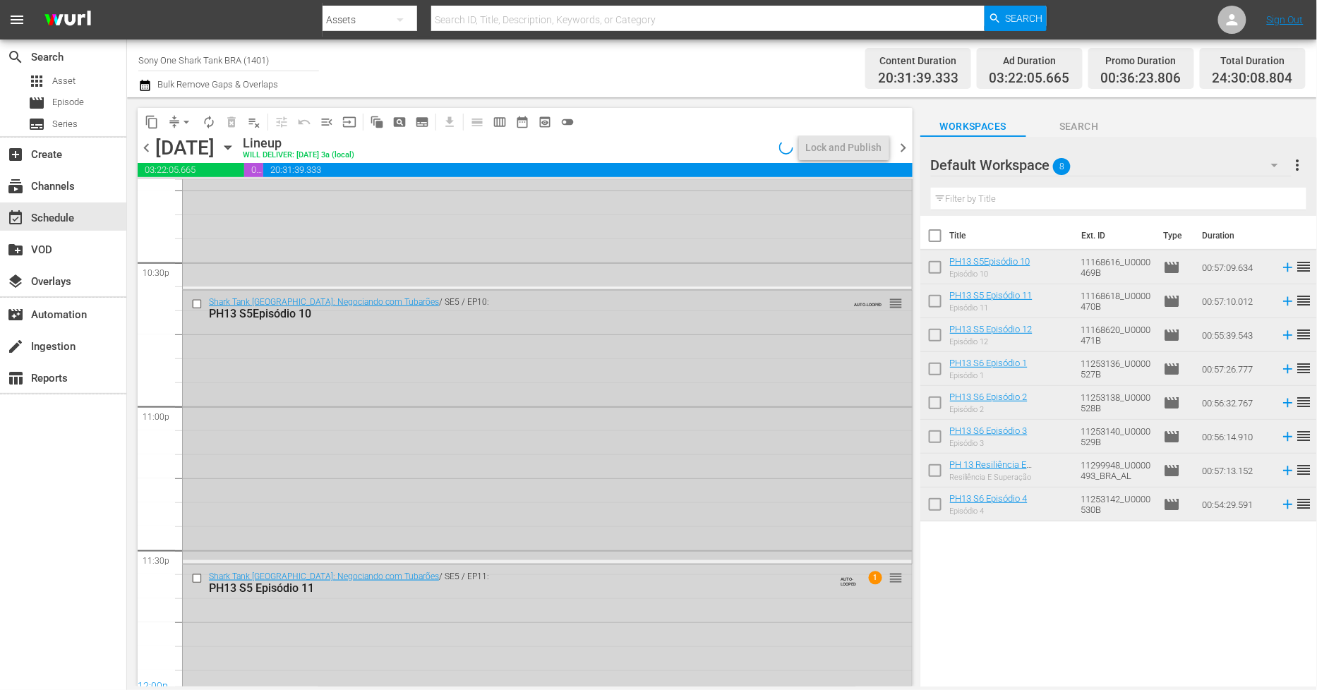
scroll to position [6549, 0]
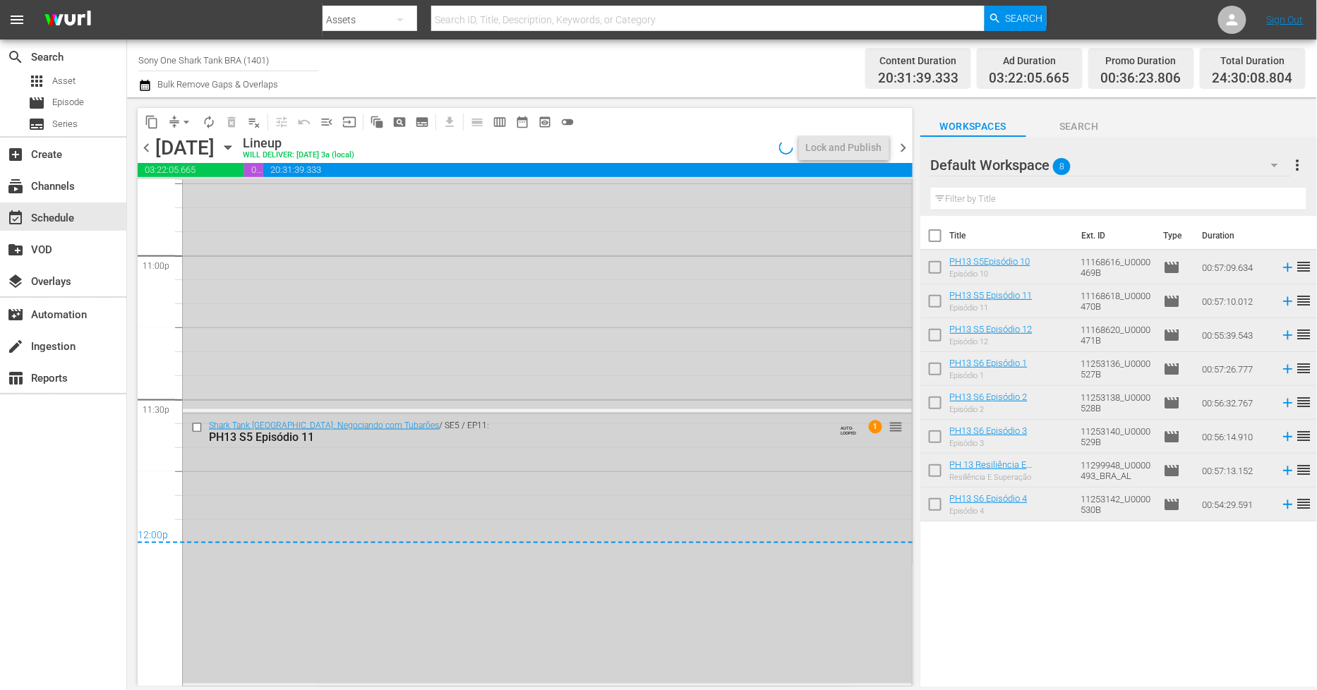
drag, startPoint x: 257, startPoint y: 498, endPoint x: 262, endPoint y: 510, distance: 13.6
click at [262, 510] on div "Shark Tank Brasil: Negociando com Tubarões / SE5 / EP11: PH13 S5 Episódio 11 AU…" at bounding box center [547, 549] width 729 height 270
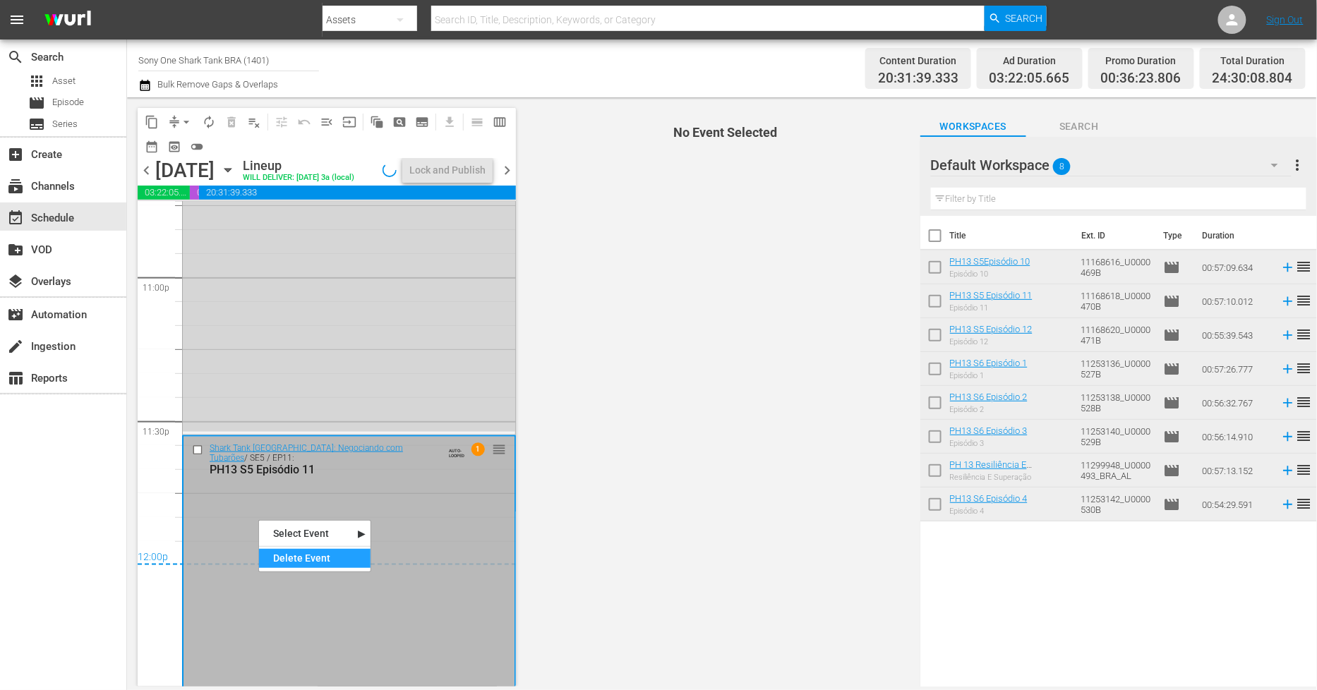
click at [341, 559] on div "Delete Event" at bounding box center [315, 558] width 112 height 19
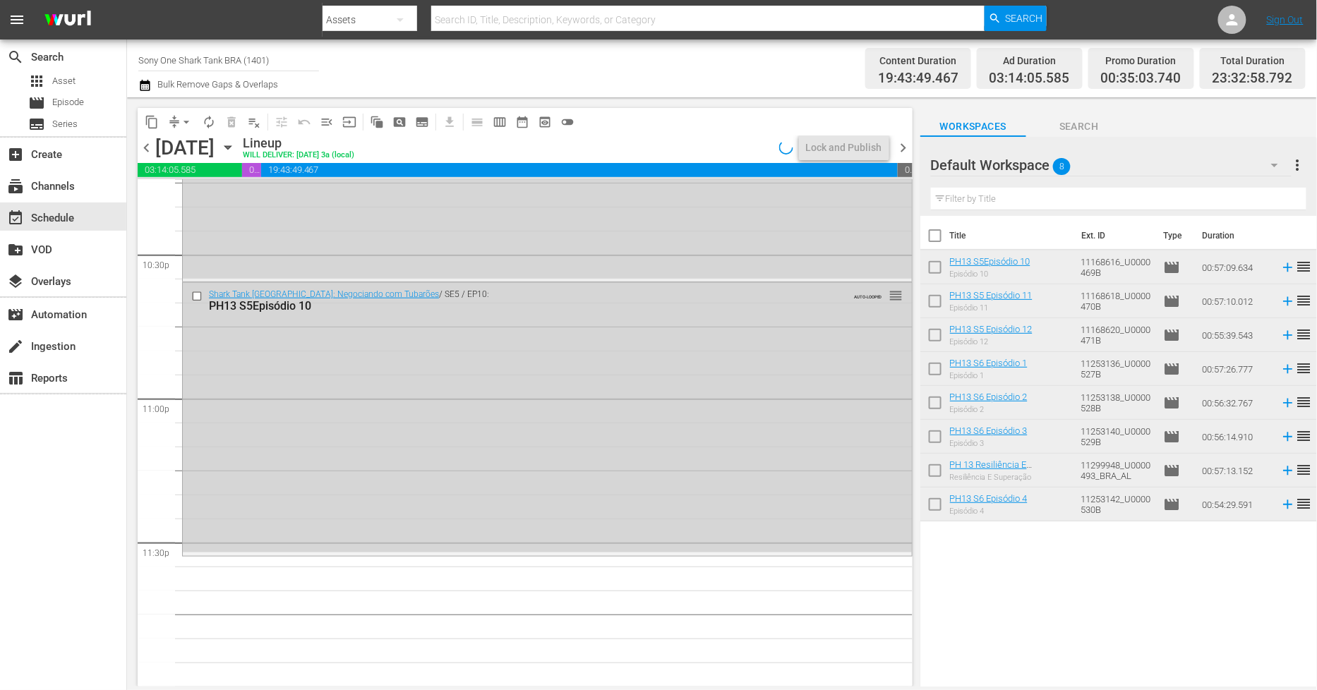
scroll to position [6405, 0]
click at [733, 424] on div "Shark Tank Brasil: Negociando com Tubarões / SE5 / EP10: PH13 S5Episódio 10 AUT…" at bounding box center [547, 419] width 729 height 270
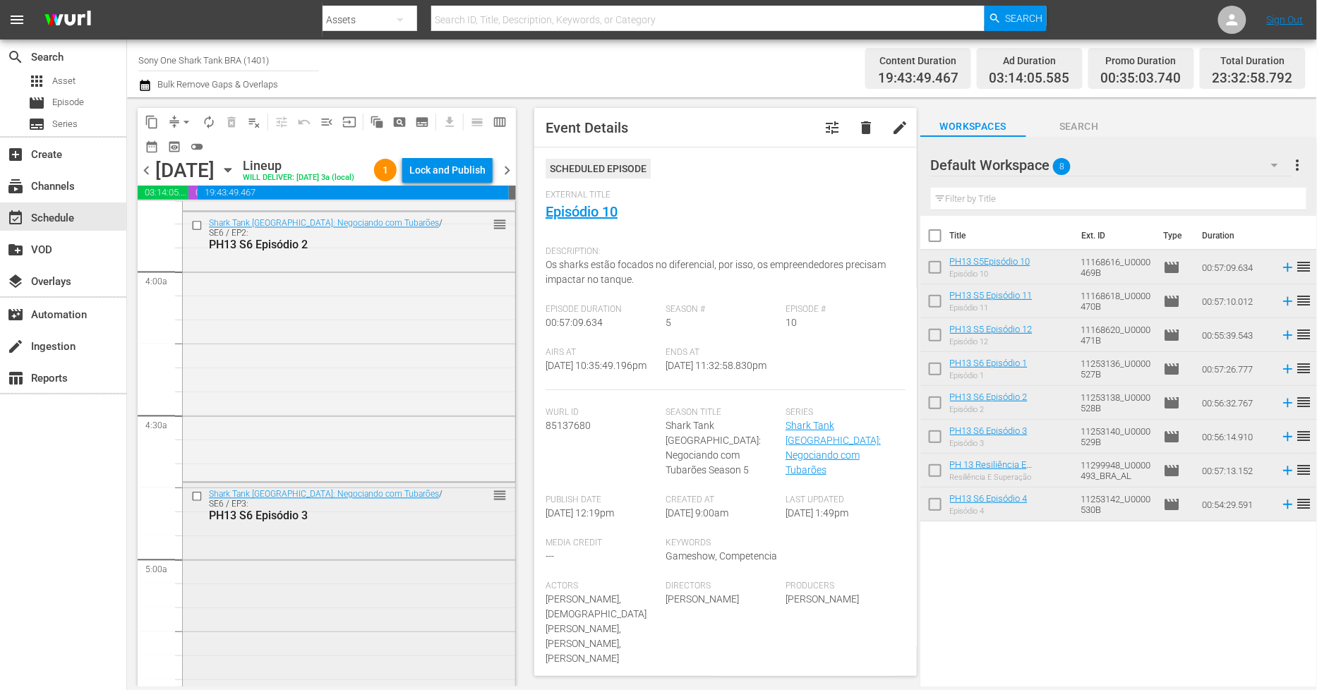
scroll to position [941, 0]
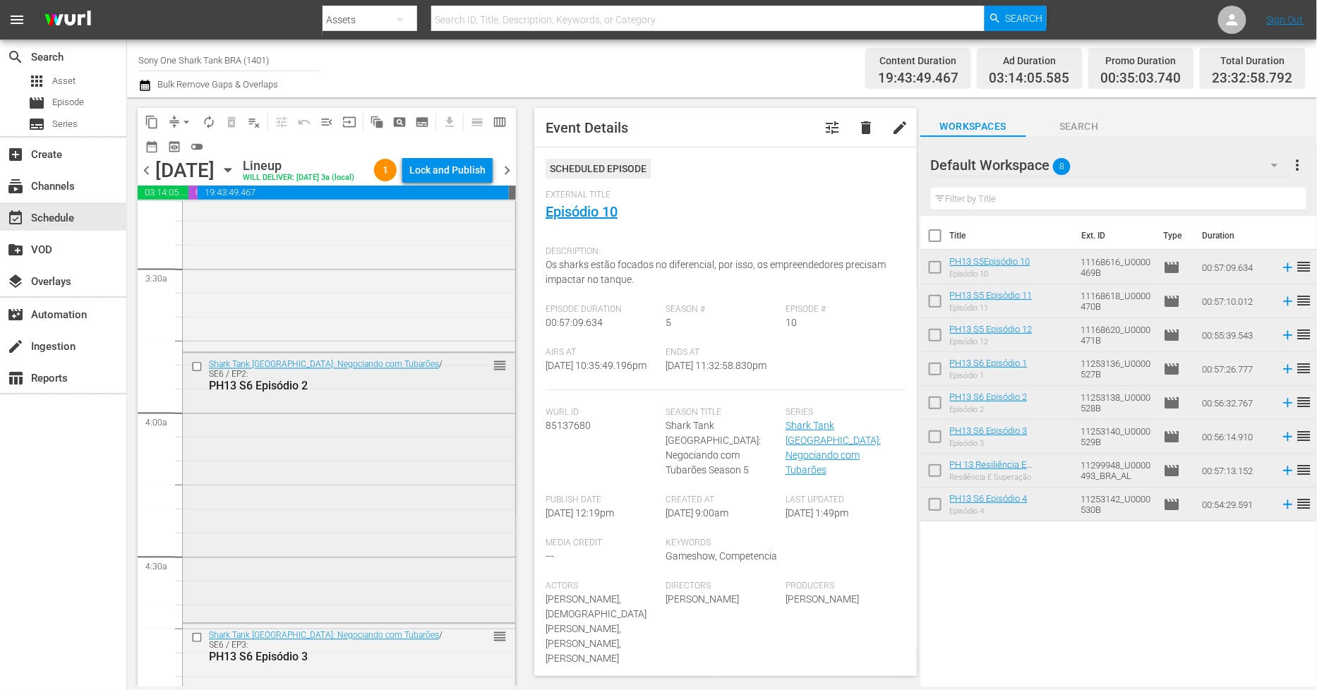
click at [311, 489] on div "Shark Tank Brasil: Negociando com Tubarões / SE6 / EP2: PH13 S6 Episódio 2 reor…" at bounding box center [349, 488] width 333 height 268
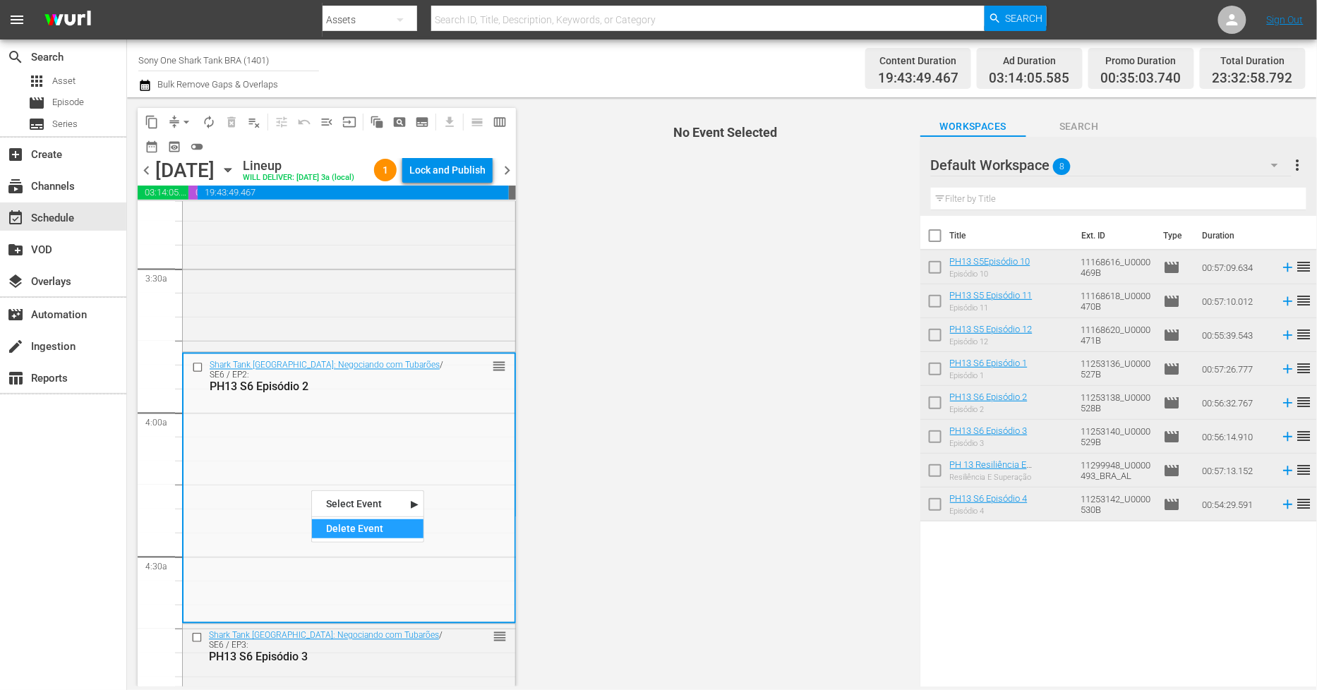
click at [335, 526] on div "Delete Event" at bounding box center [368, 529] width 112 height 19
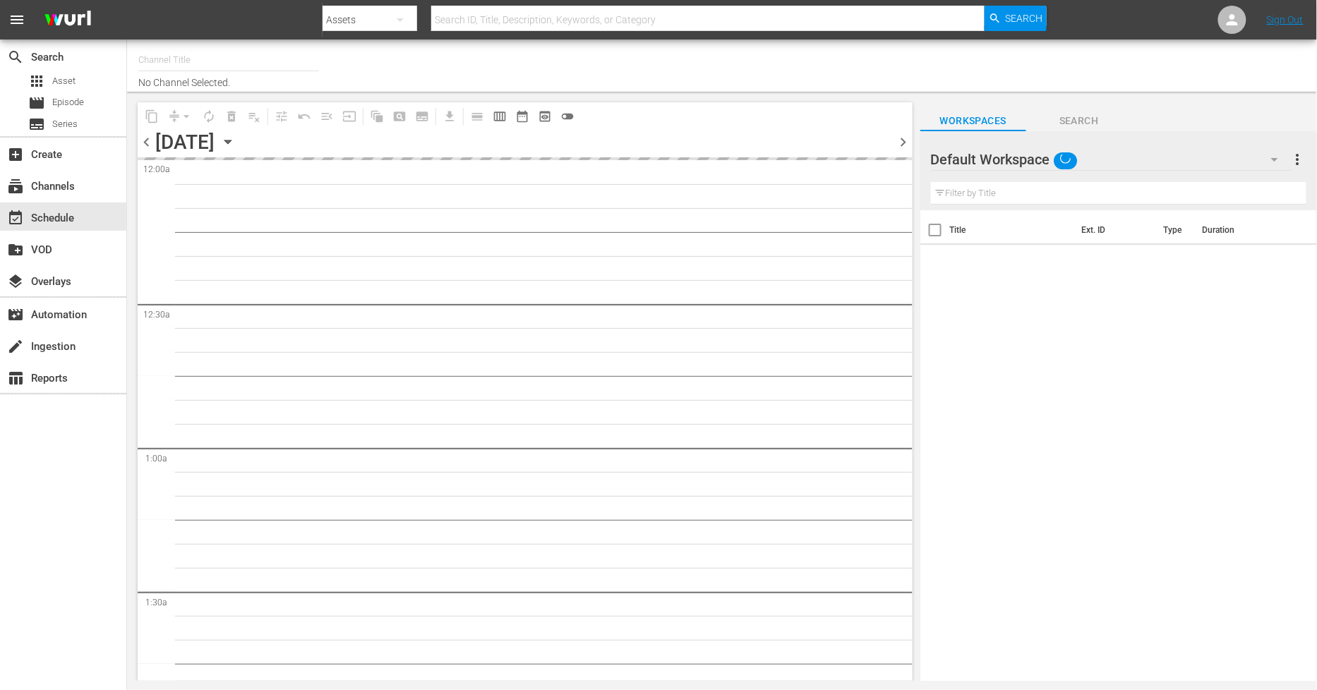
type input "Sony One Shark Tank BRA (1401)"
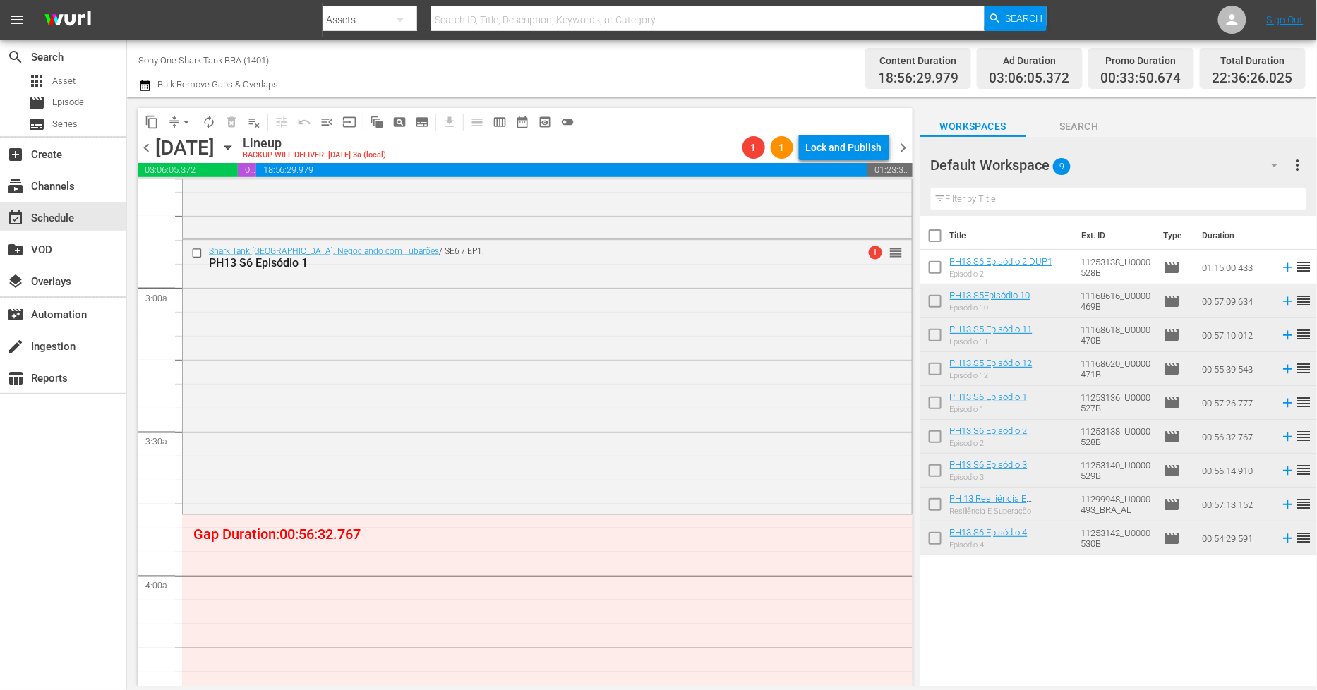
scroll to position [784, 0]
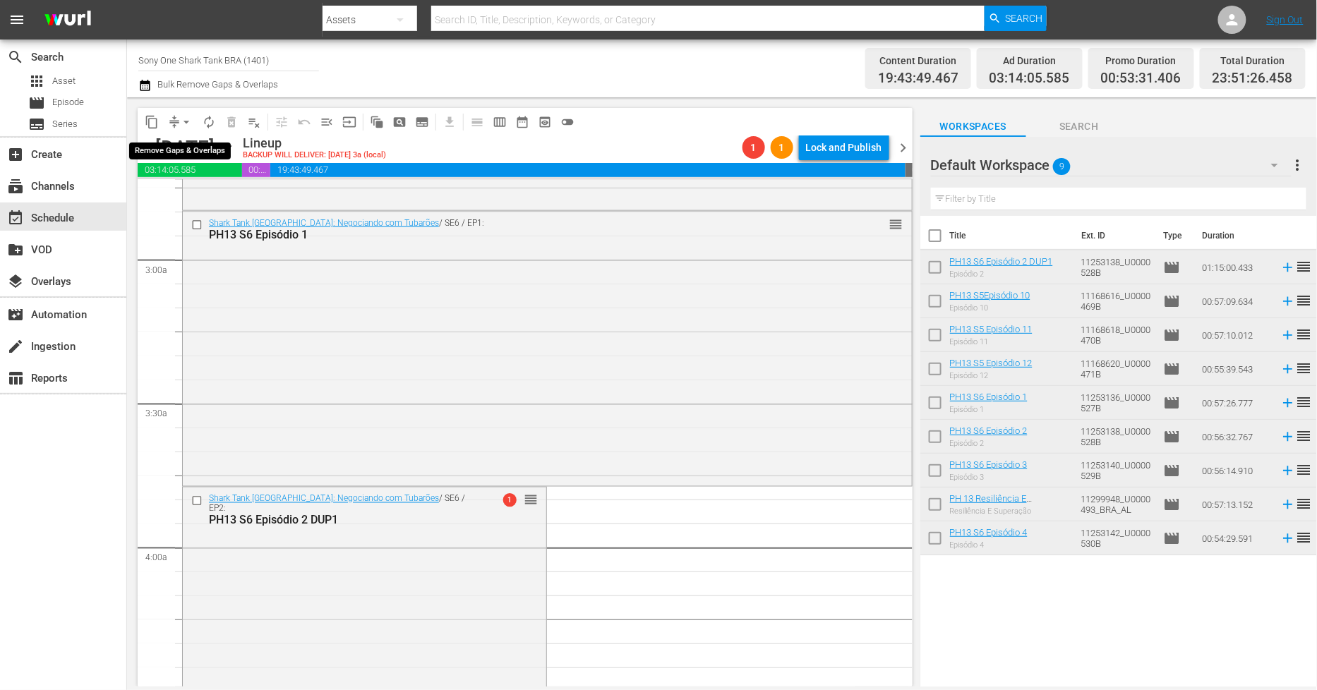
click at [184, 123] on span "arrow_drop_down" at bounding box center [186, 122] width 14 height 14
click at [178, 143] on li "Align to Midnight" at bounding box center [187, 149] width 148 height 23
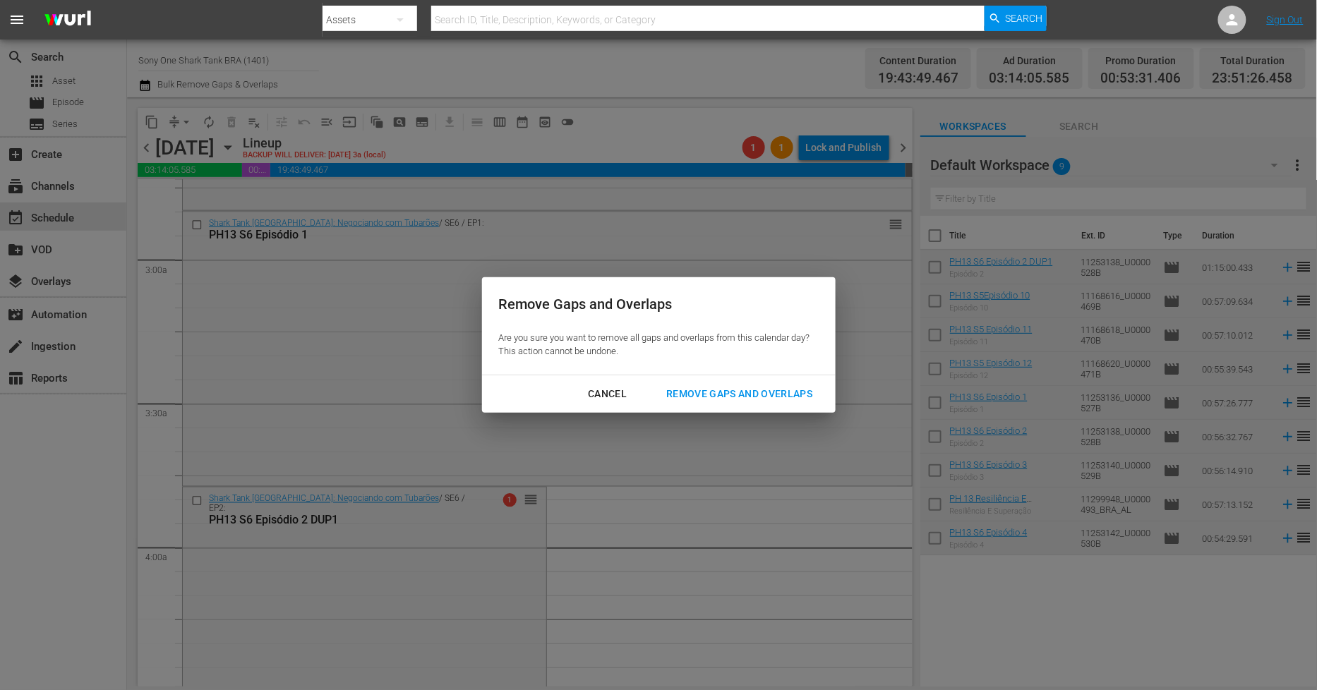
click at [763, 397] on div "Remove Gaps and Overlaps" at bounding box center [739, 394] width 169 height 18
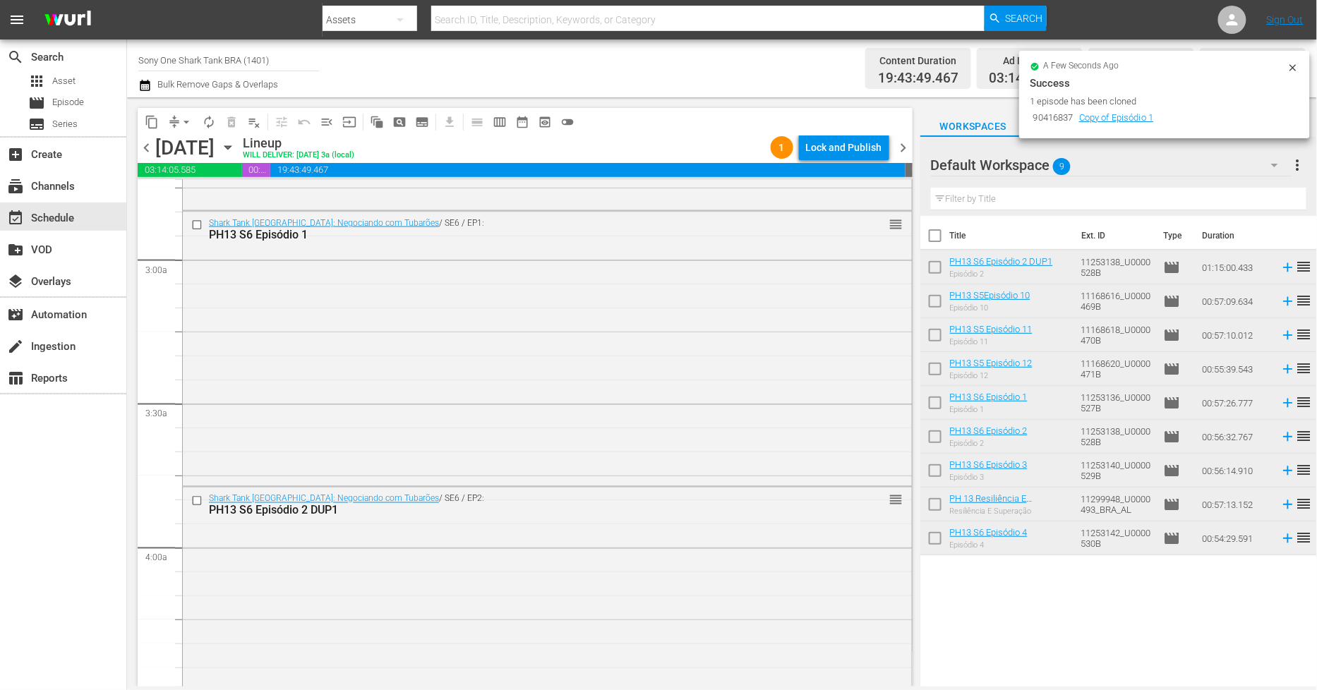
click at [1295, 67] on icon at bounding box center [1293, 67] width 11 height 11
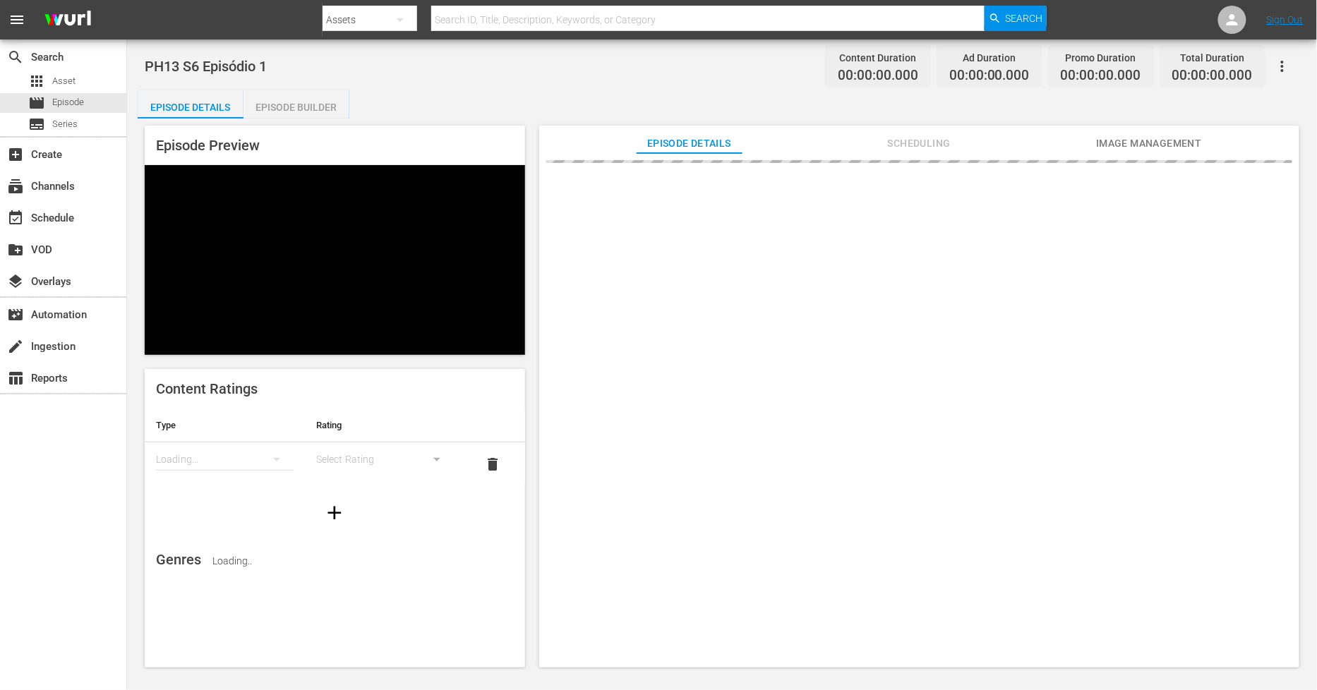
click at [318, 108] on div "Episode Builder" at bounding box center [297, 107] width 106 height 34
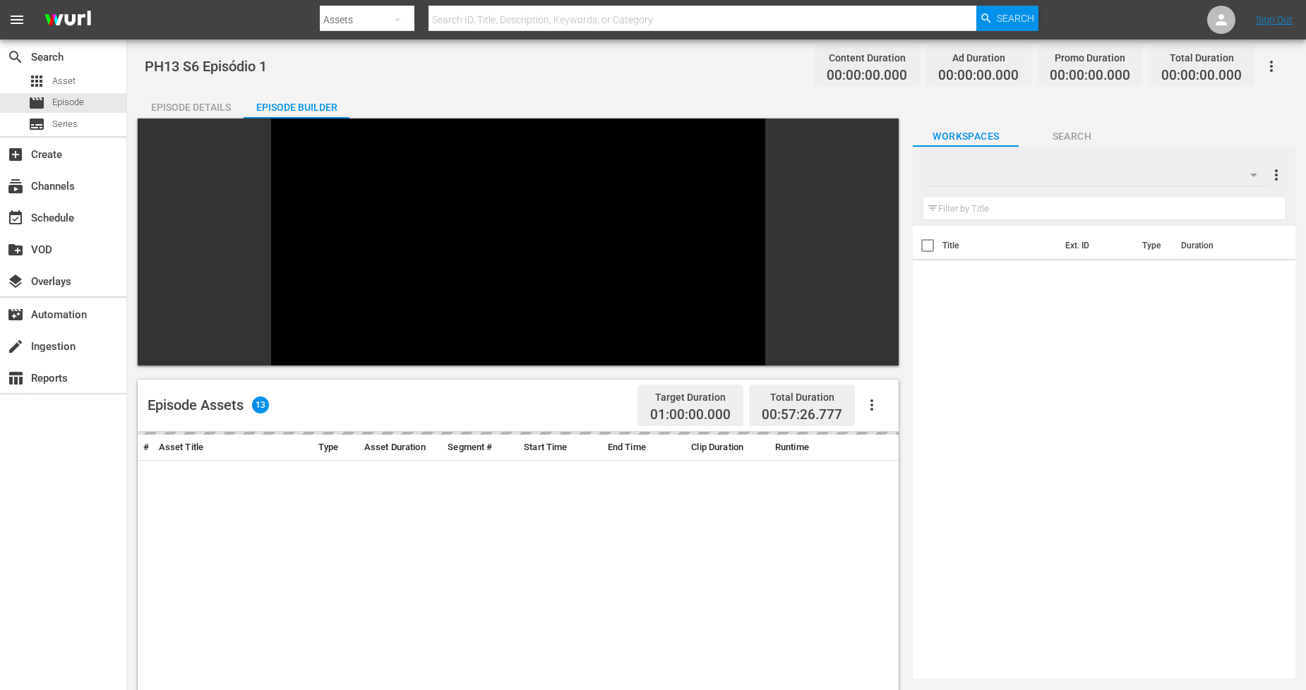
click at [1167, 174] on div at bounding box center [1096, 175] width 347 height 40
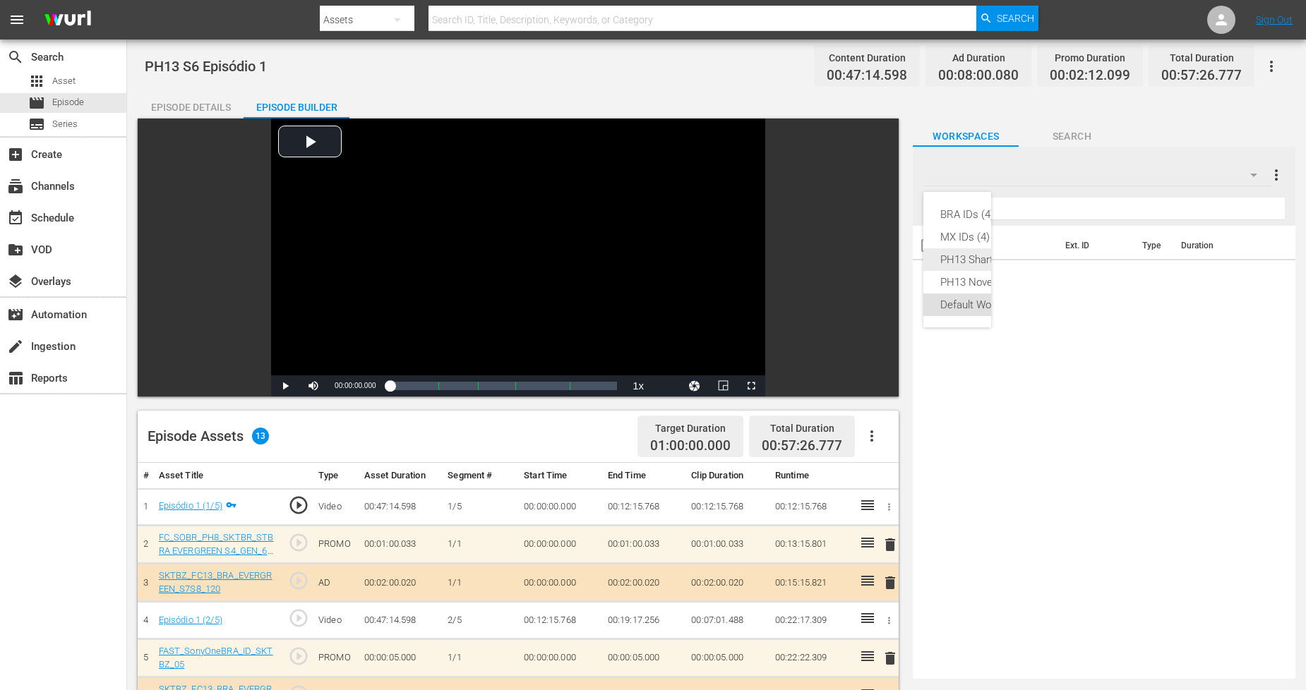
click at [964, 265] on div "PH13 Shart Tank BRA (25)" at bounding box center [1000, 260] width 121 height 23
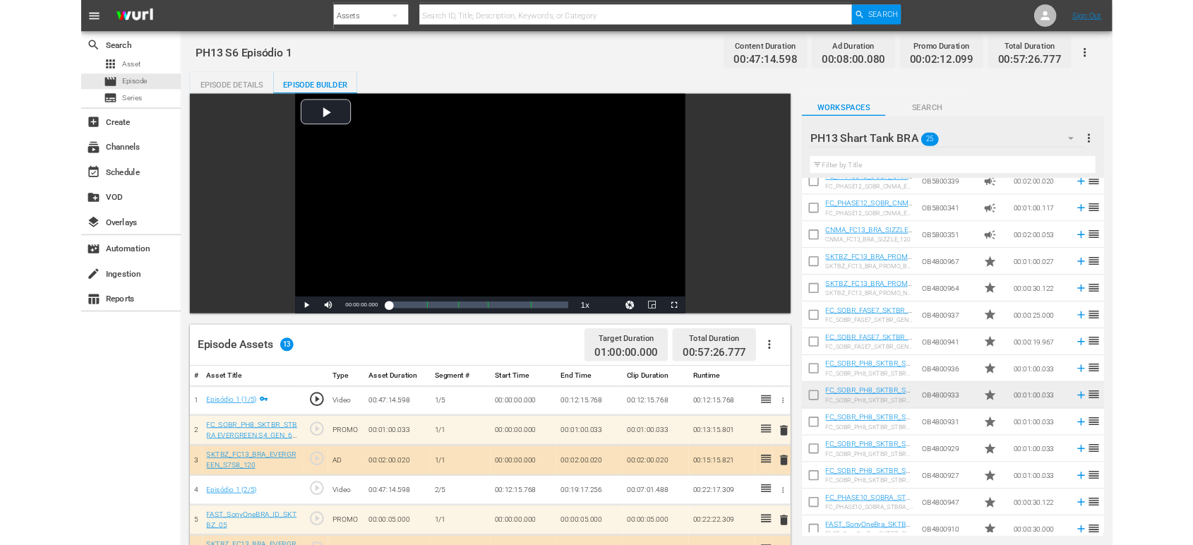
scroll to position [433, 0]
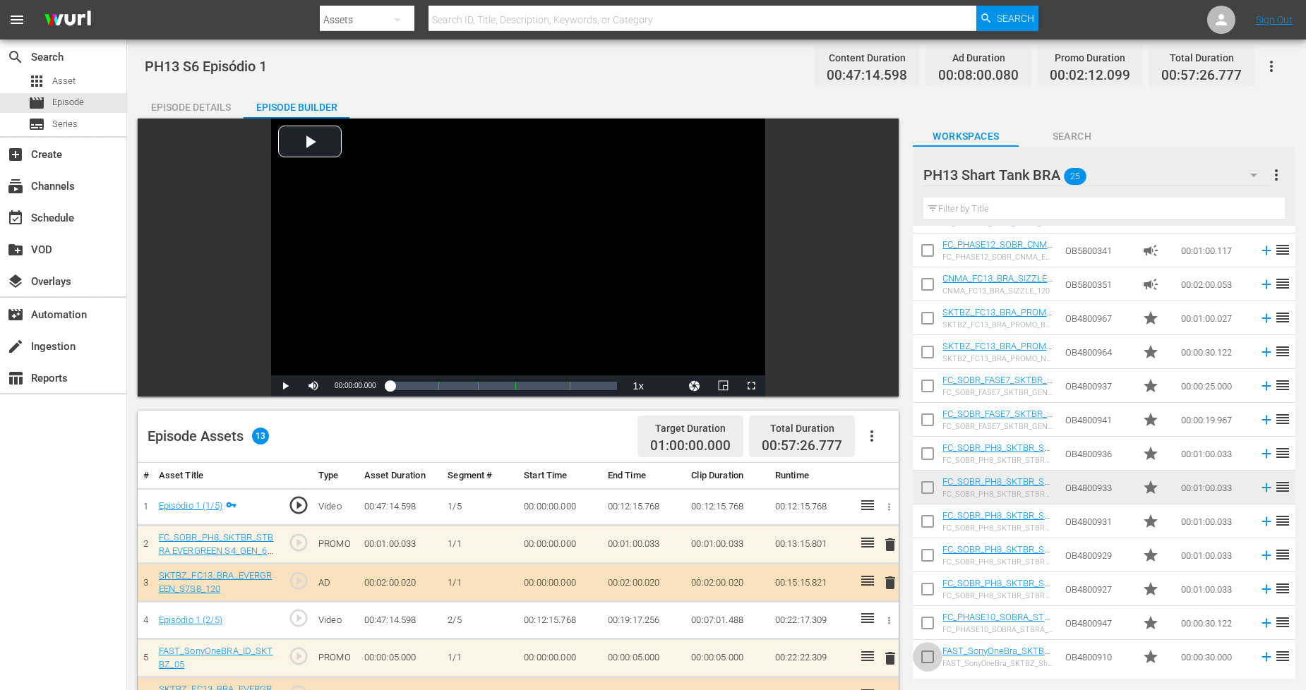
click at [921, 621] on input "checkbox" at bounding box center [928, 660] width 30 height 30
checkbox input "true"
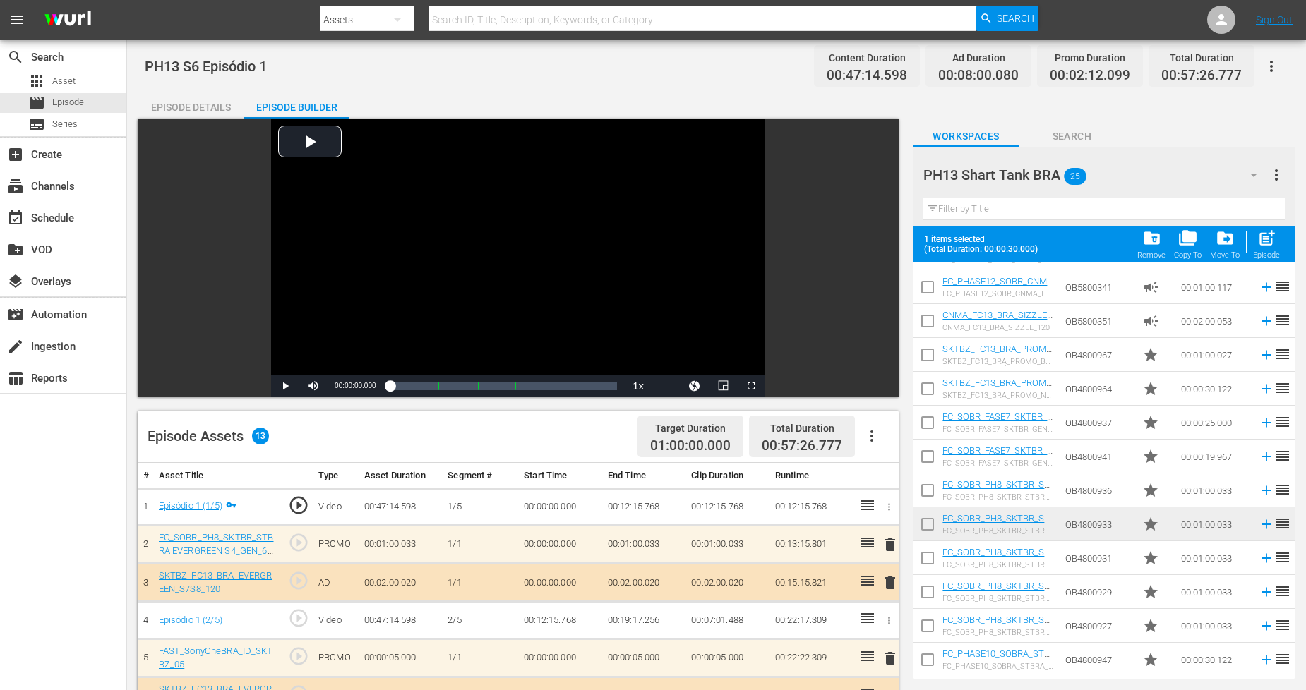
click at [926, 621] on input "checkbox" at bounding box center [928, 663] width 30 height 30
checkbox input "true"
click at [934, 621] on input "checkbox" at bounding box center [928, 629] width 30 height 30
checkbox input "true"
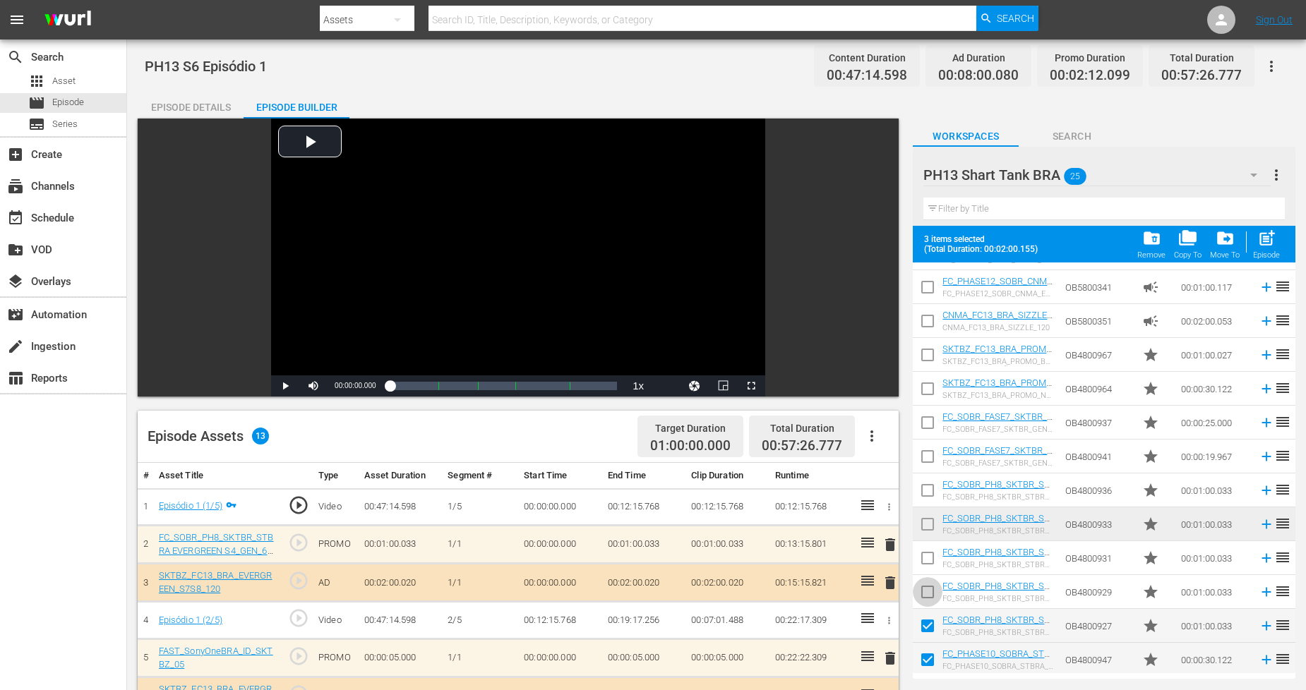
click at [929, 595] on input "checkbox" at bounding box center [928, 595] width 30 height 30
checkbox input "true"
click at [930, 559] on input "checkbox" at bounding box center [928, 561] width 30 height 30
checkbox input "true"
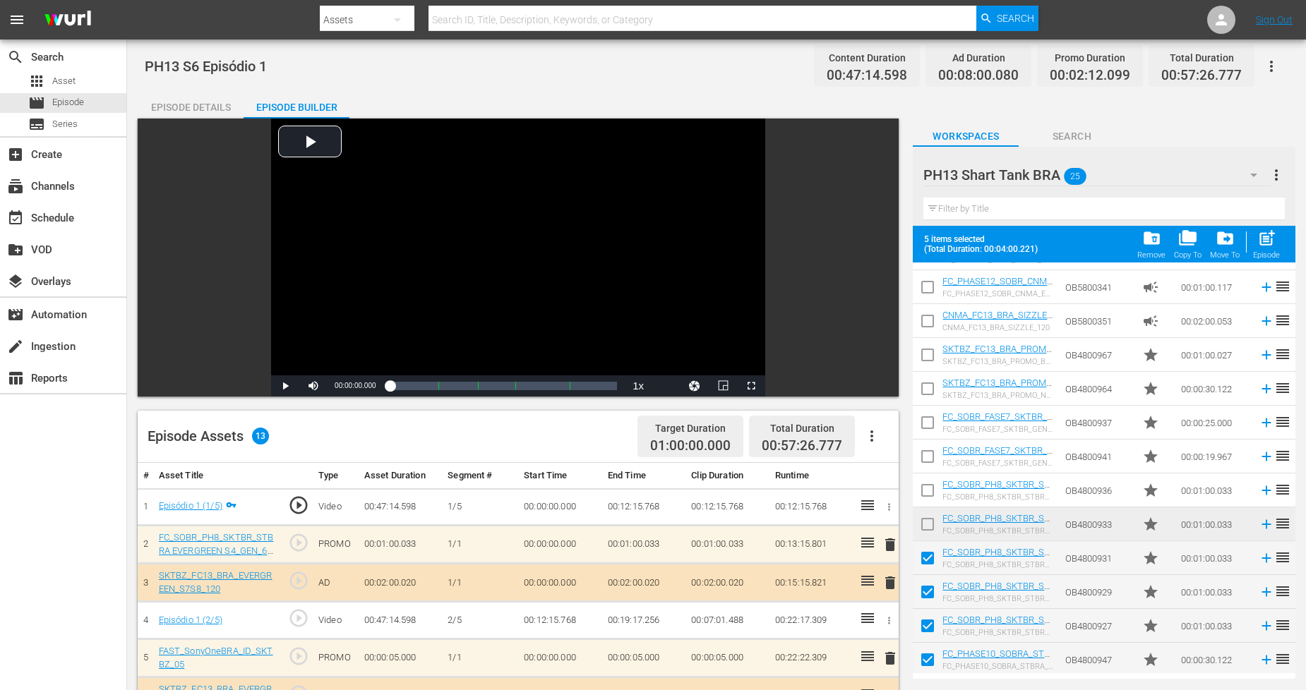
click at [930, 528] on input "checkbox" at bounding box center [928, 528] width 30 height 30
checkbox input "true"
click at [926, 483] on input "checkbox" at bounding box center [928, 494] width 30 height 30
checkbox input "true"
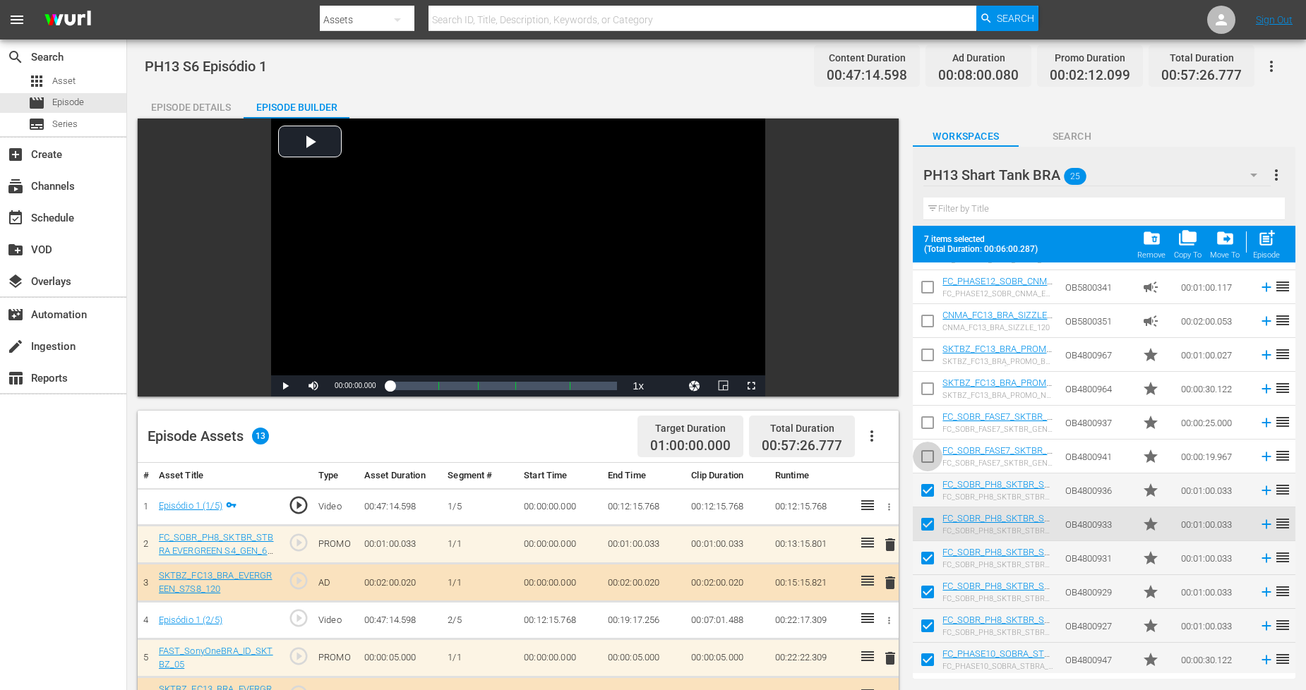
click at [926, 457] on input "checkbox" at bounding box center [928, 460] width 30 height 30
checkbox input "true"
click at [927, 424] on input "checkbox" at bounding box center [928, 426] width 30 height 30
checkbox input "true"
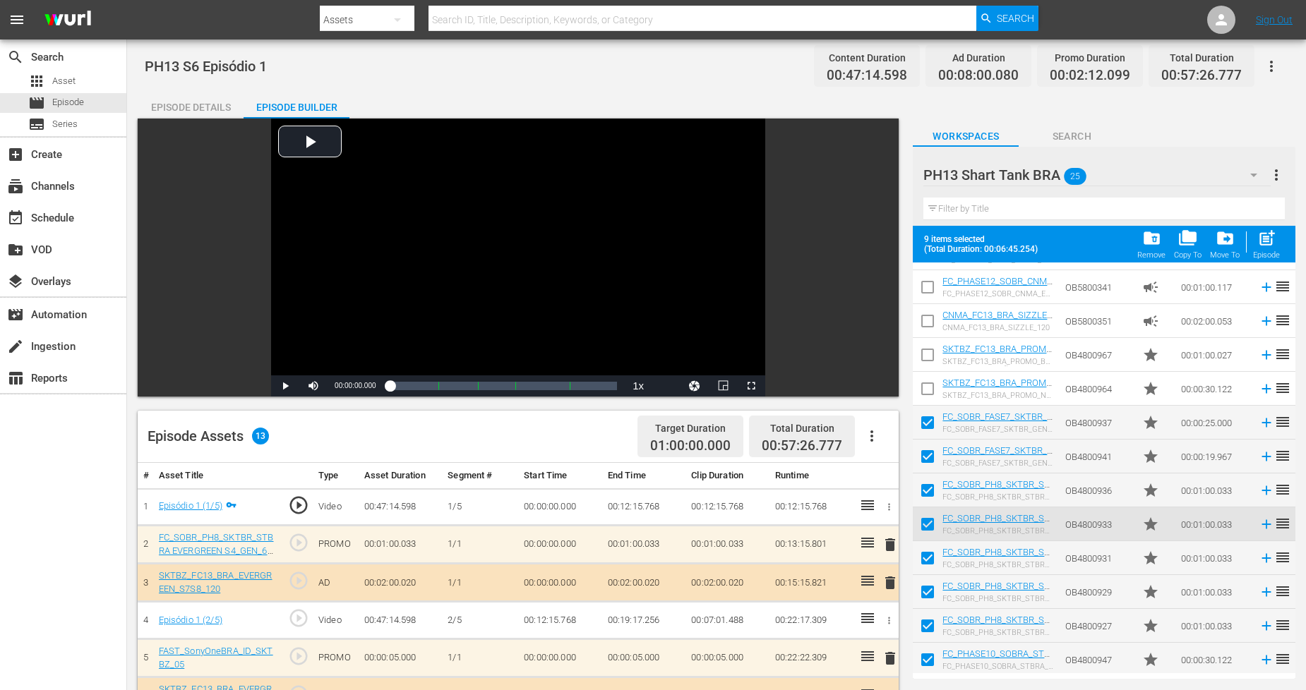
click at [929, 449] on input "checkbox" at bounding box center [928, 460] width 30 height 30
checkbox input "false"
click at [930, 414] on input "checkbox" at bounding box center [928, 426] width 30 height 30
checkbox input "false"
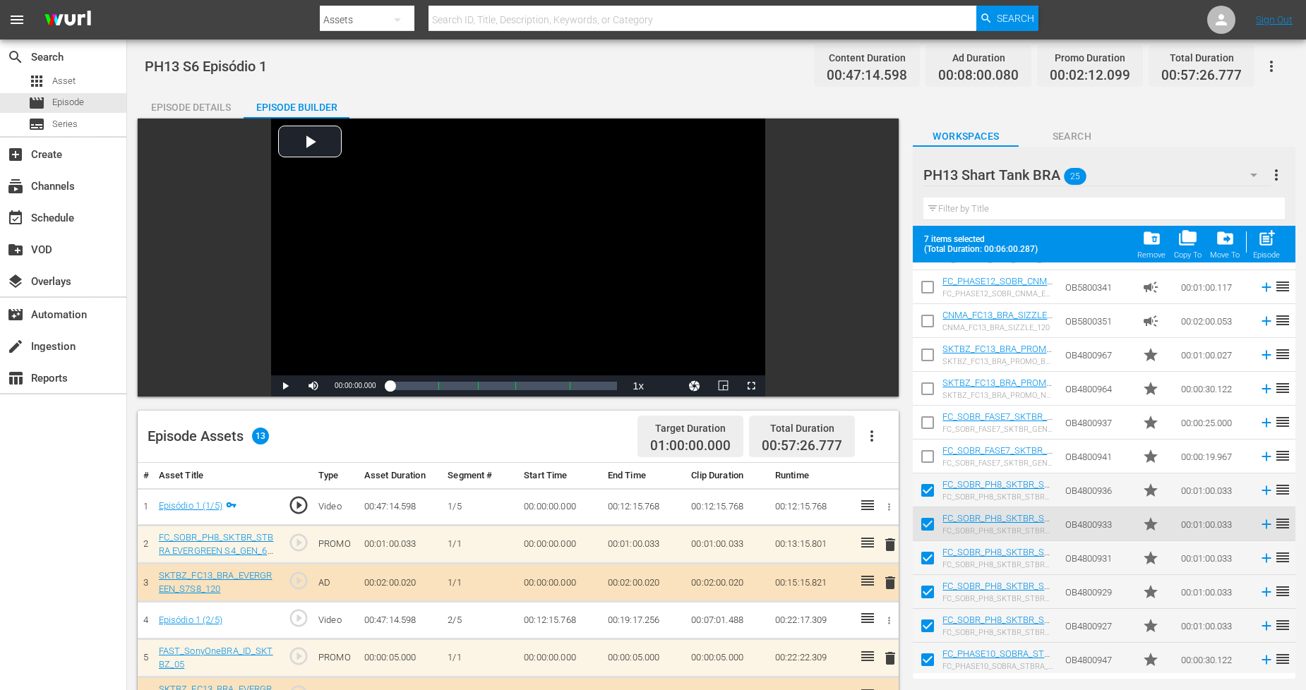
click at [932, 385] on input "checkbox" at bounding box center [928, 392] width 30 height 30
checkbox input "true"
click at [932, 349] on input "checkbox" at bounding box center [928, 358] width 30 height 30
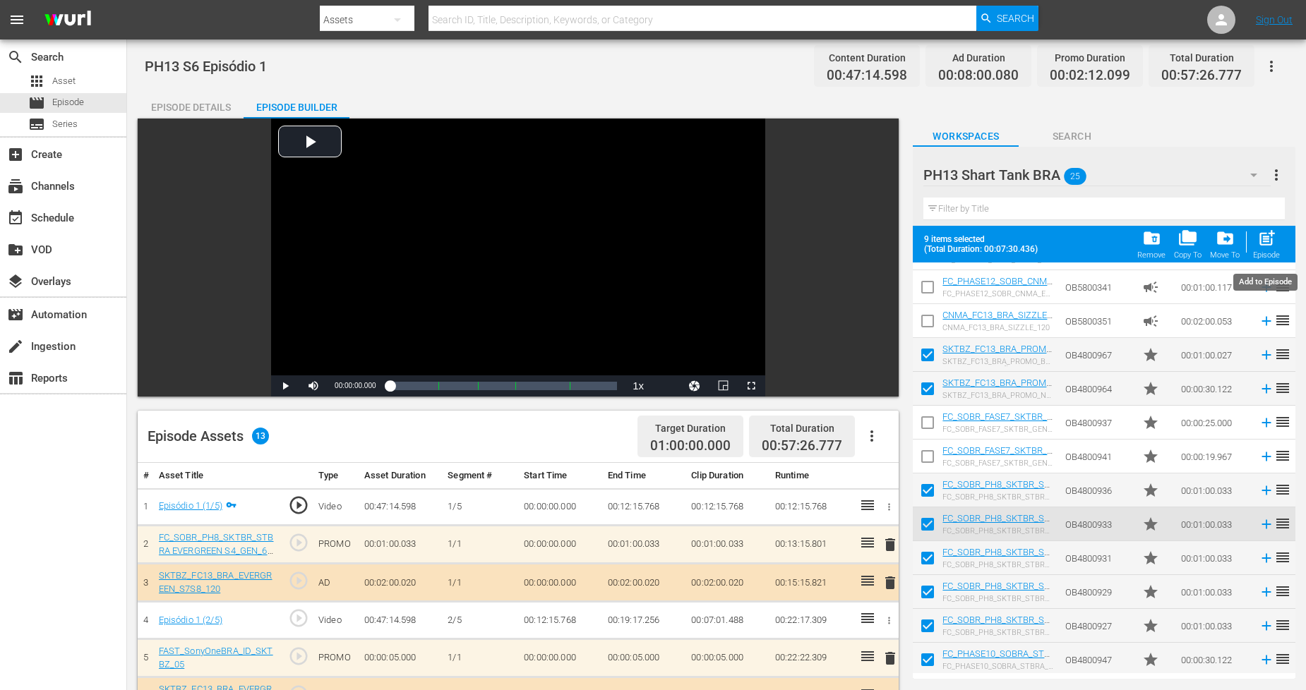
click at [1185, 244] on span "post_add" at bounding box center [1266, 238] width 19 height 19
checkbox input "false"
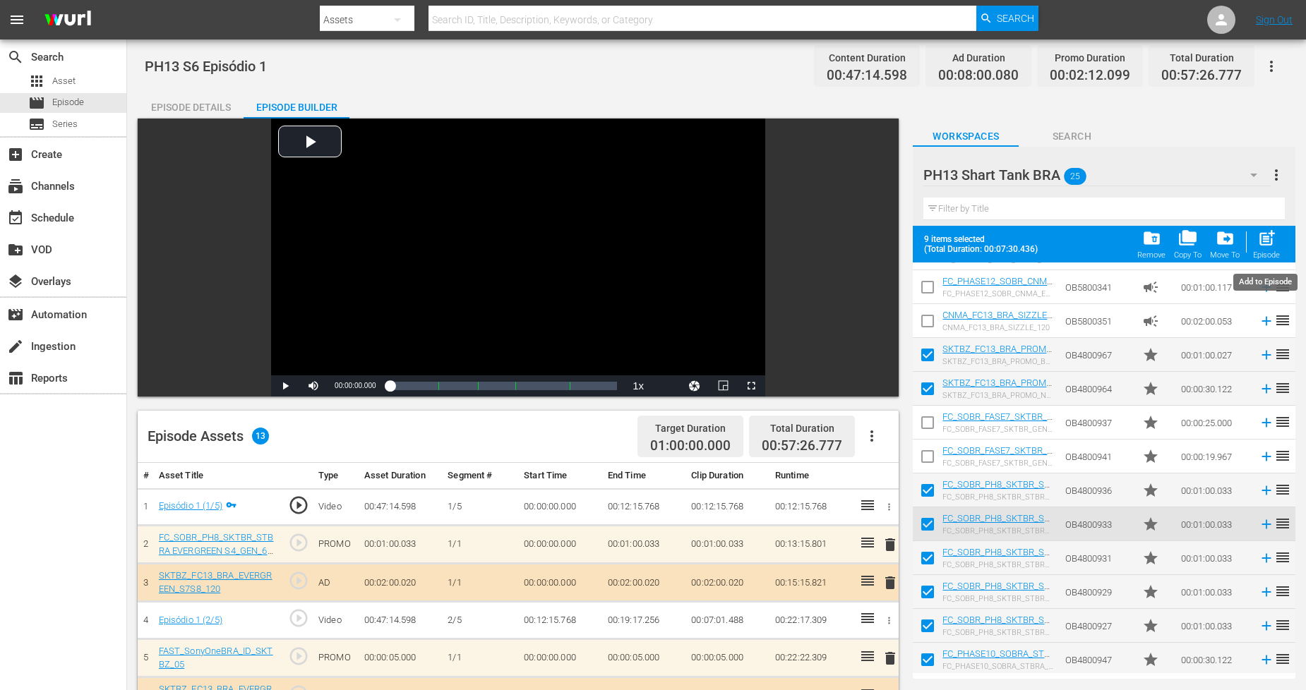
checkbox input "false"
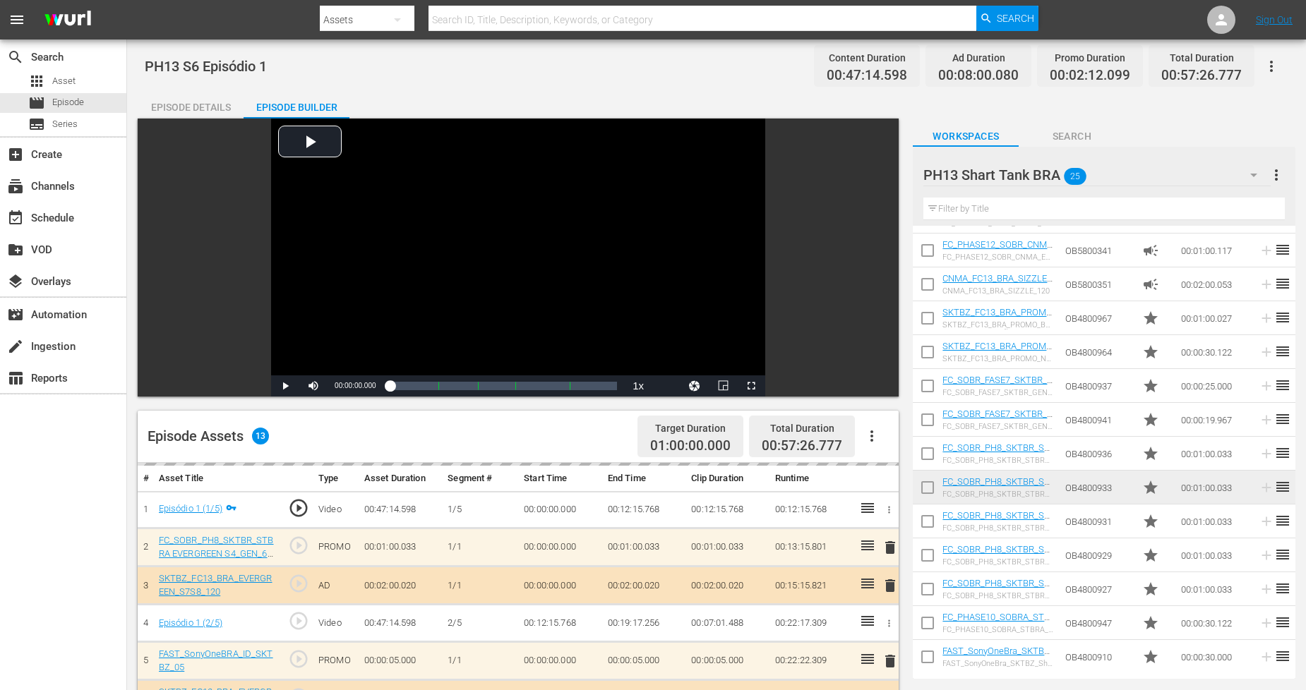
click at [196, 112] on div "Episode Details" at bounding box center [191, 107] width 106 height 34
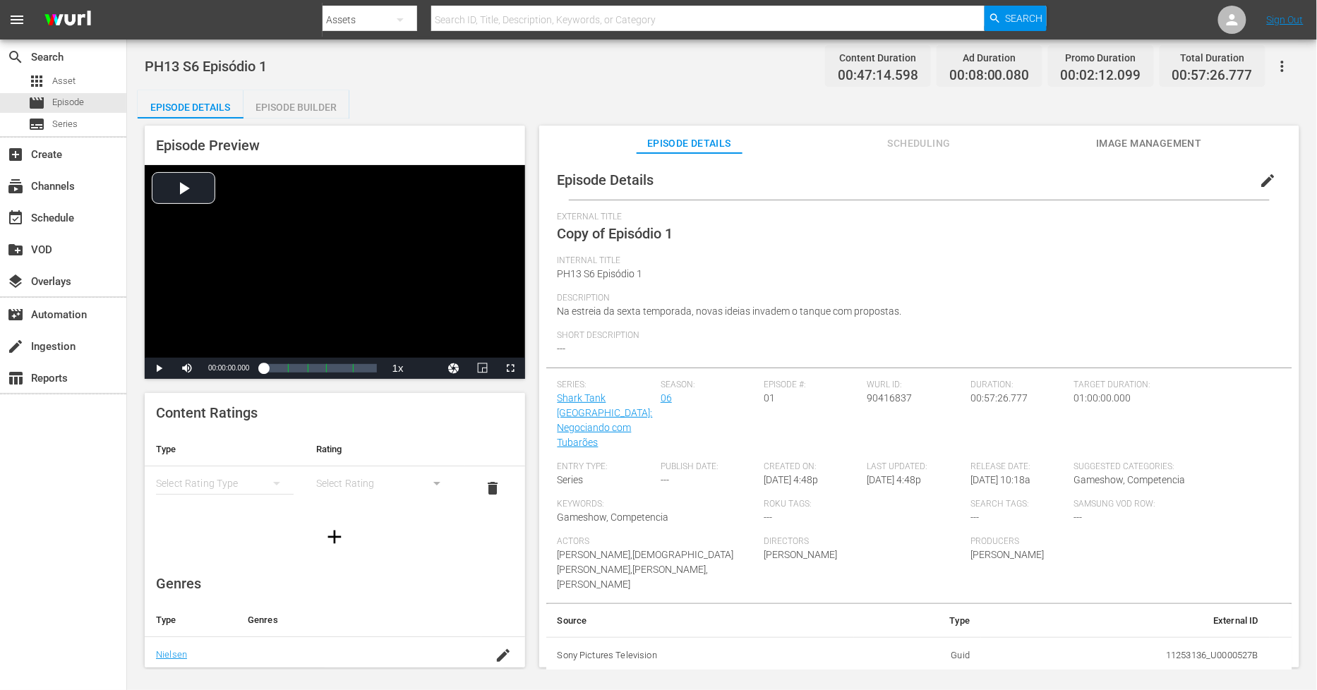
click at [1185, 182] on span "edit" at bounding box center [1268, 180] width 17 height 17
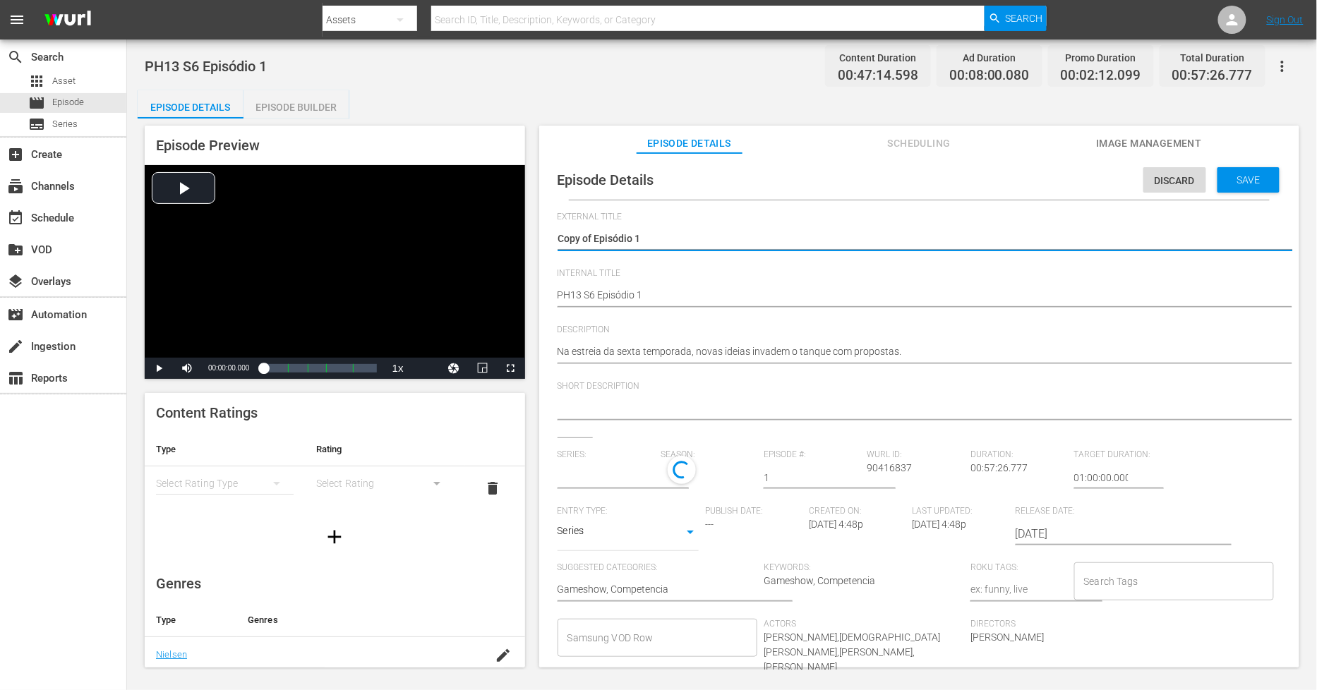
drag, startPoint x: 594, startPoint y: 237, endPoint x: -364, endPoint y: 212, distance: 958.3
click at [0, 212] on html "menu Search By Assets Search ID, Title, Description, Keywords, or Category Sear…" at bounding box center [658, 345] width 1317 height 690
type textarea "Episódio 1"
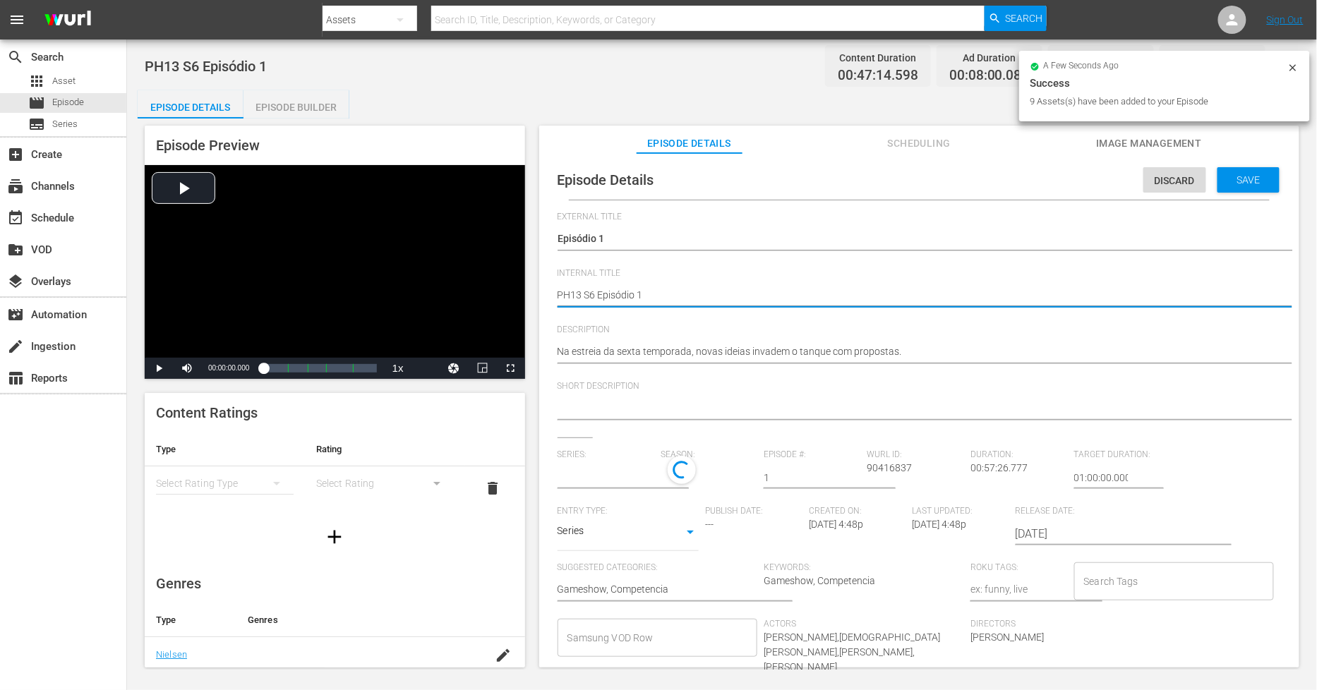
type textarea "PH13 S6 Episódio 1"
type input "Shark Tank [GEOGRAPHIC_DATA]: Negociando com Tubarões"
type textarea "PH13 S6 Episódio 1 D"
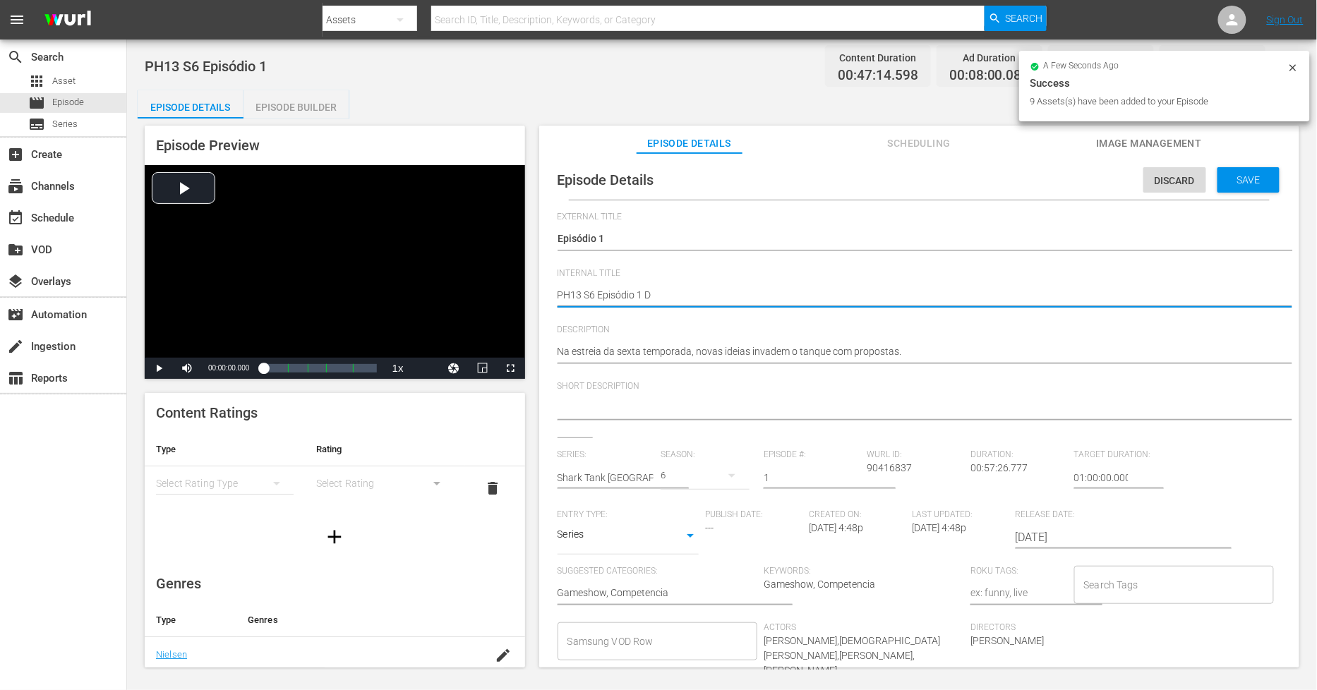
type textarea "PH13 S6 Episódio 1 DU"
type textarea "PH13 S6 Episódio 1 DUP"
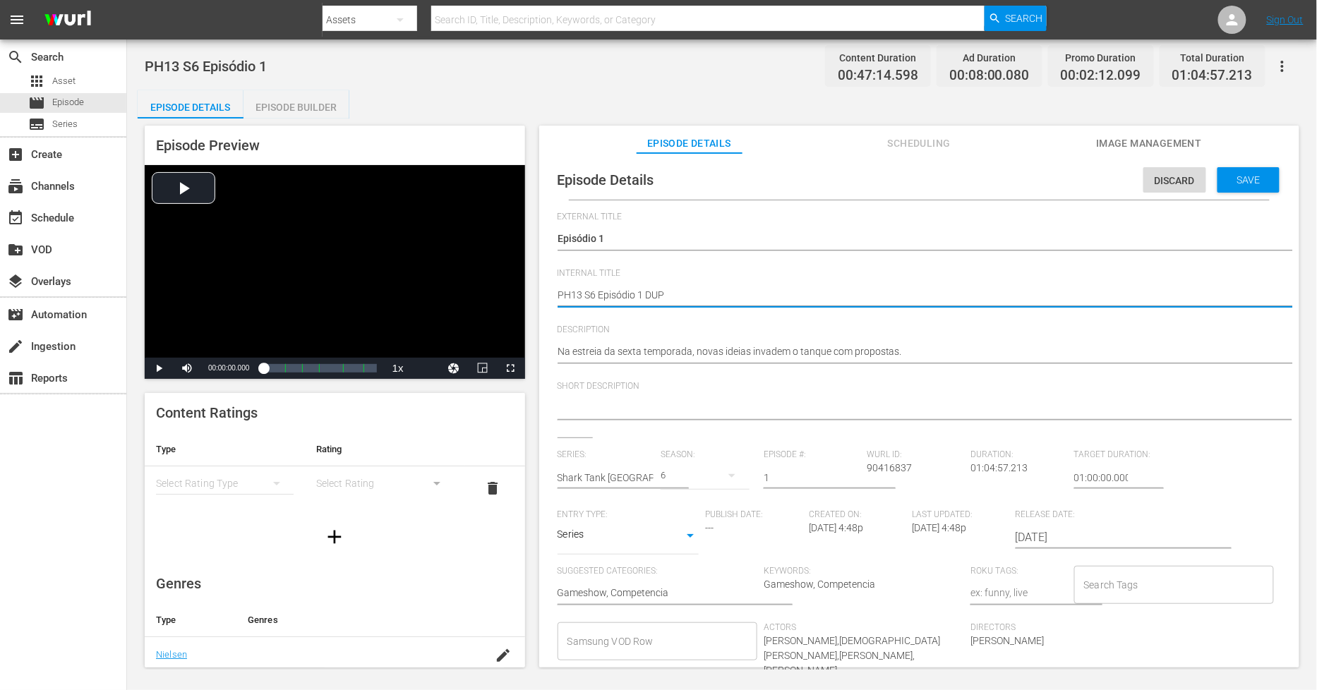
type textarea "PH13 S6 Episódio 1 DUP"
type textarea "PH13 S6 Episódio 1 DUP2"
click at [1185, 185] on div "Save" at bounding box center [1249, 179] width 62 height 25
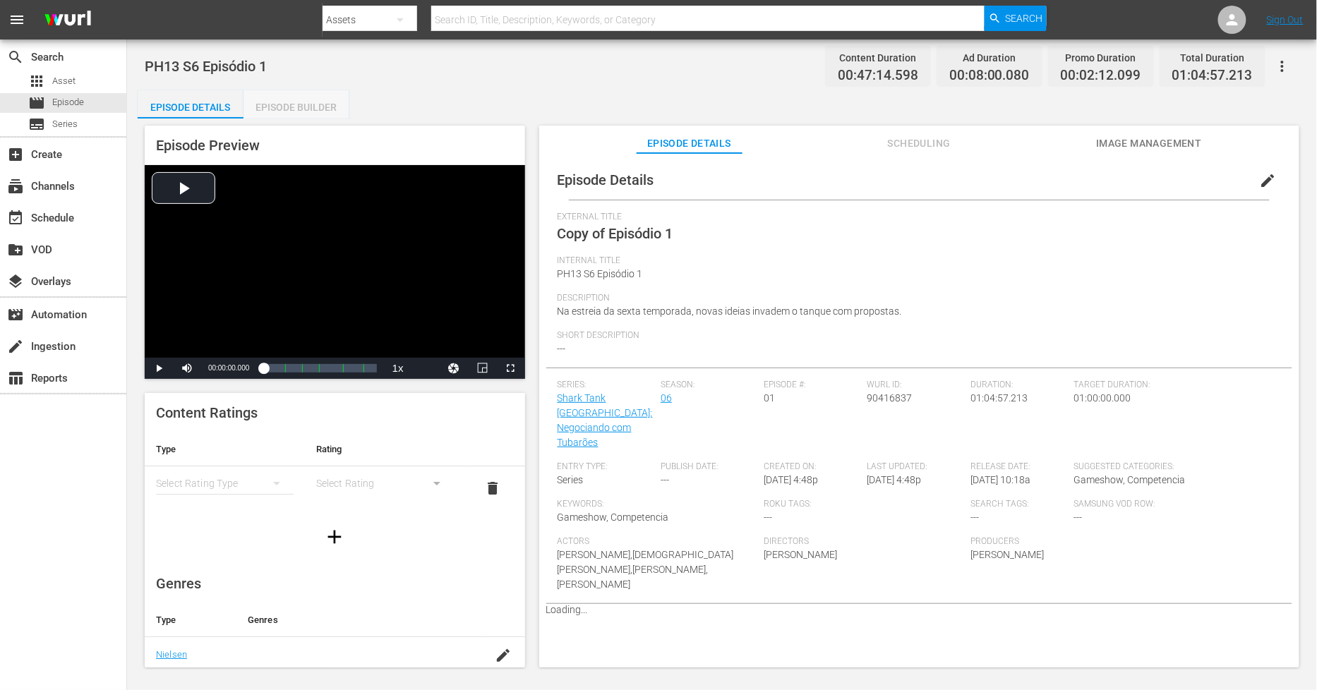
click at [309, 109] on div "Episode Builder" at bounding box center [297, 107] width 106 height 34
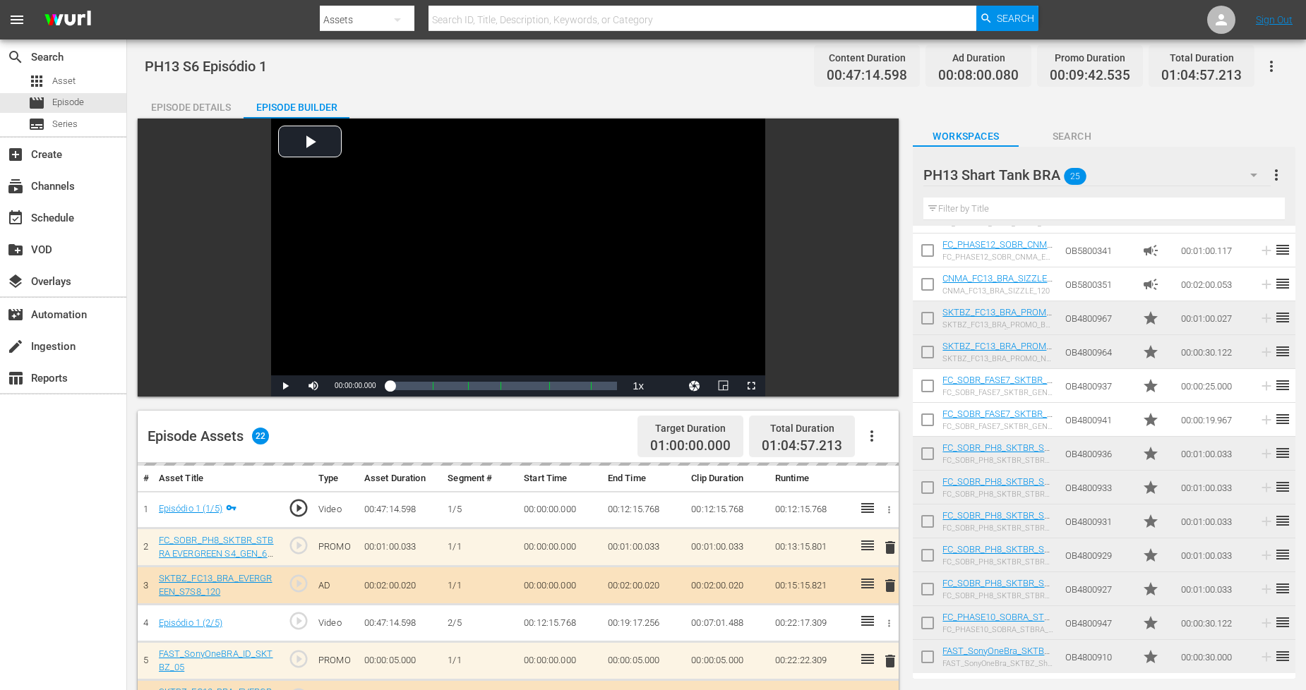
click at [1185, 64] on icon "button" at bounding box center [1271, 66] width 17 height 17
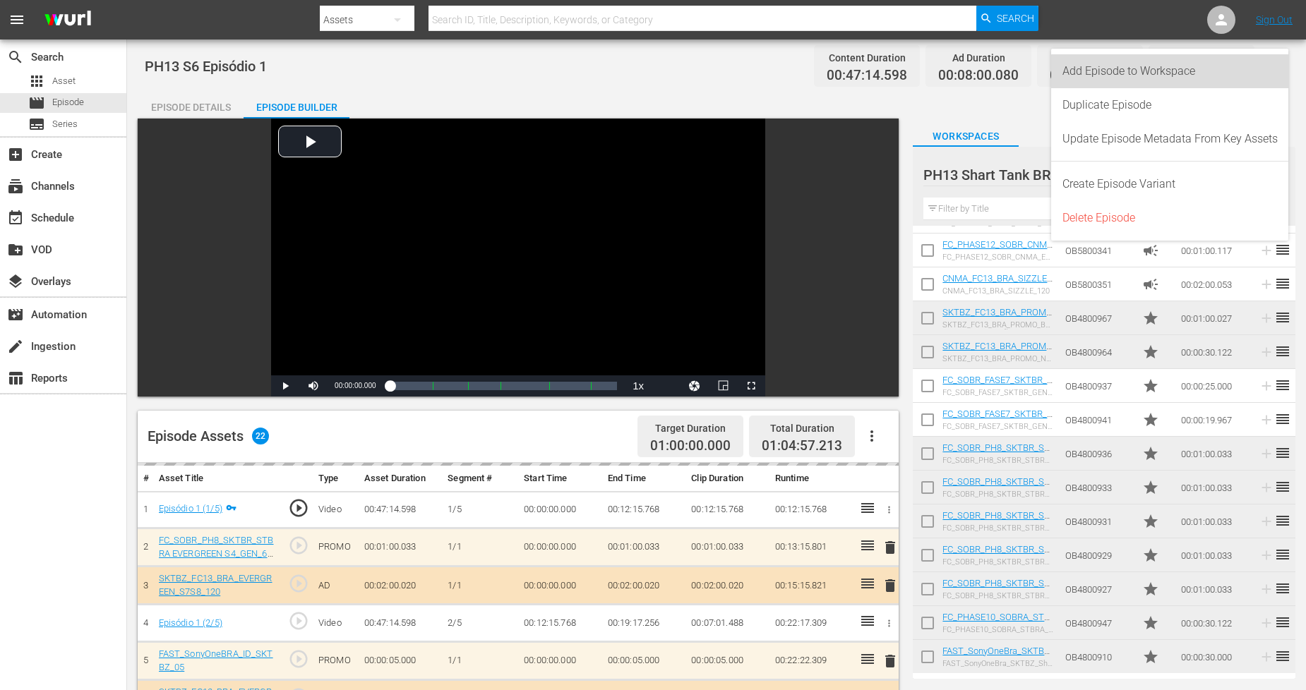
click at [1185, 76] on div "Add Episode to Workspace" at bounding box center [1169, 71] width 215 height 34
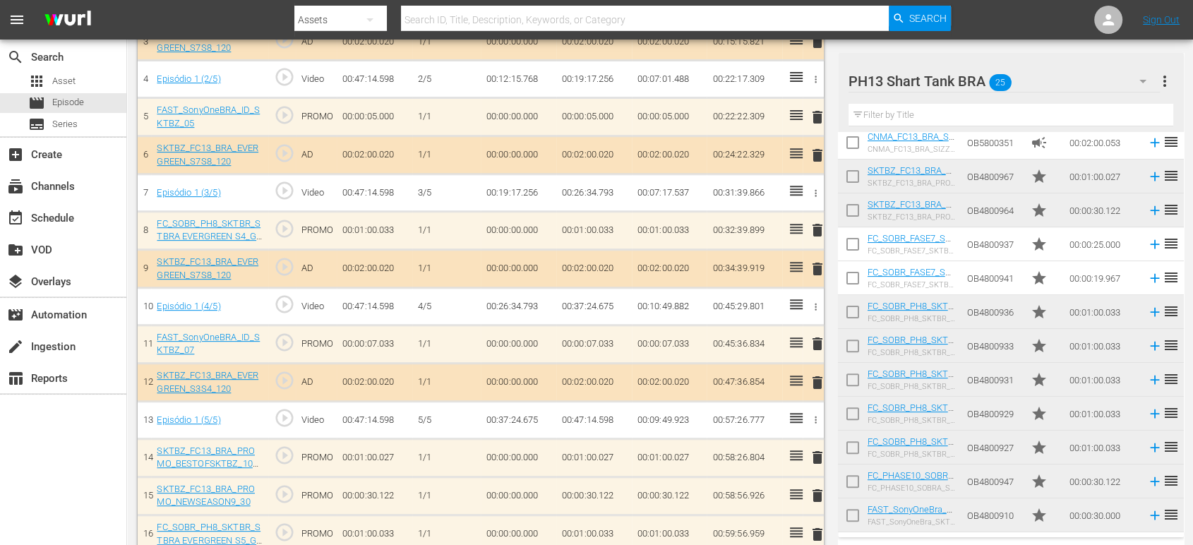
scroll to position [784, 0]
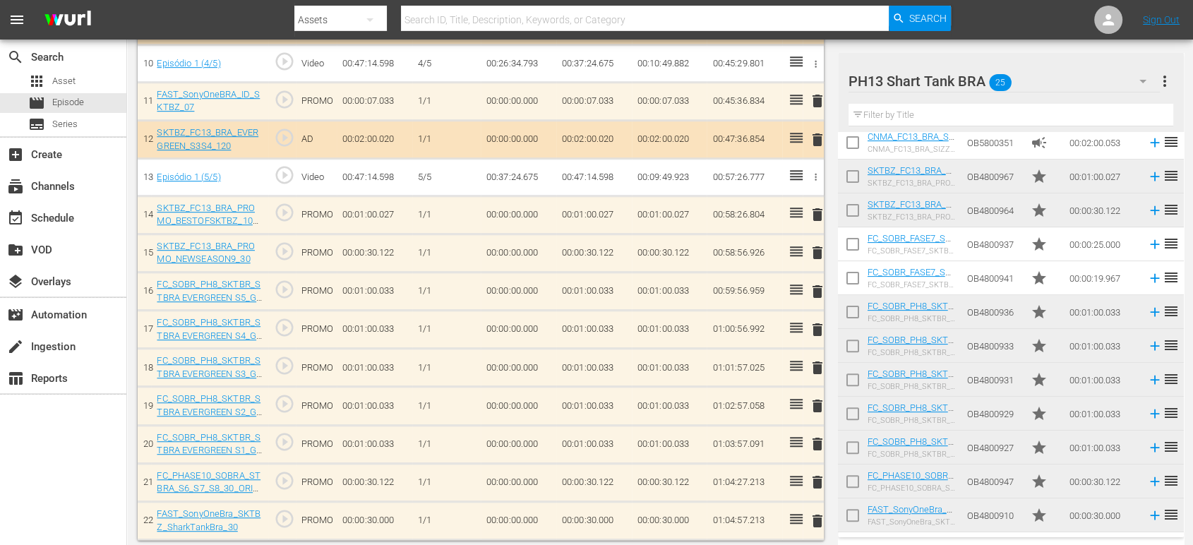
click at [857, 513] on input "checkbox" at bounding box center [853, 518] width 30 height 30
checkbox input "true"
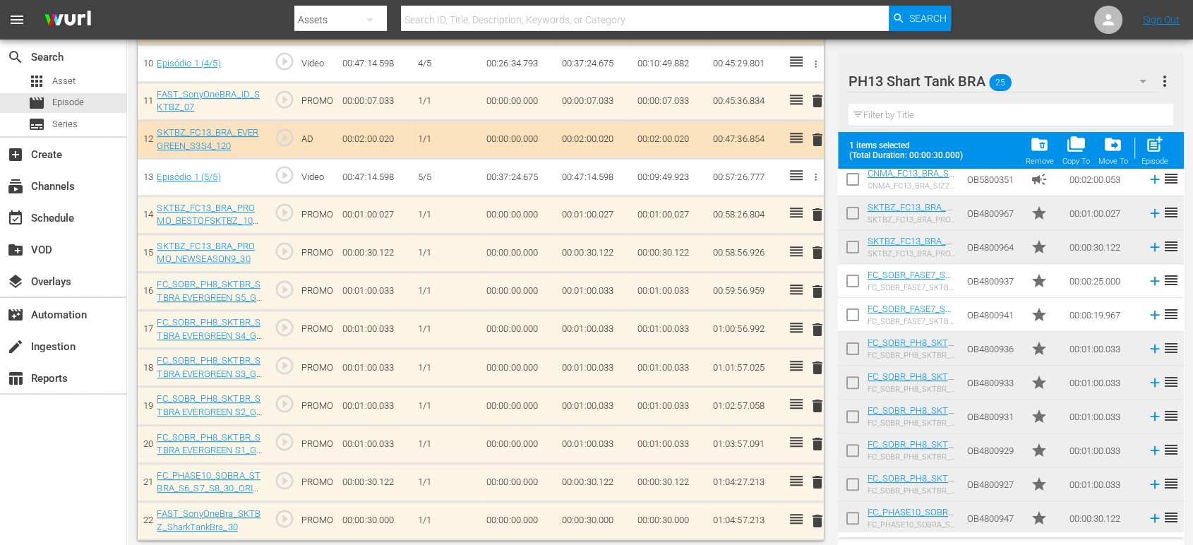
click at [855, 514] on input "checkbox" at bounding box center [853, 521] width 30 height 30
checkbox input "true"
click at [851, 490] on input "checkbox" at bounding box center [853, 487] width 30 height 30
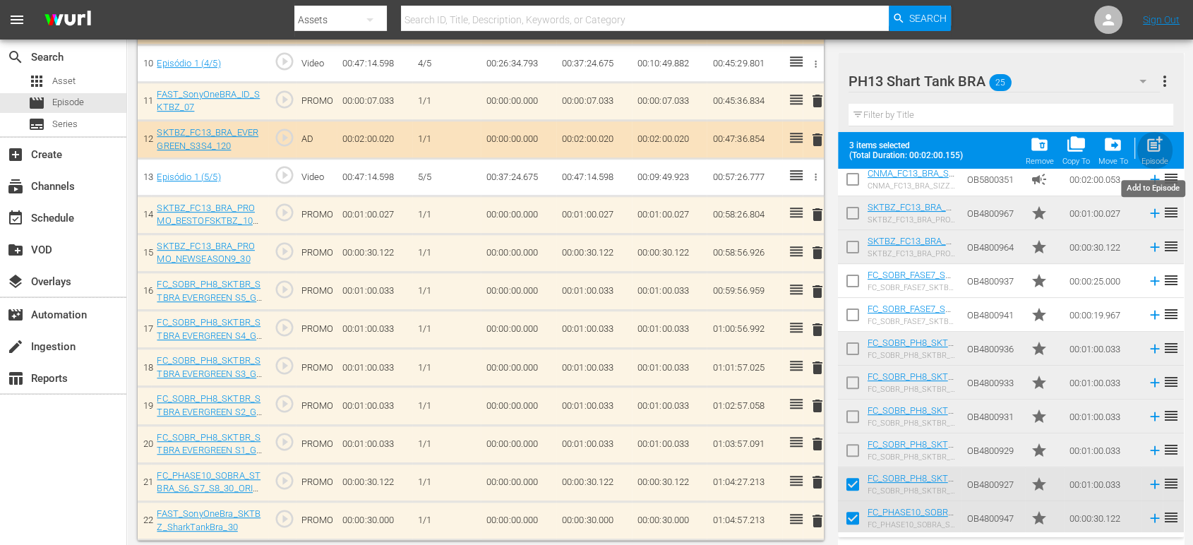
click at [1146, 162] on div "Episode" at bounding box center [1155, 161] width 27 height 9
checkbox input "false"
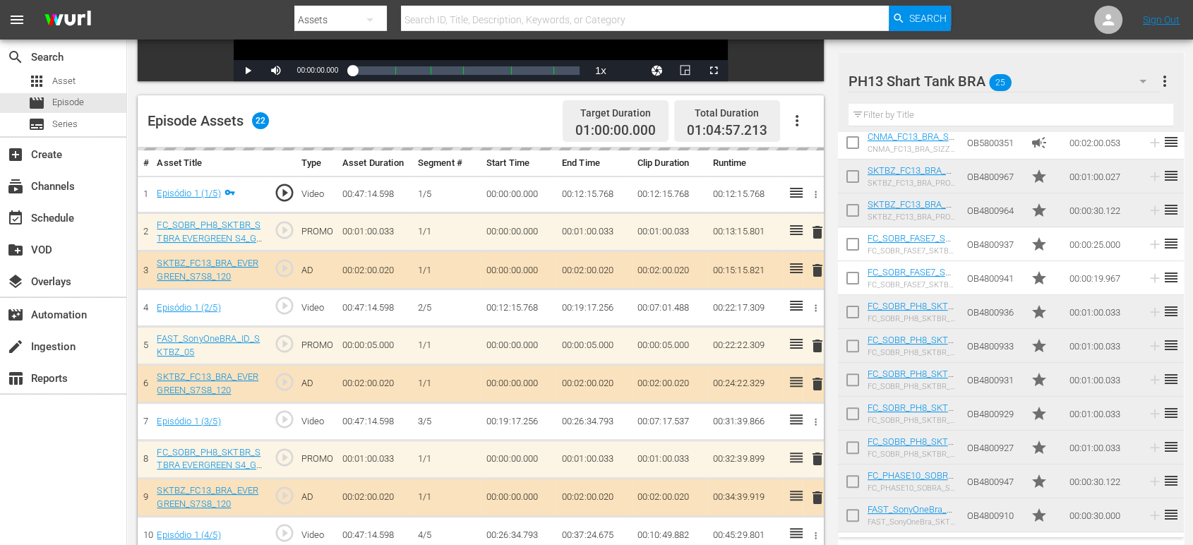
scroll to position [313, 0]
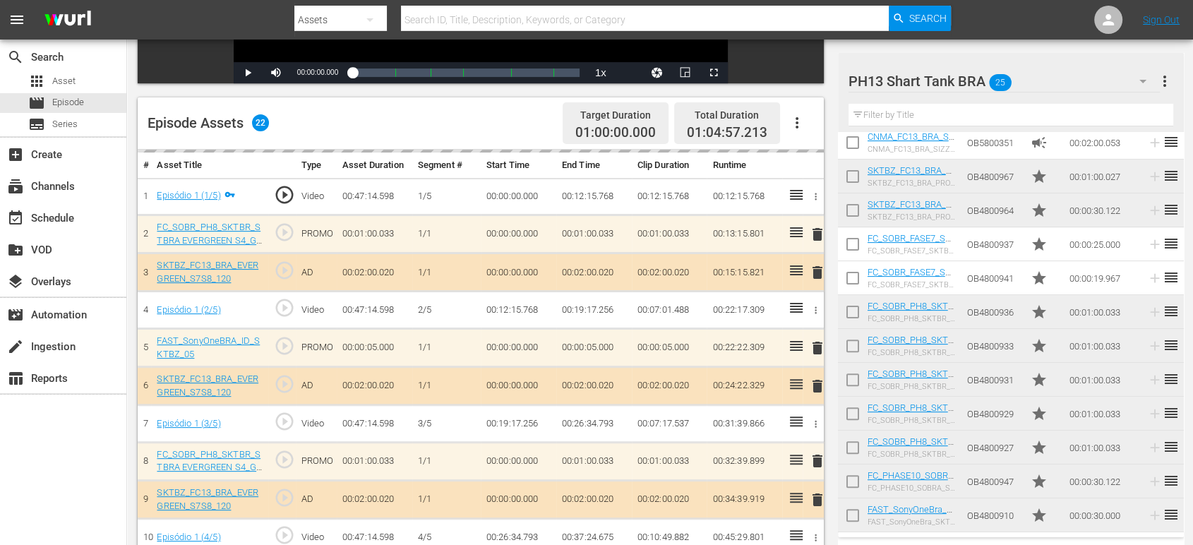
click at [1079, 84] on div "PH13 Shart Tank BRA 25" at bounding box center [1005, 81] width 312 height 40
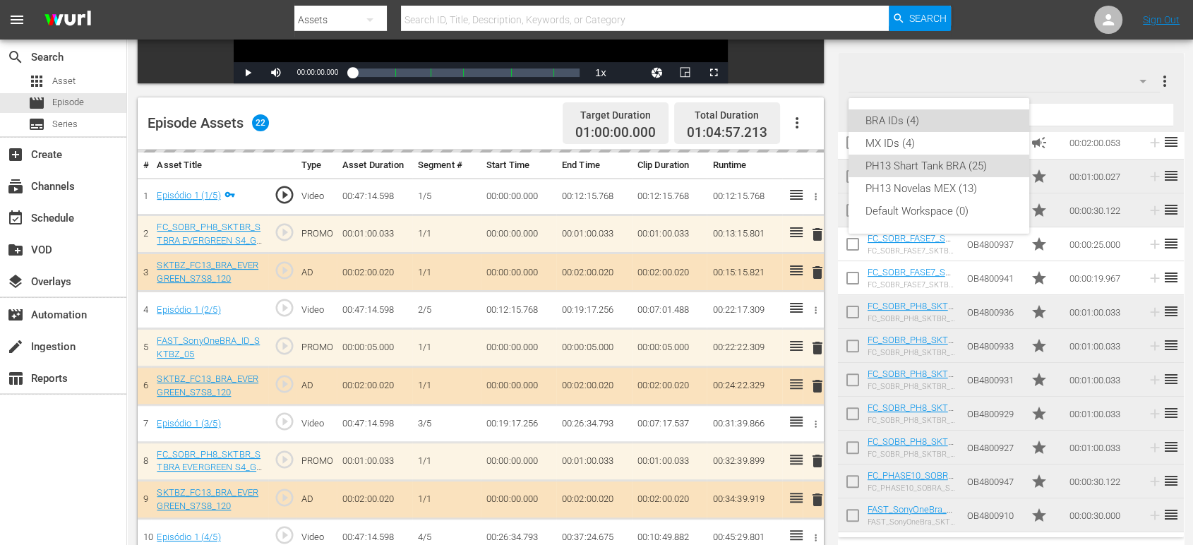
click at [948, 116] on div "BRA IDs (4)" at bounding box center [939, 120] width 147 height 23
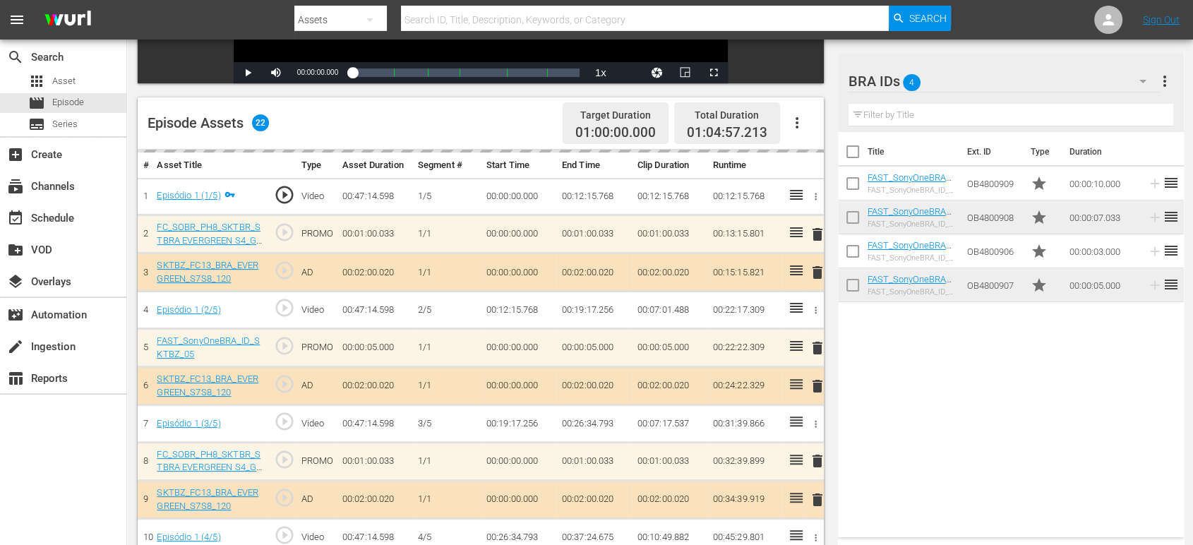
scroll to position [0, 0]
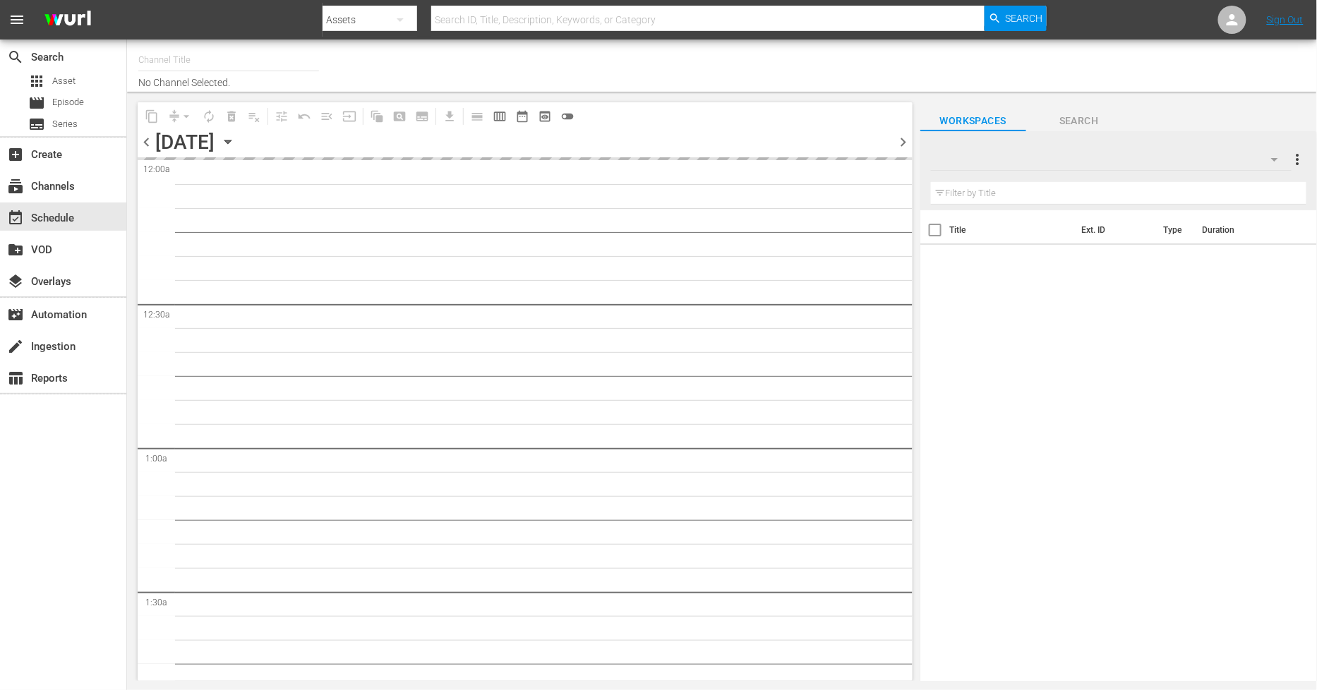
type input "Sony One Shark Tank BRA (1401)"
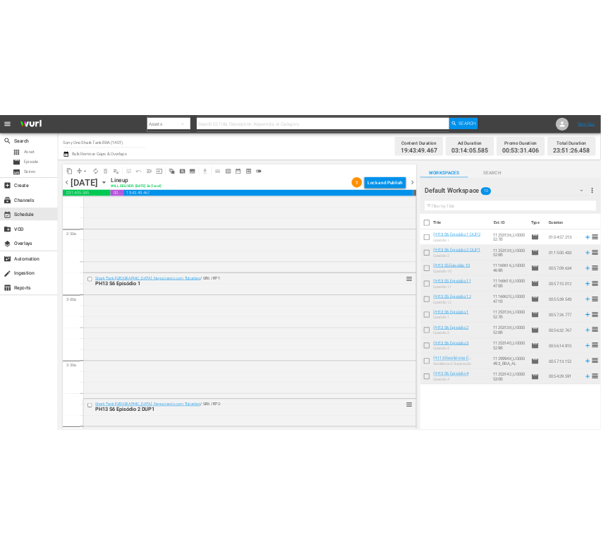
scroll to position [706, 0]
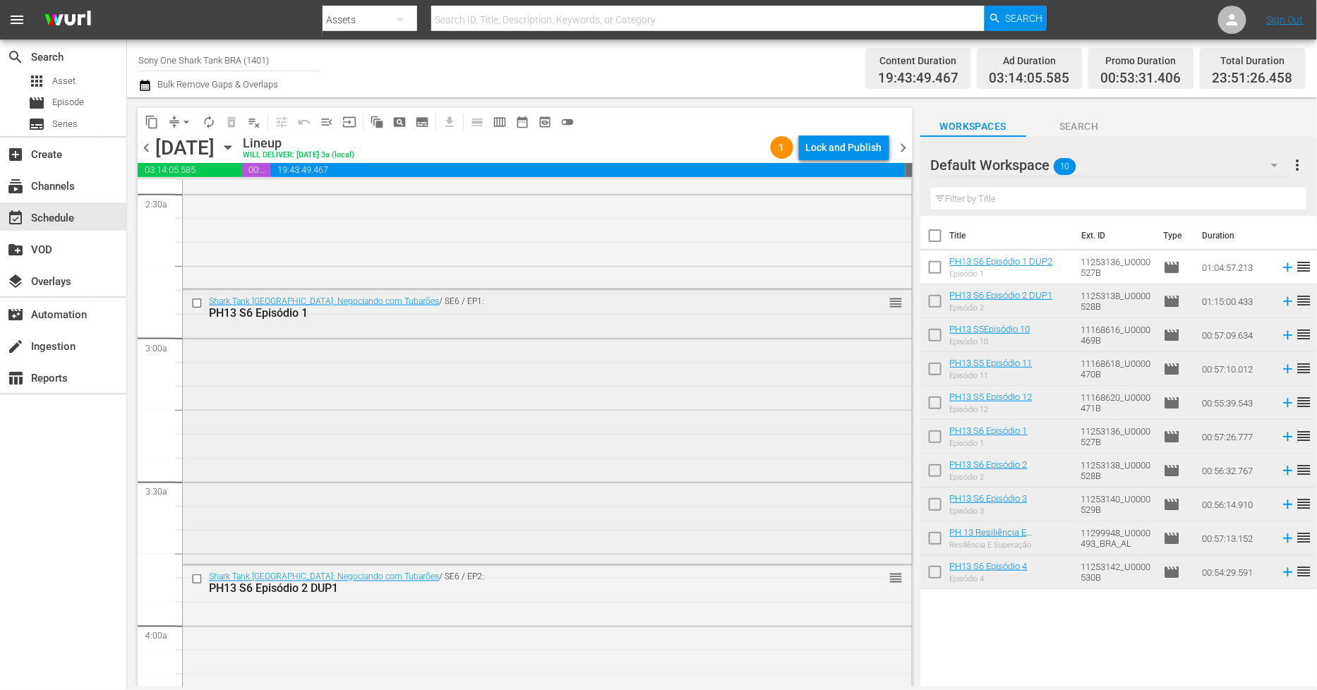
click at [393, 405] on div "Shark Tank [GEOGRAPHIC_DATA]: Negociando com Tubarões / SE6 / EP1: PH13 S6 Epis…" at bounding box center [547, 426] width 729 height 272
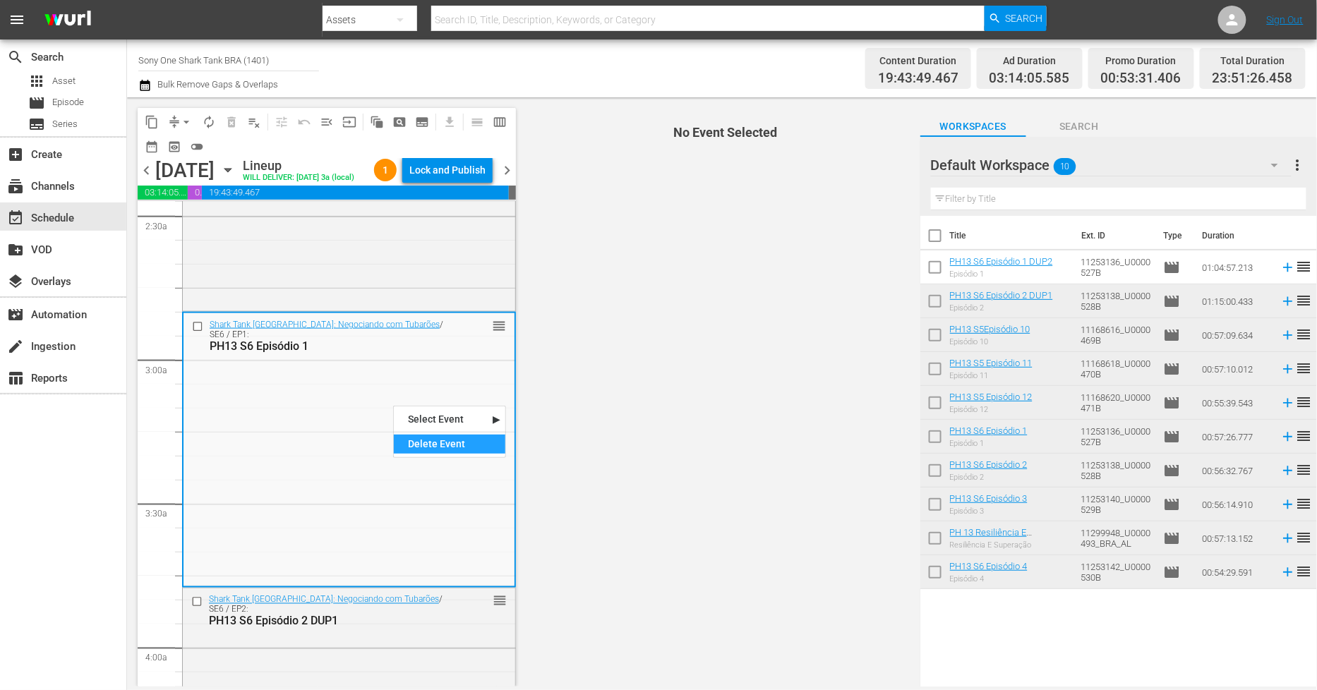
click at [440, 453] on div "Delete Event" at bounding box center [450, 444] width 112 height 19
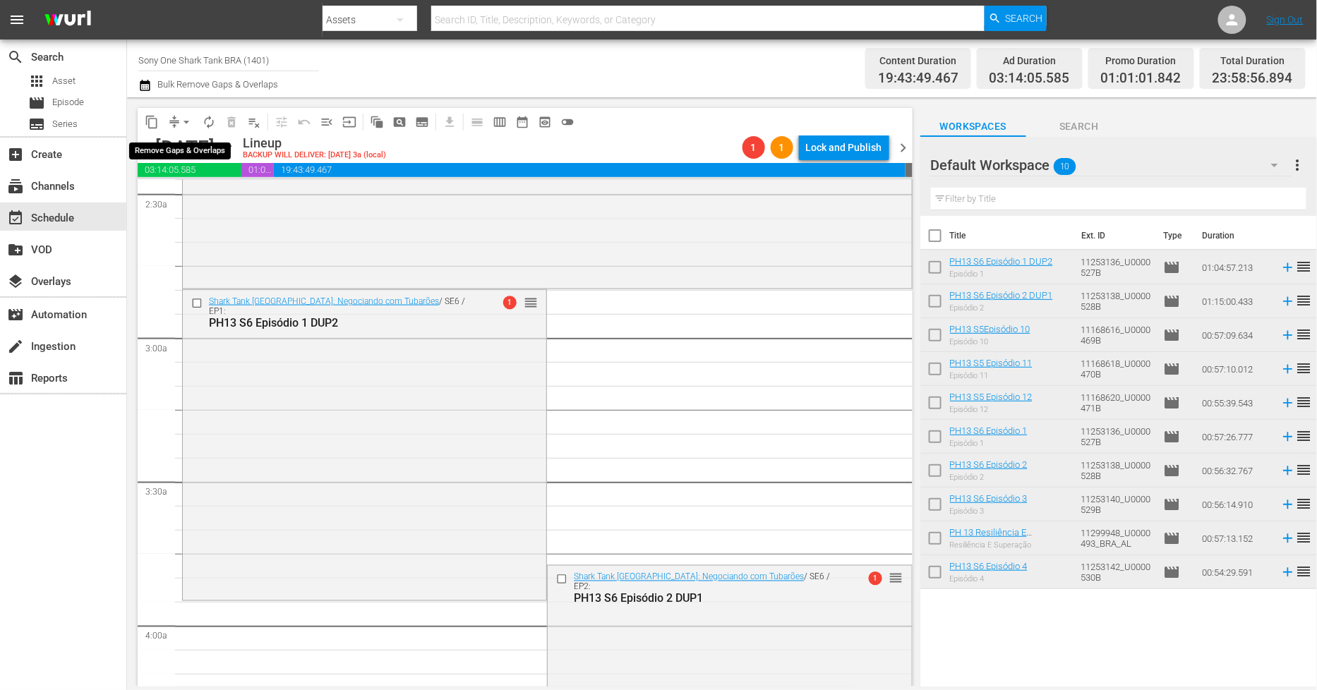
click at [195, 123] on button "arrow_drop_down" at bounding box center [186, 122] width 23 height 23
click at [221, 155] on li "Align to Midnight" at bounding box center [187, 149] width 148 height 23
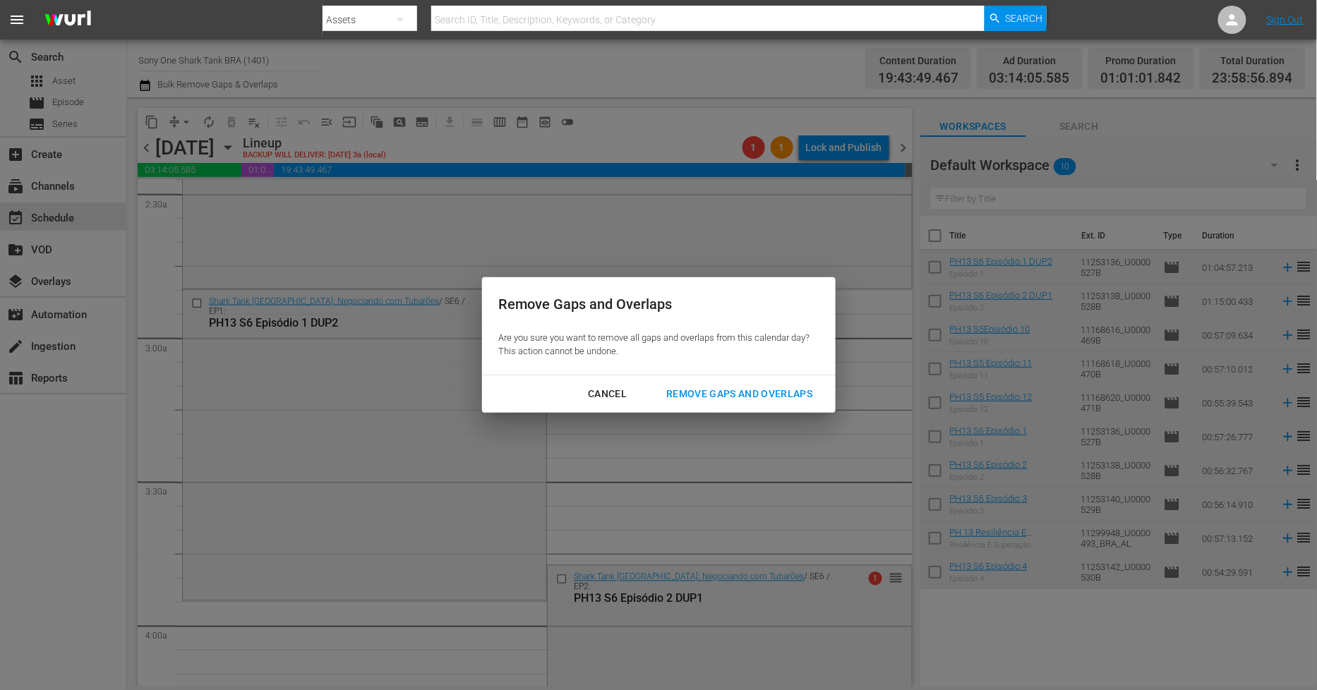
click at [715, 390] on div "Remove Gaps and Overlaps" at bounding box center [739, 394] width 169 height 18
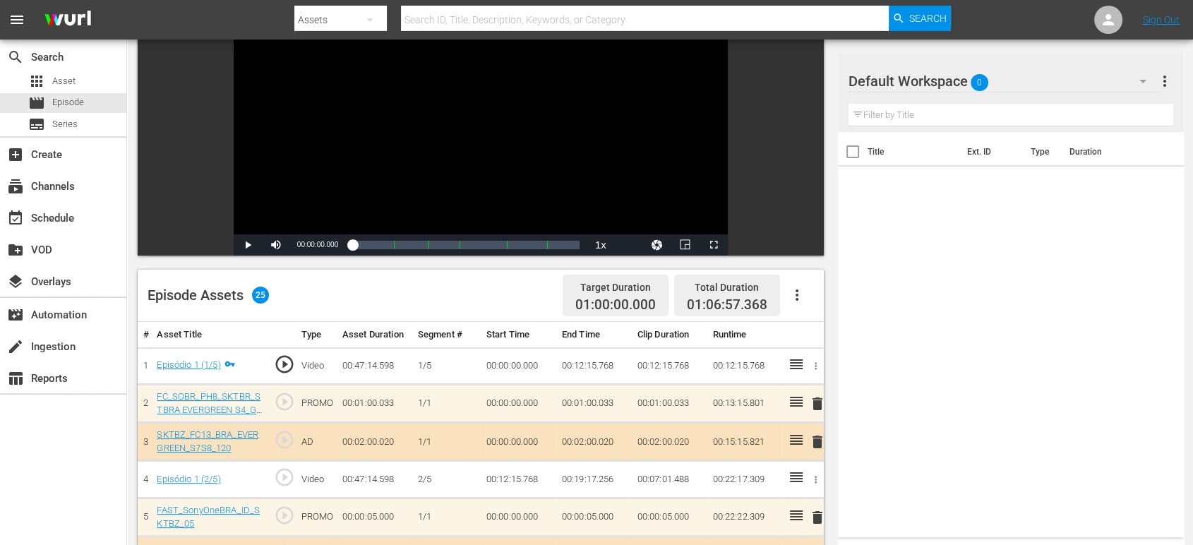
scroll to position [154, 0]
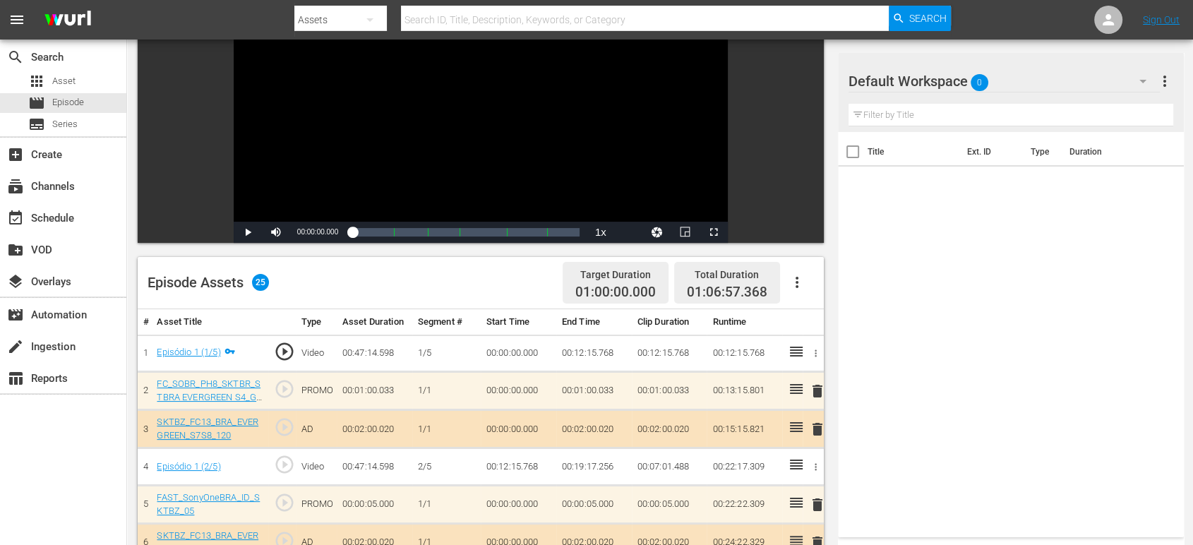
click at [1101, 90] on div "Default Workspace 0" at bounding box center [1005, 81] width 312 height 40
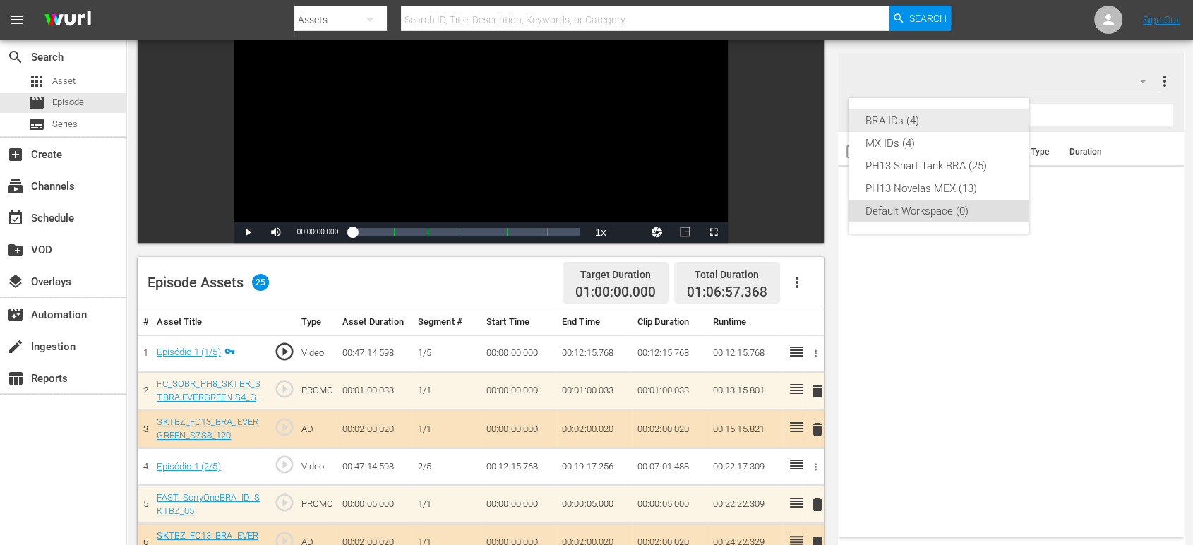
click at [957, 125] on div "BRA IDs (4)" at bounding box center [939, 120] width 147 height 23
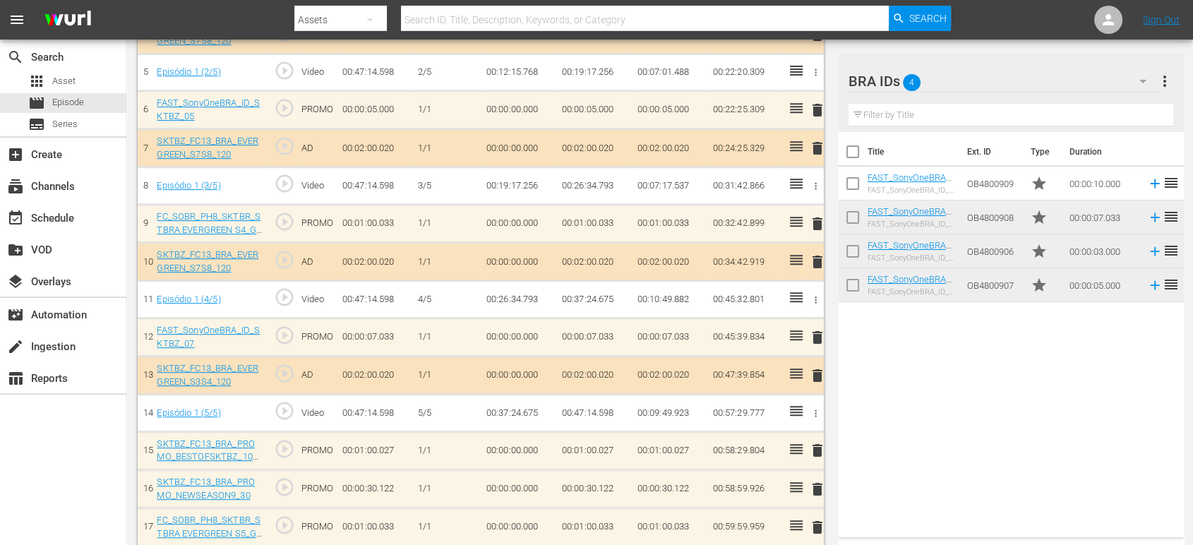
scroll to position [937, 0]
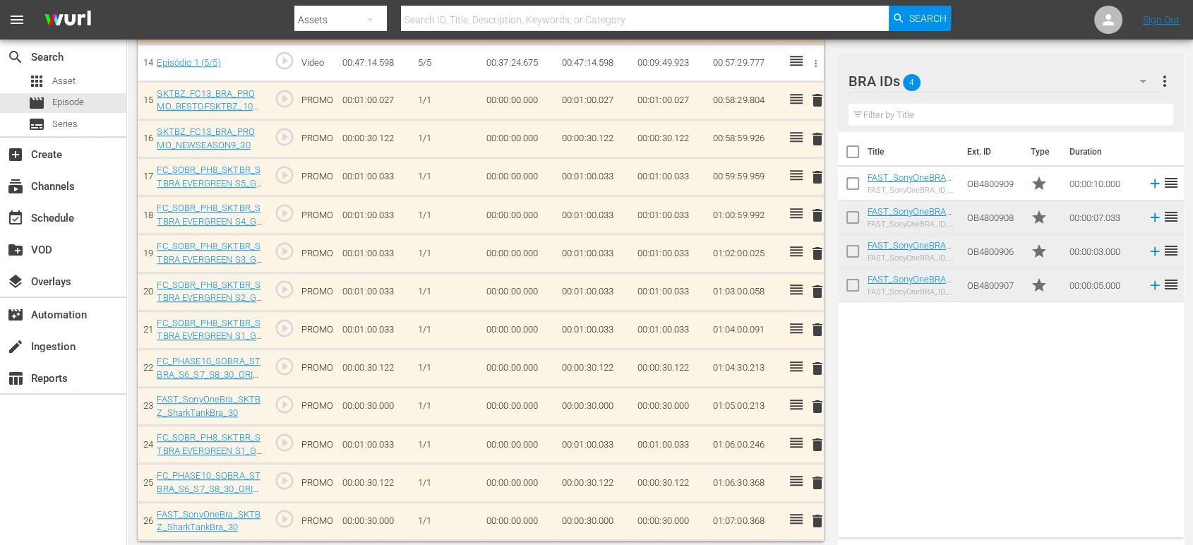
click at [818, 440] on span "delete" at bounding box center [816, 444] width 17 height 17
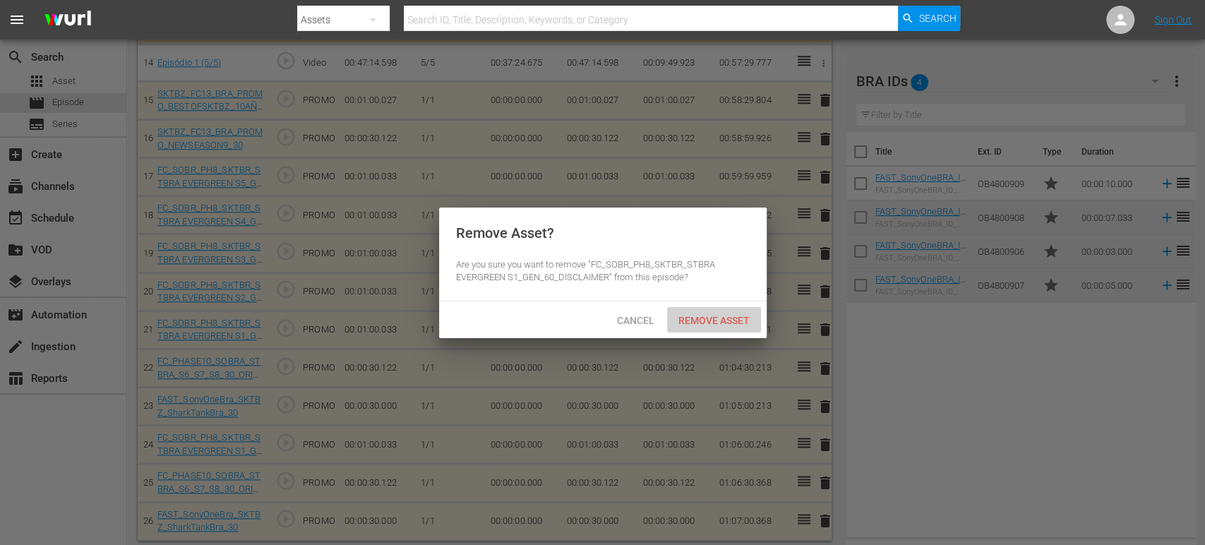
click at [706, 317] on span "Remove Asset" at bounding box center [714, 320] width 94 height 11
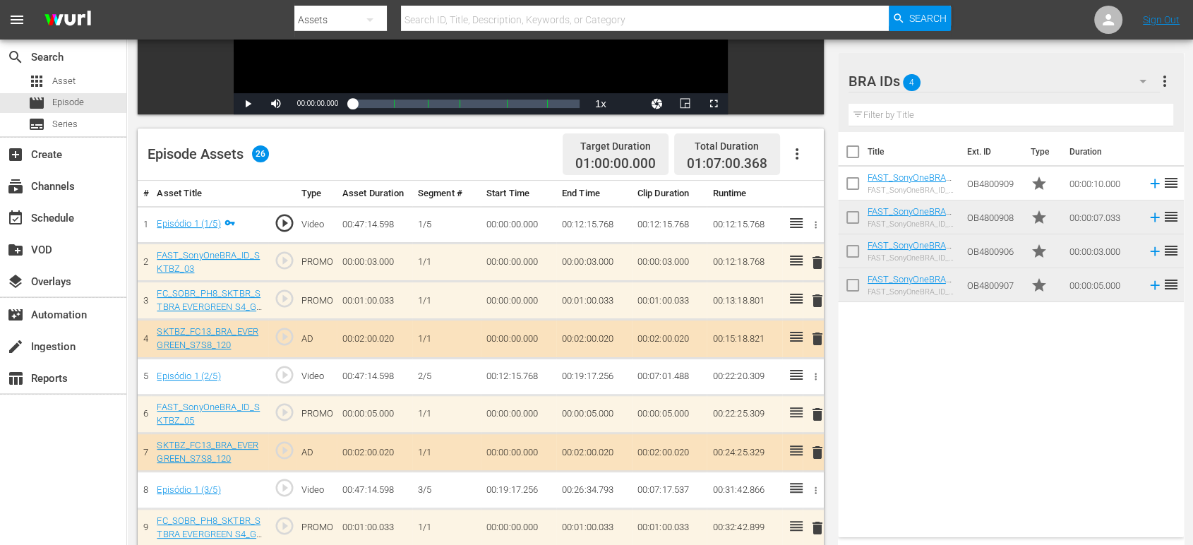
scroll to position [0, 0]
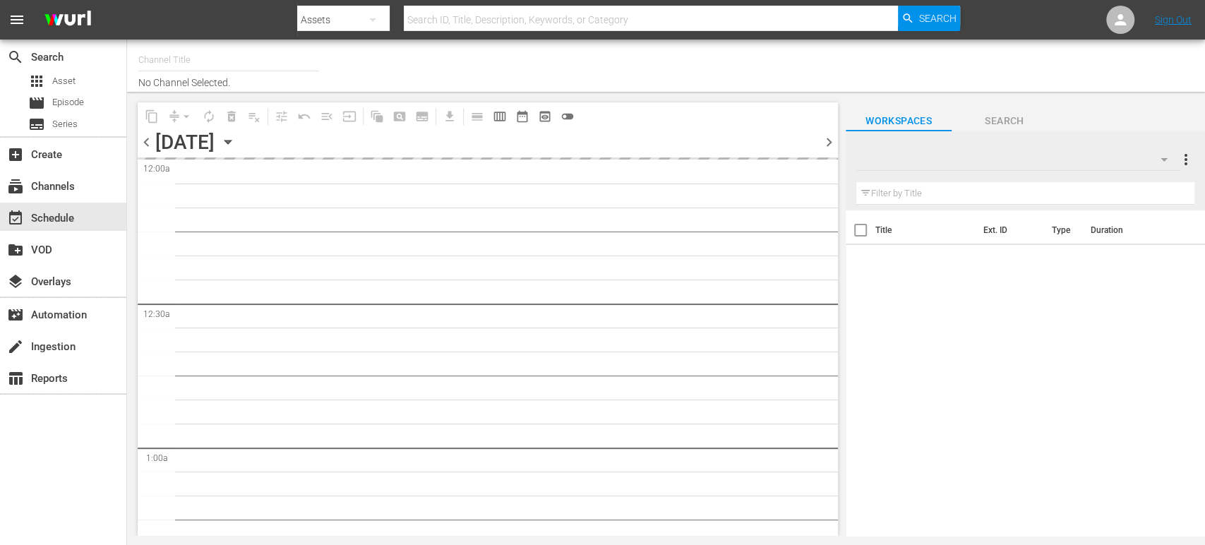
type input "Sony One Shark Tank BRA (1401)"
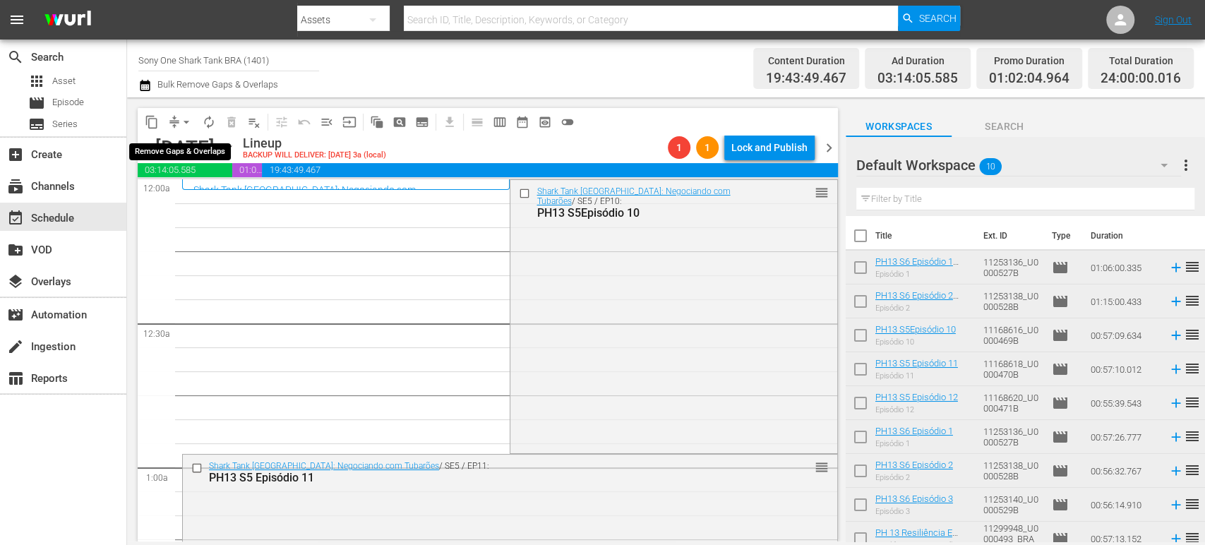
click at [193, 112] on div "arrow_drop_down" at bounding box center [186, 122] width 23 height 23
click at [186, 127] on span "arrow_drop_down" at bounding box center [186, 122] width 14 height 14
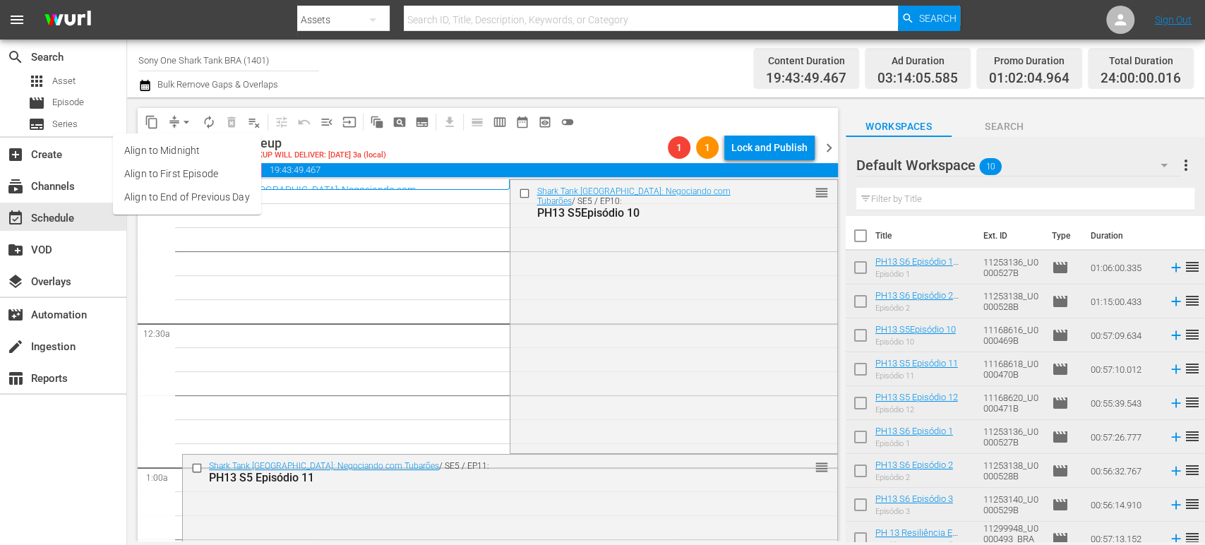
click at [193, 148] on li "Align to Midnight" at bounding box center [187, 150] width 148 height 23
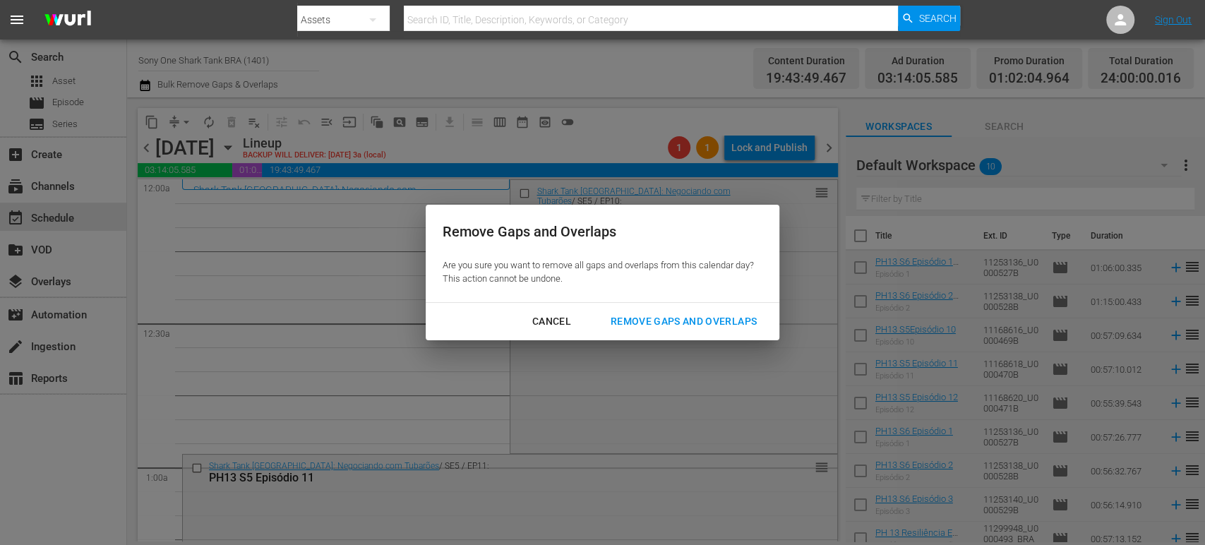
click at [645, 325] on div "Remove Gaps and Overlaps" at bounding box center [683, 322] width 169 height 18
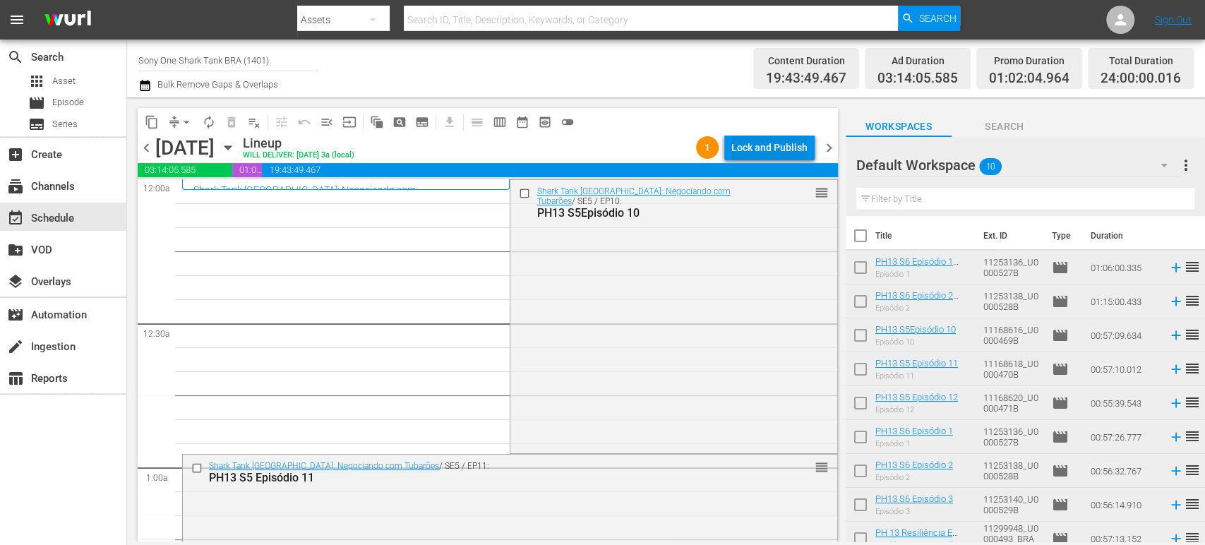
click at [749, 147] on div "Lock and Publish" at bounding box center [769, 147] width 76 height 25
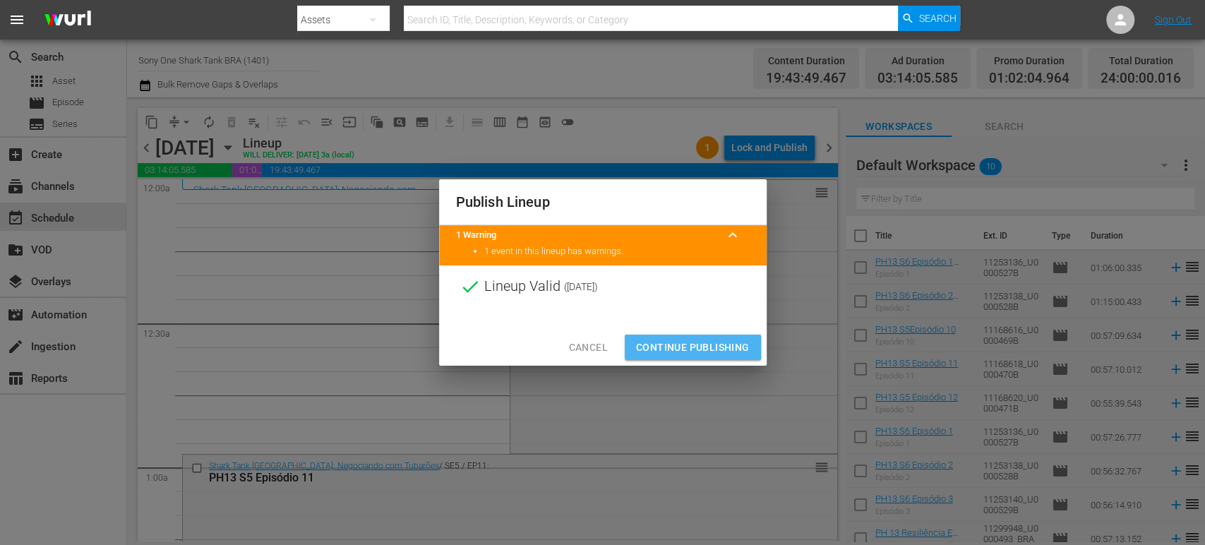
click at [719, 349] on span "Continue Publishing" at bounding box center [693, 348] width 114 height 18
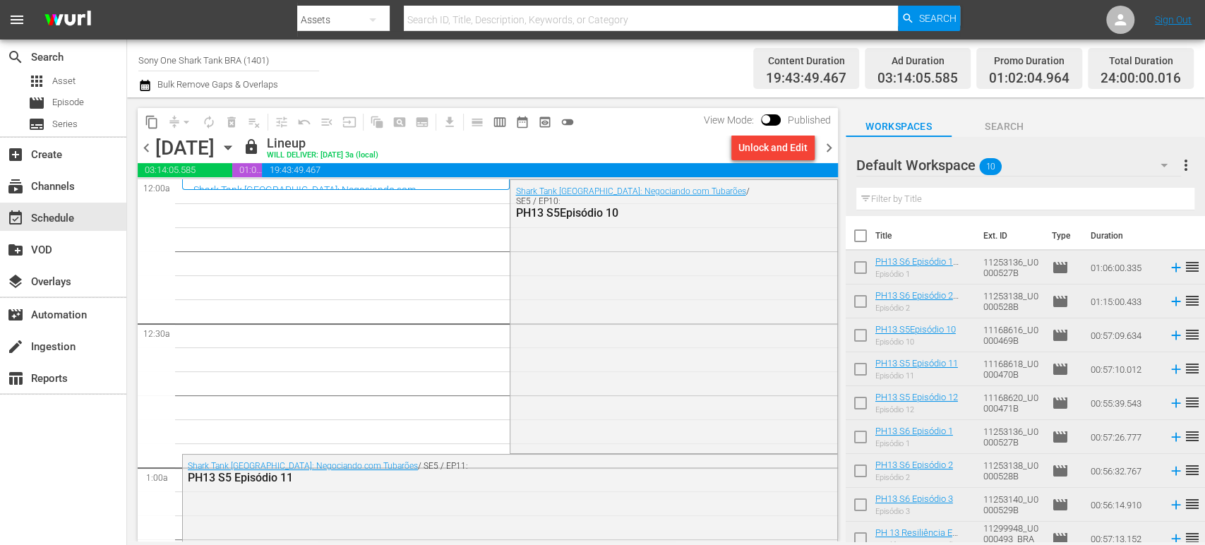
click at [830, 152] on span "chevron_right" at bounding box center [829, 148] width 18 height 18
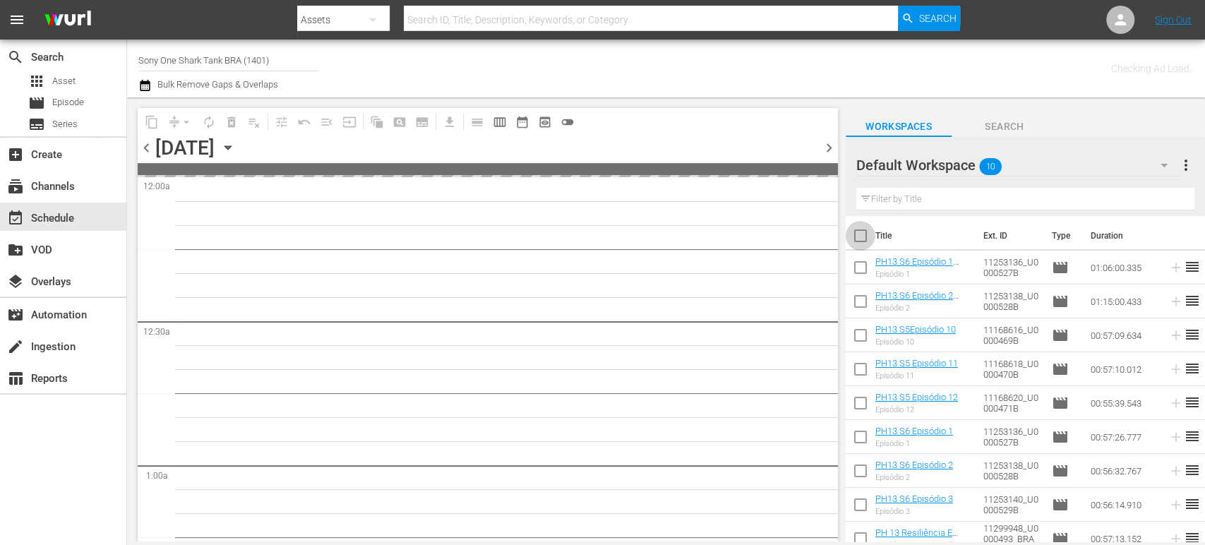
click at [861, 230] on input "checkbox" at bounding box center [861, 239] width 30 height 30
checkbox input "true"
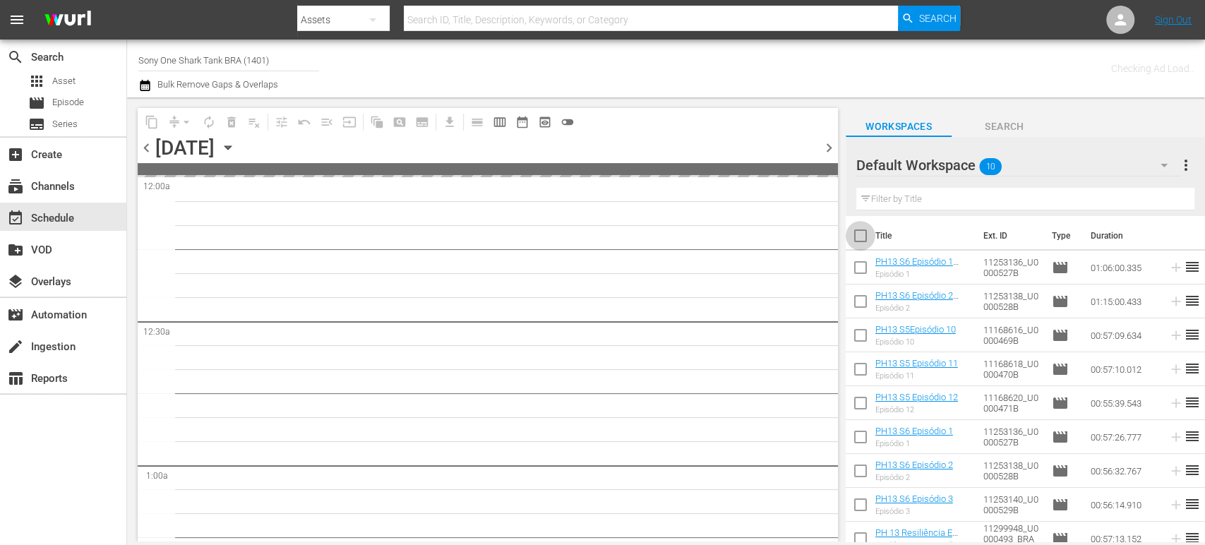
checkbox input "true"
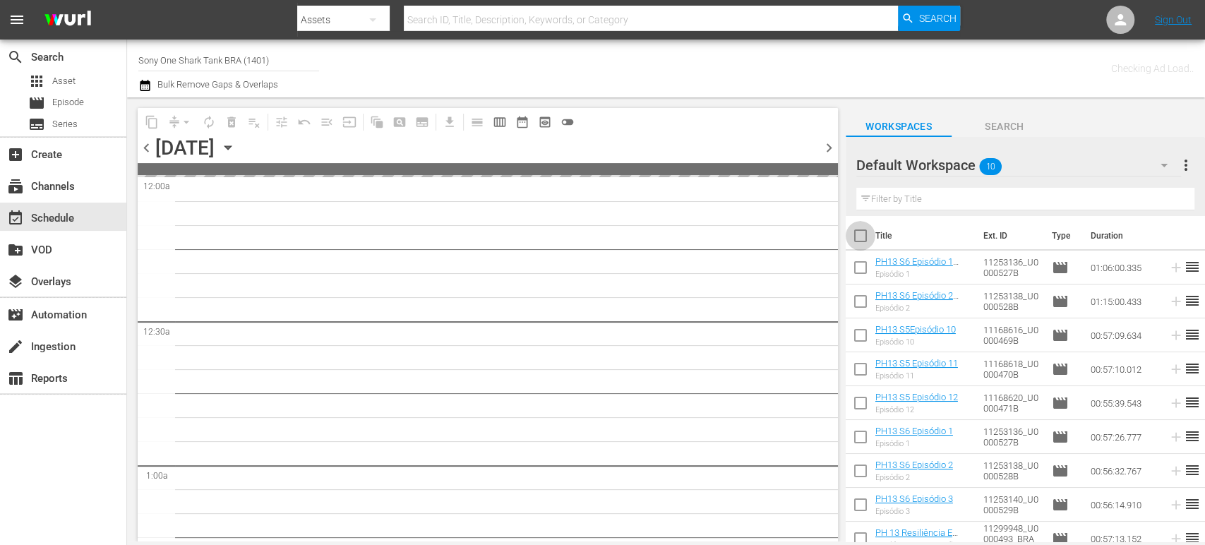
checkbox input "true"
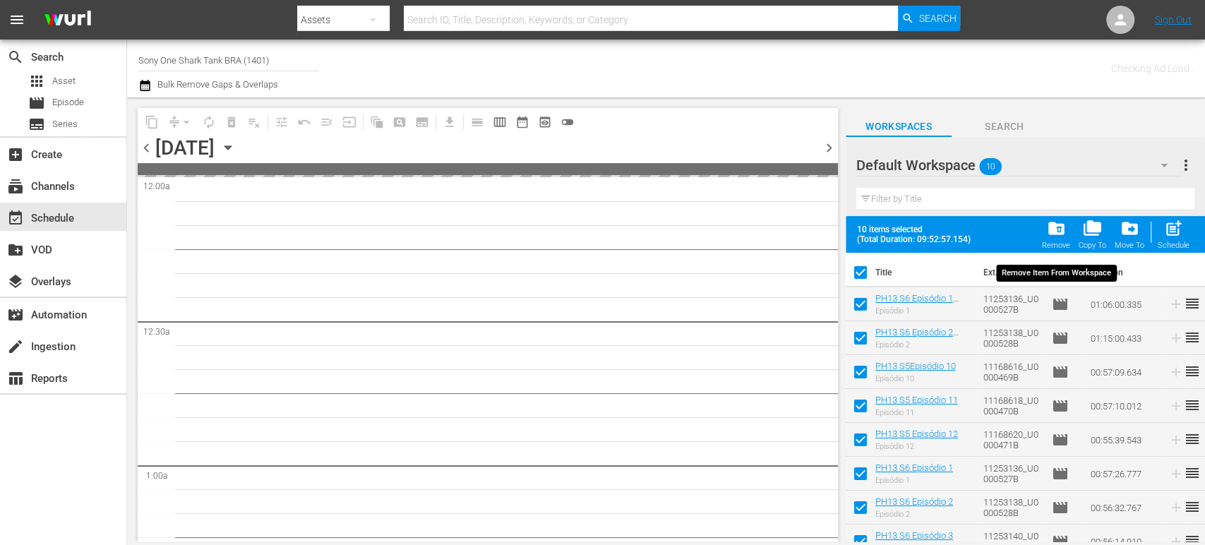
click at [1061, 234] on span "folder_delete" at bounding box center [1055, 228] width 19 height 19
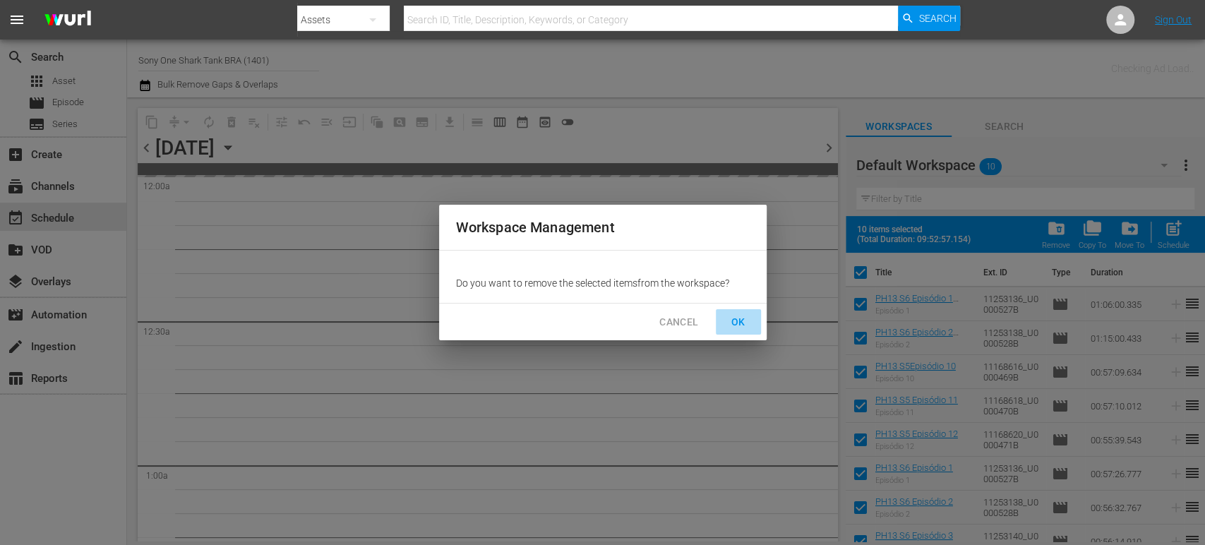
click at [746, 319] on span "OK" at bounding box center [738, 322] width 23 height 18
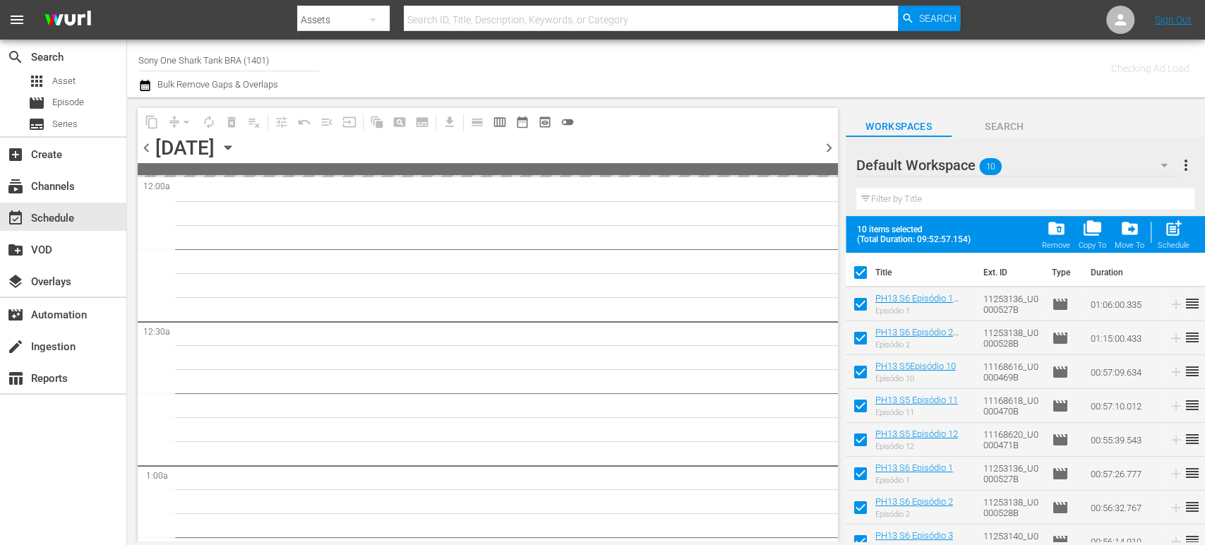
checkbox input "false"
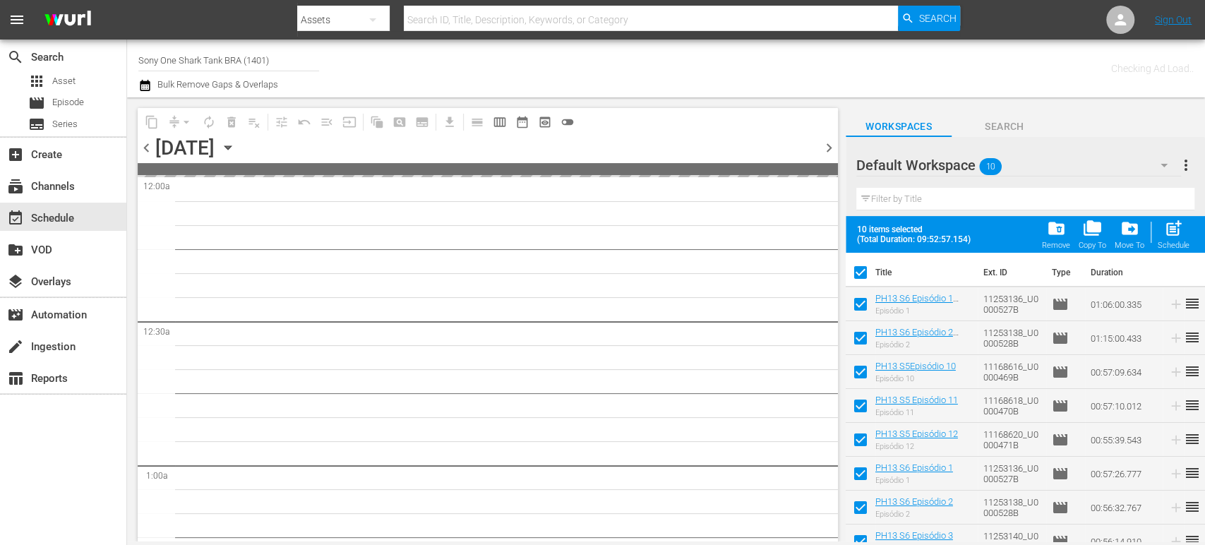
checkbox input "false"
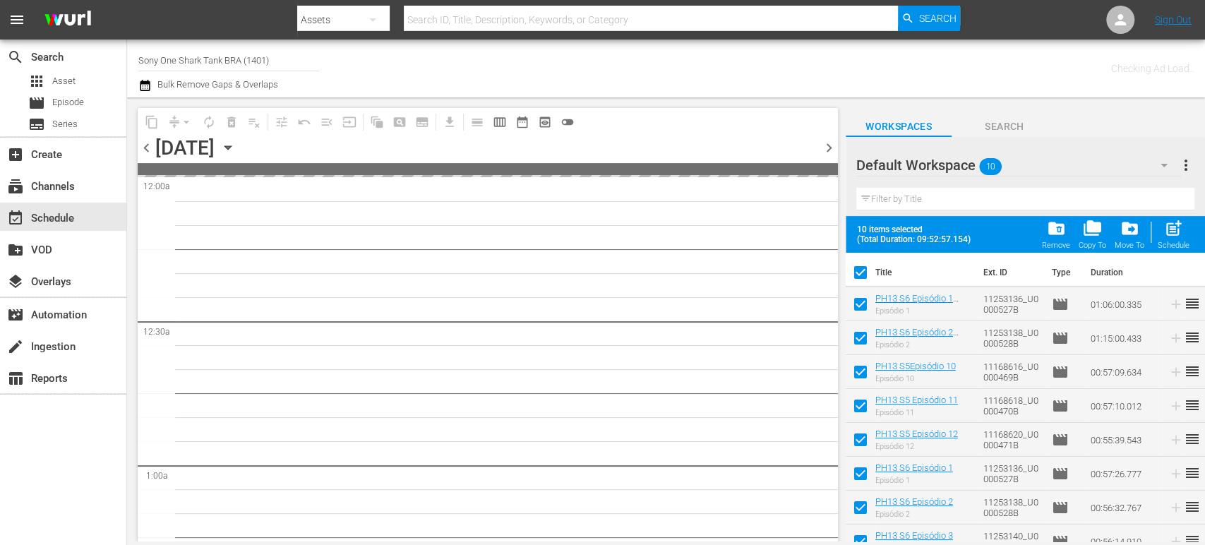
checkbox input "false"
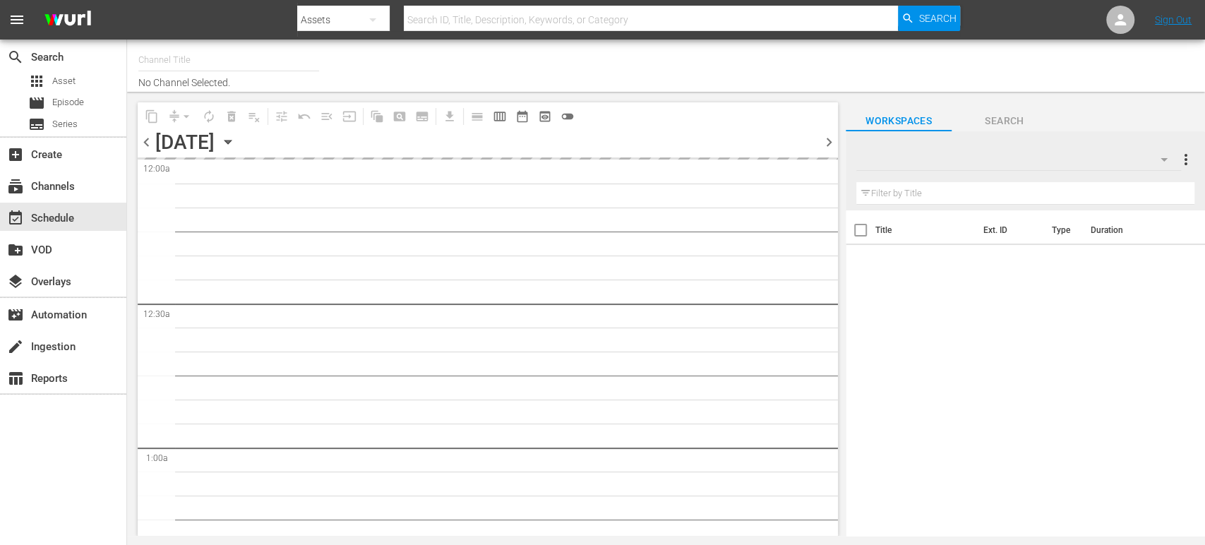
type input "Sony One Shark Tank BRA (1401)"
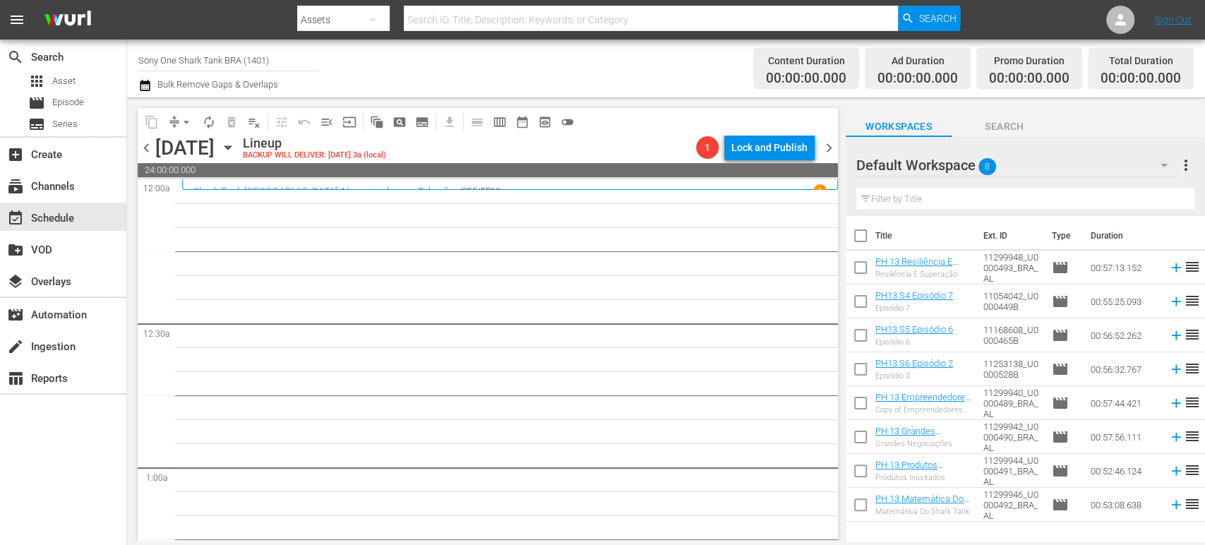
click at [864, 241] on input "checkbox" at bounding box center [861, 239] width 30 height 30
checkbox input "true"
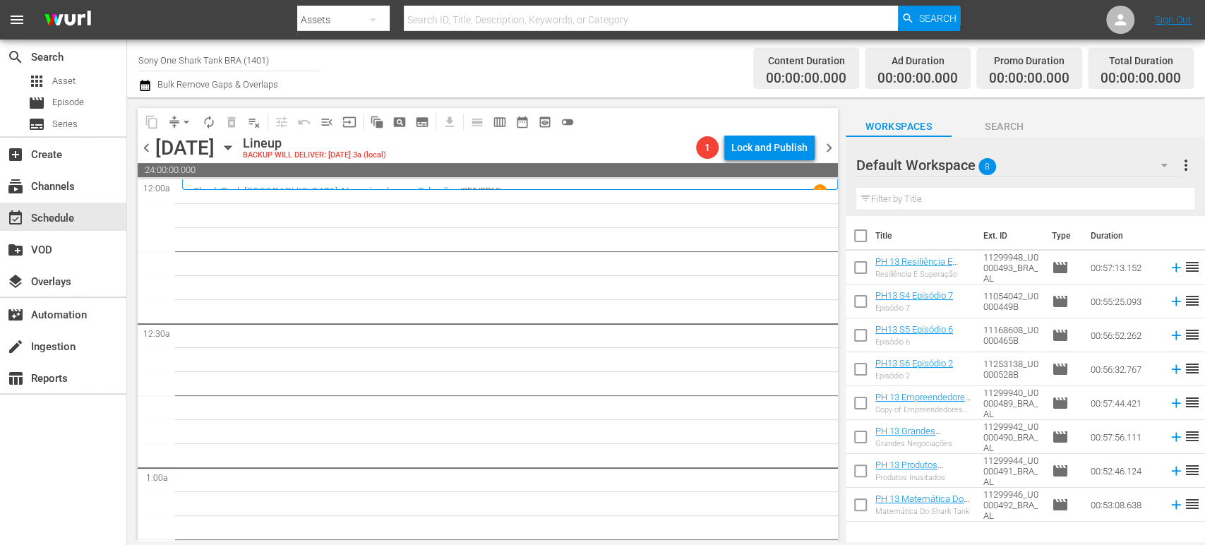
checkbox input "true"
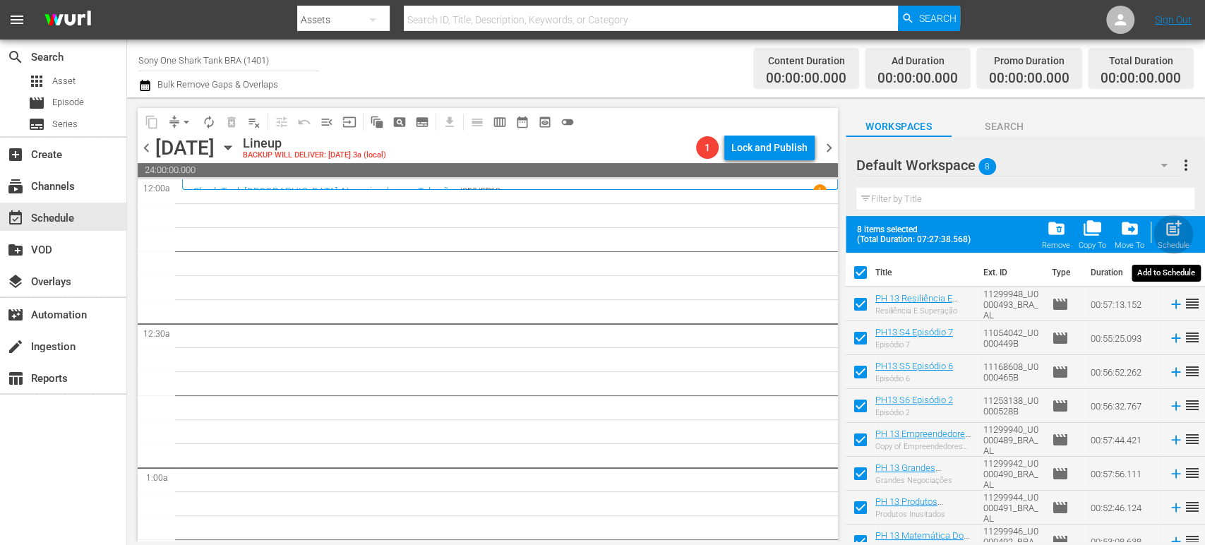
click at [1168, 224] on span "post_add" at bounding box center [1173, 228] width 19 height 19
checkbox input "false"
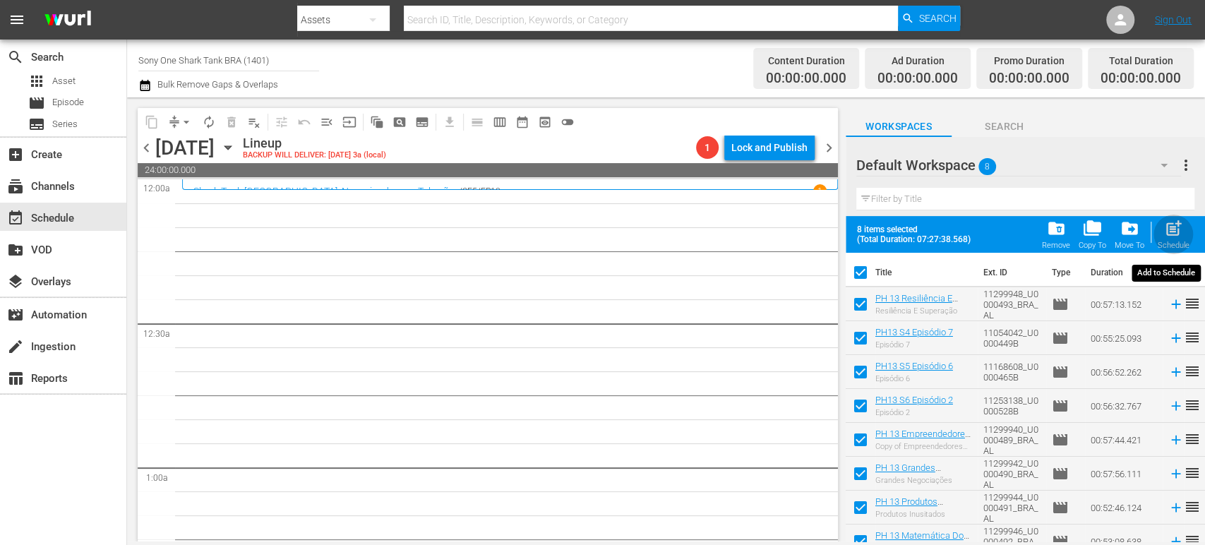
checkbox input "false"
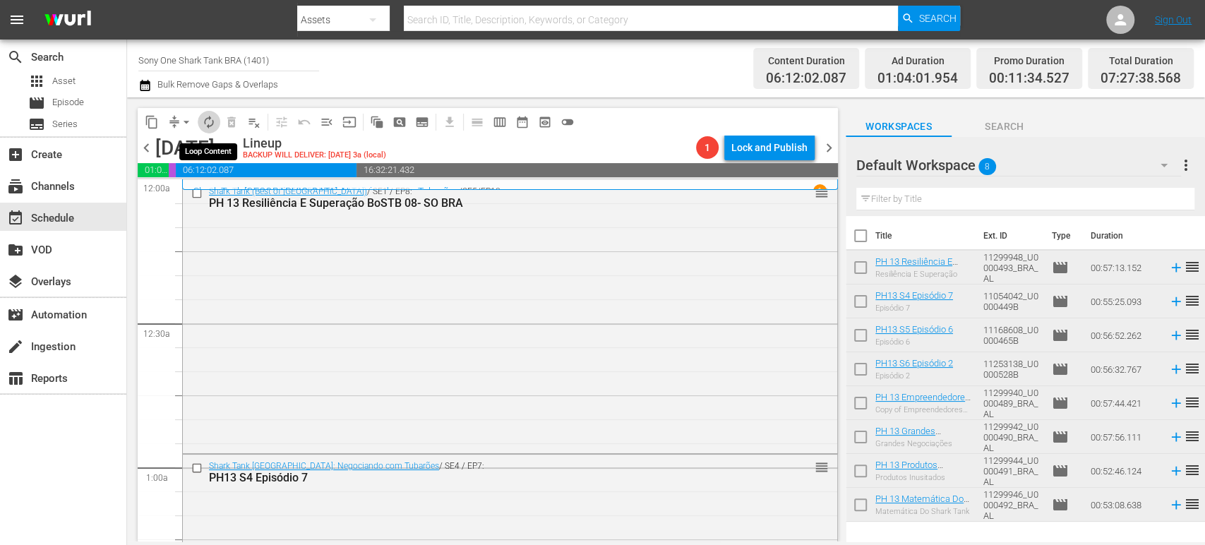
click at [210, 119] on span "autorenew_outlined" at bounding box center [209, 122] width 14 height 14
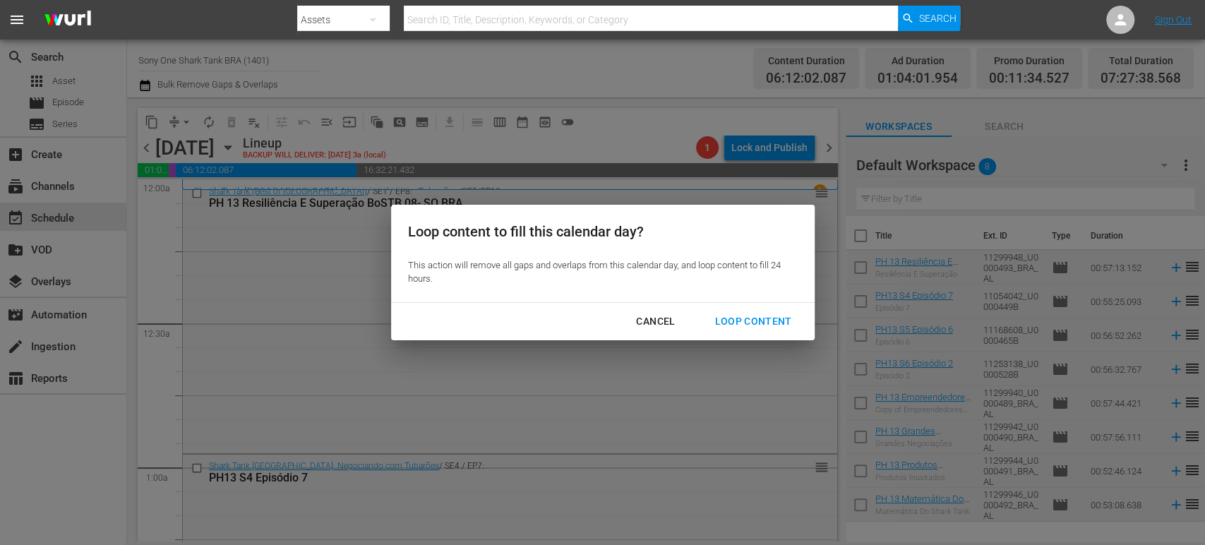
click at [755, 313] on div "Loop Content" at bounding box center [753, 322] width 100 height 18
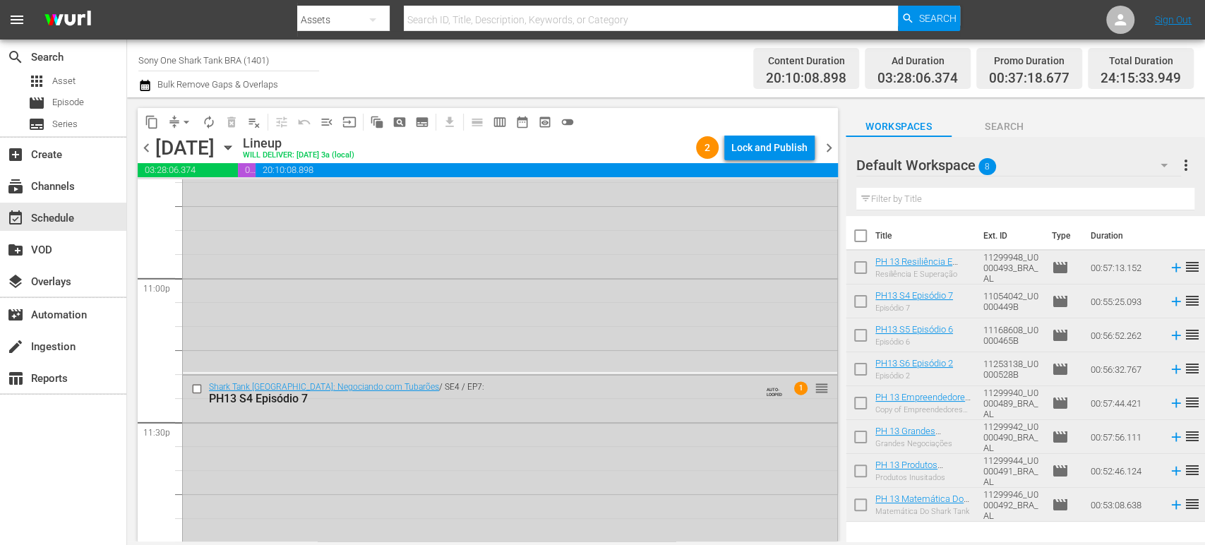
scroll to position [6625, 0]
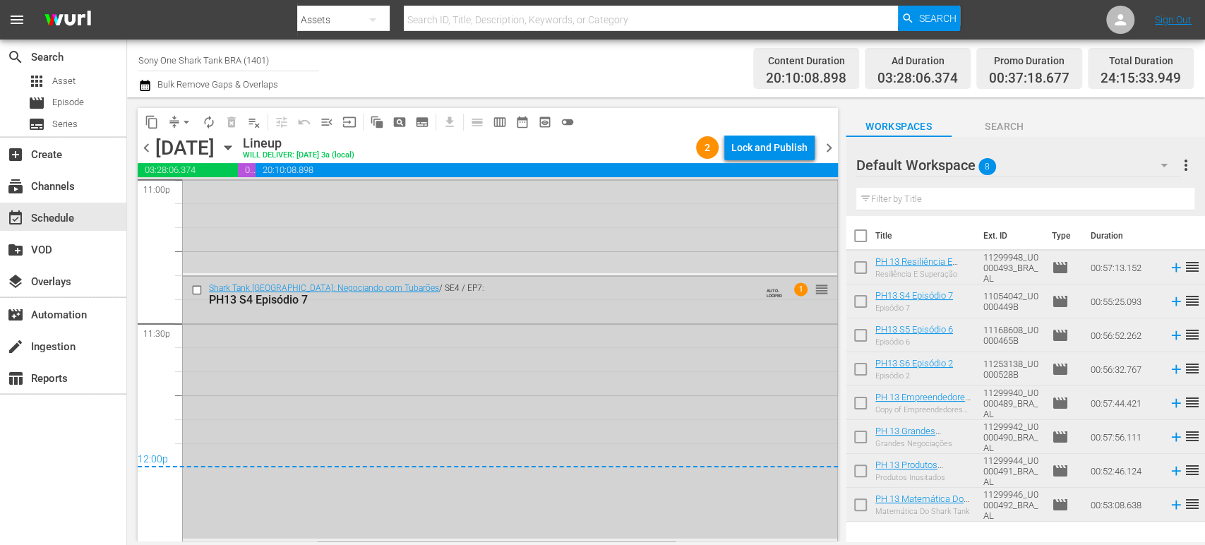
click at [393, 398] on div "Shark Tank Brasil: Negociando com Tubarões / SE4 / EP7: PH13 S4 Episódio 7 AUTO…" at bounding box center [510, 408] width 654 height 262
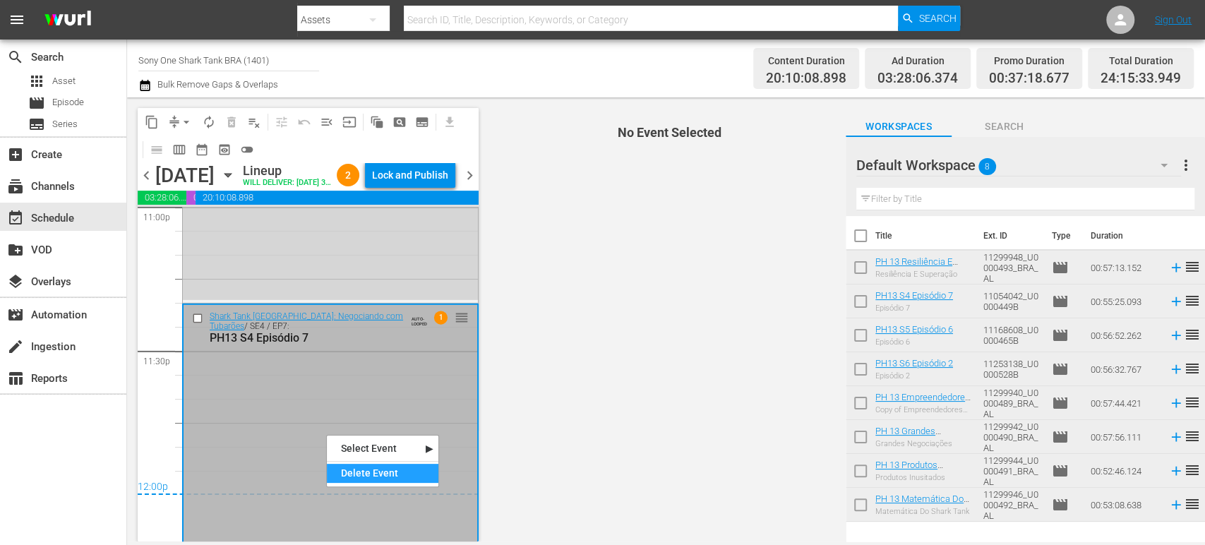
click at [357, 472] on div "Delete Event" at bounding box center [383, 473] width 112 height 19
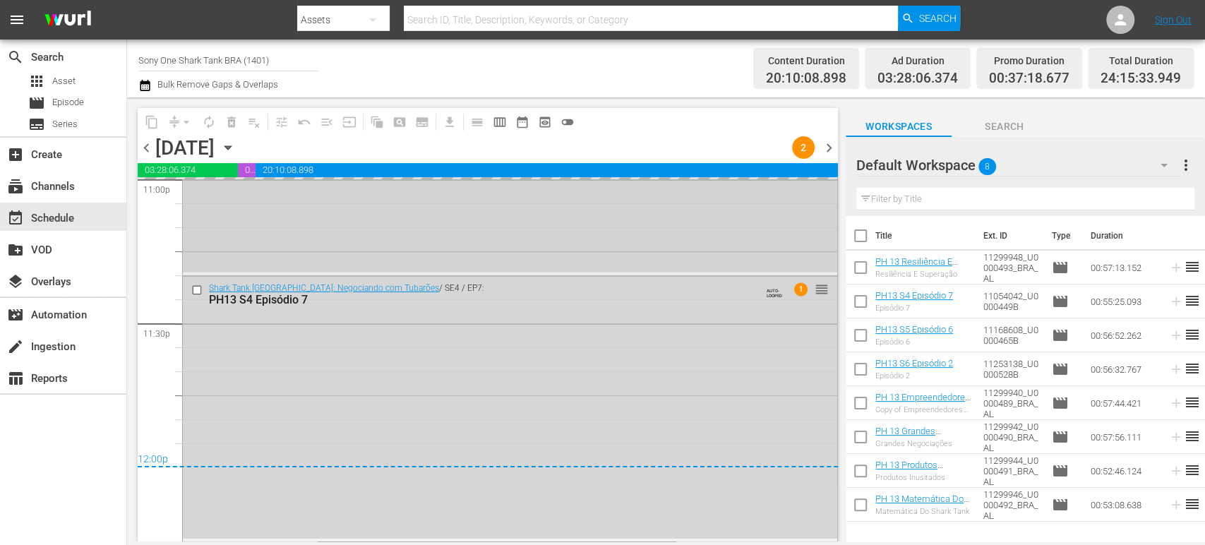
click at [580, 245] on div "Shark Tank (Best of Brazil) / SE1 / EP8: PH 13 Resiliência E Superação BoSTB 08…" at bounding box center [510, 137] width 654 height 270
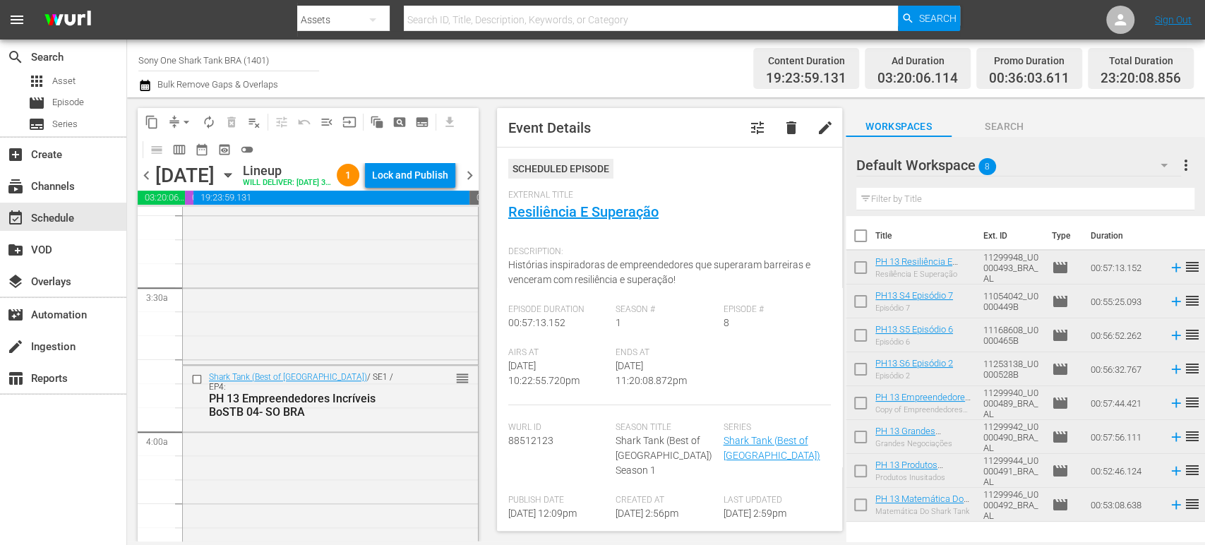
scroll to position [937, 0]
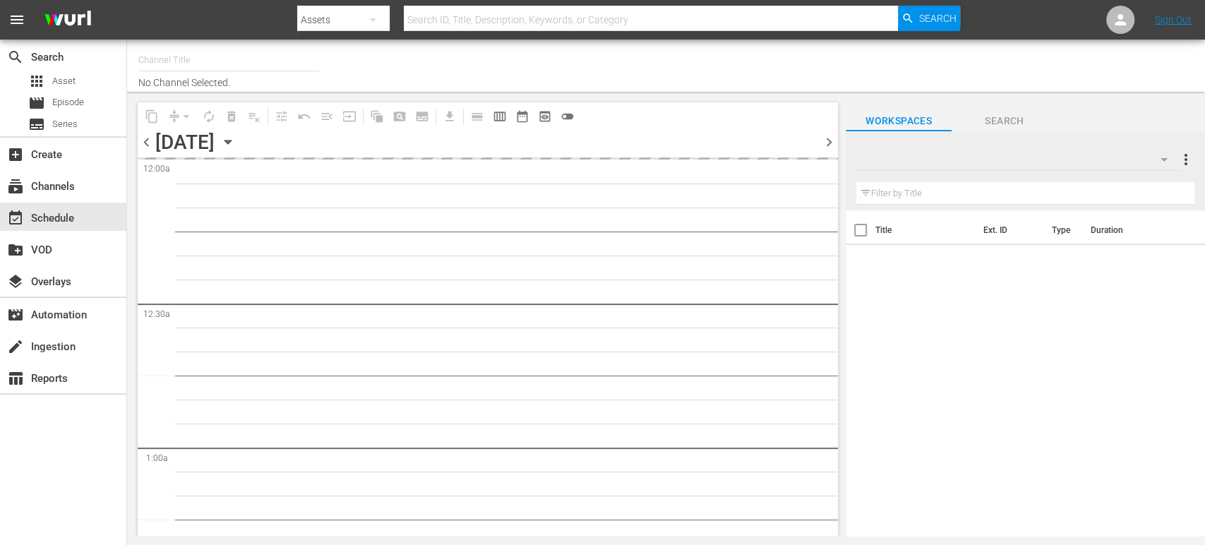
type input "Sony One Shark Tank BRA (1401)"
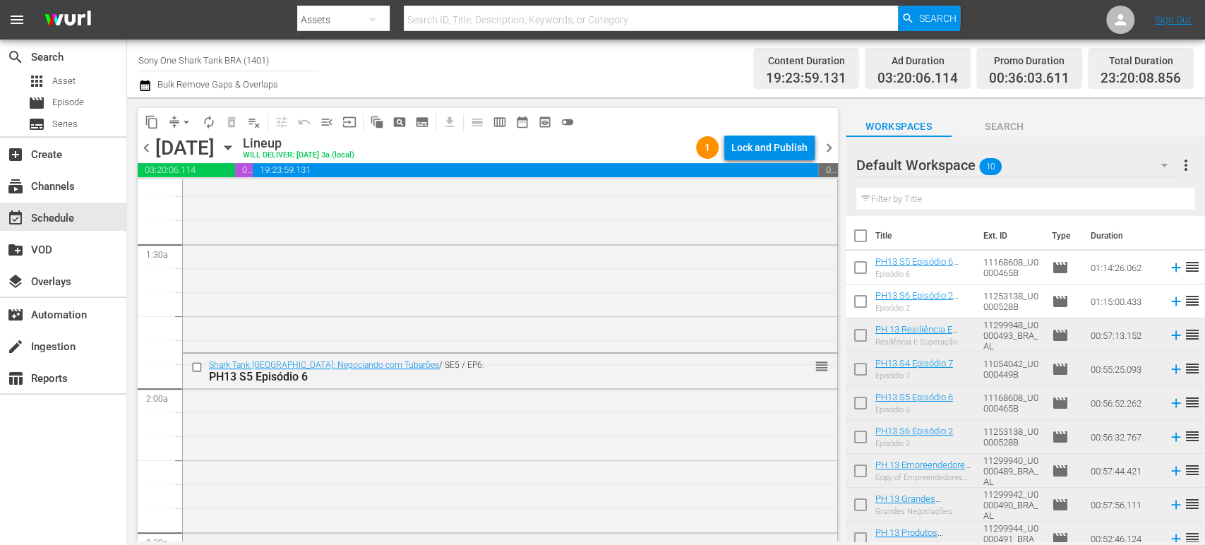
scroll to position [469, 0]
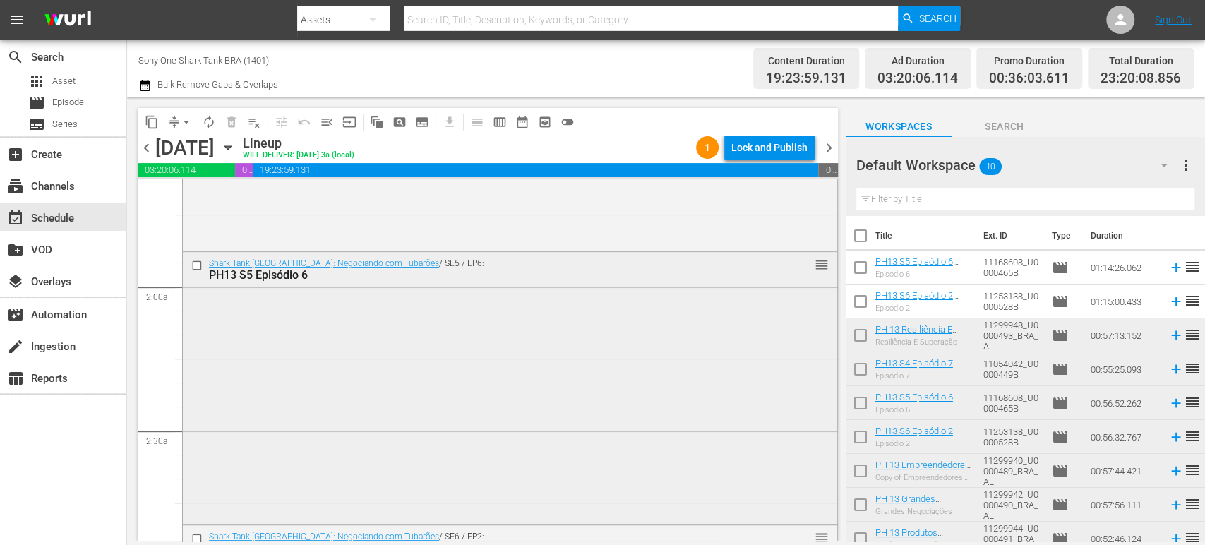
click at [532, 419] on div "Shark Tank [GEOGRAPHIC_DATA]: Negociando com Tubarões / SE5 / EP6: PH13 S5 Epis…" at bounding box center [510, 386] width 654 height 269
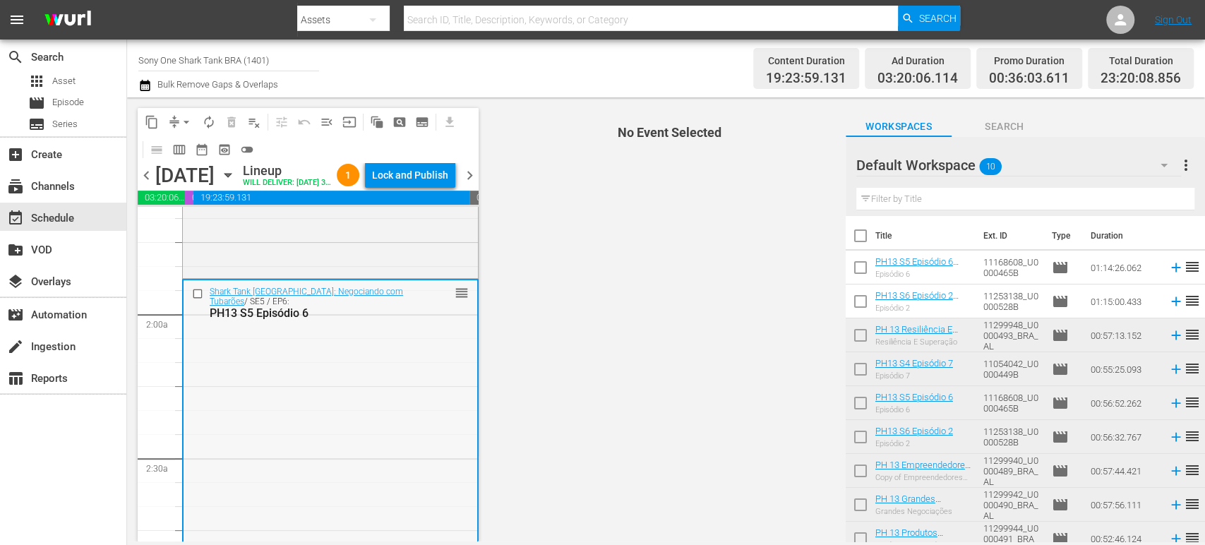
drag, startPoint x: 532, startPoint y: 420, endPoint x: 344, endPoint y: 428, distance: 187.9
click at [344, 428] on div "Shark Tank [GEOGRAPHIC_DATA]: Negociando com Tubarões / SE5 / EP6: PH13 S5 Epis…" at bounding box center [331, 414] width 294 height 269
click at [379, 467] on div "Delete Event" at bounding box center [401, 467] width 112 height 19
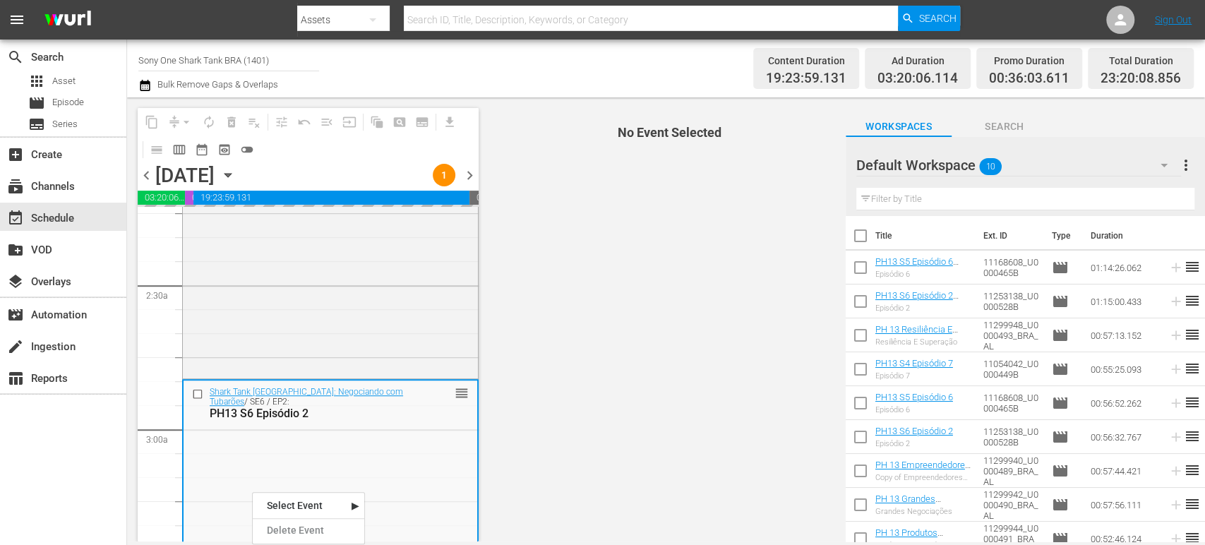
scroll to position [683, 0]
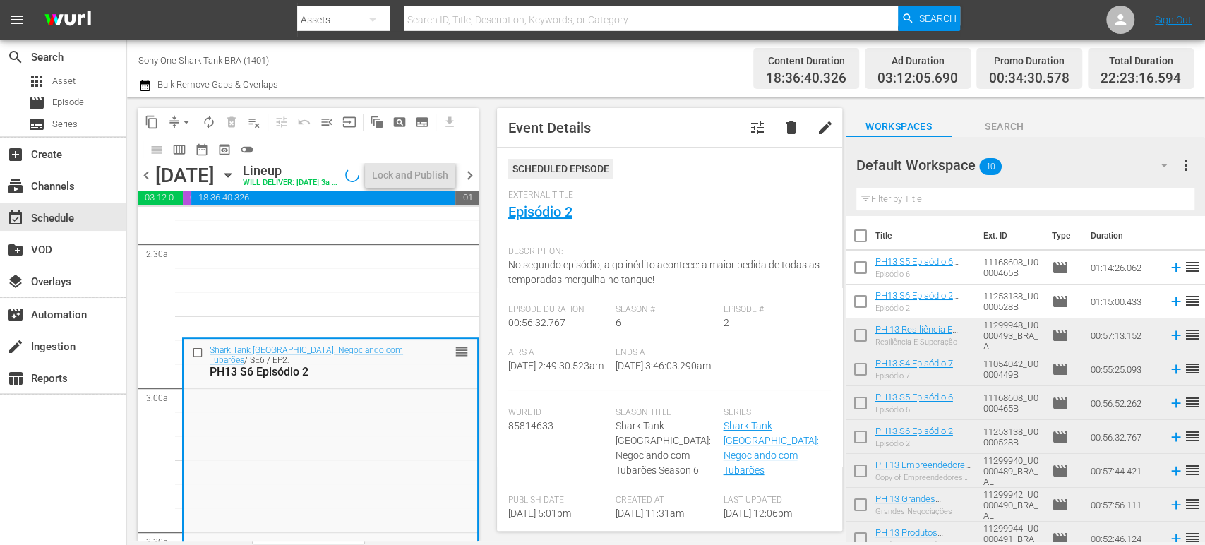
click at [285, 455] on div "Shark Tank [GEOGRAPHIC_DATA]: Negociando com Tubarões / SE6 / EP2: PH13 S6 Epis…" at bounding box center [331, 473] width 294 height 268
click at [321, 498] on div "Delete Event" at bounding box center [341, 494] width 112 height 19
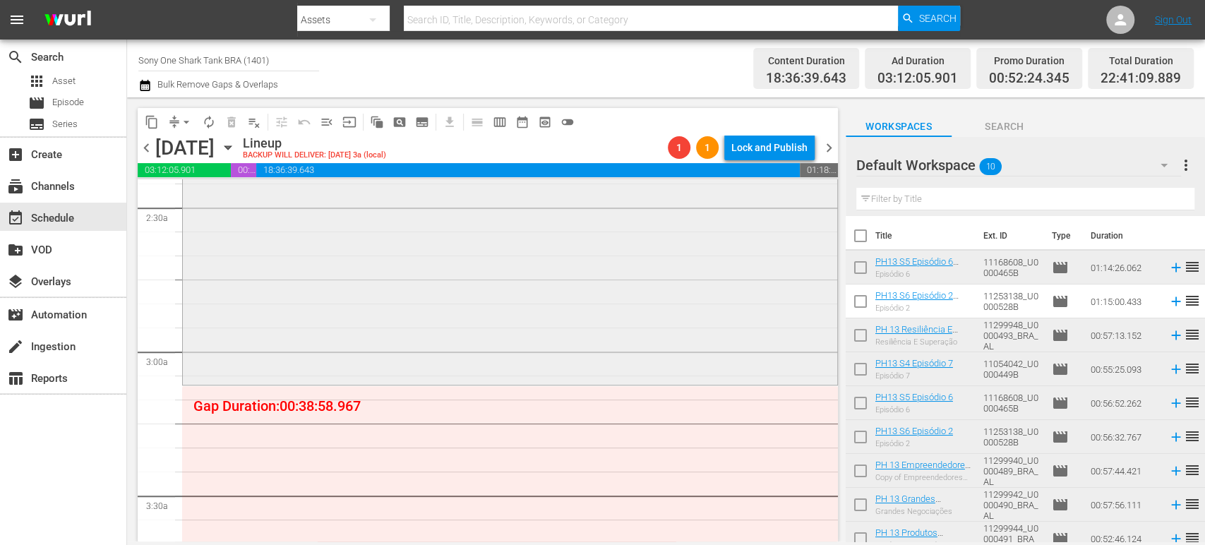
scroll to position [717, 0]
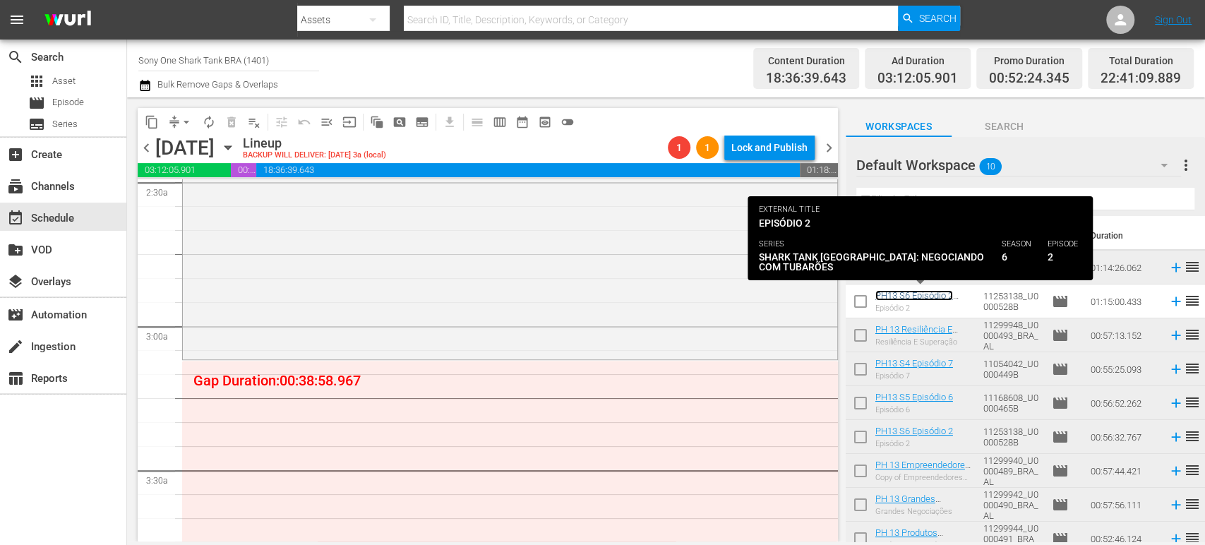
click at [953, 296] on link "PH13 S6 Episódio 2 DUP1" at bounding box center [914, 300] width 78 height 21
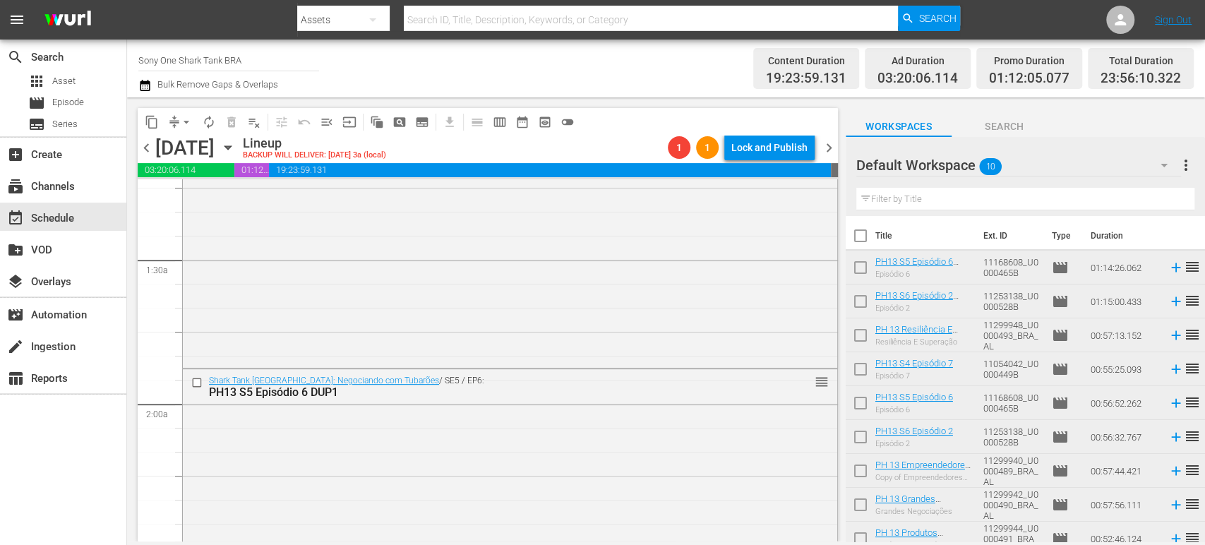
scroll to position [350, 0]
click at [185, 123] on span "arrow_drop_down" at bounding box center [186, 122] width 14 height 14
click at [196, 149] on li "Align to Midnight" at bounding box center [187, 150] width 148 height 23
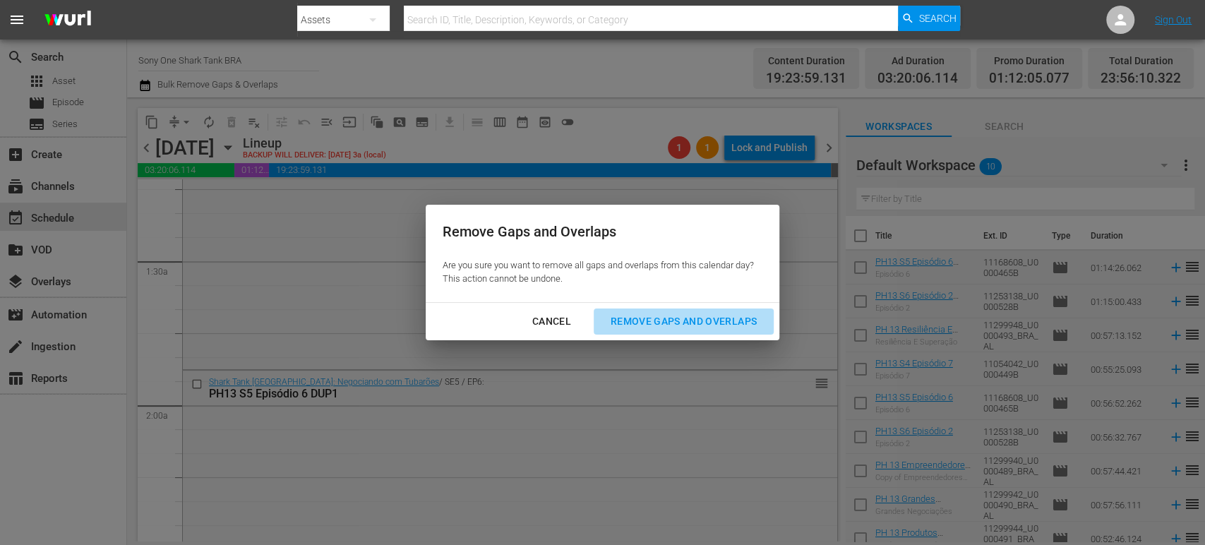
click at [662, 323] on div "Remove Gaps and Overlaps" at bounding box center [683, 322] width 169 height 18
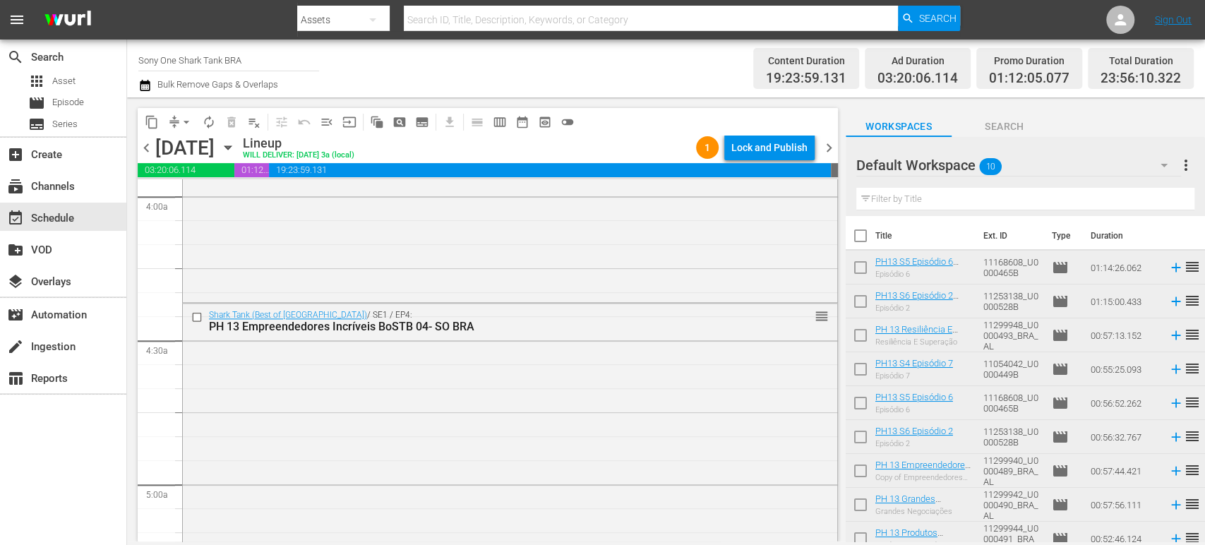
scroll to position [1136, 0]
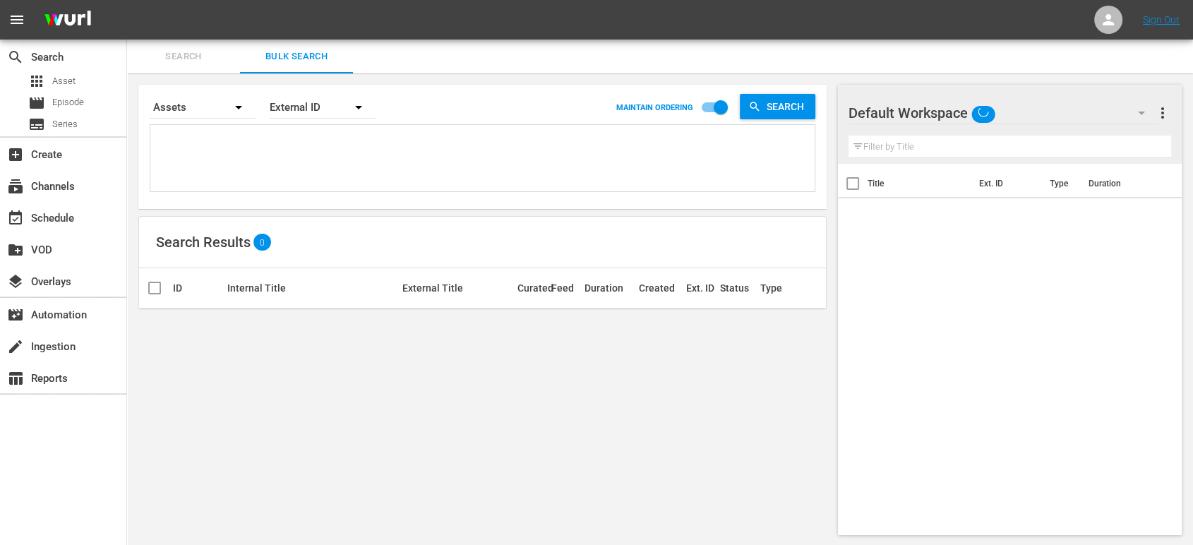
click at [720, 106] on input "checkbox" at bounding box center [721, 110] width 80 height 27
checkbox input "false"
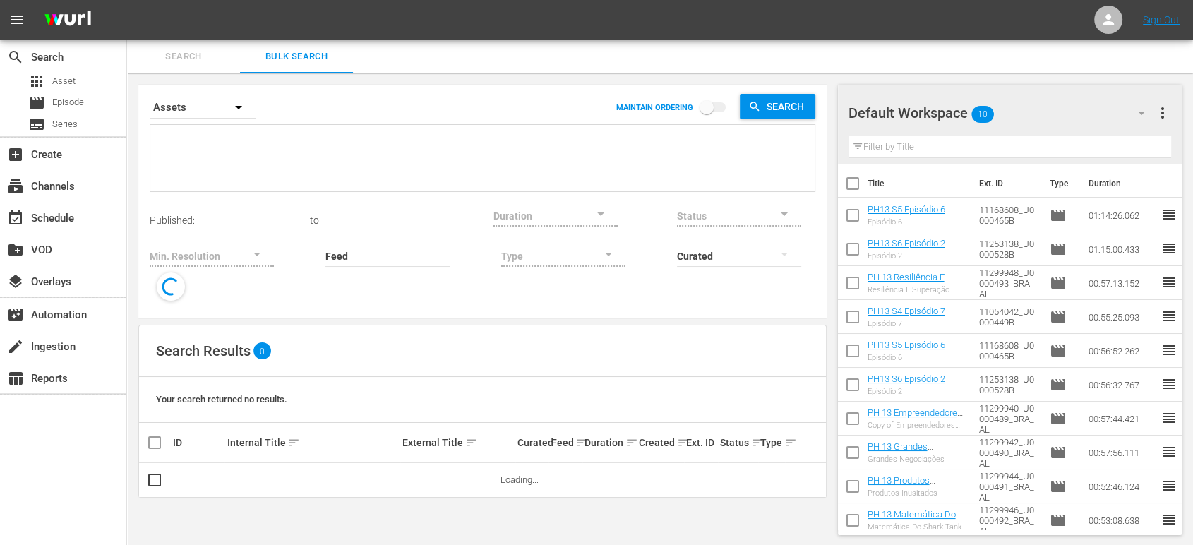
click at [289, 442] on span "sort" at bounding box center [293, 442] width 13 height 13
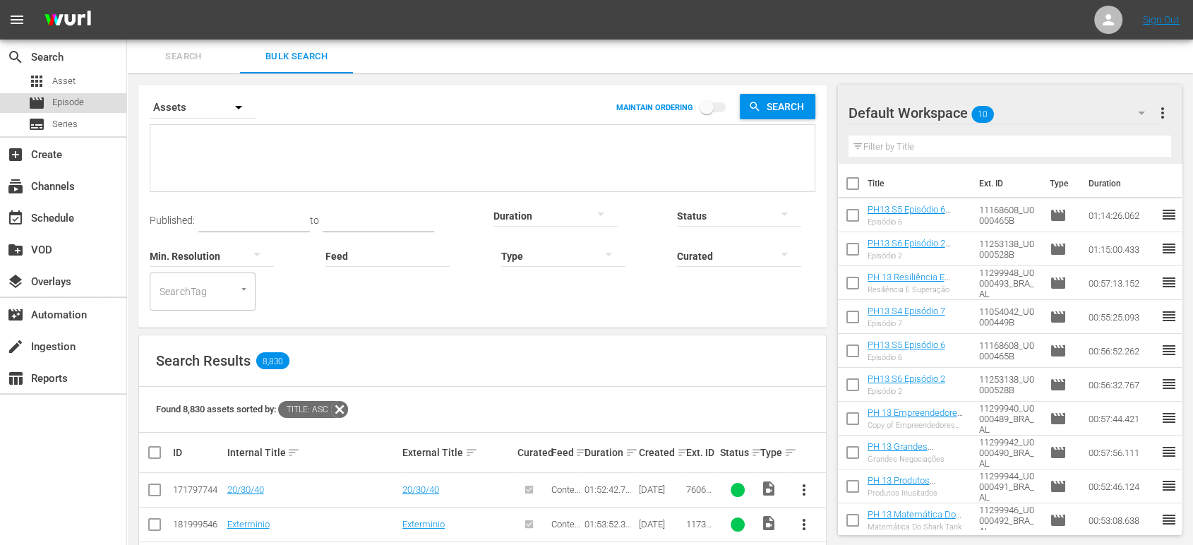
click at [90, 98] on div "movie Episode" at bounding box center [63, 103] width 126 height 20
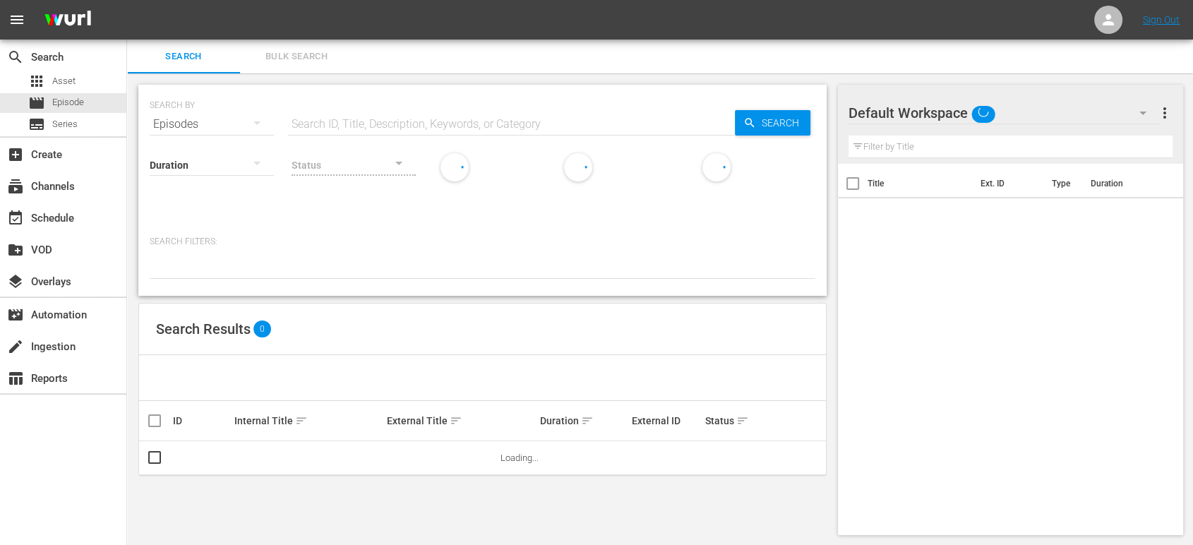
click at [309, 54] on span "Bulk Search" at bounding box center [297, 57] width 96 height 16
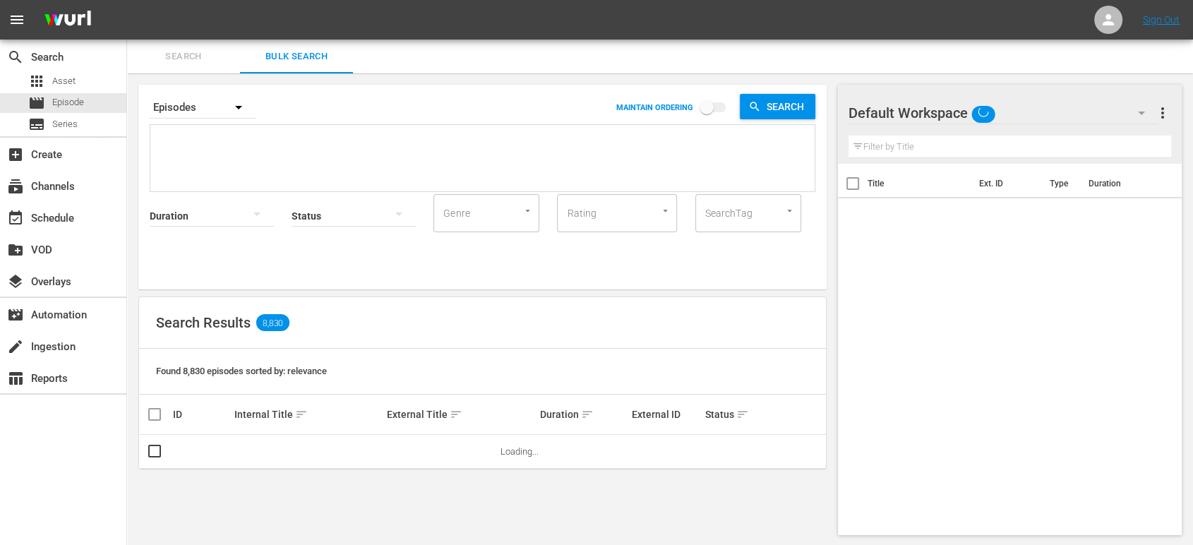
click at [253, 118] on hr at bounding box center [203, 118] width 106 height 1
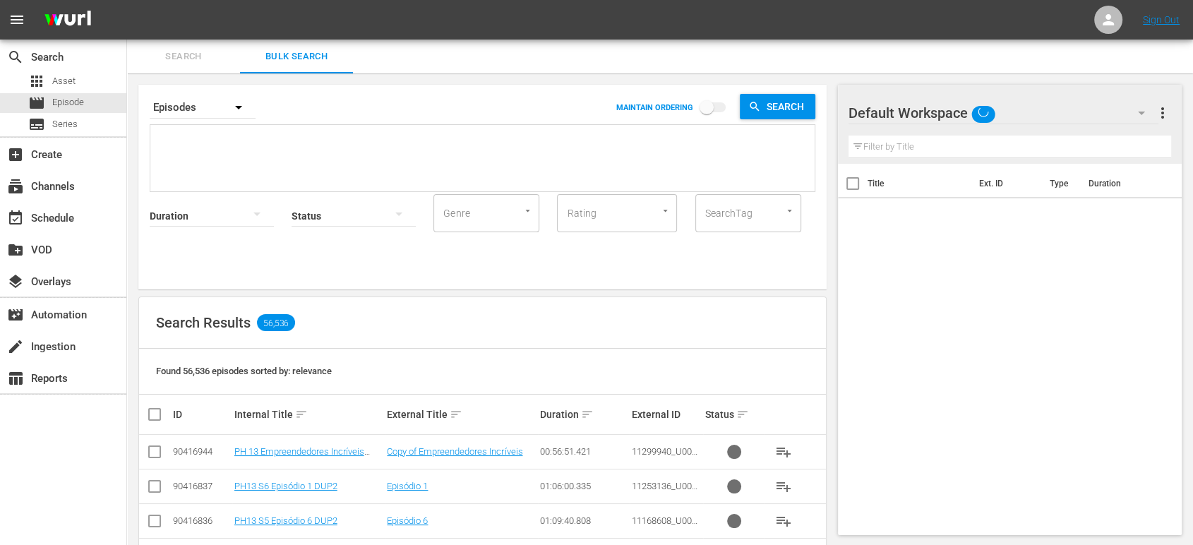
click at [257, 151] on textarea at bounding box center [484, 160] width 661 height 64
paste textarea "11299948_U0000493_BRA_AL U0000449B U0000465B U0000528B 11299940_U0000489_BRA_AL…"
type textarea "11299948_U0000493_BRA_AL U0000449B U0000465B U0000528B 11299940_U0000489_BRA_AL…"
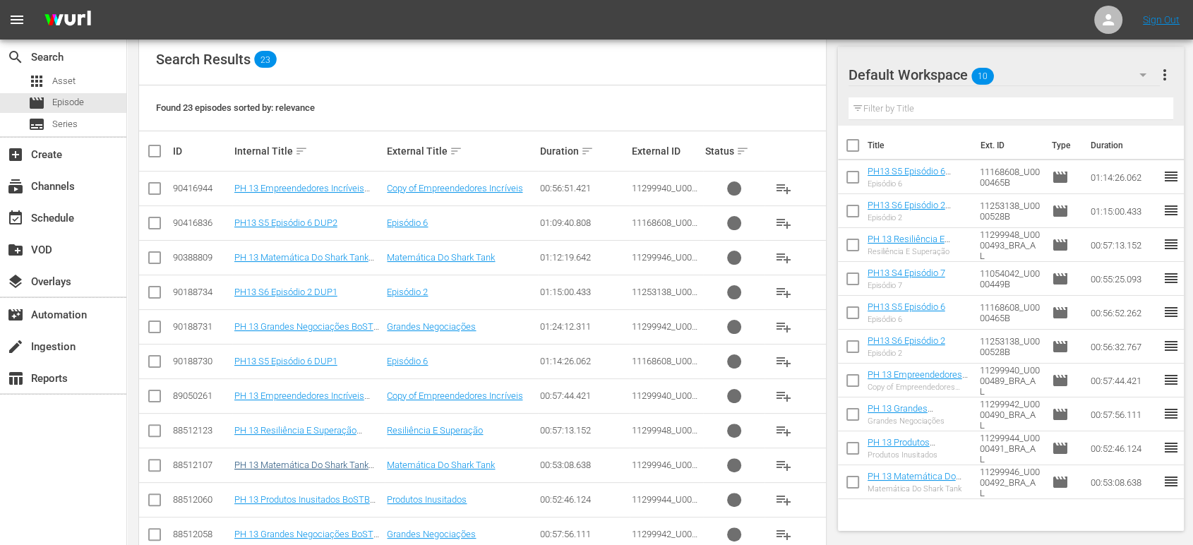
scroll to position [395, 0]
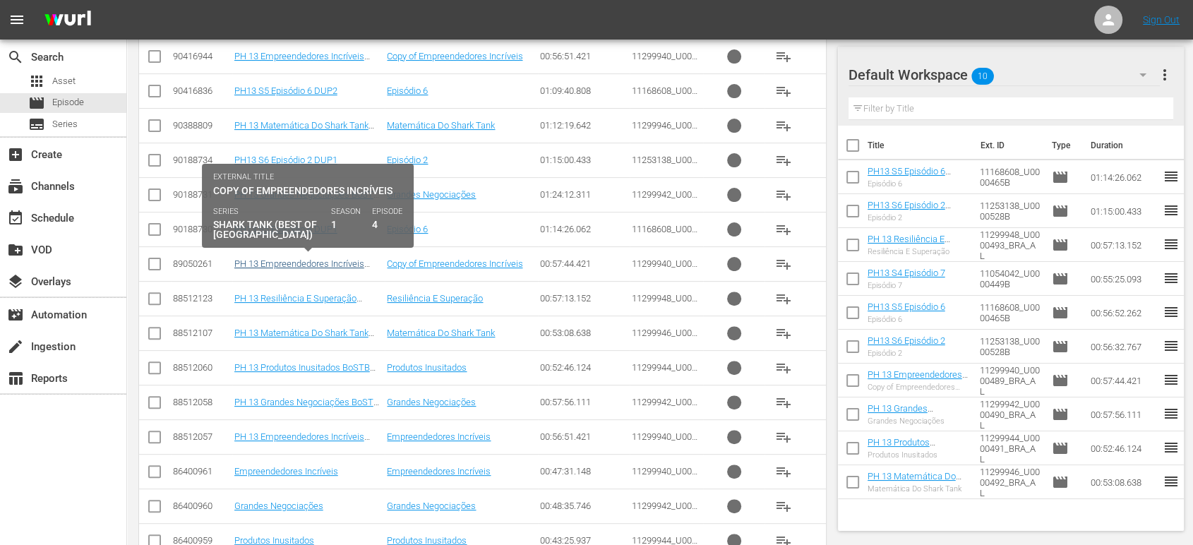
type textarea "11299948_U0000493_BRA_AL U0000449B U0000465B U0000528B 11299940_U0000489_BRA_AL…"
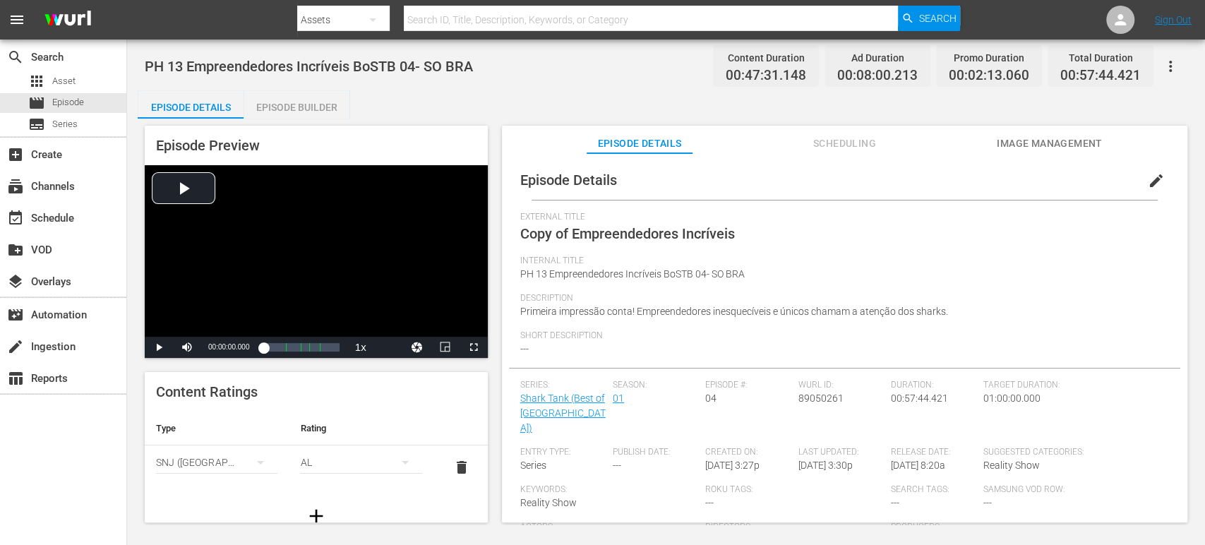
click at [1148, 180] on span "edit" at bounding box center [1156, 180] width 17 height 17
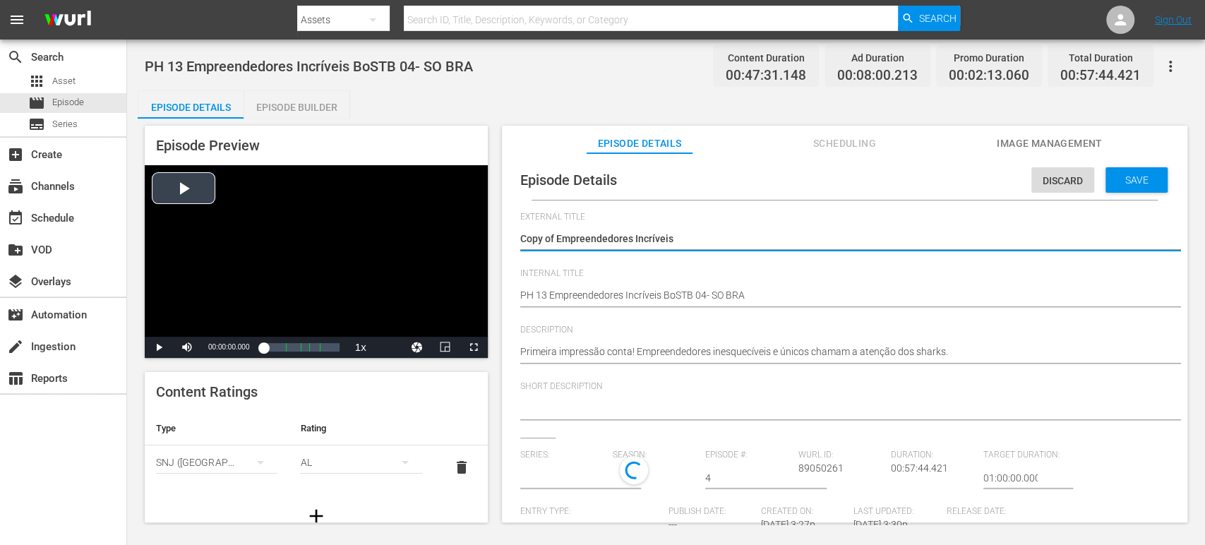
drag, startPoint x: 558, startPoint y: 235, endPoint x: 425, endPoint y: 207, distance: 135.7
click at [425, 207] on div "Episode Preview Video Player is loading. Play Video Play Mute Current Time 00:0…" at bounding box center [666, 326] width 1057 height 415
type textarea "Empreendedores Incríveis"
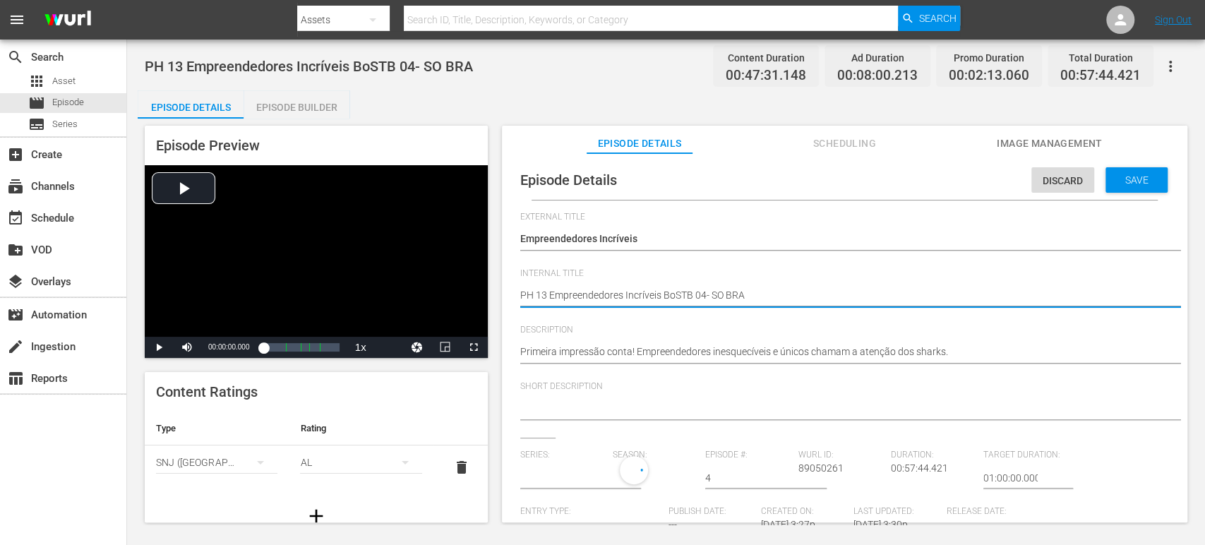
type input "Shark Tank (Best of [GEOGRAPHIC_DATA])"
type textarea "PH 13 Empreendedores Incríveis BoSTB 04- SO BRA"
type textarea "PH 13 Empreendedores Incríveis BoSTB 04- SO BRA D"
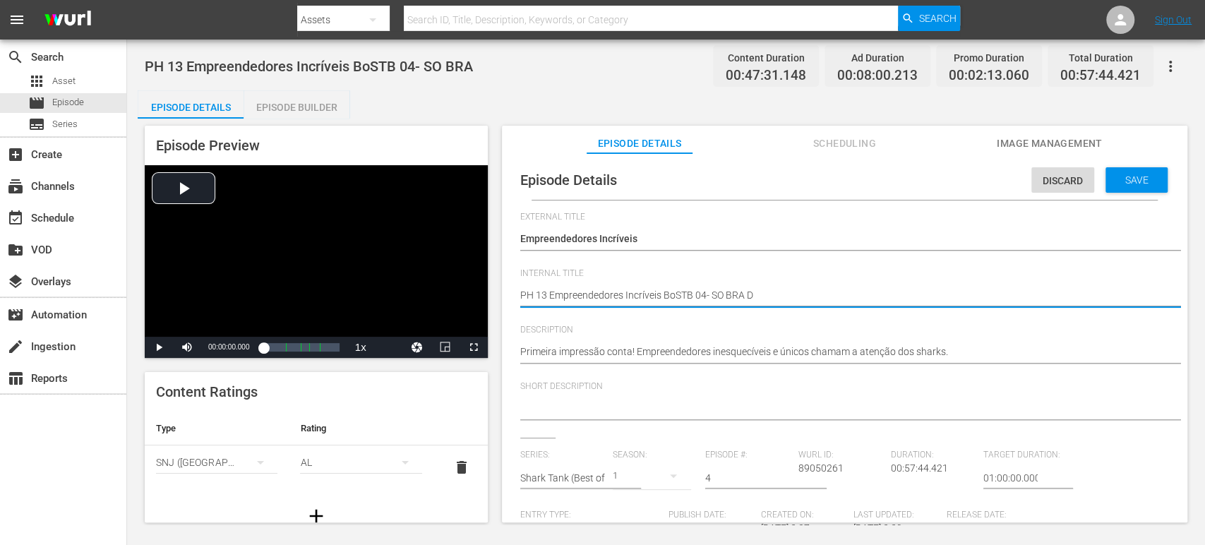
type textarea "PH 13 Empreendedores Incríveis BoSTB 04- SO BRA DU"
type textarea "PH 13 Empreendedores Incríveis BoSTB 04- SO BRA DUP"
type textarea "PH 13 Empreendedores Incríveis BoSTB 04- SO BRA DUP2"
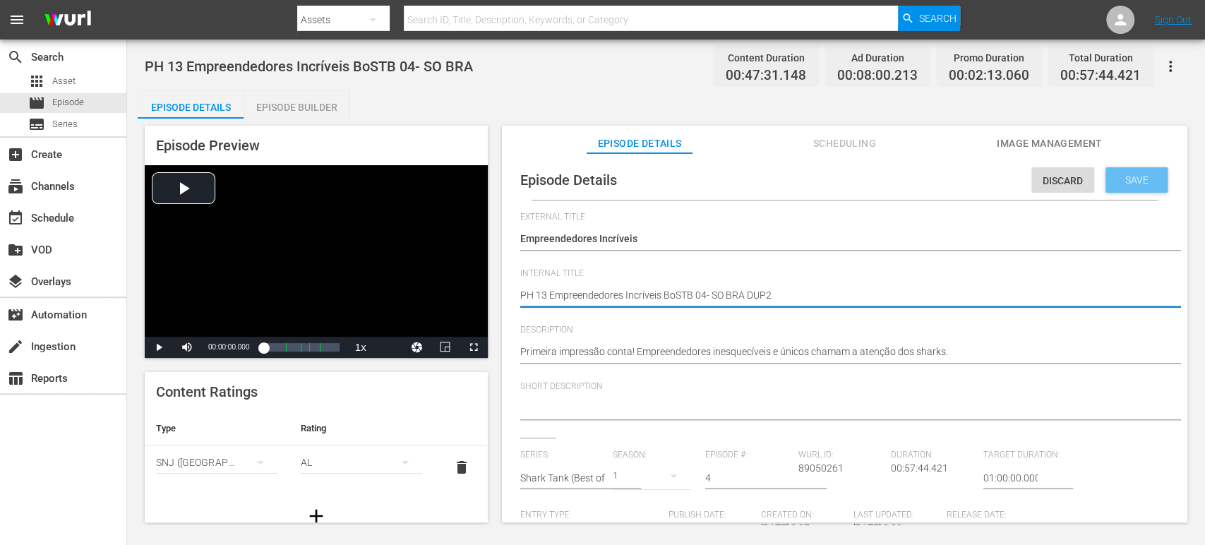
type textarea "PH 13 Empreendedores Incríveis BoSTB 04- SO BRA DUP2"
click at [1135, 184] on span "Save" at bounding box center [1137, 179] width 46 height 11
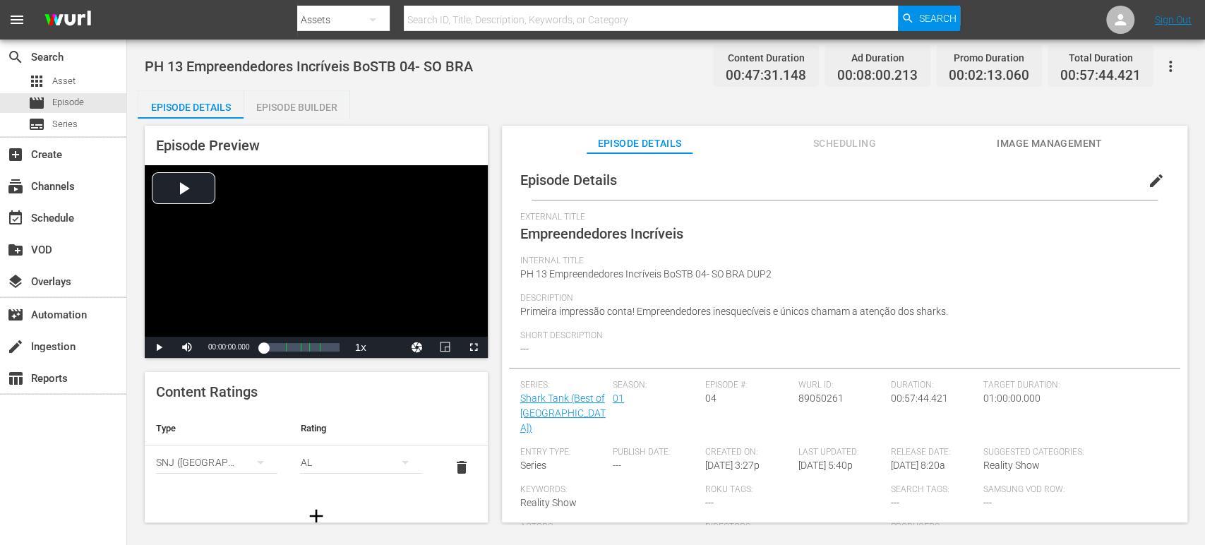
click at [302, 107] on div "Episode Builder" at bounding box center [297, 107] width 106 height 34
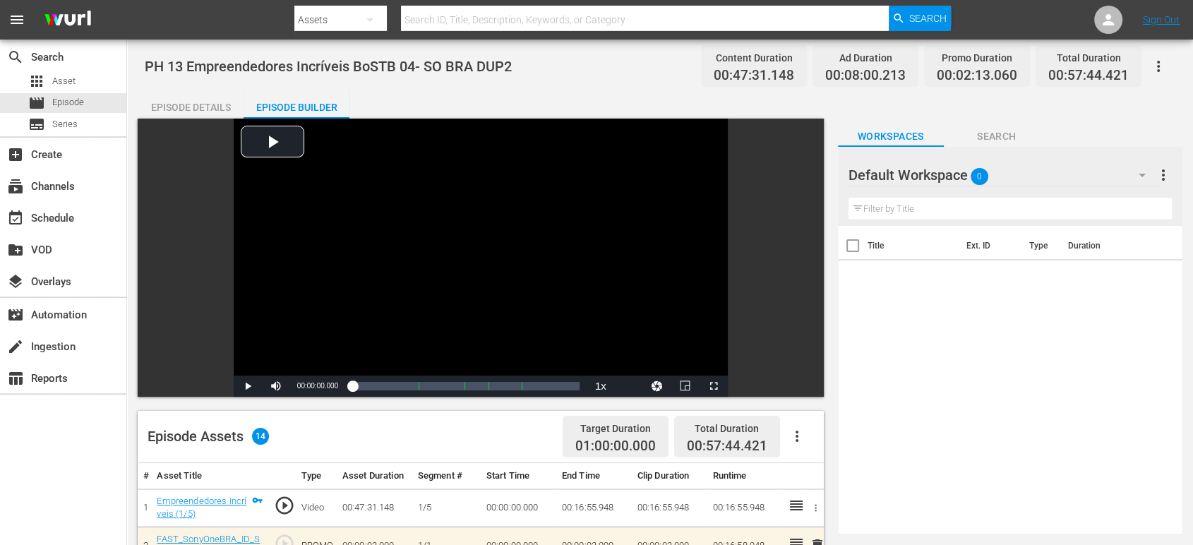
click at [1096, 176] on div "Default Workspace 0" at bounding box center [1004, 175] width 311 height 40
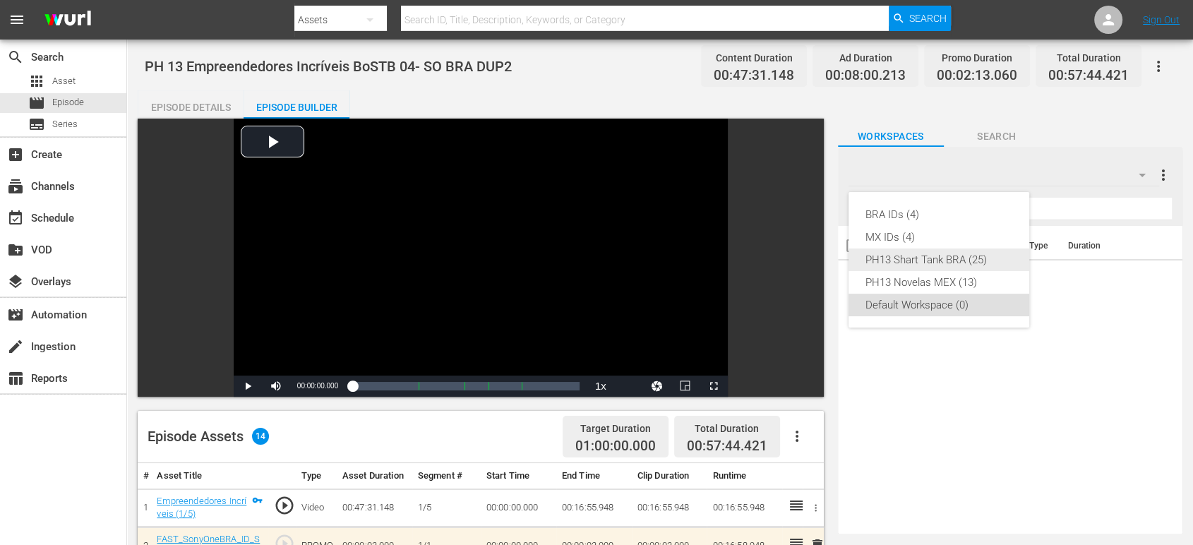
click at [977, 263] on div "PH13 Shart Tank BRA (25)" at bounding box center [939, 260] width 147 height 23
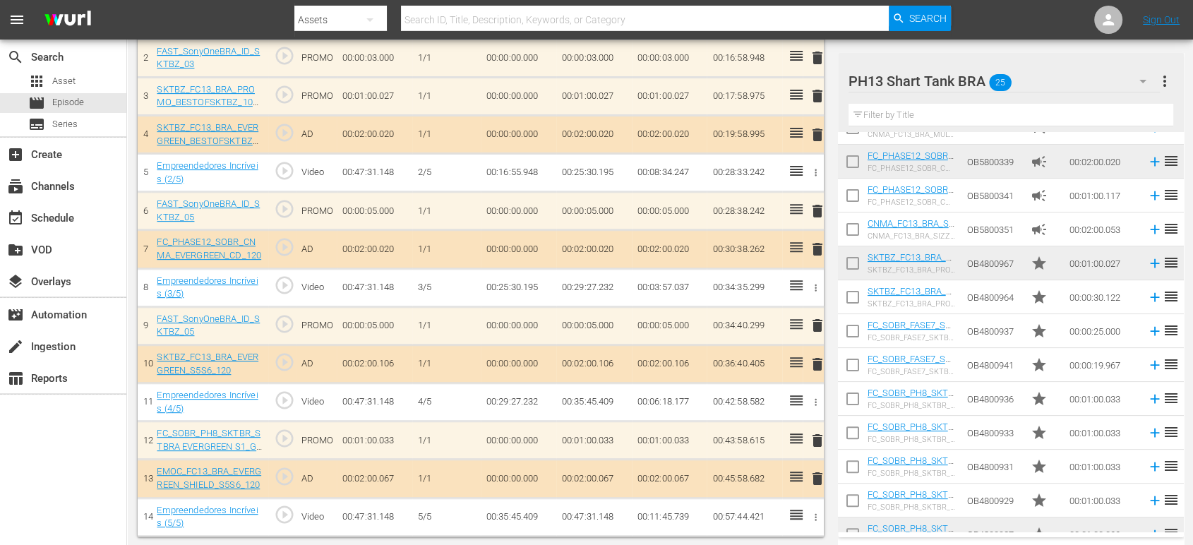
scroll to position [481, 0]
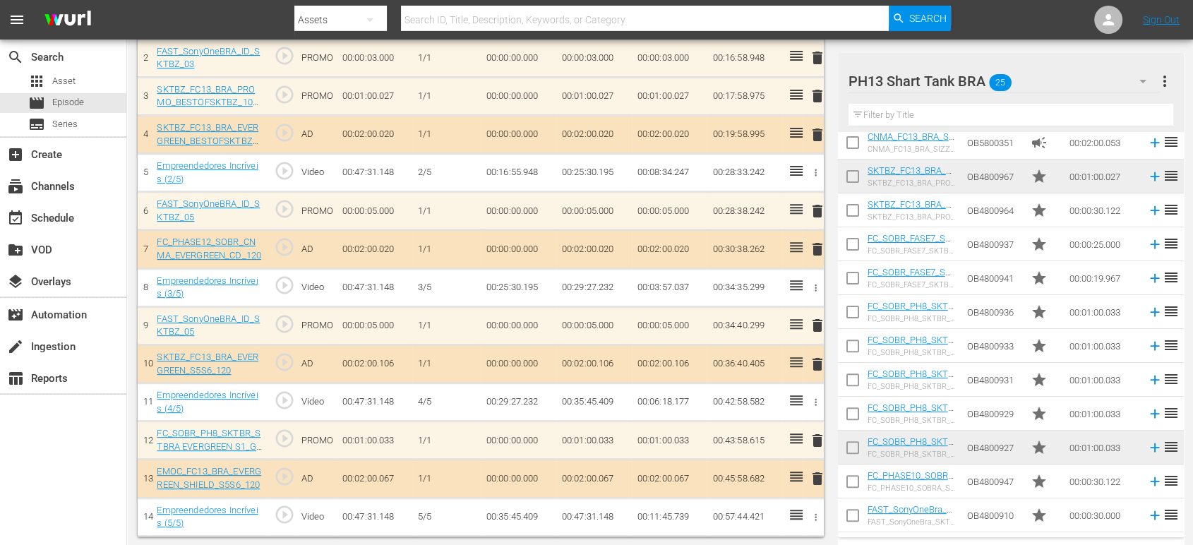
click at [858, 520] on input "checkbox" at bounding box center [853, 518] width 30 height 30
checkbox input "true"
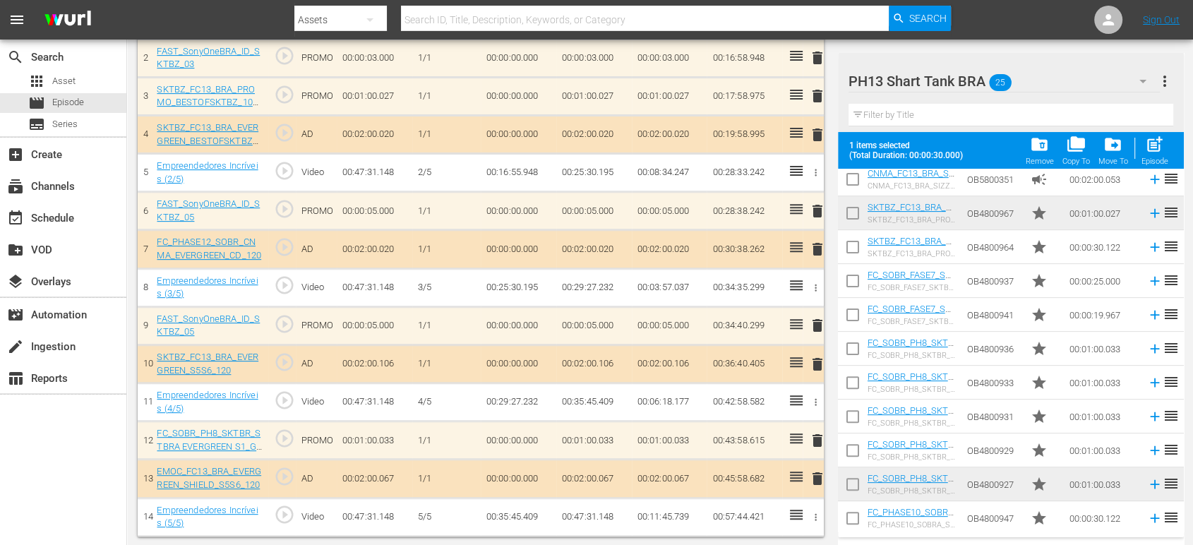
click at [858, 520] on input "checkbox" at bounding box center [853, 521] width 30 height 30
checkbox input "true"
click at [852, 487] on input "checkbox" at bounding box center [853, 487] width 30 height 30
checkbox input "true"
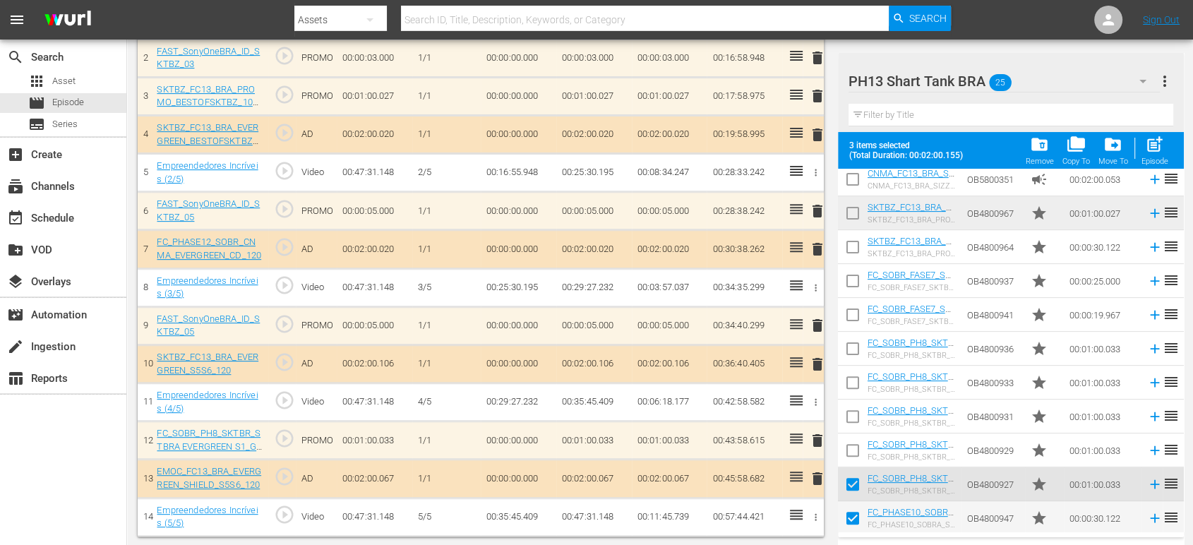
click at [854, 457] on input "checkbox" at bounding box center [853, 453] width 30 height 30
checkbox input "true"
click at [856, 429] on input "checkbox" at bounding box center [853, 420] width 30 height 30
checkbox input "true"
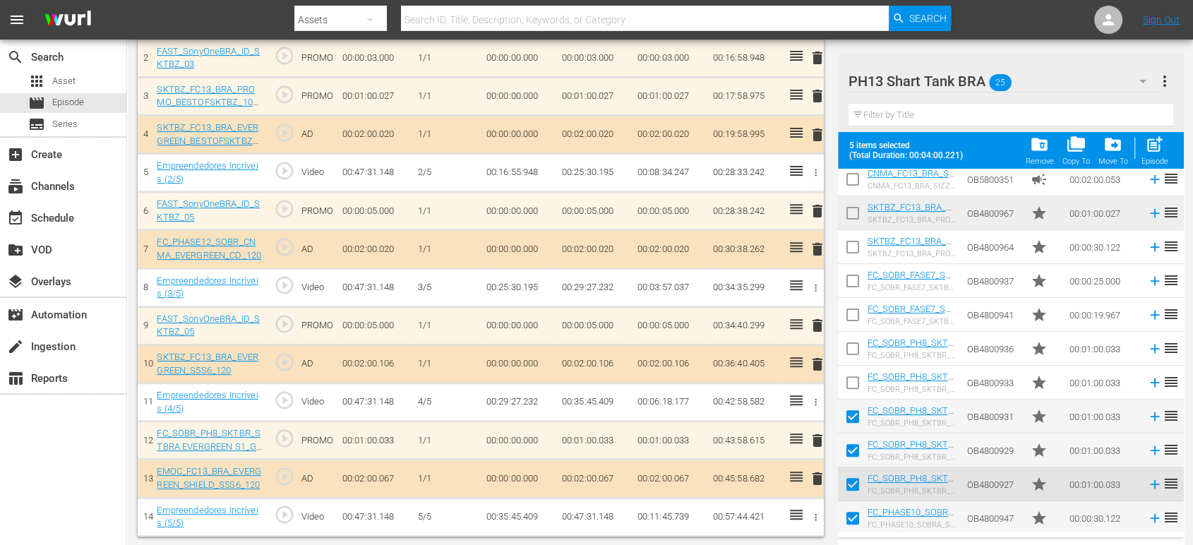
click at [857, 388] on input "checkbox" at bounding box center [853, 386] width 30 height 30
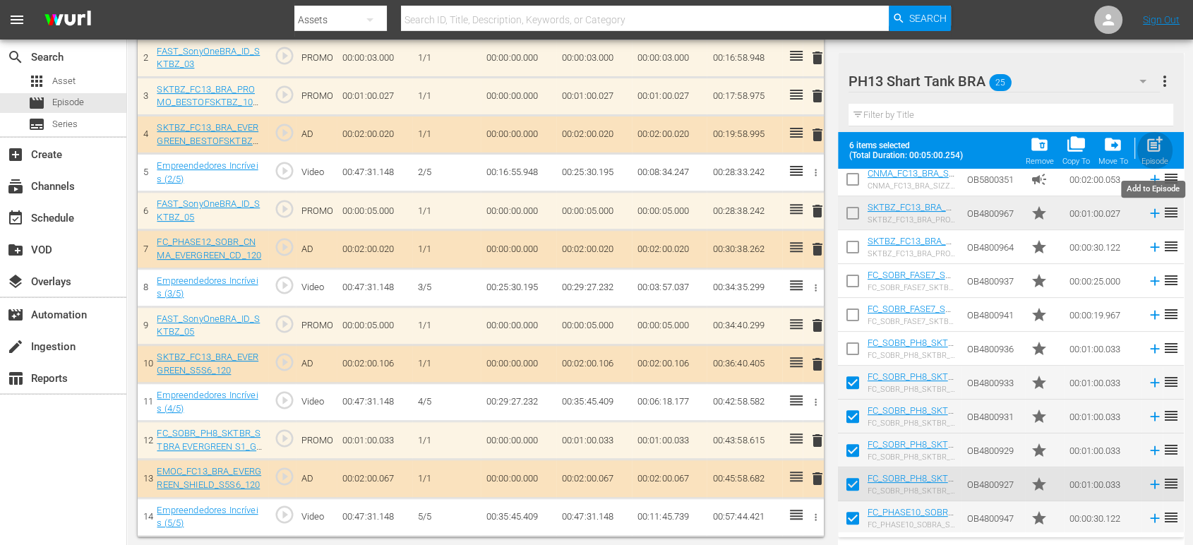
click at [1162, 157] on div "Episode" at bounding box center [1155, 161] width 27 height 9
checkbox input "false"
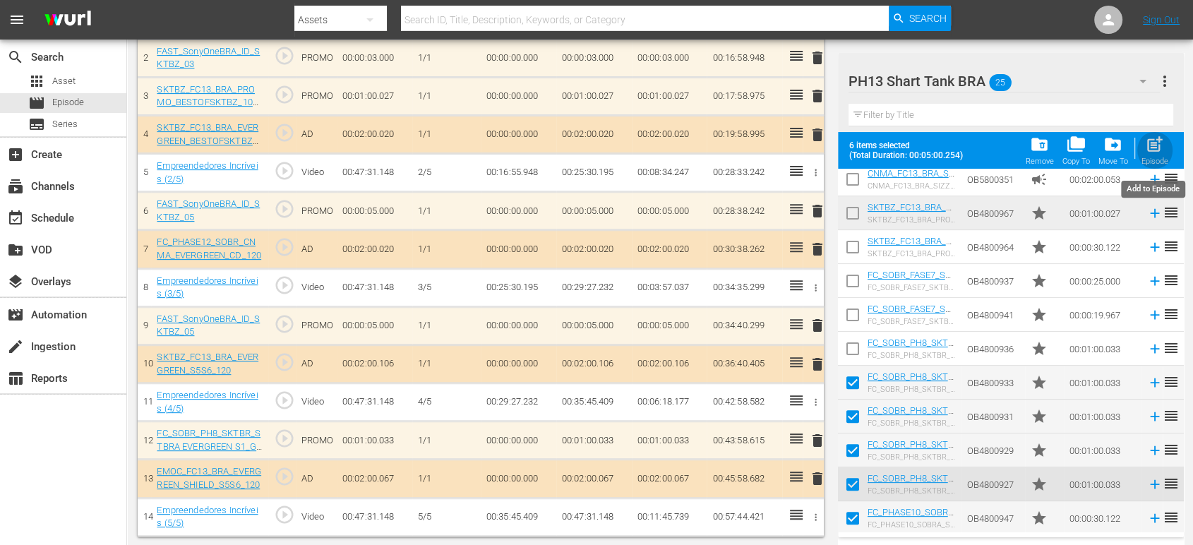
checkbox input "false"
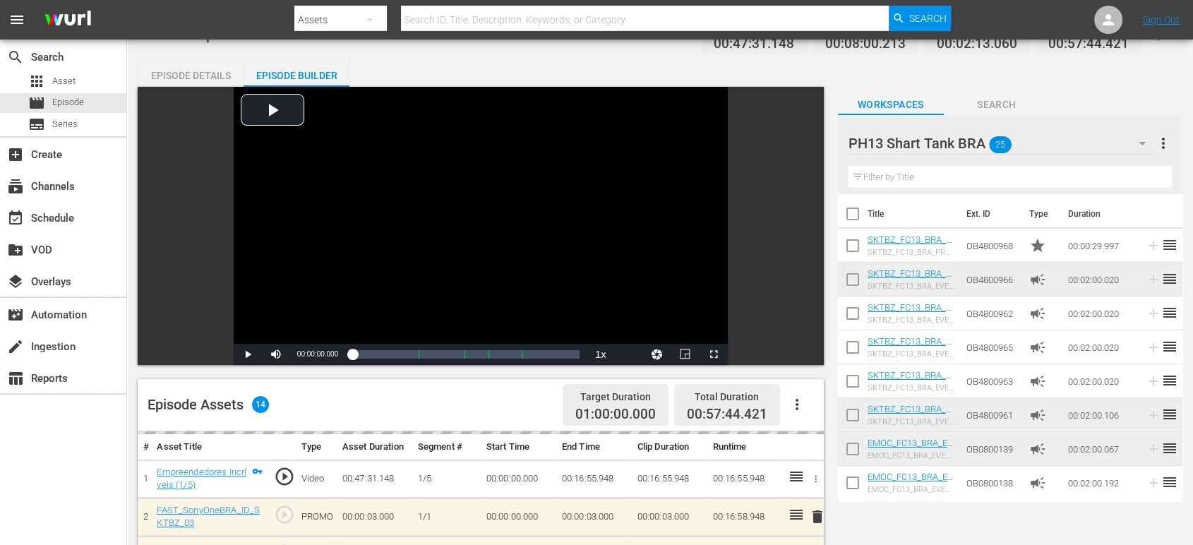
scroll to position [0, 0]
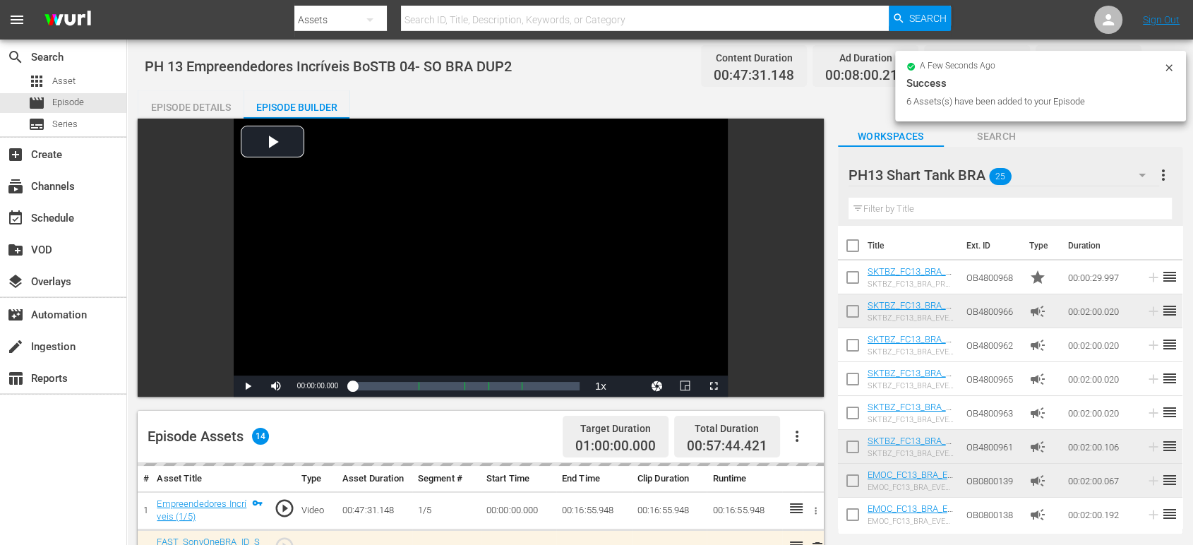
click at [1169, 68] on icon at bounding box center [1168, 67] width 11 height 11
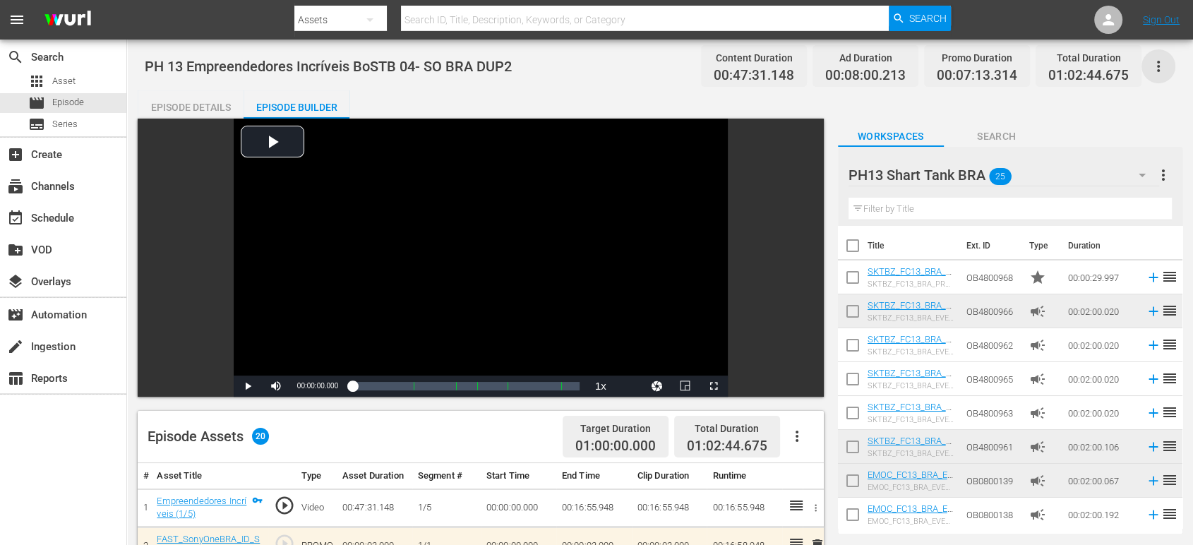
click at [1156, 63] on icon "button" at bounding box center [1158, 66] width 17 height 17
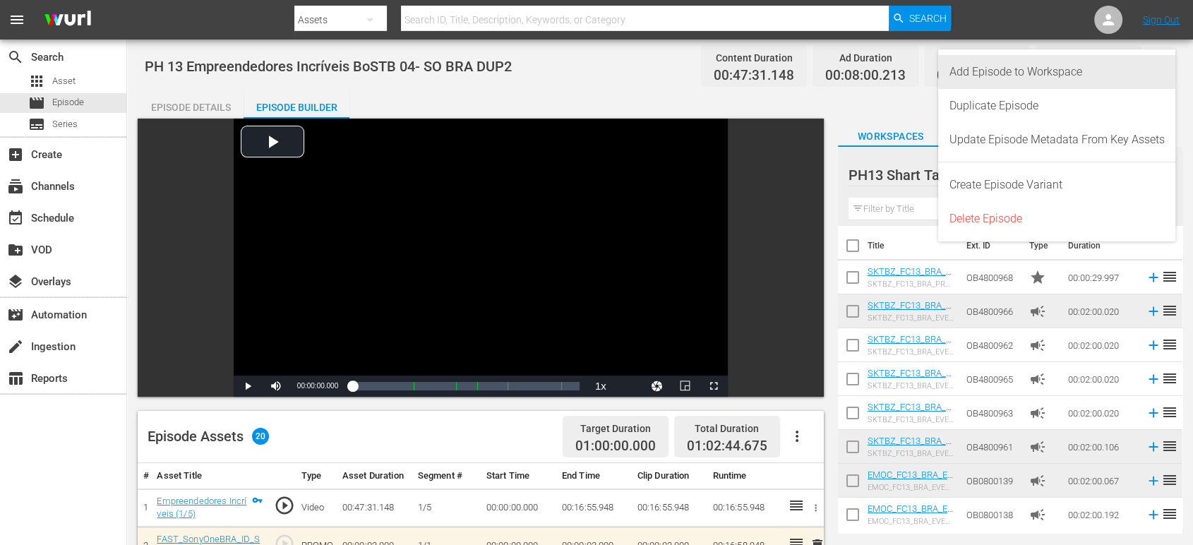
click at [1124, 74] on div "Add Episode to Workspace" at bounding box center [1057, 72] width 215 height 34
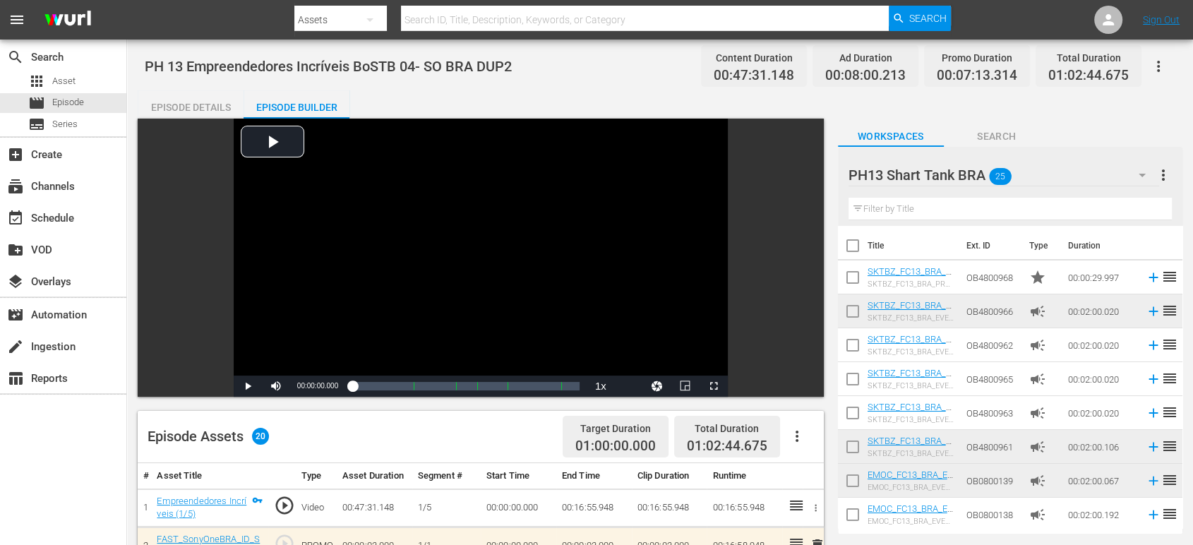
click at [1158, 67] on icon "button" at bounding box center [1158, 66] width 17 height 17
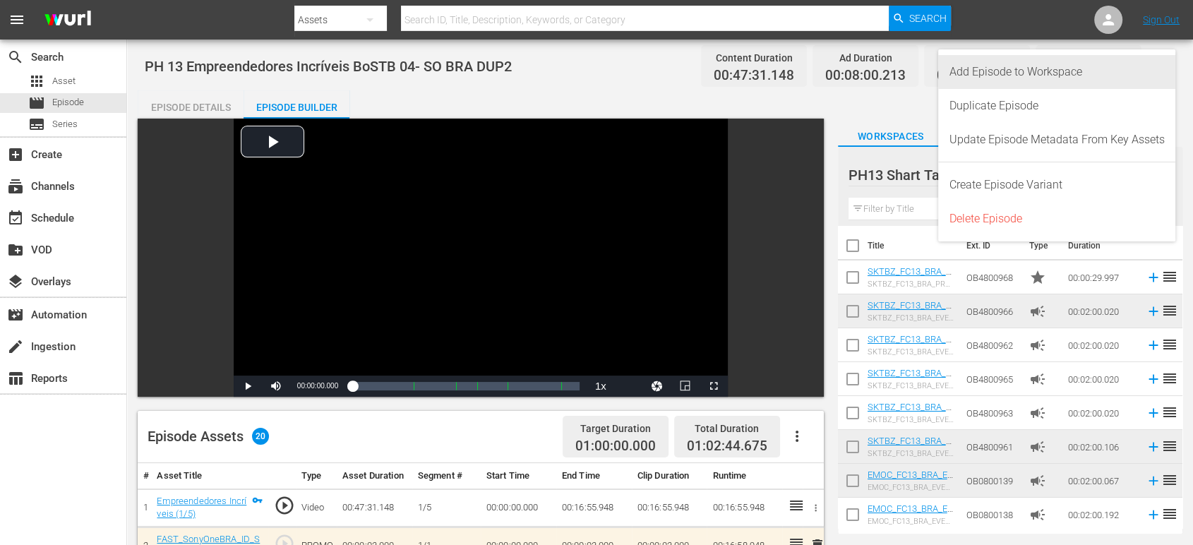
click at [1064, 66] on div "Add Episode to Workspace" at bounding box center [1057, 72] width 215 height 34
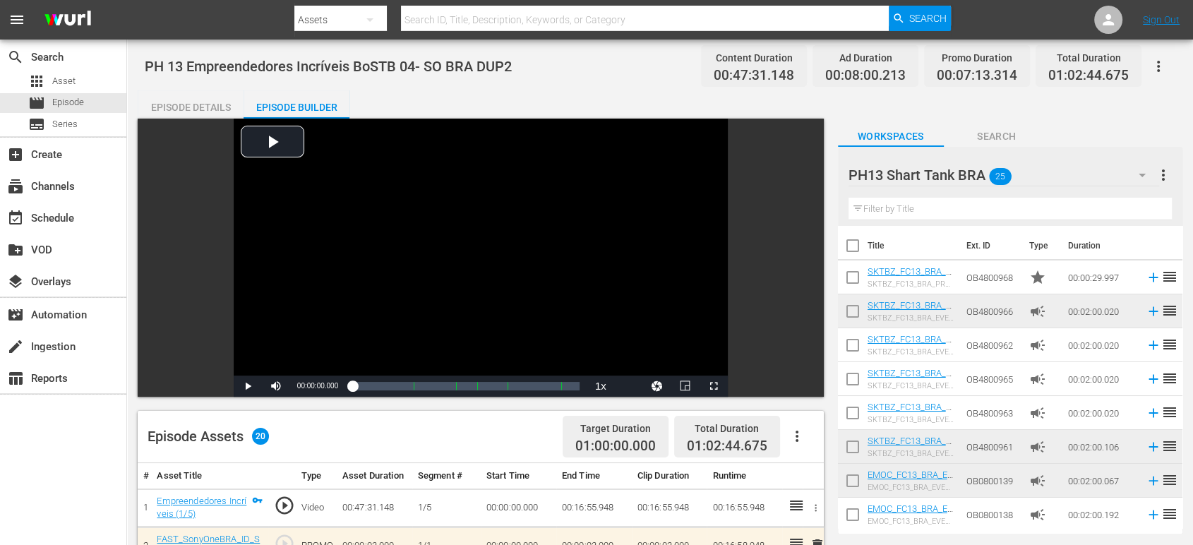
click at [1160, 64] on icon "button" at bounding box center [1158, 66] width 17 height 17
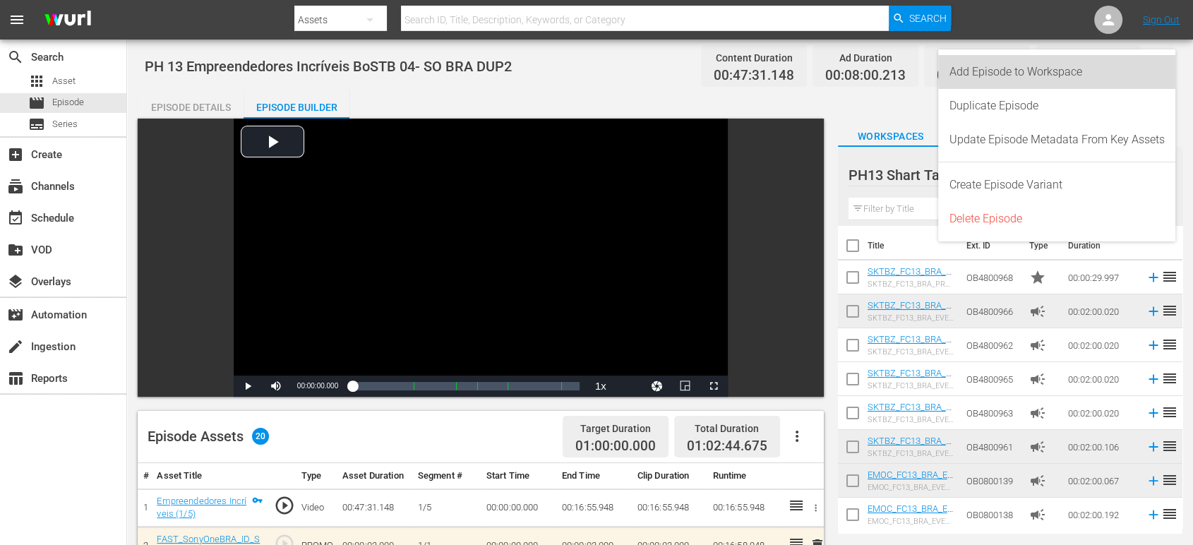
click at [1113, 79] on div "Add Episode to Workspace" at bounding box center [1057, 72] width 215 height 34
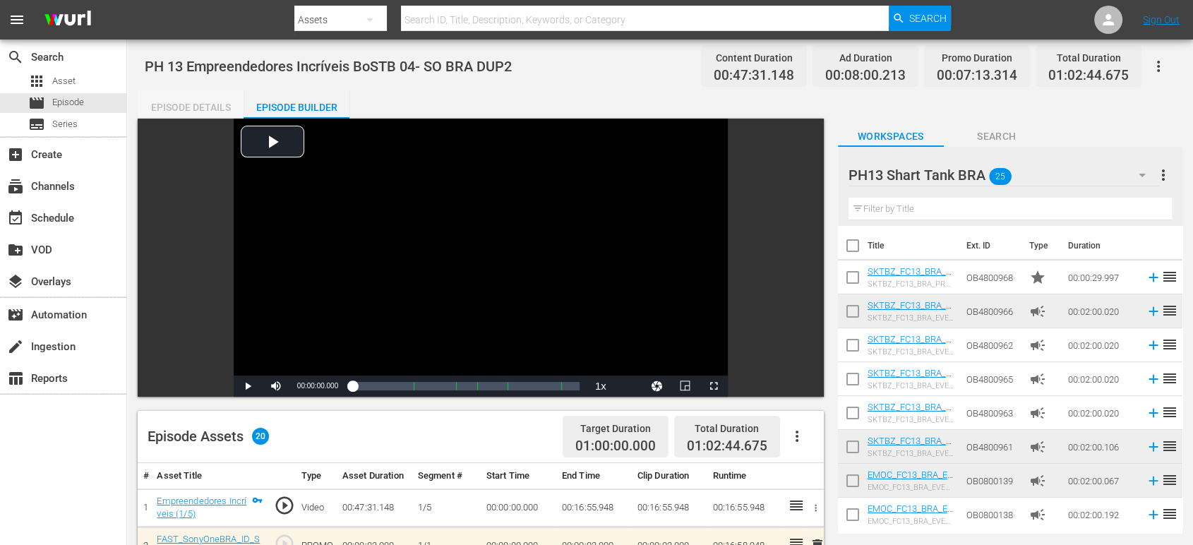
click at [222, 109] on div "Episode Details" at bounding box center [191, 107] width 106 height 34
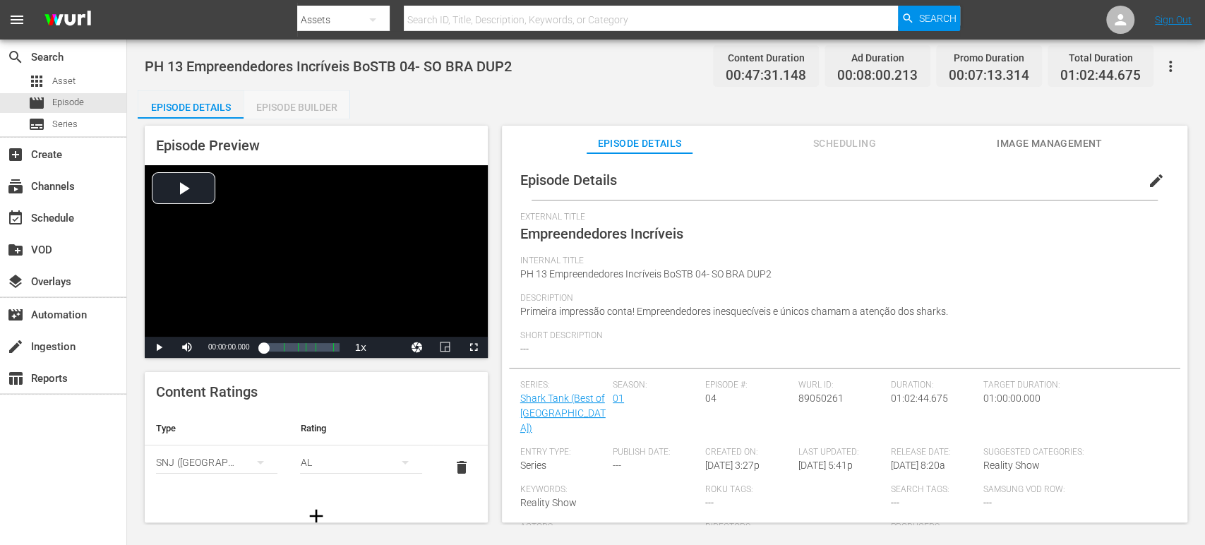
click at [318, 112] on div "Episode Builder" at bounding box center [297, 107] width 106 height 34
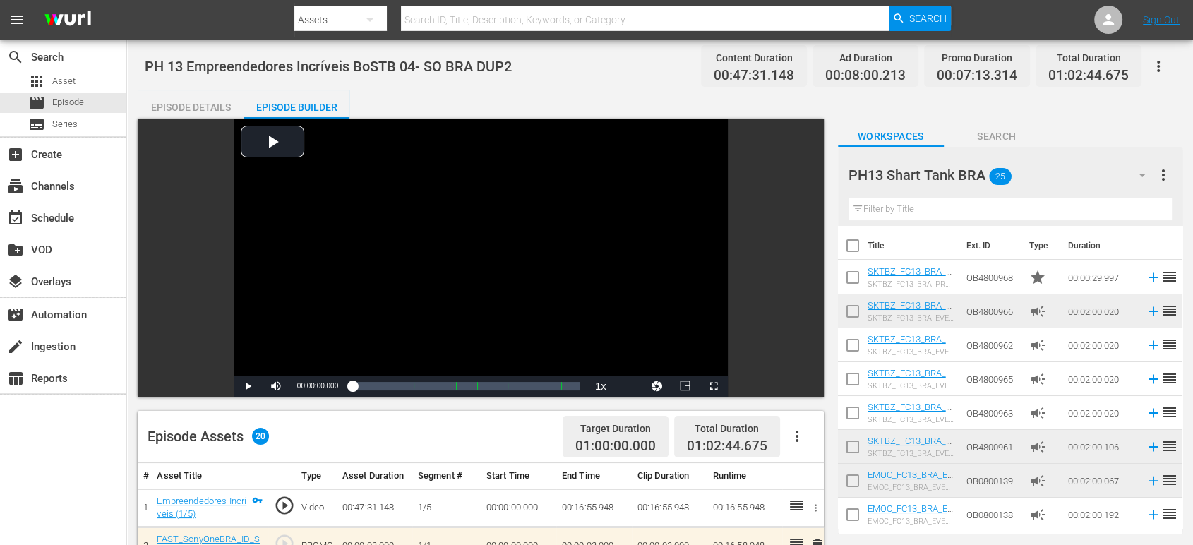
click at [1169, 68] on button "button" at bounding box center [1159, 66] width 34 height 34
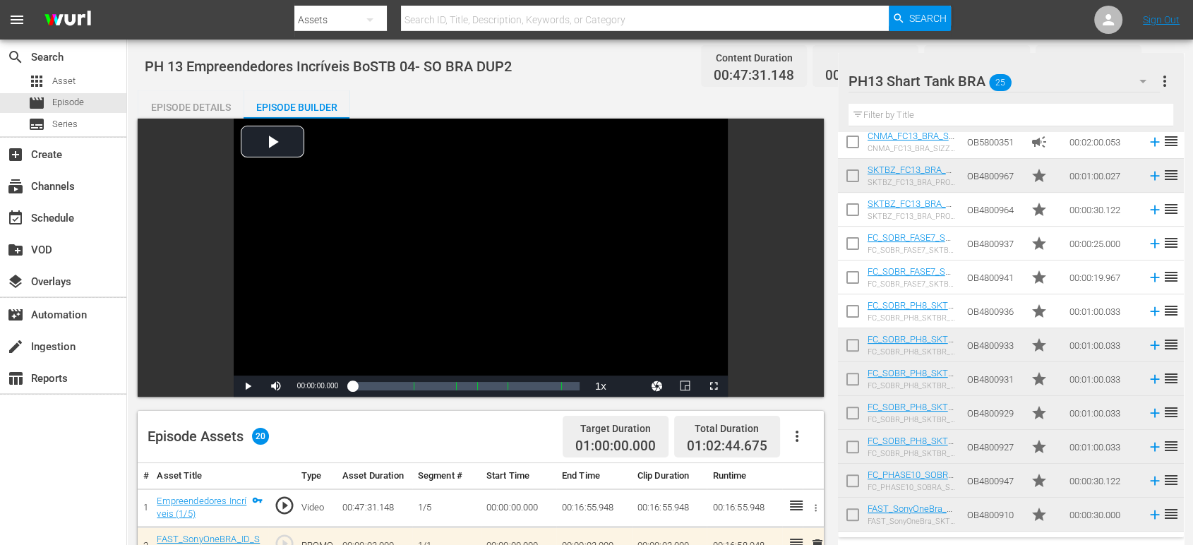
scroll to position [481, 0]
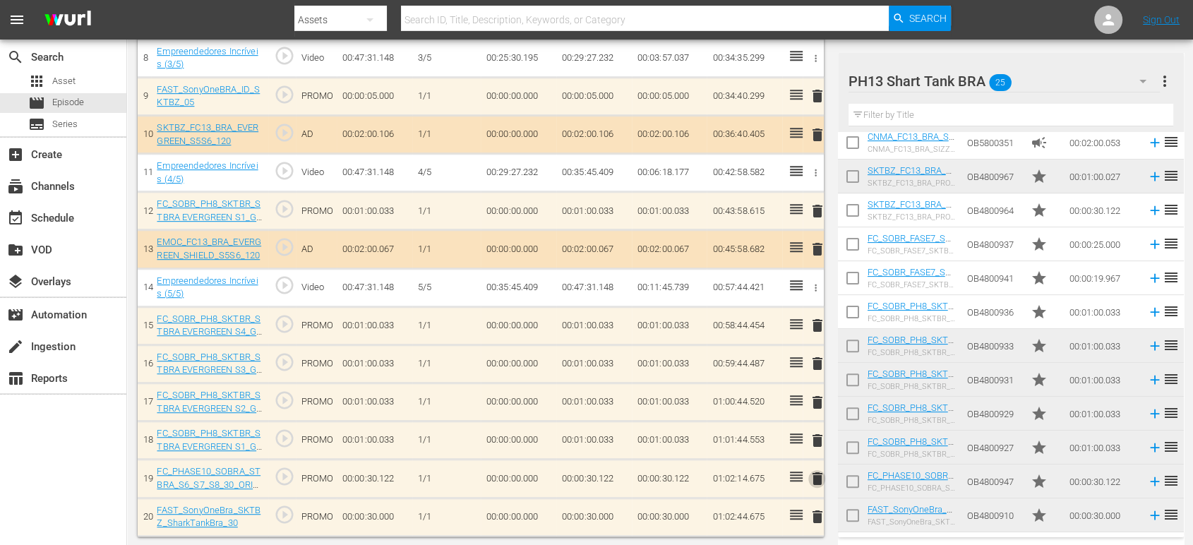
click at [817, 482] on span "delete" at bounding box center [816, 478] width 17 height 17
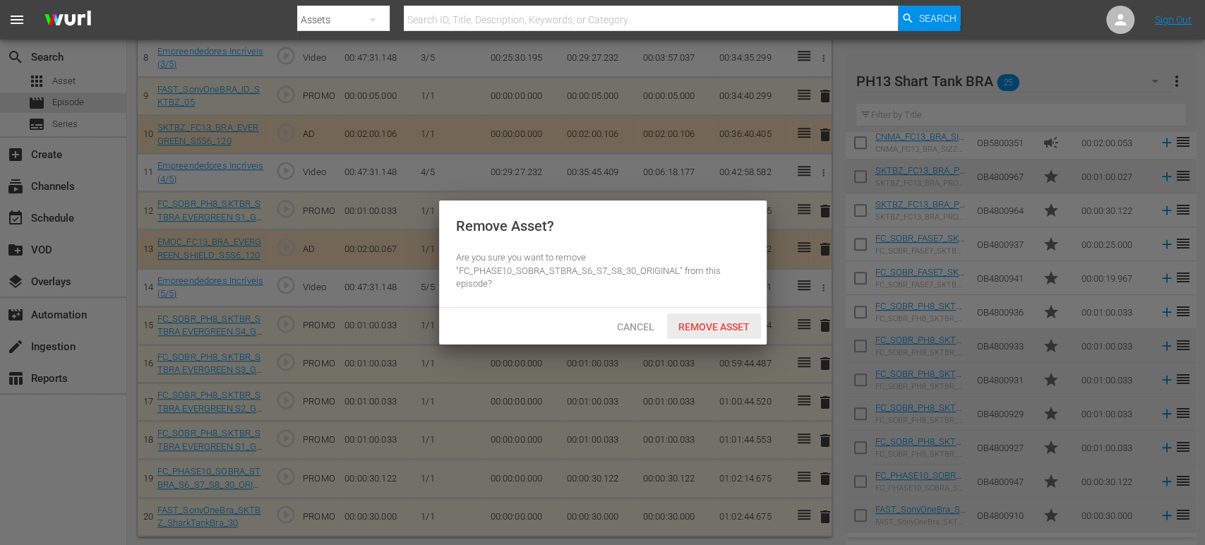
click at [718, 313] on div "Remove Asset" at bounding box center [714, 326] width 94 height 26
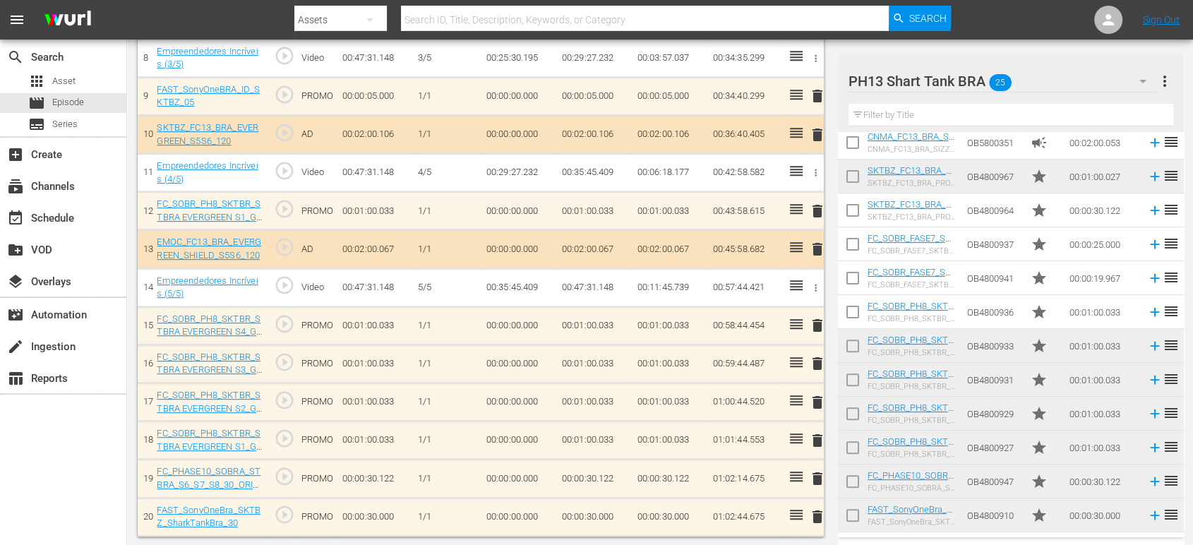
click at [816, 479] on span "delete" at bounding box center [816, 478] width 17 height 17
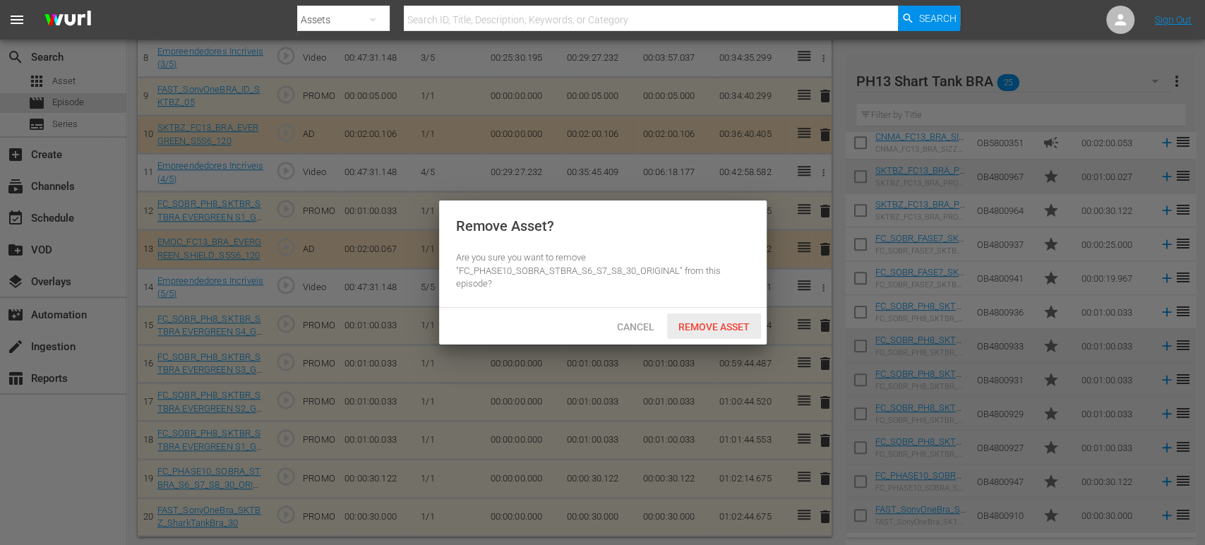
click at [708, 333] on div "Remove Asset" at bounding box center [714, 326] width 94 height 26
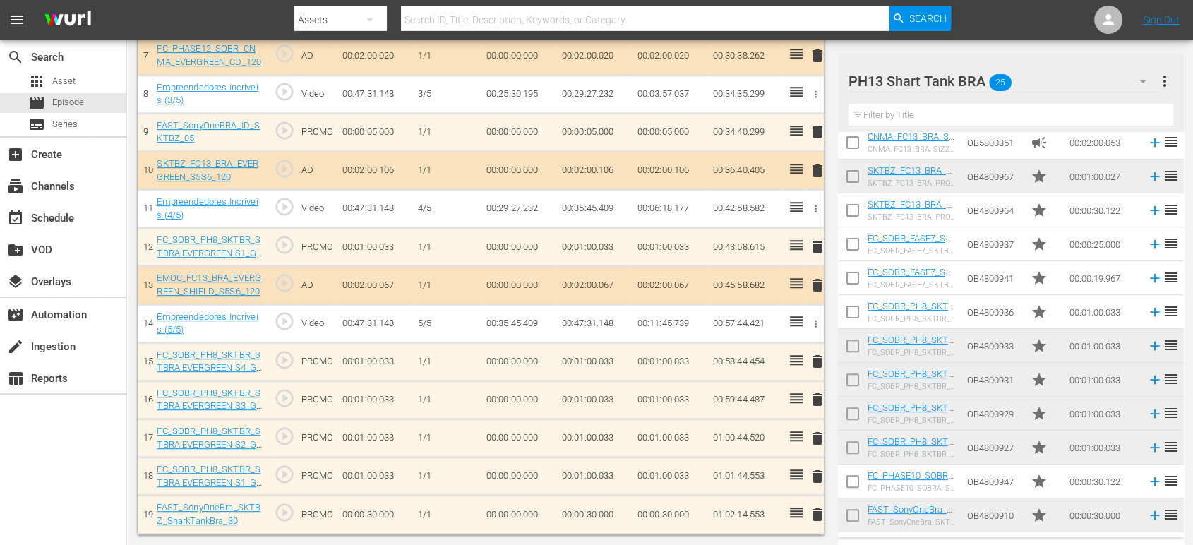
scroll to position [678, 0]
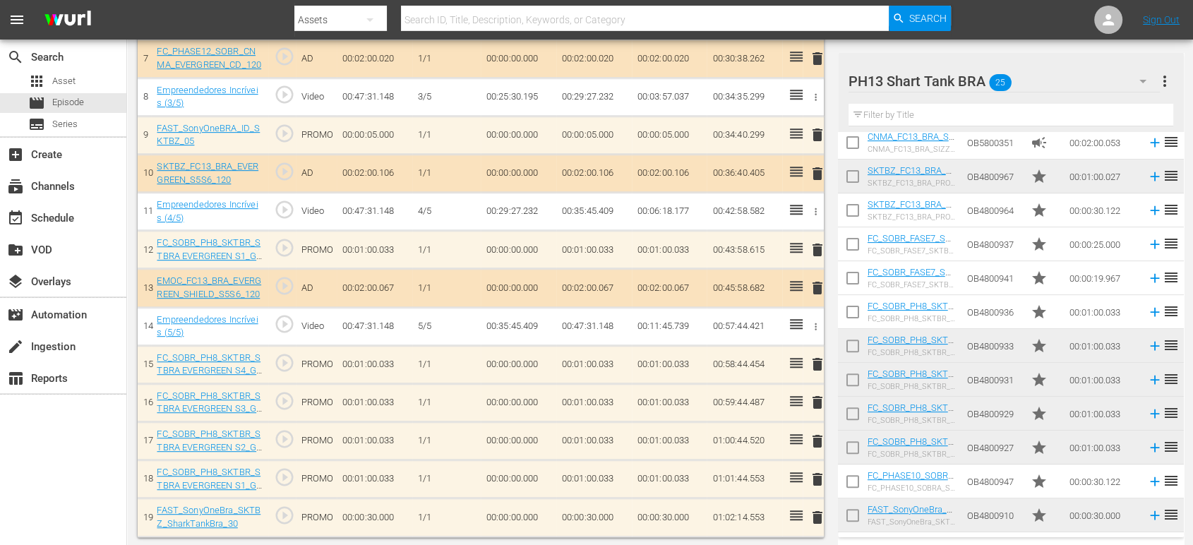
click at [813, 517] on span "delete" at bounding box center [816, 517] width 17 height 17
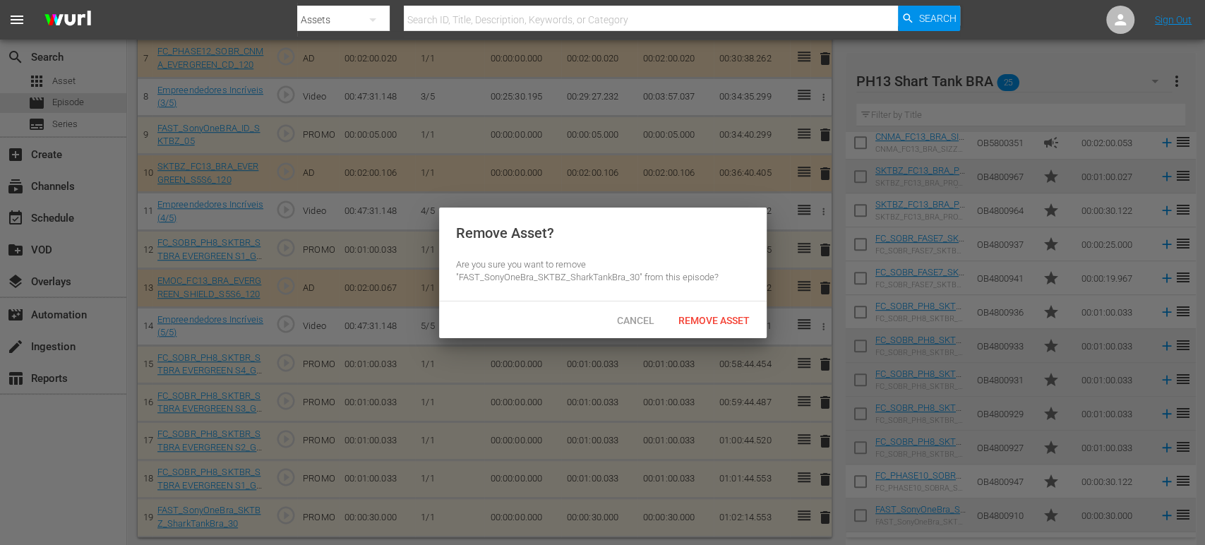
click at [717, 325] on div "Remove Asset" at bounding box center [714, 320] width 94 height 26
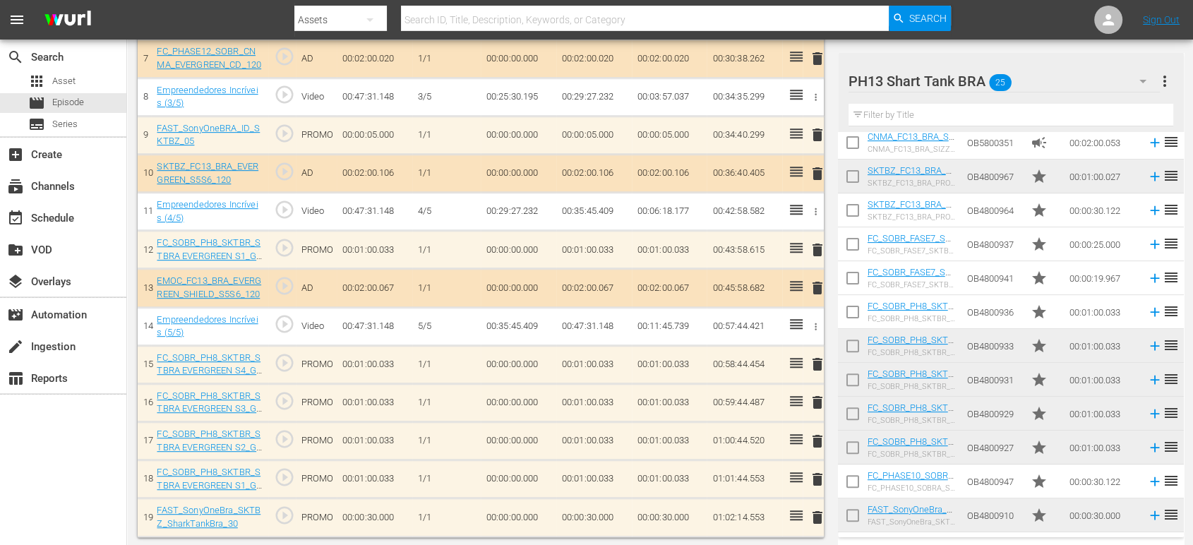
click at [816, 474] on span "delete" at bounding box center [816, 479] width 17 height 17
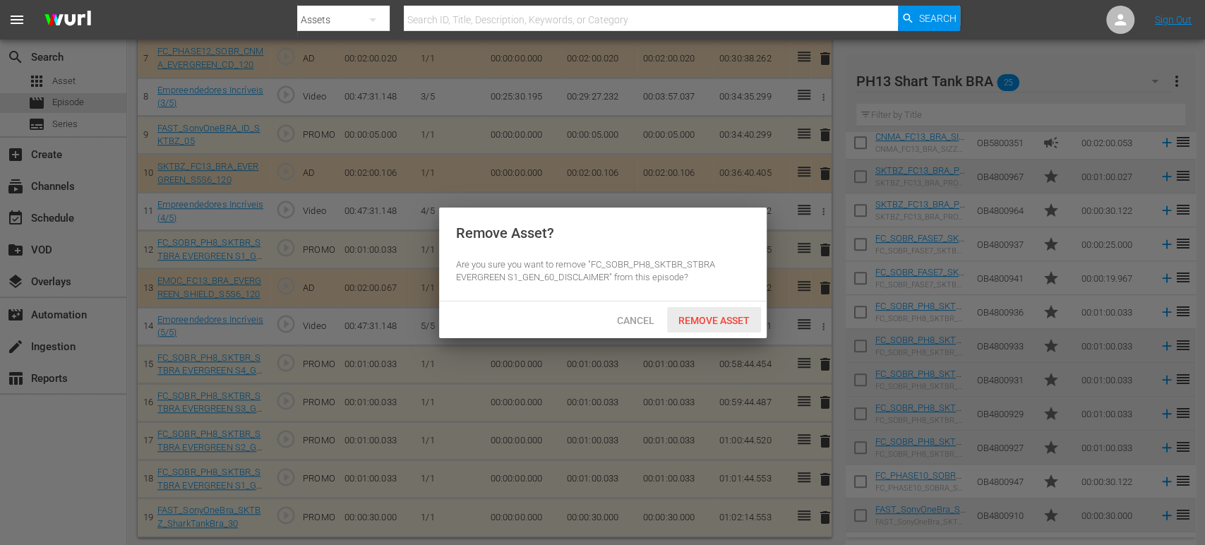
click at [700, 318] on span "Remove Asset" at bounding box center [714, 320] width 94 height 11
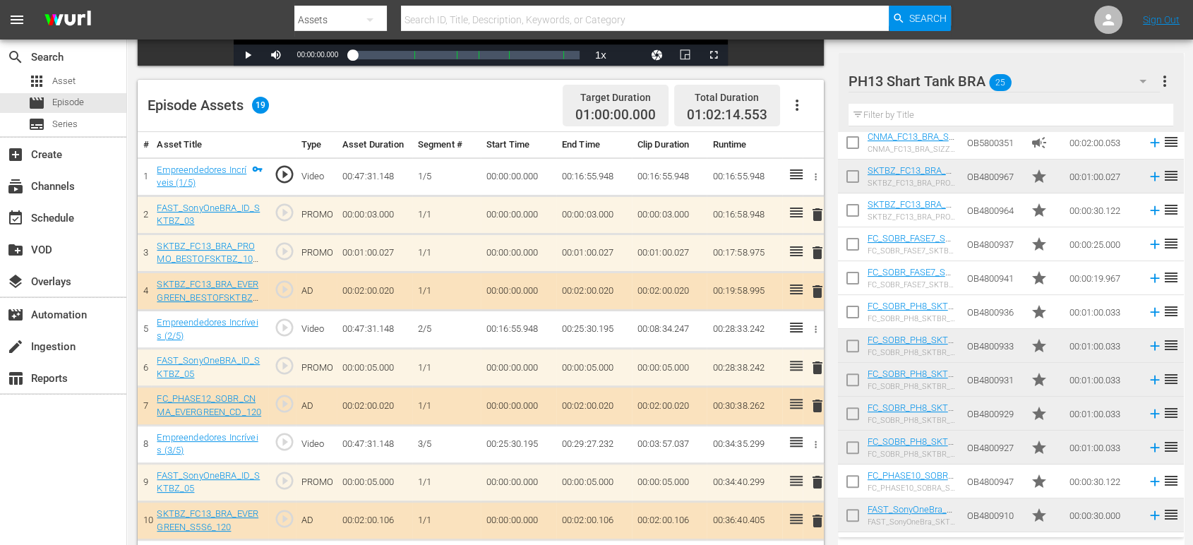
scroll to position [0, 0]
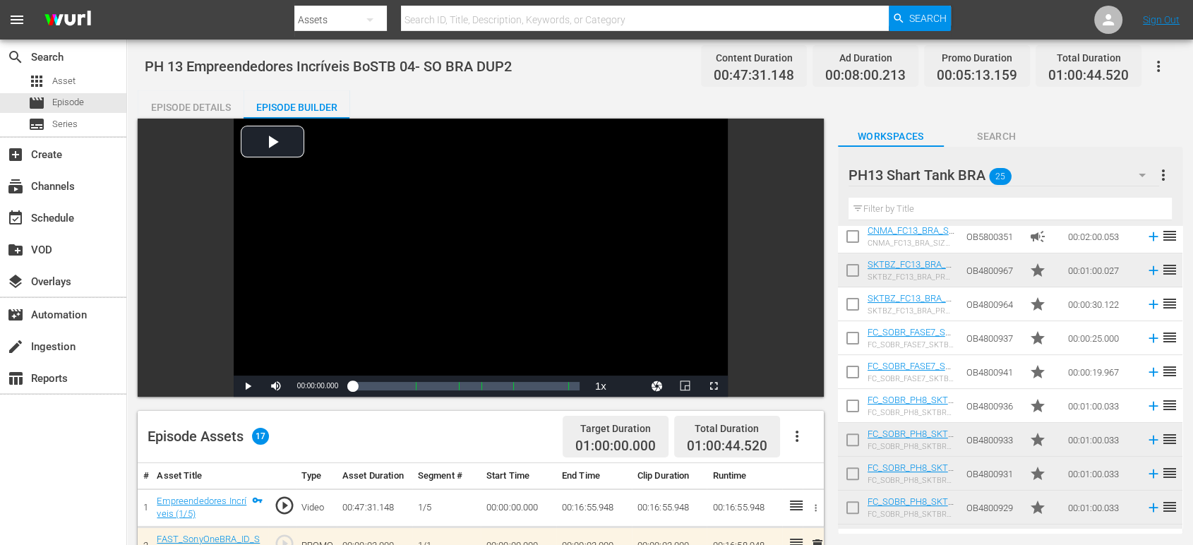
click at [1160, 65] on icon "button" at bounding box center [1158, 66] width 17 height 17
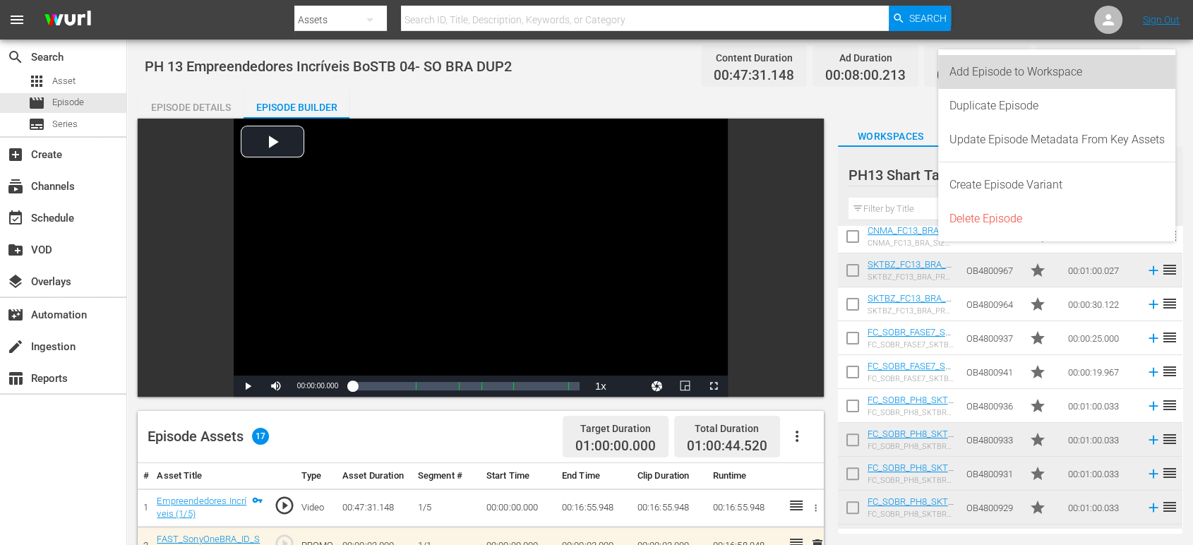
click at [1144, 78] on div "Add Episode to Workspace" at bounding box center [1057, 72] width 215 height 34
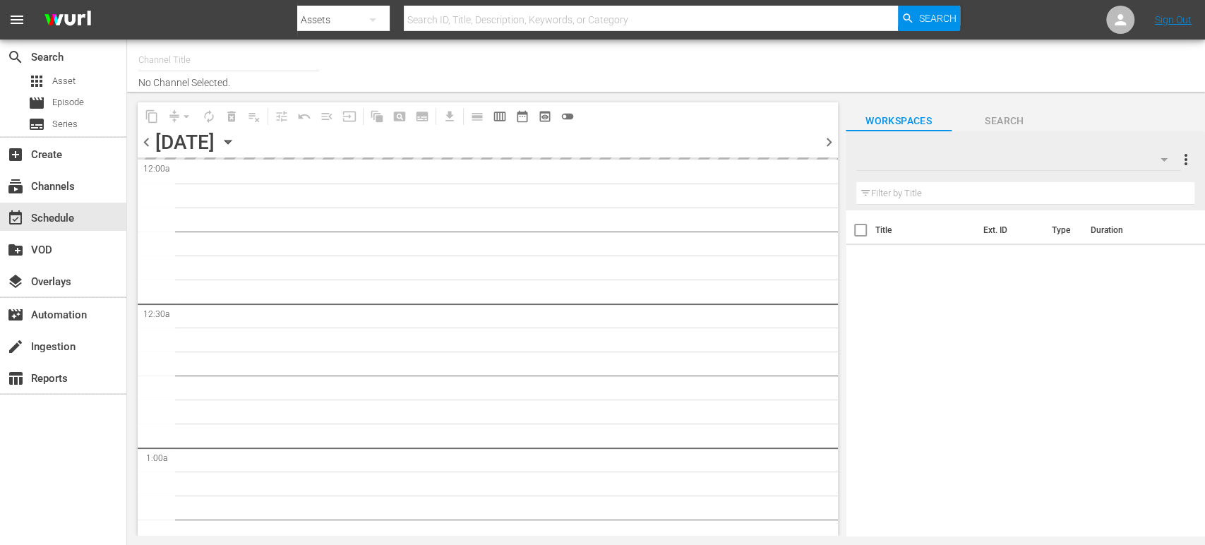
type input "Sony One Shark Tank BRA (1401)"
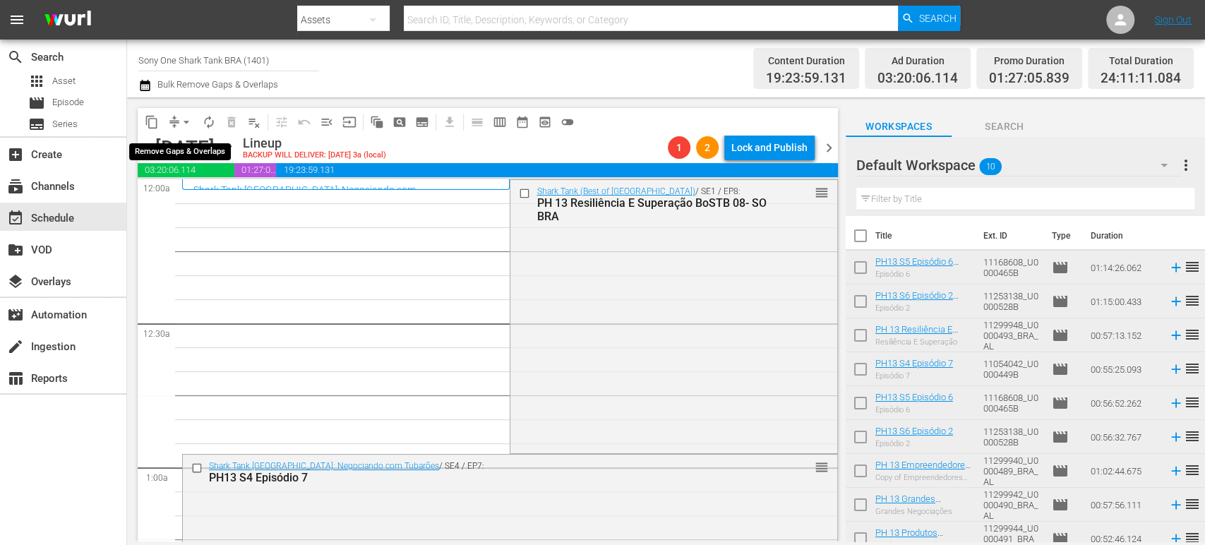
click at [181, 119] on span "arrow_drop_down" at bounding box center [186, 122] width 14 height 14
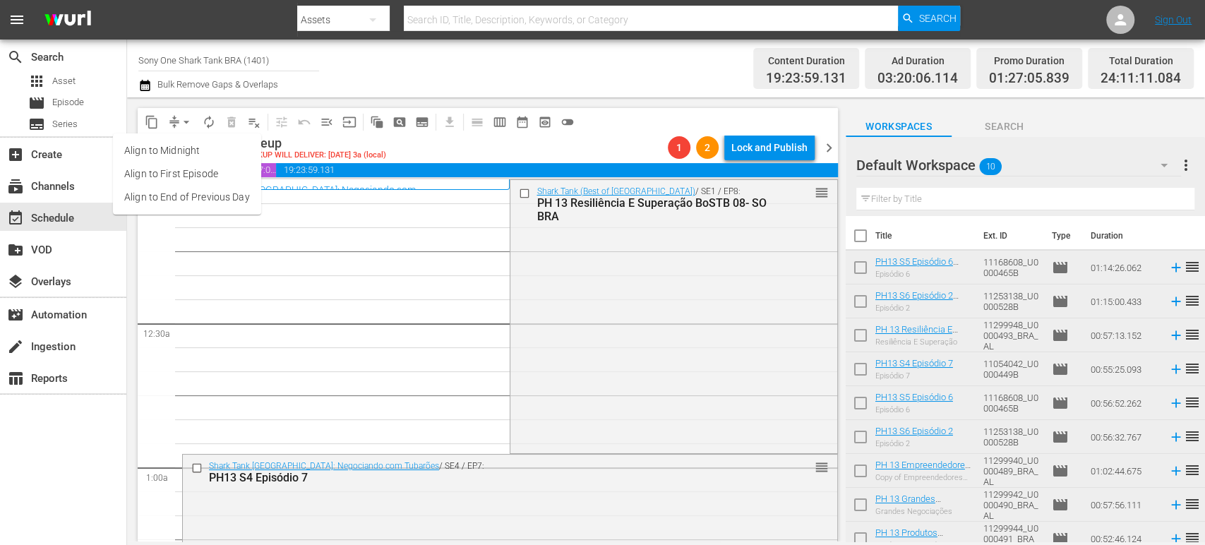
click at [200, 151] on li "Align to Midnight" at bounding box center [187, 150] width 148 height 23
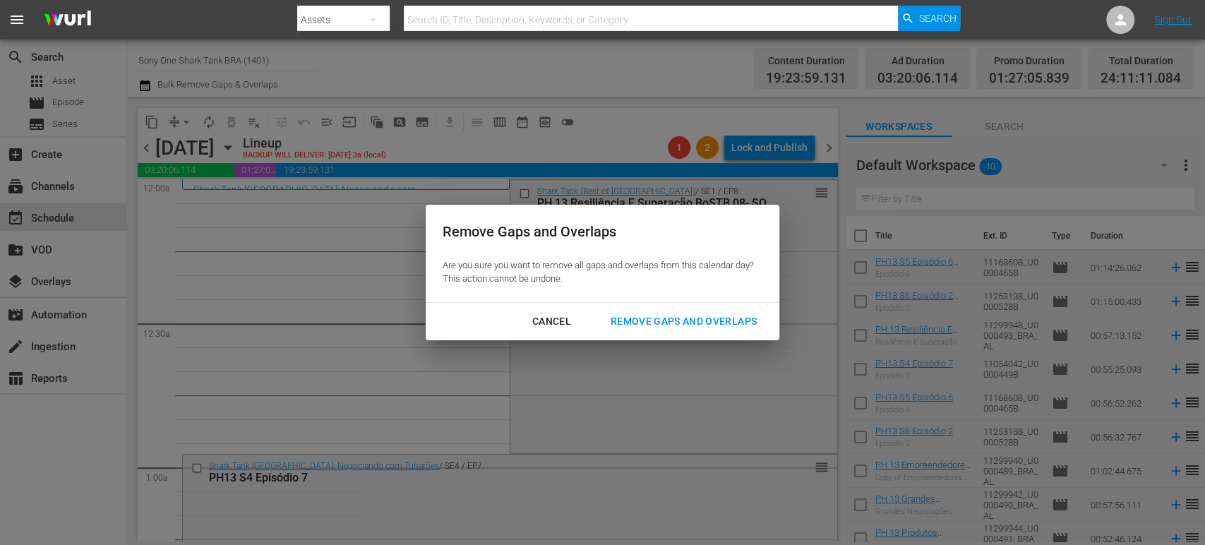
click at [677, 320] on div "Remove Gaps and Overlaps" at bounding box center [683, 322] width 169 height 18
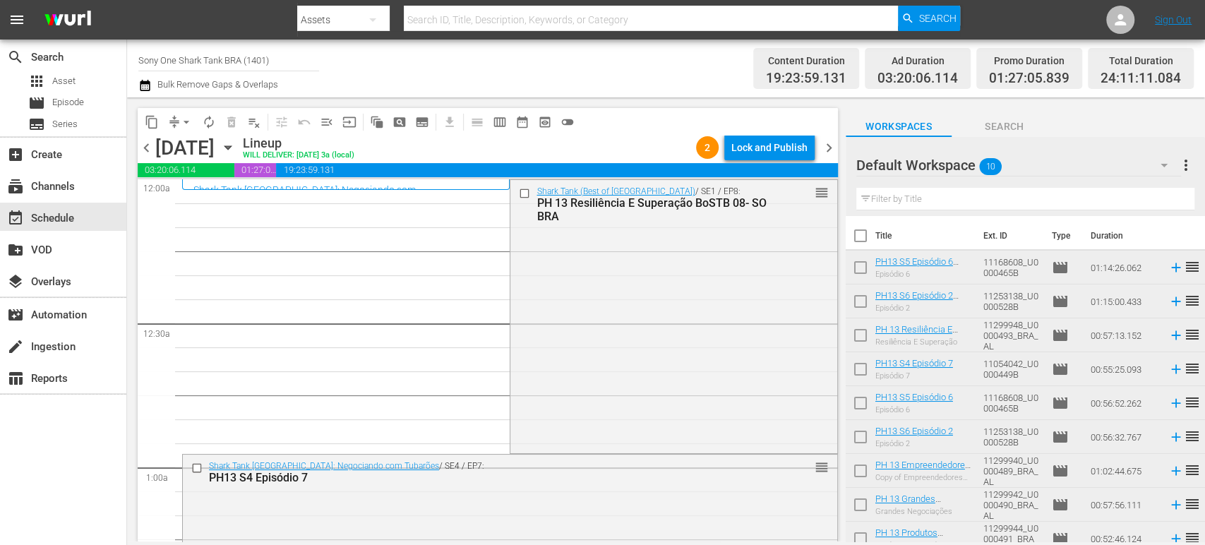
click at [677, 320] on div "Shark Tank (Best of Brazil) / SE1 / EP8: PH 13 Resiliência E Superação BoSTB 08…" at bounding box center [673, 315] width 326 height 270
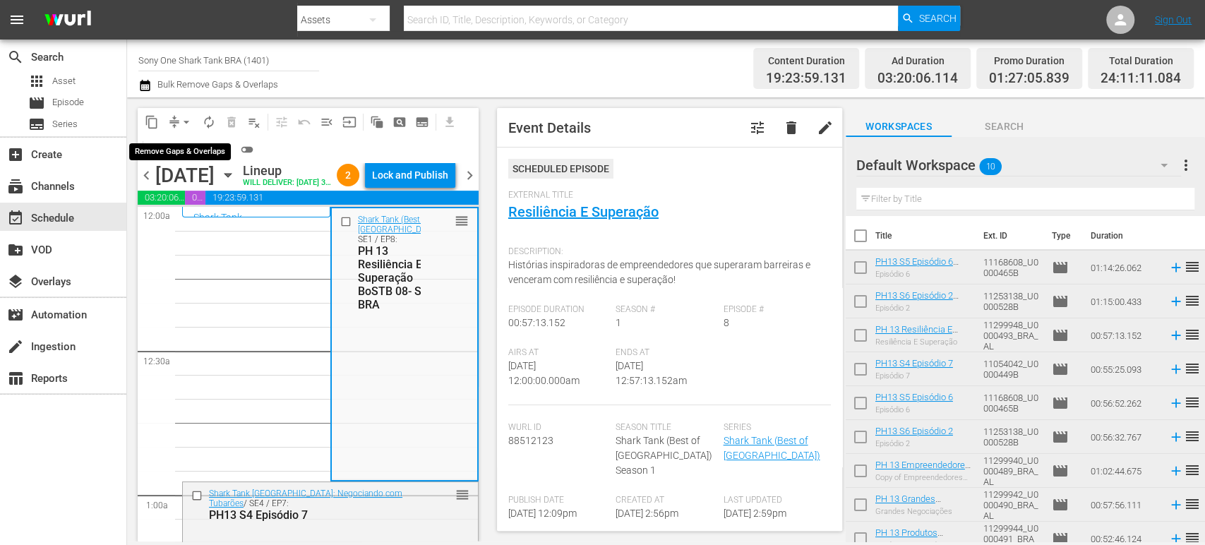
click at [186, 123] on span "arrow_drop_down" at bounding box center [186, 122] width 14 height 14
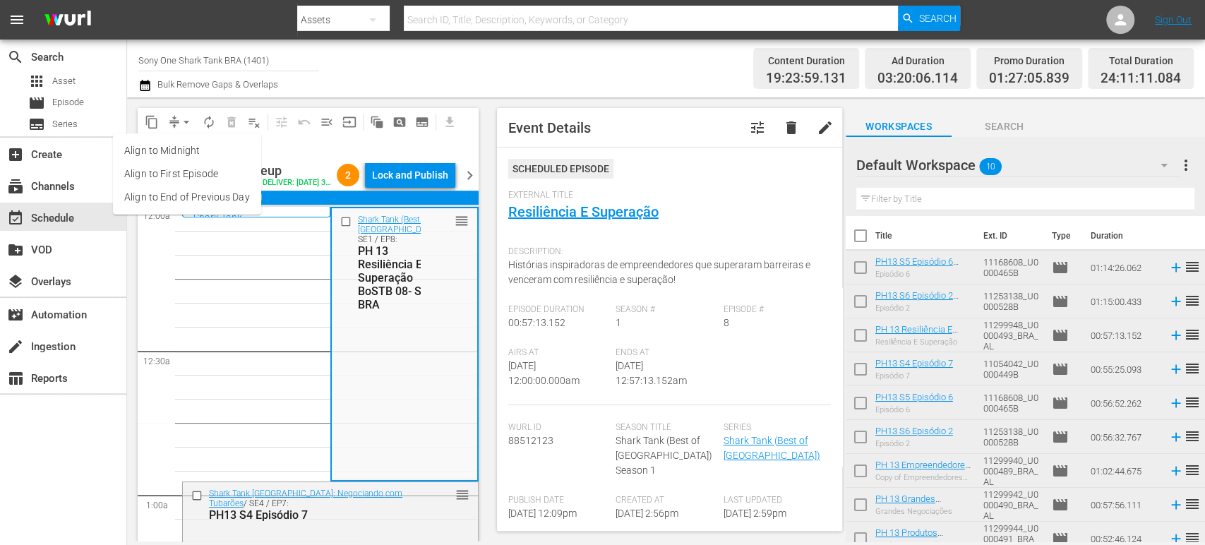
click at [198, 149] on li "Align to Midnight" at bounding box center [187, 150] width 148 height 23
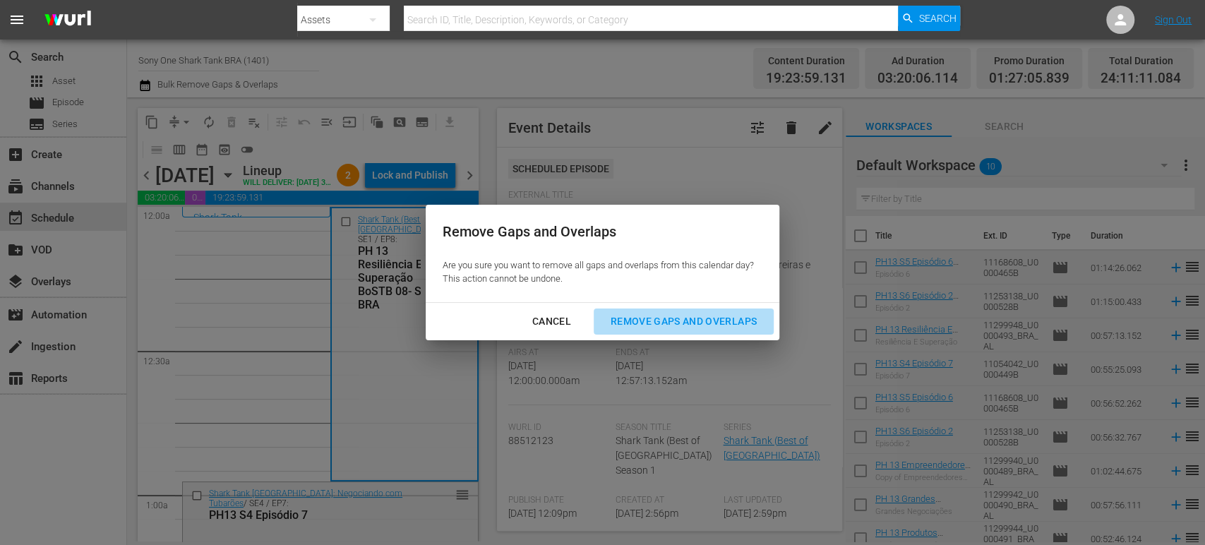
click at [672, 323] on div "Remove Gaps and Overlaps" at bounding box center [683, 322] width 169 height 18
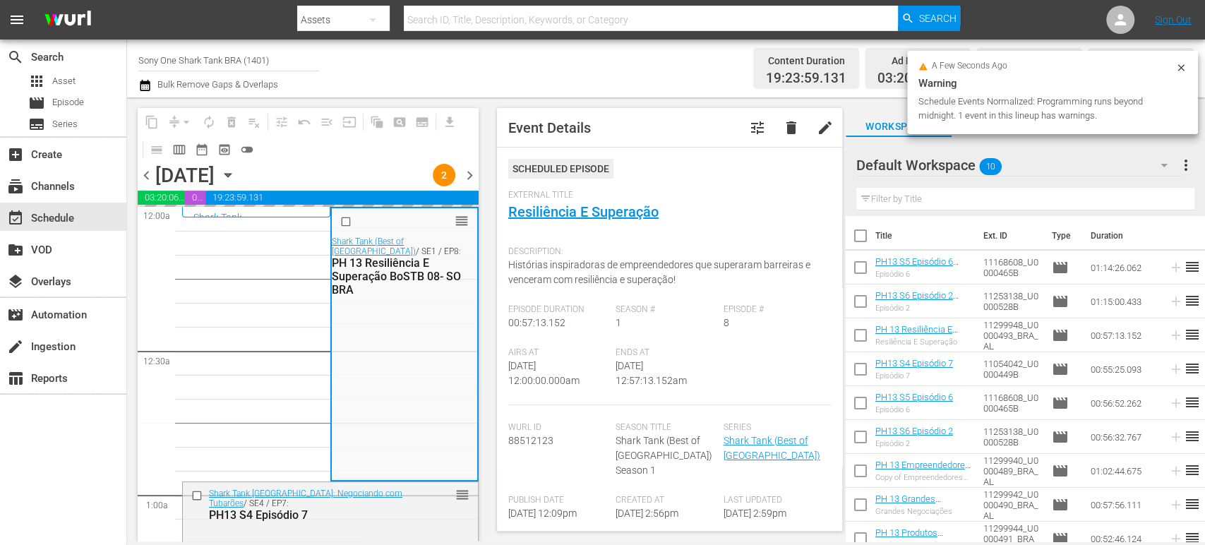
click at [1179, 66] on icon at bounding box center [1181, 67] width 6 height 6
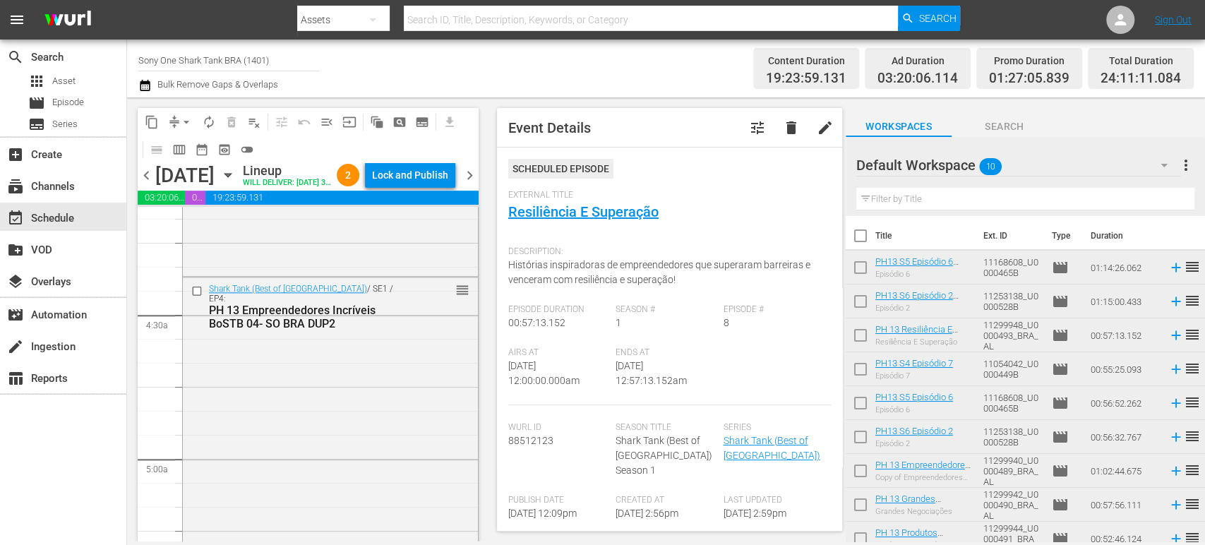
scroll to position [1187, 0]
click at [254, 412] on div "Shark Tank (Best of Brazil) / SE1 / EP4: PH 13 Empreendedores Incríveis BoSTB 0…" at bounding box center [330, 426] width 295 height 297
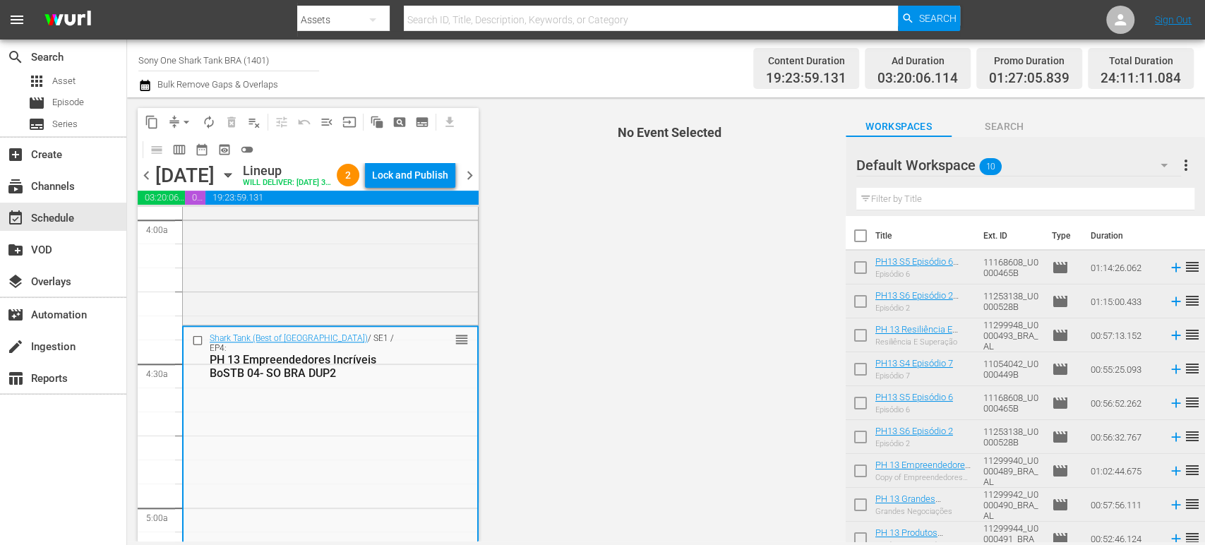
scroll to position [1248, 0]
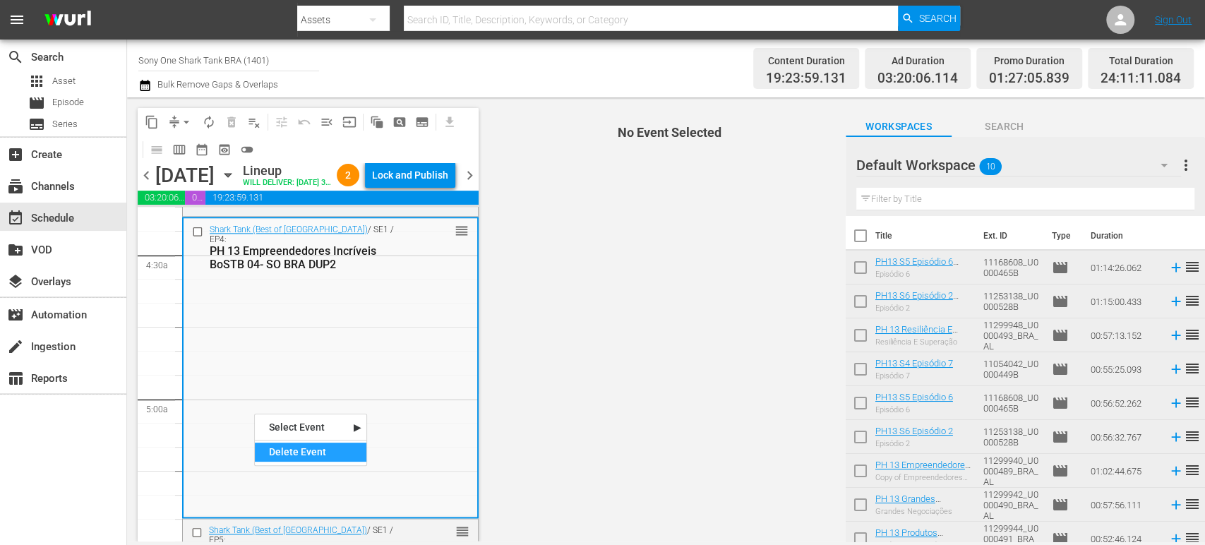
click at [299, 444] on div "Delete Event" at bounding box center [311, 452] width 112 height 19
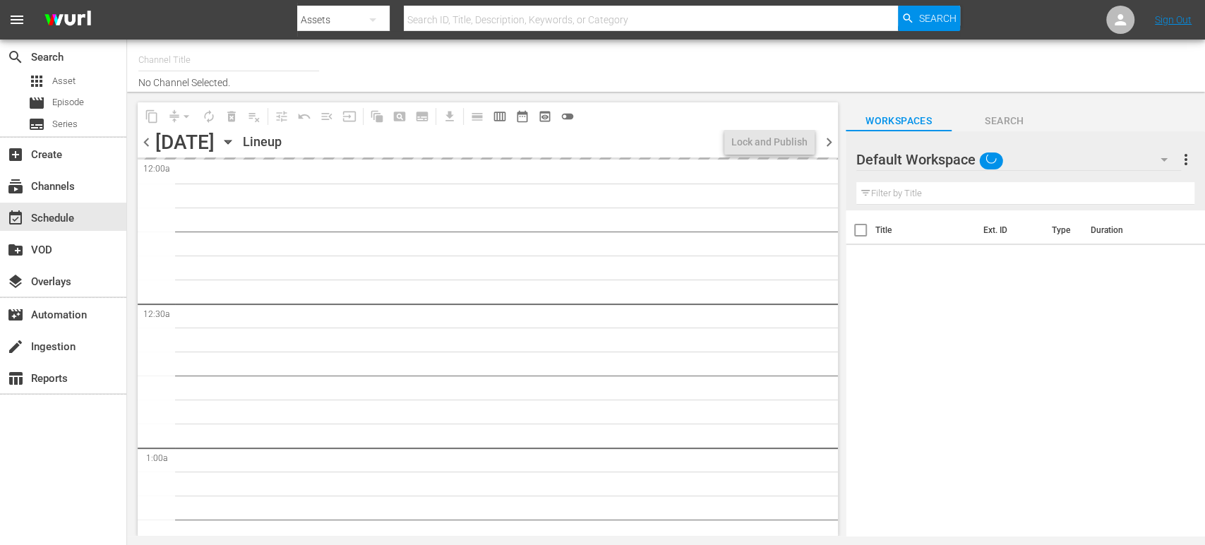
type input "Sony One Shark Tank BRA (1401)"
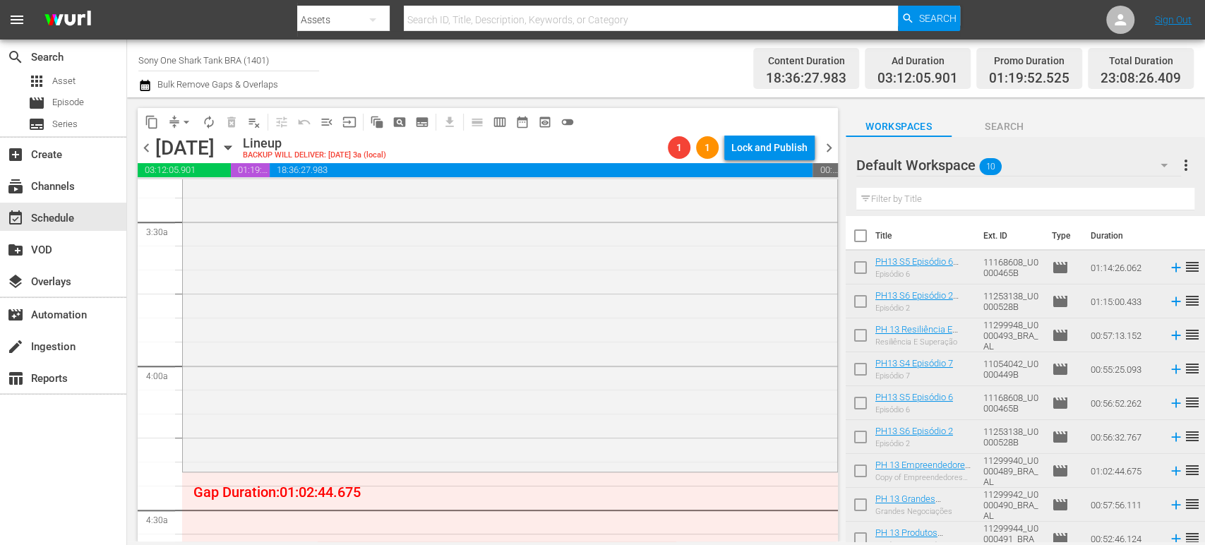
scroll to position [1160, 0]
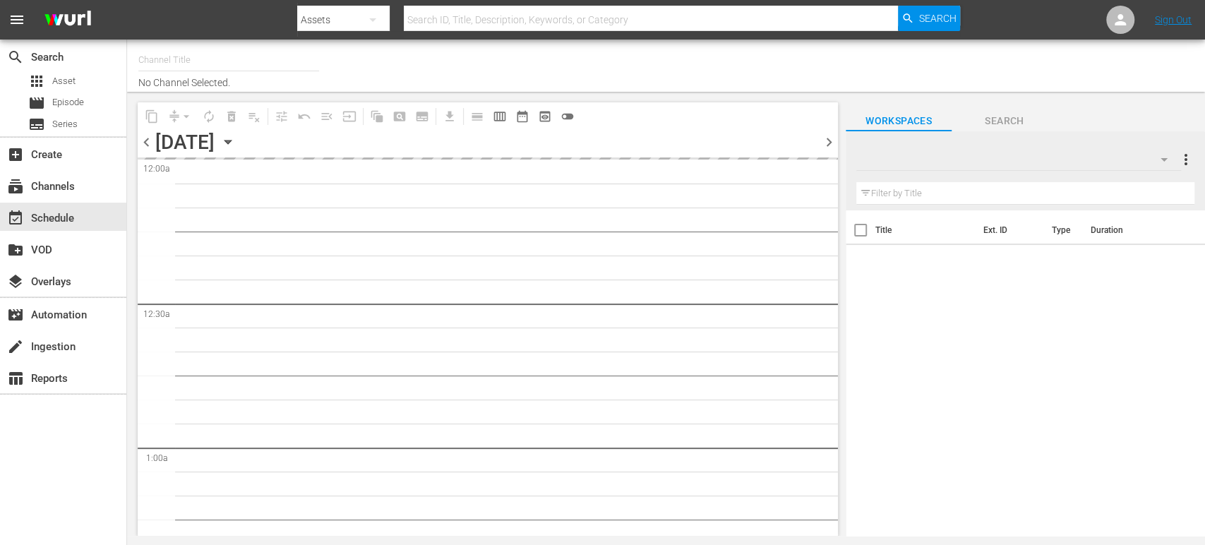
type input "Sony One Shark Tank BRA (1401)"
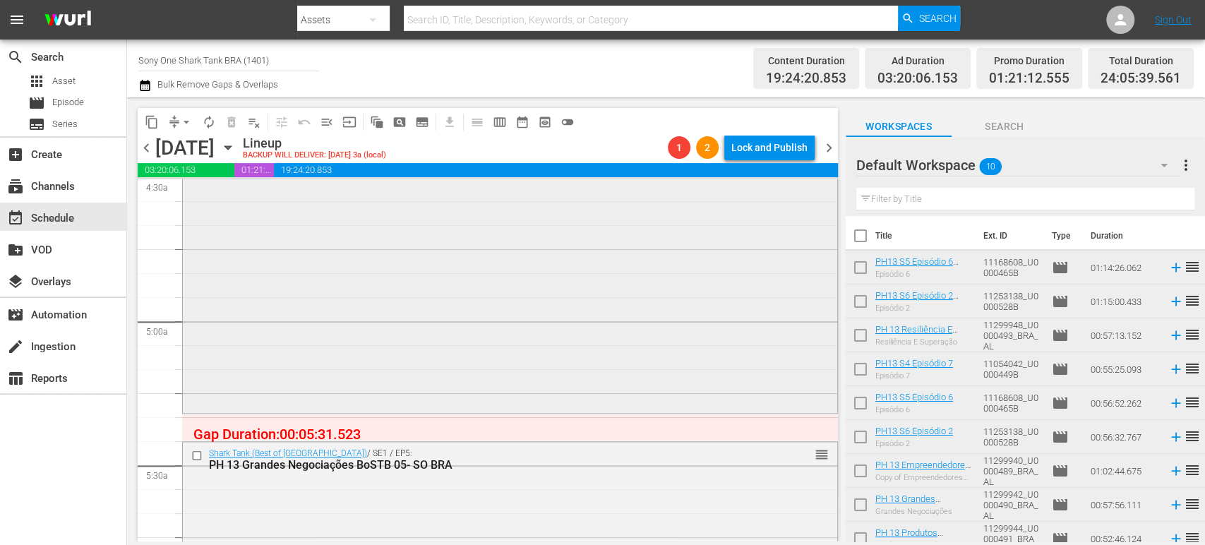
scroll to position [1299, 0]
click at [183, 123] on span "arrow_drop_down" at bounding box center [186, 122] width 14 height 14
click at [202, 157] on li "Align to Midnight" at bounding box center [187, 150] width 148 height 23
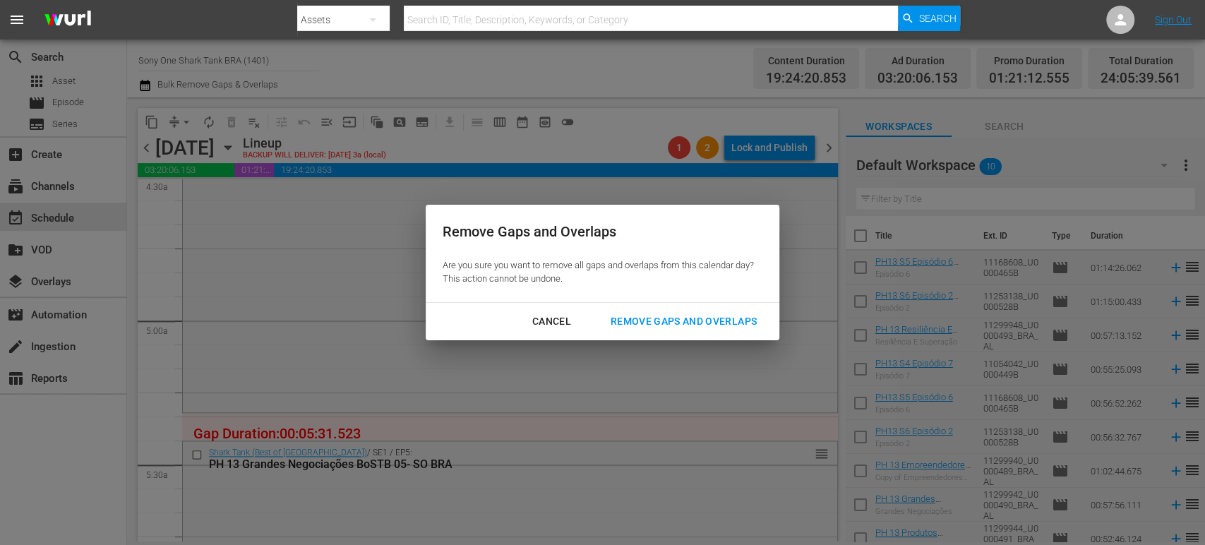
click at [655, 319] on div "Remove Gaps and Overlaps" at bounding box center [683, 322] width 169 height 18
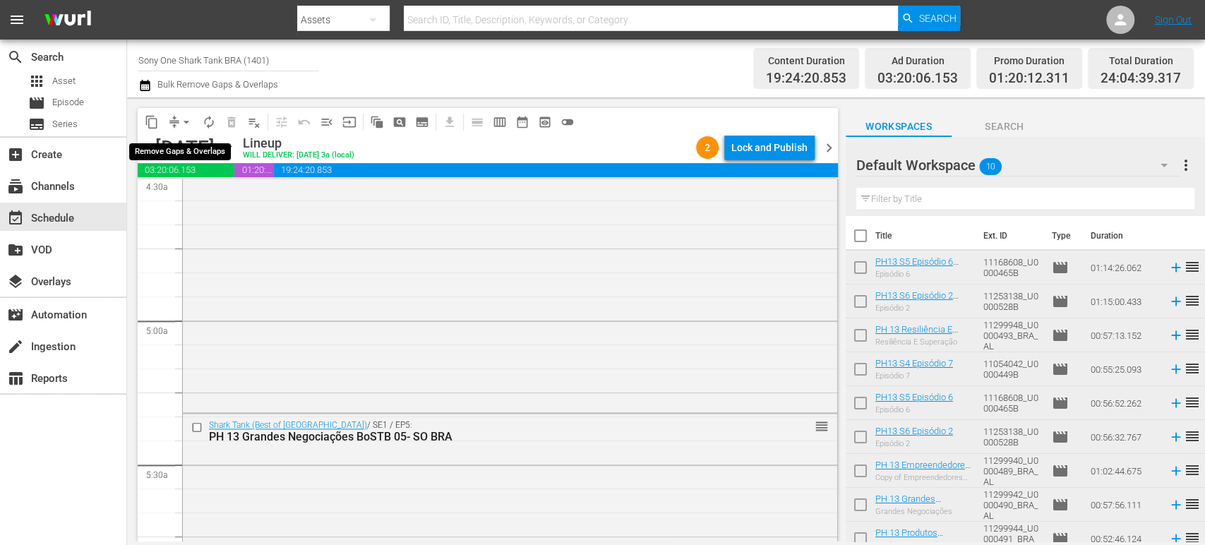
click at [191, 122] on span "arrow_drop_down" at bounding box center [186, 122] width 14 height 14
click at [186, 150] on li "Align to Midnight" at bounding box center [187, 150] width 148 height 23
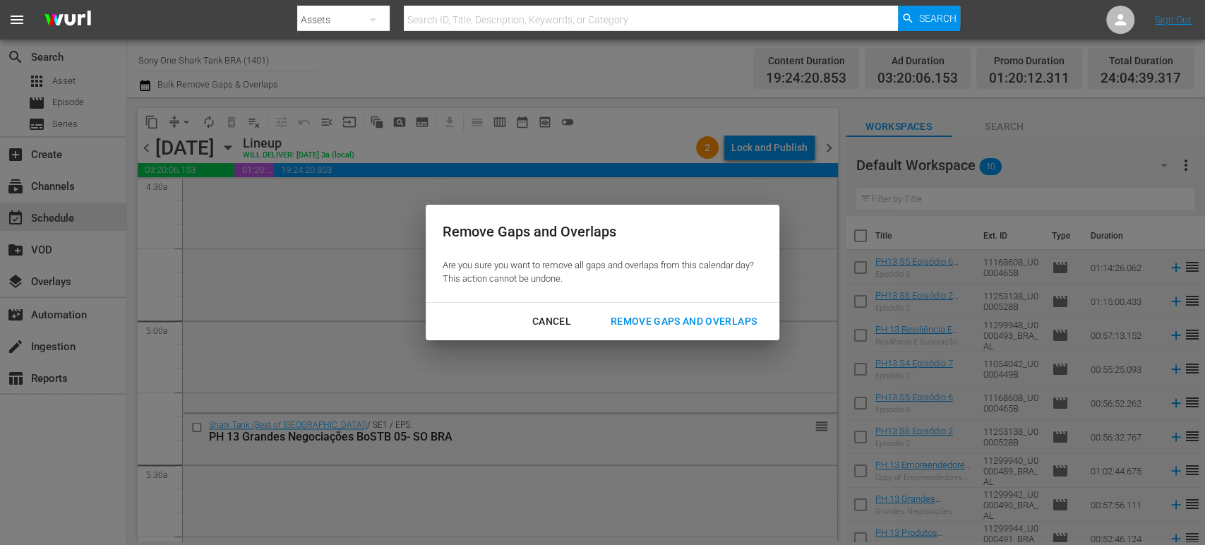
click at [542, 321] on div "Cancel" at bounding box center [551, 322] width 61 height 18
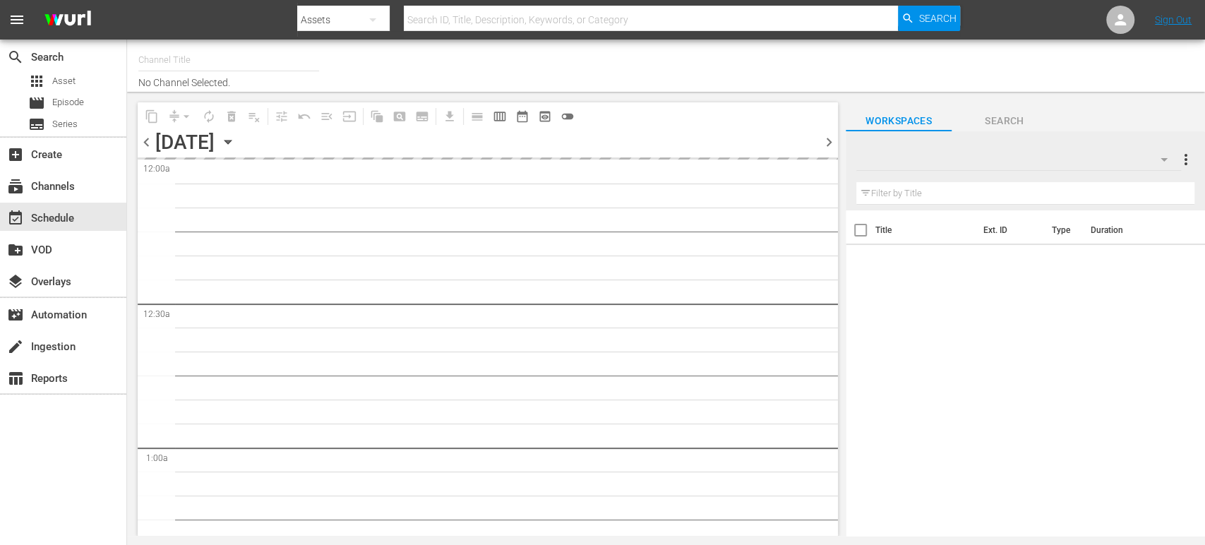
type input "Sony One Shark Tank BRA (1401)"
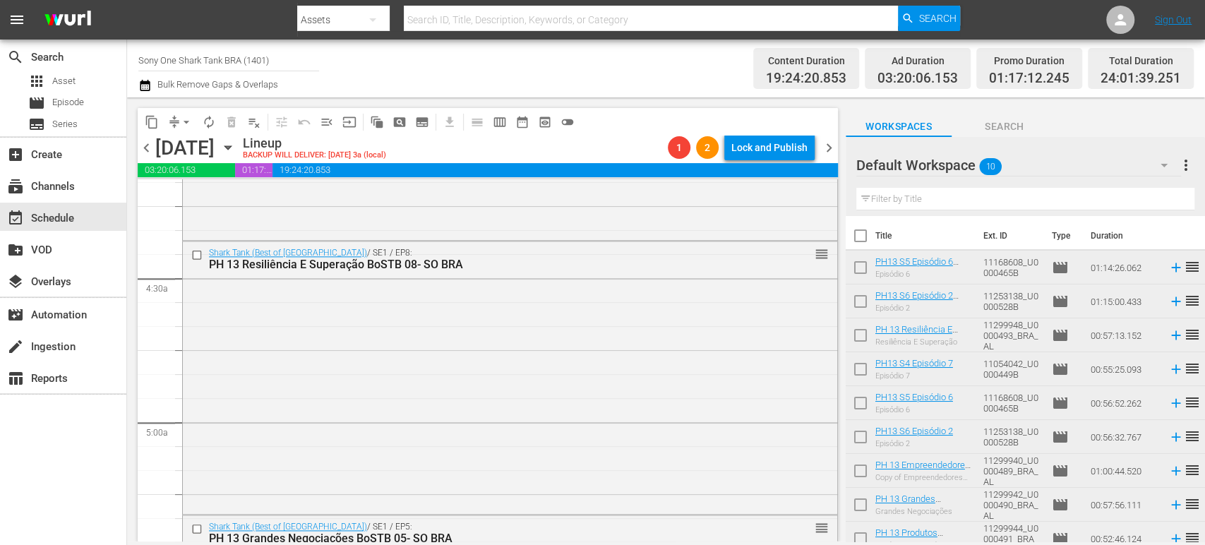
scroll to position [1199, 0]
click at [524, 402] on div "Shark Tank (Best of [GEOGRAPHIC_DATA]) / SE1 / EP8: PH 13 Resiliência E Superaç…" at bounding box center [510, 375] width 654 height 270
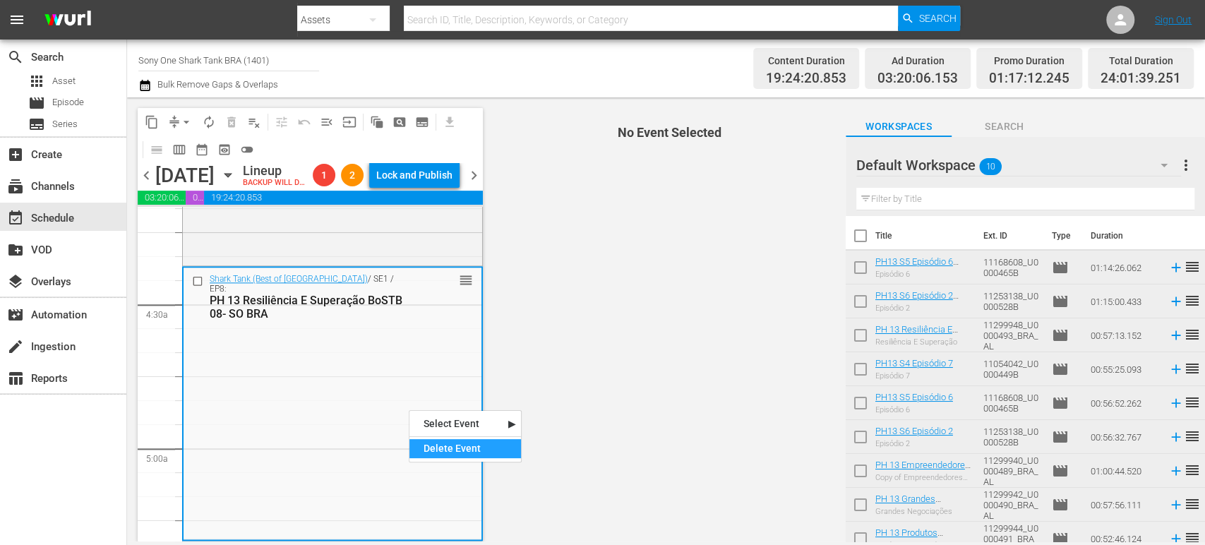
click at [442, 445] on div "Delete Event" at bounding box center [465, 448] width 112 height 19
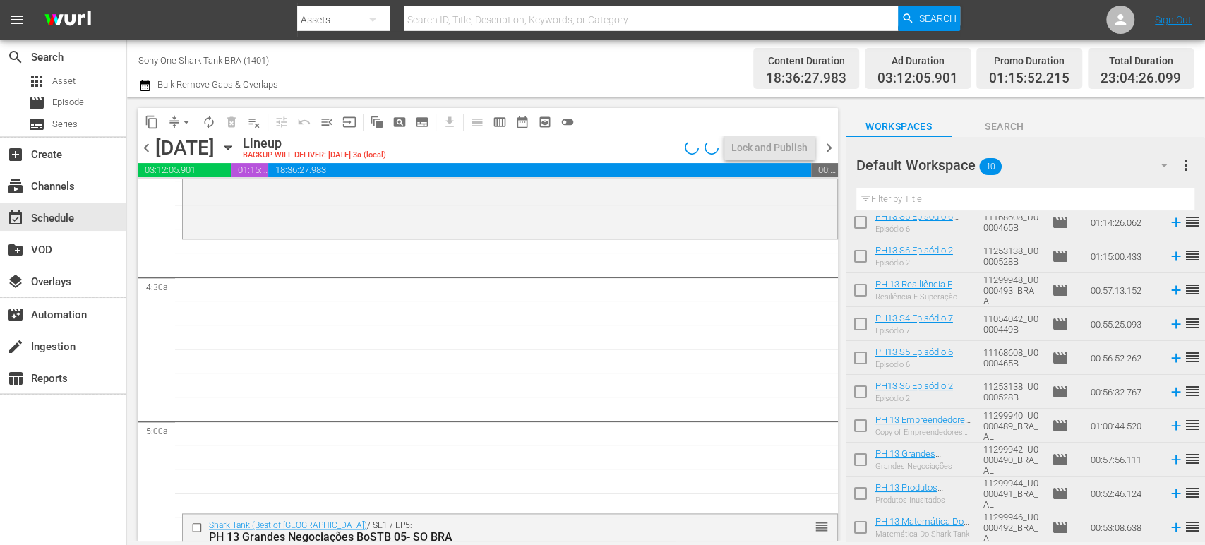
scroll to position [0, 0]
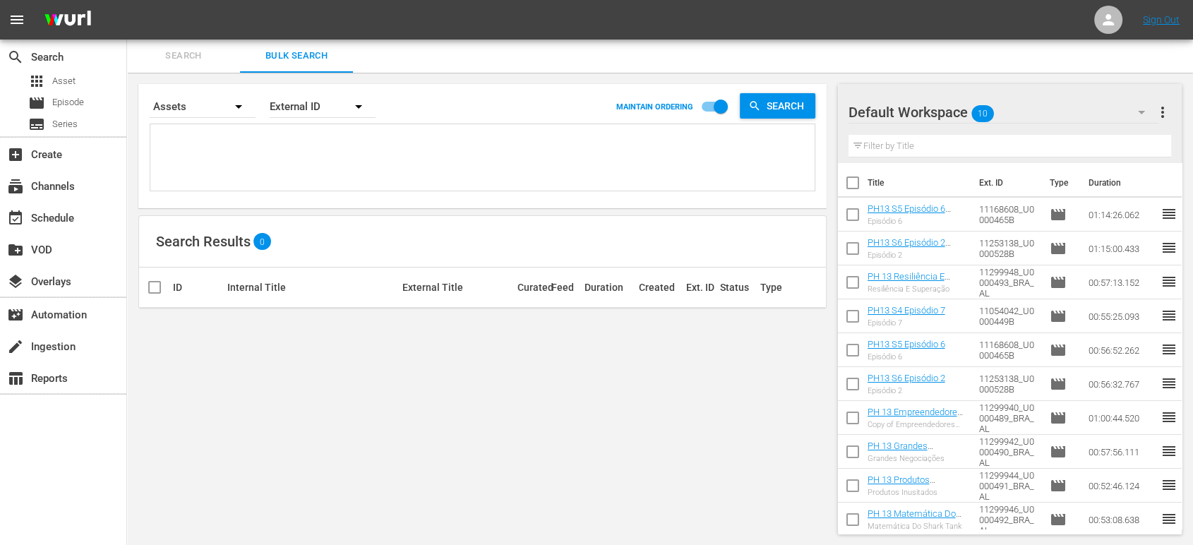
scroll to position [1, 0]
click at [712, 107] on input "checkbox" at bounding box center [721, 109] width 80 height 27
checkbox input "false"
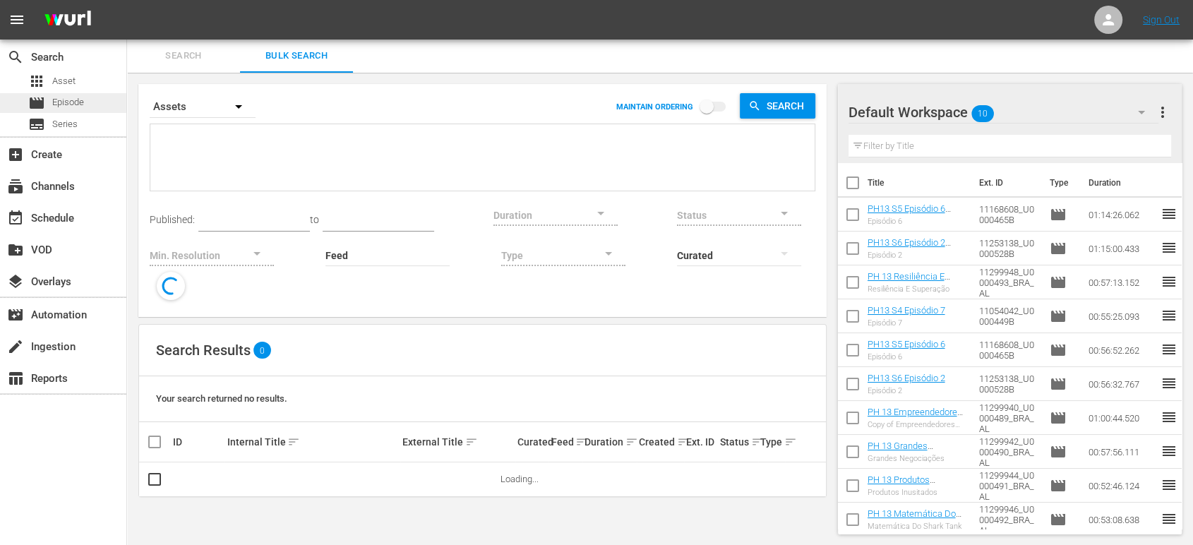
click at [107, 103] on div "movie Episode" at bounding box center [63, 103] width 126 height 20
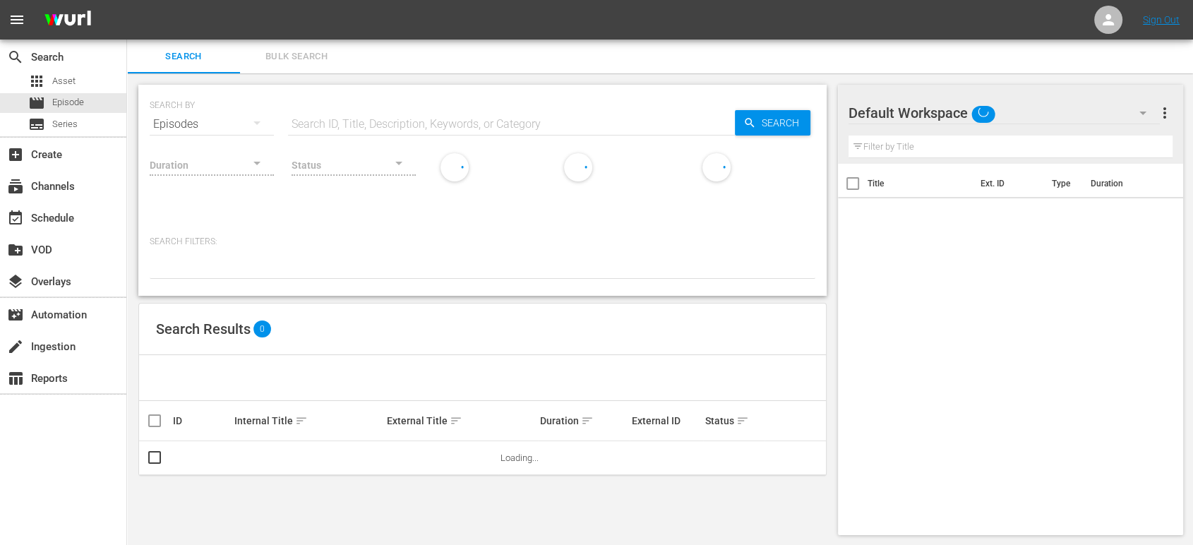
click at [282, 56] on span "Bulk Search" at bounding box center [297, 57] width 96 height 16
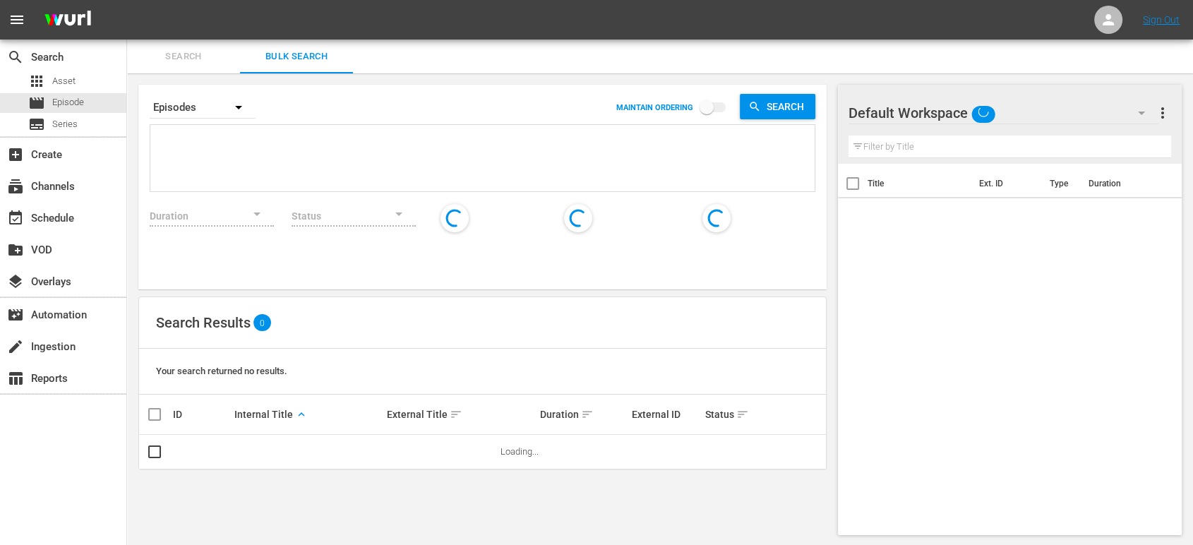
click at [277, 141] on textarea at bounding box center [484, 160] width 661 height 64
paste textarea "11299948_U0000493_BRA_AL U0000449B U0000465B U0000528B 11299940_U0000489_BRA_AL…"
type textarea "11299948_U0000493_BRA_AL U0000449B U0000465B U0000528B 11299940_U0000489_BRA_AL…"
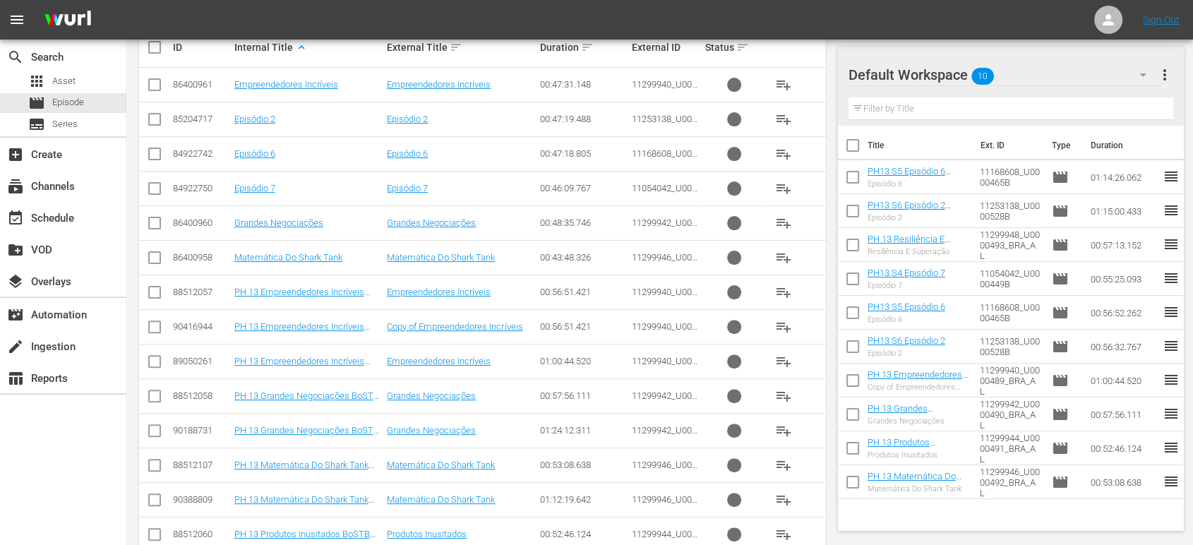
scroll to position [375, 0]
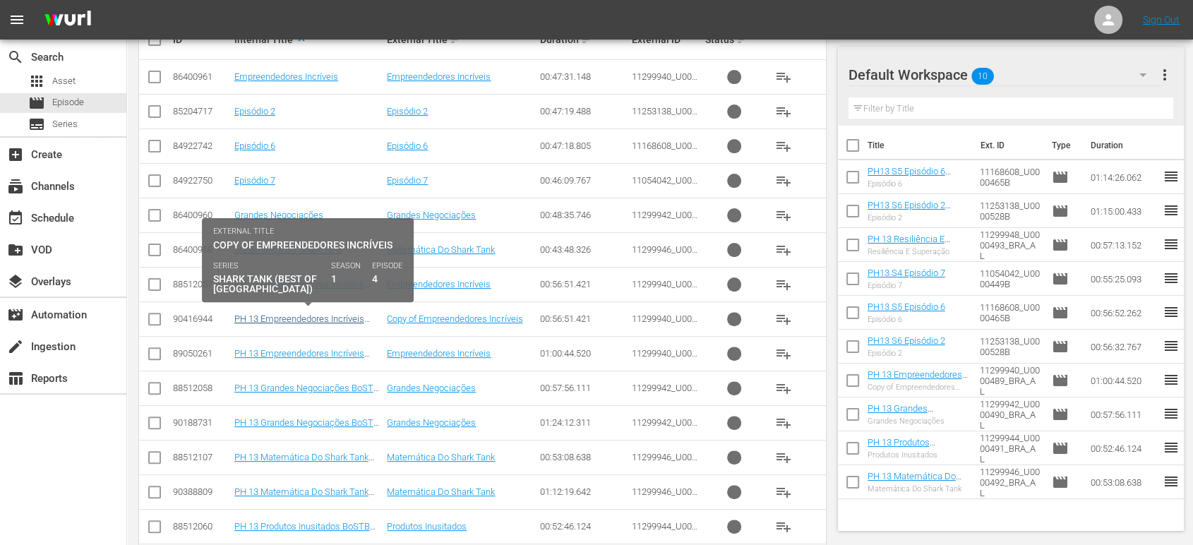
type textarea "11299948_U0000493_BRA_AL U0000449B U0000465B U0000528B 11299940_U0000489_BRA_AL…"
click at [327, 315] on link "PH 13 Empreendedores Incríveis BoSTB 04- SO BRA" at bounding box center [299, 323] width 130 height 21
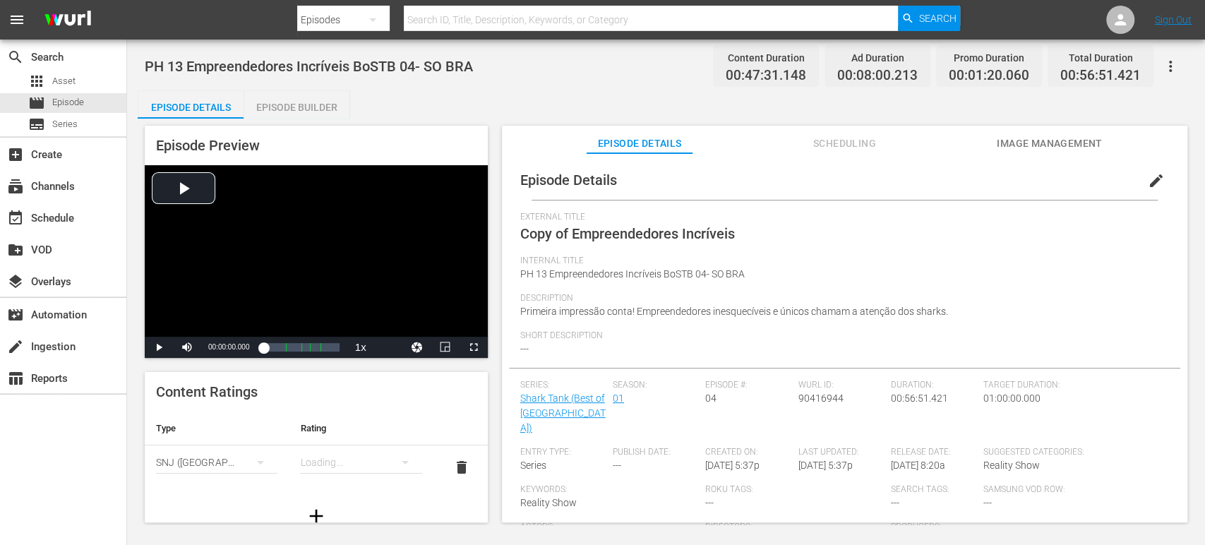
click at [1154, 182] on span "edit" at bounding box center [1156, 180] width 17 height 17
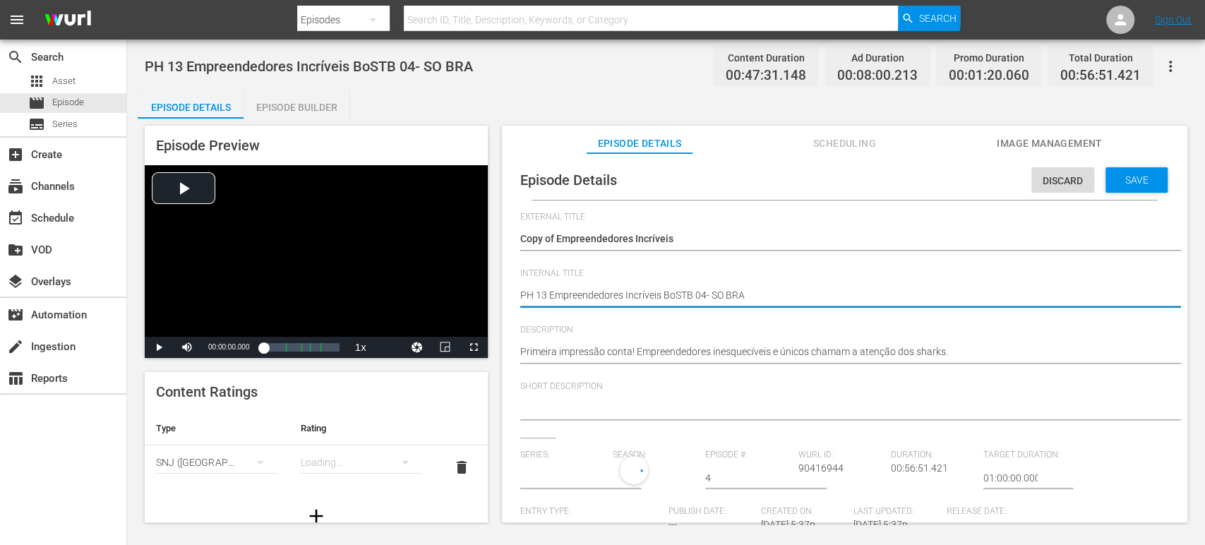
type textarea "PH 13 Empreendedores Incríveis BoSTB 04- SO BRA"
type textarea "PH 13 Empreendedores Incríveis BoSTB 04- SO BRA D"
type textarea "PH 13 Empreendedores Incríveis BoSTB 04- SO BRA DU"
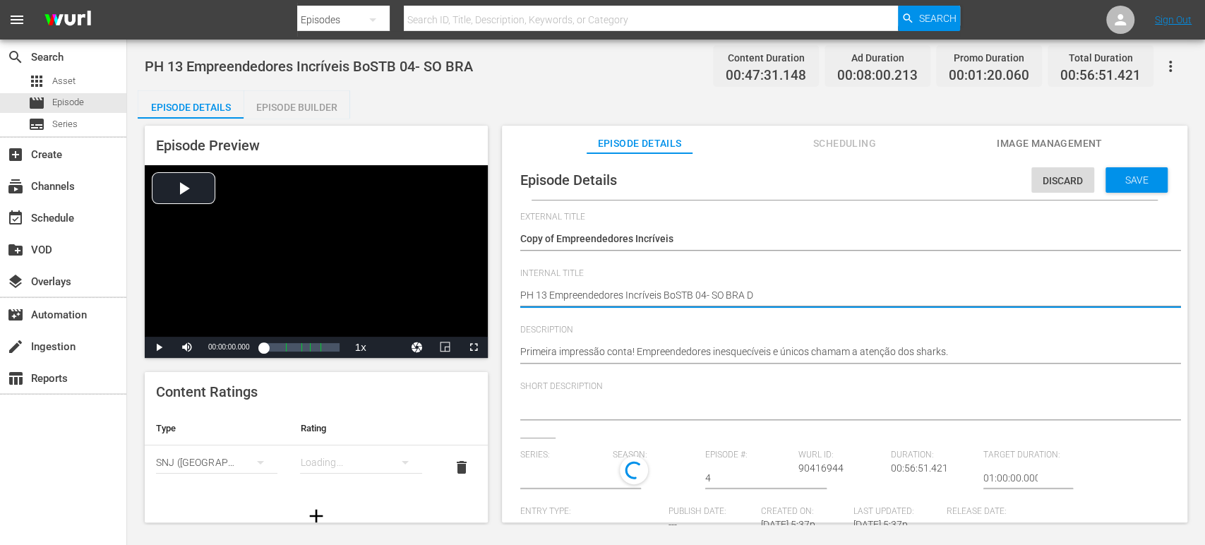
type textarea "PH 13 Empreendedores Incríveis BoSTB 04- SO BRA DU"
type textarea "PH 13 Empreendedores Incríveis BoSTB 04- SO BRA DUP"
type textarea "PH 13 Empreendedores Incríveis BoSTB 04- SO BRA DUP2"
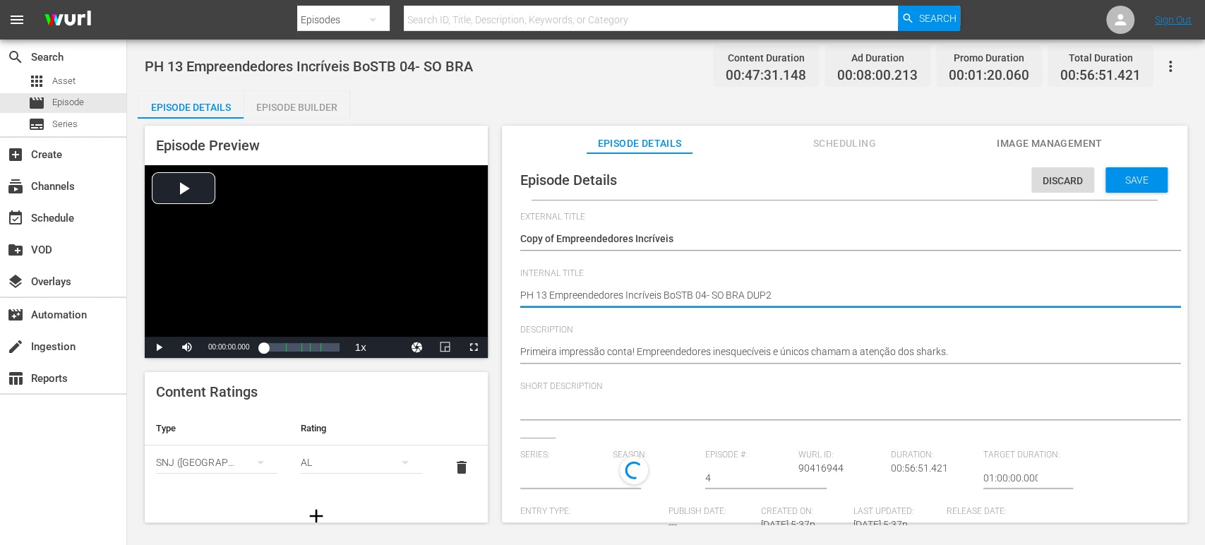
type textarea "PH 13 Empreendedores Incríveis BoSTB 04- SO BRA DUP"
type textarea "PH 13 Empreendedores Incríveis BoSTB 04- SO BRA DUP3"
type input "Shark Tank (Best of [GEOGRAPHIC_DATA])"
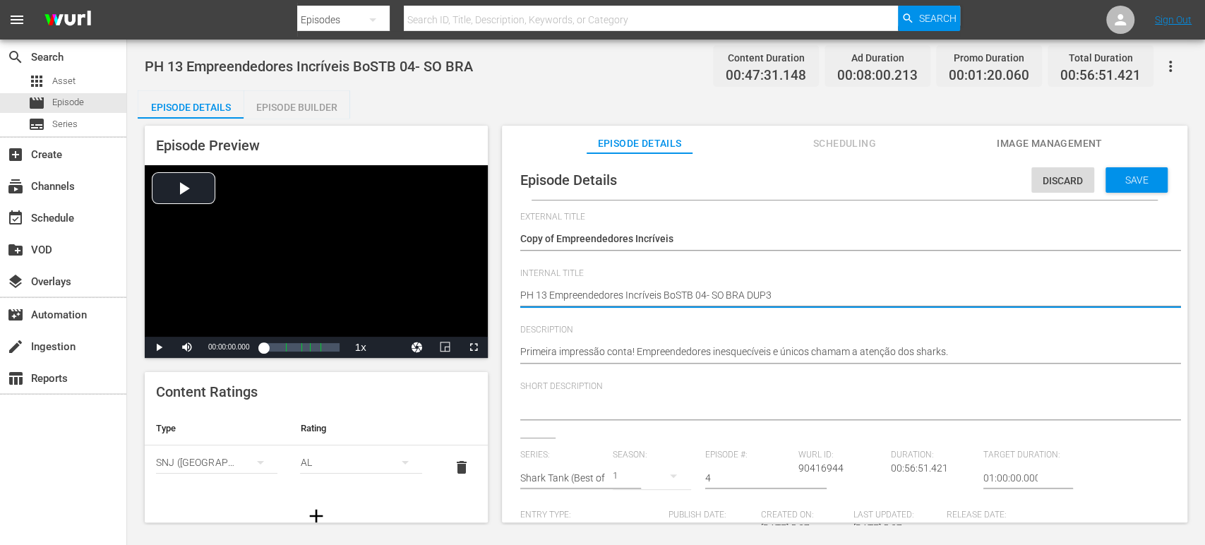
type textarea "PH 13 Empreendedores Incríveis BoSTB 04- SO BRA DUP3"
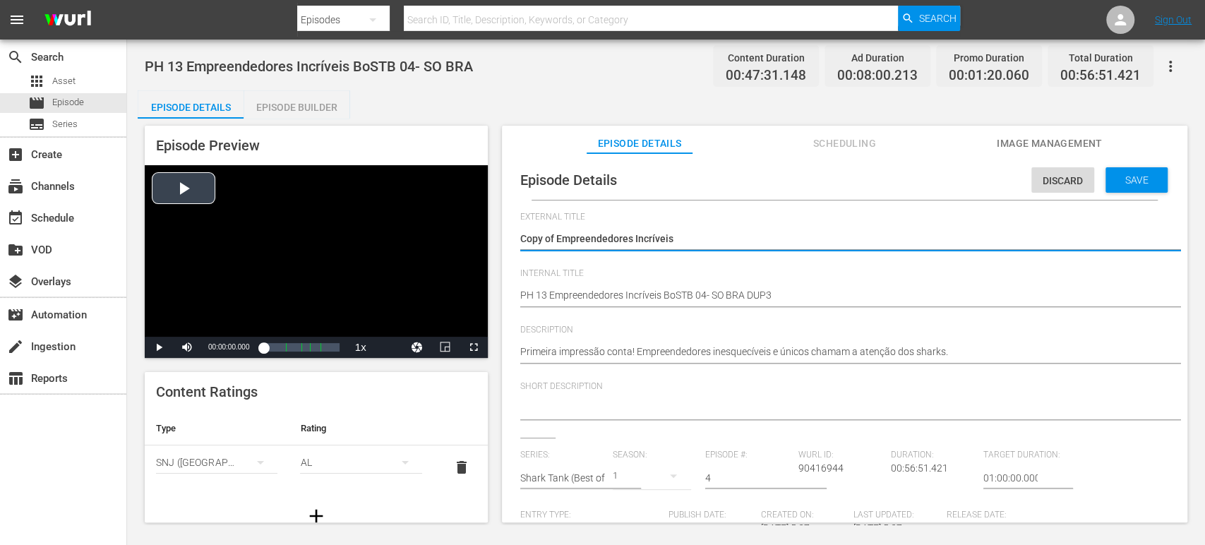
drag, startPoint x: 557, startPoint y: 238, endPoint x: 393, endPoint y: 249, distance: 164.9
type textarea "Empreendedores Incríveis"
click at [1146, 176] on span "Save" at bounding box center [1137, 179] width 46 height 11
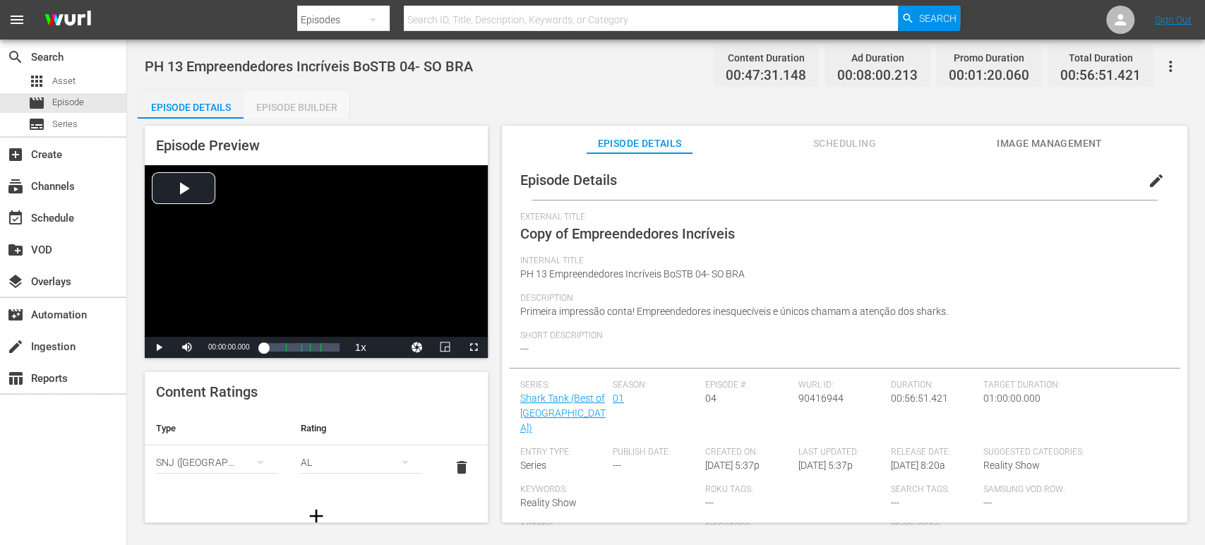
click at [287, 104] on div "Episode Builder" at bounding box center [297, 107] width 106 height 34
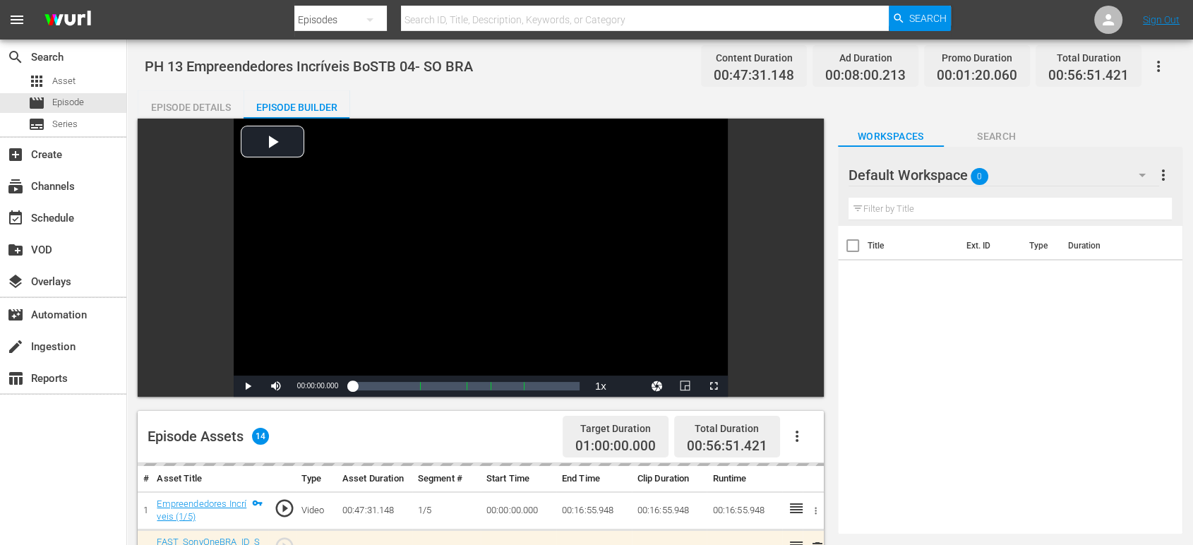
click at [1034, 174] on div "Default Workspace 0" at bounding box center [1004, 175] width 311 height 40
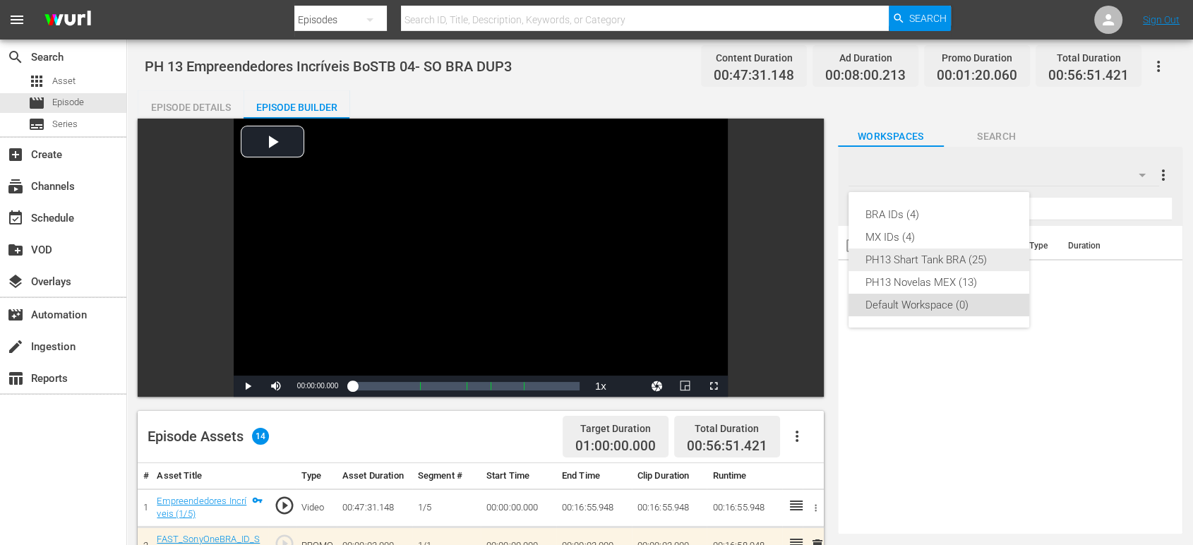
click at [989, 265] on div "PH13 Shart Tank BRA (25)" at bounding box center [939, 260] width 147 height 23
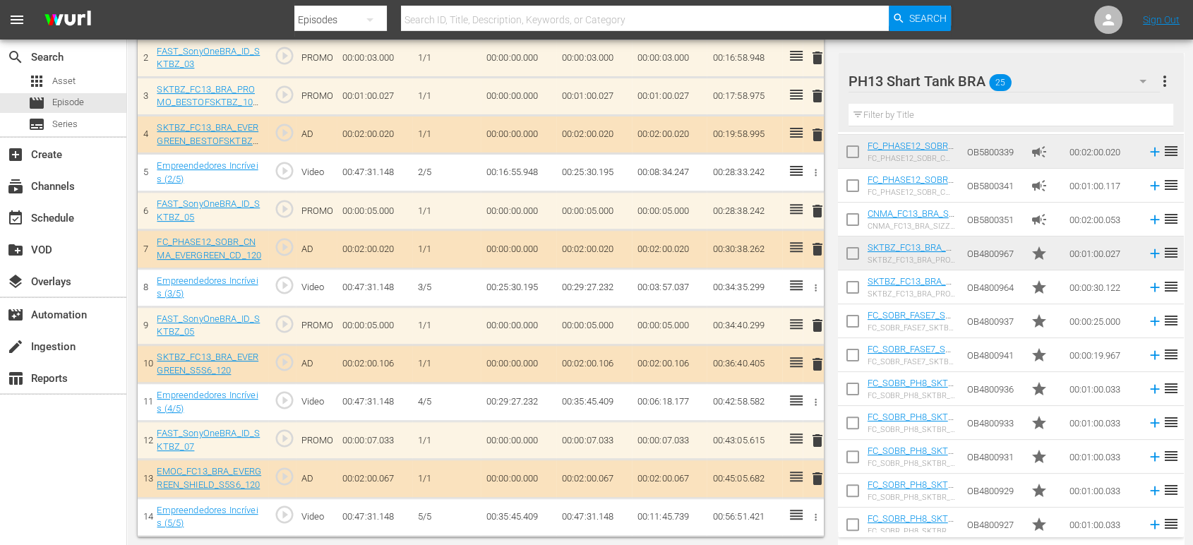
scroll to position [481, 0]
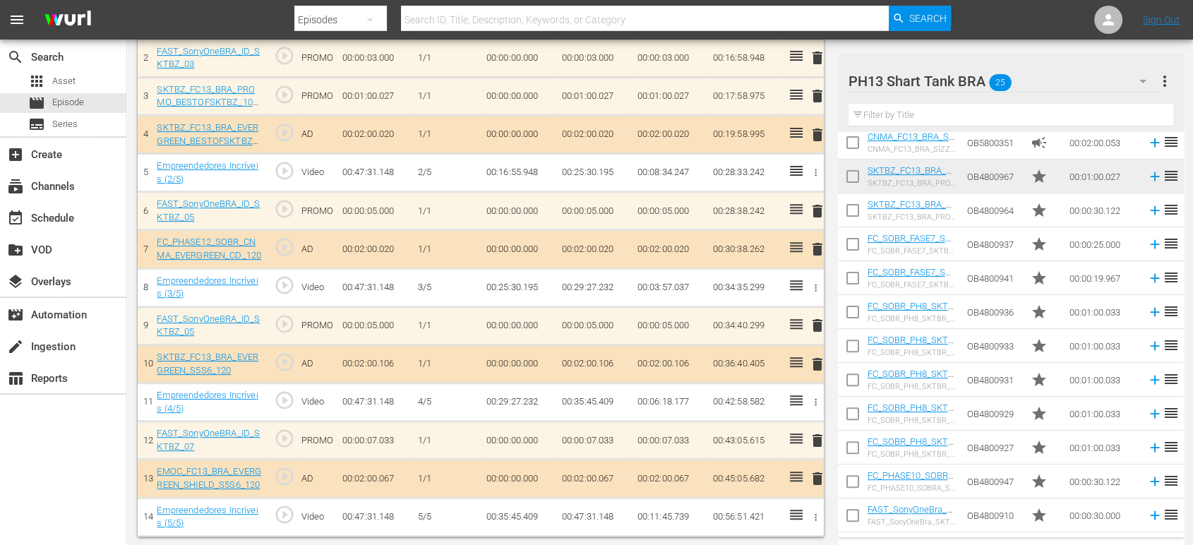
click at [858, 510] on input "checkbox" at bounding box center [853, 518] width 30 height 30
checkbox input "true"
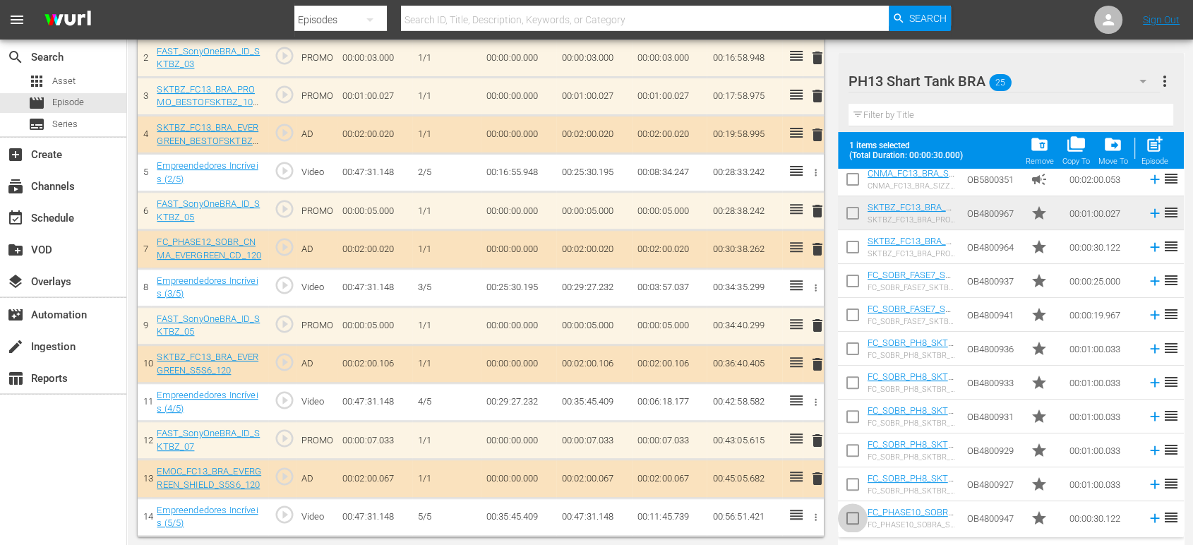
click at [858, 511] on input "checkbox" at bounding box center [853, 521] width 30 height 30
checkbox input "true"
click at [854, 484] on input "checkbox" at bounding box center [853, 487] width 30 height 30
checkbox input "true"
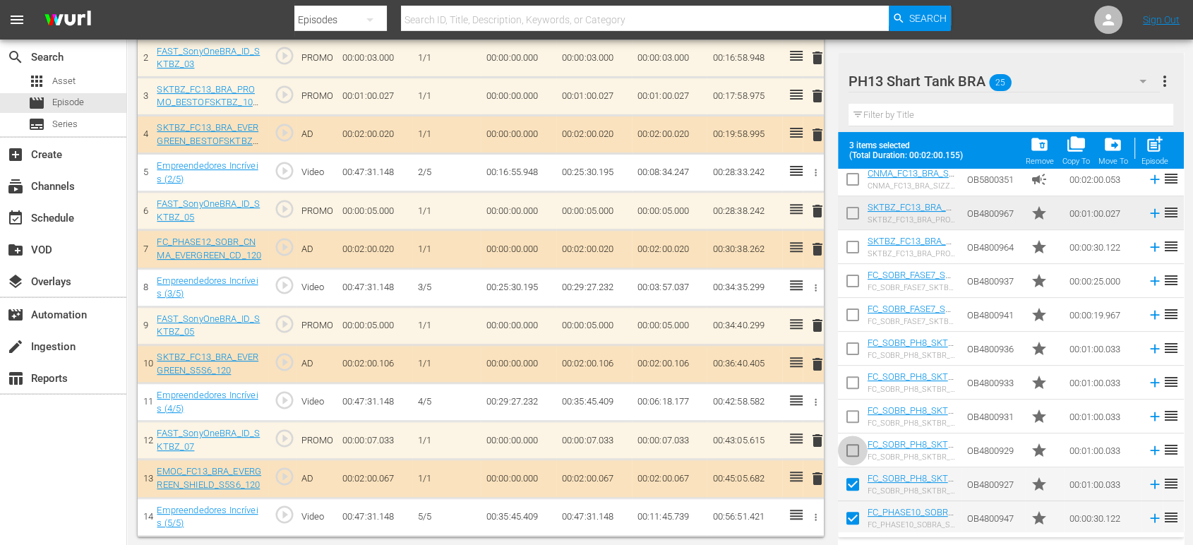
click at [855, 445] on input "checkbox" at bounding box center [853, 453] width 30 height 30
checkbox input "true"
click at [854, 421] on input "checkbox" at bounding box center [853, 420] width 30 height 30
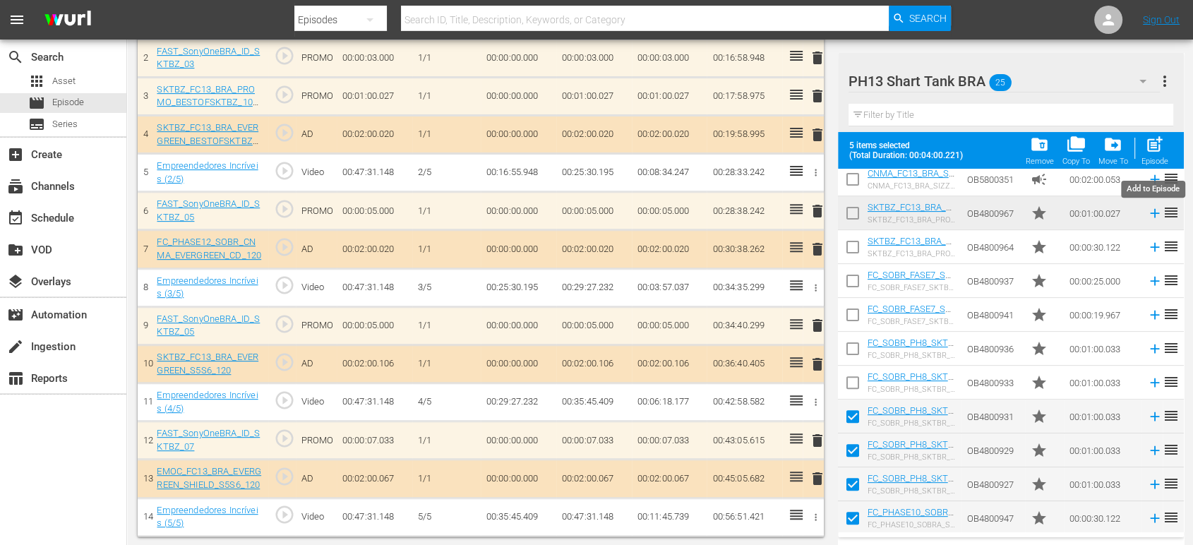
click at [1150, 147] on span "post_add" at bounding box center [1154, 144] width 19 height 19
checkbox input "false"
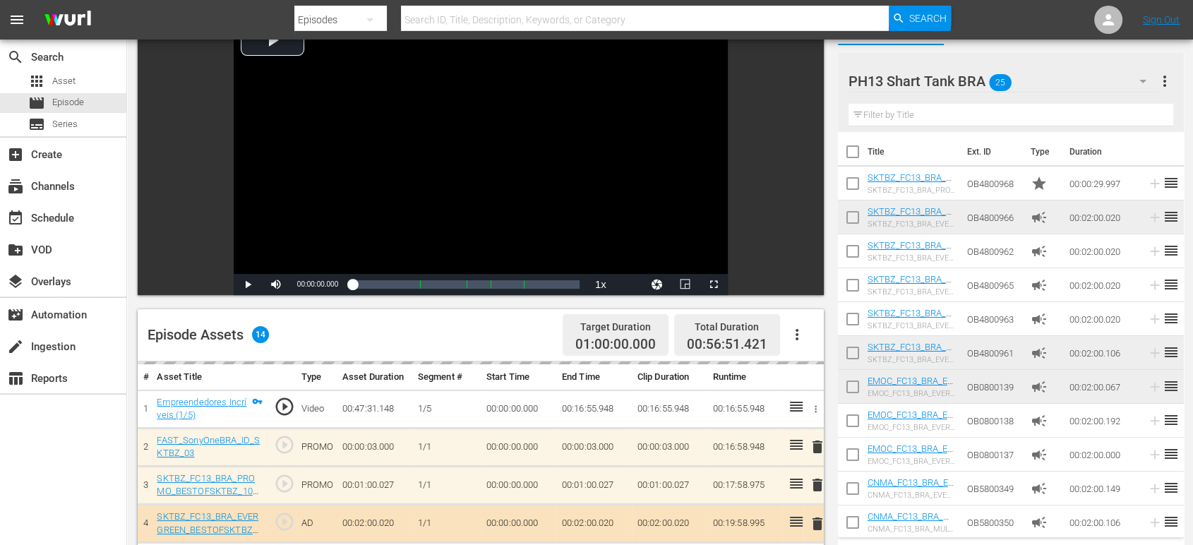
scroll to position [0, 0]
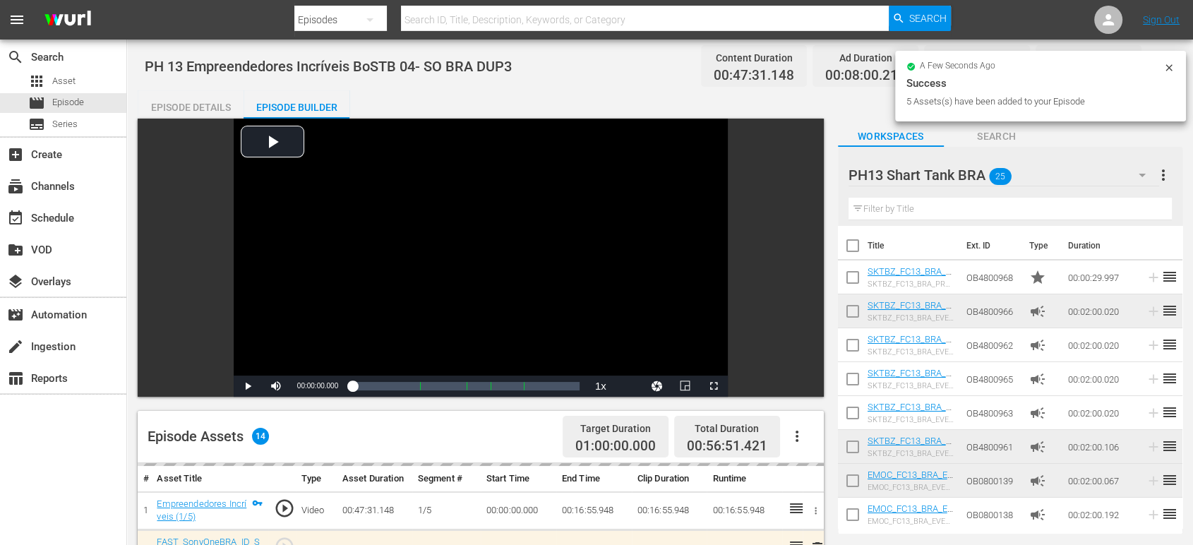
click at [1168, 64] on icon at bounding box center [1168, 67] width 11 height 11
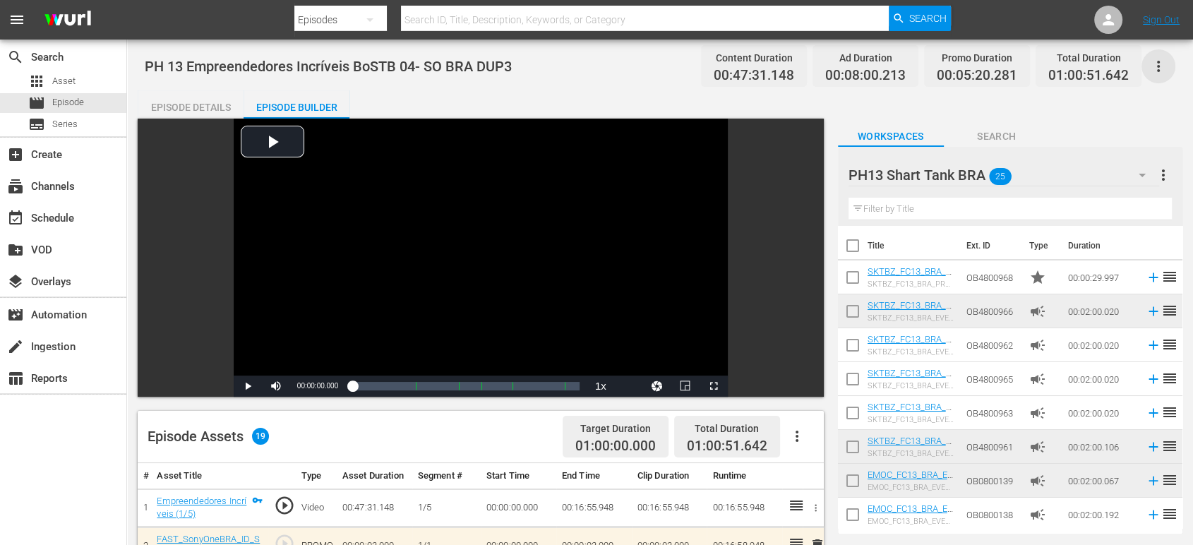
click at [1156, 70] on icon "button" at bounding box center [1158, 66] width 17 height 17
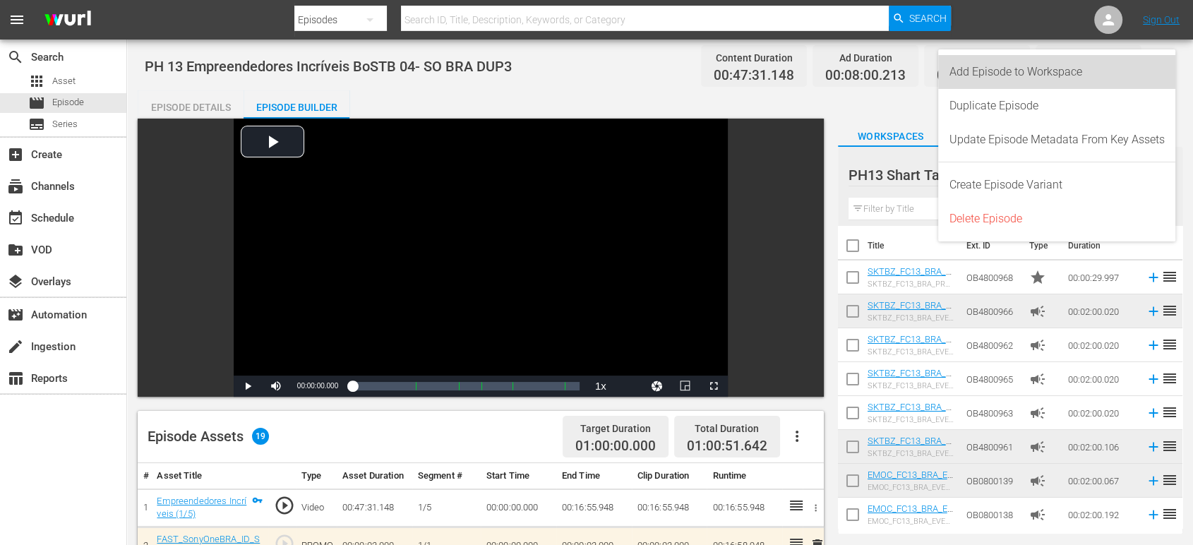
click at [1149, 78] on div "Add Episode to Workspace" at bounding box center [1057, 72] width 215 height 34
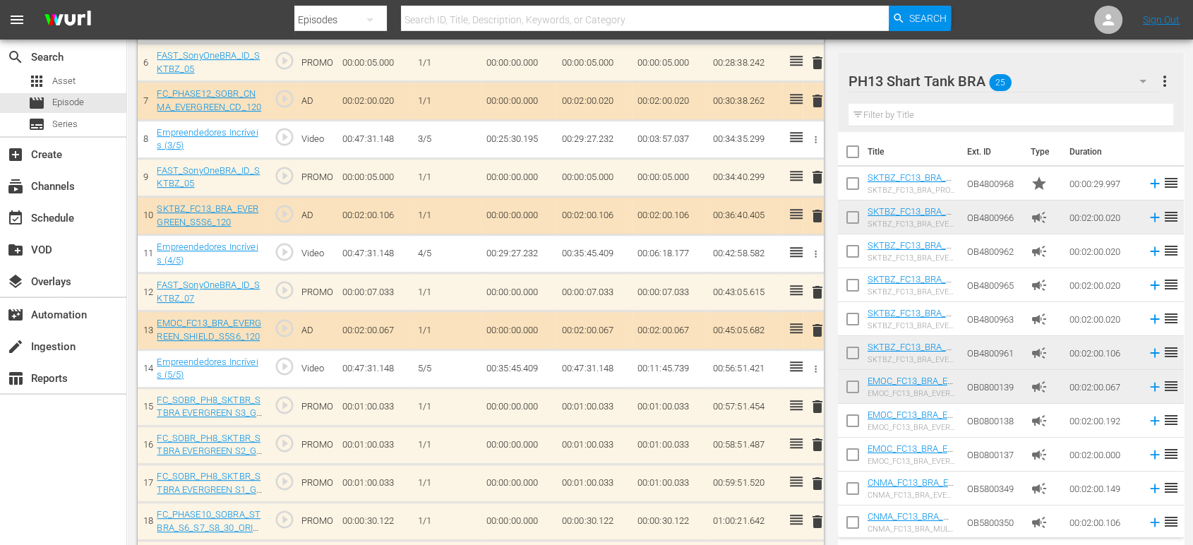
scroll to position [678, 0]
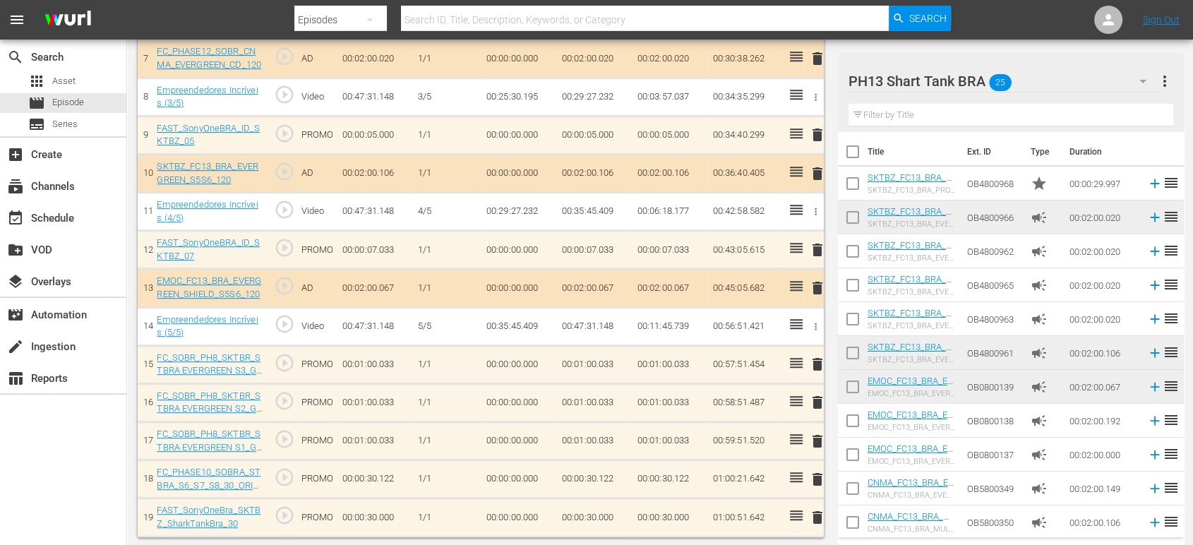
click at [814, 512] on span "delete" at bounding box center [816, 517] width 17 height 17
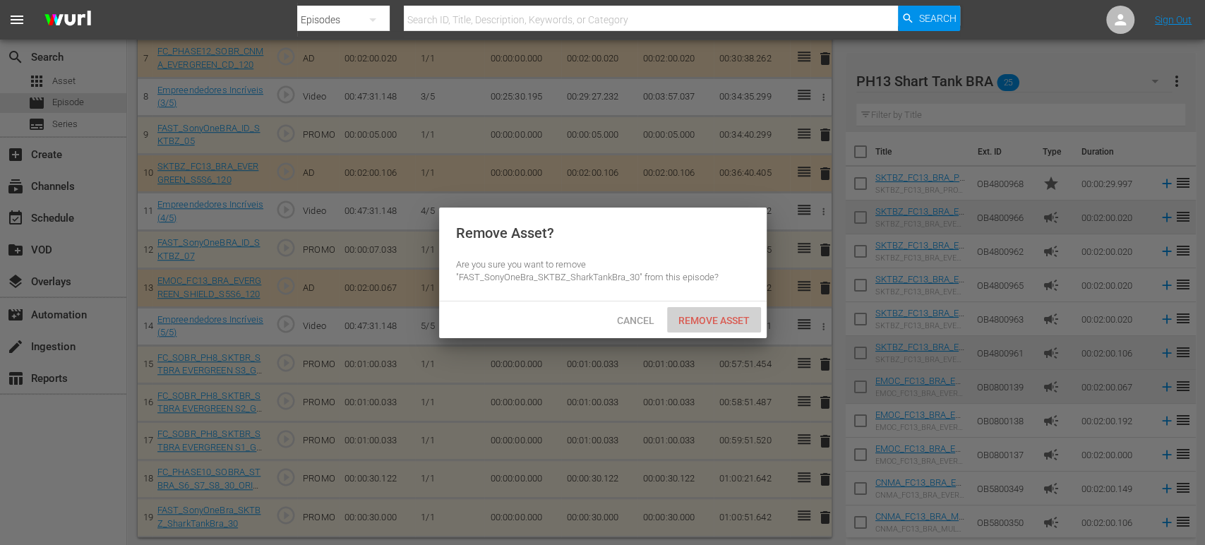
click at [741, 329] on div "Remove Asset" at bounding box center [714, 320] width 94 height 26
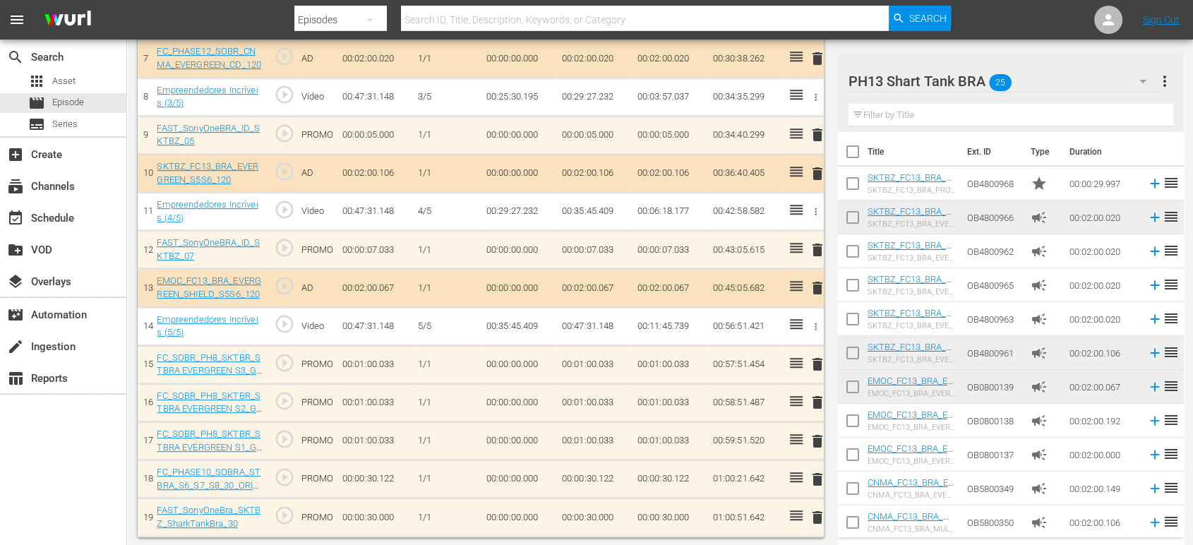
click at [818, 474] on span "delete" at bounding box center [816, 479] width 17 height 17
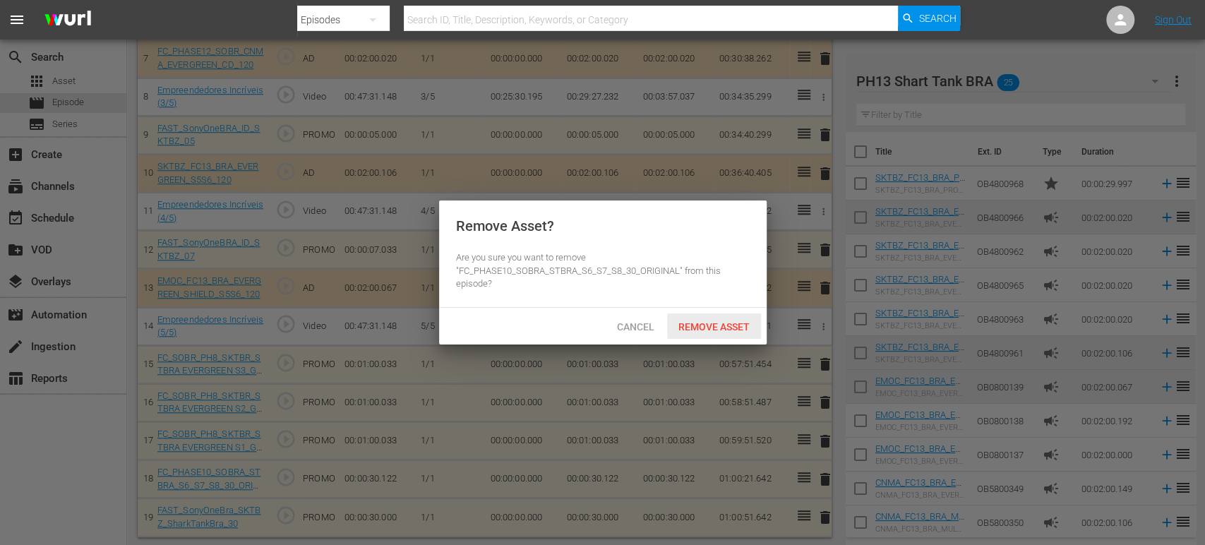
click at [729, 328] on span "Remove Asset" at bounding box center [714, 326] width 94 height 11
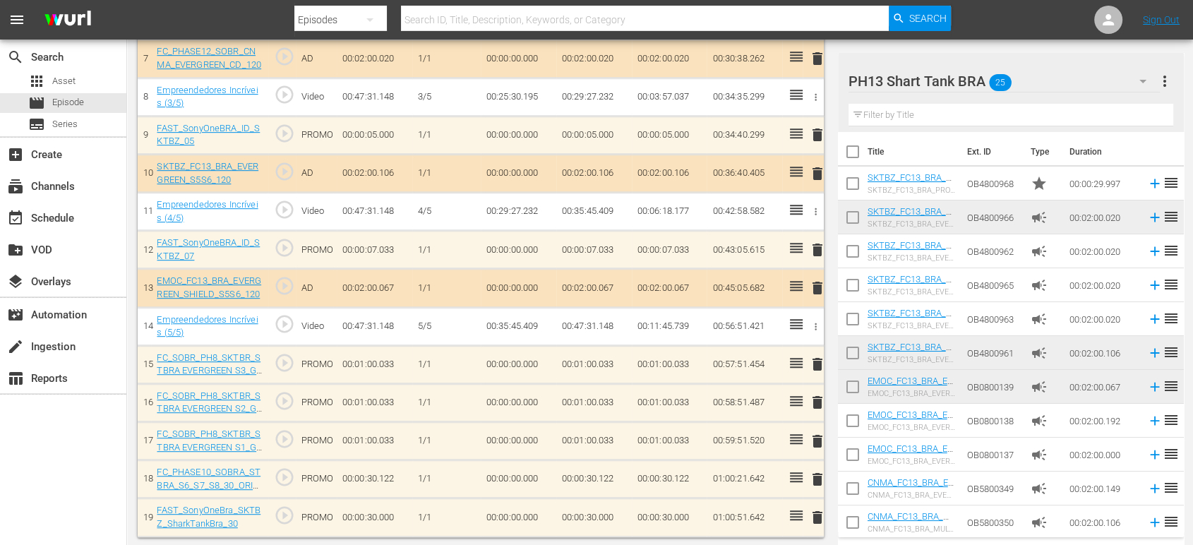
scroll to position [603, 0]
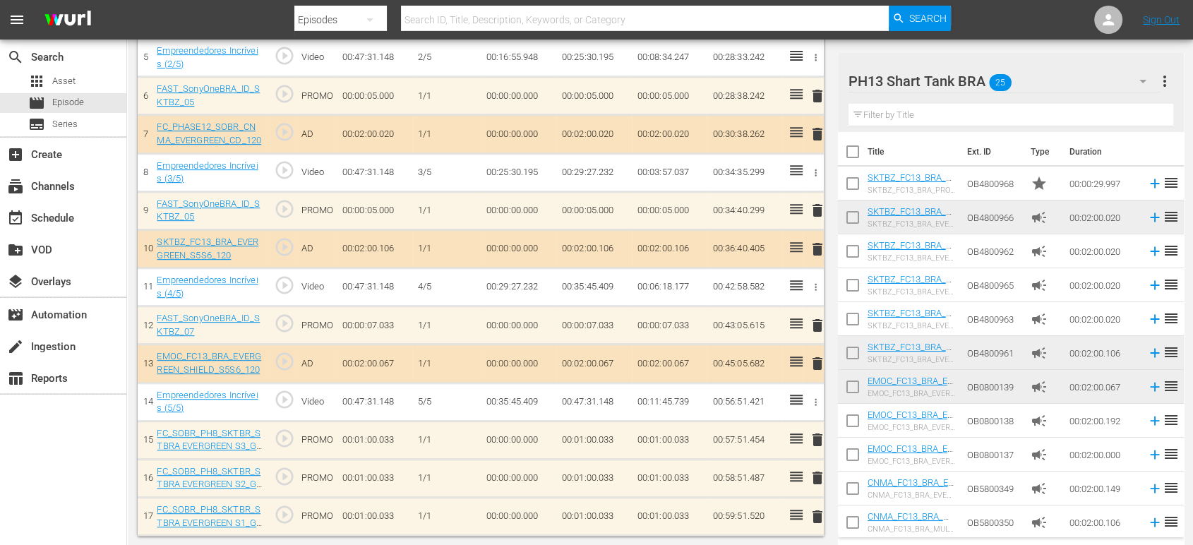
click at [815, 469] on span "delete" at bounding box center [816, 477] width 17 height 17
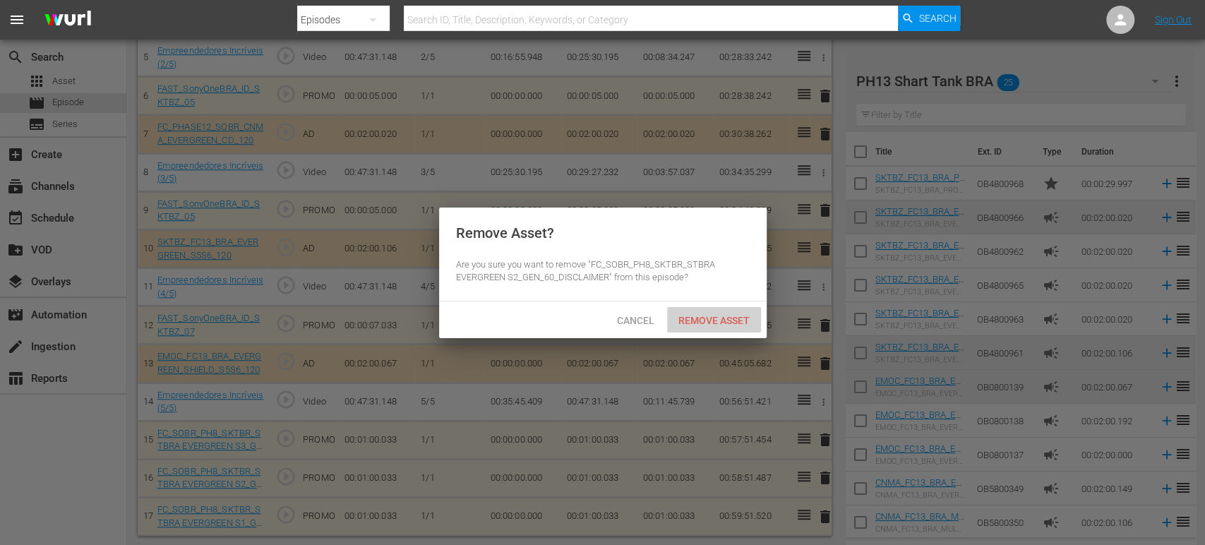
click at [724, 328] on div "Remove Asset" at bounding box center [714, 320] width 94 height 26
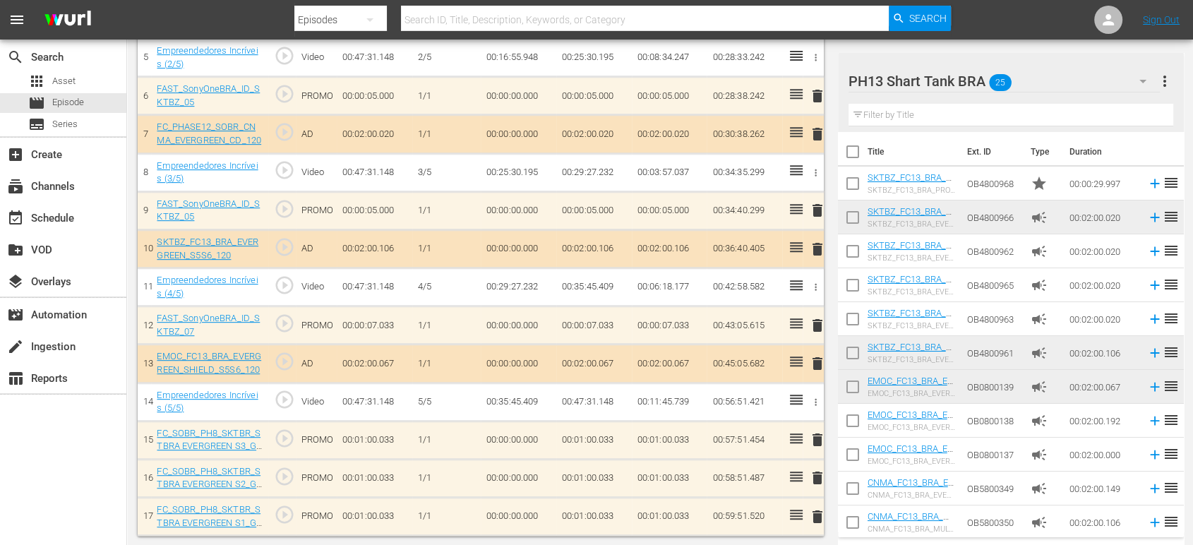
click at [813, 479] on span "delete" at bounding box center [816, 477] width 17 height 17
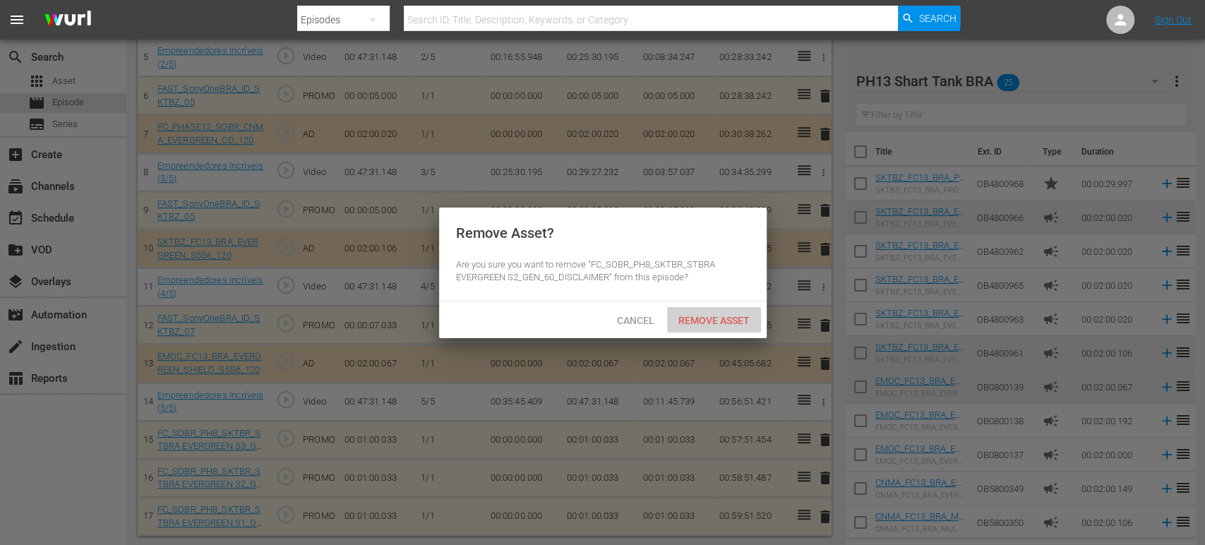
click at [719, 330] on div "Remove Asset" at bounding box center [714, 320] width 94 height 26
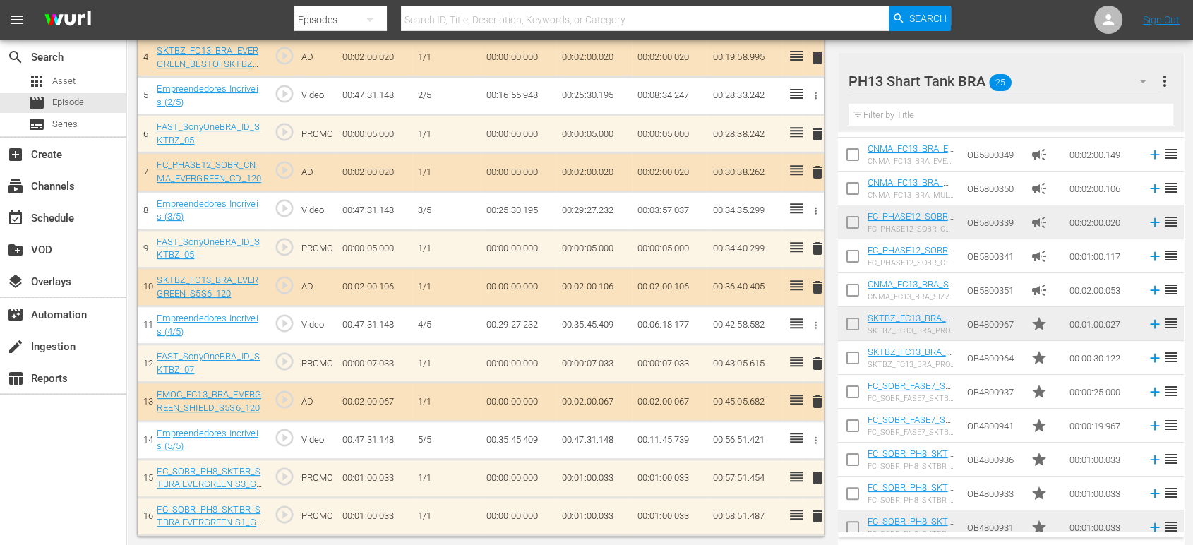
scroll to position [481, 0]
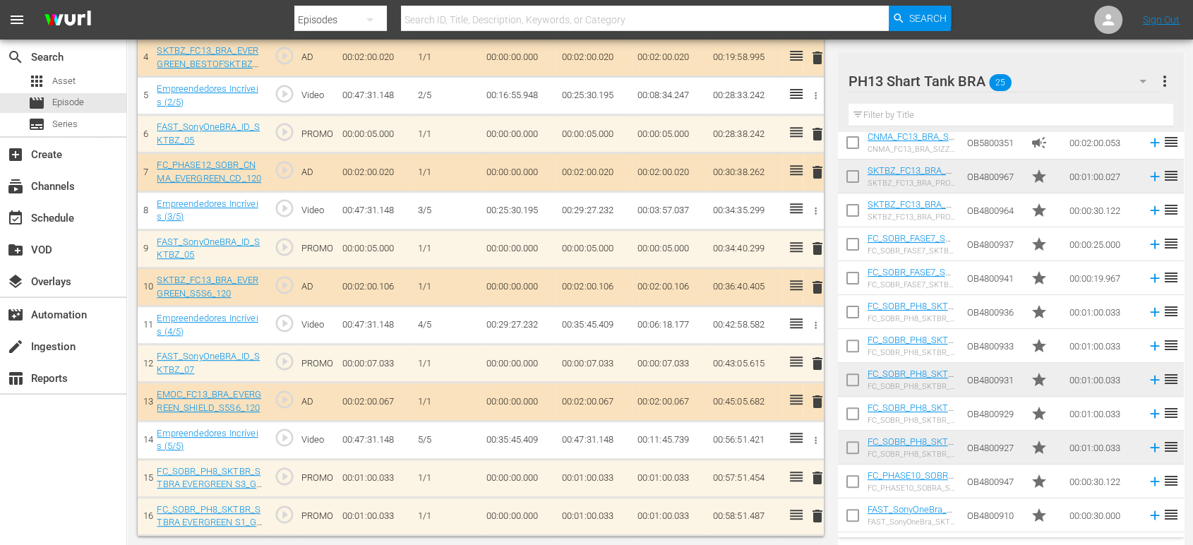
click at [854, 512] on input "checkbox" at bounding box center [853, 518] width 30 height 30
checkbox input "true"
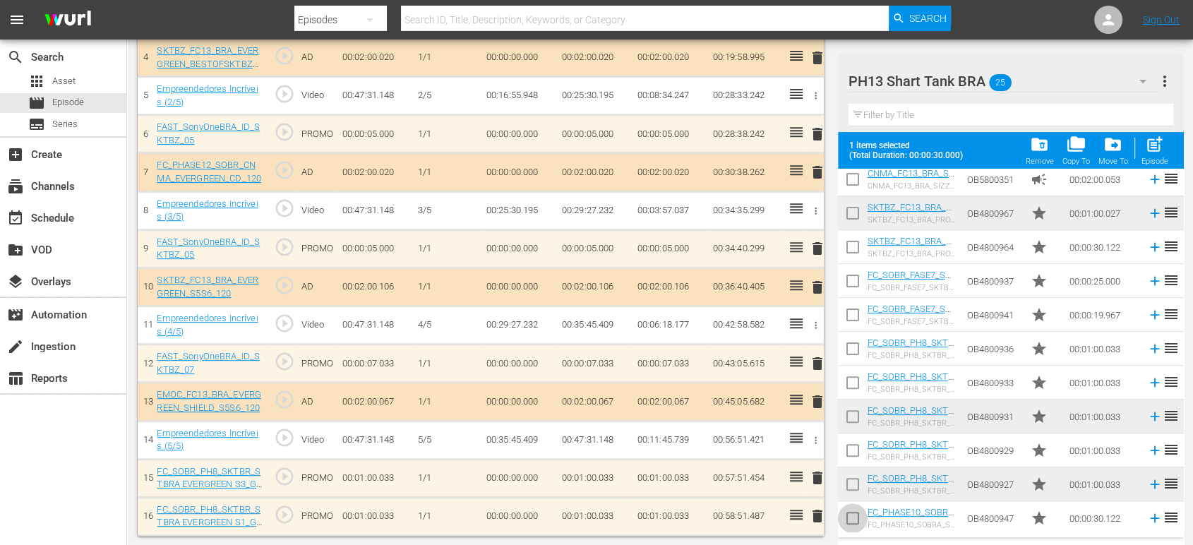
click at [854, 512] on input "checkbox" at bounding box center [853, 521] width 30 height 30
checkbox input "true"
click at [851, 486] on input "checkbox" at bounding box center [853, 487] width 30 height 30
checkbox input "true"
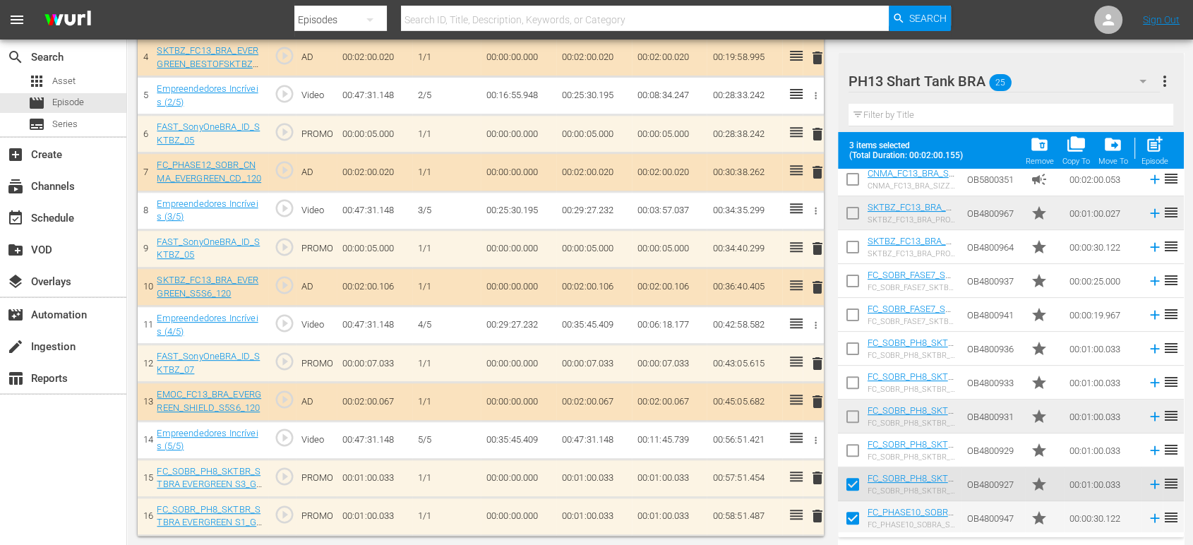
click at [851, 454] on input "checkbox" at bounding box center [853, 453] width 30 height 30
checkbox input "true"
click at [850, 419] on input "checkbox" at bounding box center [853, 420] width 30 height 30
checkbox input "true"
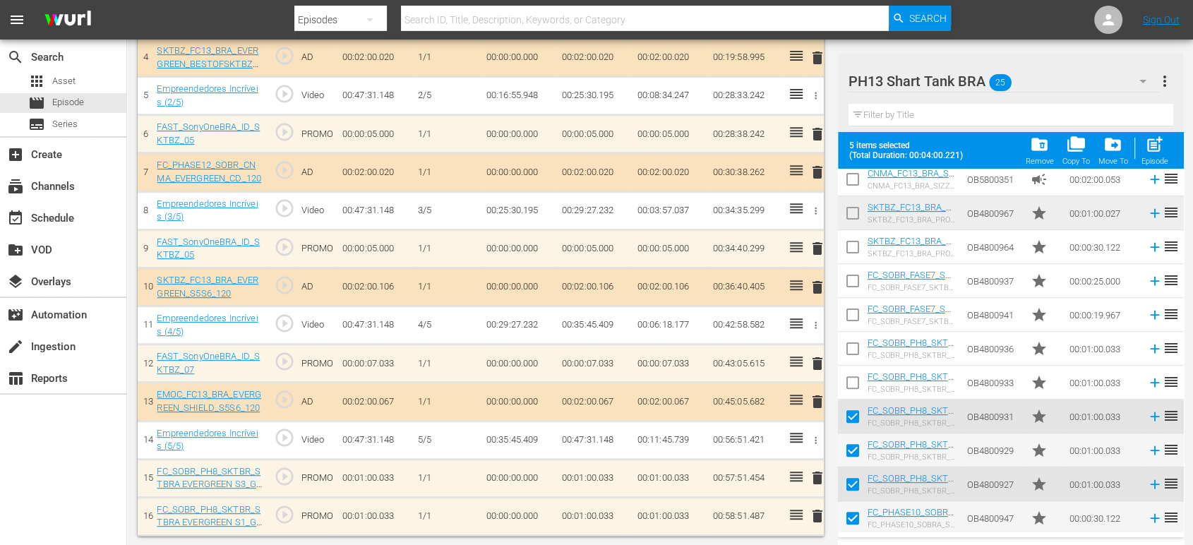
click at [851, 385] on input "checkbox" at bounding box center [853, 386] width 30 height 30
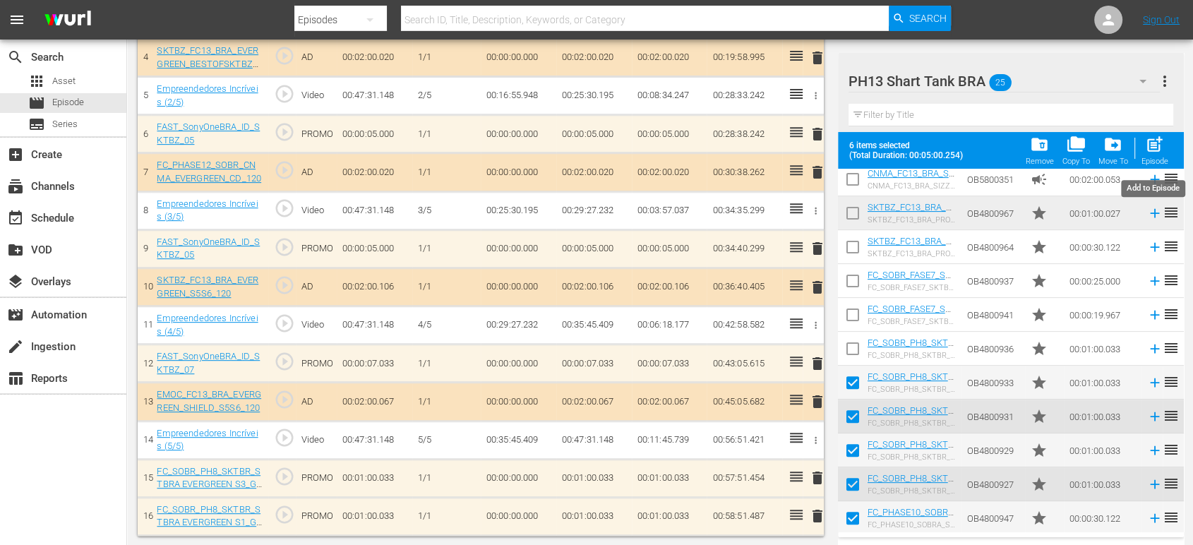
click at [1147, 145] on span "post_add" at bounding box center [1154, 144] width 19 height 19
checkbox input "false"
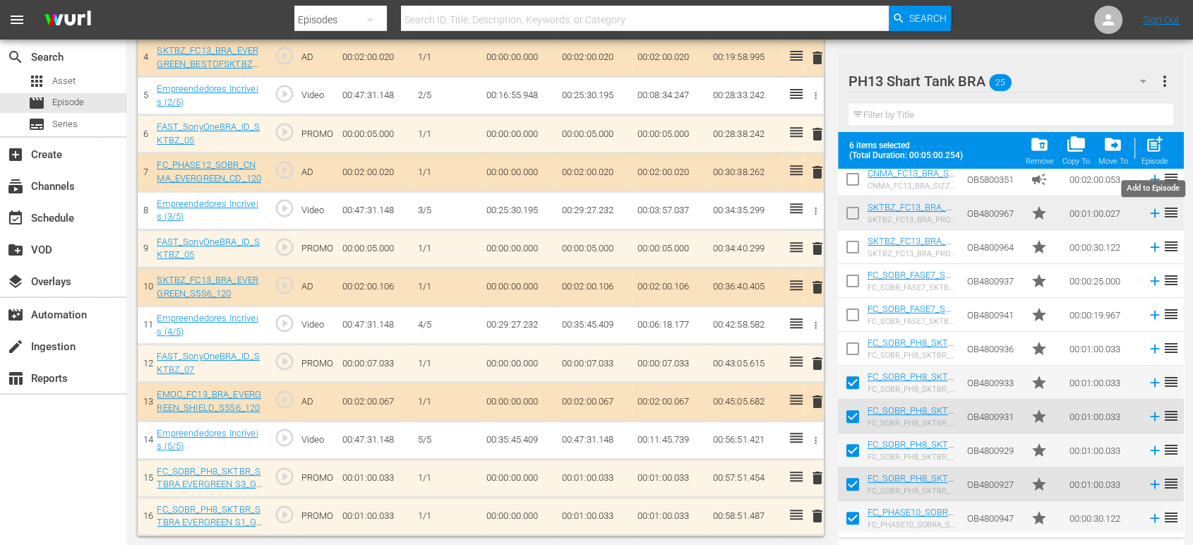
checkbox input "false"
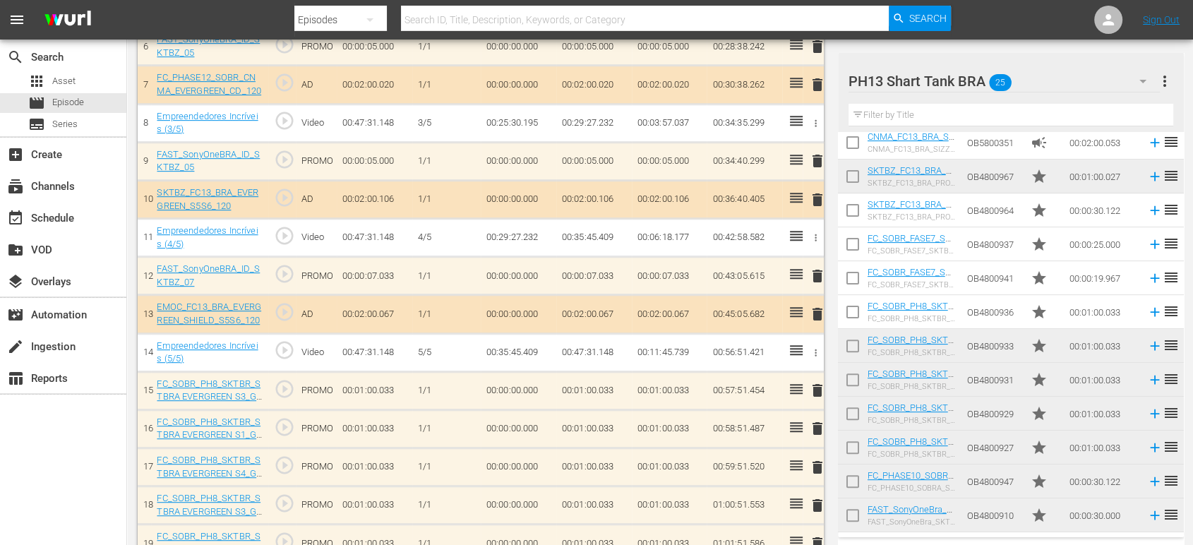
scroll to position [794, 0]
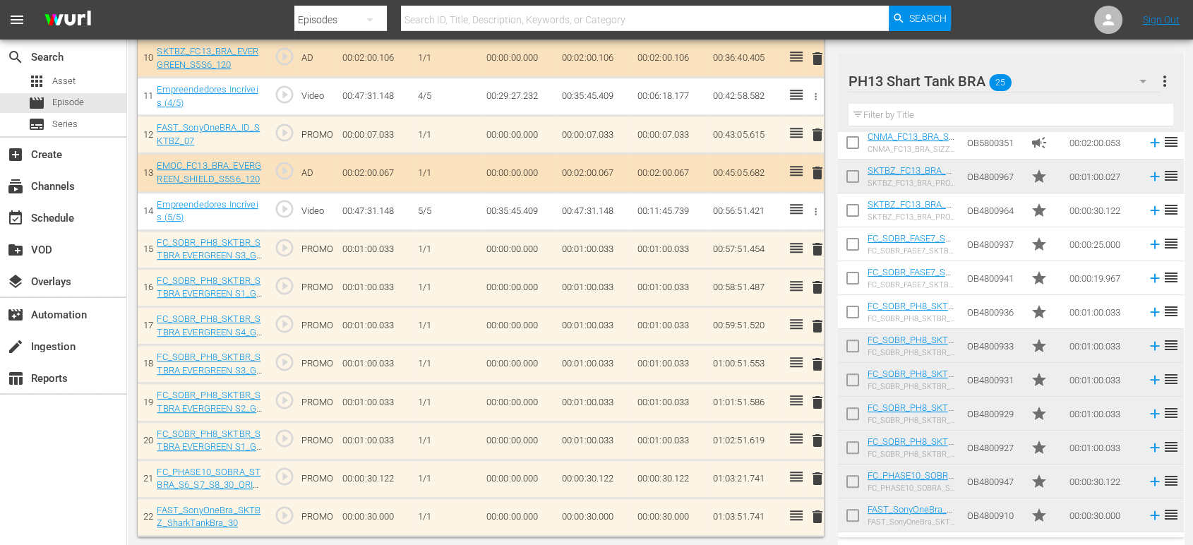
click at [814, 511] on span "delete" at bounding box center [816, 516] width 17 height 17
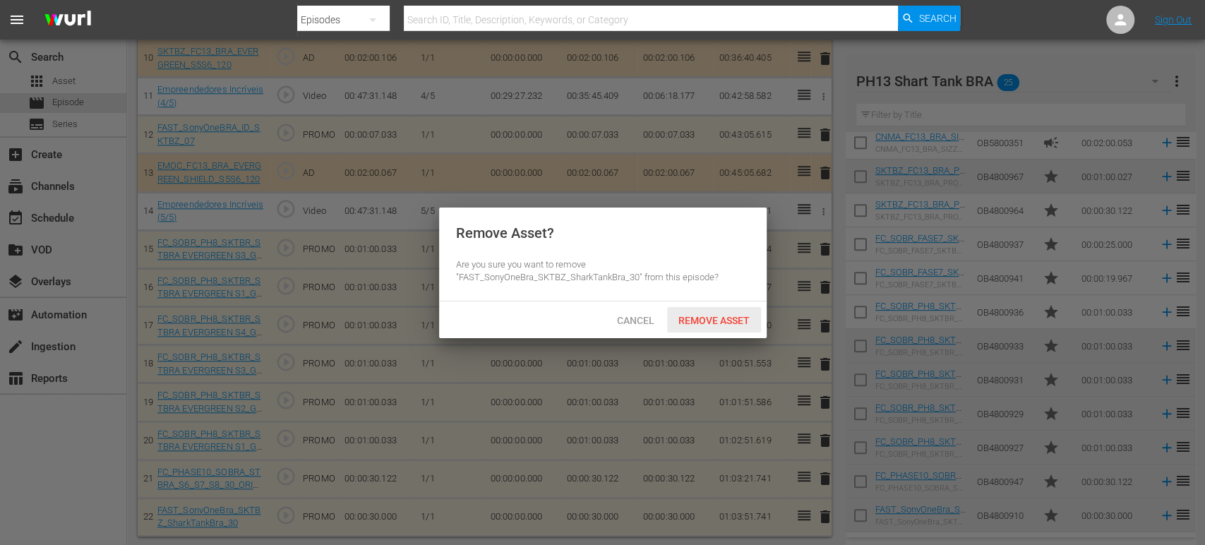
click at [729, 326] on div "Remove Asset" at bounding box center [714, 320] width 94 height 26
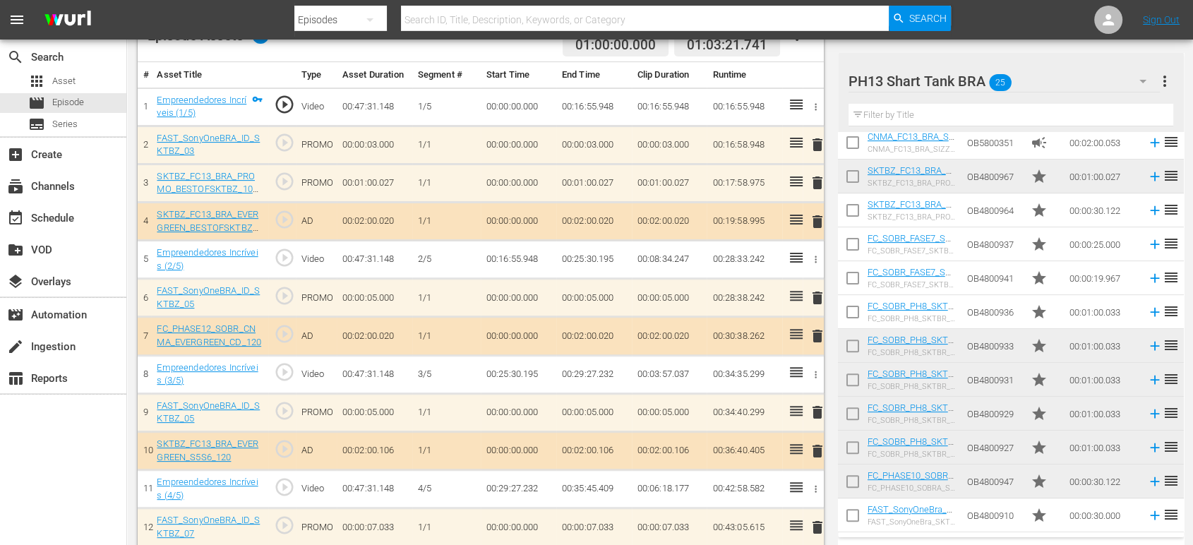
scroll to position [503, 0]
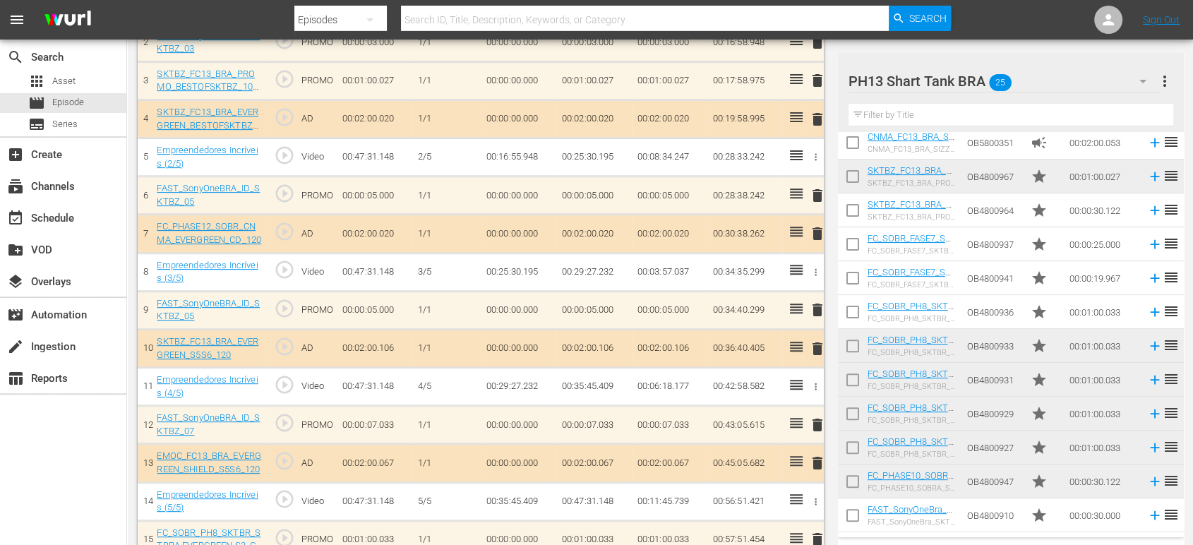
click at [814, 422] on span "delete" at bounding box center [816, 425] width 17 height 17
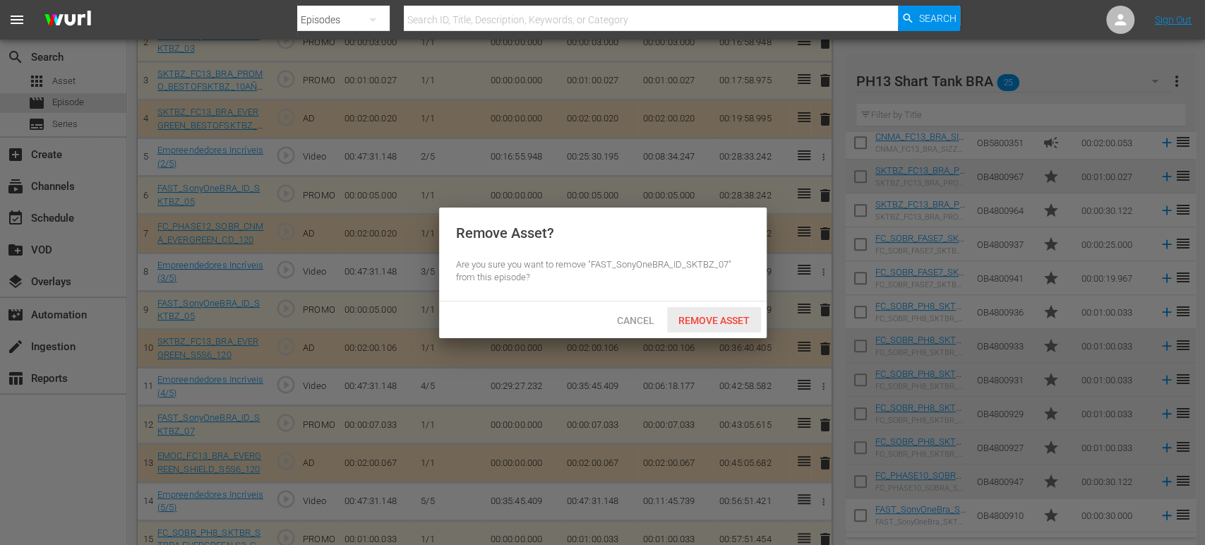
click at [740, 322] on span "Remove Asset" at bounding box center [714, 320] width 94 height 11
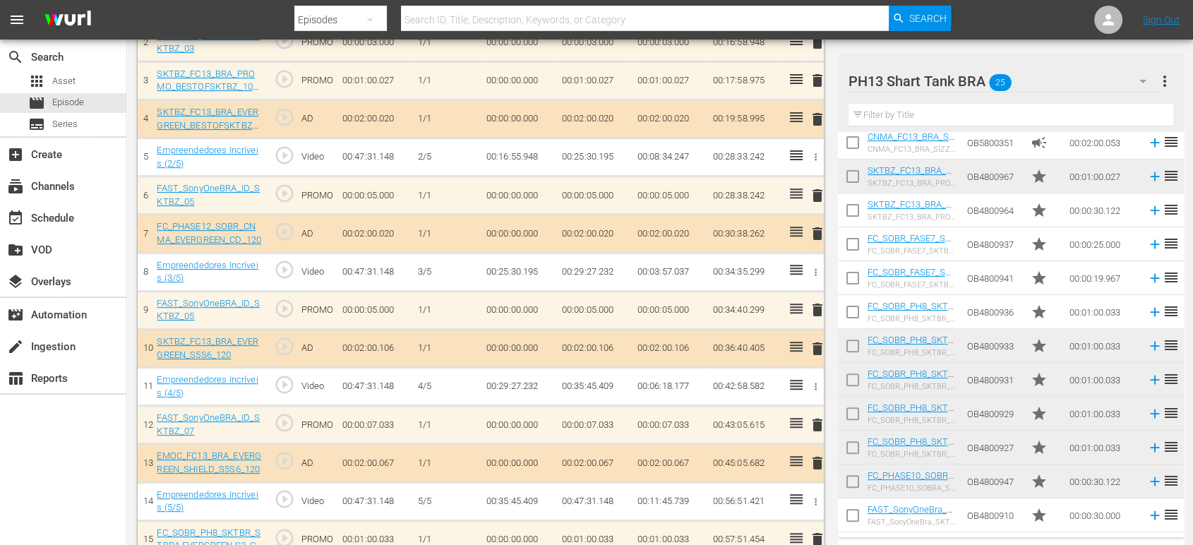
click at [1070, 85] on div "PH13 Shart Tank BRA 25" at bounding box center [1005, 81] width 312 height 40
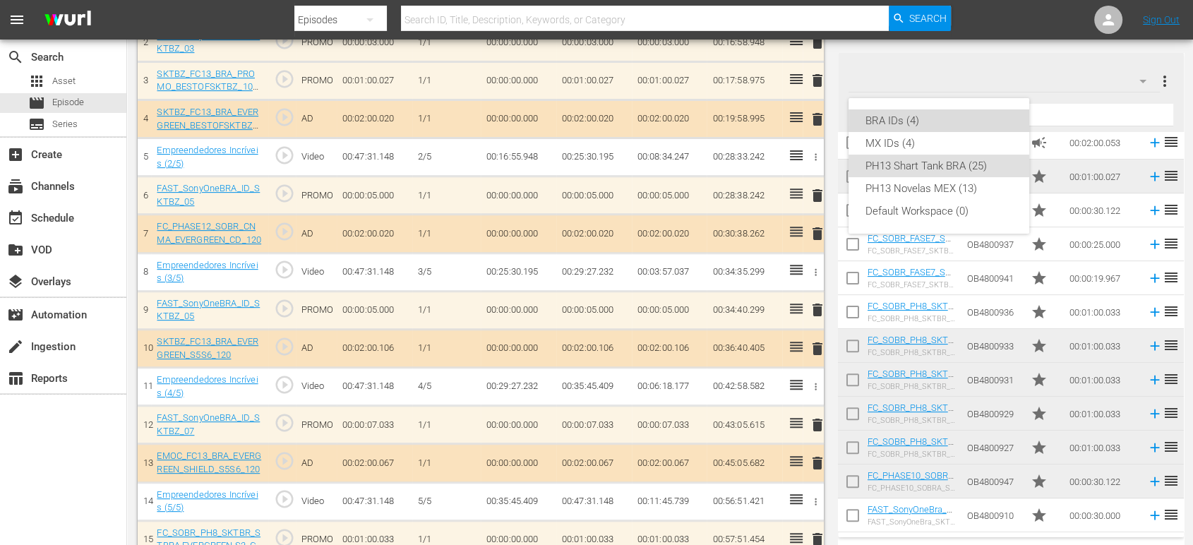
click at [945, 114] on div "BRA IDs (4)" at bounding box center [939, 120] width 147 height 23
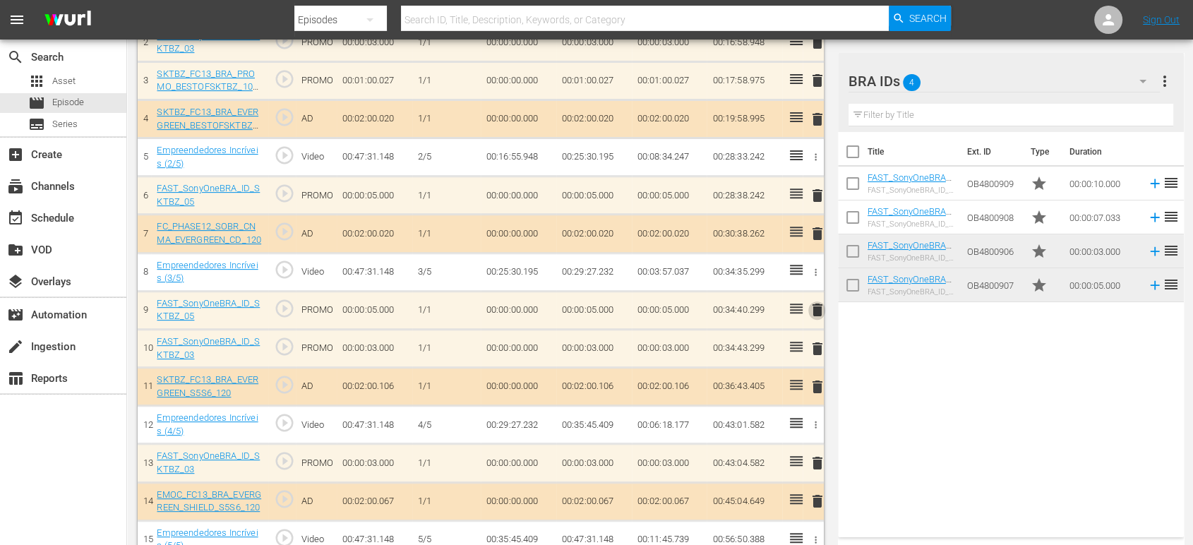
click at [819, 306] on span "delete" at bounding box center [816, 309] width 17 height 17
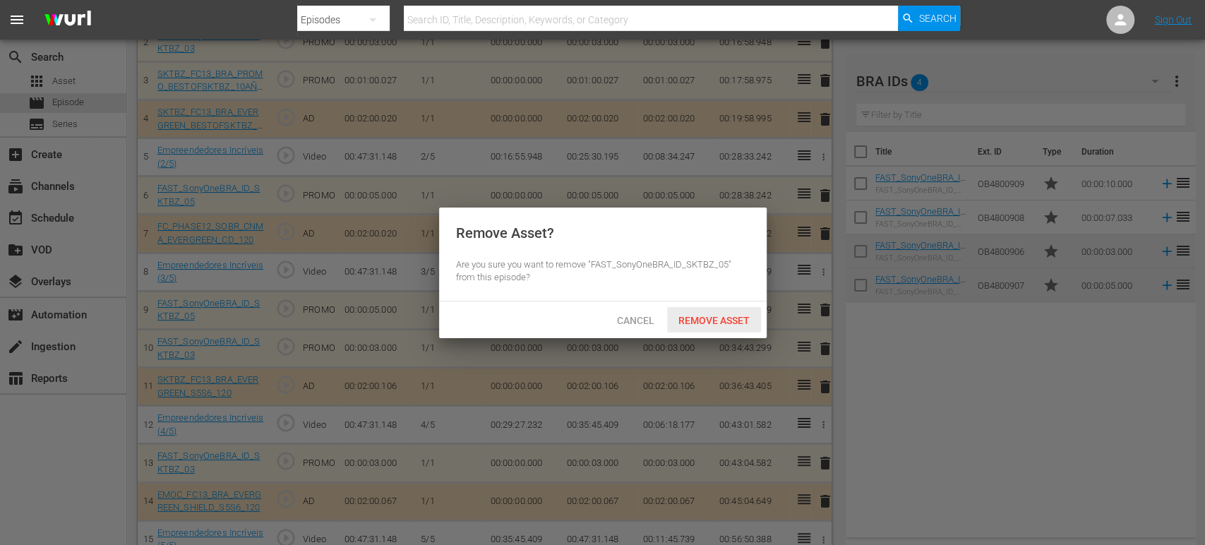
click at [715, 324] on span "Remove Asset" at bounding box center [714, 320] width 94 height 11
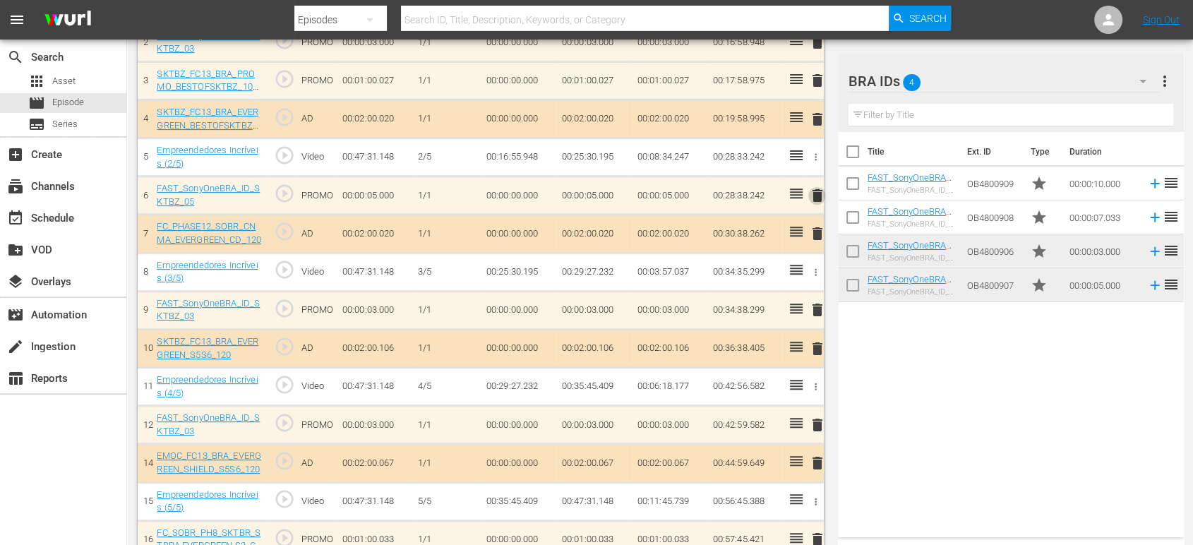
click at [813, 193] on span "delete" at bounding box center [816, 195] width 17 height 17
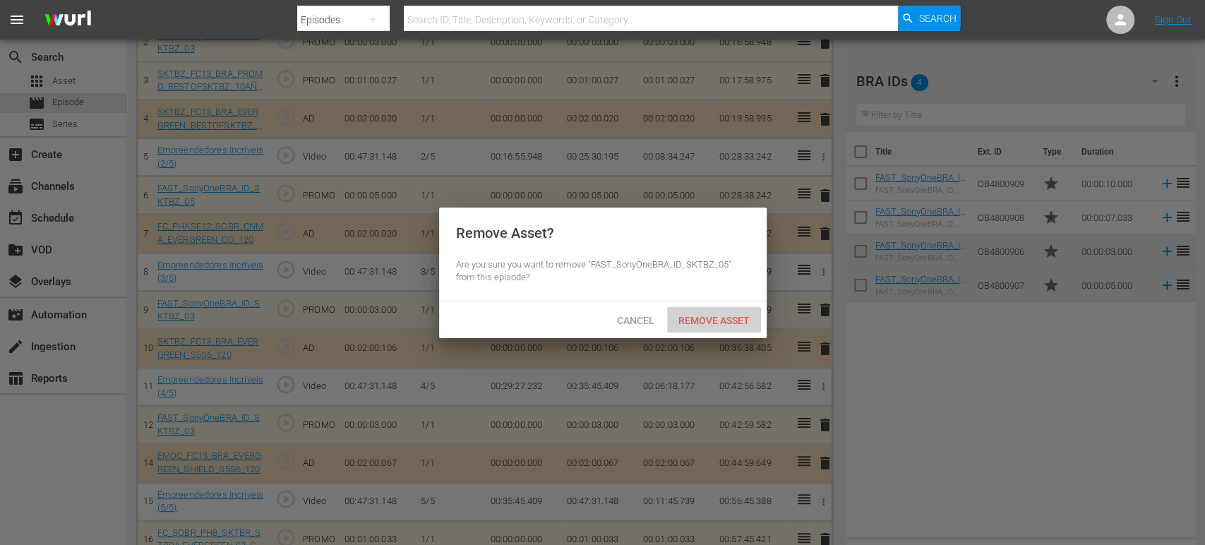
click at [705, 320] on span "Remove Asset" at bounding box center [714, 320] width 94 height 11
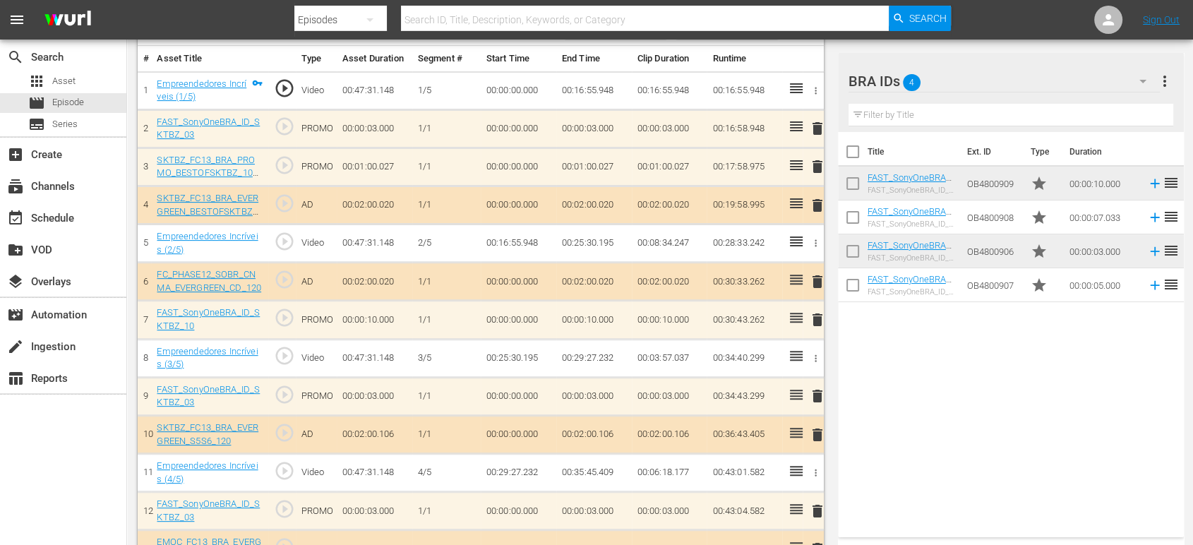
scroll to position [417, 0]
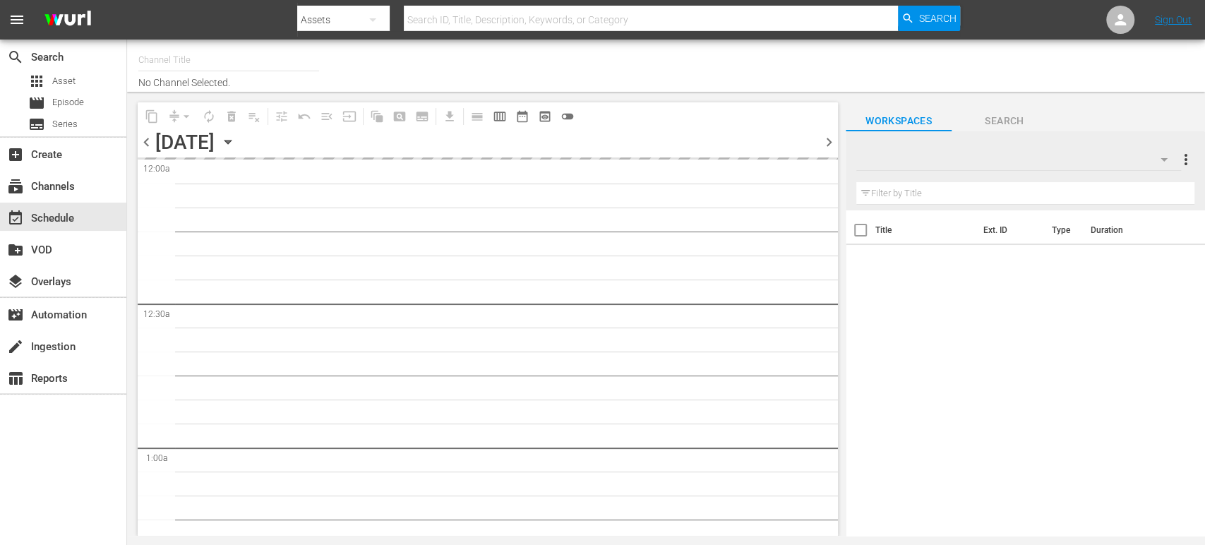
type input "Sony One Shark Tank BRA (1401)"
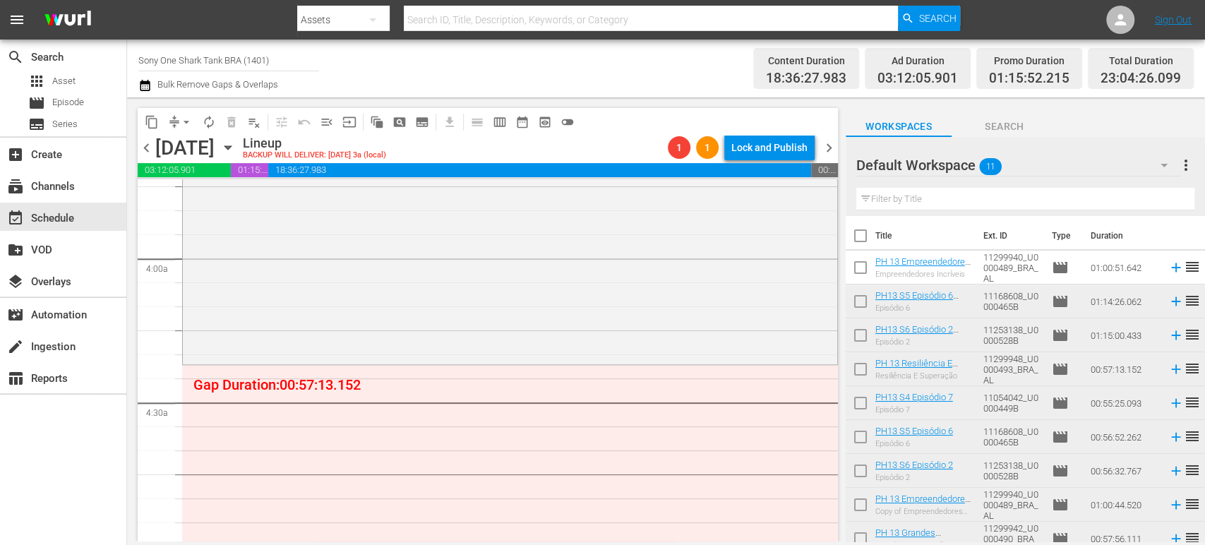
scroll to position [1079, 0]
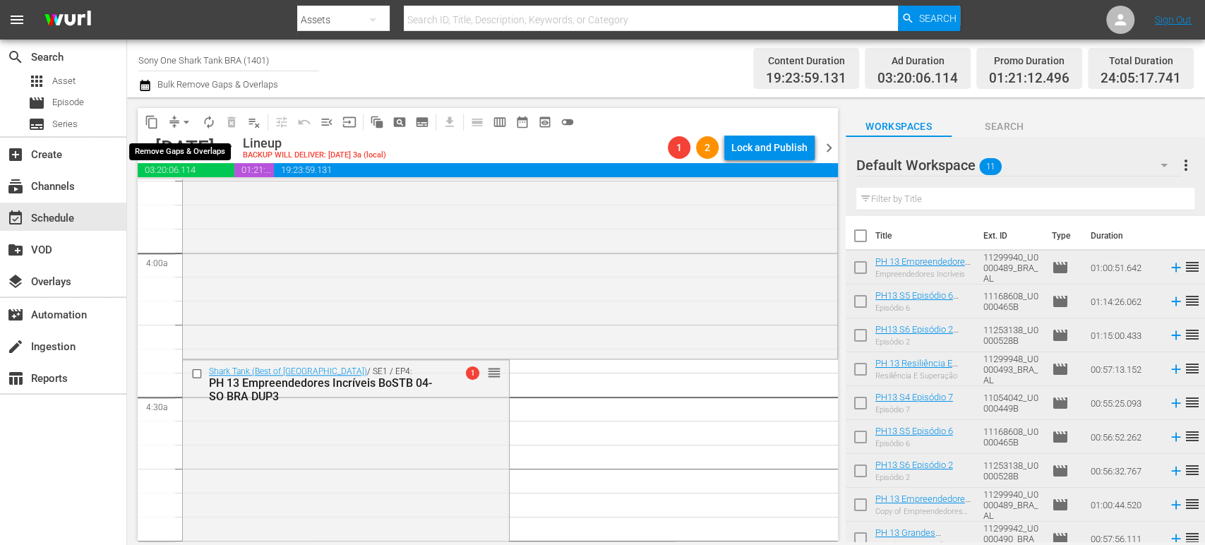
click at [180, 121] on span "arrow_drop_down" at bounding box center [186, 122] width 14 height 14
click at [187, 147] on li "Align to Midnight" at bounding box center [187, 150] width 148 height 23
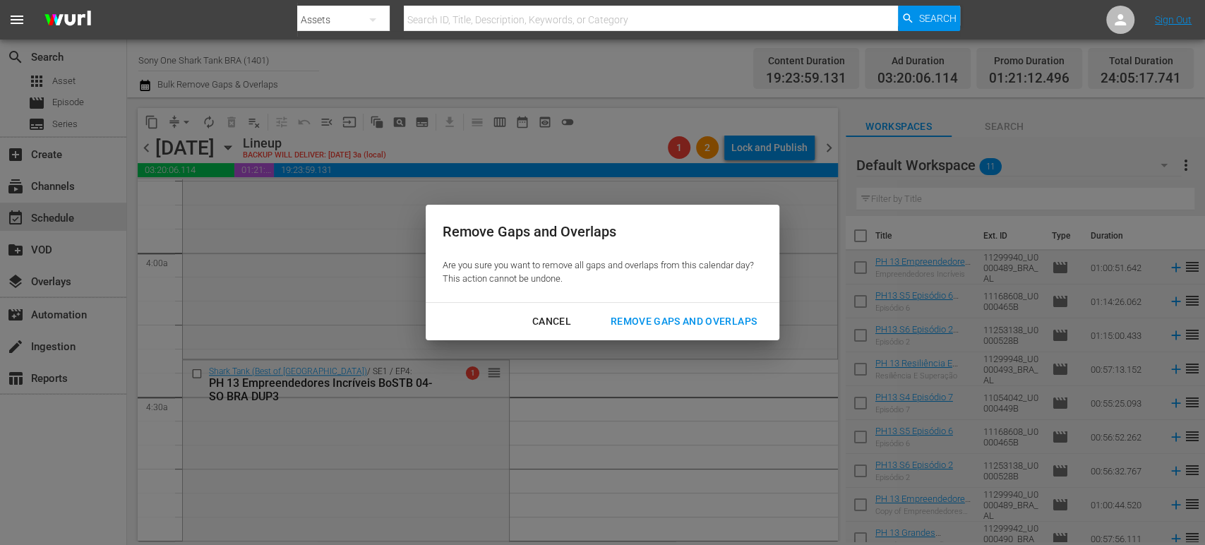
click at [638, 324] on div "Remove Gaps and Overlaps" at bounding box center [683, 322] width 169 height 18
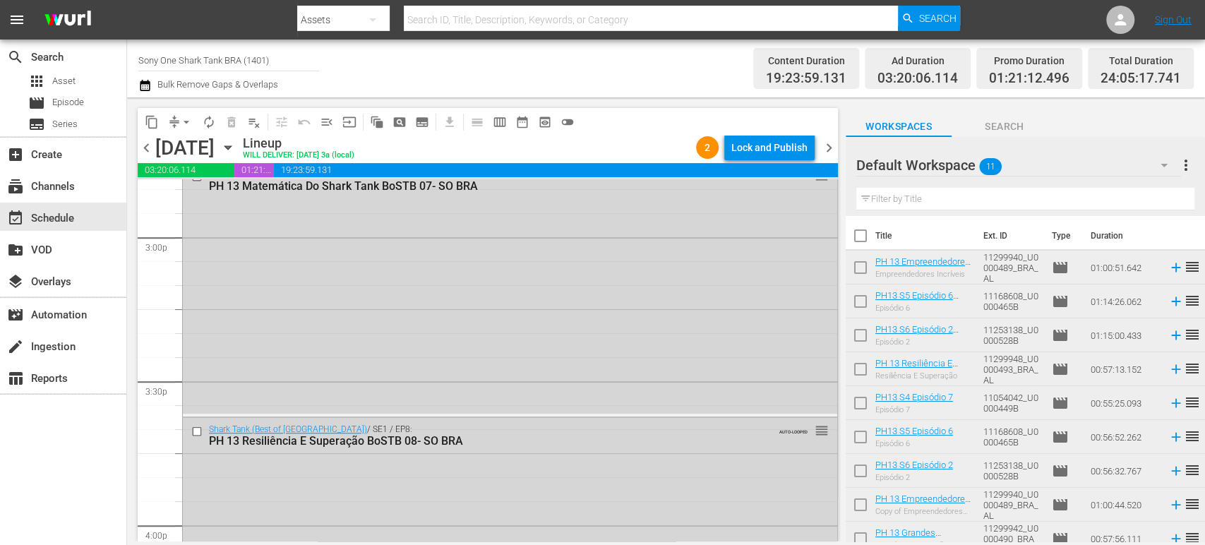
scroll to position [4273, 0]
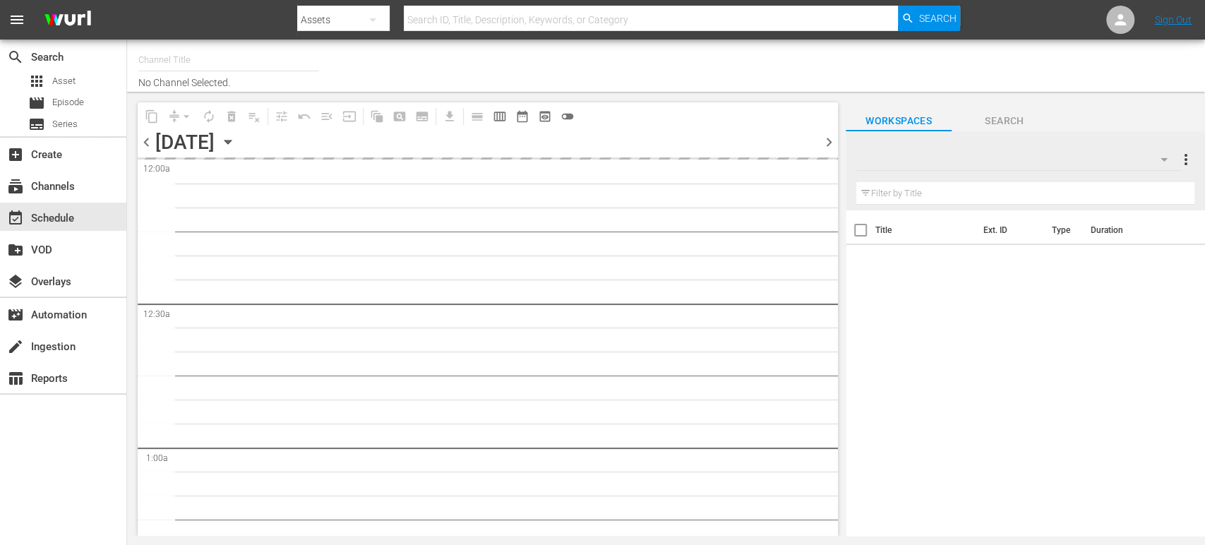
type input "Sony One Shark Tank BRA (1401)"
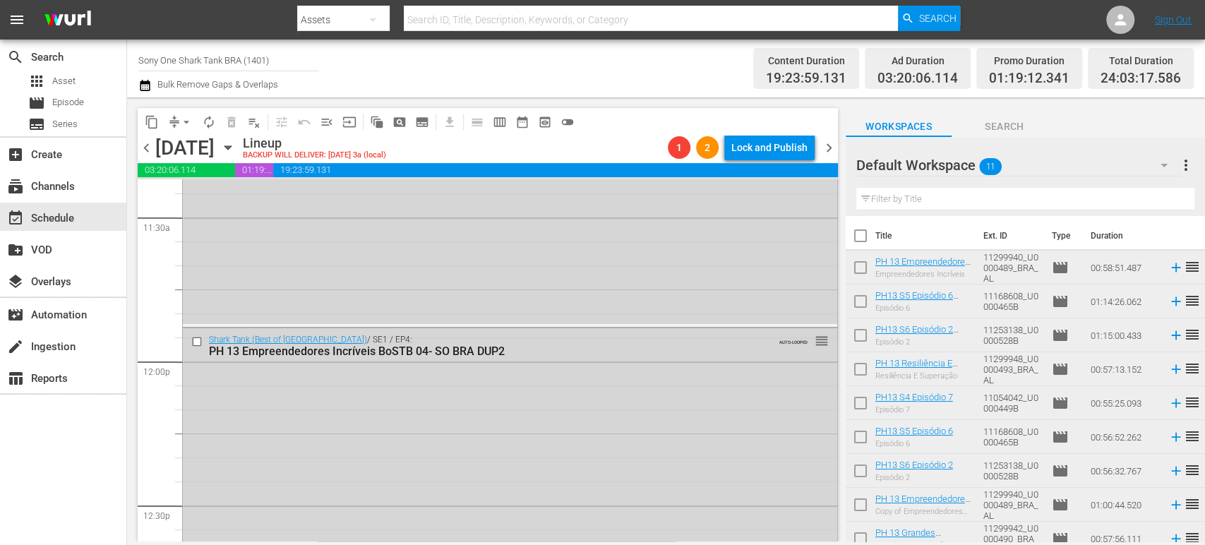
scroll to position [3284, 0]
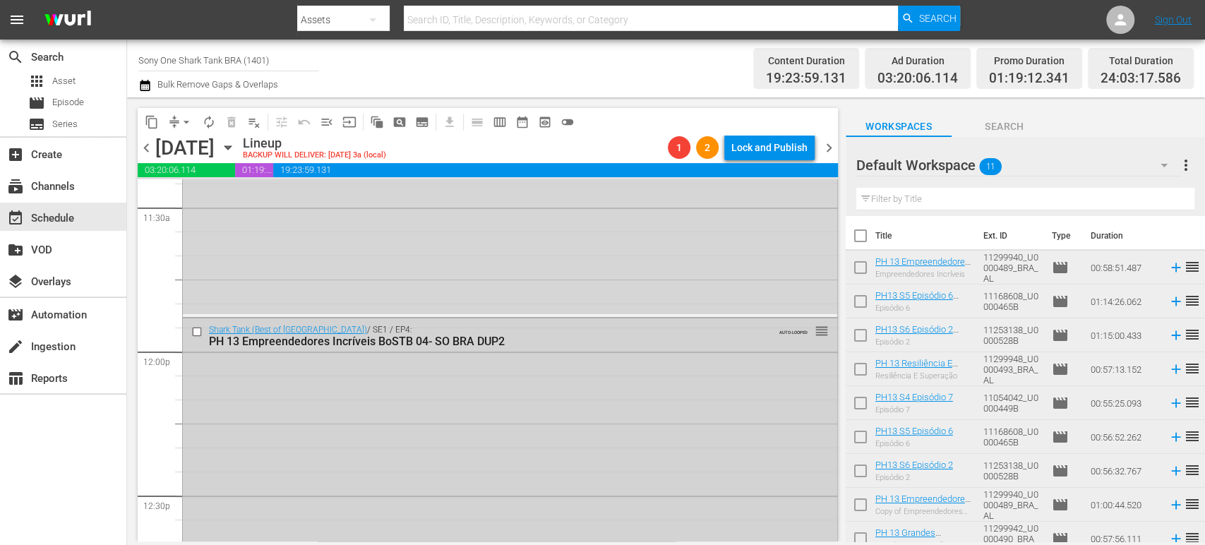
click at [196, 328] on input "checkbox" at bounding box center [198, 331] width 15 height 12
click at [226, 121] on span "delete_forever_outlined" at bounding box center [231, 122] width 14 height 14
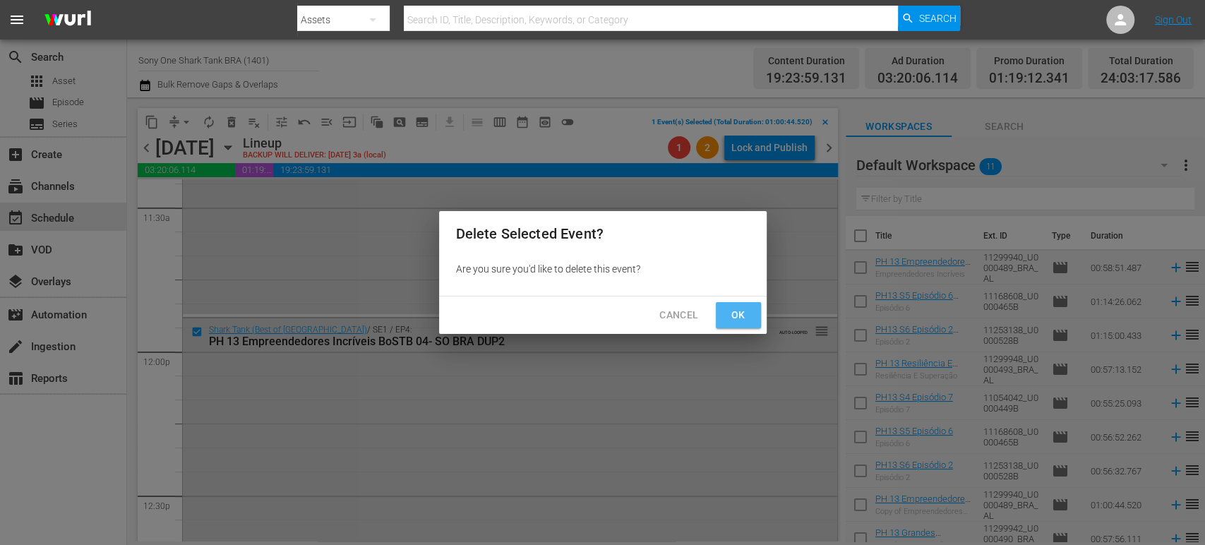
click at [749, 311] on button "Ok" at bounding box center [738, 315] width 45 height 26
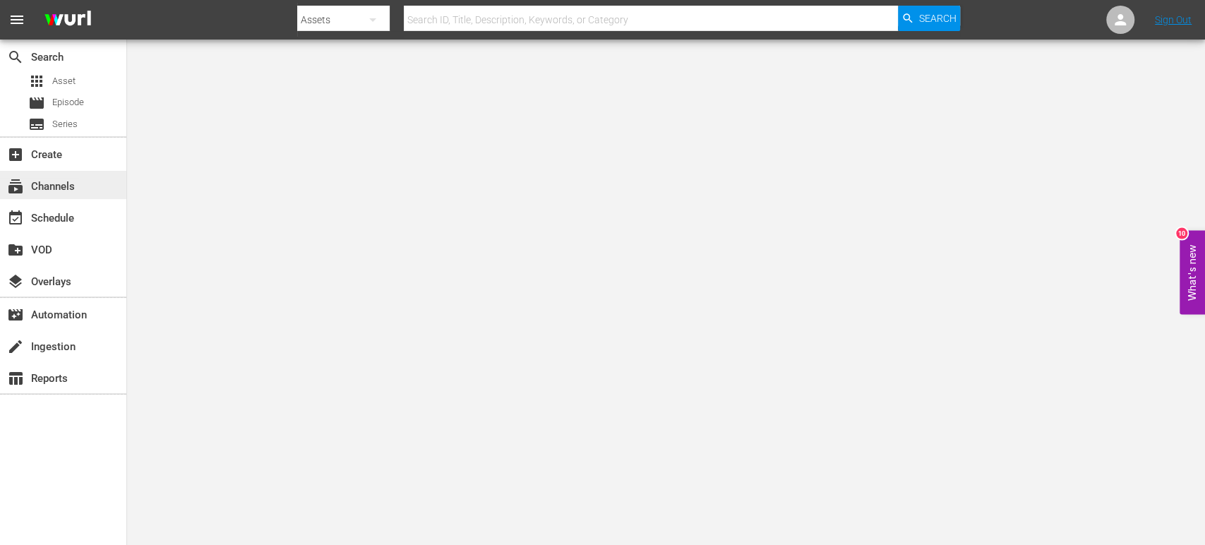
click at [77, 187] on div "subscriptions Channels" at bounding box center [39, 184] width 79 height 13
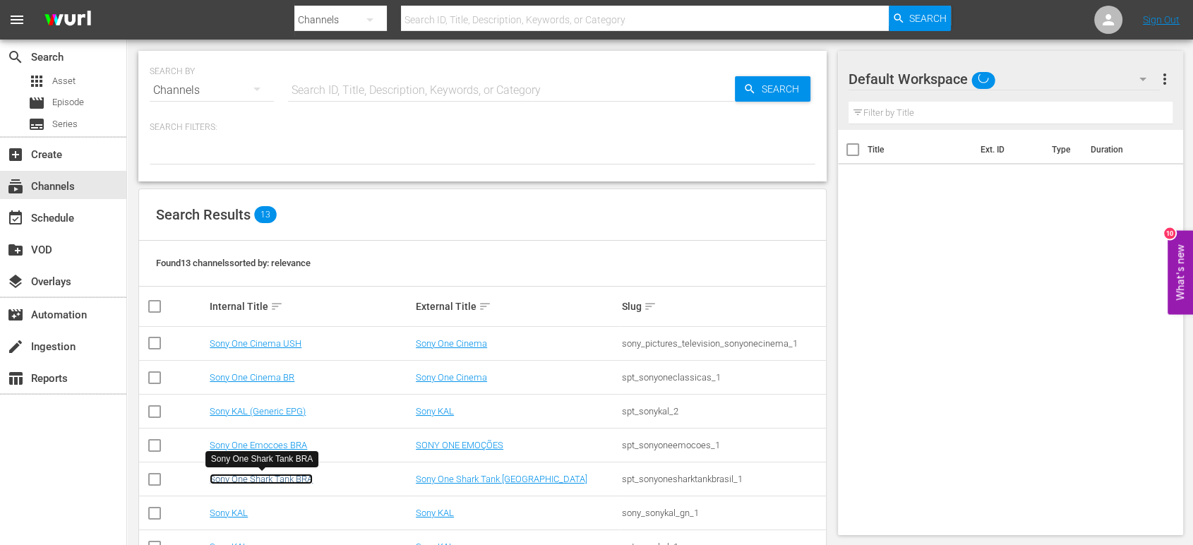
click at [307, 482] on link "Sony One Shark Tank BRA" at bounding box center [261, 479] width 103 height 11
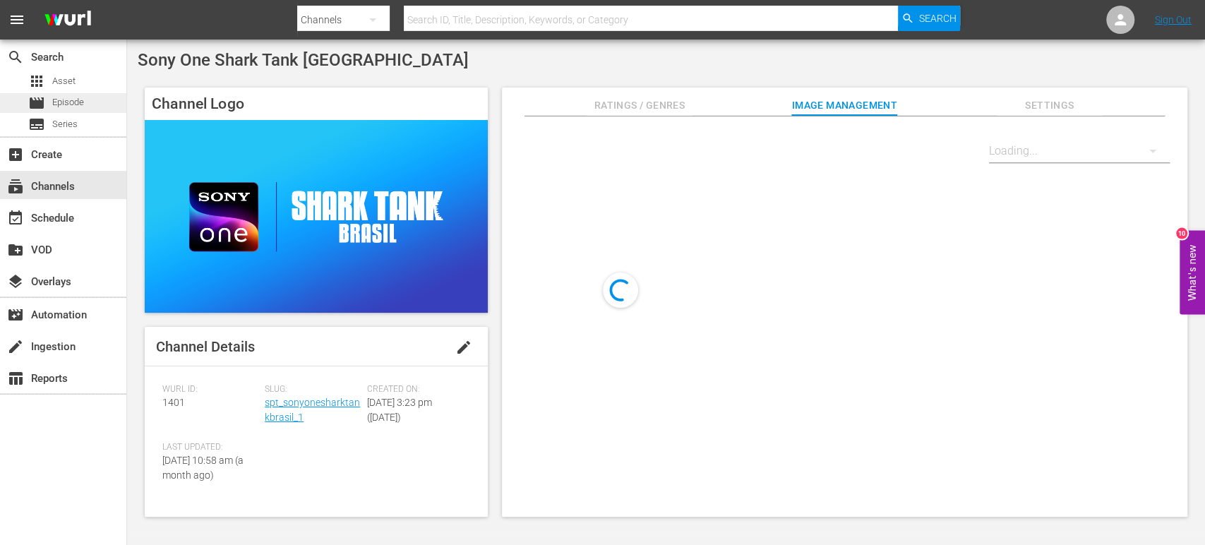
click at [94, 106] on div "movie Episode" at bounding box center [63, 103] width 126 height 20
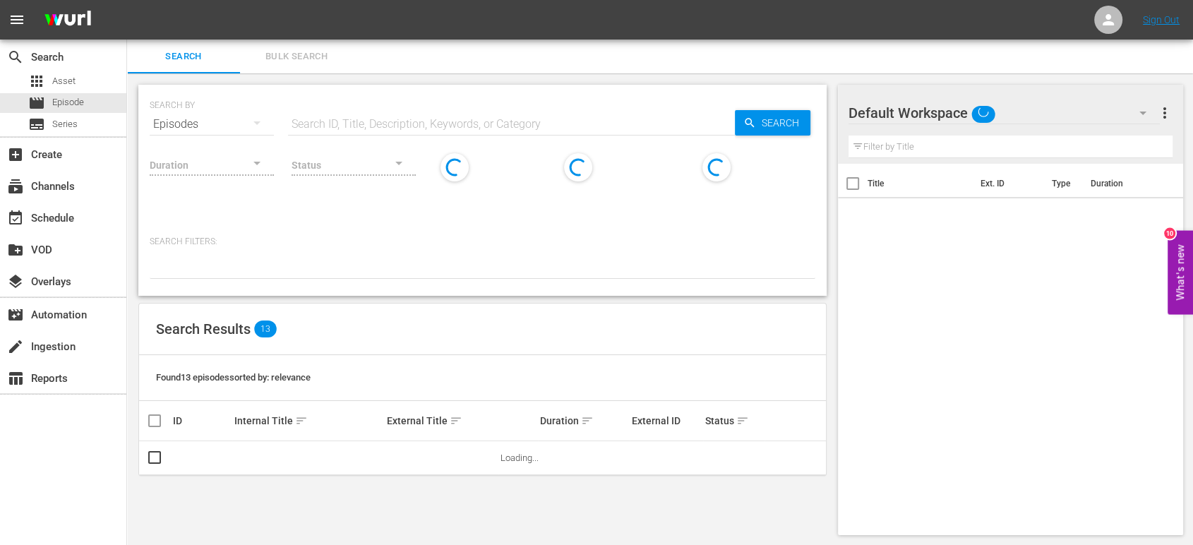
click at [299, 66] on button "Bulk Search" at bounding box center [296, 57] width 113 height 34
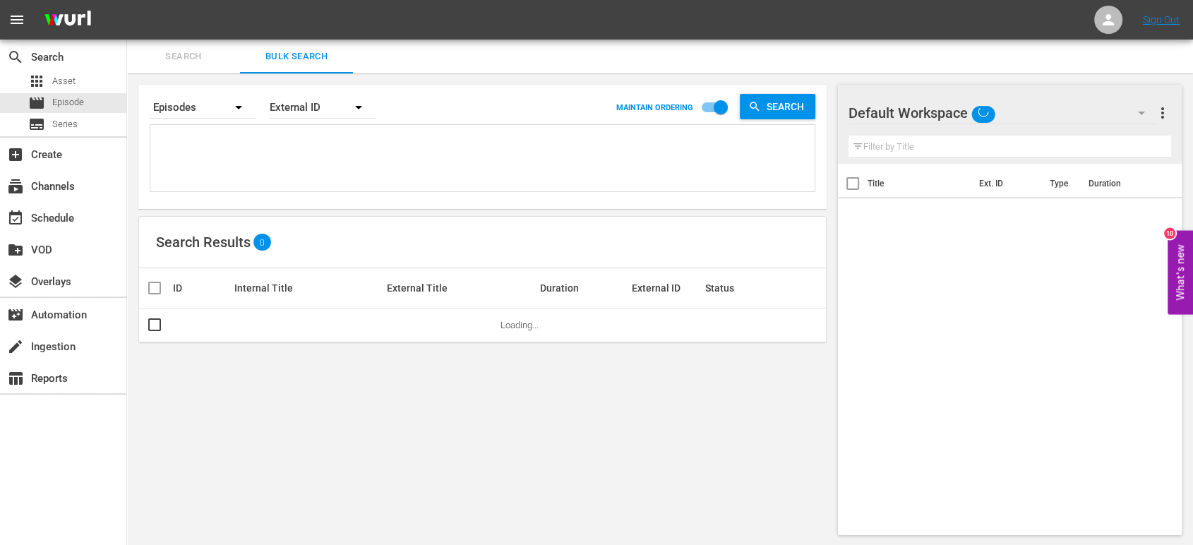
click at [423, 161] on textarea at bounding box center [484, 160] width 661 height 64
paste textarea "11299948_U0000493_BRA_AL U0000449B U0000465B U0000528B 11299940_U0000489_BRA_AL…"
type textarea "11299948_U0000493_BRA_AL U0000449B U0000465B U0000528B 11299940_U0000489_BRA_AL…"
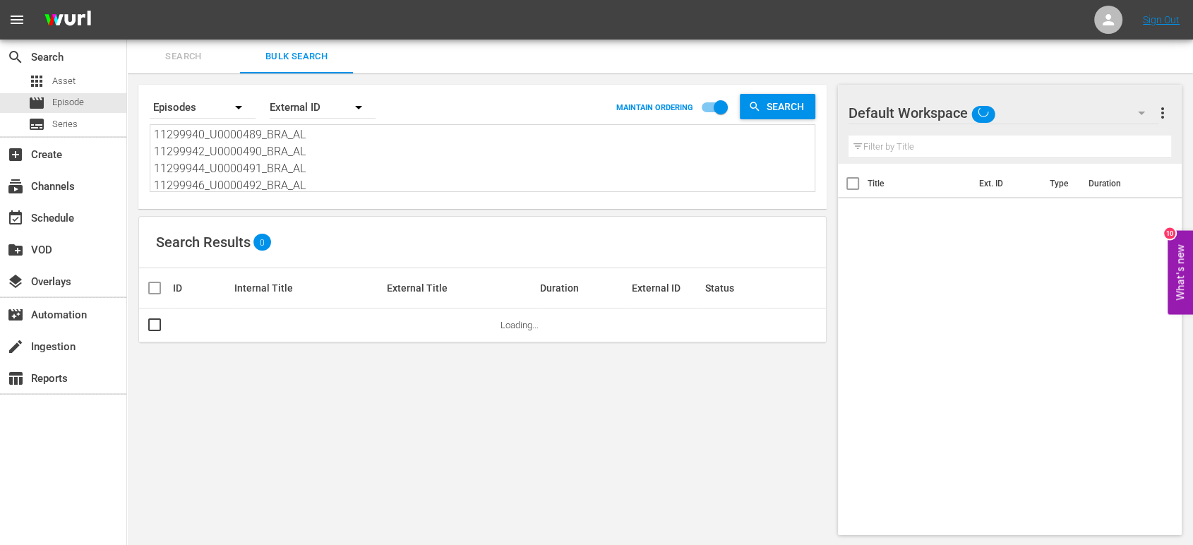
type textarea "11299948_U0000493_BRA_AL U0000449B U0000465B U0000528B 11299940_U0000489_BRA_AL…"
click at [720, 99] on input "checkbox" at bounding box center [721, 110] width 80 height 27
checkbox input "false"
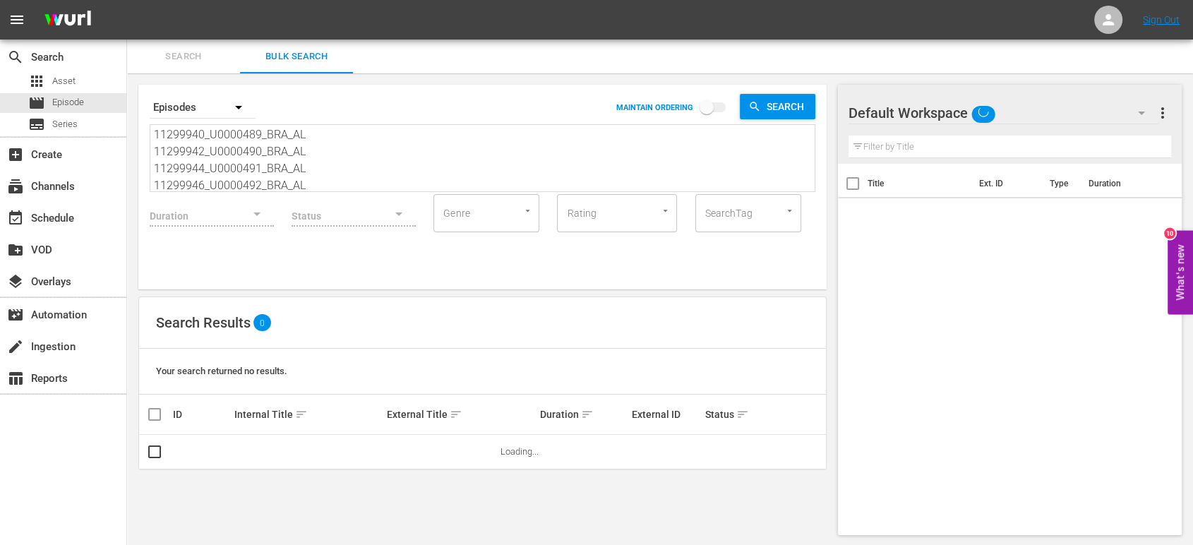
click at [301, 408] on span "sort" at bounding box center [301, 414] width 13 height 13
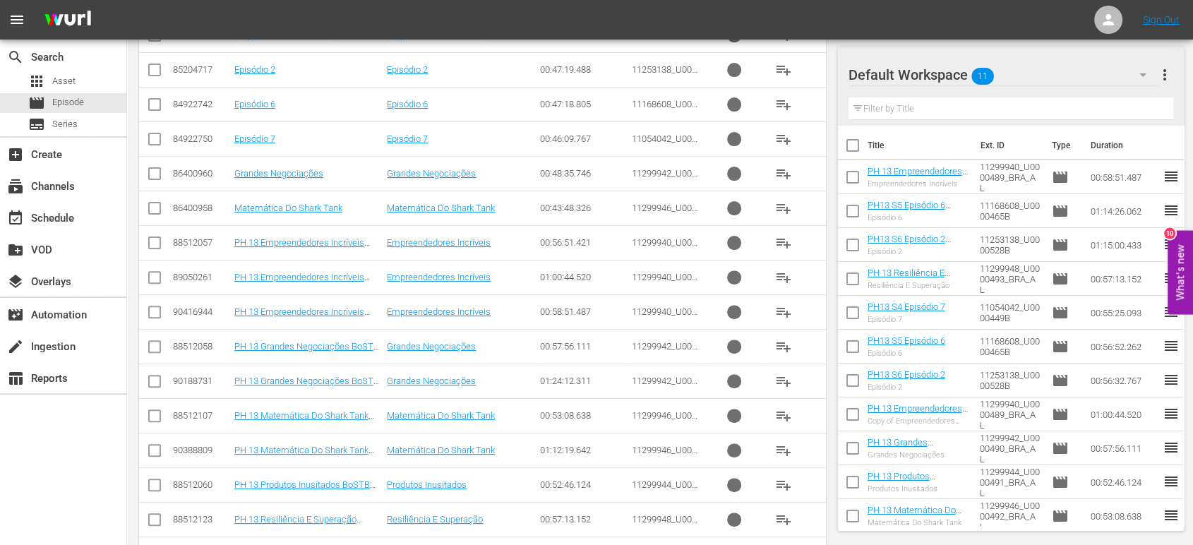
scroll to position [453, 0]
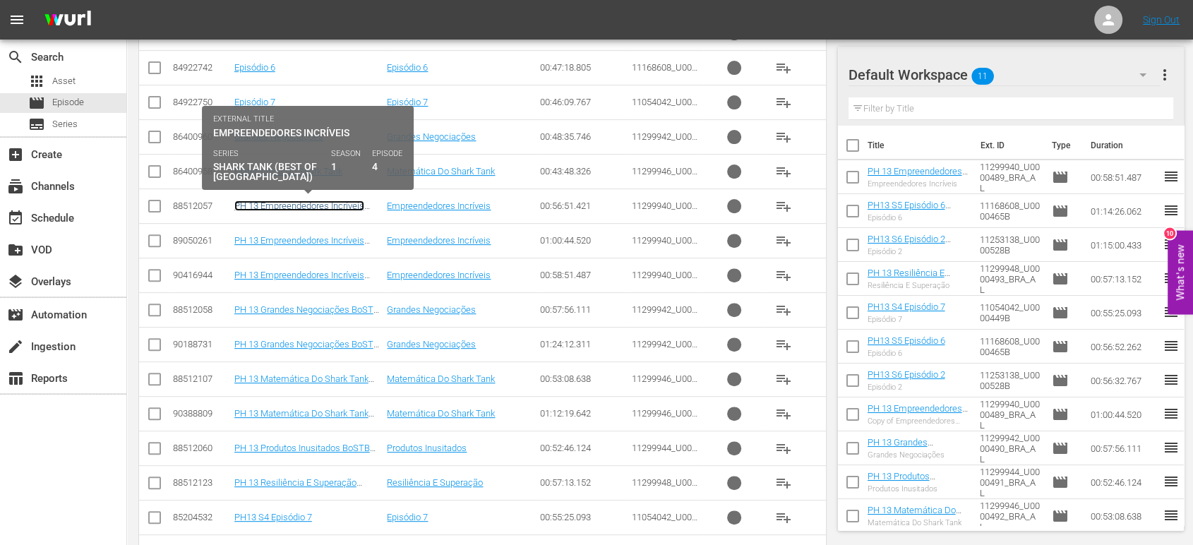
click at [254, 201] on link "PH 13 Empreendedores Incríveis BoSTB 04- SO BRA" at bounding box center [299, 210] width 130 height 21
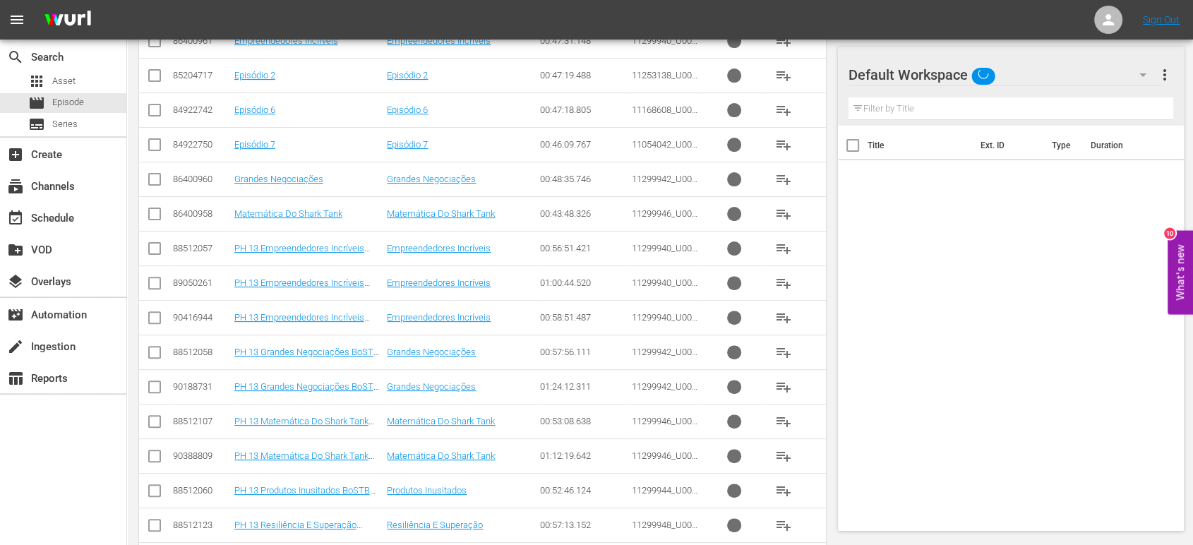
scroll to position [467, 0]
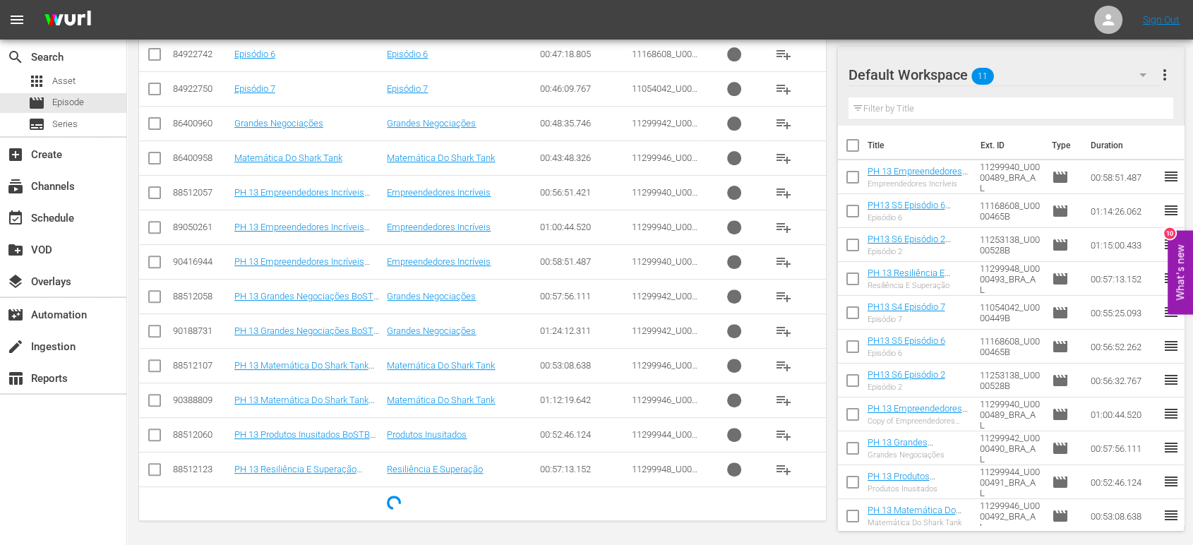
click at [157, 195] on input "checkbox" at bounding box center [154, 195] width 17 height 17
checkbox input "true"
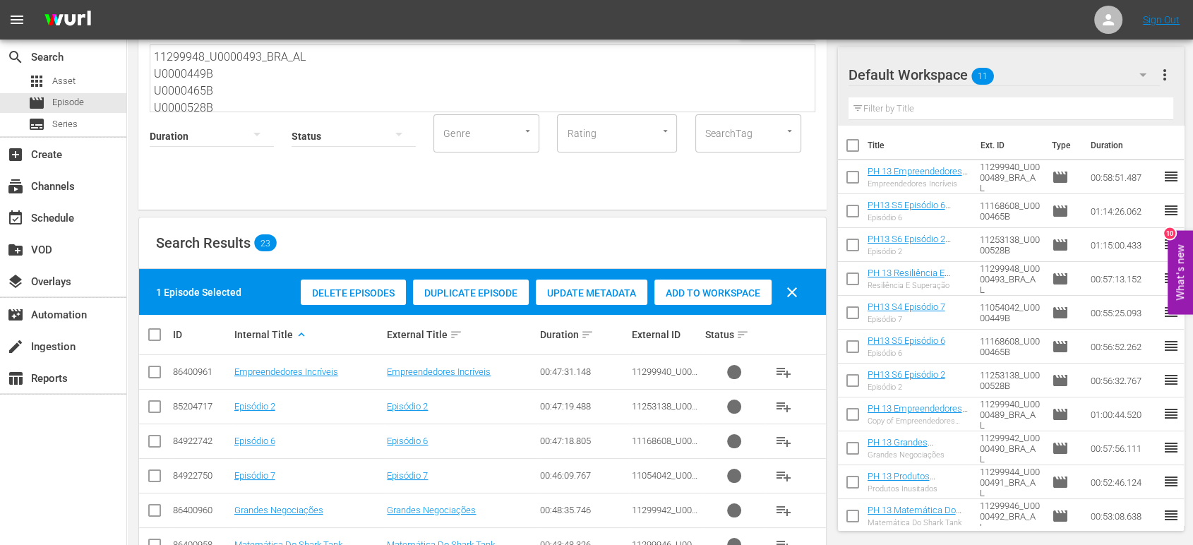
scroll to position [79, 0]
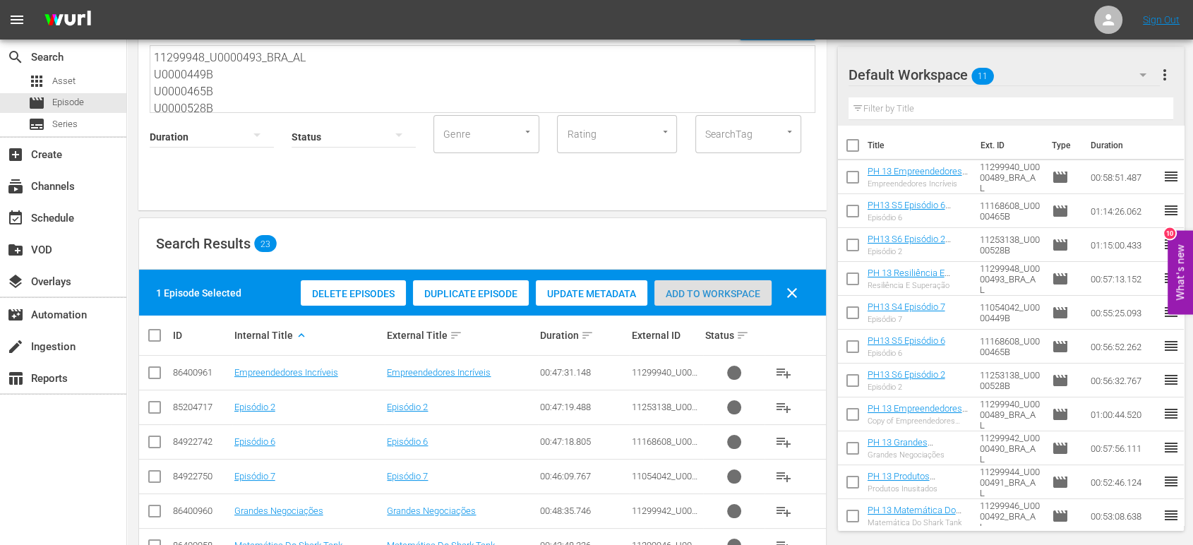
click at [700, 289] on span "Add to Workspace" at bounding box center [712, 293] width 117 height 11
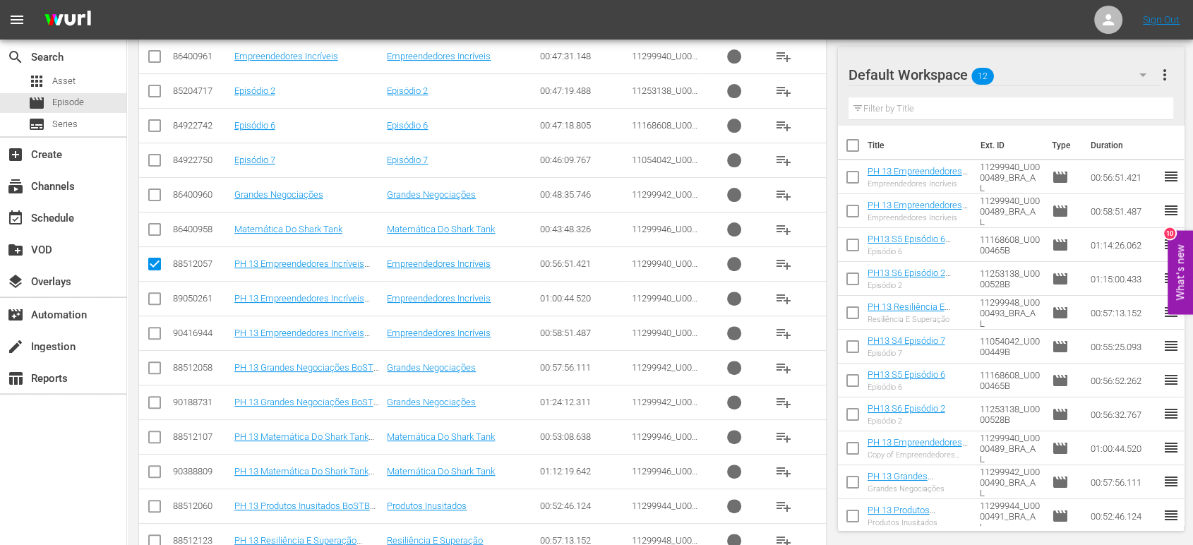
scroll to position [396, 0]
click at [158, 296] on input "checkbox" at bounding box center [154, 300] width 17 height 17
checkbox input "true"
click at [158, 268] on input "checkbox" at bounding box center [154, 266] width 17 height 17
checkbox input "false"
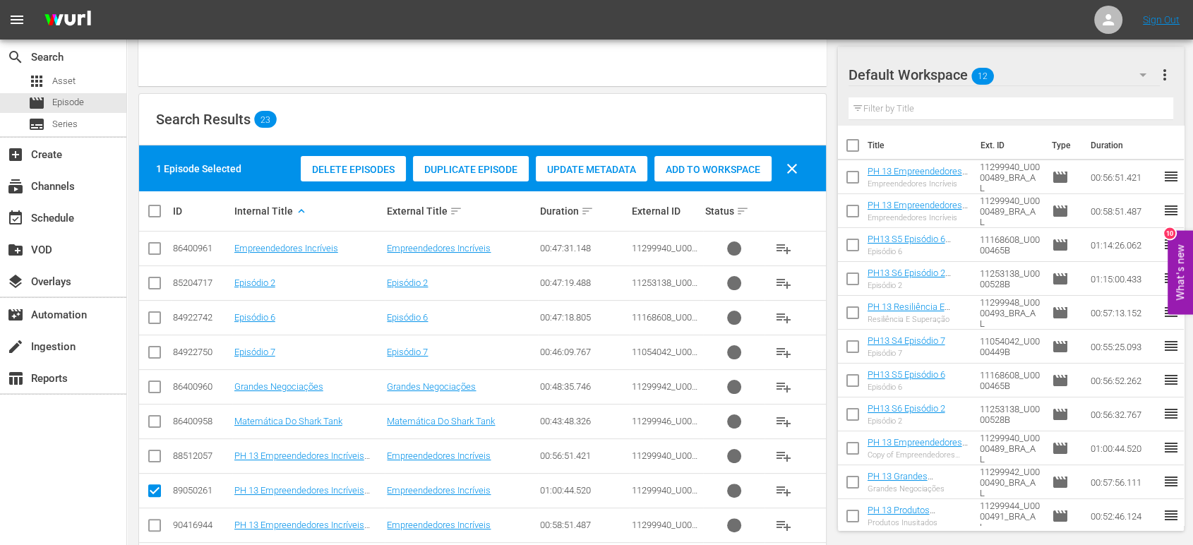
scroll to position [128, 0]
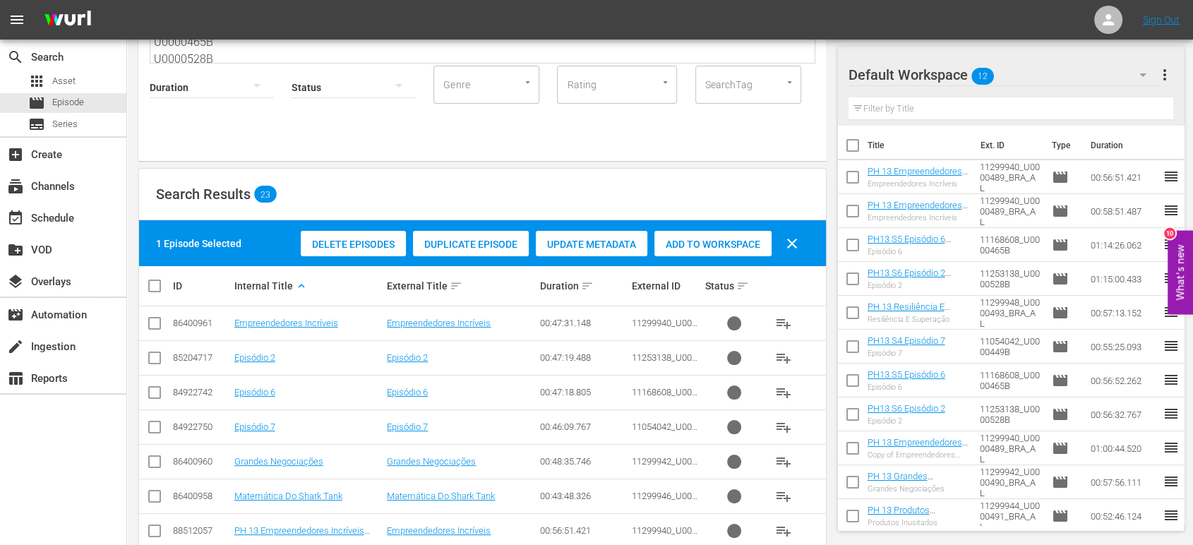
click at [741, 247] on span "Add to Workspace" at bounding box center [712, 244] width 117 height 11
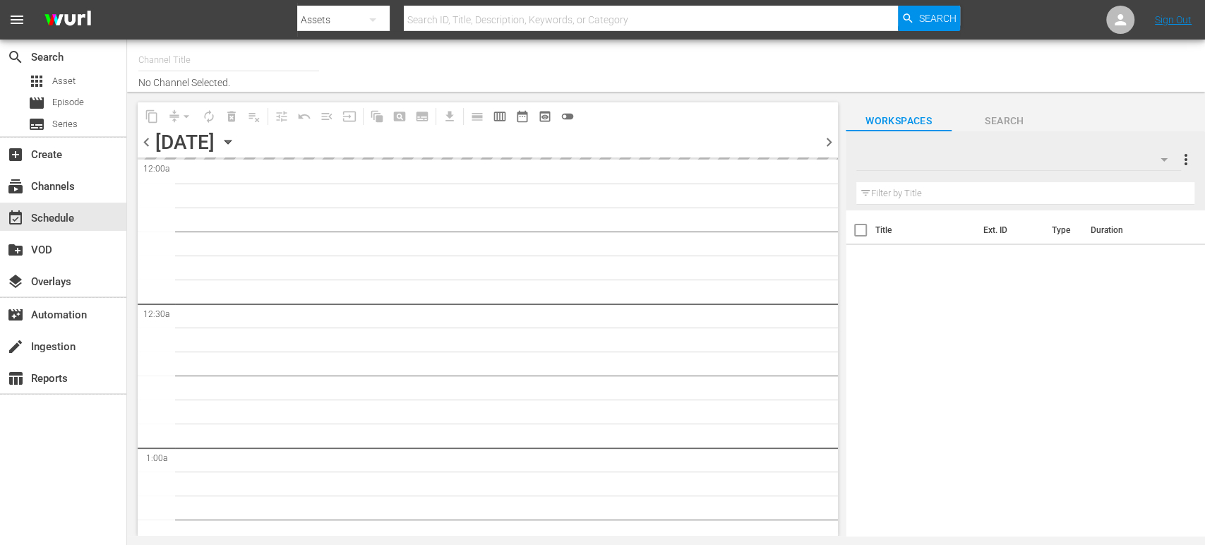
type input "Sony One Shark Tank BRA (1401)"
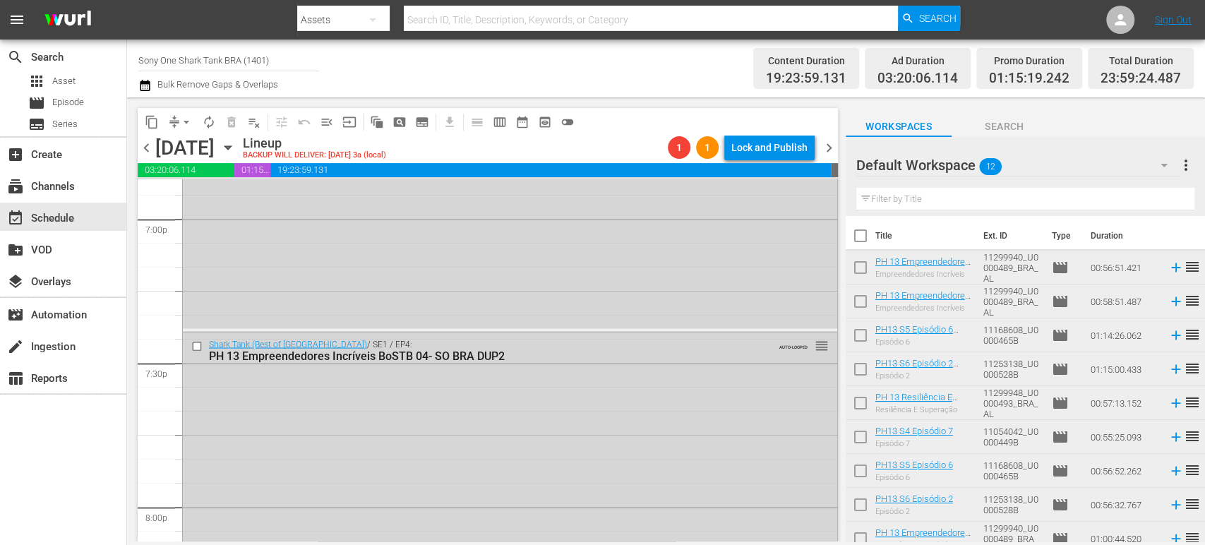
scroll to position [5493, 0]
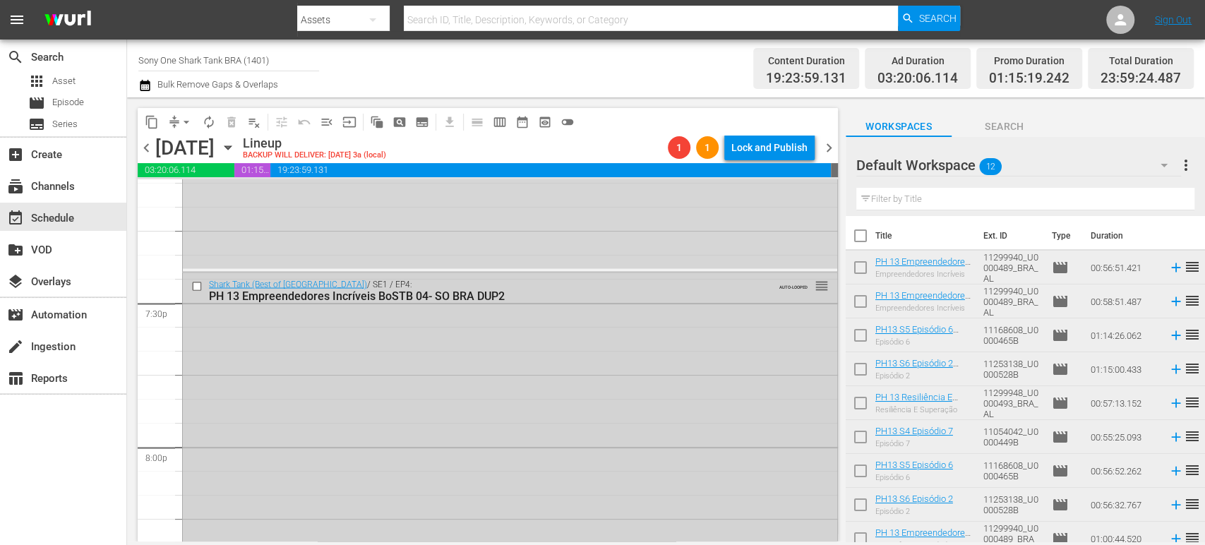
click at [452, 393] on div "Shark Tank (Best of Brazil) / SE1 / EP4: PH 13 Empreendedores Incríveis BoSTB 0…" at bounding box center [510, 416] width 654 height 287
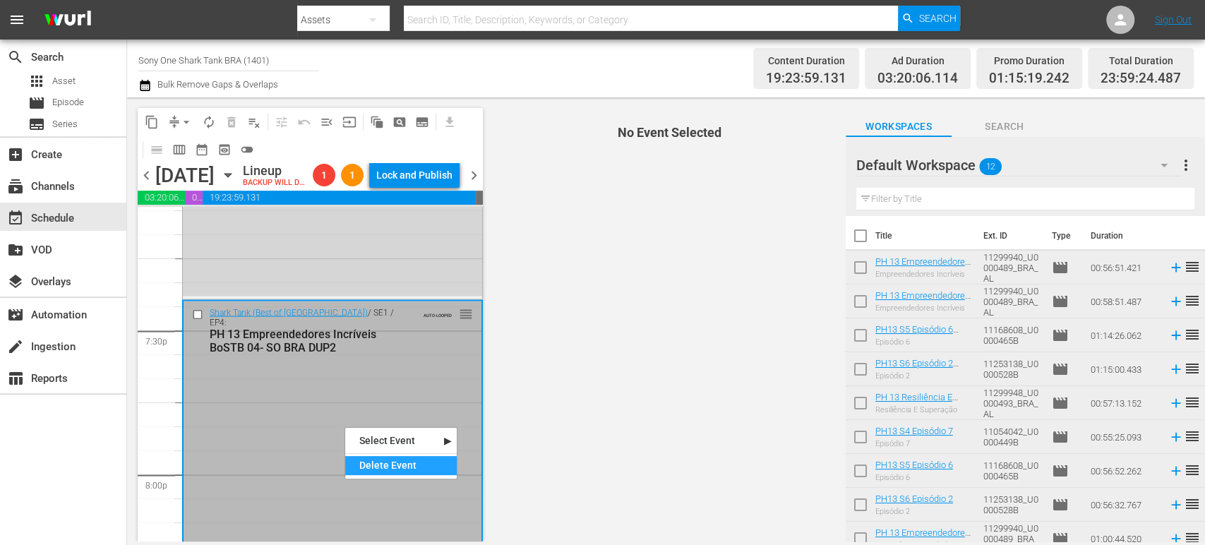
click at [378, 463] on div "Delete Event" at bounding box center [401, 465] width 112 height 19
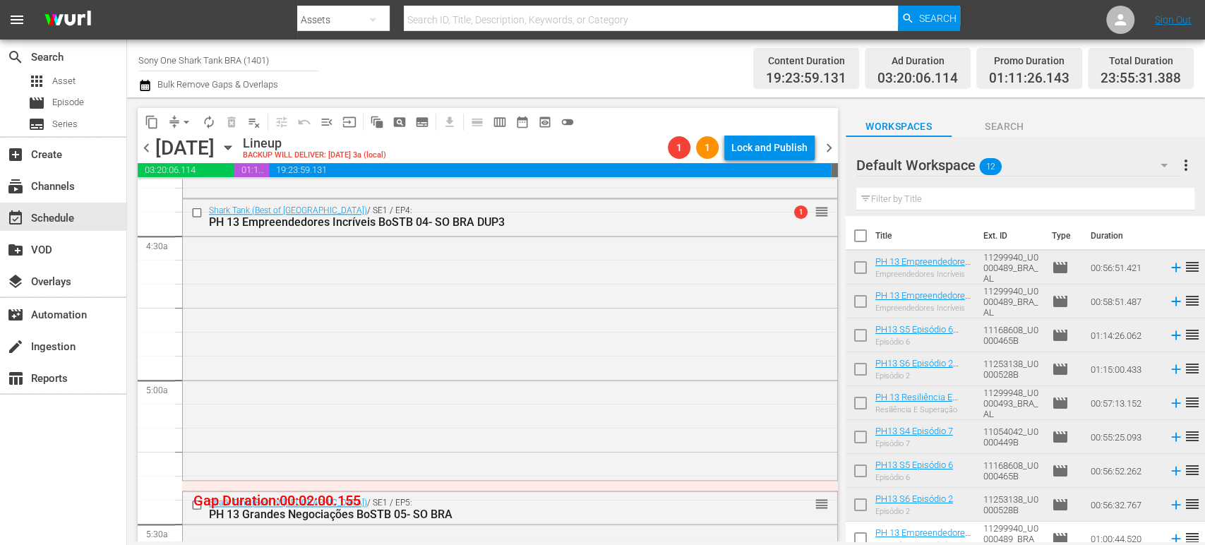
scroll to position [1142, 0]
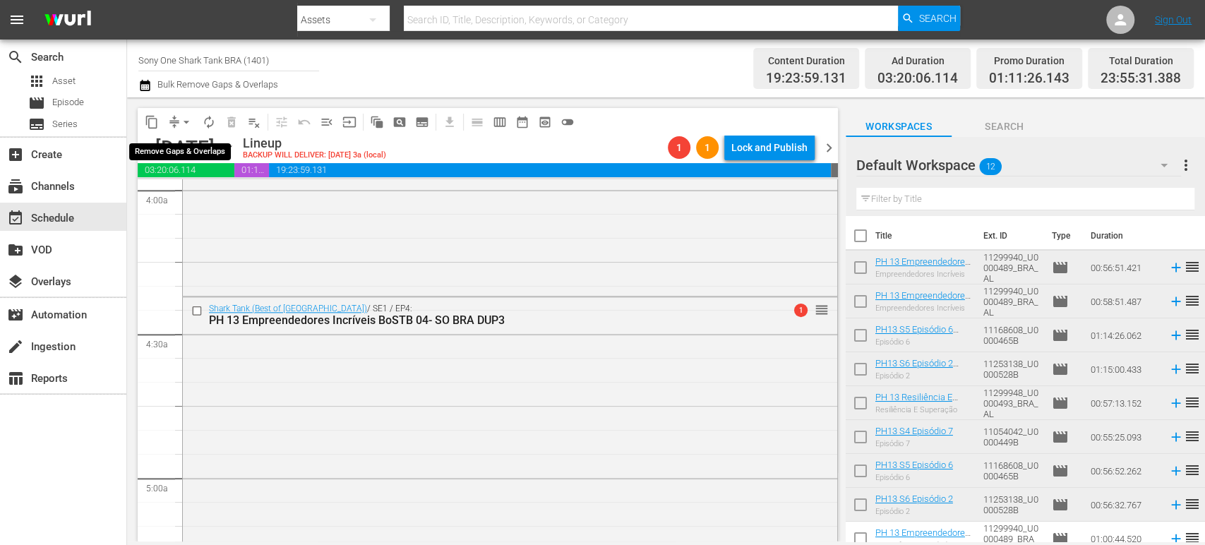
click at [185, 119] on span "arrow_drop_down" at bounding box center [186, 122] width 14 height 14
click at [192, 149] on li "Align to Midnight" at bounding box center [187, 150] width 148 height 23
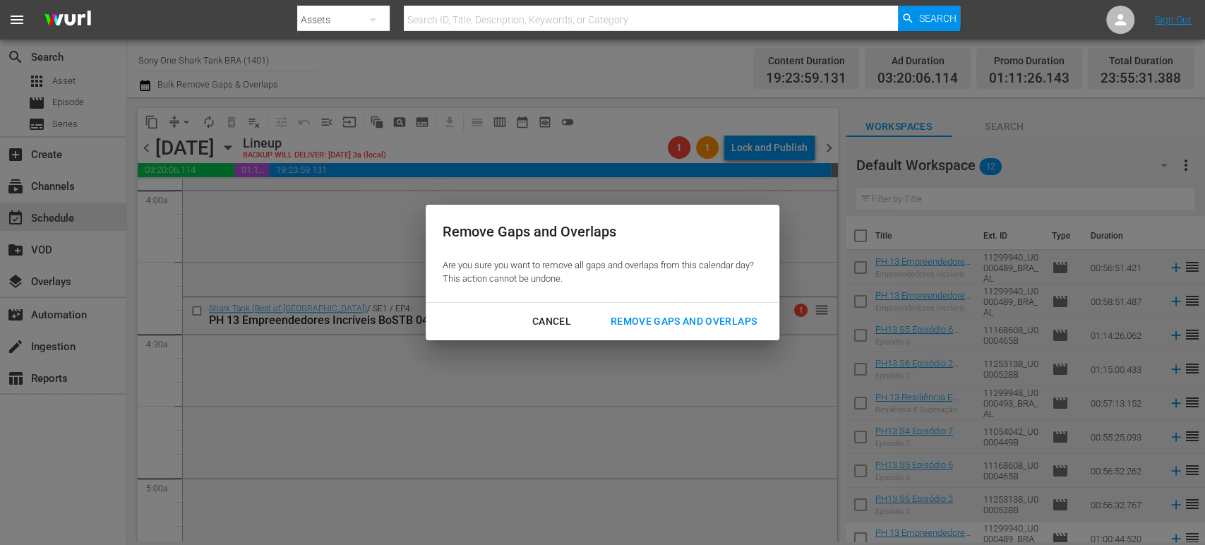
click at [678, 325] on div "Remove Gaps and Overlaps" at bounding box center [683, 322] width 169 height 18
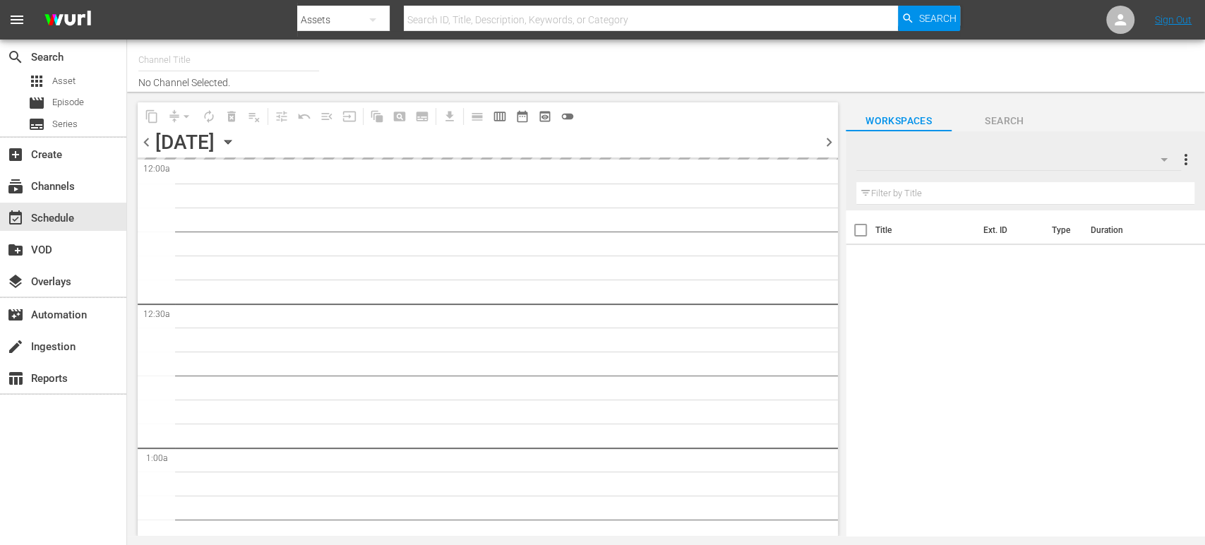
type input "Sony One Shark Tank BRA (1401)"
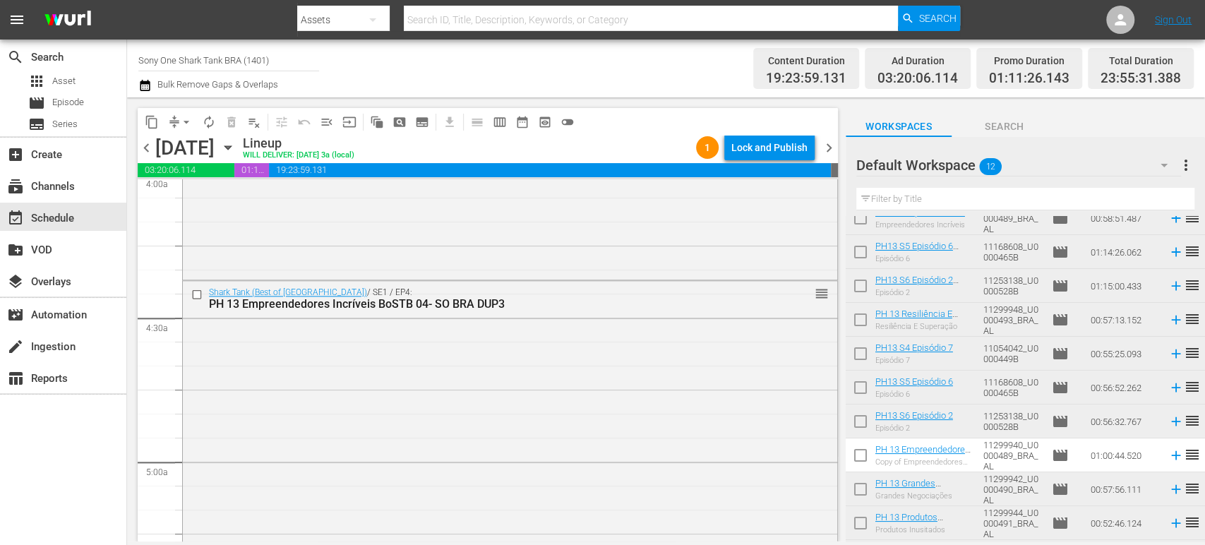
scroll to position [1157, 0]
click at [413, 436] on div "Shark Tank (Best of [GEOGRAPHIC_DATA]) / SE1 / EP4: PH 13 Empreendedores Incrív…" at bounding box center [510, 421] width 654 height 278
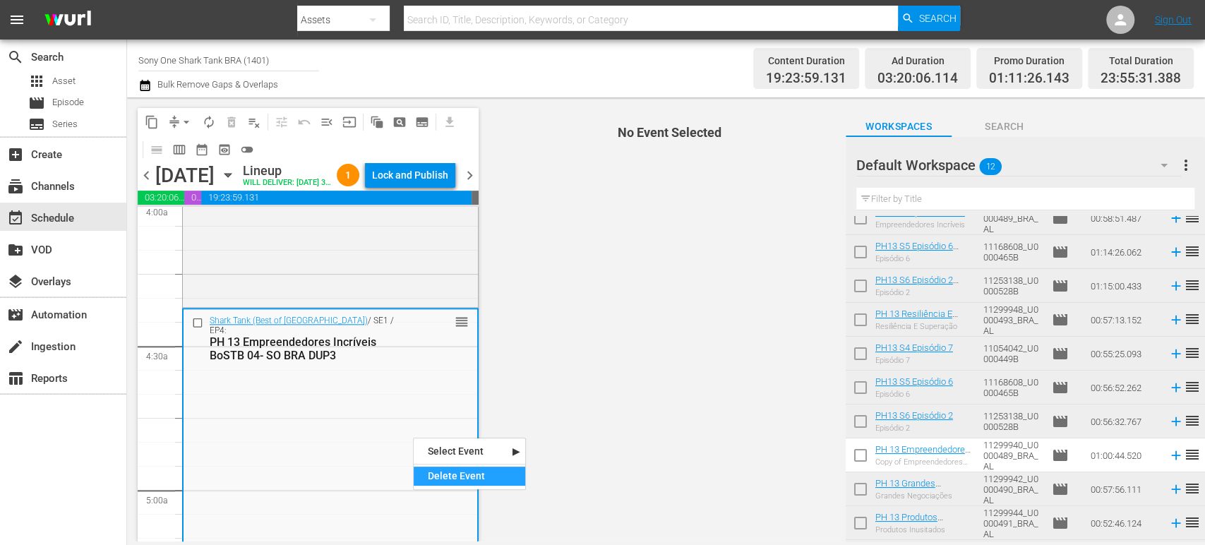
click at [445, 477] on div "Delete Event" at bounding box center [470, 476] width 112 height 19
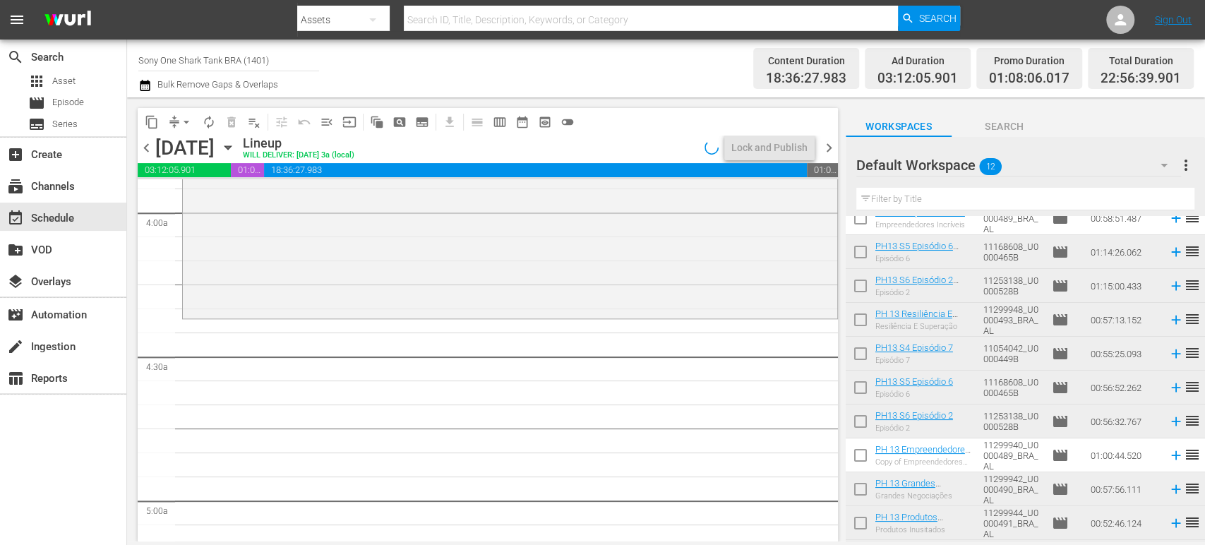
scroll to position [1120, 0]
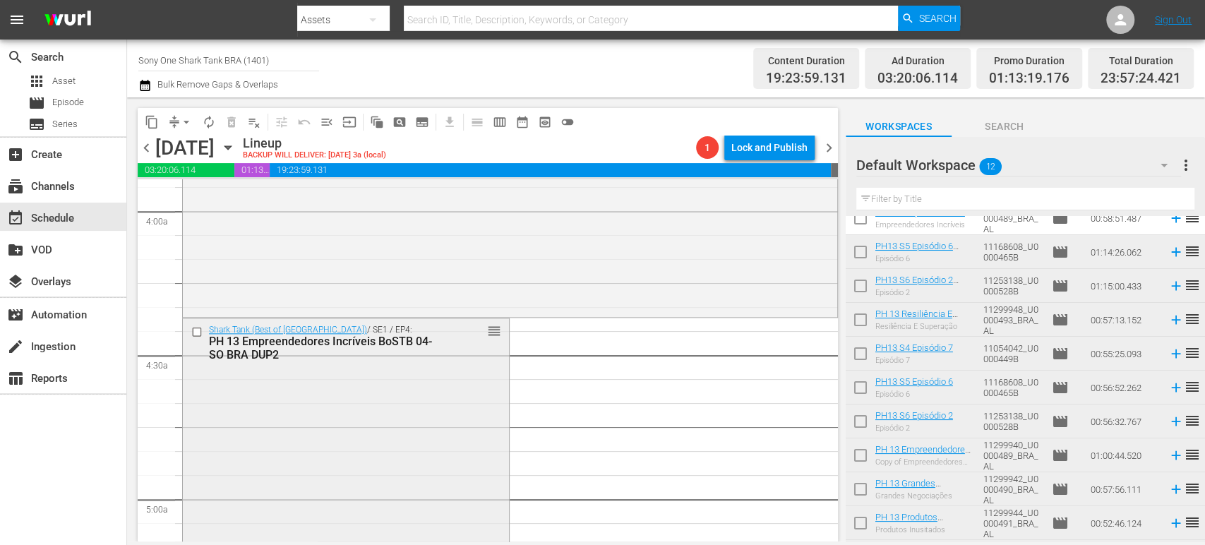
click at [317, 445] on div "Shark Tank (Best of Brazil) / SE1 / EP4: PH 13 Empreendedores Incríveis BoSTB 0…" at bounding box center [346, 461] width 326 height 287
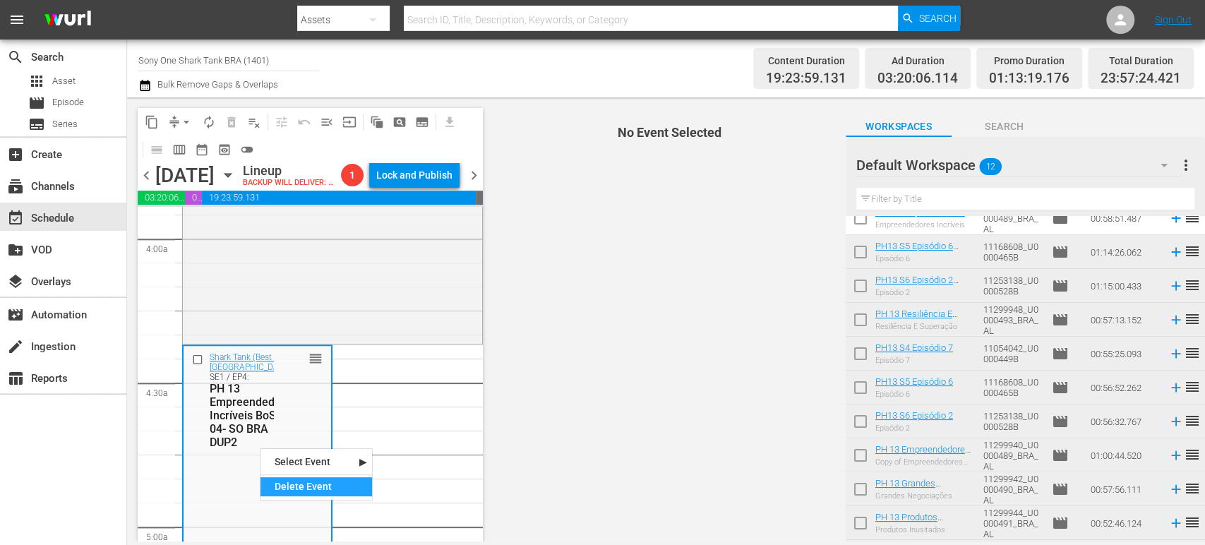
click at [305, 484] on div "Delete Event" at bounding box center [317, 486] width 112 height 19
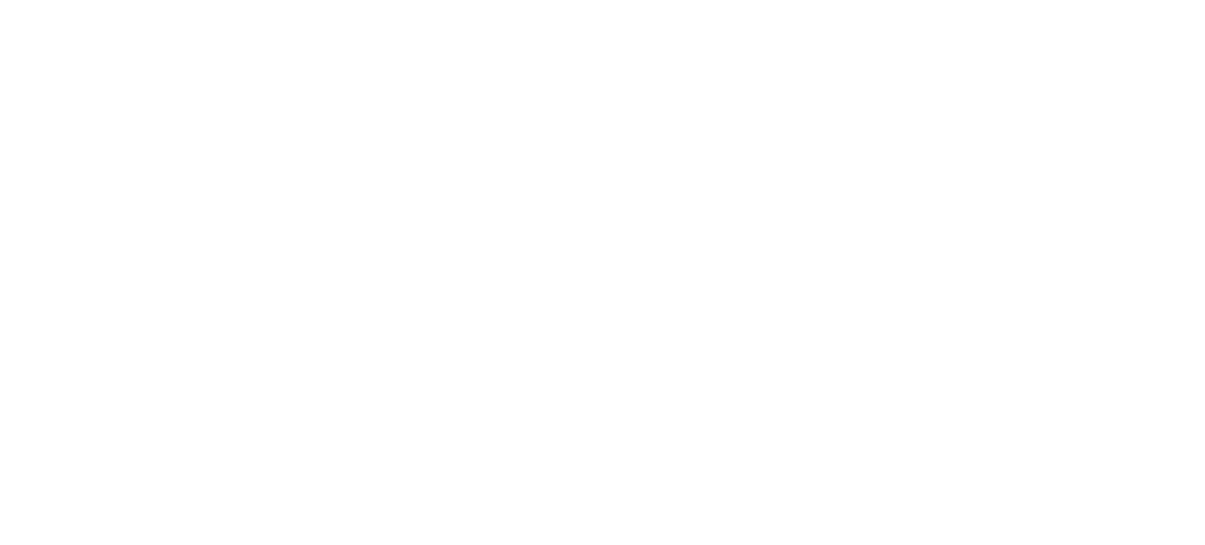
type input "Sony One Shark Tank BRA (1401)"
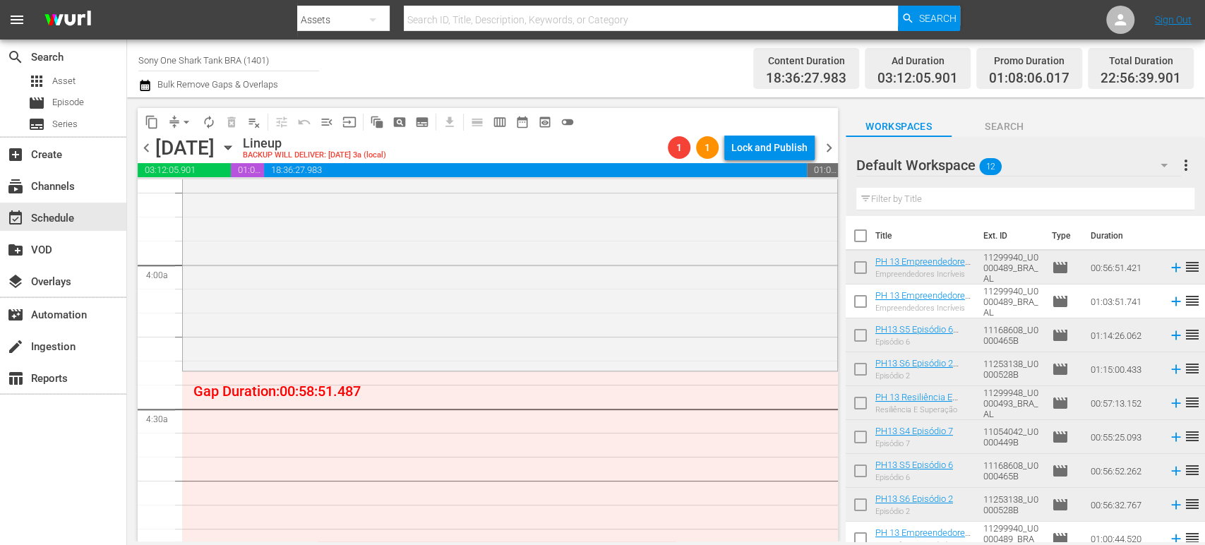
scroll to position [1167, 0]
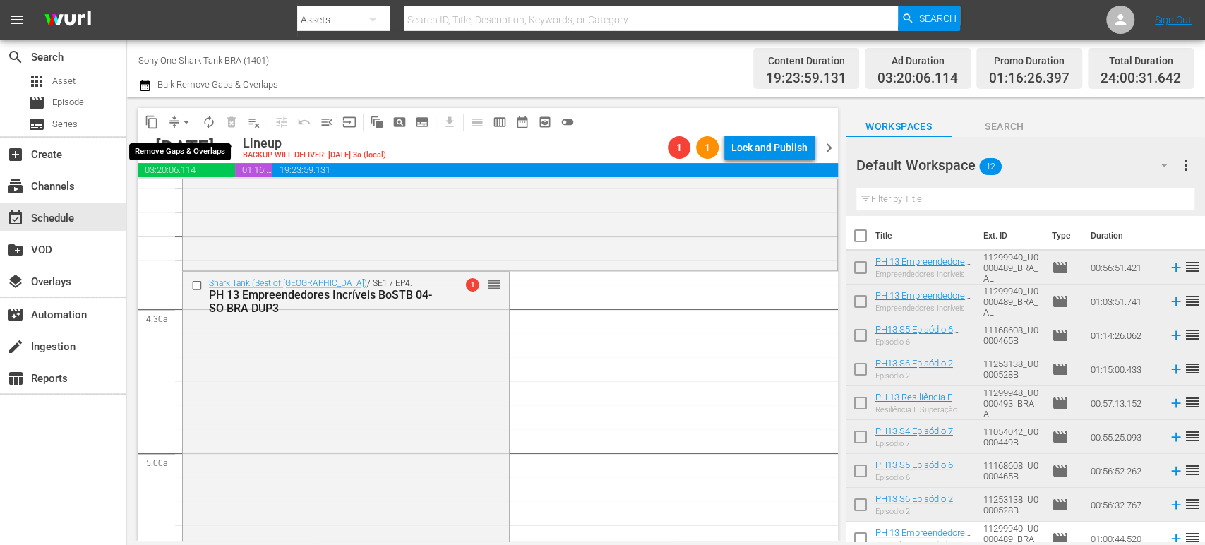
click at [188, 123] on span "arrow_drop_down" at bounding box center [186, 122] width 14 height 14
click at [196, 148] on li "Align to Midnight" at bounding box center [187, 150] width 148 height 23
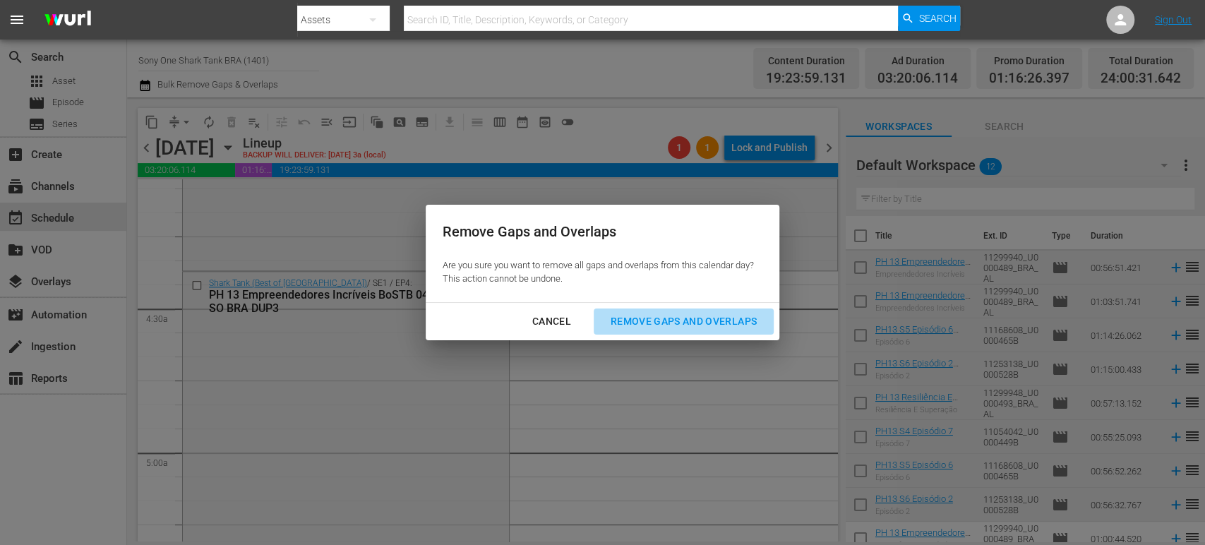
click at [657, 318] on div "Remove Gaps and Overlaps" at bounding box center [683, 322] width 169 height 18
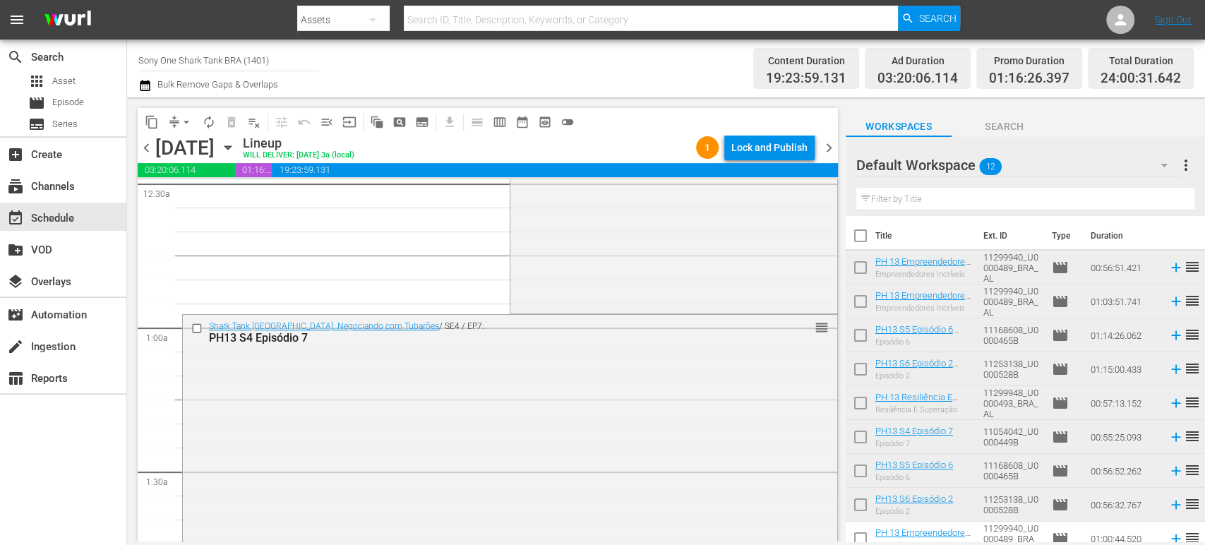
scroll to position [0, 0]
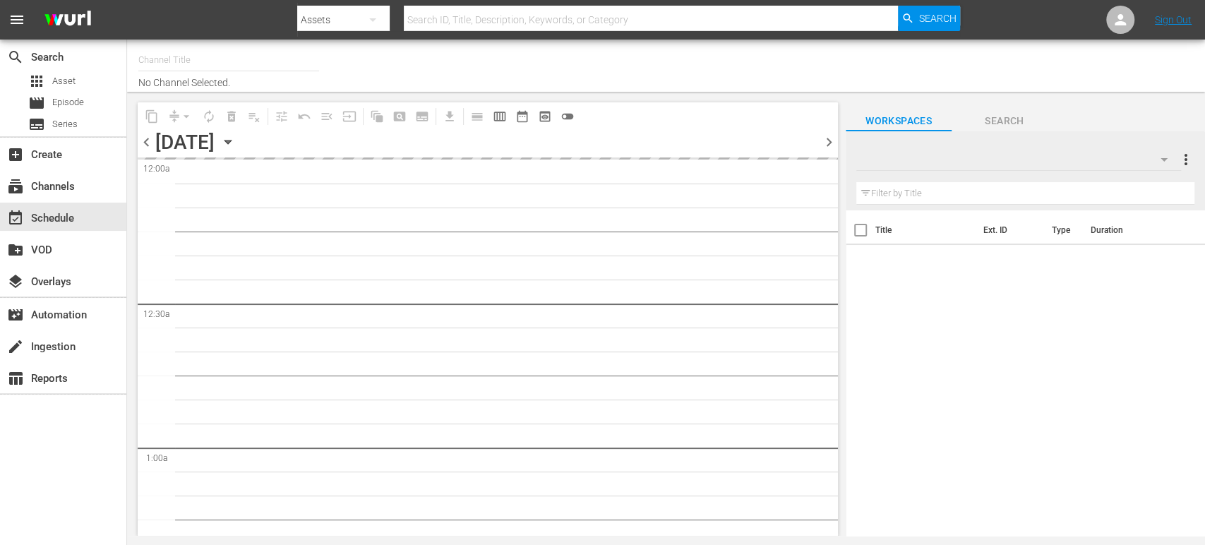
type input "Sony One Shark Tank BRA (1401)"
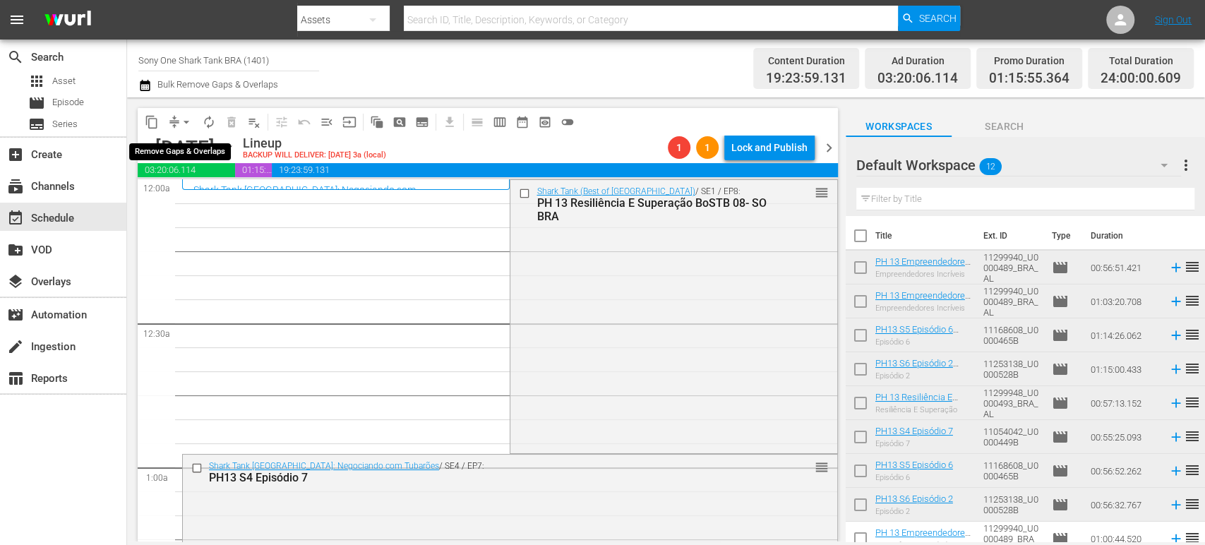
click at [186, 121] on span "arrow_drop_down" at bounding box center [186, 122] width 14 height 14
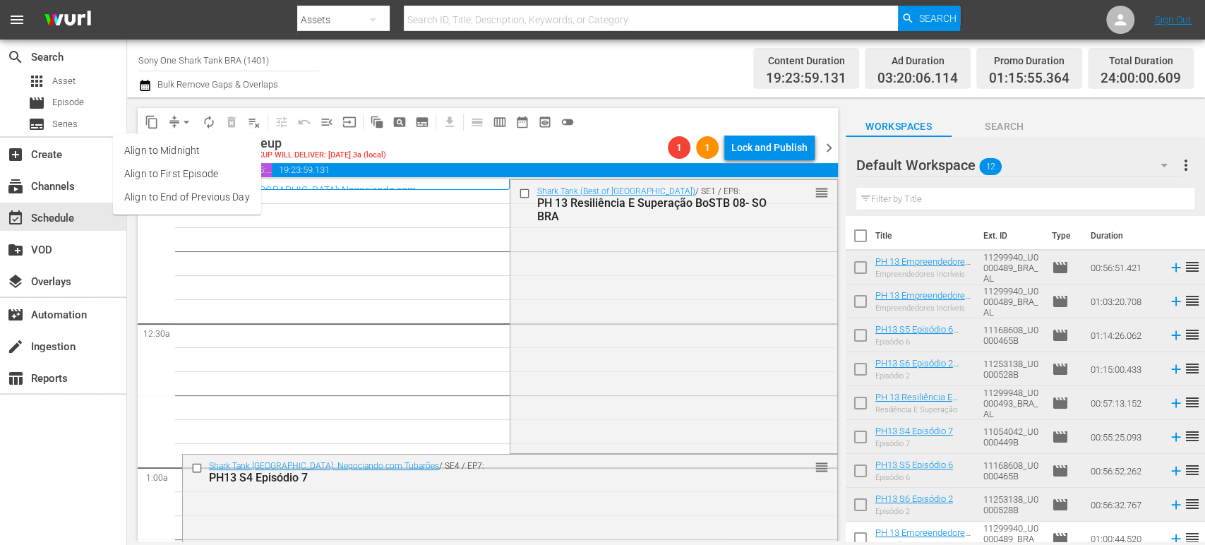
click at [195, 151] on li "Align to Midnight" at bounding box center [187, 150] width 148 height 23
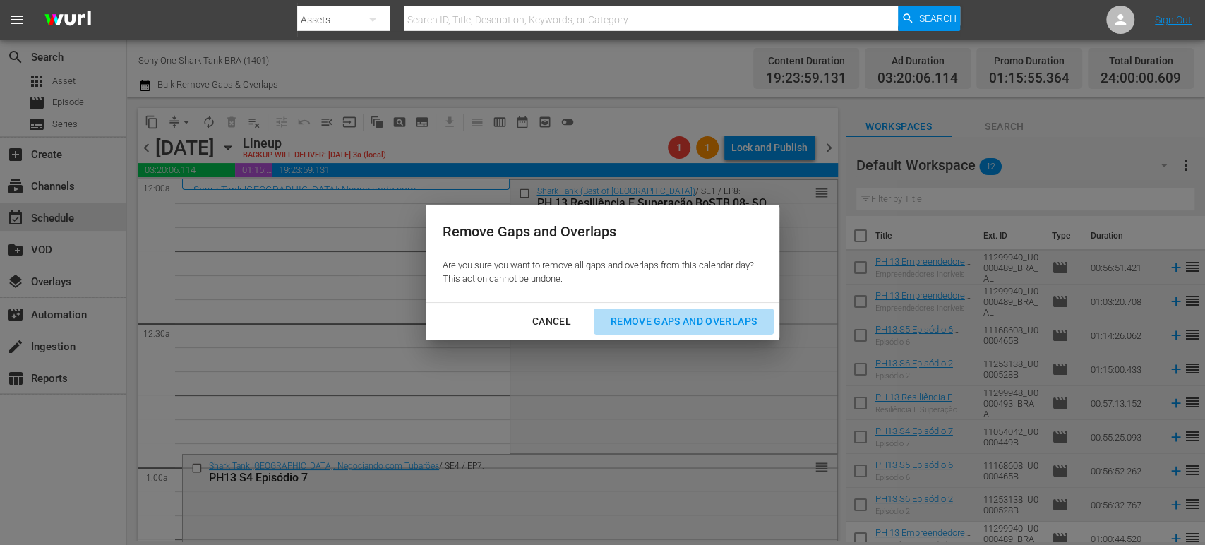
click at [668, 321] on div "Remove Gaps and Overlaps" at bounding box center [683, 322] width 169 height 18
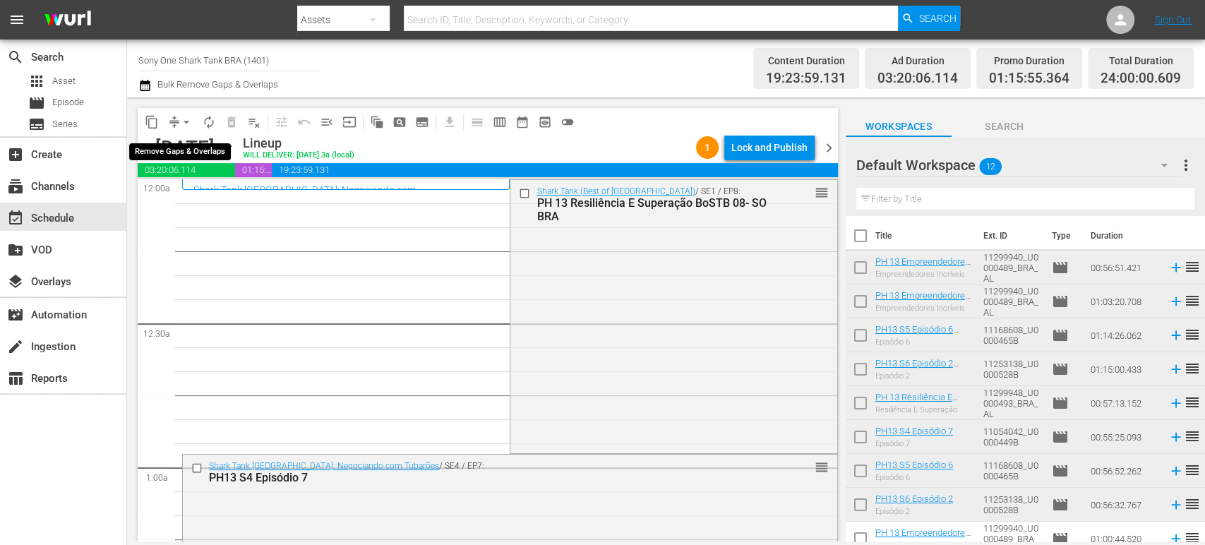
click at [184, 117] on span "arrow_drop_down" at bounding box center [186, 122] width 14 height 14
click at [212, 146] on li "Align to Midnight" at bounding box center [187, 150] width 148 height 23
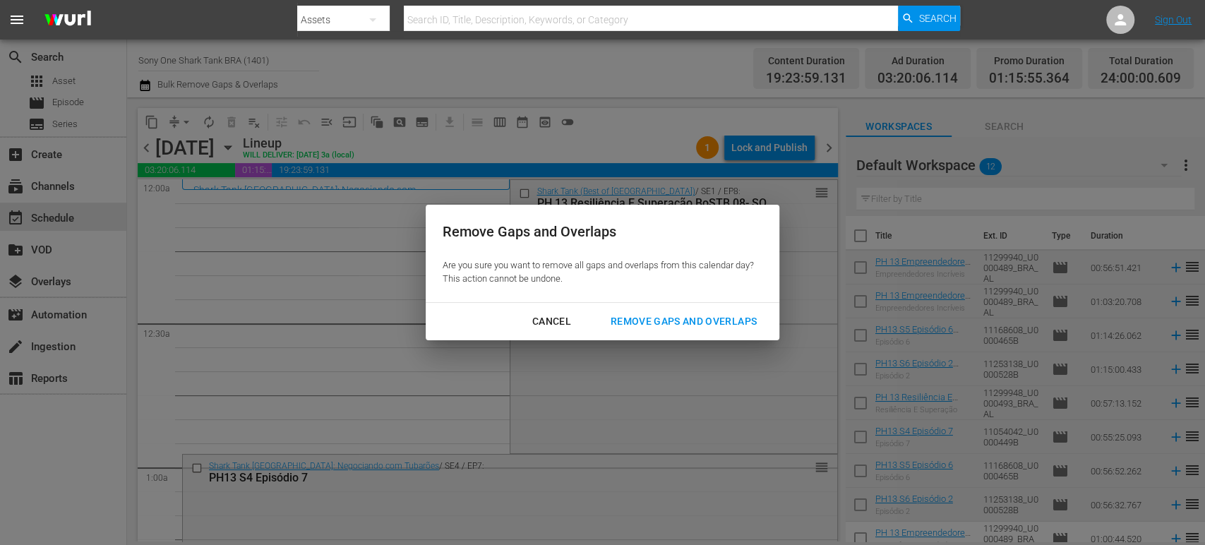
click at [616, 321] on div "Remove Gaps and Overlaps" at bounding box center [683, 322] width 169 height 18
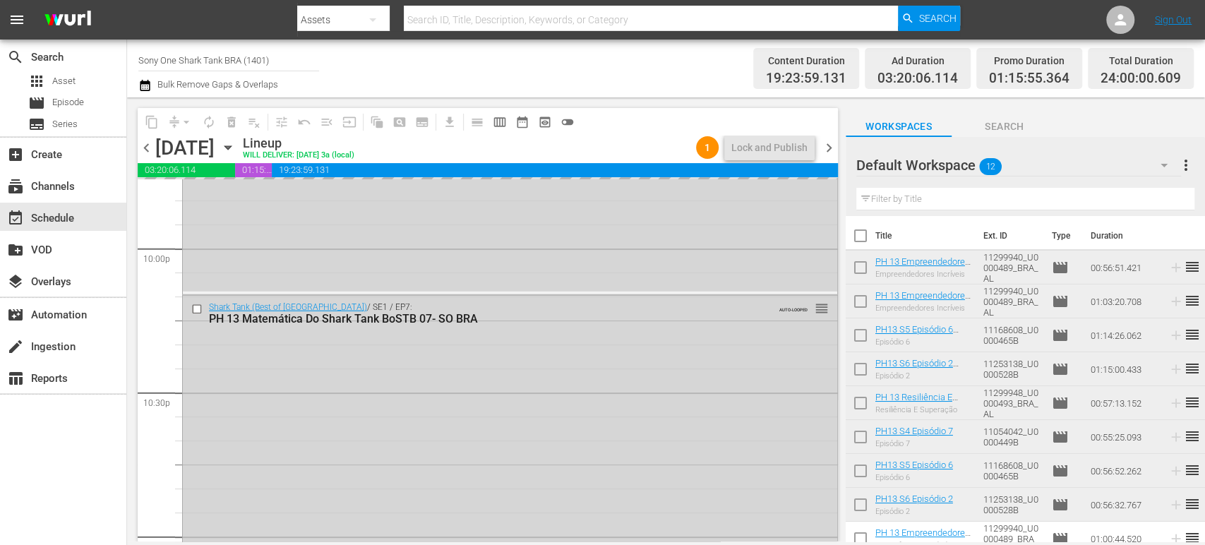
scroll to position [6551, 0]
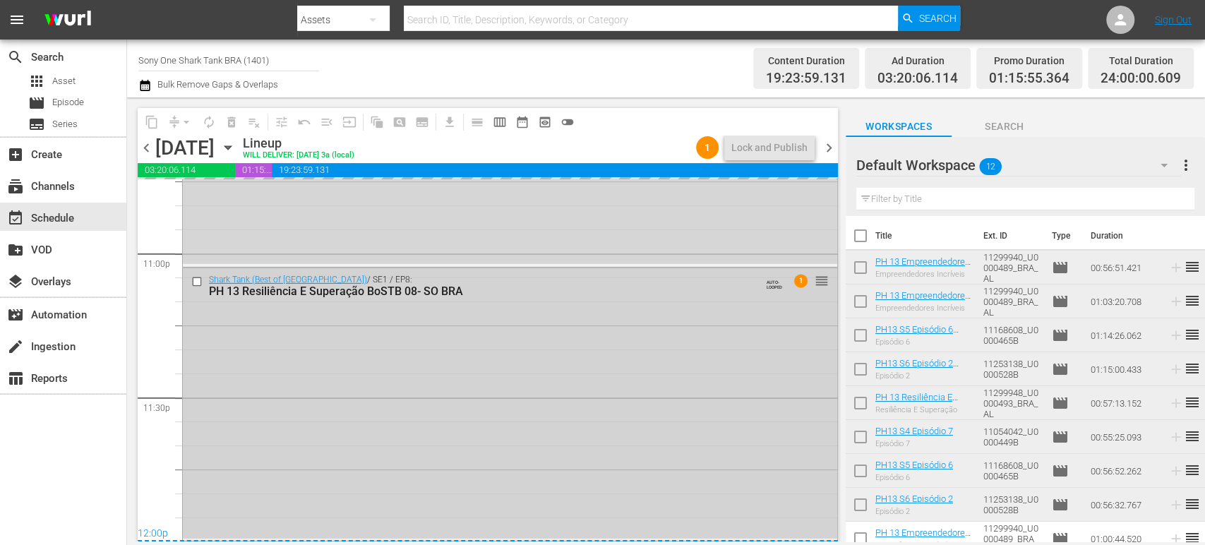
click at [472, 445] on div "Shark Tank (Best of [GEOGRAPHIC_DATA]) / SE1 / EP8: PH 13 Resiliência E Superaç…" at bounding box center [510, 403] width 654 height 270
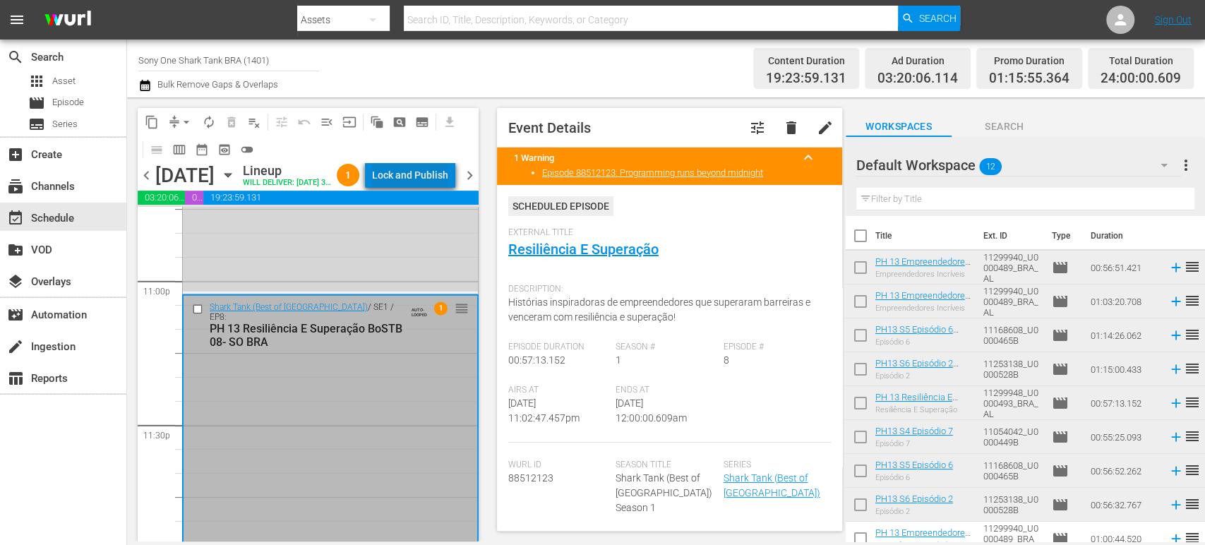
click at [440, 181] on div "Lock and Publish" at bounding box center [410, 174] width 76 height 25
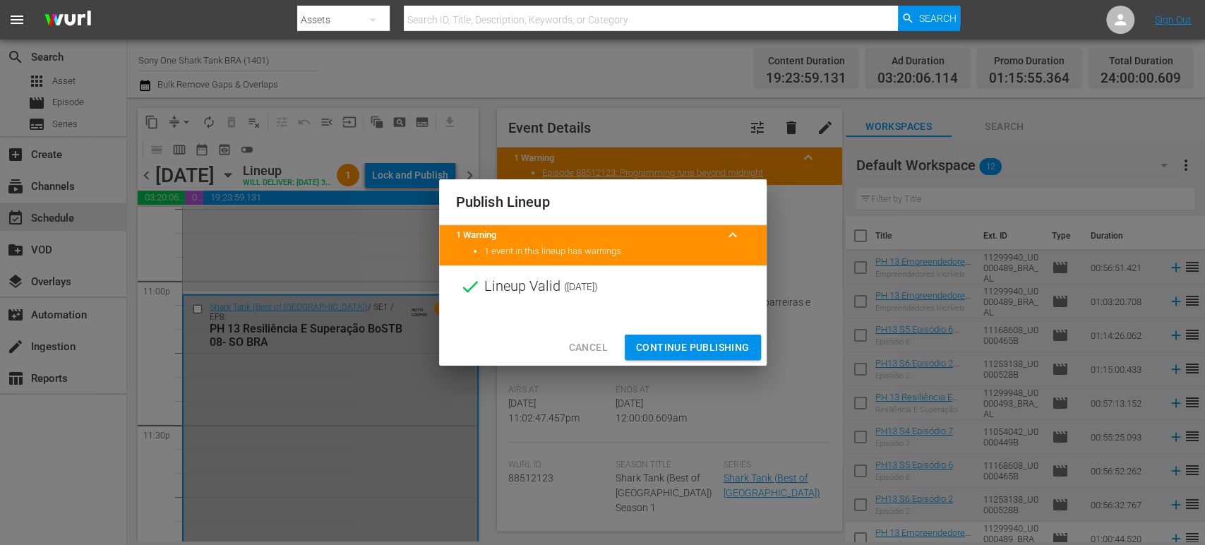
click at [722, 350] on span "Continue Publishing" at bounding box center [693, 348] width 114 height 18
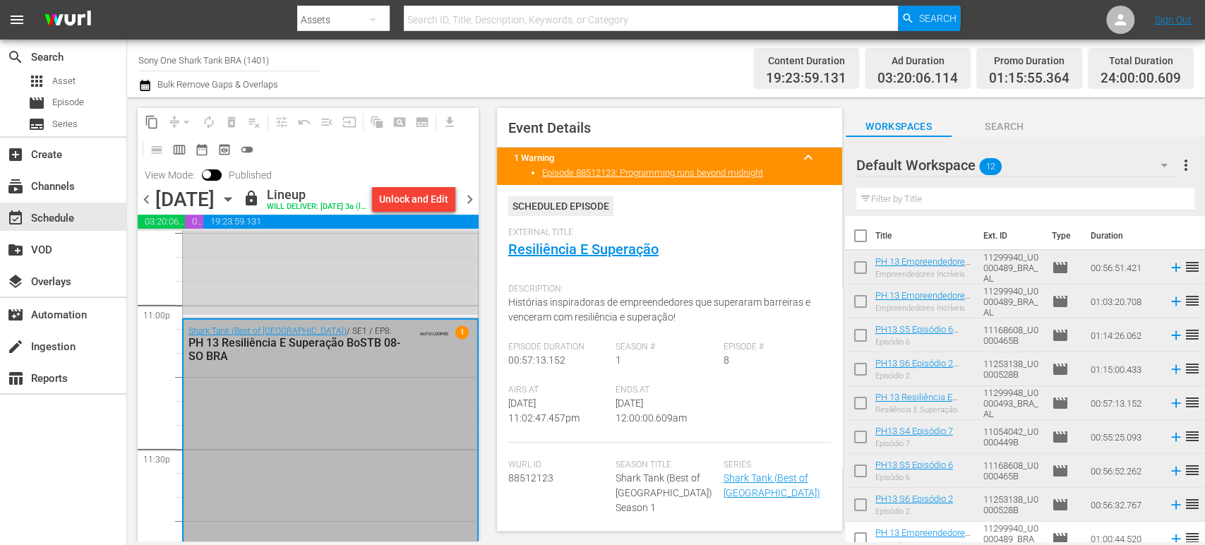
click at [855, 237] on input "checkbox" at bounding box center [861, 239] width 30 height 30
checkbox input "true"
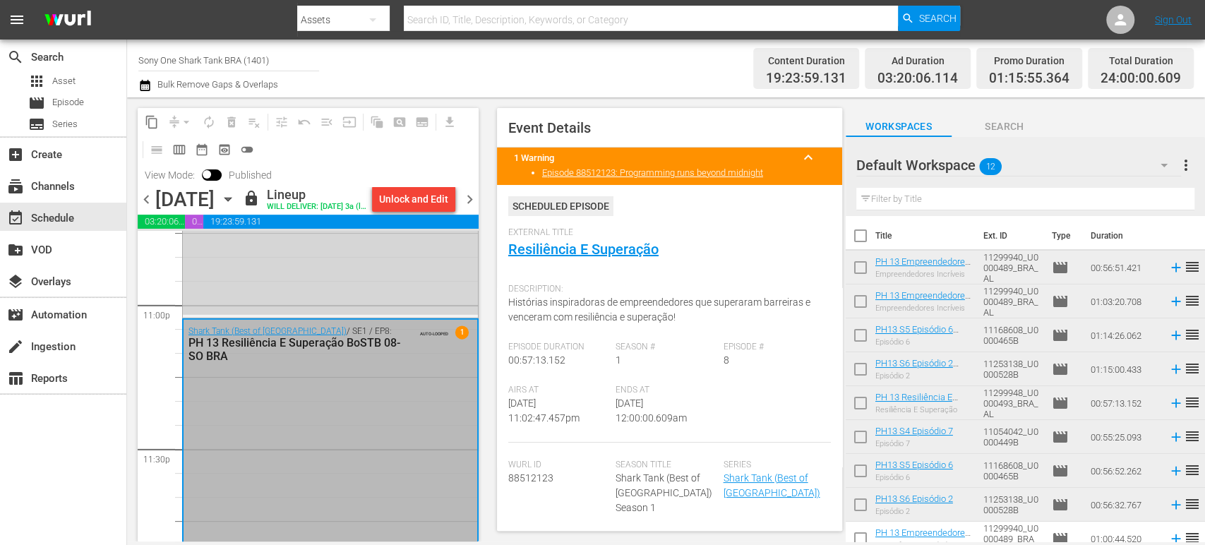
checkbox input "true"
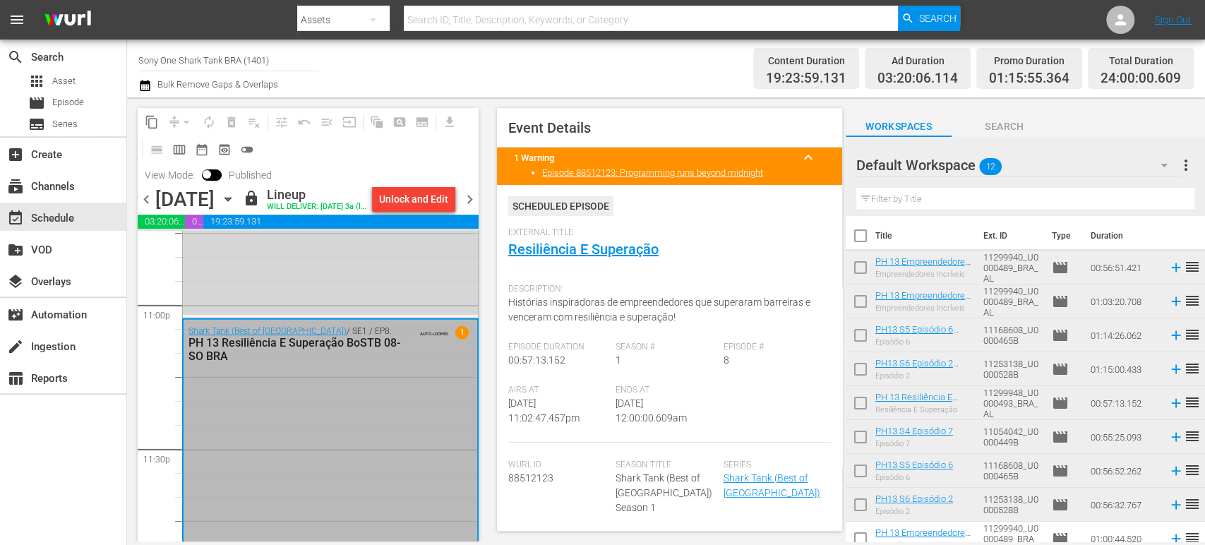
checkbox input "true"
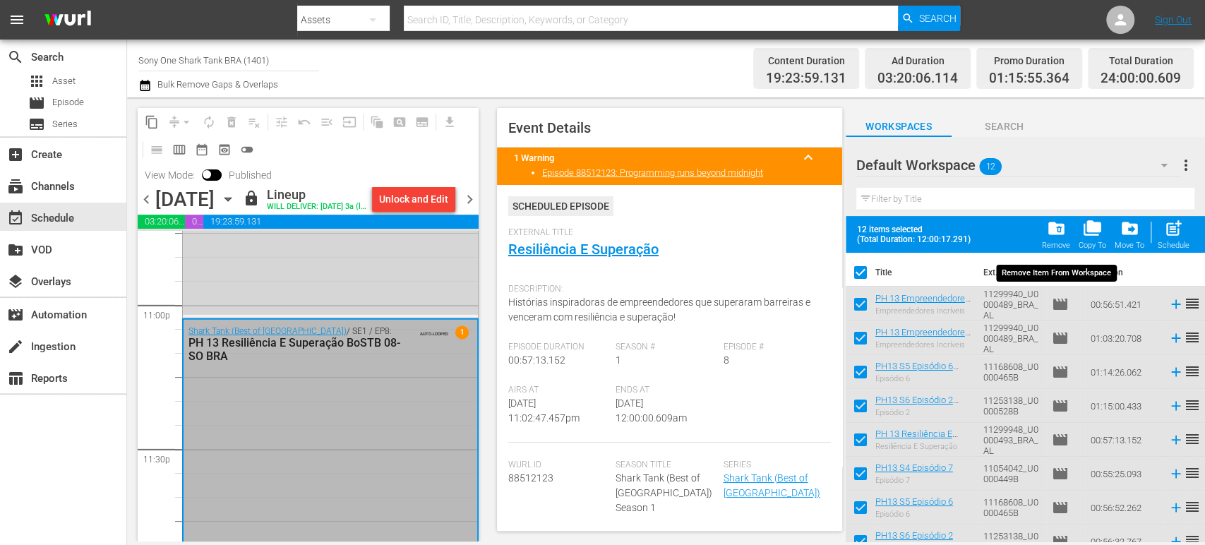
click at [1065, 234] on span "folder_delete" at bounding box center [1055, 228] width 19 height 19
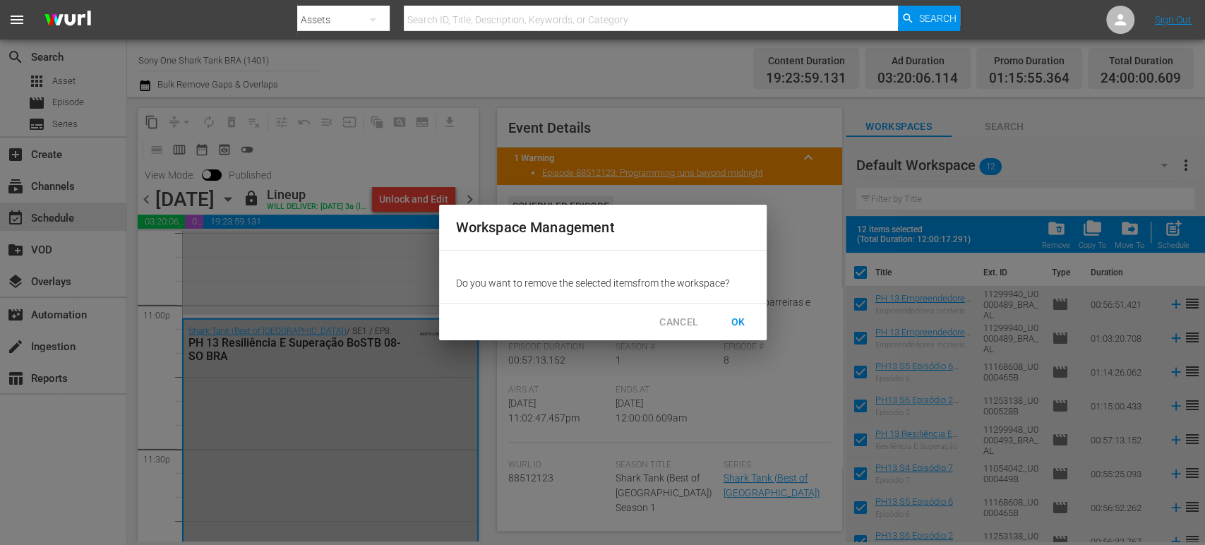
click at [732, 326] on span "OK" at bounding box center [738, 322] width 23 height 18
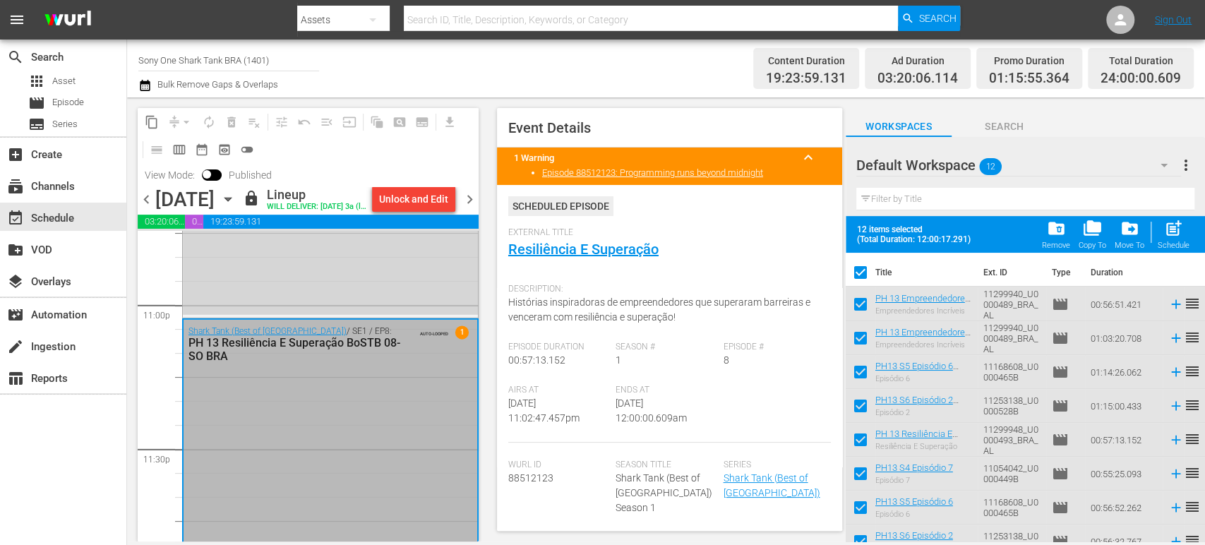
checkbox input "false"
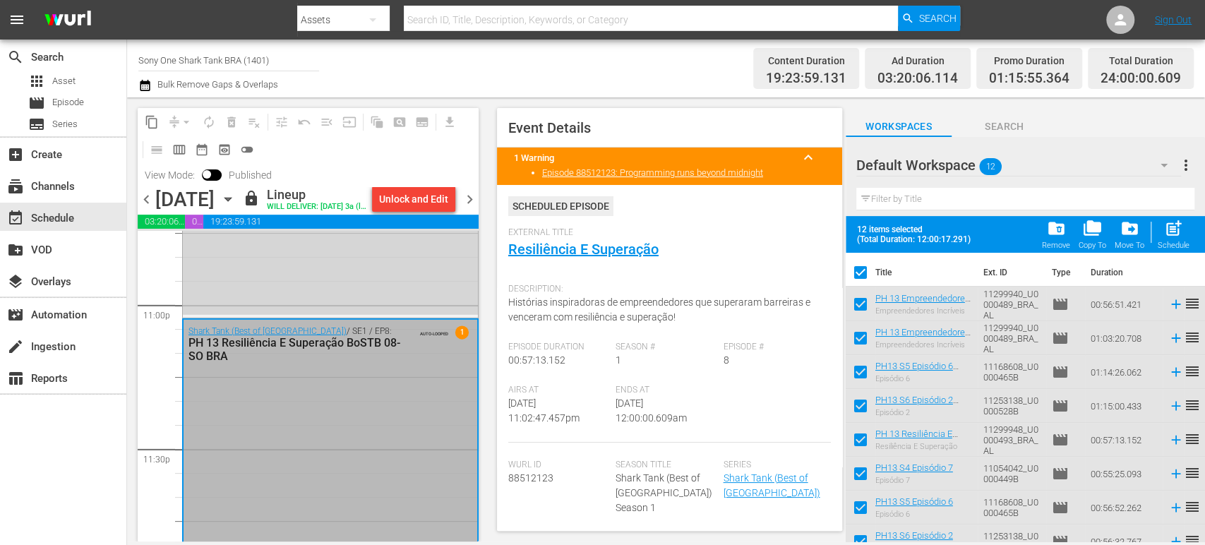
checkbox input "false"
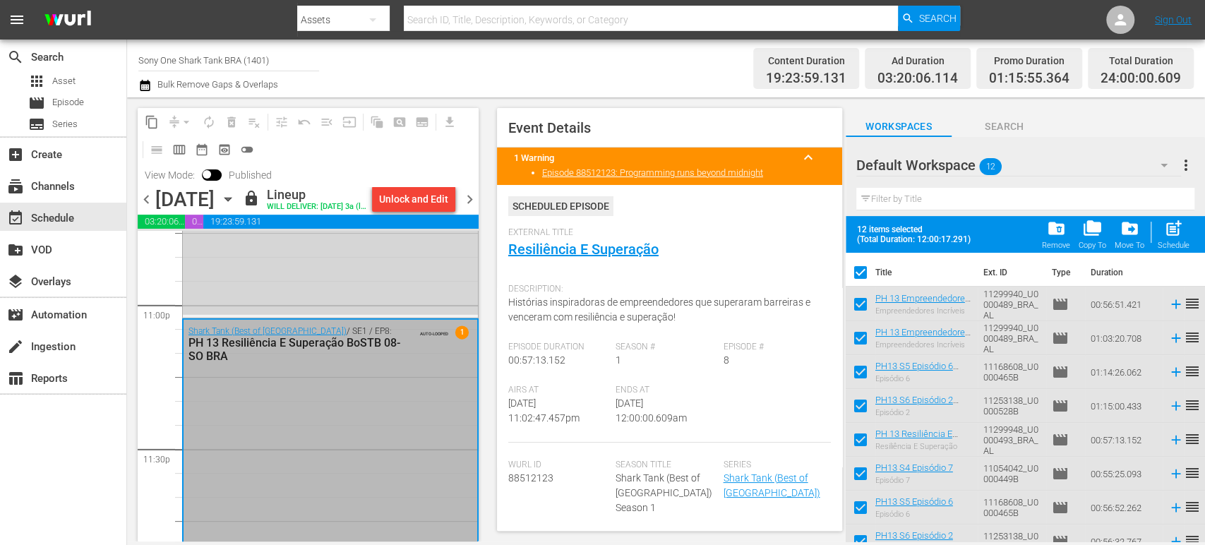
checkbox input "false"
